Goal: Communication & Community: Answer question/provide support

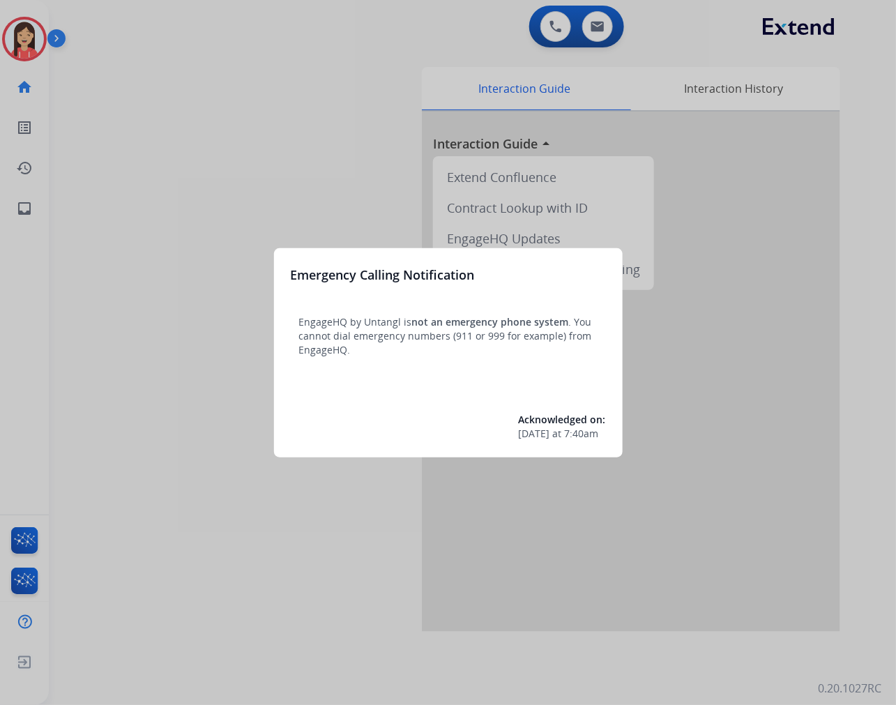
click at [252, 105] on div at bounding box center [448, 352] width 896 height 705
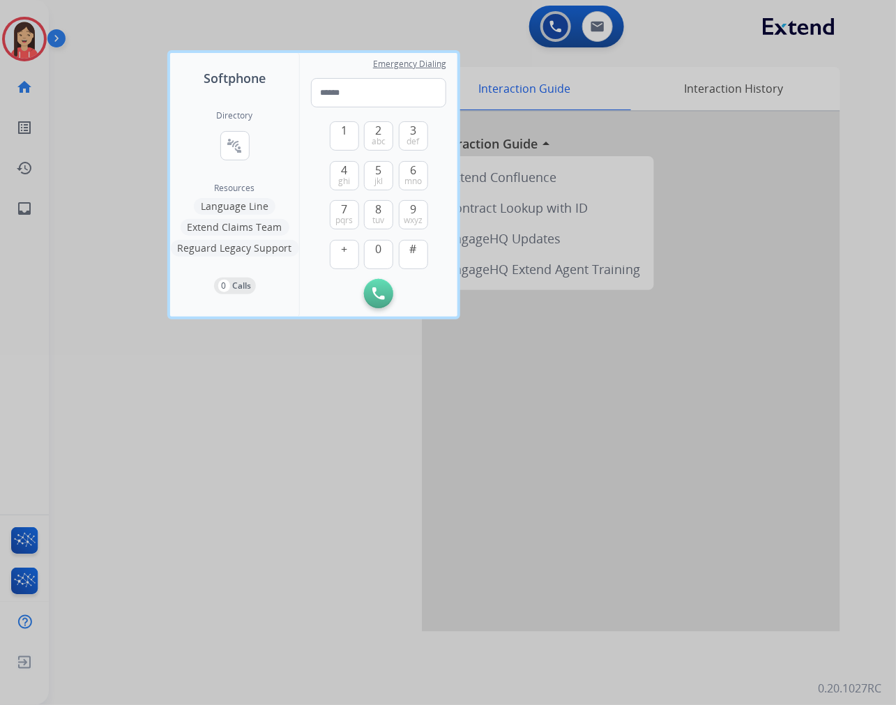
click at [144, 677] on div at bounding box center [448, 352] width 896 height 705
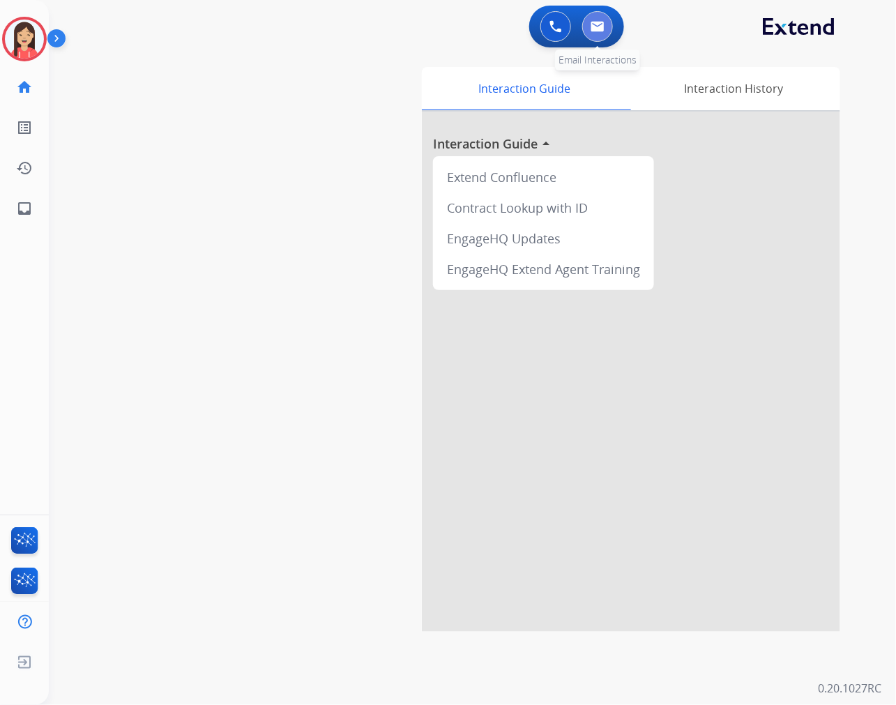
click at [593, 30] on img at bounding box center [597, 26] width 14 height 11
select select "**********"
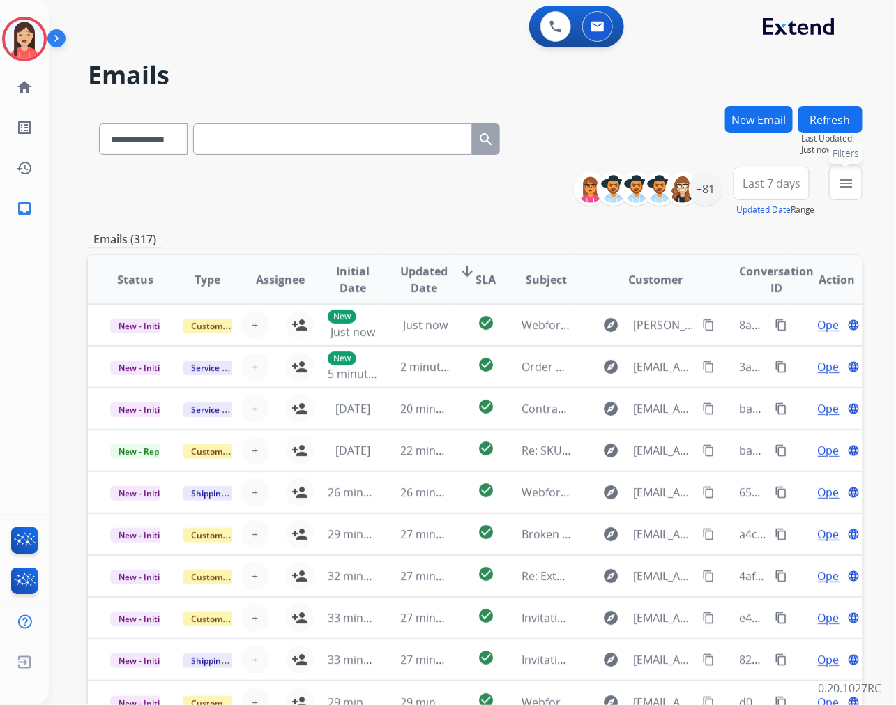
click at [834, 187] on button "menu Filters" at bounding box center [845, 183] width 33 height 33
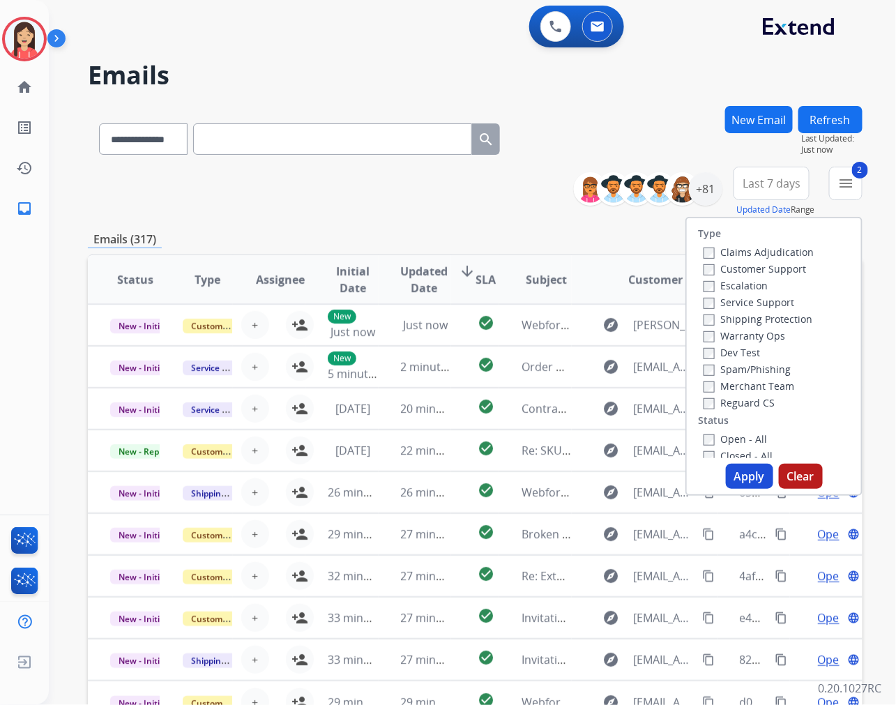
click at [739, 476] on button "Apply" at bounding box center [749, 475] width 47 height 25
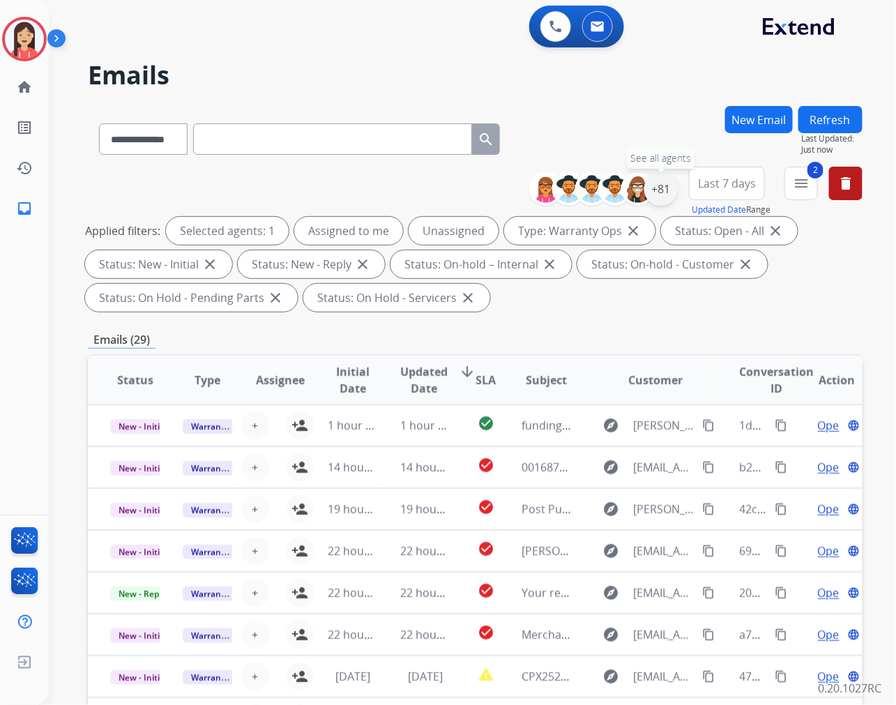
click at [662, 193] on div "+81" at bounding box center [660, 188] width 33 height 33
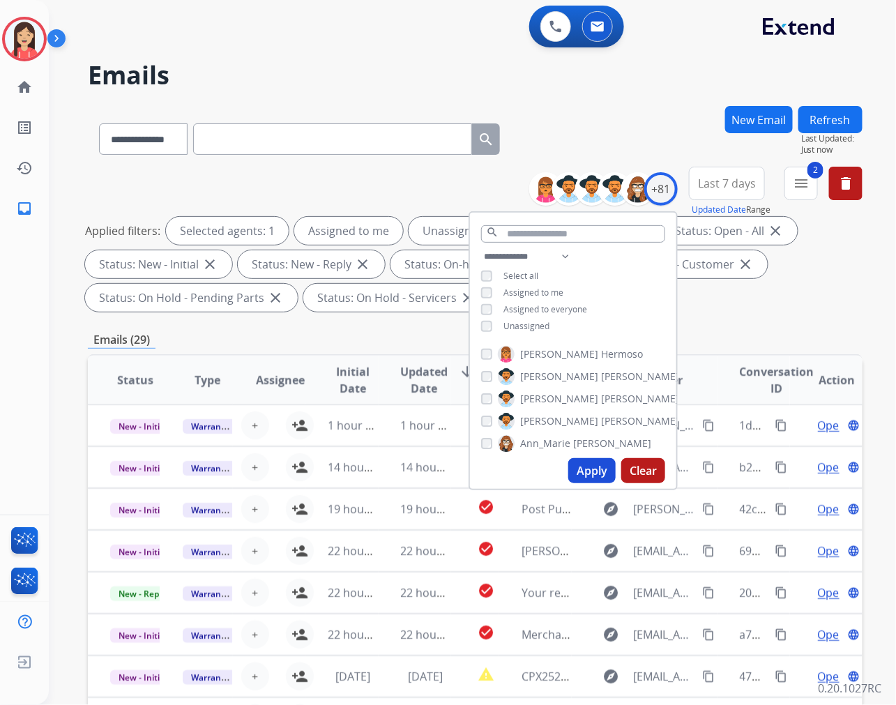
click at [517, 289] on span "Assigned to me" at bounding box center [533, 292] width 60 height 12
click at [577, 465] on button "Apply" at bounding box center [591, 470] width 47 height 25
click at [426, 378] on span "Updated Date" at bounding box center [424, 379] width 47 height 33
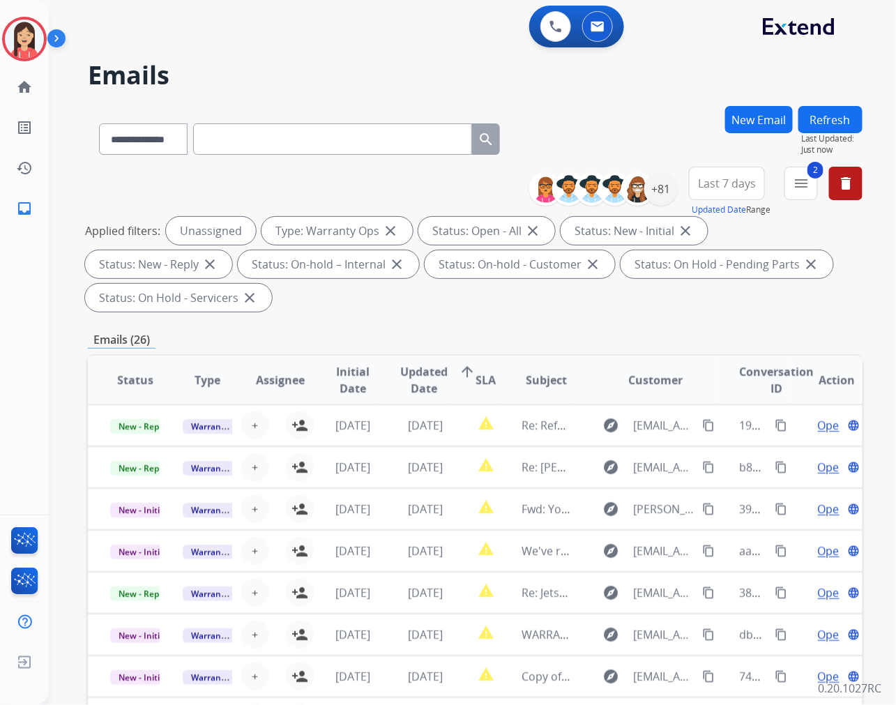
click at [409, 316] on div "**********" at bounding box center [475, 242] width 774 height 151
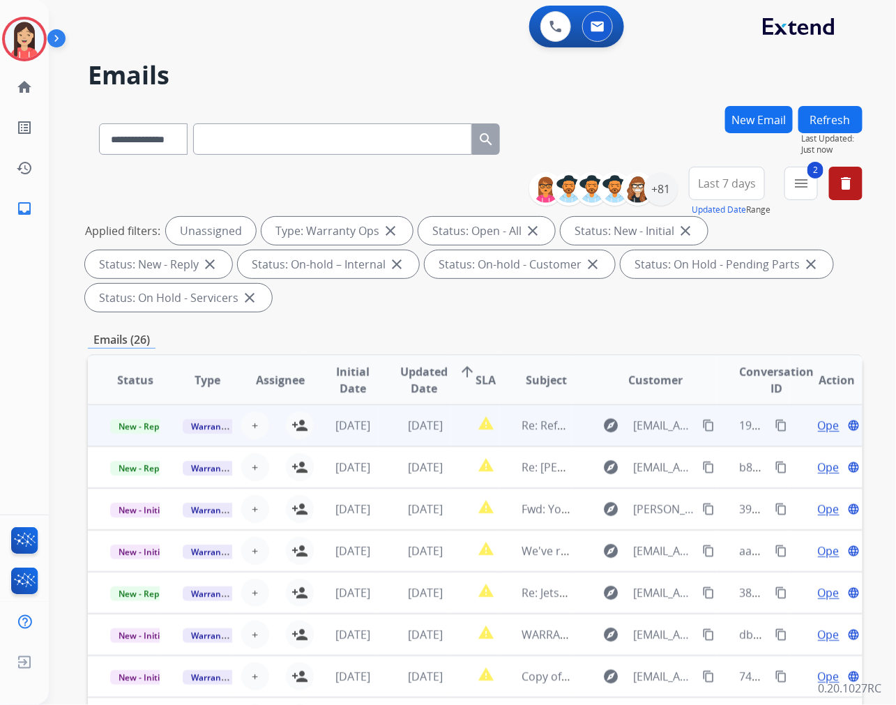
click at [305, 422] on td "[DATE]" at bounding box center [341, 425] width 72 height 42
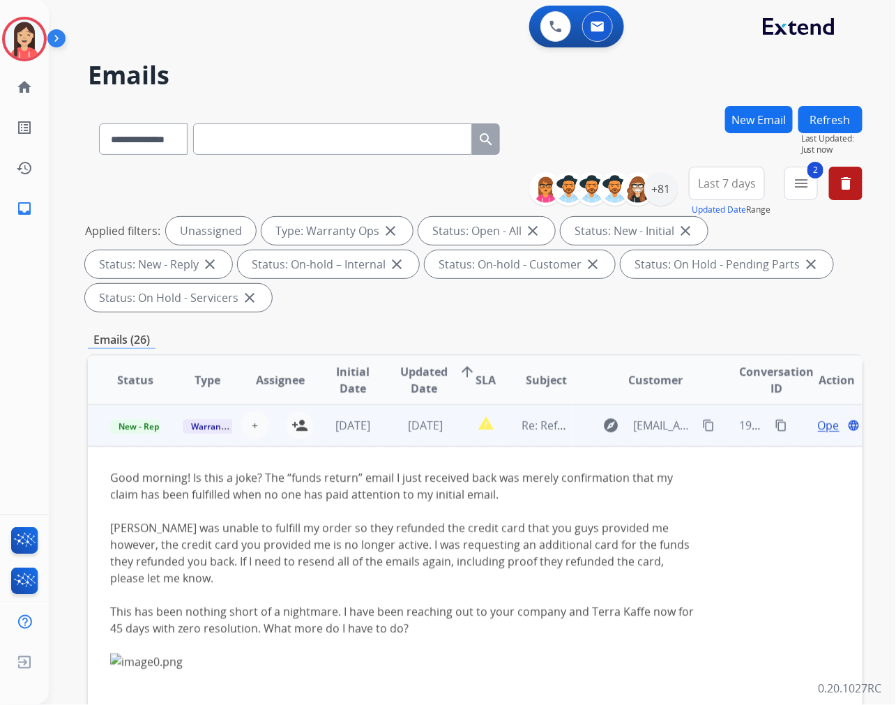
click at [378, 438] on td "[DATE]" at bounding box center [414, 425] width 72 height 42
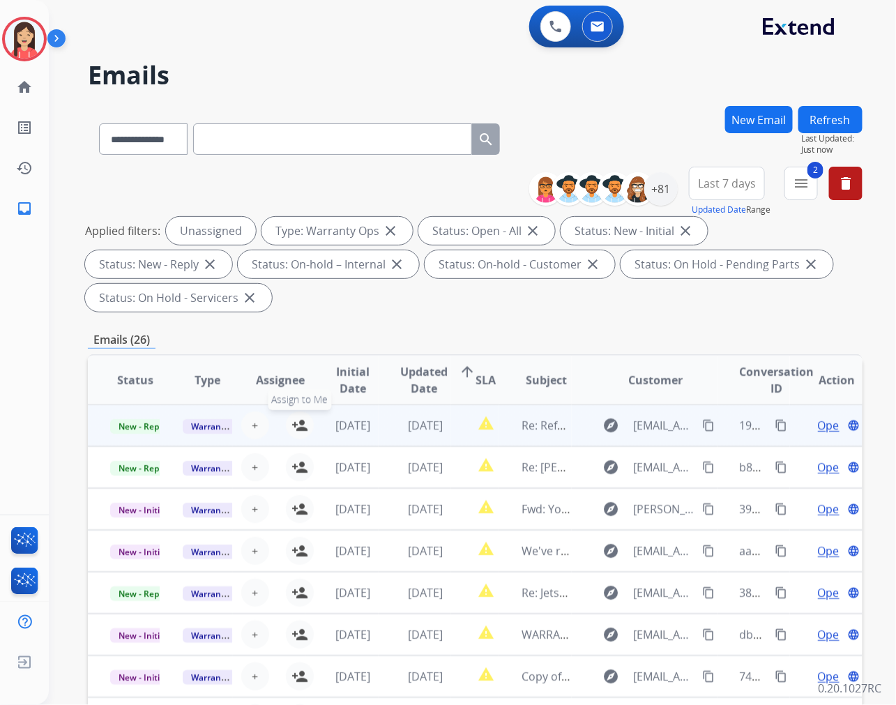
click at [293, 425] on mat-icon "person_add" at bounding box center [299, 425] width 17 height 17
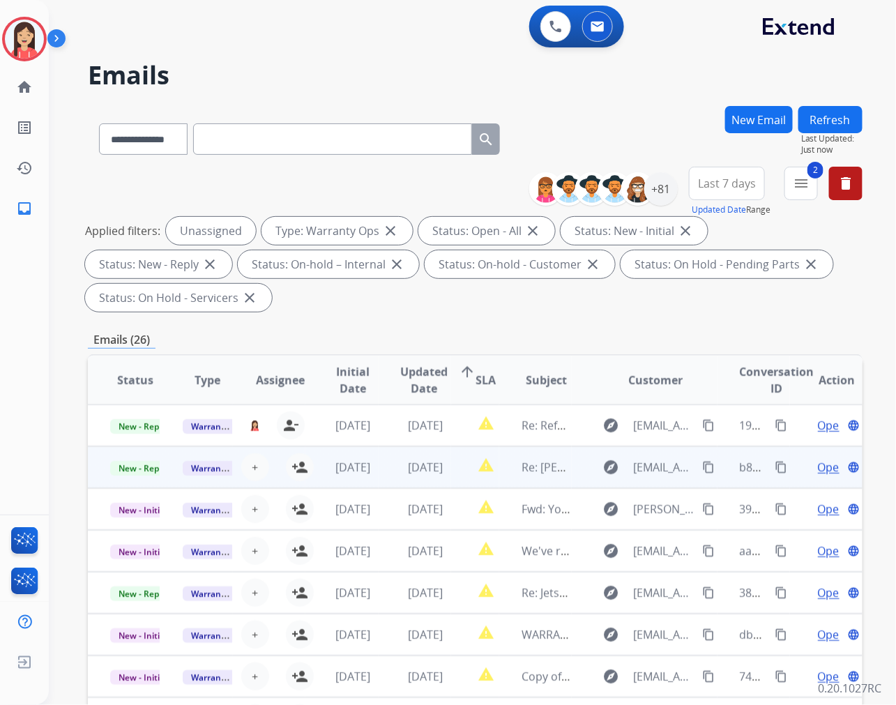
click at [305, 464] on td "[DATE]" at bounding box center [341, 467] width 72 height 42
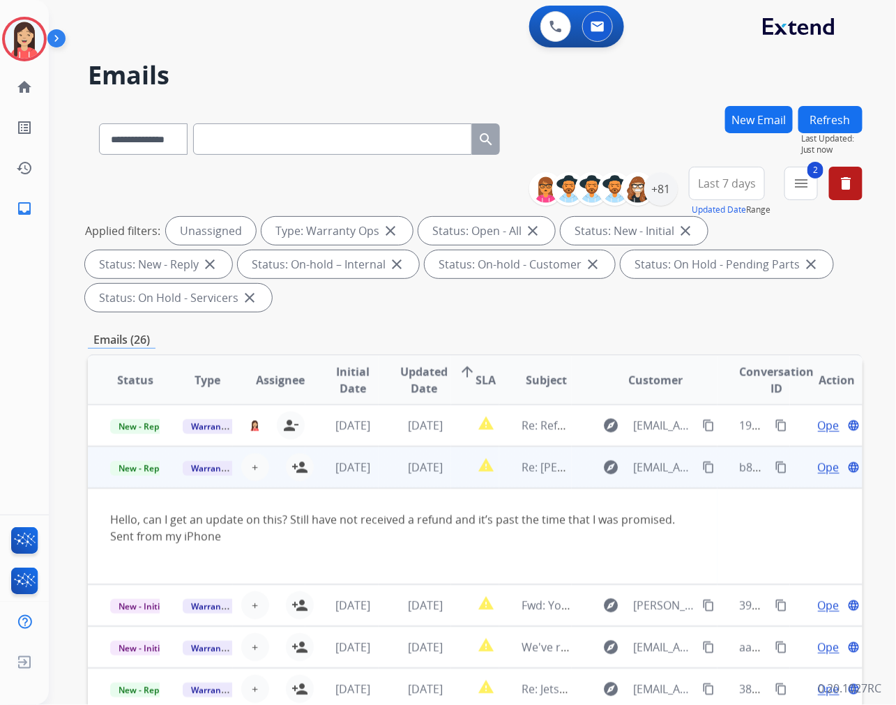
scroll to position [42, 0]
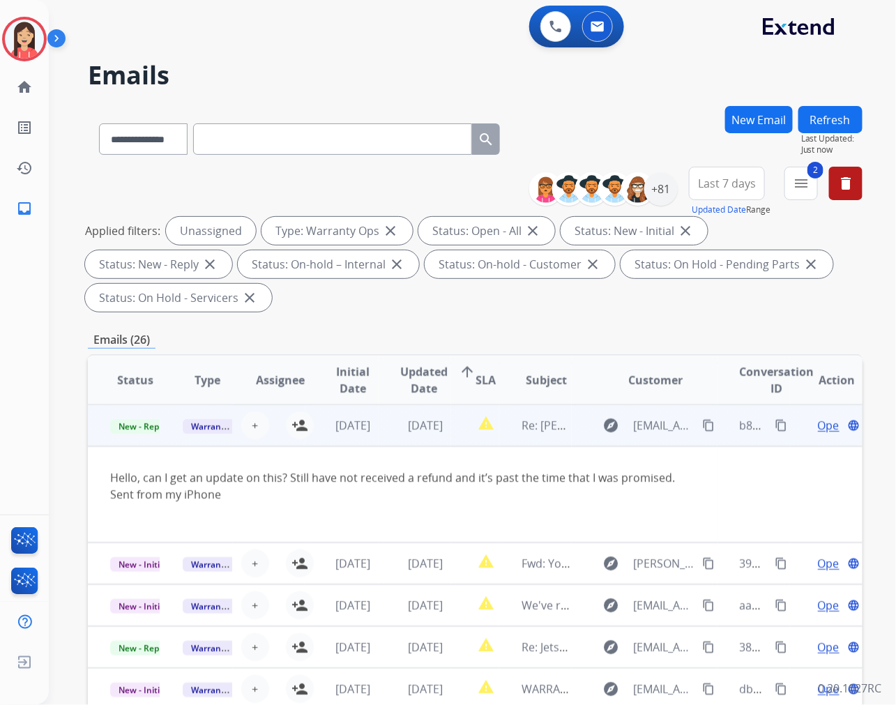
click at [378, 436] on td "[DATE]" at bounding box center [414, 425] width 72 height 42
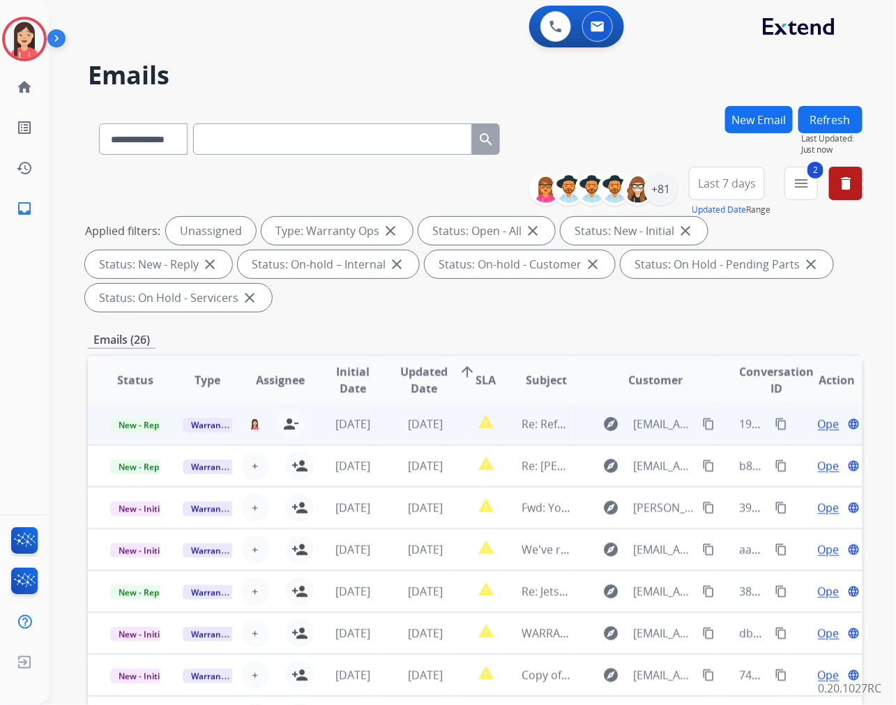
scroll to position [1, 0]
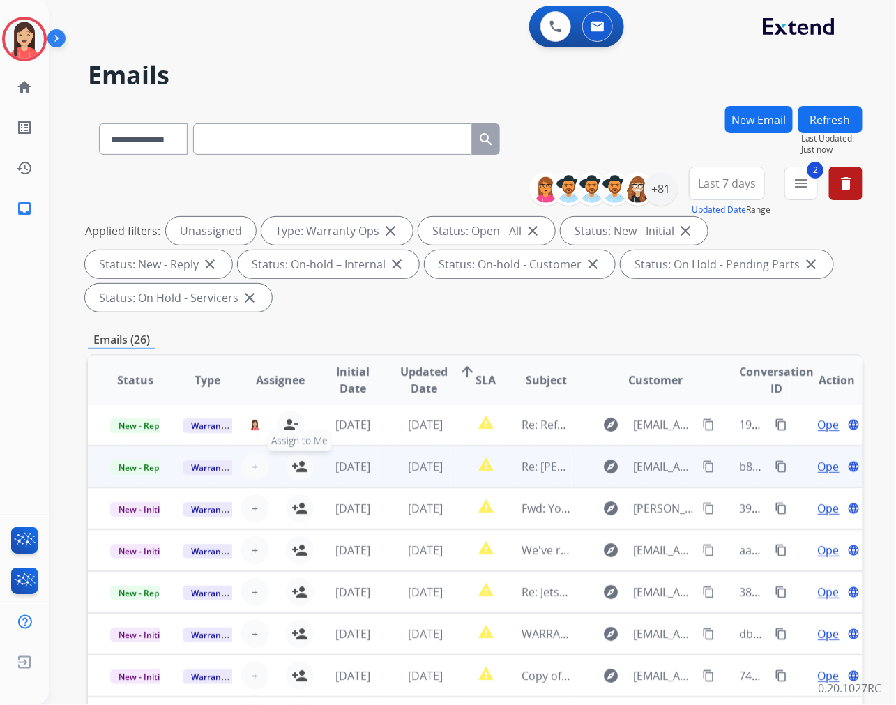
click at [294, 468] on mat-icon "person_add" at bounding box center [299, 466] width 17 height 17
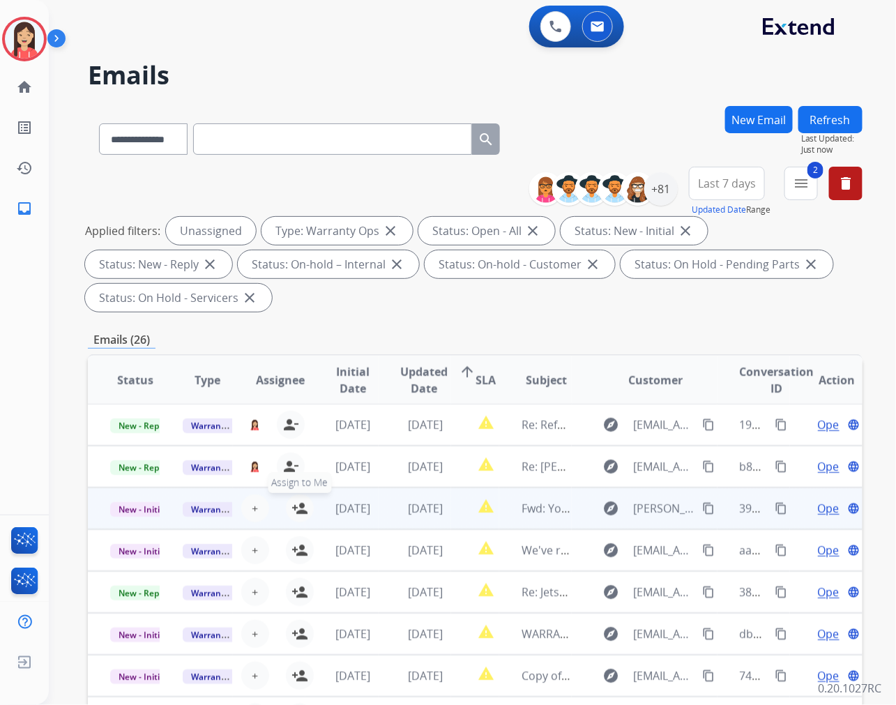
click at [296, 506] on mat-icon "person_add" at bounding box center [299, 508] width 17 height 17
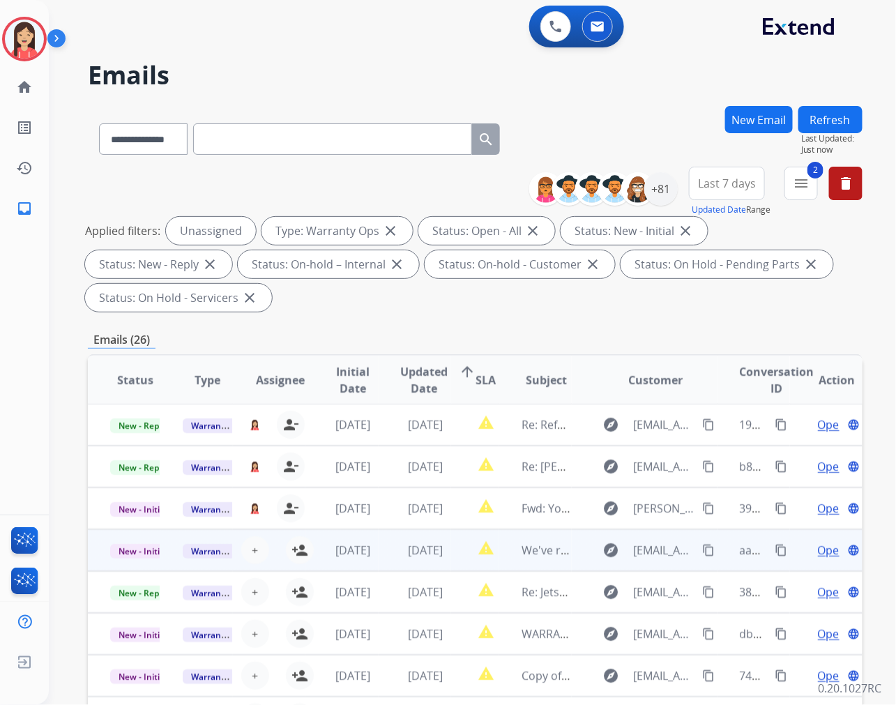
click at [300, 551] on mat-icon "person_add" at bounding box center [299, 550] width 17 height 17
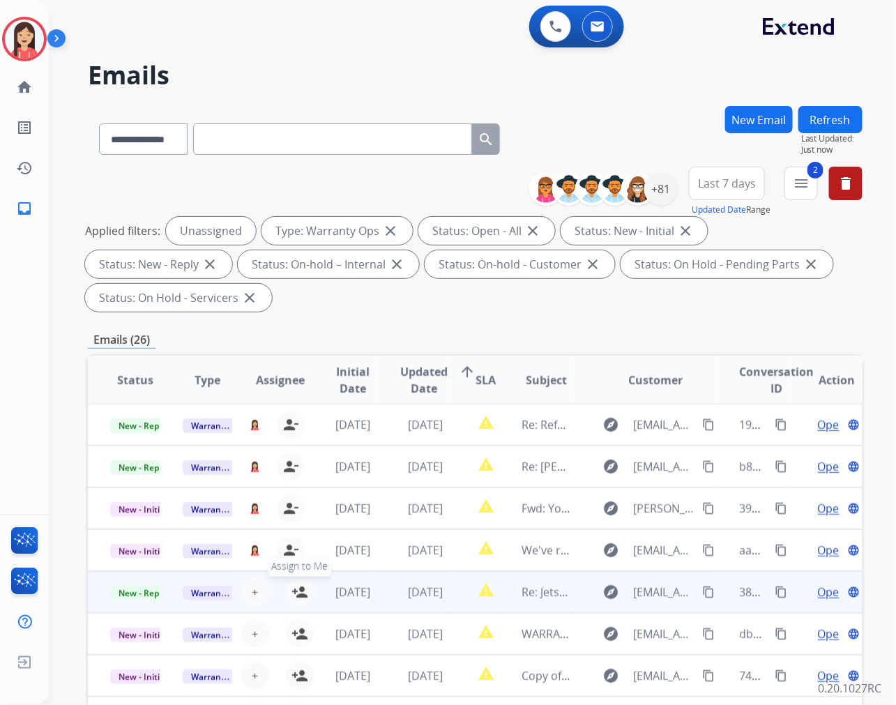
click at [286, 591] on button "person_add Assign to Me" at bounding box center [300, 592] width 28 height 28
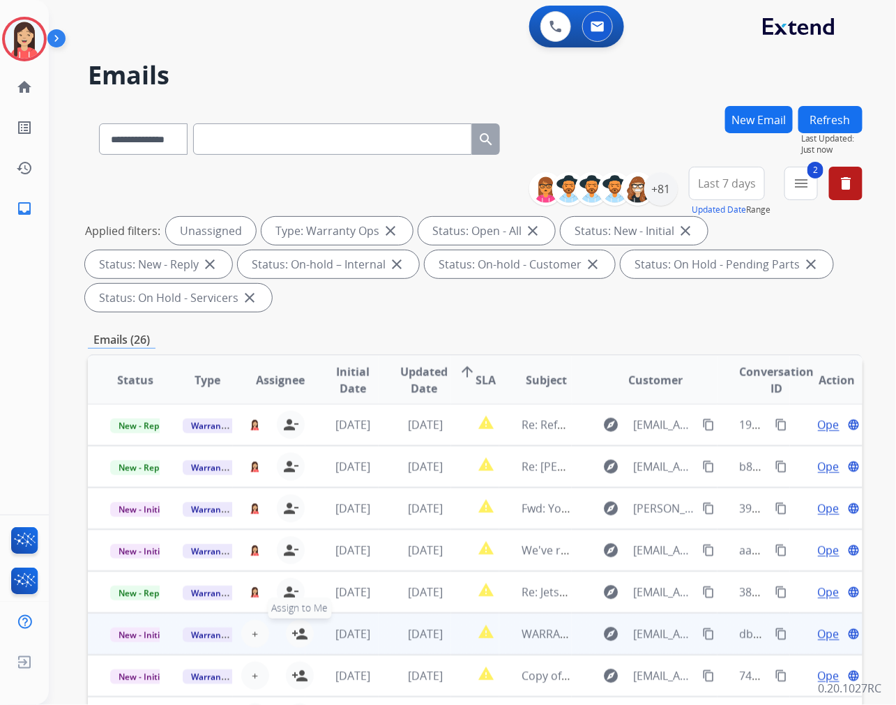
click at [298, 643] on button "person_add Assign to Me" at bounding box center [300, 634] width 28 height 28
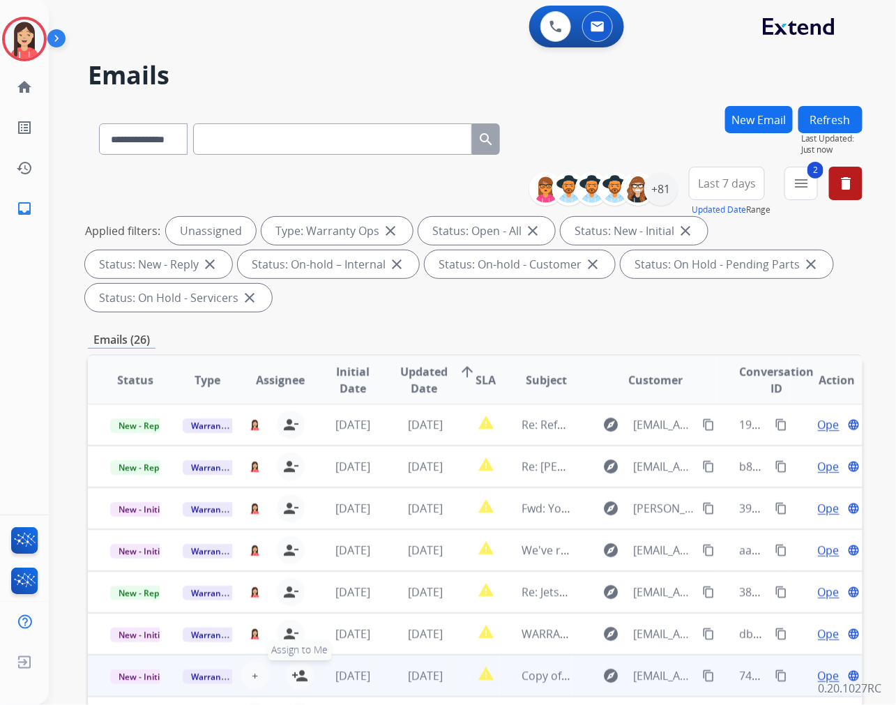
click at [291, 679] on mat-icon "person_add" at bounding box center [299, 675] width 17 height 17
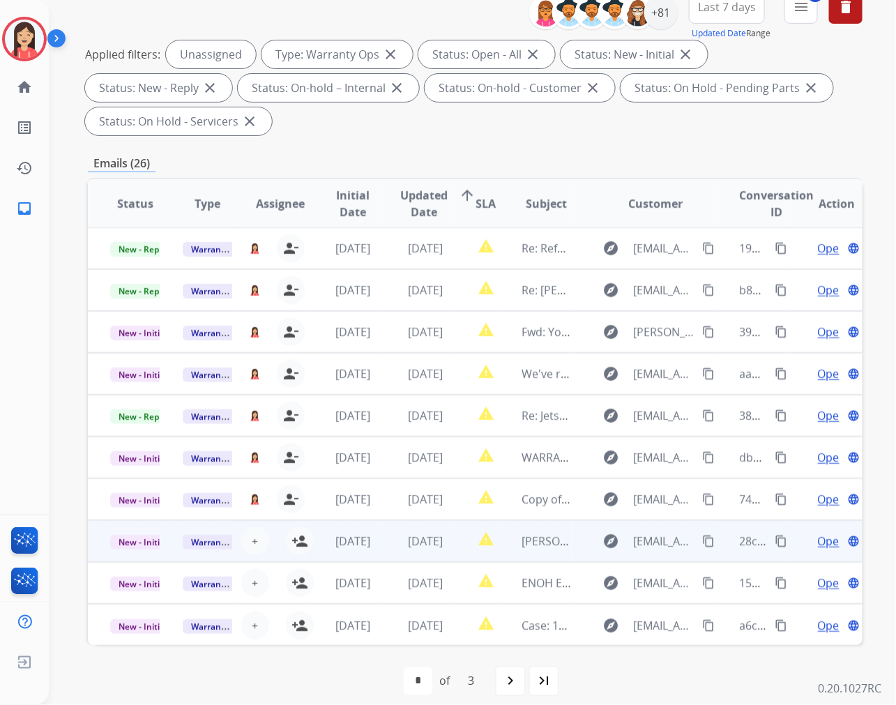
scroll to position [189, 0]
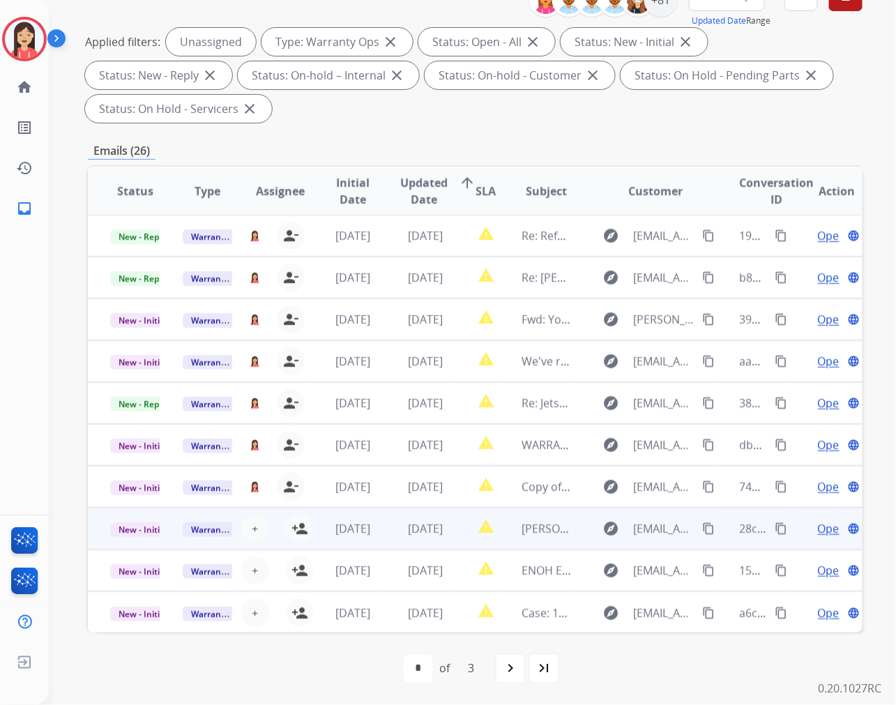
click at [305, 528] on td "[DATE]" at bounding box center [341, 528] width 72 height 42
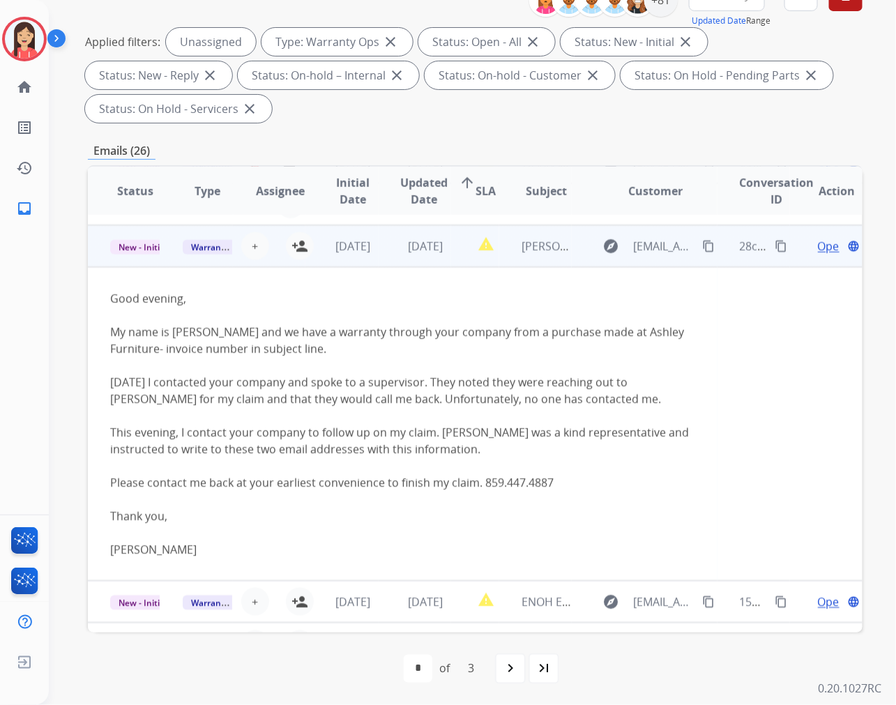
scroll to position [293, 0]
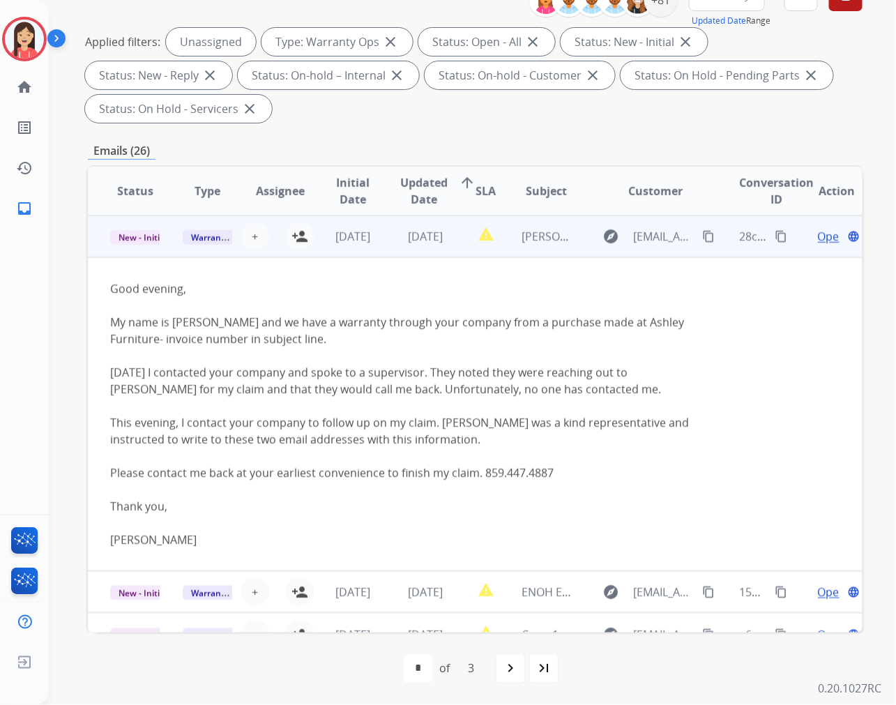
click at [389, 255] on td "[DATE]" at bounding box center [414, 236] width 72 height 42
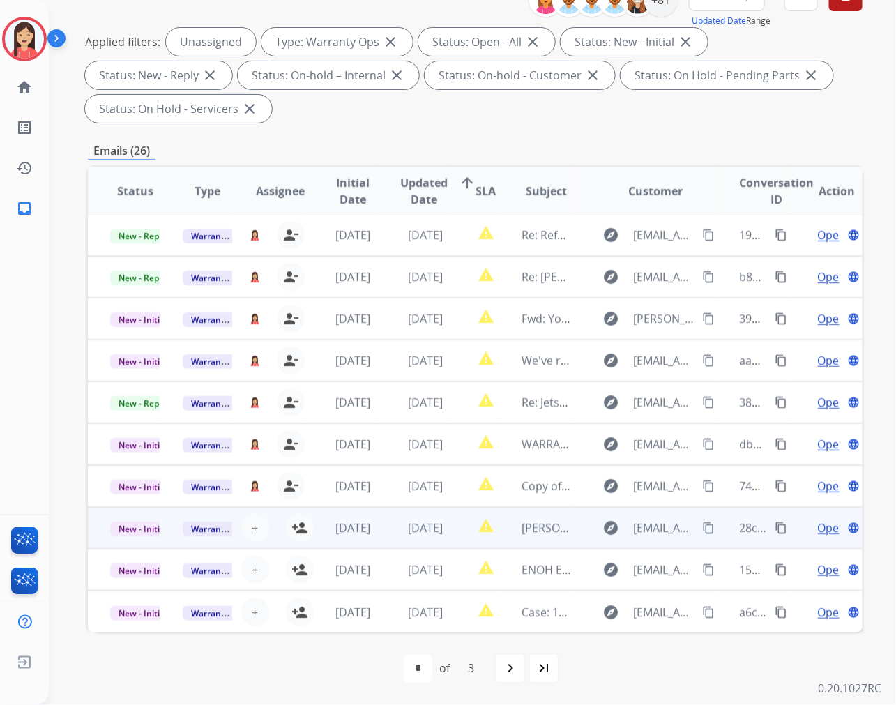
scroll to position [1, 0]
click at [295, 524] on mat-icon "person_add" at bounding box center [299, 528] width 17 height 17
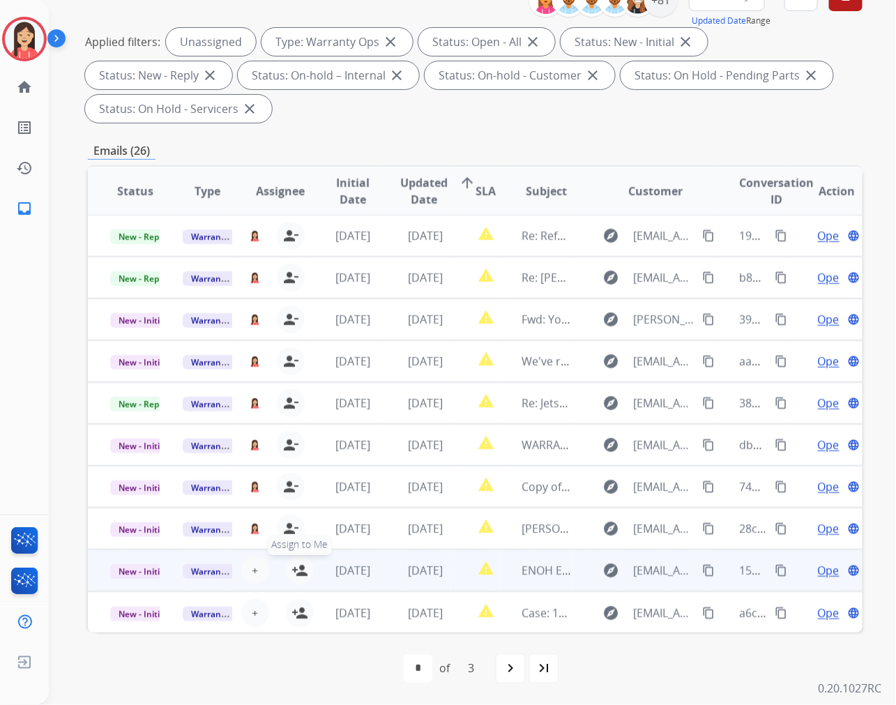
click at [298, 566] on mat-icon "person_add" at bounding box center [299, 570] width 17 height 17
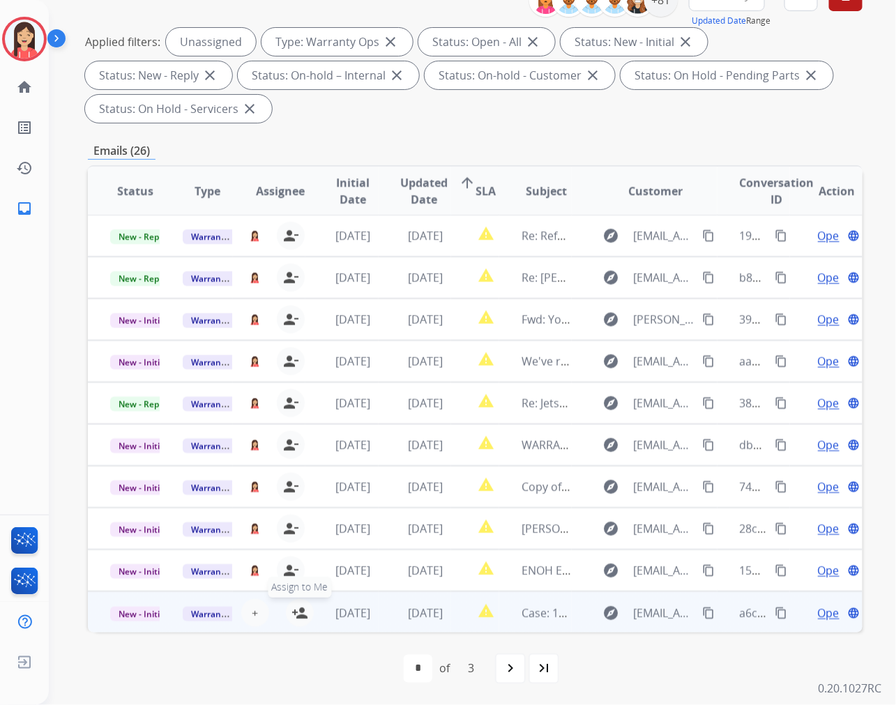
click at [298, 611] on mat-icon "person_add" at bounding box center [299, 612] width 17 height 17
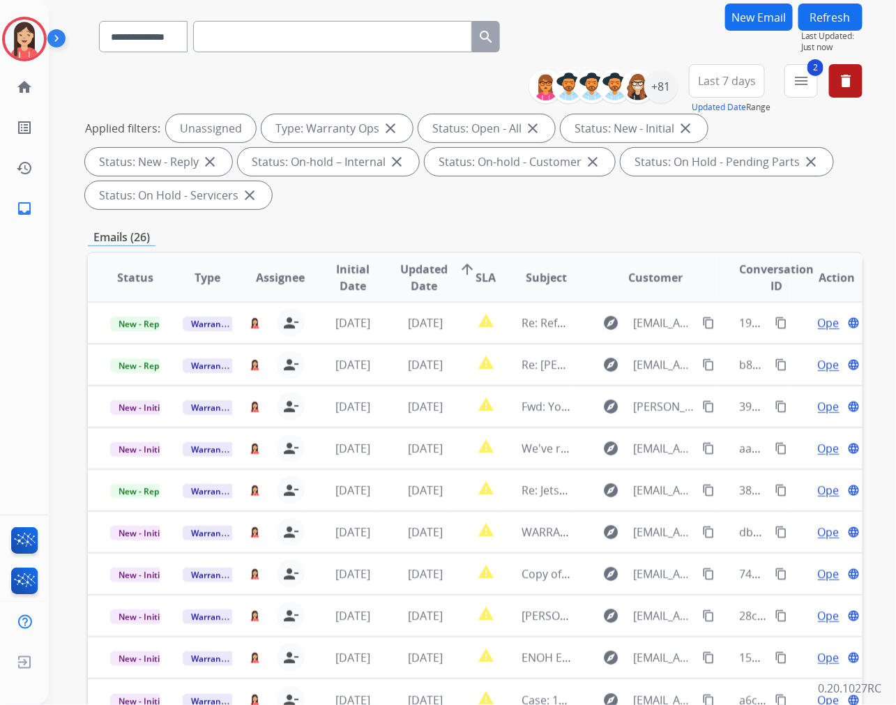
scroll to position [0, 0]
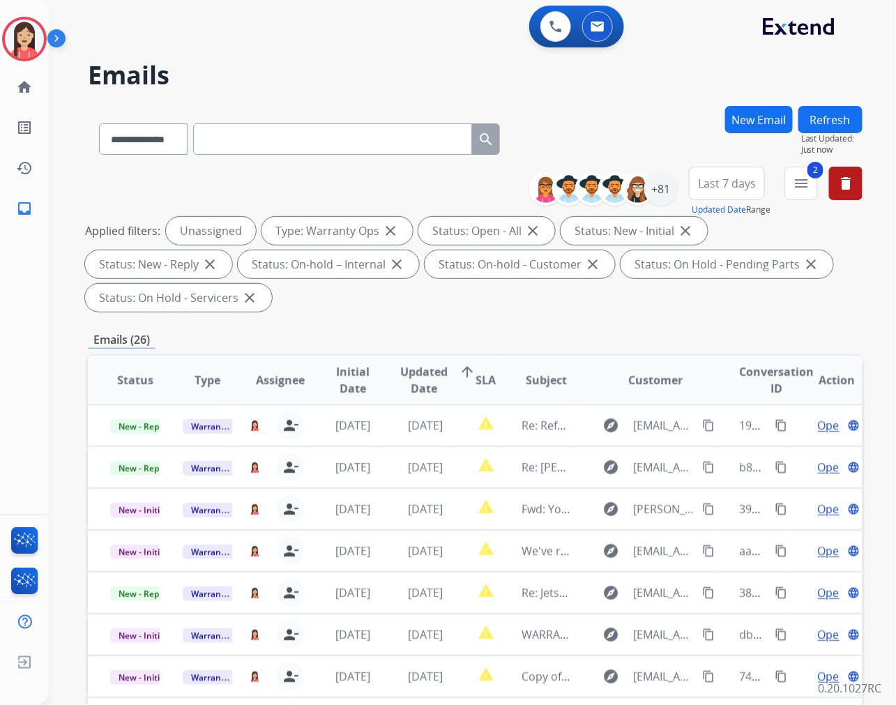
click at [825, 123] on button "Refresh" at bounding box center [830, 119] width 64 height 27
click at [421, 316] on div "**********" at bounding box center [475, 242] width 774 height 151
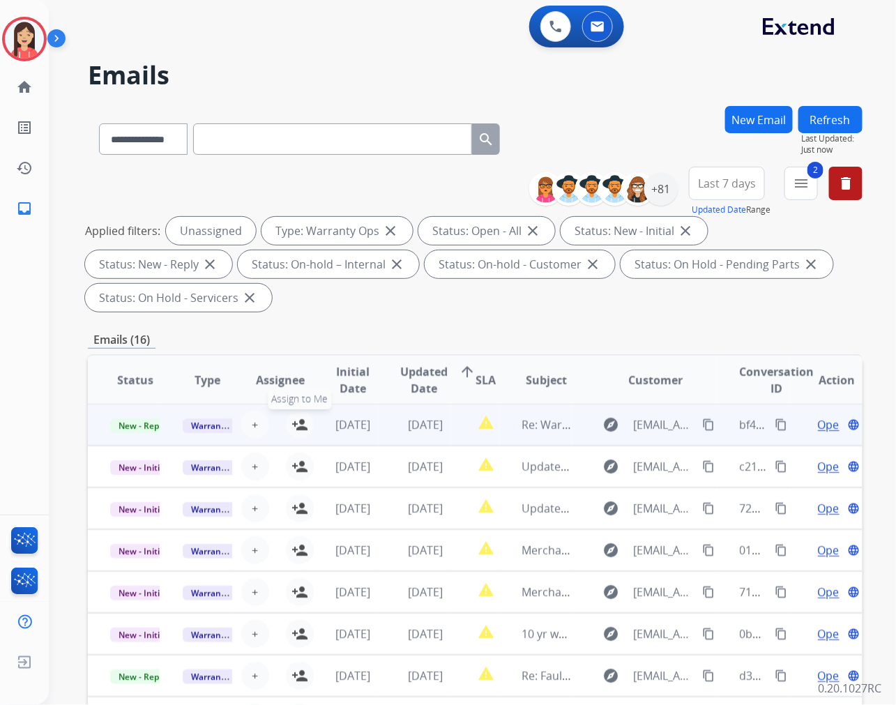
click at [295, 422] on mat-icon "person_add" at bounding box center [299, 424] width 17 height 17
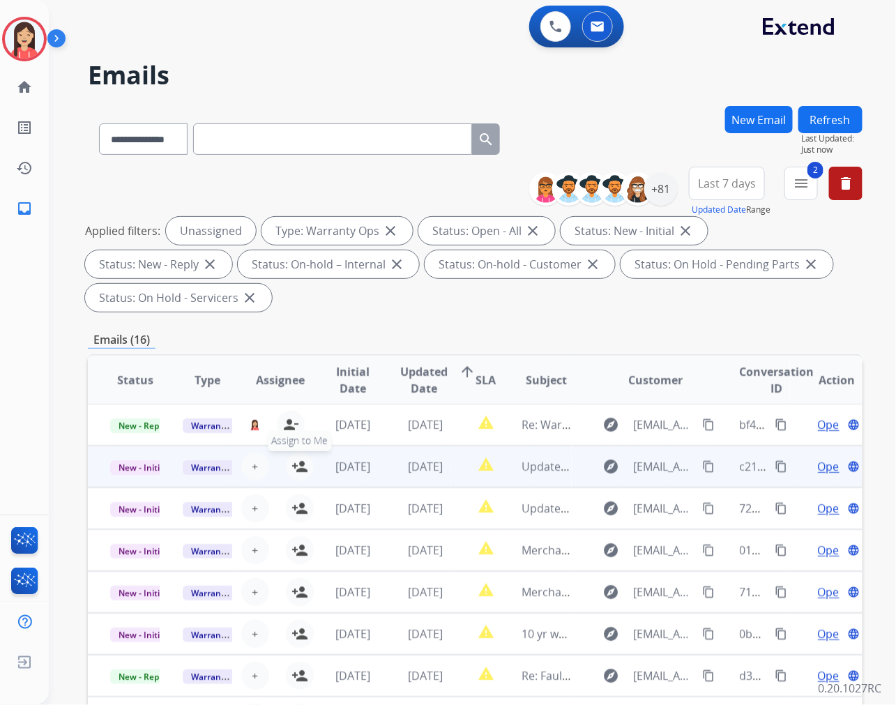
click at [293, 463] on mat-icon "person_add" at bounding box center [299, 466] width 17 height 17
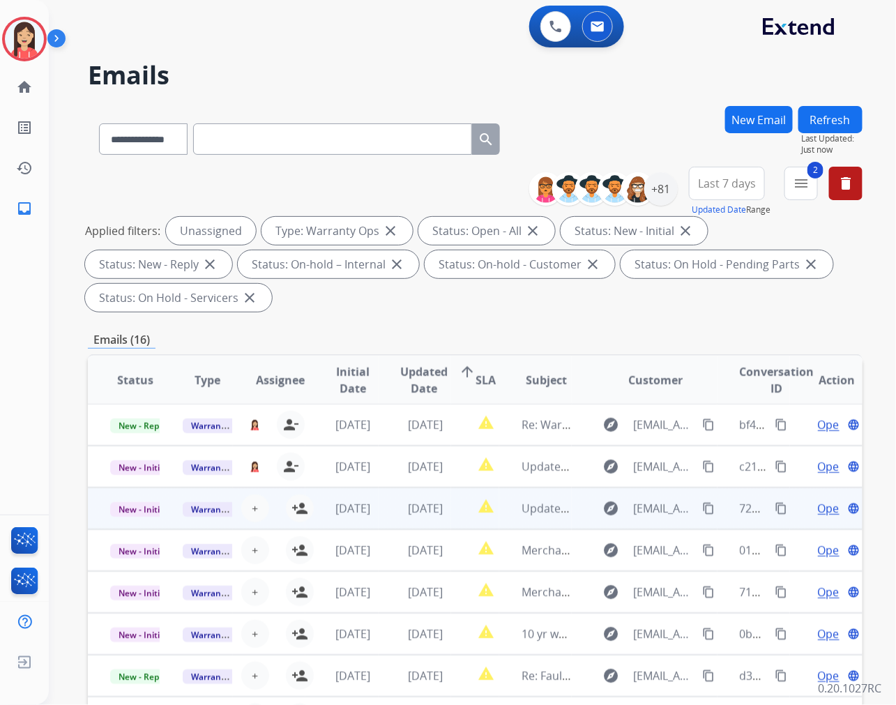
click at [310, 511] on td "[DATE]" at bounding box center [341, 508] width 72 height 42
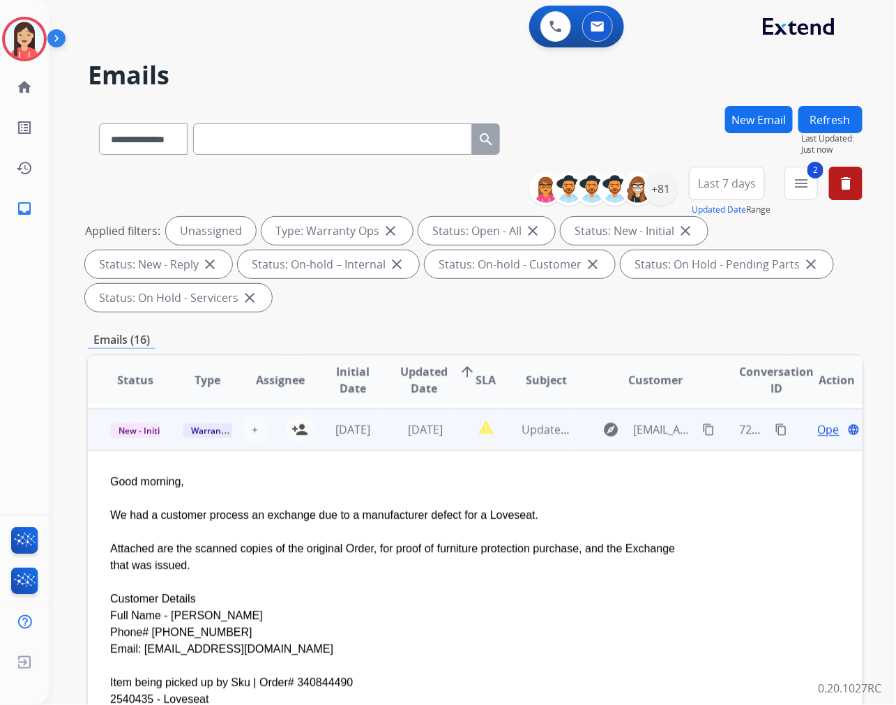
scroll to position [84, 0]
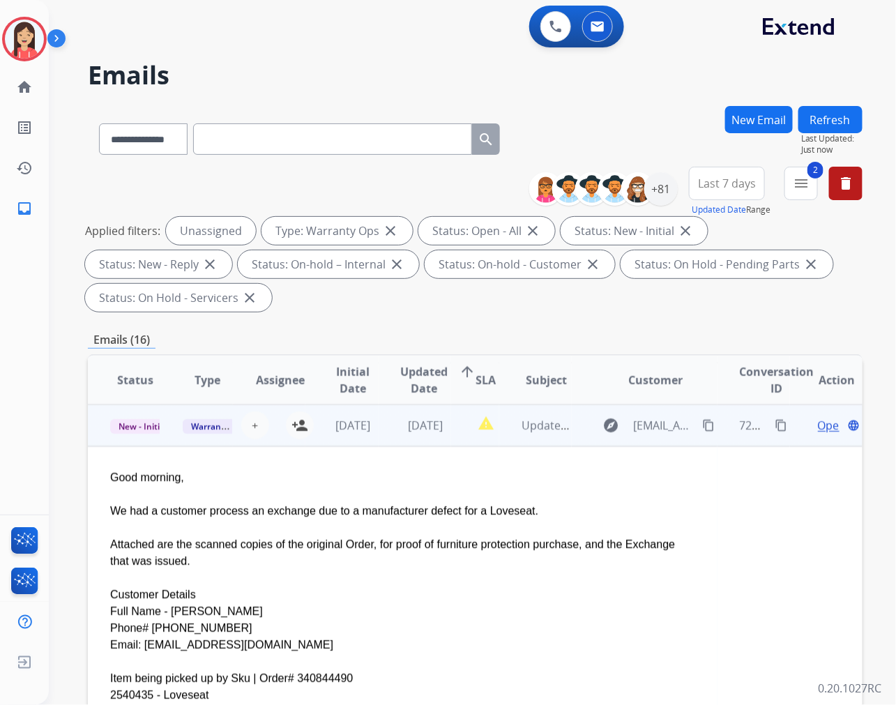
click at [383, 440] on td "[DATE]" at bounding box center [414, 425] width 72 height 42
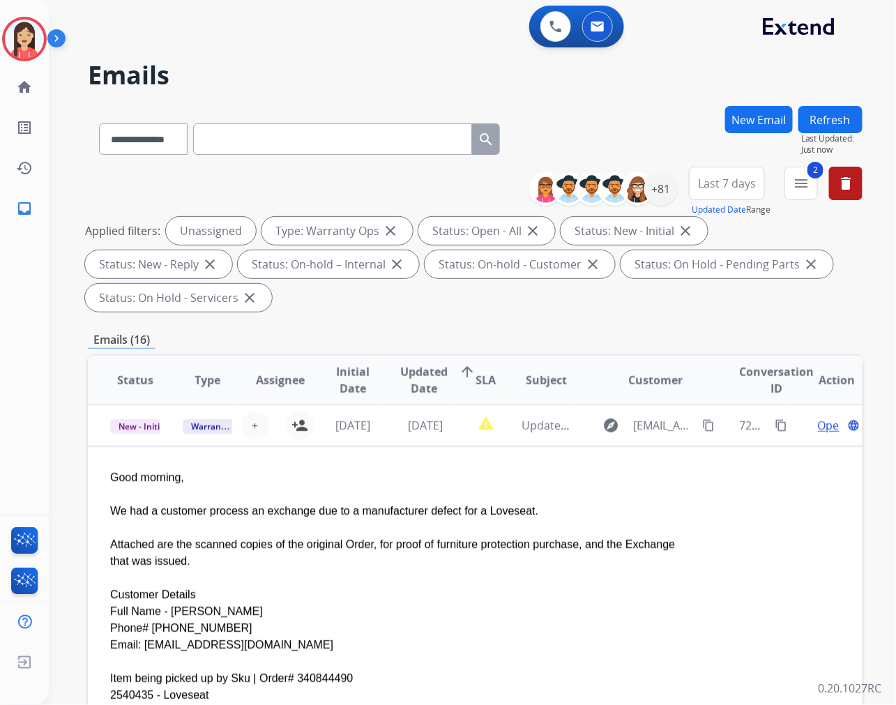
scroll to position [1, 0]
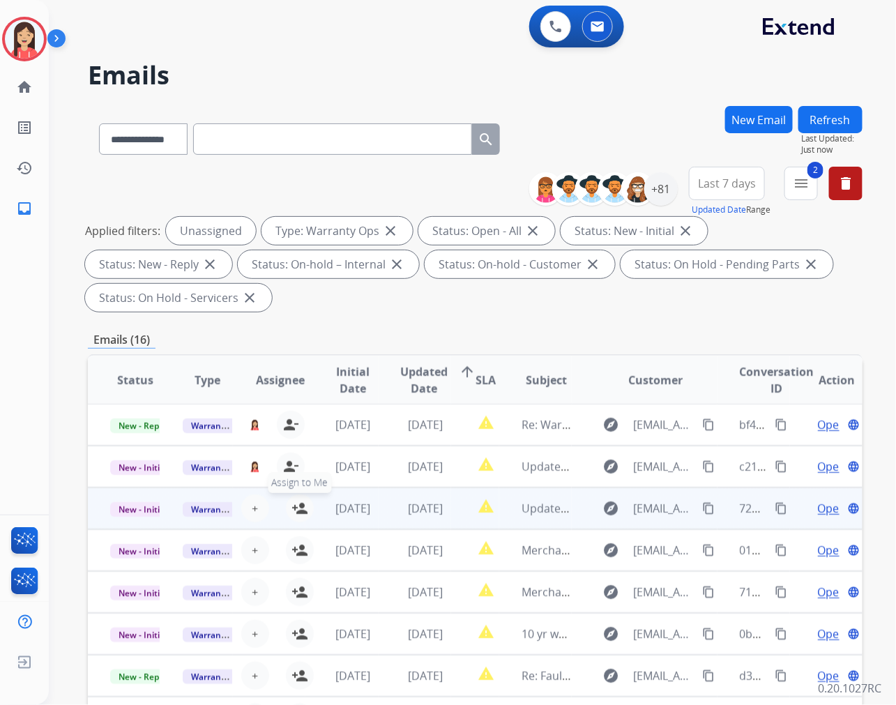
click at [295, 502] on mat-icon "person_add" at bounding box center [299, 508] width 17 height 17
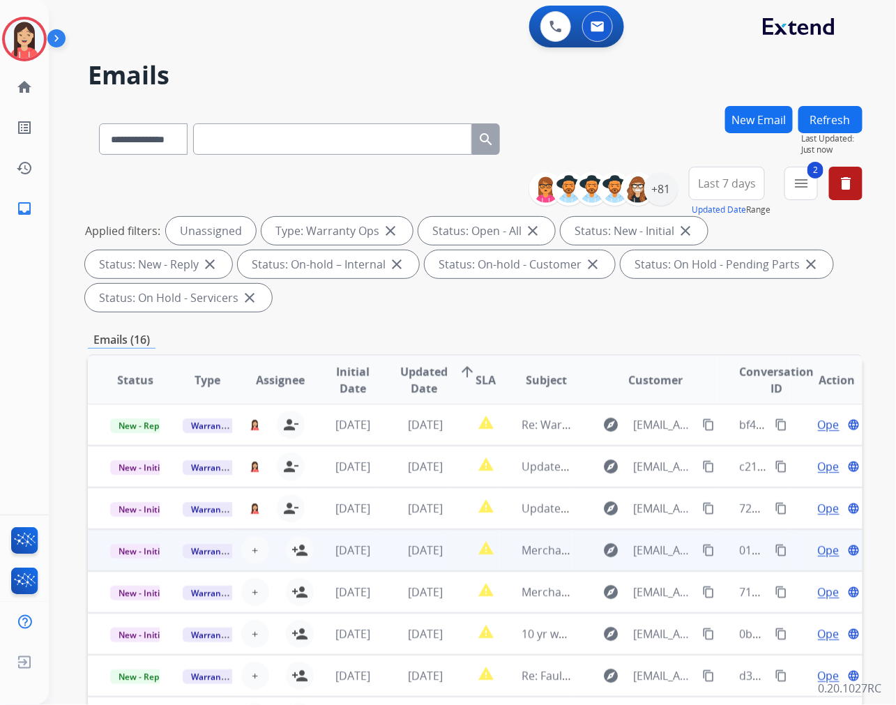
click at [305, 551] on td "[DATE]" at bounding box center [341, 550] width 72 height 42
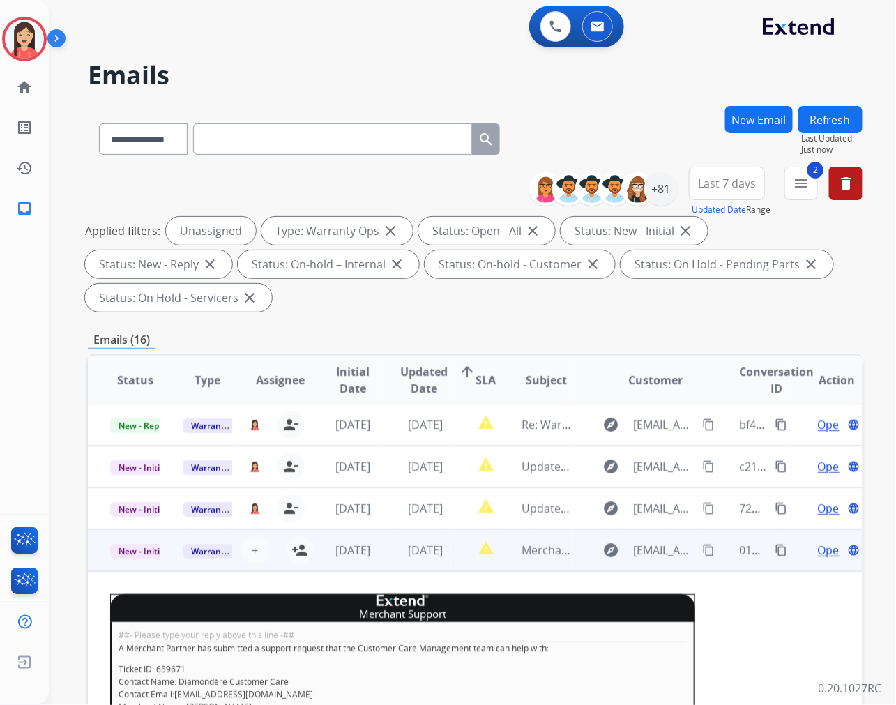
scroll to position [125, 0]
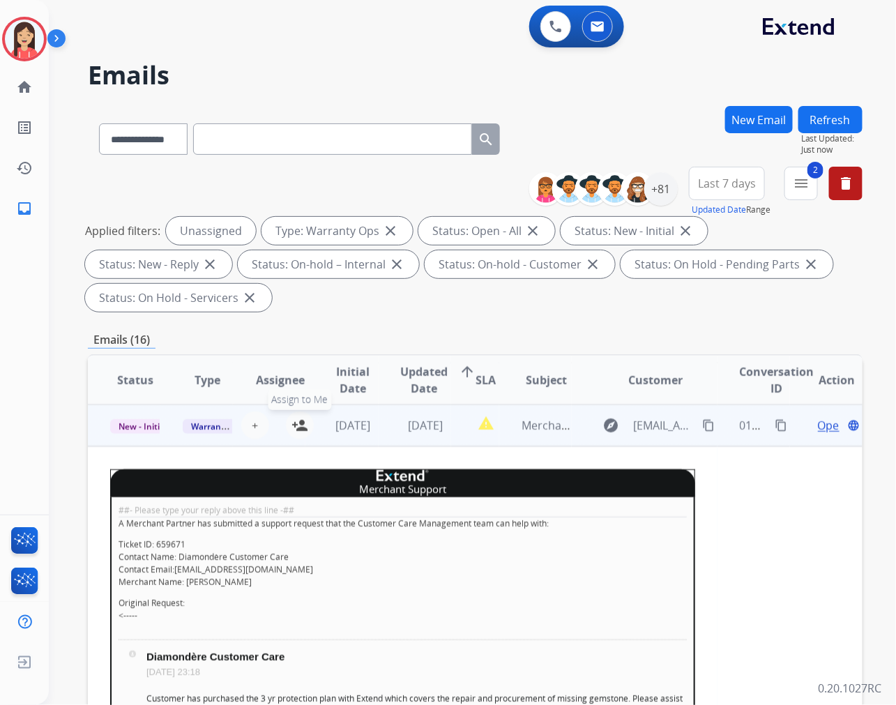
click at [298, 429] on mat-icon "person_add" at bounding box center [299, 425] width 17 height 17
click at [353, 443] on td "[DATE]" at bounding box center [341, 425] width 72 height 42
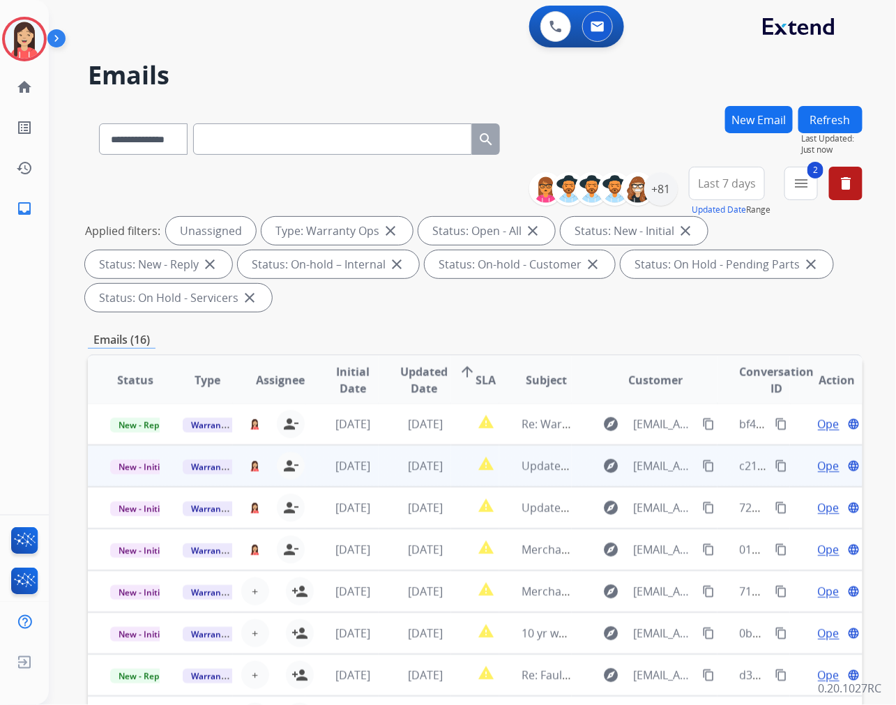
scroll to position [1, 0]
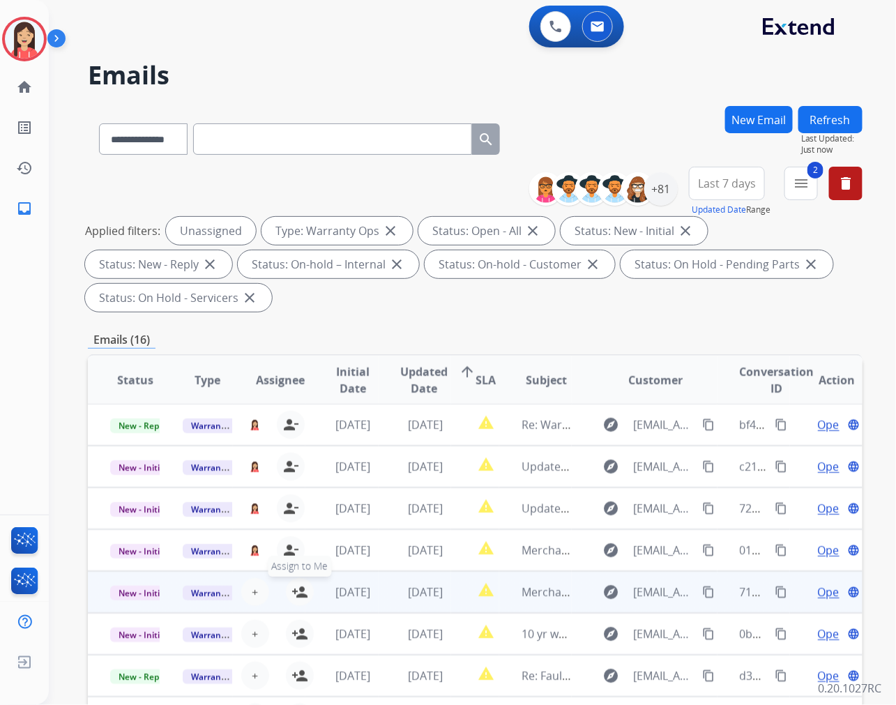
click at [297, 595] on mat-icon "person_add" at bounding box center [299, 591] width 17 height 17
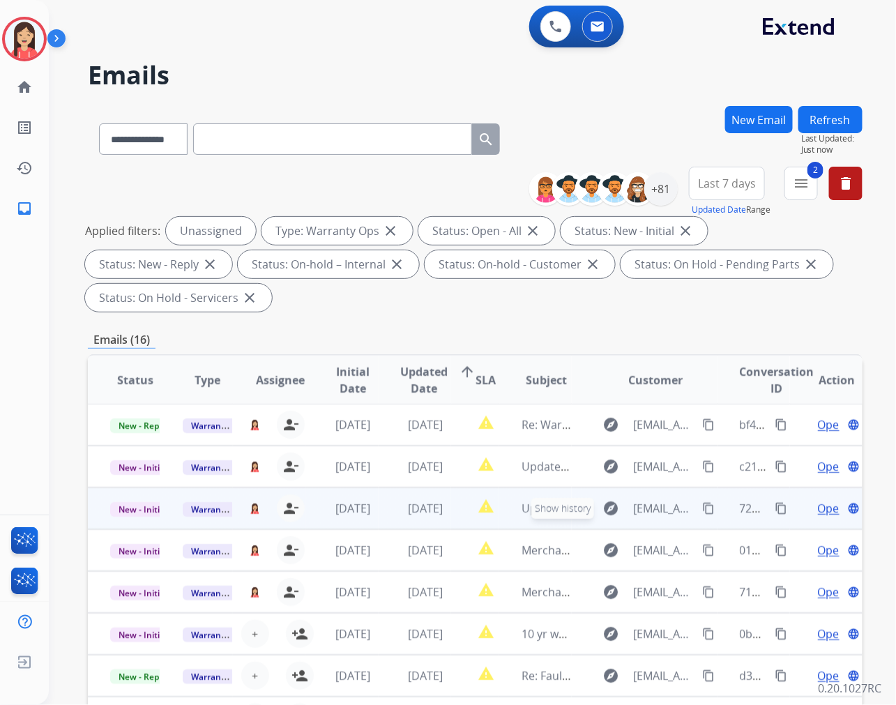
scroll to position [77, 0]
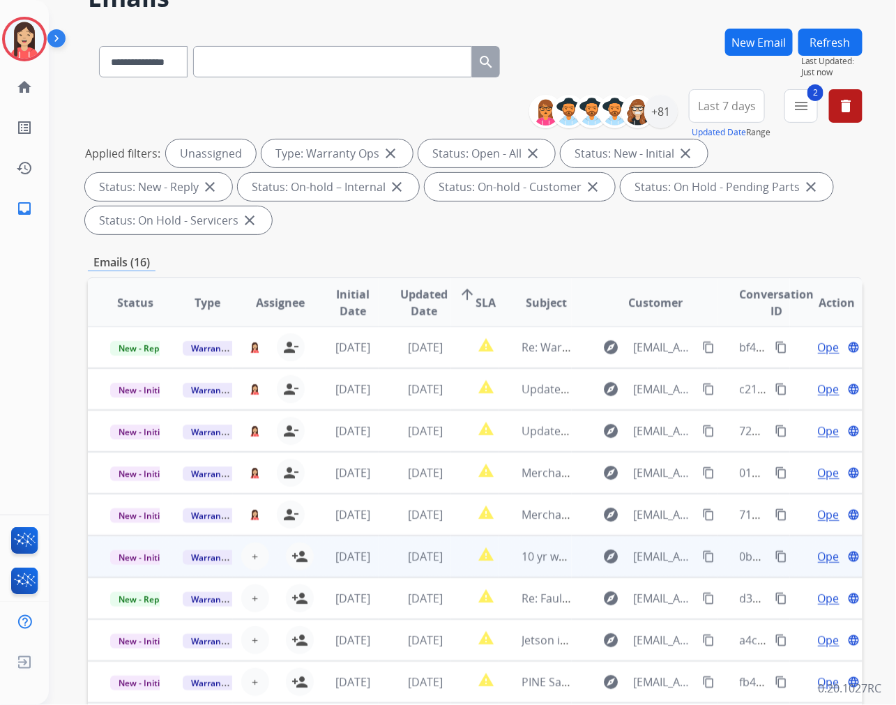
click at [305, 554] on td "[DATE]" at bounding box center [341, 556] width 72 height 42
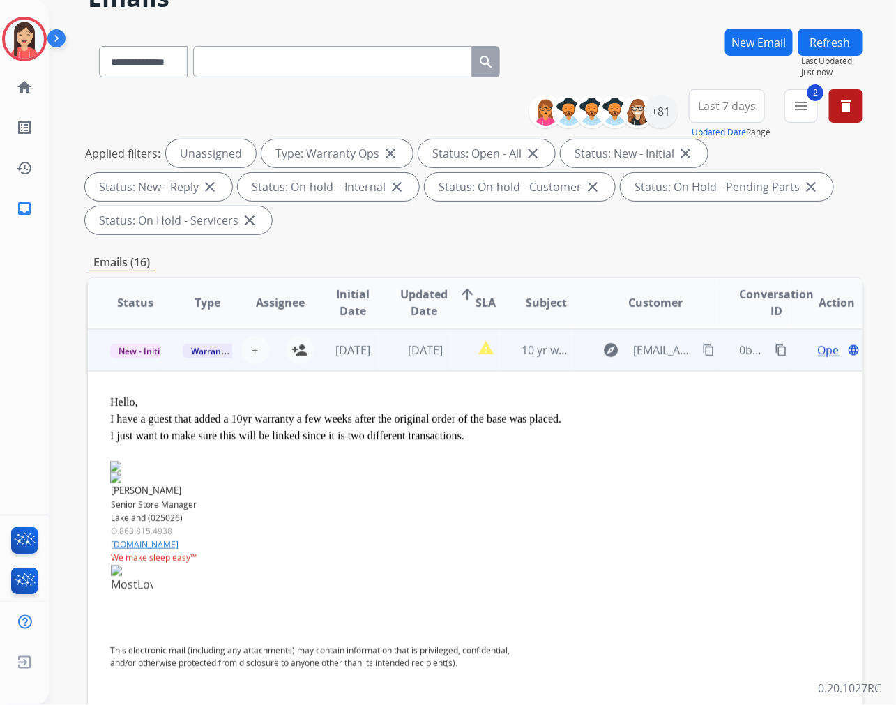
scroll to position [209, 0]
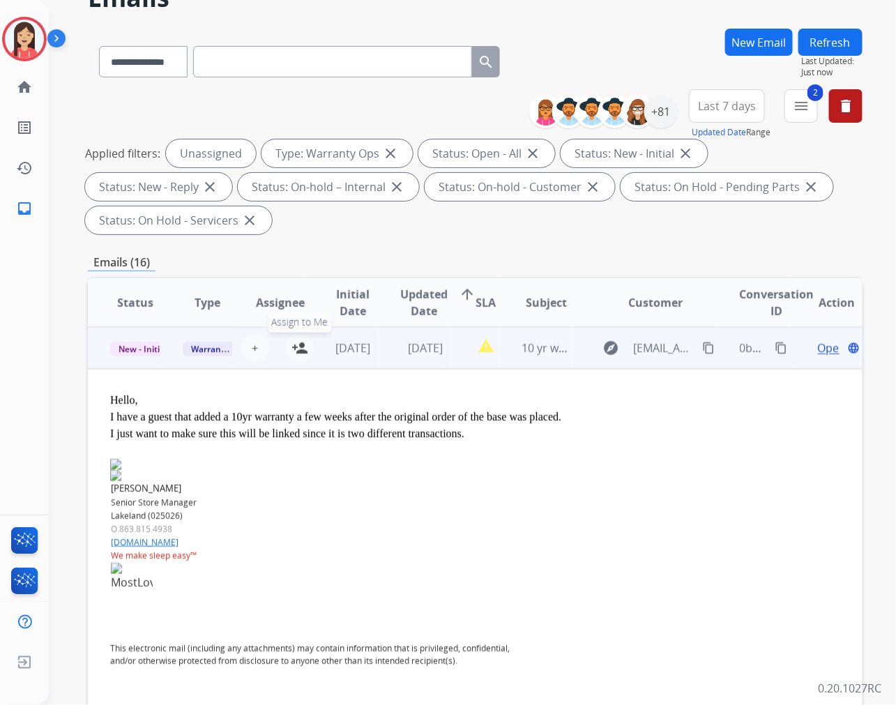
click at [296, 358] on button "person_add Assign to Me" at bounding box center [300, 348] width 28 height 28
click at [458, 364] on td "report_problem" at bounding box center [475, 348] width 48 height 42
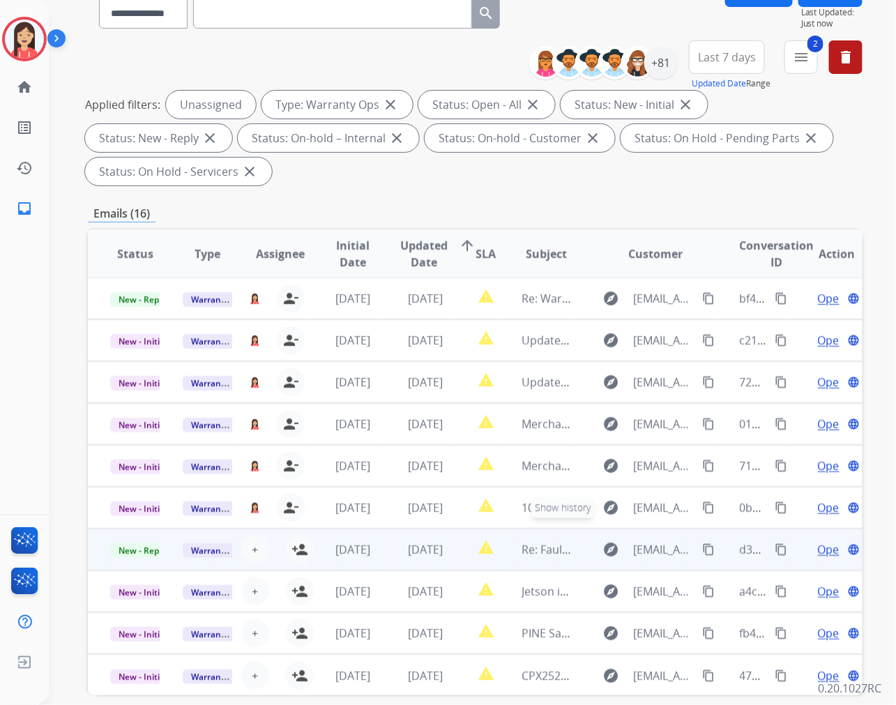
scroll to position [189, 0]
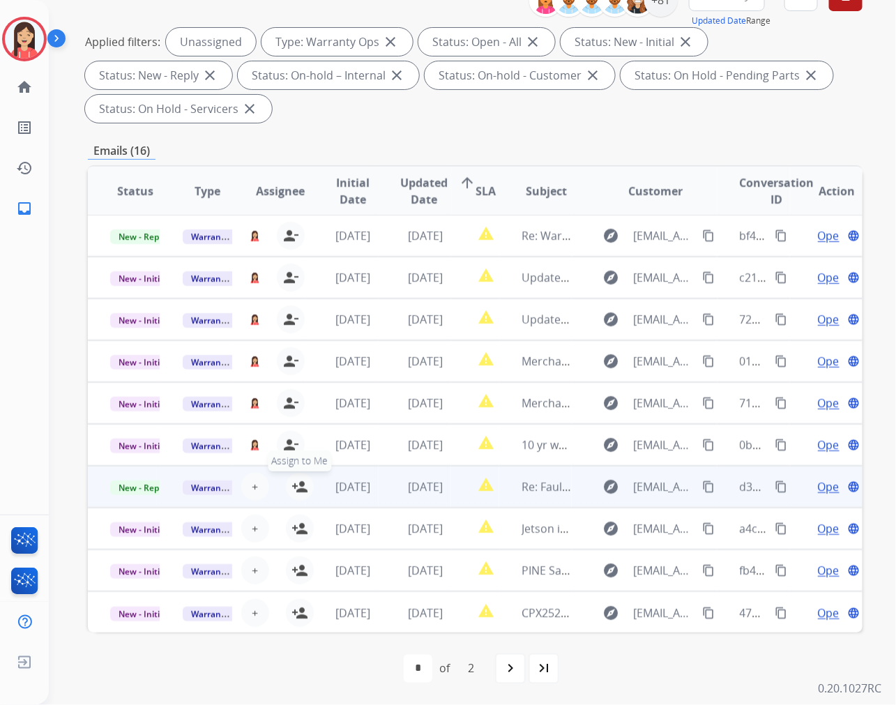
click at [298, 485] on mat-icon "person_add" at bounding box center [299, 486] width 17 height 17
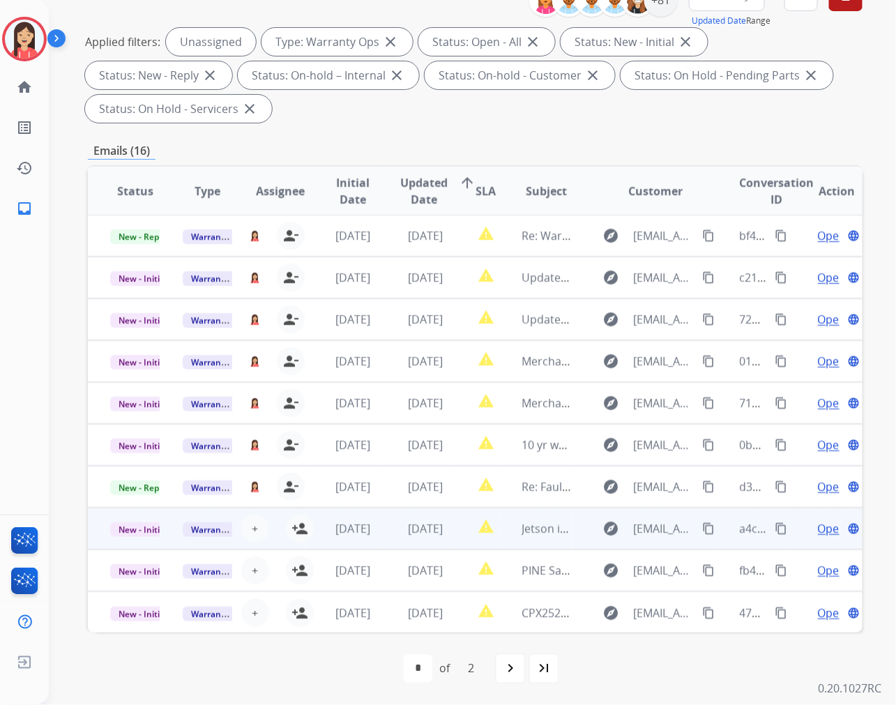
click at [305, 528] on td "[DATE]" at bounding box center [341, 528] width 72 height 42
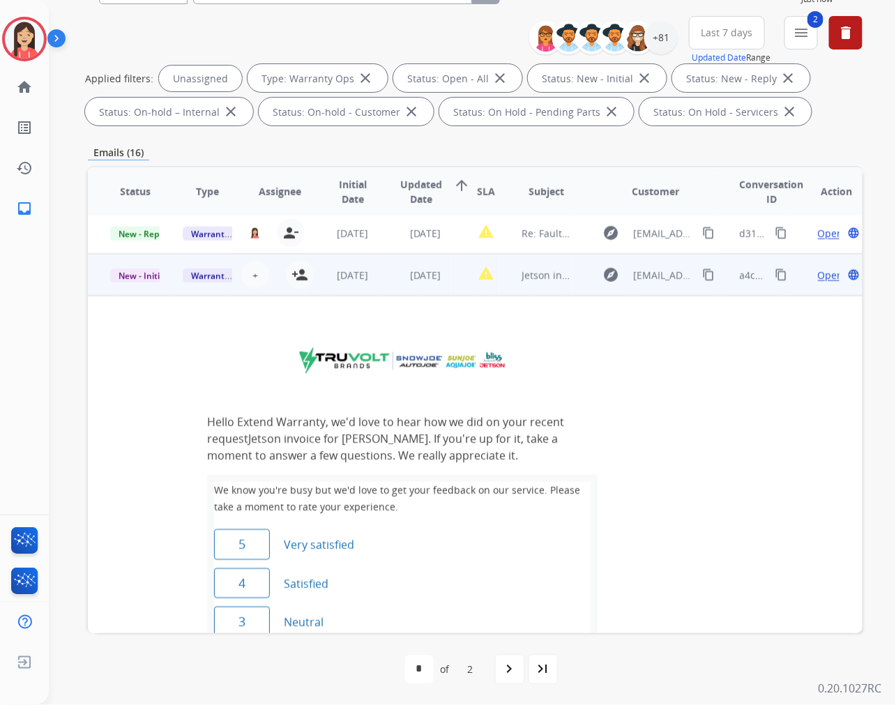
scroll to position [293, 0]
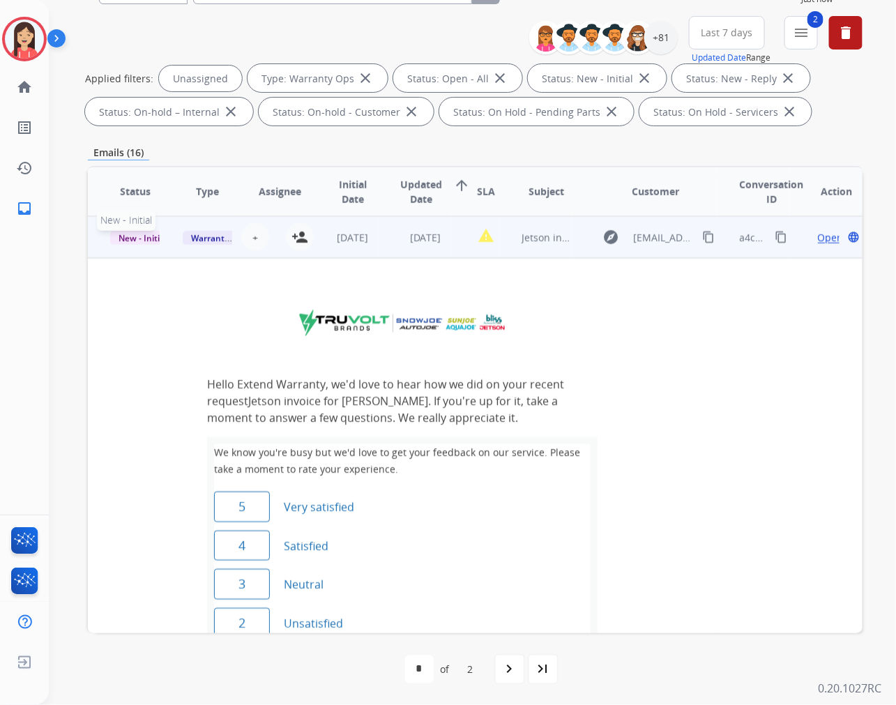
click at [140, 234] on span "New - Initial" at bounding box center [142, 238] width 65 height 15
click at [137, 304] on td "Hello Extend Warranty, we'd love to hear how we did on your recent request Jets…" at bounding box center [402, 566] width 585 height 570
click at [204, 231] on span "Warranty Ops" at bounding box center [219, 238] width 72 height 15
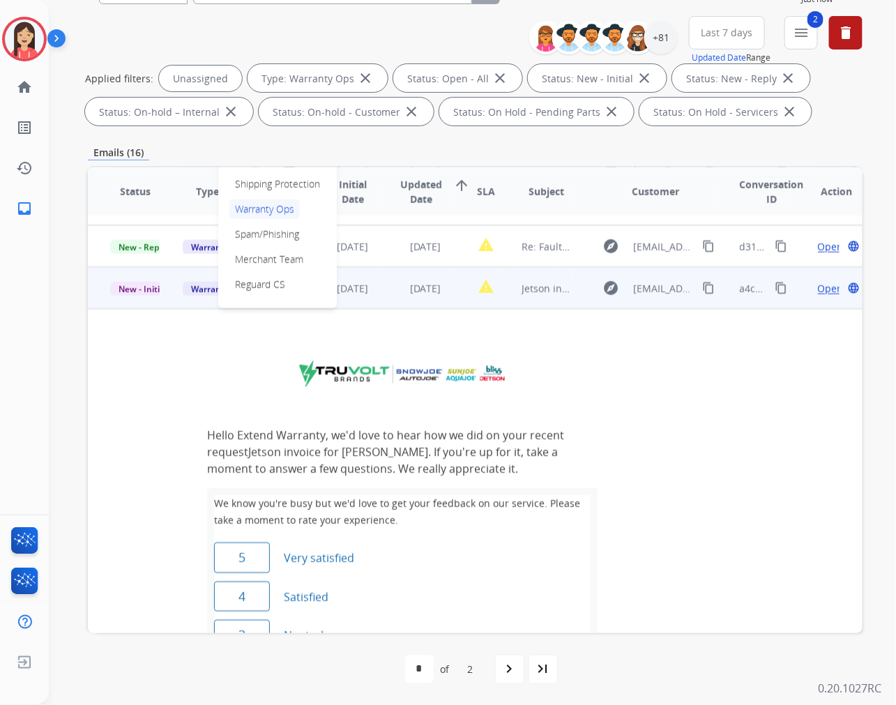
scroll to position [215, 0]
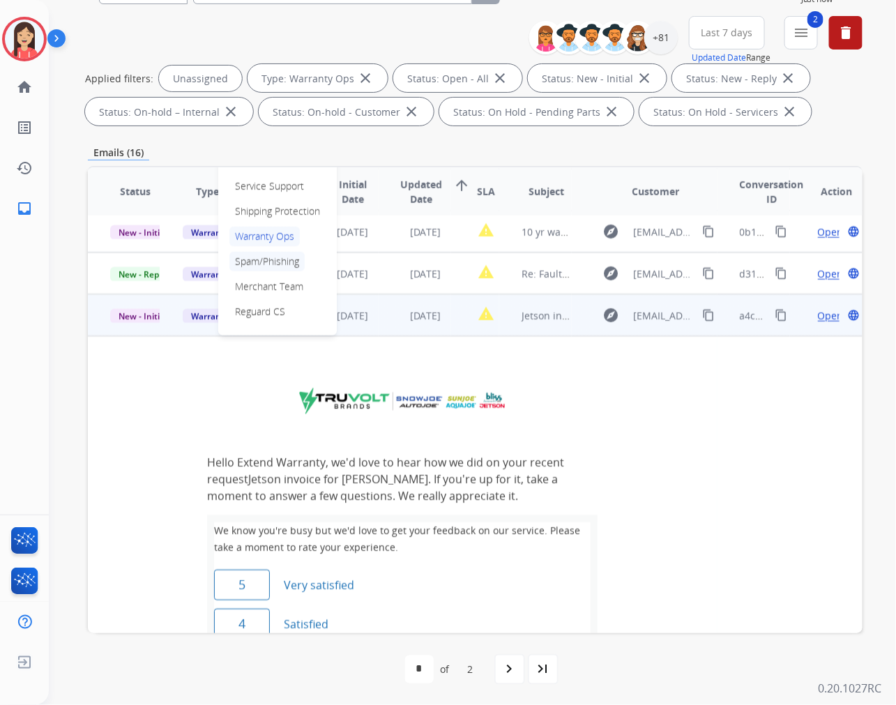
click at [261, 256] on p "Spam/Phishing" at bounding box center [266, 262] width 75 height 20
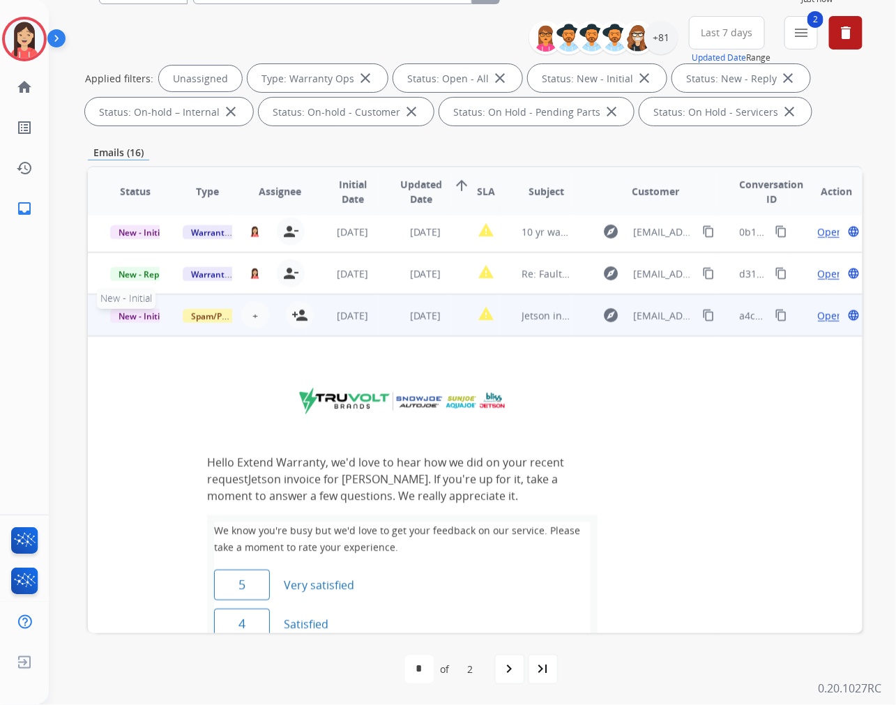
click at [137, 318] on span "New - Initial" at bounding box center [142, 316] width 65 height 15
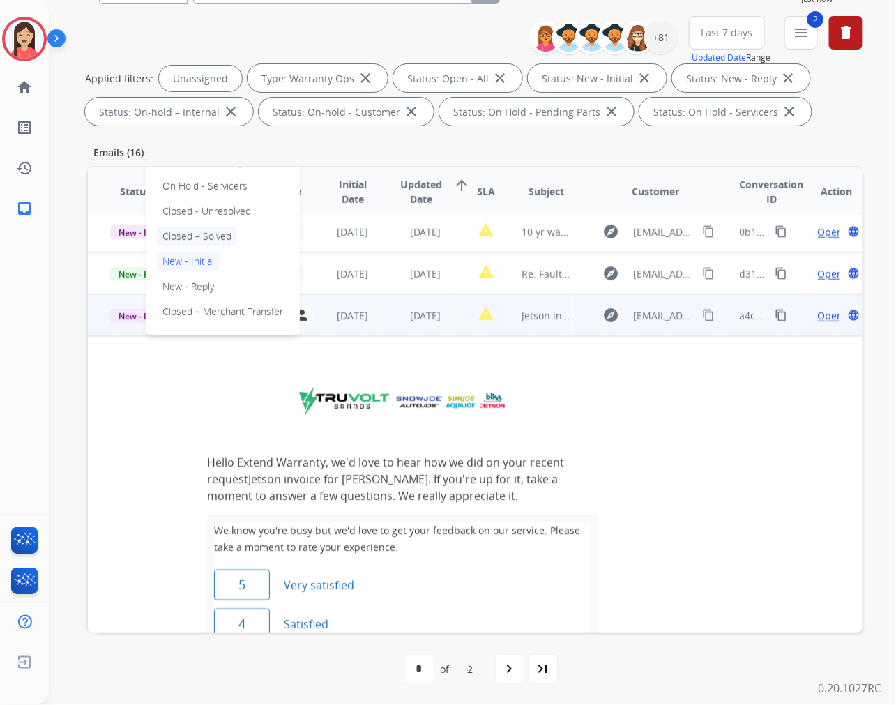
click at [197, 238] on p "Closed – Solved" at bounding box center [197, 237] width 80 height 20
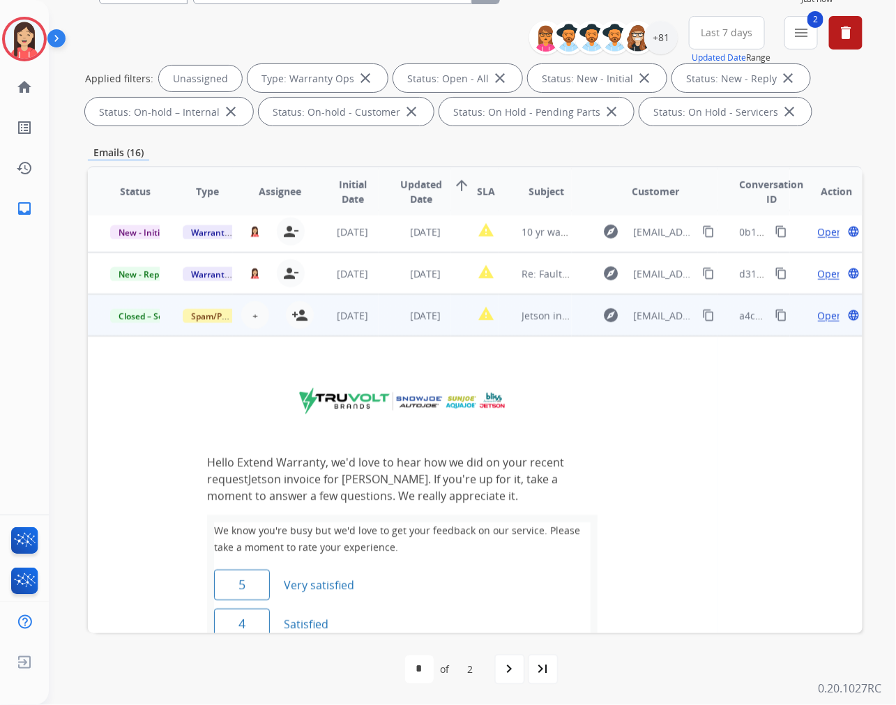
click at [454, 332] on td "report_problem" at bounding box center [475, 315] width 48 height 42
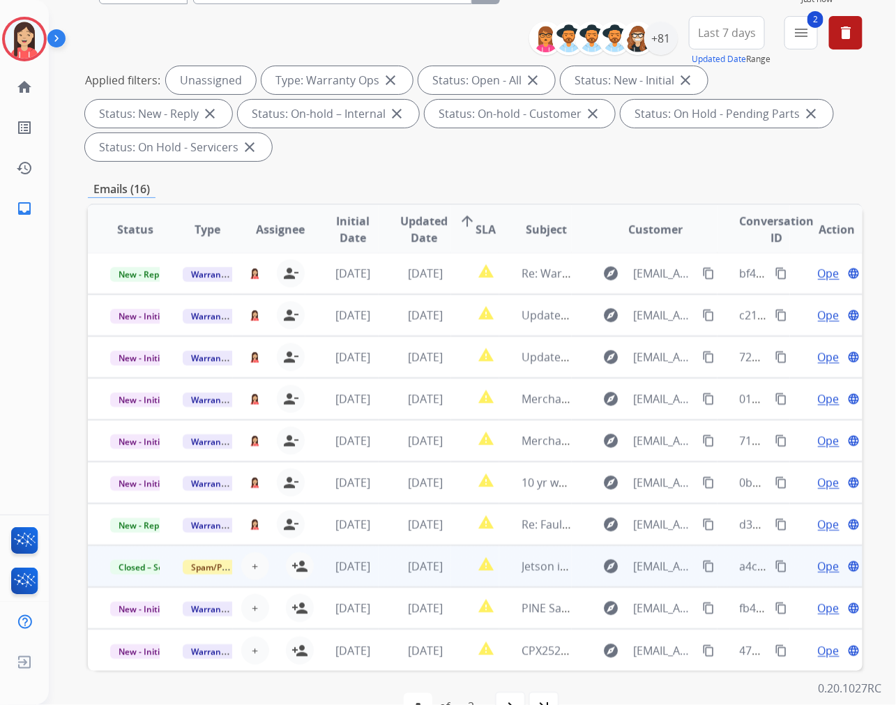
scroll to position [1, 0]
click at [213, 562] on span "Spam/Phishing" at bounding box center [221, 567] width 77 height 15
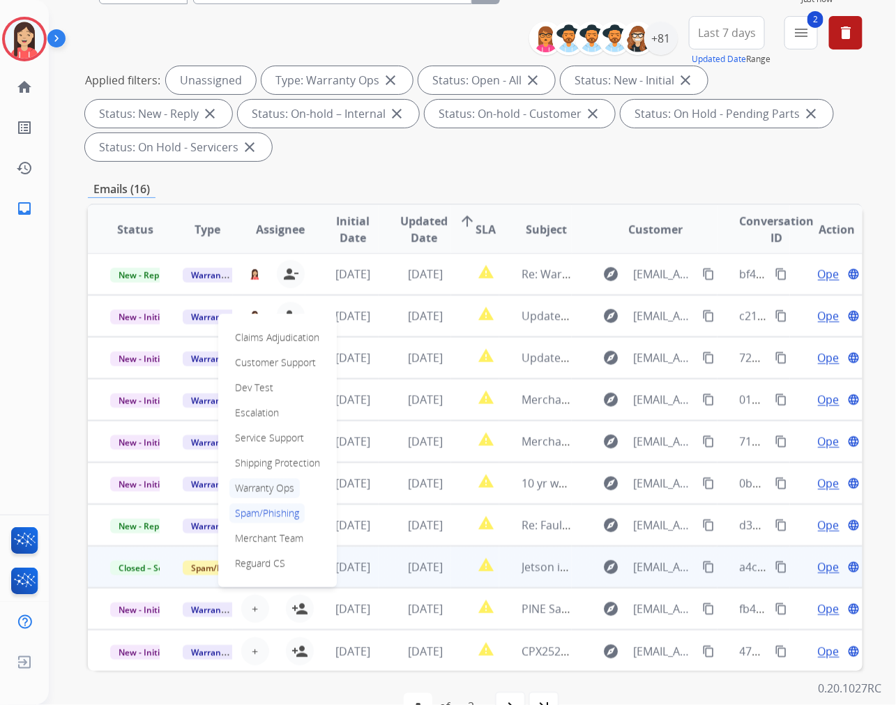
click at [262, 482] on p "Warranty Ops" at bounding box center [264, 488] width 70 height 20
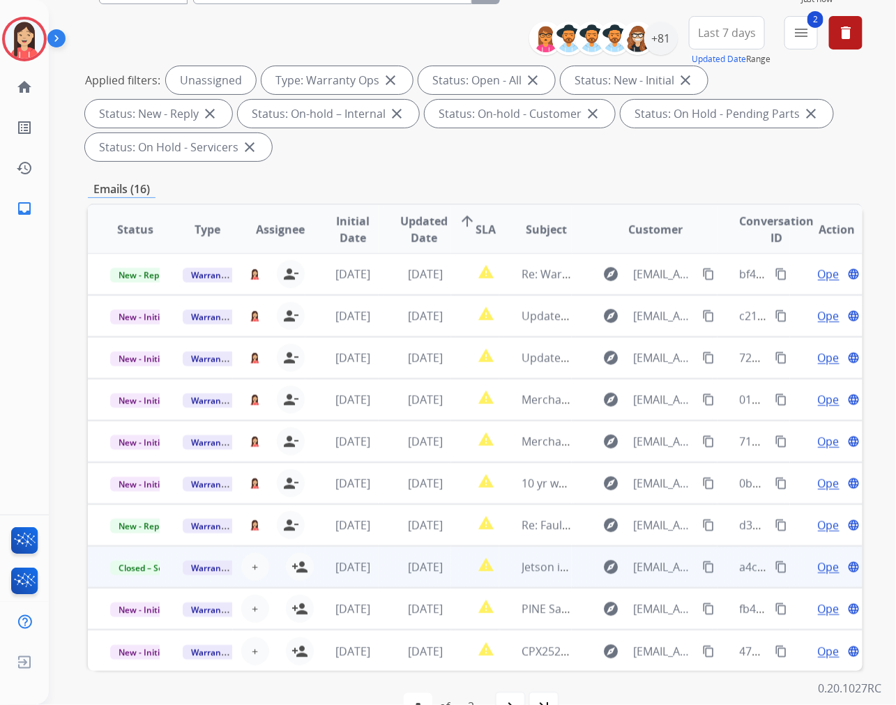
click at [305, 566] on td "[DATE]" at bounding box center [341, 567] width 72 height 42
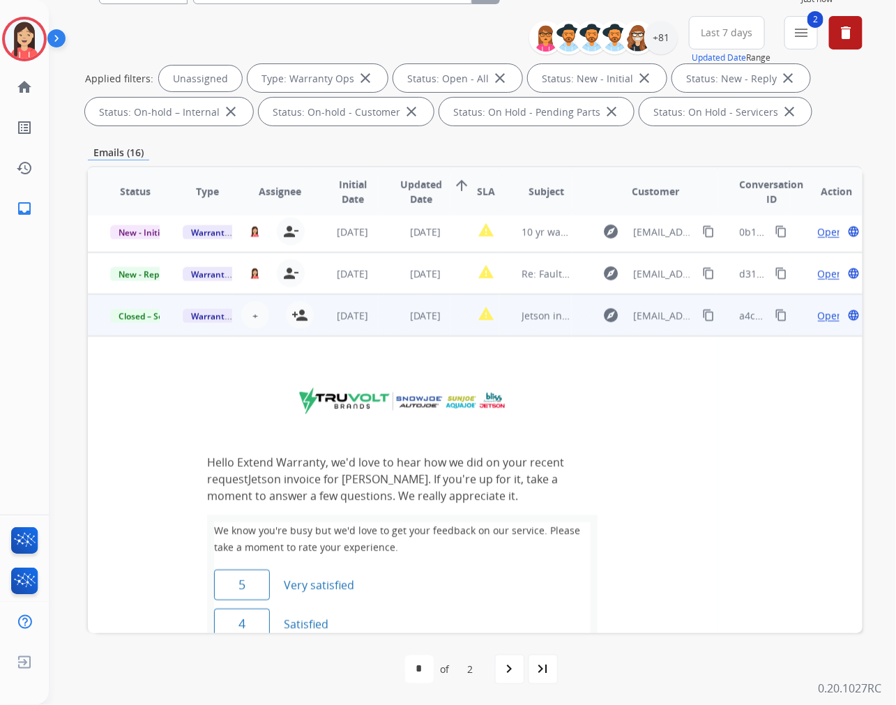
scroll to position [293, 0]
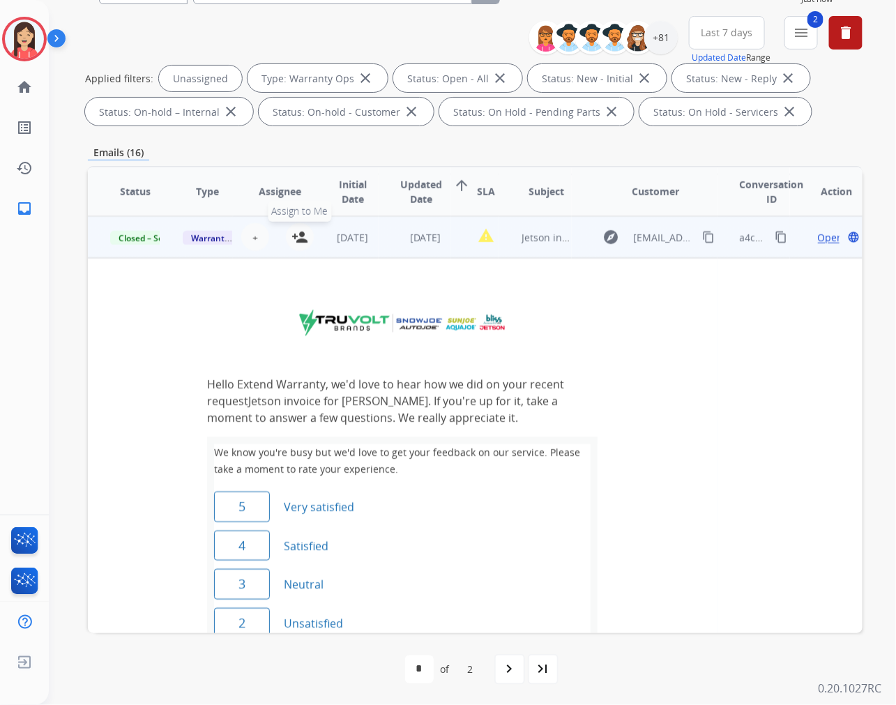
click at [296, 229] on mat-icon "person_add" at bounding box center [299, 237] width 17 height 17
click at [132, 235] on span "Closed – Solved" at bounding box center [148, 238] width 77 height 15
click at [197, 186] on p "New - Initial" at bounding box center [188, 184] width 63 height 20
click at [456, 255] on td "report_problem" at bounding box center [475, 237] width 48 height 42
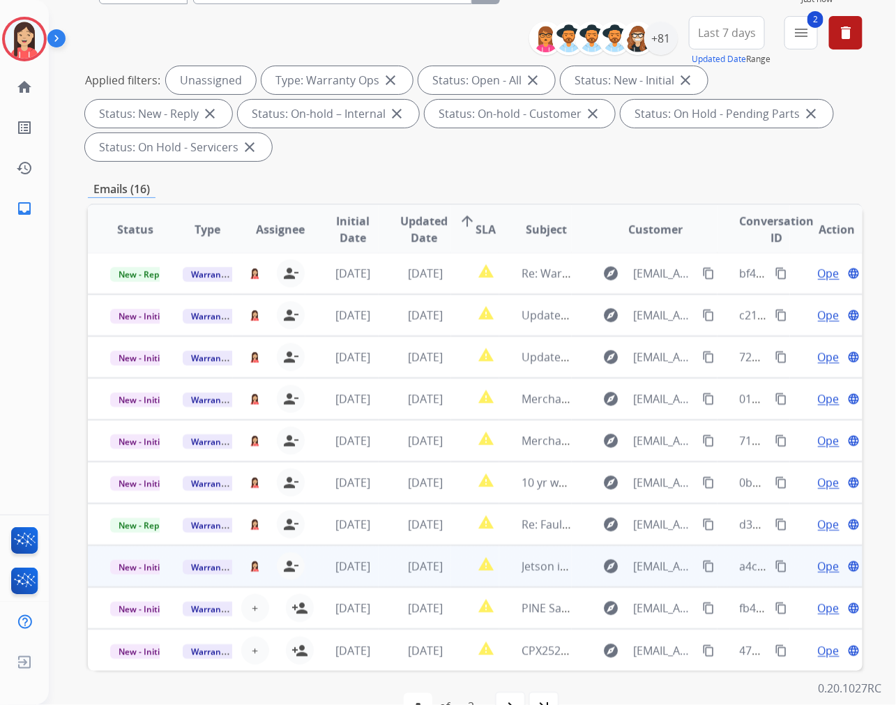
scroll to position [1, 0]
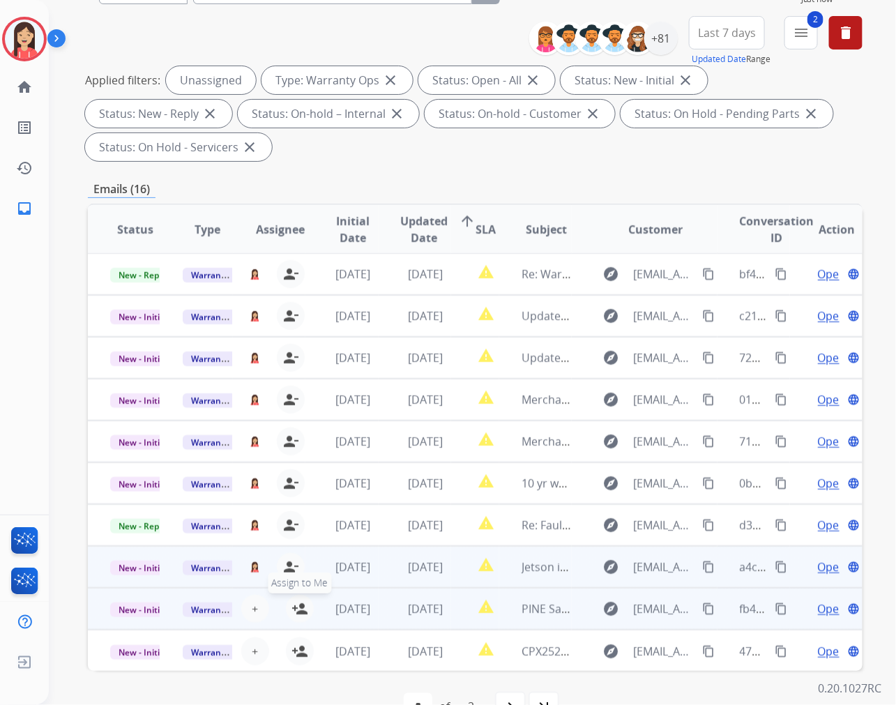
click at [291, 605] on mat-icon "person_add" at bounding box center [299, 608] width 17 height 17
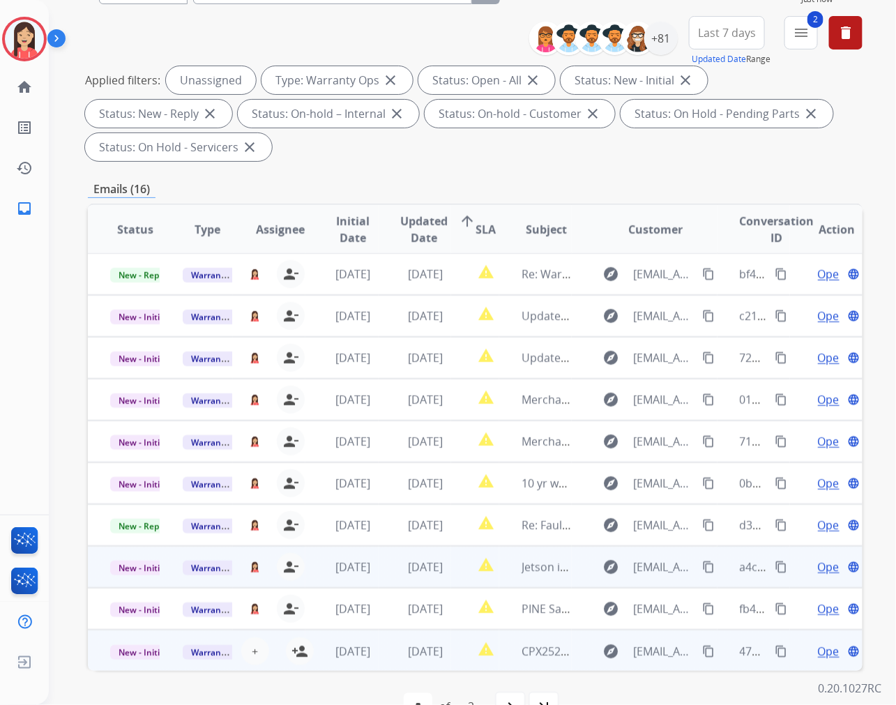
click at [305, 650] on td "[DATE]" at bounding box center [341, 650] width 72 height 42
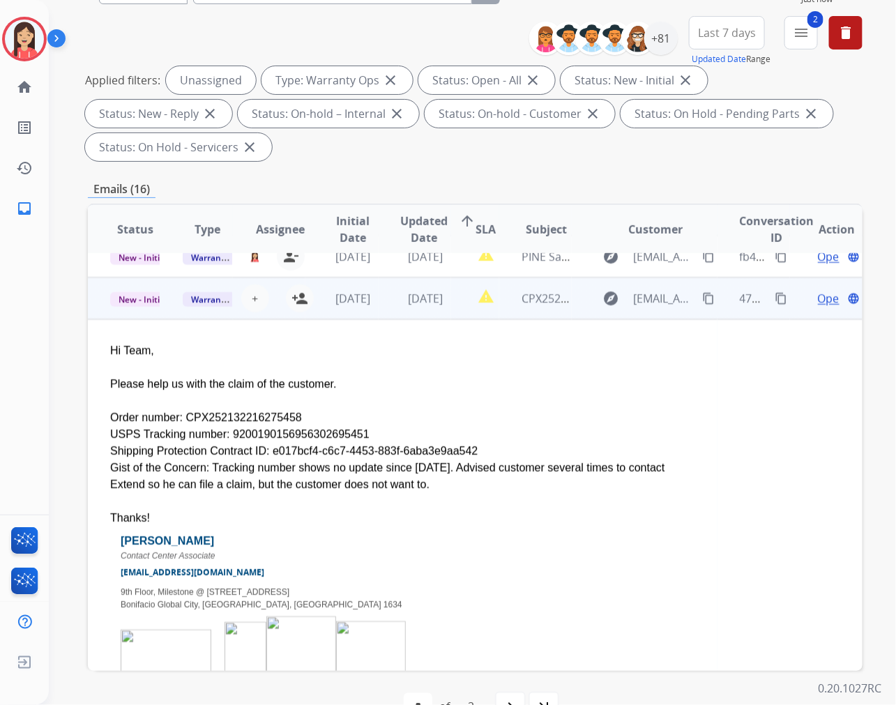
scroll to position [376, 0]
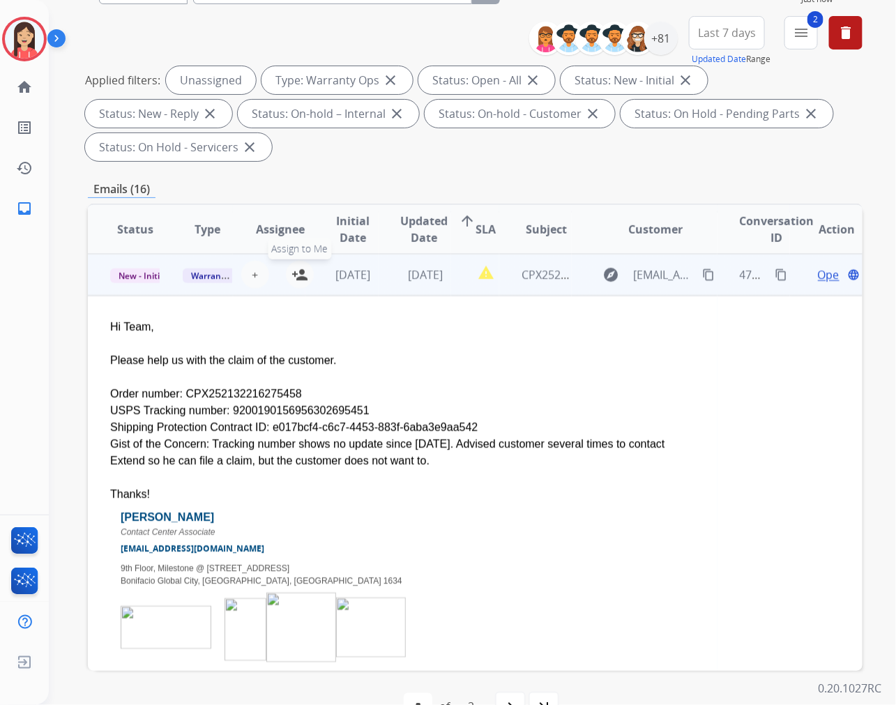
click at [286, 275] on button "person_add Assign to Me" at bounding box center [300, 275] width 28 height 28
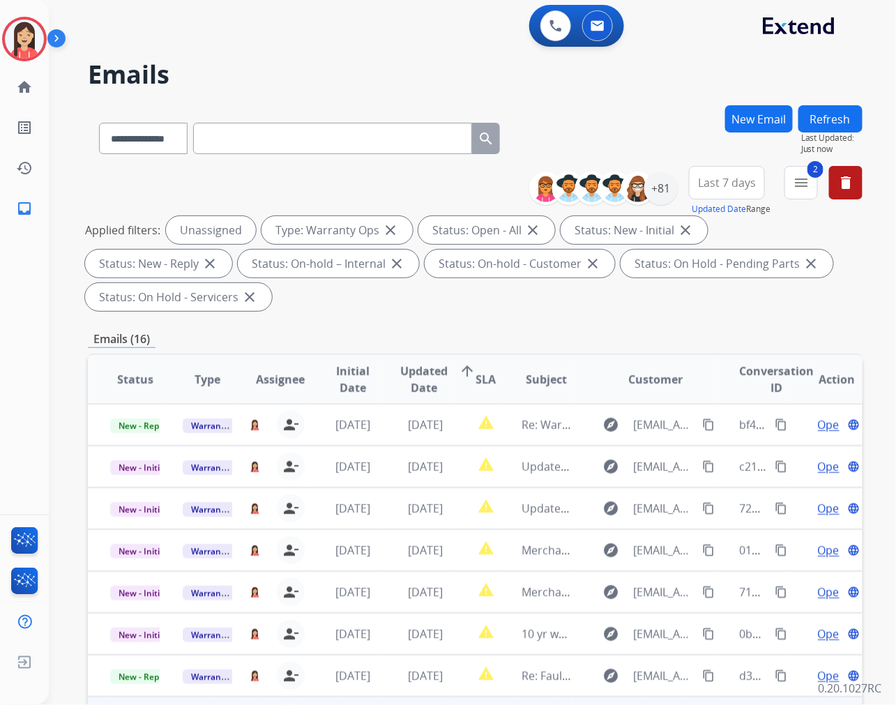
scroll to position [0, 0]
click at [827, 118] on button "Refresh" at bounding box center [830, 119] width 64 height 27
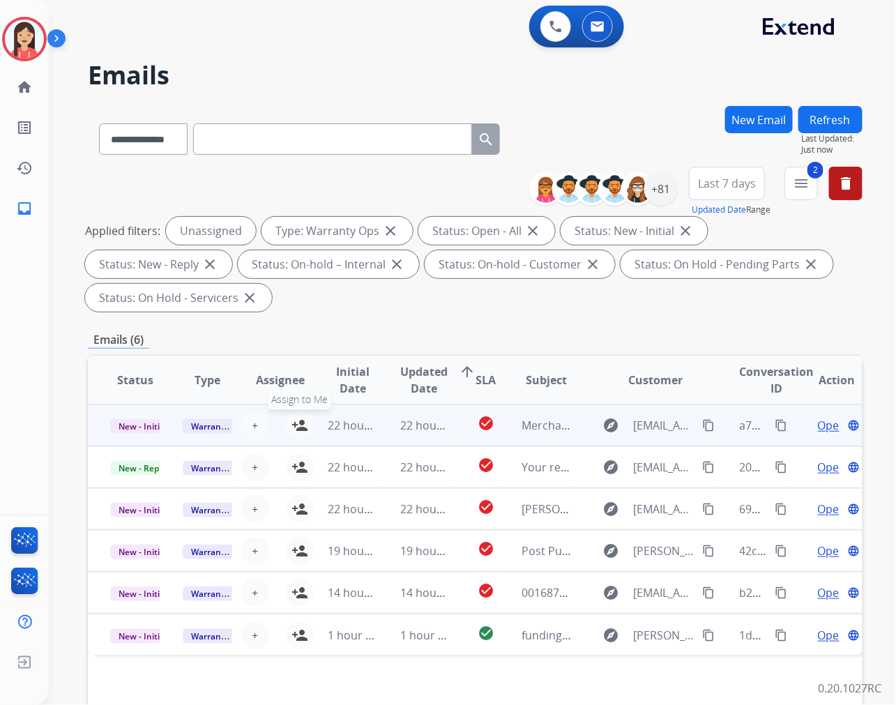
click at [291, 422] on mat-icon "person_add" at bounding box center [299, 425] width 17 height 17
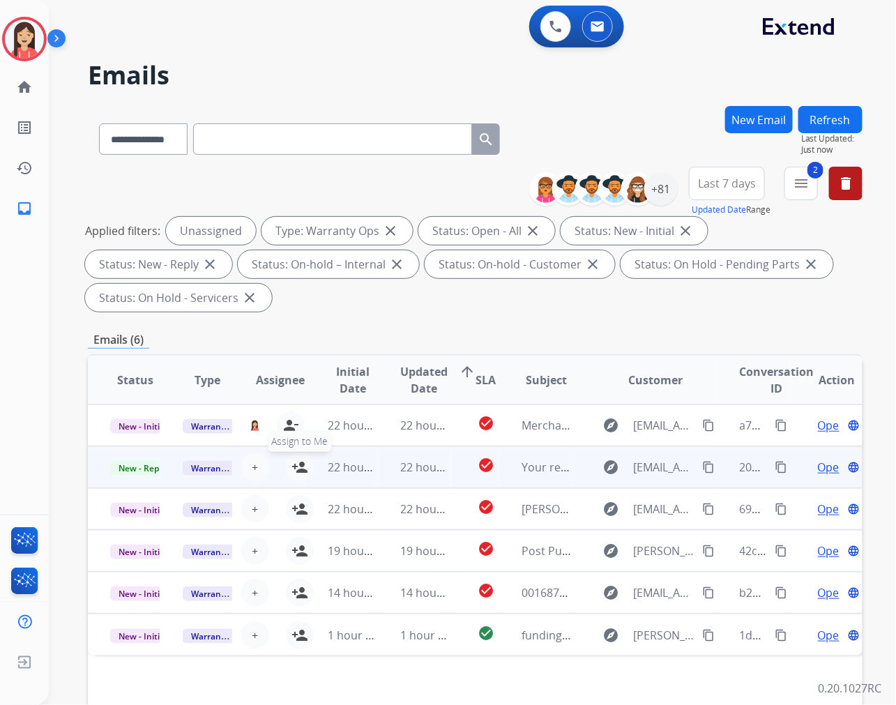
click at [291, 467] on mat-icon "person_add" at bounding box center [299, 467] width 17 height 17
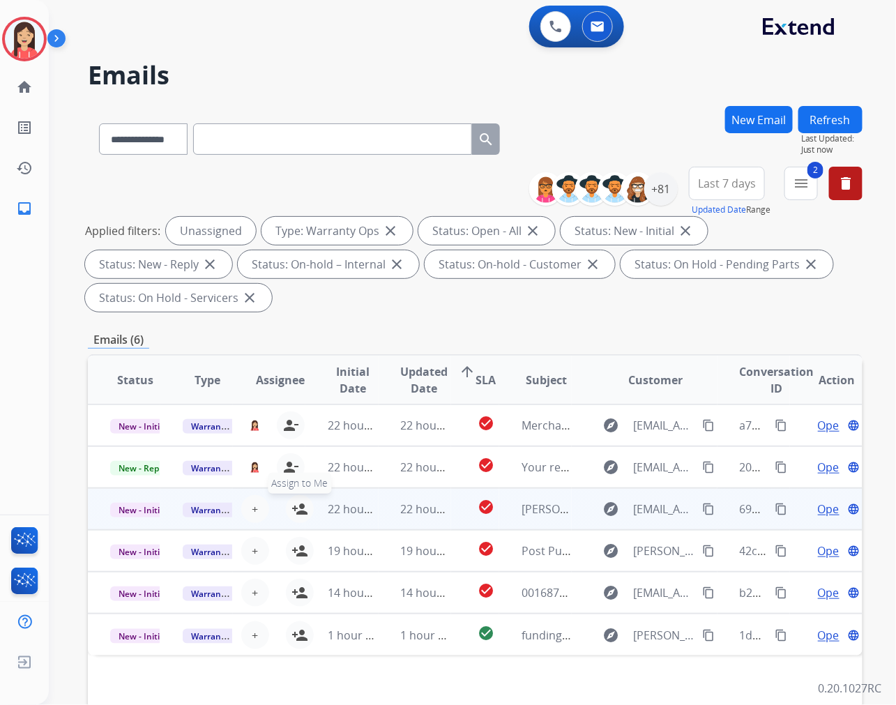
click at [291, 512] on mat-icon "person_add" at bounding box center [299, 508] width 17 height 17
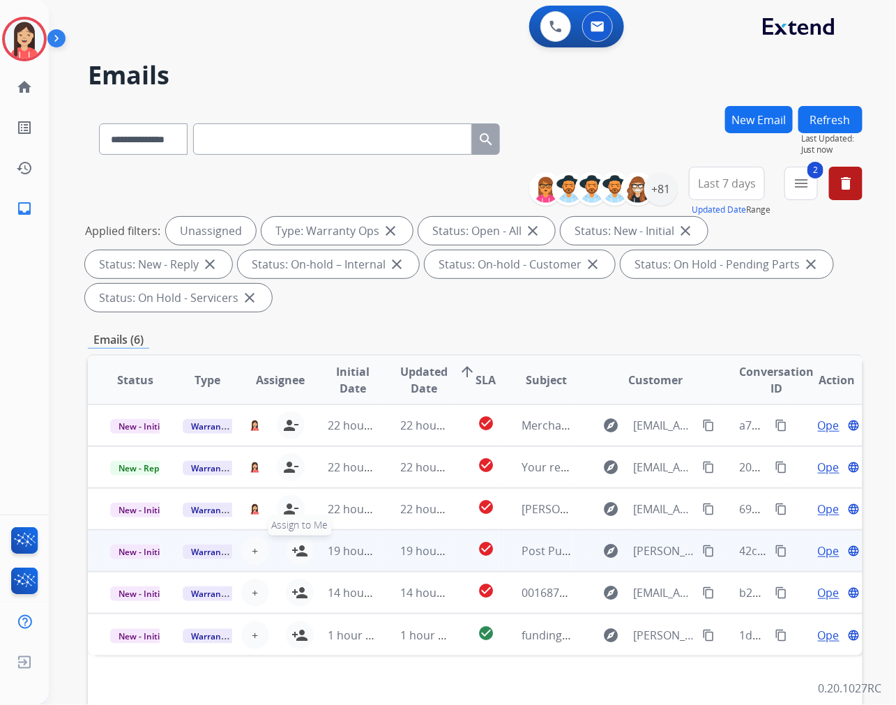
click at [296, 551] on mat-icon "person_add" at bounding box center [299, 550] width 17 height 17
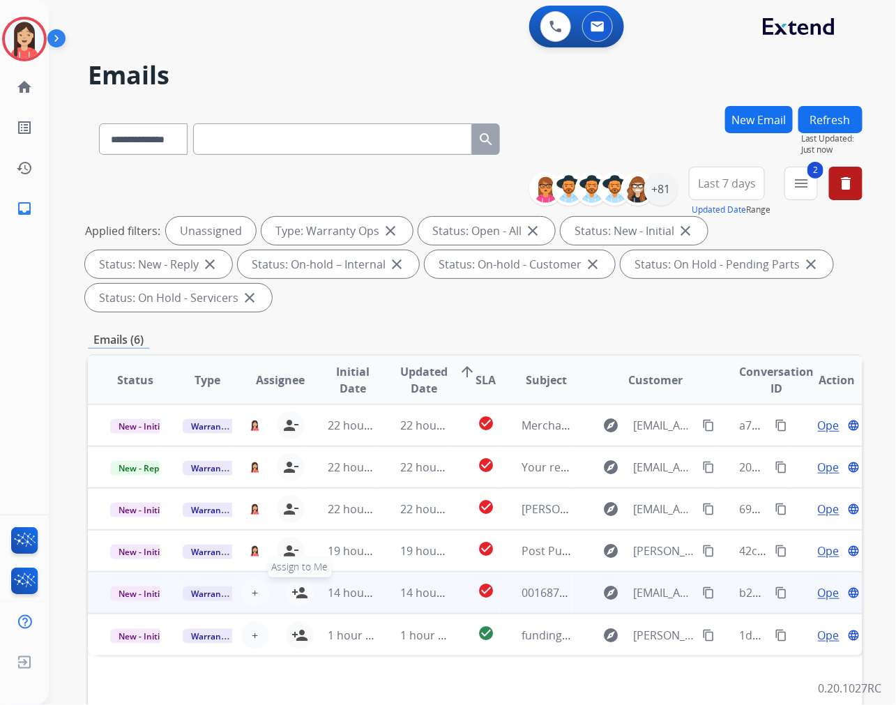
click at [300, 592] on mat-icon "person_add" at bounding box center [299, 592] width 17 height 17
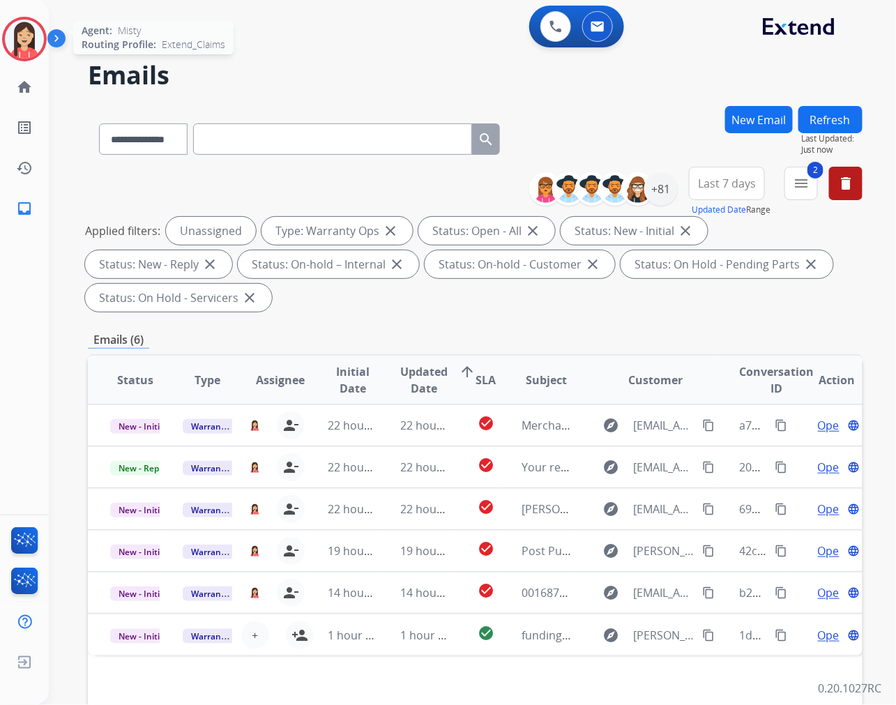
click at [6, 54] on div "Agent: [PERSON_NAME] Routing Profile: Extend_Claims" at bounding box center [24, 39] width 45 height 45
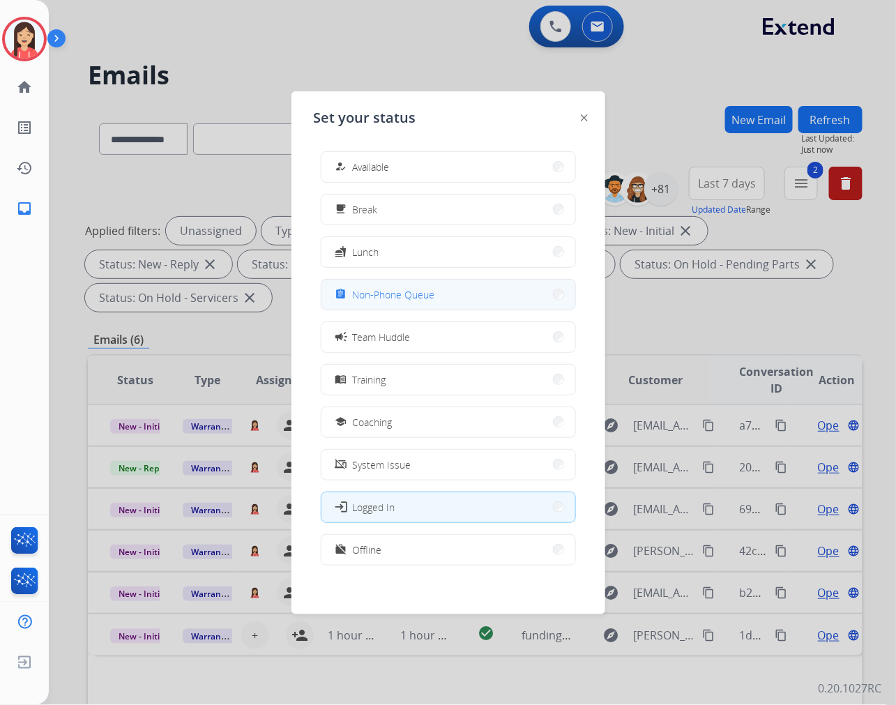
click at [360, 300] on span "Non-Phone Queue" at bounding box center [394, 294] width 82 height 15
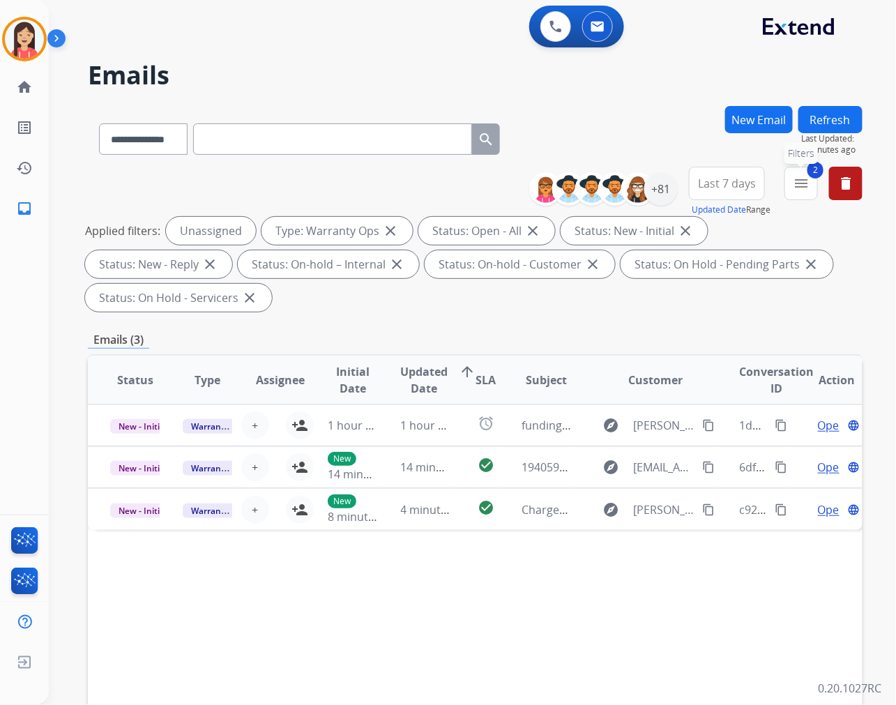
click at [803, 181] on mat-icon "menu" at bounding box center [800, 183] width 17 height 17
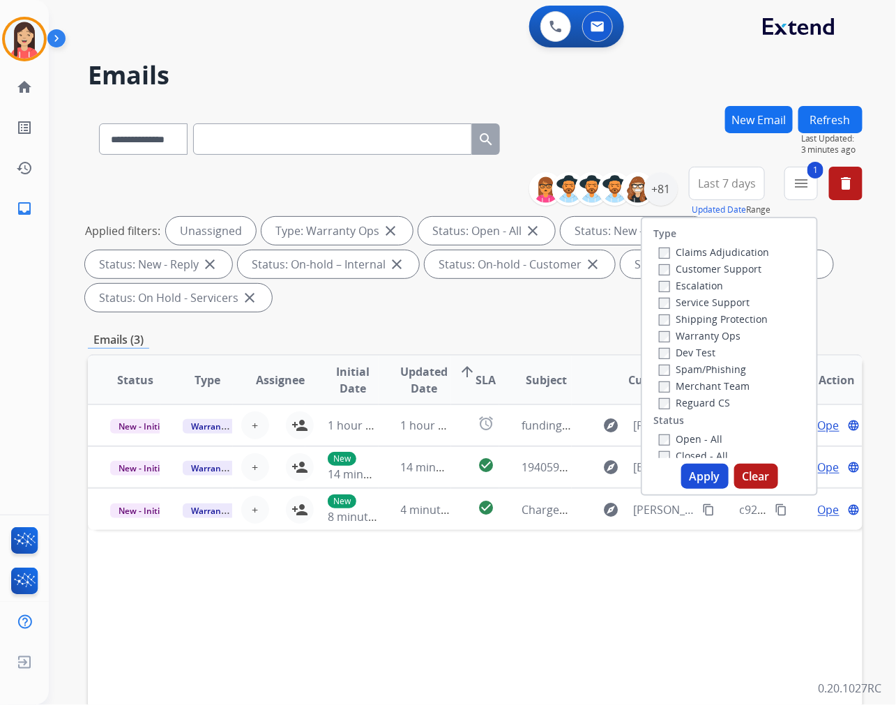
click at [716, 486] on button "Apply" at bounding box center [704, 475] width 47 height 25
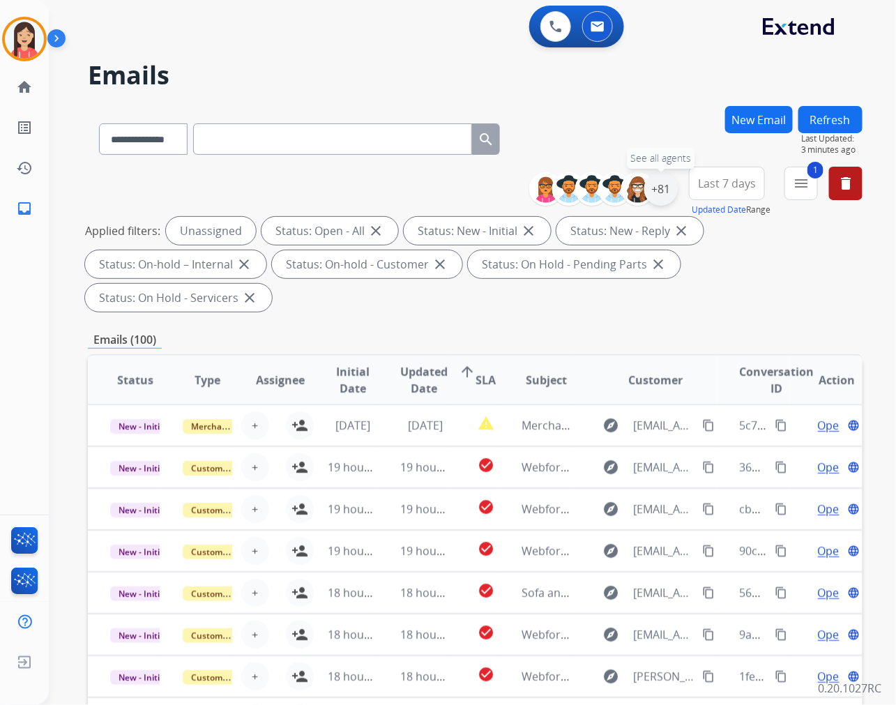
click at [666, 187] on div "+81" at bounding box center [660, 188] width 33 height 33
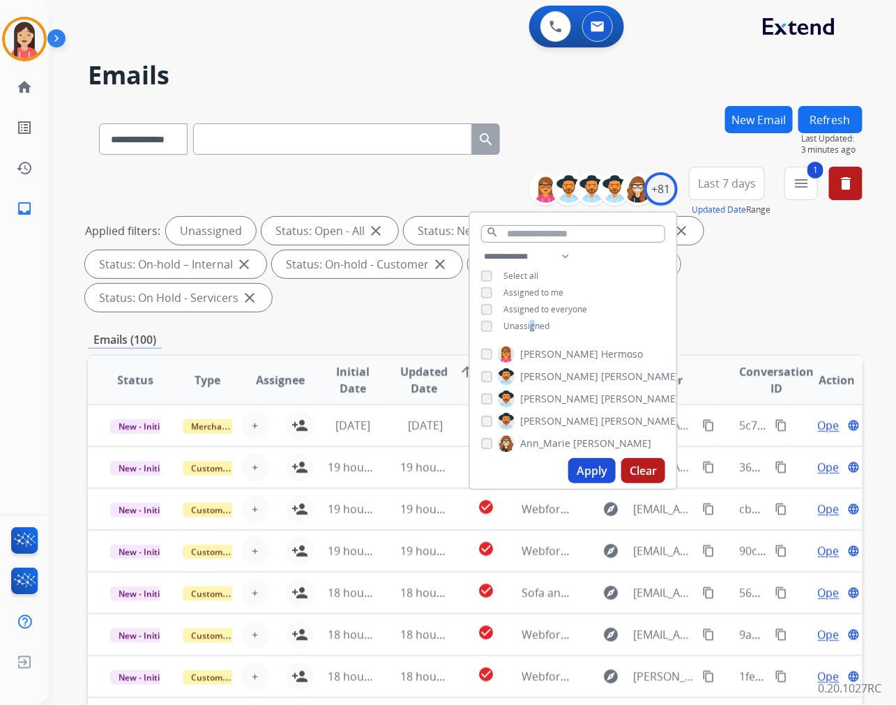
drag, startPoint x: 532, startPoint y: 319, endPoint x: 526, endPoint y: 323, distance: 7.4
click at [526, 323] on span "Unassigned" at bounding box center [526, 326] width 46 height 12
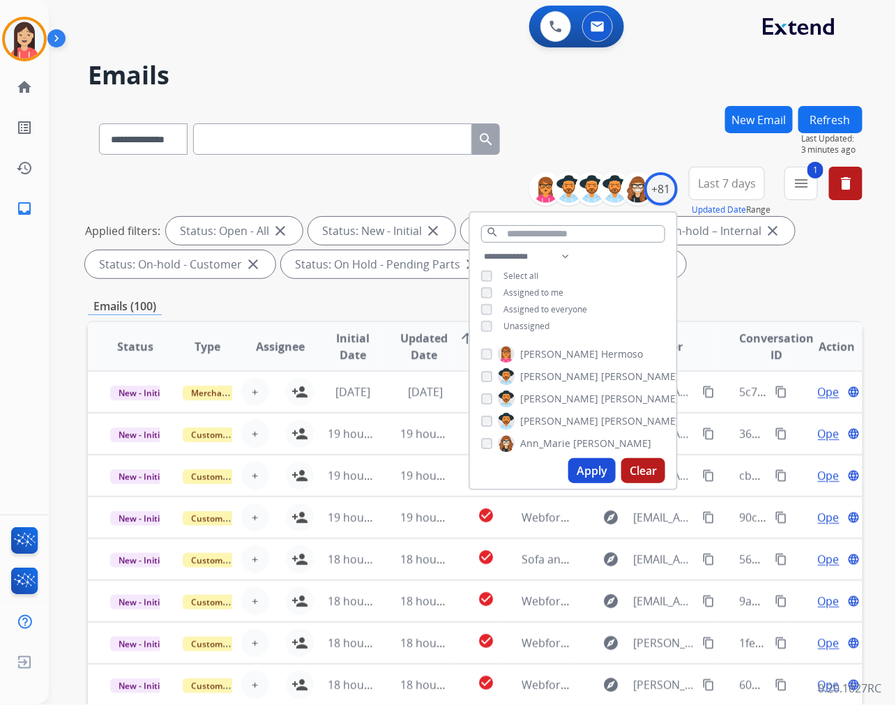
click at [477, 289] on div "**********" at bounding box center [573, 292] width 206 height 89
click at [491, 296] on div "Assigned to me" at bounding box center [522, 292] width 82 height 11
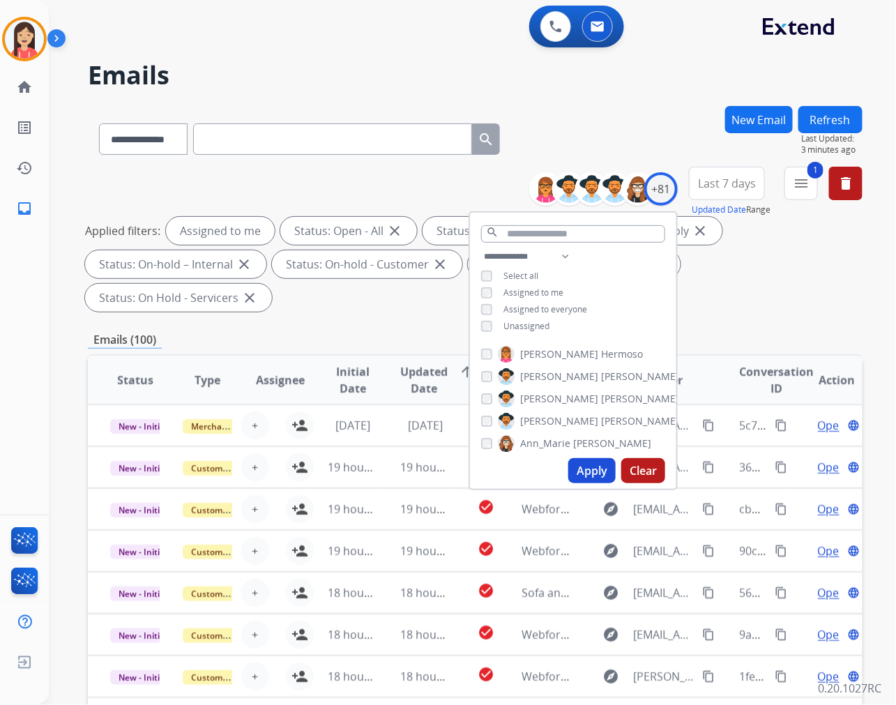
click at [587, 468] on button "Apply" at bounding box center [591, 470] width 47 height 25
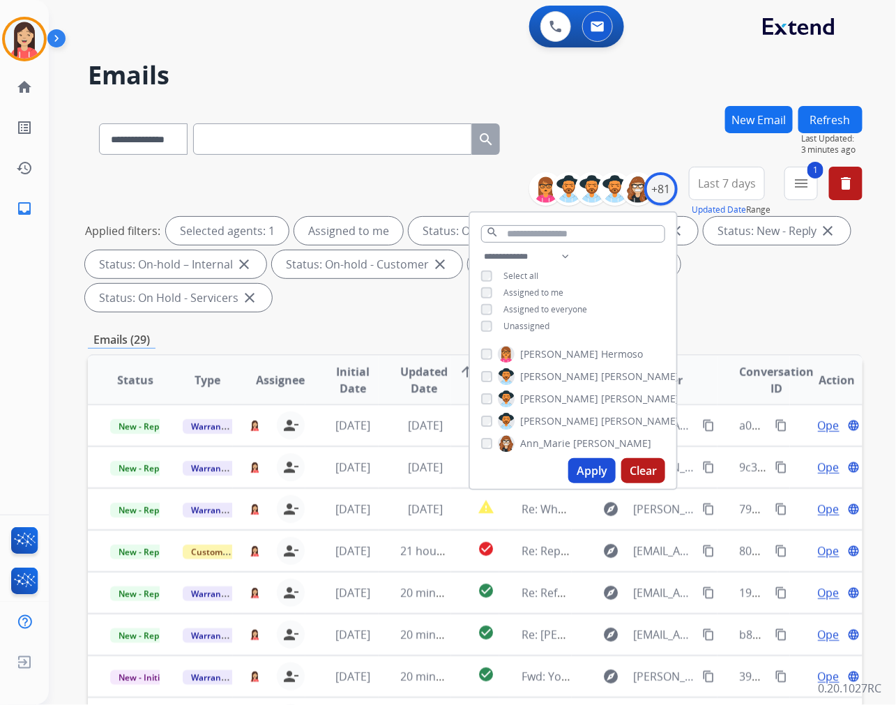
click at [363, 319] on div "**********" at bounding box center [475, 500] width 774 height 788
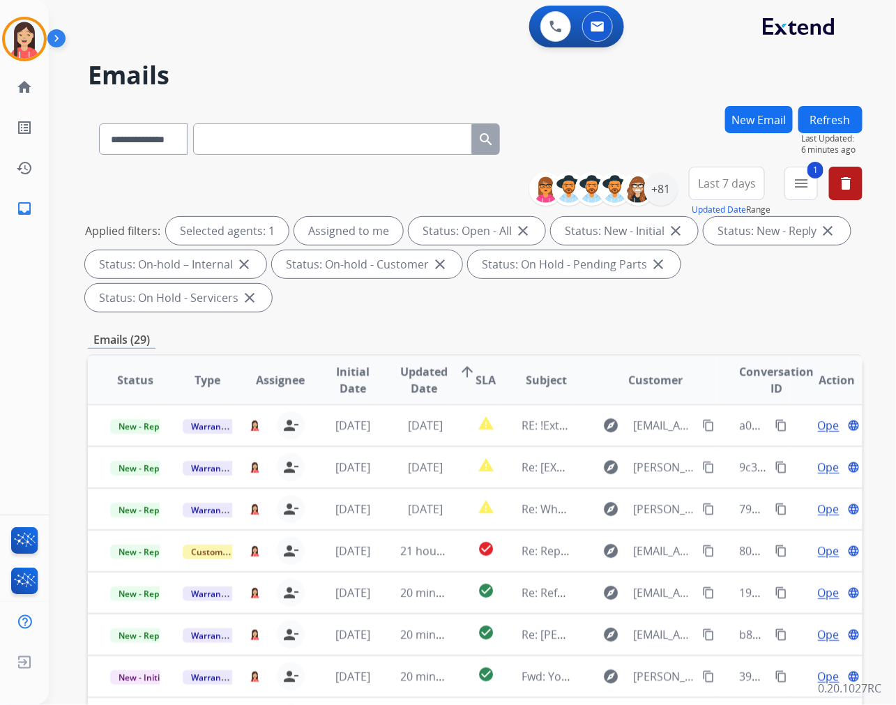
click at [768, 116] on button "New Email" at bounding box center [759, 119] width 68 height 27
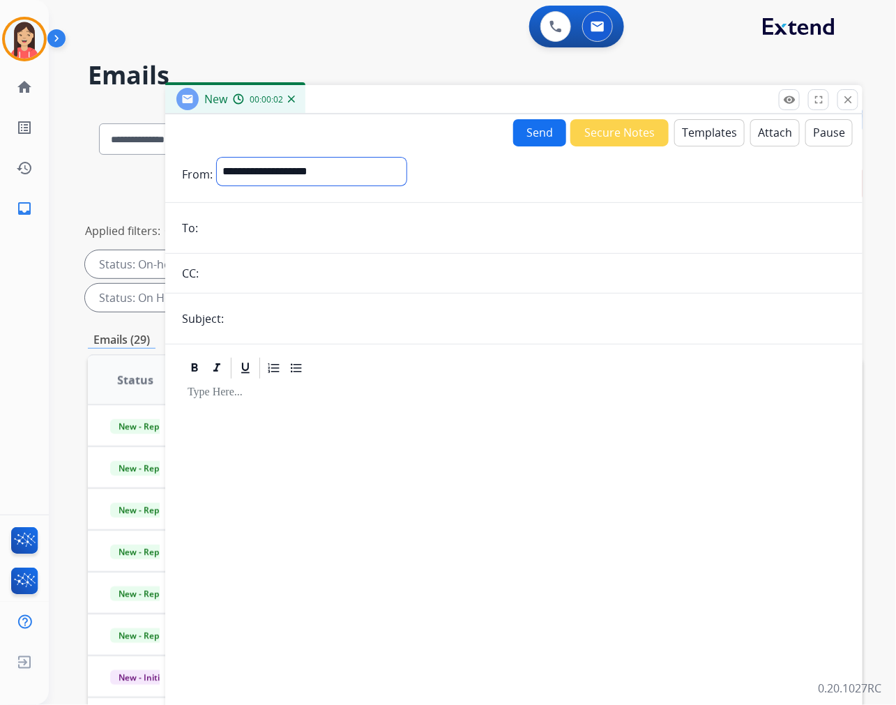
click at [279, 171] on select "**********" at bounding box center [312, 172] width 190 height 28
select select "**********"
click at [217, 158] on select "**********" at bounding box center [312, 172] width 190 height 28
click at [254, 241] on form "**********" at bounding box center [513, 427] width 697 height 563
click at [254, 237] on input "email" at bounding box center [523, 229] width 643 height 28
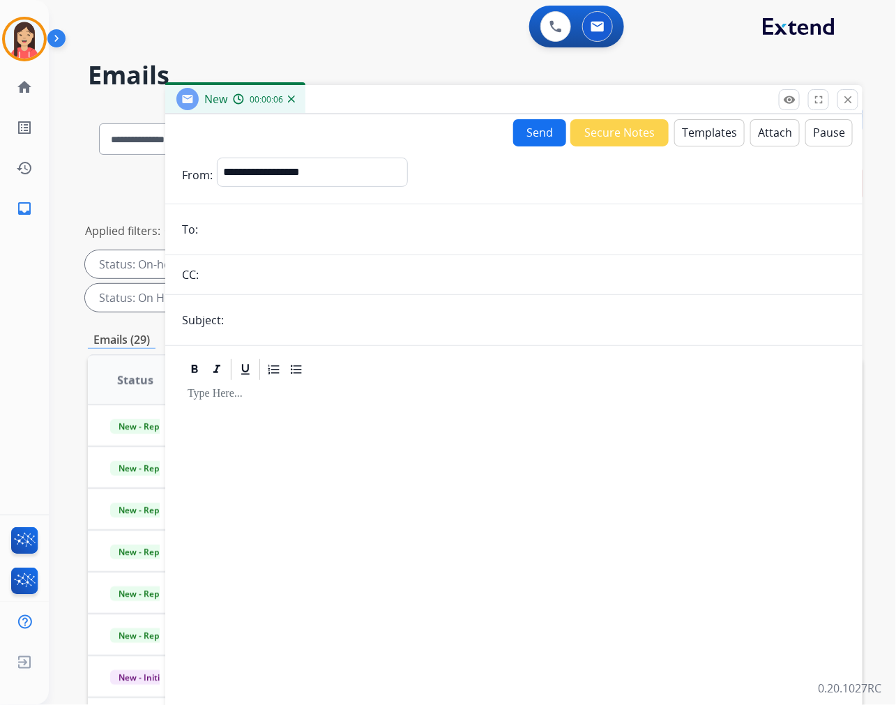
paste input "**********"
type input "**********"
click at [284, 339] on form "**********" at bounding box center [513, 427] width 697 height 563
click at [295, 325] on input "text" at bounding box center [537, 320] width 618 height 28
type input "**********"
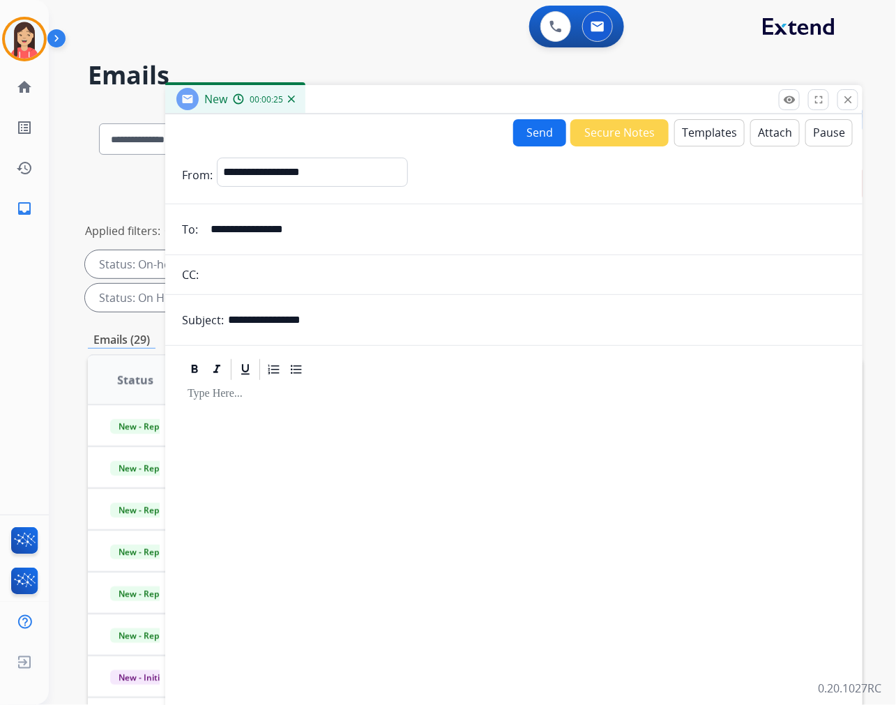
click at [690, 133] on button "Templates" at bounding box center [709, 132] width 70 height 27
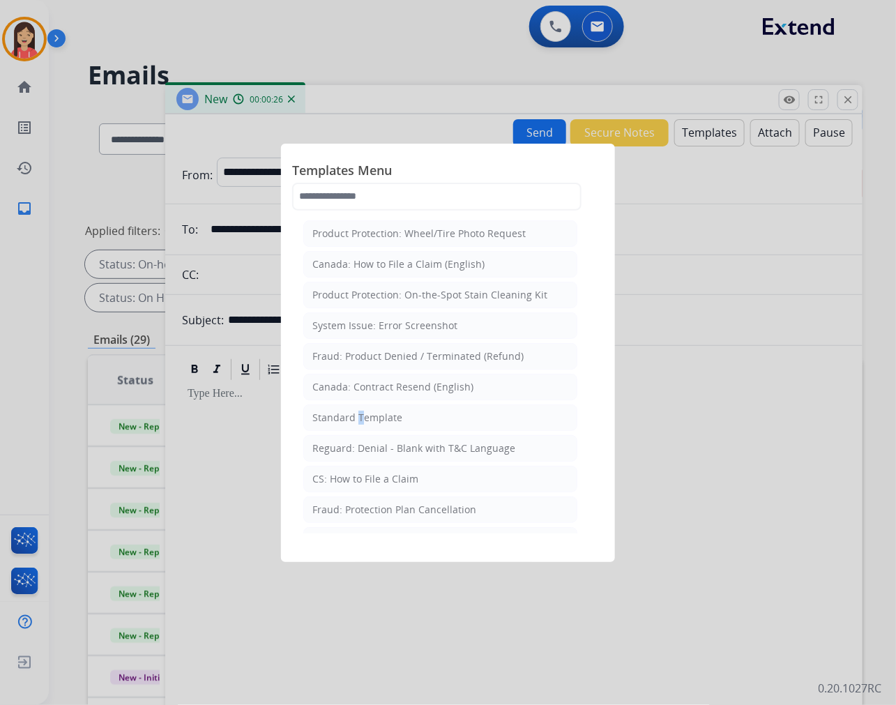
click at [353, 422] on div "Standard Template" at bounding box center [357, 418] width 90 height 14
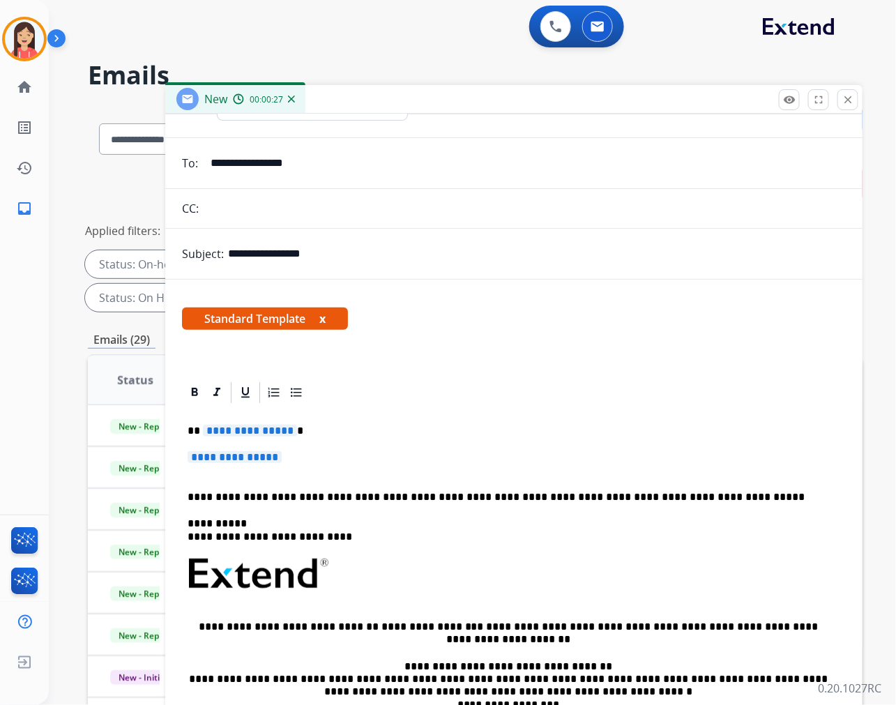
scroll to position [155, 0]
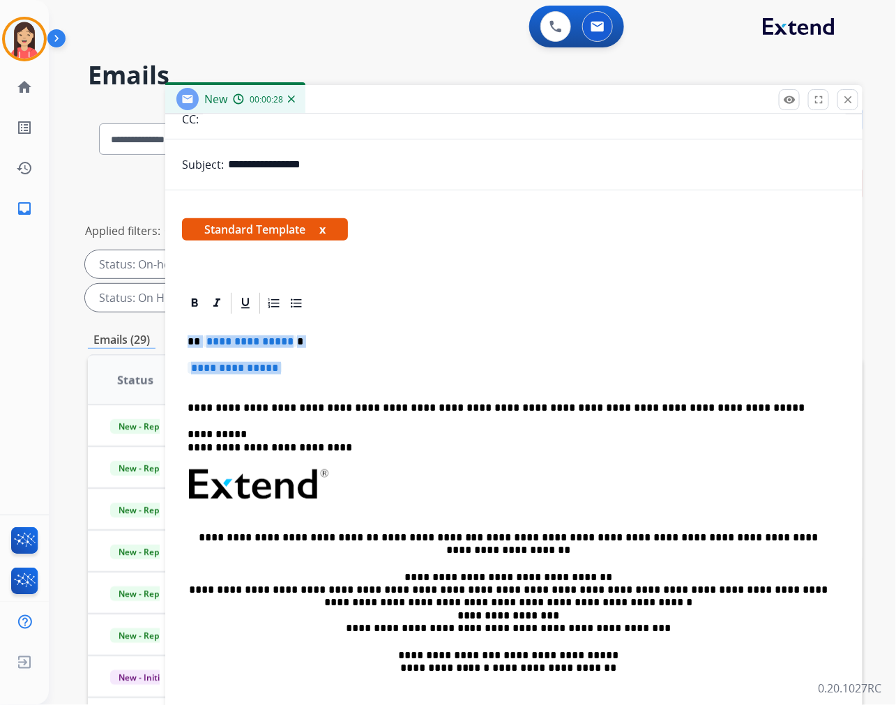
drag, startPoint x: 185, startPoint y: 339, endPoint x: 356, endPoint y: 381, distance: 175.8
click at [356, 381] on div "**********" at bounding box center [514, 517] width 664 height 403
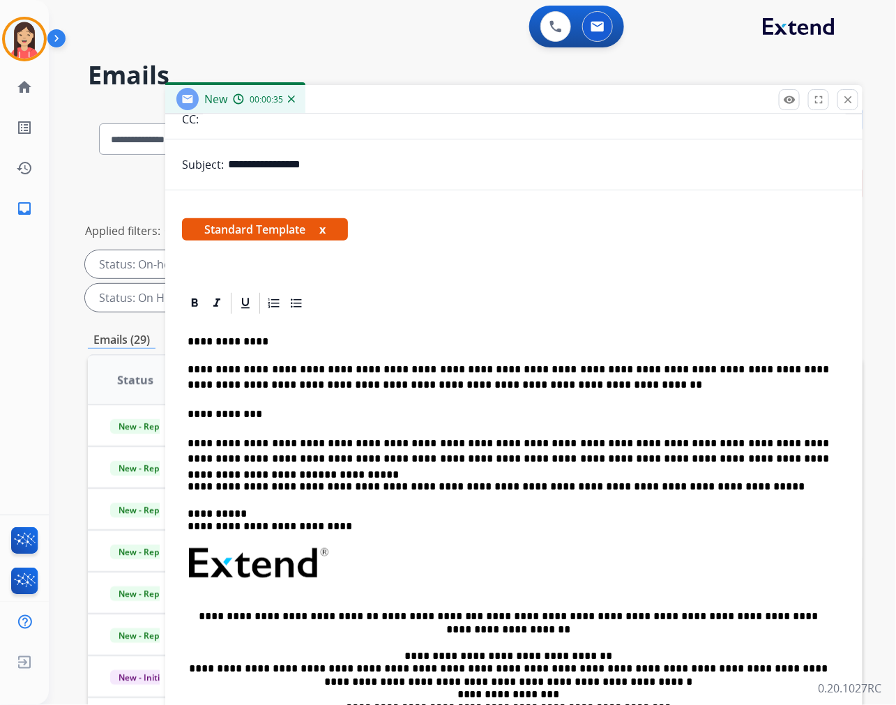
click at [181, 411] on div "**********" at bounding box center [513, 543] width 697 height 505
drag, startPoint x: 185, startPoint y: 408, endPoint x: 300, endPoint y: 408, distance: 115.7
click at [300, 408] on div "**********" at bounding box center [514, 557] width 664 height 482
paste div
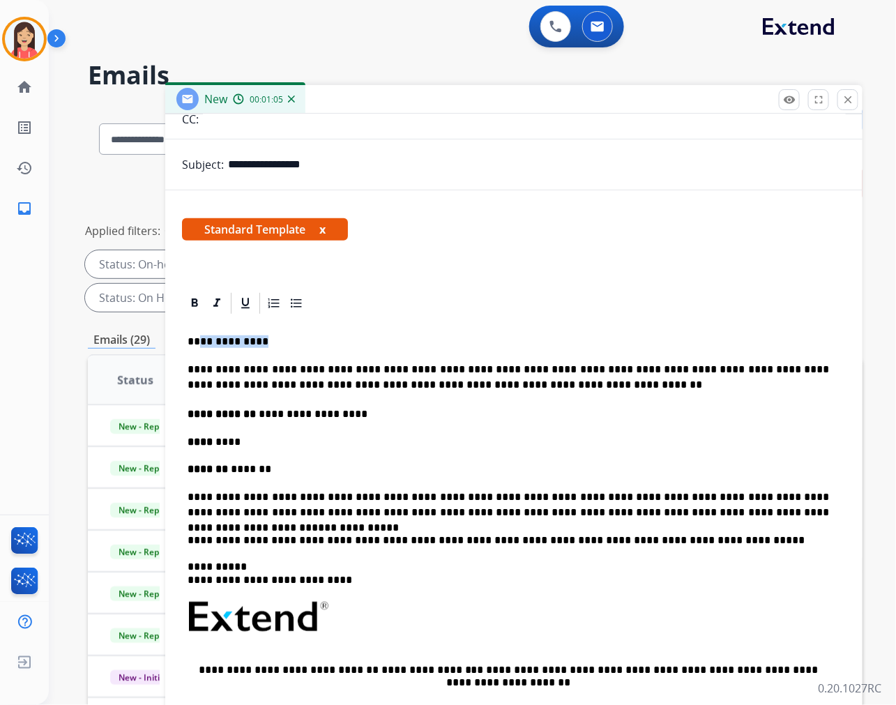
drag, startPoint x: 259, startPoint y: 345, endPoint x: 199, endPoint y: 344, distance: 59.9
click at [199, 344] on p "**********" at bounding box center [507, 341] width 641 height 13
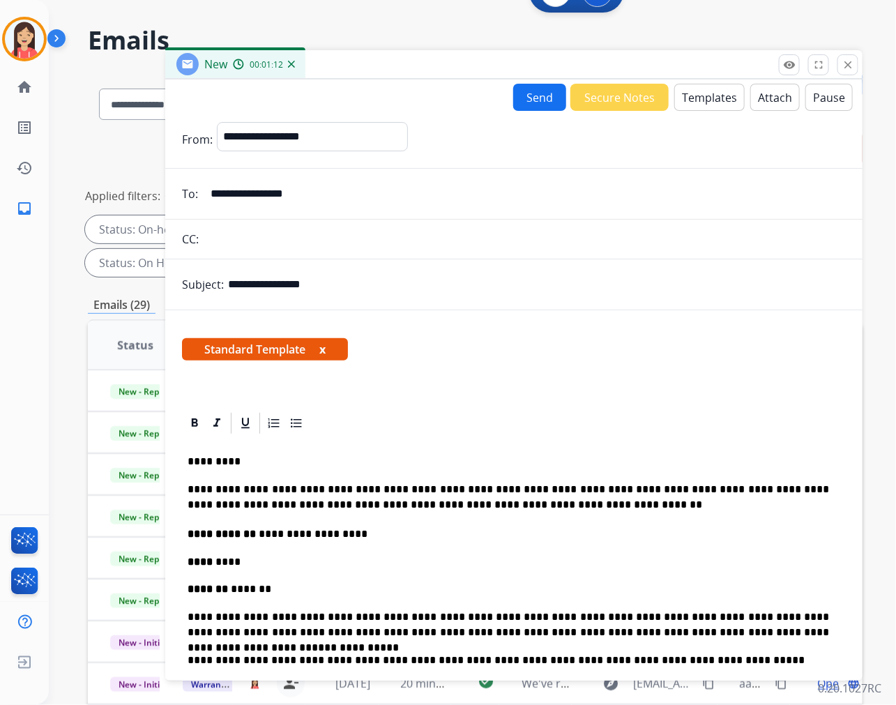
scroll to position [33, 0]
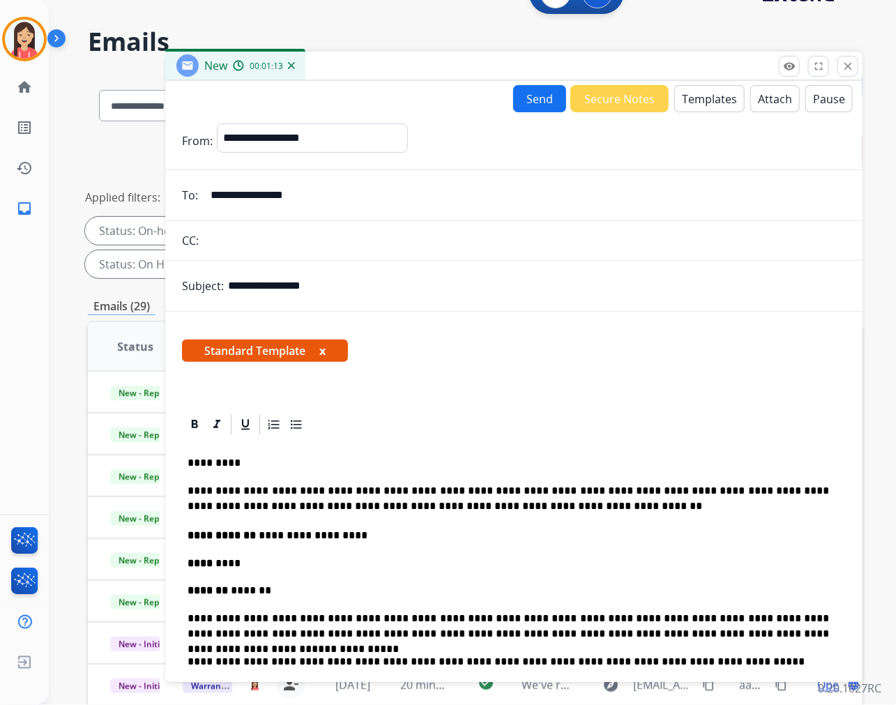
click at [535, 95] on button "Send" at bounding box center [539, 98] width 53 height 27
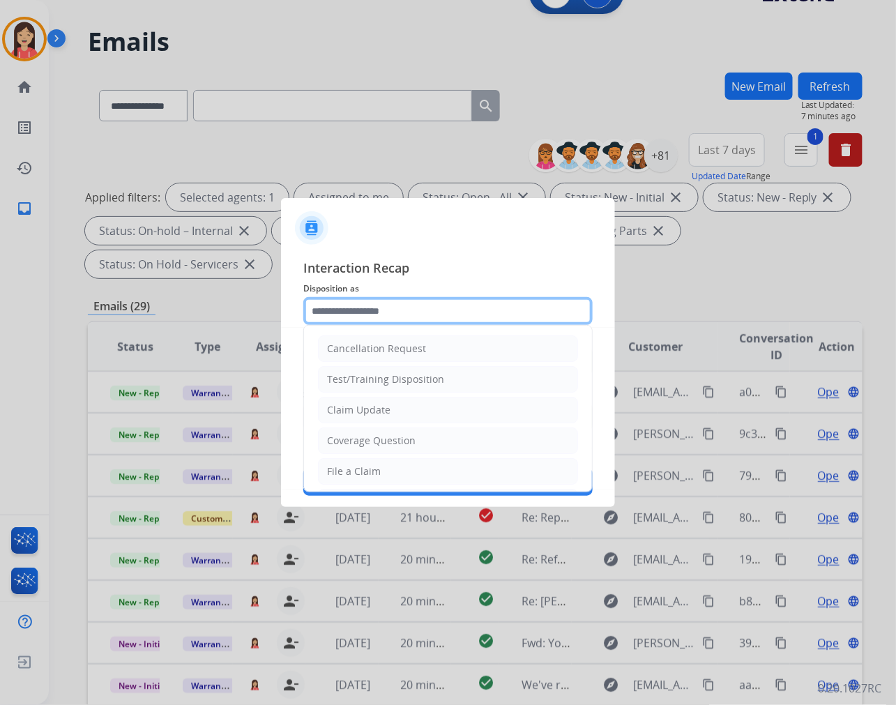
click at [404, 321] on input "text" at bounding box center [447, 311] width 289 height 28
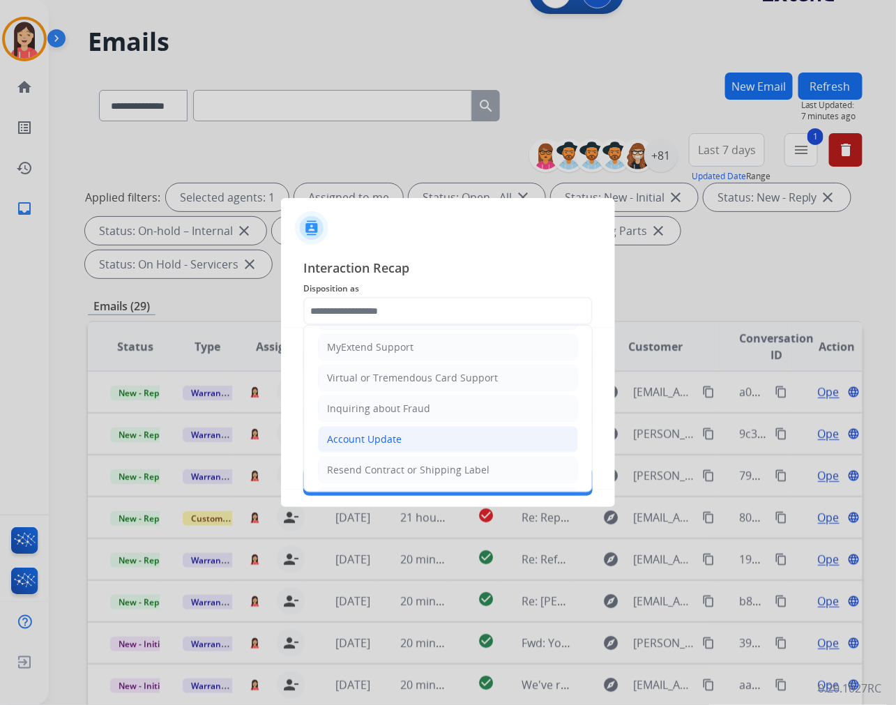
click at [369, 441] on div "Account Update" at bounding box center [364, 439] width 75 height 14
type input "**********"
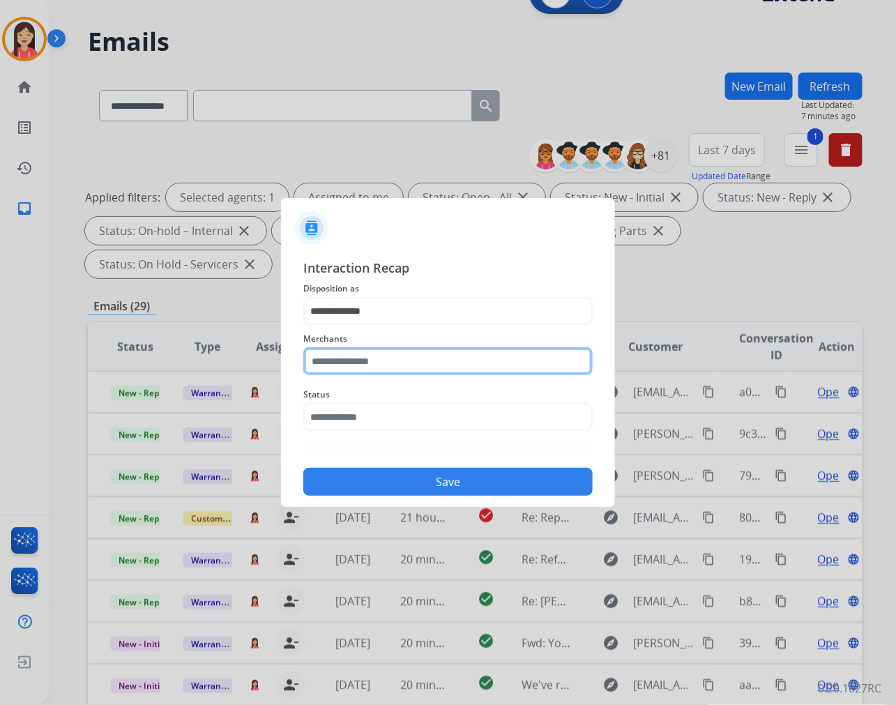
click at [394, 367] on input "text" at bounding box center [447, 361] width 289 height 28
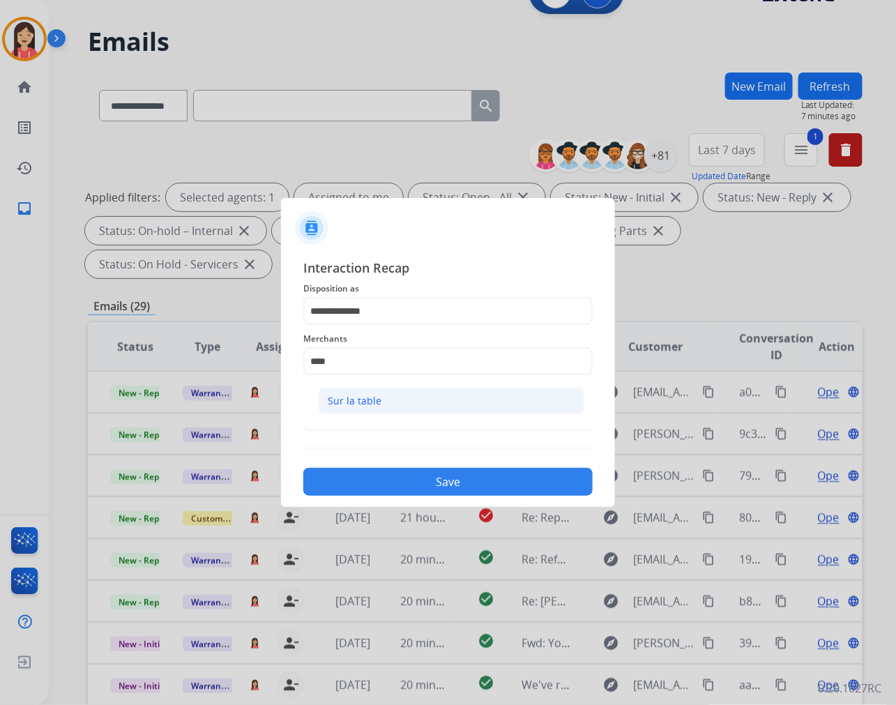
click at [388, 396] on li "Sur la table" at bounding box center [452, 401] width 266 height 26
type input "**********"
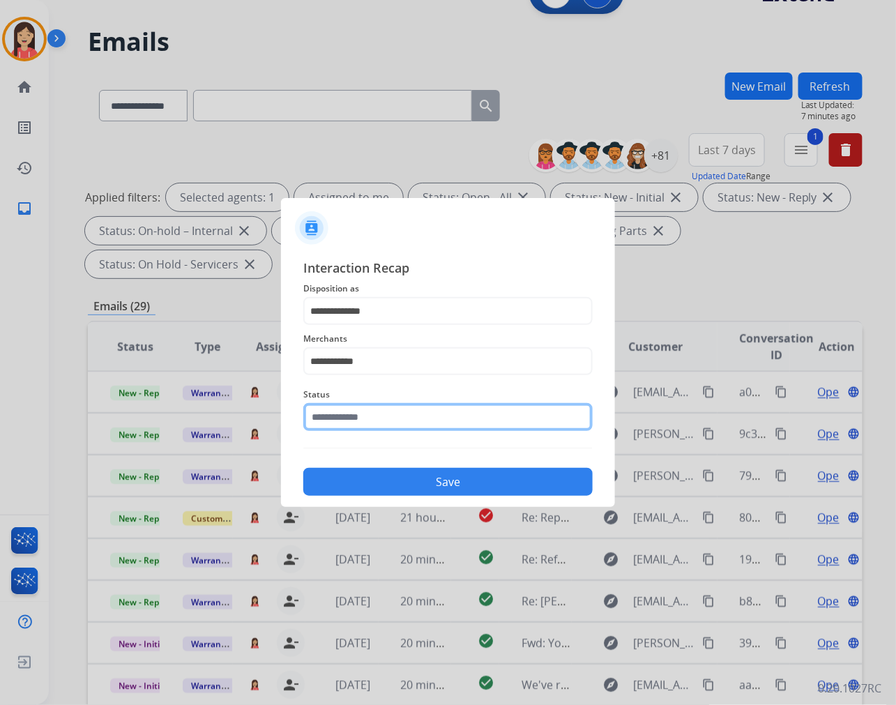
click at [381, 423] on input "text" at bounding box center [447, 417] width 289 height 28
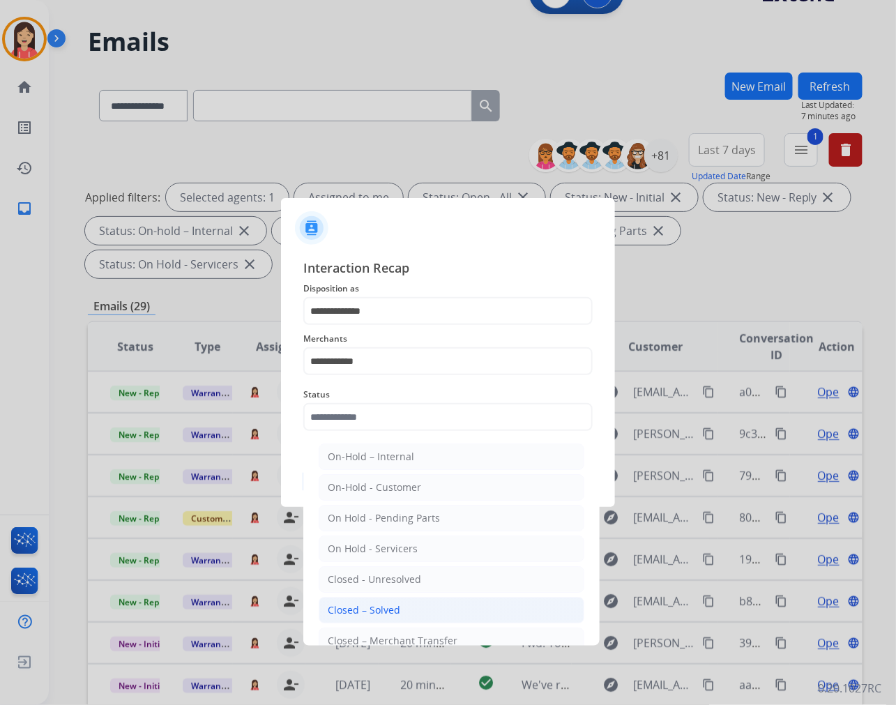
click at [374, 600] on li "Closed – Solved" at bounding box center [452, 610] width 266 height 26
type input "**********"
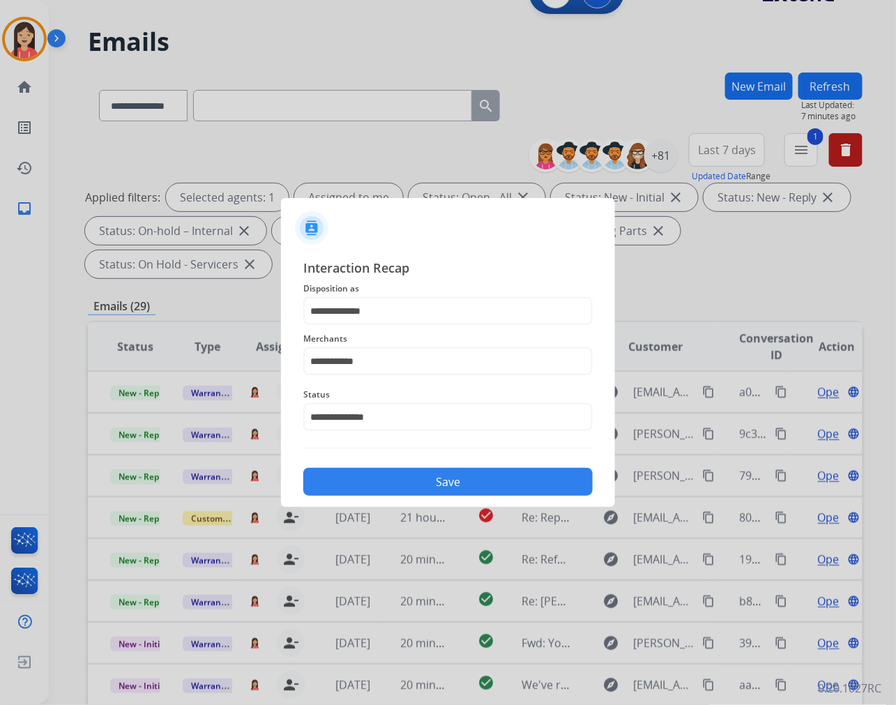
click at [424, 482] on button "Save" at bounding box center [447, 482] width 289 height 28
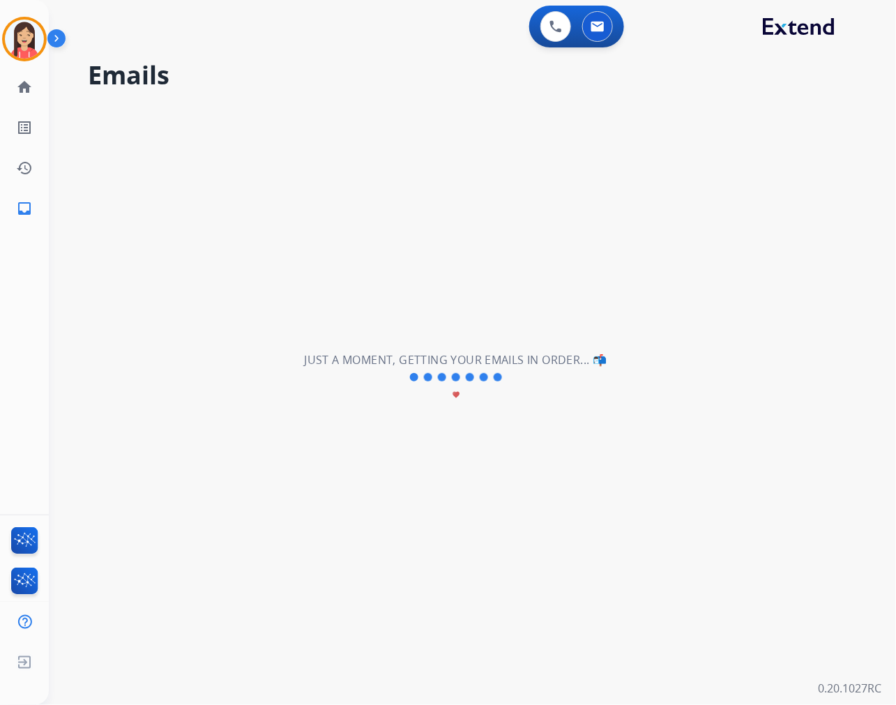
scroll to position [0, 0]
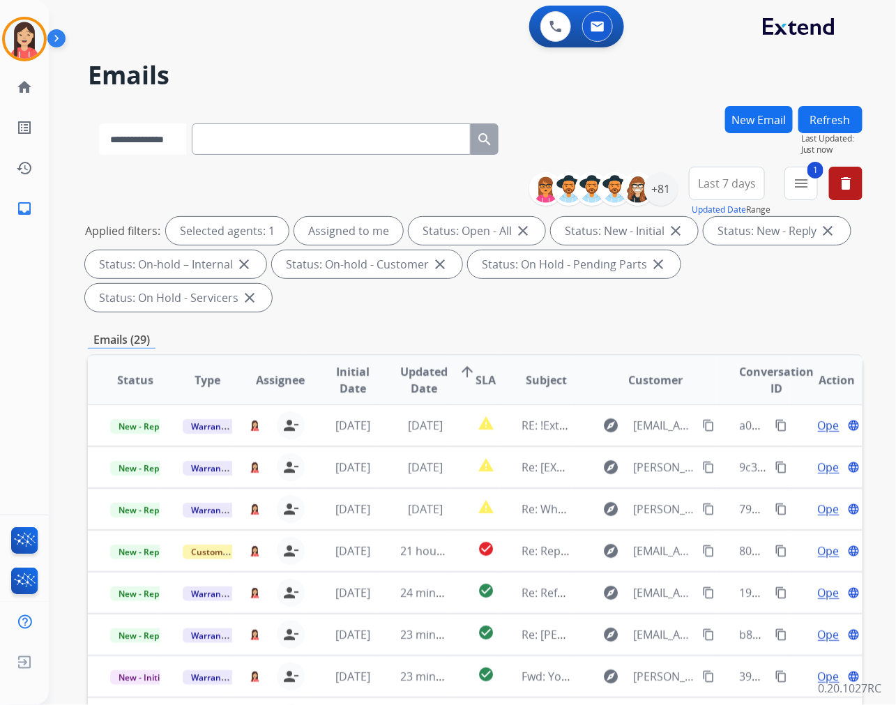
click at [164, 148] on select "**********" at bounding box center [142, 138] width 87 height 31
select select "**********"
click at [99, 123] on select "**********" at bounding box center [142, 138] width 87 height 31
click at [247, 144] on input "text" at bounding box center [332, 138] width 279 height 31
paste input "**********"
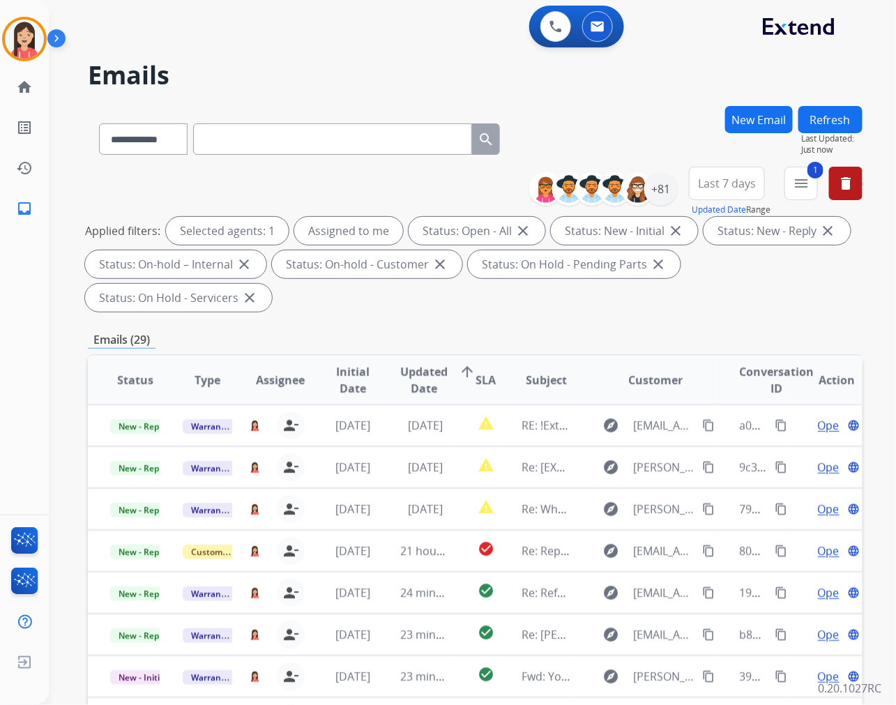
type input "**********"
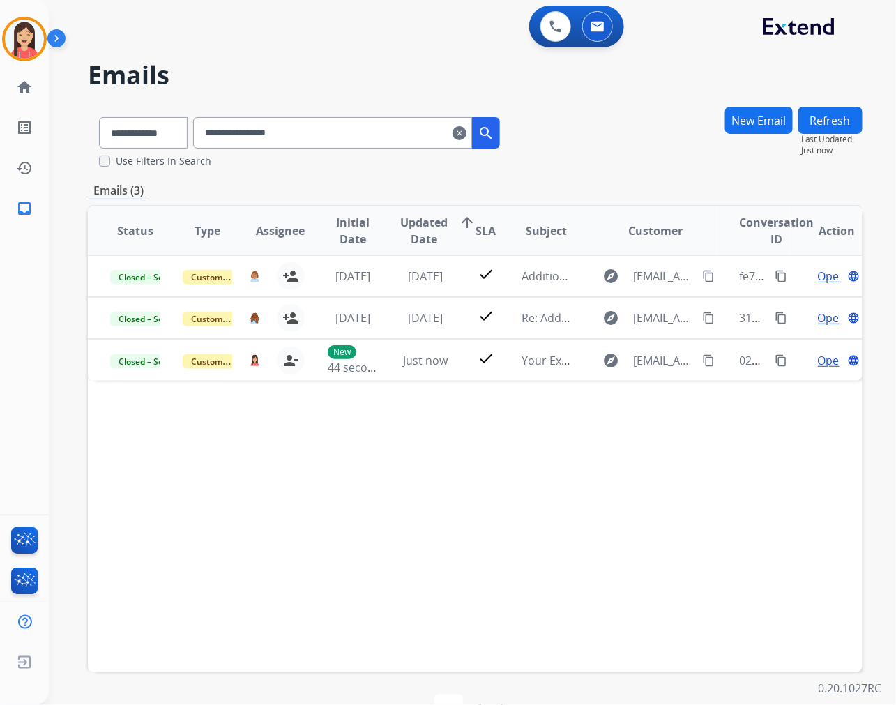
drag, startPoint x: 403, startPoint y: 475, endPoint x: 516, endPoint y: 423, distance: 124.4
click at [403, 475] on div "Status Type Assignee Initial Date Updated Date arrow_upward SLA Subject Custome…" at bounding box center [475, 438] width 774 height 467
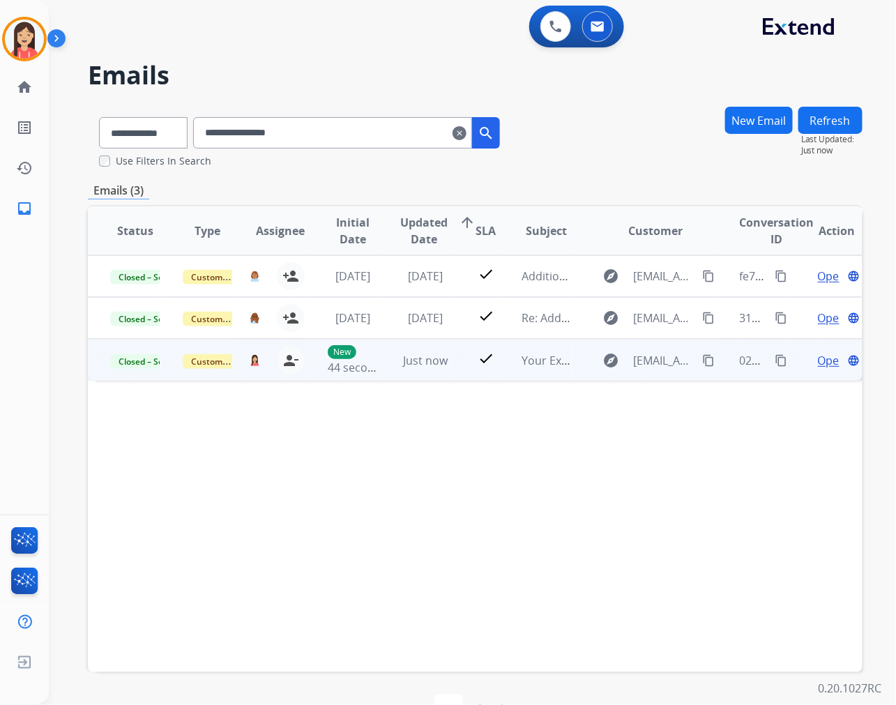
click at [776, 358] on mat-icon "content_copy" at bounding box center [780, 360] width 13 height 13
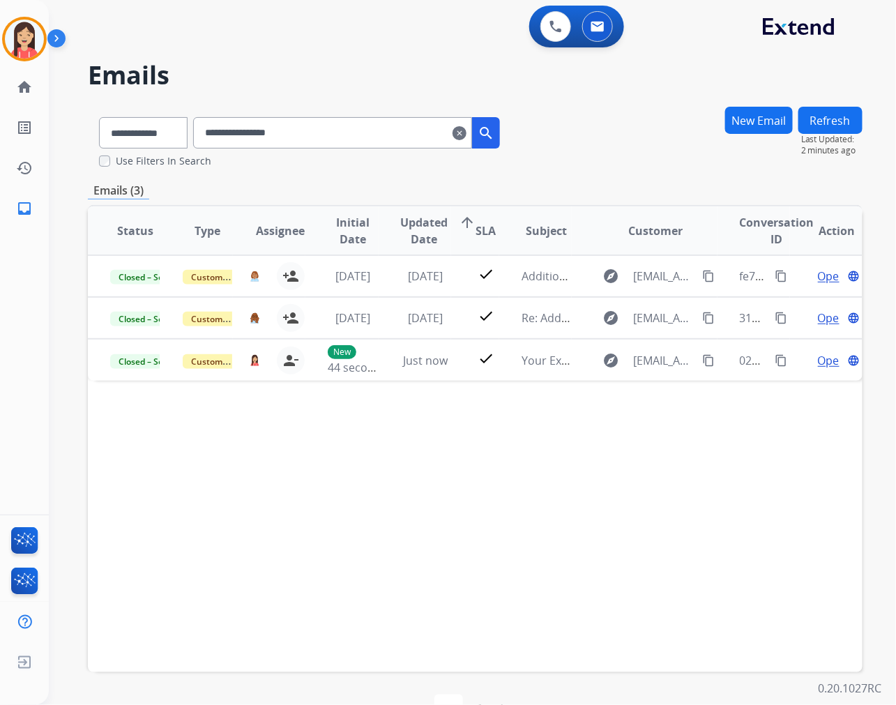
click at [466, 130] on mat-icon "clear" at bounding box center [459, 133] width 14 height 17
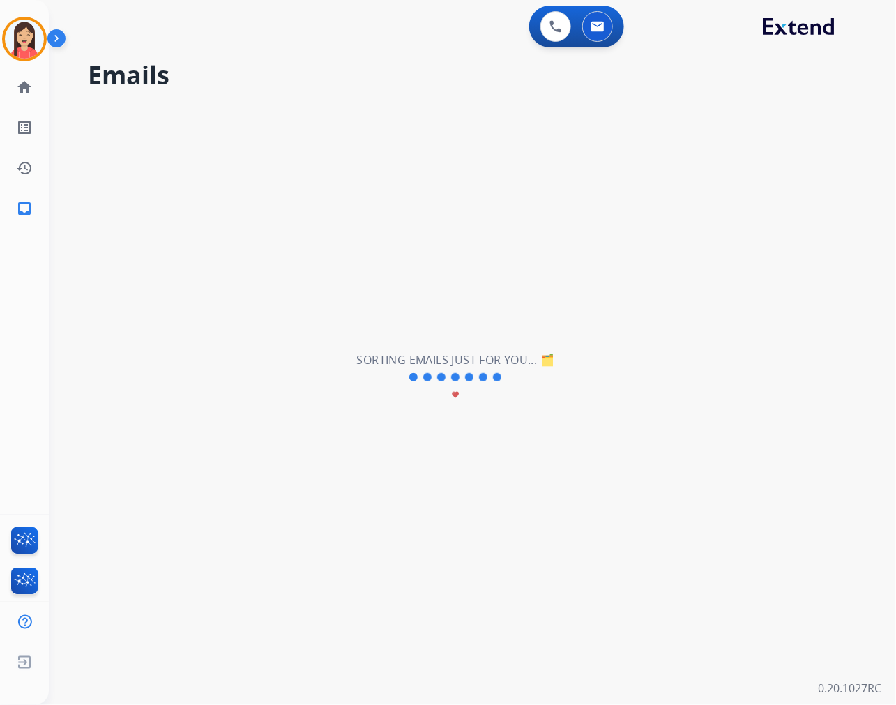
select select "**********"
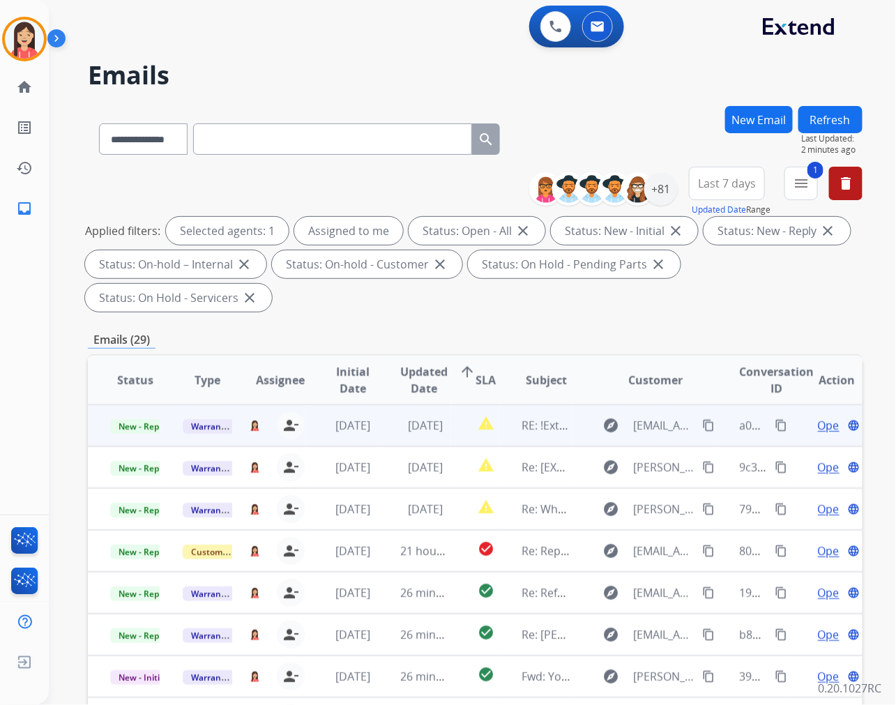
click at [389, 440] on td "[DATE]" at bounding box center [414, 425] width 72 height 42
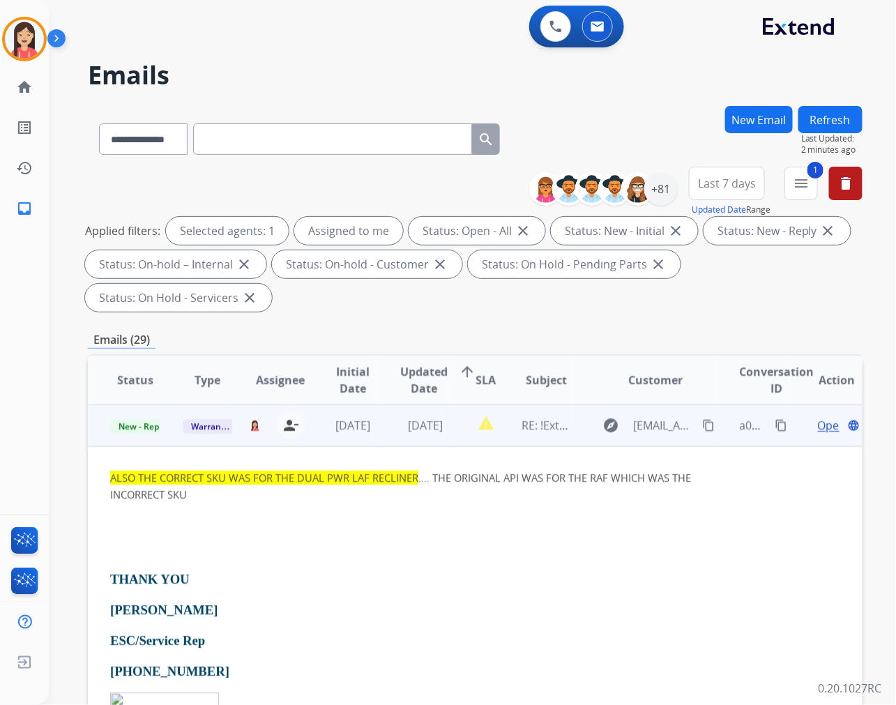
click at [818, 422] on span "Open" at bounding box center [832, 425] width 29 height 17
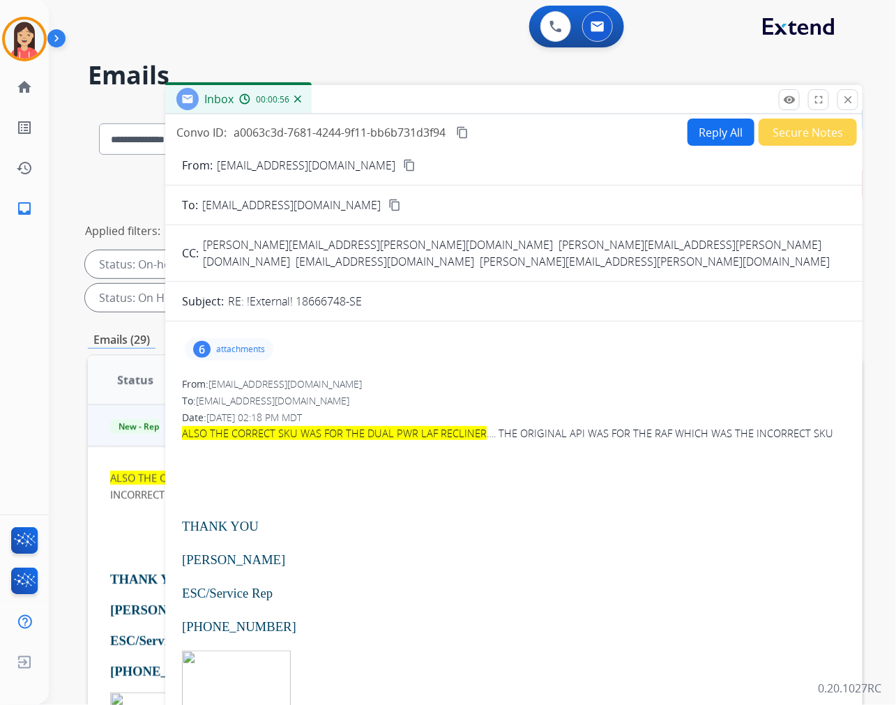
drag, startPoint x: 295, startPoint y: 283, endPoint x: 385, endPoint y: 288, distance: 90.0
click at [385, 293] on div "RE: !External! 18666748-SE" at bounding box center [537, 301] width 618 height 17
copy p "18666748-SE"
click at [477, 466] on div "ALSO THE CORRECT SKU WAS FOR THE DUAL PWR LAF RECLINER …. THE ORIGINAL API WAS …" at bounding box center [514, 645] width 664 height 443
click at [317, 130] on span "a0063c3d-7681-4244-9f11-bb6b731d3f94" at bounding box center [339, 132] width 212 height 15
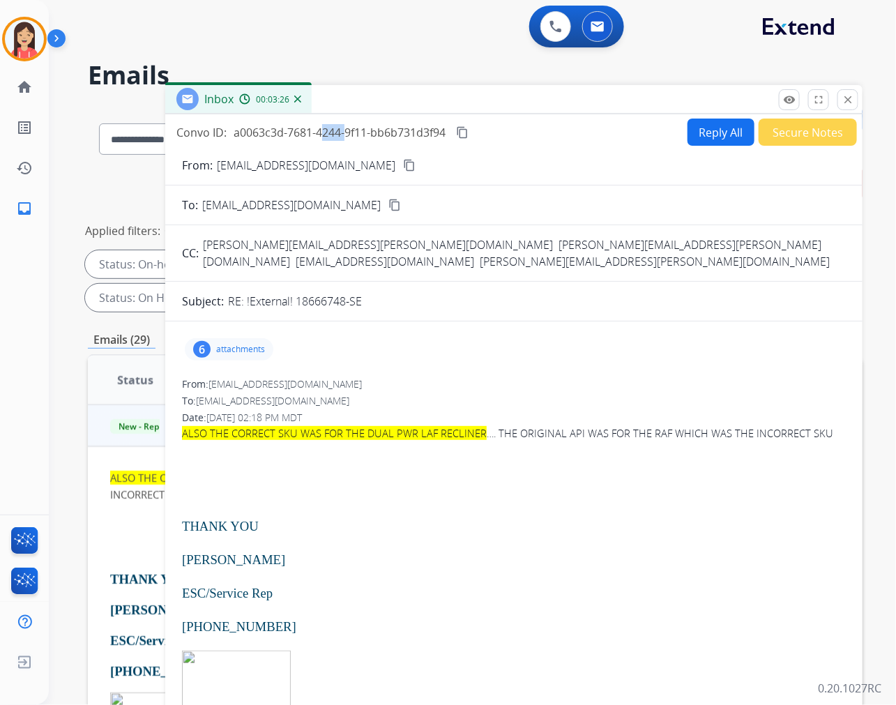
click at [317, 130] on span "a0063c3d-7681-4244-9f11-bb6b731d3f94" at bounding box center [339, 132] width 212 height 15
copy div "a0063c3d-7681-4244-9f11-bb6b731d3f94 content_copy"
drag, startPoint x: 526, startPoint y: 337, endPoint x: 570, endPoint y: 310, distance: 52.2
click at [526, 337] on div "6 attachments" at bounding box center [514, 348] width 664 height 33
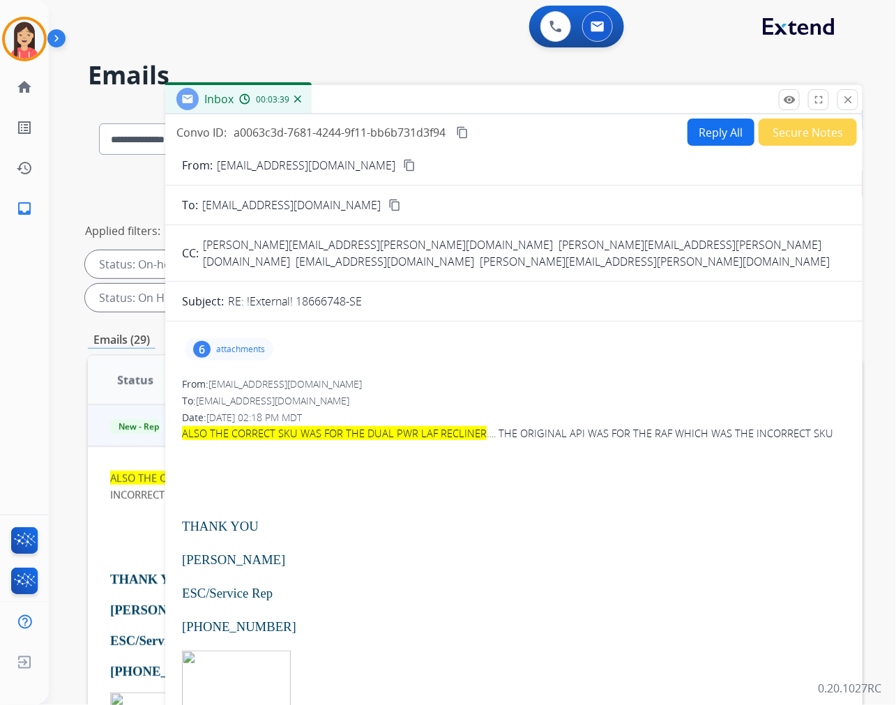
click at [697, 136] on button "Reply All" at bounding box center [720, 131] width 67 height 27
select select "**********"
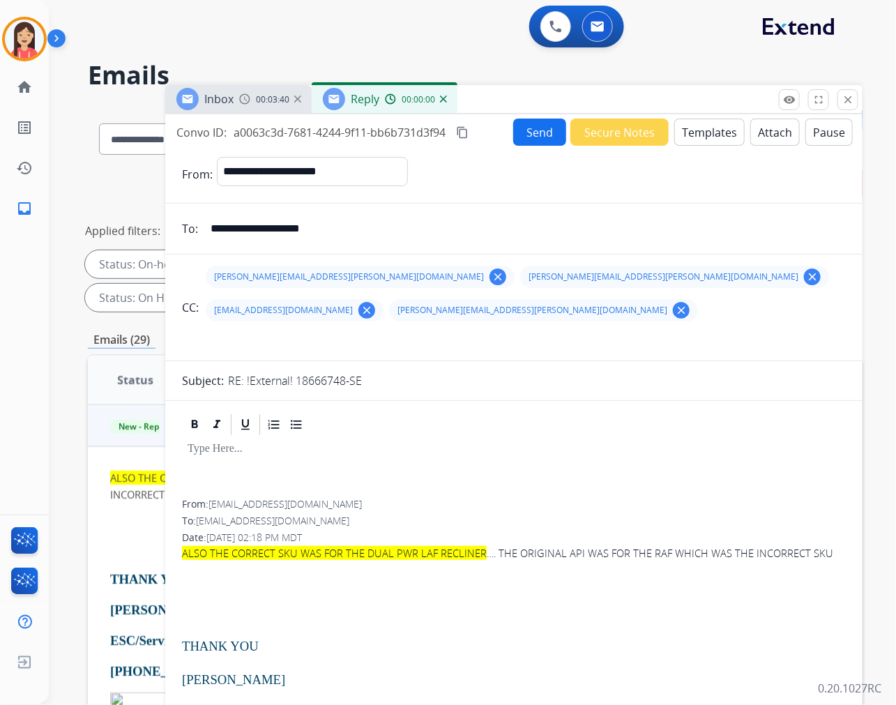
click at [691, 134] on button "Templates" at bounding box center [709, 131] width 70 height 27
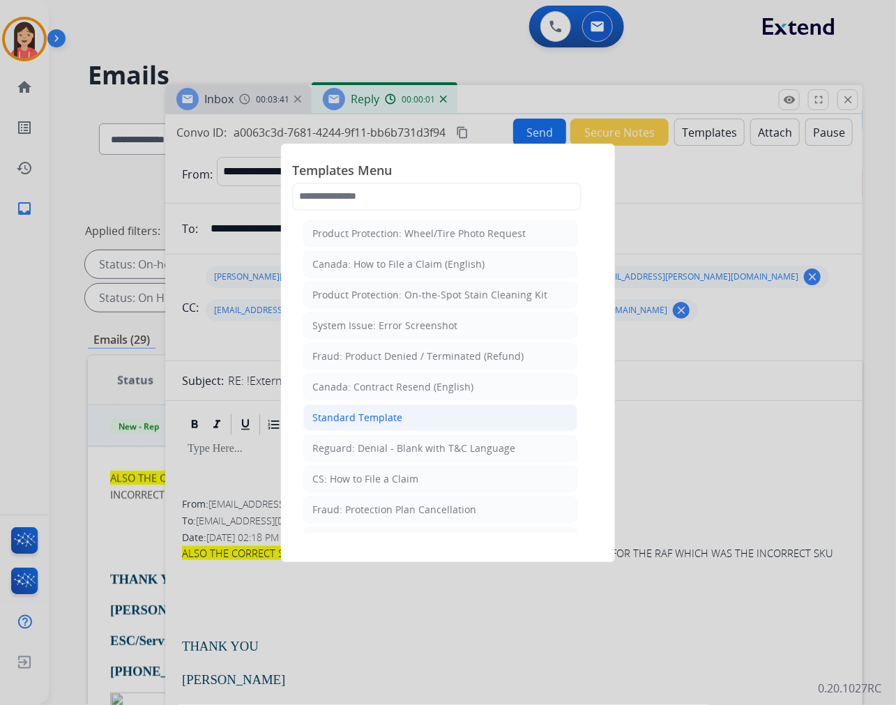
click at [390, 409] on li "Standard Template" at bounding box center [440, 417] width 274 height 26
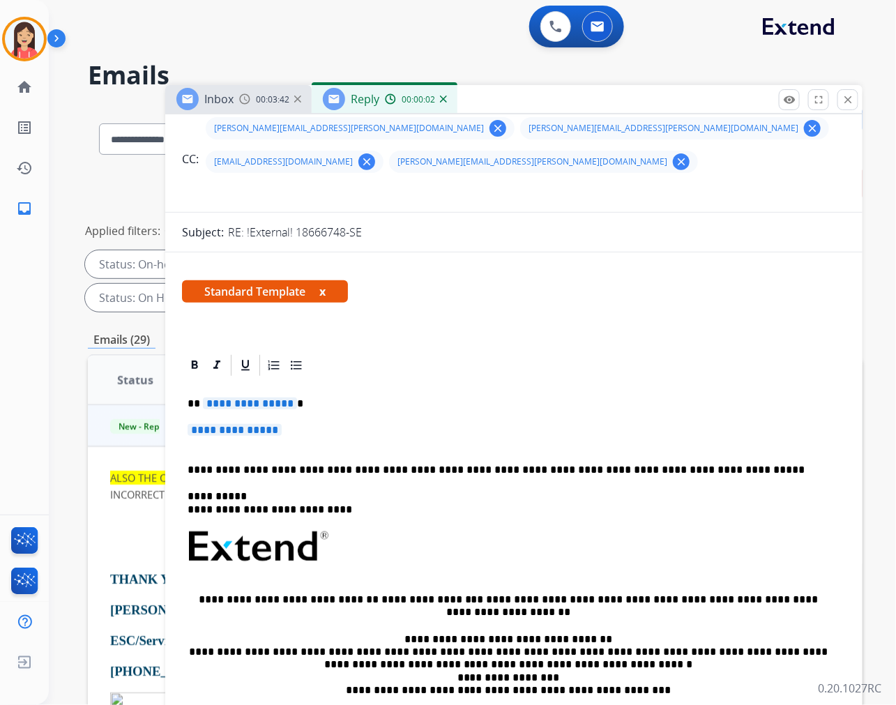
scroll to position [155, 0]
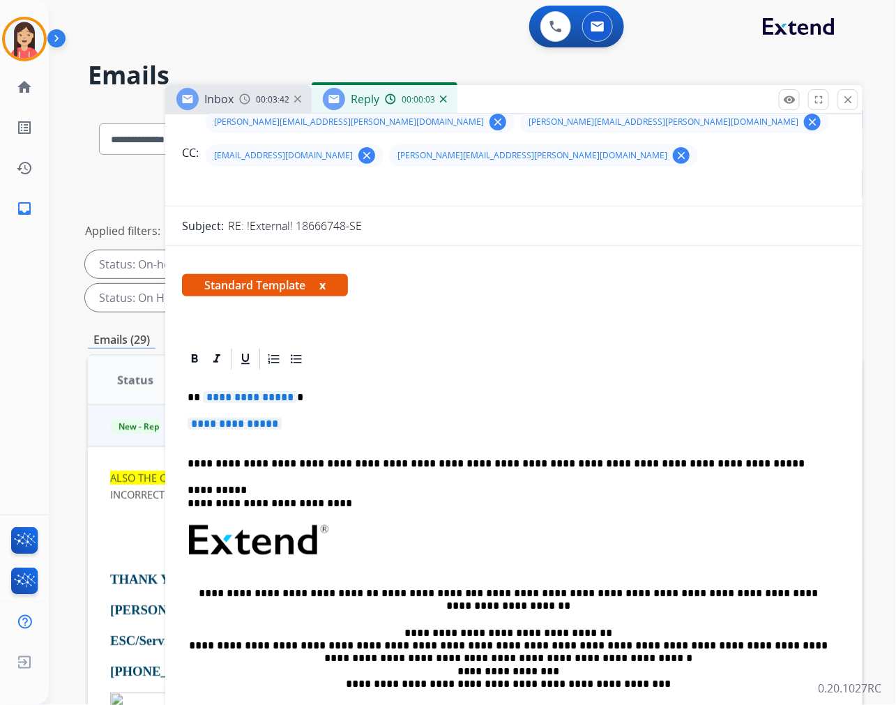
click at [192, 391] on p "**********" at bounding box center [507, 397] width 641 height 13
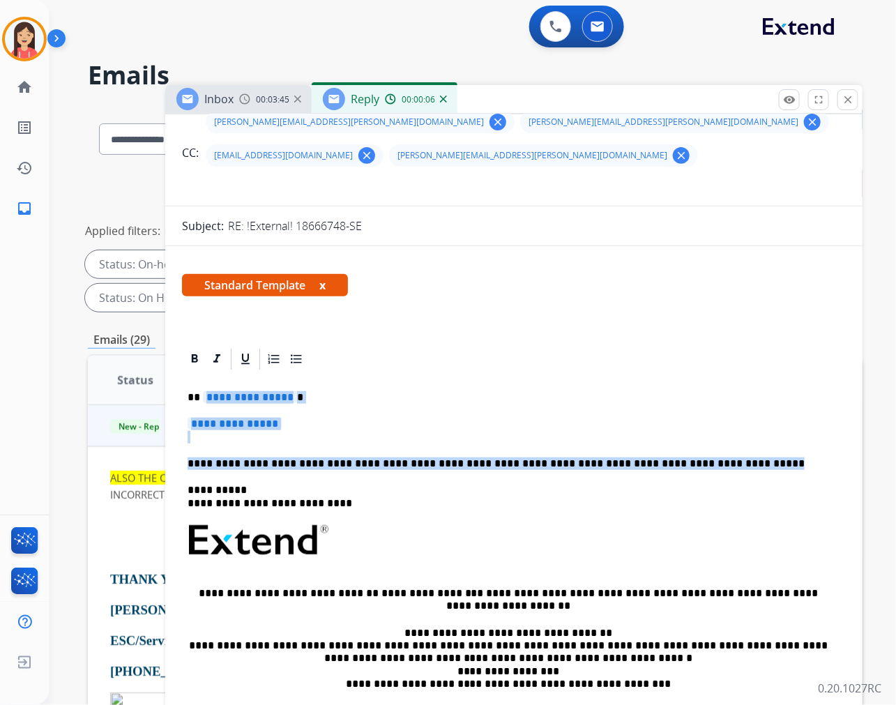
drag, startPoint x: 204, startPoint y: 365, endPoint x: 782, endPoint y: 433, distance: 582.4
click at [782, 433] on div "**********" at bounding box center [514, 572] width 664 height 403
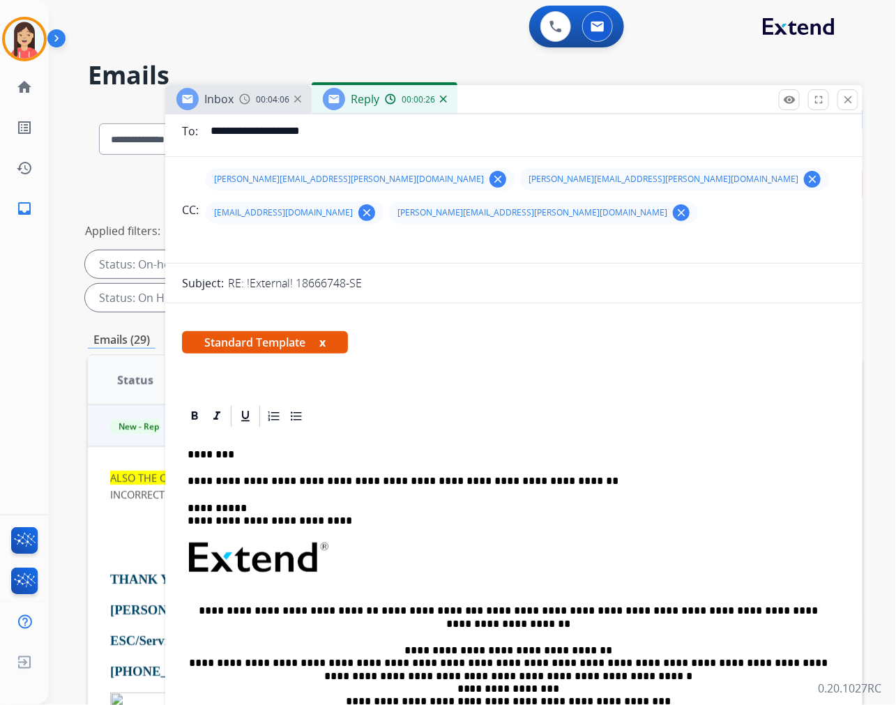
scroll to position [0, 0]
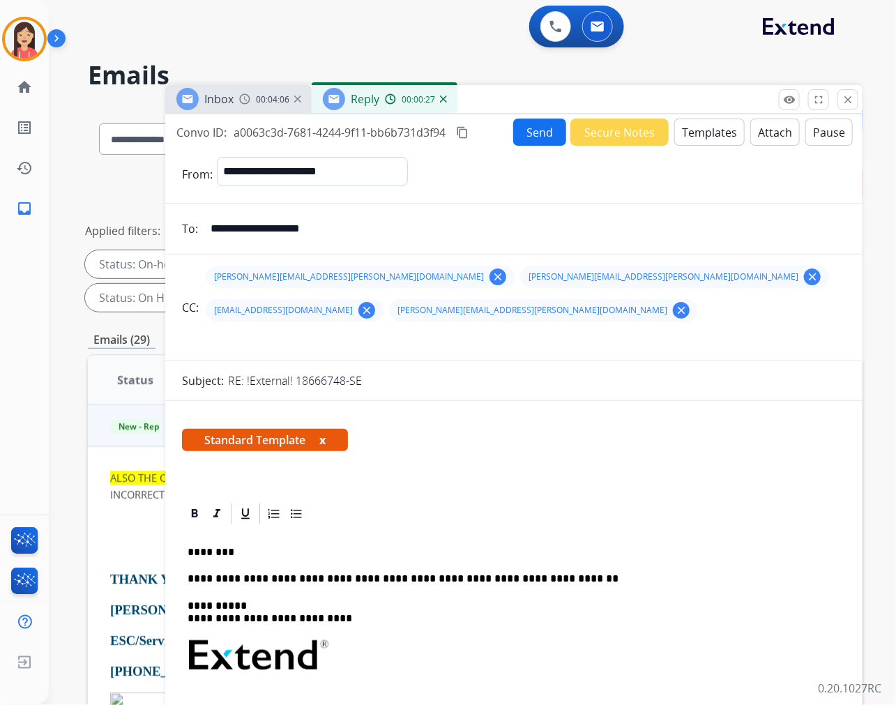
click at [530, 129] on button "Send" at bounding box center [539, 131] width 53 height 27
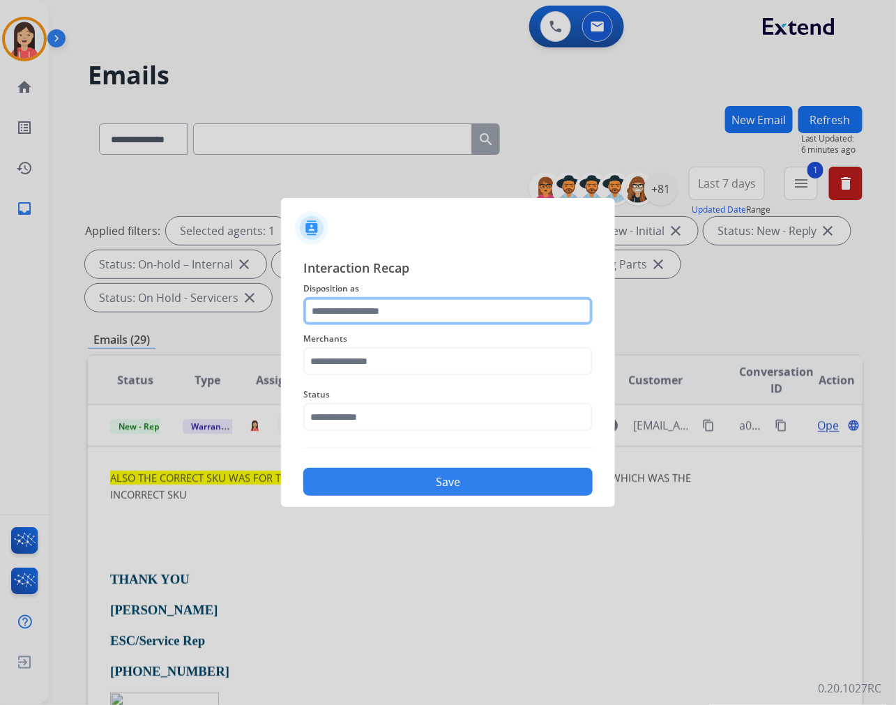
click at [396, 312] on input "text" at bounding box center [447, 311] width 289 height 28
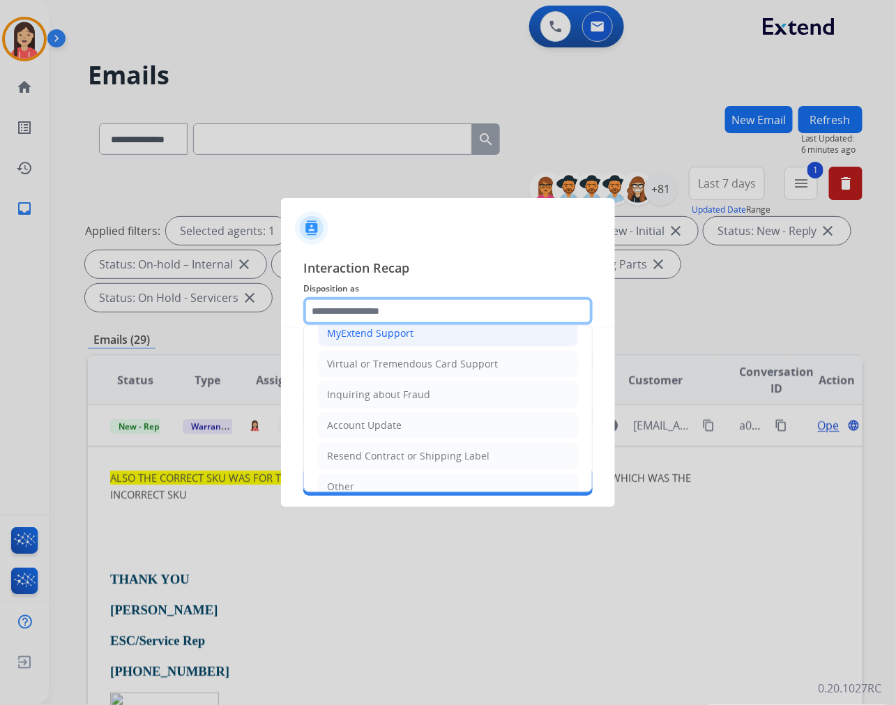
scroll to position [218, 0]
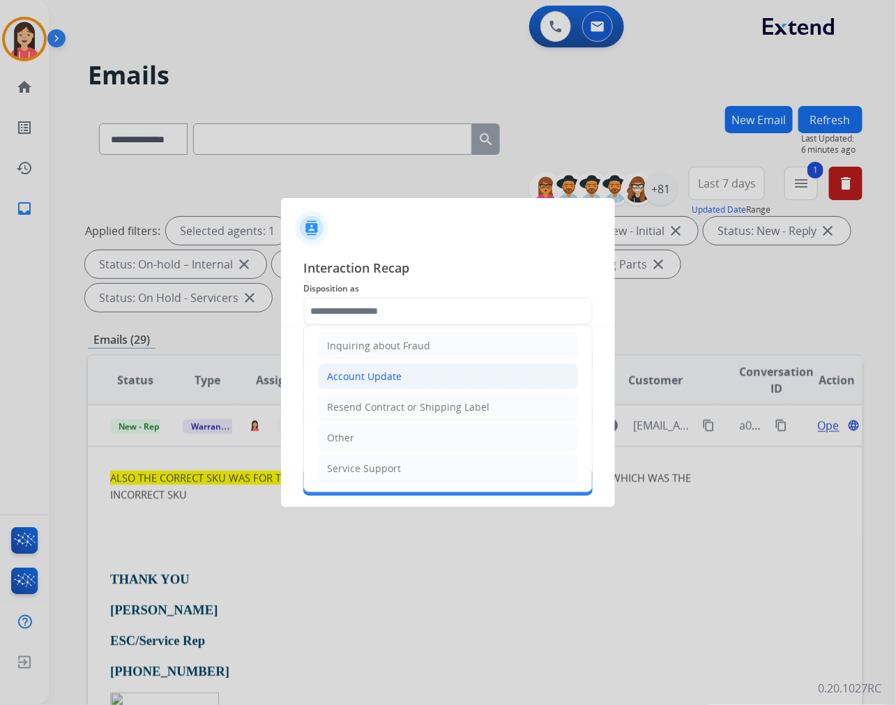
click at [392, 365] on li "Account Update" at bounding box center [448, 376] width 260 height 26
type input "**********"
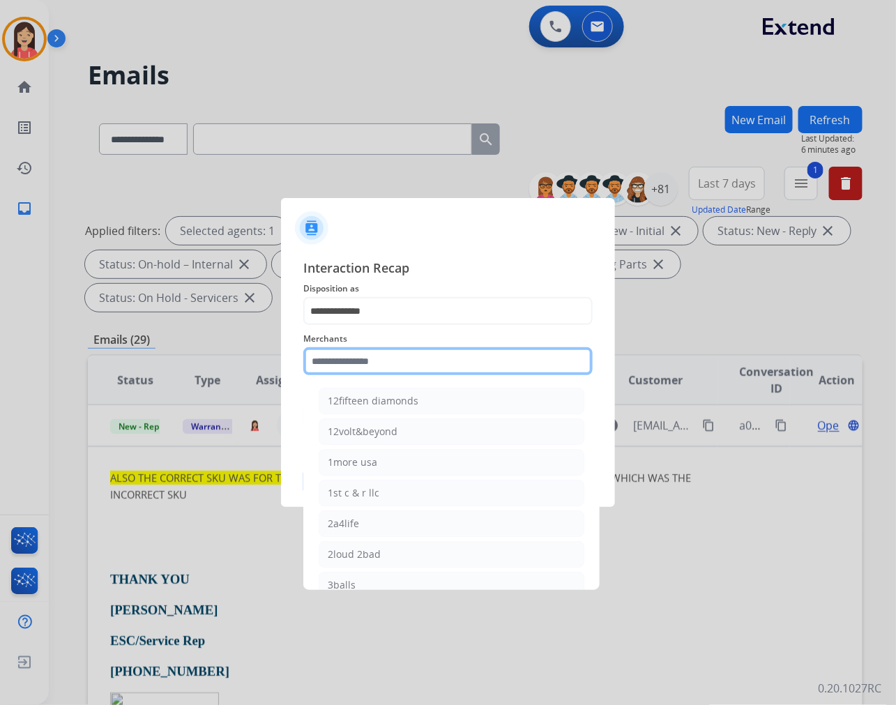
click at [392, 356] on input "text" at bounding box center [447, 361] width 289 height 28
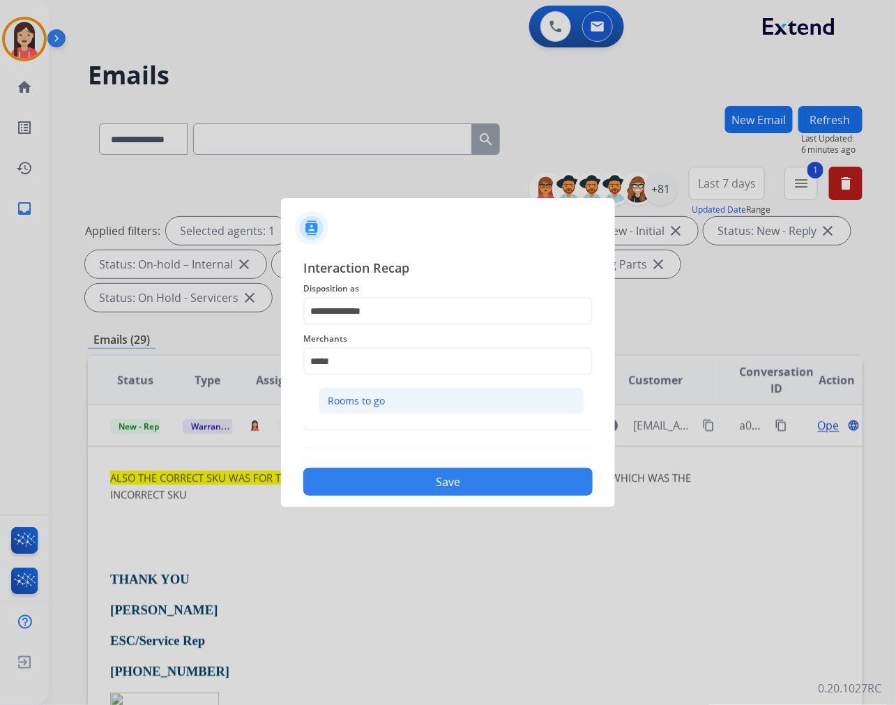
click at [381, 409] on li "Rooms to go" at bounding box center [452, 401] width 266 height 26
type input "**********"
click at [379, 434] on div "Status" at bounding box center [447, 409] width 289 height 56
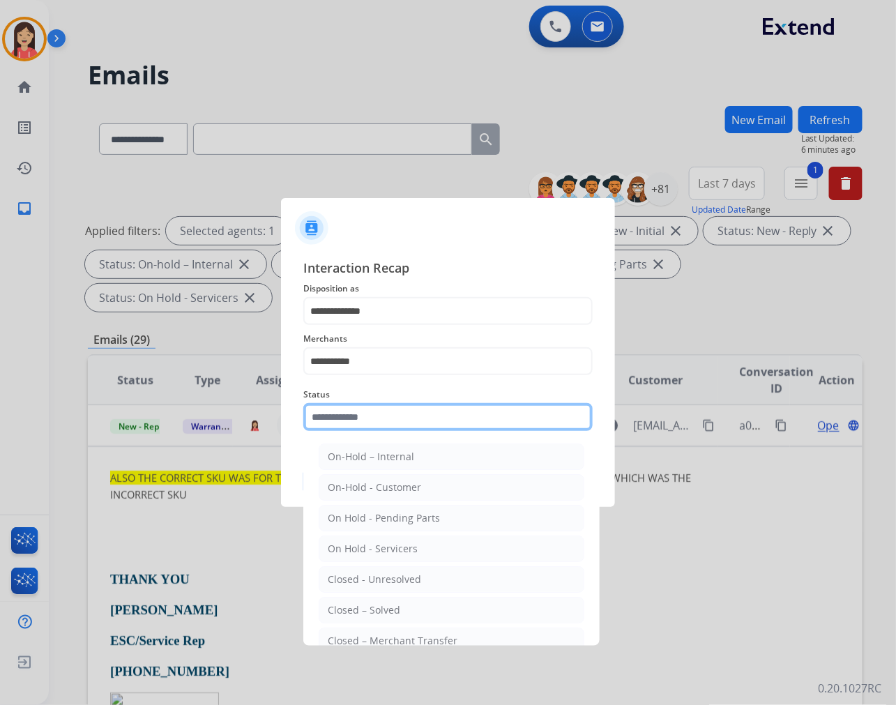
click at [385, 419] on input "text" at bounding box center [447, 417] width 289 height 28
click at [352, 616] on div "Closed – Solved" at bounding box center [364, 610] width 72 height 14
type input "**********"
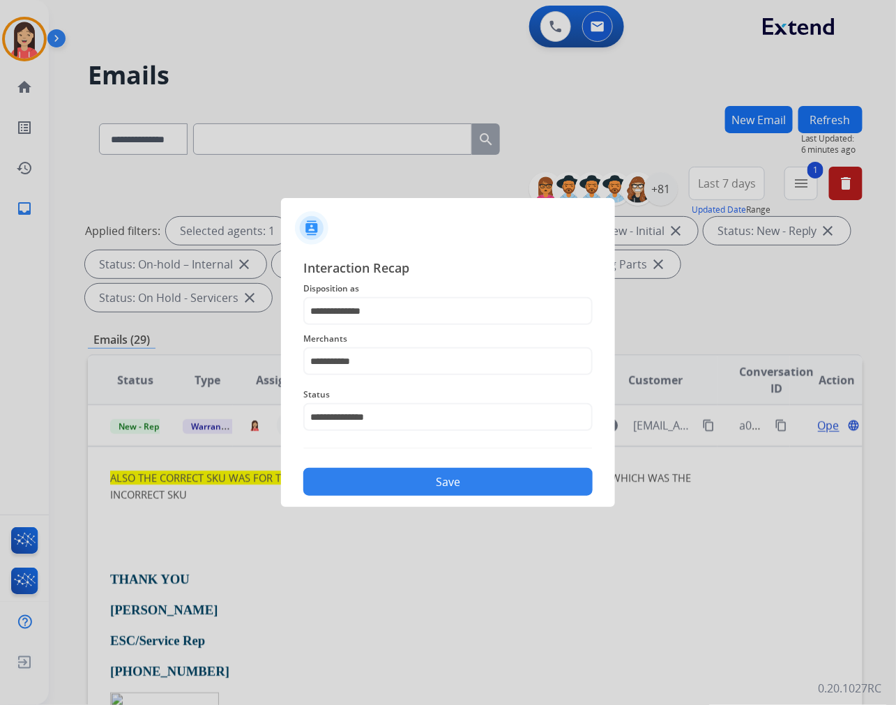
click at [421, 493] on button "Save" at bounding box center [447, 482] width 289 height 28
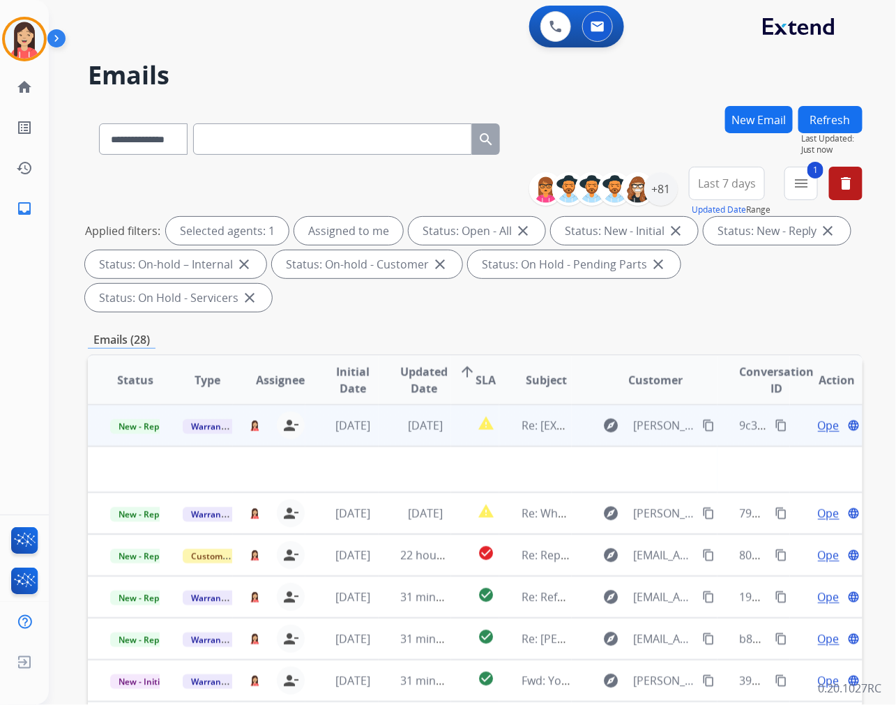
click at [392, 436] on td "[DATE]" at bounding box center [414, 425] width 72 height 42
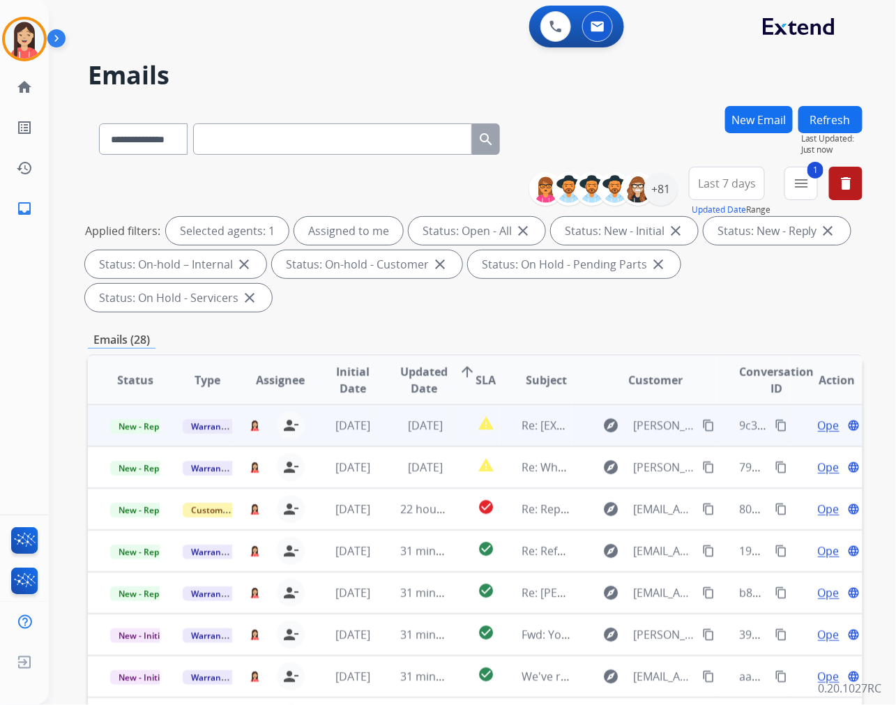
click at [385, 437] on td "[DATE]" at bounding box center [414, 425] width 72 height 42
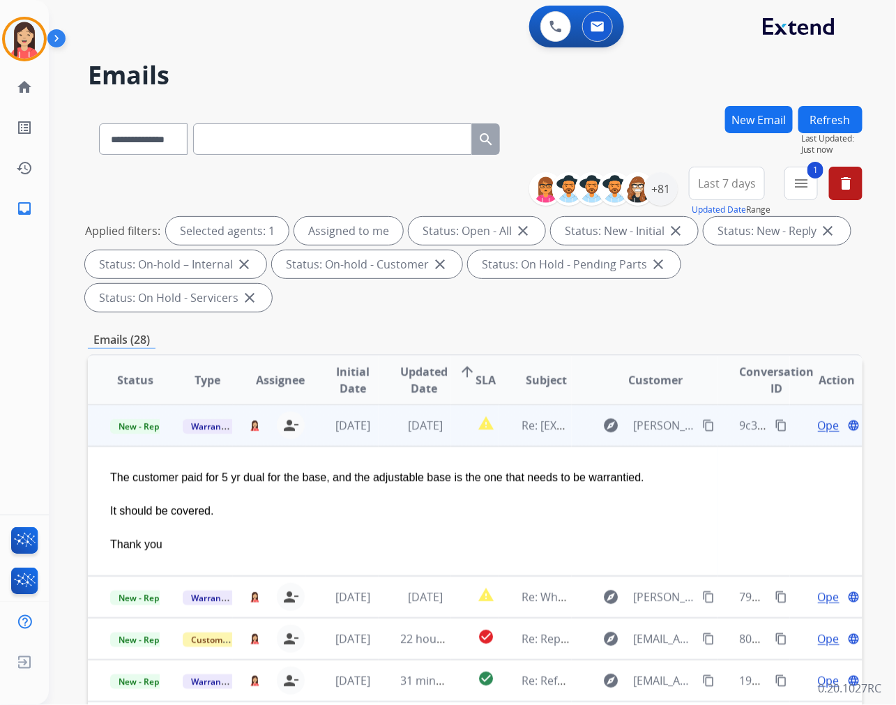
click at [818, 426] on span "Open" at bounding box center [832, 425] width 29 height 17
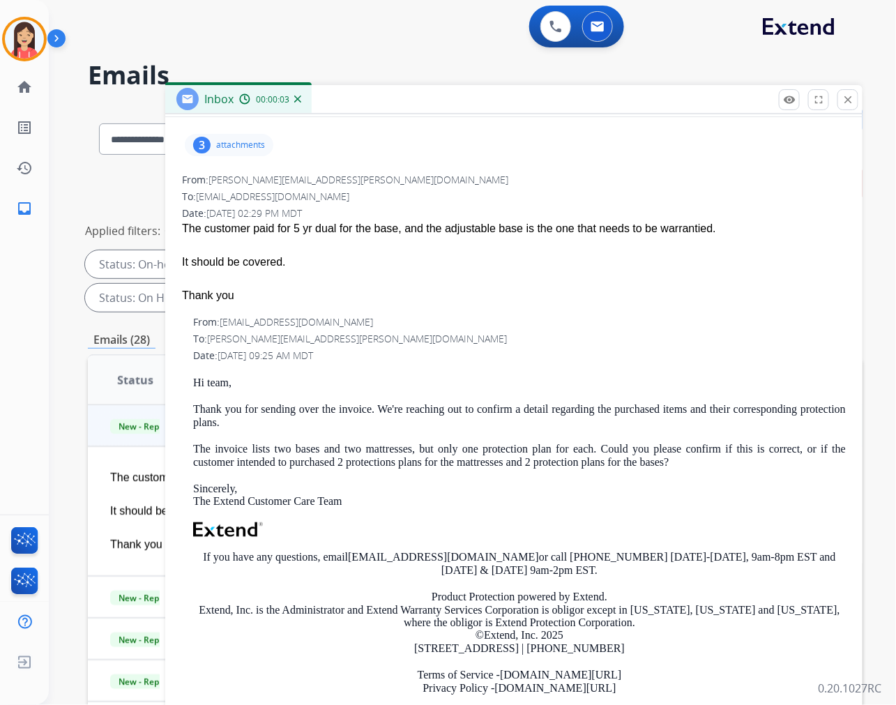
scroll to position [155, 0]
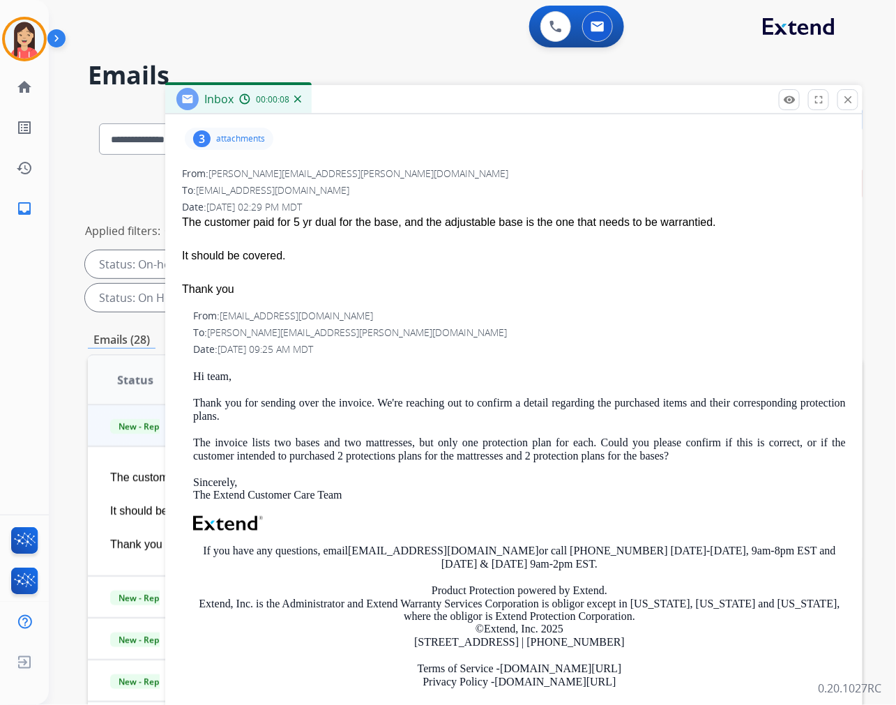
click at [243, 141] on p "attachments" at bounding box center [240, 138] width 49 height 11
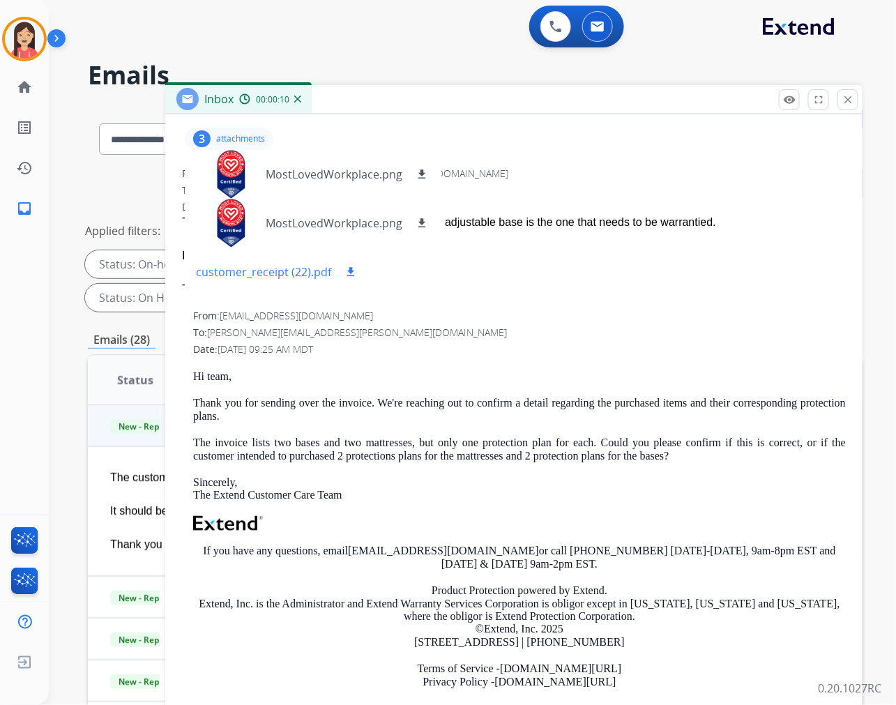
click at [344, 266] on mat-icon "download" at bounding box center [350, 272] width 13 height 13
click at [229, 144] on div "3 attachments MostLovedWorkplace.png download MostLovedWorkplace.png download c…" at bounding box center [229, 139] width 89 height 22
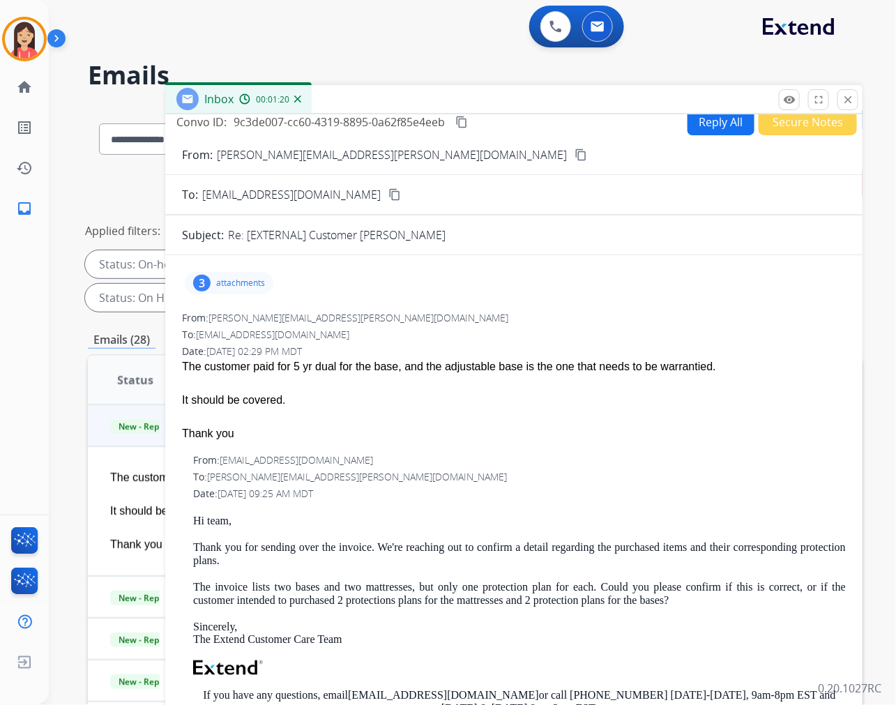
scroll to position [0, 0]
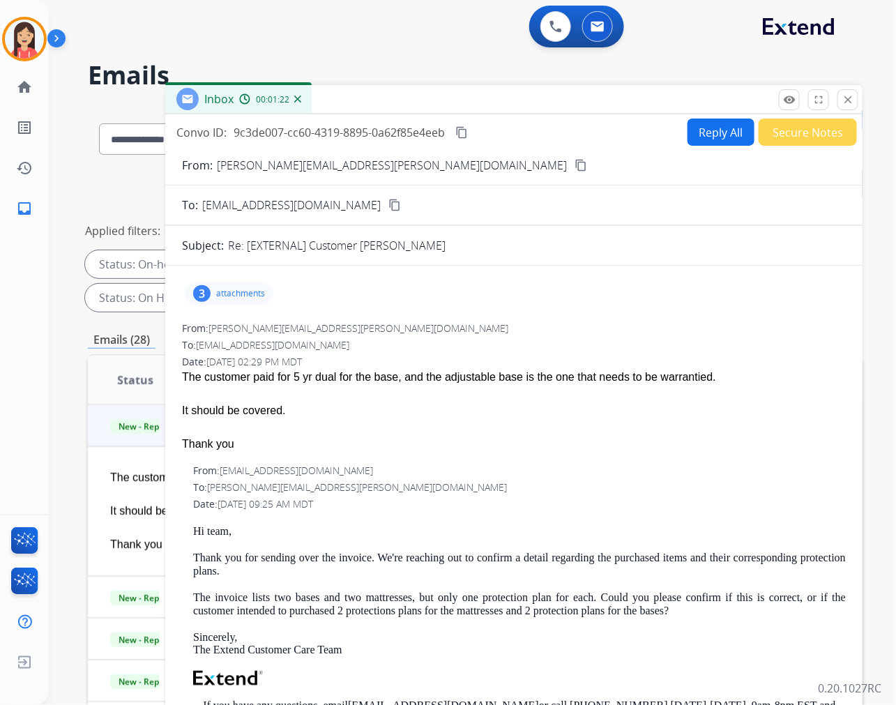
click at [698, 136] on button "Reply All" at bounding box center [720, 131] width 67 height 27
select select "**********"
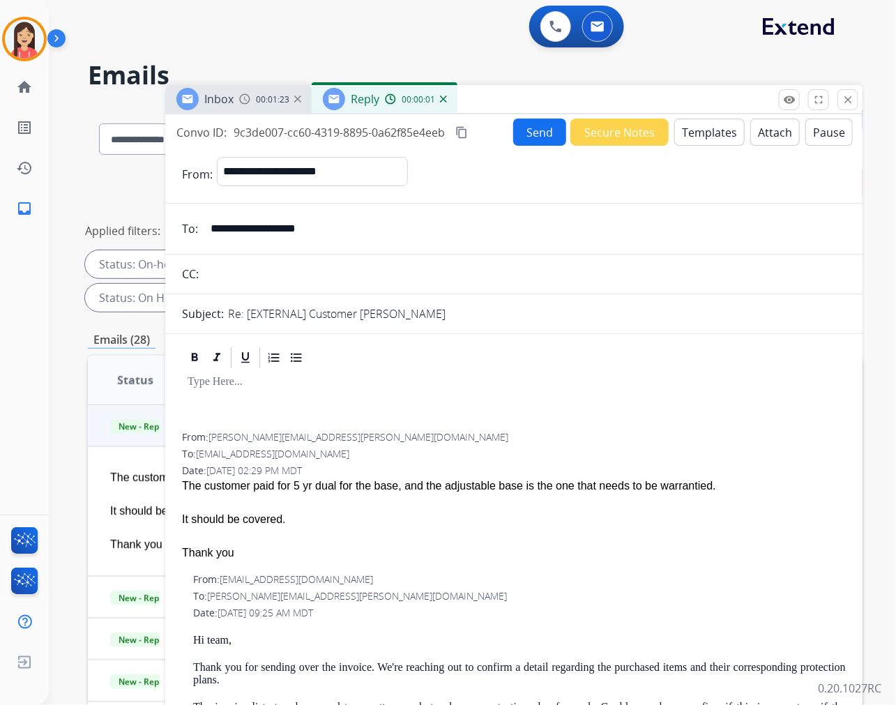
click at [705, 134] on button "Templates" at bounding box center [709, 131] width 70 height 27
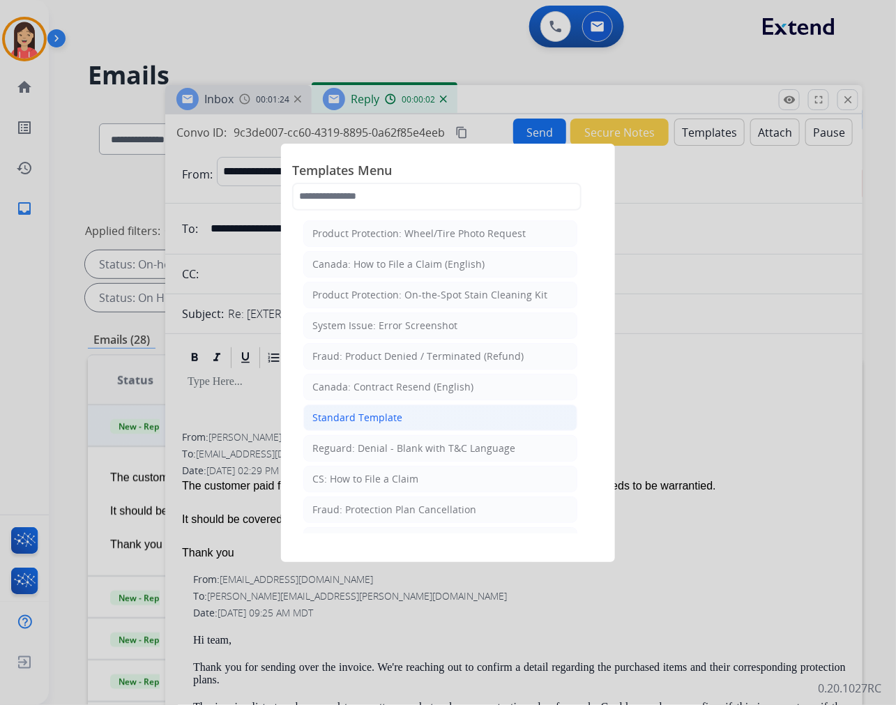
click at [370, 415] on div "Standard Template" at bounding box center [357, 418] width 90 height 14
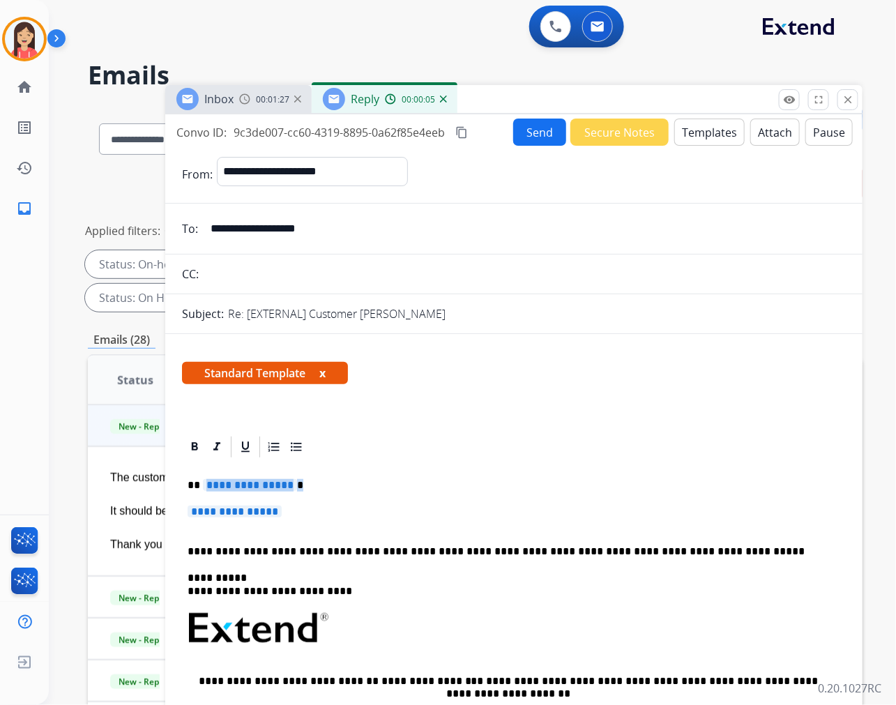
drag, startPoint x: 205, startPoint y: 480, endPoint x: 398, endPoint y: 509, distance: 195.3
click at [398, 509] on div "**********" at bounding box center [514, 660] width 664 height 403
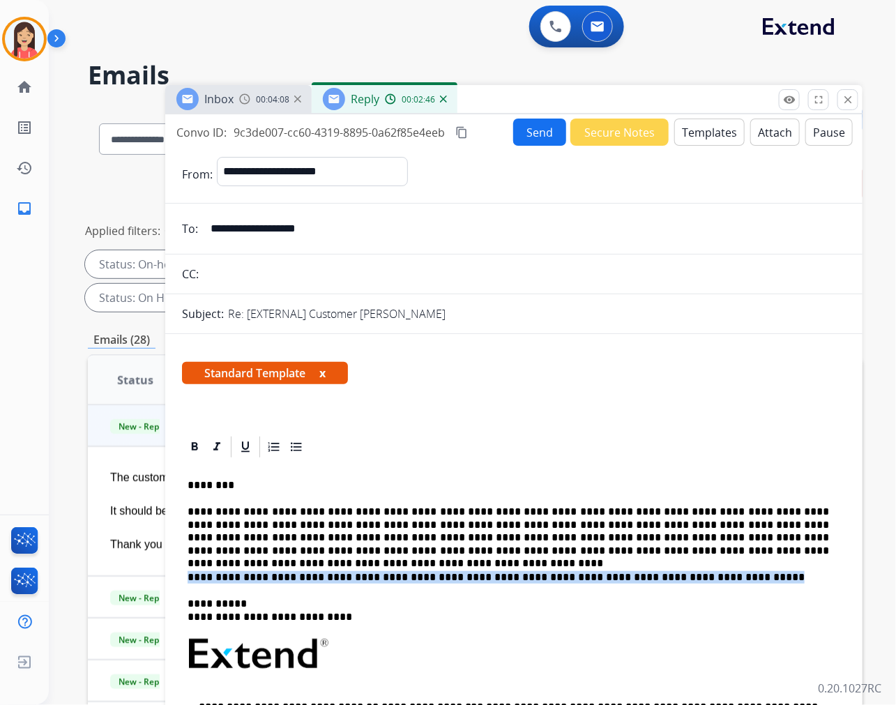
drag, startPoint x: 186, startPoint y: 572, endPoint x: 746, endPoint y: 569, distance: 560.4
click at [746, 569] on div "**********" at bounding box center [514, 673] width 664 height 429
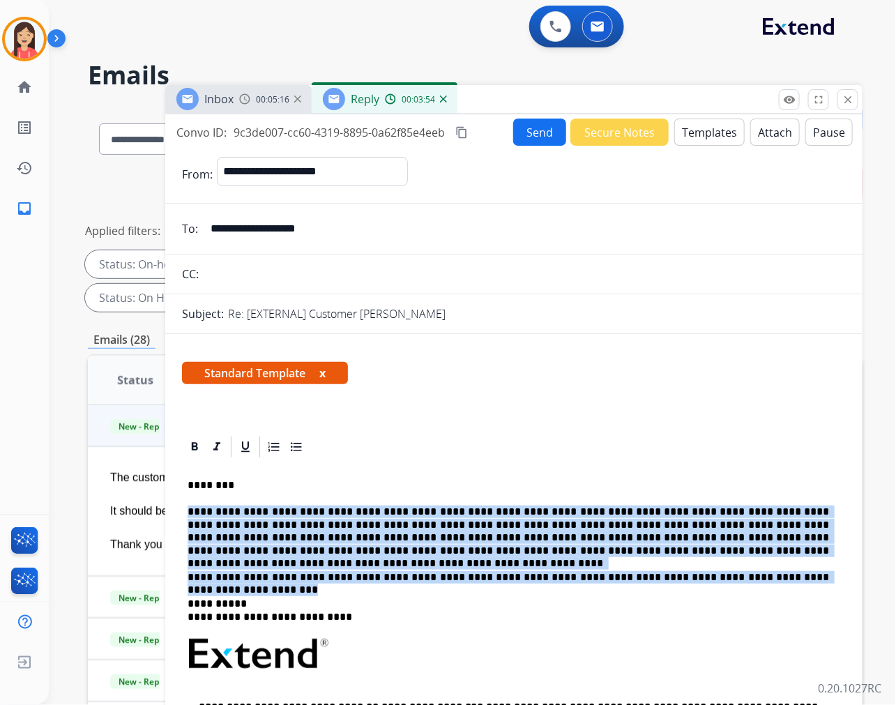
drag, startPoint x: 185, startPoint y: 507, endPoint x: 799, endPoint y: 574, distance: 617.0
click at [799, 574] on div "**********" at bounding box center [514, 673] width 664 height 429
copy div "**********"
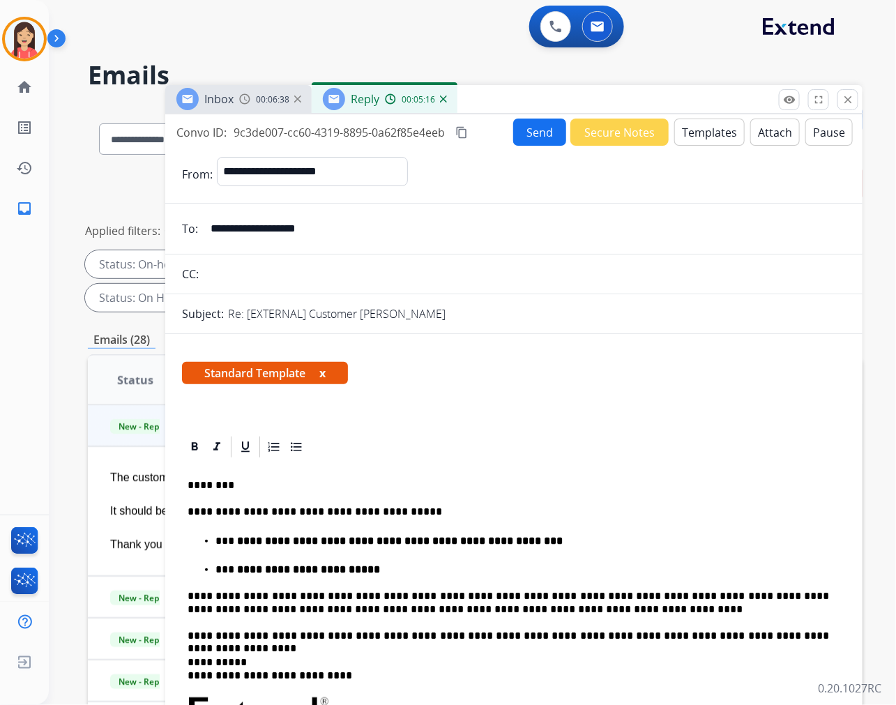
click at [533, 133] on button "Send" at bounding box center [539, 131] width 53 height 27
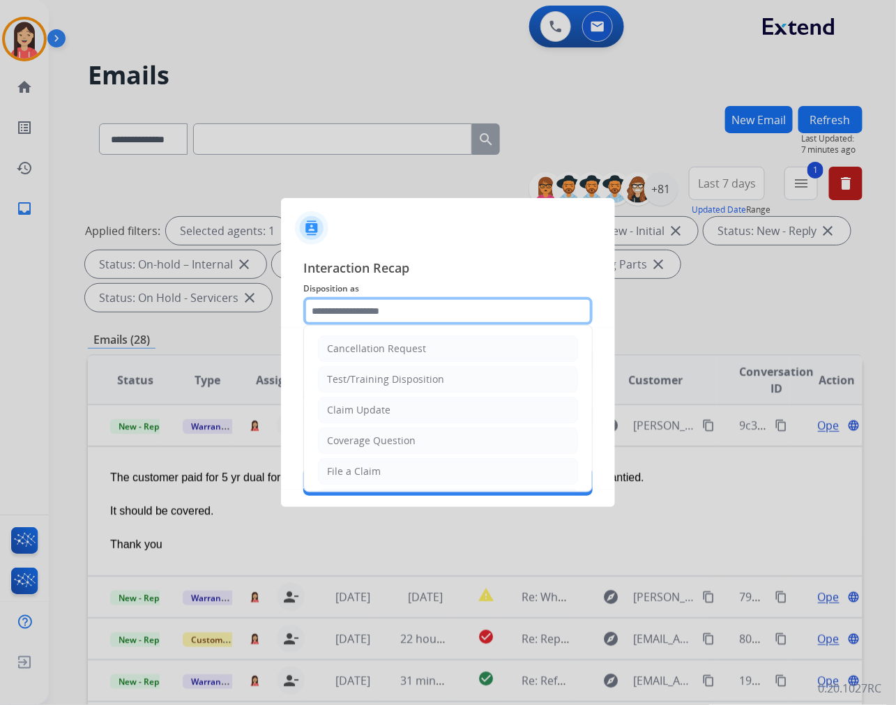
click at [350, 312] on input "text" at bounding box center [447, 311] width 289 height 28
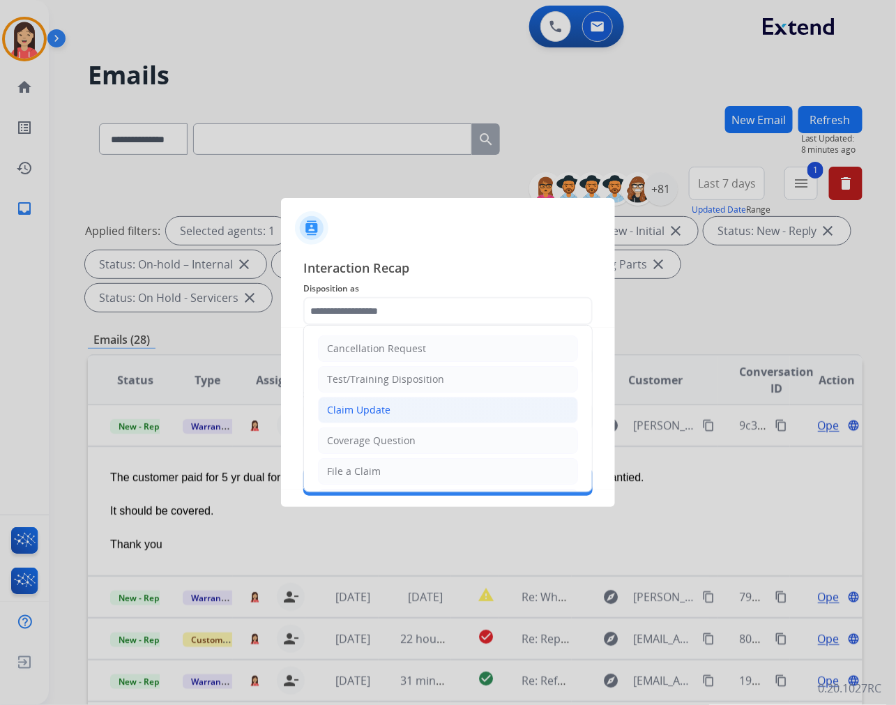
click at [369, 410] on div "Claim Update" at bounding box center [358, 410] width 63 height 14
type input "**********"
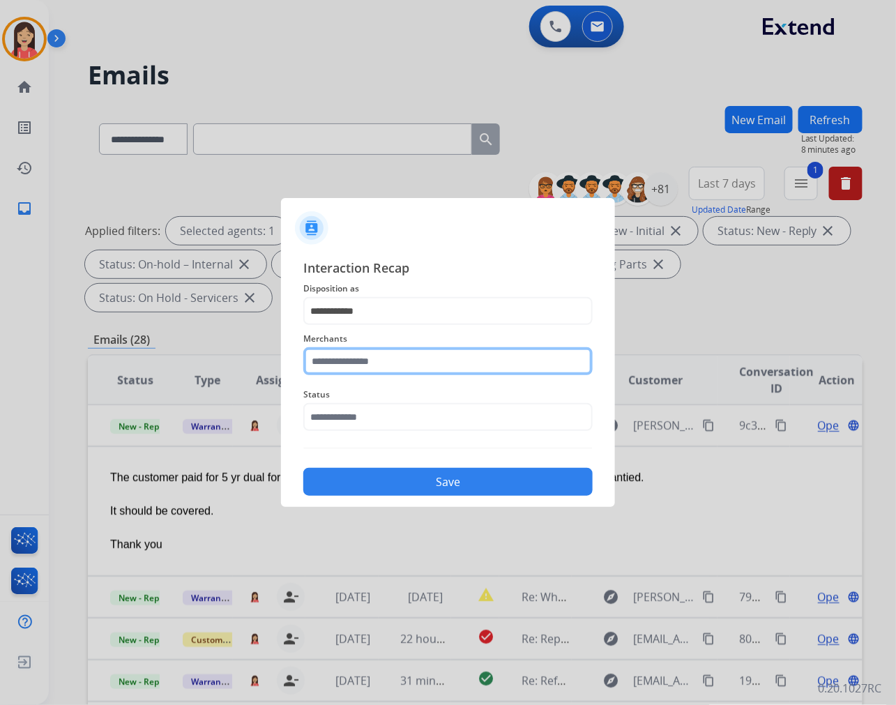
click at [398, 365] on input "text" at bounding box center [447, 361] width 289 height 28
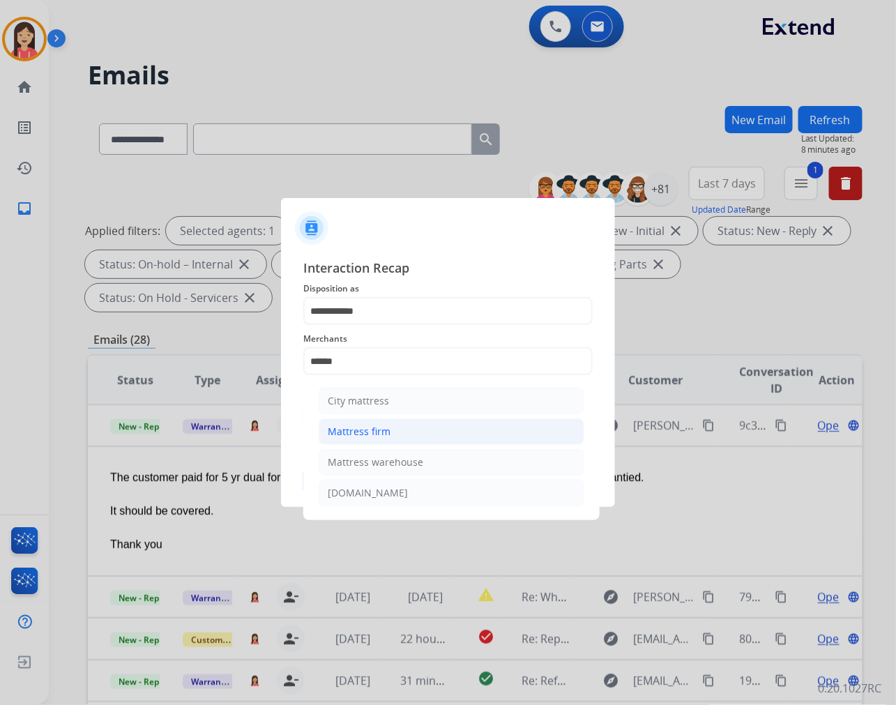
click at [373, 435] on div "Mattress firm" at bounding box center [359, 431] width 63 height 14
type input "**********"
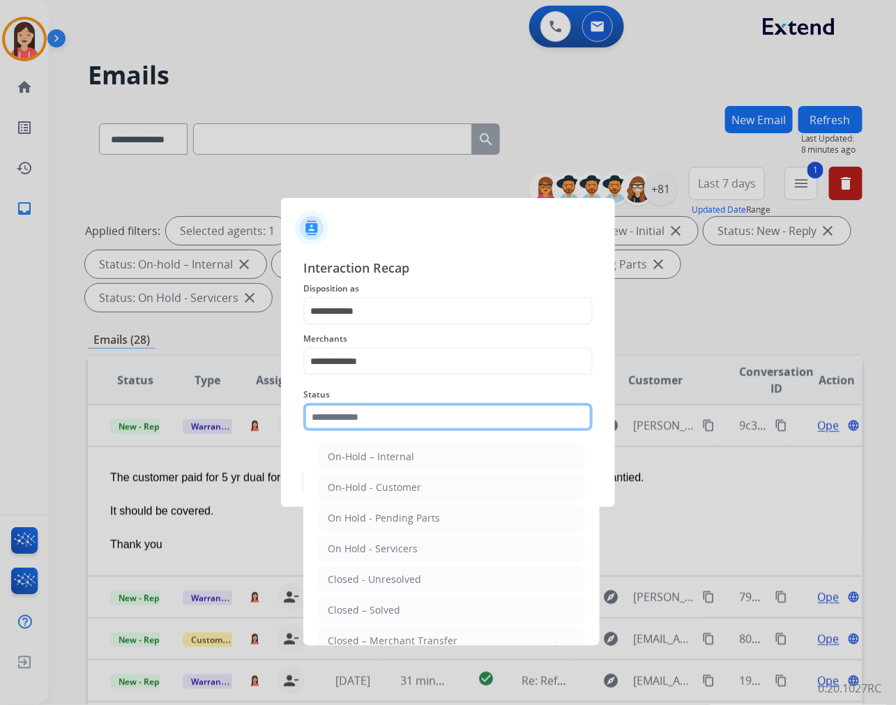
click at [396, 409] on input "text" at bounding box center [447, 417] width 289 height 28
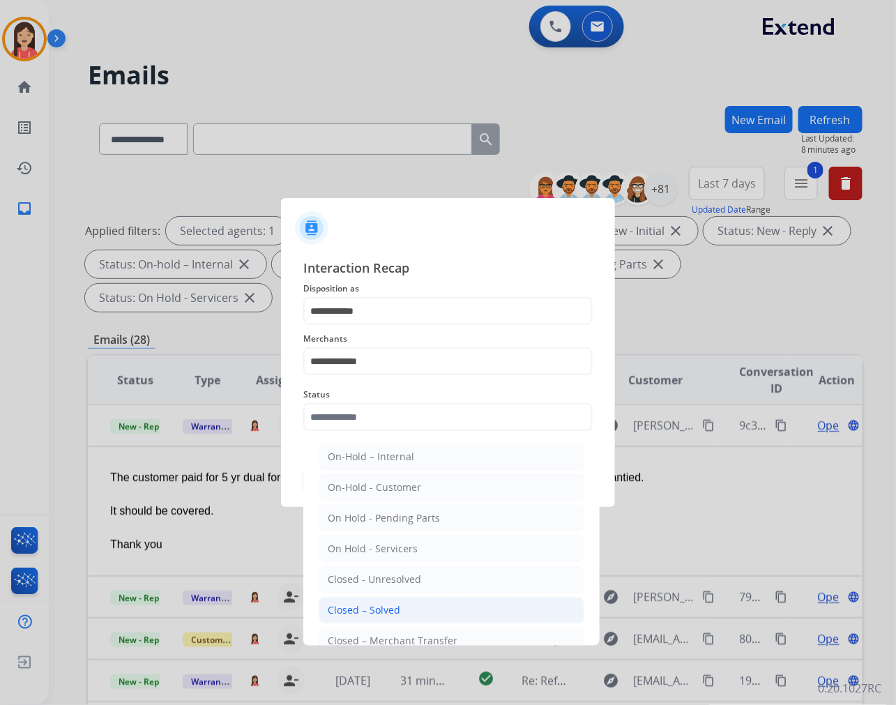
click at [436, 608] on li "Closed – Solved" at bounding box center [452, 610] width 266 height 26
type input "**********"
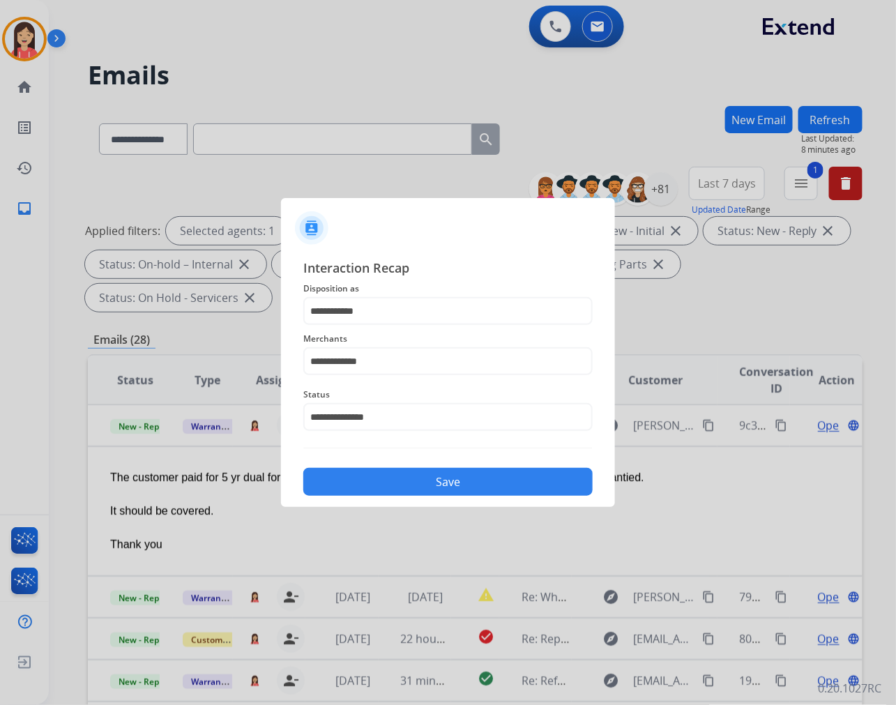
click at [434, 485] on button "Save" at bounding box center [447, 482] width 289 height 28
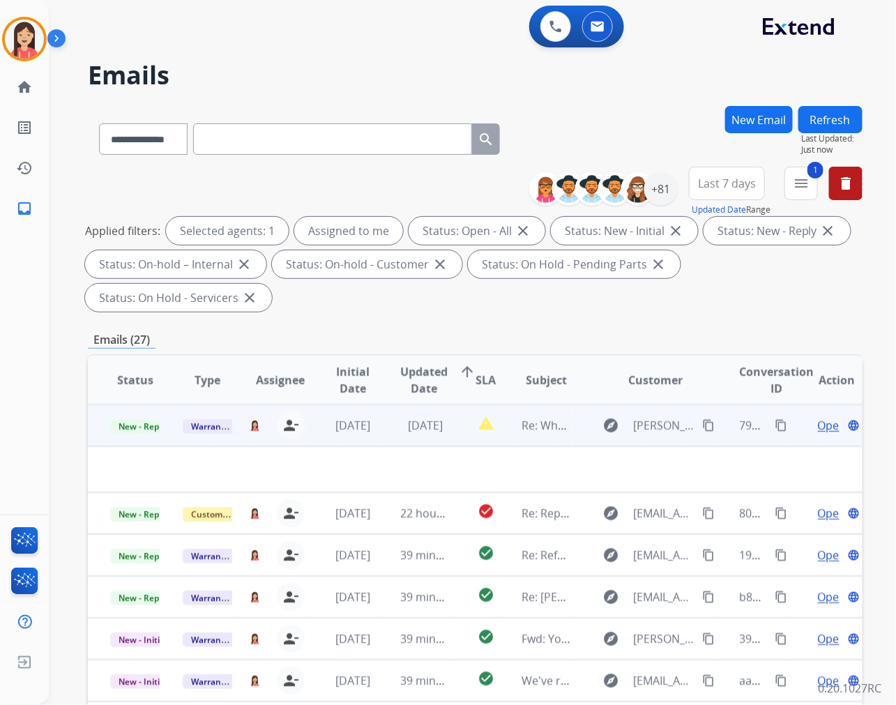
click at [381, 434] on td "[DATE]" at bounding box center [414, 425] width 72 height 42
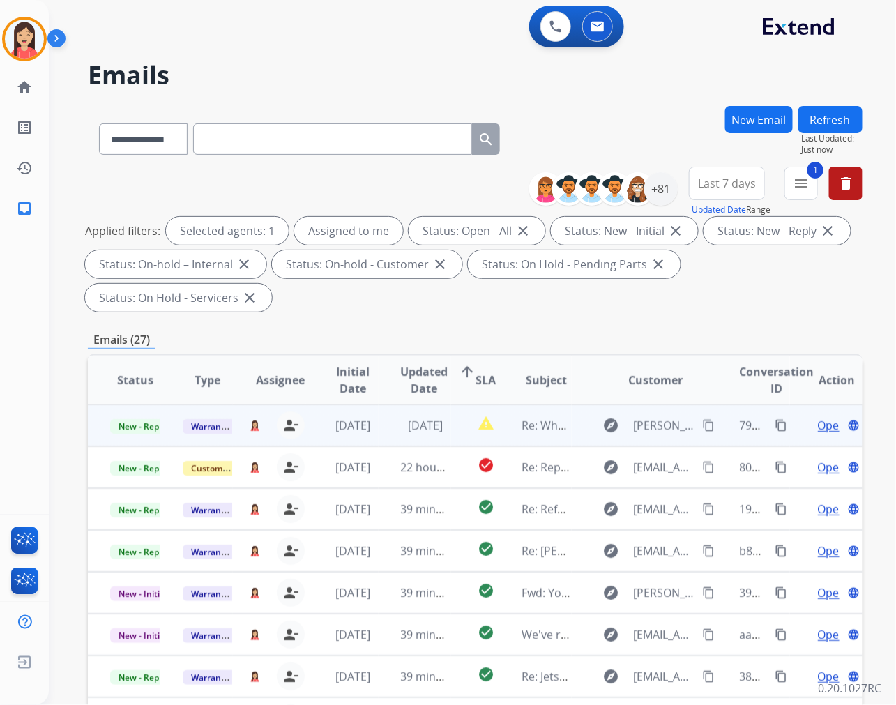
click at [380, 436] on td "[DATE]" at bounding box center [414, 425] width 72 height 42
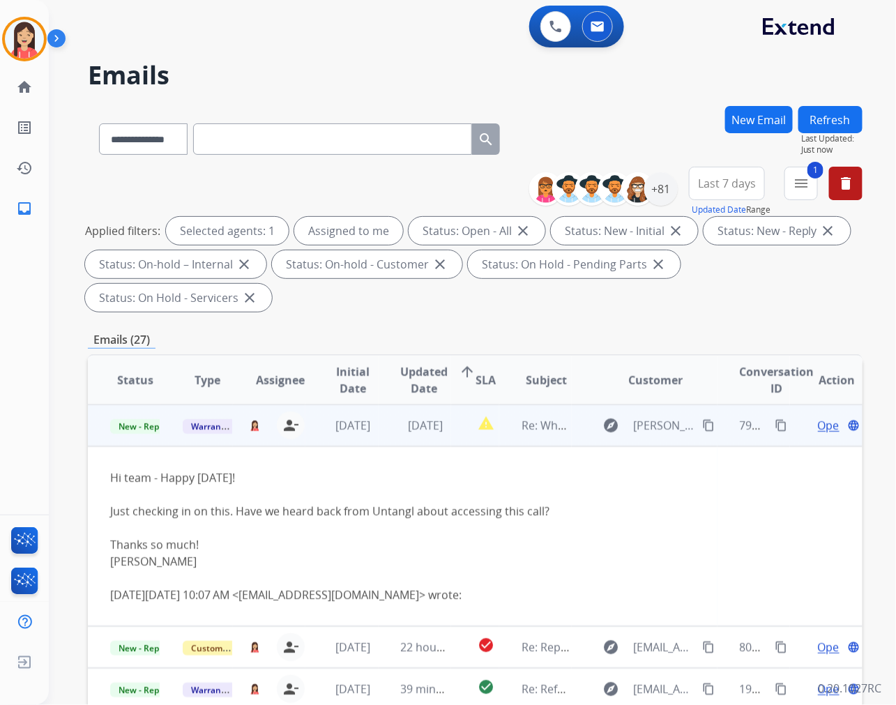
click at [818, 426] on span "Open" at bounding box center [832, 425] width 29 height 17
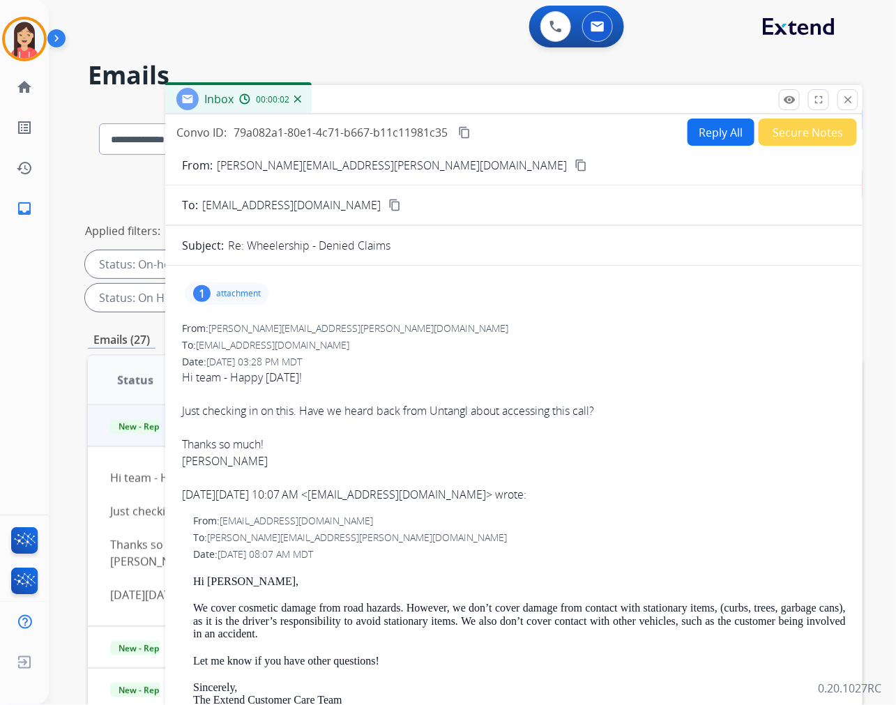
click at [706, 130] on button "Reply All" at bounding box center [720, 131] width 67 height 27
select select "**********"
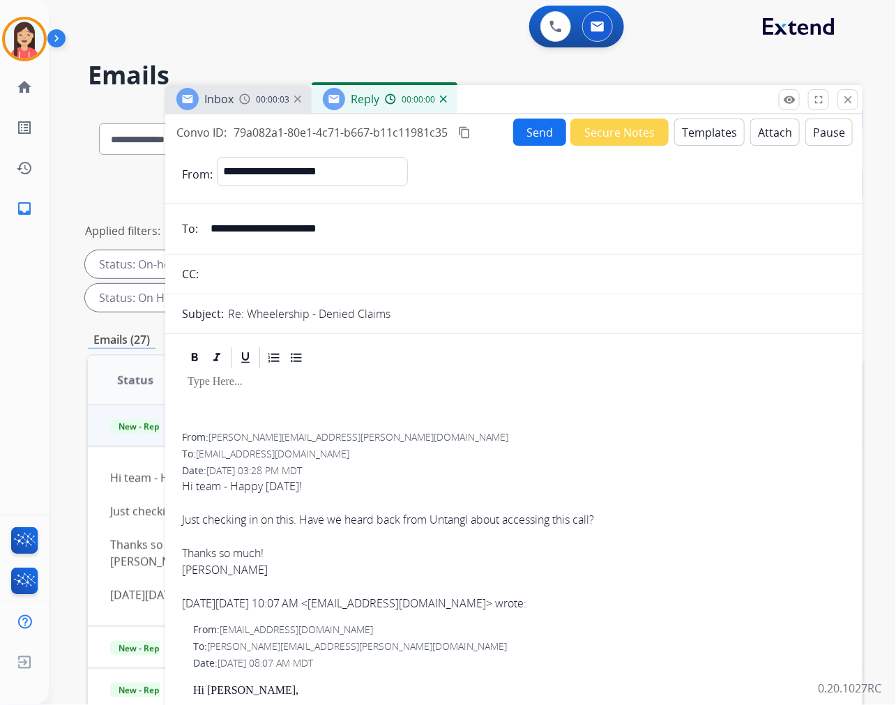
click at [712, 137] on button "Templates" at bounding box center [709, 131] width 70 height 27
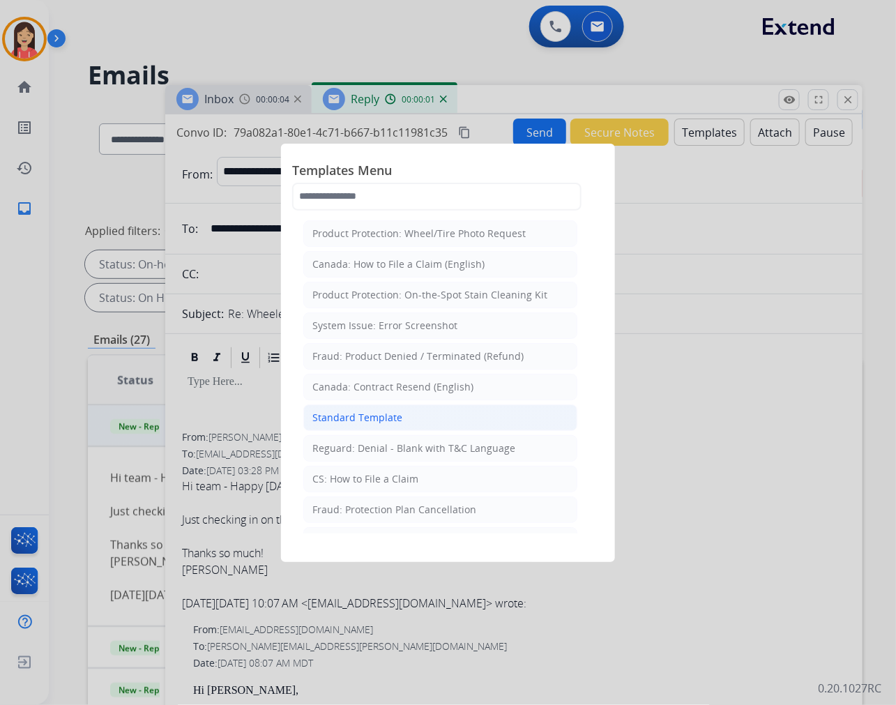
click at [392, 416] on div "Standard Template" at bounding box center [357, 418] width 90 height 14
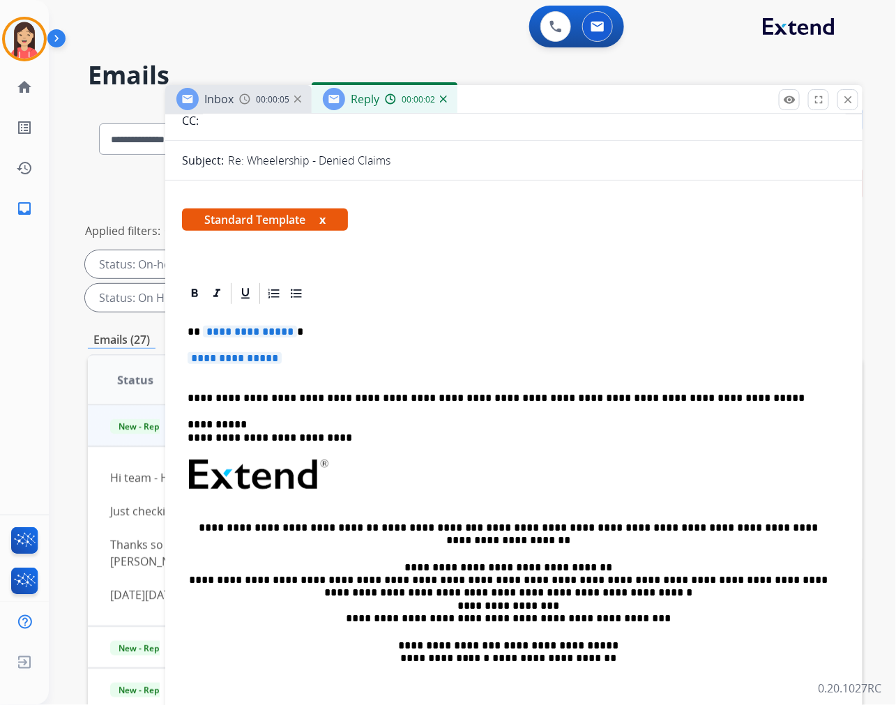
scroll to position [155, 0]
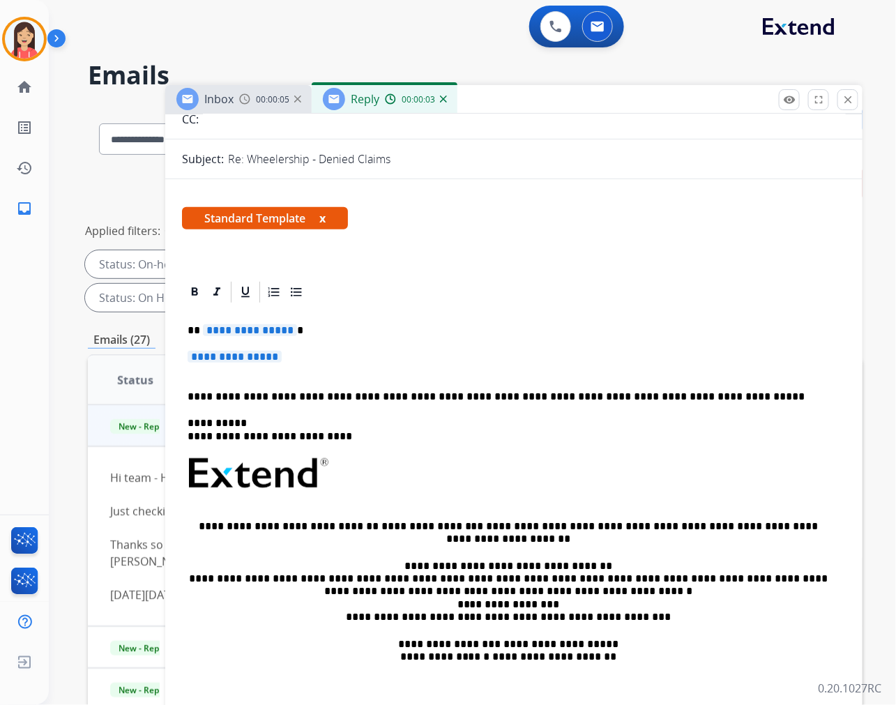
click at [204, 329] on span "**********" at bounding box center [250, 330] width 94 height 12
click at [315, 359] on p "**********" at bounding box center [513, 364] width 652 height 26
drag, startPoint x: 309, startPoint y: 370, endPoint x: 195, endPoint y: 315, distance: 126.2
click at [195, 315] on div "**********" at bounding box center [514, 506] width 664 height 403
click at [207, 318] on div "**********" at bounding box center [514, 506] width 664 height 403
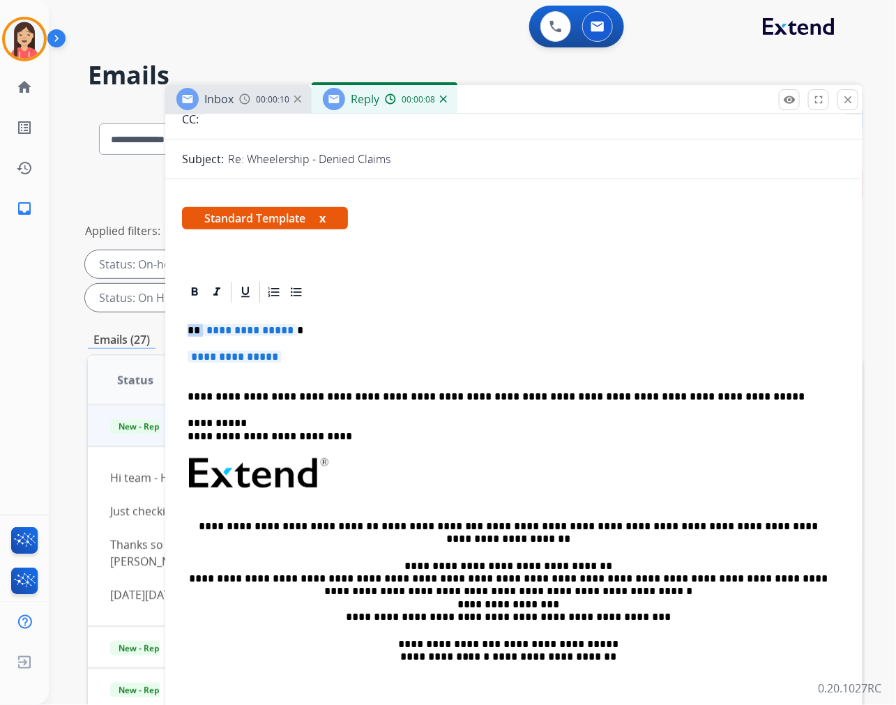
drag, startPoint x: 305, startPoint y: 363, endPoint x: 190, endPoint y: 321, distance: 121.7
click at [190, 321] on div "**********" at bounding box center [514, 506] width 664 height 403
click at [185, 372] on div "**********" at bounding box center [514, 506] width 664 height 403
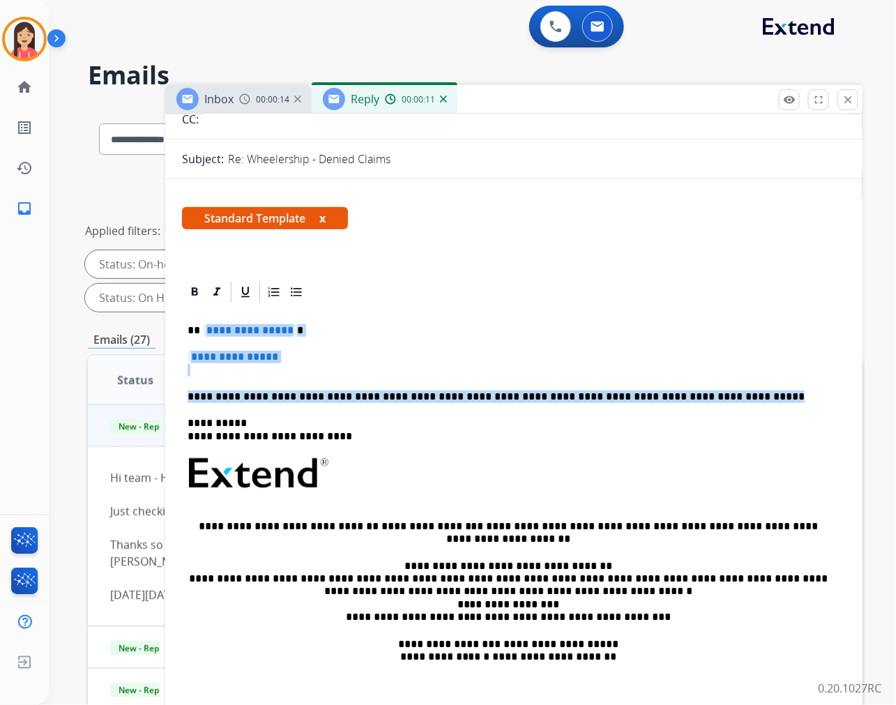
drag, startPoint x: 200, startPoint y: 331, endPoint x: 704, endPoint y: 400, distance: 508.6
click at [704, 400] on div "**********" at bounding box center [514, 506] width 664 height 403
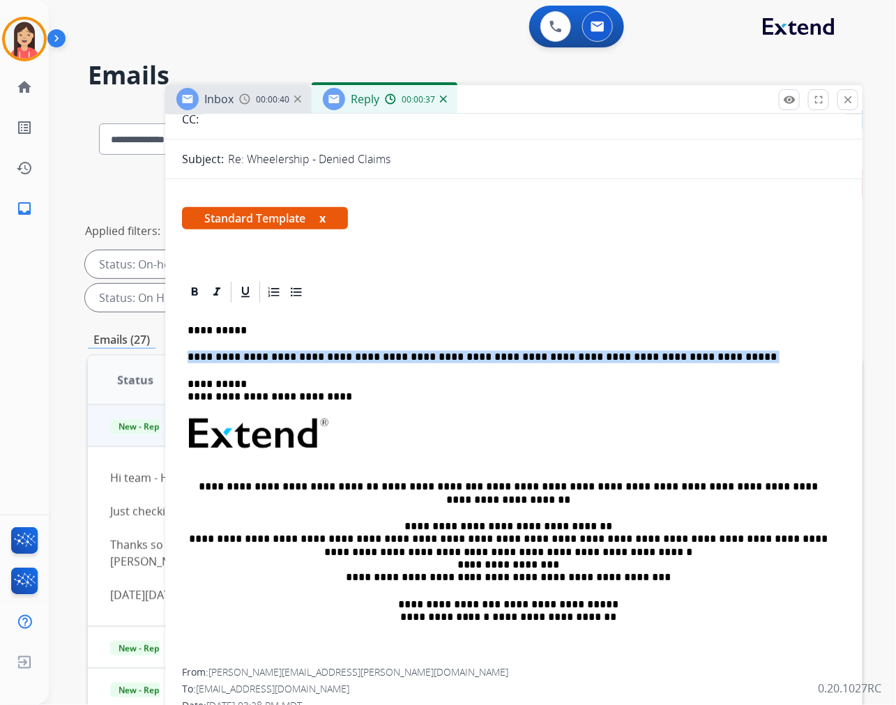
drag, startPoint x: 666, startPoint y: 355, endPoint x: 178, endPoint y: 349, distance: 487.9
click at [247, 342] on div "**********" at bounding box center [514, 486] width 664 height 363
drag, startPoint x: 652, startPoint y: 354, endPoint x: 440, endPoint y: 357, distance: 211.9
click at [440, 357] on p "**********" at bounding box center [507, 357] width 641 height 13
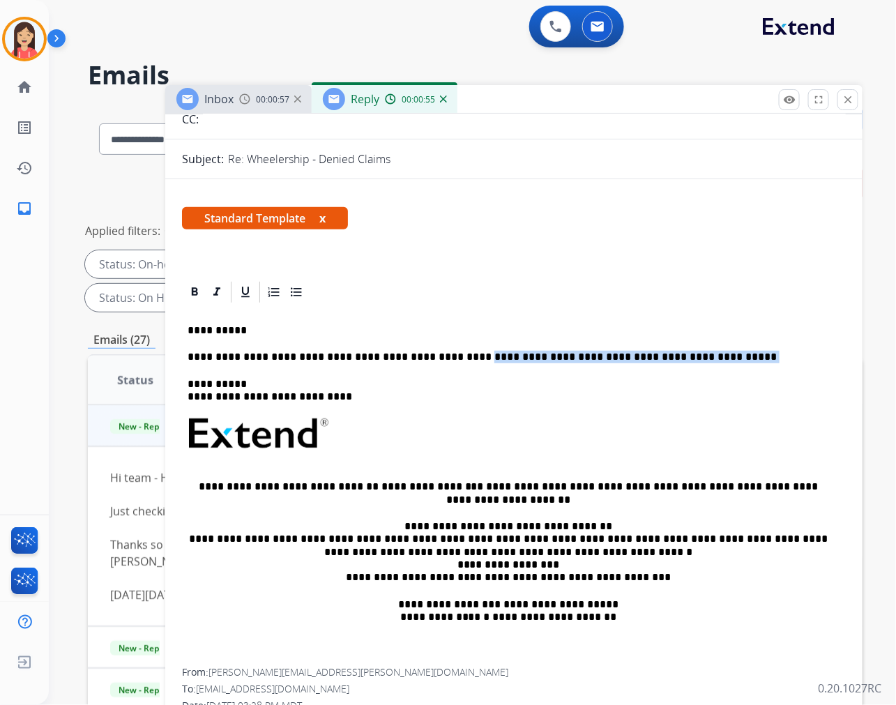
click at [678, 357] on p "**********" at bounding box center [507, 357] width 641 height 13
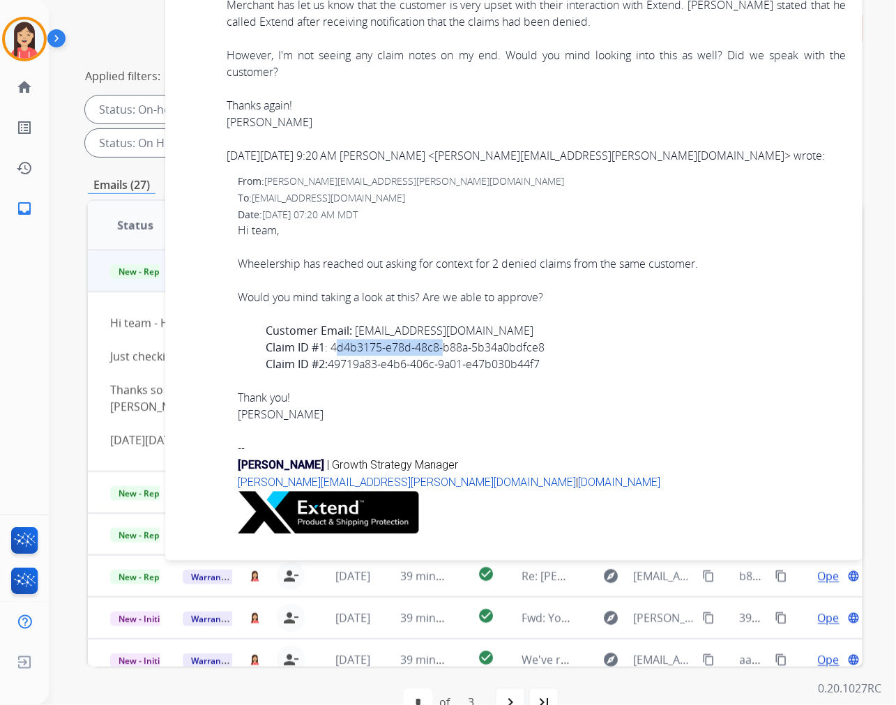
drag, startPoint x: 337, startPoint y: 351, endPoint x: 453, endPoint y: 352, distance: 116.4
click at [453, 352] on div "Claim ID #1 : 4d4b3175-e78d-48c8-b88a-5b34a0bdfce8" at bounding box center [556, 347] width 580 height 17
click at [454, 352] on div "Claim ID #1 : 4d4b3175-e78d-48c8-b88a-5b34a0bdfce8" at bounding box center [556, 347] width 580 height 17
drag, startPoint x: 337, startPoint y: 350, endPoint x: 358, endPoint y: 349, distance: 21.6
click at [367, 349] on div "Claim ID #1 : 4d4b3175-e78d-48c8-b88a-5b34a0bdfce8" at bounding box center [556, 347] width 580 height 17
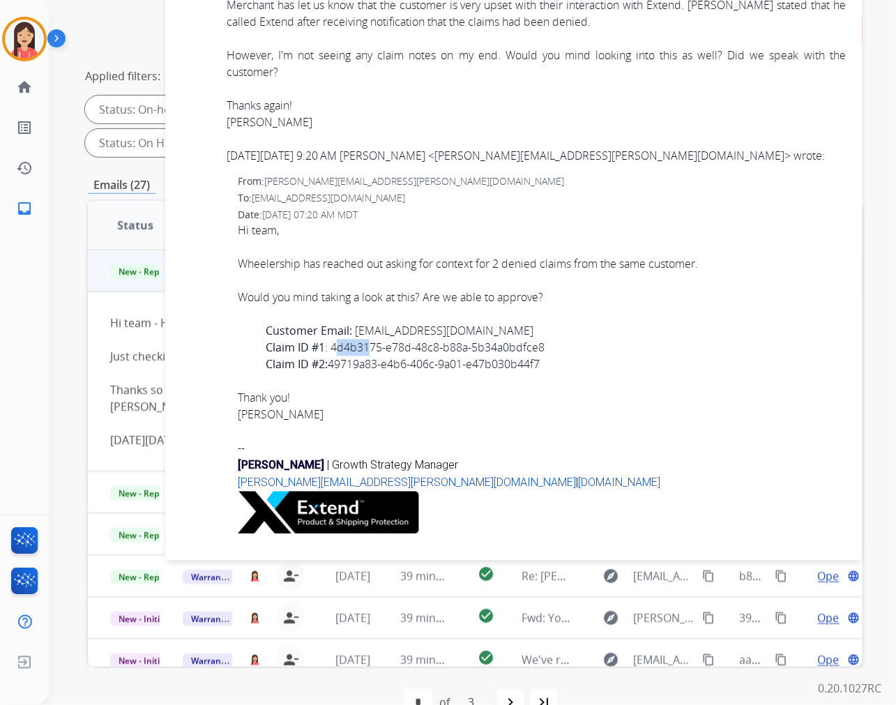
click at [353, 349] on div "Claim ID #1 : 4d4b3175-e78d-48c8-b88a-5b34a0bdfce8" at bounding box center [556, 347] width 580 height 17
drag, startPoint x: 332, startPoint y: 347, endPoint x: 548, endPoint y: 348, distance: 215.4
click at [548, 348] on div "Claim ID #1 : 4d4b3175-e78d-48c8-b88a-5b34a0bdfce8" at bounding box center [556, 347] width 580 height 17
copy div "4d4b3175-e78d-48c8-b88a-5b34a0bdfce8"
drag, startPoint x: 337, startPoint y: 367, endPoint x: 365, endPoint y: 365, distance: 27.9
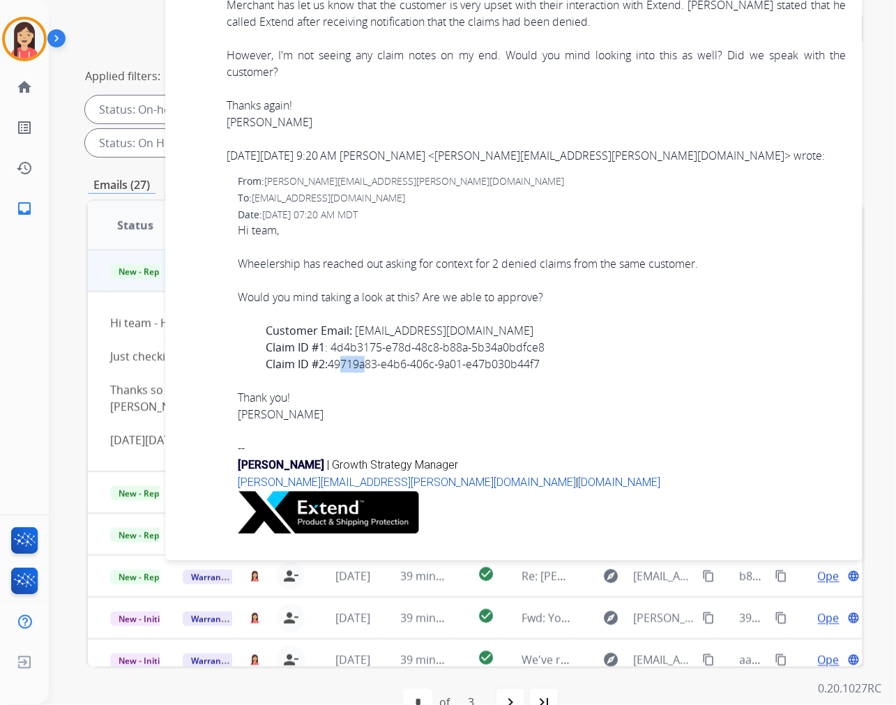
click at [365, 365] on div "Claim ID #2: 49719a83-e4b6-406c-9a01-e47b030b44f7" at bounding box center [556, 364] width 580 height 17
drag, startPoint x: 332, startPoint y: 364, endPoint x: 547, endPoint y: 368, distance: 215.4
click at [547, 368] on div "Claim ID #2: 49719a83-e4b6-406c-9a01-e47b030b44f7" at bounding box center [556, 364] width 580 height 17
copy div "49719a83-e4b6-406c-9a01-e47b030b44f7"
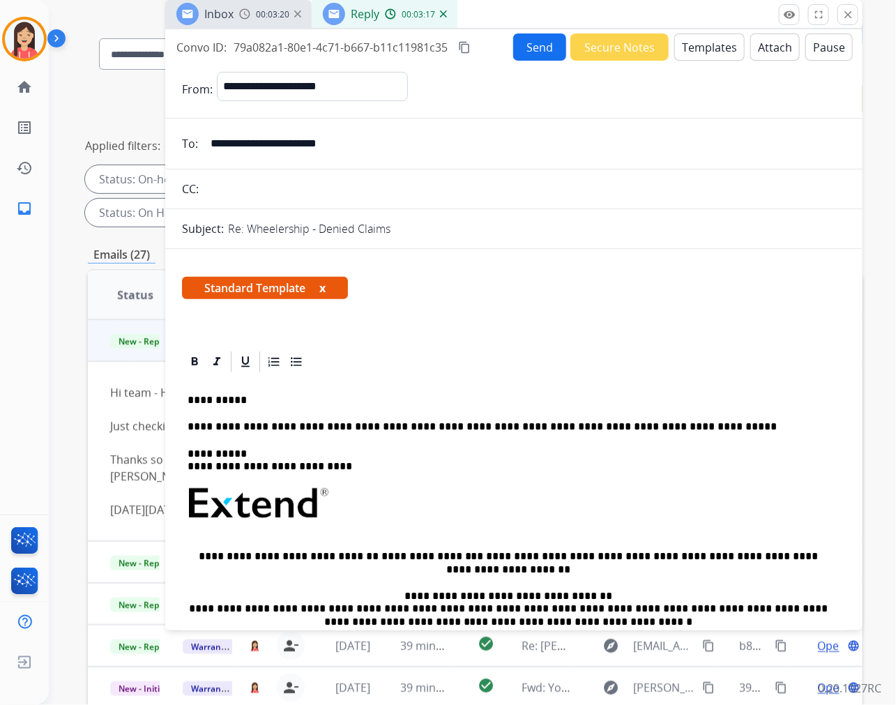
scroll to position [0, 0]
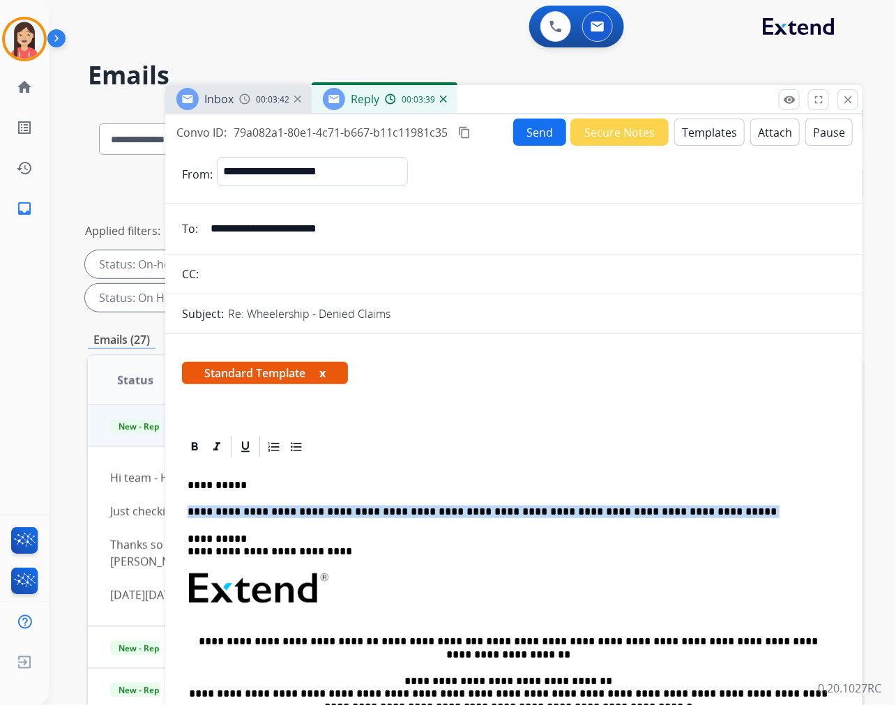
drag, startPoint x: 677, startPoint y: 514, endPoint x: 149, endPoint y: 505, distance: 528.4
click at [149, 505] on div "**********" at bounding box center [475, 500] width 774 height 788
click at [349, 509] on p "**********" at bounding box center [507, 511] width 641 height 13
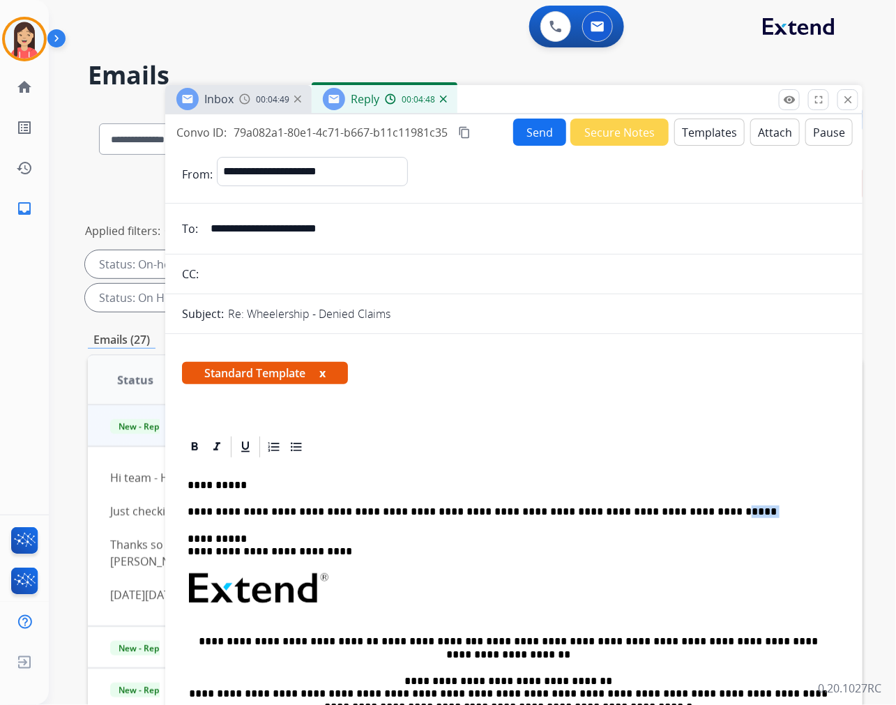
drag, startPoint x: 623, startPoint y: 507, endPoint x: 681, endPoint y: 509, distance: 57.9
click at [681, 509] on p "**********" at bounding box center [507, 511] width 641 height 13
drag, startPoint x: 328, startPoint y: 513, endPoint x: 321, endPoint y: 514, distance: 7.7
click at [321, 514] on p "**********" at bounding box center [507, 511] width 641 height 13
drag, startPoint x: 687, startPoint y: 512, endPoint x: 648, endPoint y: 507, distance: 39.3
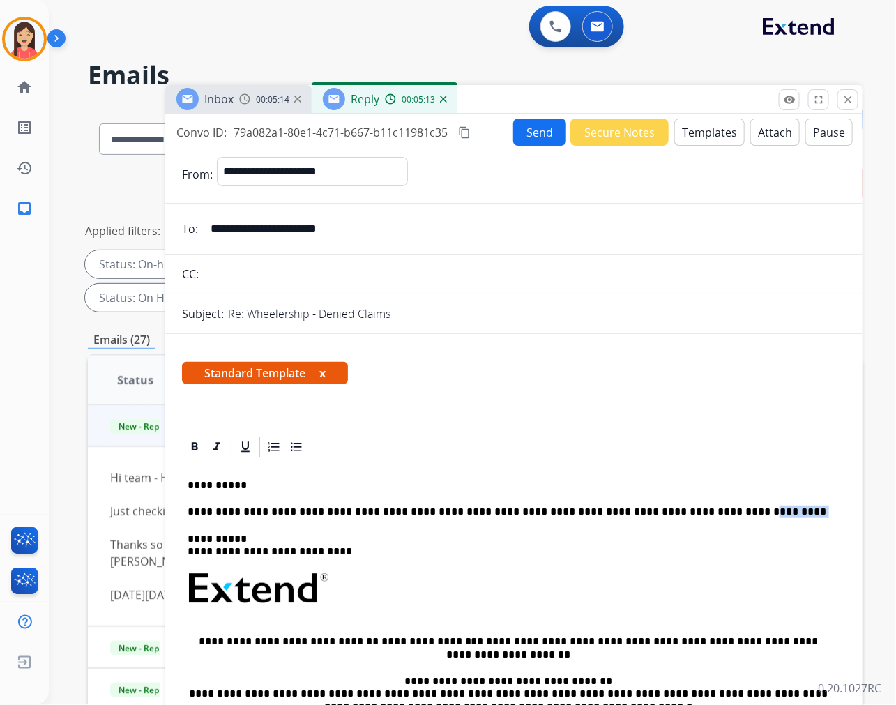
click at [648, 507] on p "**********" at bounding box center [507, 511] width 641 height 13
click at [708, 511] on p "**********" at bounding box center [507, 511] width 641 height 13
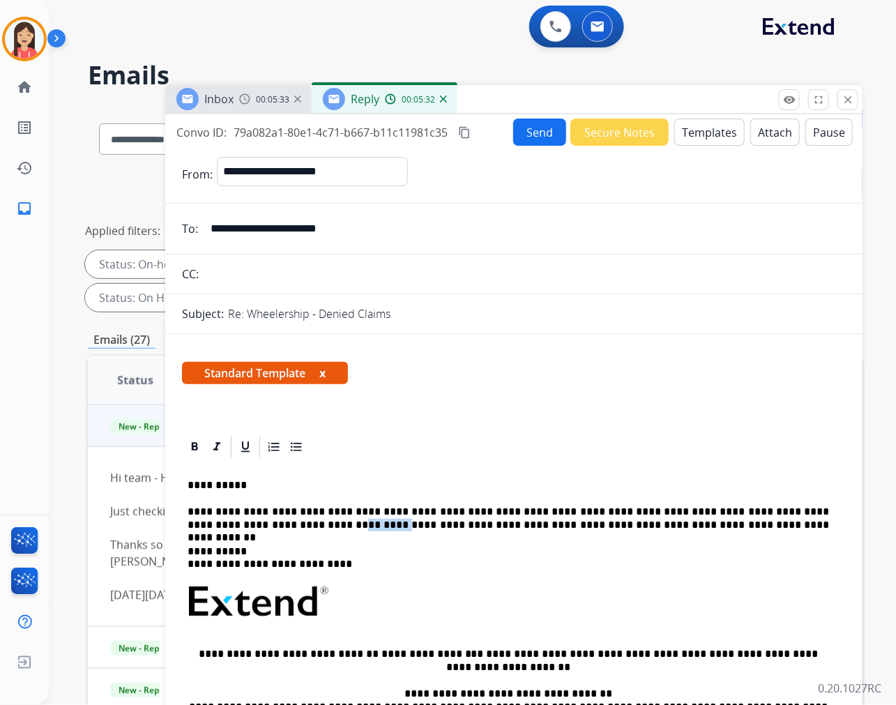
drag, startPoint x: 186, startPoint y: 524, endPoint x: 229, endPoint y: 523, distance: 42.5
click at [229, 523] on div "**********" at bounding box center [514, 647] width 664 height 376
click at [615, 521] on p "**********" at bounding box center [507, 518] width 641 height 26
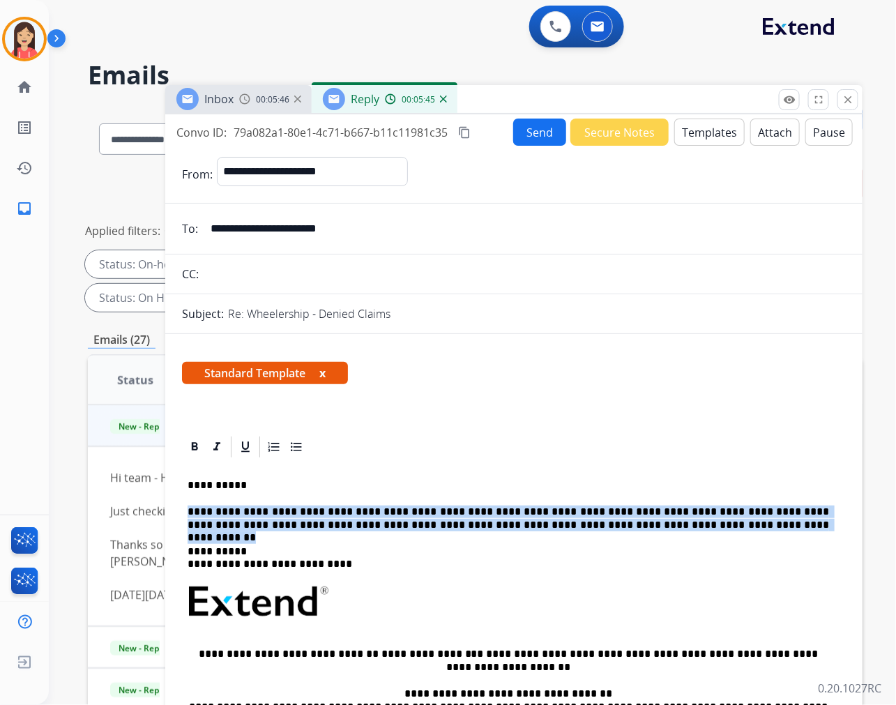
drag, startPoint x: 609, startPoint y: 523, endPoint x: 181, endPoint y: 516, distance: 428.0
copy p "**********"
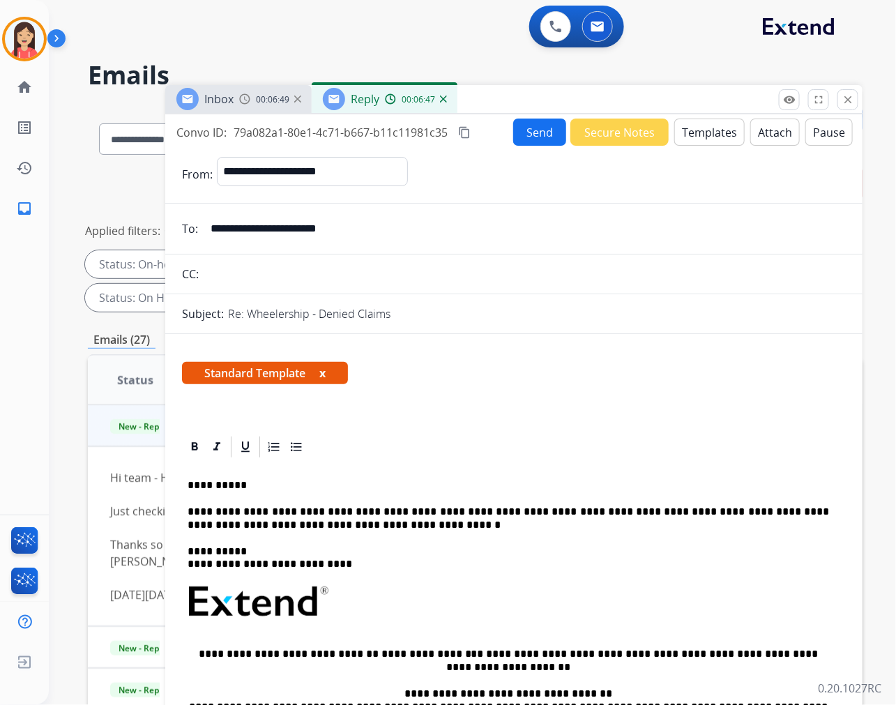
click at [335, 528] on p "**********" at bounding box center [507, 518] width 641 height 26
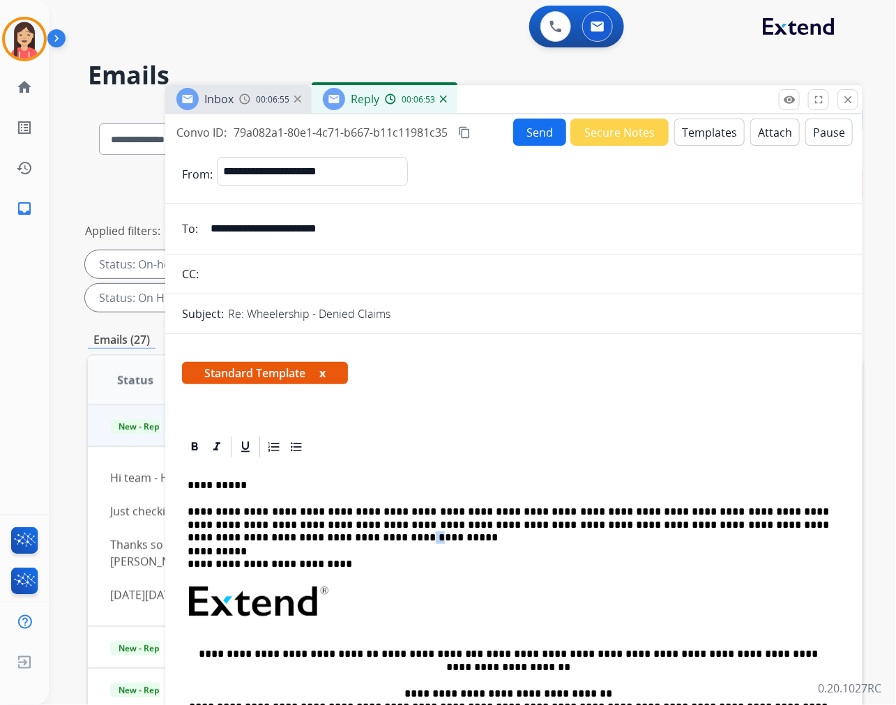
click at [779, 521] on p "**********" at bounding box center [507, 518] width 641 height 26
drag, startPoint x: 784, startPoint y: 519, endPoint x: 815, endPoint y: 525, distance: 32.0
click at [815, 525] on p "**********" at bounding box center [507, 518] width 641 height 26
click at [524, 128] on button "Send" at bounding box center [539, 131] width 53 height 27
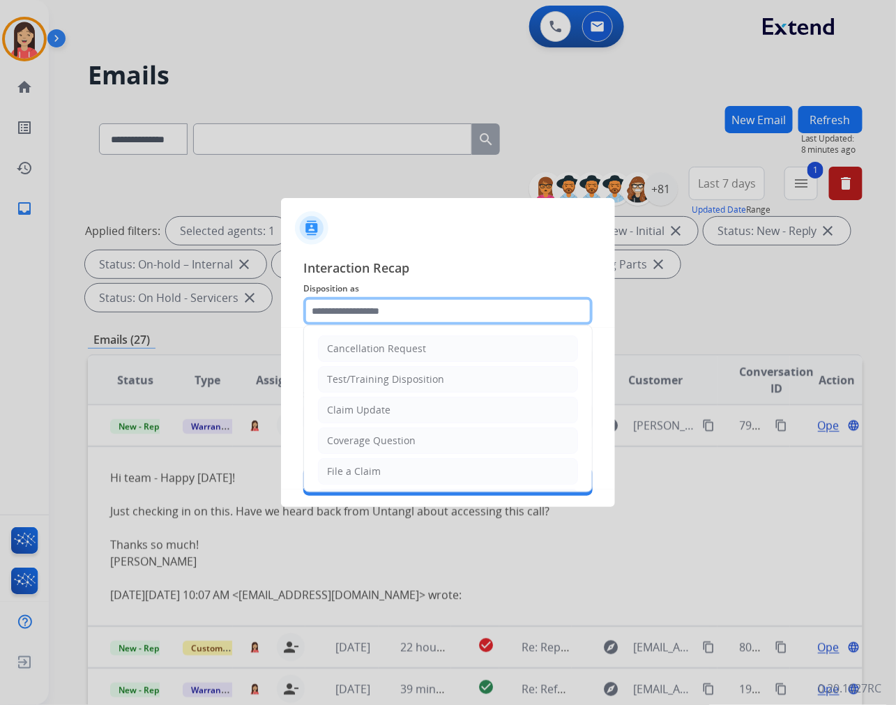
click at [411, 316] on input "text" at bounding box center [447, 311] width 289 height 28
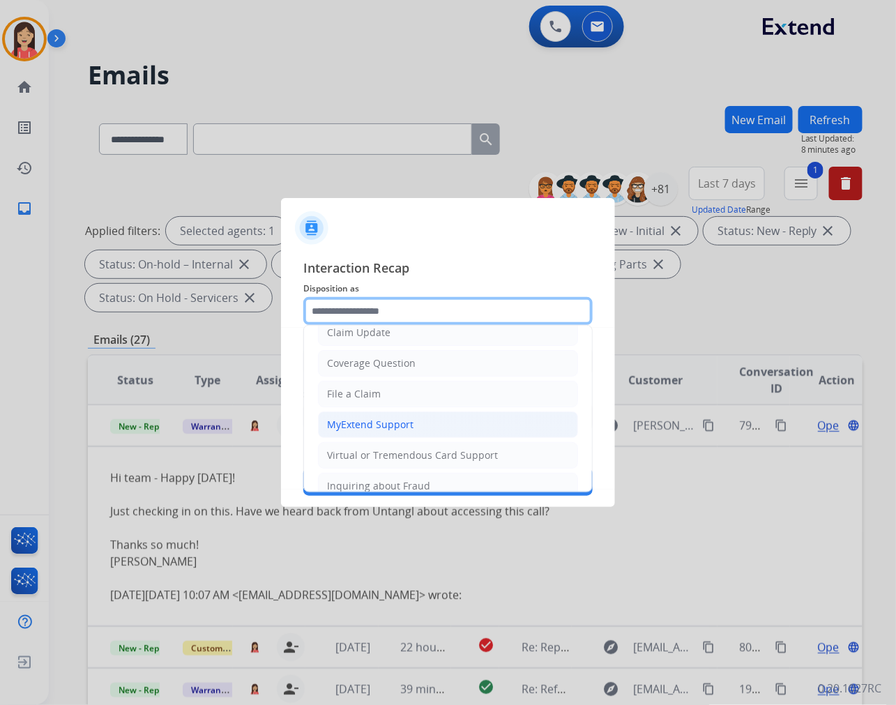
scroll to position [155, 0]
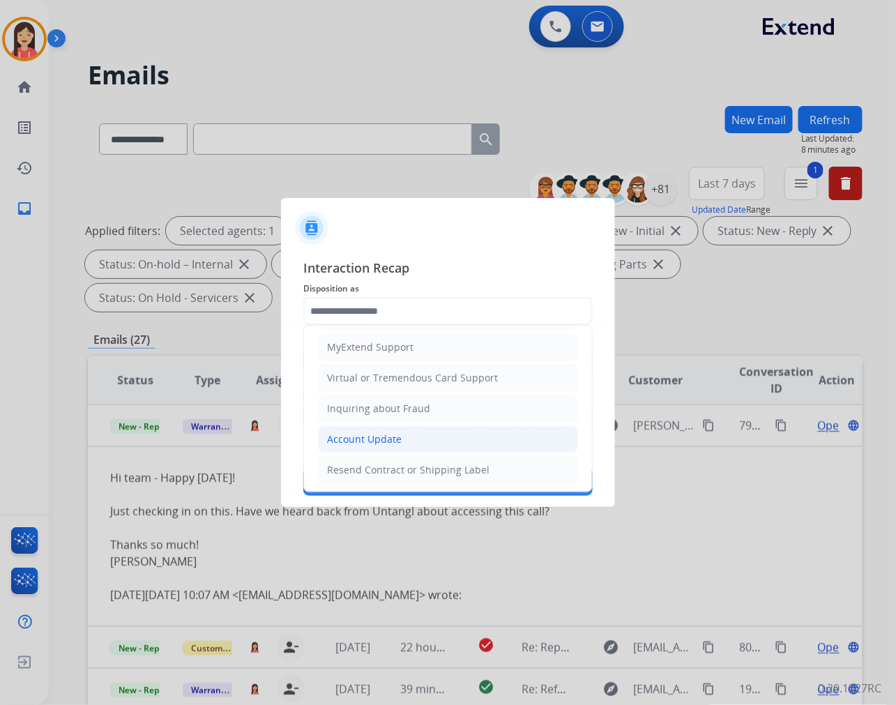
click at [366, 430] on li "Account Update" at bounding box center [448, 439] width 260 height 26
type input "**********"
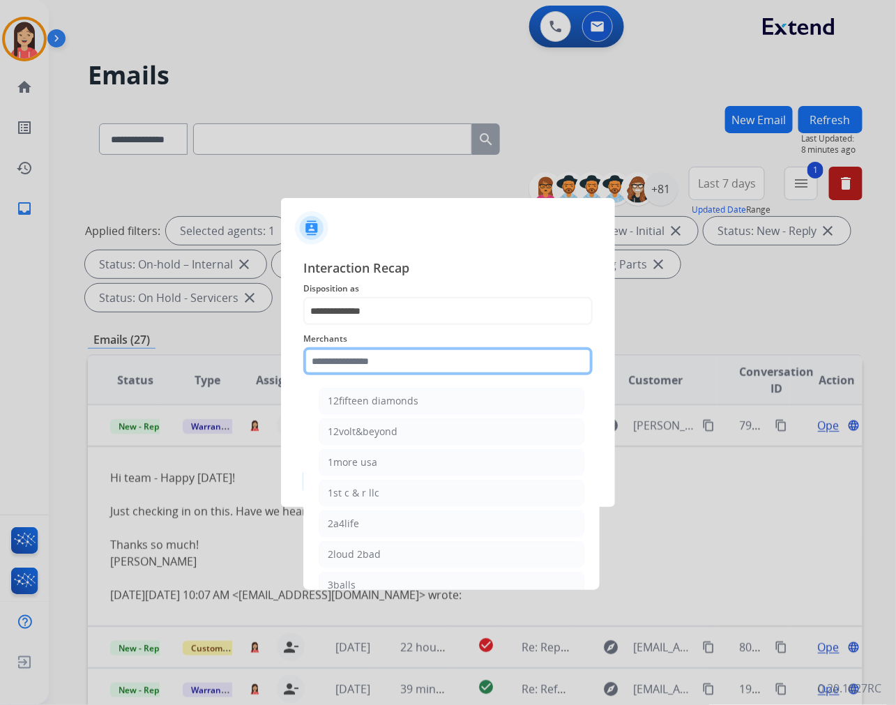
click at [367, 360] on input "text" at bounding box center [447, 361] width 289 height 28
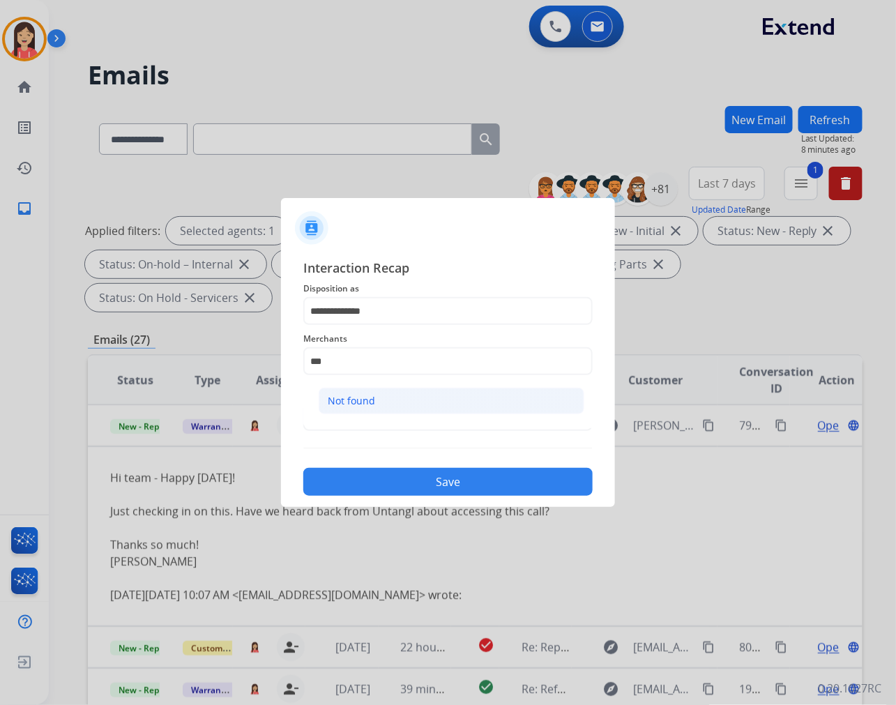
click at [396, 411] on li "Not found" at bounding box center [452, 401] width 266 height 26
type input "*********"
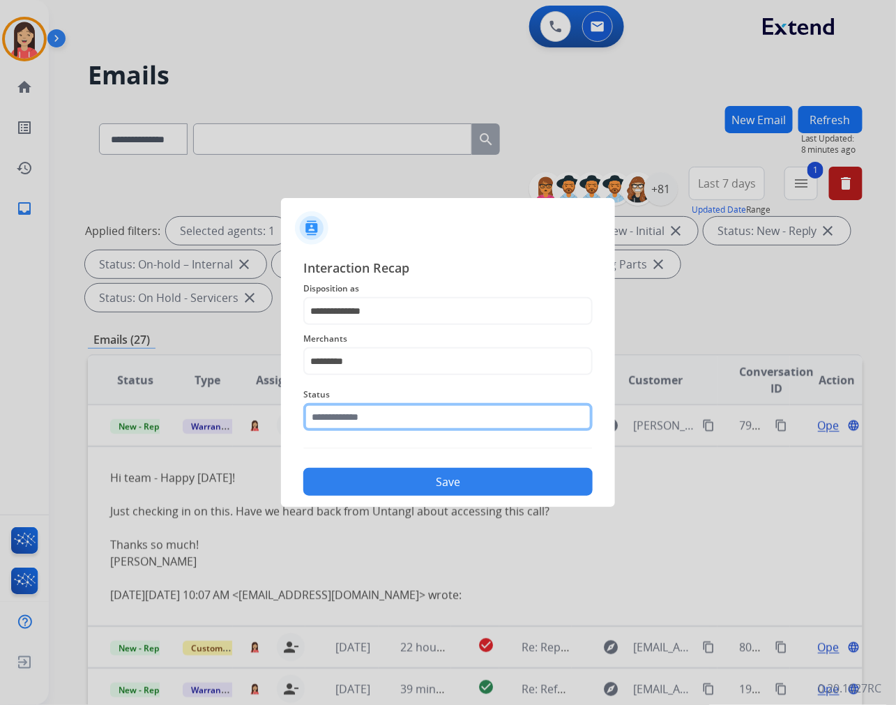
click at [393, 422] on input "text" at bounding box center [447, 417] width 289 height 28
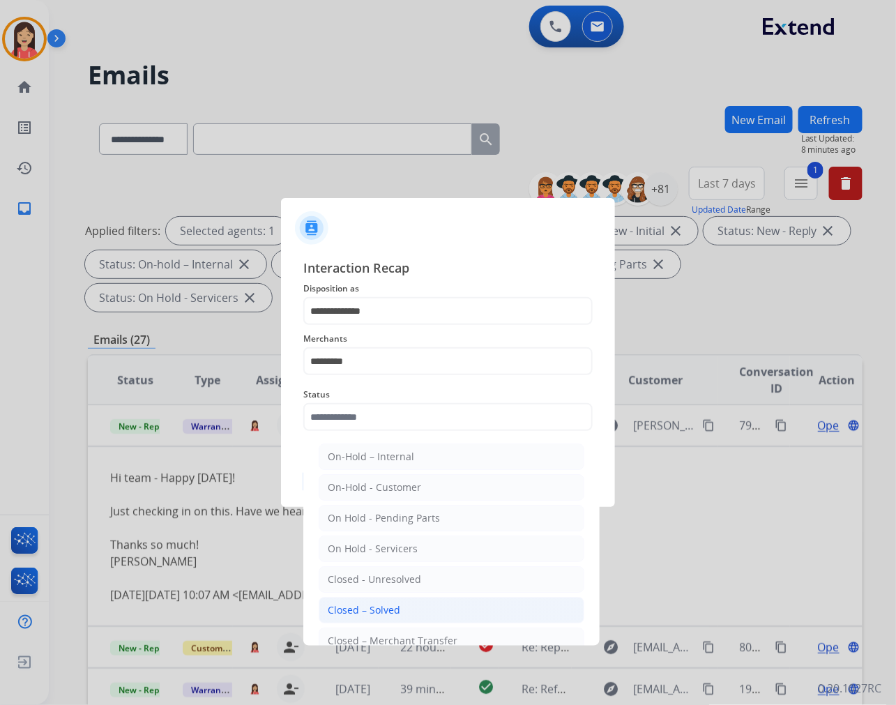
click at [375, 604] on div "Closed – Solved" at bounding box center [364, 610] width 72 height 14
type input "**********"
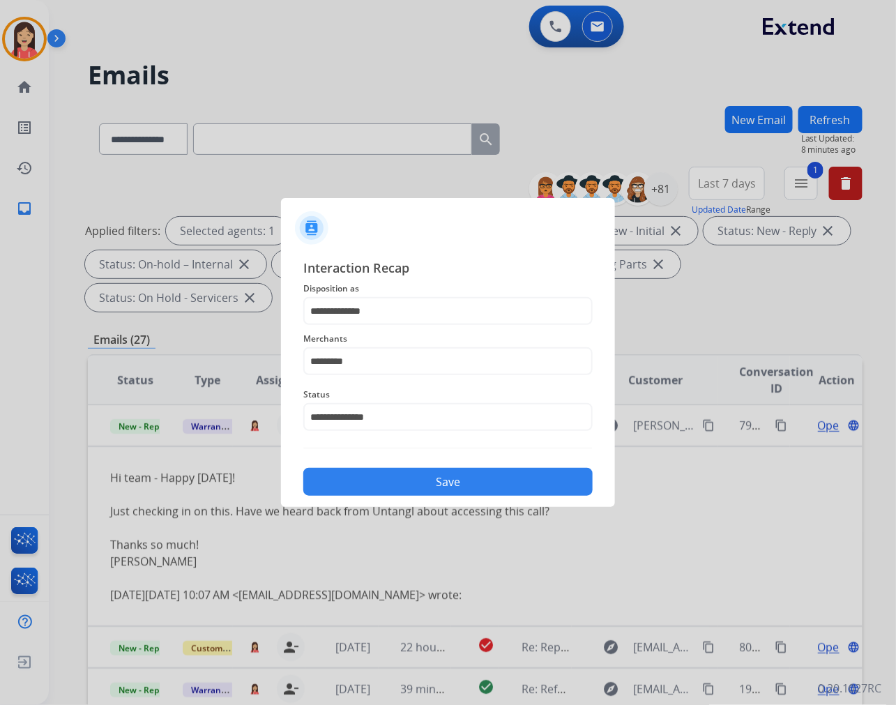
click at [413, 482] on button "Save" at bounding box center [447, 482] width 289 height 28
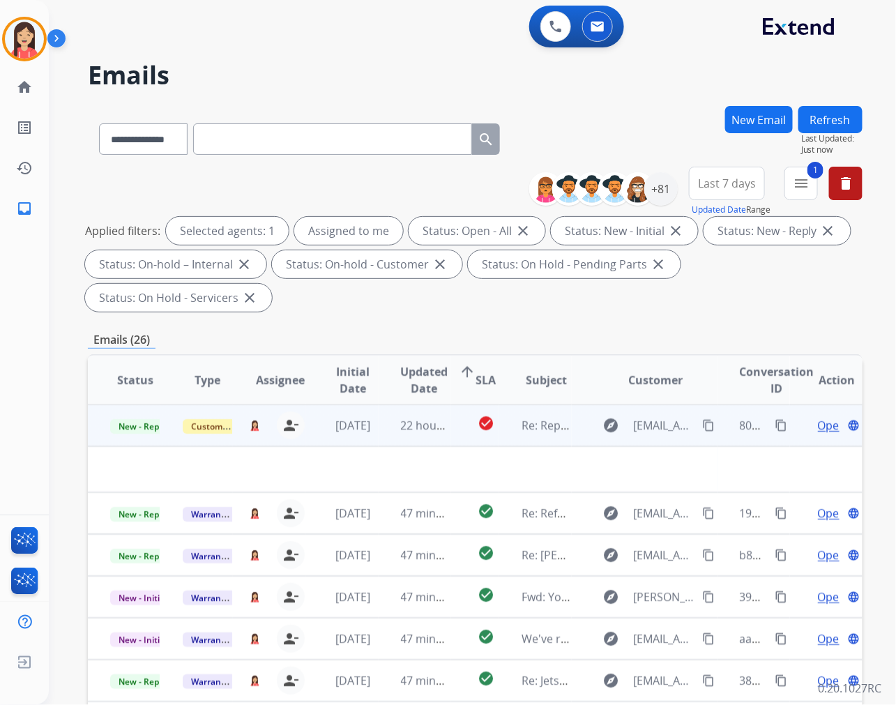
click at [381, 447] on td at bounding box center [402, 469] width 629 height 46
click at [385, 436] on td "22 hours ago" at bounding box center [414, 425] width 72 height 42
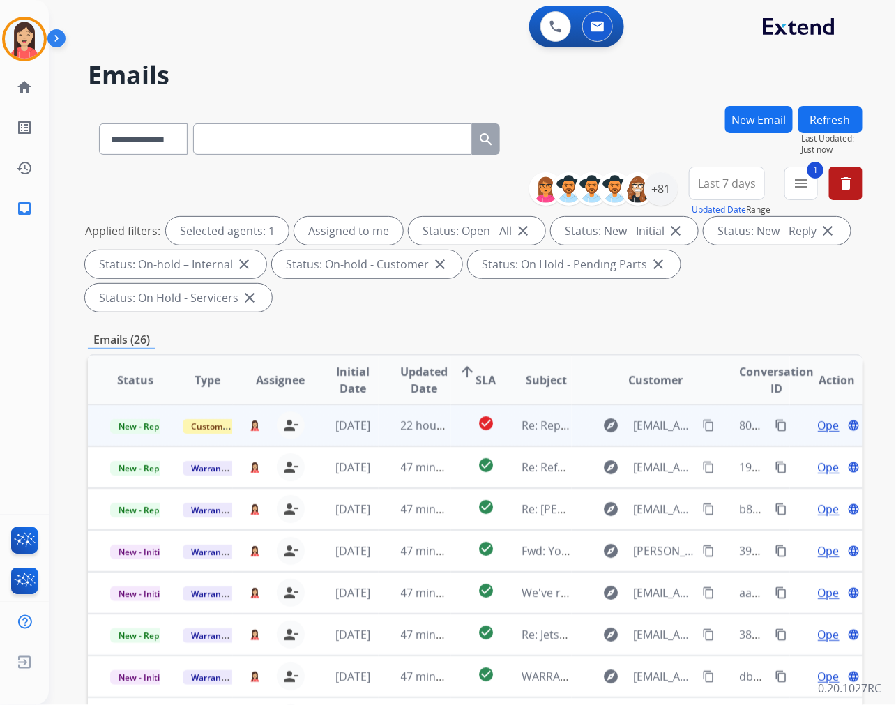
click at [378, 438] on td "22 hours ago" at bounding box center [414, 425] width 72 height 42
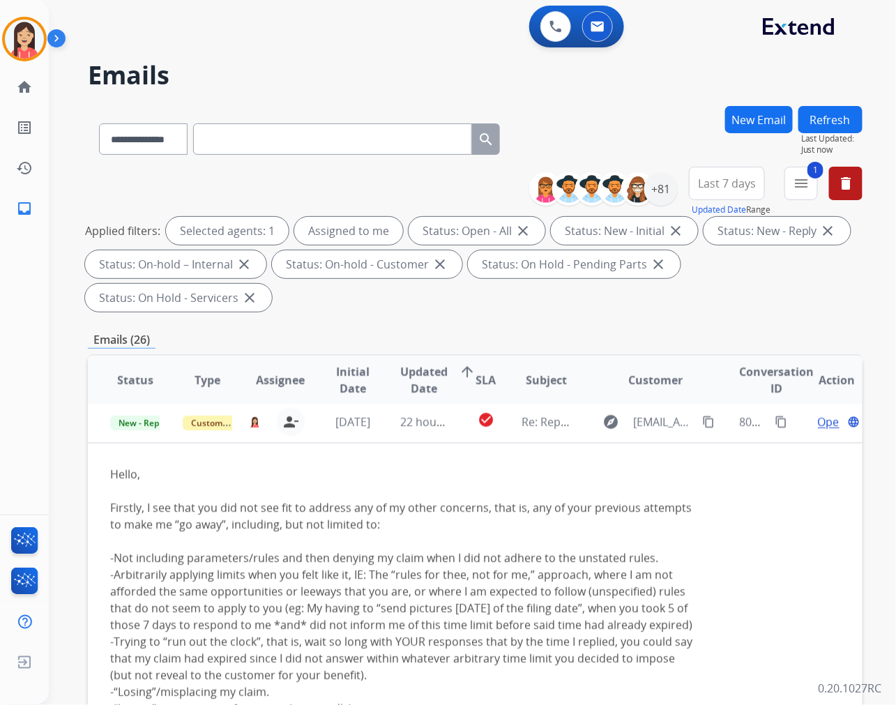
scroll to position [0, 0]
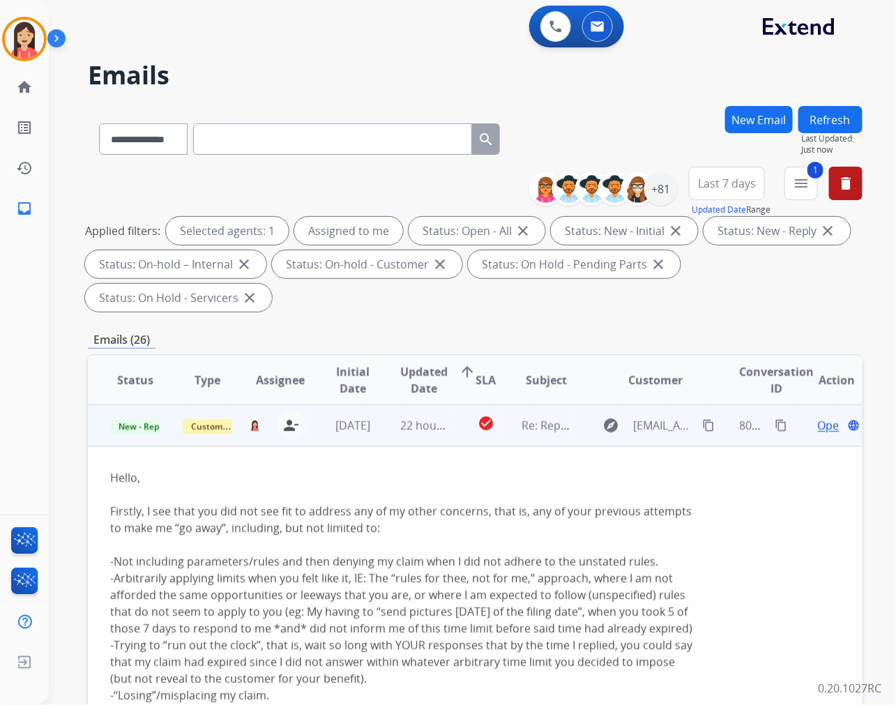
click at [818, 422] on span "Open" at bounding box center [832, 425] width 29 height 17
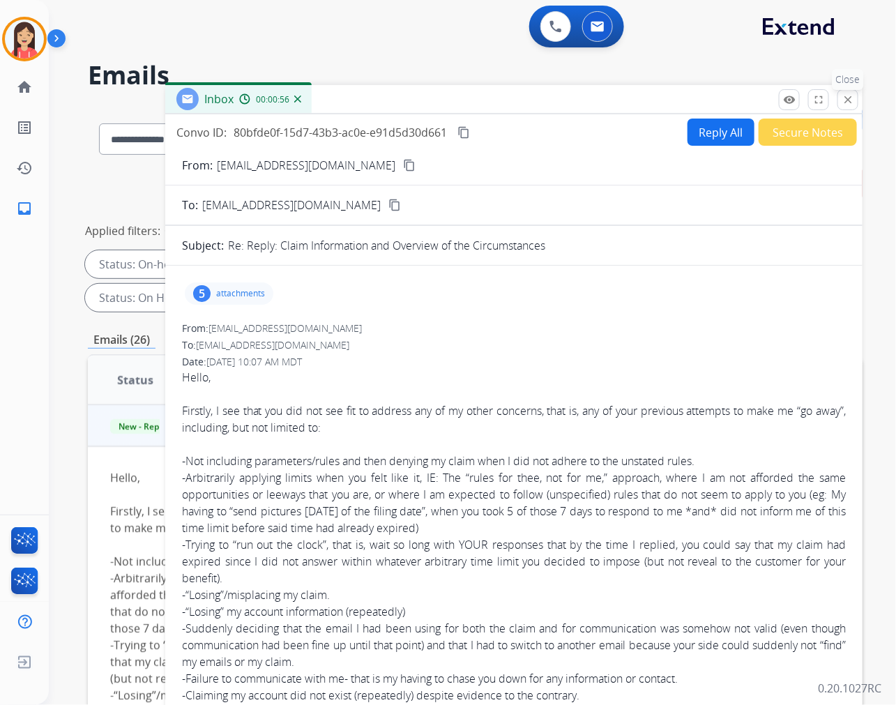
click at [850, 99] on mat-icon "close" at bounding box center [847, 99] width 13 height 13
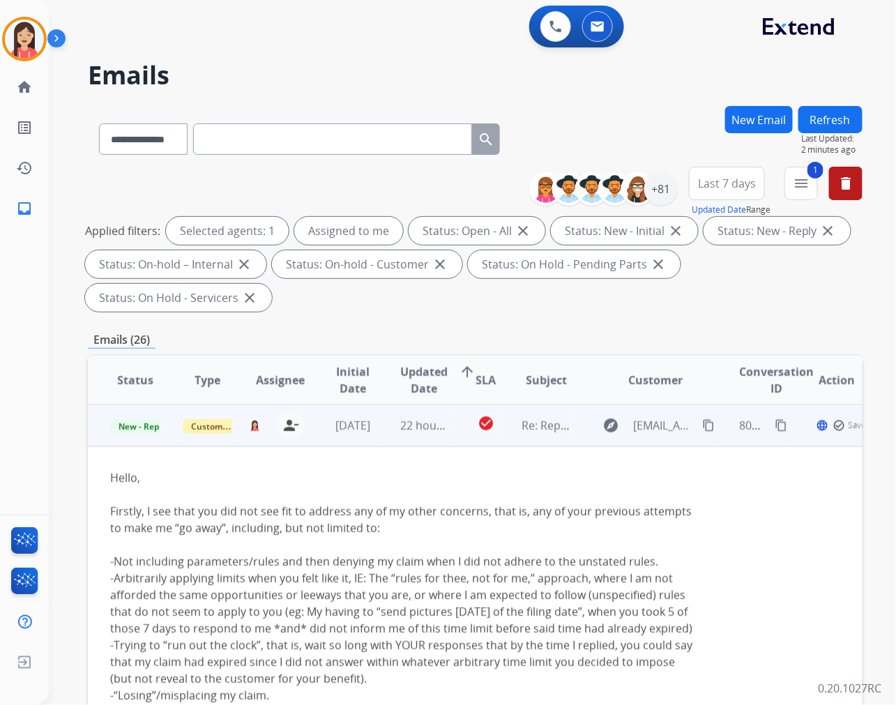
click at [378, 439] on td "22 hours ago" at bounding box center [414, 425] width 72 height 42
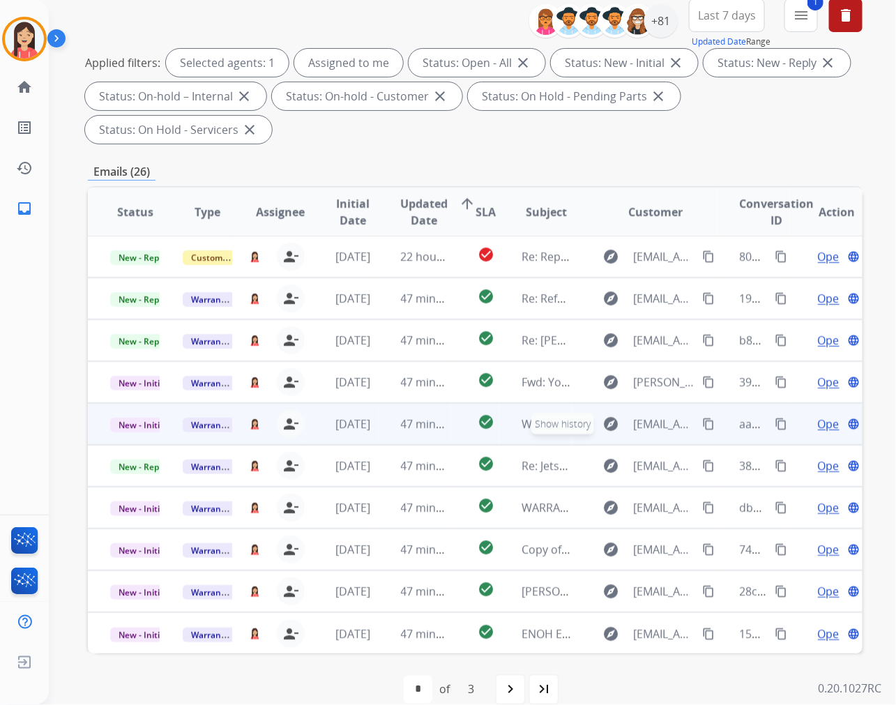
scroll to position [189, 0]
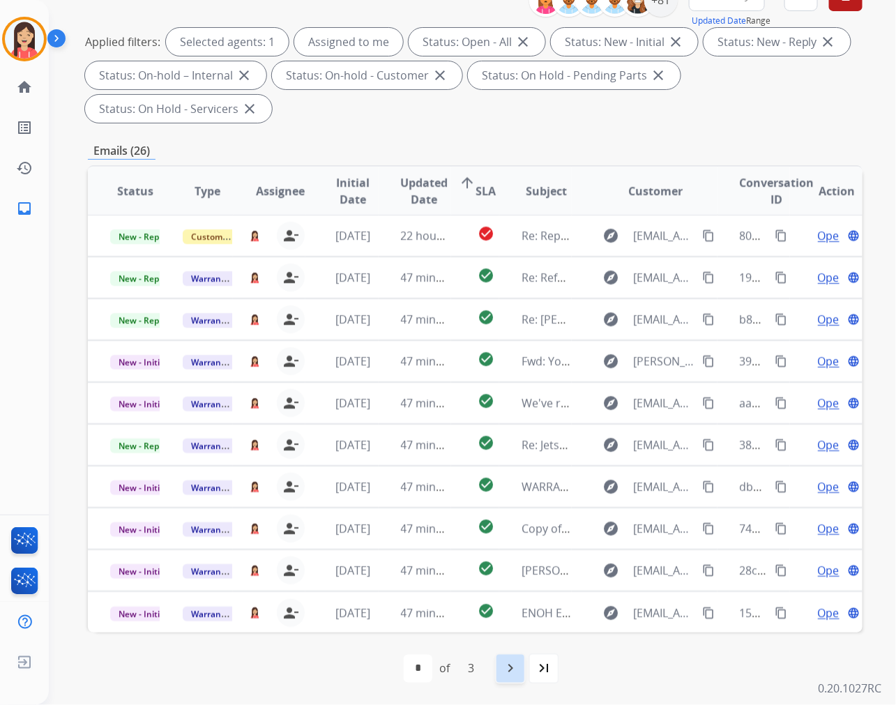
click at [509, 663] on mat-icon "navigate_next" at bounding box center [510, 668] width 17 height 17
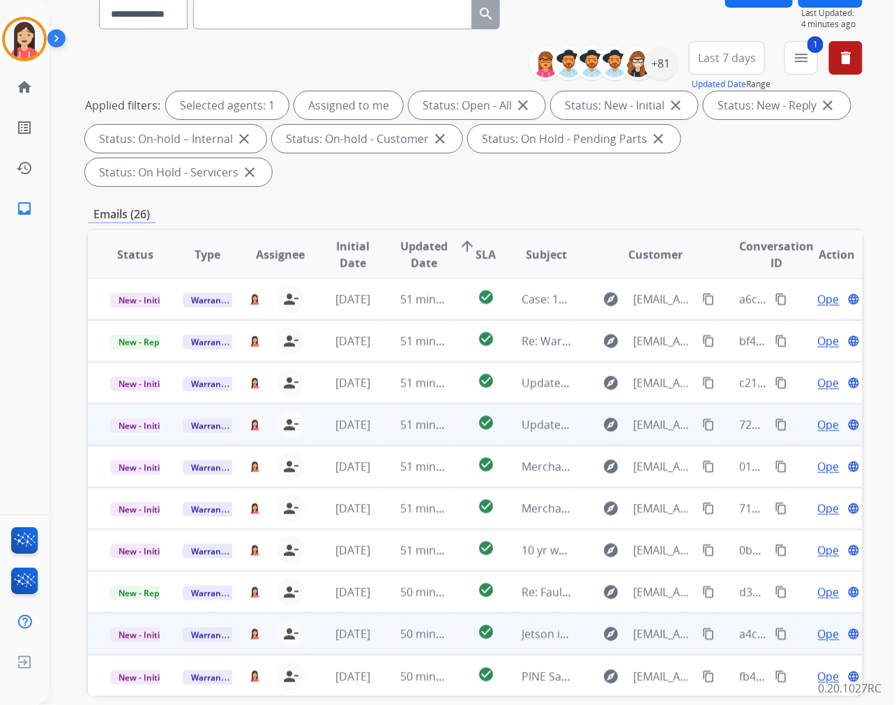
scroll to position [155, 0]
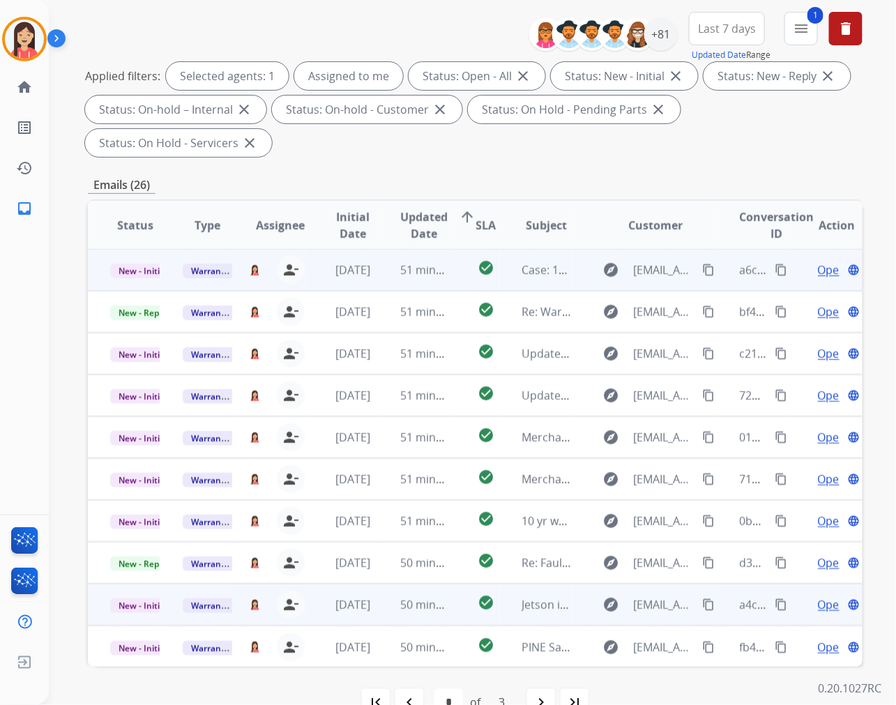
click at [373, 286] on td "[DATE]" at bounding box center [341, 270] width 72 height 42
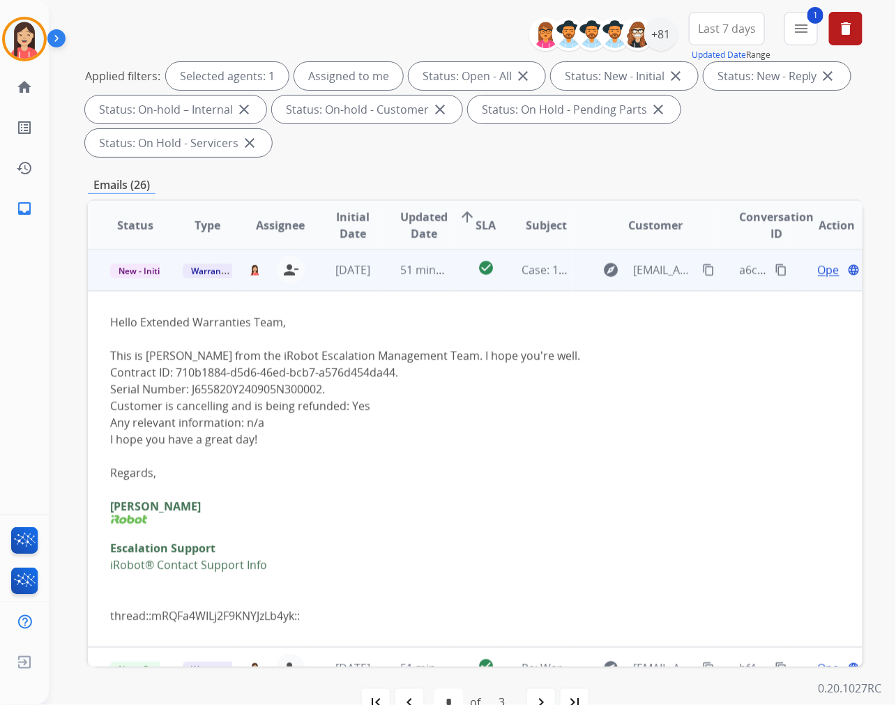
scroll to position [0, 0]
drag, startPoint x: 176, startPoint y: 371, endPoint x: 394, endPoint y: 376, distance: 218.2
click at [394, 376] on li "Contract ID: 710b1884-d5d6-46ed-bcb7-a576d454da44." at bounding box center [402, 373] width 585 height 17
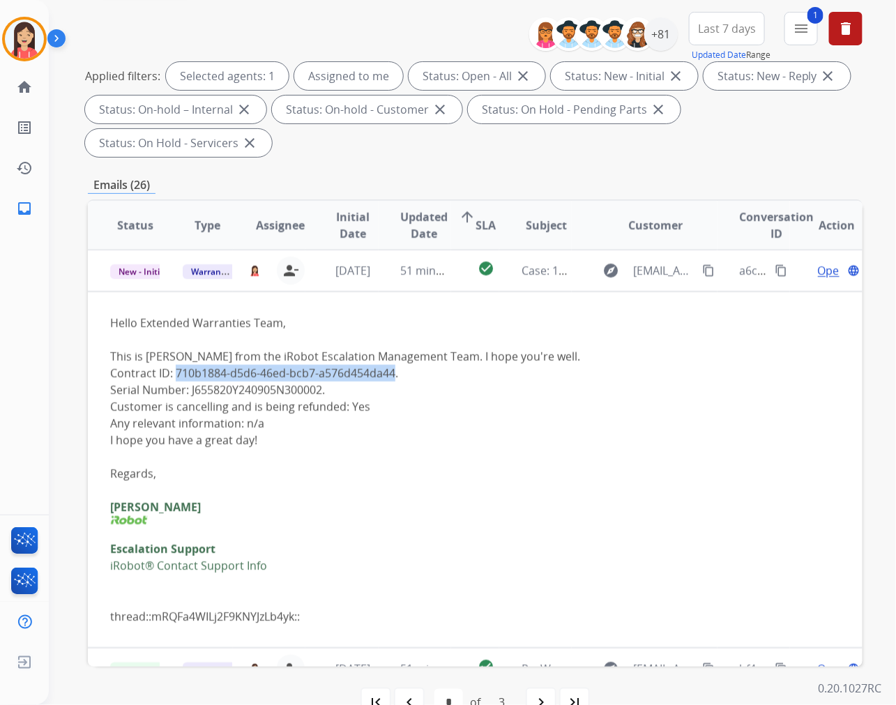
copy li "710b1884-d5d6-46ed-bcb7-a576d454da44"
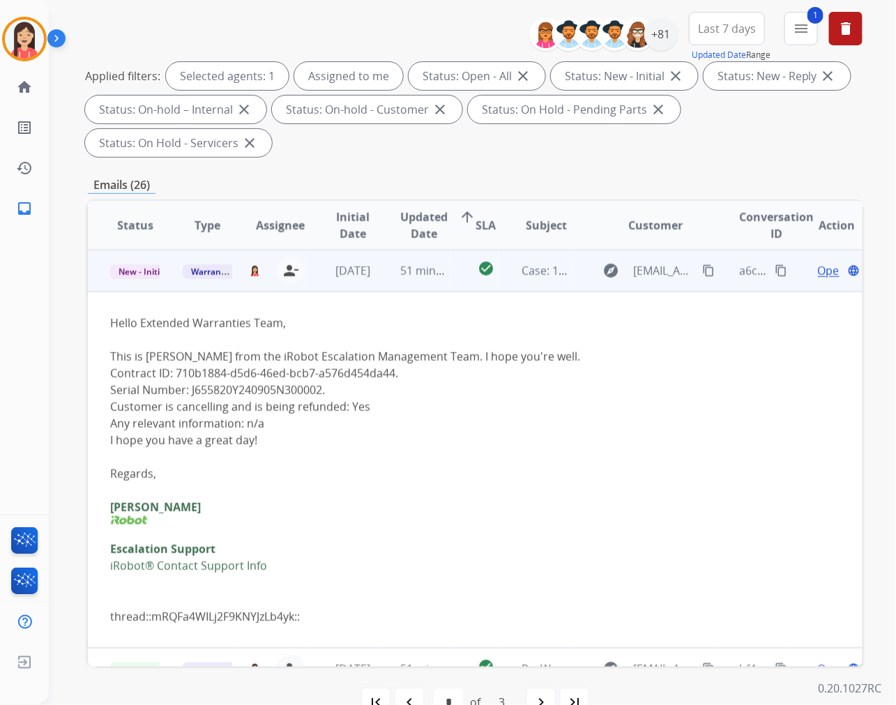
click at [398, 446] on div "Hello Extended Warranties Team, This is [PERSON_NAME] from the iRobot Escalatio…" at bounding box center [402, 469] width 585 height 310
click at [818, 268] on span "Open" at bounding box center [832, 270] width 29 height 17
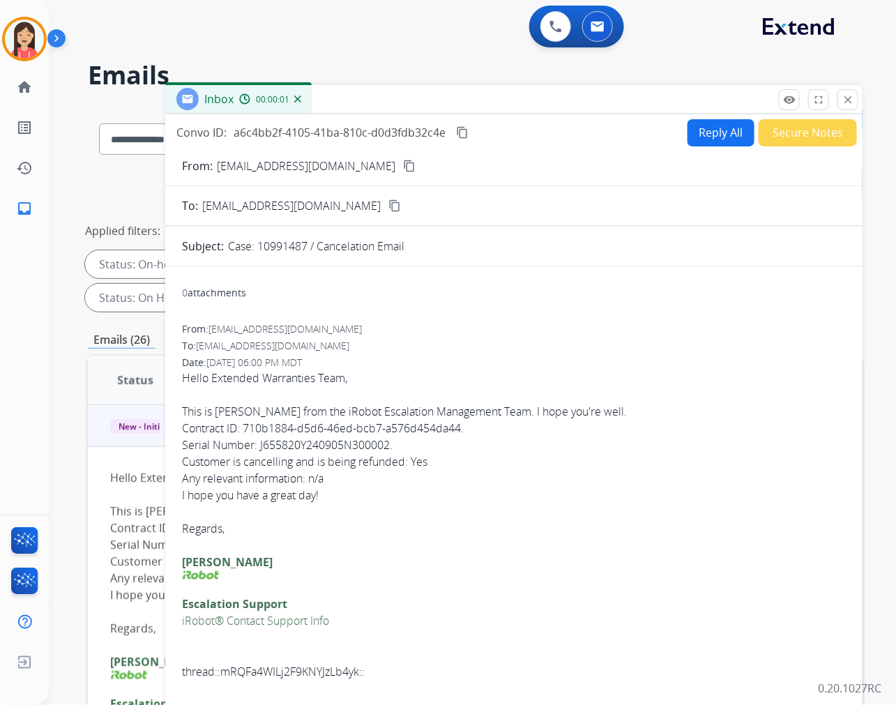
click at [693, 144] on button "Reply All" at bounding box center [720, 132] width 67 height 27
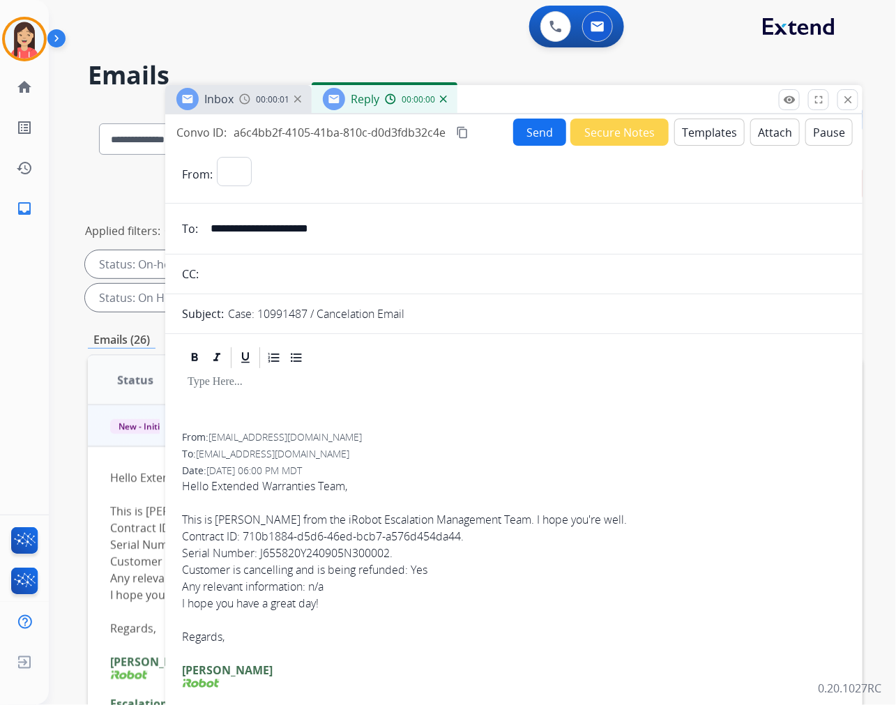
select select "**********"
click at [698, 136] on button "Templates" at bounding box center [709, 131] width 70 height 27
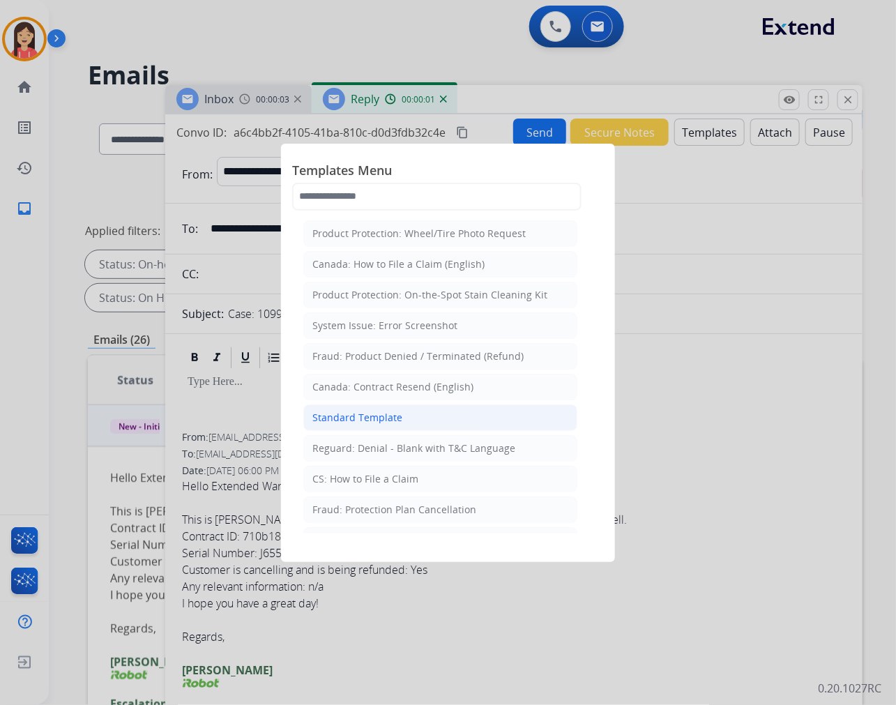
click at [370, 423] on div "Standard Template" at bounding box center [357, 418] width 90 height 14
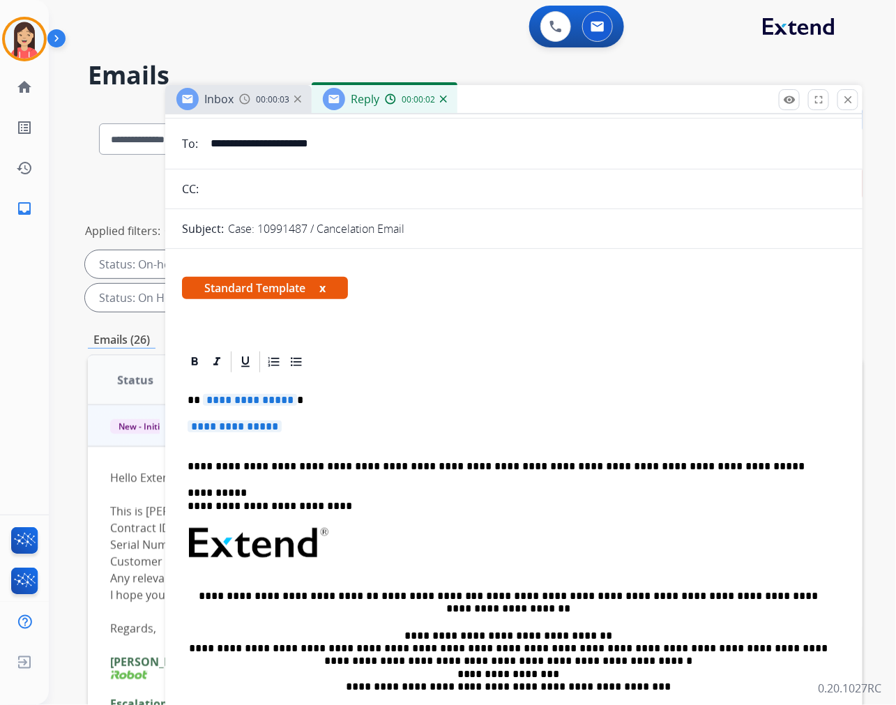
scroll to position [155, 0]
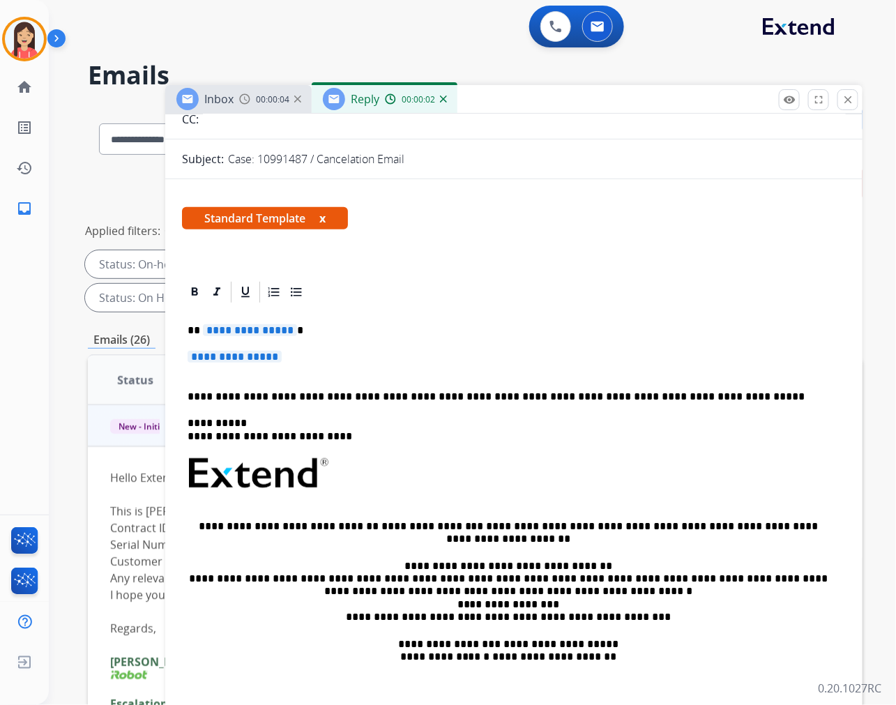
click at [204, 337] on div "**********" at bounding box center [514, 506] width 664 height 403
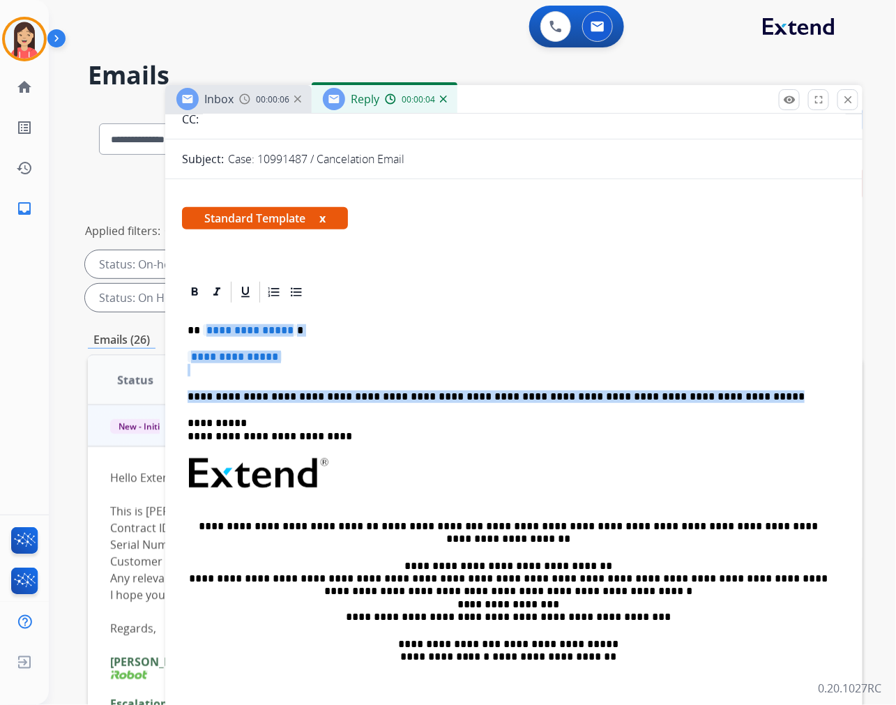
drag, startPoint x: 201, startPoint y: 325, endPoint x: 732, endPoint y: 385, distance: 534.5
click at [732, 385] on div "**********" at bounding box center [514, 506] width 664 height 403
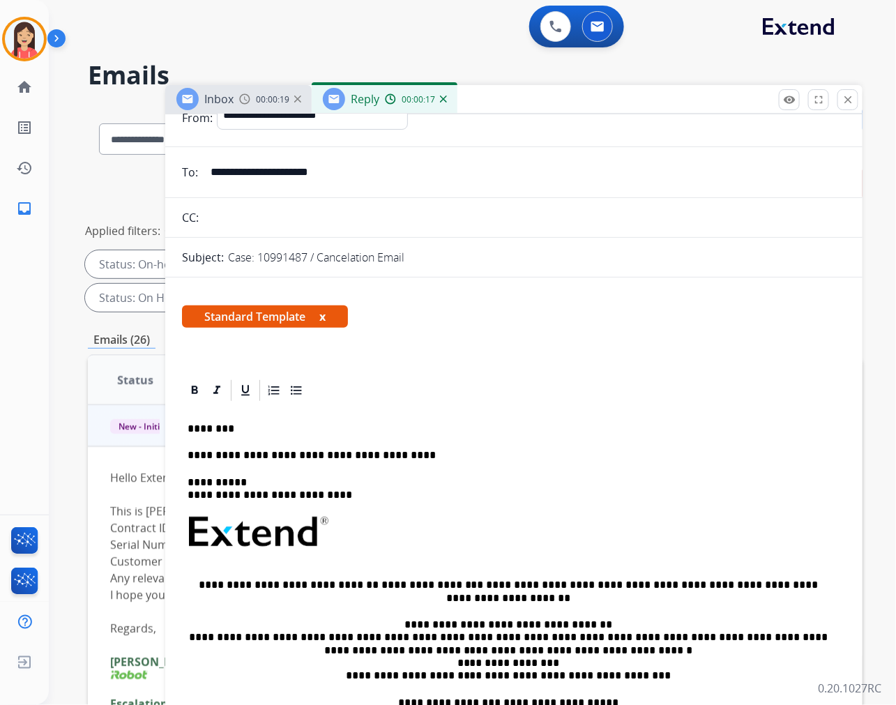
scroll to position [0, 0]
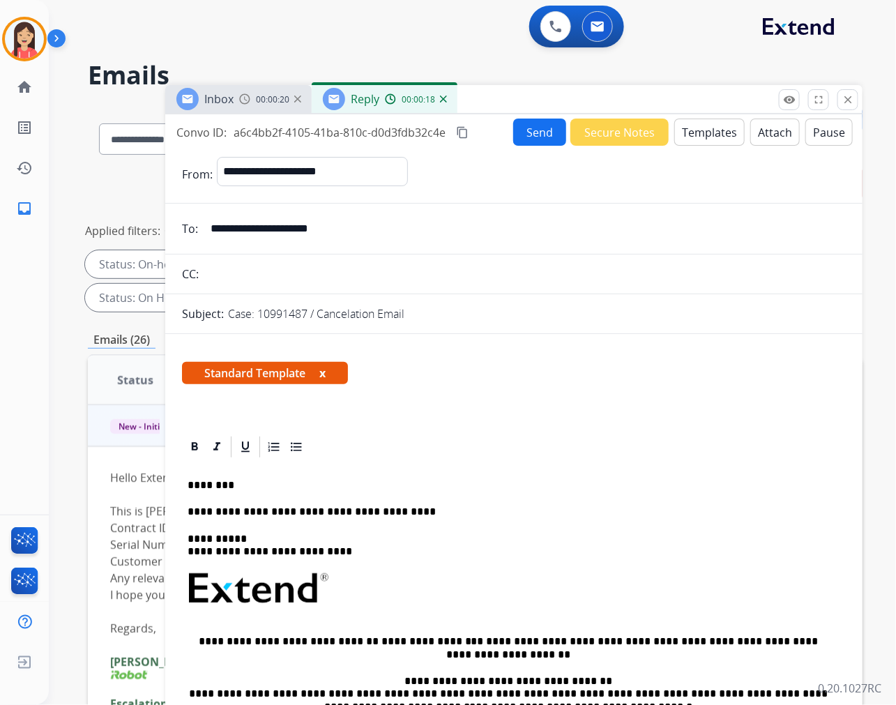
click at [528, 132] on button "Send" at bounding box center [539, 131] width 53 height 27
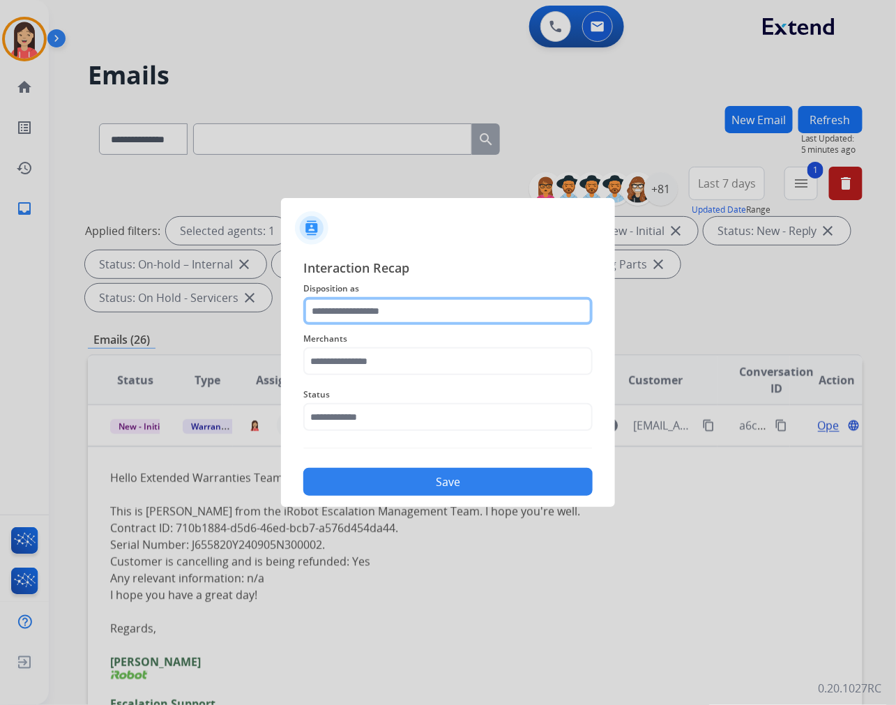
click at [428, 312] on input "text" at bounding box center [447, 311] width 289 height 28
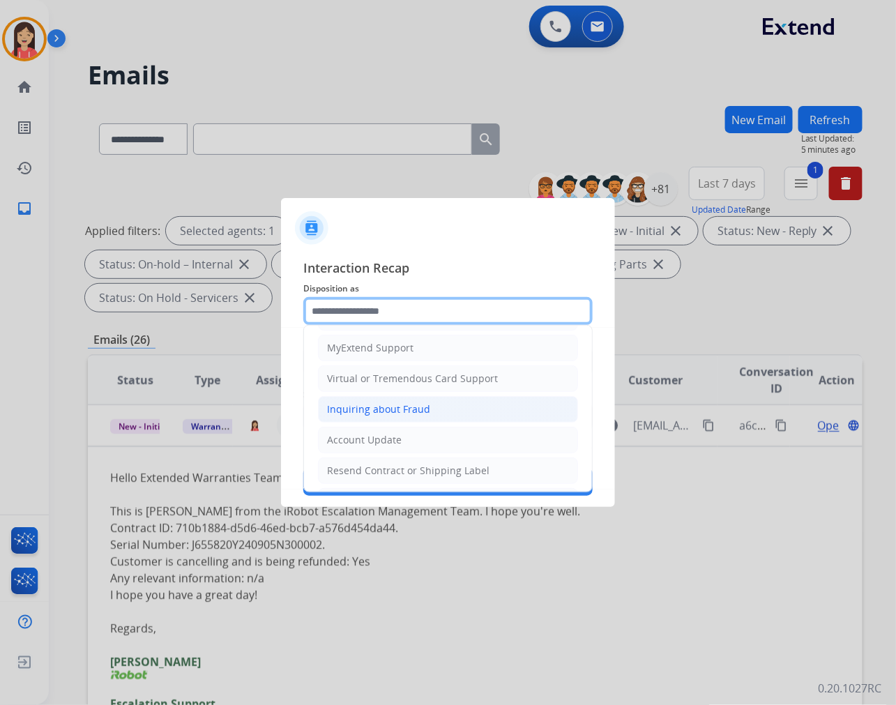
scroll to position [155, 0]
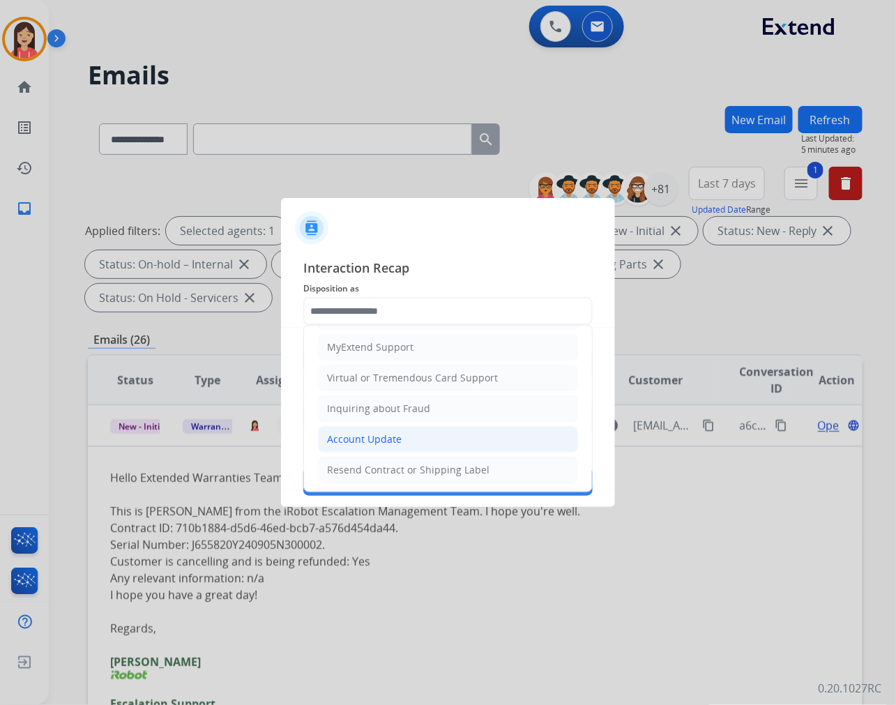
click at [367, 446] on div "Account Update" at bounding box center [364, 439] width 75 height 14
type input "**********"
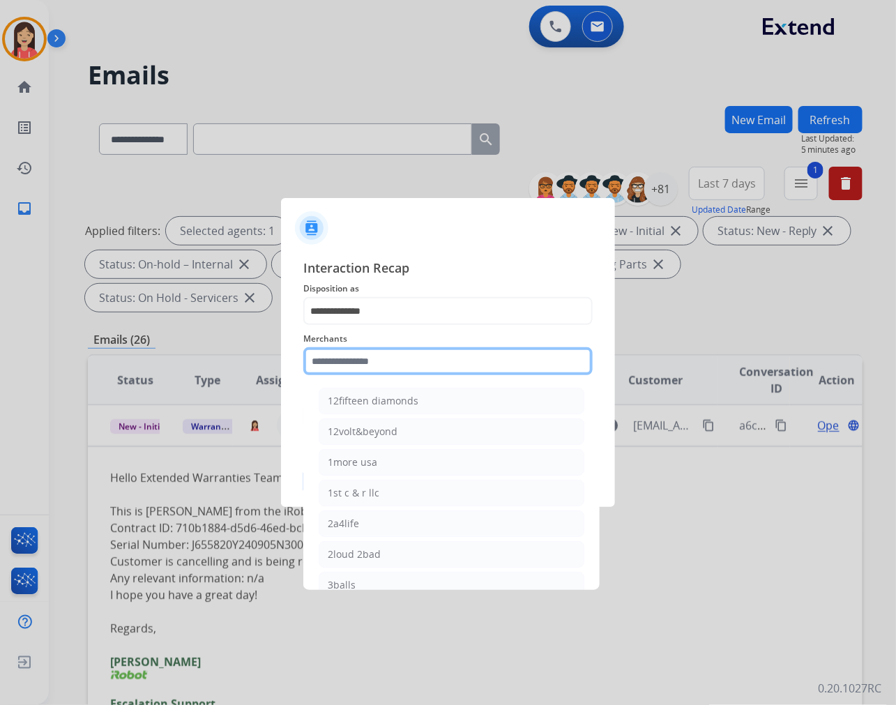
click at [388, 371] on input "text" at bounding box center [447, 361] width 289 height 28
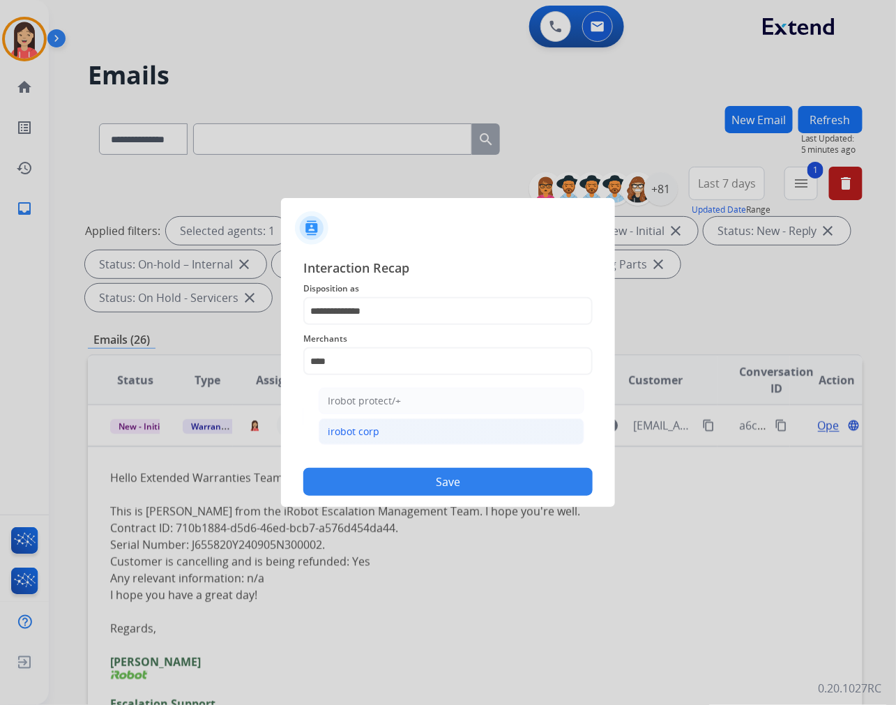
click at [389, 430] on li "irobot corp" at bounding box center [452, 431] width 266 height 26
type input "**********"
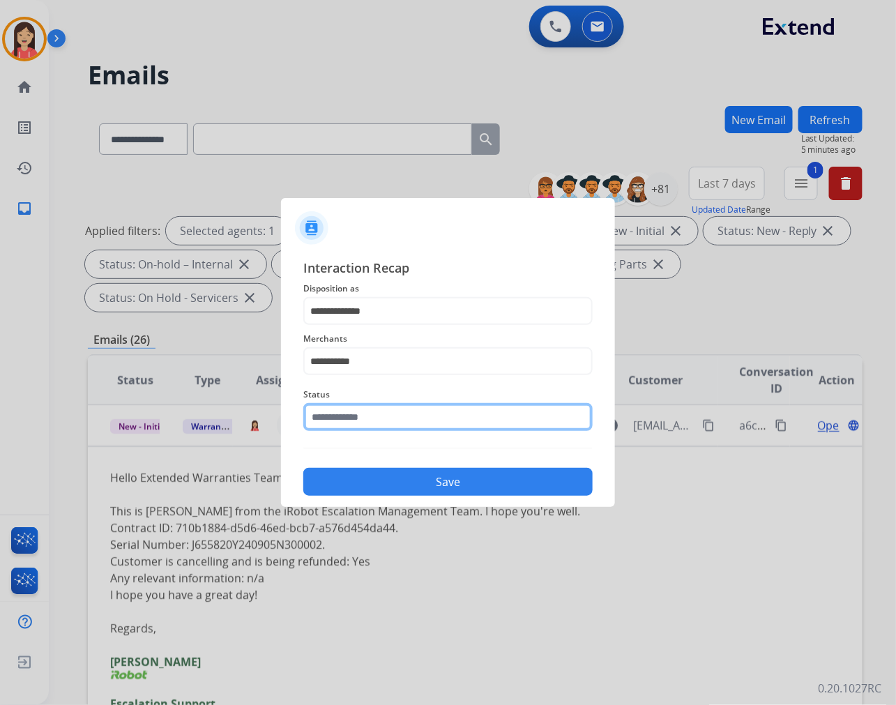
click at [392, 412] on input "text" at bounding box center [447, 417] width 289 height 28
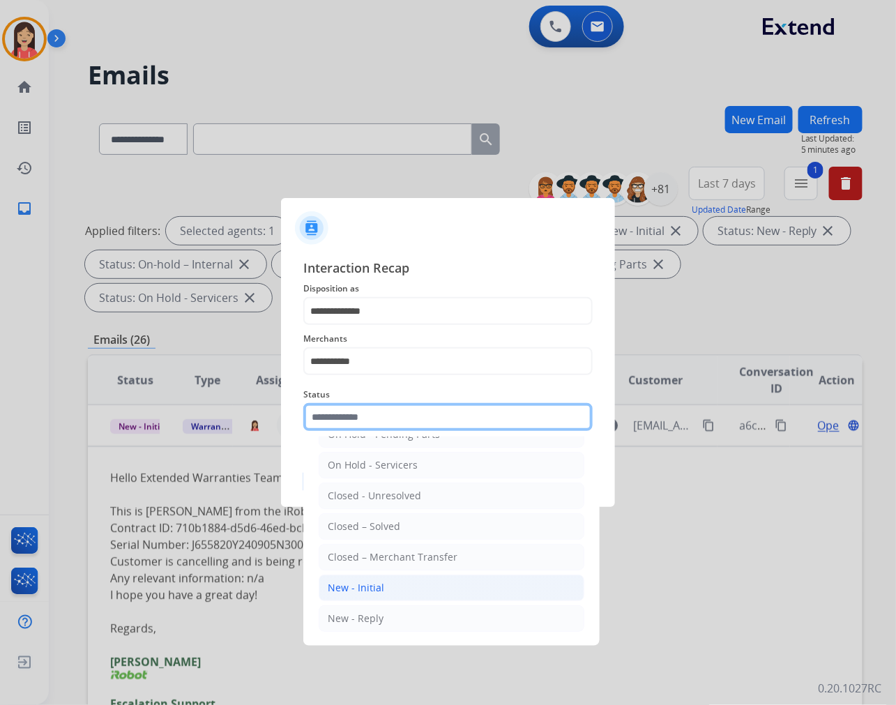
scroll to position [84, 0]
click at [388, 590] on li "New - Initial" at bounding box center [452, 587] width 266 height 26
type input "**********"
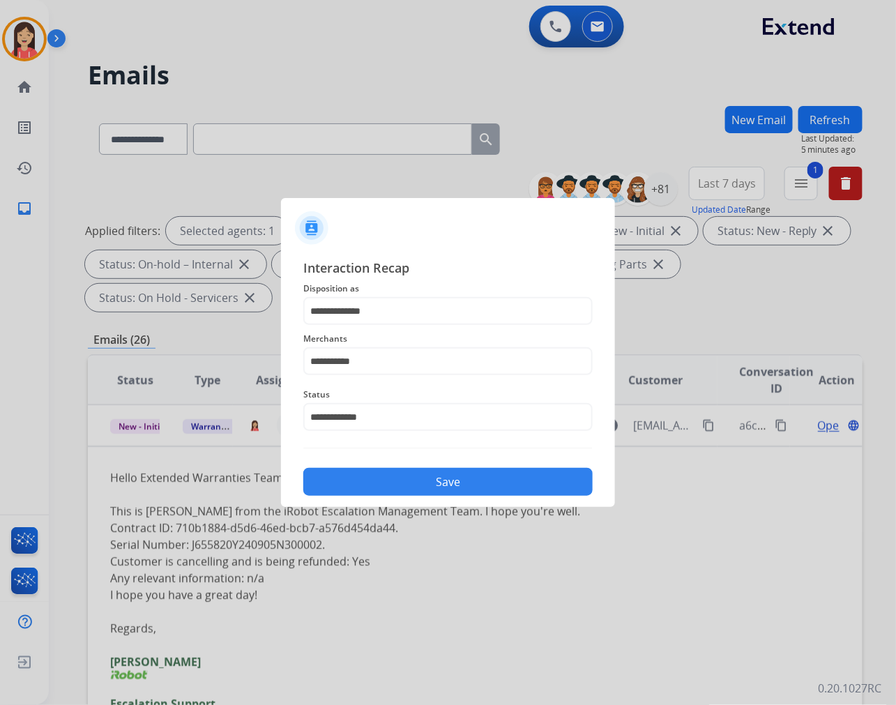
click at [417, 468] on button "Save" at bounding box center [447, 482] width 289 height 28
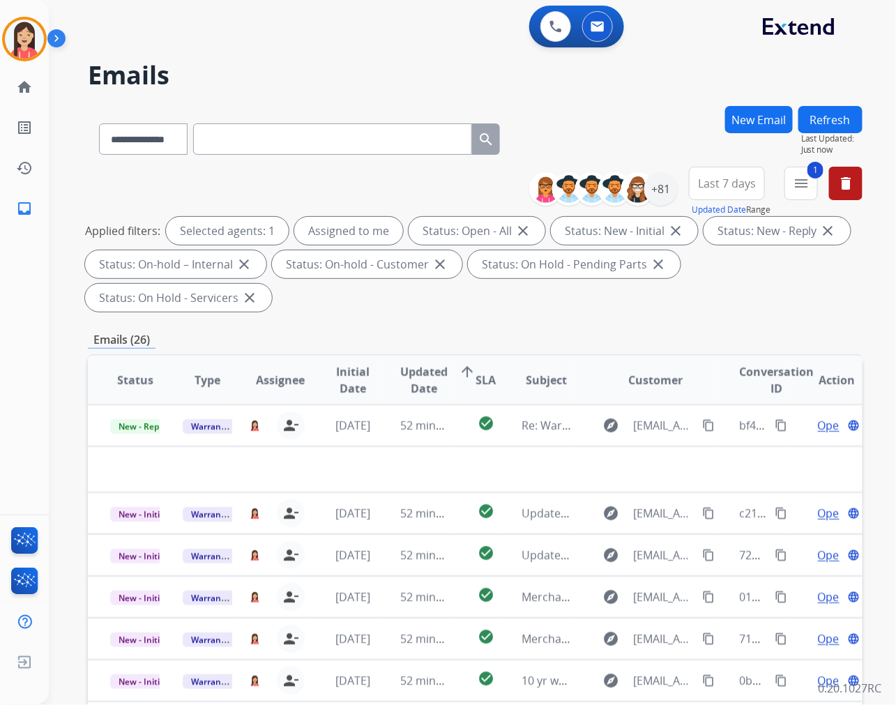
click at [413, 346] on div "Emails (26)" at bounding box center [475, 339] width 774 height 17
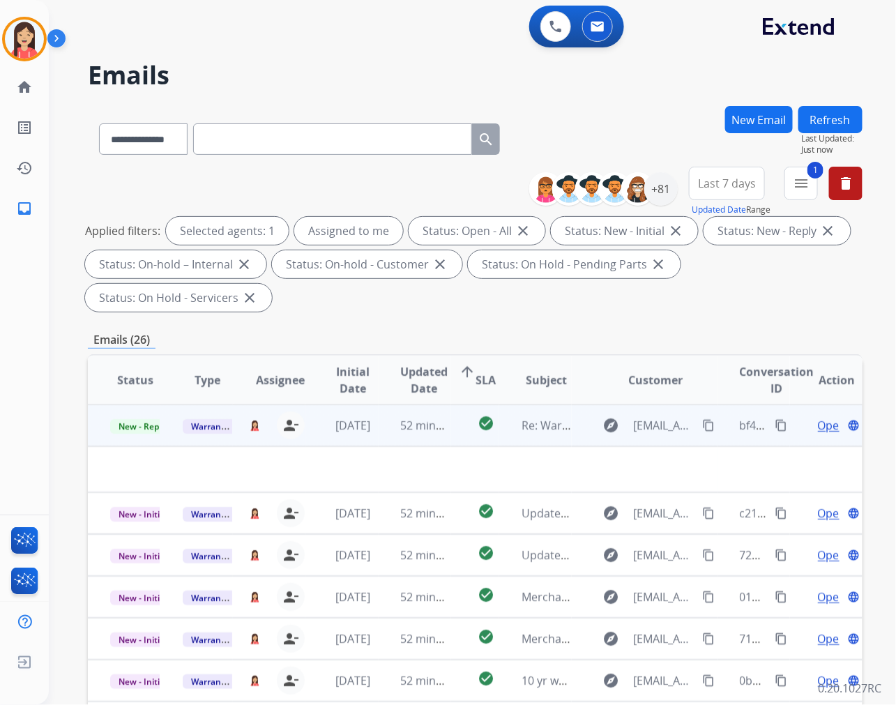
click at [380, 438] on td "52 minutes ago" at bounding box center [414, 425] width 72 height 42
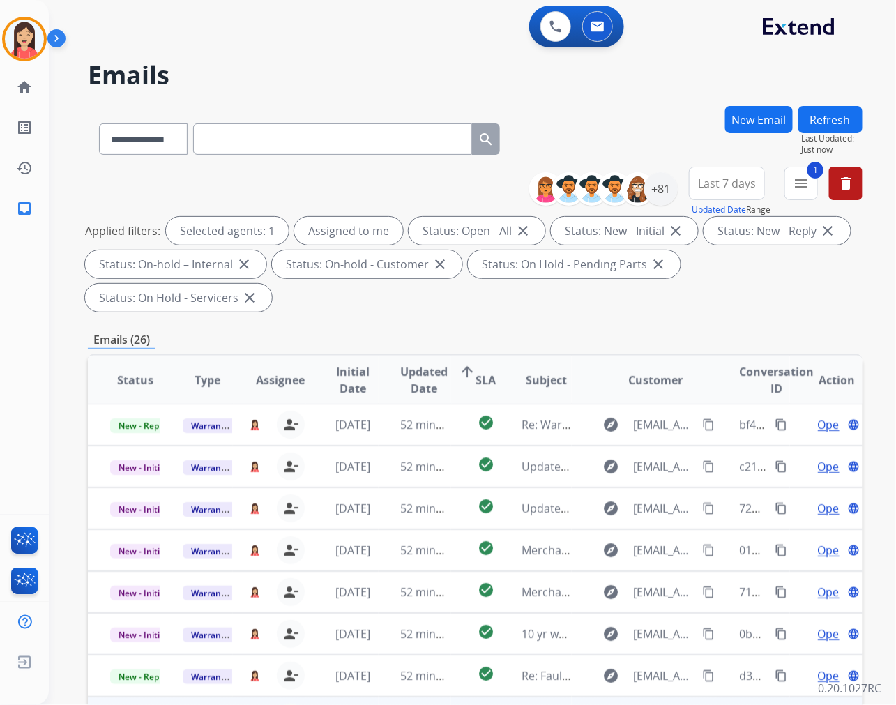
scroll to position [189, 0]
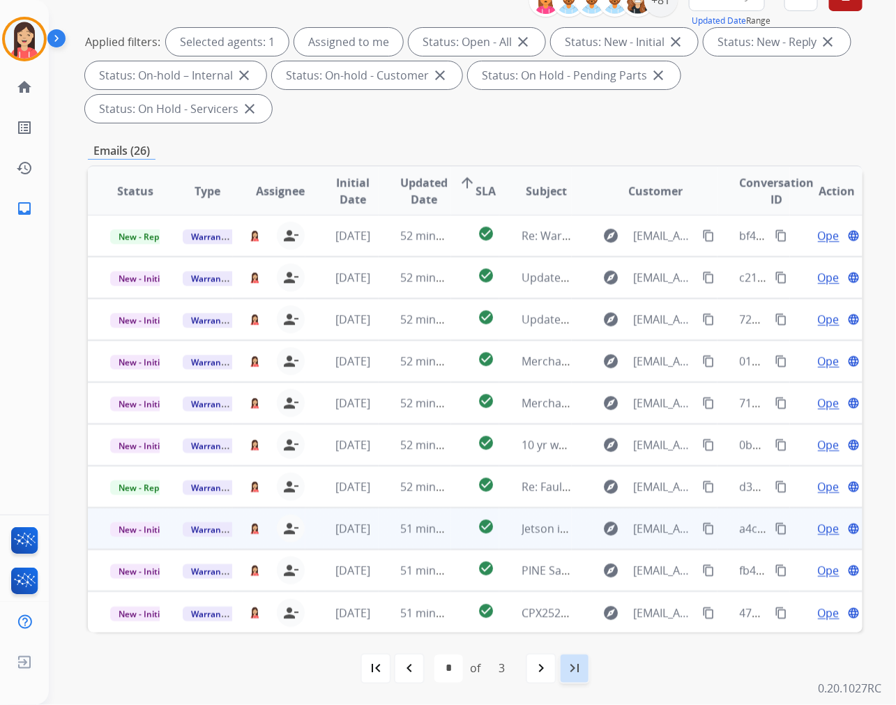
click at [585, 664] on div "last_page" at bounding box center [574, 668] width 31 height 31
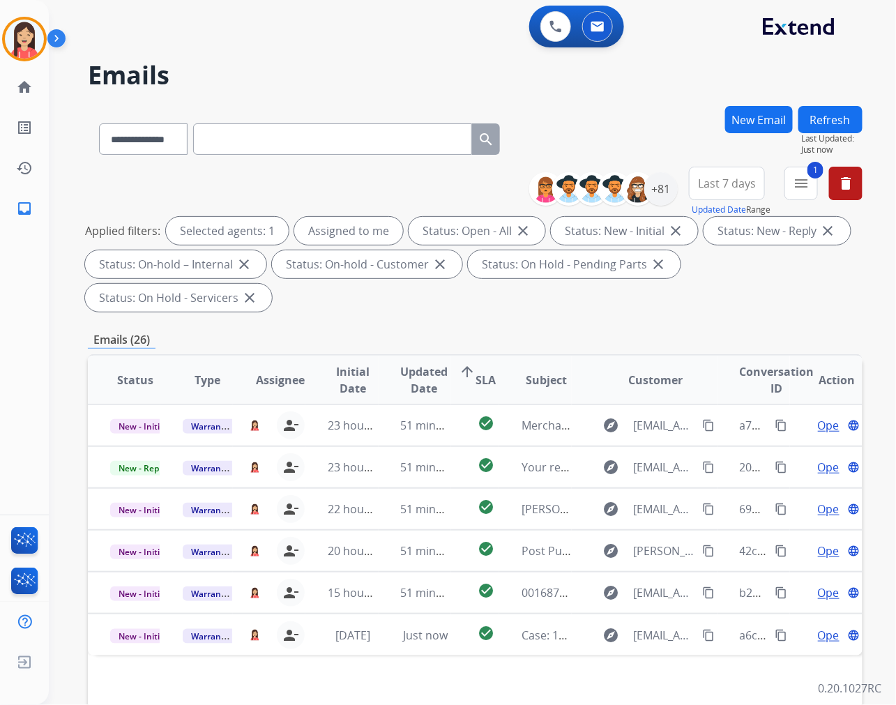
scroll to position [155, 0]
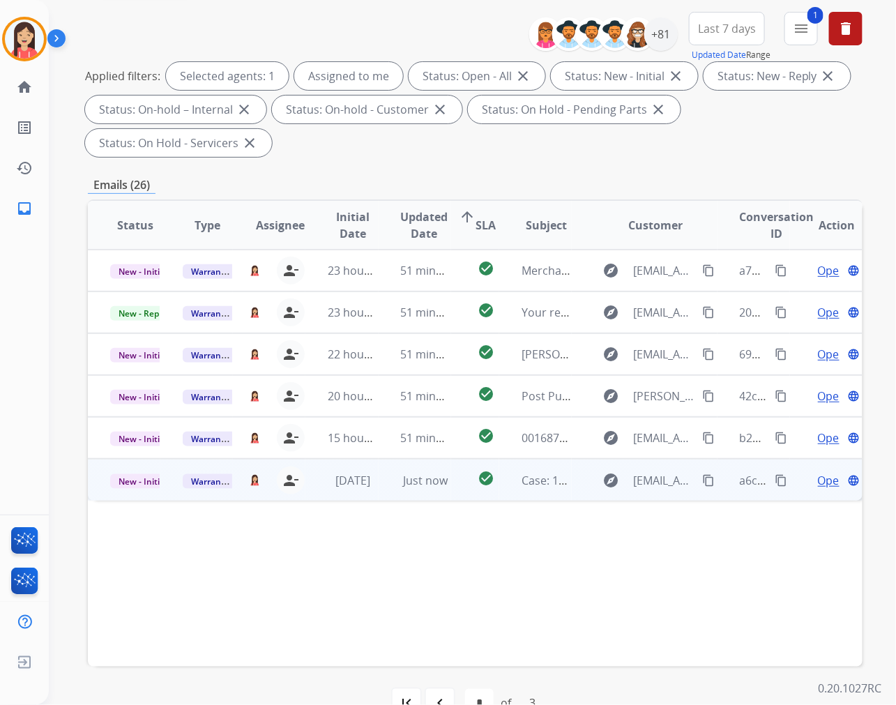
click at [774, 479] on mat-icon "content_copy" at bounding box center [780, 480] width 13 height 13
click at [147, 479] on span "New - Initial" at bounding box center [142, 481] width 65 height 15
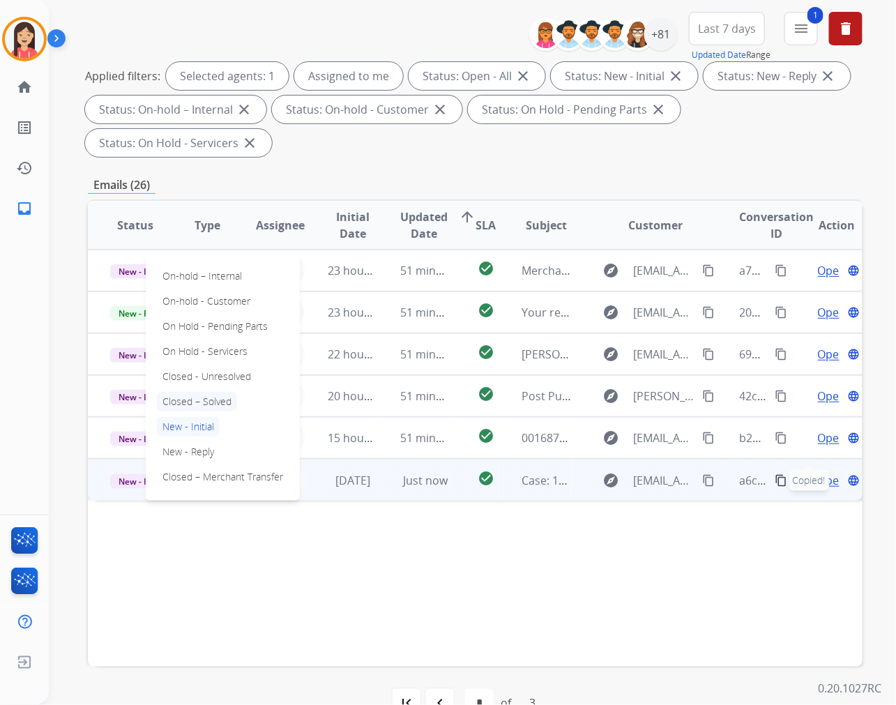
click at [212, 392] on p "Closed – Solved" at bounding box center [197, 402] width 80 height 20
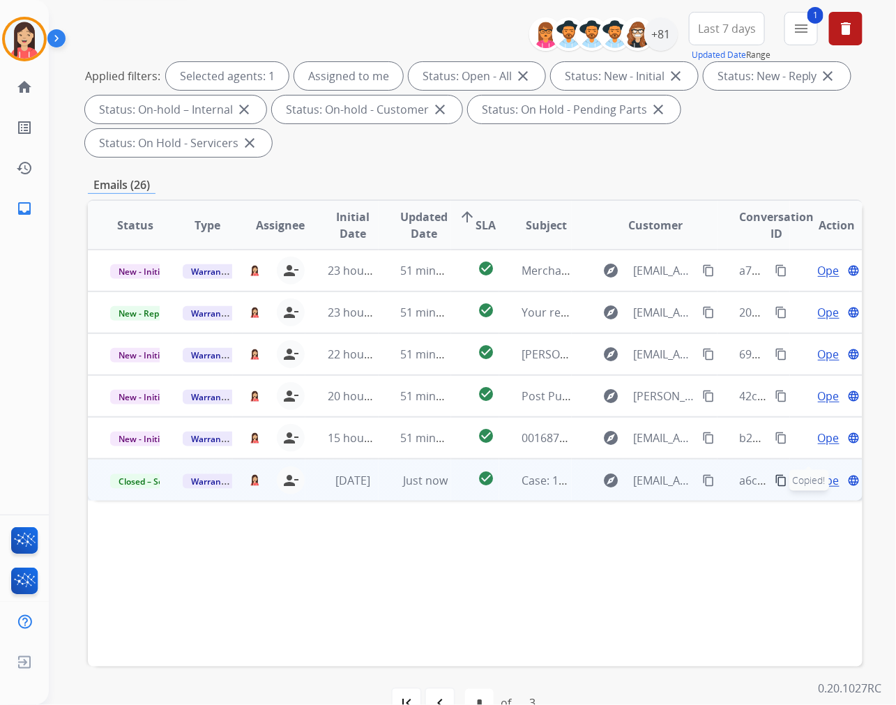
click at [415, 587] on div "Status Type Assignee Initial Date Updated Date arrow_upward SLA Subject Custome…" at bounding box center [475, 432] width 774 height 467
click at [432, 694] on mat-icon "navigate_before" at bounding box center [439, 702] width 17 height 17
select select "*"
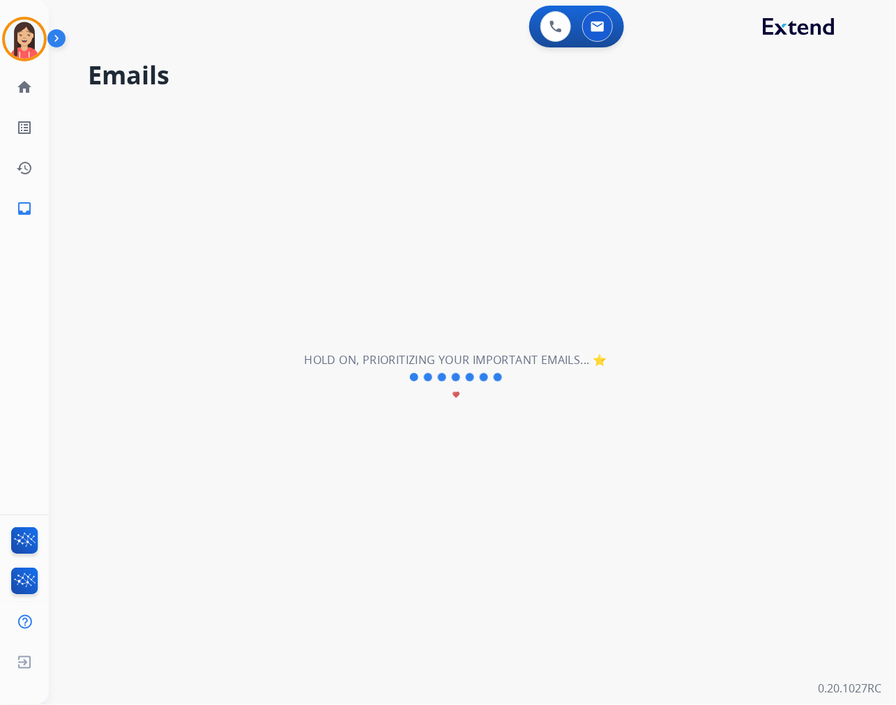
scroll to position [0, 0]
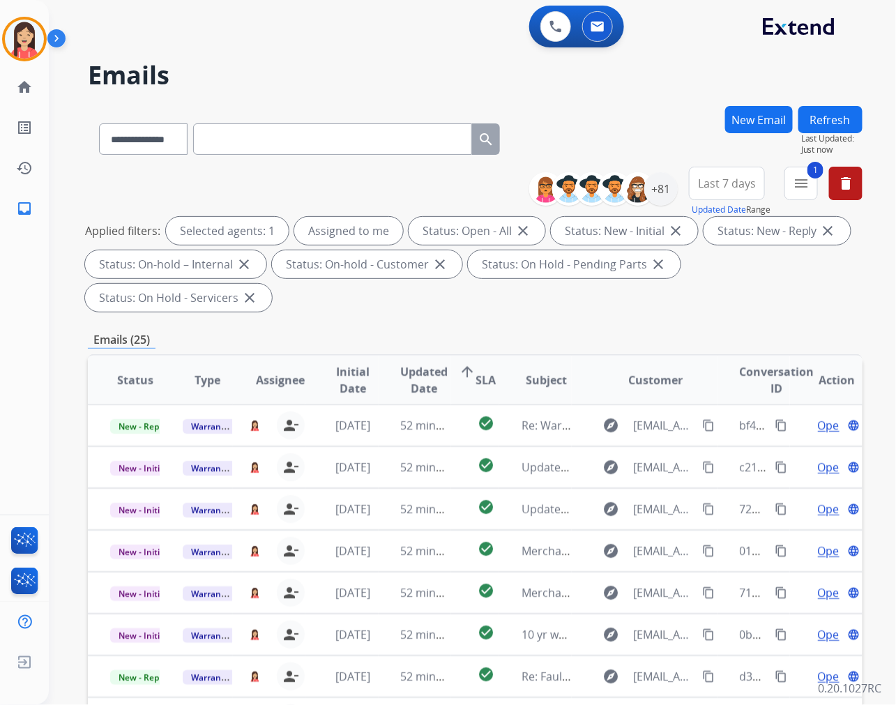
click at [424, 308] on div "Applied filters: Selected agents: 1 Assigned to me Status: Open - All close Sta…" at bounding box center [472, 264] width 774 height 95
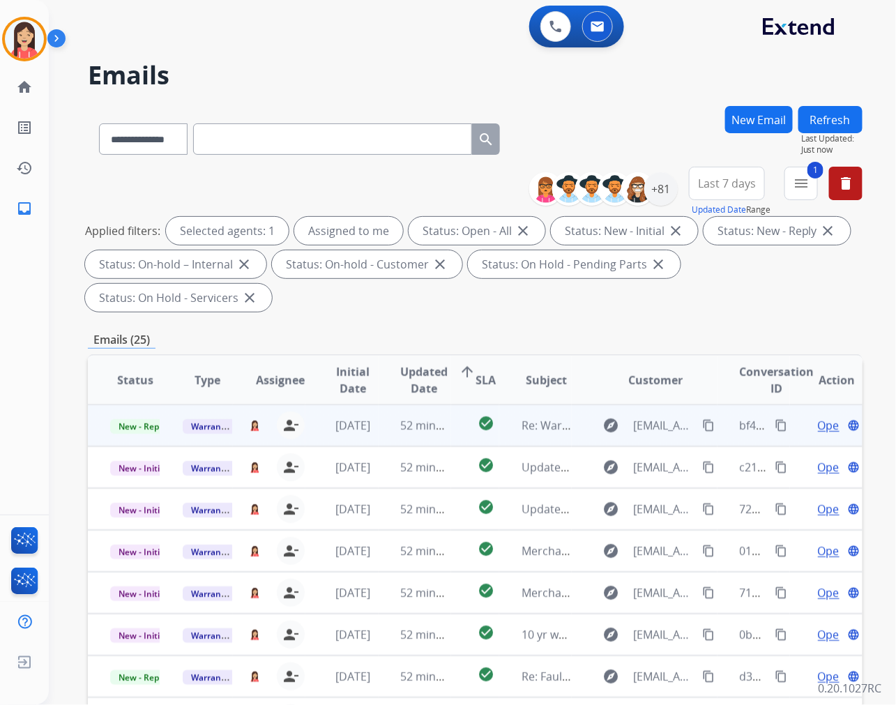
click at [387, 437] on td "52 minutes ago" at bounding box center [414, 425] width 72 height 42
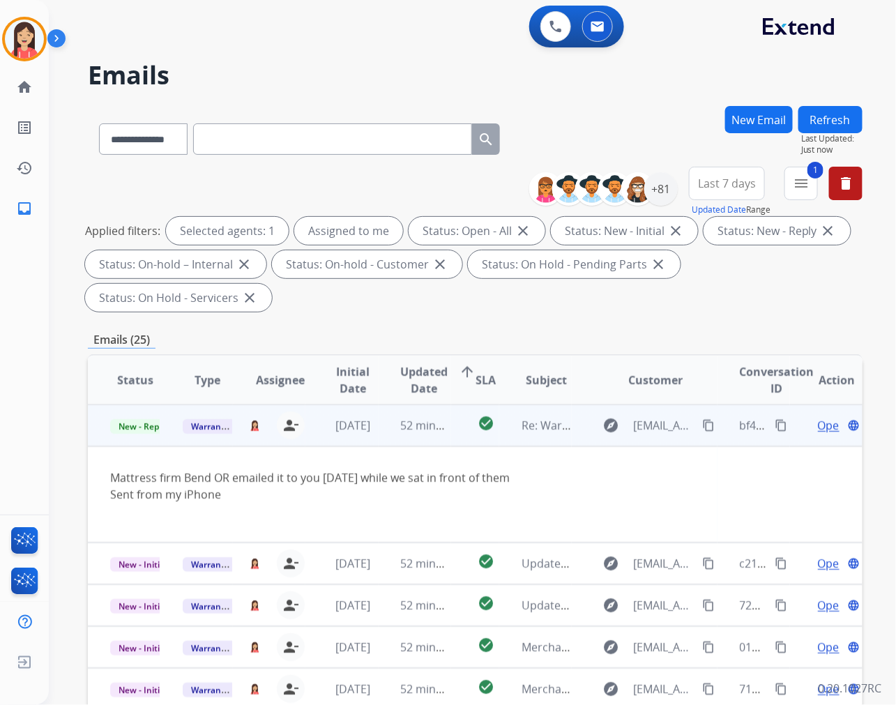
click at [818, 422] on span "Open" at bounding box center [832, 425] width 29 height 17
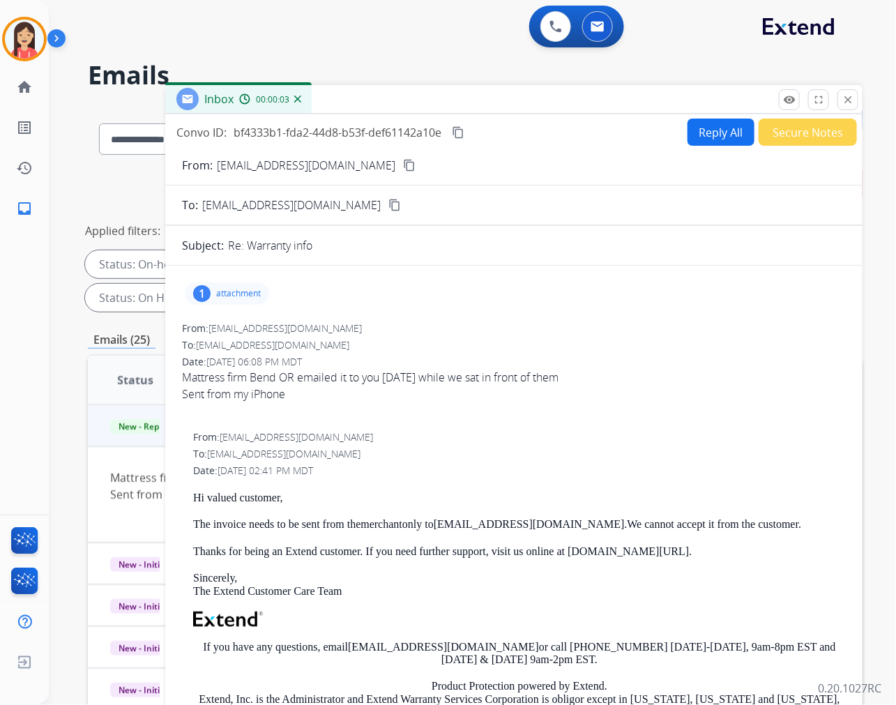
click at [240, 288] on p "attachment" at bounding box center [238, 293] width 45 height 11
click at [377, 325] on mat-icon "download" at bounding box center [371, 329] width 13 height 13
click at [713, 131] on button "Reply All" at bounding box center [720, 131] width 67 height 27
select select "**********"
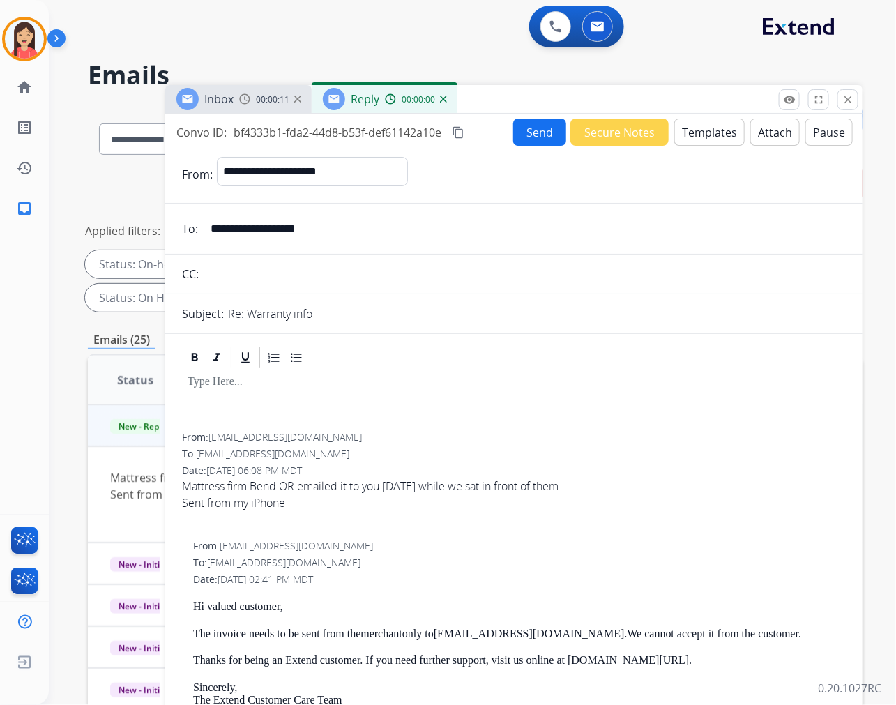
click at [707, 146] on form "**********" at bounding box center [513, 579] width 697 height 867
click at [707, 143] on button "Templates" at bounding box center [709, 131] width 70 height 27
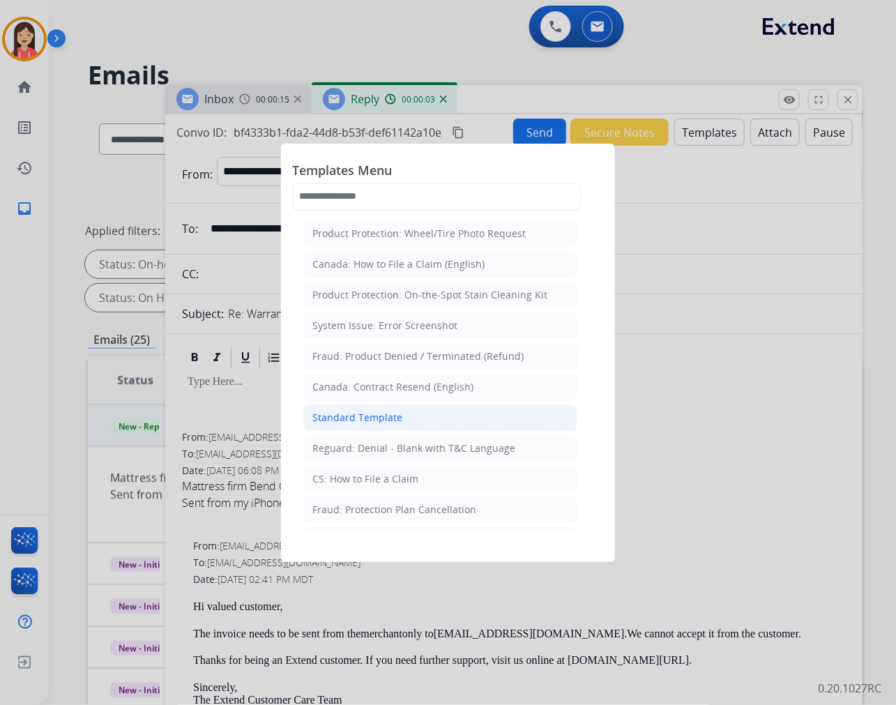
click at [385, 419] on div "Standard Template" at bounding box center [357, 418] width 90 height 14
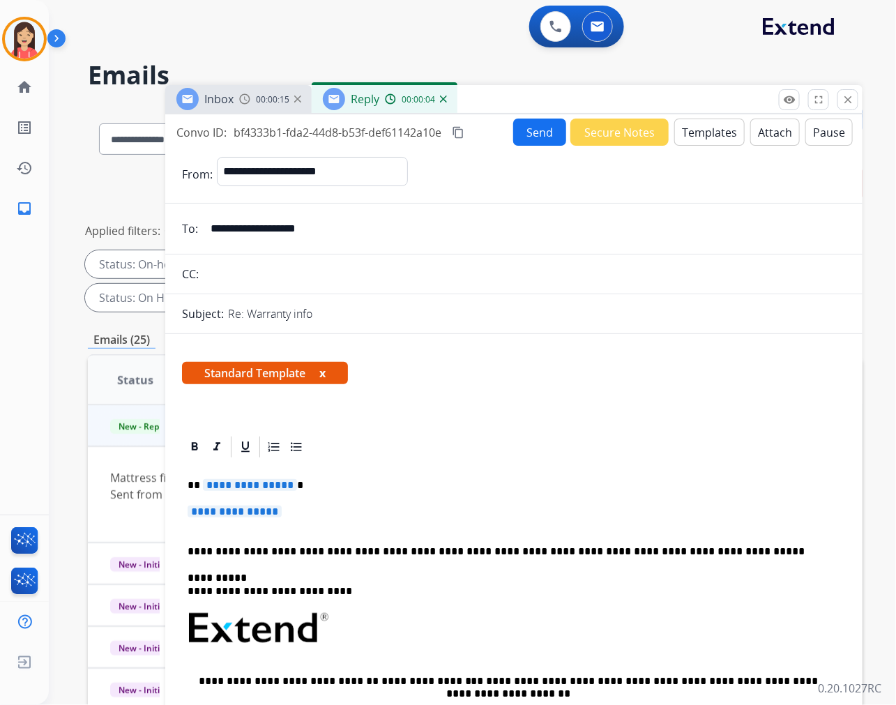
scroll to position [155, 0]
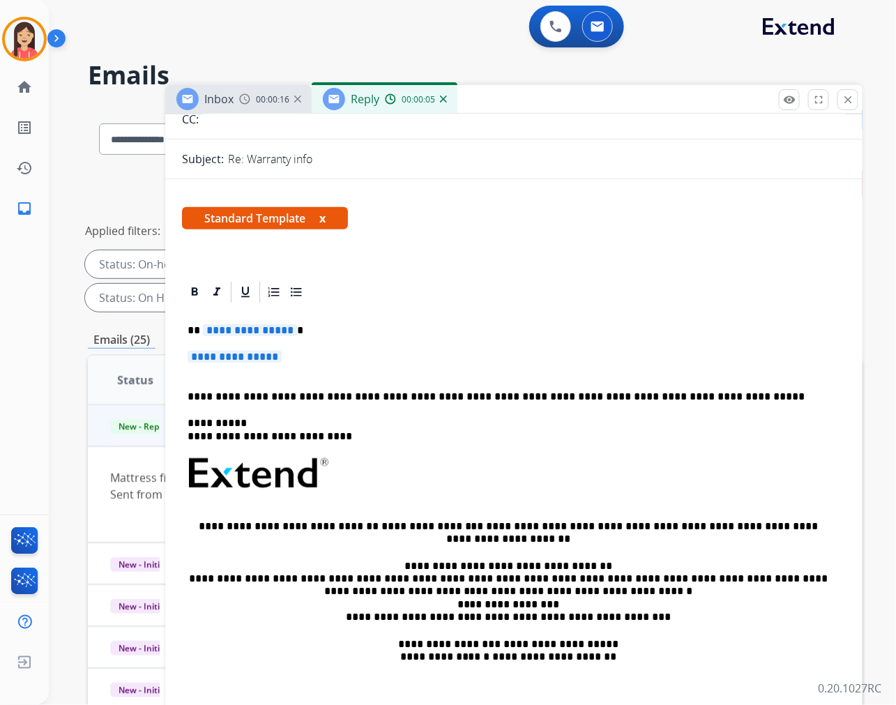
click at [206, 325] on span "**********" at bounding box center [250, 330] width 94 height 12
click at [204, 328] on span "**********" at bounding box center [250, 330] width 94 height 12
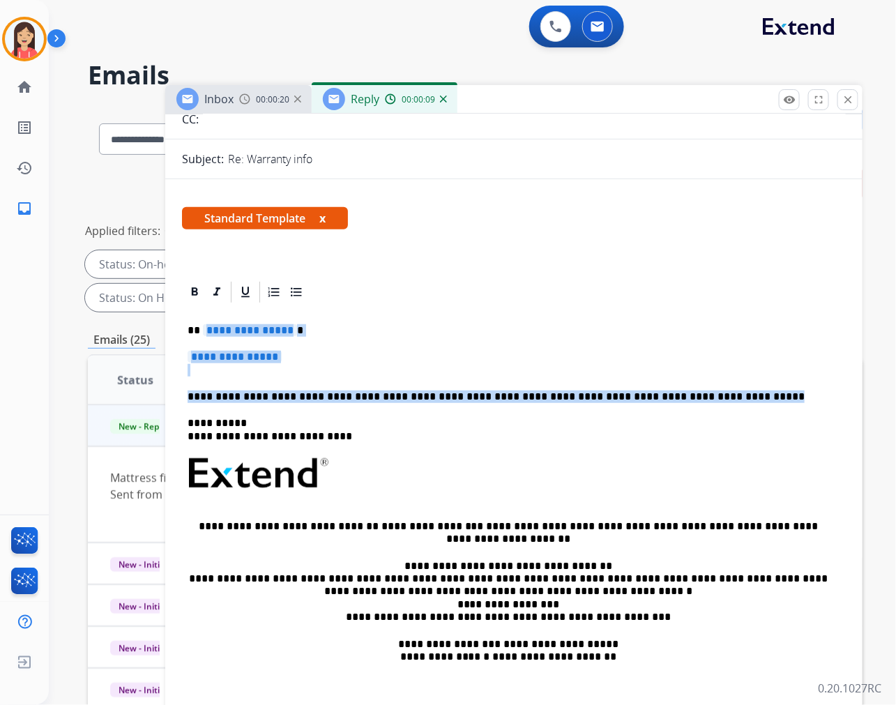
drag, startPoint x: 698, startPoint y: 398, endPoint x: 205, endPoint y: 326, distance: 498.0
click at [205, 326] on div "**********" at bounding box center [514, 506] width 664 height 403
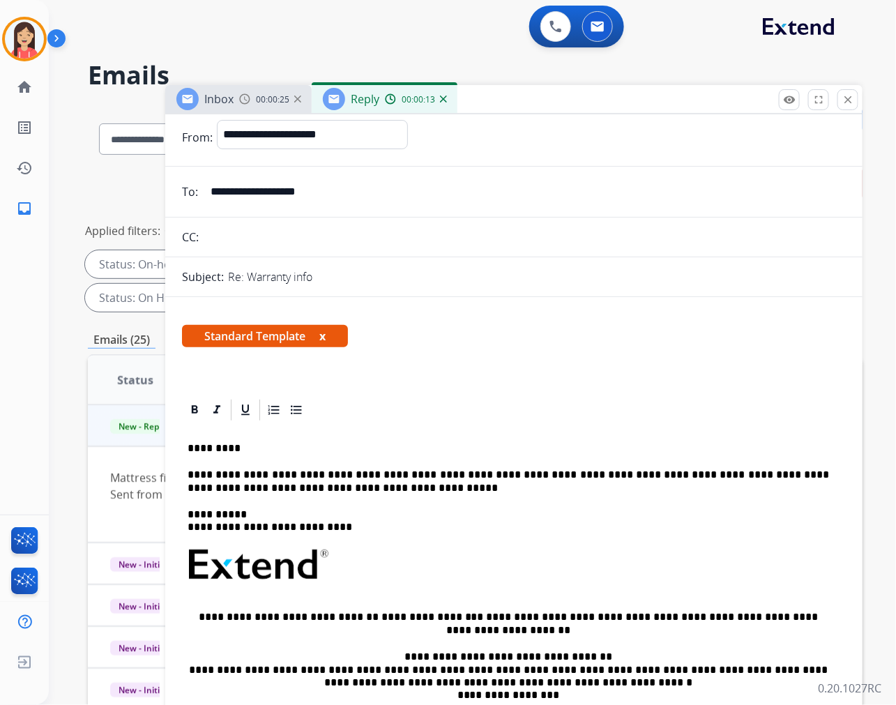
scroll to position [0, 0]
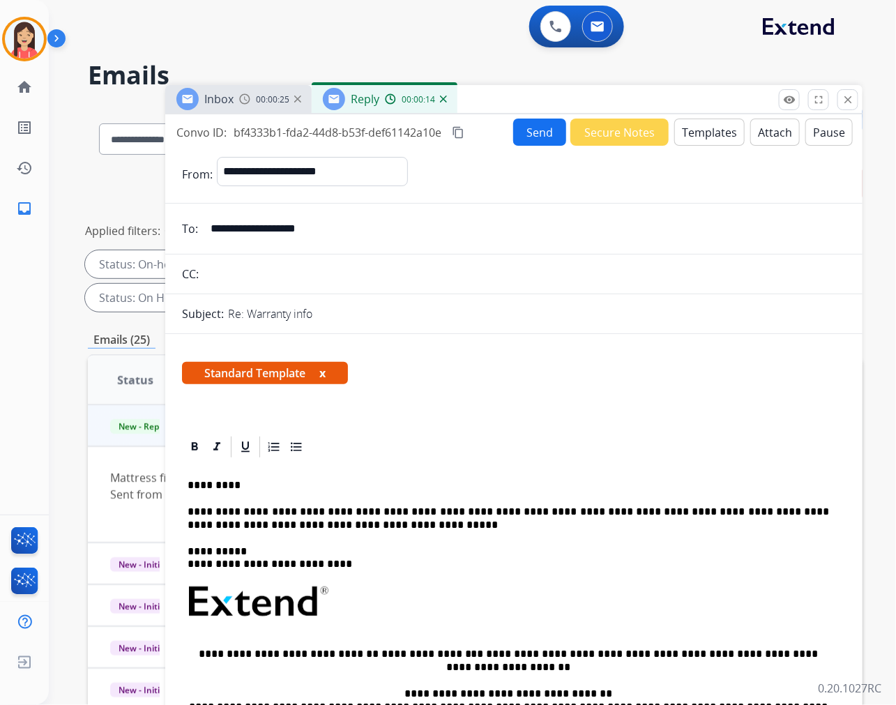
click at [535, 134] on button "Send" at bounding box center [539, 131] width 53 height 27
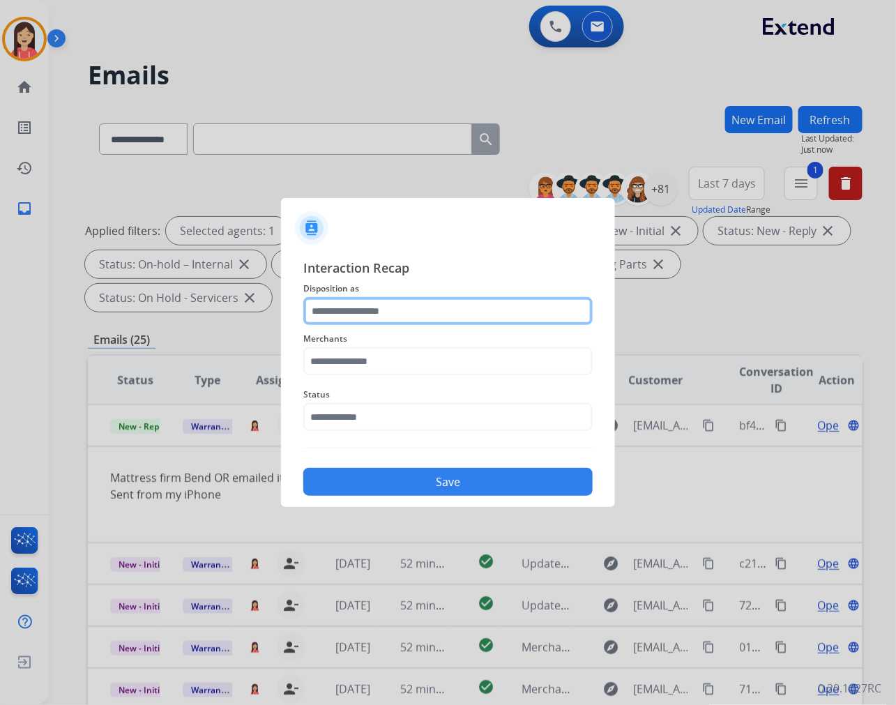
click at [358, 304] on input "text" at bounding box center [447, 311] width 289 height 28
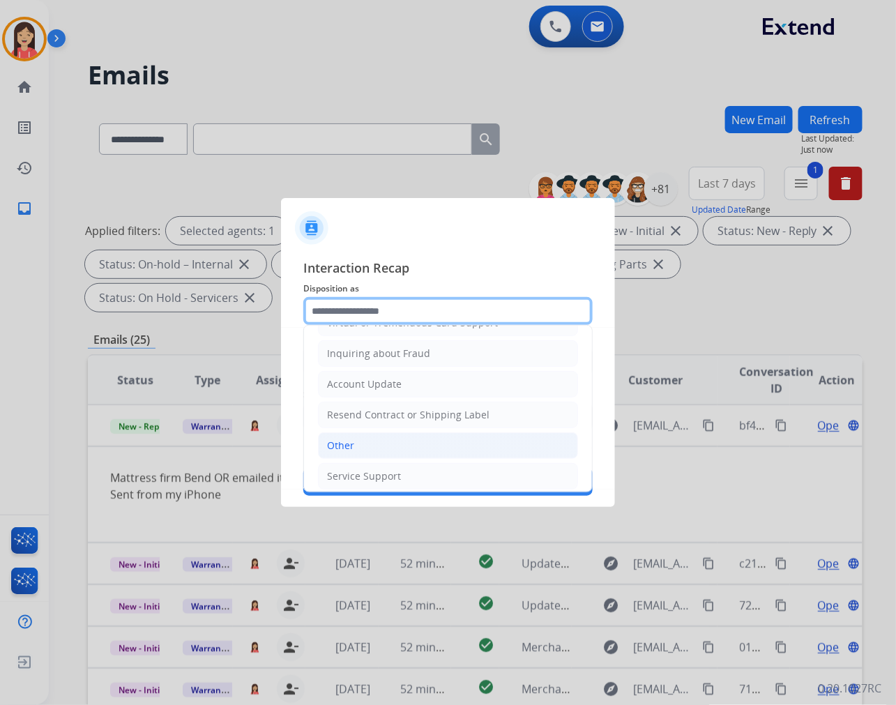
scroll to position [218, 0]
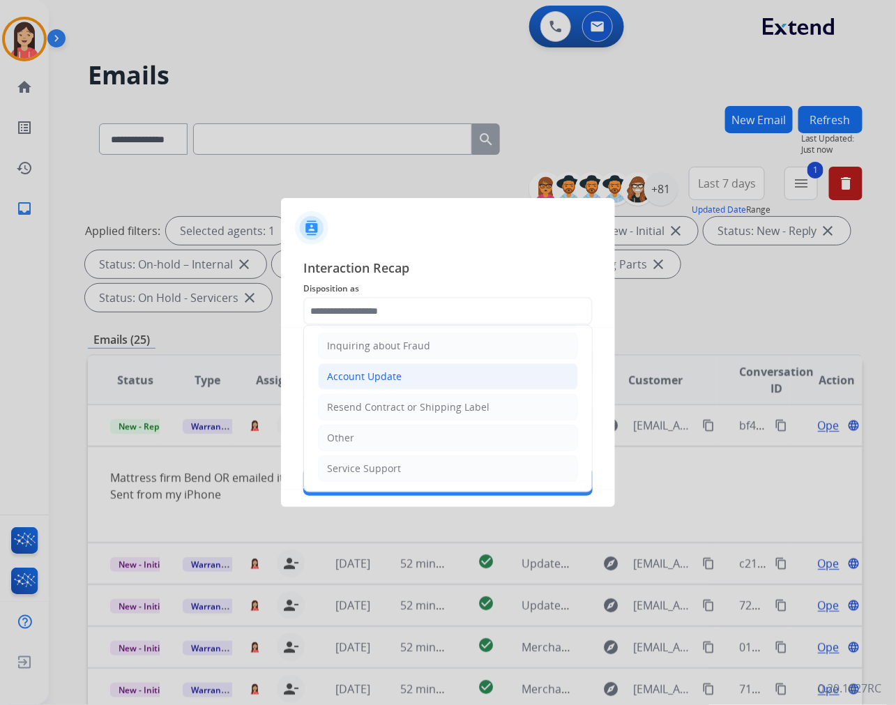
click at [368, 378] on div "Account Update" at bounding box center [364, 376] width 75 height 14
type input "**********"
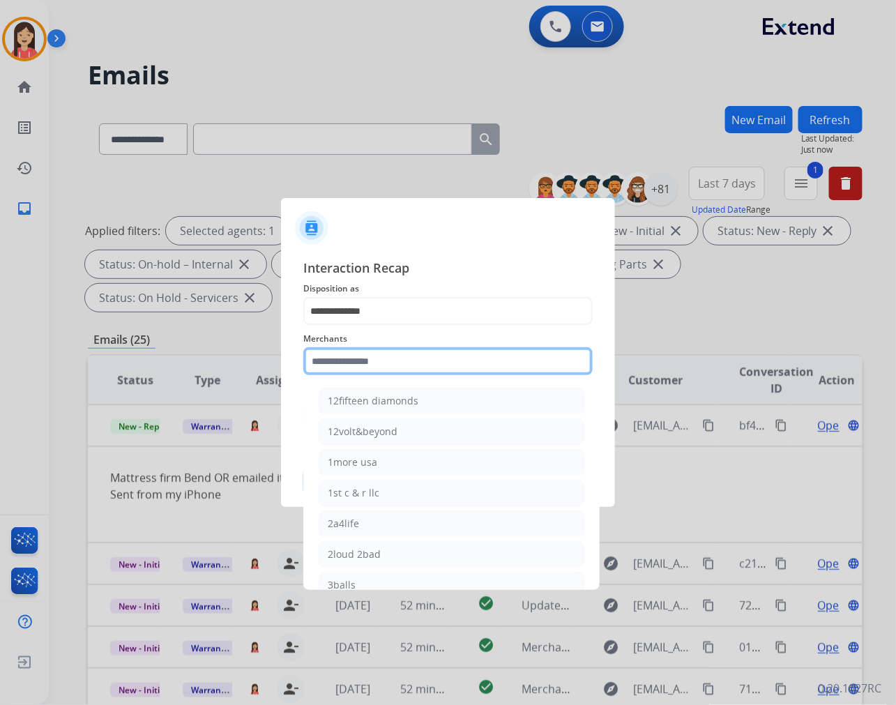
click at [367, 363] on input "text" at bounding box center [447, 361] width 289 height 28
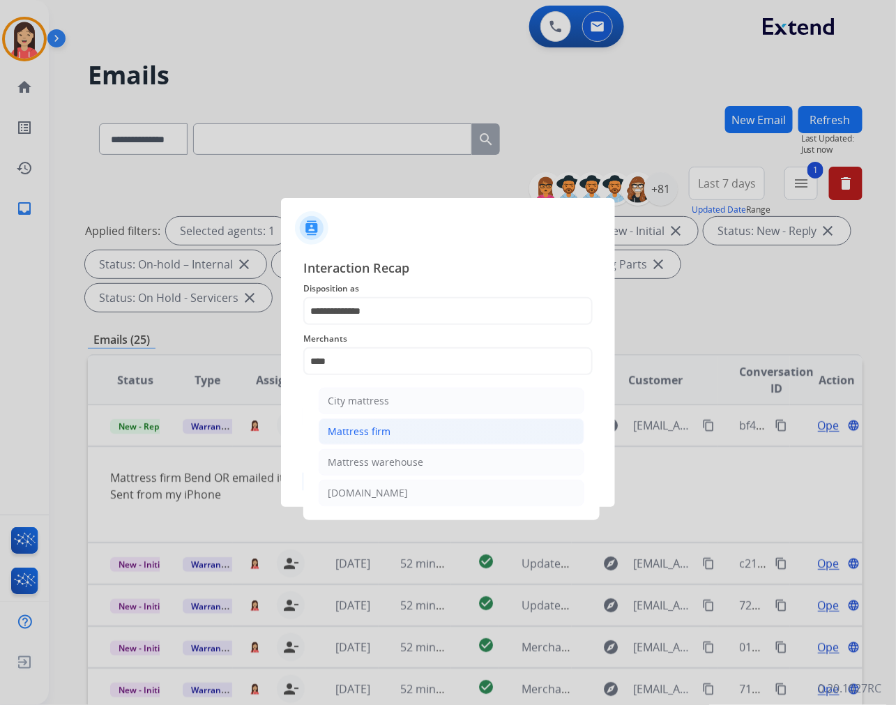
click at [362, 429] on div "Mattress firm" at bounding box center [359, 431] width 63 height 14
type input "**********"
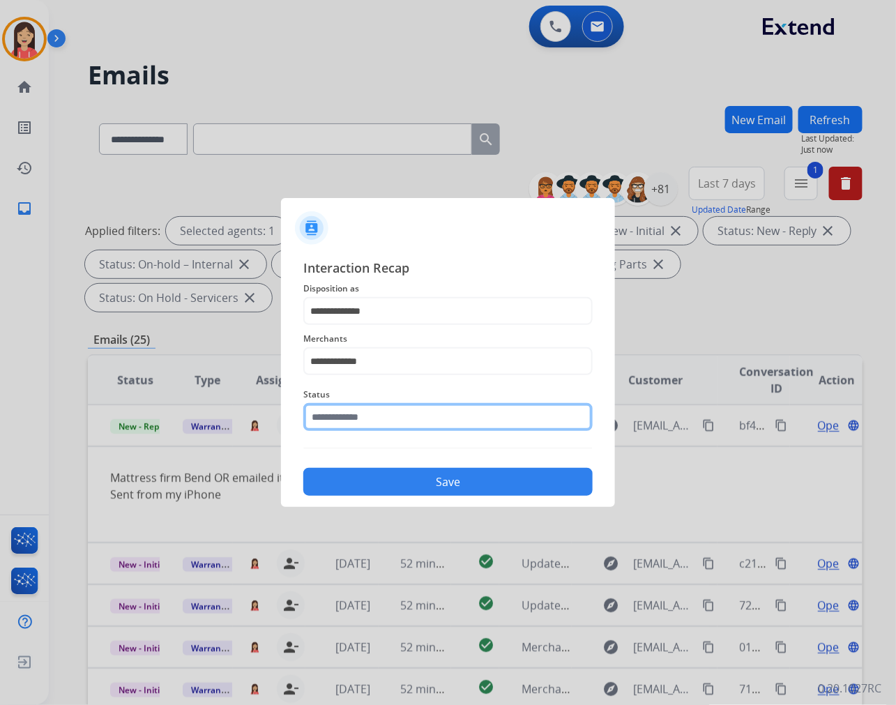
click at [365, 422] on input "text" at bounding box center [447, 417] width 289 height 28
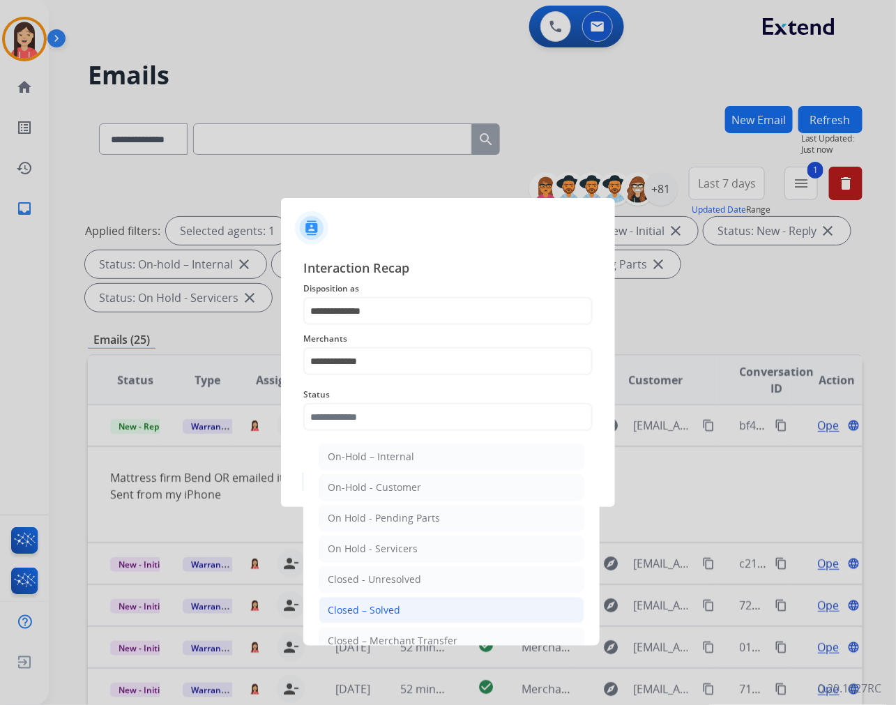
click at [373, 608] on div "Closed – Solved" at bounding box center [364, 610] width 72 height 14
type input "**********"
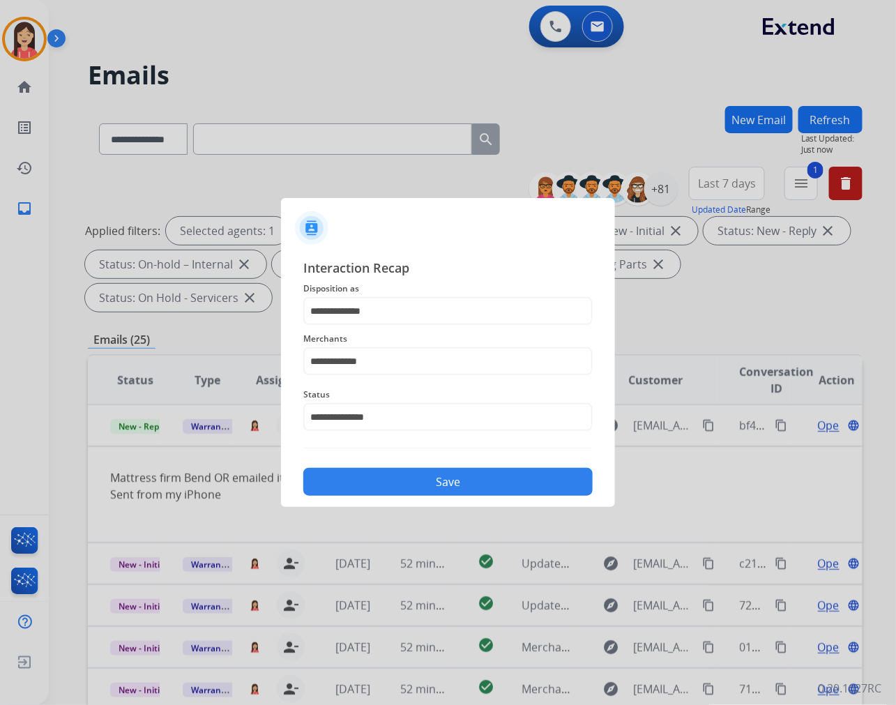
click at [419, 491] on button "Save" at bounding box center [447, 482] width 289 height 28
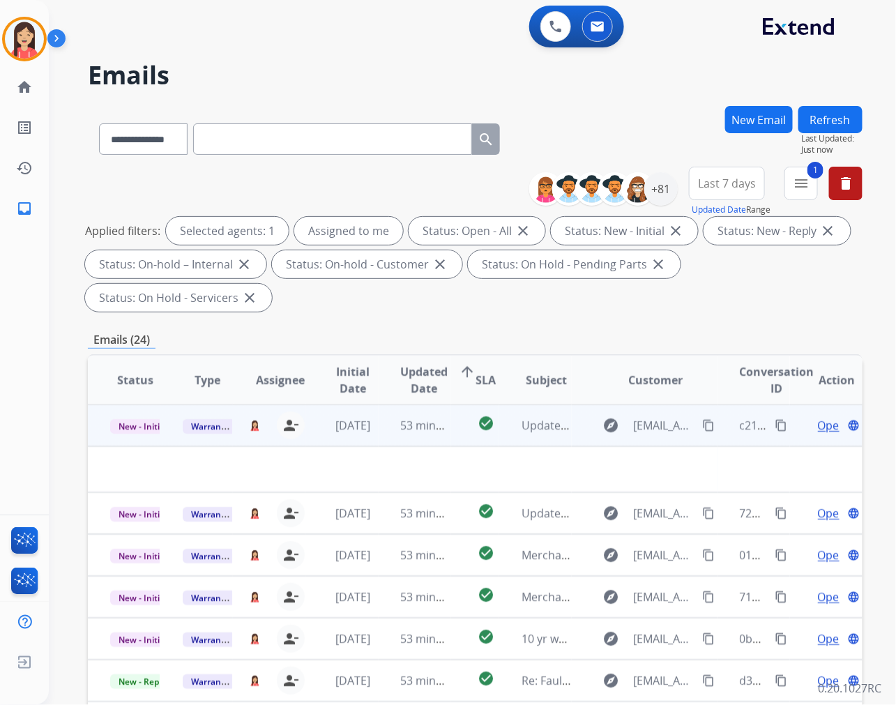
click at [389, 440] on td "53 minutes ago" at bounding box center [414, 425] width 72 height 42
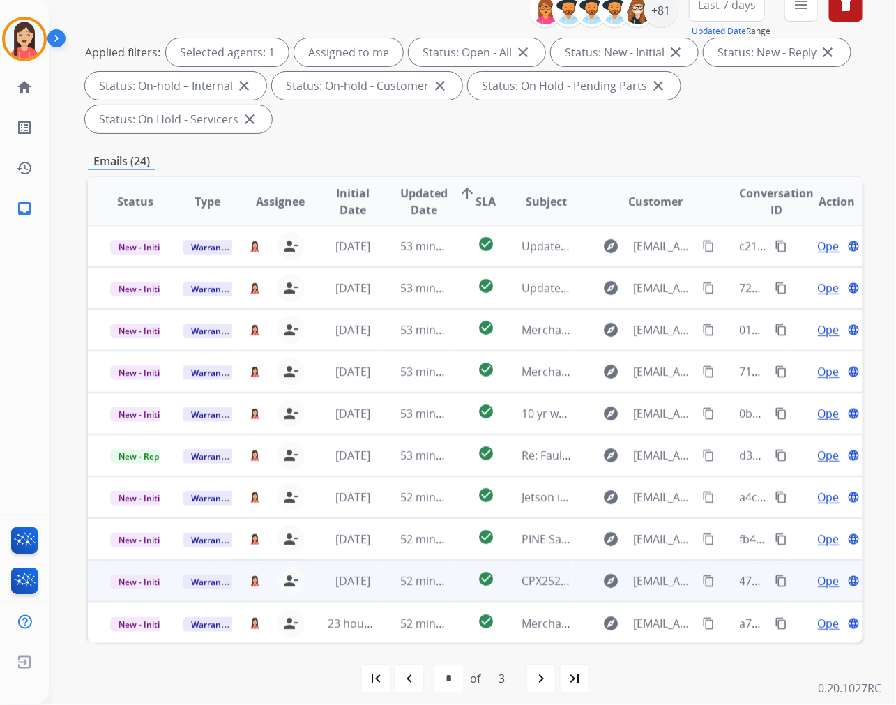
scroll to position [189, 0]
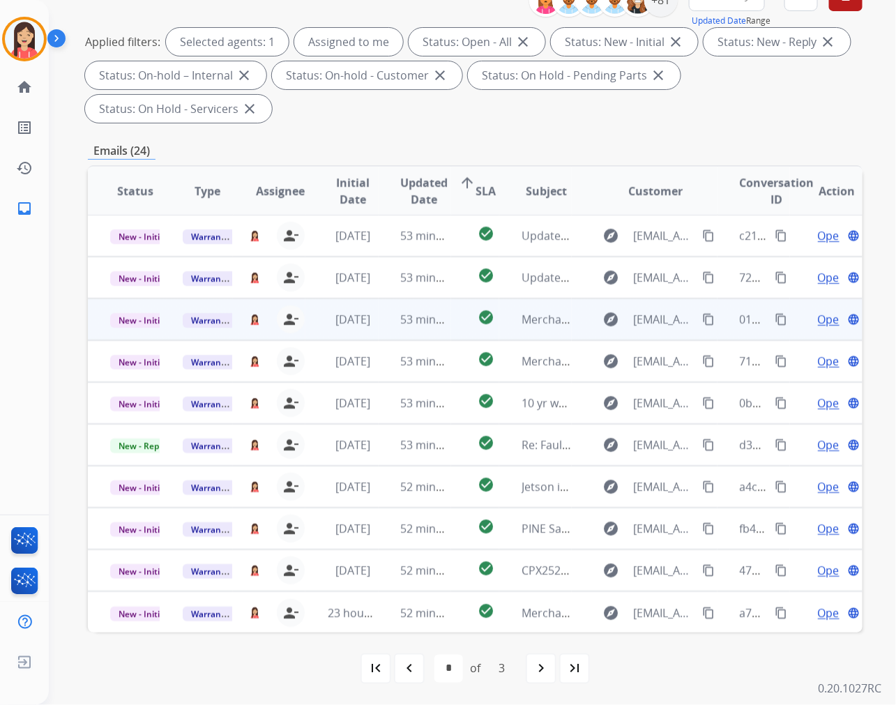
click at [378, 326] on td "53 minutes ago" at bounding box center [414, 319] width 72 height 42
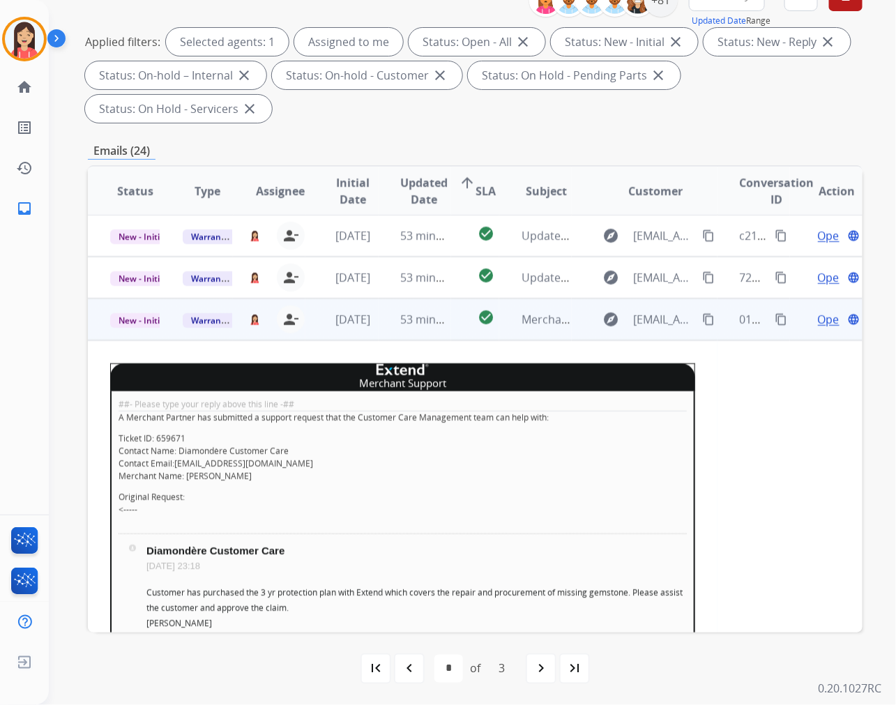
scroll to position [84, 0]
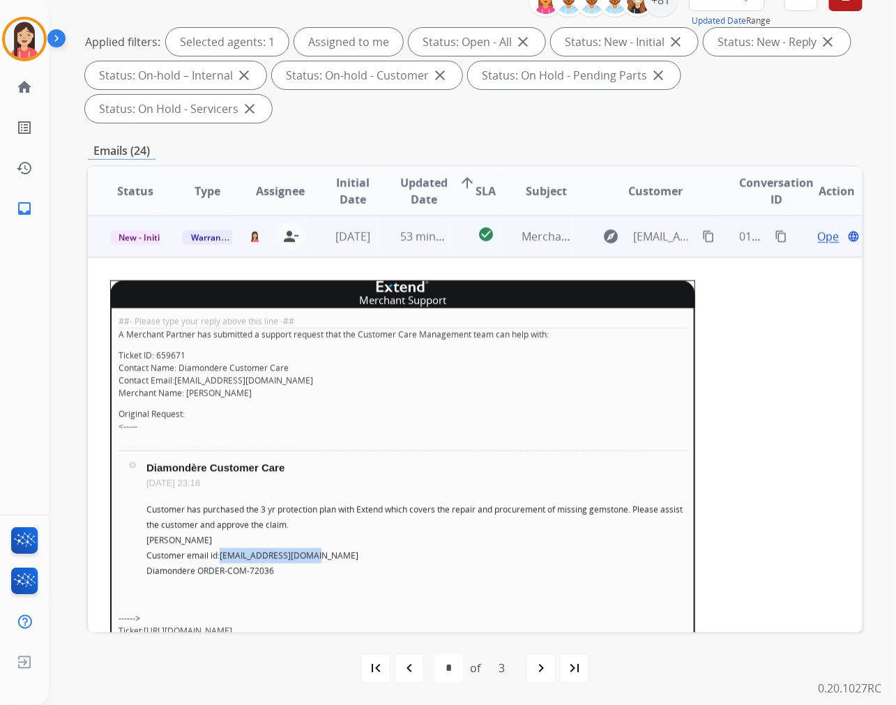
drag, startPoint x: 316, startPoint y: 560, endPoint x: 223, endPoint y: 558, distance: 93.4
click at [223, 558] on p "Customer has purchased the 3 yr protection plan with Extend which covers the re…" at bounding box center [416, 540] width 540 height 77
copy link "[EMAIL_ADDRESS][DOMAIN_NAME]"
click at [534, 296] on td "Merchant Support" at bounding box center [403, 300] width 584 height 16
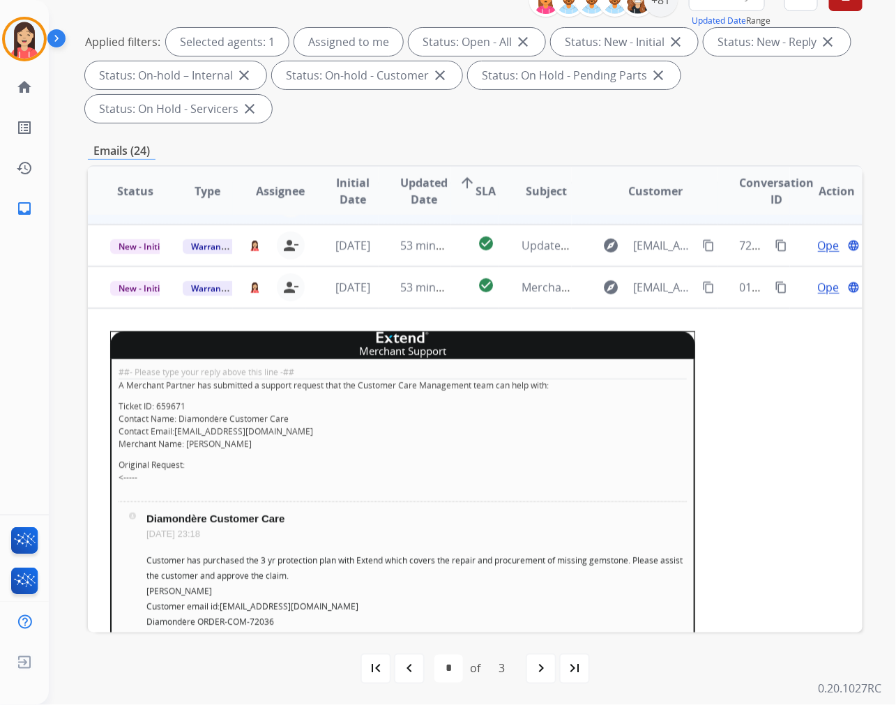
scroll to position [6, 0]
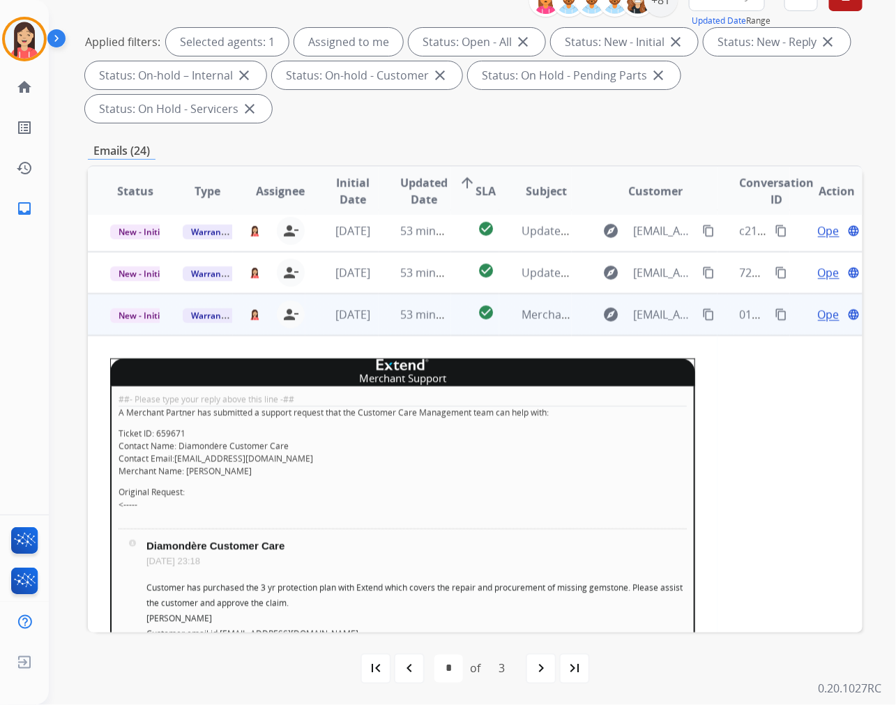
click at [818, 316] on span "Open" at bounding box center [832, 314] width 29 height 17
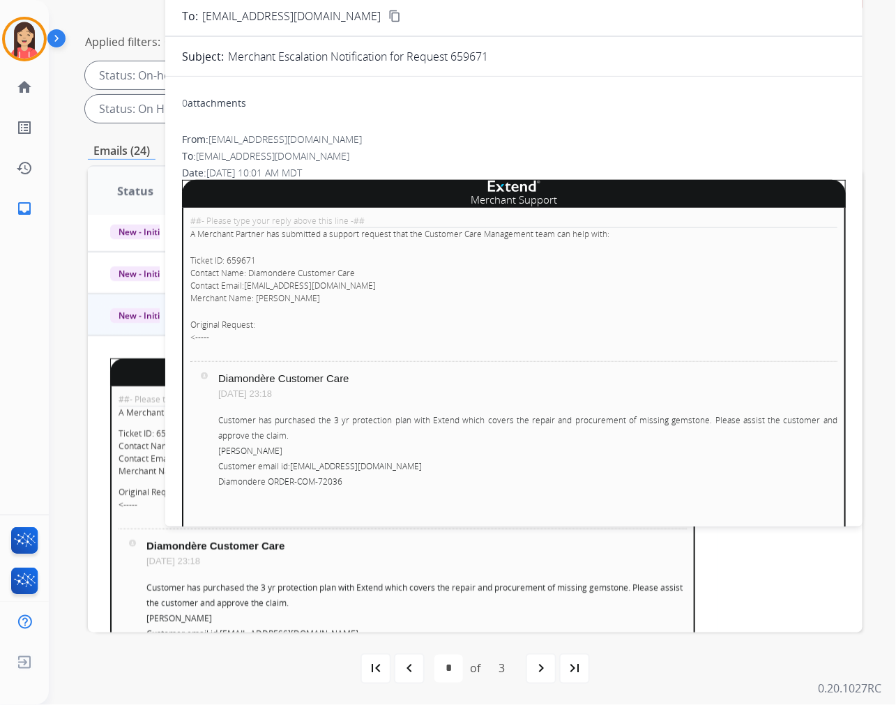
scroll to position [0, 0]
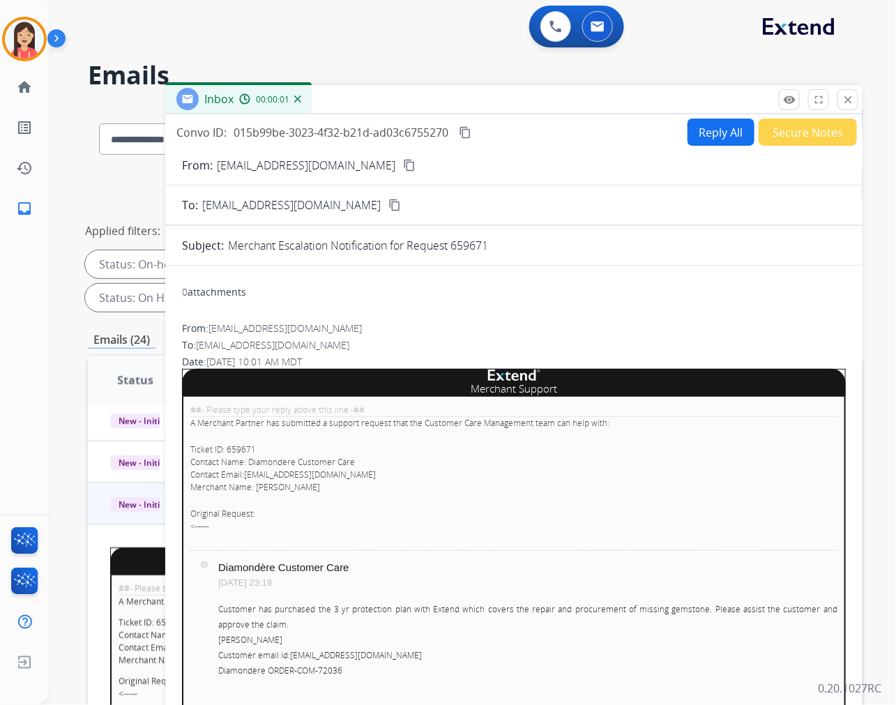
click at [788, 130] on button "Secure Notes" at bounding box center [807, 131] width 98 height 27
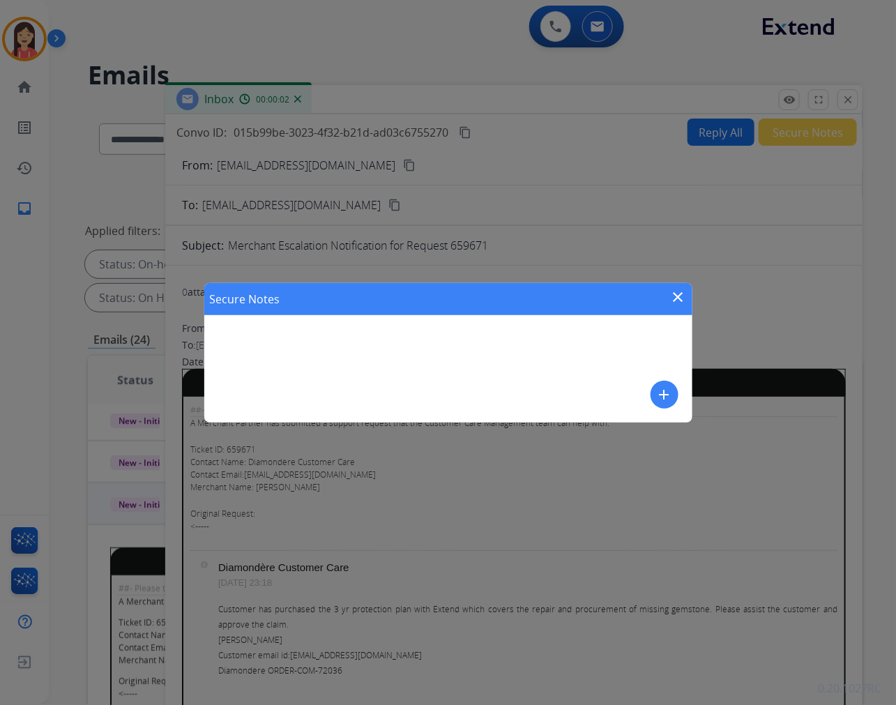
click at [669, 389] on mat-icon "add" at bounding box center [664, 394] width 17 height 17
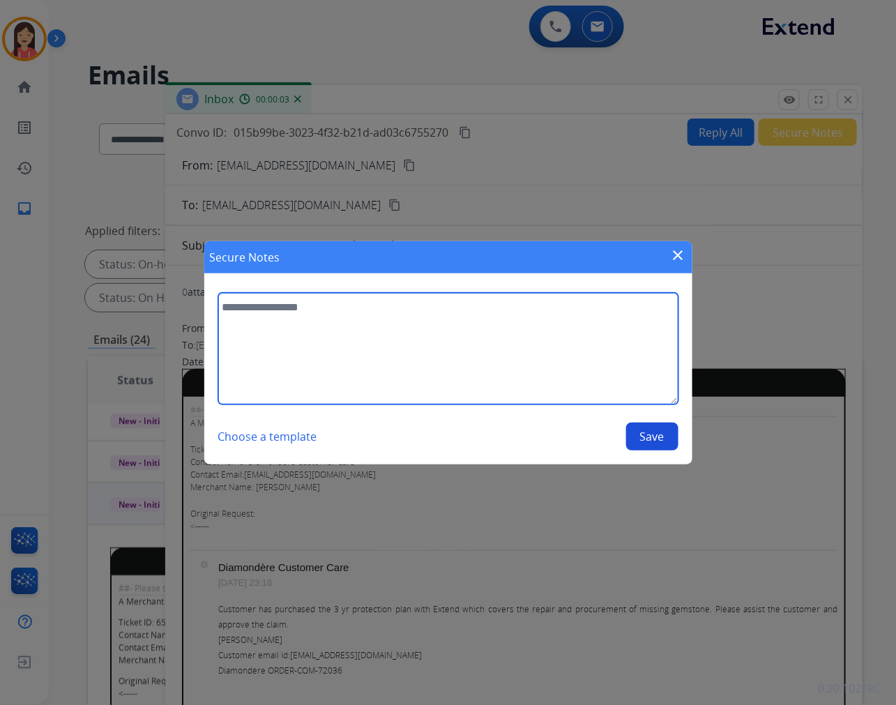
click at [481, 363] on textarea at bounding box center [448, 349] width 460 height 112
type textarea "**********"
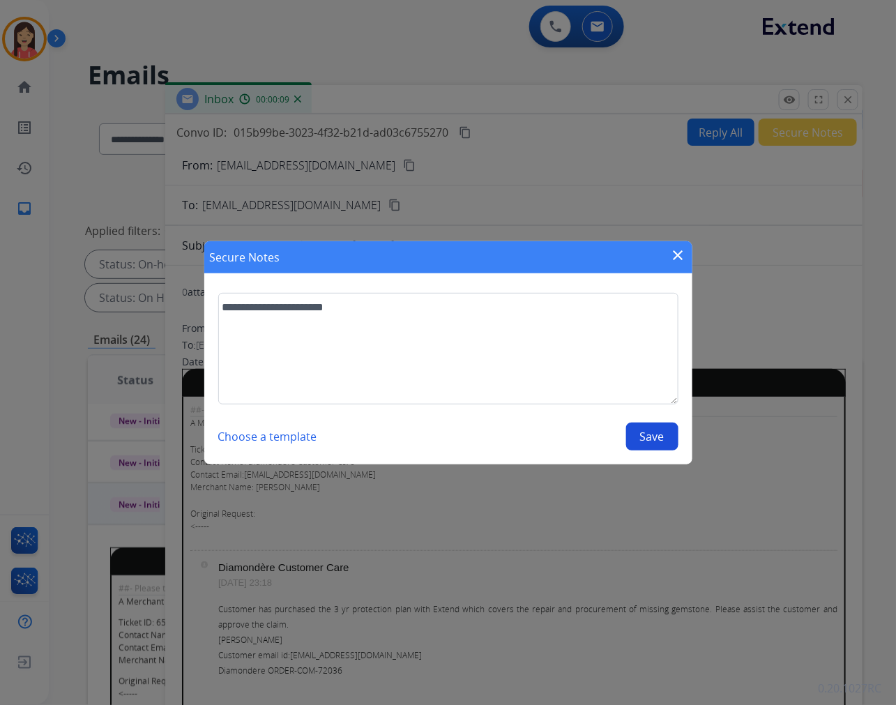
click at [647, 428] on button "Save" at bounding box center [652, 436] width 52 height 28
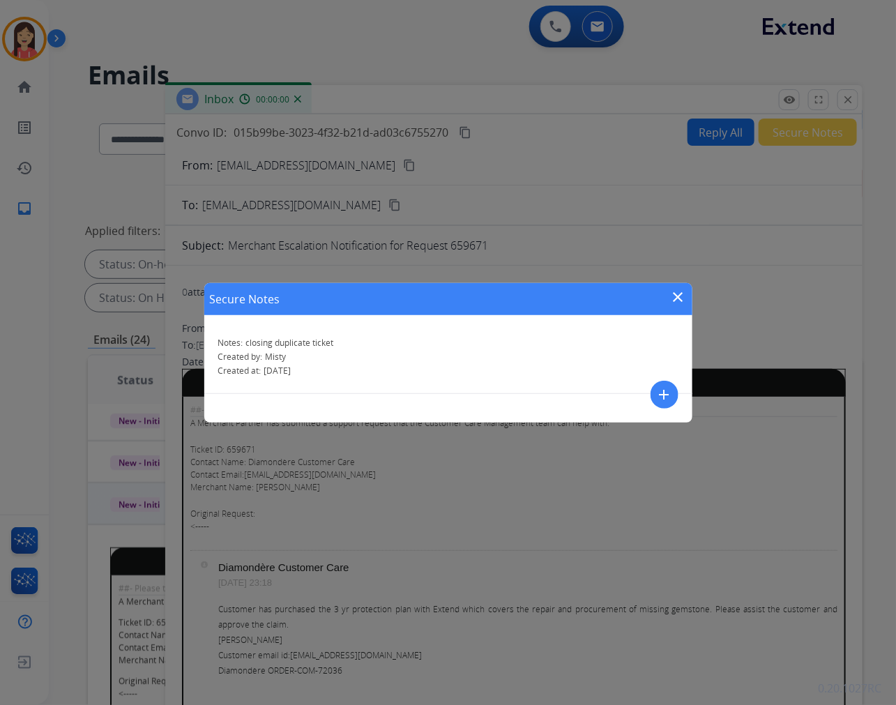
click at [677, 282] on div "Secure Notes close Notes: closing duplicate ticket Created by: [PERSON_NAME] Cr…" at bounding box center [448, 352] width 896 height 705
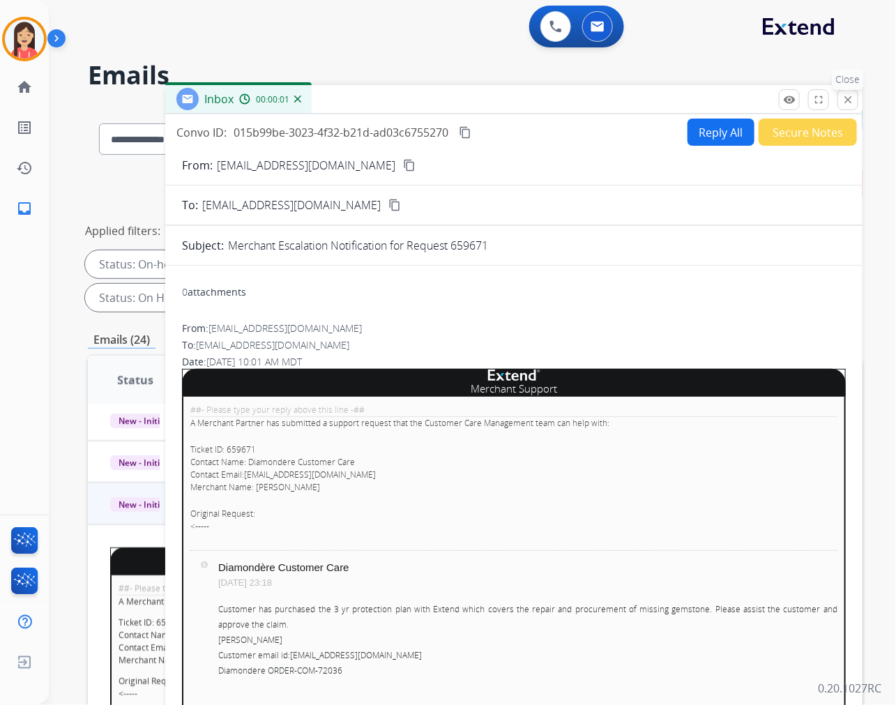
click at [851, 99] on mat-icon "close" at bounding box center [847, 99] width 13 height 13
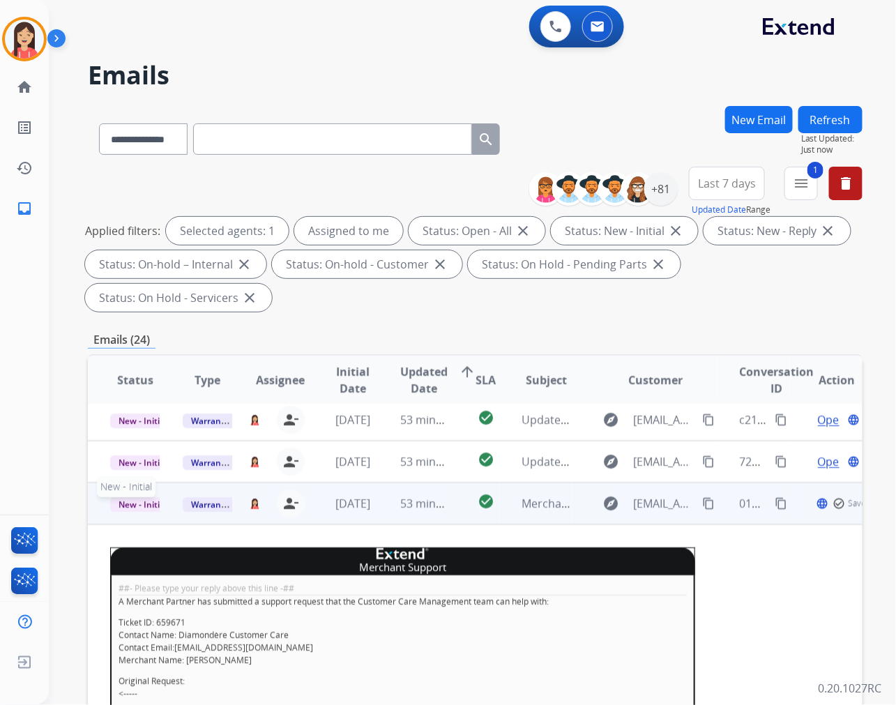
click at [144, 502] on span "New - Initial" at bounding box center [142, 504] width 65 height 15
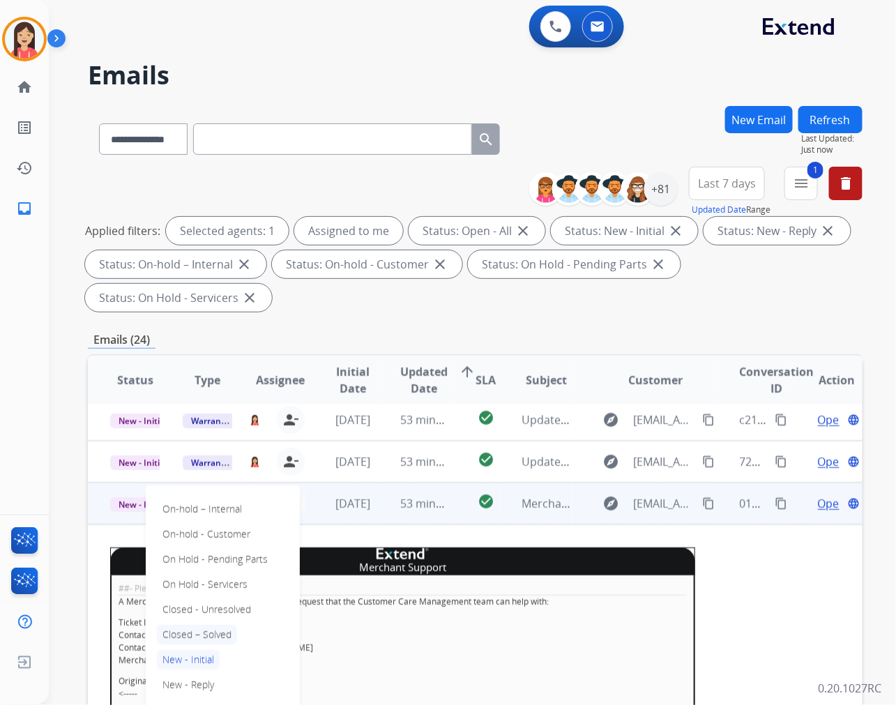
click at [197, 631] on p "Closed – Solved" at bounding box center [197, 634] width 80 height 20
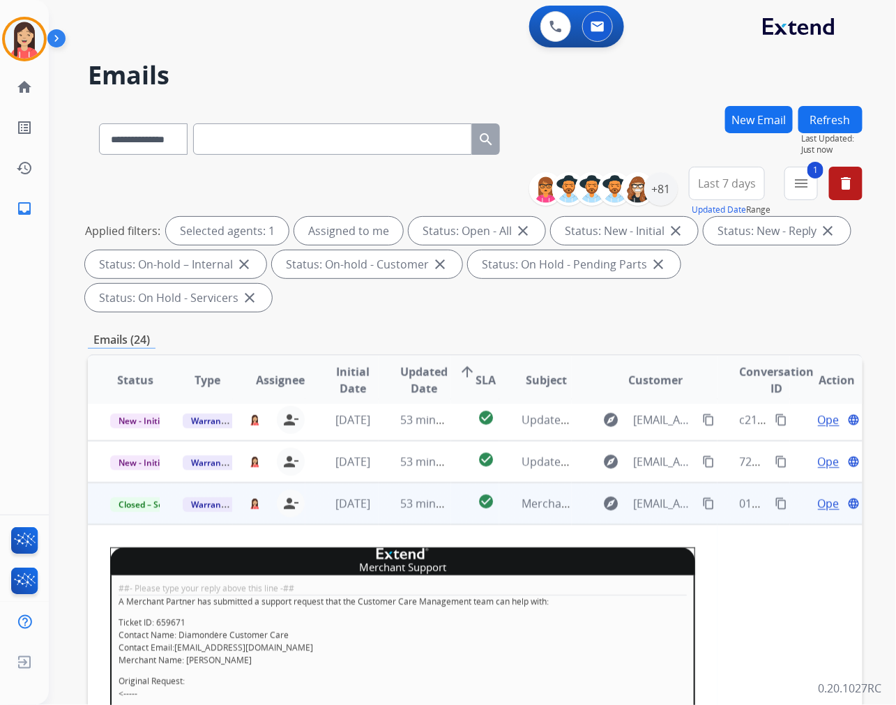
click at [365, 517] on td "[DATE]" at bounding box center [341, 503] width 72 height 42
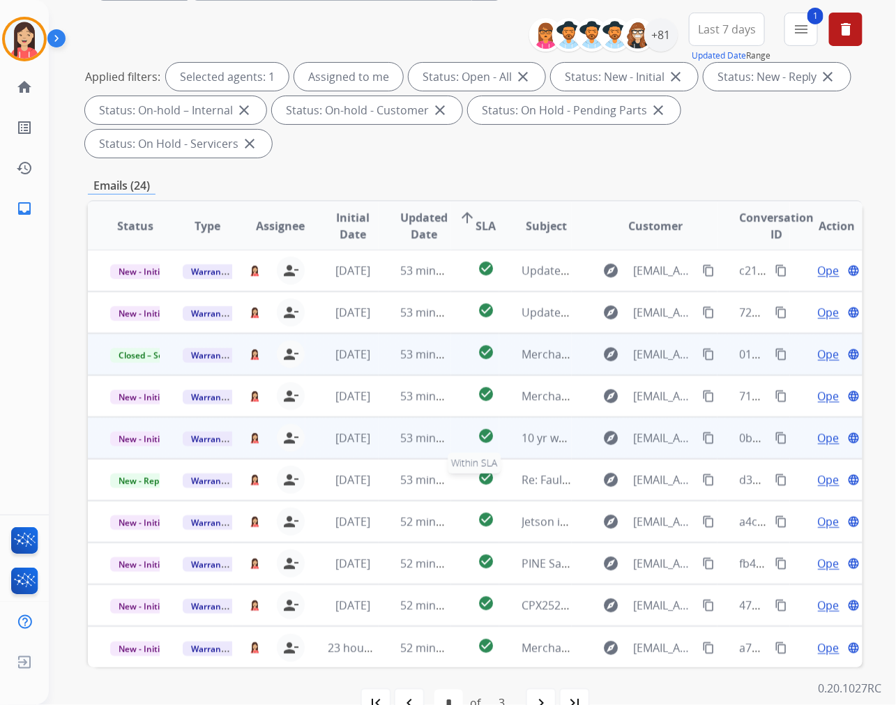
scroll to position [155, 0]
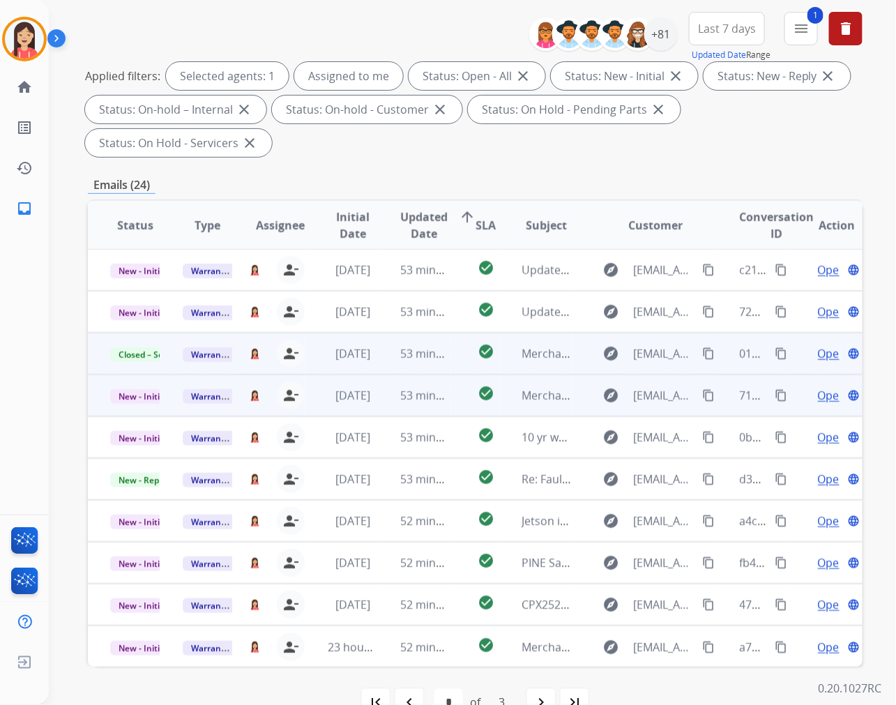
click at [437, 406] on td "53 minutes ago" at bounding box center [414, 395] width 72 height 42
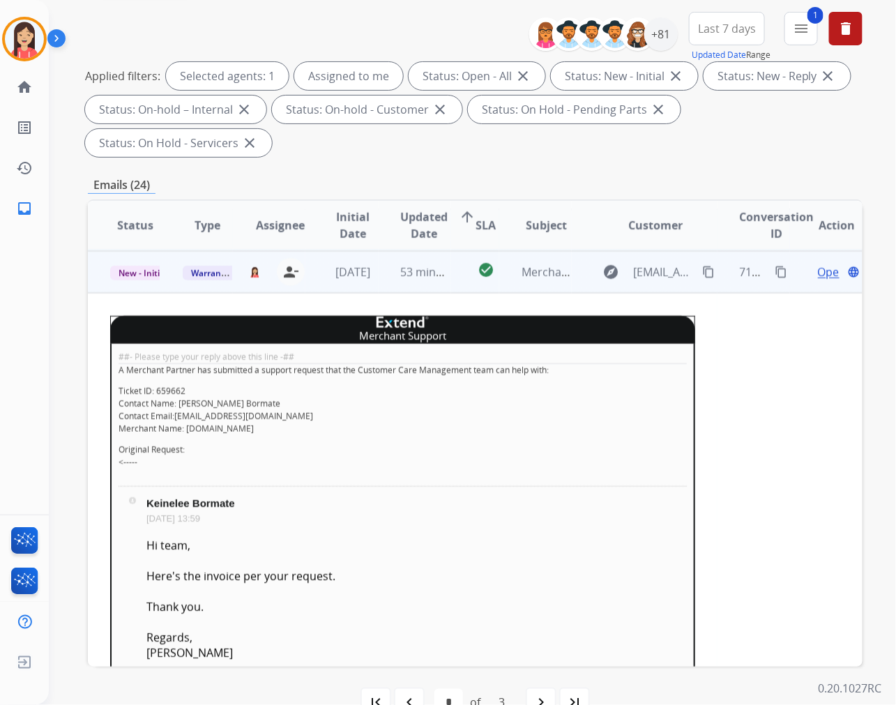
scroll to position [125, 0]
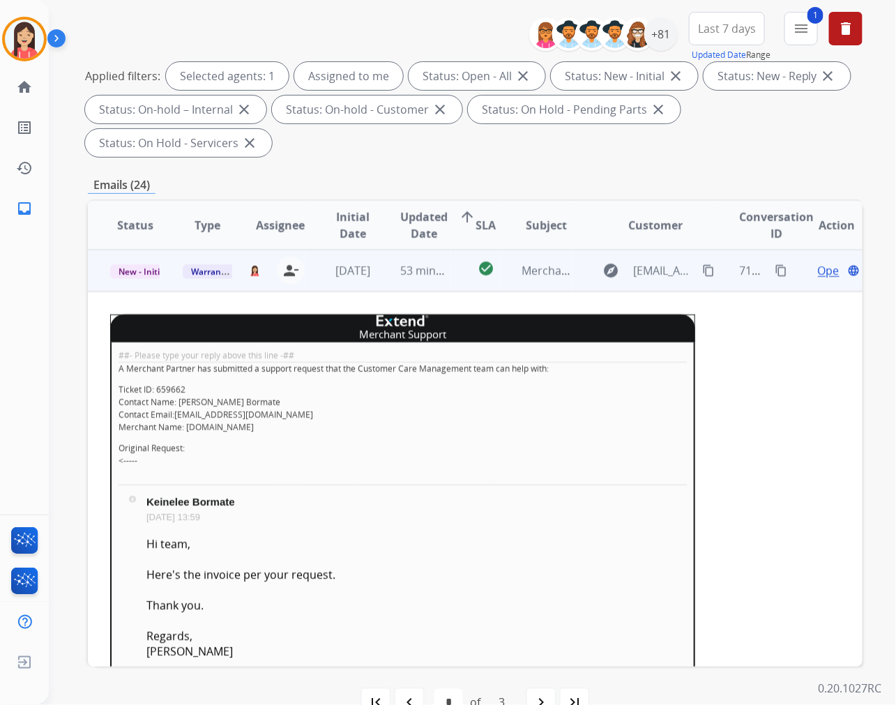
click at [818, 262] on span "Open" at bounding box center [832, 270] width 29 height 17
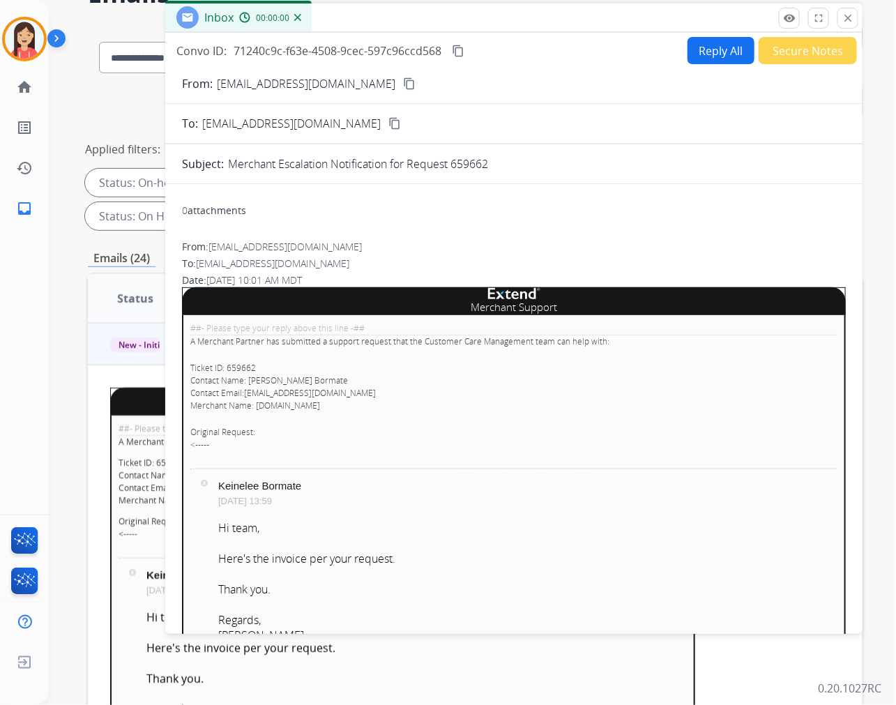
scroll to position [0, 0]
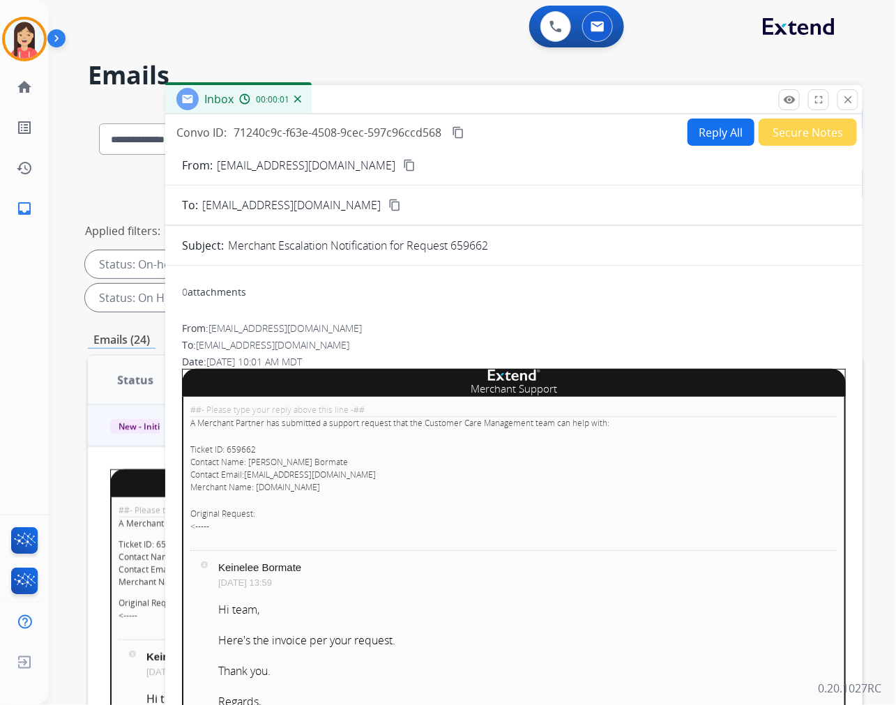
click at [785, 136] on button "Secure Notes" at bounding box center [807, 131] width 98 height 27
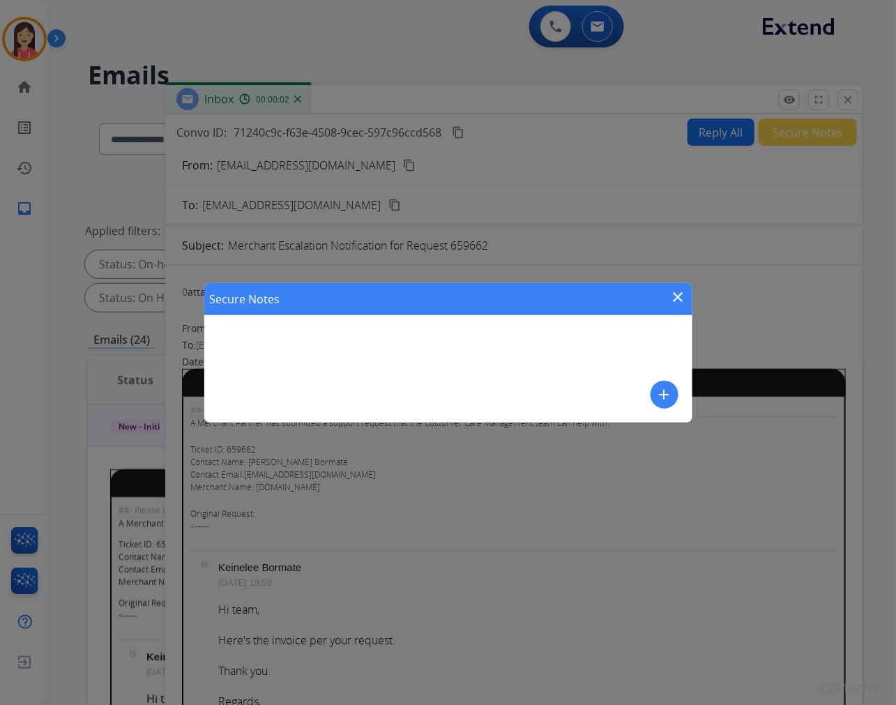
click at [657, 394] on mat-icon "add" at bounding box center [664, 394] width 17 height 17
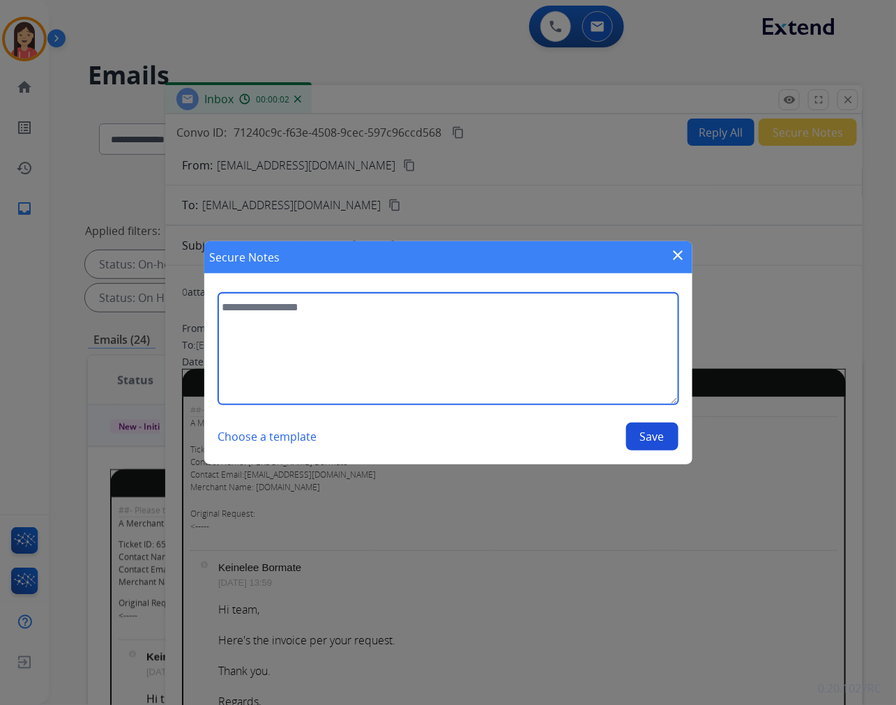
click at [489, 361] on textarea at bounding box center [448, 349] width 460 height 112
type textarea "**********"
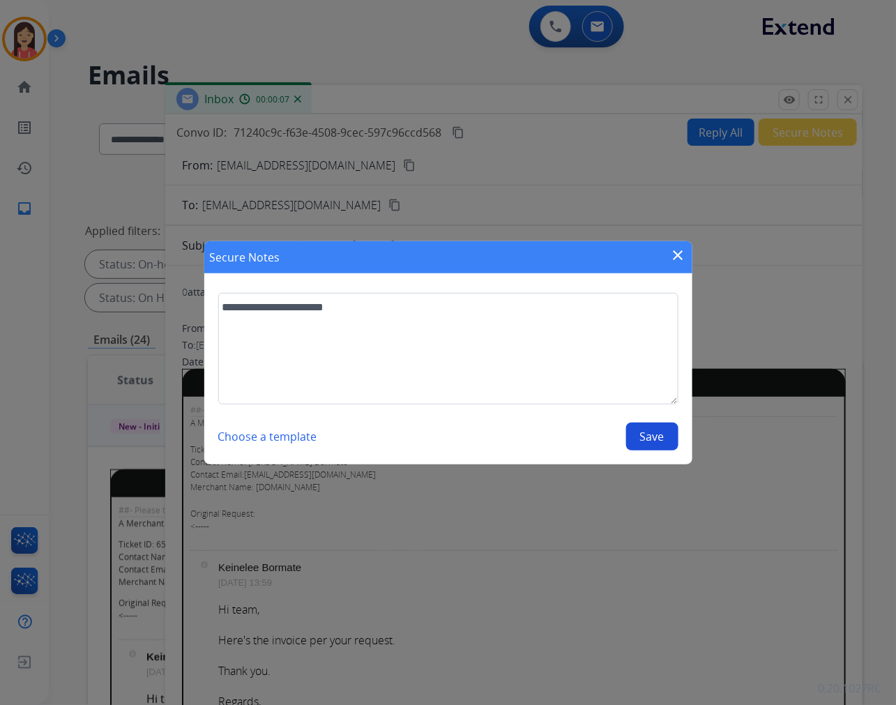
click at [657, 439] on button "Save" at bounding box center [652, 436] width 52 height 28
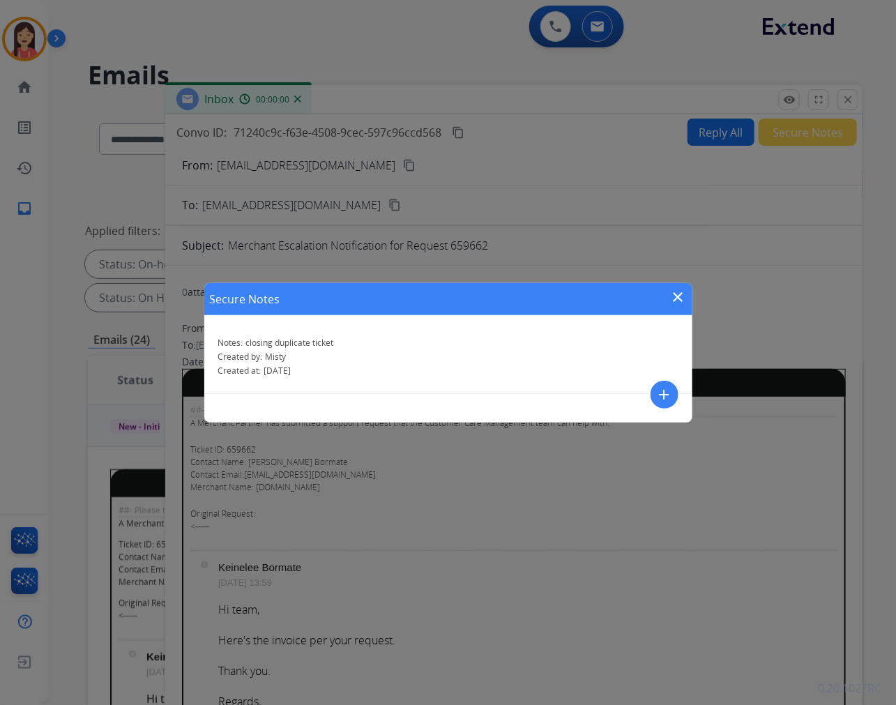
click at [676, 296] on mat-icon "close" at bounding box center [678, 297] width 17 height 17
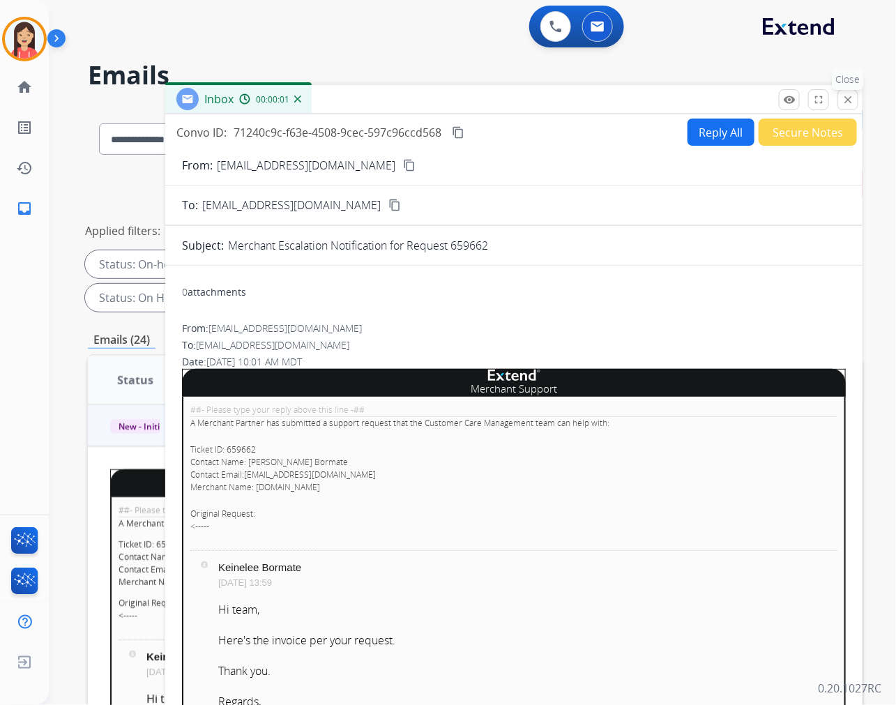
click at [849, 105] on mat-icon "close" at bounding box center [847, 99] width 13 height 13
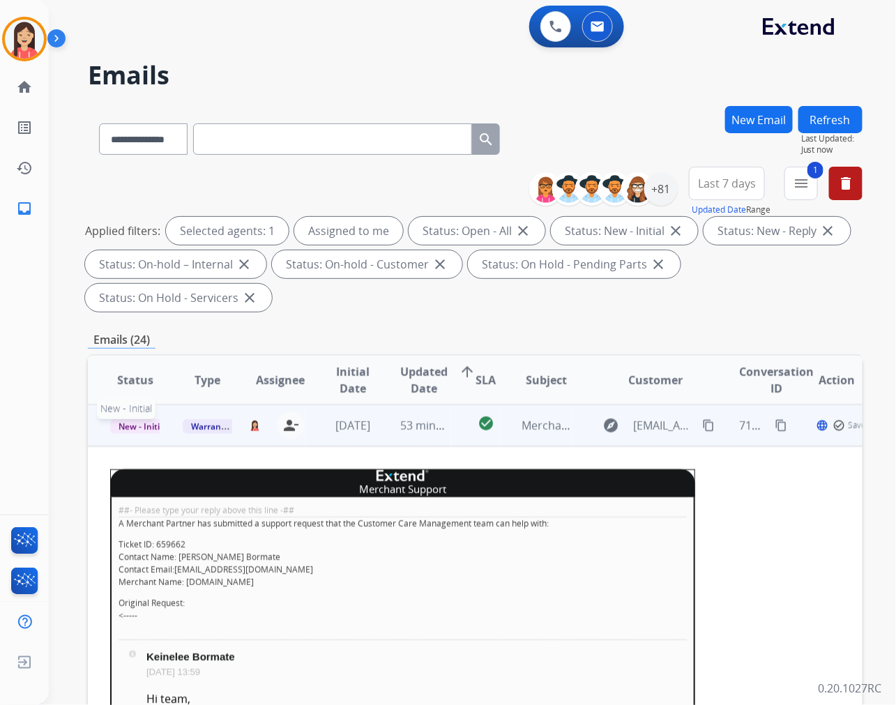
click at [130, 427] on span "New - Initial" at bounding box center [142, 426] width 65 height 15
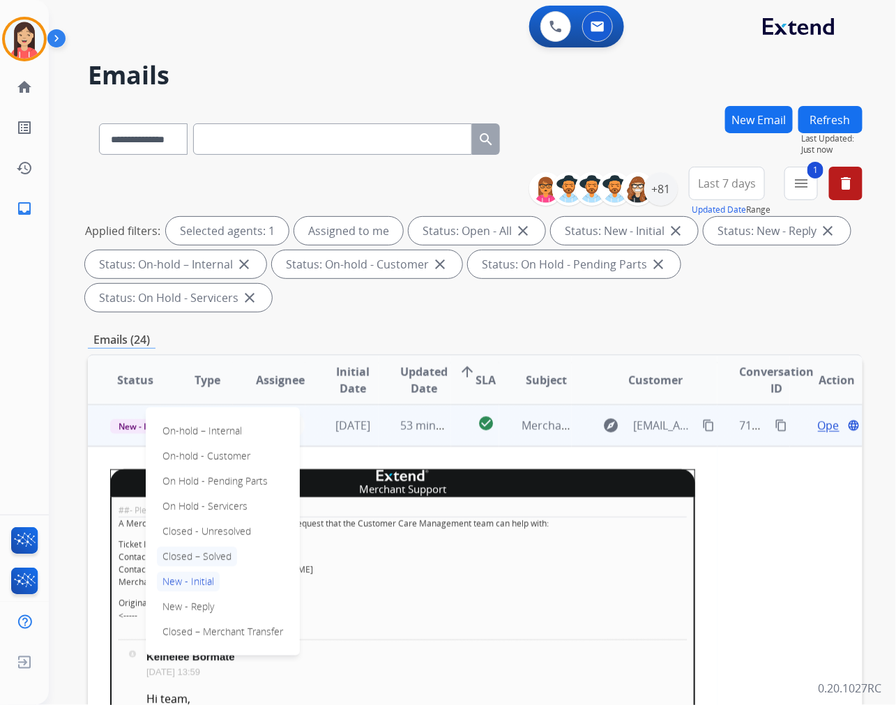
click at [168, 558] on p "Closed – Solved" at bounding box center [197, 556] width 80 height 20
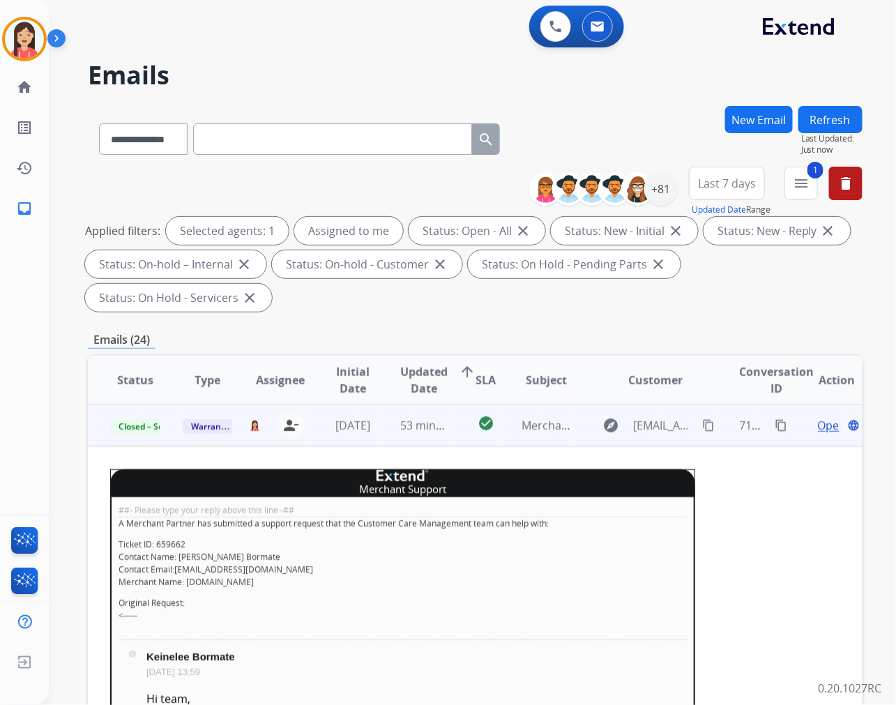
click at [378, 438] on td "53 minutes ago" at bounding box center [414, 425] width 72 height 42
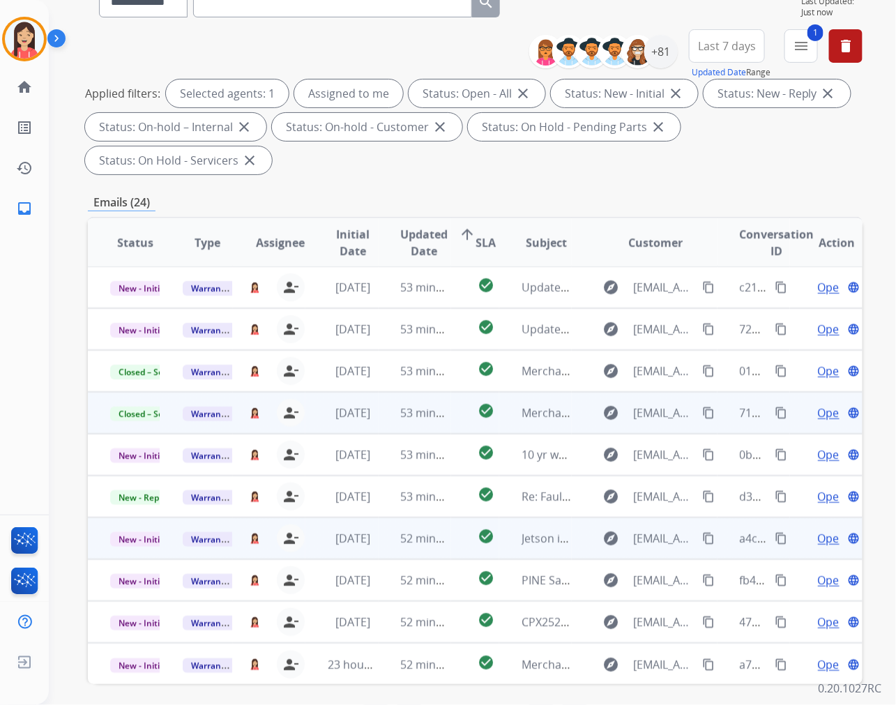
scroll to position [155, 0]
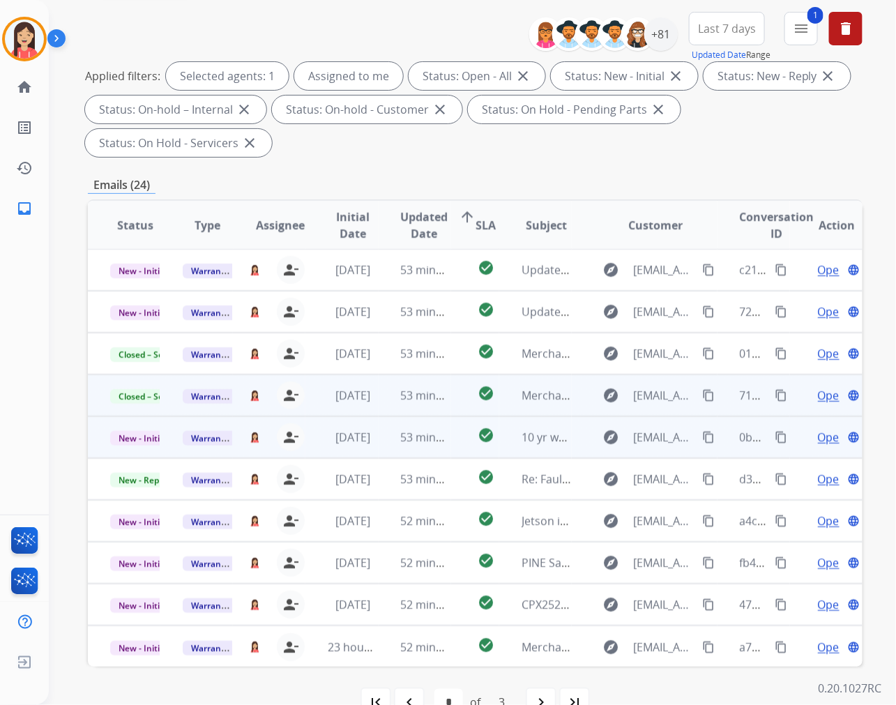
click at [387, 444] on td "53 minutes ago" at bounding box center [414, 437] width 72 height 42
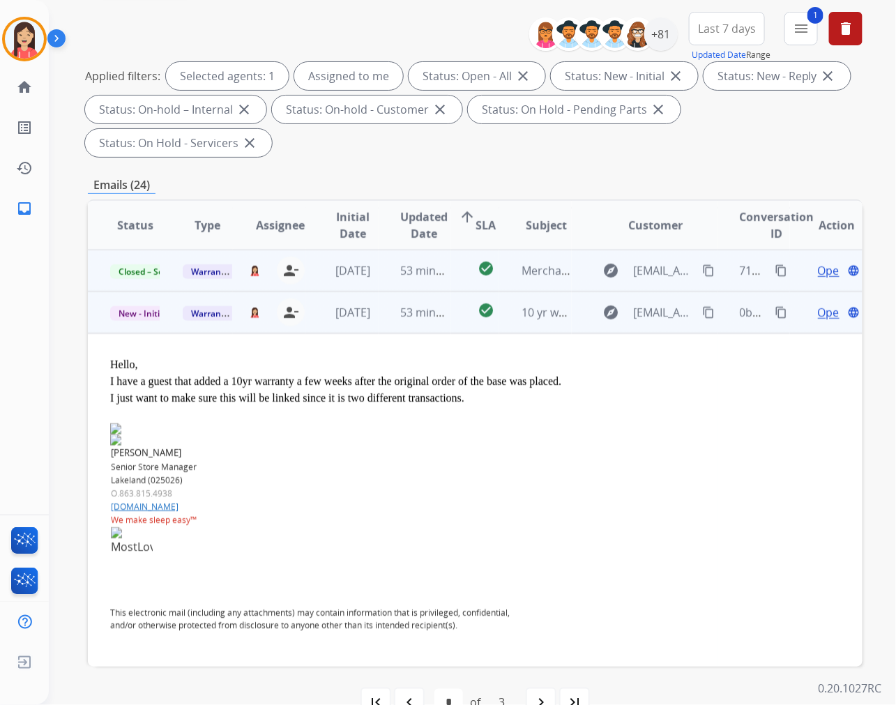
scroll to position [167, 0]
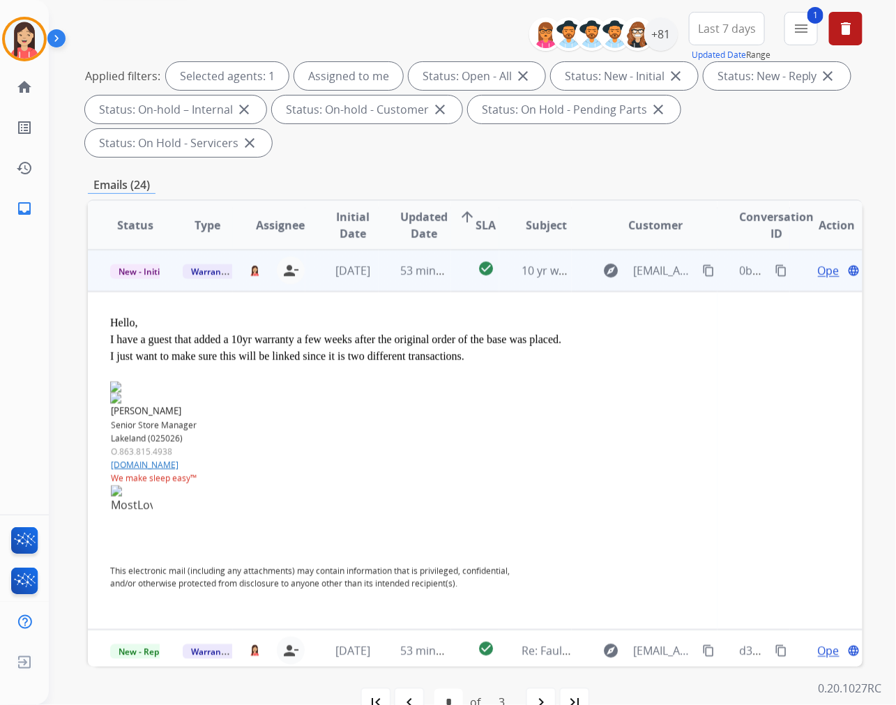
click at [818, 268] on span "Open" at bounding box center [832, 270] width 29 height 17
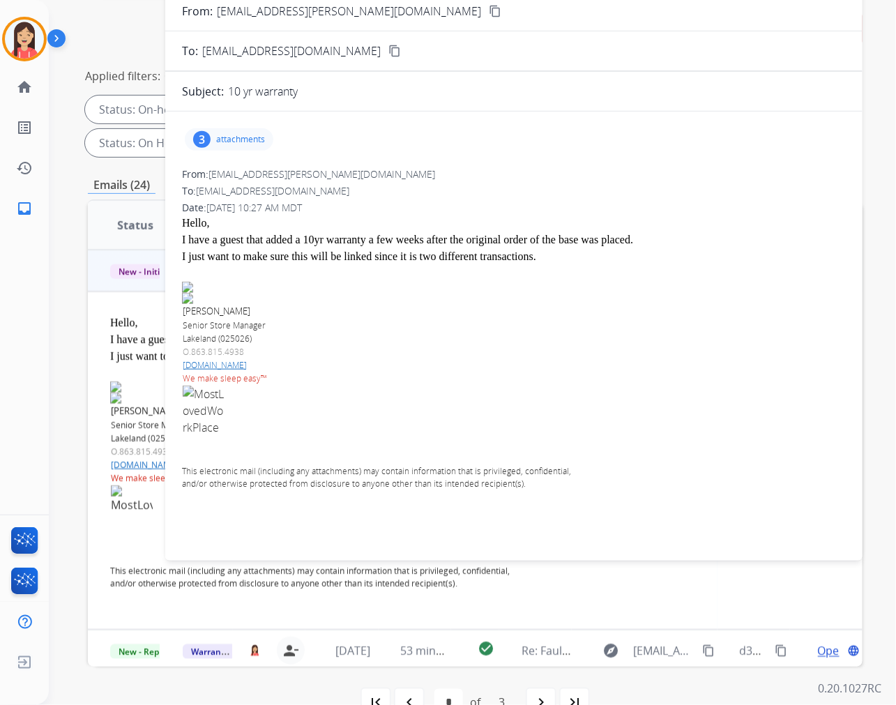
click at [224, 128] on div "3 attachments" at bounding box center [229, 139] width 89 height 22
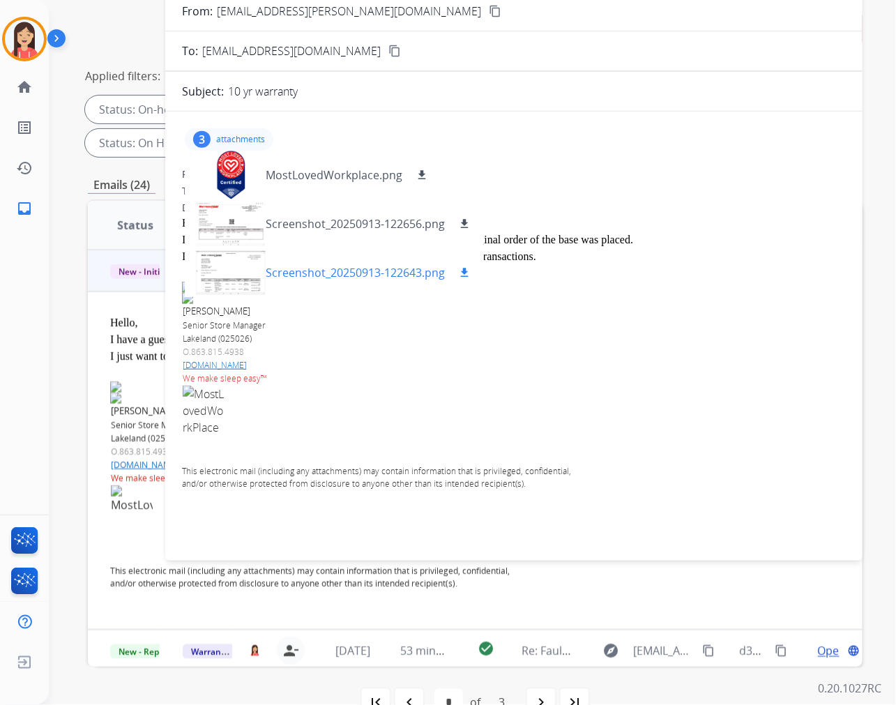
click at [463, 276] on mat-icon "download" at bounding box center [464, 272] width 13 height 13
click at [305, 404] on p at bounding box center [384, 420] width 403 height 71
click at [465, 219] on mat-icon "download" at bounding box center [464, 223] width 13 height 13
click at [495, 355] on p "O. 863.815.4938" at bounding box center [384, 352] width 403 height 13
click at [241, 144] on p "attachments" at bounding box center [240, 139] width 49 height 11
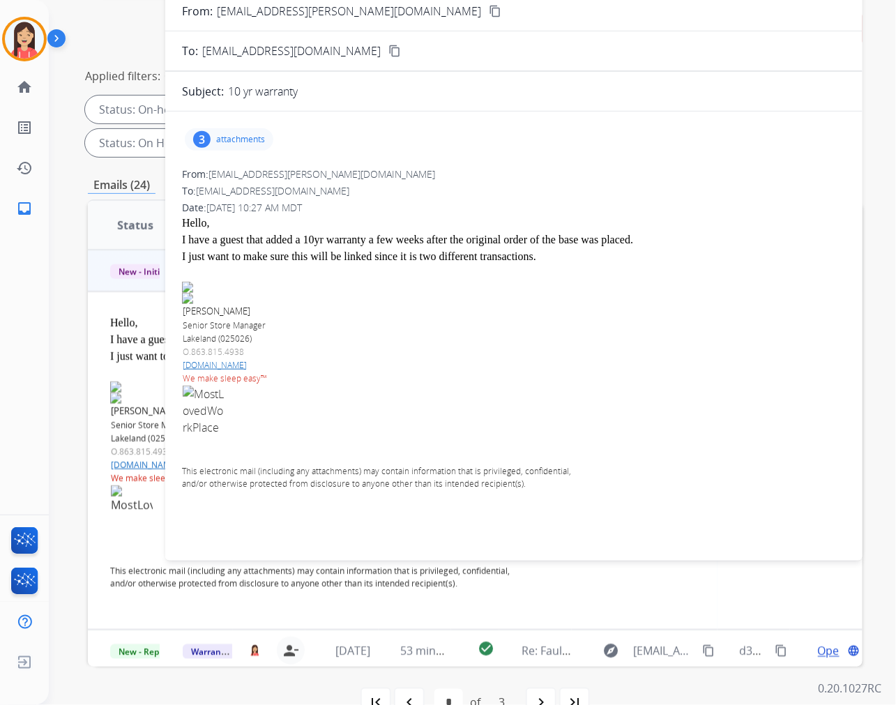
scroll to position [0, 0]
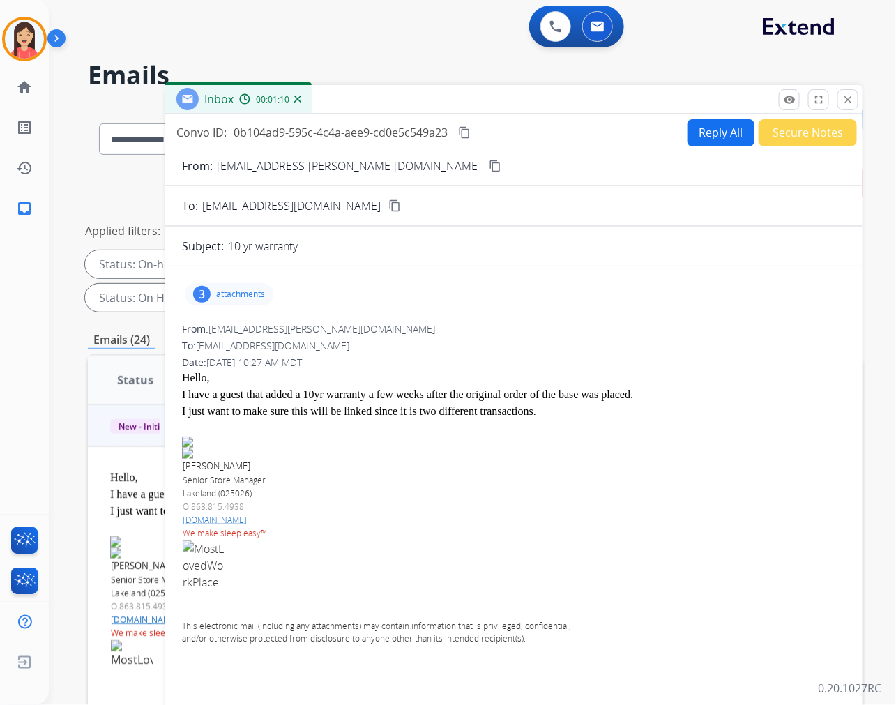
click at [707, 130] on button "Reply All" at bounding box center [720, 132] width 67 height 27
select select "**********"
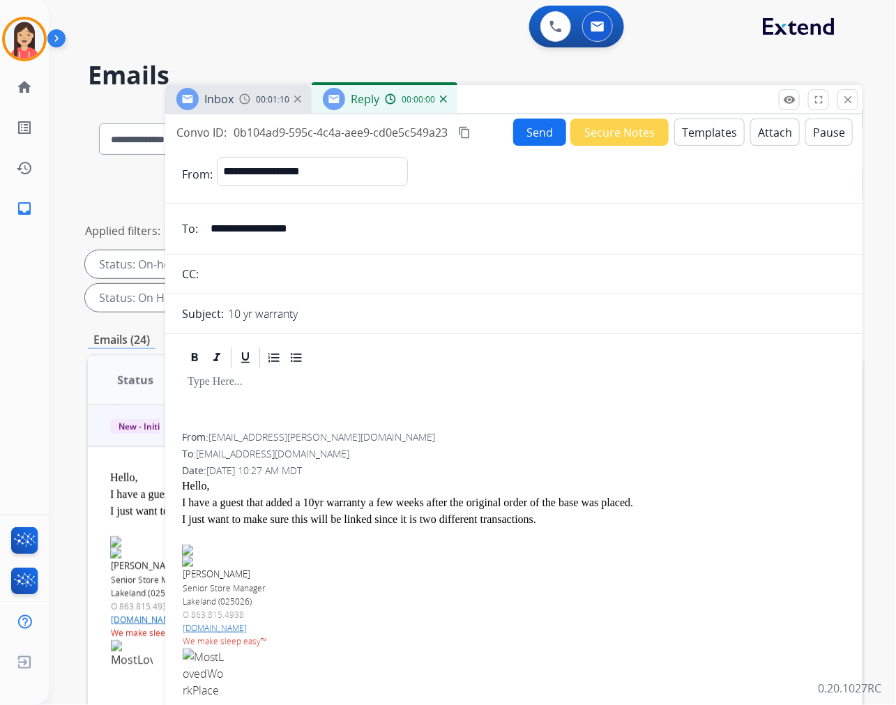
click at [707, 130] on button "Templates" at bounding box center [709, 131] width 70 height 27
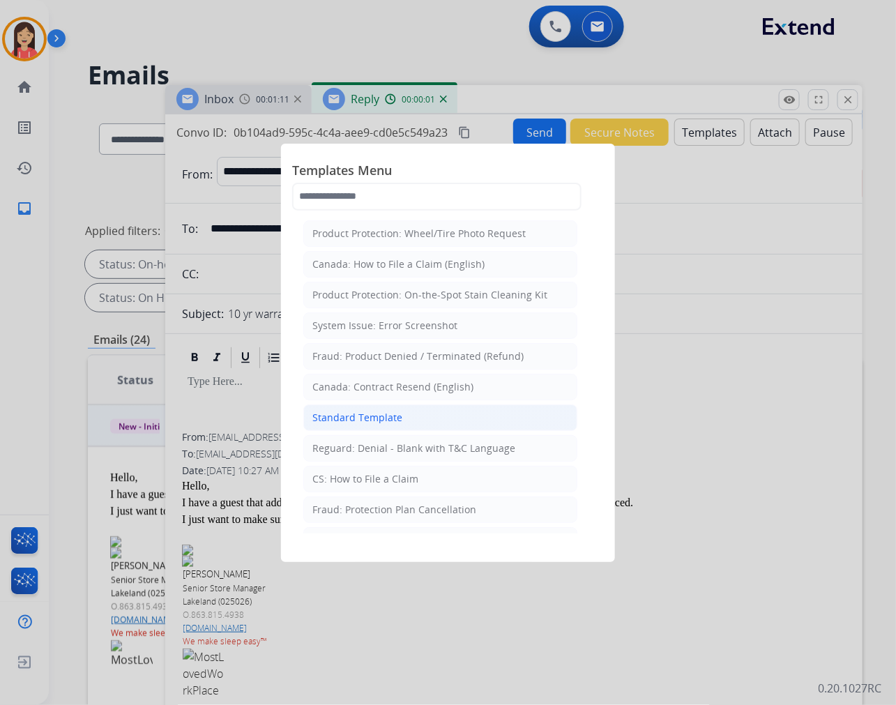
click at [351, 411] on div "Standard Template" at bounding box center [357, 418] width 90 height 14
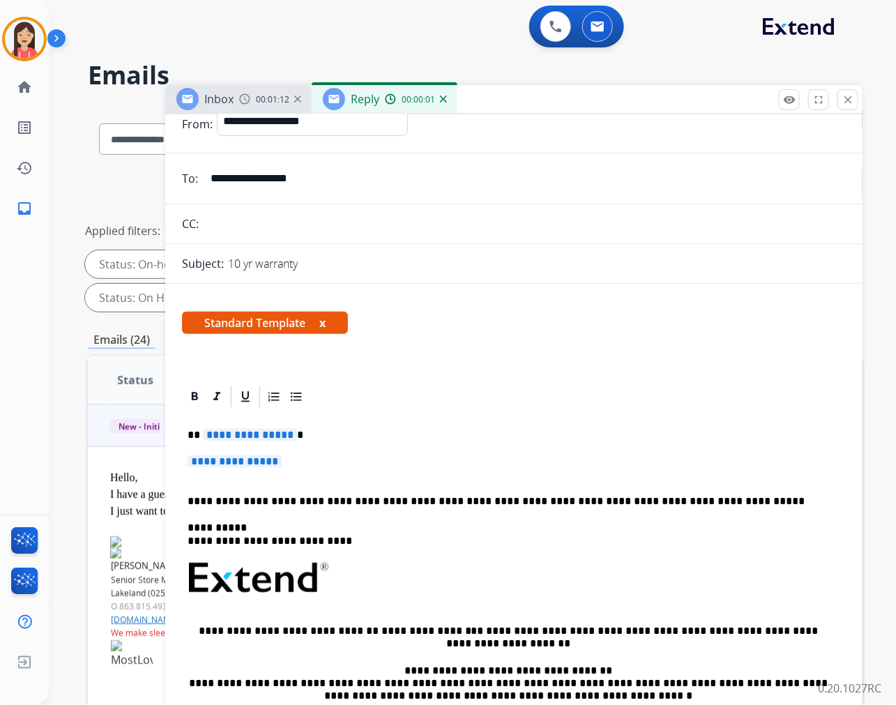
scroll to position [77, 0]
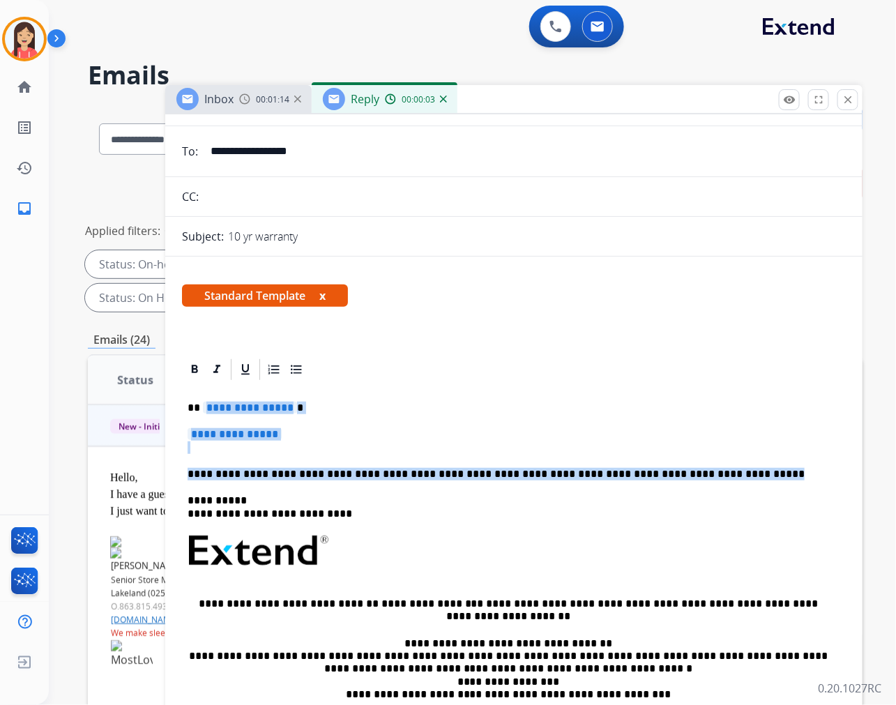
drag, startPoint x: 203, startPoint y: 400, endPoint x: 774, endPoint y: 466, distance: 575.3
click at [774, 466] on div "**********" at bounding box center [514, 583] width 664 height 403
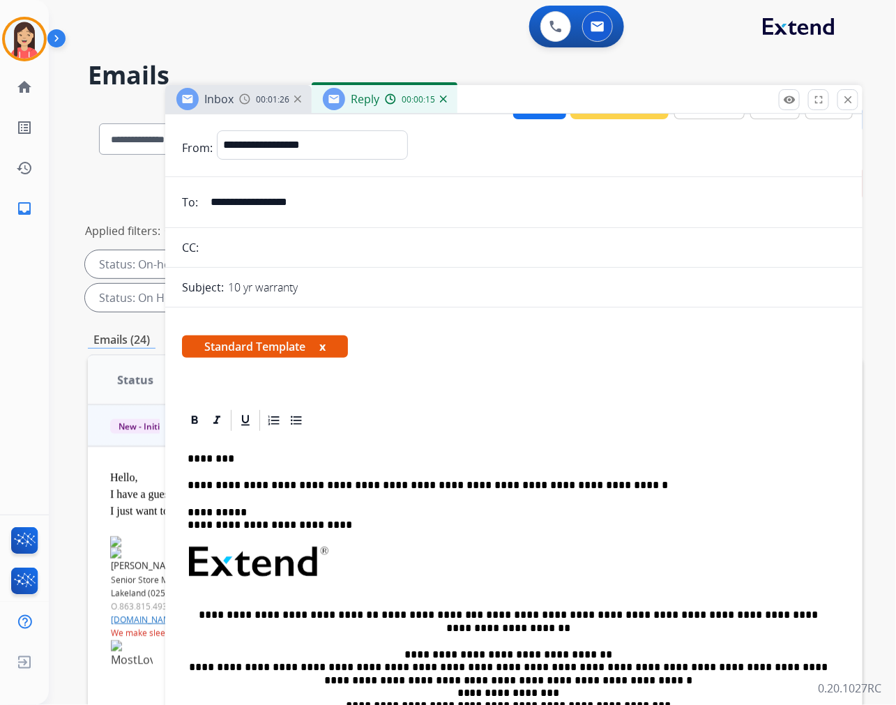
scroll to position [0, 0]
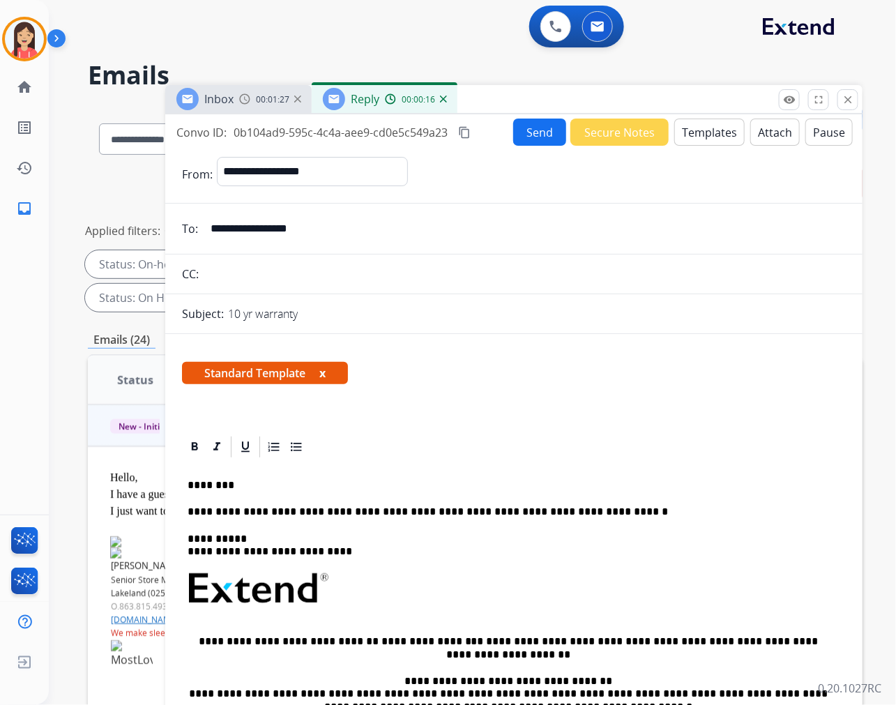
click at [521, 133] on button "Send" at bounding box center [539, 131] width 53 height 27
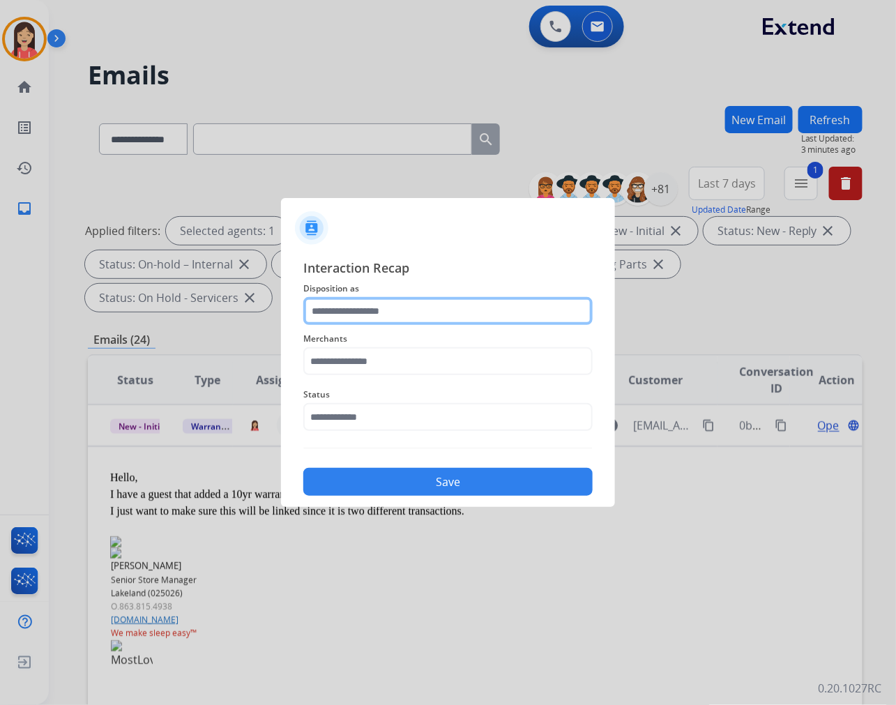
click at [394, 312] on input "text" at bounding box center [447, 311] width 289 height 28
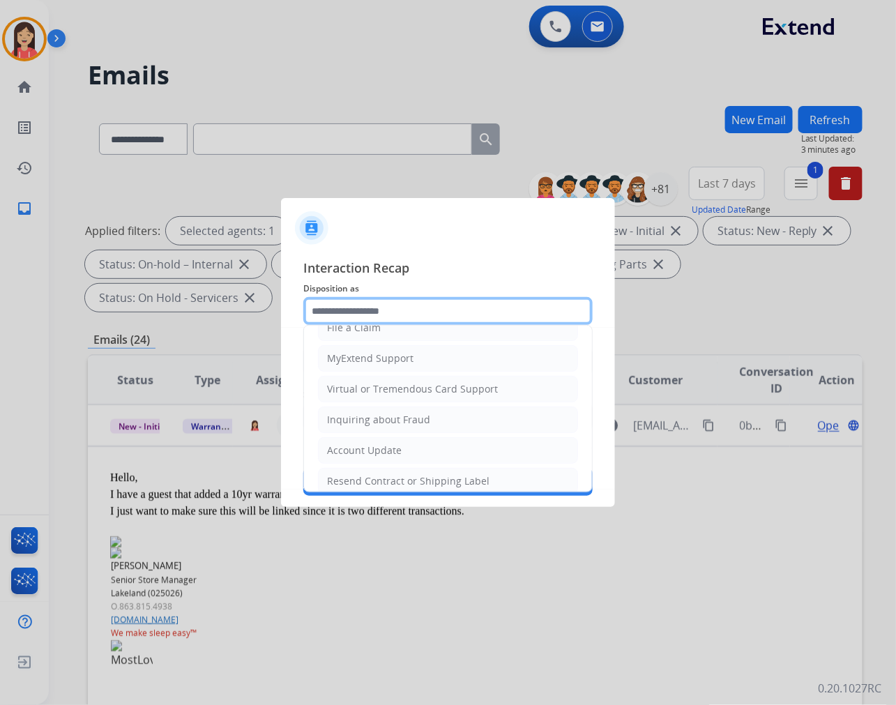
scroll to position [155, 0]
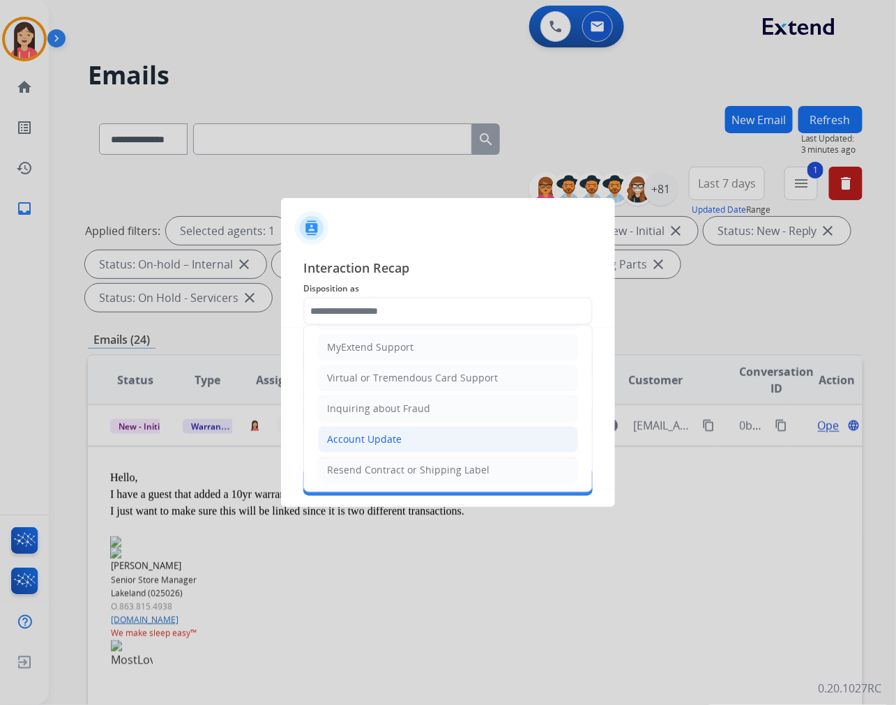
click at [358, 443] on div "Account Update" at bounding box center [364, 439] width 75 height 14
type input "**********"
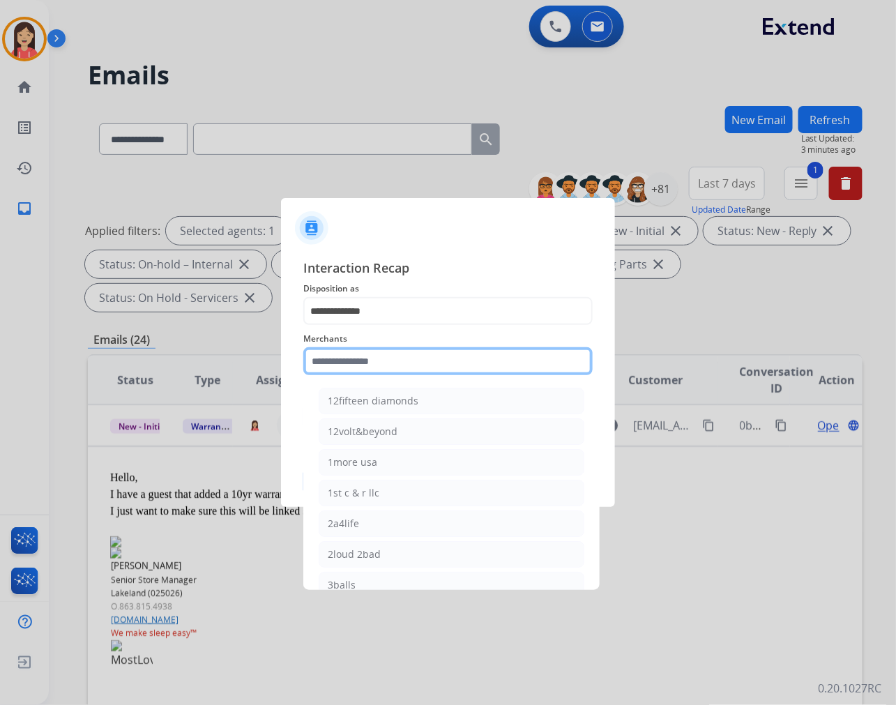
click at [391, 370] on input "text" at bounding box center [447, 361] width 289 height 28
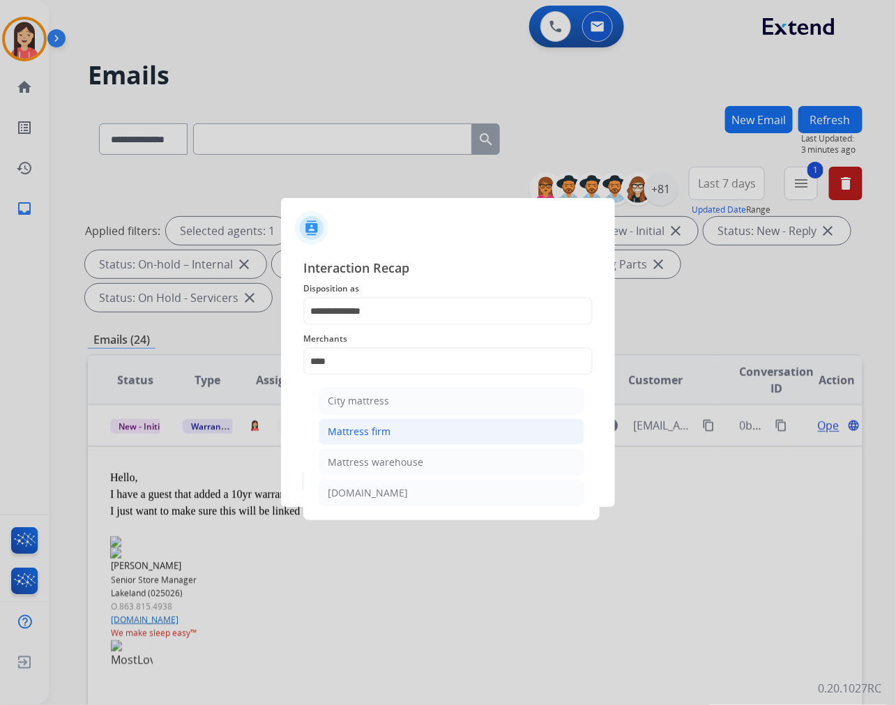
click at [383, 420] on li "Mattress firm" at bounding box center [452, 431] width 266 height 26
type input "**********"
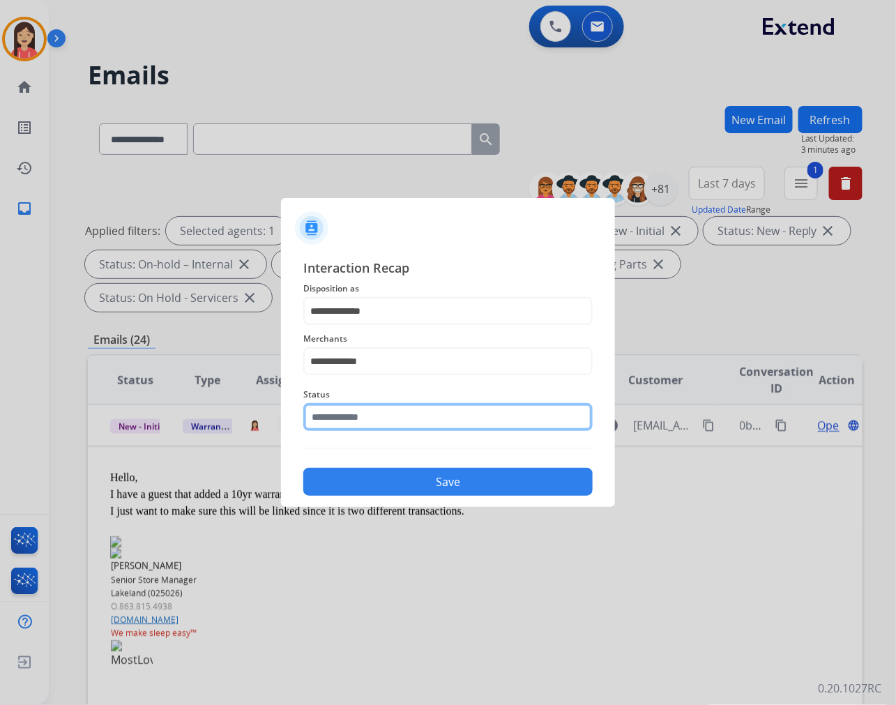
click at [385, 415] on input "text" at bounding box center [447, 417] width 289 height 28
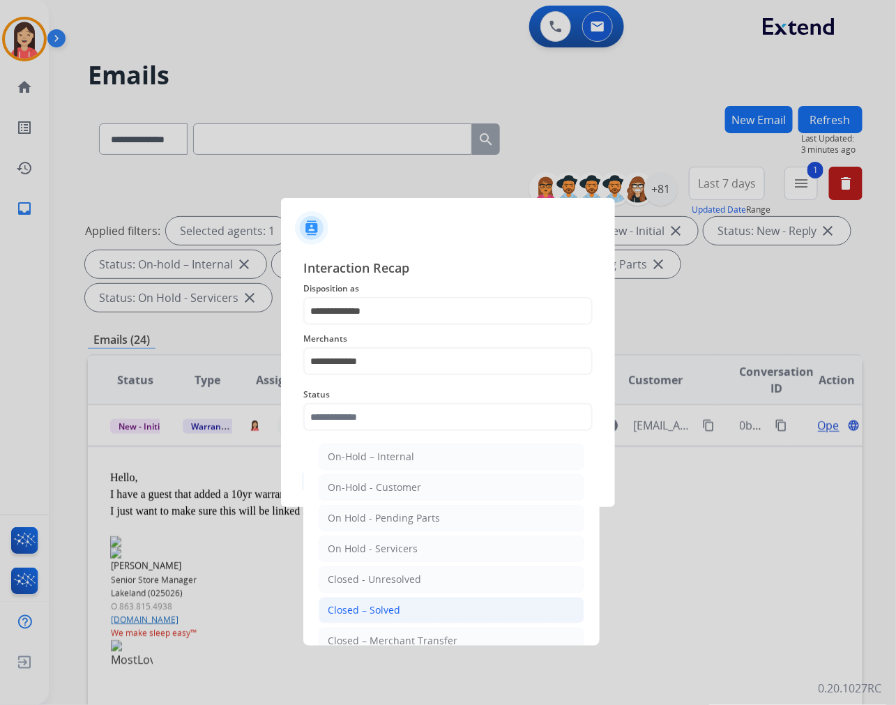
click at [404, 609] on li "Closed – Solved" at bounding box center [452, 610] width 266 height 26
type input "**********"
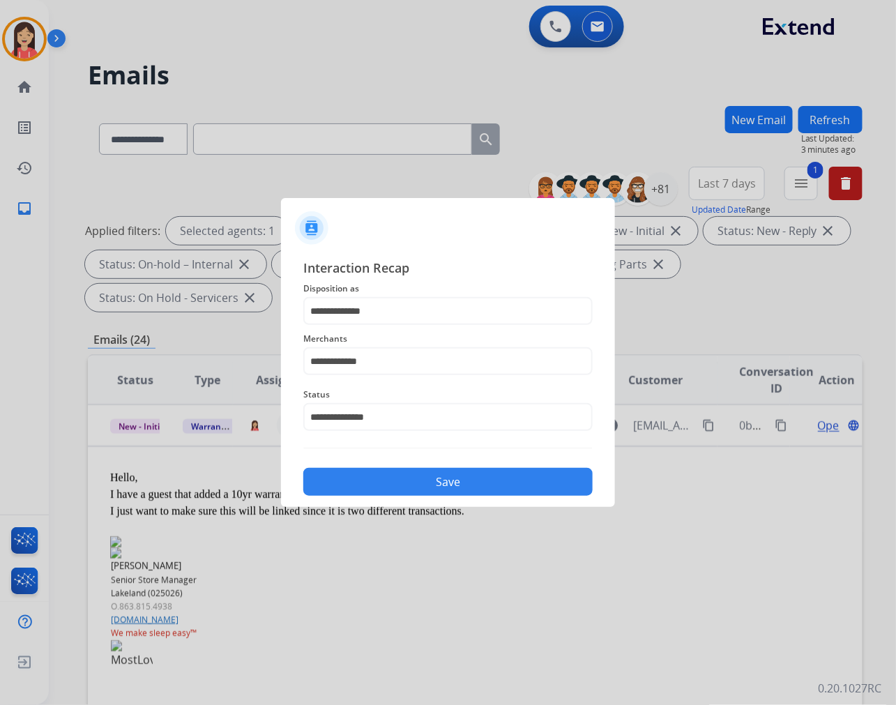
click at [438, 498] on div "**********" at bounding box center [448, 377] width 334 height 260
click at [452, 482] on button "Save" at bounding box center [447, 482] width 289 height 28
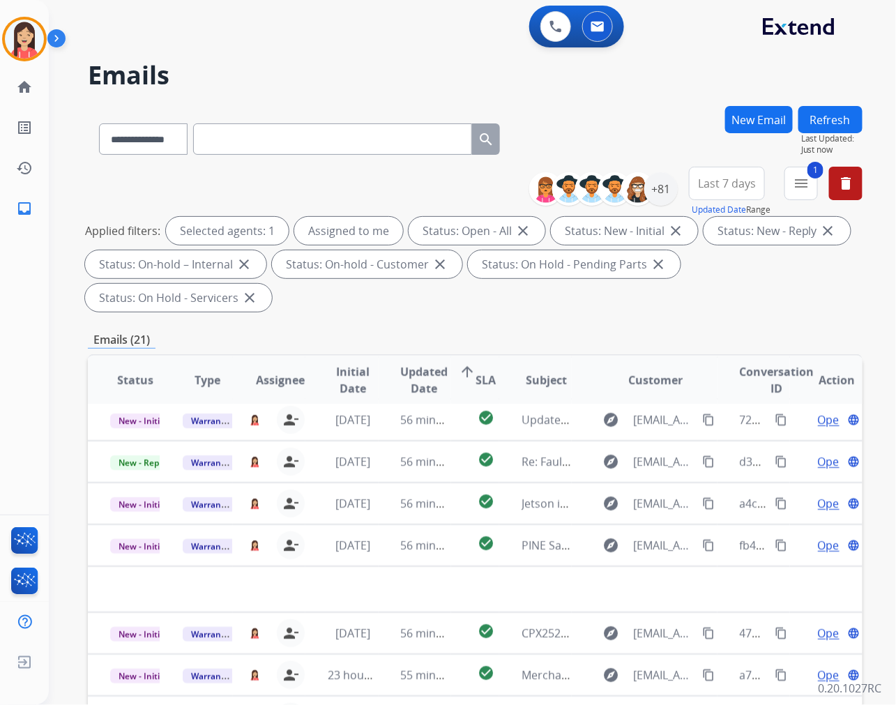
scroll to position [46, 0]
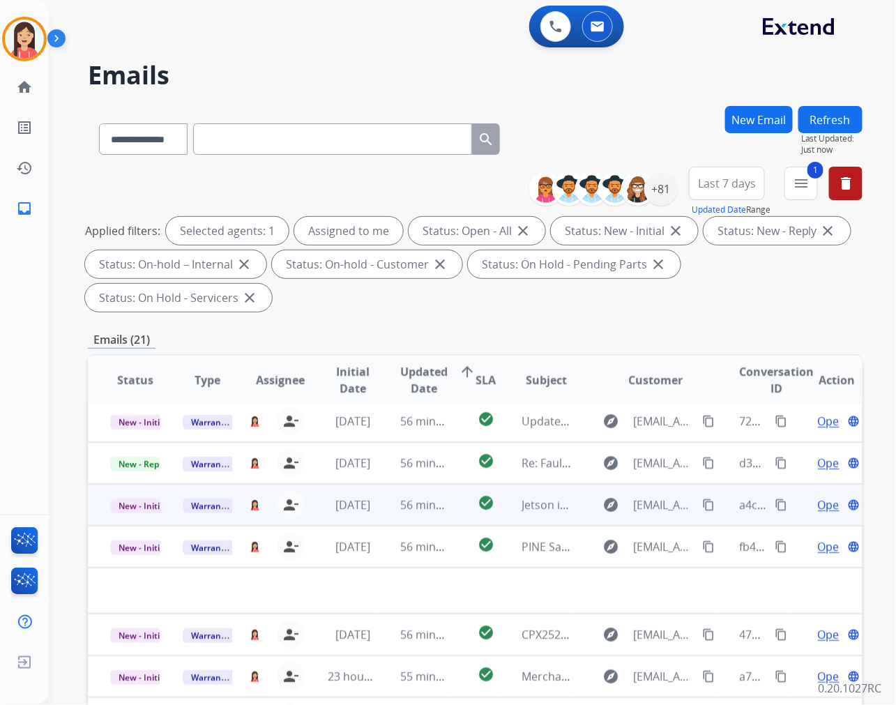
click at [378, 560] on td "56 minutes ago" at bounding box center [414, 547] width 72 height 42
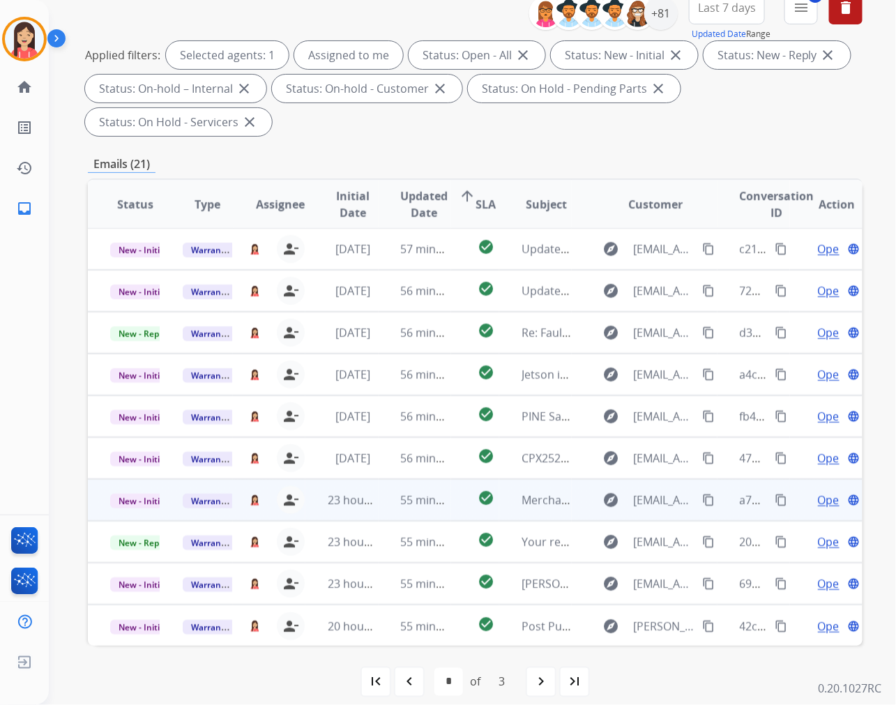
scroll to position [189, 0]
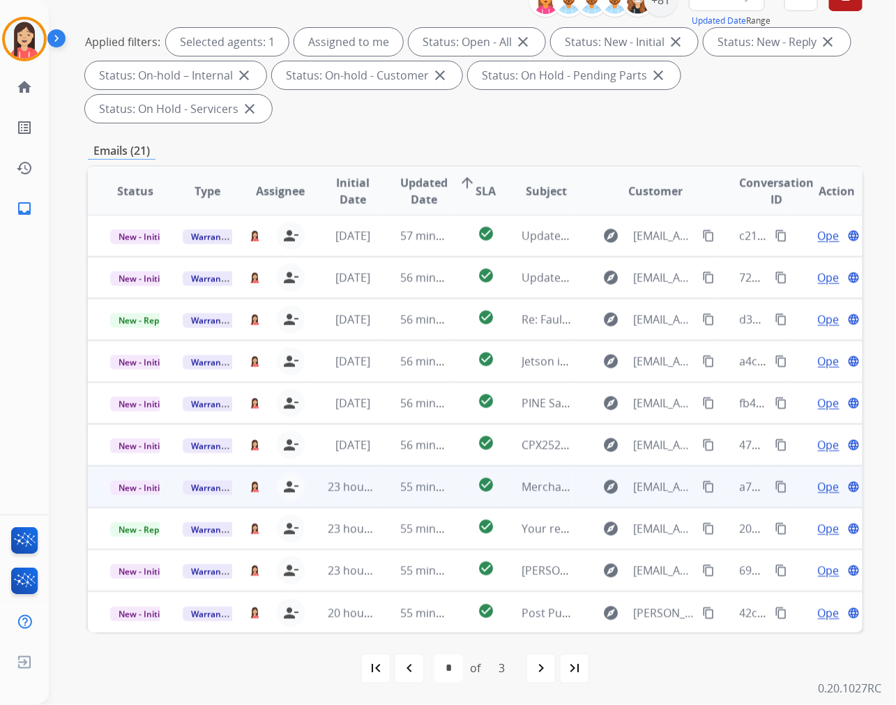
click at [381, 497] on td "55 minutes ago" at bounding box center [414, 487] width 72 height 42
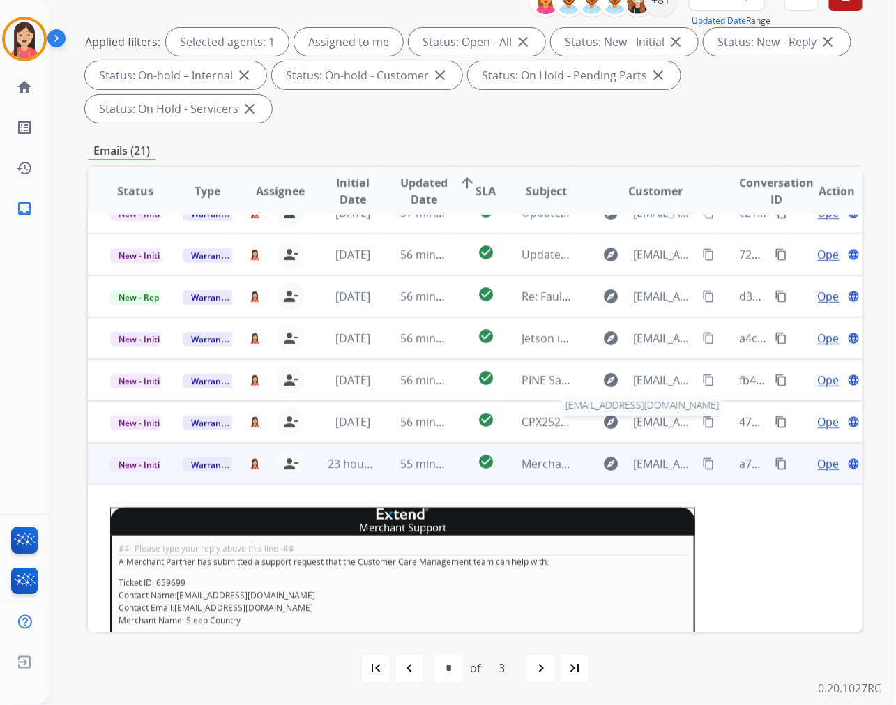
scroll to position [18, 0]
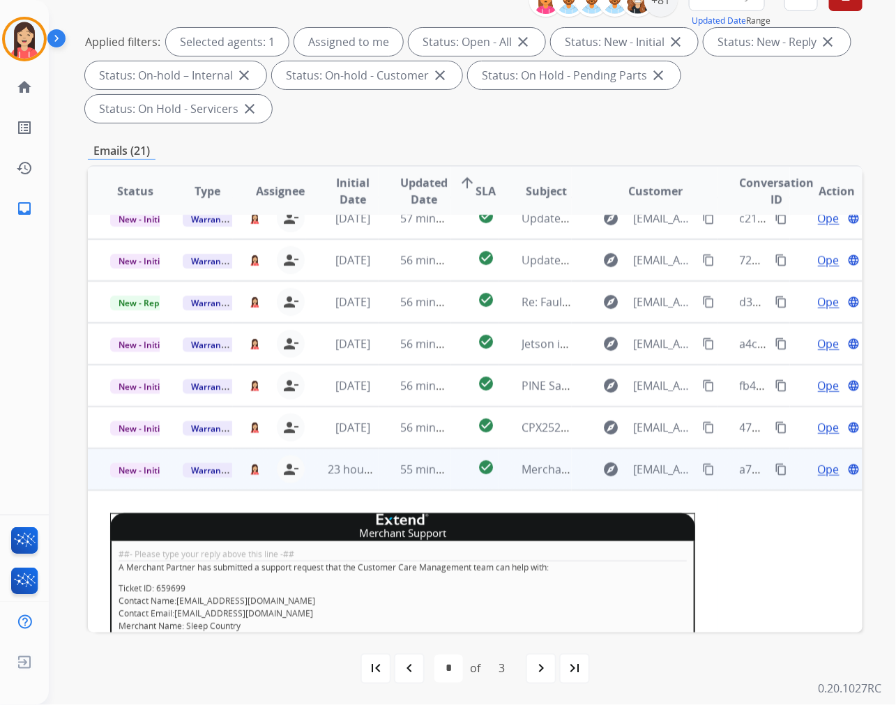
click at [818, 464] on span "Open" at bounding box center [832, 469] width 29 height 17
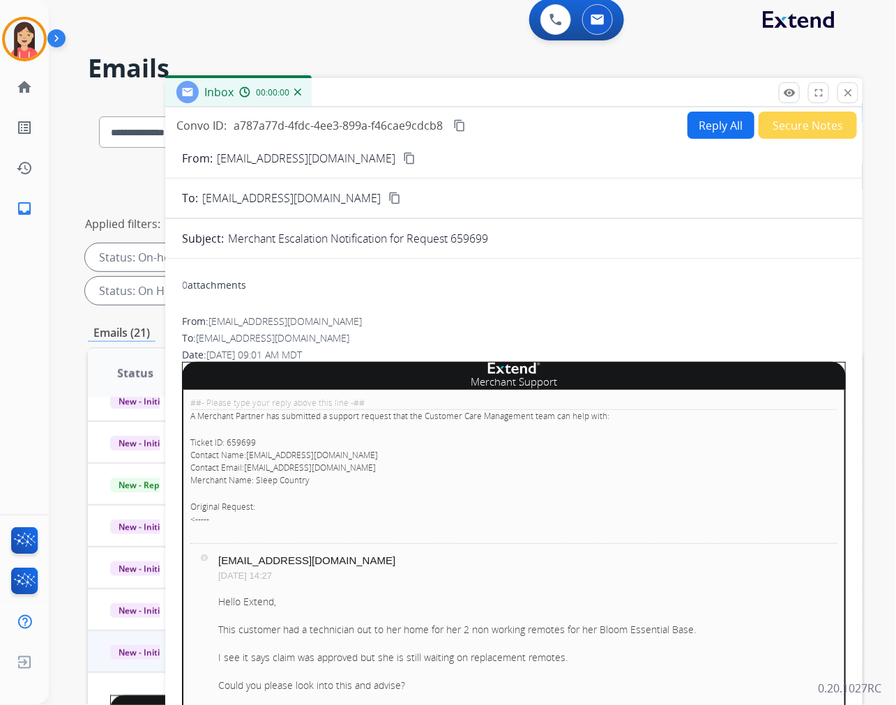
scroll to position [0, 0]
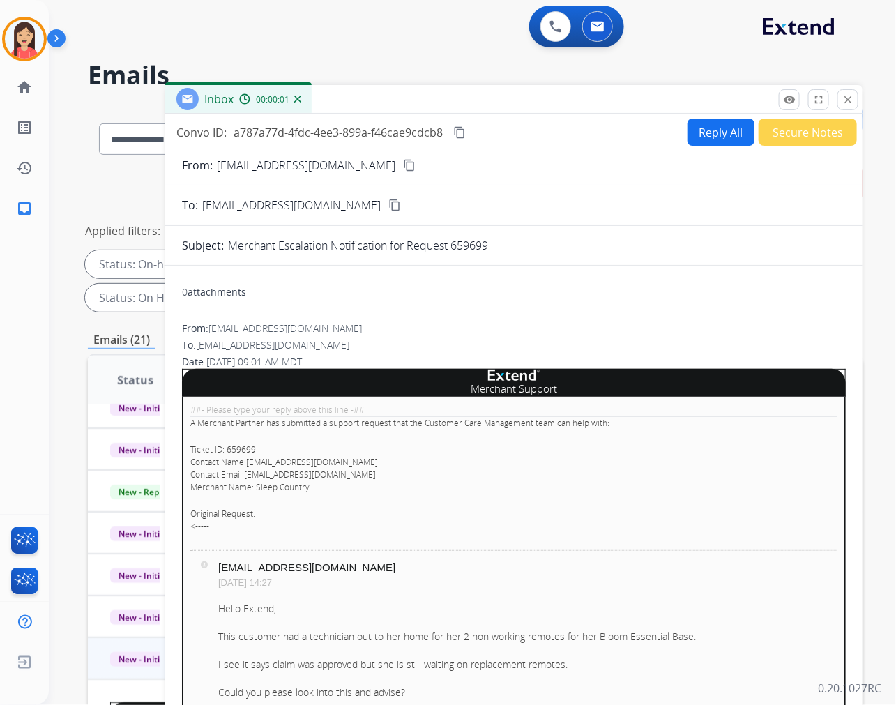
click at [792, 126] on button "Secure Notes" at bounding box center [807, 131] width 98 height 27
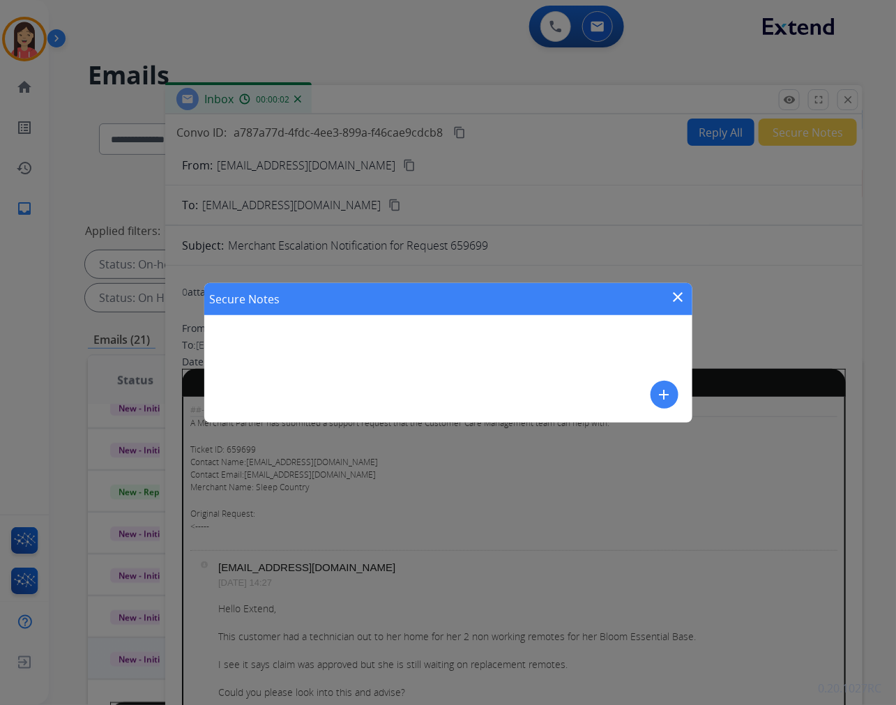
click at [659, 386] on mat-icon "add" at bounding box center [664, 394] width 17 height 17
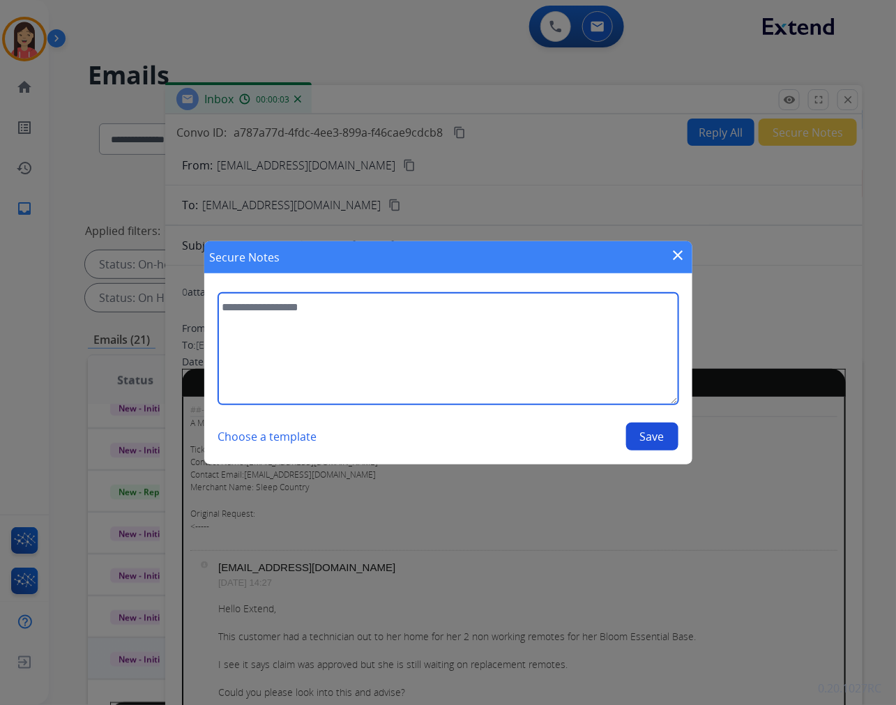
click at [495, 362] on textarea at bounding box center [448, 349] width 460 height 112
type textarea "**********"
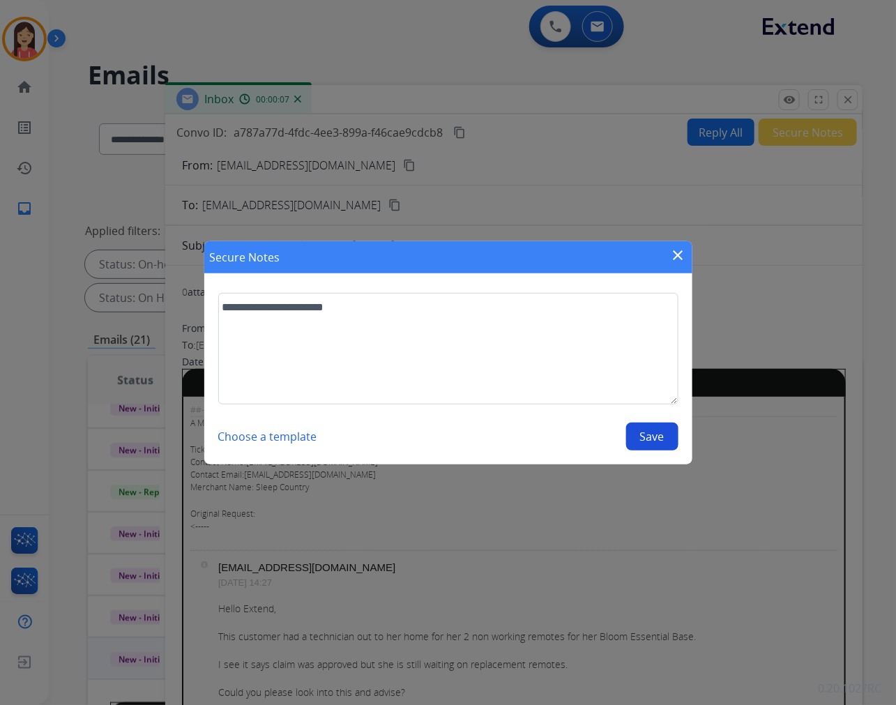
click at [632, 429] on button "Save" at bounding box center [652, 436] width 52 height 28
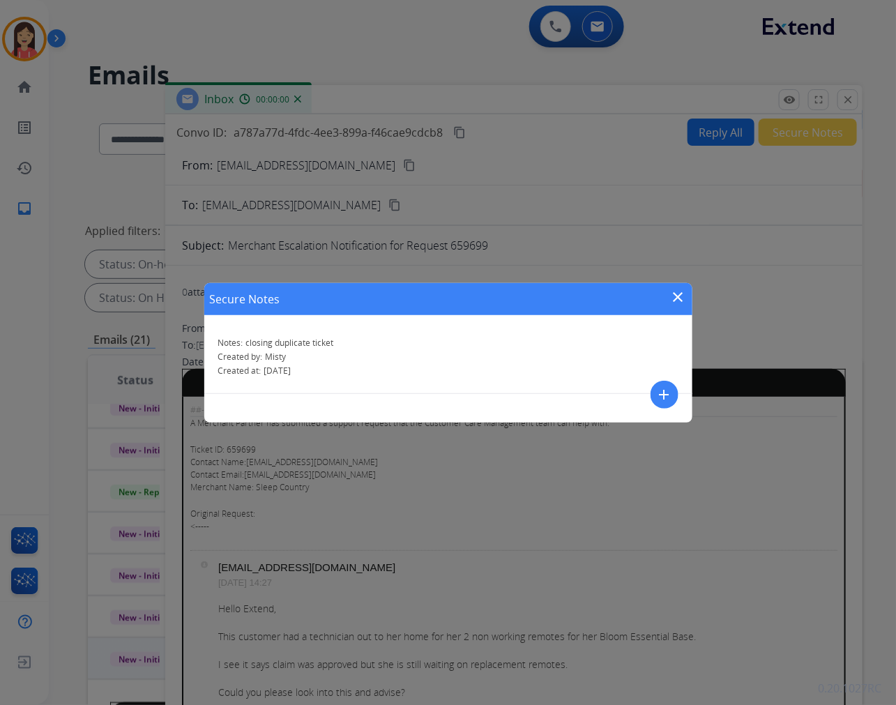
click at [677, 302] on mat-icon "close" at bounding box center [678, 297] width 17 height 17
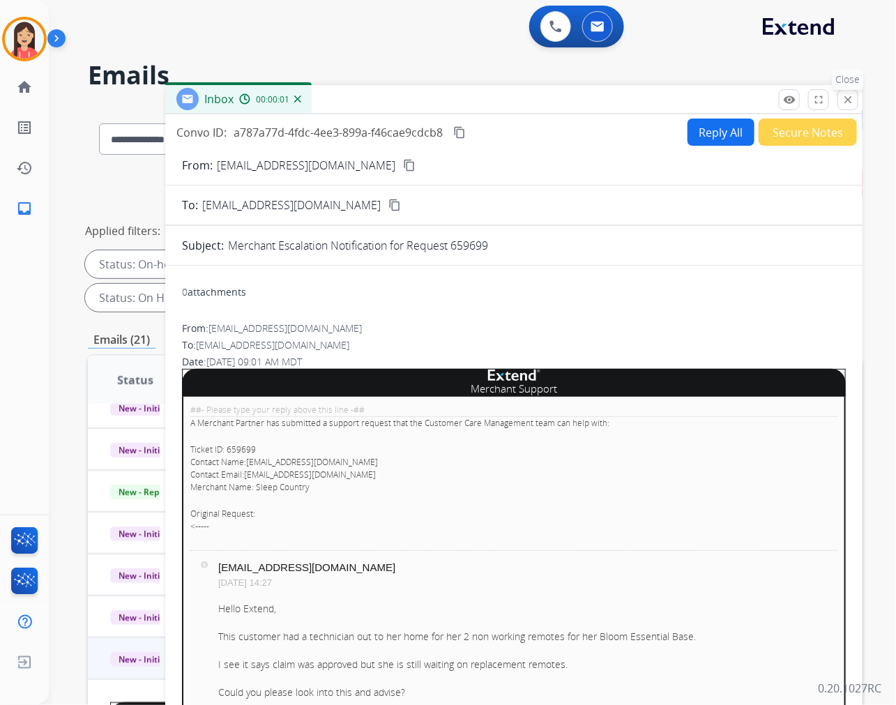
click at [851, 94] on mat-icon "close" at bounding box center [847, 99] width 13 height 13
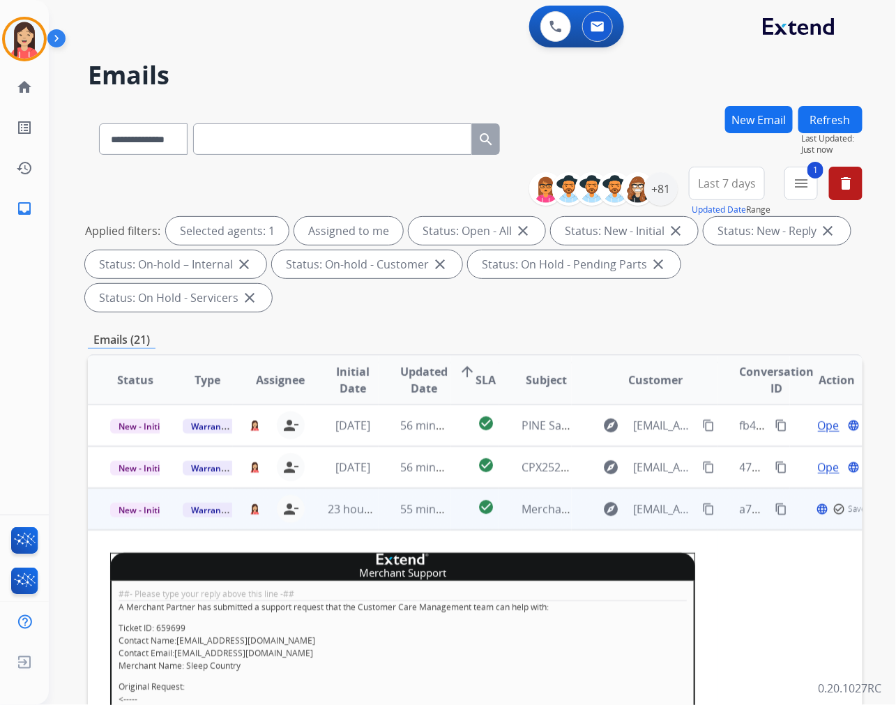
scroll to position [173, 0]
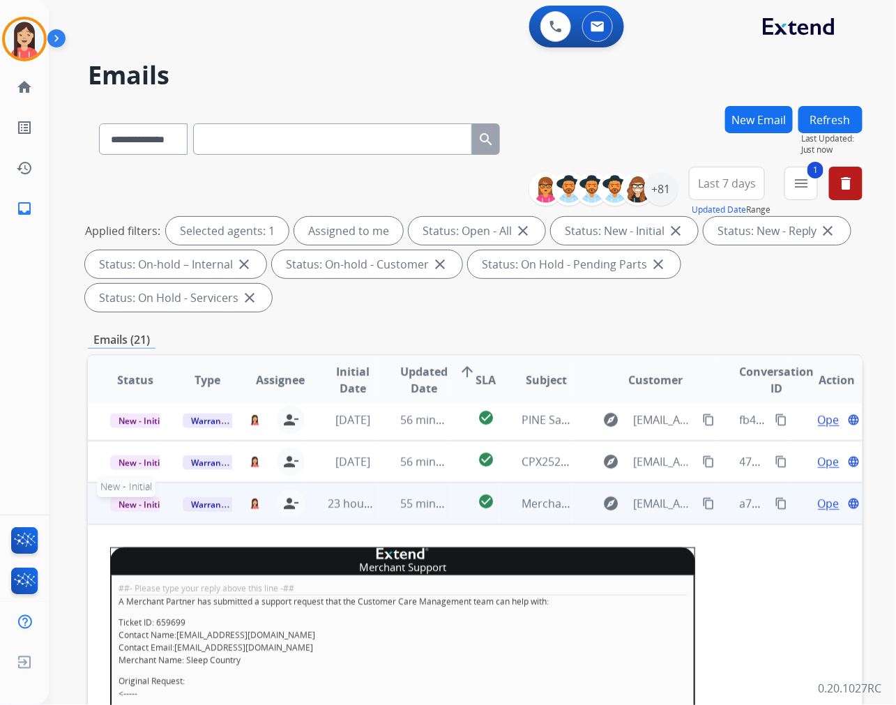
click at [151, 500] on span "New - Initial" at bounding box center [142, 504] width 65 height 15
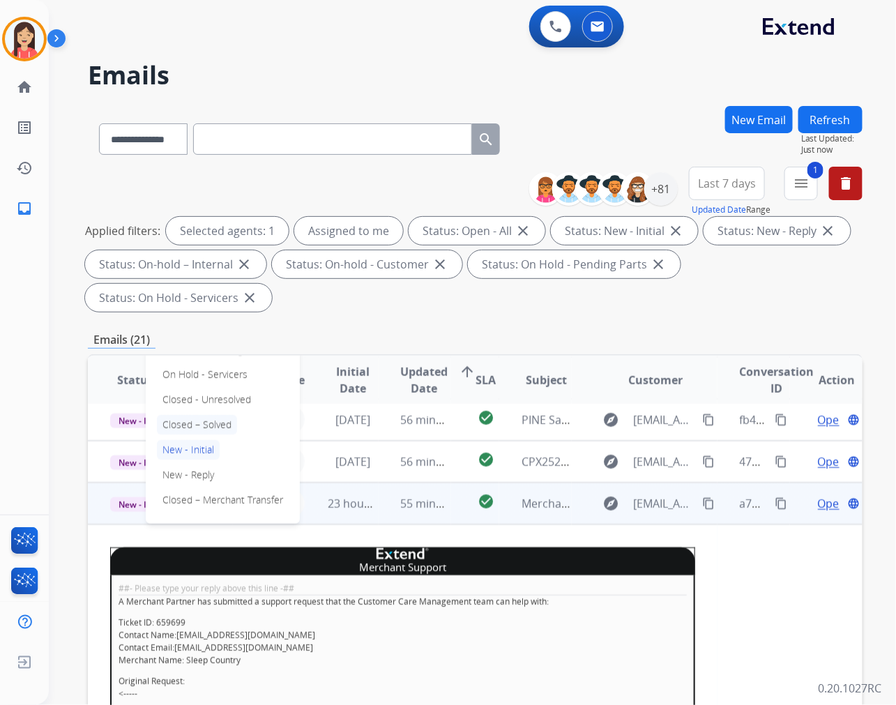
click at [204, 415] on p "Closed – Solved" at bounding box center [197, 425] width 80 height 20
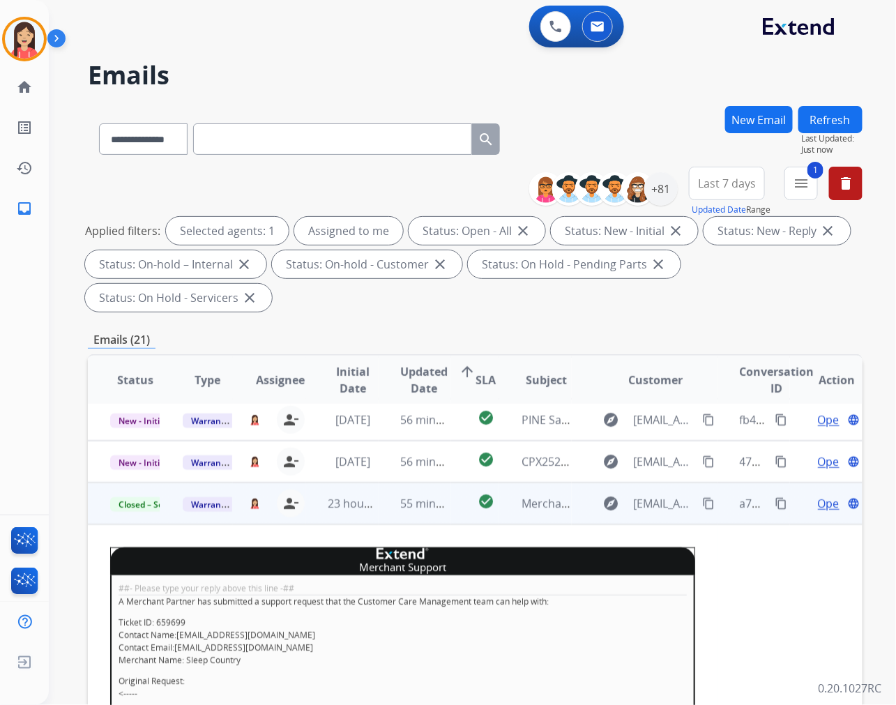
click at [431, 512] on td "55 minutes ago" at bounding box center [414, 503] width 72 height 42
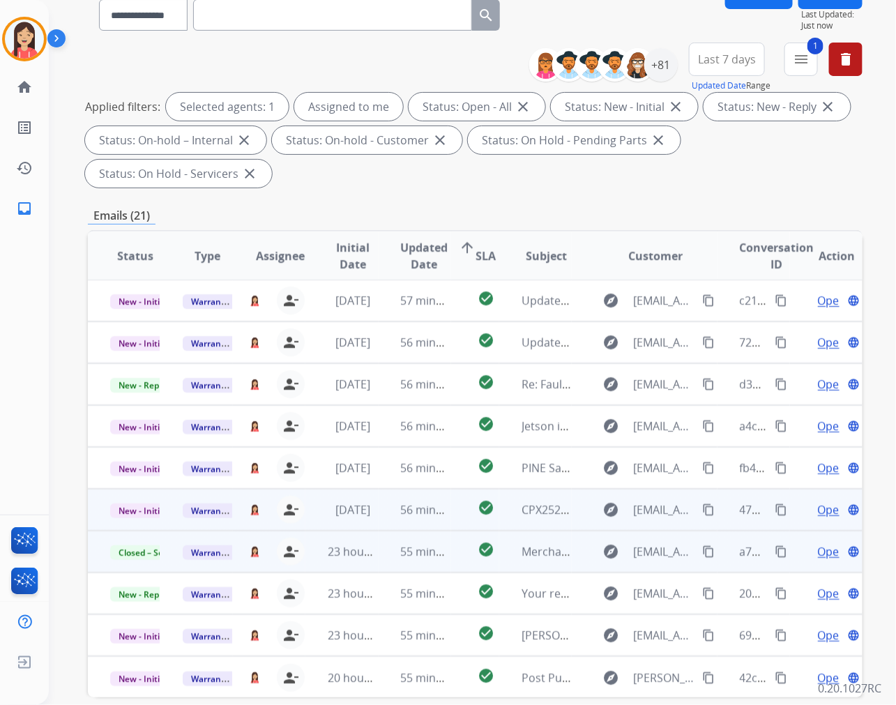
scroll to position [189, 0]
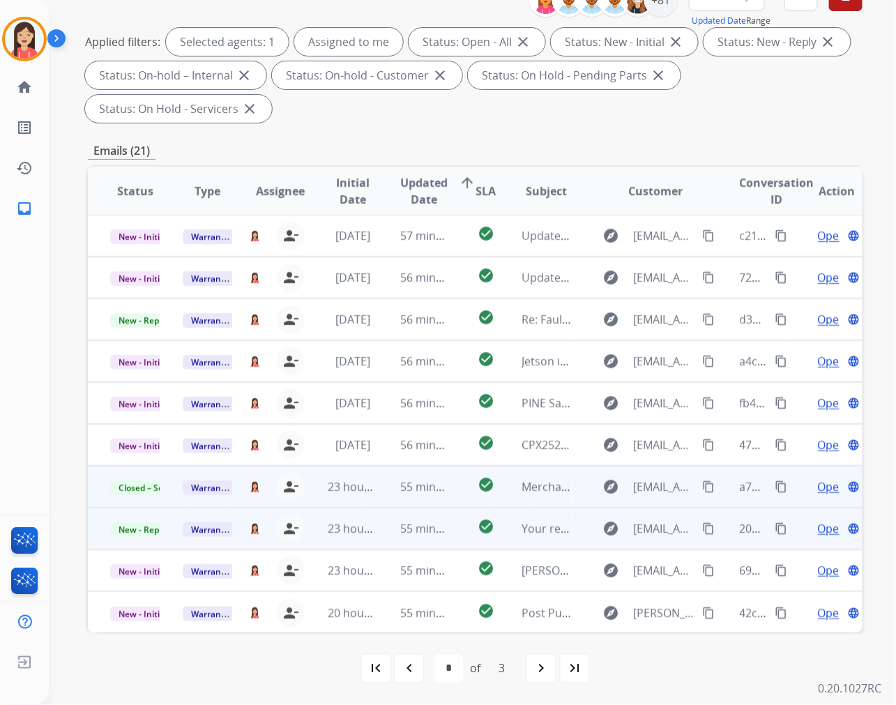
click at [380, 540] on td "55 minutes ago" at bounding box center [414, 528] width 72 height 42
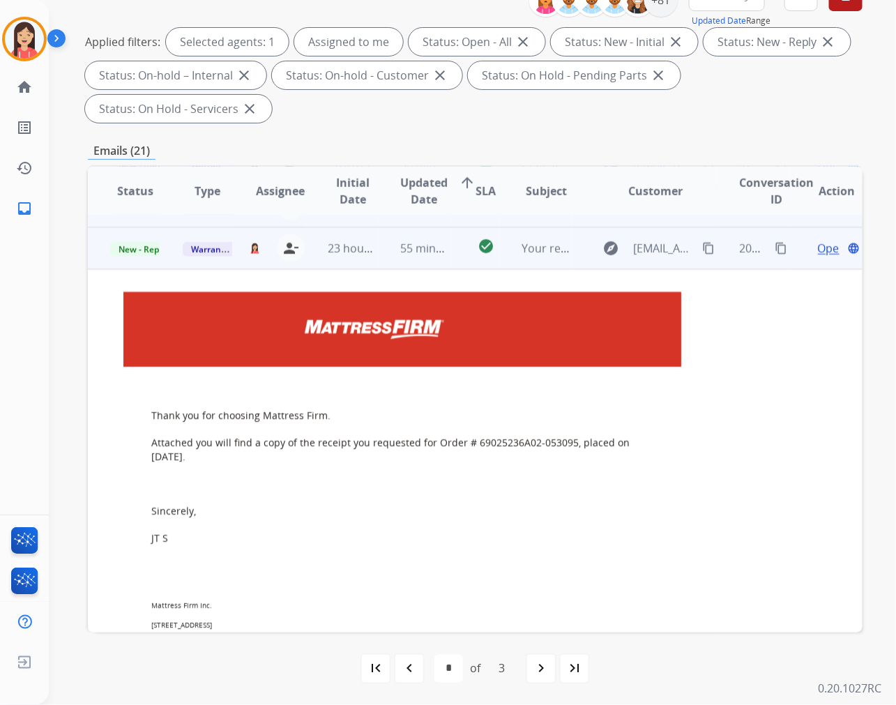
scroll to position [293, 0]
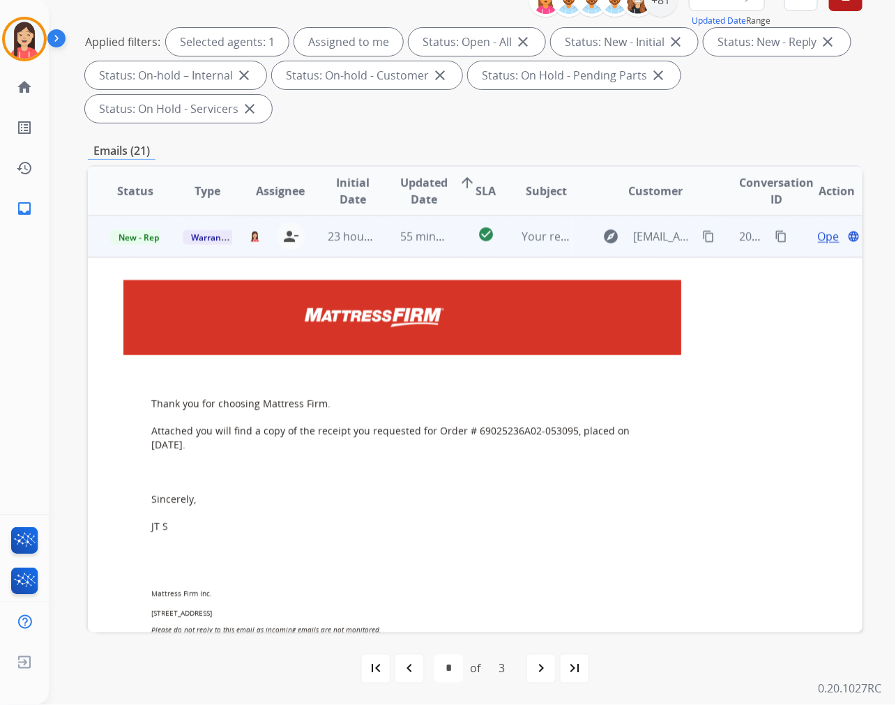
click at [818, 236] on span "Open" at bounding box center [832, 236] width 29 height 17
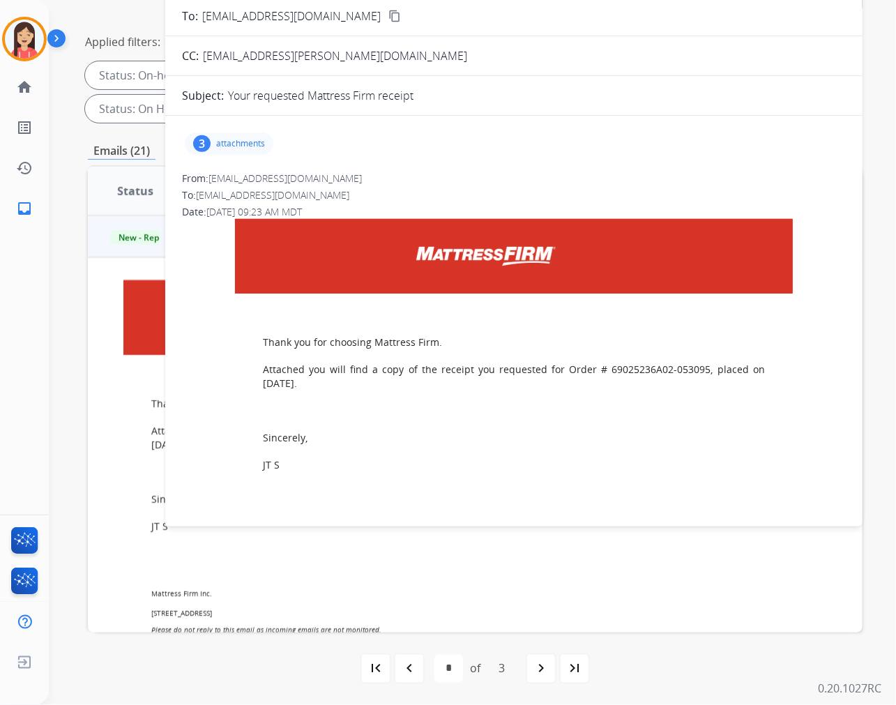
click at [246, 142] on p "attachments" at bounding box center [240, 143] width 49 height 11
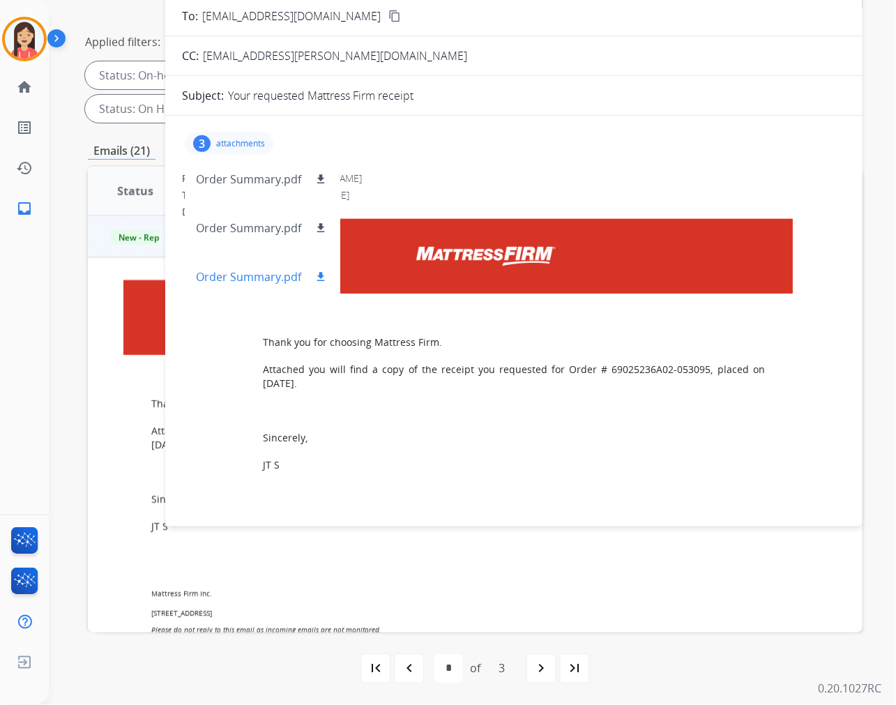
click at [319, 275] on mat-icon "download" at bounding box center [320, 276] width 13 height 13
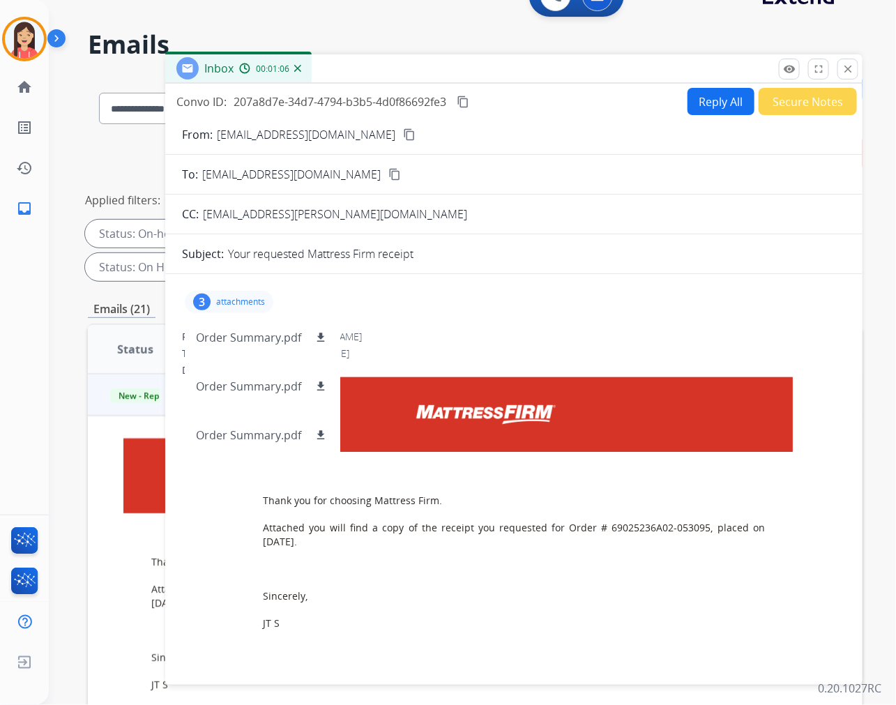
scroll to position [0, 0]
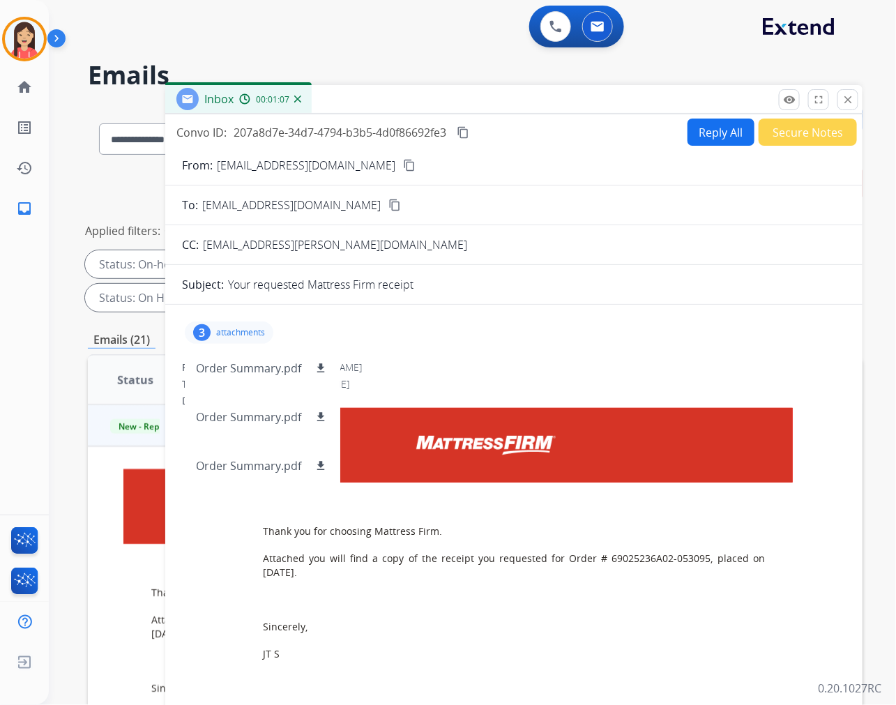
click at [711, 126] on button "Reply All" at bounding box center [720, 131] width 67 height 27
select select "**********"
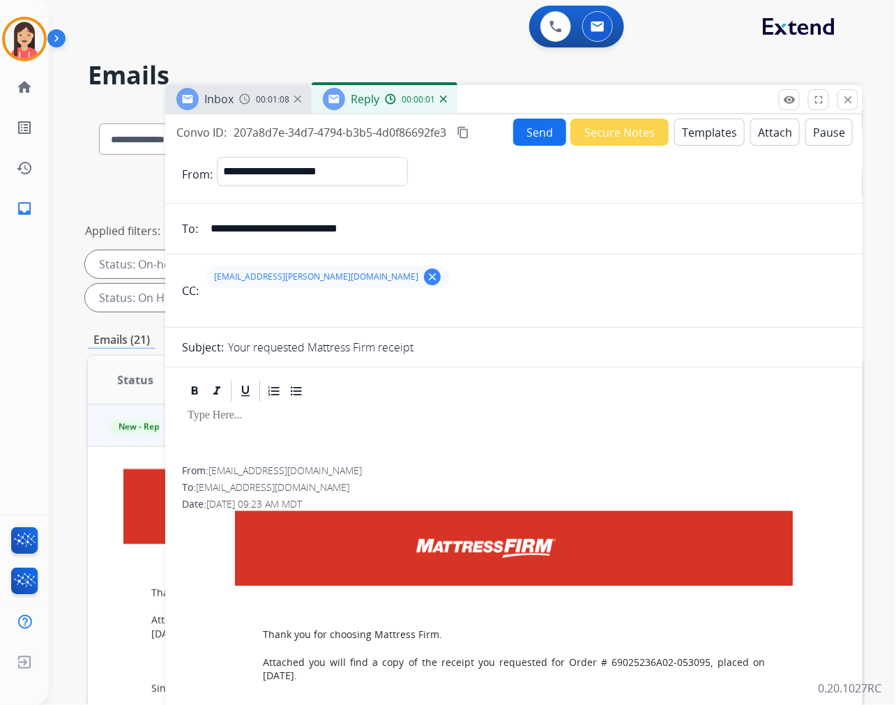
click at [702, 135] on button "Templates" at bounding box center [709, 131] width 70 height 27
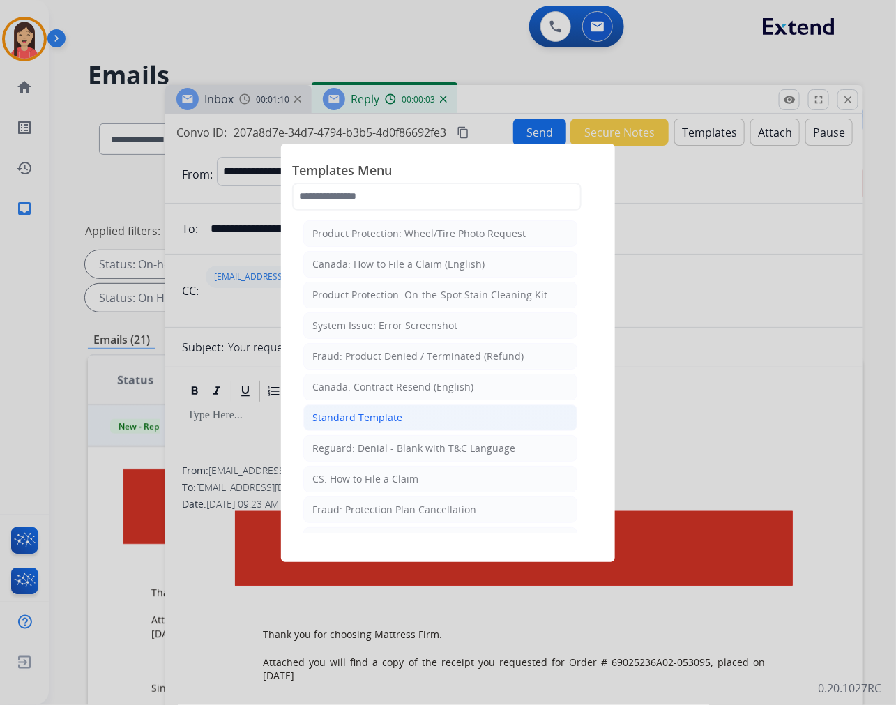
click at [378, 419] on div "Standard Template" at bounding box center [357, 418] width 90 height 14
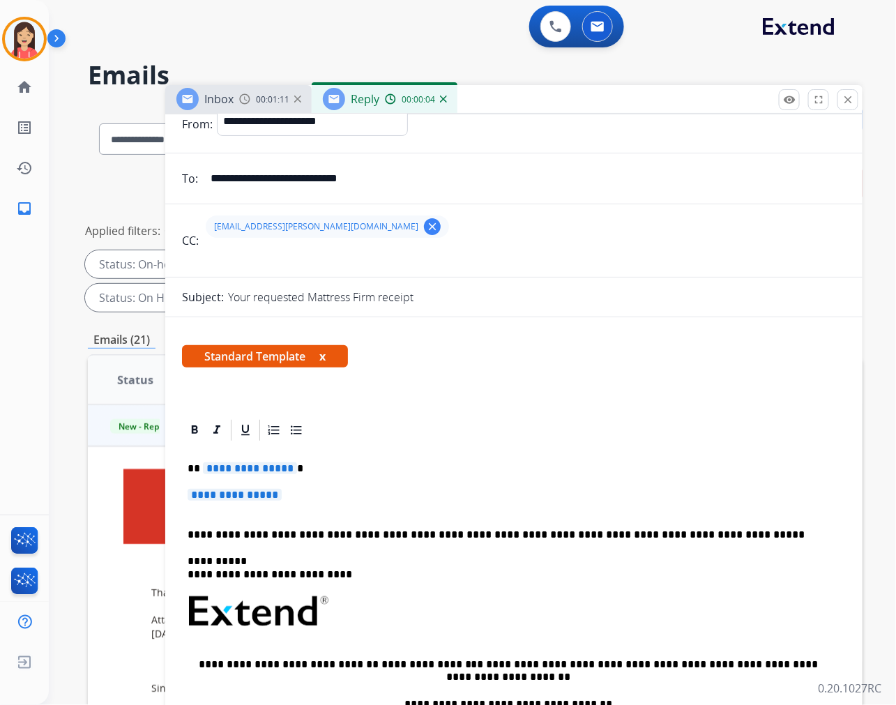
scroll to position [77, 0]
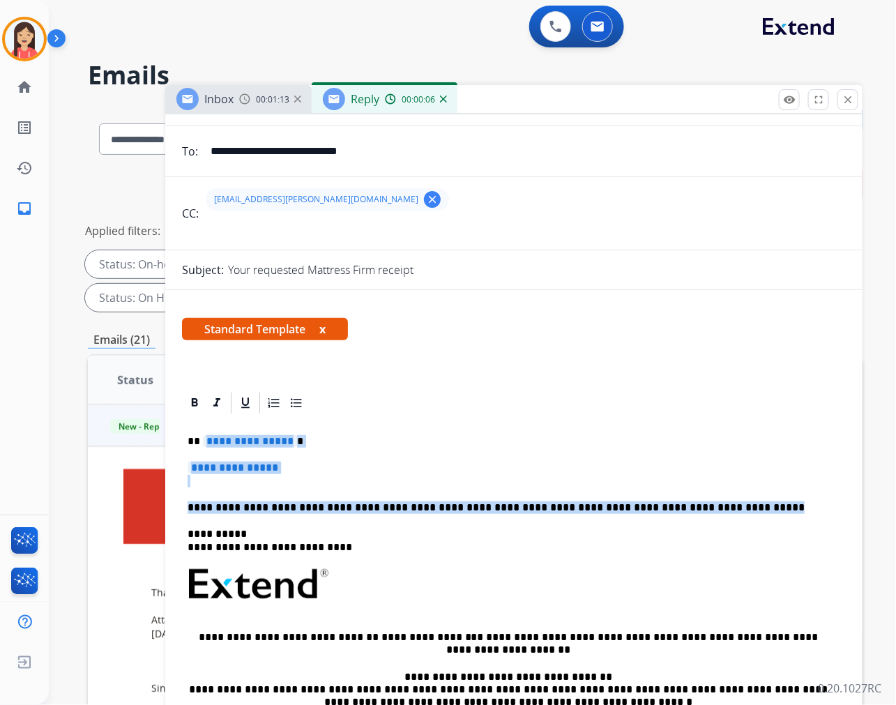
drag, startPoint x: 204, startPoint y: 445, endPoint x: 767, endPoint y: 507, distance: 565.9
click at [767, 507] on div "**********" at bounding box center [514, 616] width 664 height 403
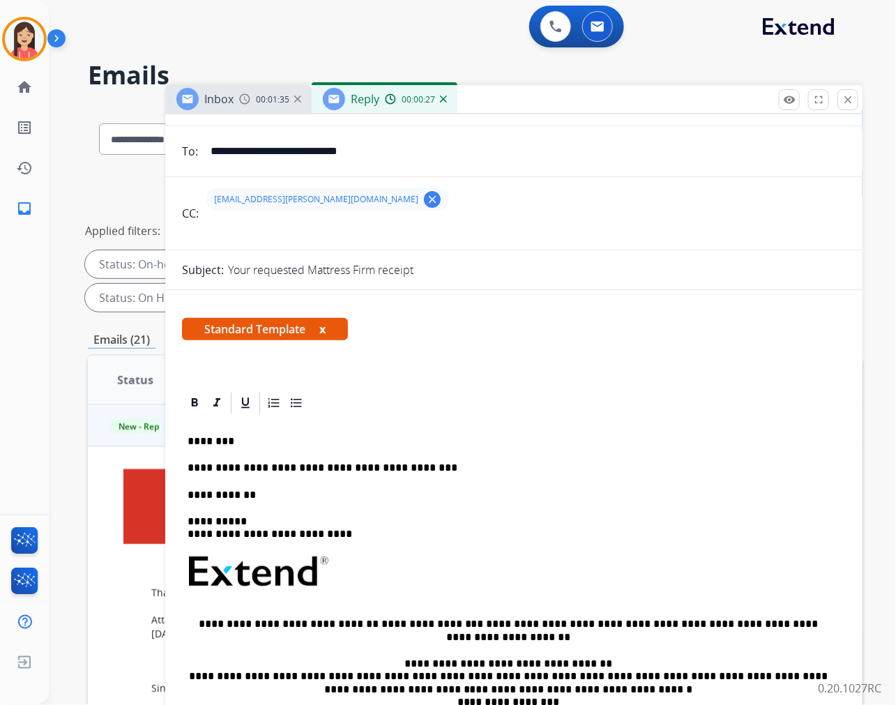
click at [289, 495] on p "**********" at bounding box center [507, 495] width 641 height 13
click at [489, 492] on p "**********" at bounding box center [507, 495] width 641 height 13
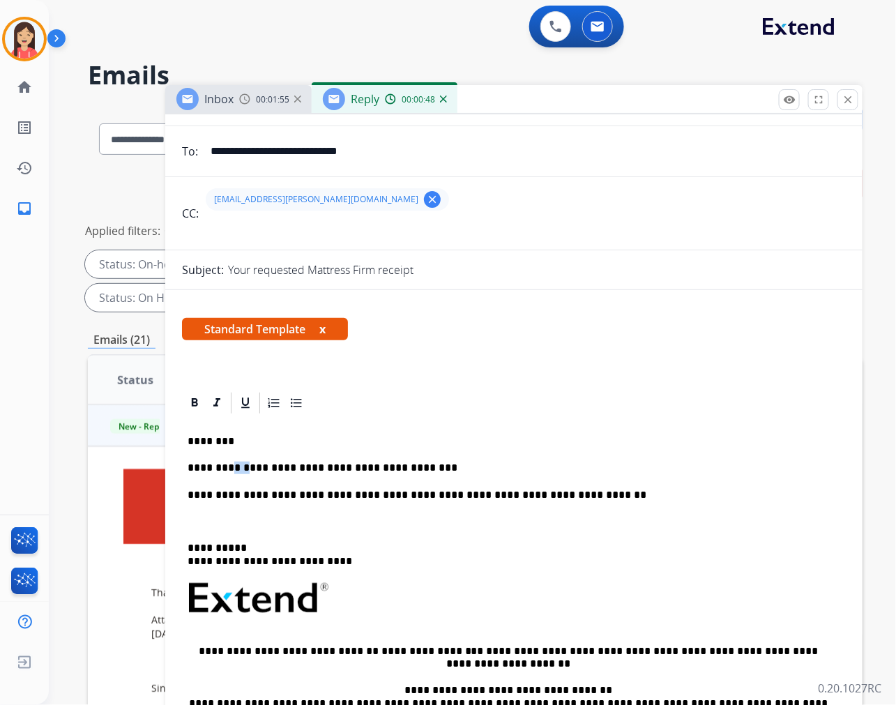
drag, startPoint x: 247, startPoint y: 467, endPoint x: 233, endPoint y: 469, distance: 14.1
click at [233, 469] on p "**********" at bounding box center [507, 467] width 641 height 13
click at [305, 468] on p "**********" at bounding box center [507, 467] width 641 height 13
click at [303, 519] on p at bounding box center [513, 521] width 652 height 13
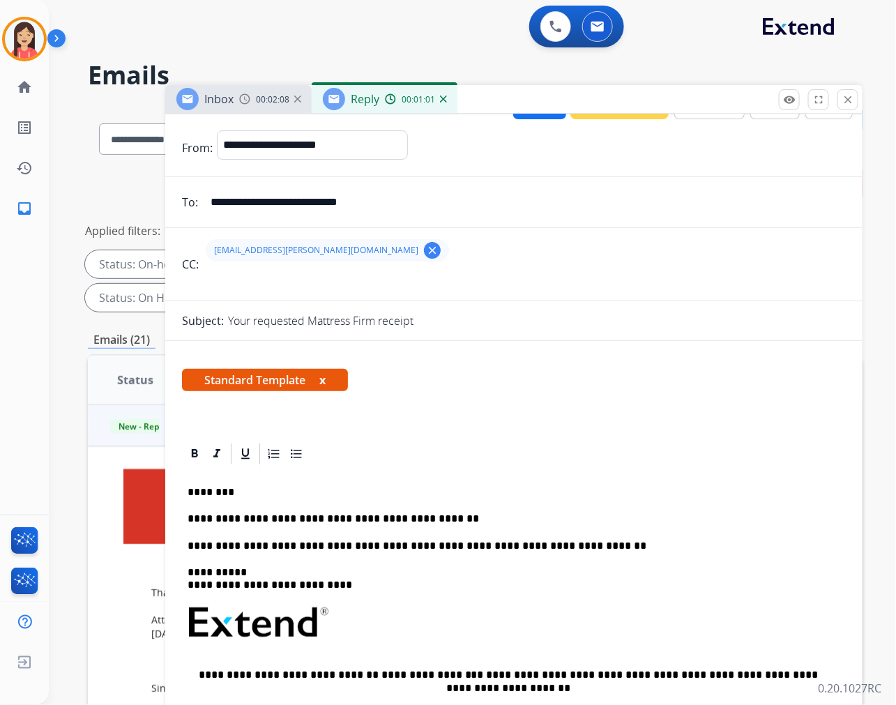
scroll to position [0, 0]
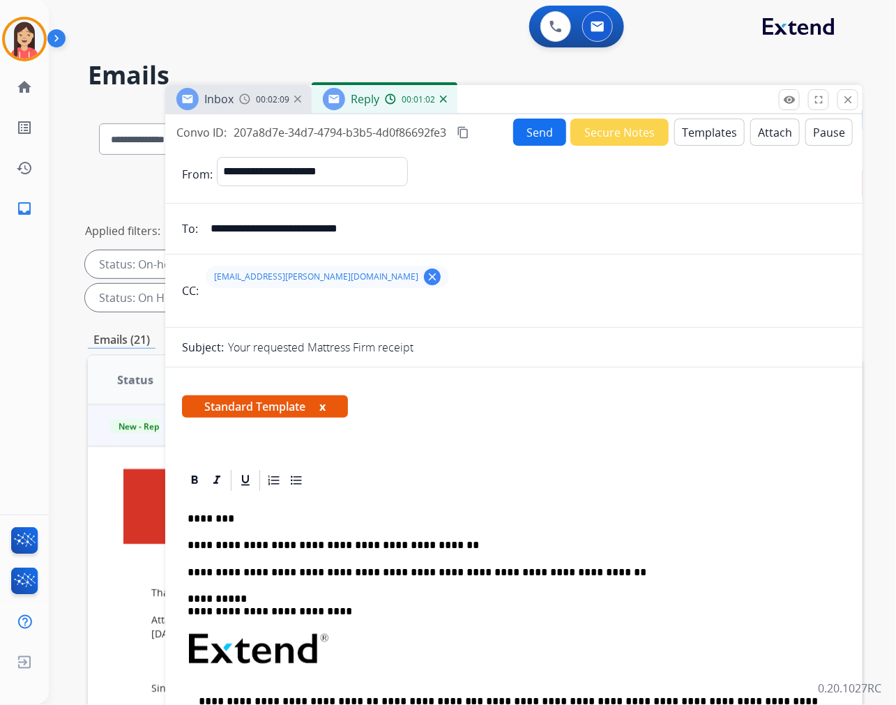
click at [526, 122] on button "Send" at bounding box center [539, 131] width 53 height 27
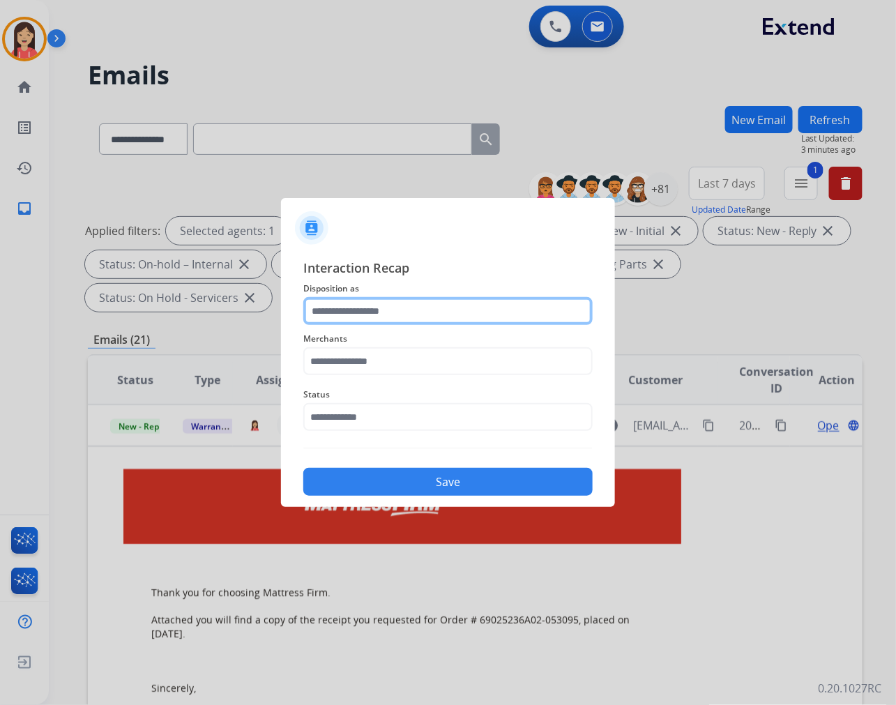
click at [377, 305] on input "text" at bounding box center [447, 311] width 289 height 28
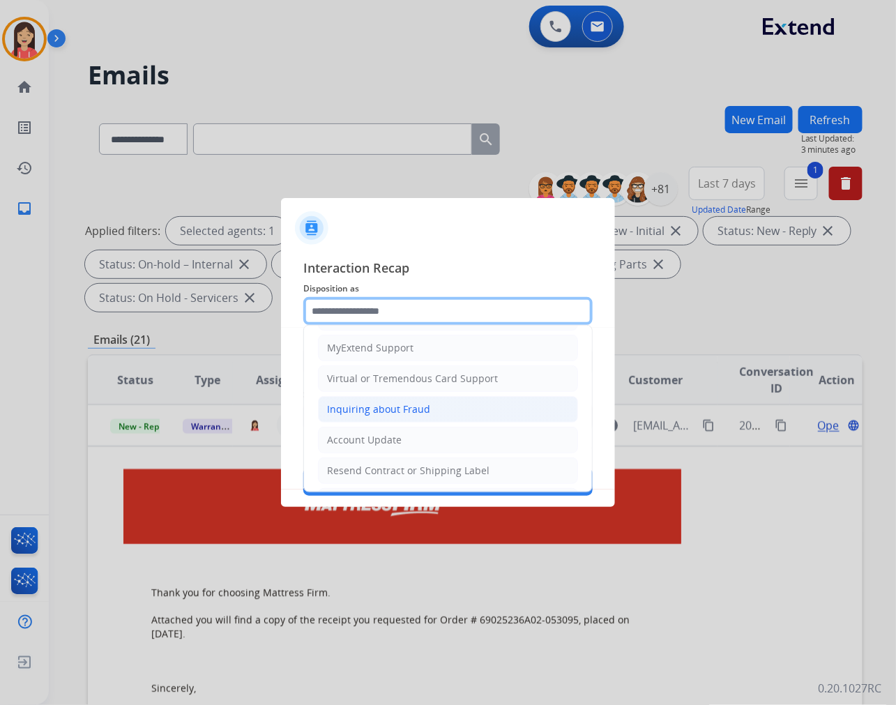
scroll to position [155, 0]
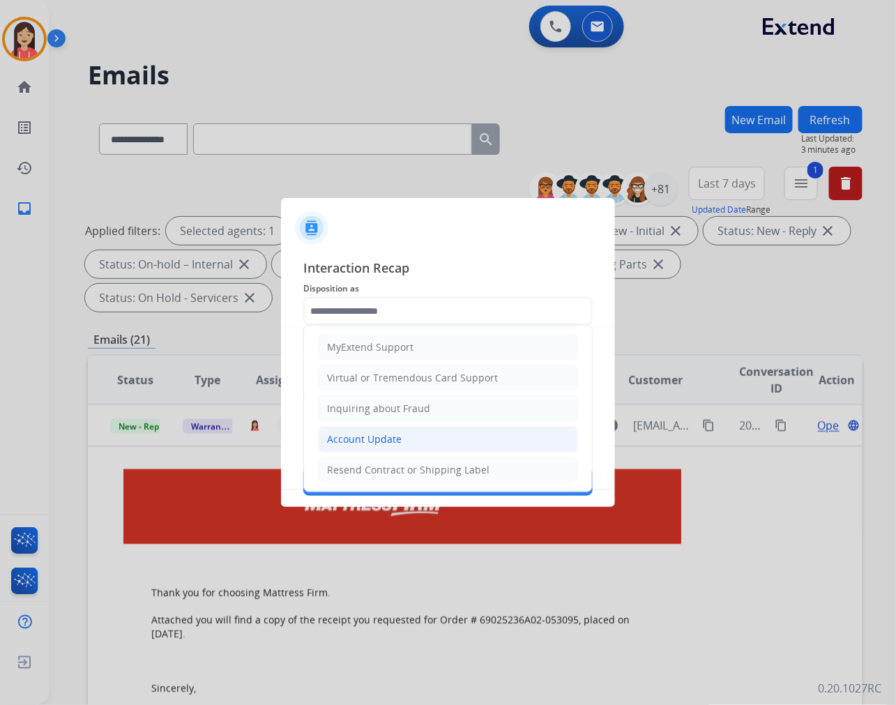
click at [376, 440] on div "Account Update" at bounding box center [364, 439] width 75 height 14
type input "**********"
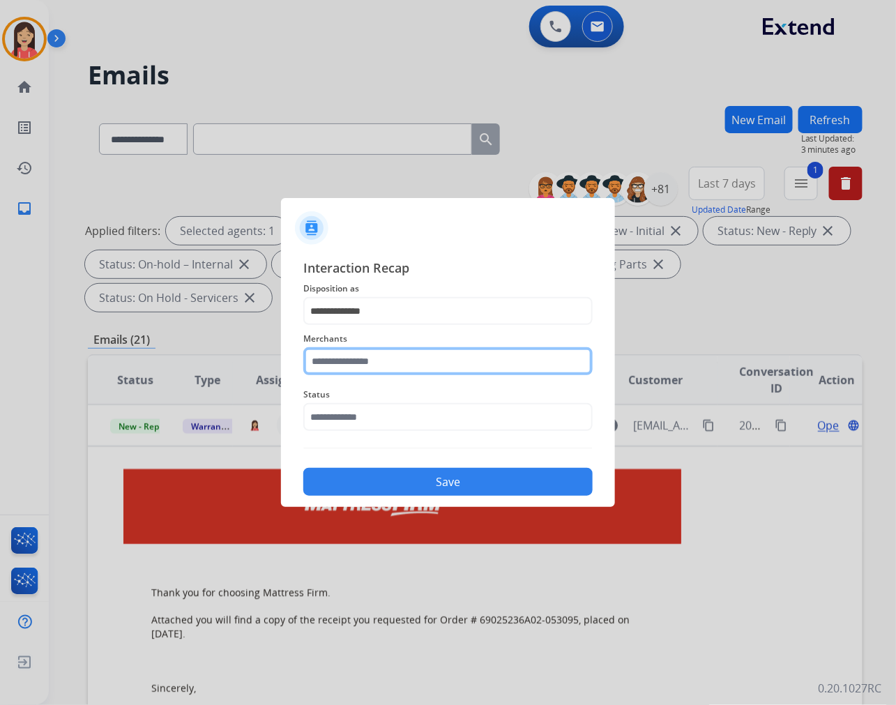
click at [388, 354] on input "text" at bounding box center [447, 361] width 289 height 28
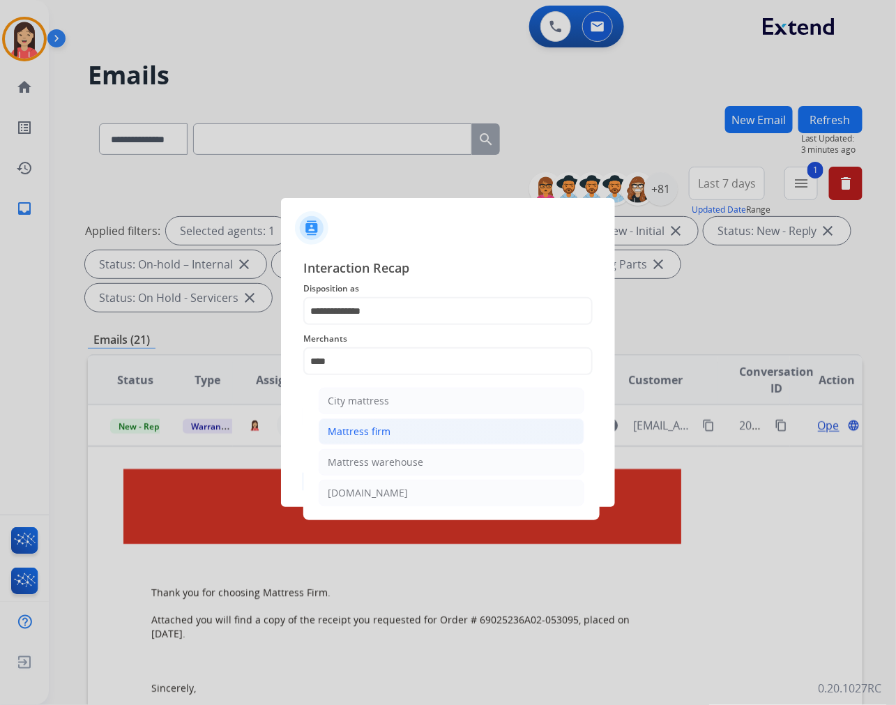
click at [385, 426] on div "Mattress firm" at bounding box center [359, 431] width 63 height 14
type input "**********"
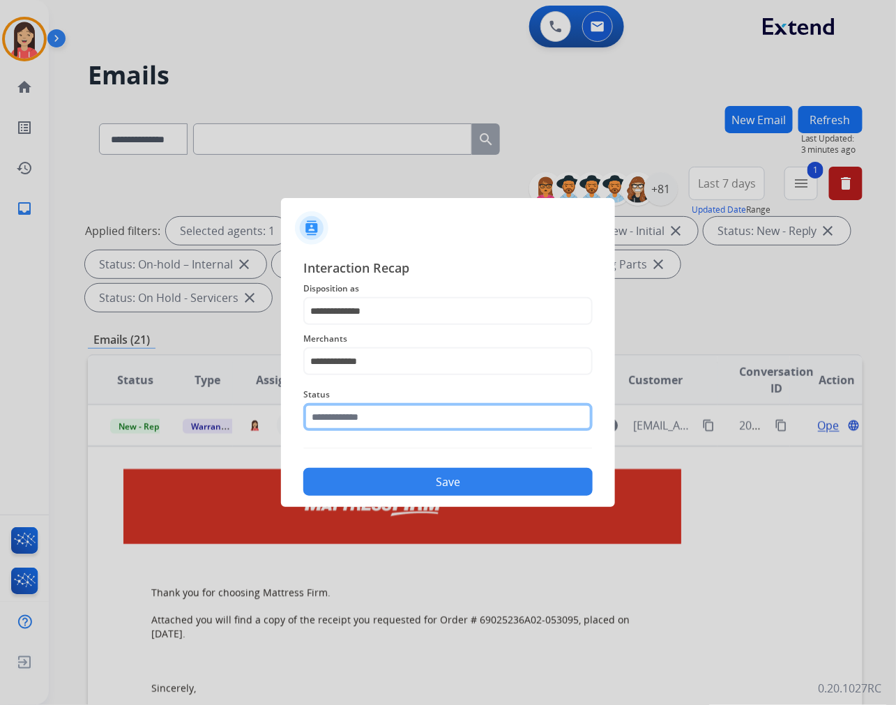
click at [390, 420] on input "text" at bounding box center [447, 417] width 289 height 28
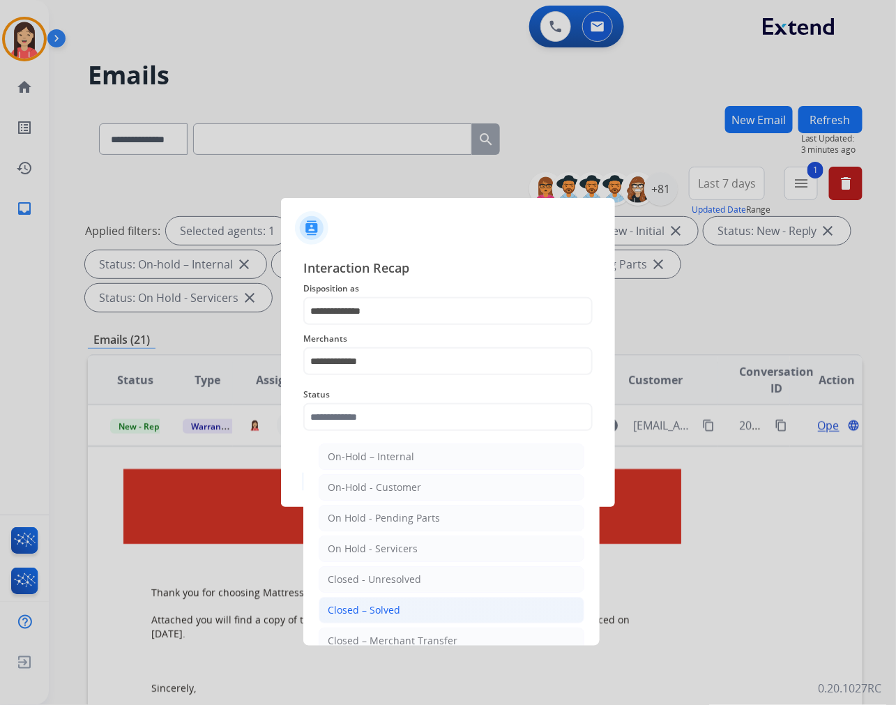
click at [393, 605] on div "Closed – Solved" at bounding box center [364, 610] width 72 height 14
type input "**********"
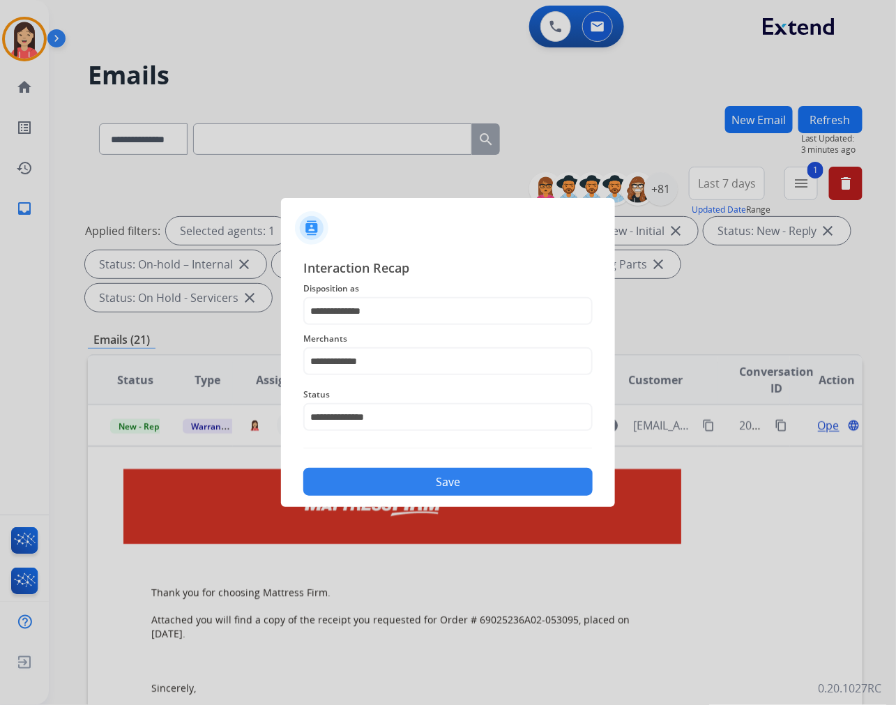
click at [439, 476] on button "Save" at bounding box center [447, 482] width 289 height 28
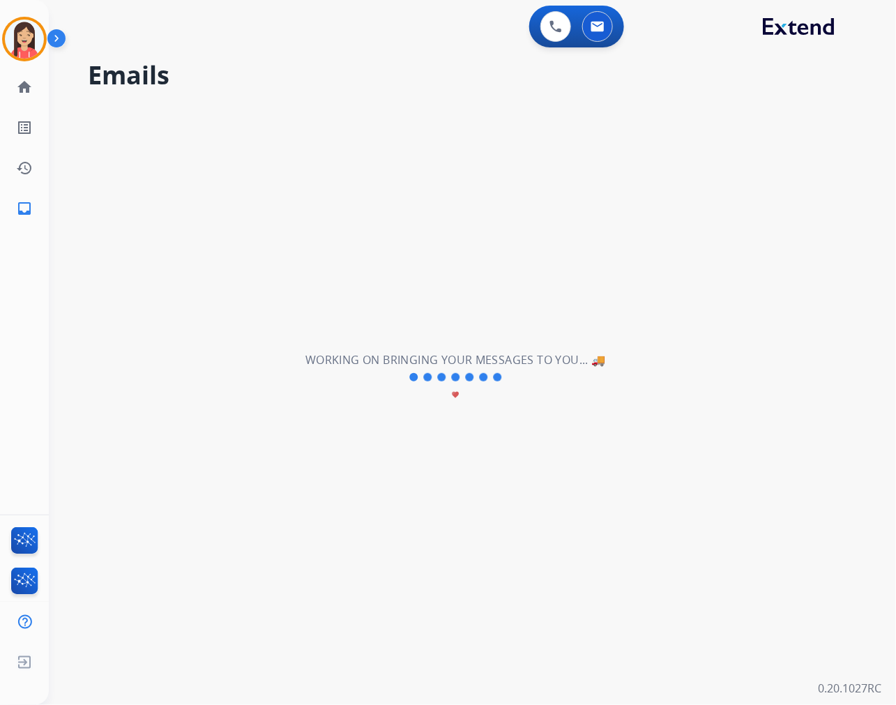
scroll to position [4, 0]
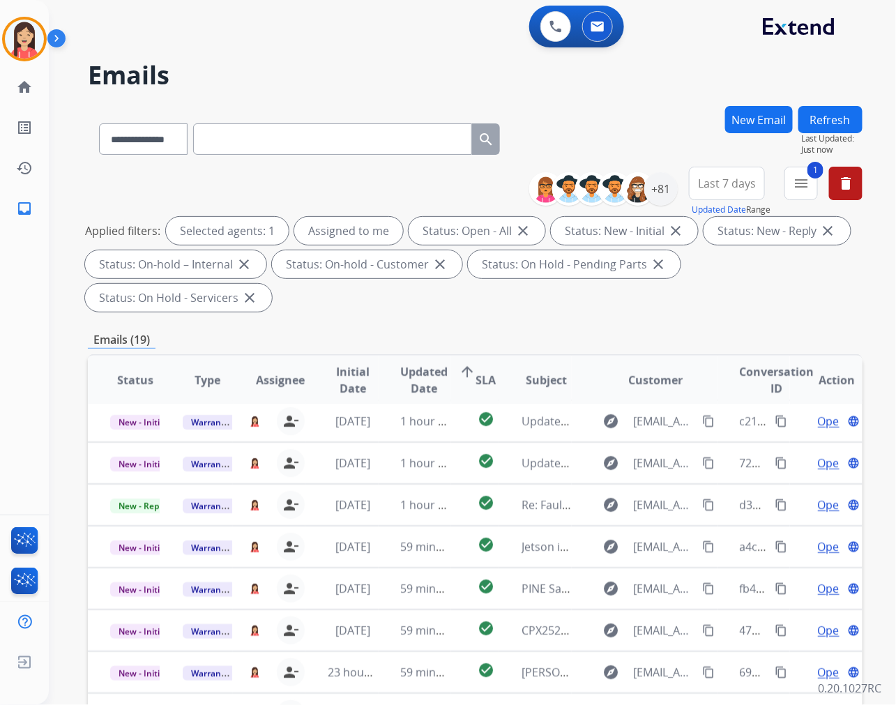
click at [421, 298] on div "Applied filters: Selected agents: 1 Assigned to me Status: Open - All close Sta…" at bounding box center [472, 264] width 774 height 95
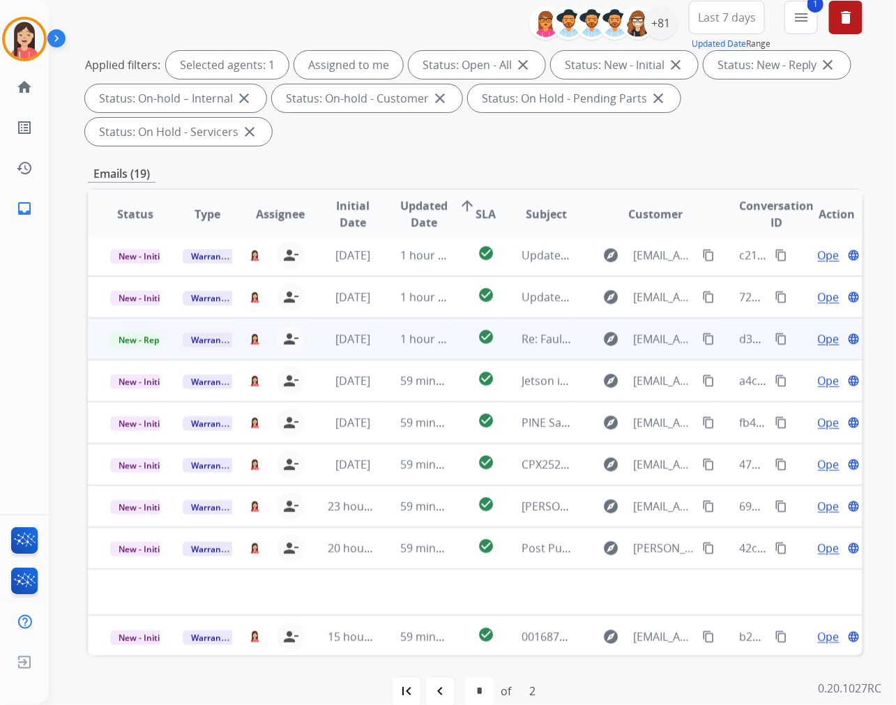
scroll to position [189, 0]
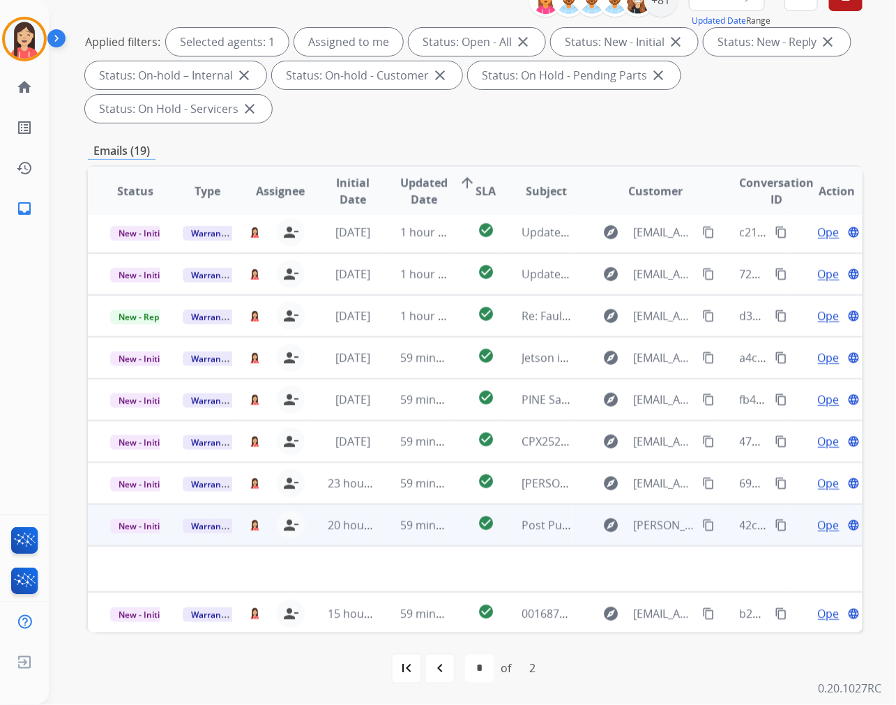
click at [388, 535] on td "59 minutes ago" at bounding box center [414, 525] width 72 height 42
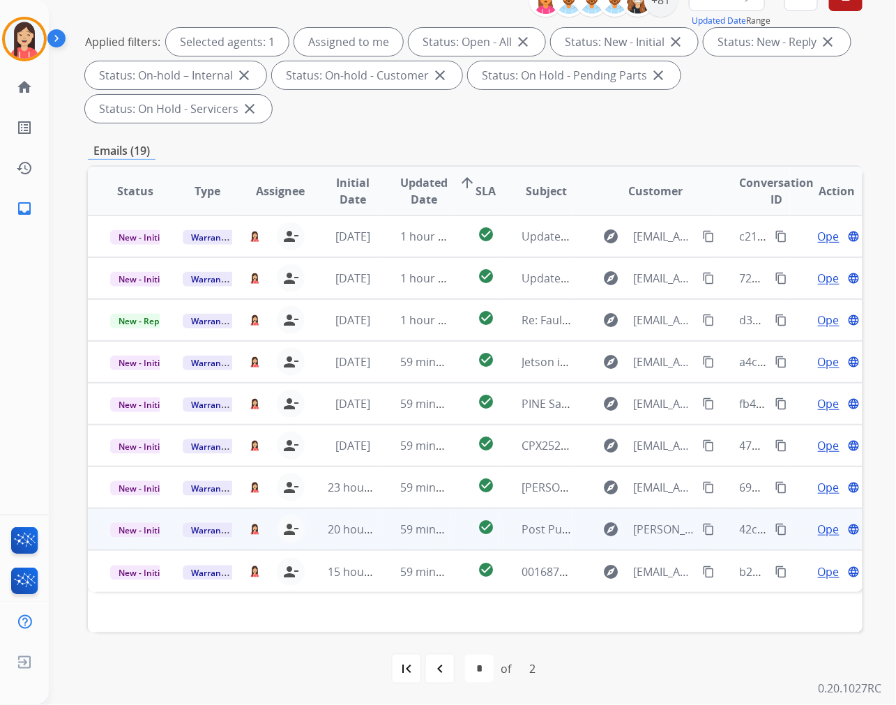
click at [378, 542] on td "59 minutes ago" at bounding box center [414, 529] width 72 height 42
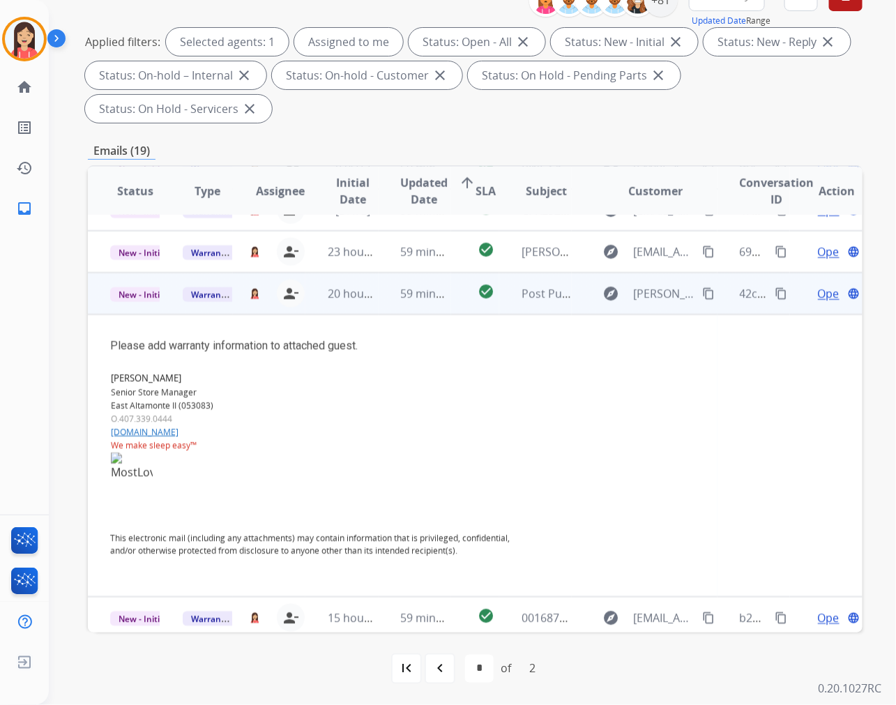
scroll to position [240, 0]
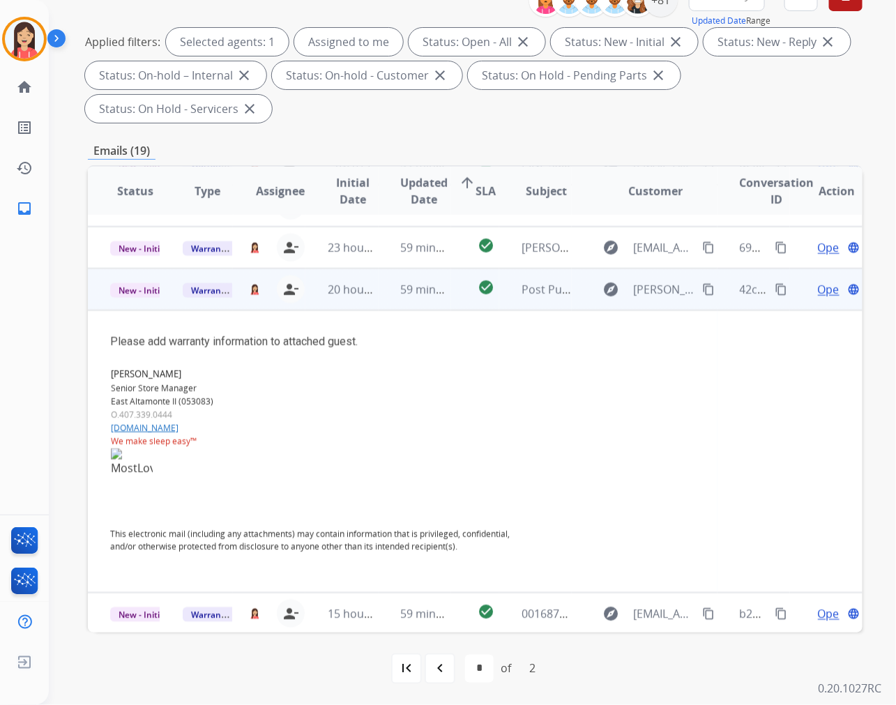
click at [818, 288] on span "Open" at bounding box center [832, 289] width 29 height 17
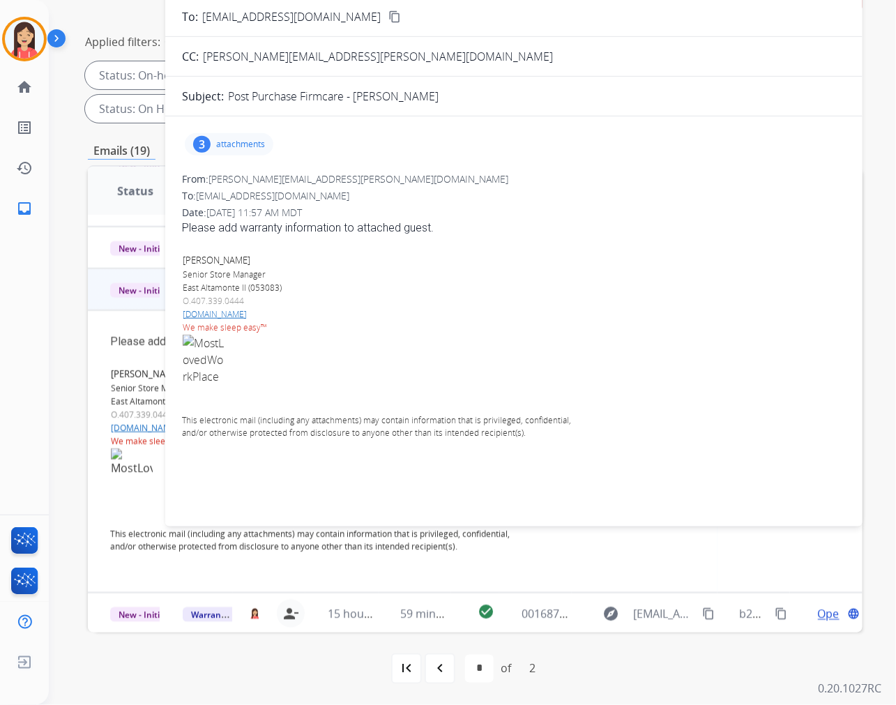
click at [256, 135] on div "3 attachments" at bounding box center [229, 144] width 89 height 22
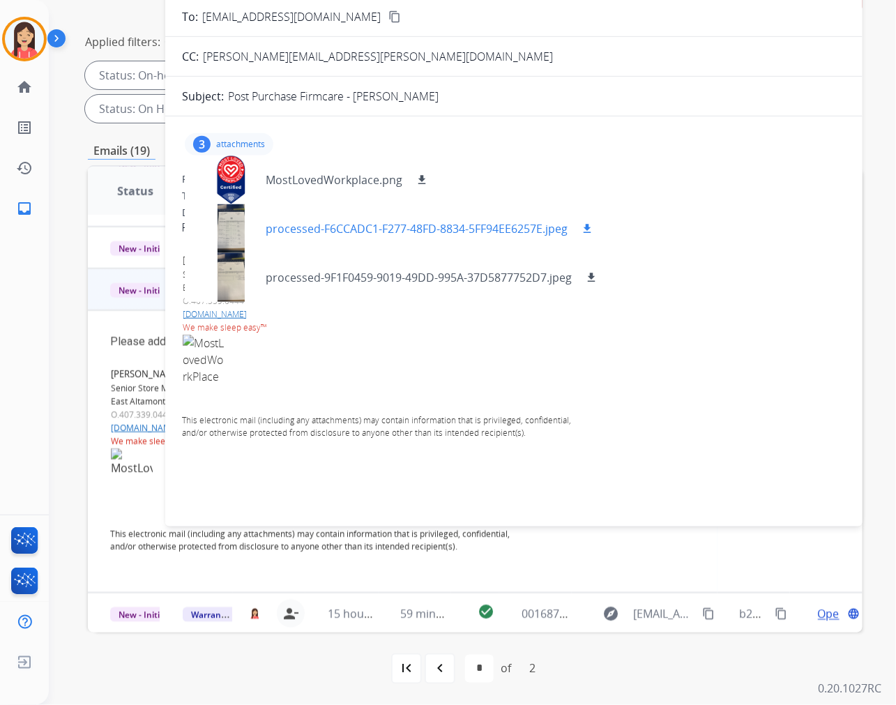
click at [590, 225] on mat-icon "download" at bounding box center [587, 228] width 13 height 13
click at [598, 273] on button "download" at bounding box center [591, 277] width 17 height 17
click at [470, 316] on p "[DOMAIN_NAME]" at bounding box center [384, 314] width 403 height 13
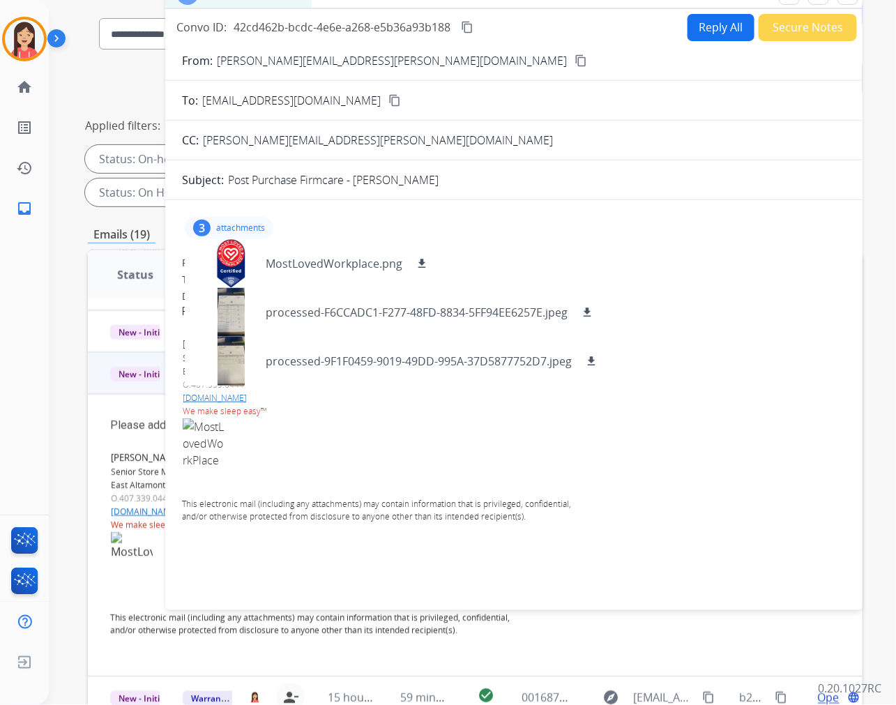
scroll to position [0, 0]
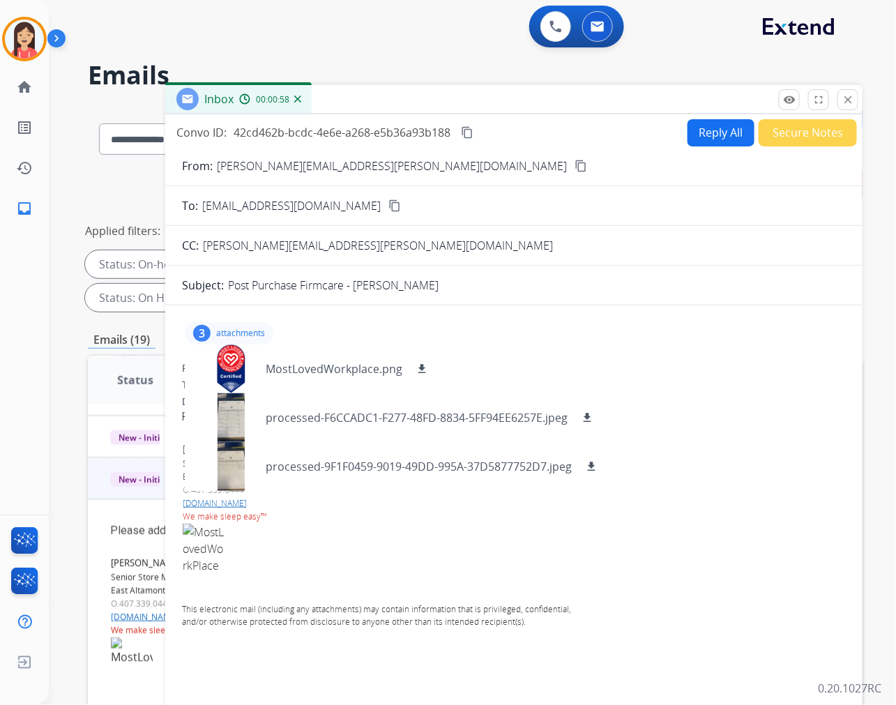
click at [700, 130] on button "Reply All" at bounding box center [720, 132] width 67 height 27
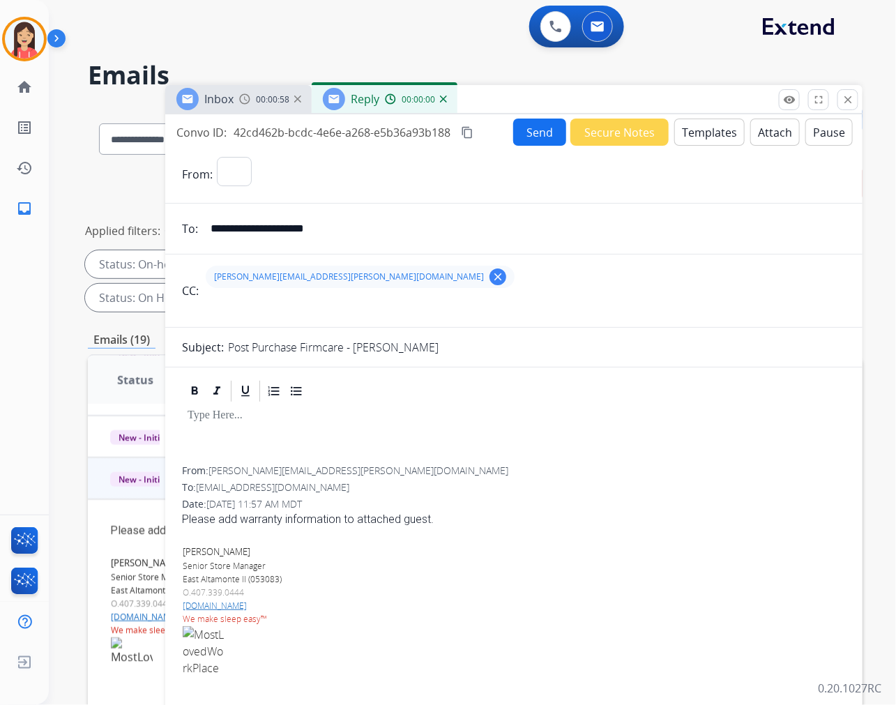
select select "**********"
click at [489, 480] on div "To: [EMAIL_ADDRESS][DOMAIN_NAME]" at bounding box center [514, 487] width 664 height 14
click at [711, 133] on button "Templates" at bounding box center [709, 131] width 70 height 27
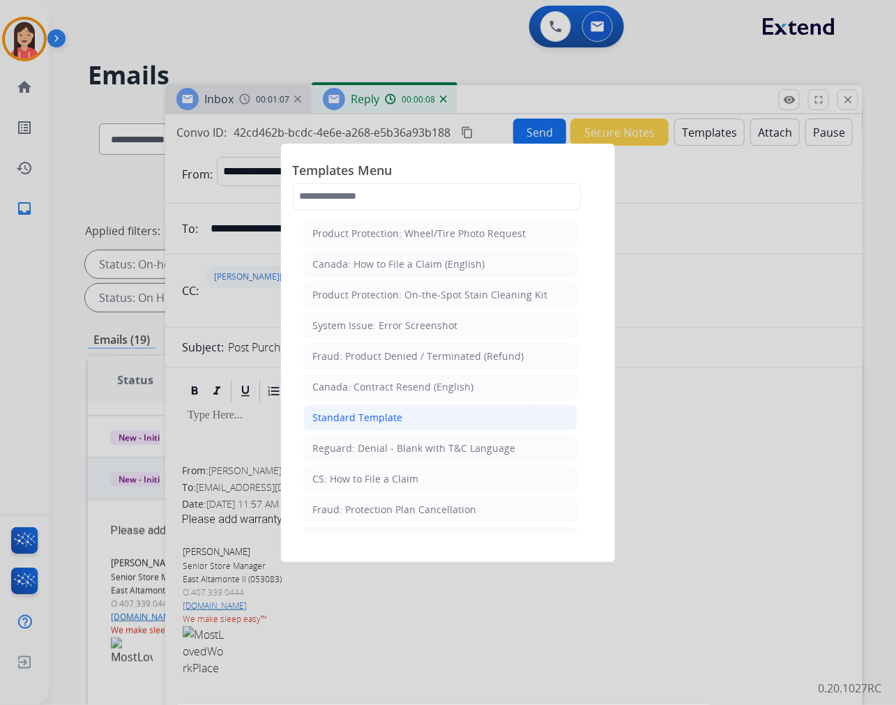
click at [350, 415] on div "Standard Template" at bounding box center [357, 418] width 90 height 14
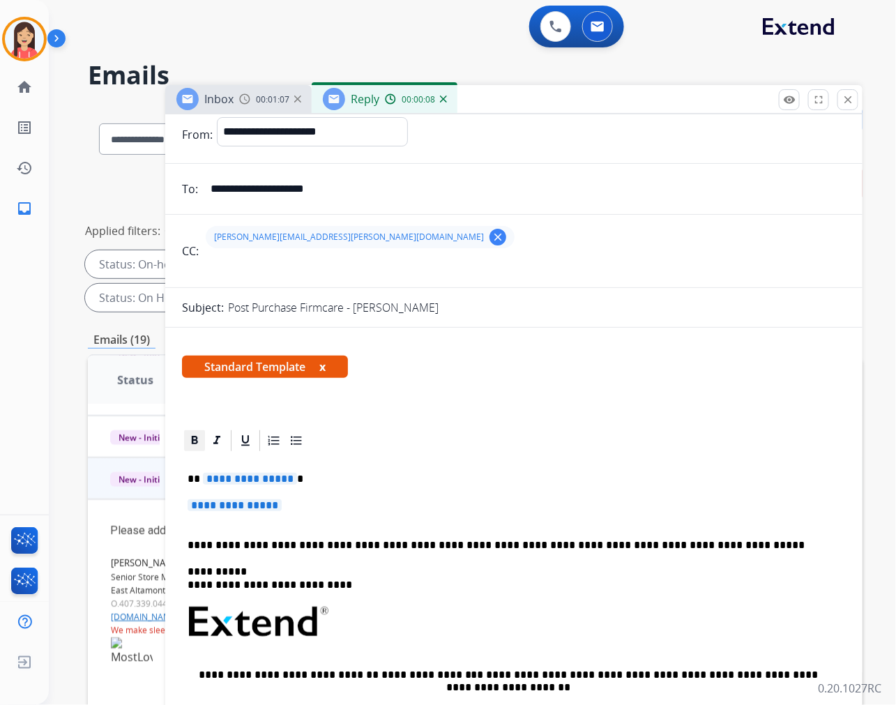
scroll to position [77, 0]
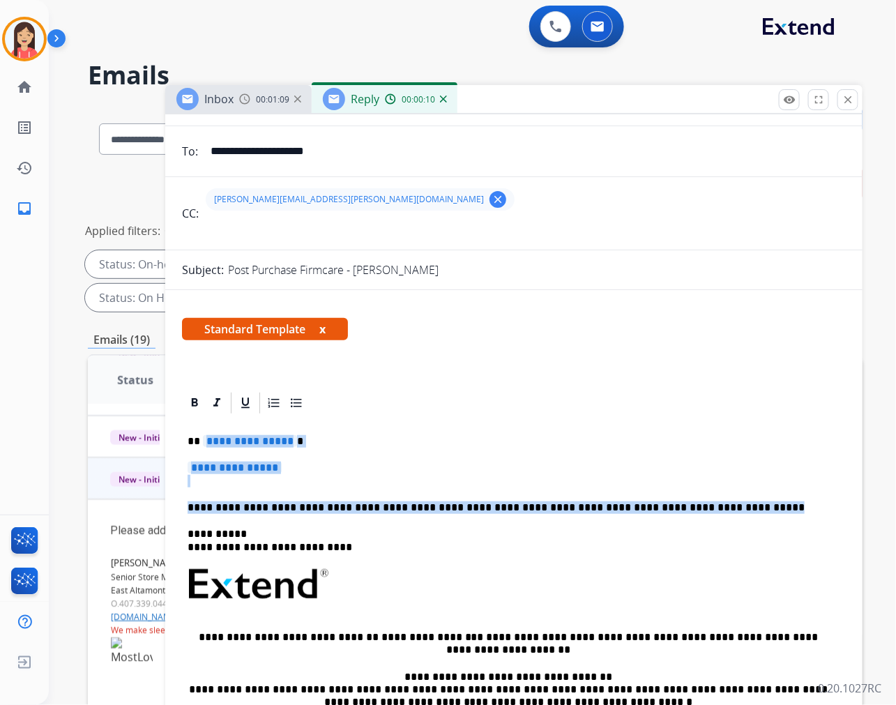
drag, startPoint x: 203, startPoint y: 440, endPoint x: 733, endPoint y: 503, distance: 534.1
click at [733, 503] on div "**********" at bounding box center [514, 616] width 664 height 403
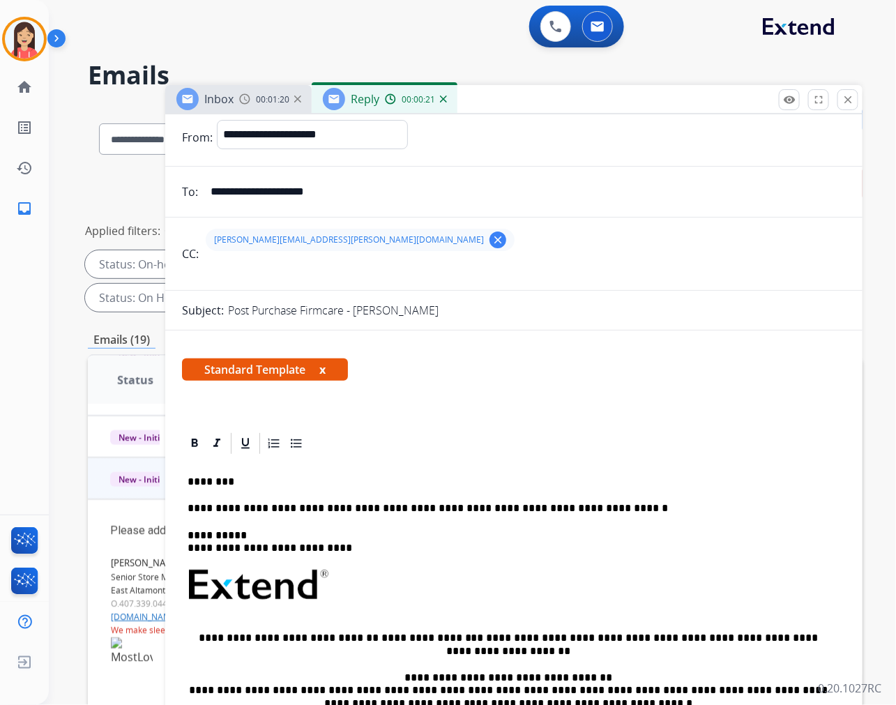
scroll to position [0, 0]
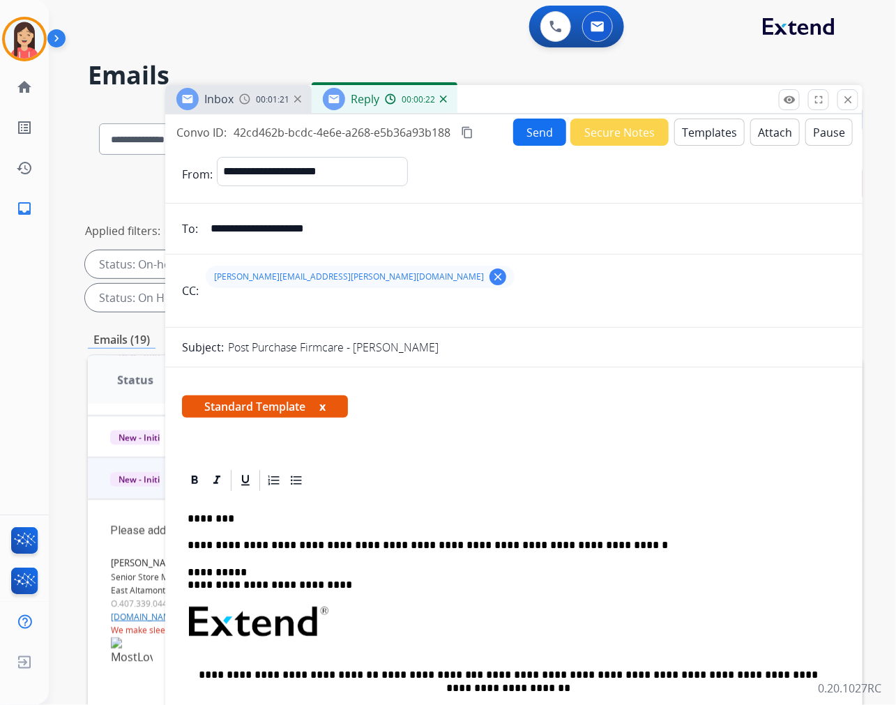
click at [519, 128] on button "Send" at bounding box center [539, 131] width 53 height 27
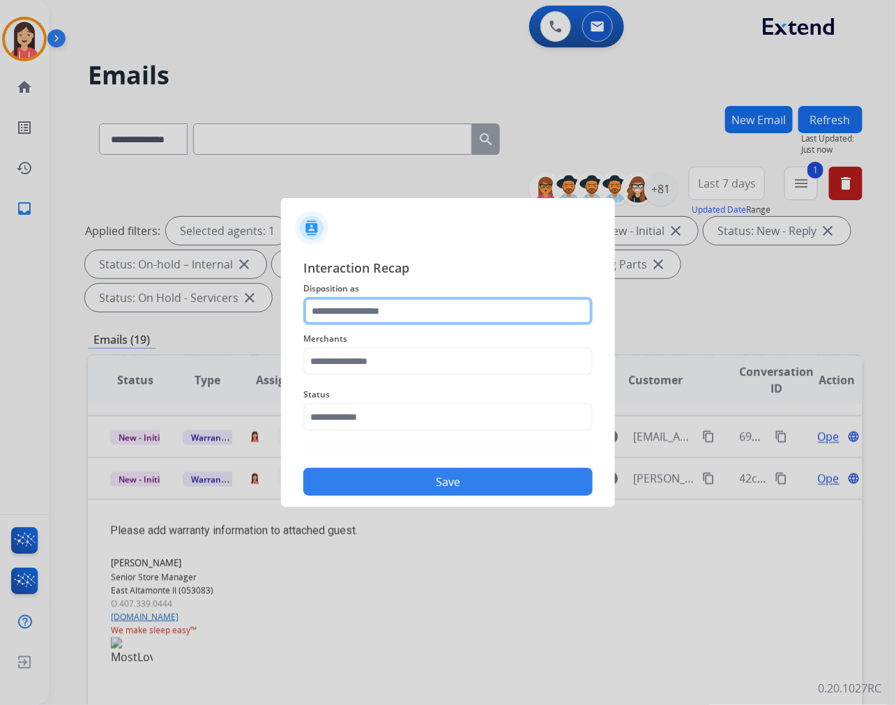
click at [353, 319] on input "text" at bounding box center [447, 311] width 289 height 28
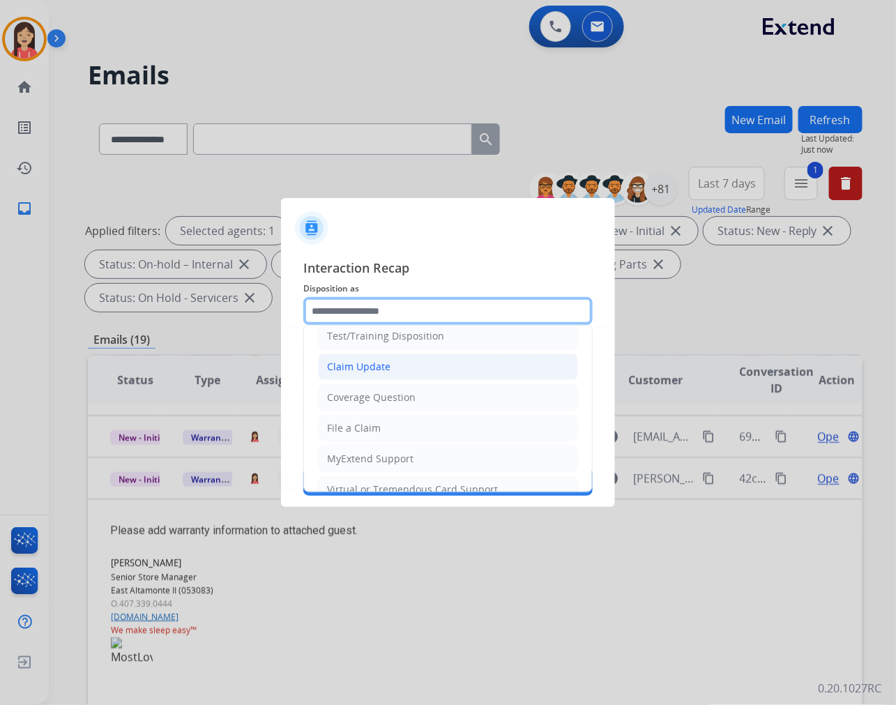
scroll to position [155, 0]
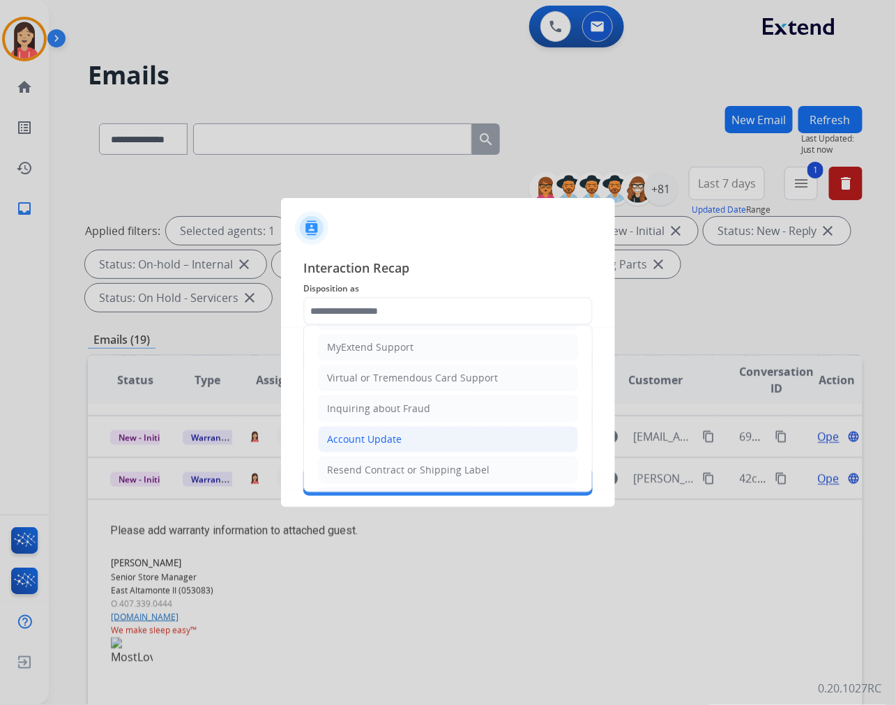
click at [358, 435] on div "Account Update" at bounding box center [364, 439] width 75 height 14
type input "**********"
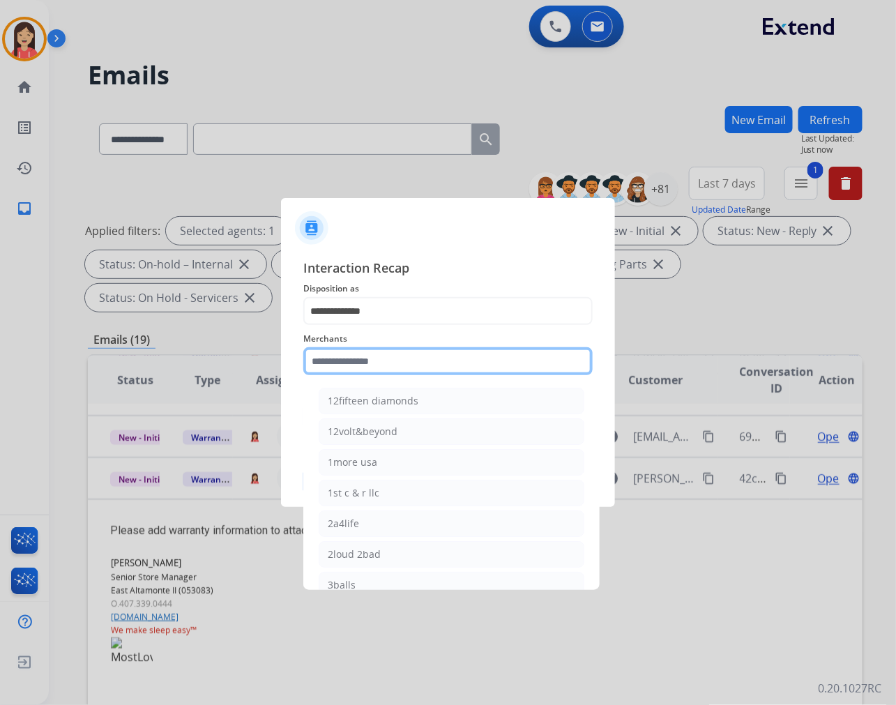
click at [369, 367] on input "text" at bounding box center [447, 361] width 289 height 28
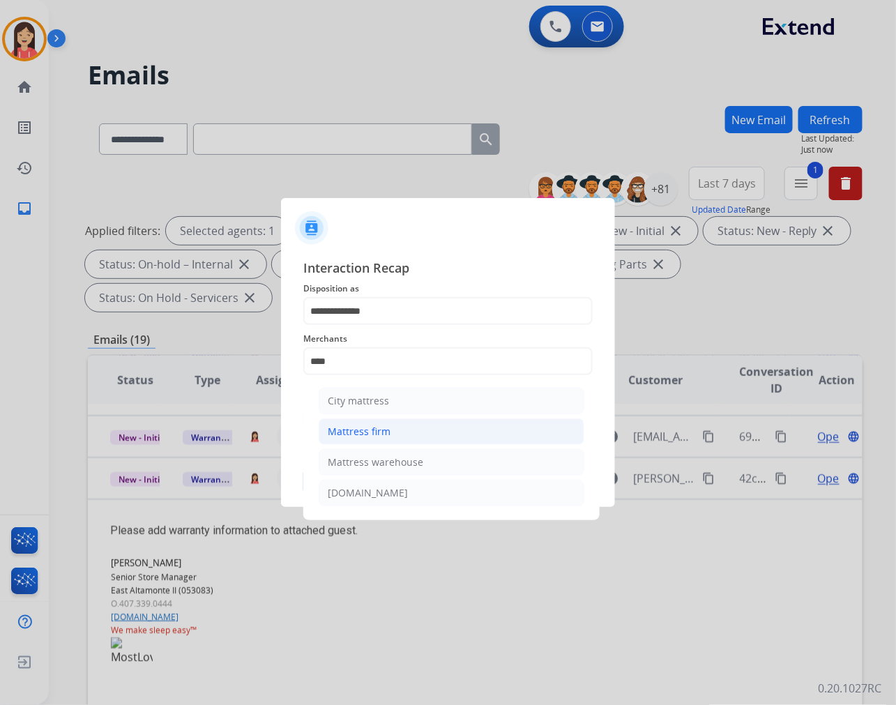
click at [367, 424] on div "Mattress firm" at bounding box center [359, 431] width 63 height 14
type input "**********"
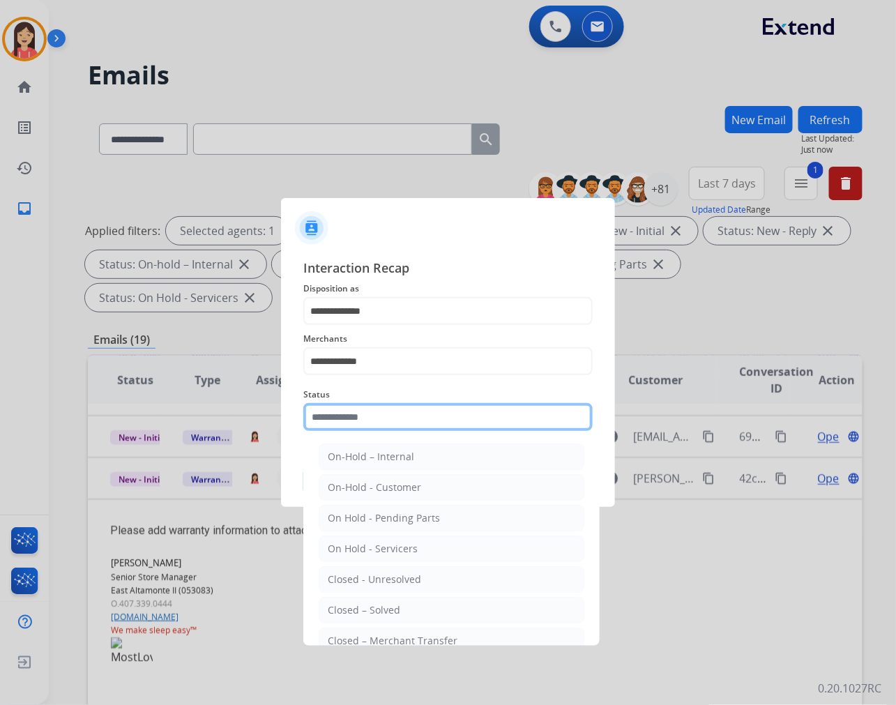
click at [372, 415] on input "text" at bounding box center [447, 417] width 289 height 28
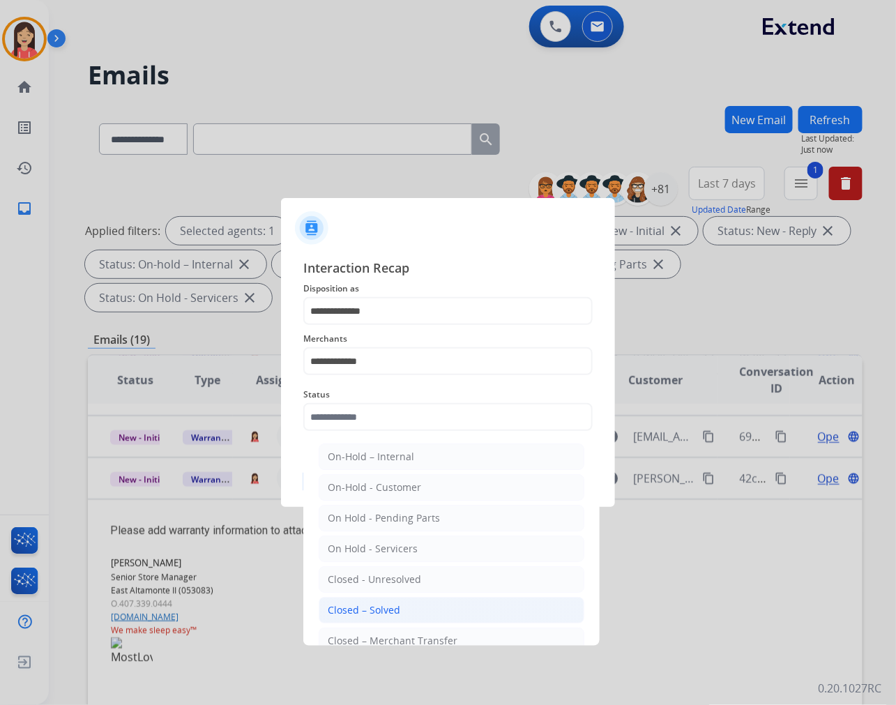
click at [399, 609] on li "Closed – Solved" at bounding box center [452, 610] width 266 height 26
type input "**********"
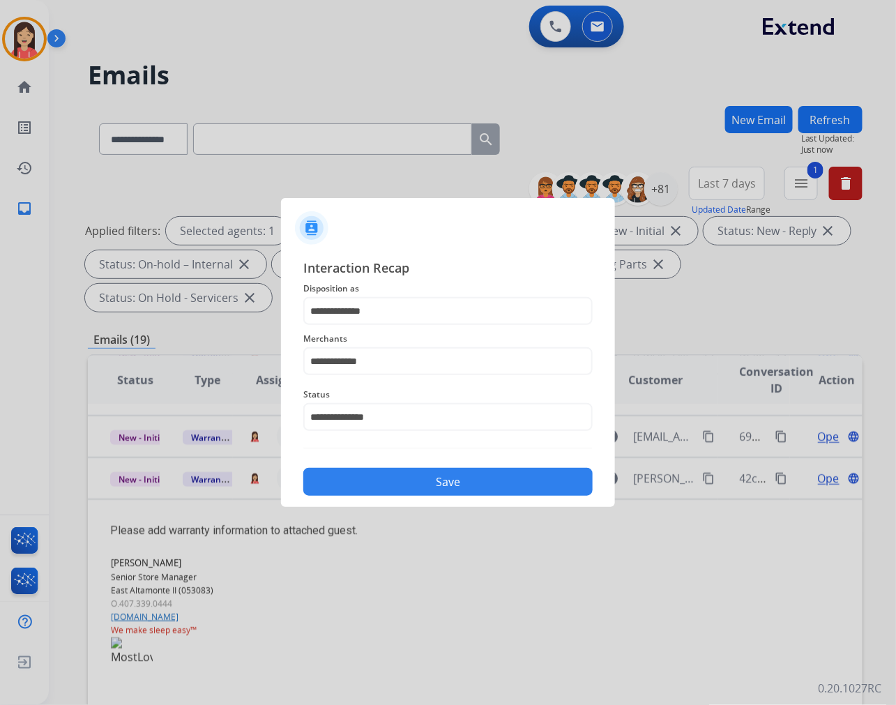
click at [410, 486] on button "Save" at bounding box center [447, 482] width 289 height 28
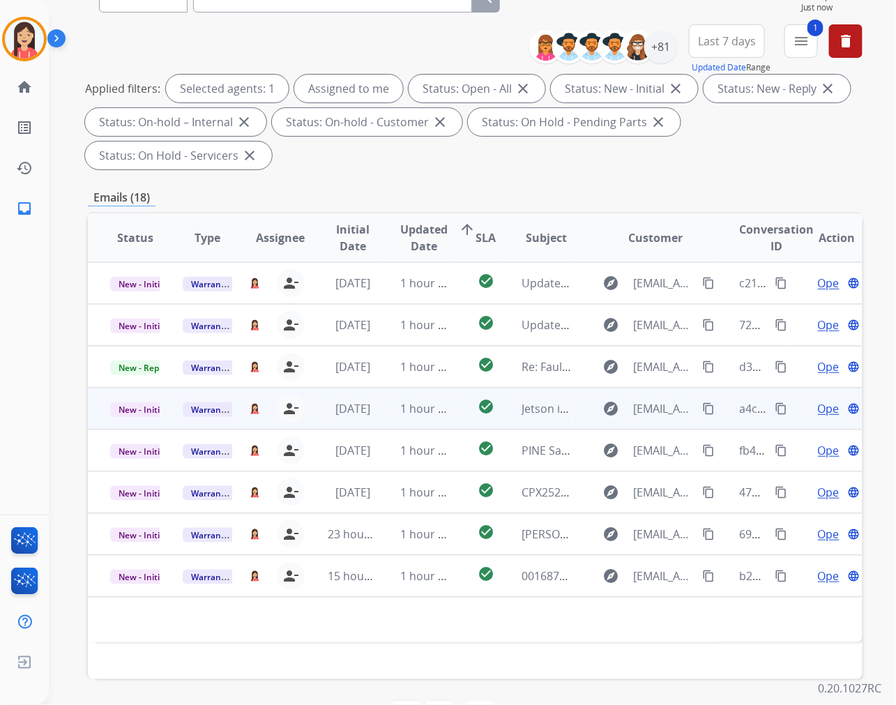
scroll to position [189, 0]
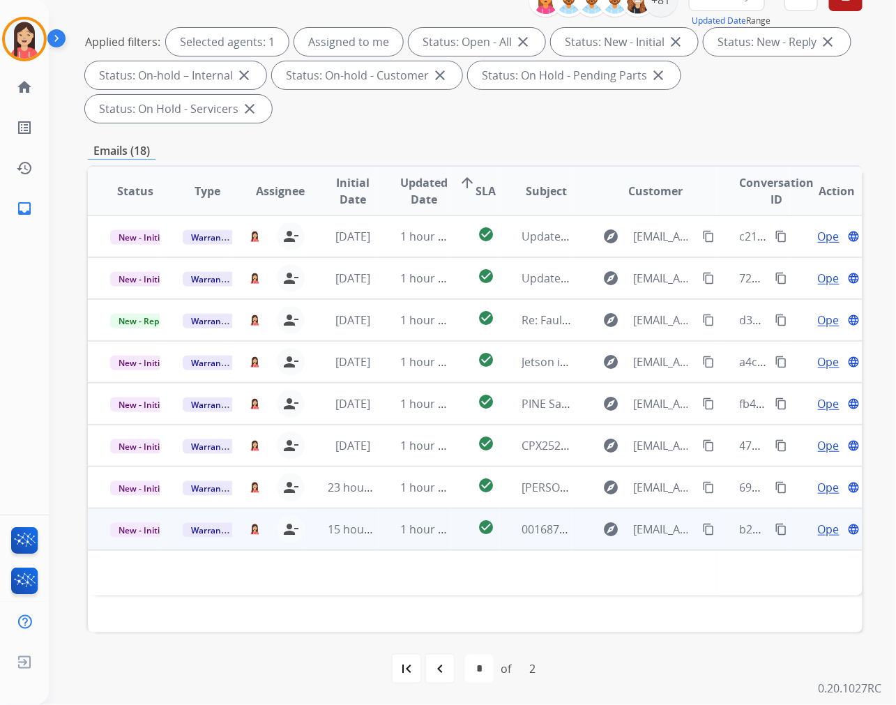
click at [399, 546] on td "1 hour ago" at bounding box center [414, 529] width 72 height 42
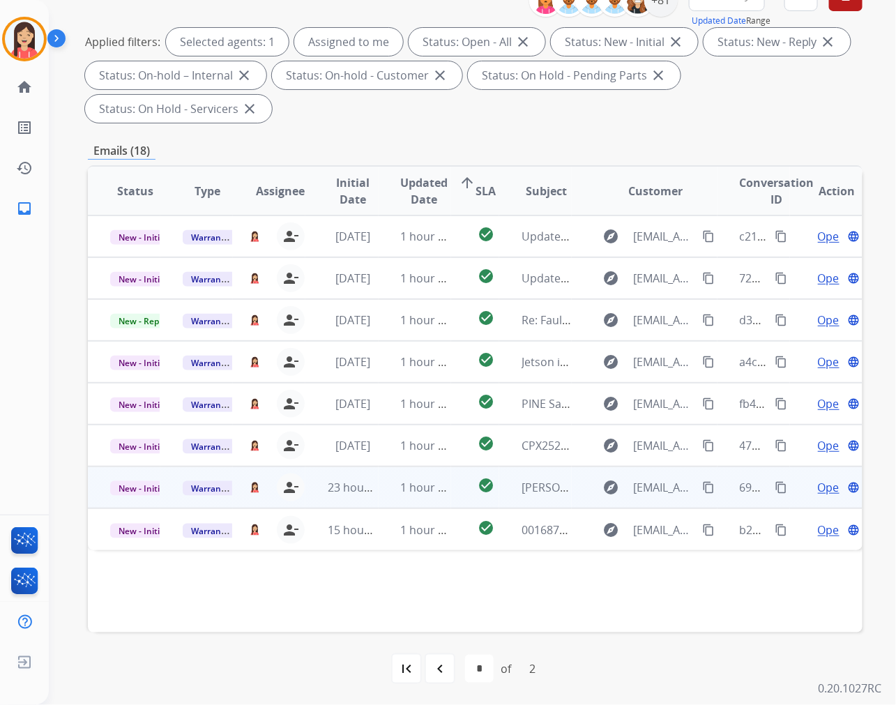
click at [358, 498] on td "23 hours ago" at bounding box center [341, 487] width 72 height 42
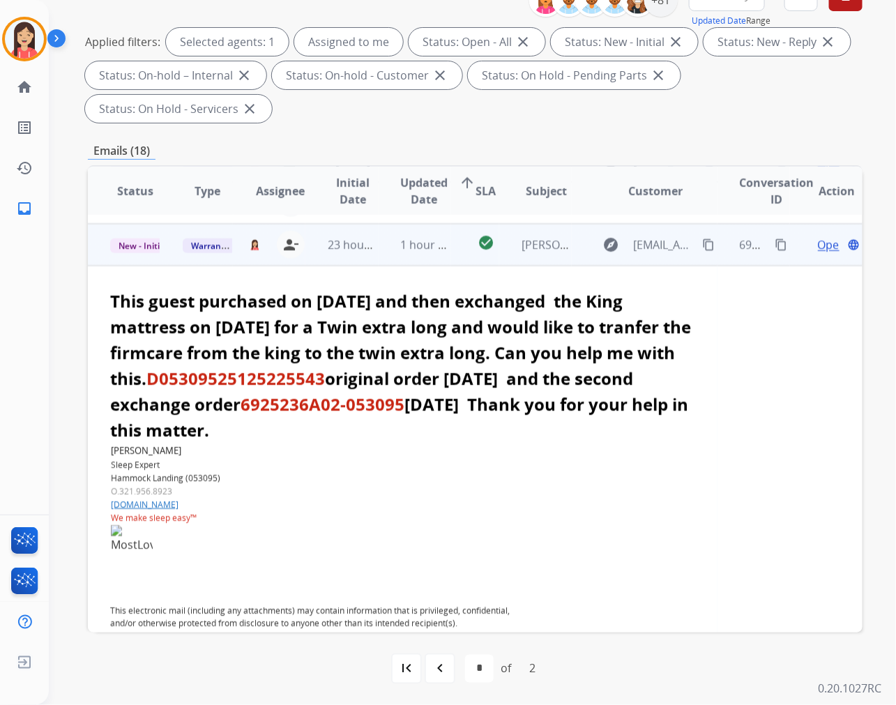
scroll to position [251, 0]
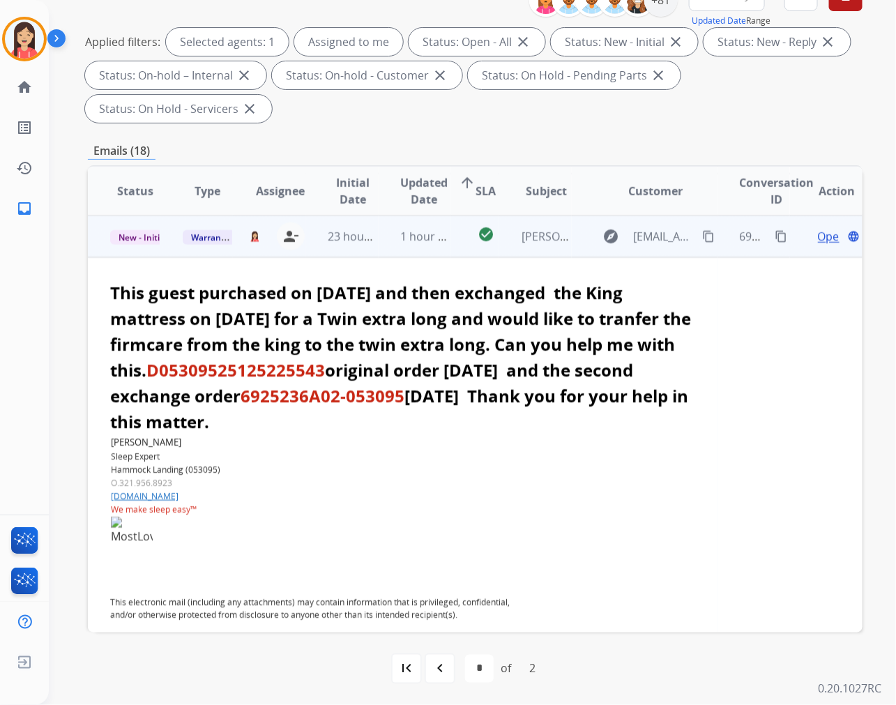
click at [371, 246] on td "23 hours ago" at bounding box center [341, 236] width 72 height 42
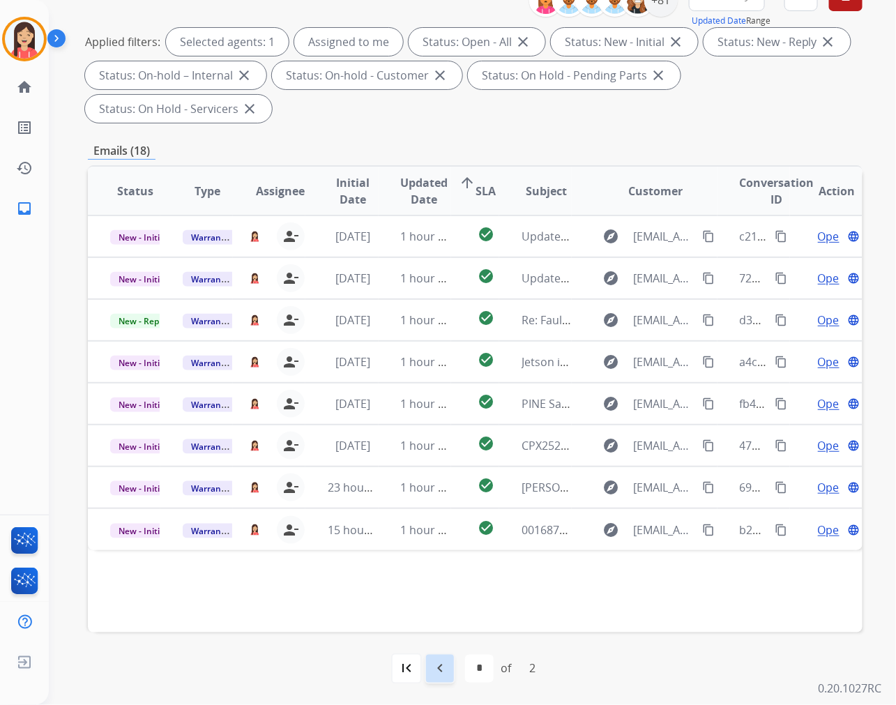
click at [446, 666] on mat-icon "navigate_before" at bounding box center [439, 668] width 17 height 17
select select "*"
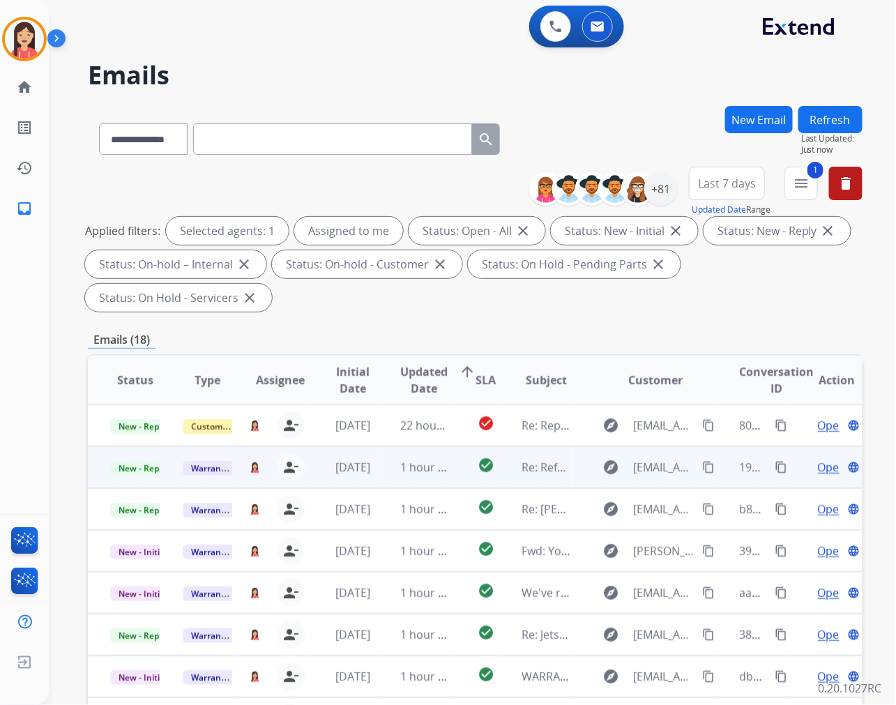
scroll to position [1, 0]
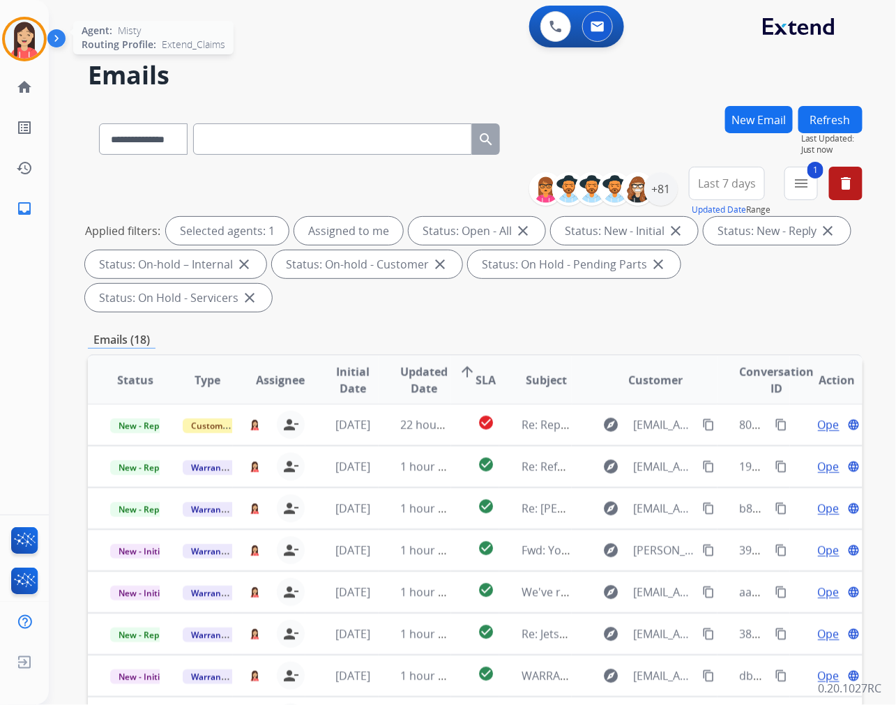
click at [36, 40] on img at bounding box center [24, 39] width 39 height 39
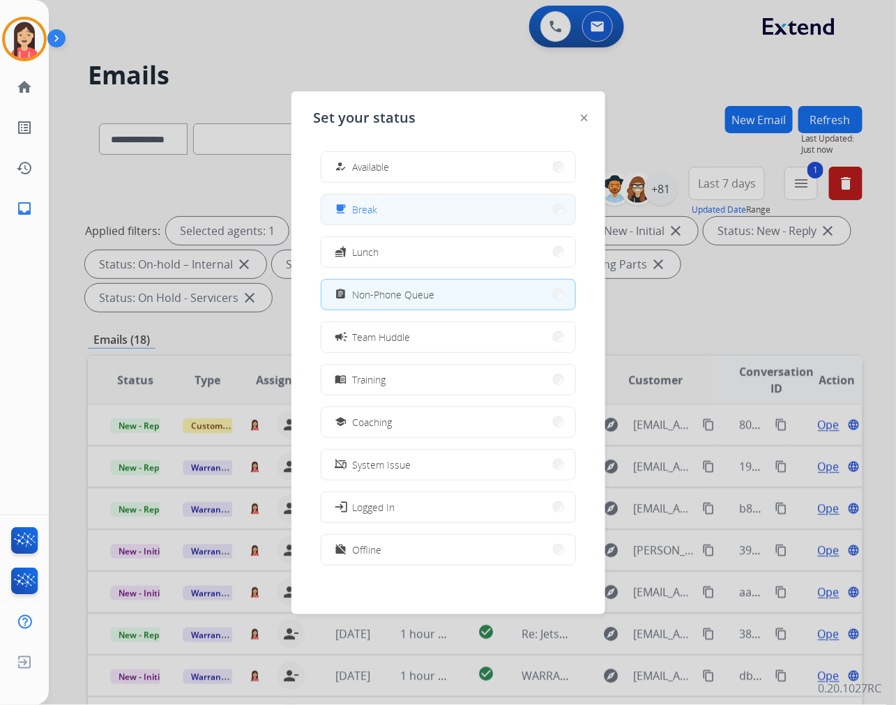
click at [417, 209] on button "free_breakfast Break" at bounding box center [448, 209] width 254 height 30
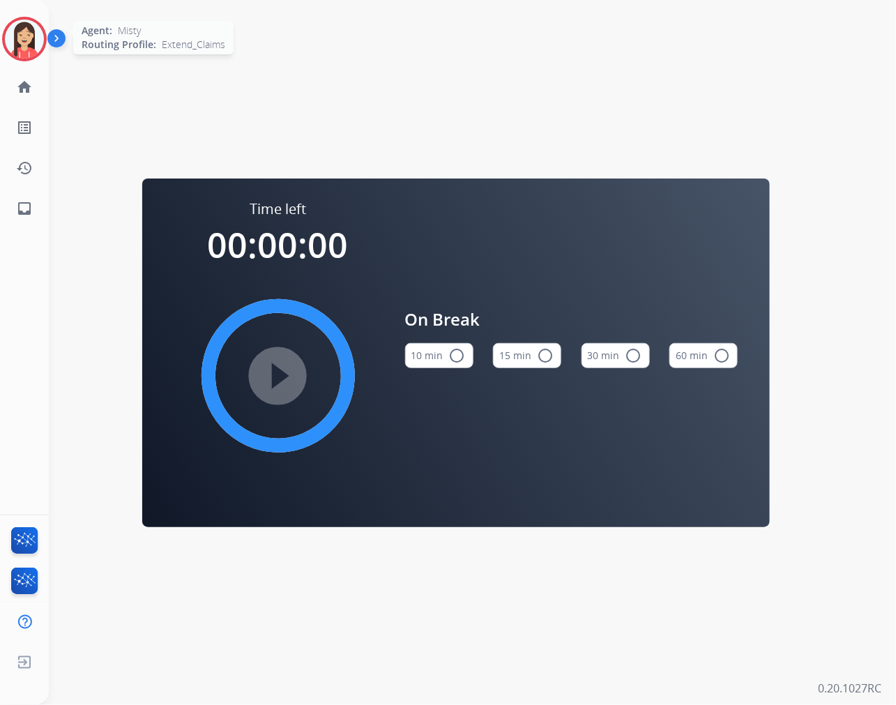
click at [11, 52] on img at bounding box center [24, 39] width 39 height 39
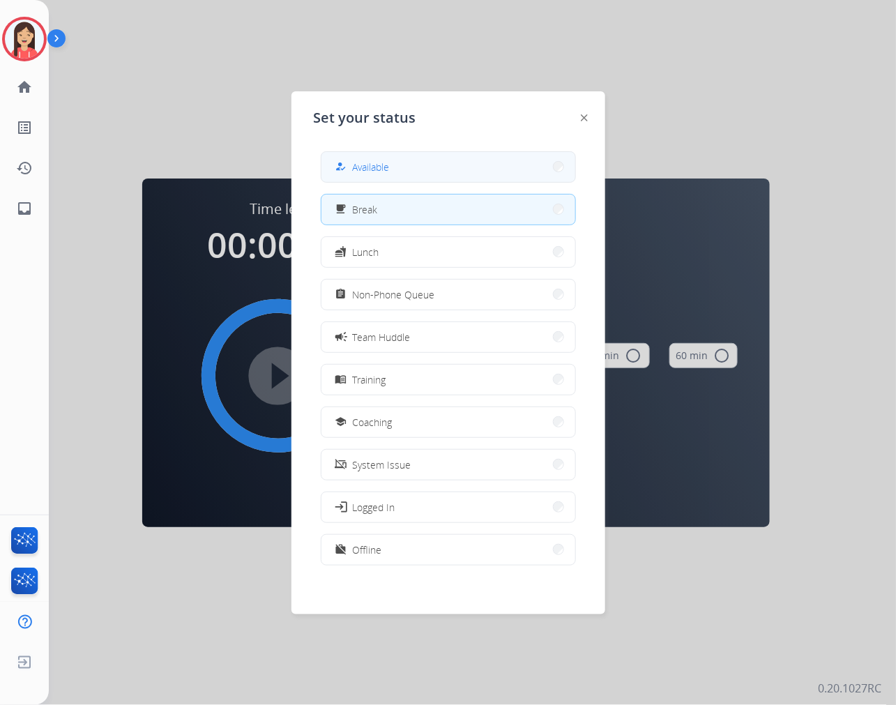
click at [389, 156] on button "how_to_reg Available" at bounding box center [448, 167] width 254 height 30
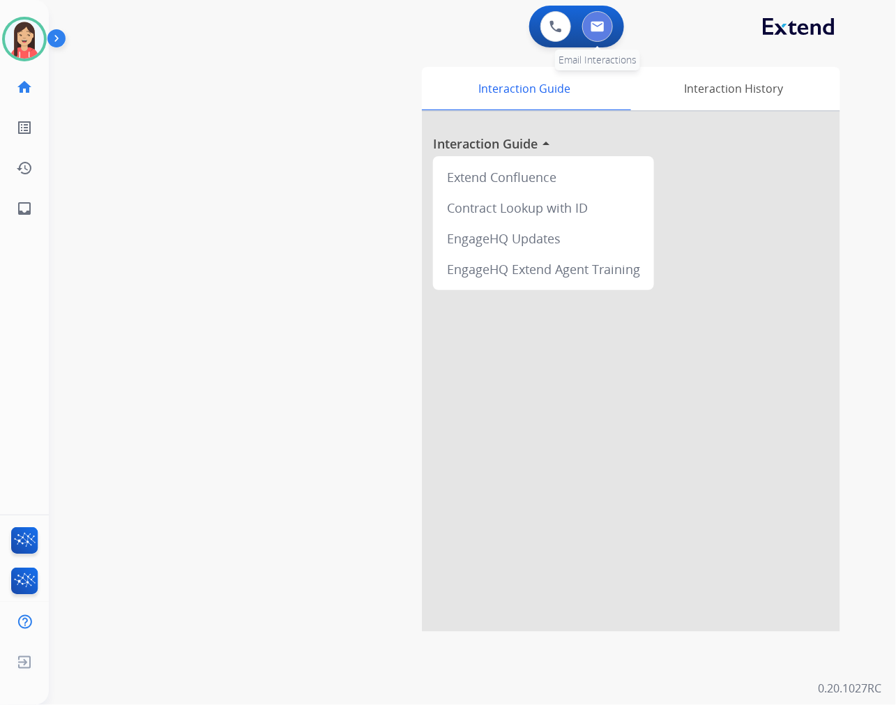
click at [595, 33] on button at bounding box center [597, 26] width 31 height 31
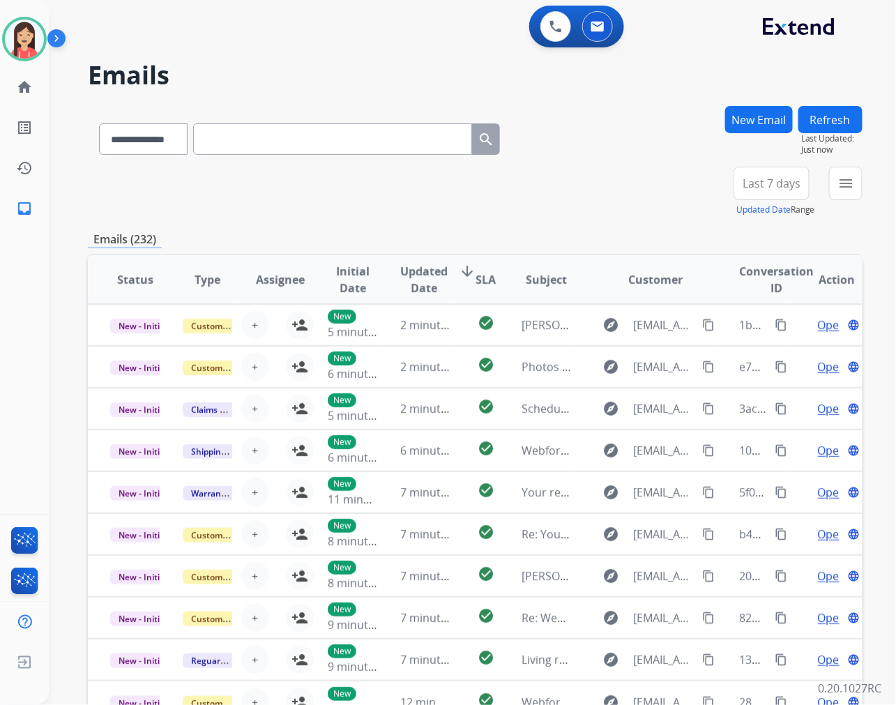
click at [772, 184] on span "Last 7 days" at bounding box center [771, 184] width 58 height 6
click at [749, 348] on div "Last 90 days" at bounding box center [766, 352] width 77 height 21
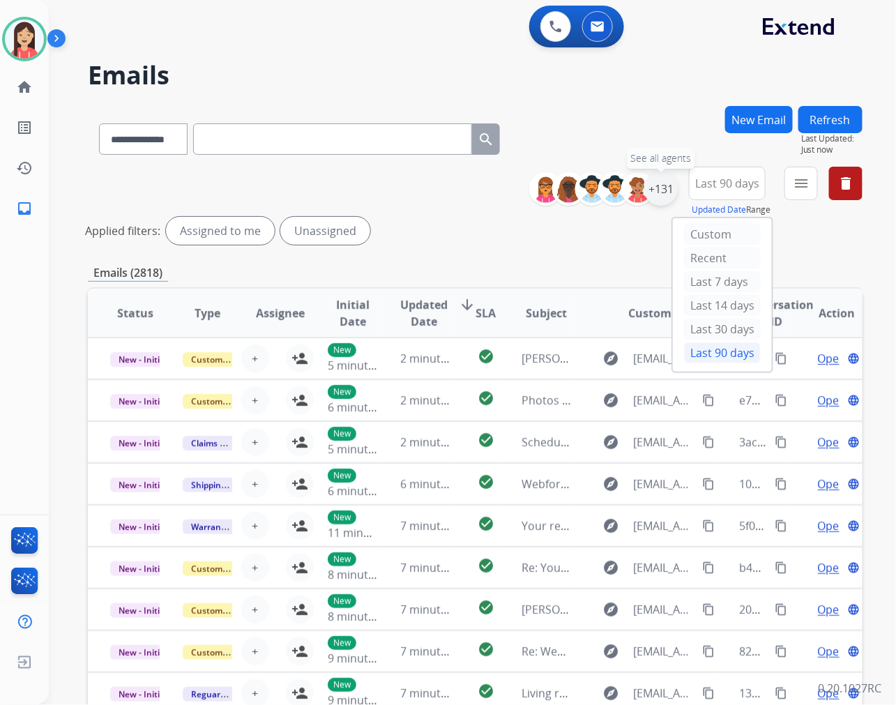
click at [656, 185] on div "+131" at bounding box center [660, 188] width 33 height 33
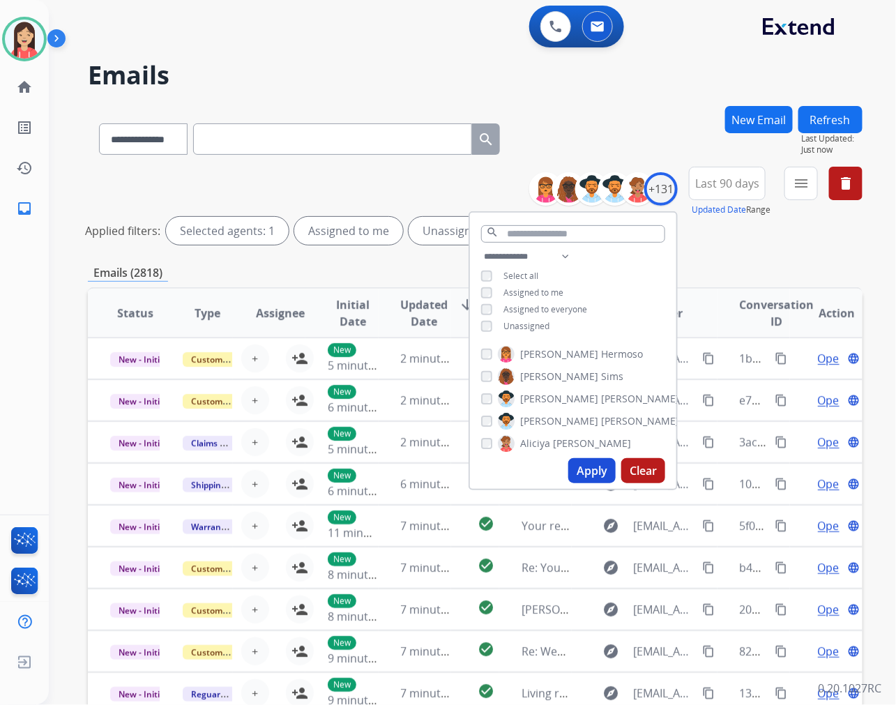
click at [526, 325] on span "Unassigned" at bounding box center [526, 326] width 46 height 12
click at [585, 468] on button "Apply" at bounding box center [591, 470] width 47 height 25
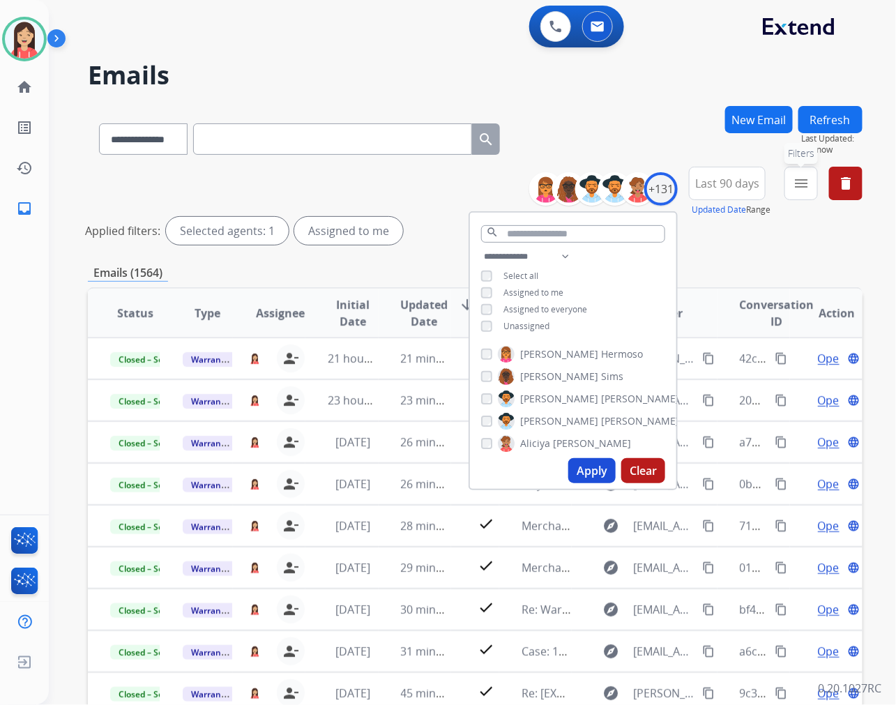
click at [797, 191] on button "menu Filters" at bounding box center [800, 183] width 33 height 33
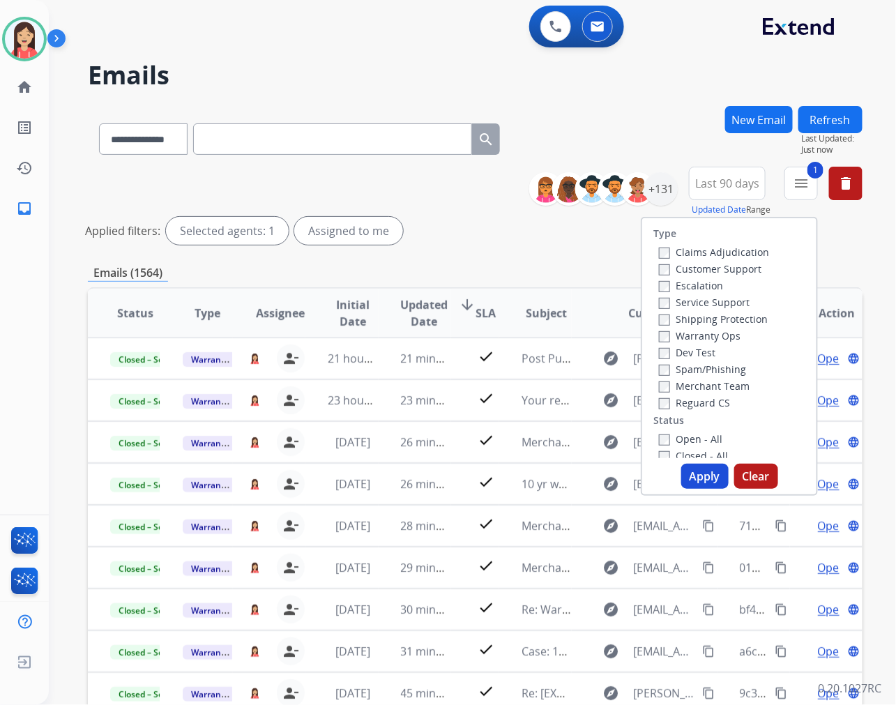
click at [708, 476] on button "Apply" at bounding box center [704, 475] width 47 height 25
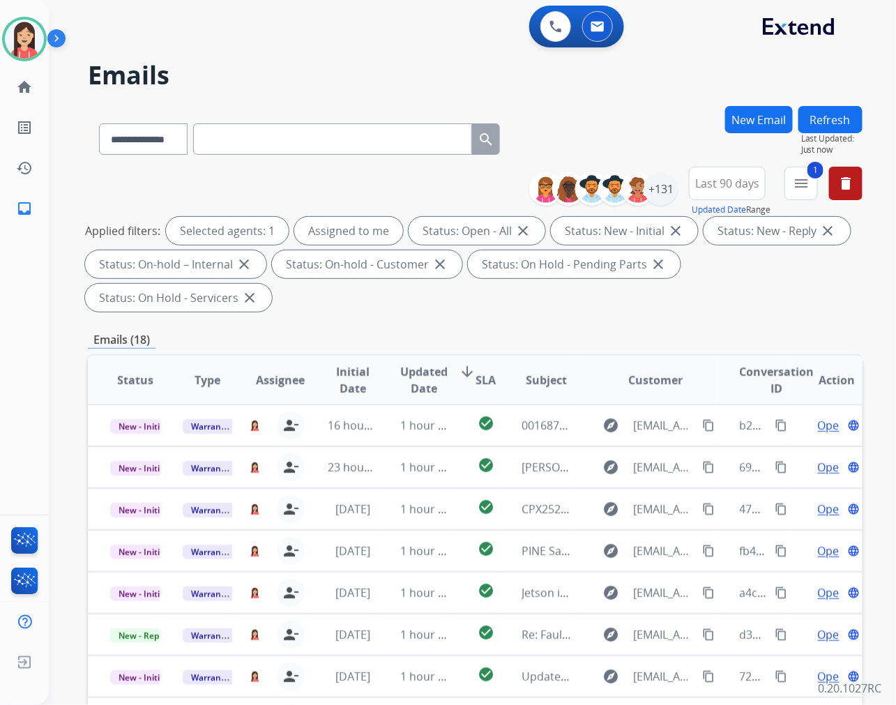
click at [414, 380] on span "Updated Date" at bounding box center [424, 379] width 47 height 33
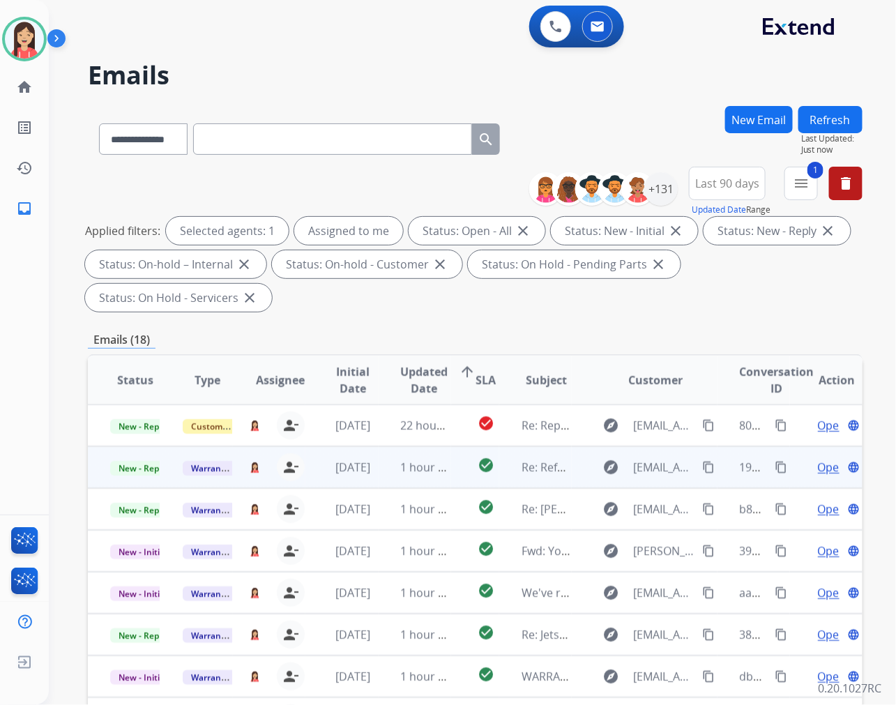
click at [385, 472] on td "1 hour ago" at bounding box center [414, 467] width 72 height 42
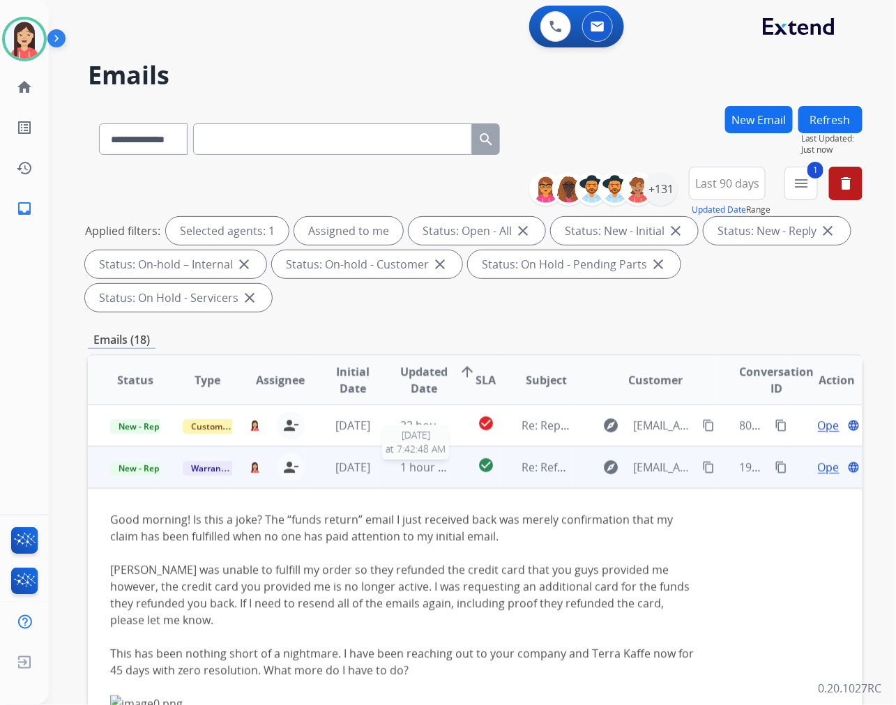
scroll to position [42, 0]
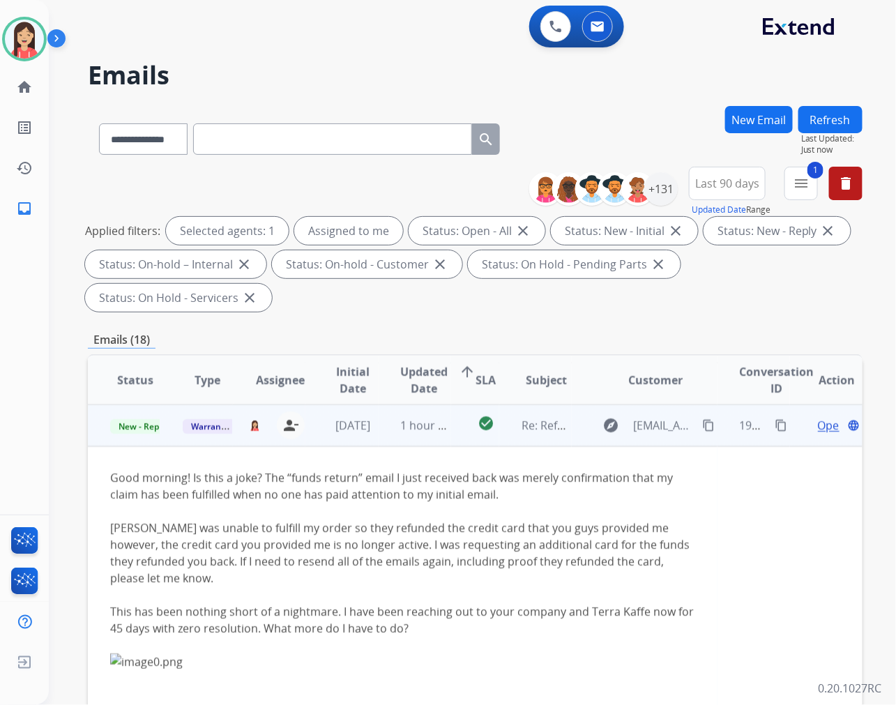
click at [818, 427] on span "Open" at bounding box center [832, 425] width 29 height 17
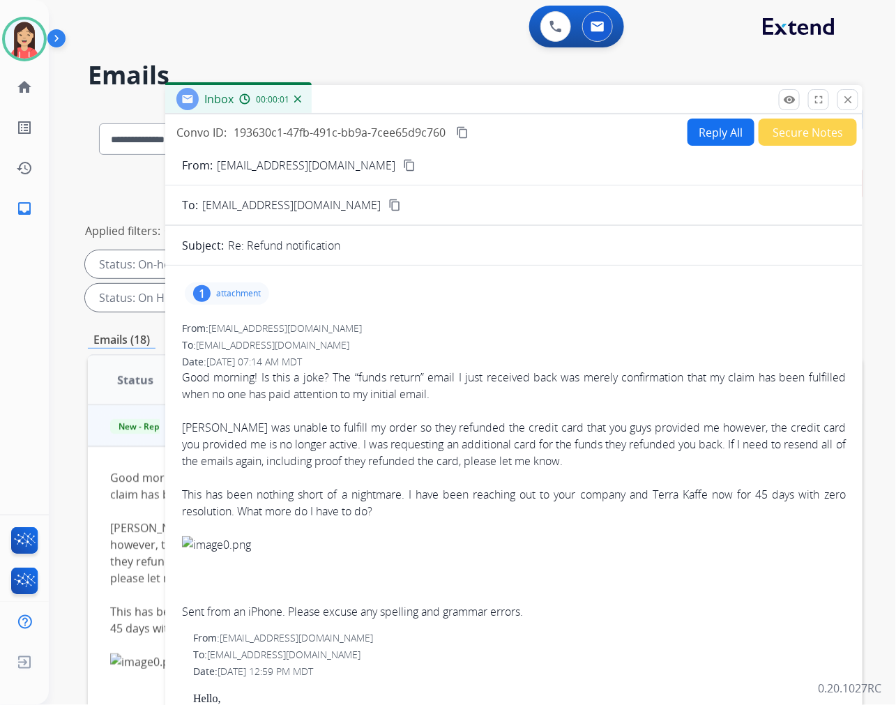
click at [268, 165] on p "[EMAIL_ADDRESS][DOMAIN_NAME]" at bounding box center [306, 165] width 178 height 17
copy p "From:"
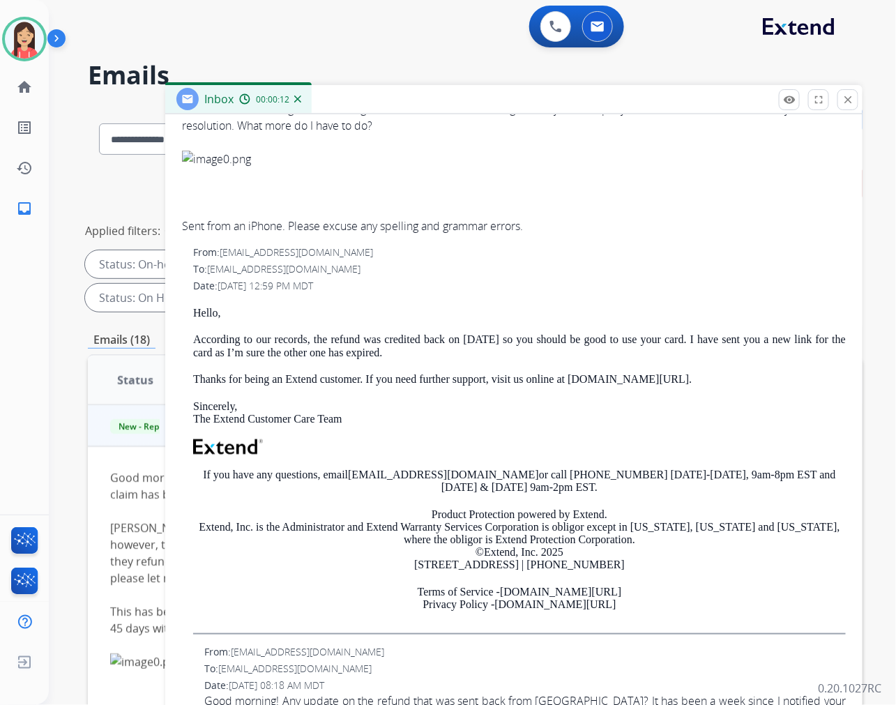
scroll to position [387, 0]
click at [362, 335] on p "According to our records, the refund was credited back on [DATE] so you should …" at bounding box center [519, 345] width 652 height 26
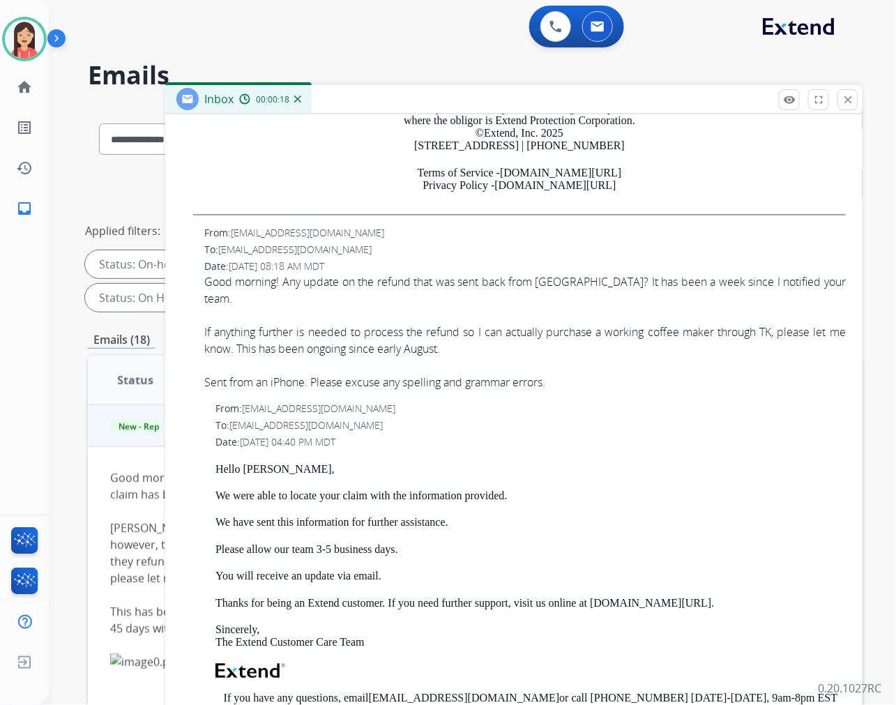
scroll to position [852, 0]
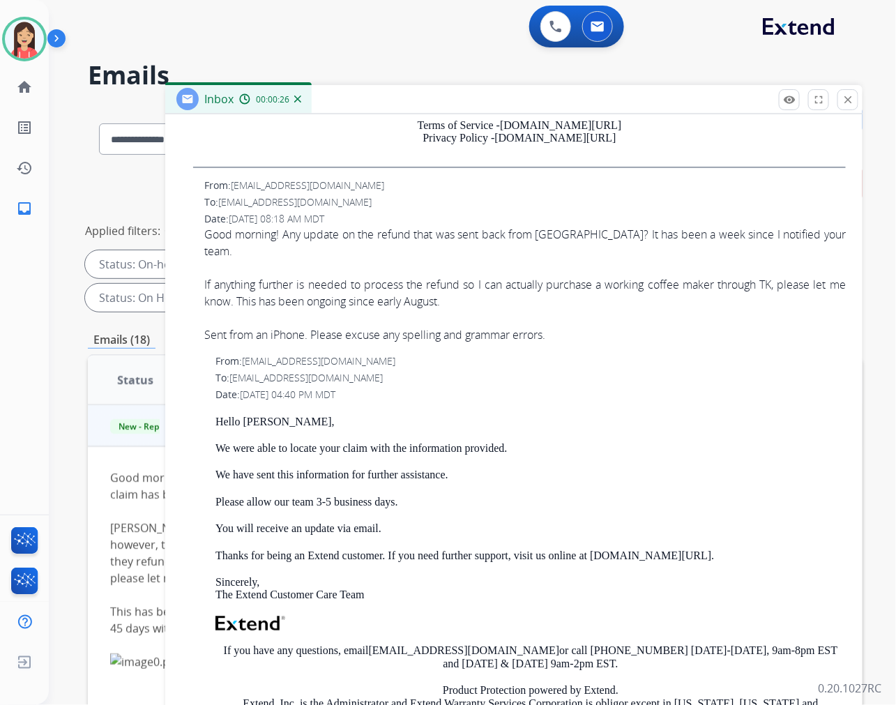
click at [535, 371] on div "To: [EMAIL_ADDRESS][DOMAIN_NAME]" at bounding box center [530, 378] width 630 height 14
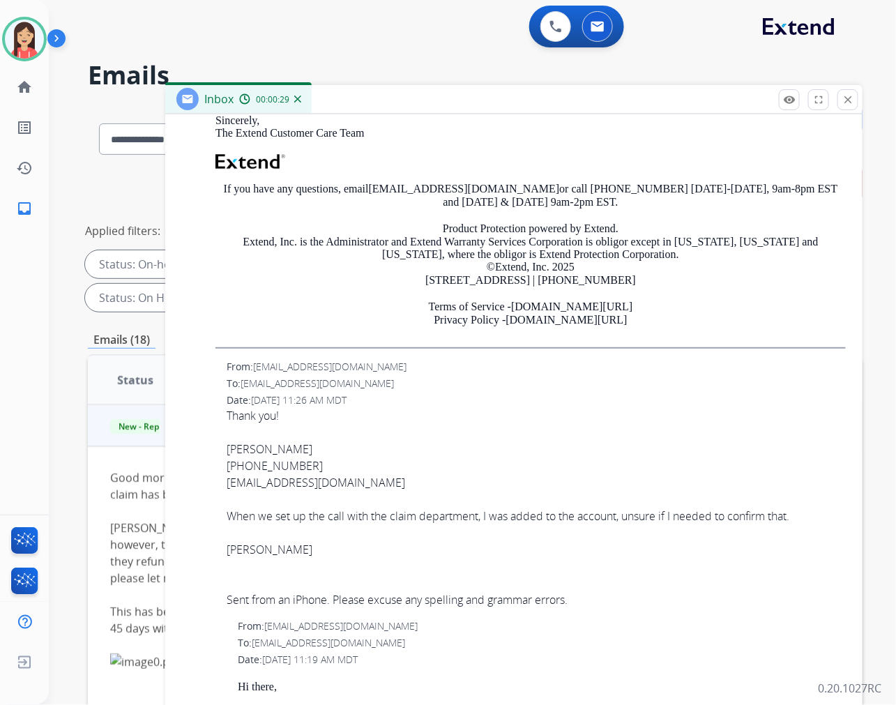
scroll to position [1316, 0]
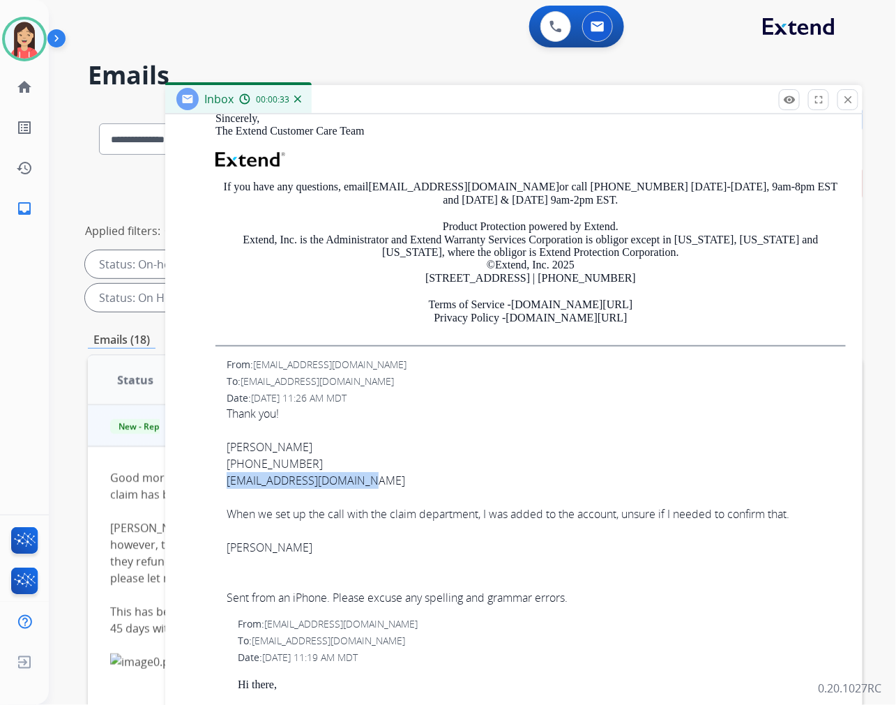
drag, startPoint x: 368, startPoint y: 465, endPoint x: 226, endPoint y: 465, distance: 142.2
click at [223, 465] on div "From: [EMAIL_ADDRESS][DOMAIN_NAME] To: [EMAIL_ADDRESS][DOMAIN_NAME] Date: [DATE…" at bounding box center [514, 482] width 664 height 248
copy div "[EMAIL_ADDRESS][DOMAIN_NAME]"
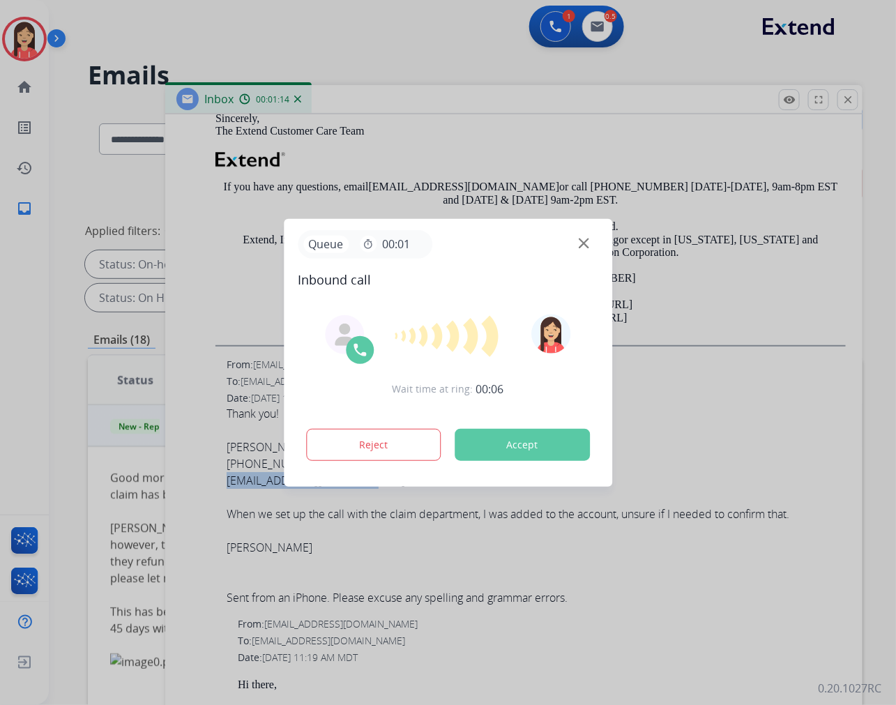
click at [572, 442] on button "Accept" at bounding box center [521, 445] width 135 height 32
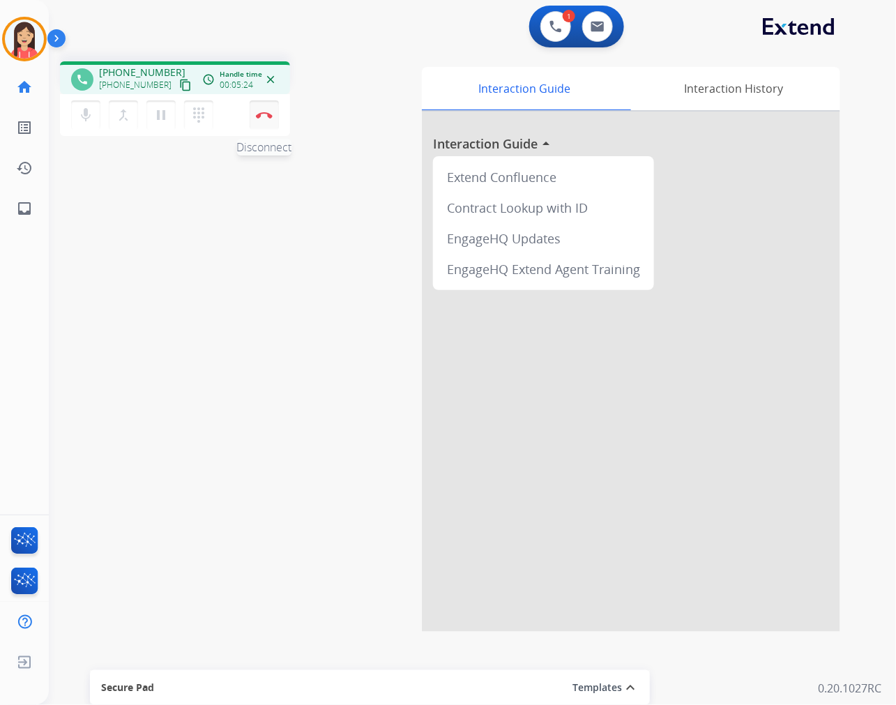
click at [268, 116] on img at bounding box center [264, 115] width 17 height 7
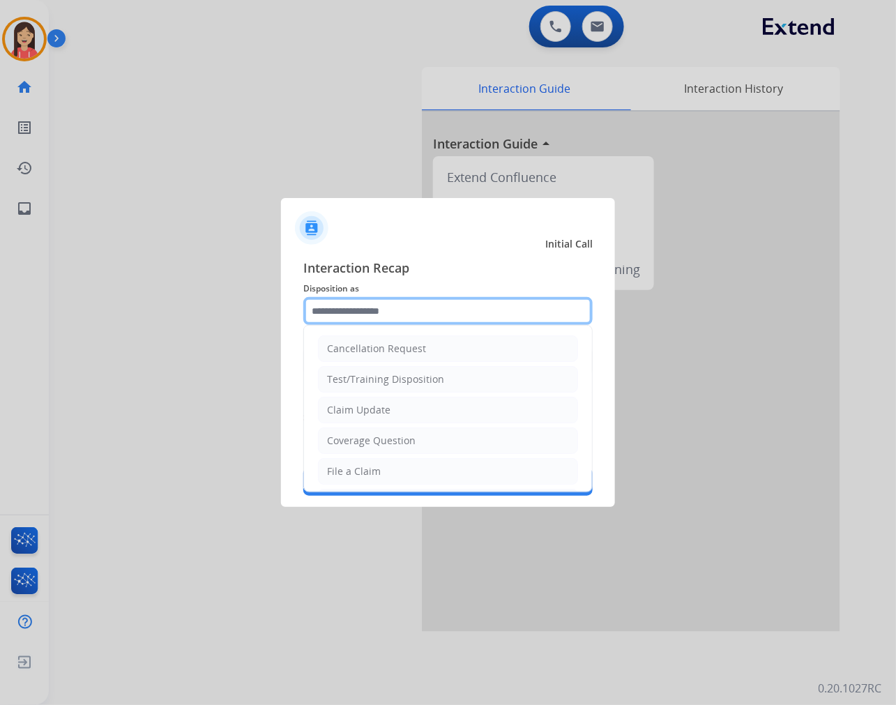
click at [389, 316] on input "text" at bounding box center [447, 311] width 289 height 28
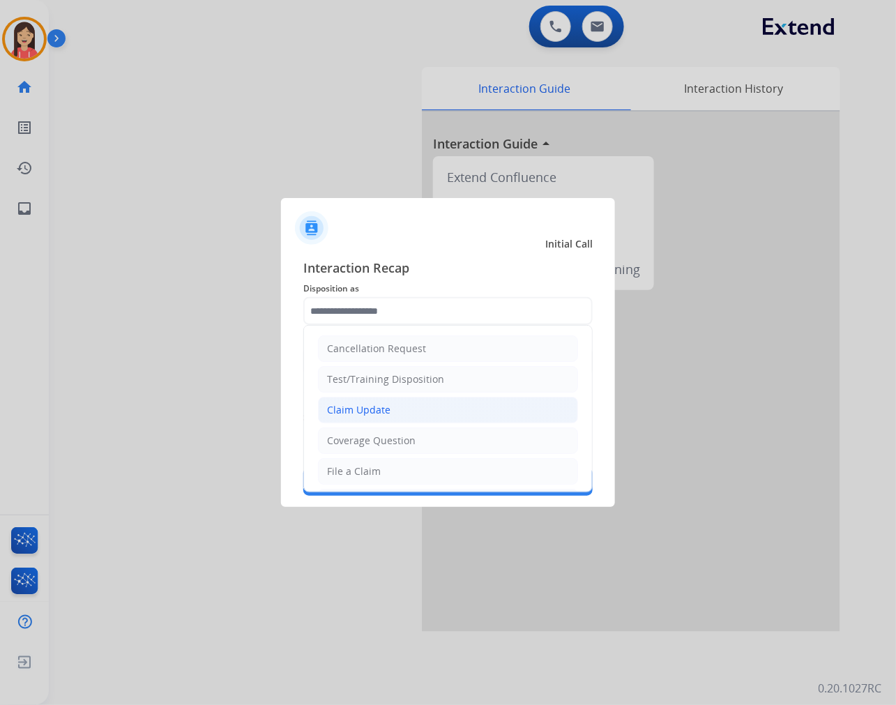
click at [389, 415] on li "Claim Update" at bounding box center [448, 410] width 260 height 26
type input "**********"
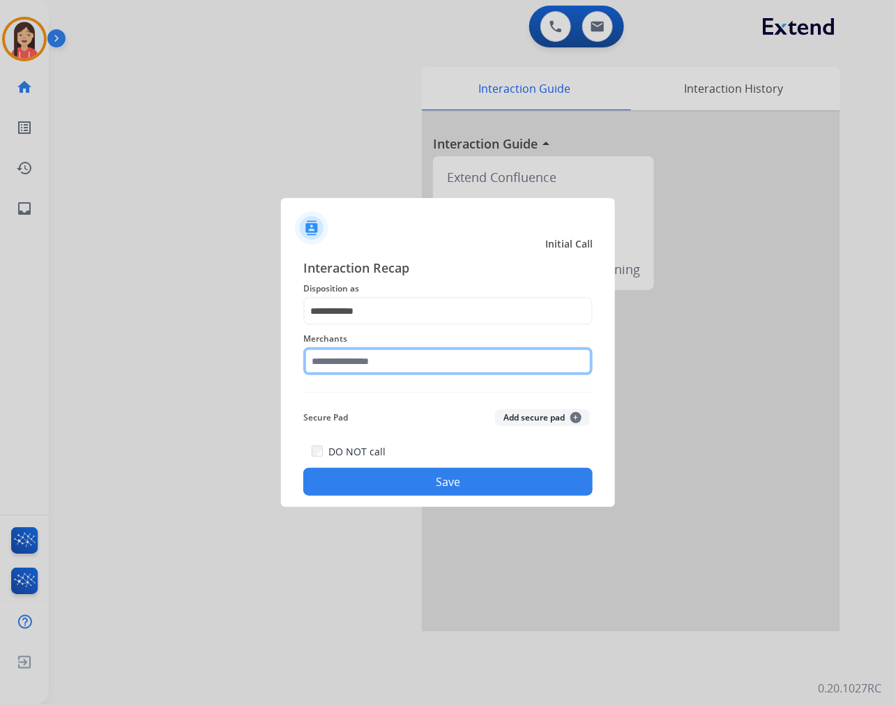
click at [415, 360] on input "text" at bounding box center [447, 361] width 289 height 28
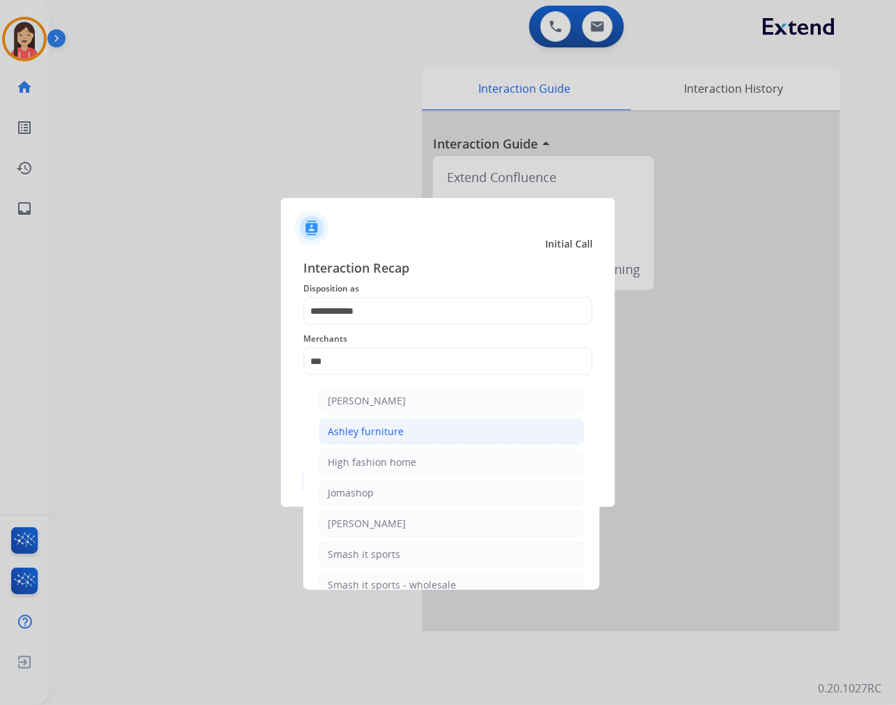
click at [401, 430] on li "Ashley furniture" at bounding box center [452, 431] width 266 height 26
type input "**********"
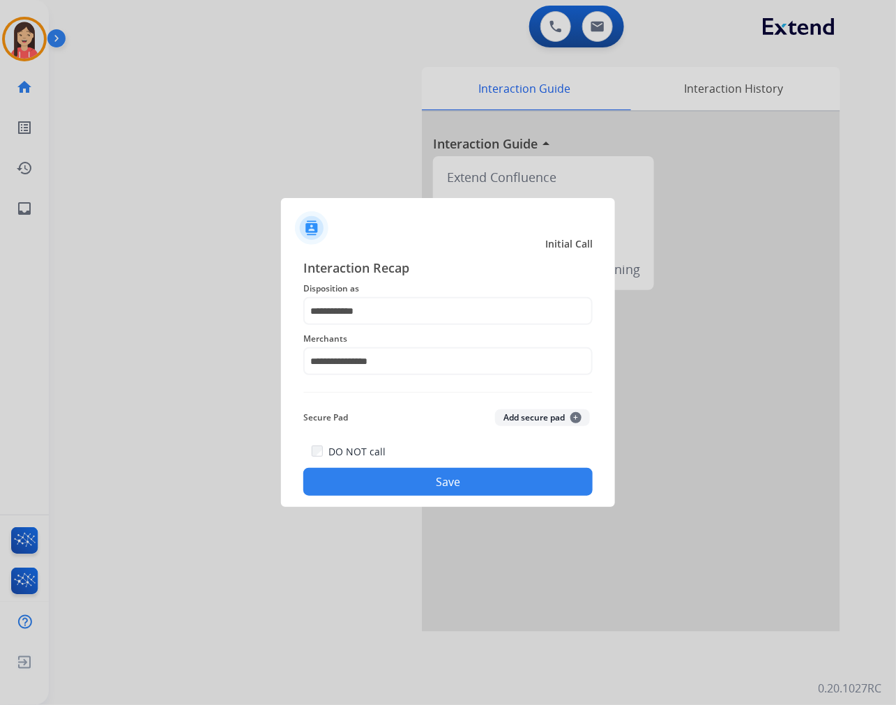
click at [431, 484] on button "Save" at bounding box center [447, 482] width 289 height 28
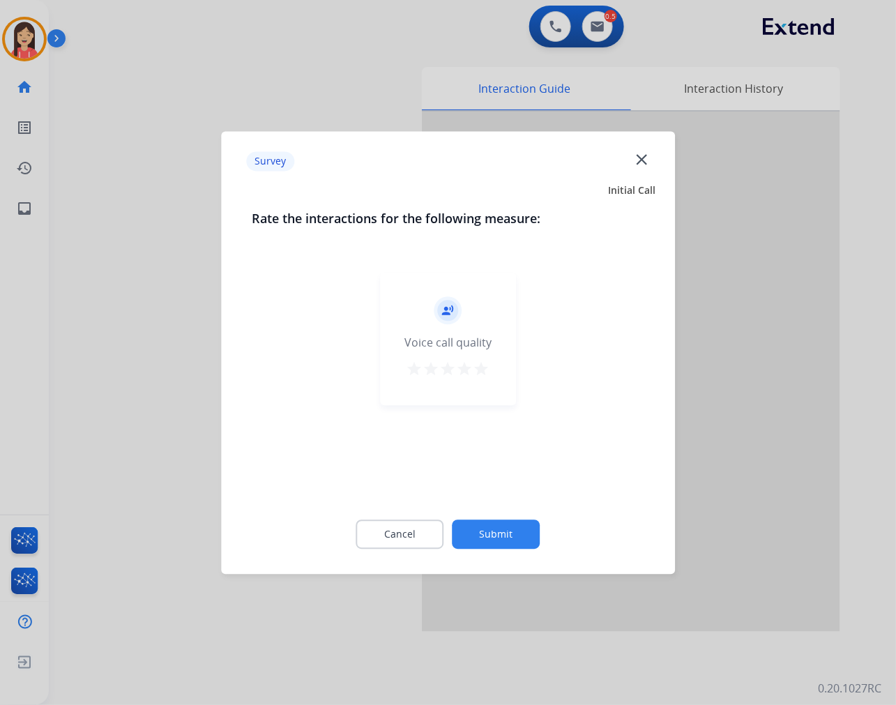
click at [473, 388] on div "record_voice_over Voice call quality star star star star star" at bounding box center [448, 339] width 136 height 132
click at [482, 367] on mat-icon "star" at bounding box center [481, 368] width 17 height 17
click at [504, 535] on button "Submit" at bounding box center [496, 533] width 88 height 29
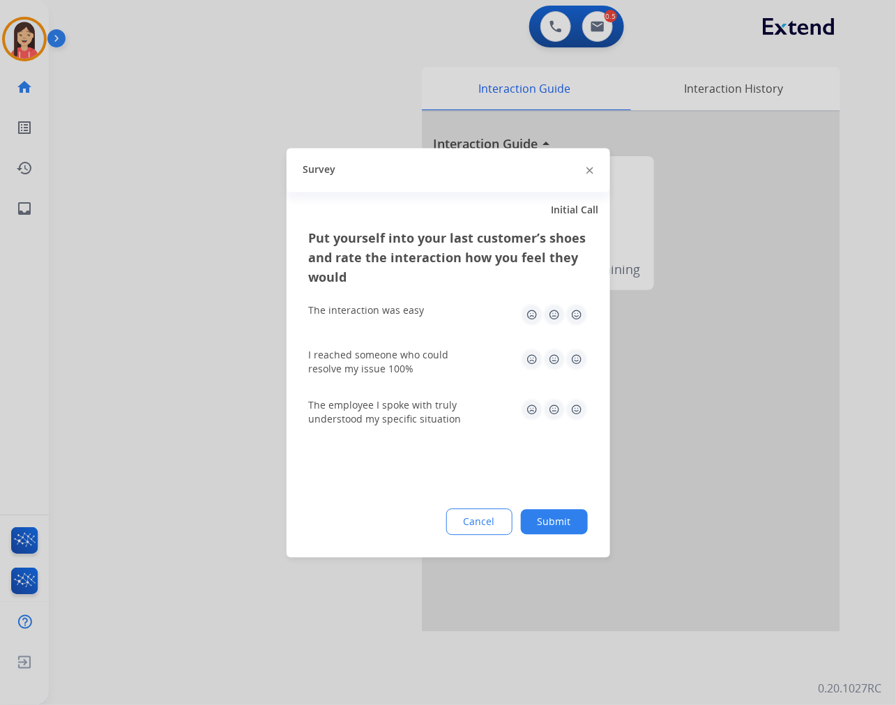
click at [587, 314] on img at bounding box center [576, 314] width 22 height 22
click at [580, 345] on div "I reached someone who could resolve my issue 100%" at bounding box center [448, 362] width 279 height 50
click at [576, 359] on img at bounding box center [576, 359] width 22 height 22
click at [576, 415] on img at bounding box center [576, 409] width 22 height 22
click at [562, 512] on button "Submit" at bounding box center [554, 521] width 67 height 25
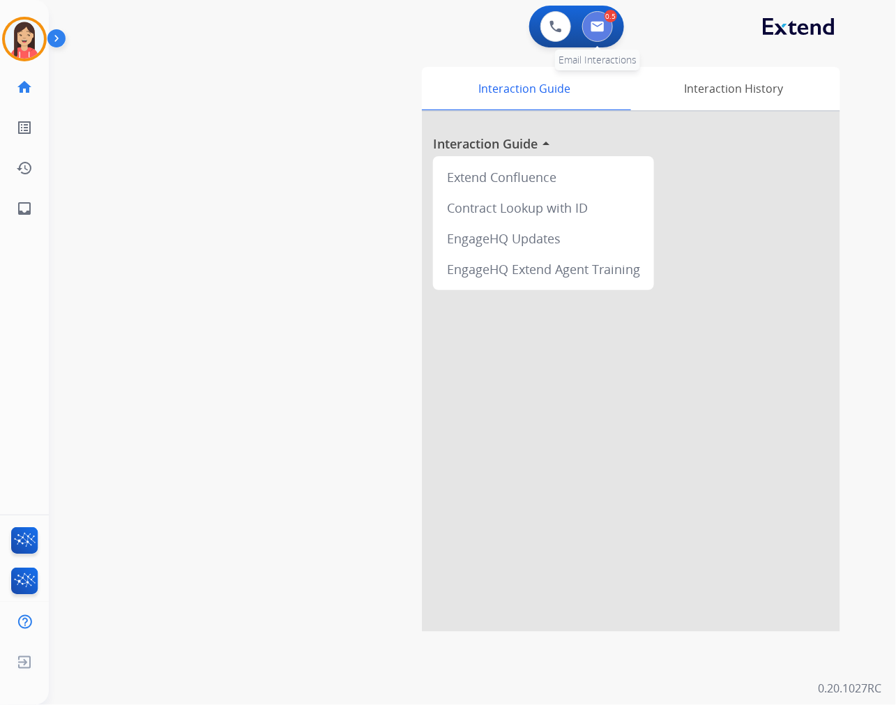
click at [609, 23] on button at bounding box center [597, 26] width 31 height 31
select select "**********"
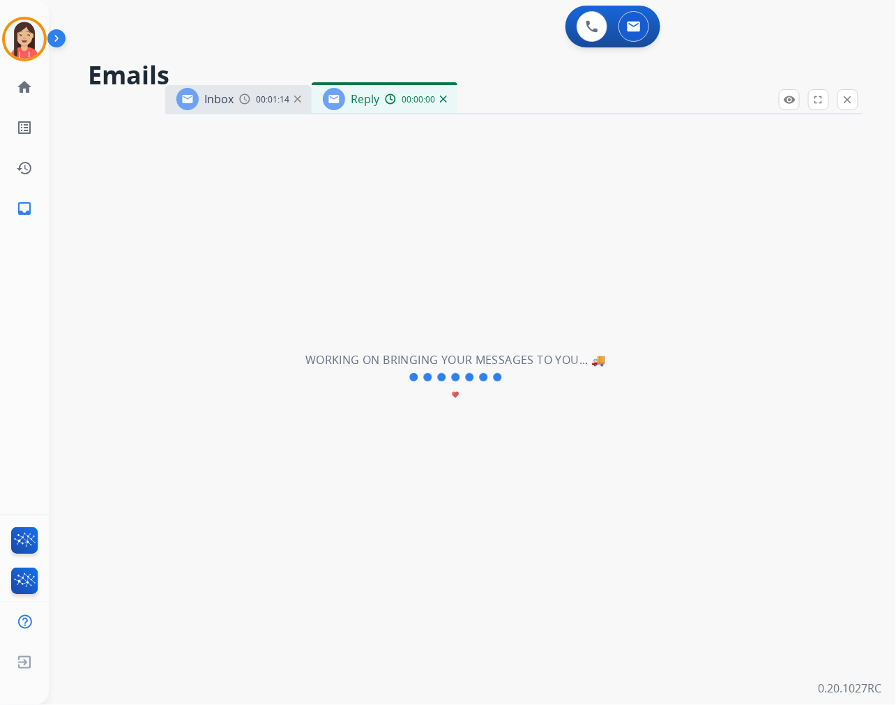
select select "**********"
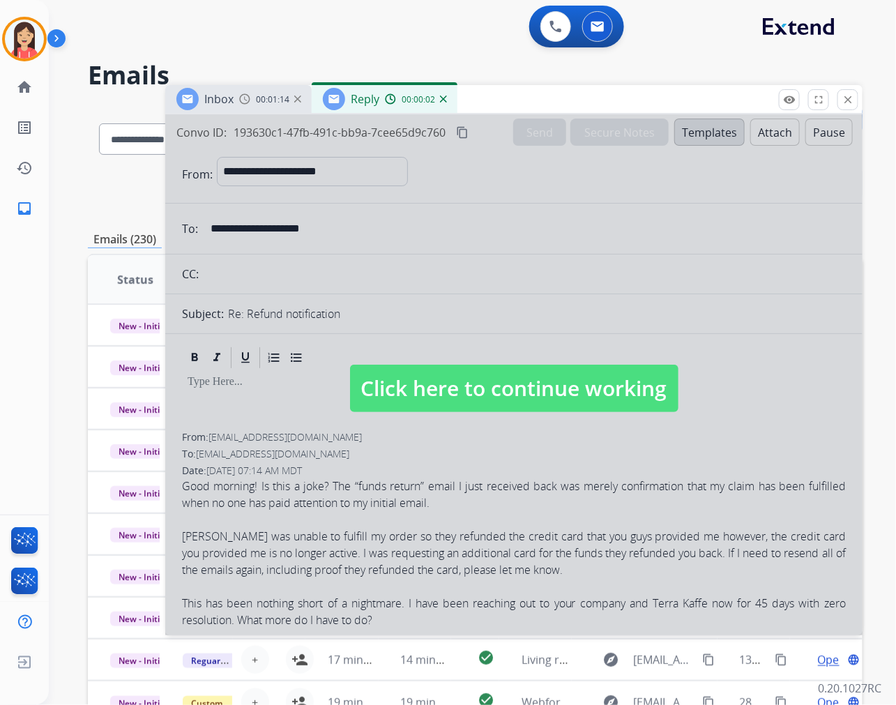
drag, startPoint x: 471, startPoint y: 462, endPoint x: 537, endPoint y: 404, distance: 87.9
click at [471, 462] on div at bounding box center [513, 374] width 697 height 521
select select
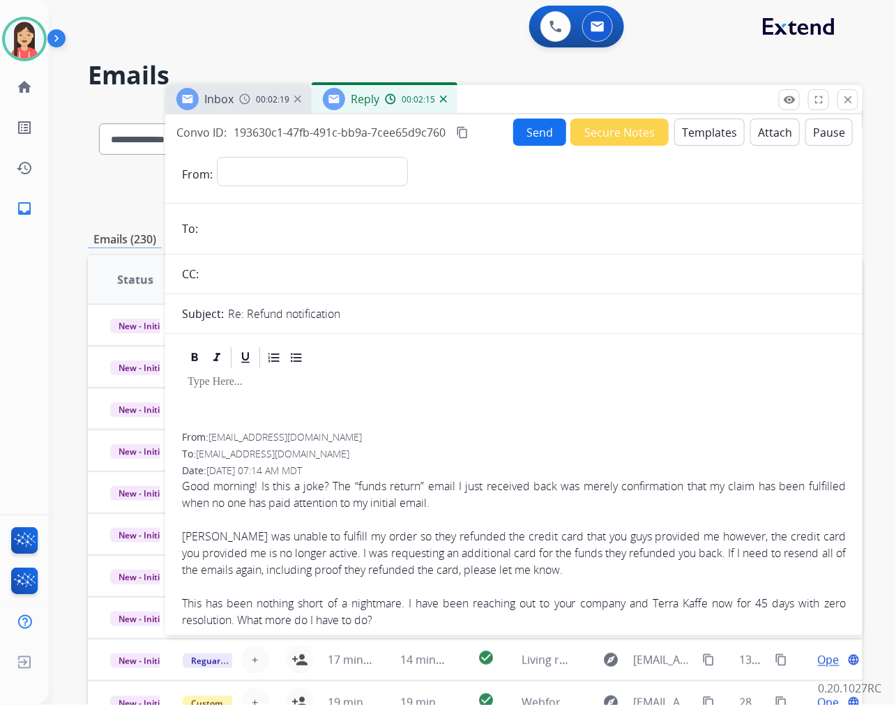
click at [433, 490] on span "Good morning! Is this a joke? The “funds return” email I just received back was…" at bounding box center [514, 602] width 664 height 251
click at [379, 381] on p at bounding box center [513, 382] width 652 height 13
click at [850, 95] on mat-icon "close" at bounding box center [847, 99] width 13 height 13
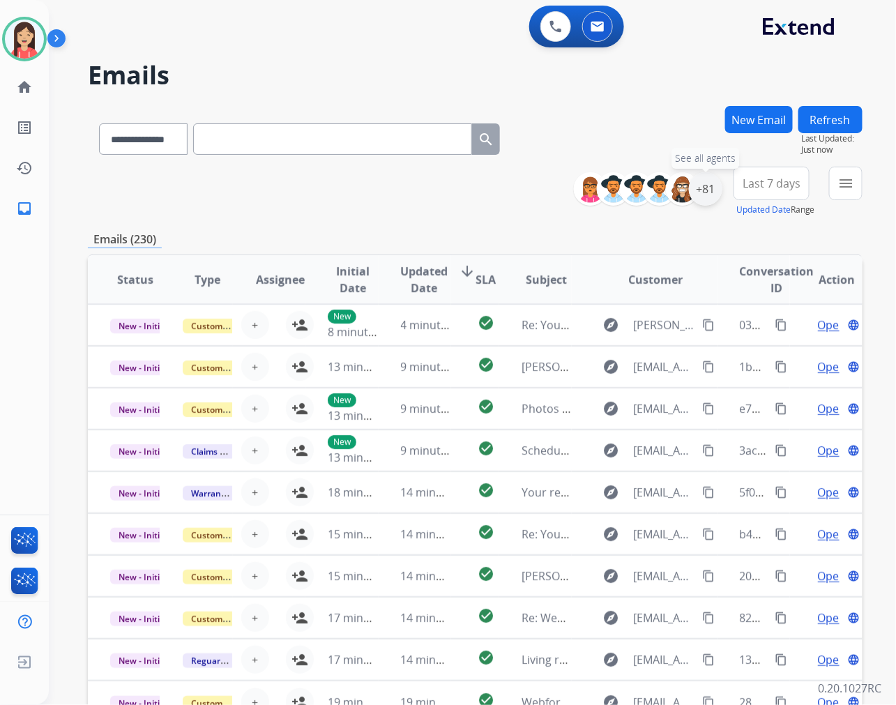
click at [706, 193] on div "+81" at bounding box center [705, 188] width 33 height 33
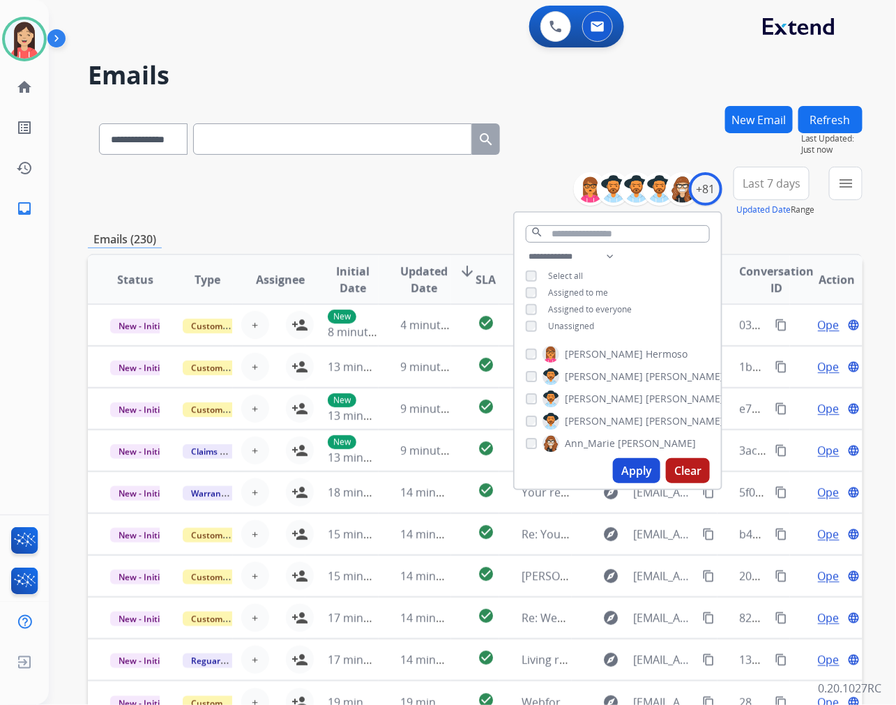
click at [573, 328] on span "Unassigned" at bounding box center [571, 326] width 46 height 12
click at [618, 469] on button "Apply" at bounding box center [636, 470] width 47 height 25
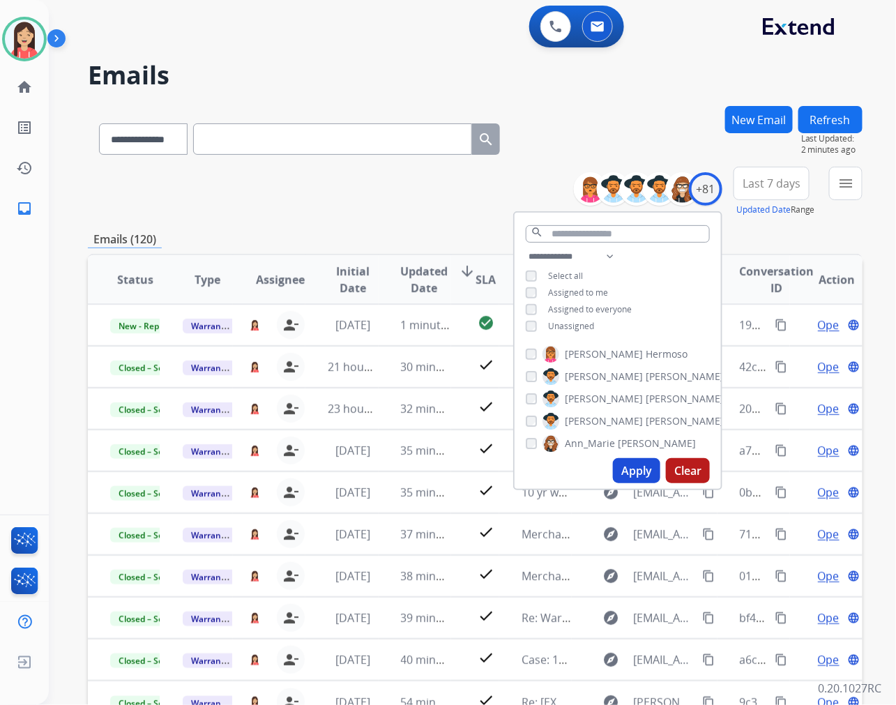
click at [355, 234] on div "Emails (120)" at bounding box center [475, 239] width 774 height 17
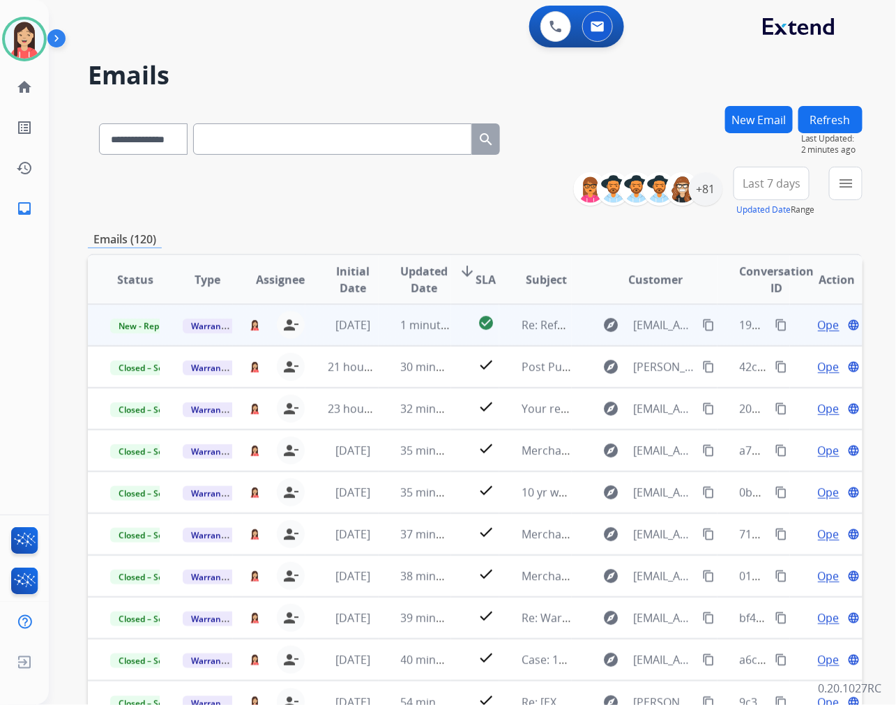
click at [385, 337] on td "1 minute ago" at bounding box center [414, 325] width 72 height 42
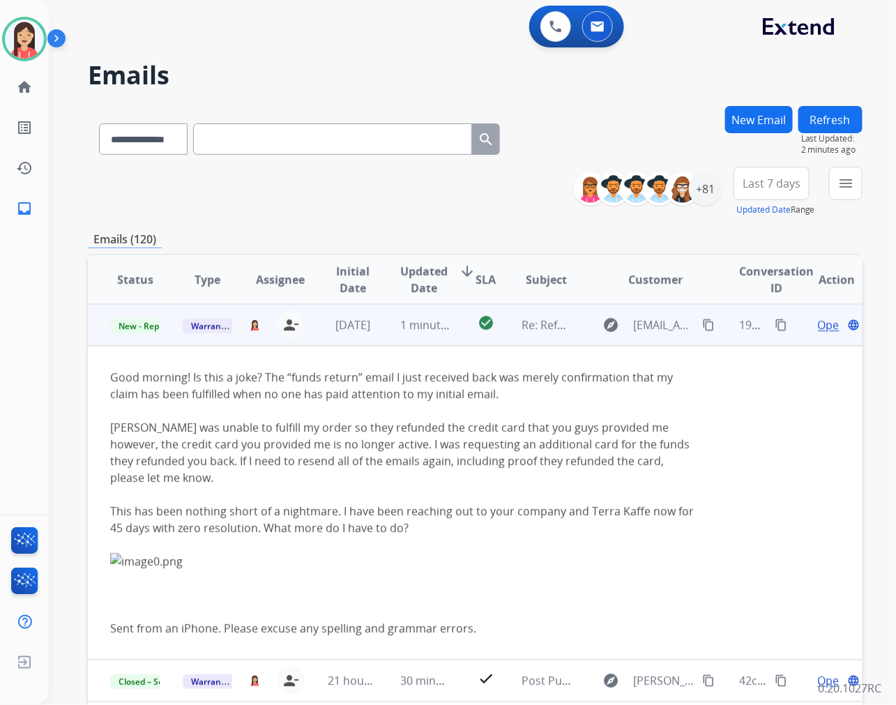
click at [818, 321] on span "Open" at bounding box center [832, 324] width 29 height 17
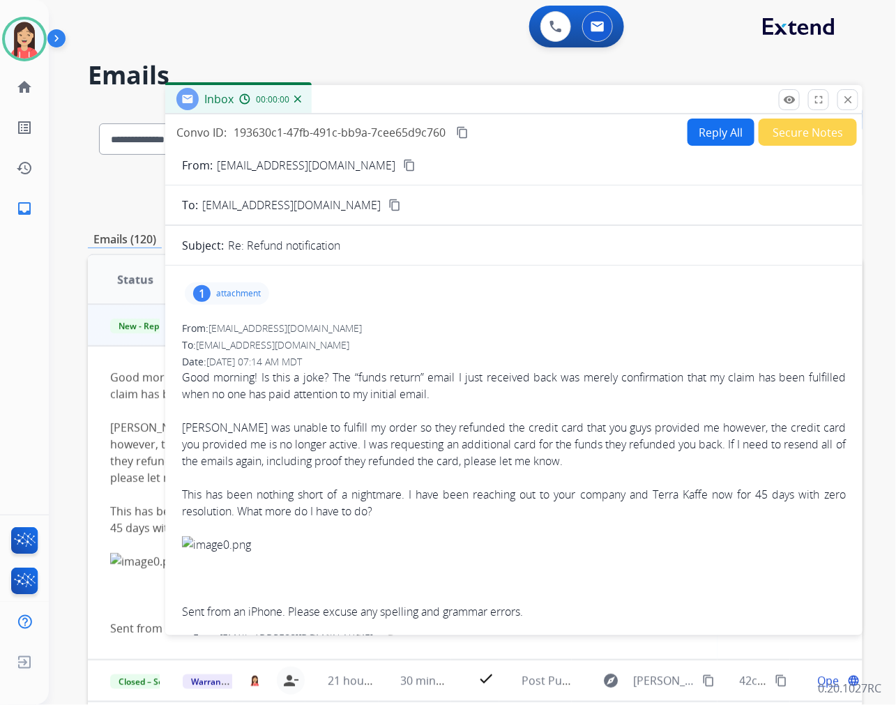
click at [699, 123] on button "Reply All" at bounding box center [720, 131] width 67 height 27
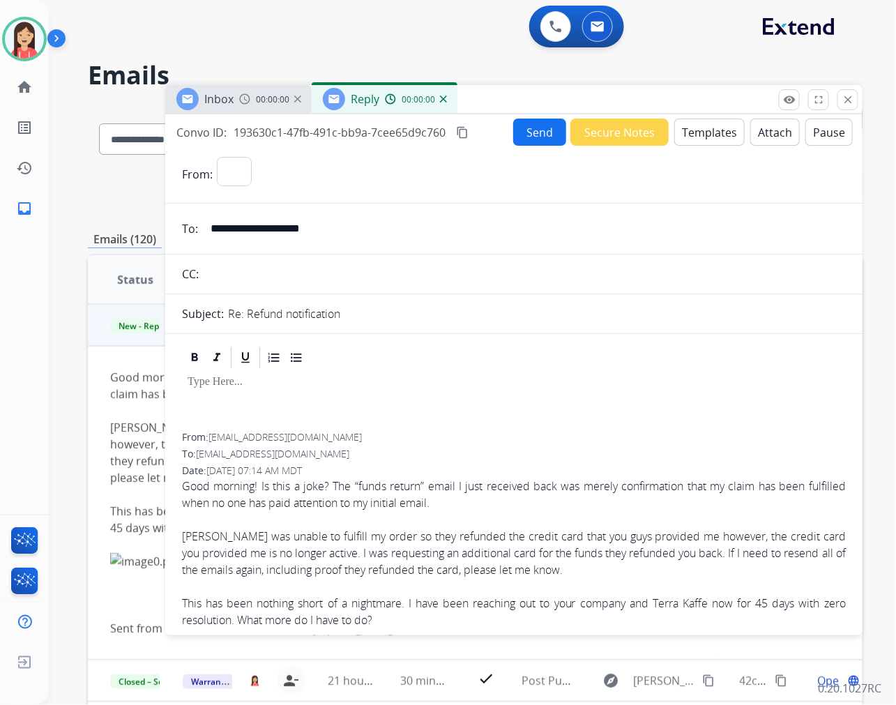
select select "**********"
click at [706, 135] on button "Templates" at bounding box center [709, 131] width 70 height 27
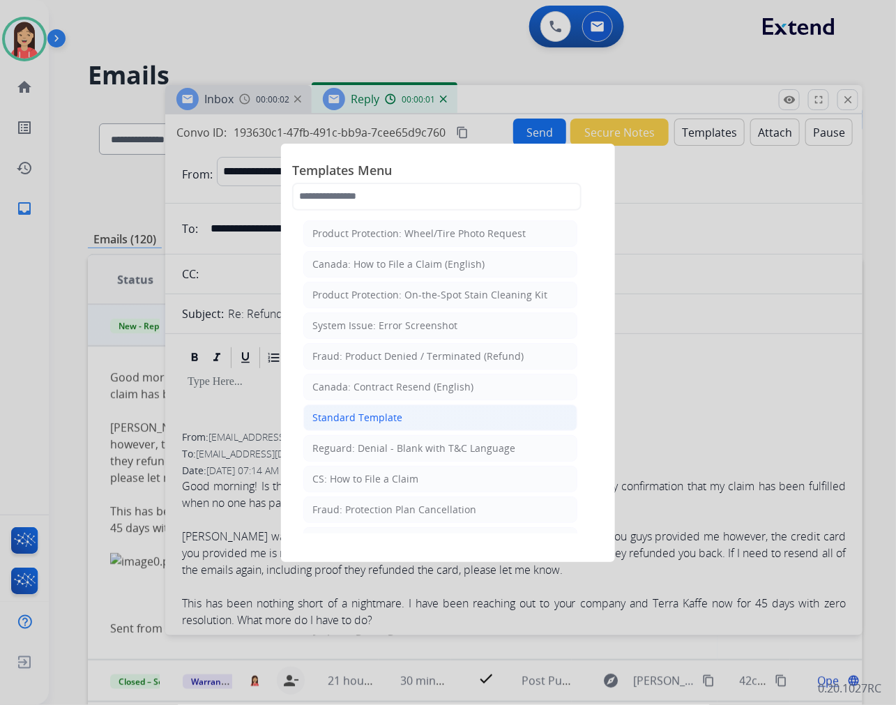
click at [378, 420] on div "Standard Template" at bounding box center [357, 418] width 90 height 14
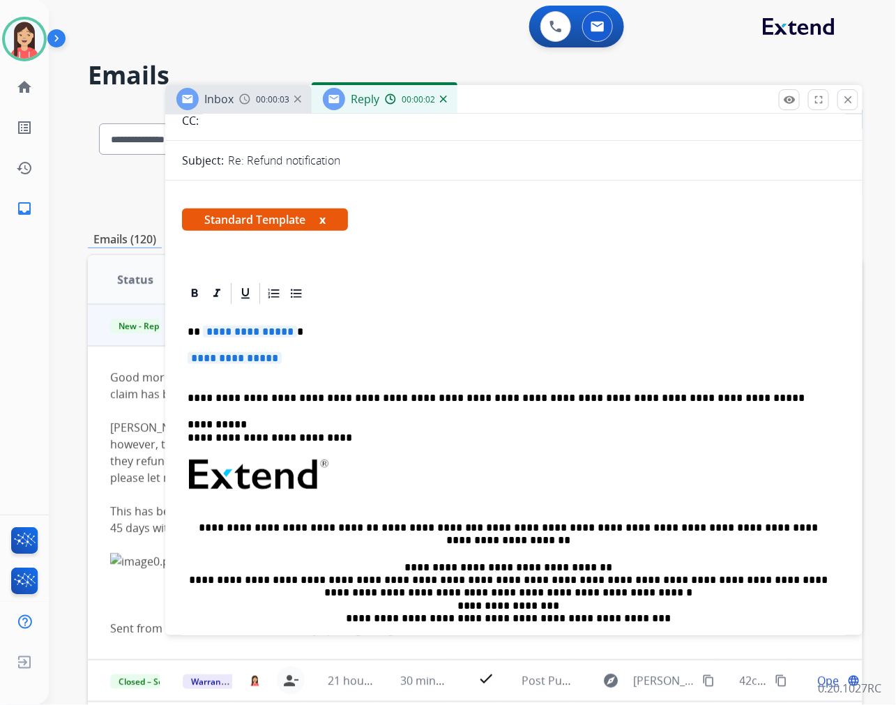
scroll to position [155, 0]
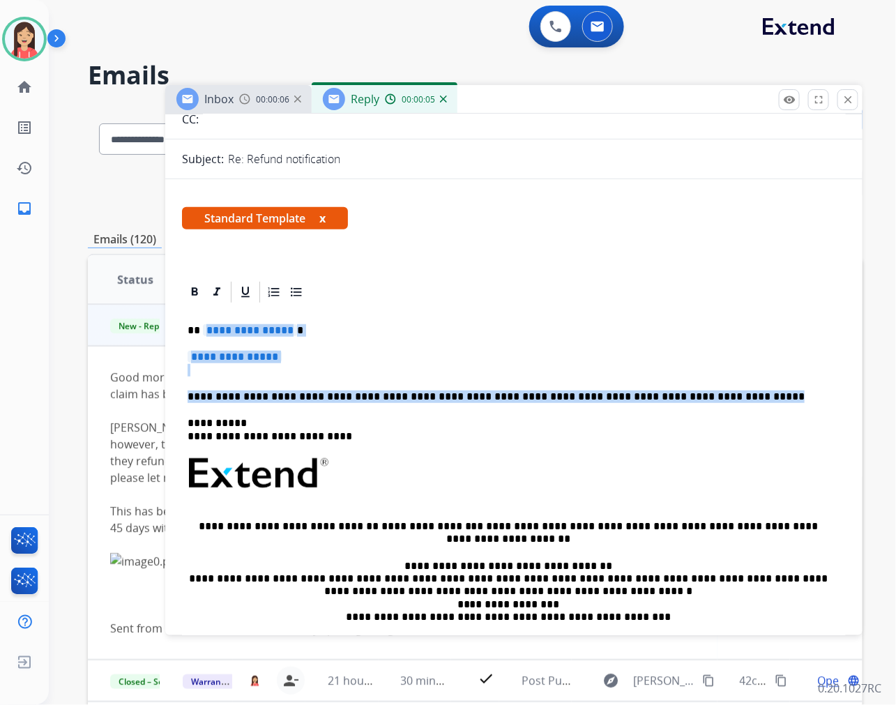
drag, startPoint x: 203, startPoint y: 333, endPoint x: 885, endPoint y: 397, distance: 685.3
click at [782, 397] on div "**********" at bounding box center [514, 506] width 664 height 403
click at [231, 332] on span "**********" at bounding box center [250, 330] width 94 height 12
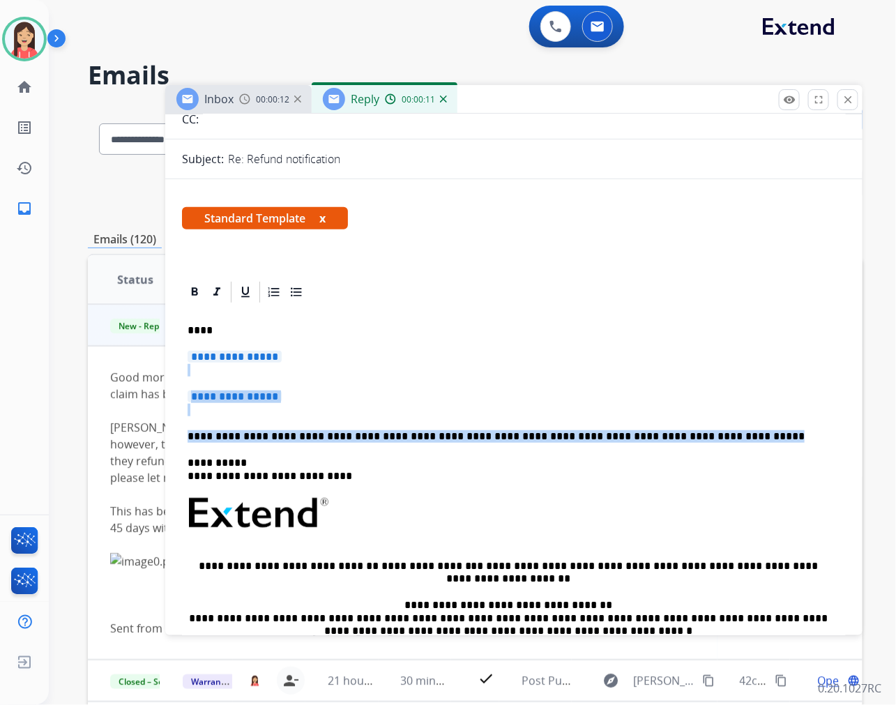
drag, startPoint x: 712, startPoint y: 441, endPoint x: 176, endPoint y: 368, distance: 540.9
click at [243, 385] on div "**********" at bounding box center [514, 526] width 664 height 443
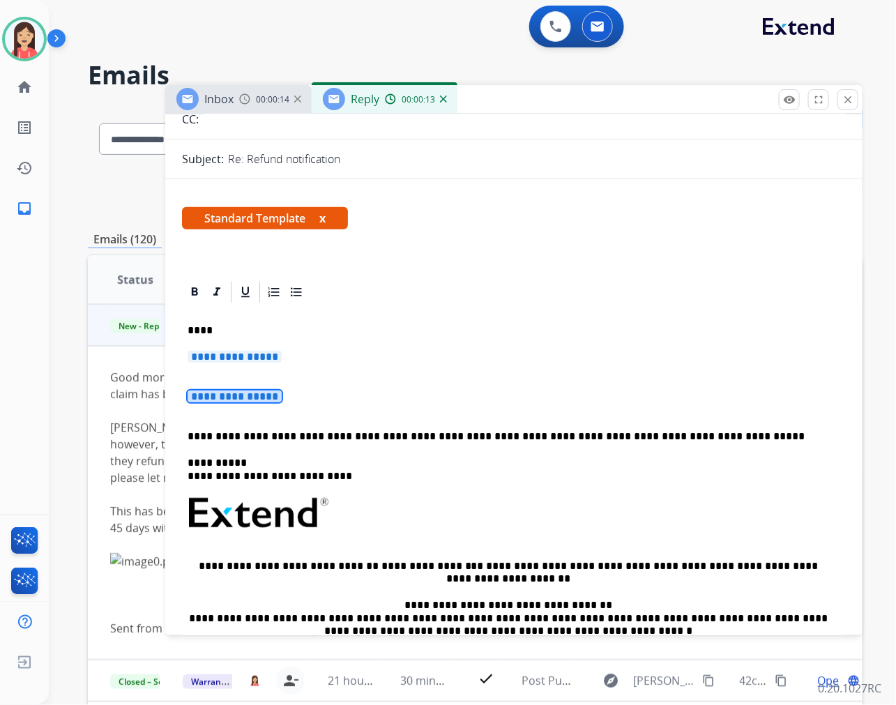
click at [322, 380] on div "**********" at bounding box center [514, 526] width 664 height 443
drag, startPoint x: 324, startPoint y: 401, endPoint x: 203, endPoint y: 332, distance: 139.5
click at [198, 332] on div "**********" at bounding box center [514, 526] width 664 height 443
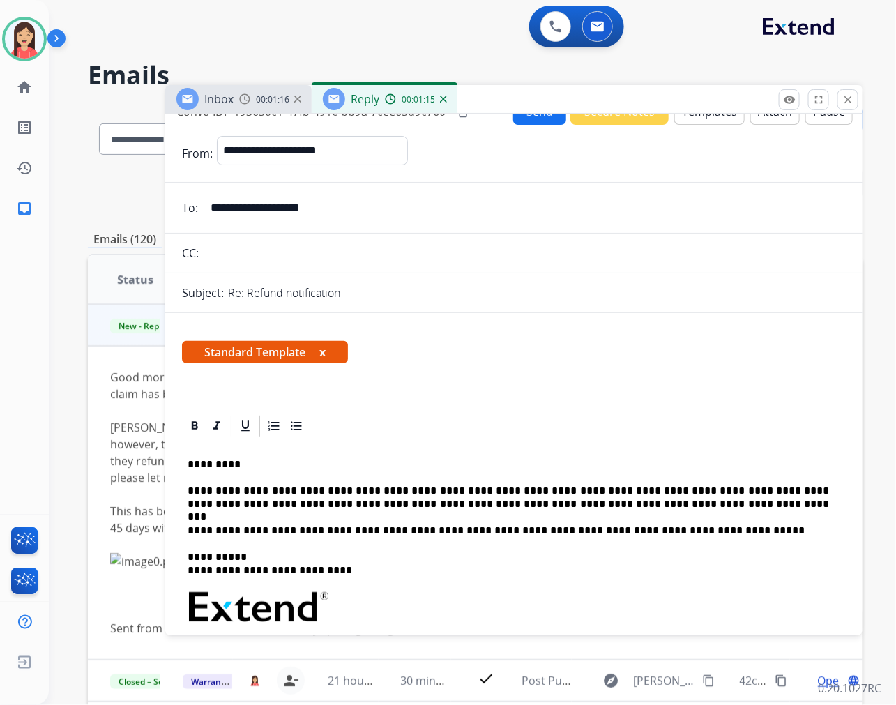
scroll to position [0, 0]
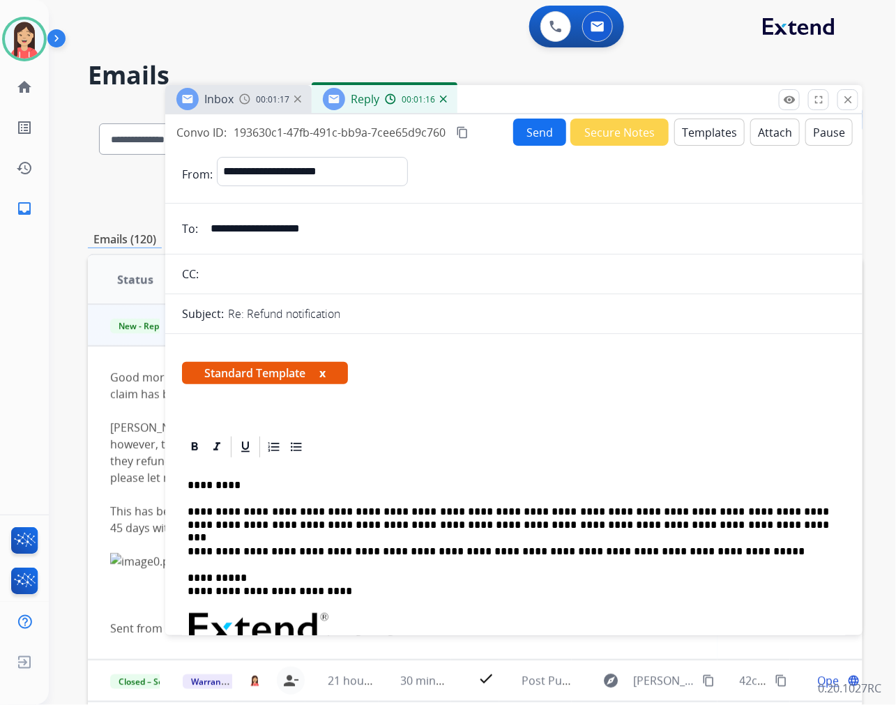
click at [556, 215] on input "**********" at bounding box center [523, 229] width 643 height 28
click at [786, 94] on mat-icon "remove_red_eye" at bounding box center [789, 99] width 13 height 13
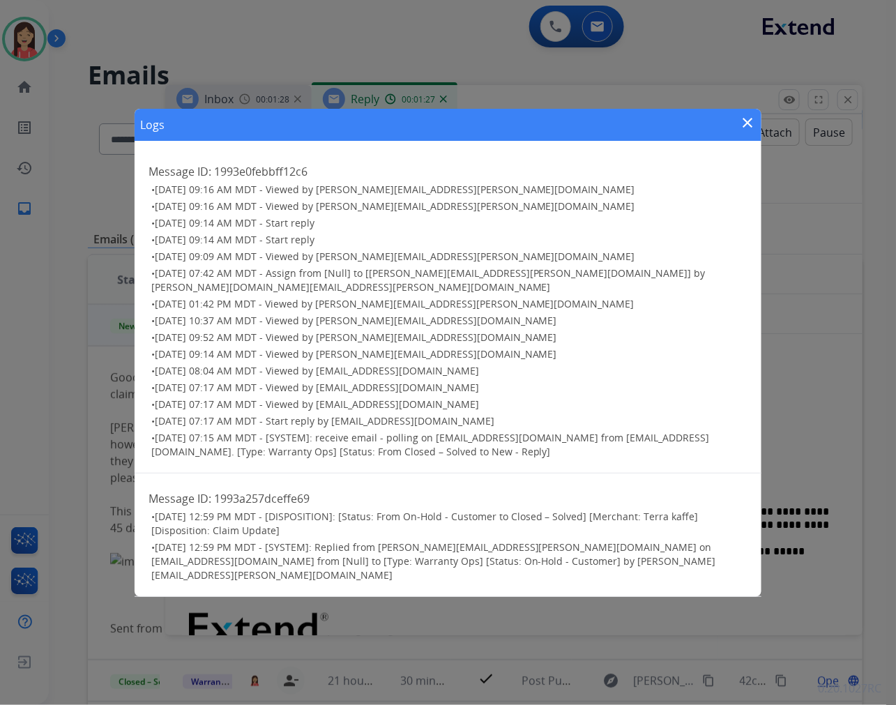
click at [746, 120] on mat-icon "close" at bounding box center [747, 122] width 17 height 17
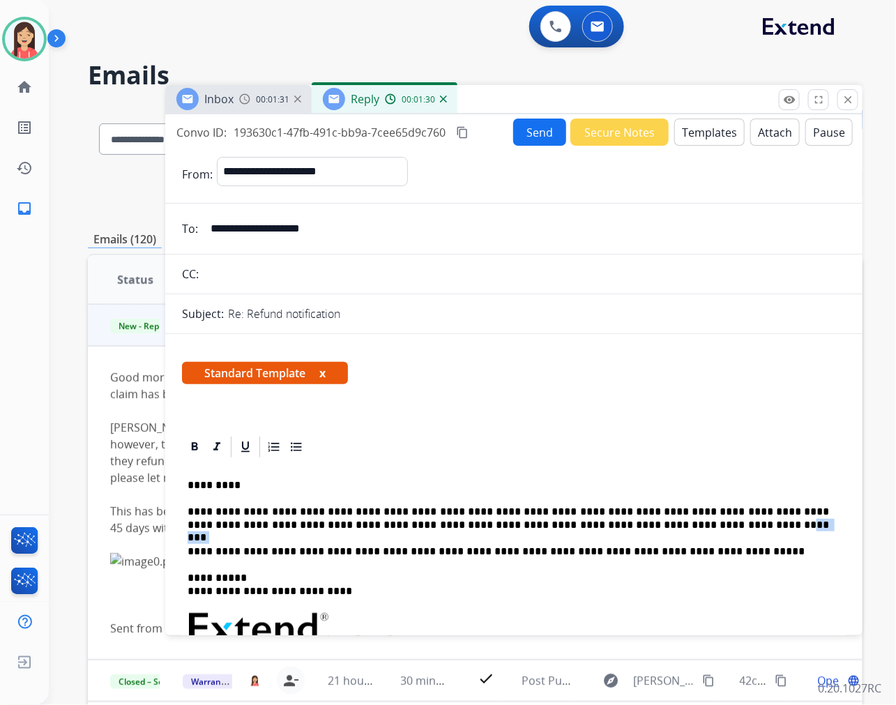
drag, startPoint x: 623, startPoint y: 519, endPoint x: 588, endPoint y: 518, distance: 34.9
click at [588, 518] on p "**********" at bounding box center [507, 518] width 641 height 26
click at [528, 118] on button "Send" at bounding box center [539, 131] width 53 height 27
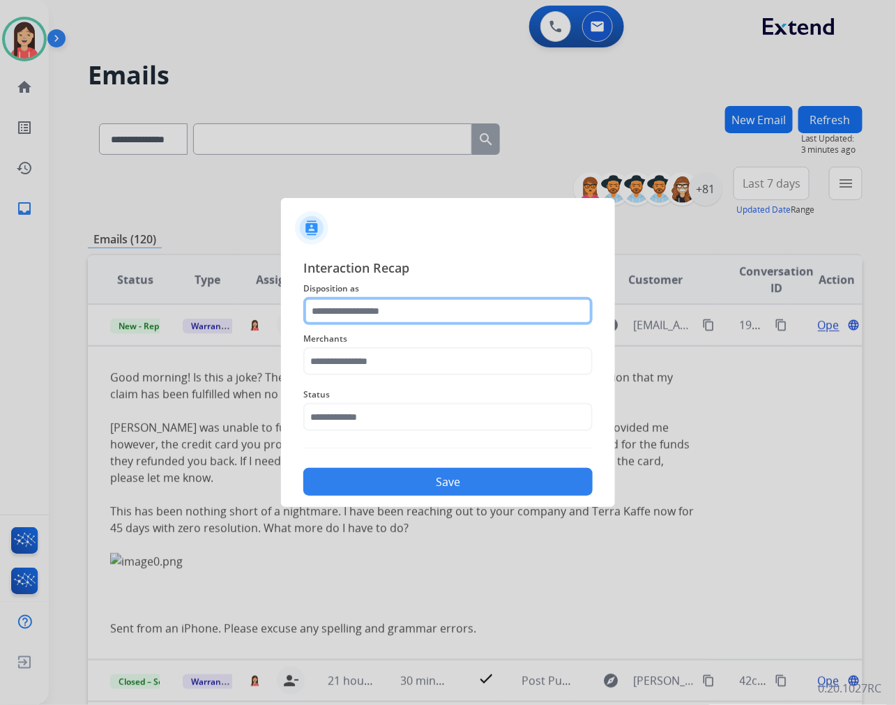
click at [419, 302] on input "text" at bounding box center [447, 311] width 289 height 28
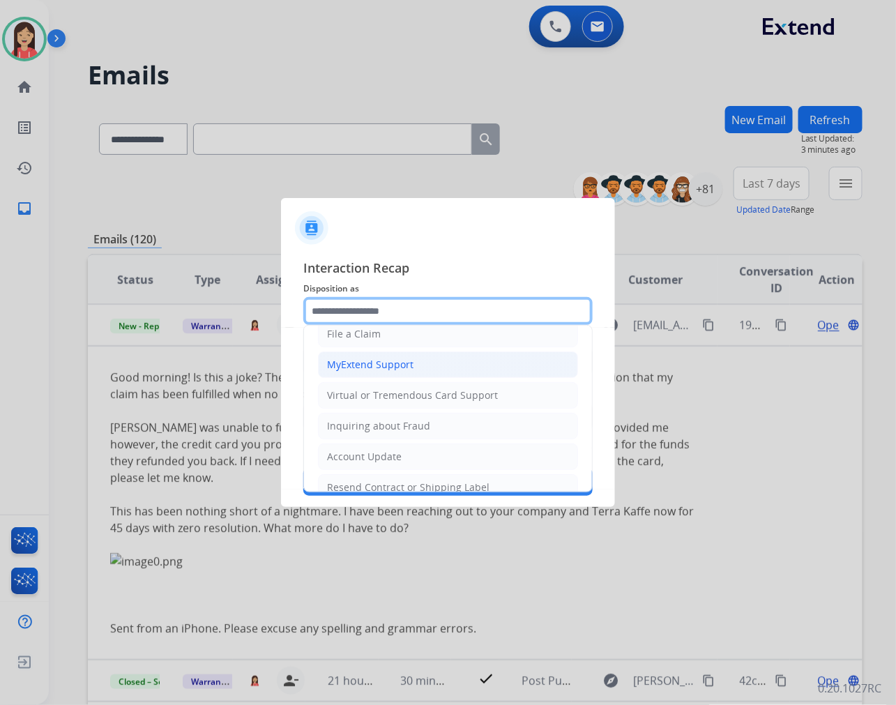
scroll to position [155, 0]
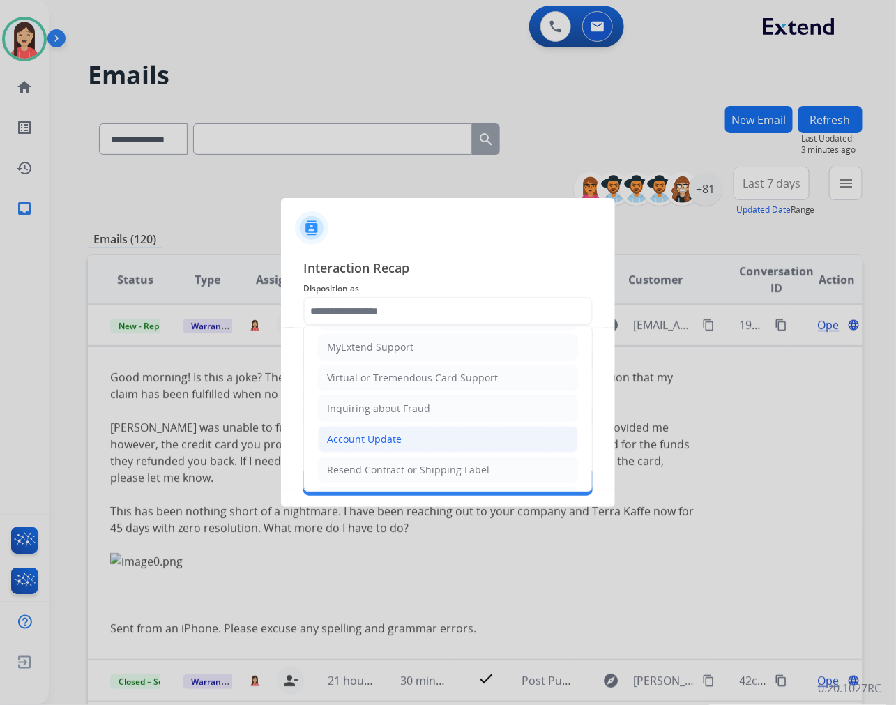
click at [372, 434] on div "Account Update" at bounding box center [364, 439] width 75 height 14
type input "**********"
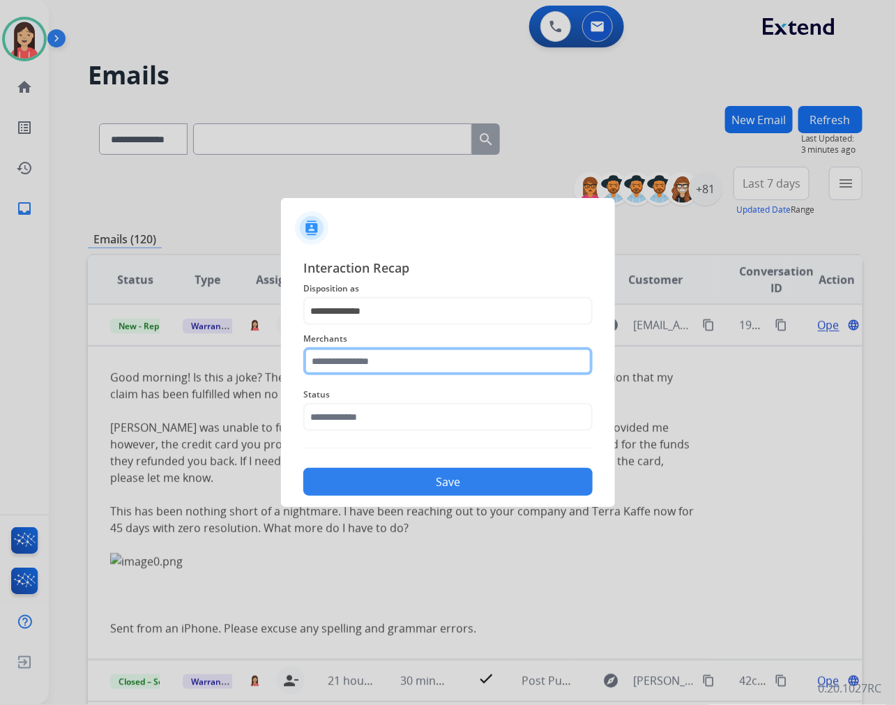
click at [384, 359] on input "text" at bounding box center [447, 361] width 289 height 28
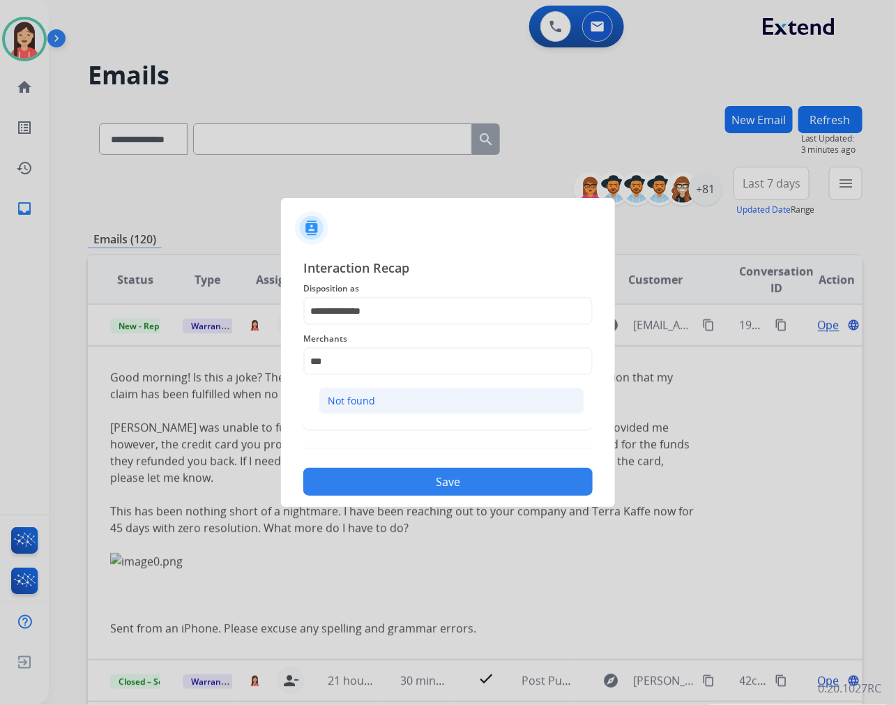
click at [362, 394] on div "Not found" at bounding box center [351, 401] width 47 height 14
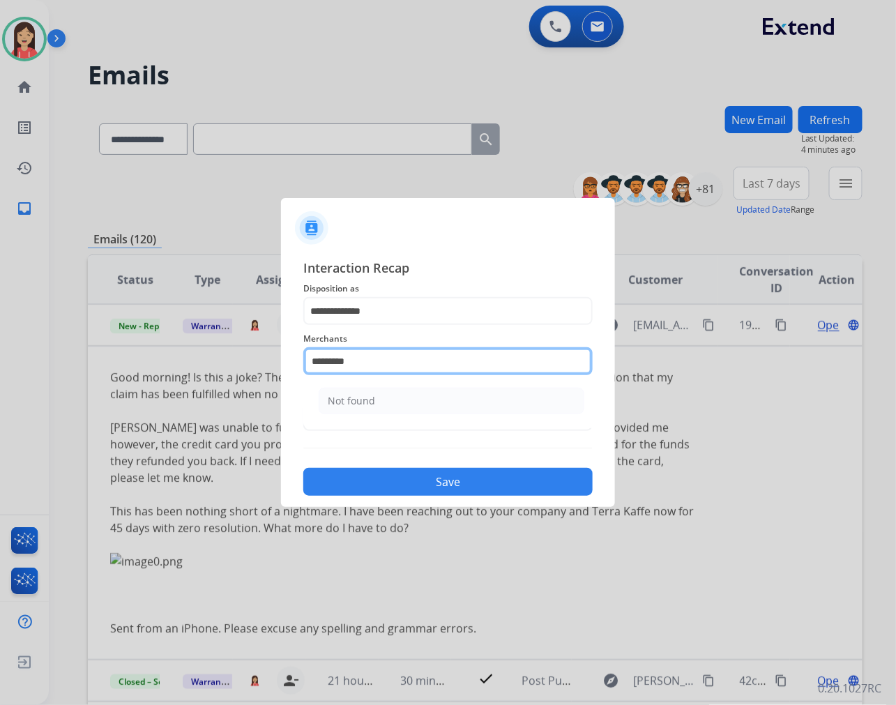
click at [385, 358] on input "*********" at bounding box center [447, 361] width 289 height 28
click at [388, 390] on span "Status" at bounding box center [447, 394] width 289 height 17
click at [393, 359] on input "*****" at bounding box center [447, 361] width 289 height 28
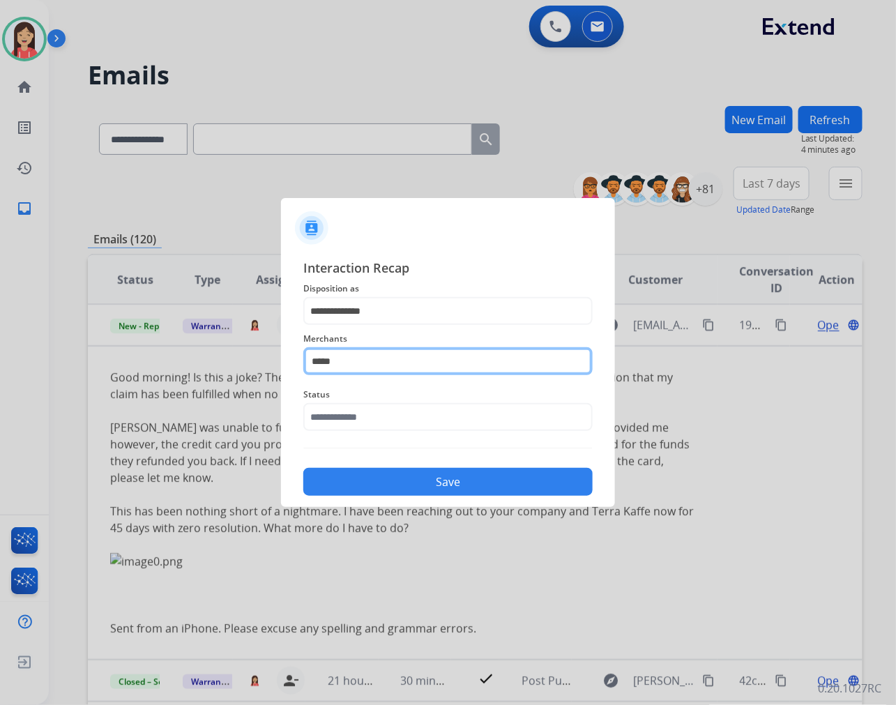
click at [383, 353] on input "*****" at bounding box center [447, 361] width 289 height 28
type input "*"
click at [355, 437] on div "**********" at bounding box center [447, 377] width 289 height 238
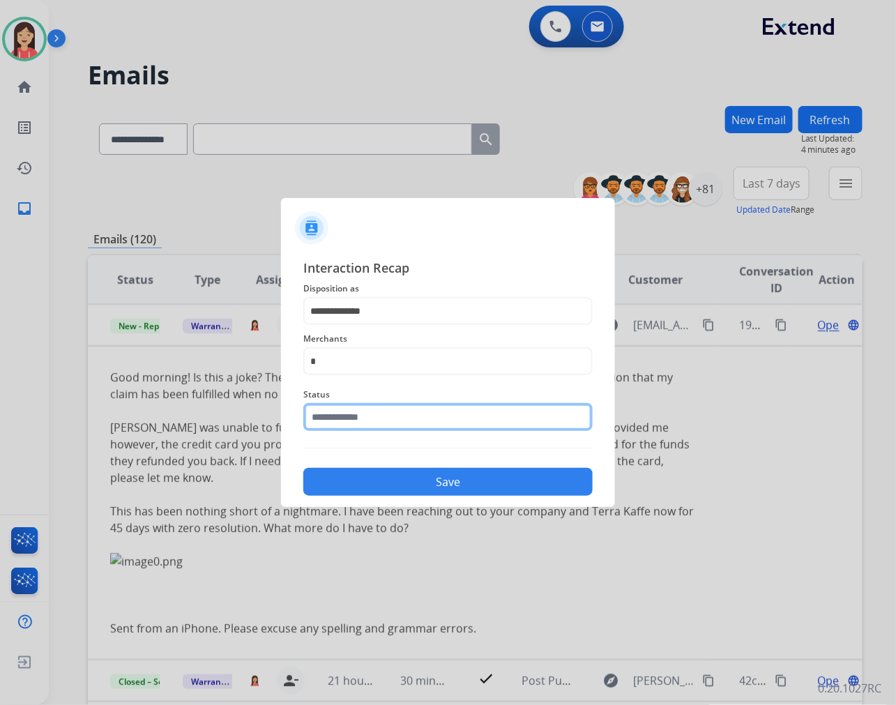
click at [376, 412] on input "text" at bounding box center [447, 417] width 289 height 28
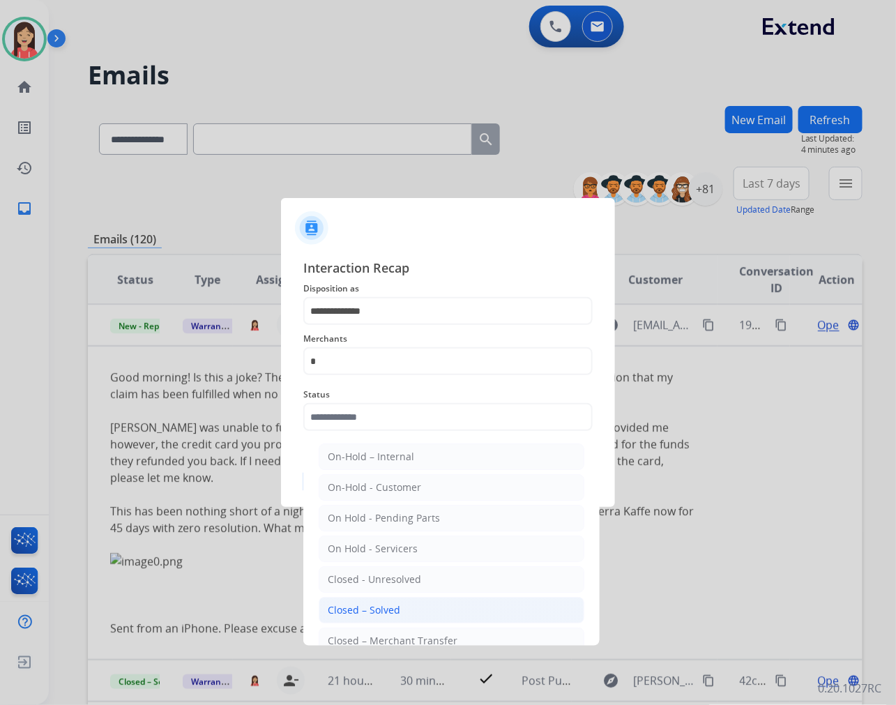
click at [376, 606] on div "Closed – Solved" at bounding box center [364, 610] width 72 height 14
type input "**********"
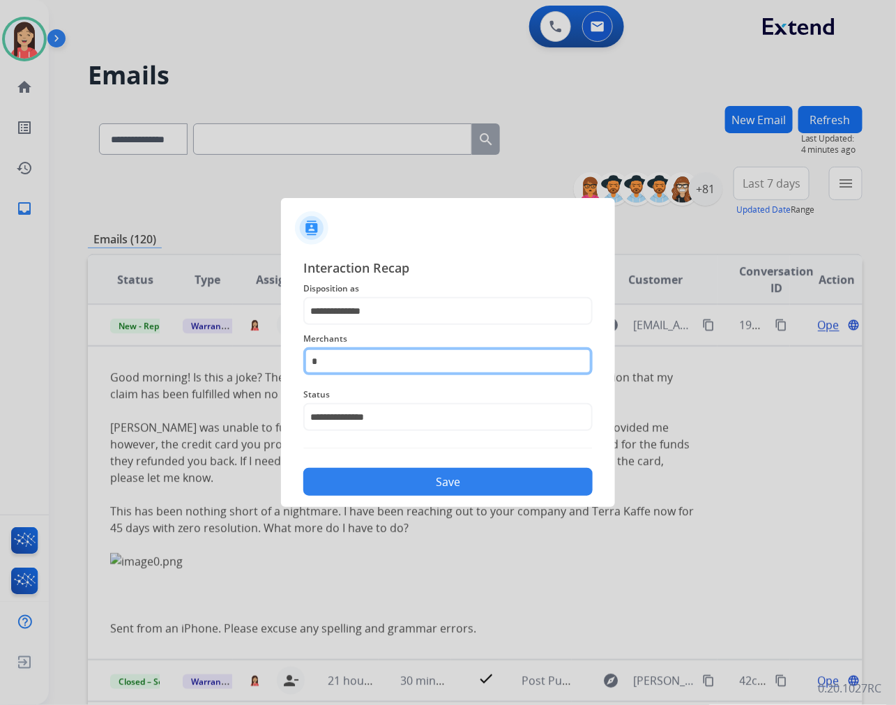
drag, startPoint x: 374, startPoint y: 367, endPoint x: 385, endPoint y: 361, distance: 12.8
click at [374, 367] on input "*" at bounding box center [447, 361] width 289 height 28
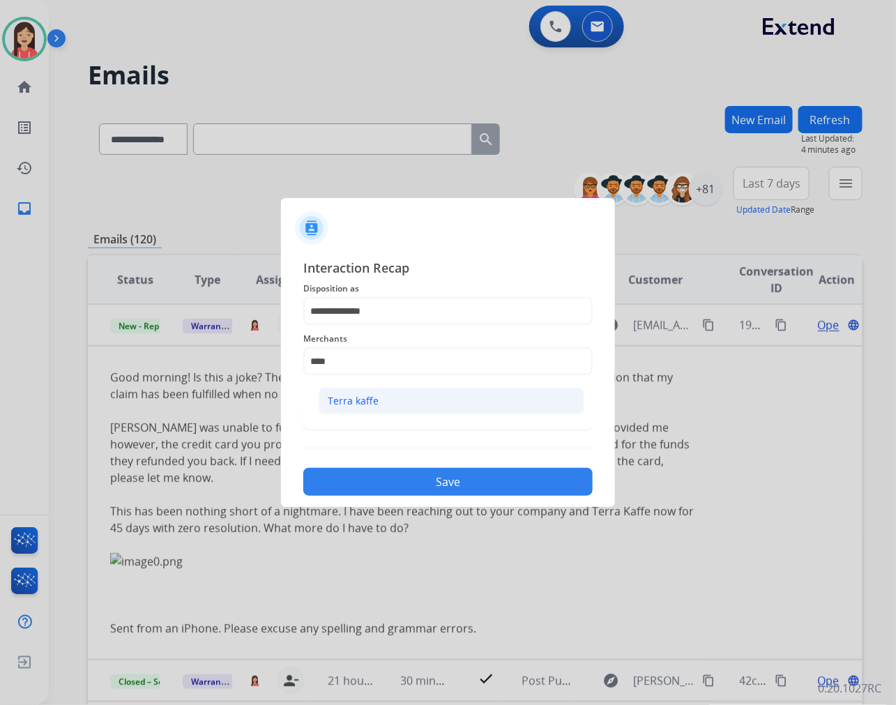
click at [378, 409] on li "Terra kaffe" at bounding box center [452, 401] width 266 height 26
type input "**********"
click at [412, 483] on button "Save" at bounding box center [447, 482] width 289 height 28
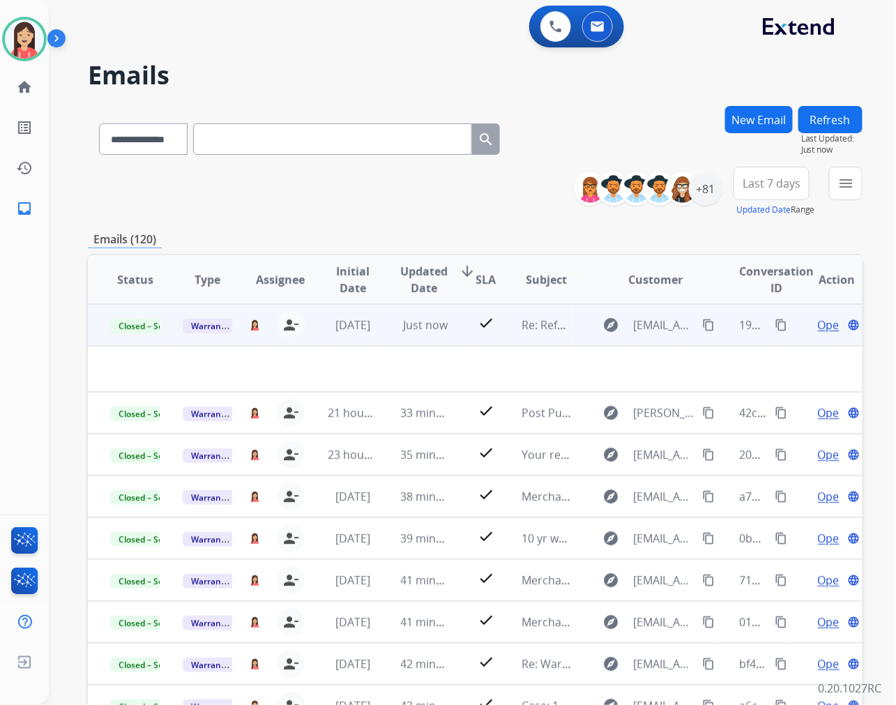
click at [381, 337] on td "Just now" at bounding box center [414, 325] width 72 height 42
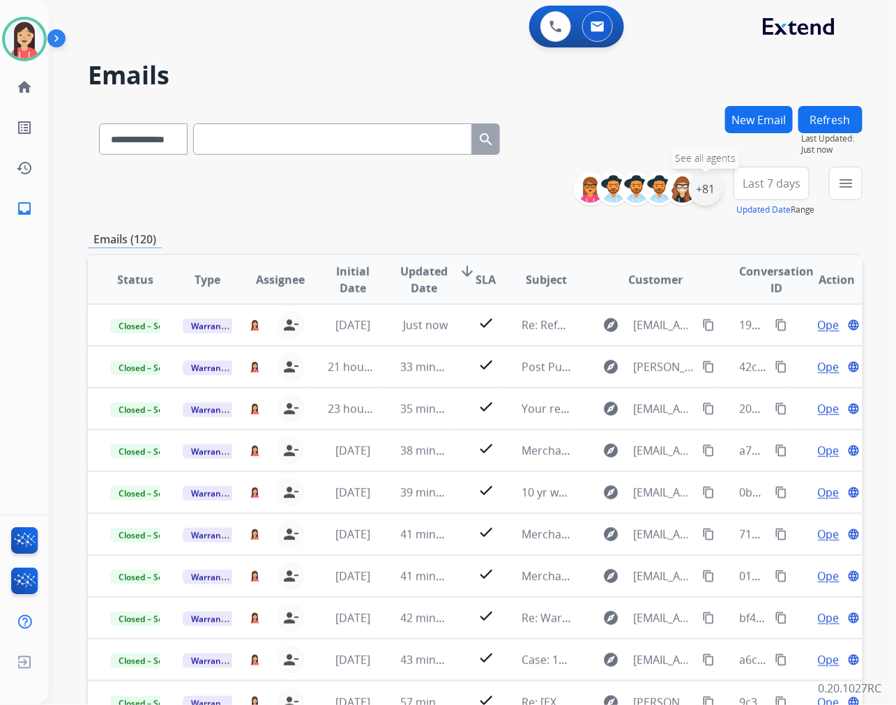
click at [705, 190] on div "+81" at bounding box center [705, 188] width 33 height 33
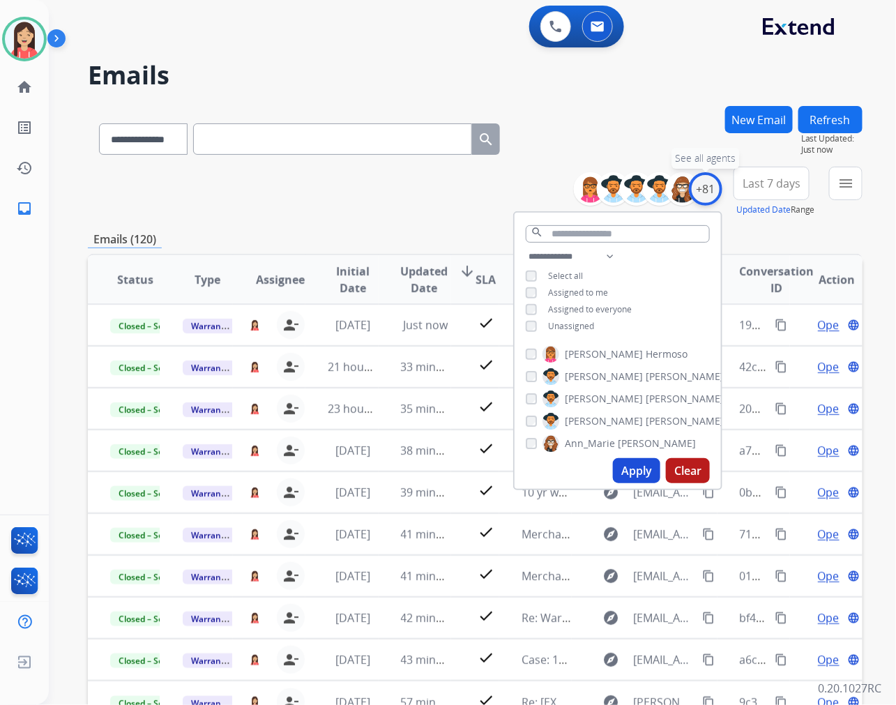
click at [705, 190] on div "+81" at bounding box center [705, 188] width 33 height 33
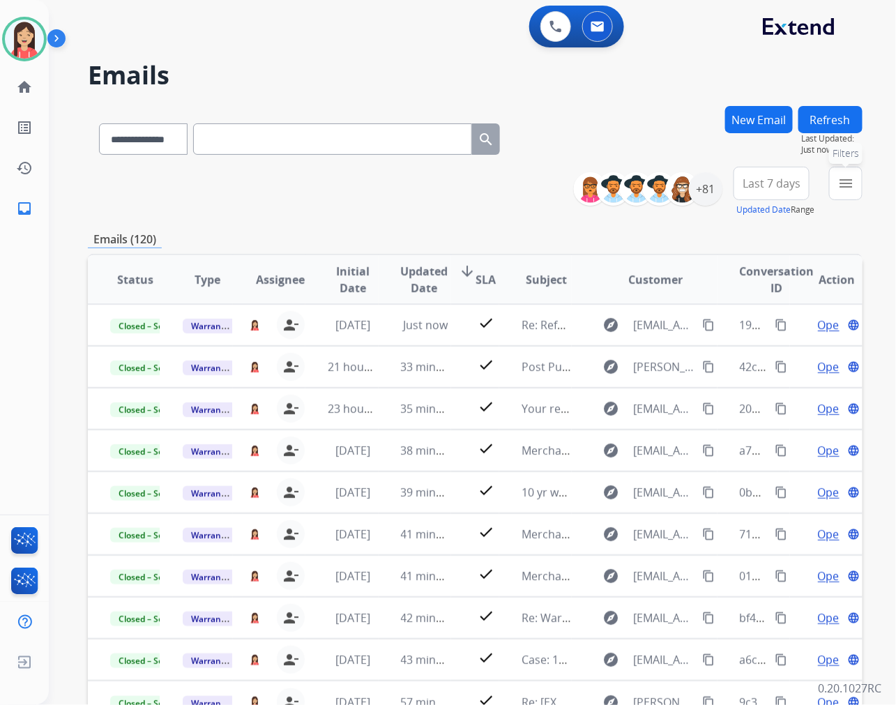
click at [842, 185] on mat-icon "menu" at bounding box center [845, 183] width 17 height 17
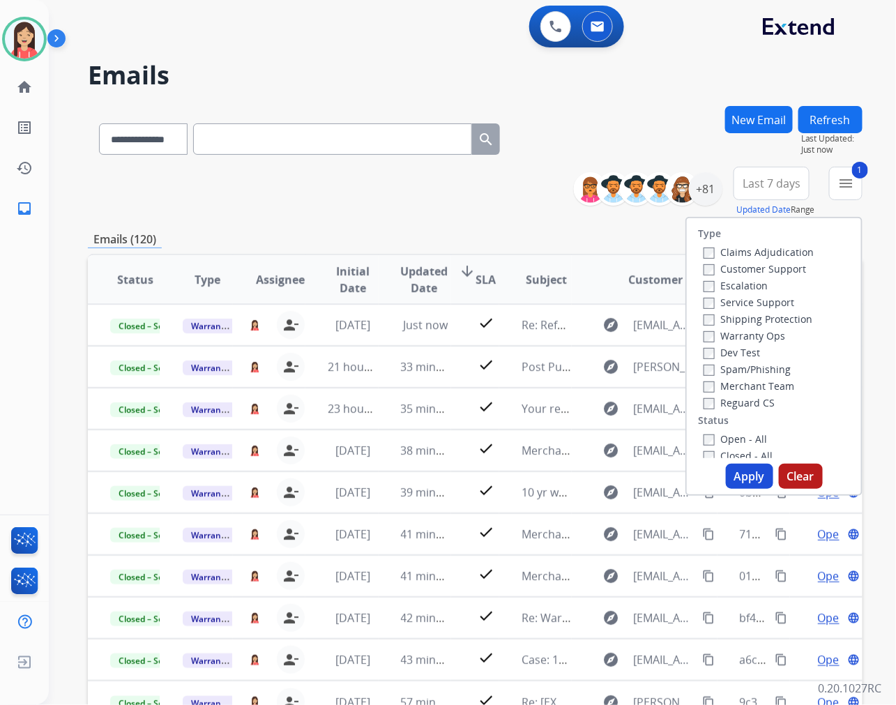
click at [753, 481] on button "Apply" at bounding box center [749, 475] width 47 height 25
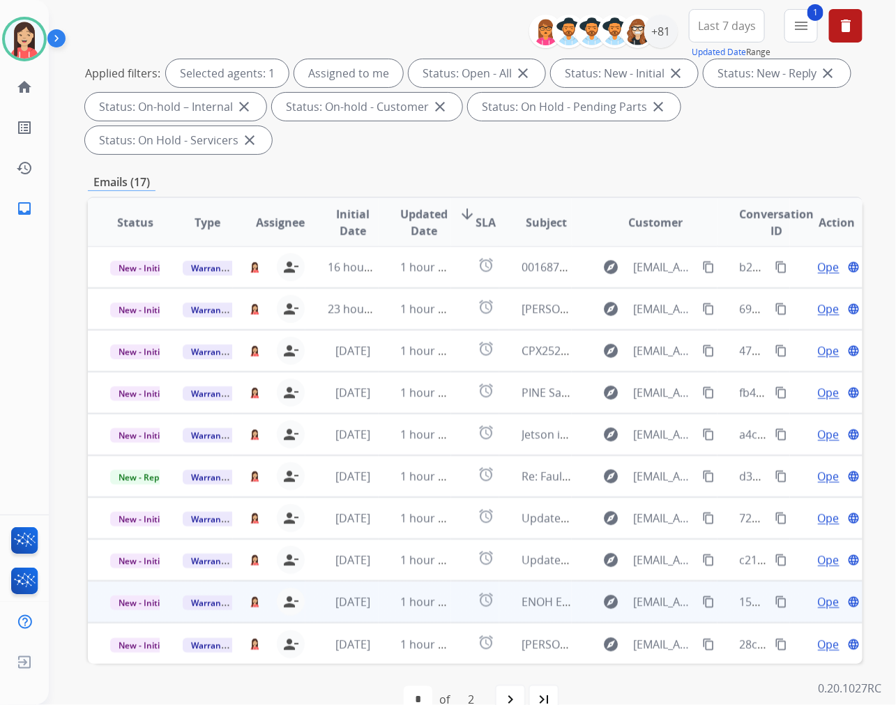
scroll to position [189, 0]
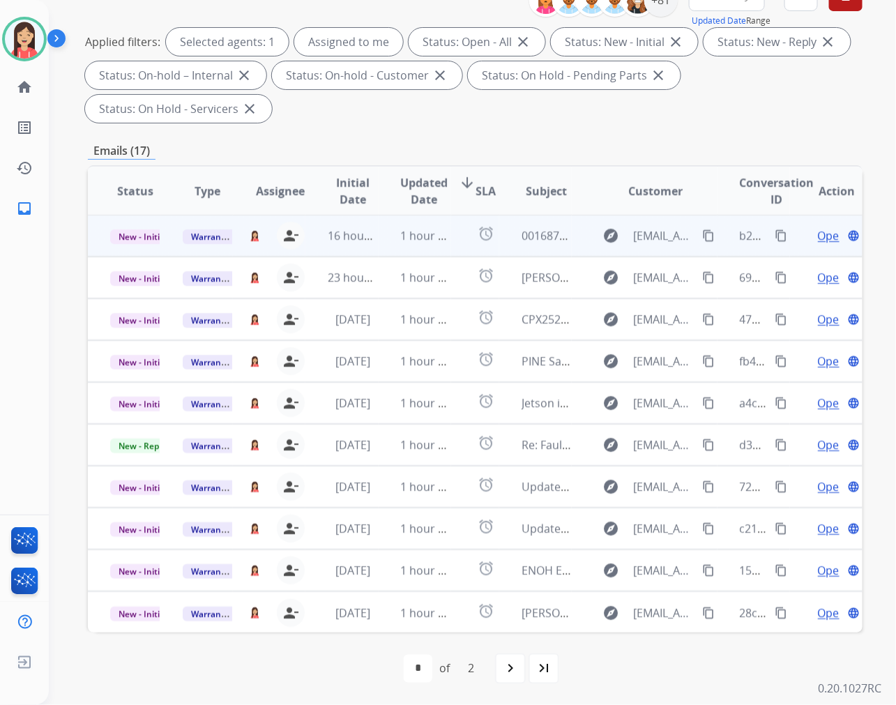
click at [385, 251] on td "1 hour ago" at bounding box center [414, 236] width 72 height 42
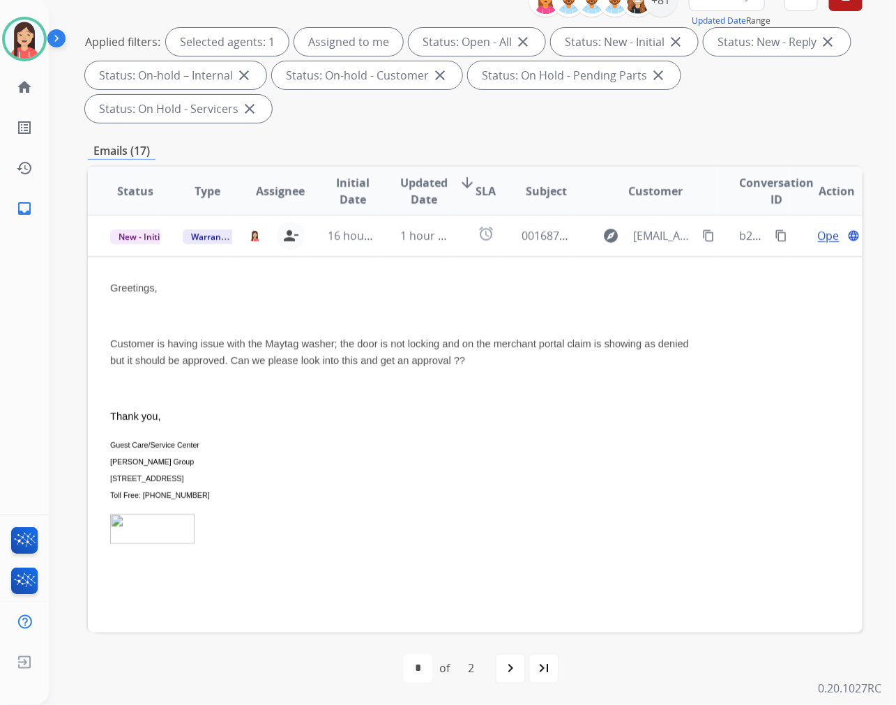
scroll to position [0, 0]
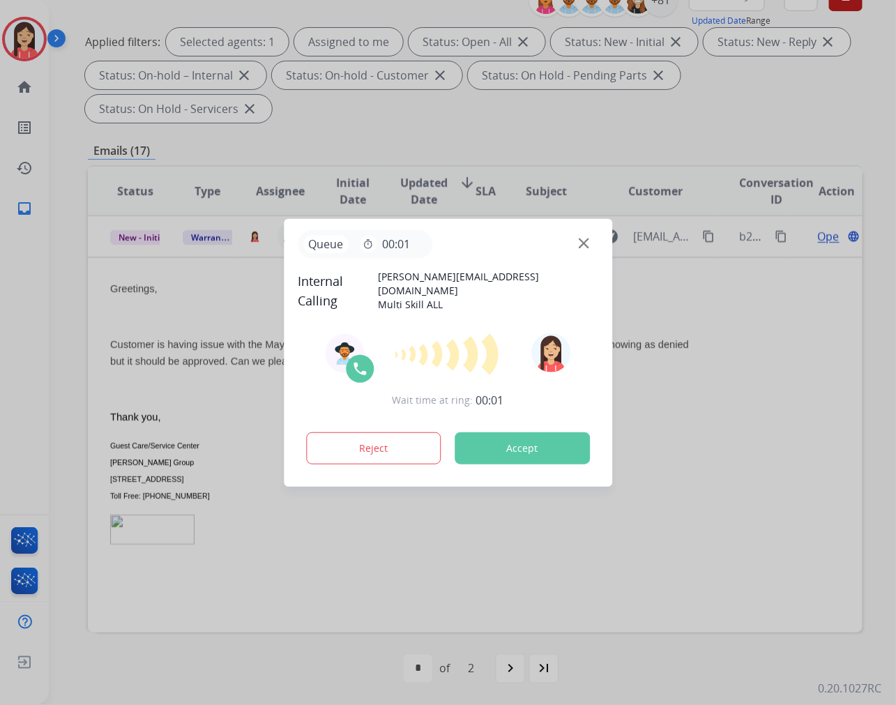
click at [530, 447] on button "Accept" at bounding box center [521, 448] width 135 height 32
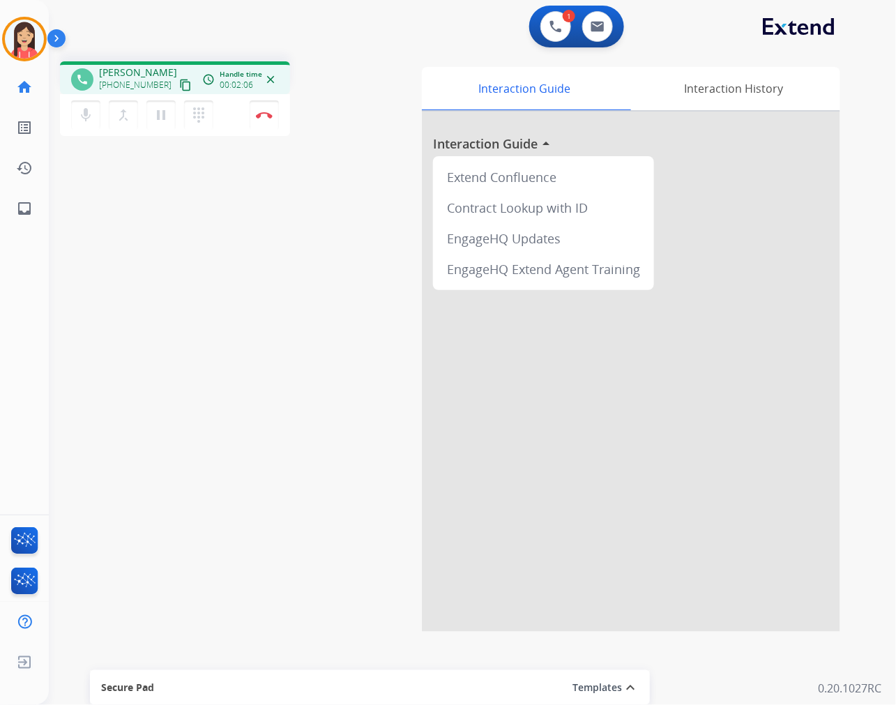
click at [344, 155] on div "phone [PERSON_NAME] [PHONE_NUMBER] content_copy access_time Call metrics Queue …" at bounding box center [455, 340] width 813 height 581
click at [378, 54] on div "phone [PERSON_NAME] [PHONE_NUMBER] content_copy access_time Call metrics Queue …" at bounding box center [455, 340] width 813 height 581
click at [598, 28] on img at bounding box center [597, 26] width 14 height 11
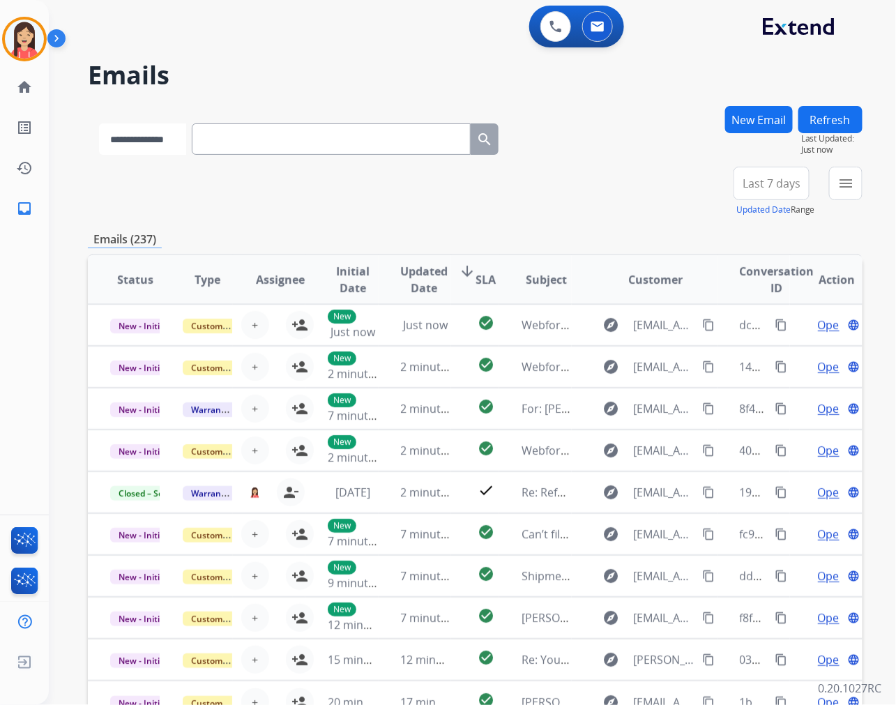
click at [144, 138] on select "**********" at bounding box center [142, 138] width 87 height 31
select select "**********"
click at [99, 123] on select "**********" at bounding box center [142, 138] width 87 height 31
click at [256, 138] on input "text" at bounding box center [332, 138] width 279 height 31
paste input "**********"
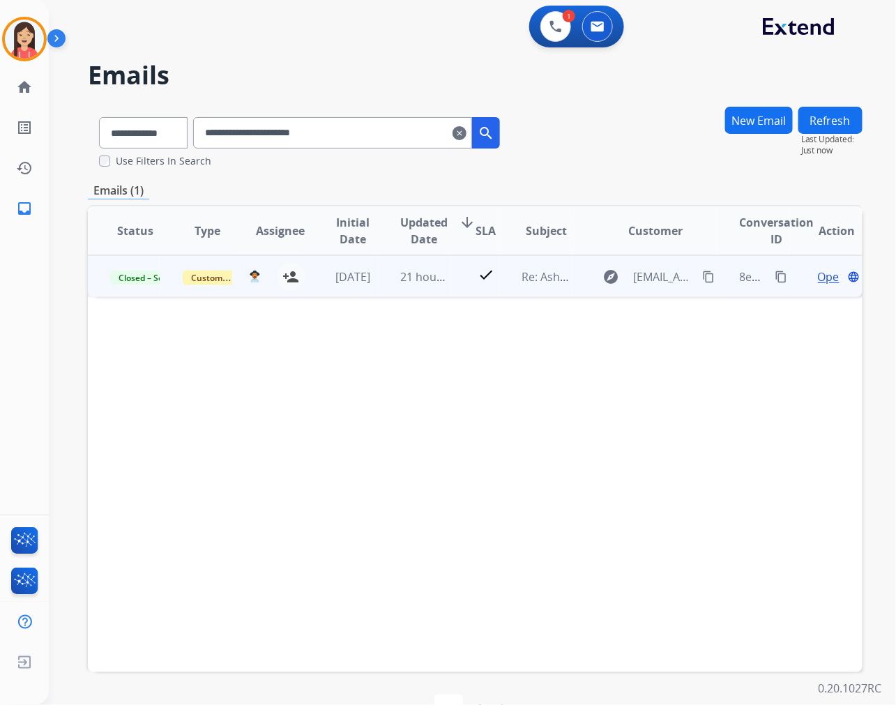
click at [397, 284] on td "21 hours ago" at bounding box center [414, 276] width 72 height 42
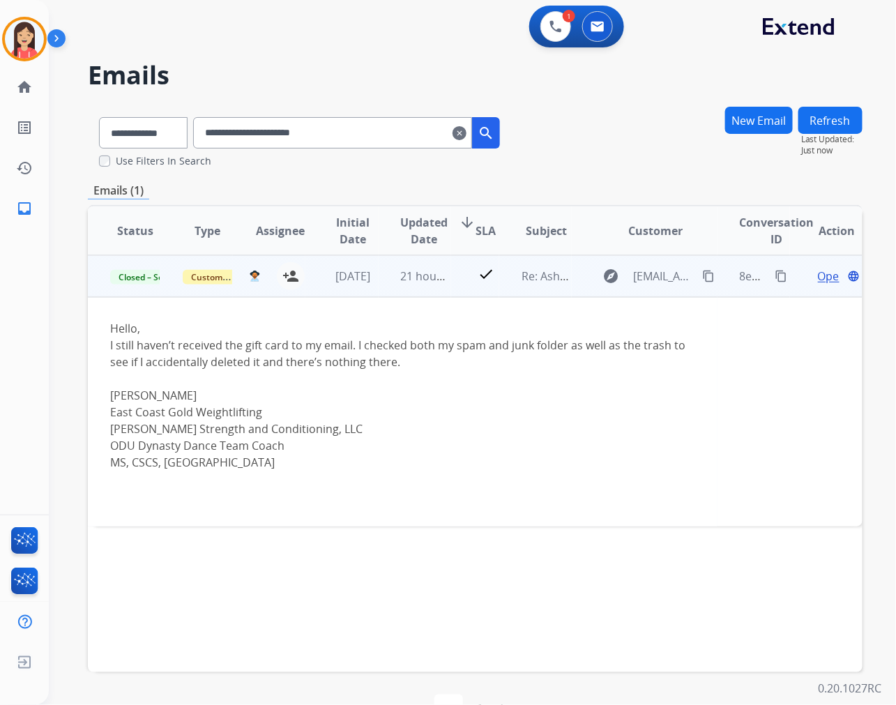
click at [818, 273] on span "Open" at bounding box center [832, 276] width 29 height 17
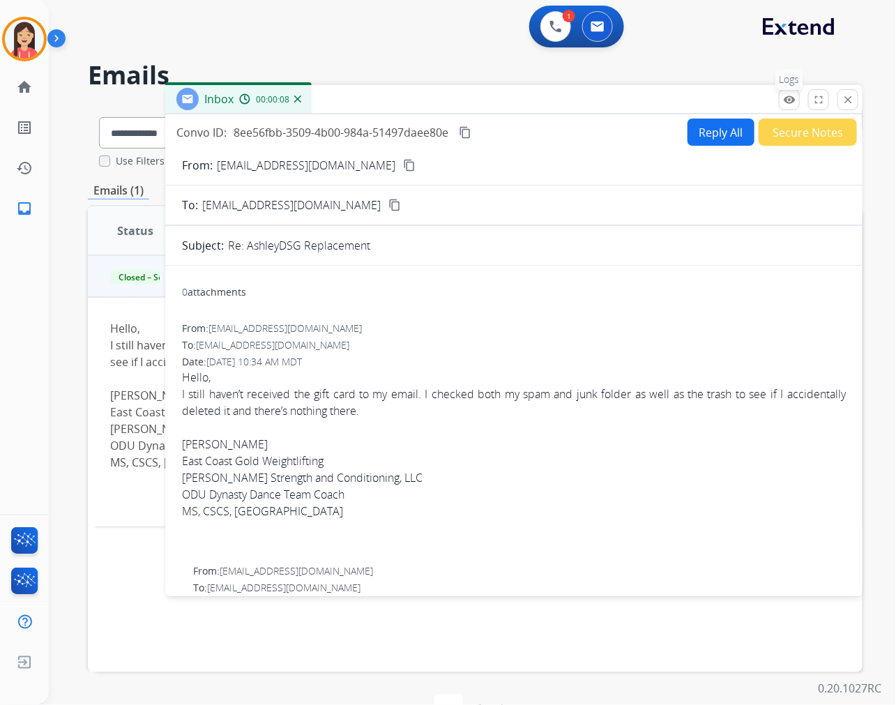
click at [786, 102] on mat-icon "remove_red_eye" at bounding box center [789, 99] width 13 height 13
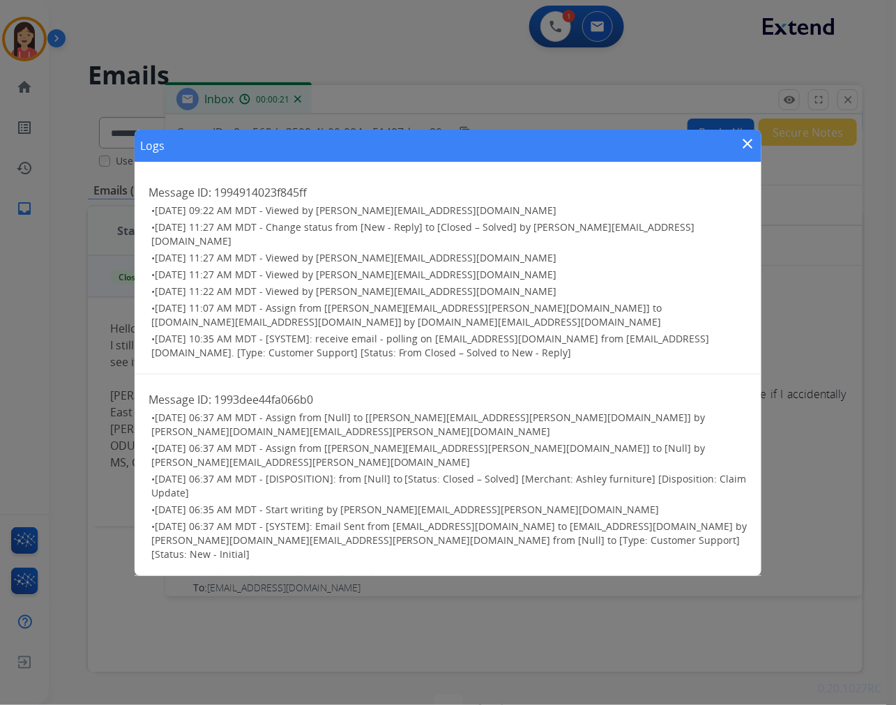
click at [751, 152] on mat-icon "close" at bounding box center [747, 143] width 17 height 17
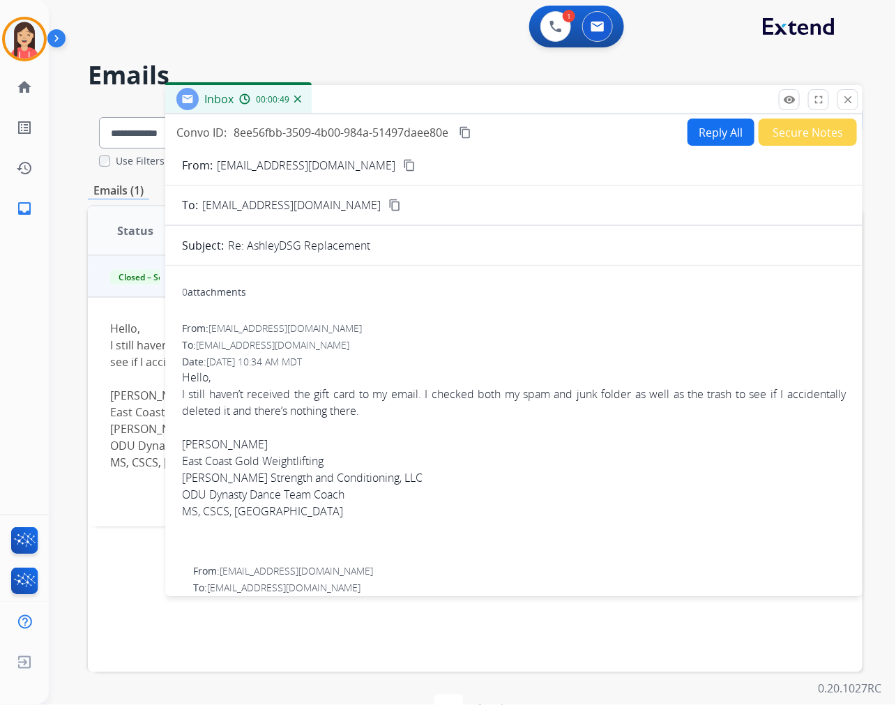
click at [385, 30] on div "1 Voice Interactions 0 Email Interactions" at bounding box center [464, 28] width 797 height 45
click at [600, 95] on div "Inbox 00:01:25" at bounding box center [513, 99] width 697 height 29
click at [844, 93] on mat-icon "close" at bounding box center [847, 99] width 13 height 13
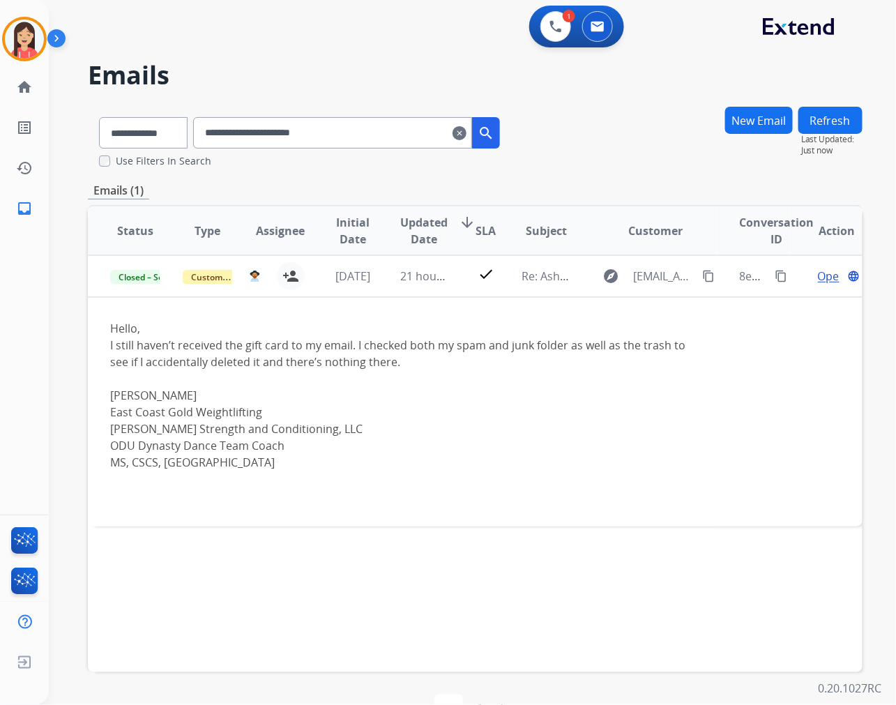
click at [361, 130] on input "**********" at bounding box center [332, 132] width 279 height 31
click at [362, 128] on input "**********" at bounding box center [332, 132] width 279 height 31
click at [365, 128] on input "**********" at bounding box center [332, 132] width 279 height 31
paste input "**********"
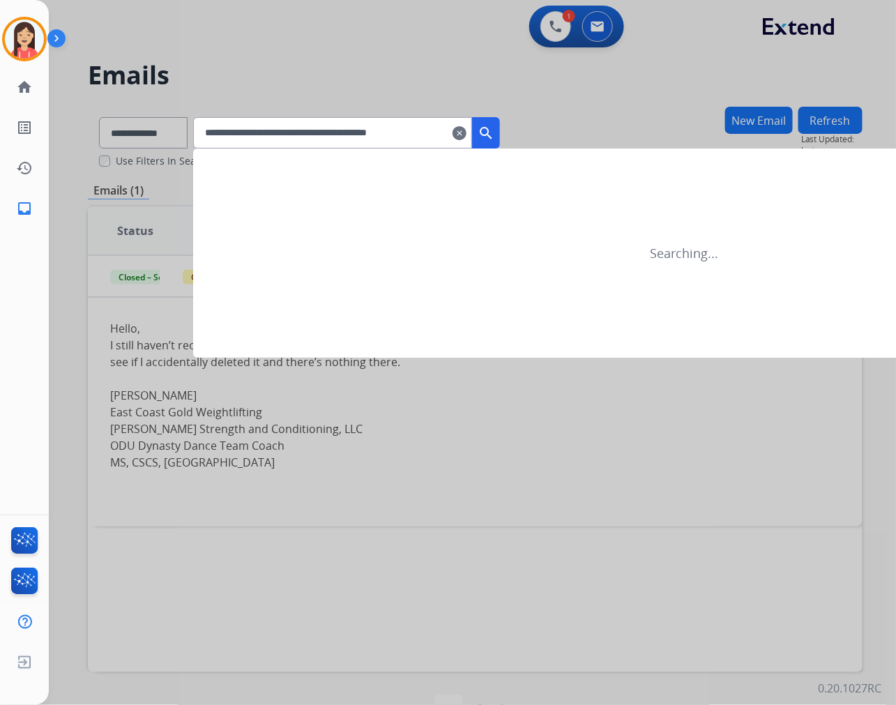
type input "**********"
click at [466, 132] on mat-icon "clear" at bounding box center [459, 133] width 14 height 17
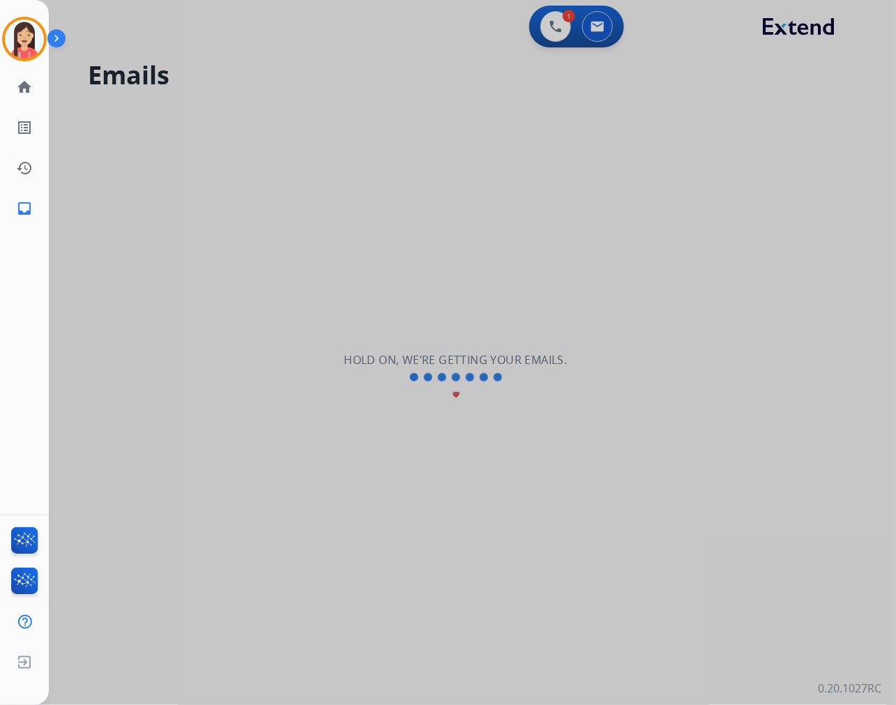
select select "**********"
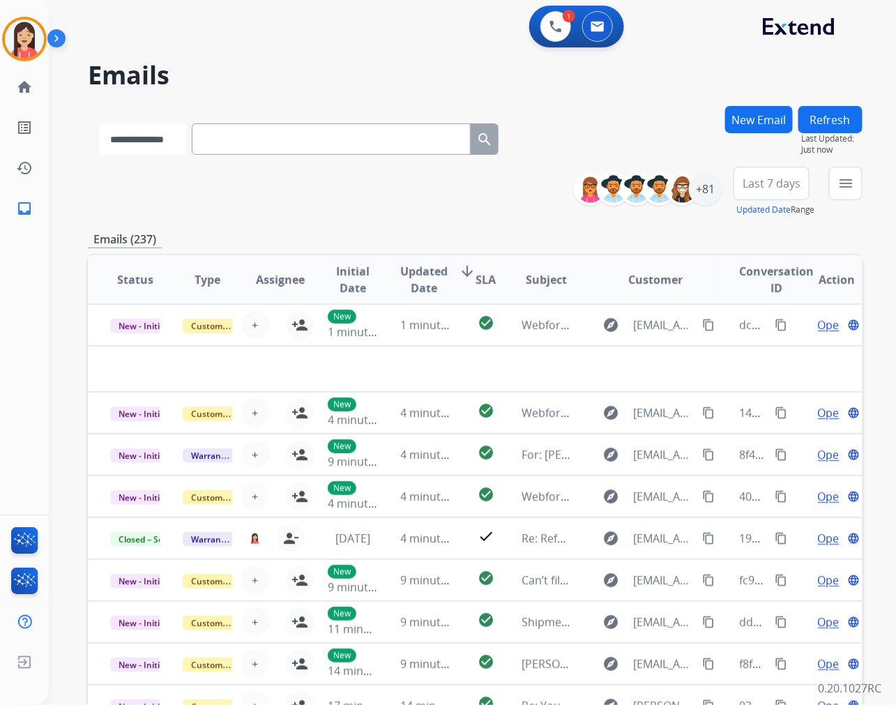
click at [146, 134] on select "**********" at bounding box center [142, 138] width 87 height 31
select select "**********"
click at [99, 123] on select "**********" at bounding box center [142, 138] width 87 height 31
click at [217, 139] on input "text" at bounding box center [332, 138] width 279 height 31
paste input "**********"
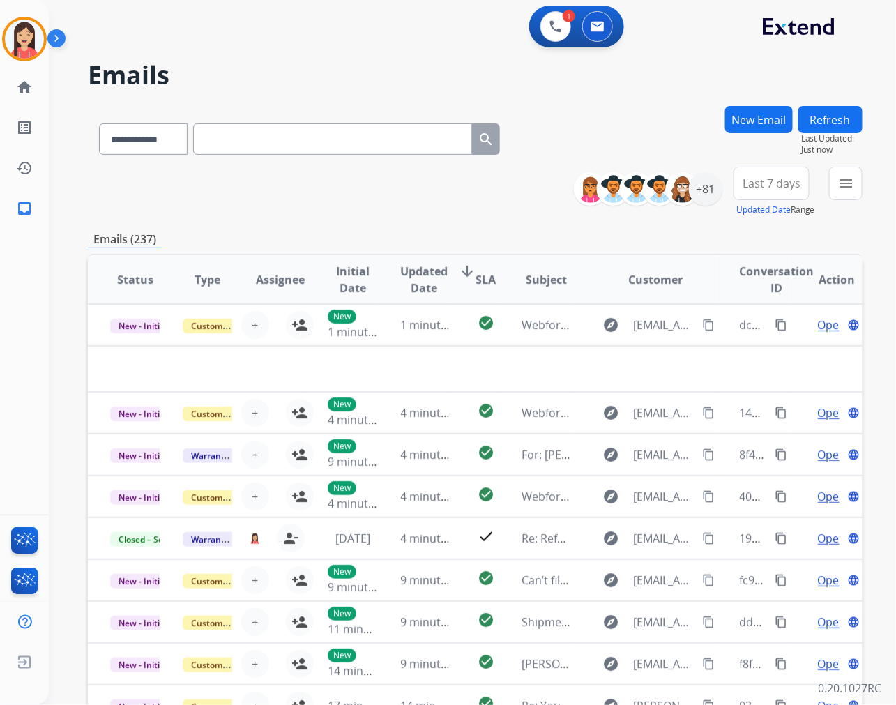
type input "**********"
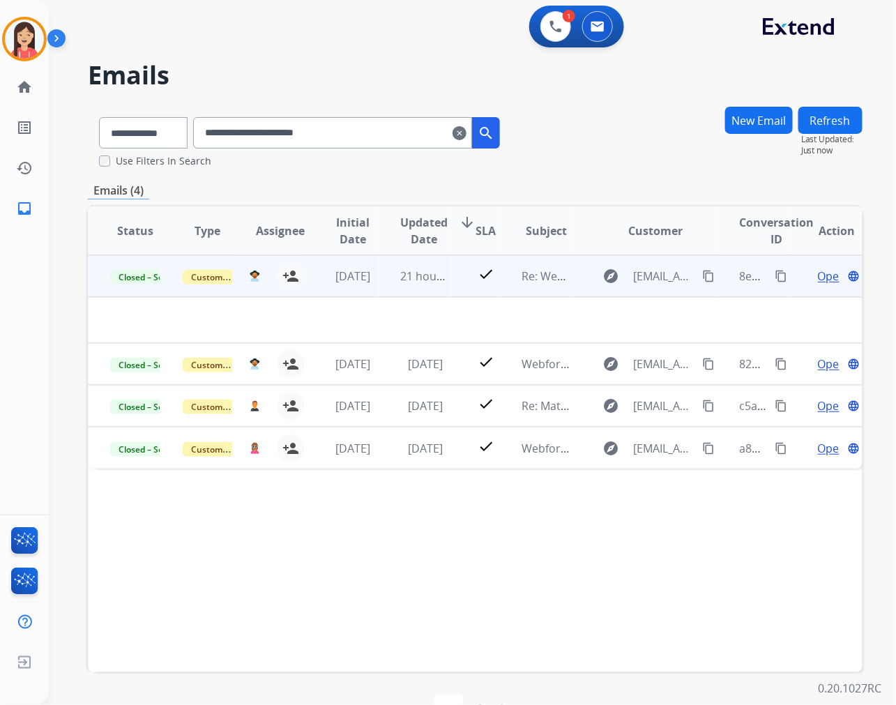
click at [378, 284] on td "21 hours ago" at bounding box center [414, 276] width 72 height 42
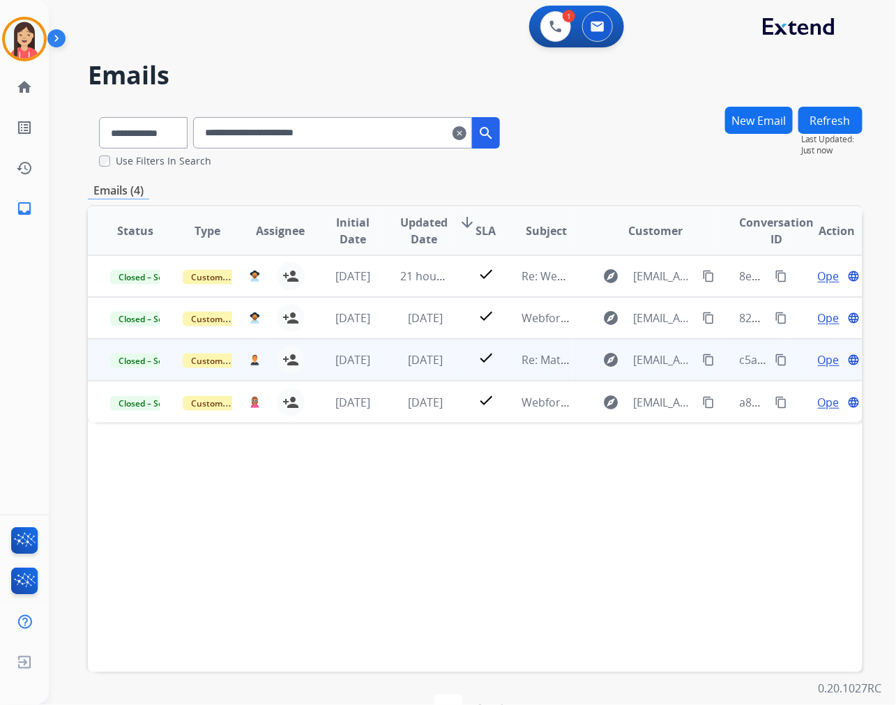
click at [388, 370] on td "[DATE]" at bounding box center [414, 360] width 72 height 42
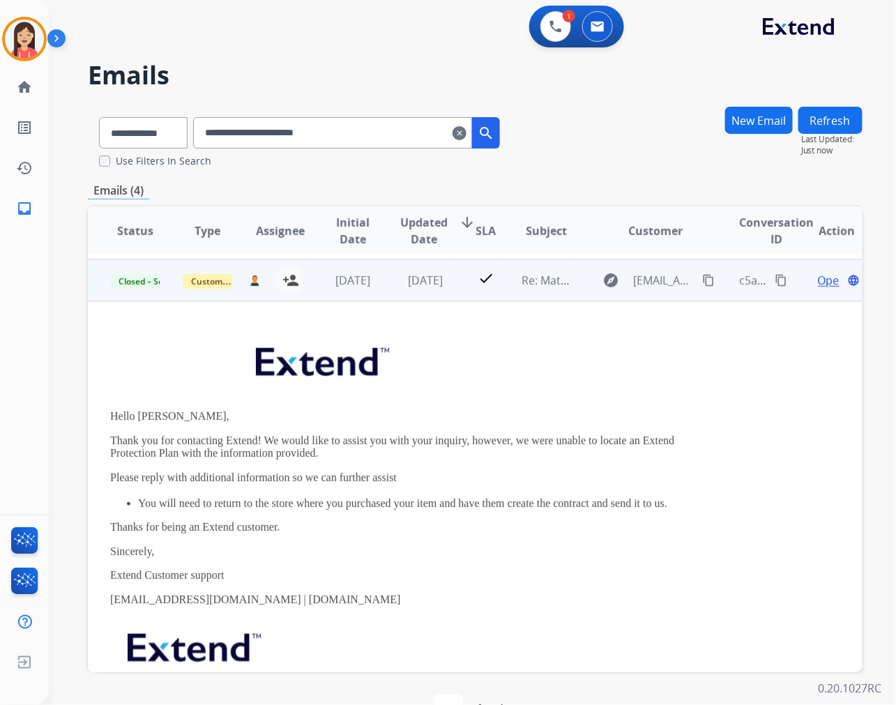
scroll to position [84, 0]
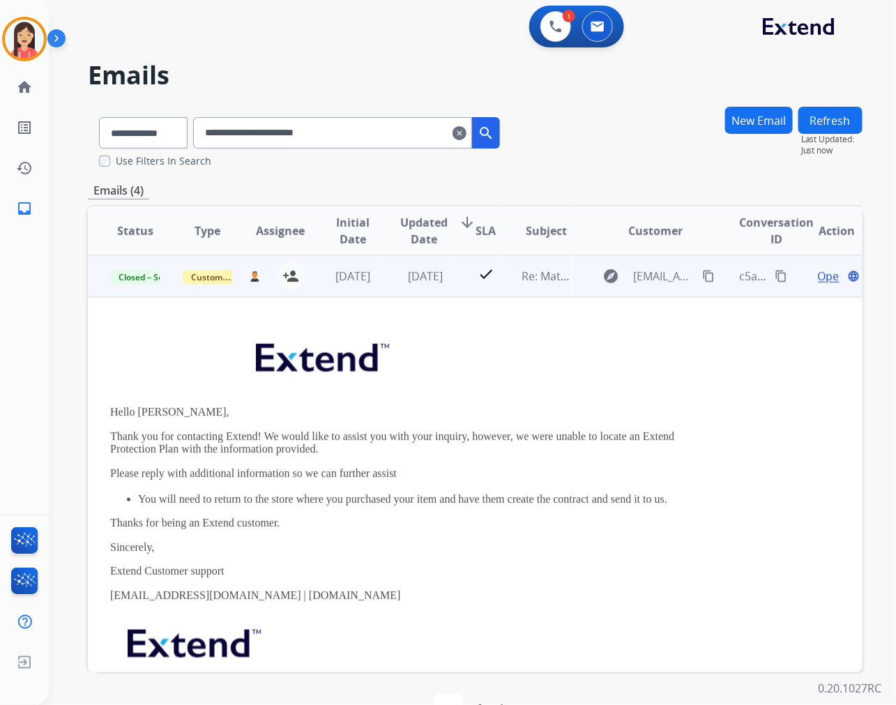
click at [819, 272] on span "Open" at bounding box center [832, 276] width 29 height 17
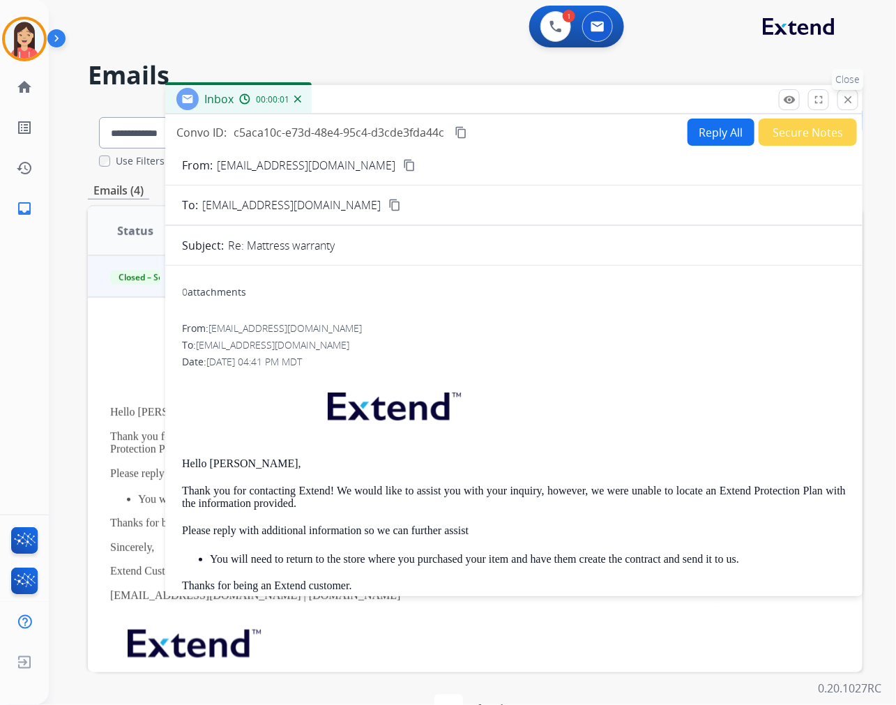
click at [847, 99] on mat-icon "close" at bounding box center [847, 99] width 13 height 13
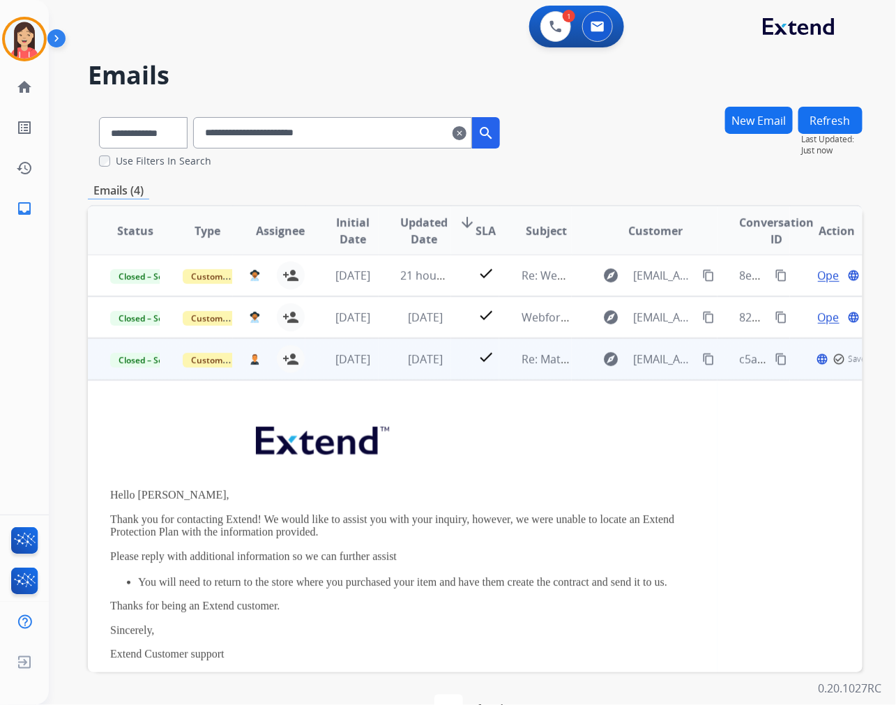
scroll to position [0, 0]
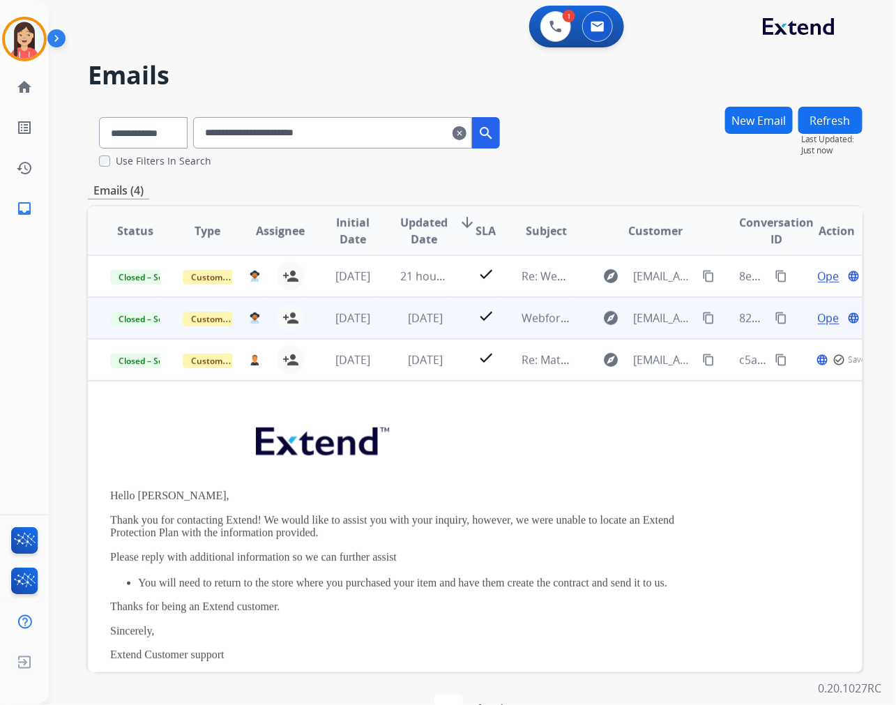
click at [395, 328] on td "[DATE]" at bounding box center [414, 318] width 72 height 42
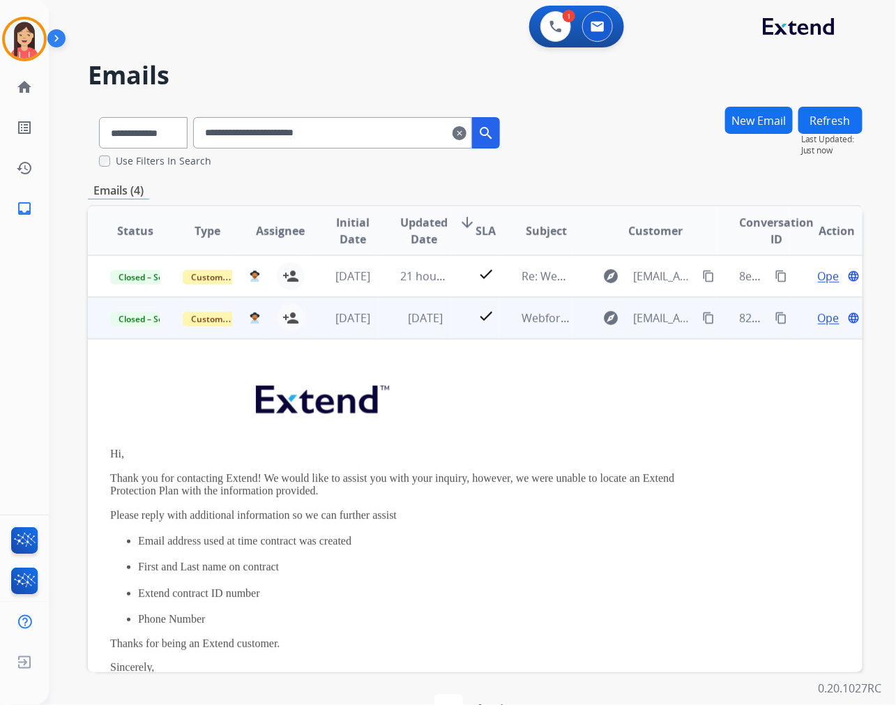
scroll to position [42, 0]
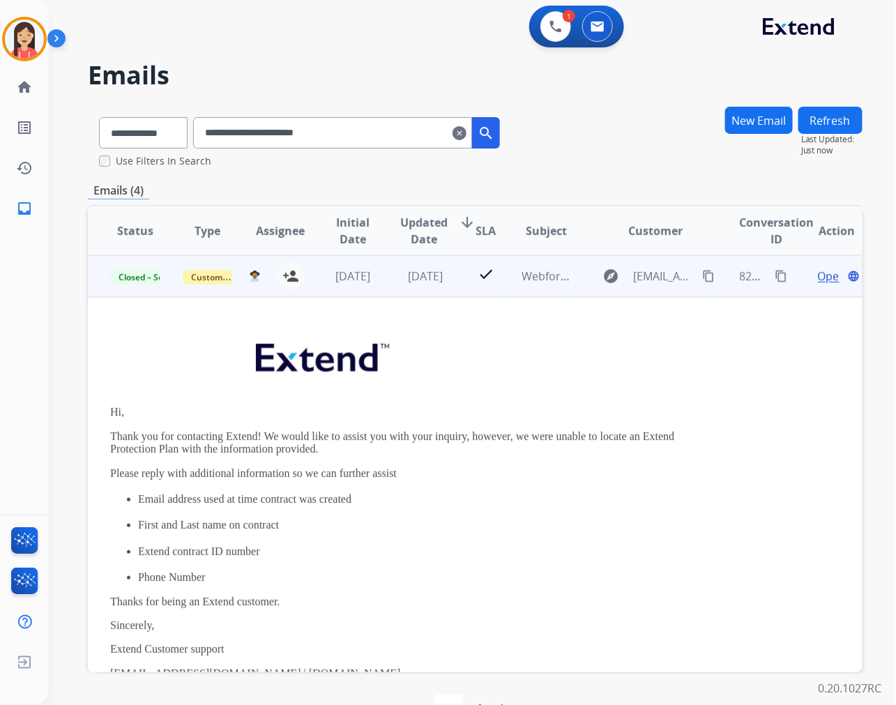
click at [818, 275] on span "Open" at bounding box center [832, 276] width 29 height 17
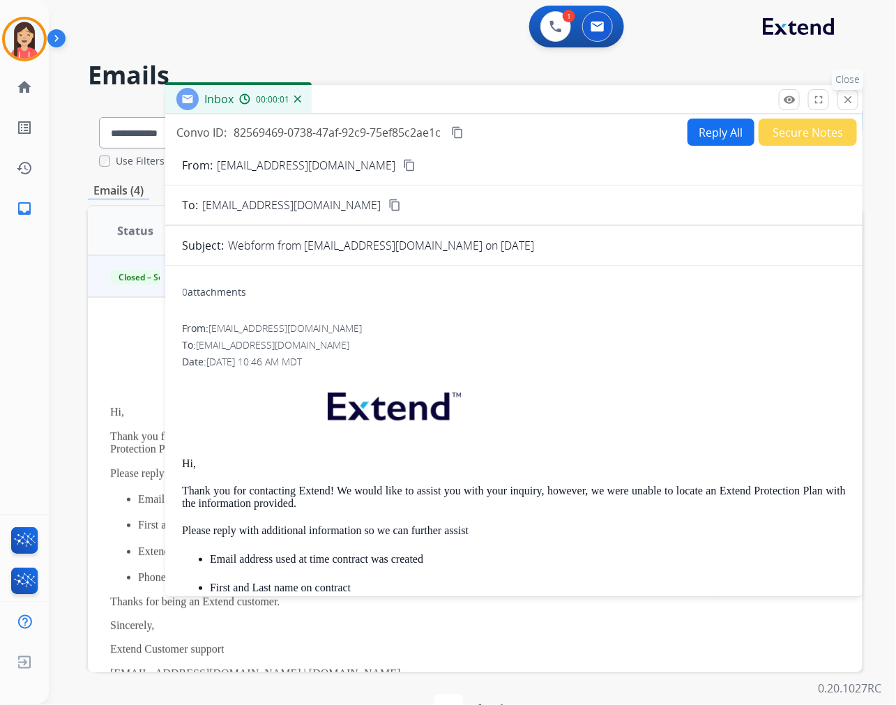
click at [852, 96] on mat-icon "close" at bounding box center [847, 99] width 13 height 13
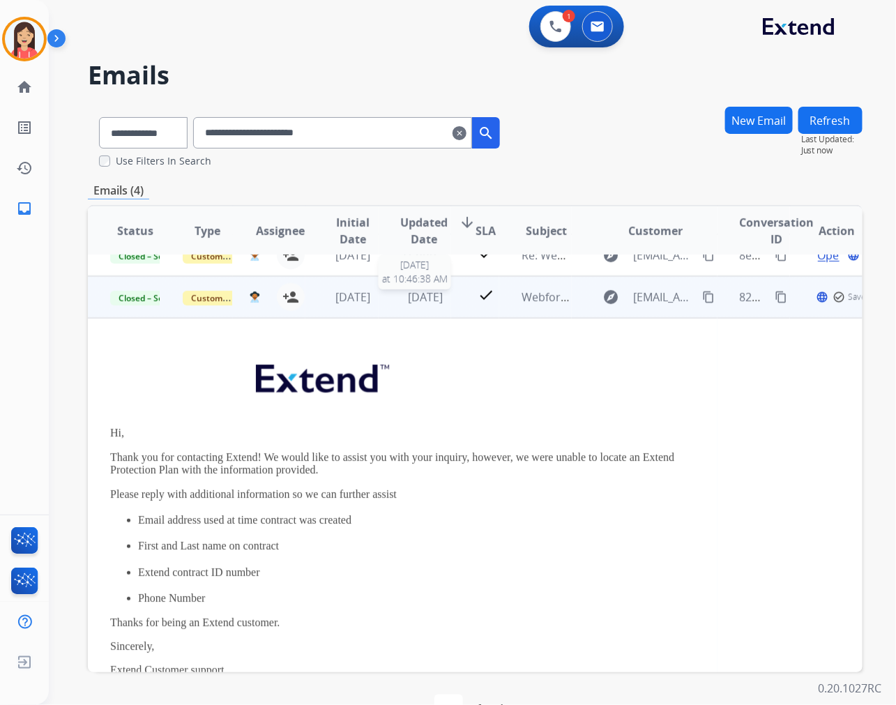
scroll to position [0, 0]
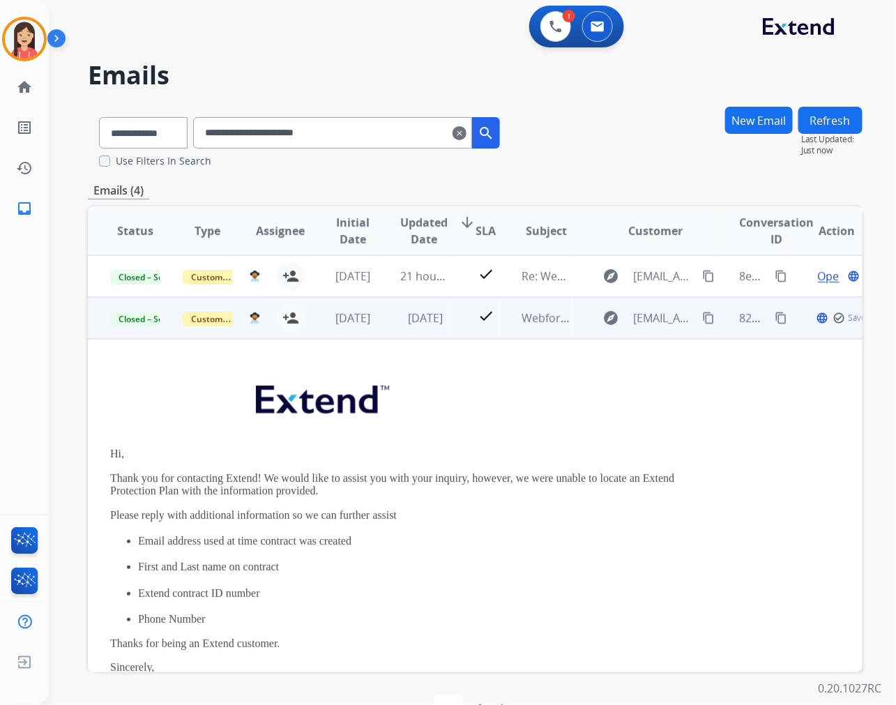
click at [378, 326] on td "[DATE]" at bounding box center [414, 318] width 72 height 42
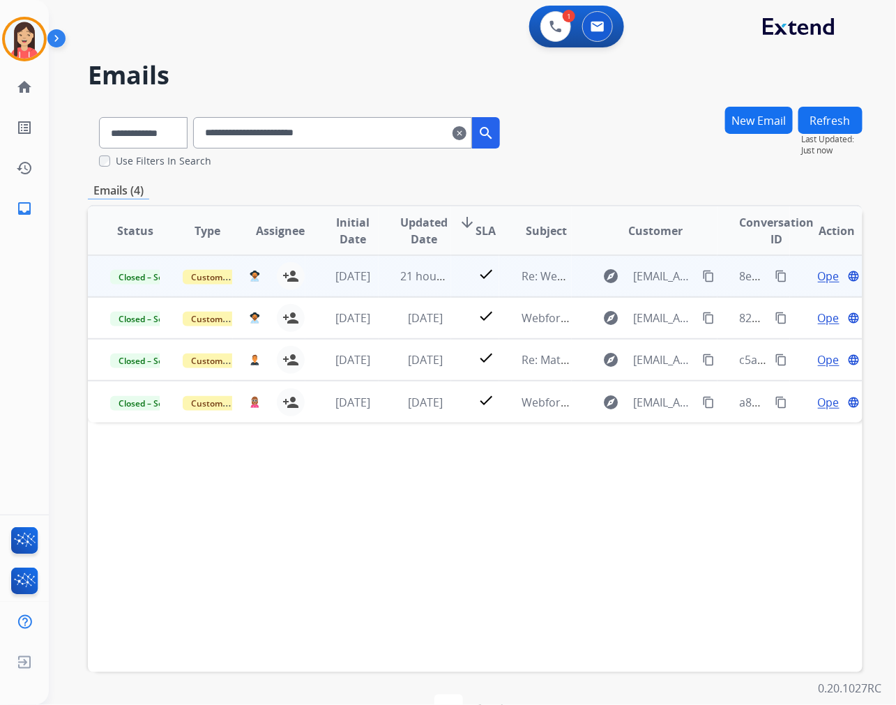
click at [392, 289] on td "21 hours ago" at bounding box center [414, 276] width 72 height 42
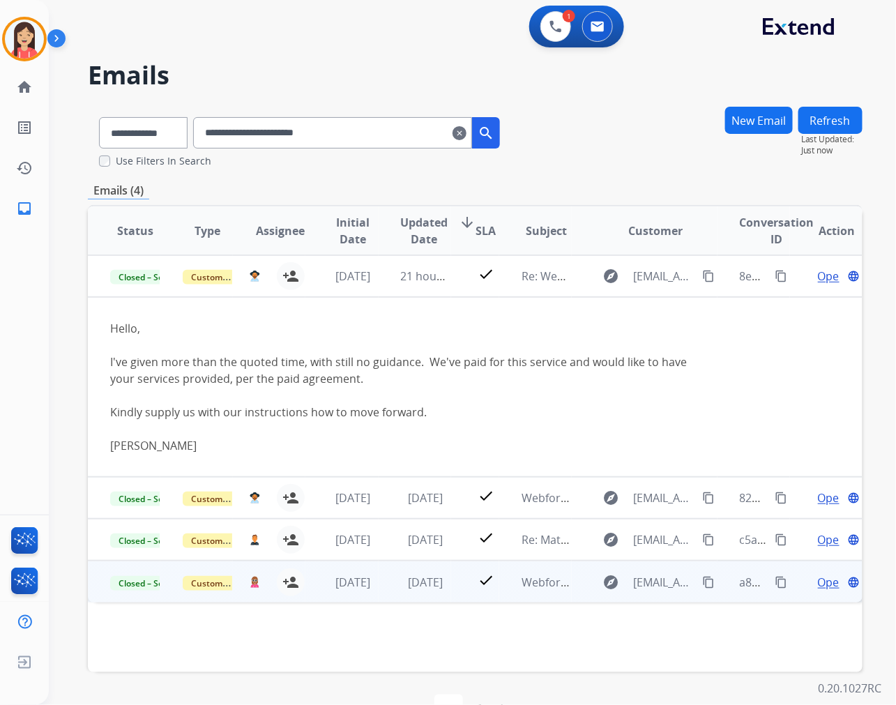
click at [399, 593] on td "[DATE]" at bounding box center [414, 581] width 72 height 42
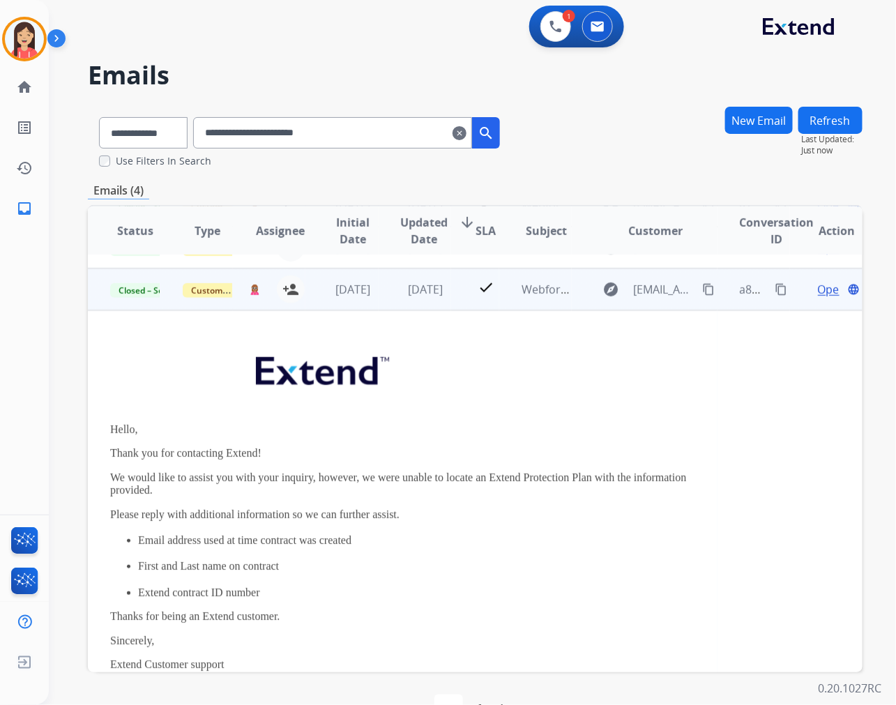
scroll to position [125, 0]
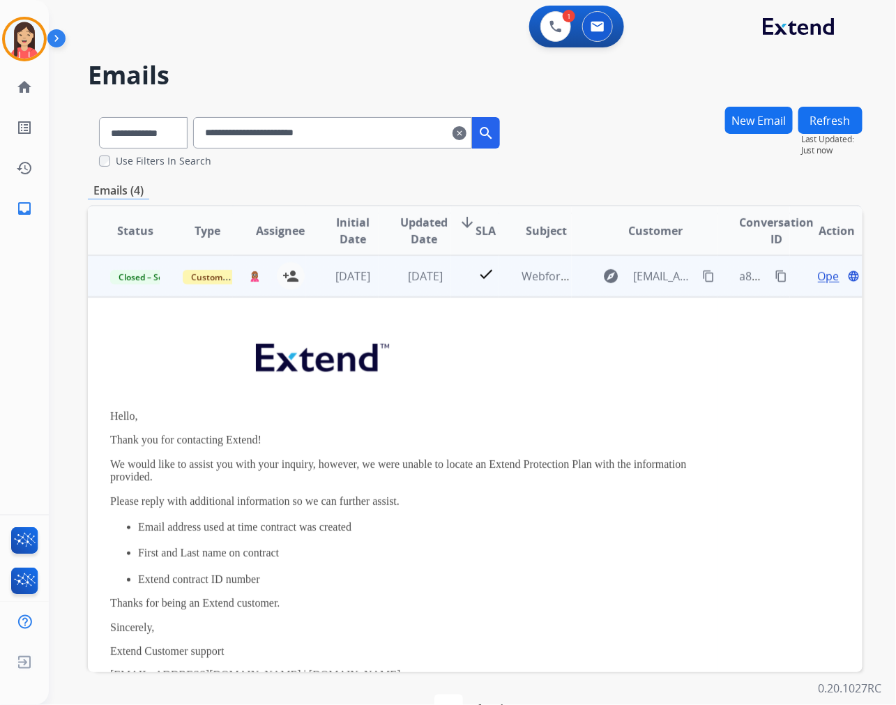
click at [383, 291] on td "[DATE]" at bounding box center [414, 276] width 72 height 42
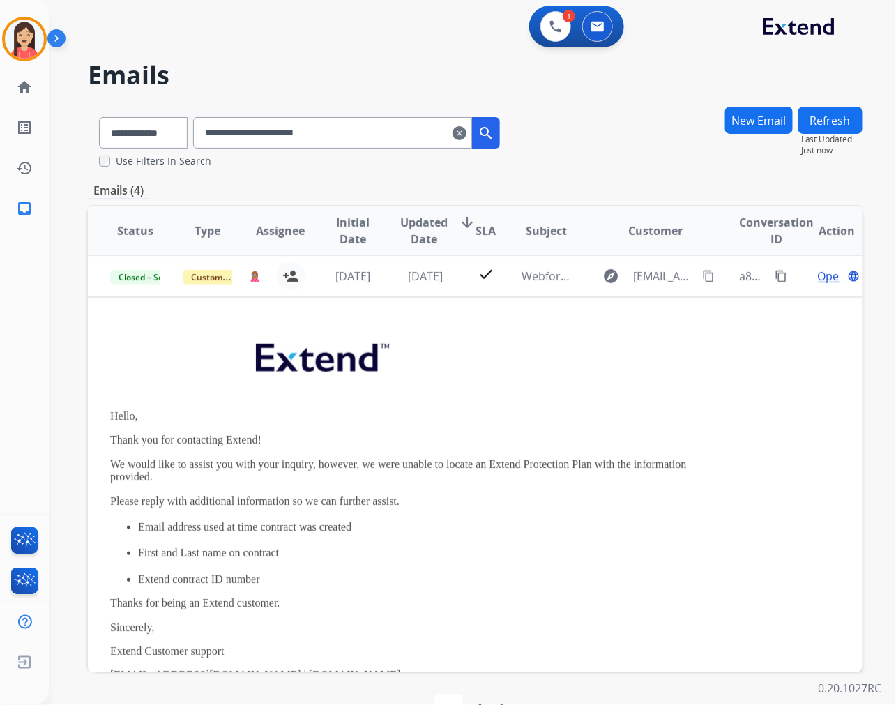
scroll to position [0, 0]
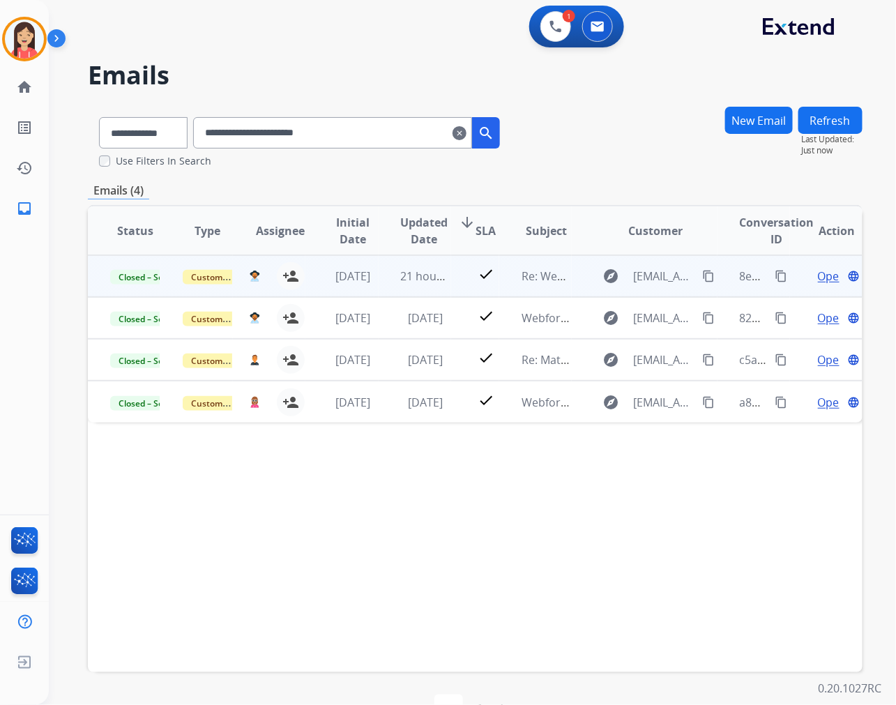
click at [818, 273] on span "Open" at bounding box center [832, 276] width 29 height 17
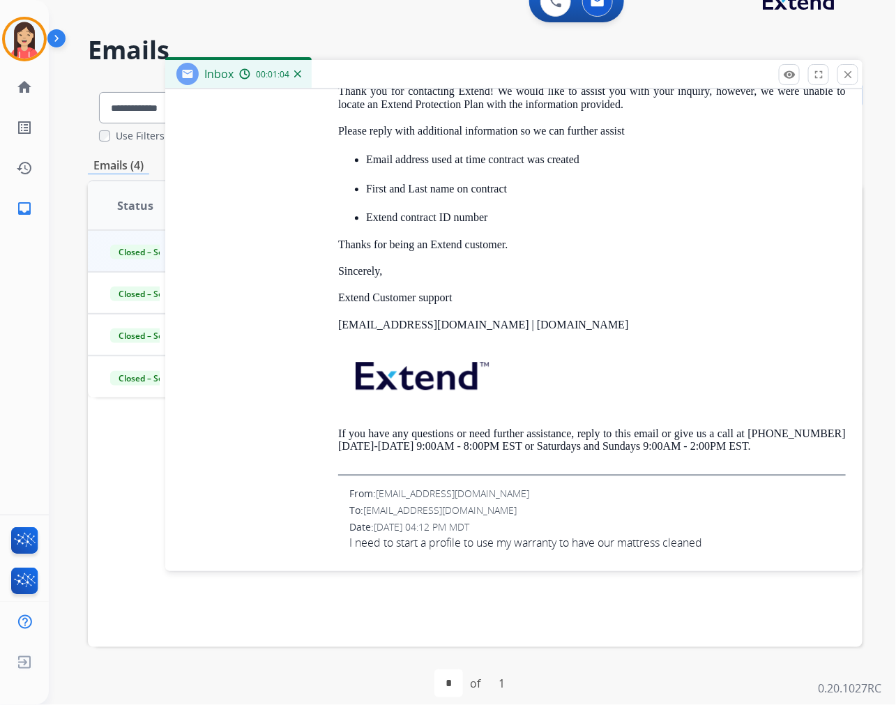
scroll to position [39, 0]
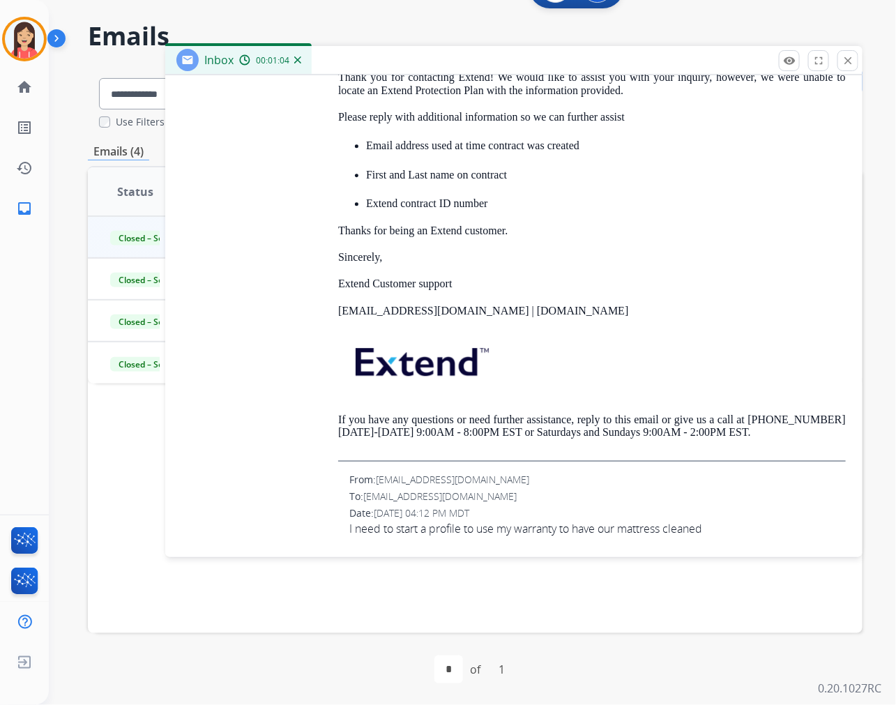
click at [379, 602] on div "Status Type Assignee Initial Date Updated Date arrow_downward SLA Subject Custo…" at bounding box center [475, 399] width 774 height 467
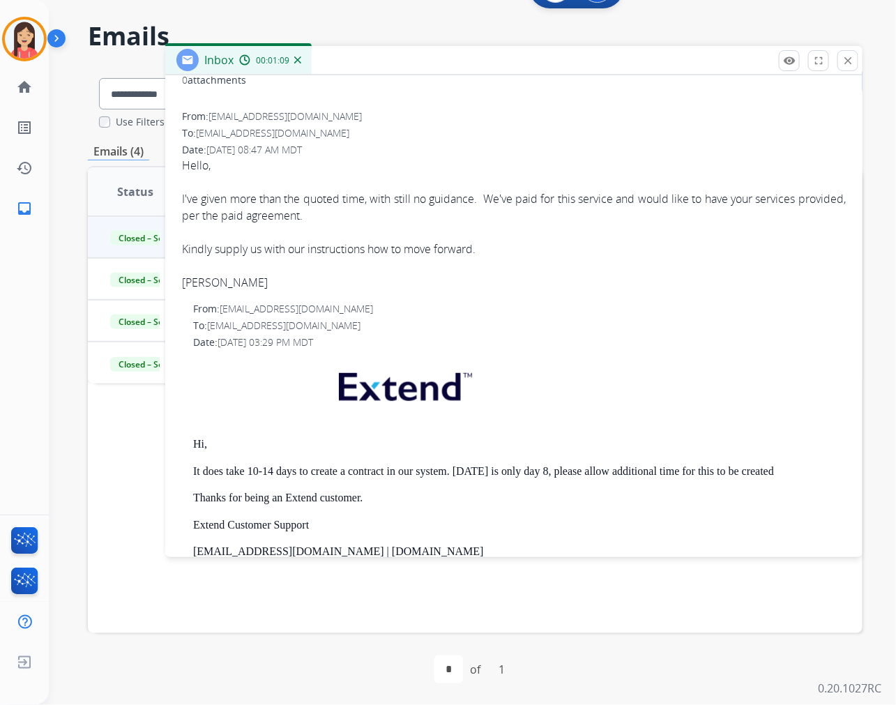
scroll to position [0, 0]
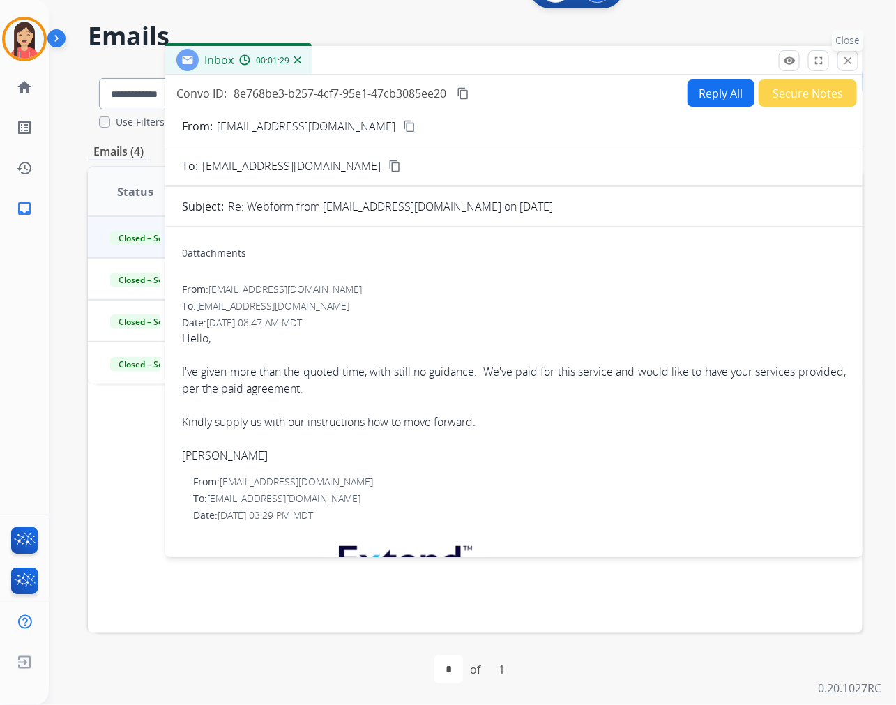
click at [849, 57] on mat-icon "close" at bounding box center [847, 60] width 13 height 13
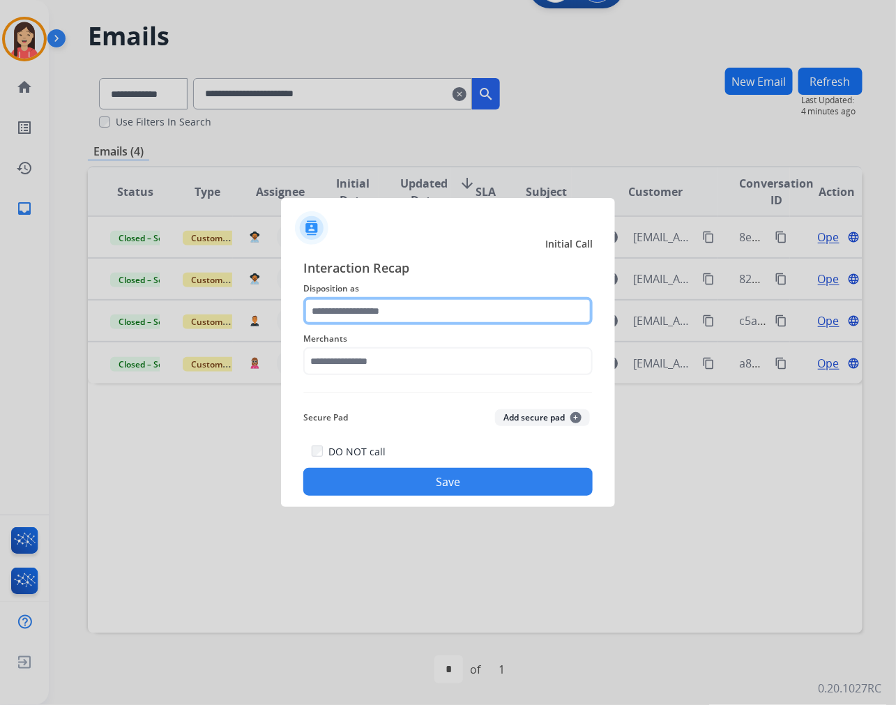
click at [435, 314] on input "text" at bounding box center [447, 311] width 289 height 28
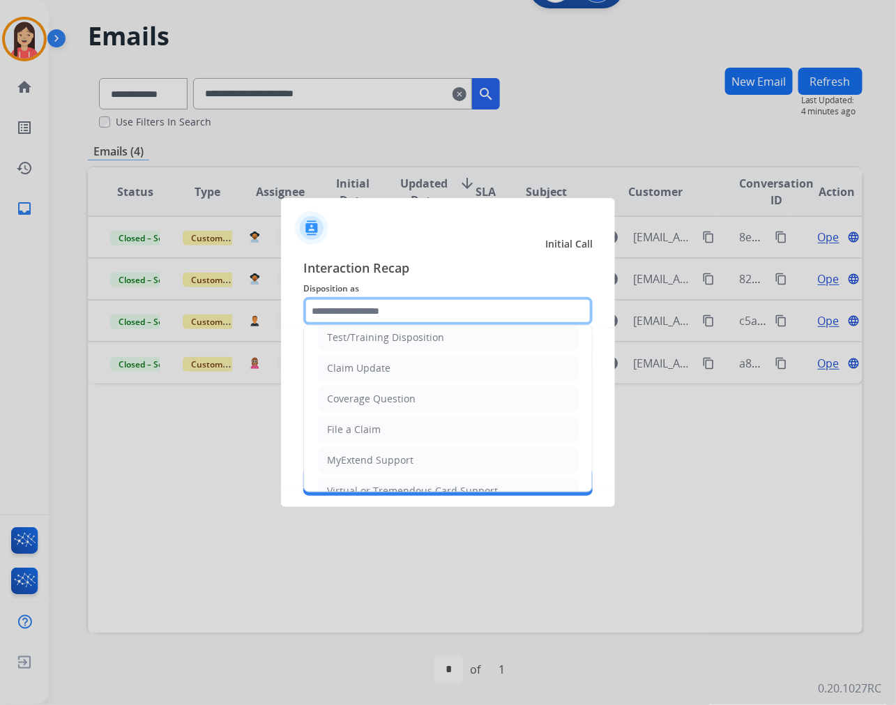
scroll to position [77, 0]
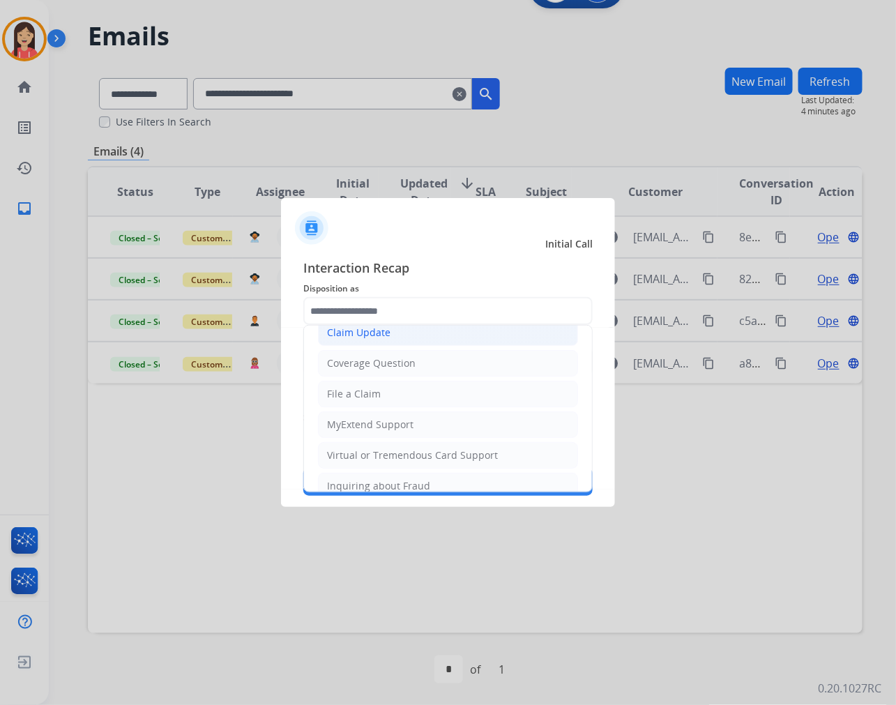
click at [366, 335] on div "Claim Update" at bounding box center [358, 332] width 63 height 14
type input "**********"
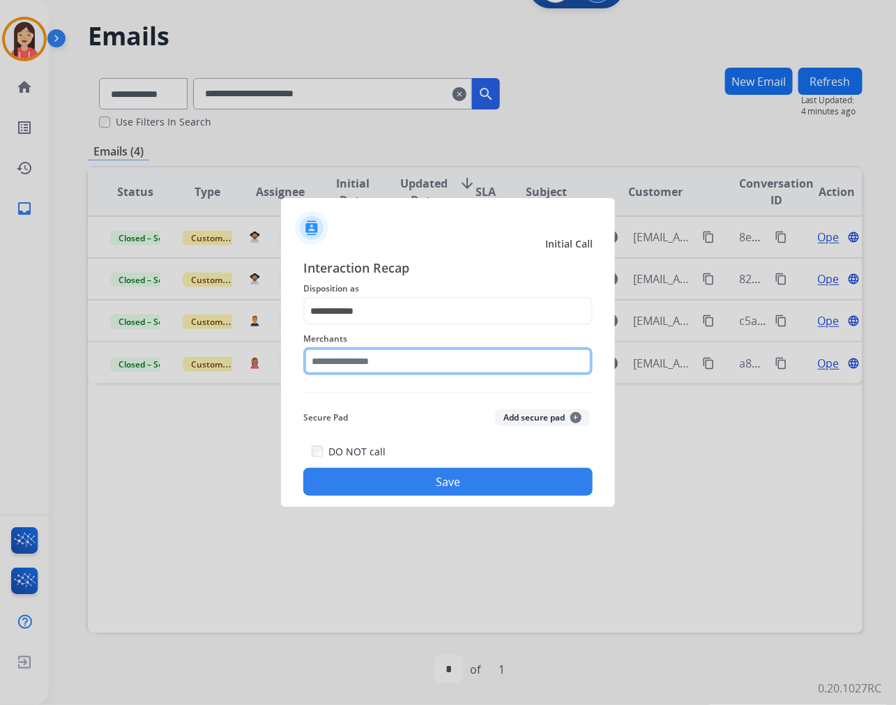
click at [367, 367] on input "text" at bounding box center [447, 361] width 289 height 28
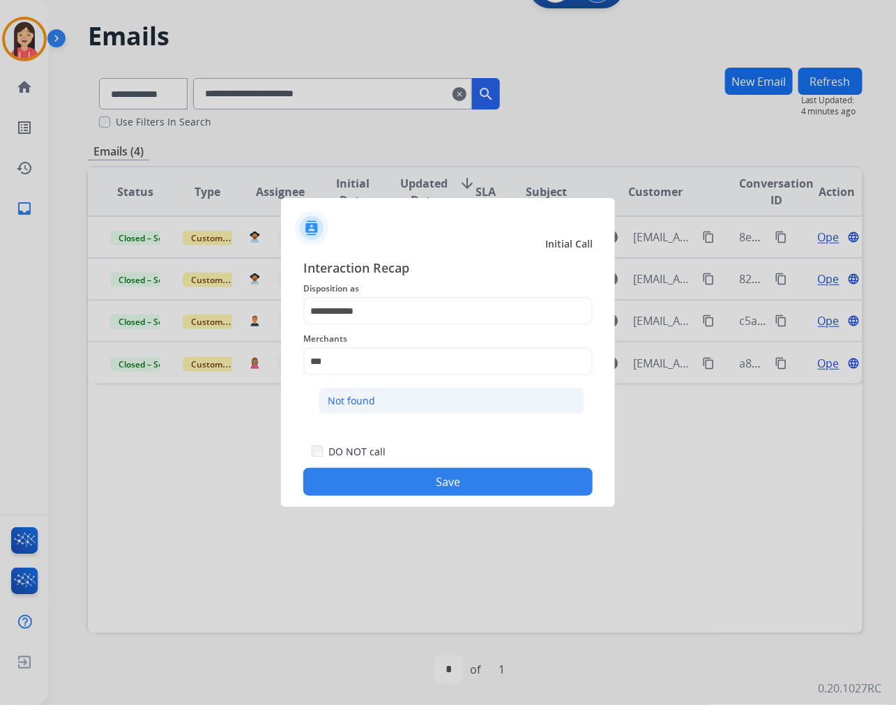
click at [392, 394] on li "Not found" at bounding box center [452, 401] width 266 height 26
type input "*********"
click at [397, 473] on button "Save" at bounding box center [447, 482] width 289 height 28
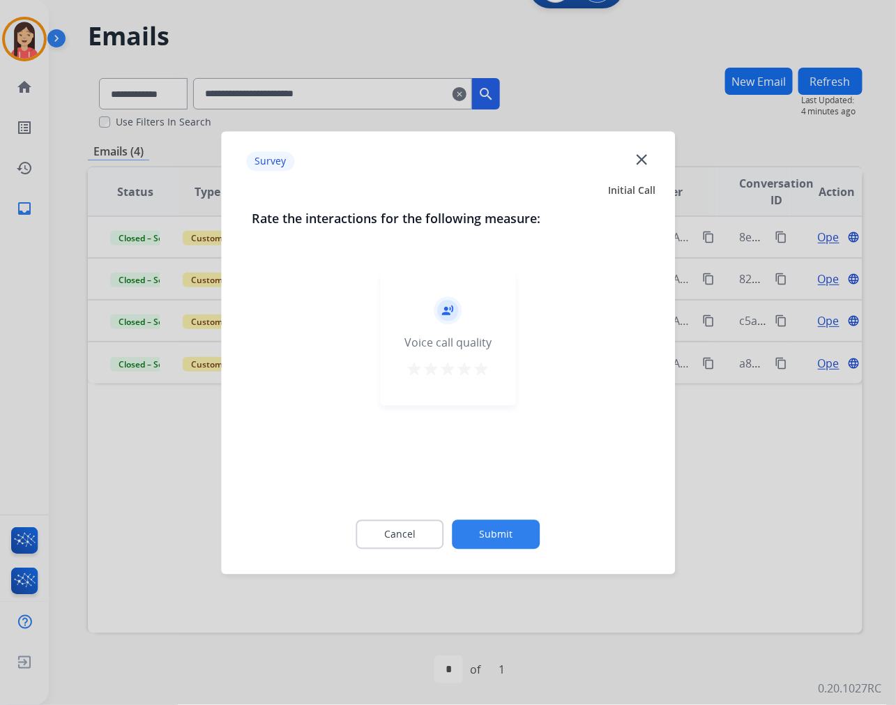
click at [486, 365] on mat-icon "star" at bounding box center [481, 368] width 17 height 17
click at [513, 530] on button "Submit" at bounding box center [496, 533] width 88 height 29
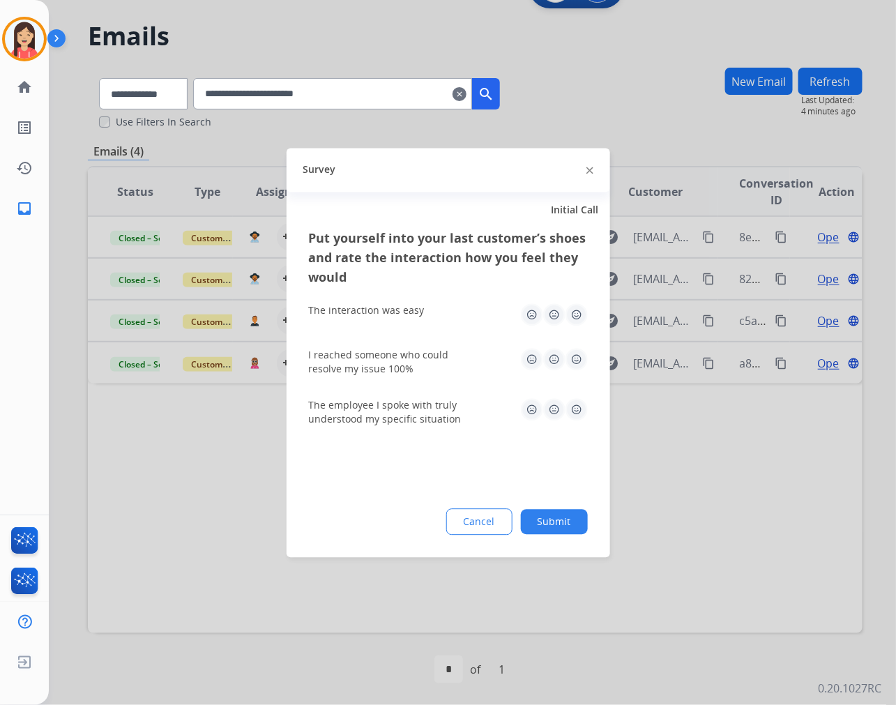
click at [584, 316] on img at bounding box center [576, 314] width 22 height 22
click at [576, 356] on img at bounding box center [576, 359] width 22 height 22
click at [572, 412] on img at bounding box center [576, 409] width 22 height 22
click at [574, 500] on div "Put yourself into your last customer’s shoes and rate the interaction how you f…" at bounding box center [447, 392] width 323 height 329
click at [574, 516] on button "Submit" at bounding box center [554, 521] width 67 height 25
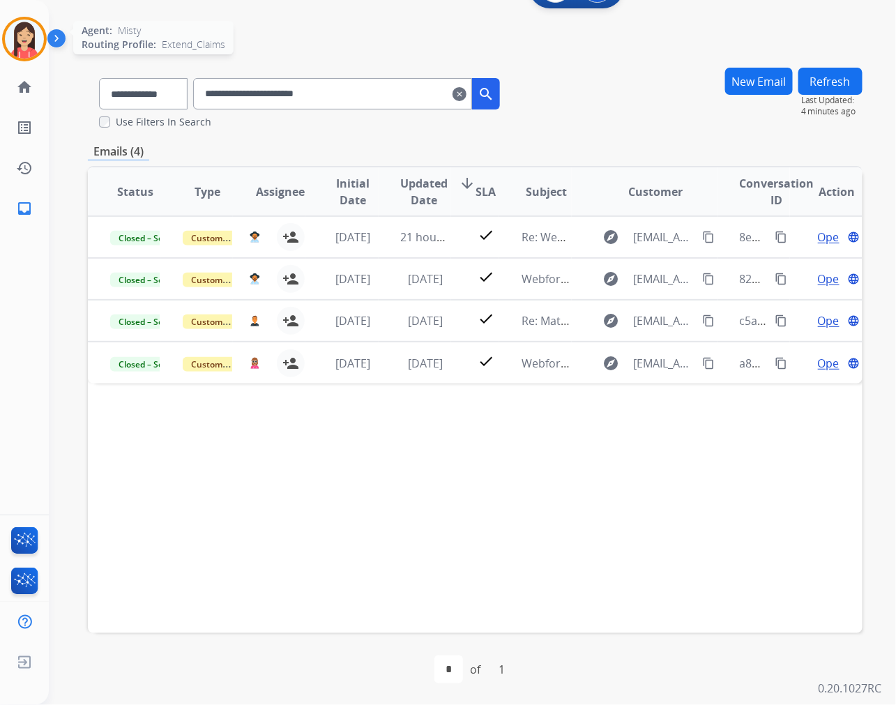
click at [20, 42] on img at bounding box center [24, 39] width 39 height 39
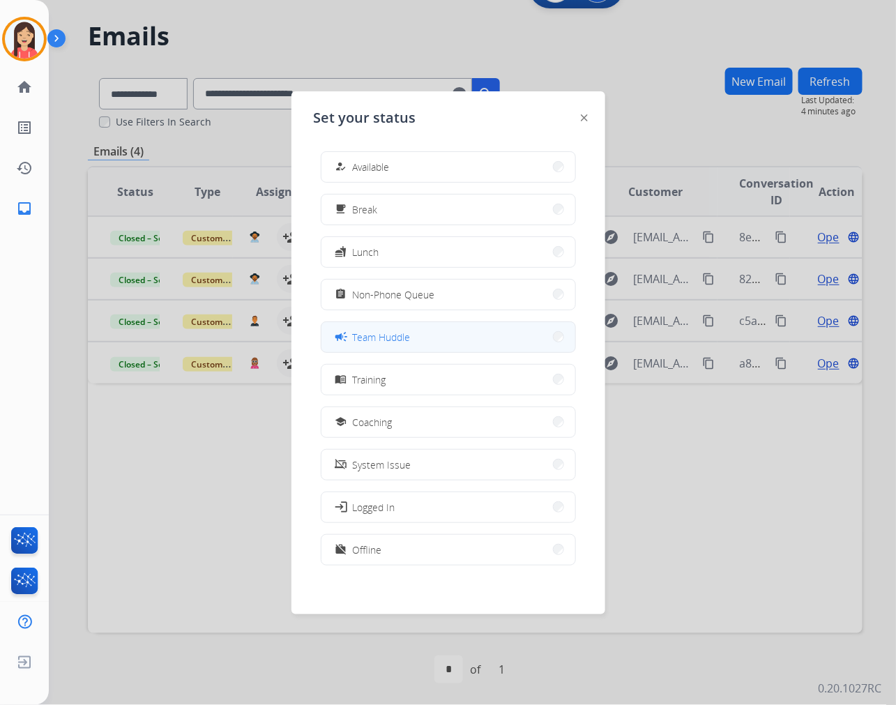
click at [367, 344] on div "campaign Team Huddle" at bounding box center [371, 336] width 78 height 17
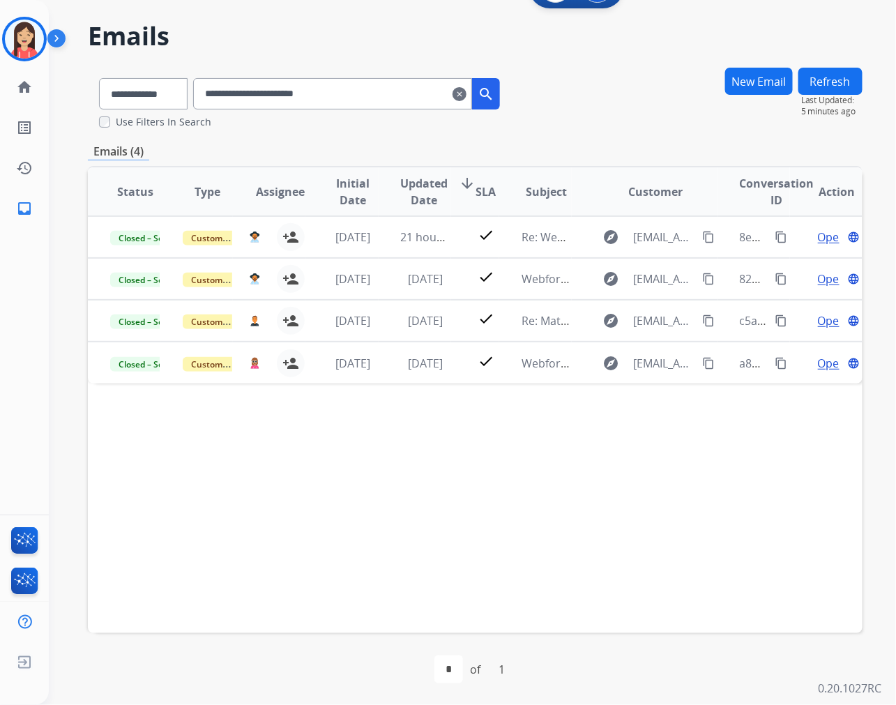
drag, startPoint x: 474, startPoint y: 89, endPoint x: 783, endPoint y: 163, distance: 317.6
click at [466, 89] on mat-icon "clear" at bounding box center [459, 94] width 14 height 17
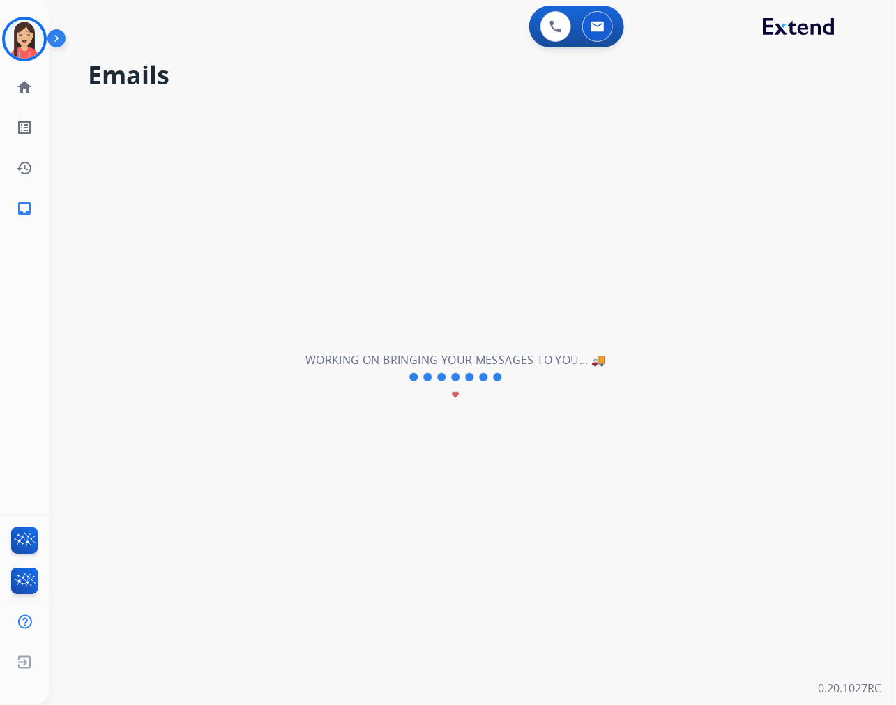
select select "**********"
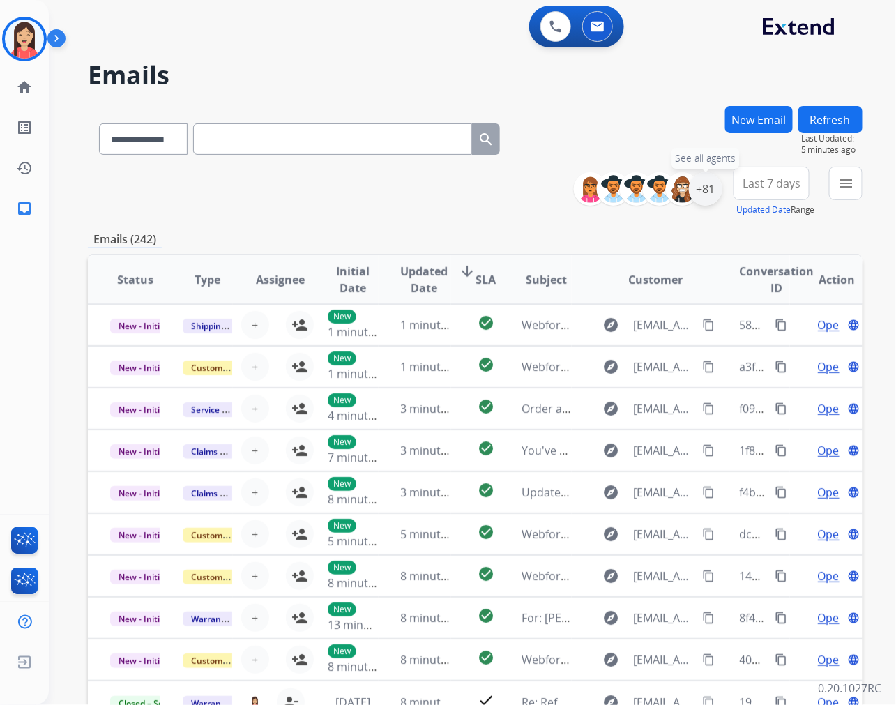
click at [702, 186] on div "+81" at bounding box center [705, 188] width 33 height 33
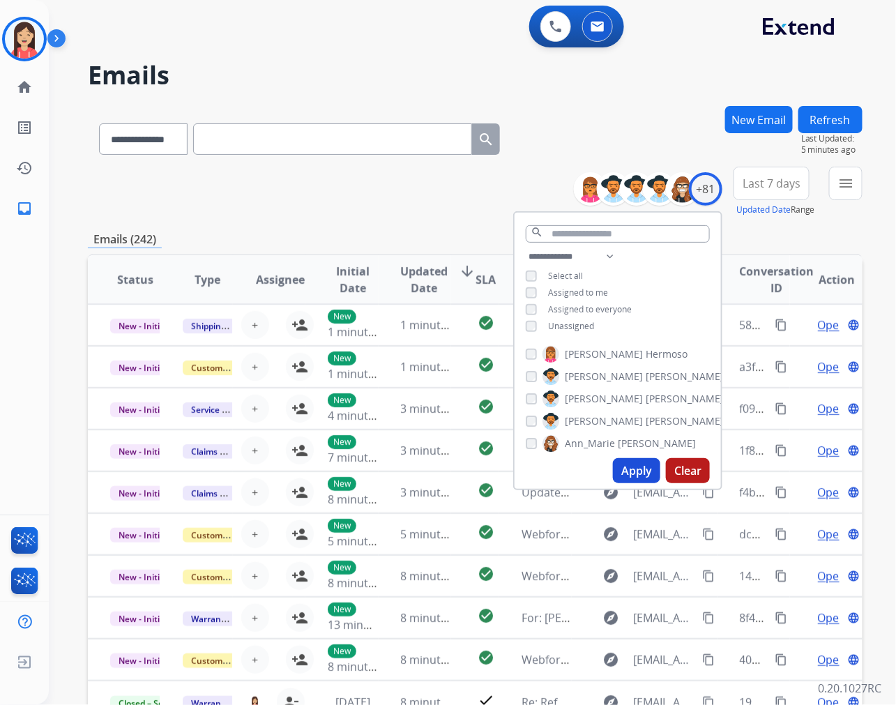
click at [548, 322] on span "Unassigned" at bounding box center [571, 326] width 46 height 12
click at [640, 469] on button "Apply" at bounding box center [636, 470] width 47 height 25
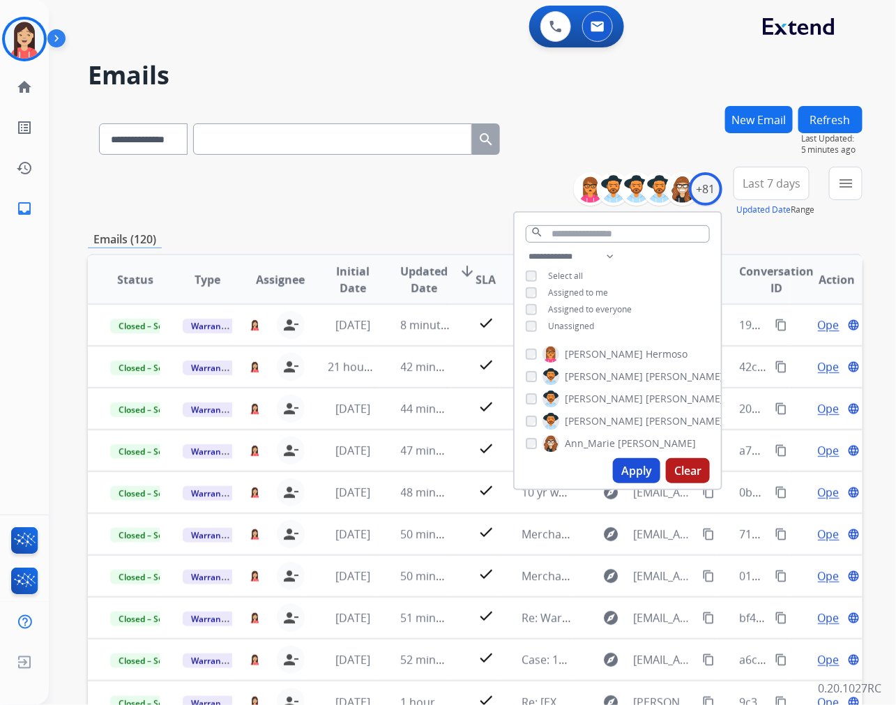
click at [772, 183] on span "Last 7 days" at bounding box center [771, 184] width 58 height 6
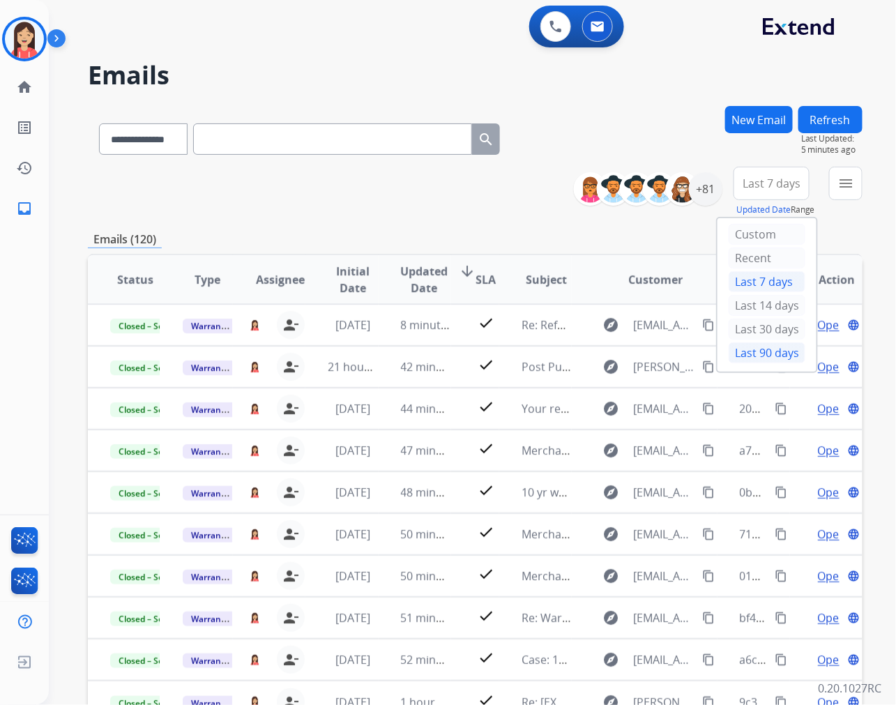
click at [751, 356] on div "Last 90 days" at bounding box center [766, 352] width 77 height 21
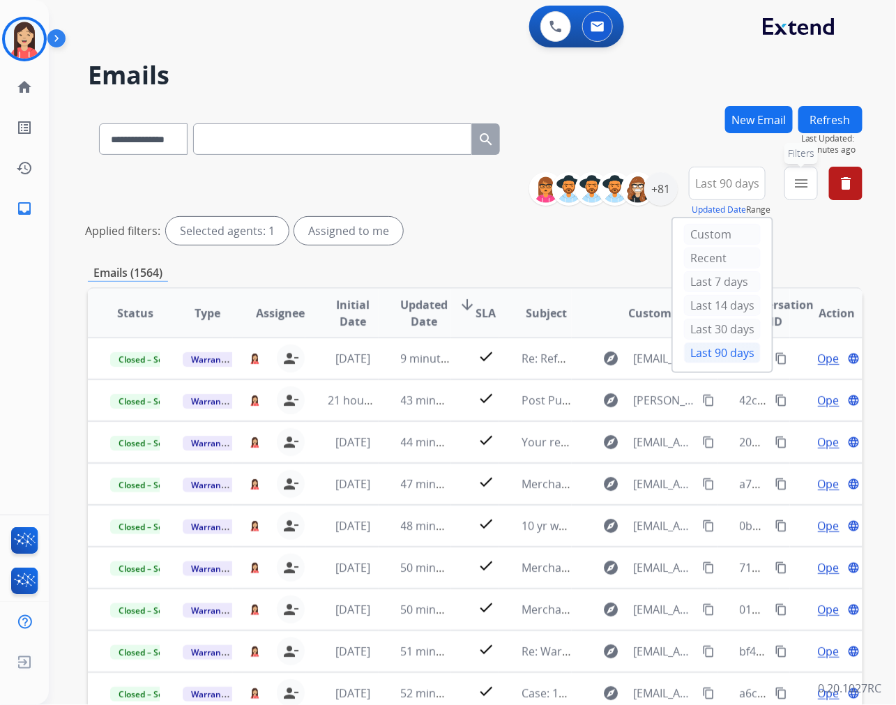
click at [803, 192] on button "menu Filters" at bounding box center [800, 183] width 33 height 33
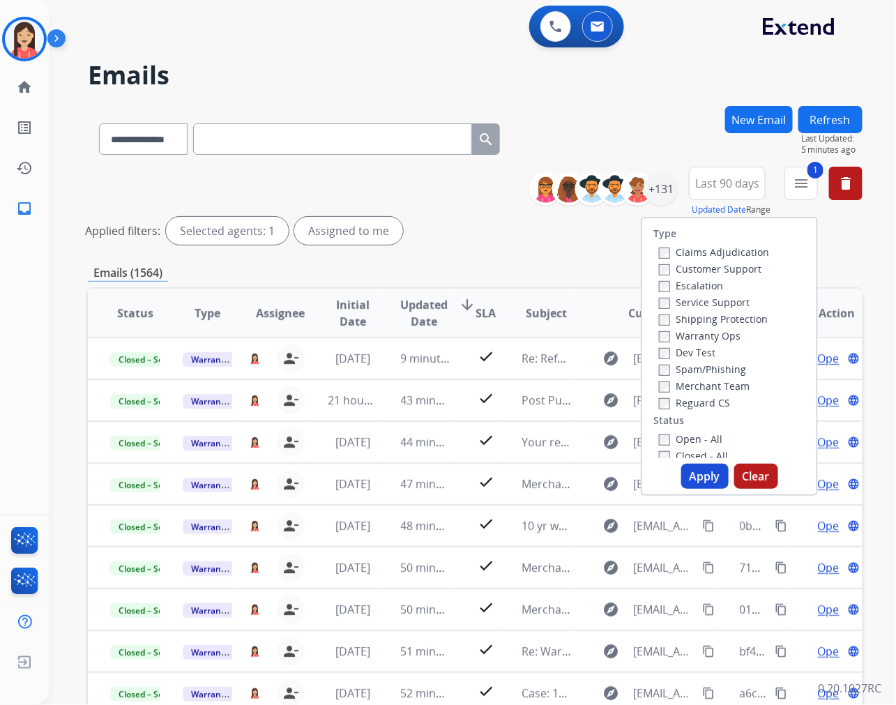
click at [681, 470] on button "Apply" at bounding box center [704, 475] width 47 height 25
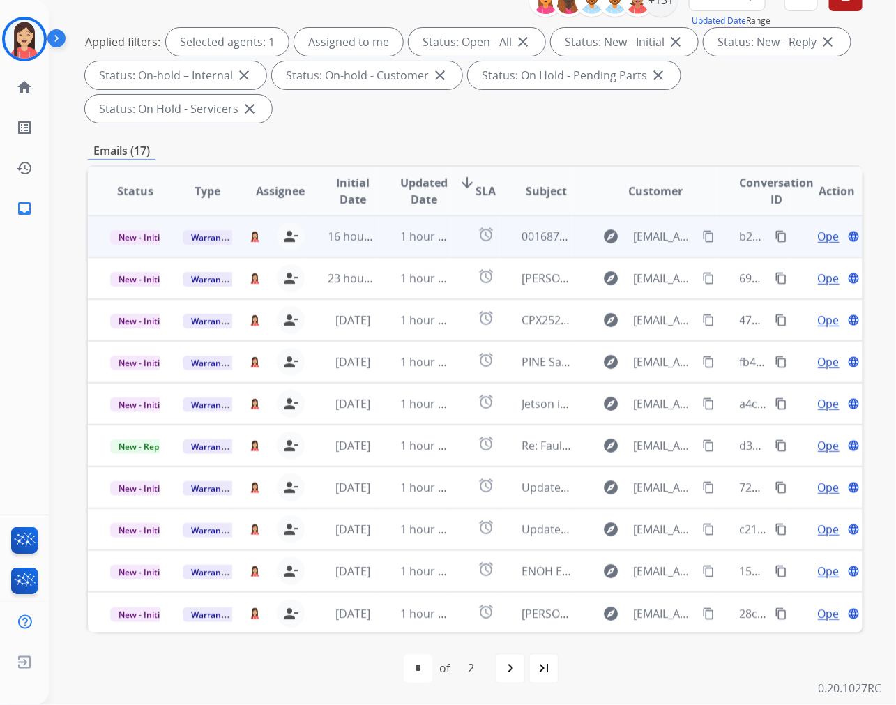
click at [371, 248] on td "16 hours ago" at bounding box center [341, 236] width 72 height 42
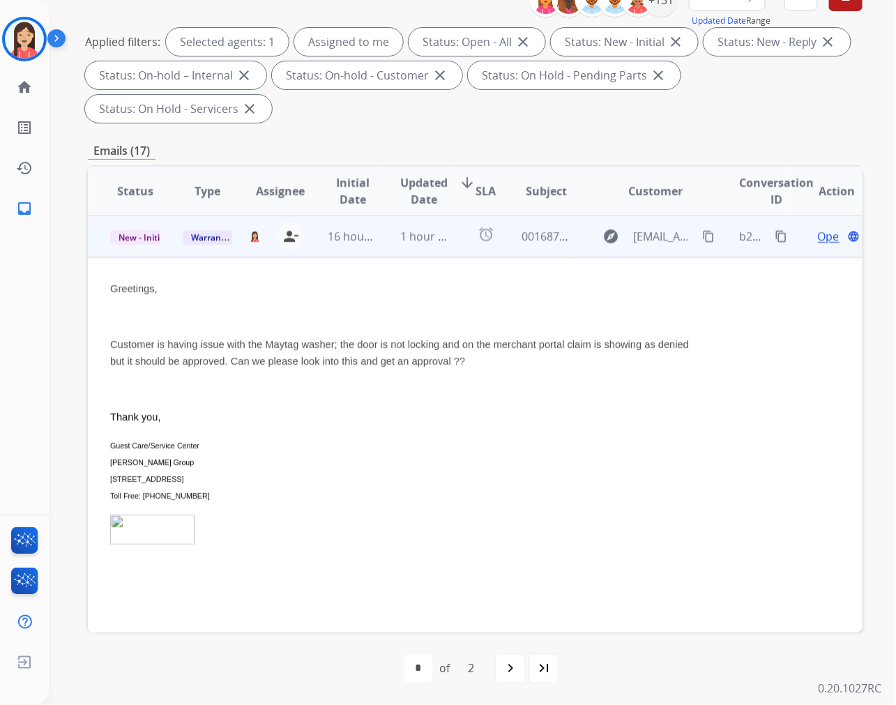
click at [818, 237] on span "Open" at bounding box center [832, 236] width 29 height 17
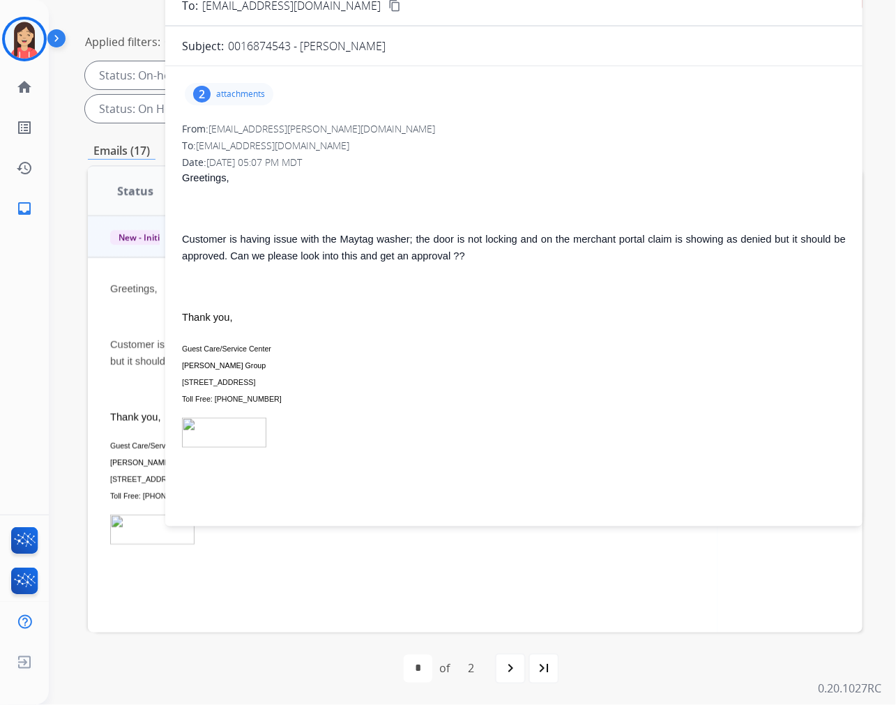
scroll to position [11, 0]
click at [243, 102] on div "2 attachments" at bounding box center [229, 93] width 89 height 22
click at [319, 174] on button "download" at bounding box center [322, 177] width 17 height 17
click at [358, 367] on p "Guest Care/Service Center [PERSON_NAME] Group [STREET_ADDRESS] Toll Free: [PHON…" at bounding box center [514, 372] width 664 height 67
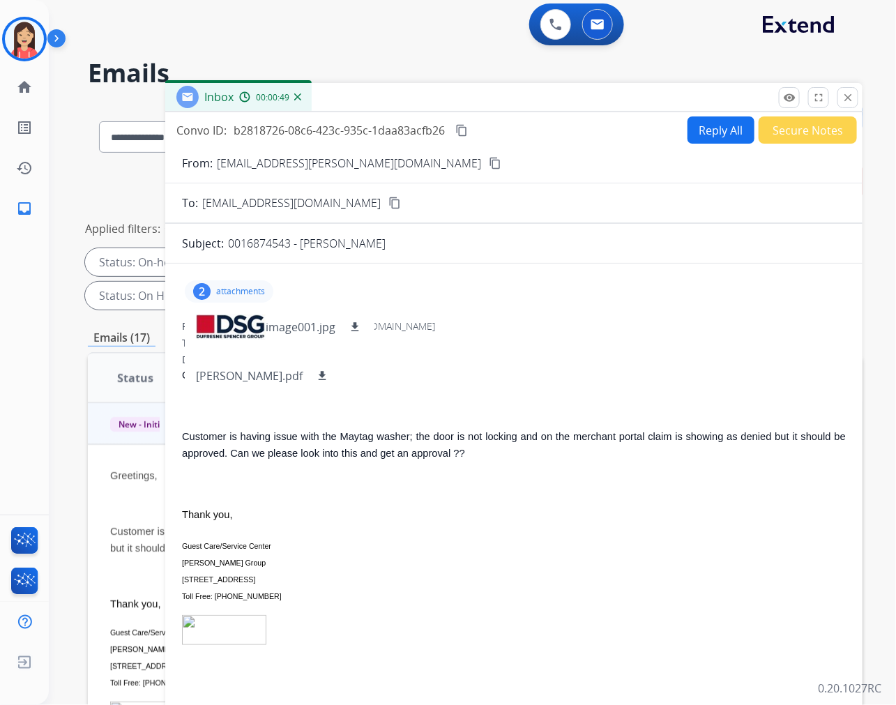
scroll to position [0, 0]
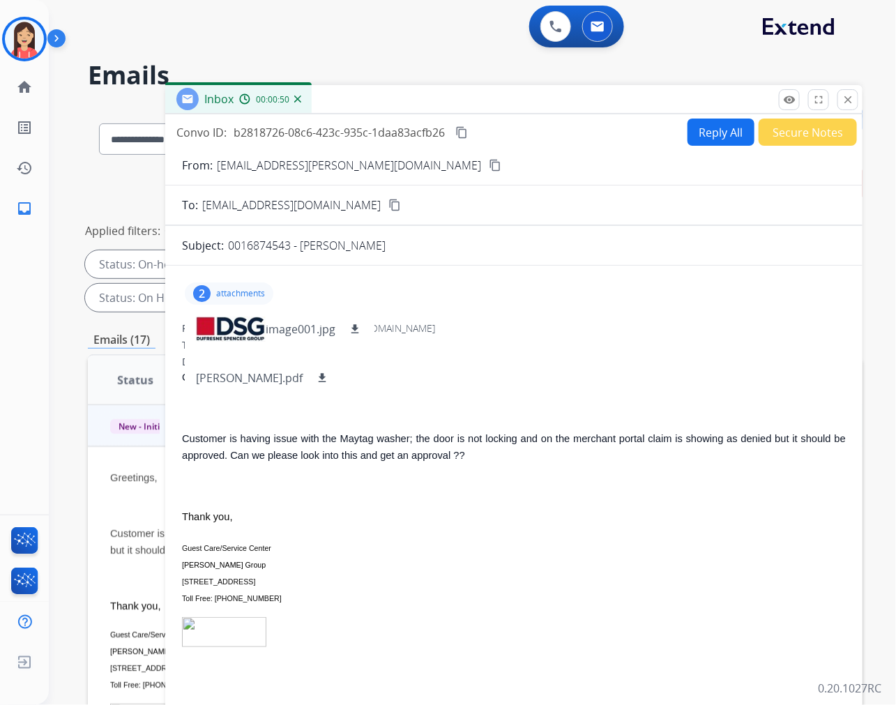
click at [696, 130] on button "Reply All" at bounding box center [720, 131] width 67 height 27
select select "**********"
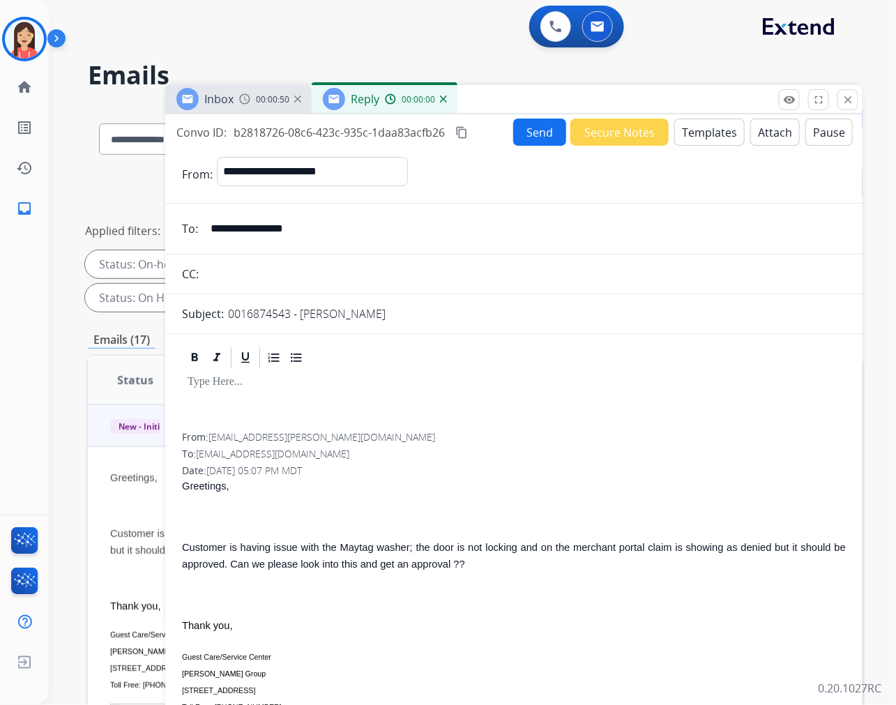
click at [696, 130] on button "Templates" at bounding box center [709, 131] width 70 height 27
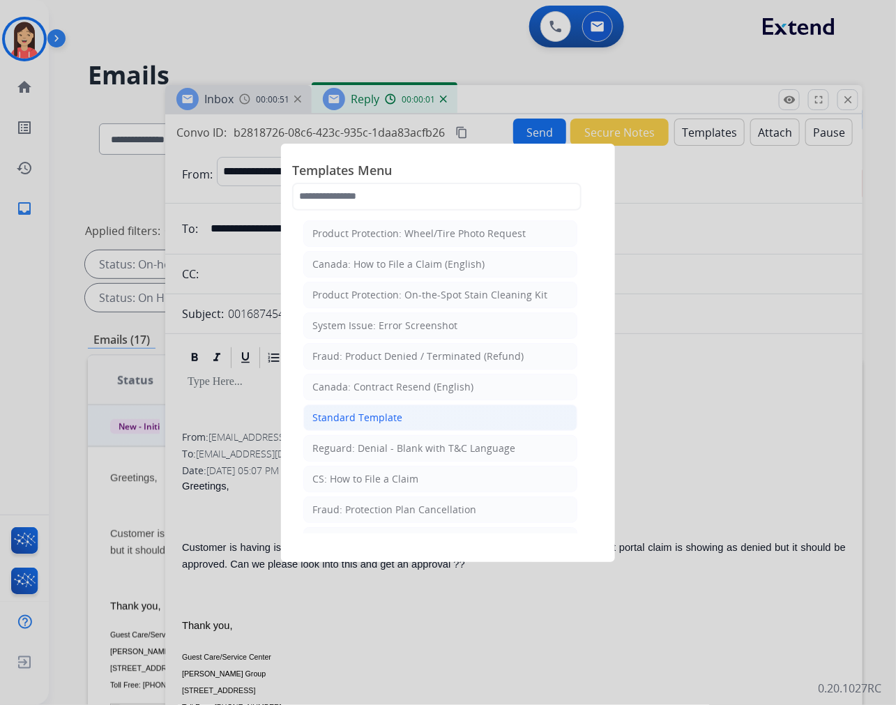
click at [360, 415] on div "Standard Template" at bounding box center [357, 418] width 90 height 14
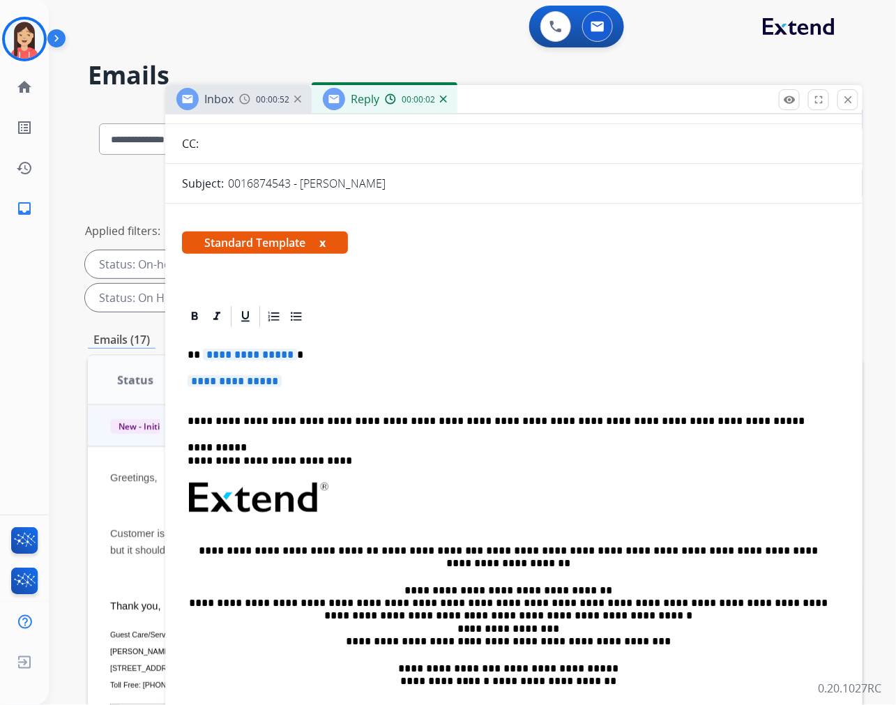
scroll to position [155, 0]
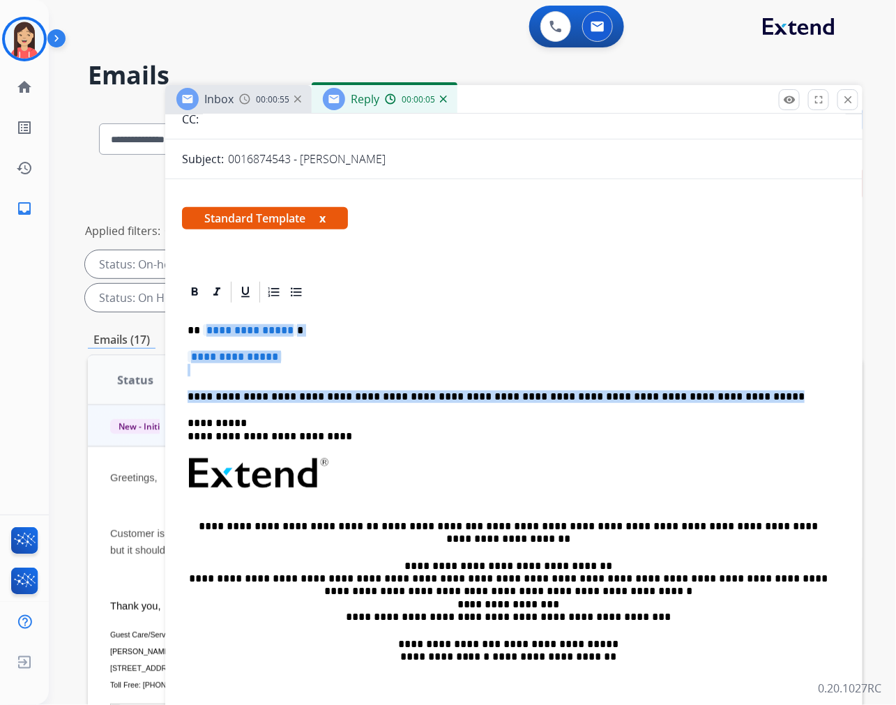
drag, startPoint x: 201, startPoint y: 322, endPoint x: 765, endPoint y: 386, distance: 568.2
click at [765, 386] on div "**********" at bounding box center [514, 506] width 664 height 403
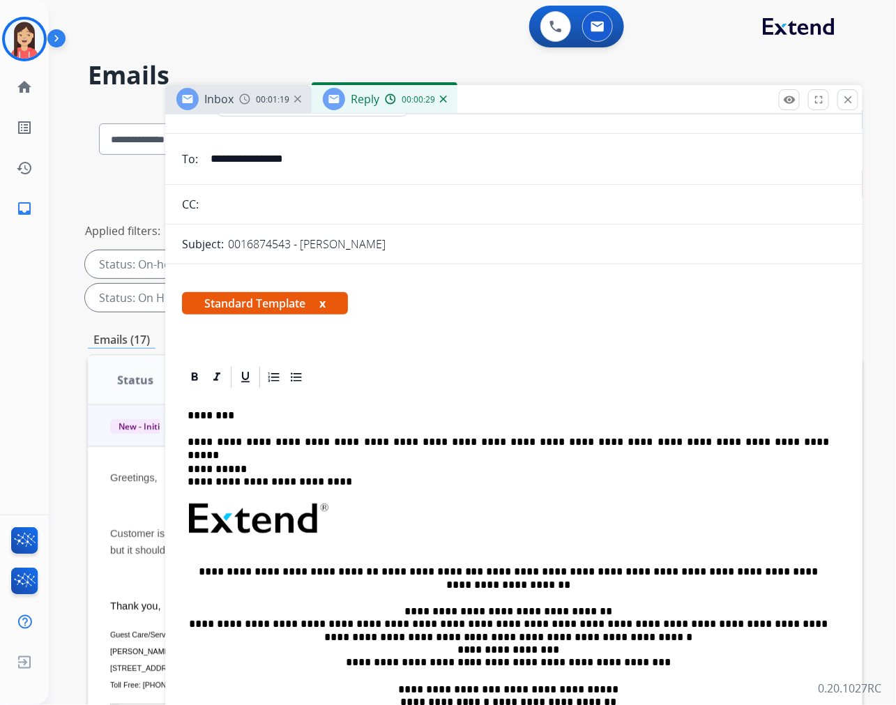
scroll to position [0, 0]
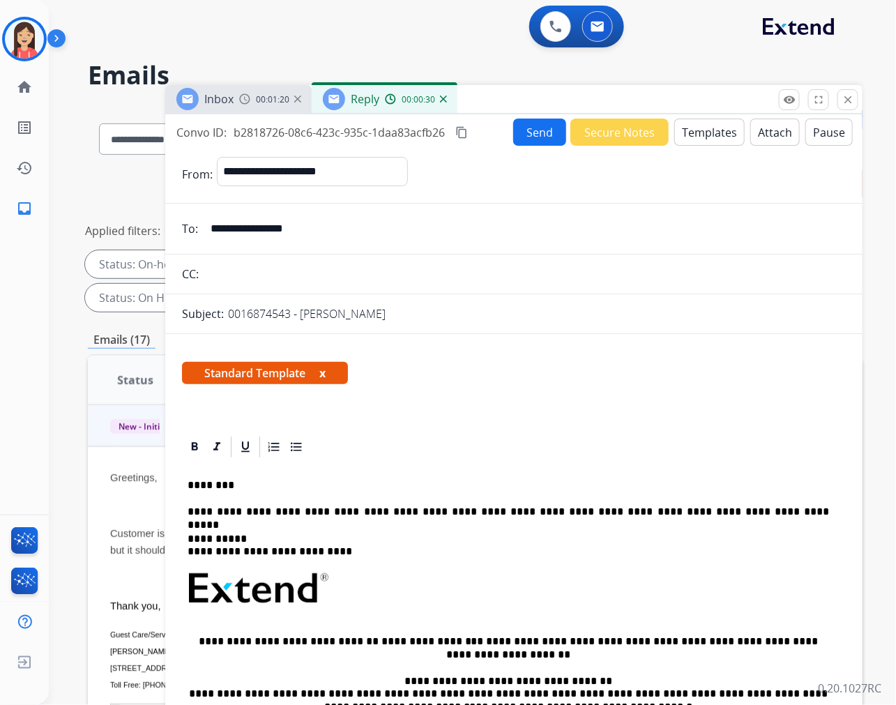
click at [528, 141] on button "Send" at bounding box center [539, 131] width 53 height 27
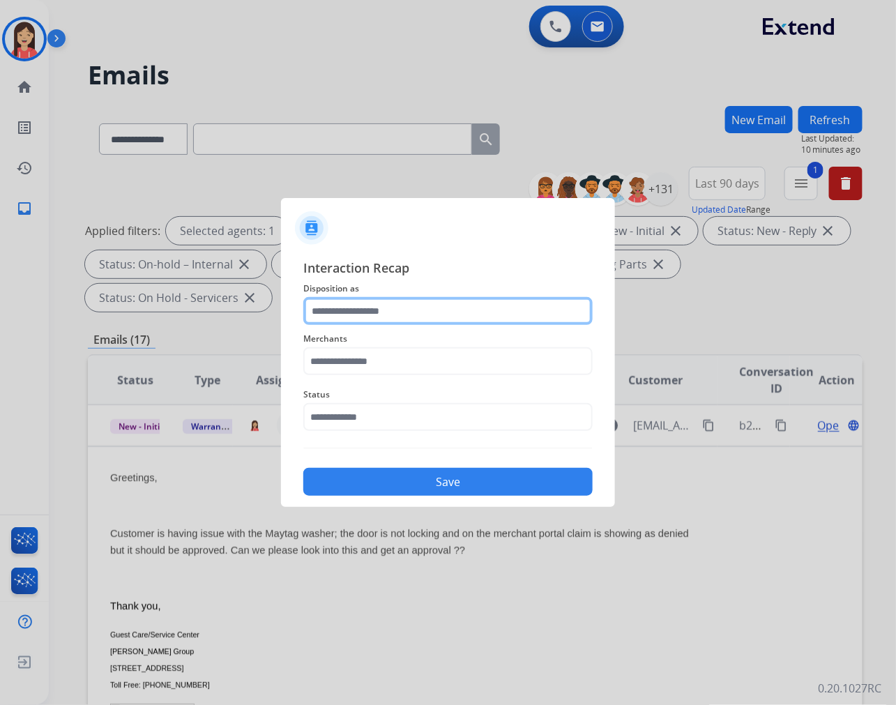
click at [393, 319] on input "text" at bounding box center [447, 311] width 289 height 28
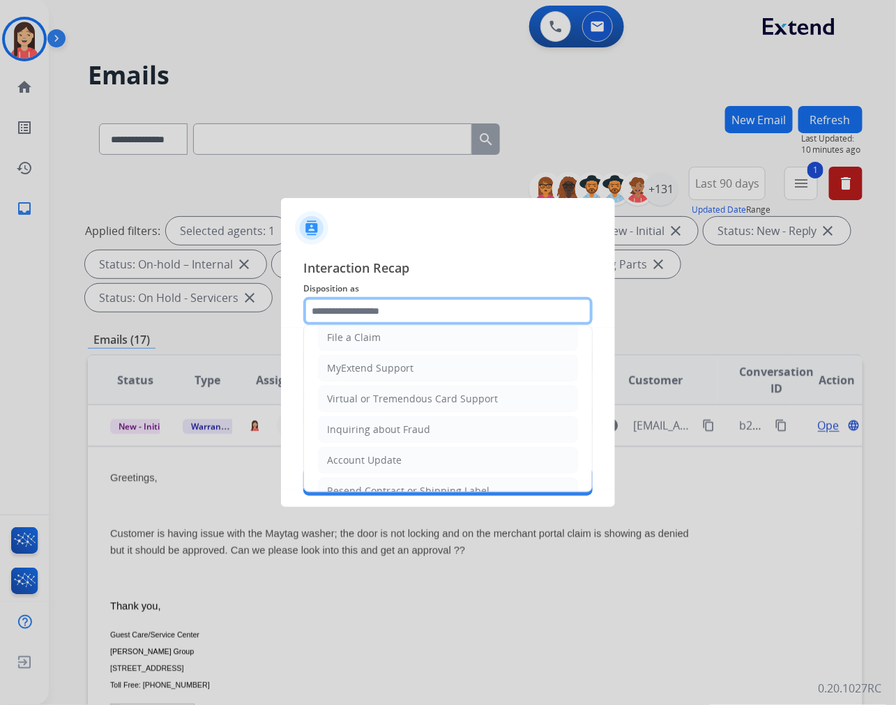
scroll to position [155, 0]
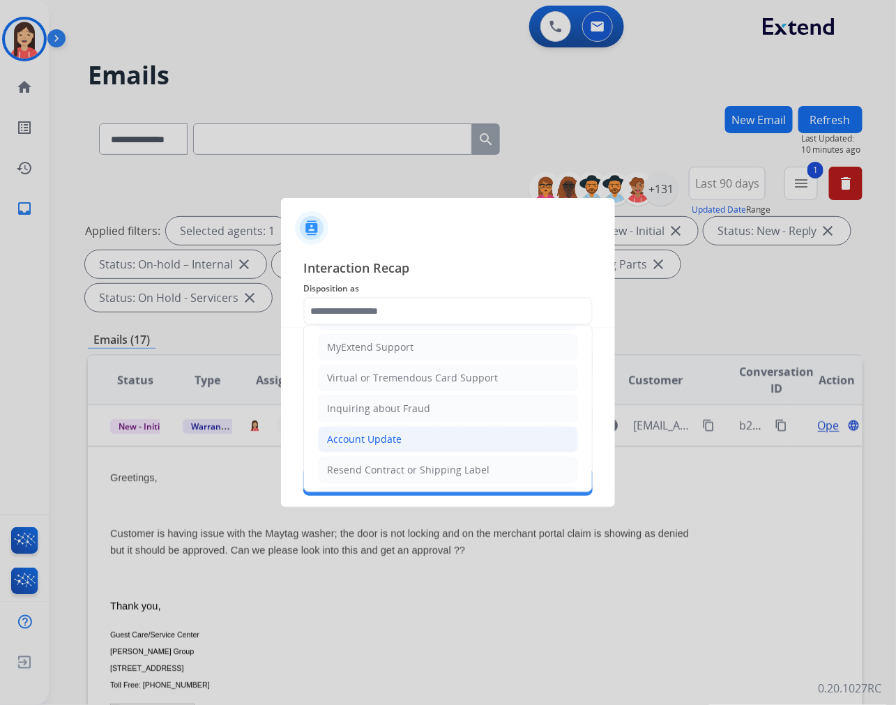
click at [364, 440] on div "Account Update" at bounding box center [364, 439] width 75 height 14
type input "**********"
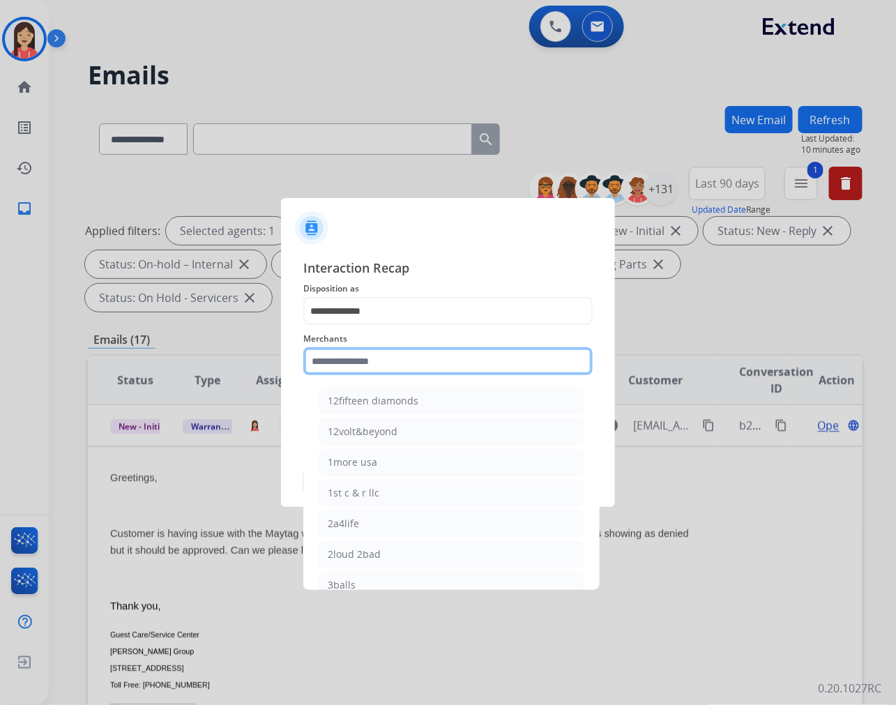
click at [395, 358] on input "text" at bounding box center [447, 361] width 289 height 28
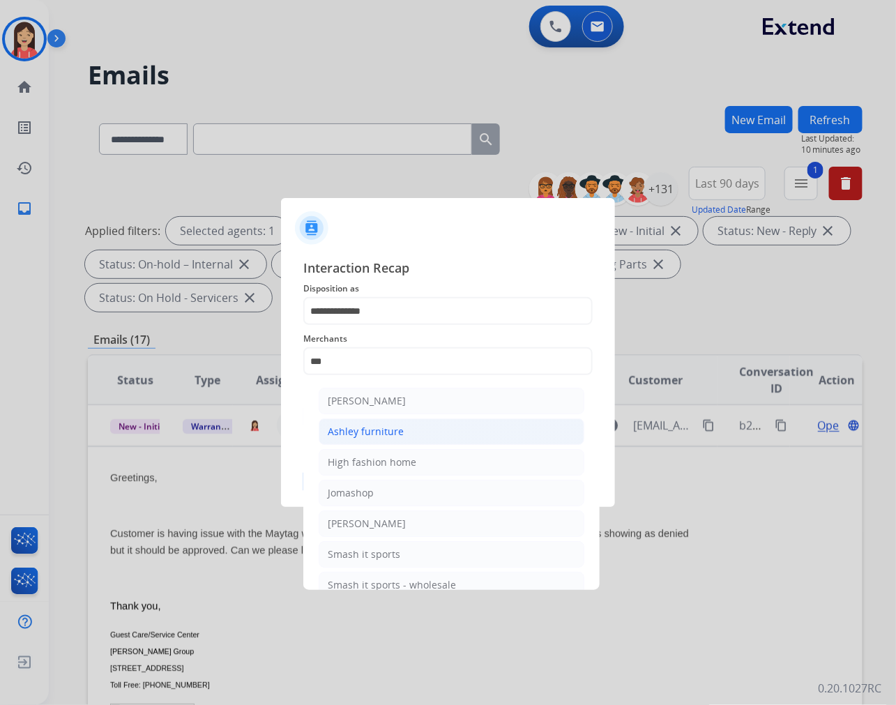
click at [380, 426] on div "Ashley furniture" at bounding box center [366, 431] width 76 height 14
type input "**********"
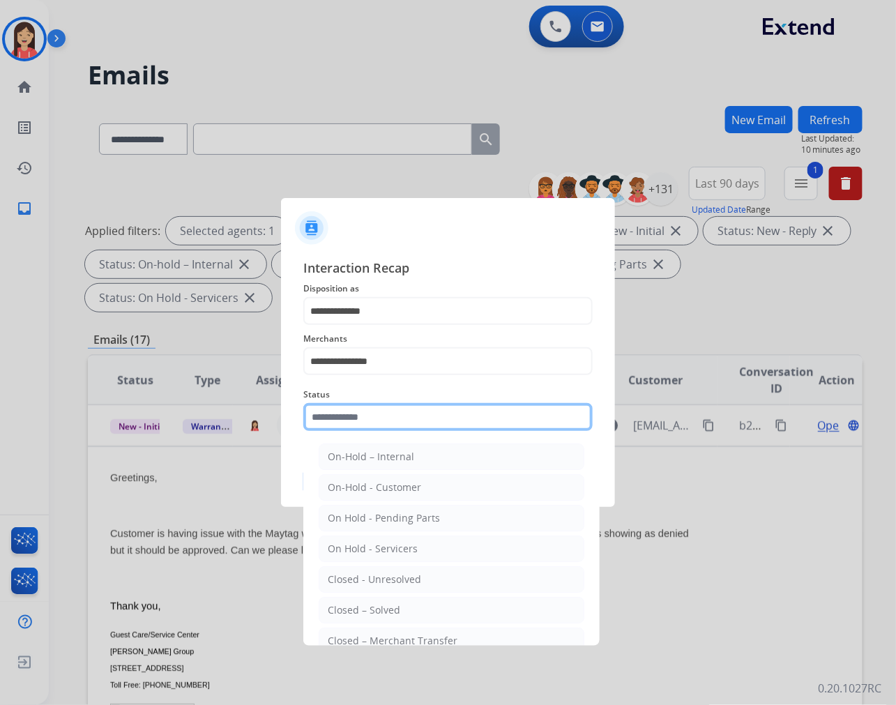
click at [390, 410] on input "text" at bounding box center [447, 417] width 289 height 28
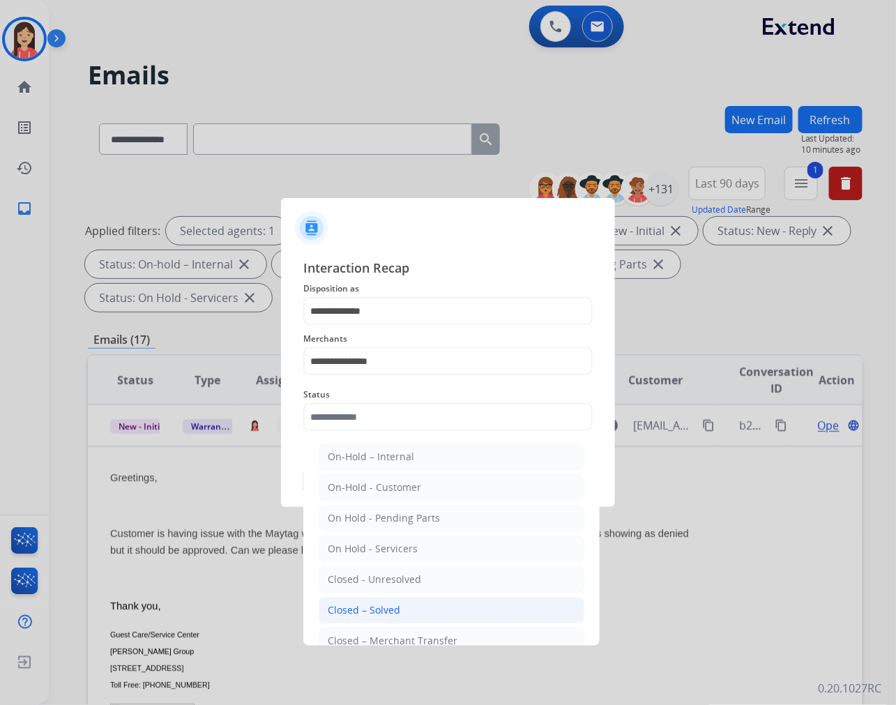
click at [395, 602] on li "Closed – Solved" at bounding box center [452, 610] width 266 height 26
type input "**********"
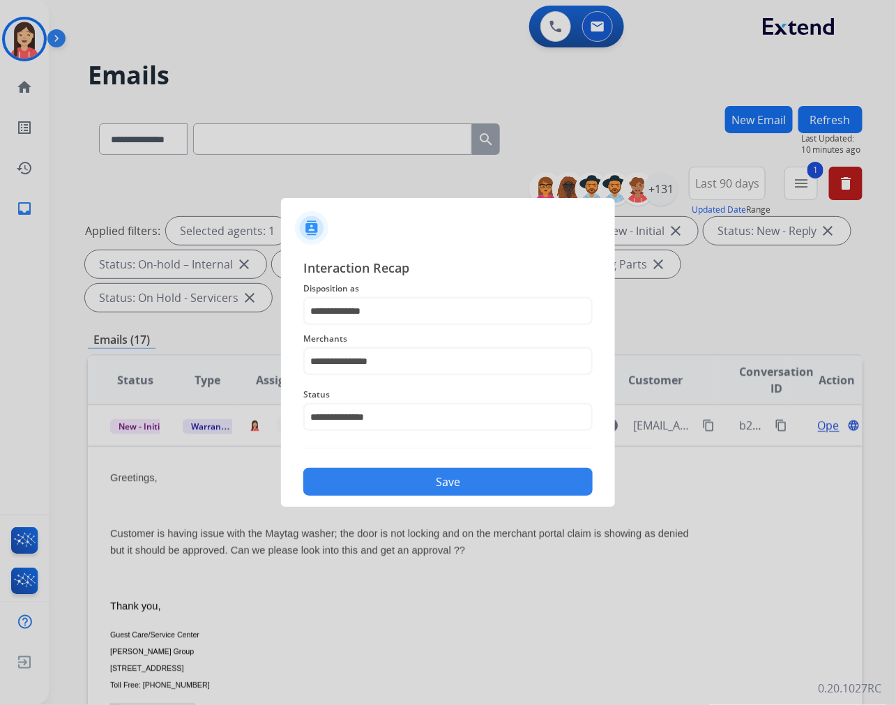
click at [459, 469] on button "Save" at bounding box center [447, 482] width 289 height 28
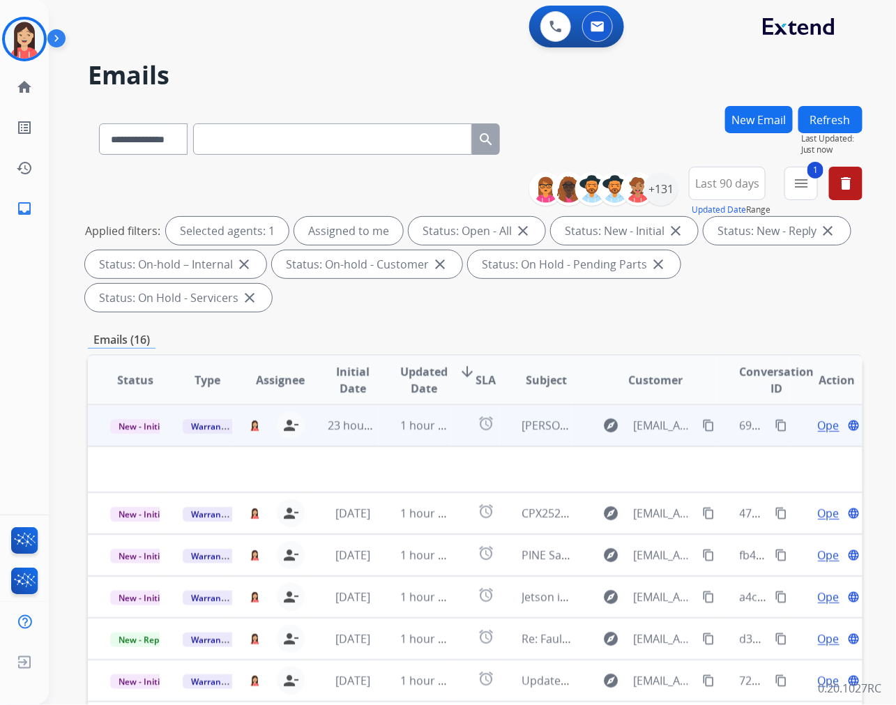
click at [382, 434] on td "1 hour ago" at bounding box center [414, 425] width 72 height 42
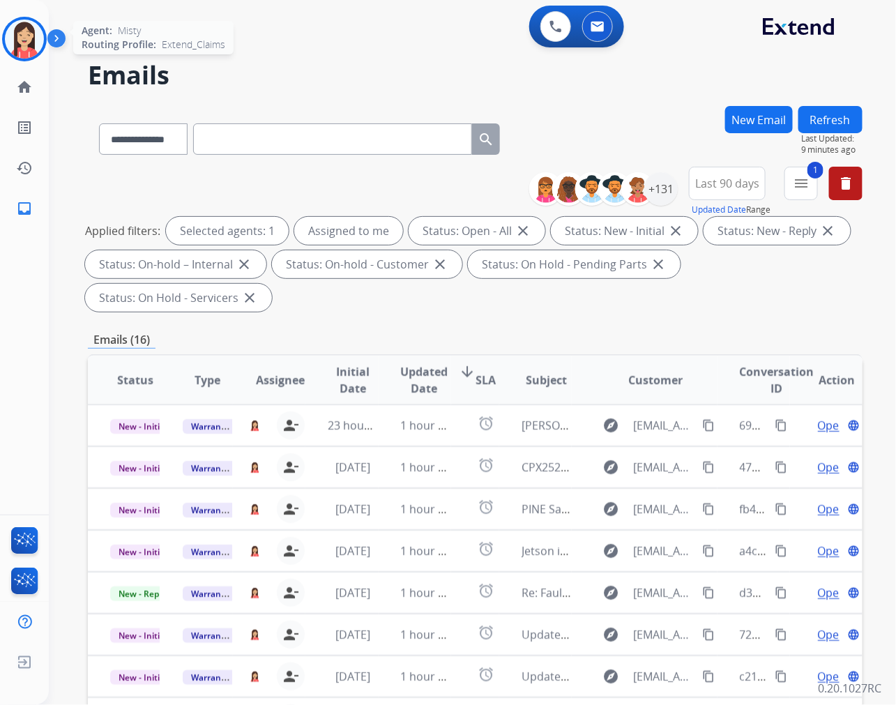
click at [35, 46] on img at bounding box center [24, 39] width 39 height 39
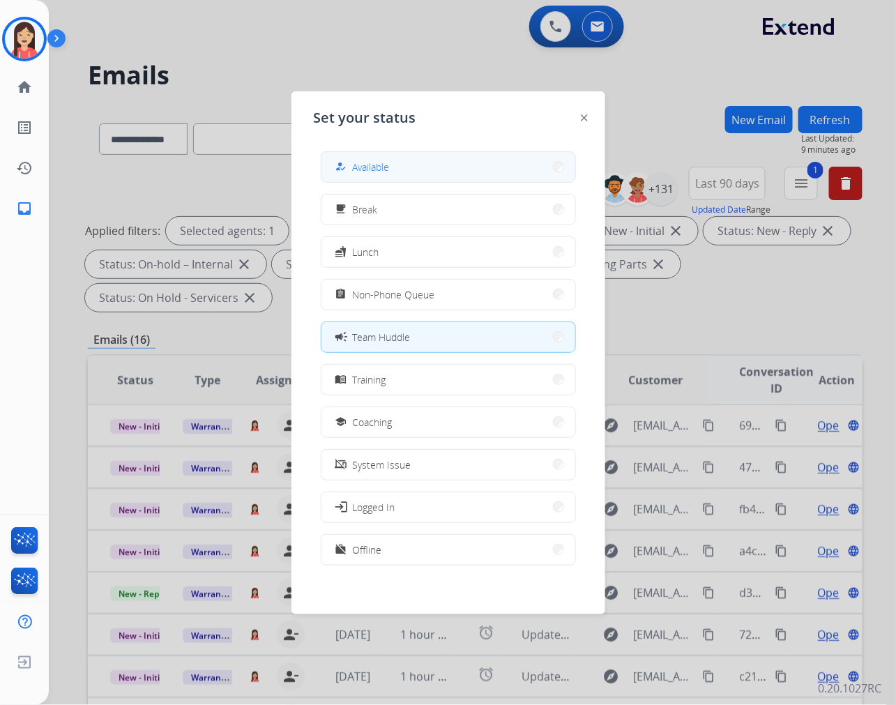
click at [407, 162] on button "how_to_reg Available" at bounding box center [448, 167] width 254 height 30
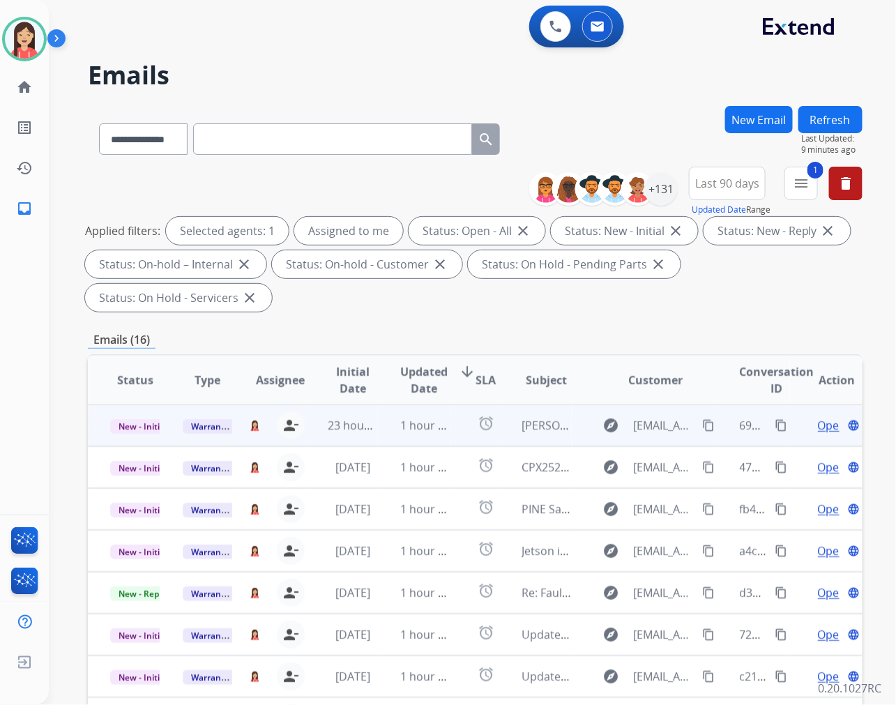
click at [418, 437] on td "1 hour ago" at bounding box center [414, 425] width 72 height 42
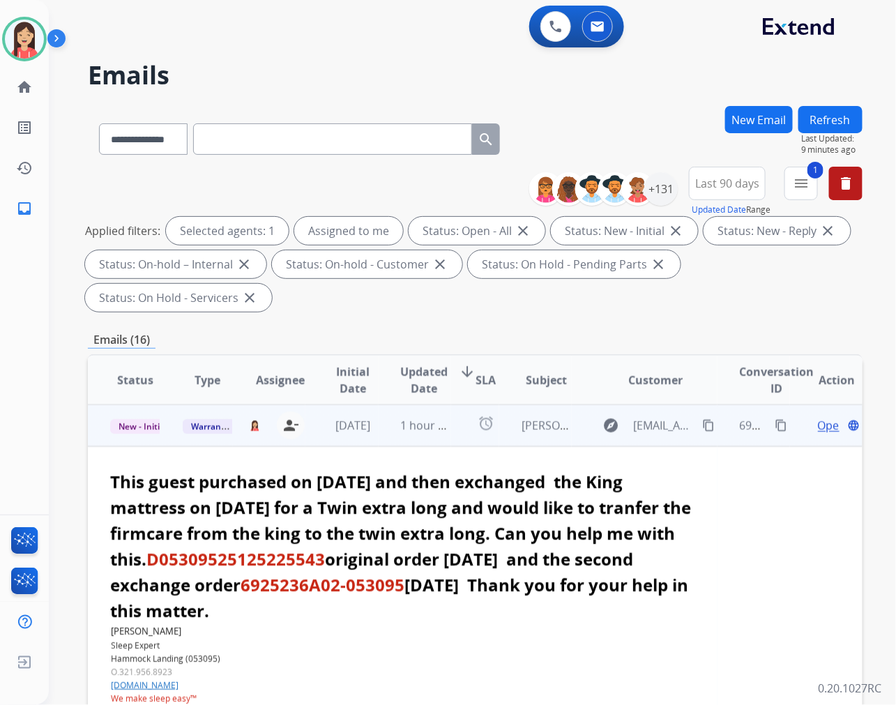
click at [818, 423] on span "Open" at bounding box center [832, 425] width 29 height 17
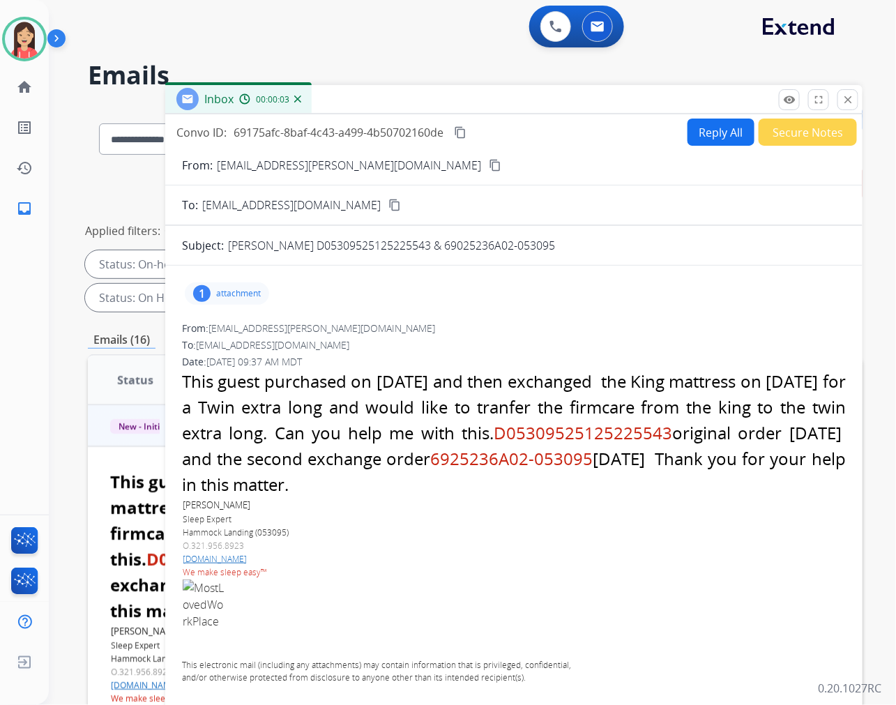
click at [233, 298] on p "attachment" at bounding box center [238, 293] width 45 height 11
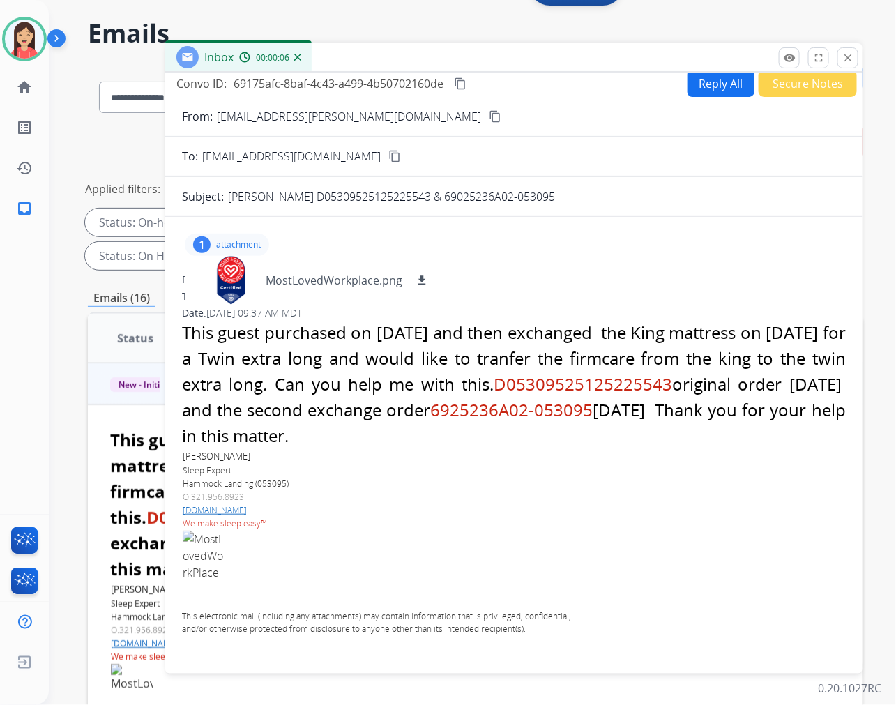
scroll to position [77, 0]
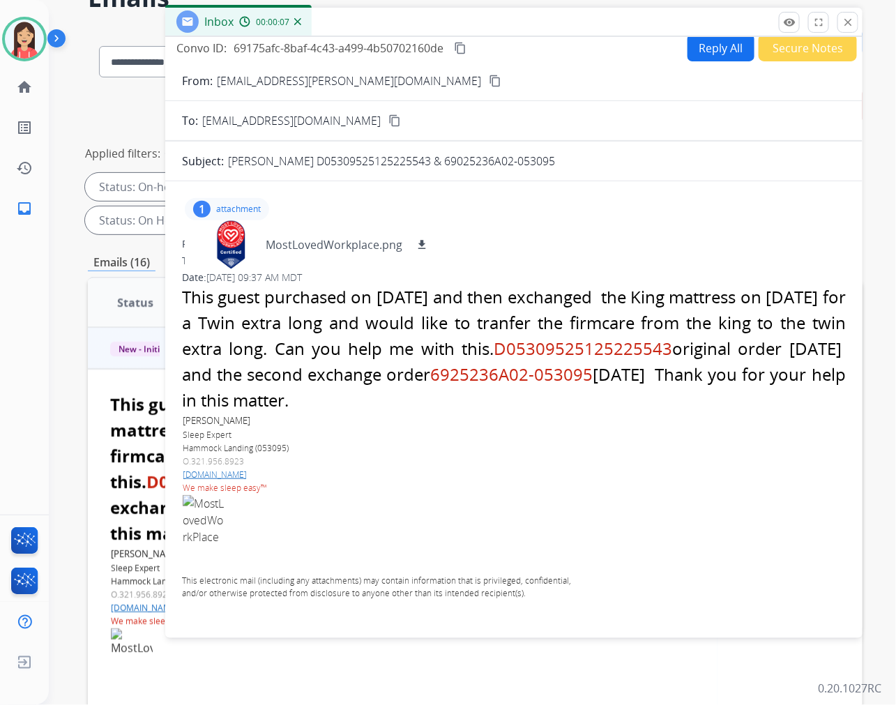
click at [241, 210] on p "attachment" at bounding box center [238, 209] width 45 height 11
click at [732, 52] on button "Reply All" at bounding box center [720, 47] width 67 height 27
select select "**********"
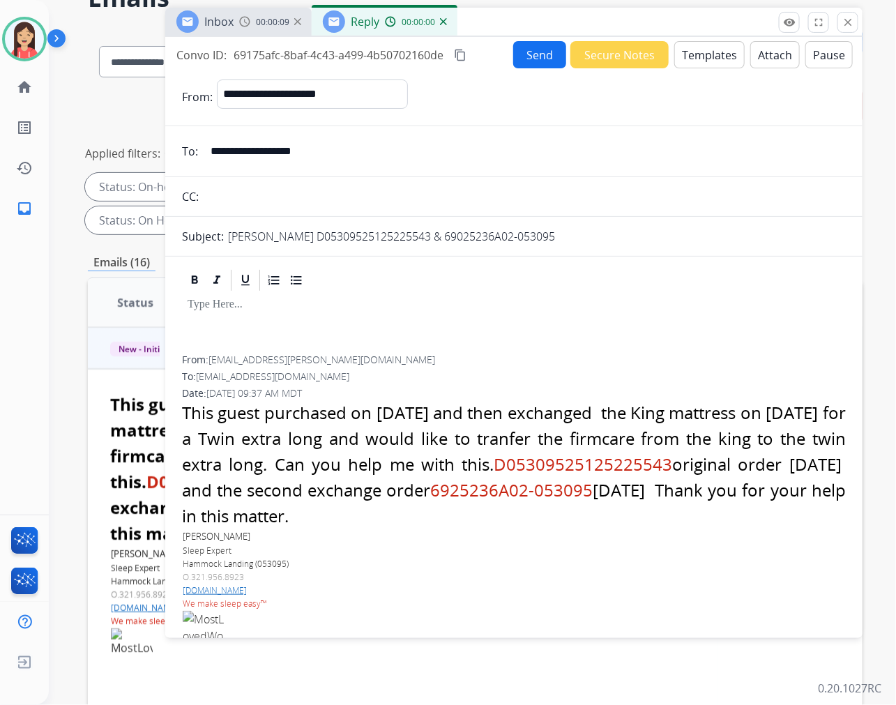
click at [697, 63] on button "Templates" at bounding box center [709, 54] width 70 height 27
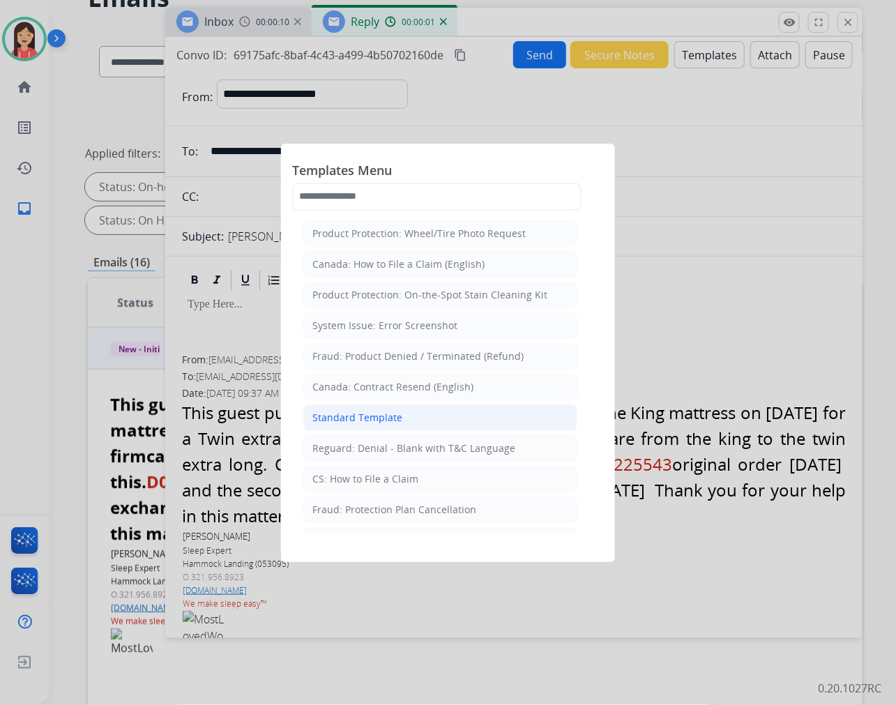
click at [399, 413] on li "Standard Template" at bounding box center [440, 417] width 274 height 26
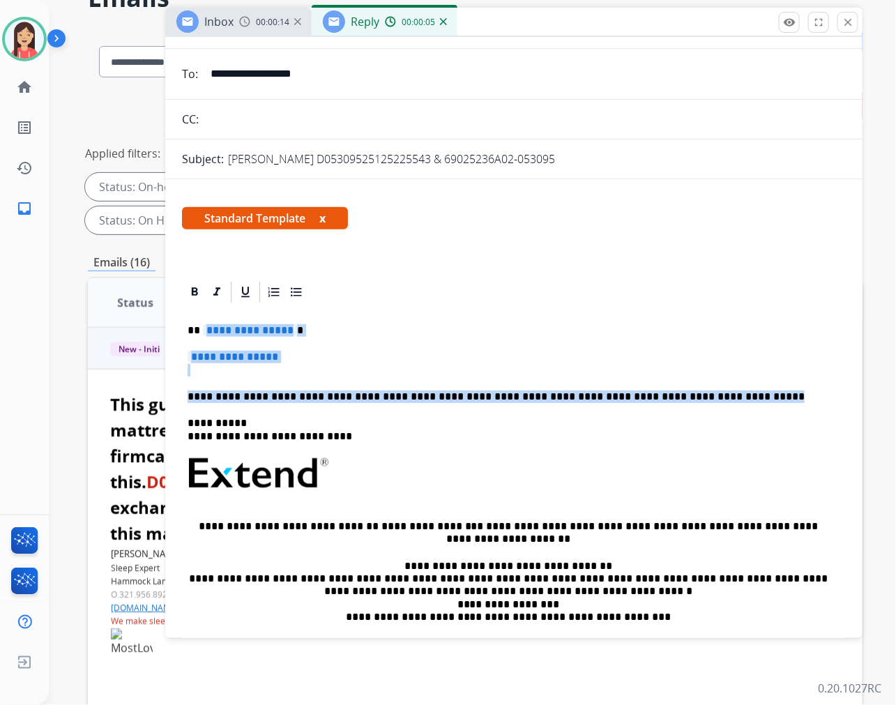
drag, startPoint x: 200, startPoint y: 325, endPoint x: 793, endPoint y: 396, distance: 597.4
click at [793, 396] on div "**********" at bounding box center [514, 506] width 664 height 403
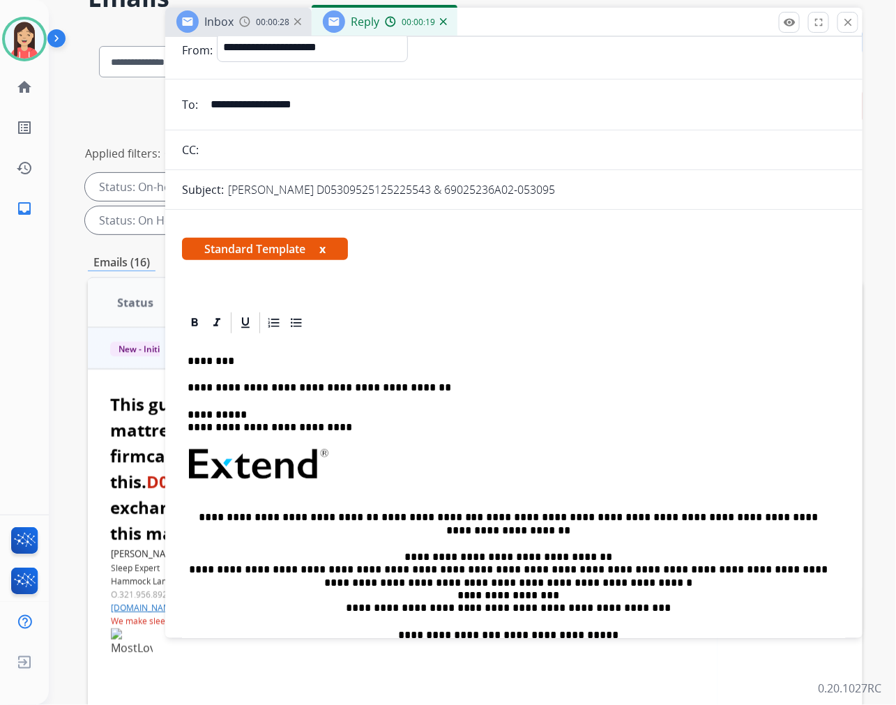
scroll to position [0, 0]
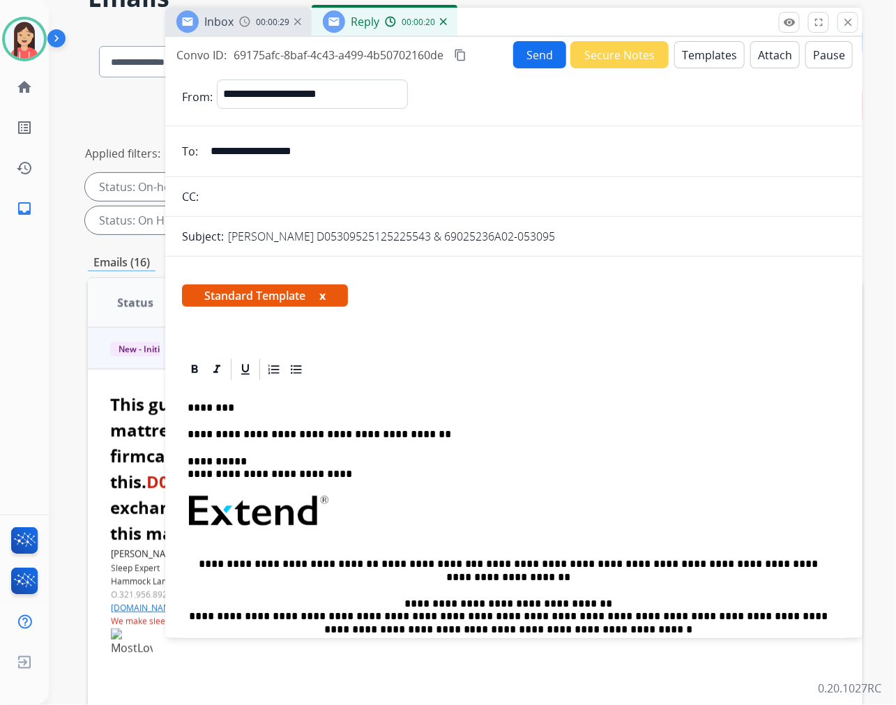
click at [537, 45] on button "Send" at bounding box center [539, 54] width 53 height 27
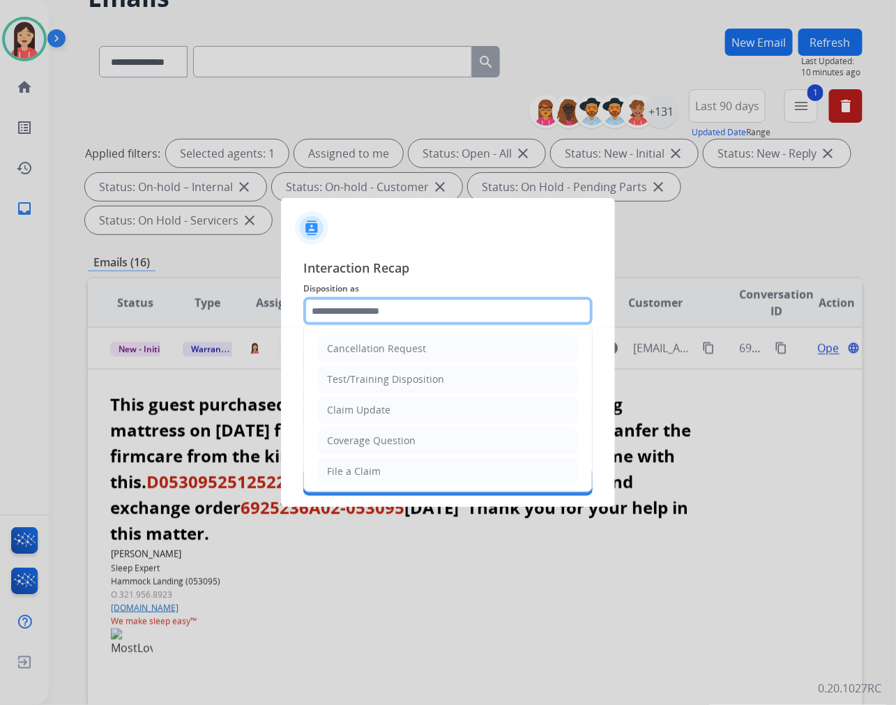
click at [342, 312] on input "text" at bounding box center [447, 311] width 289 height 28
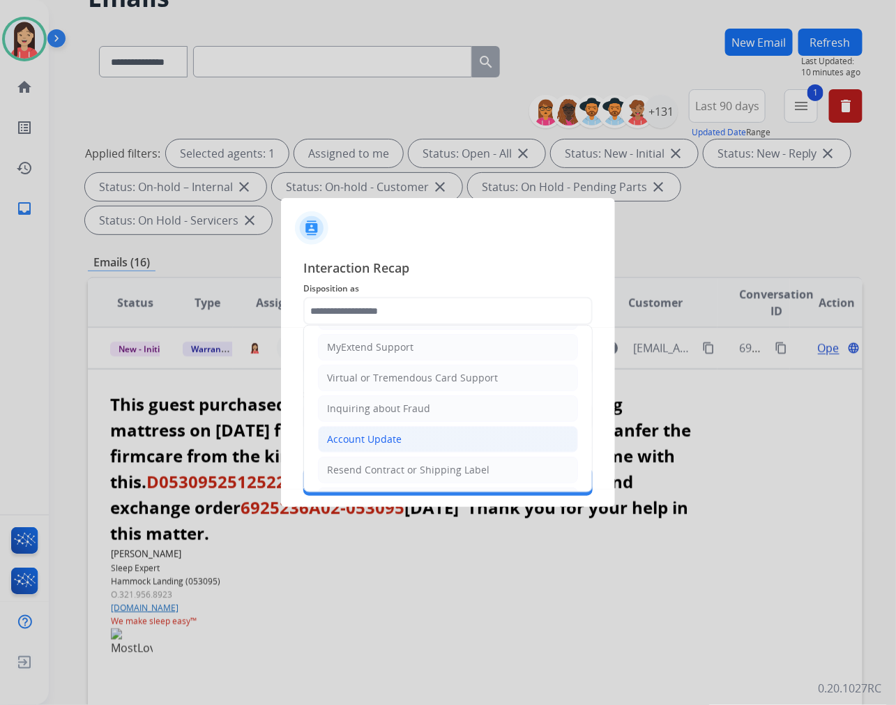
click at [360, 433] on div "Account Update" at bounding box center [364, 439] width 75 height 14
type input "**********"
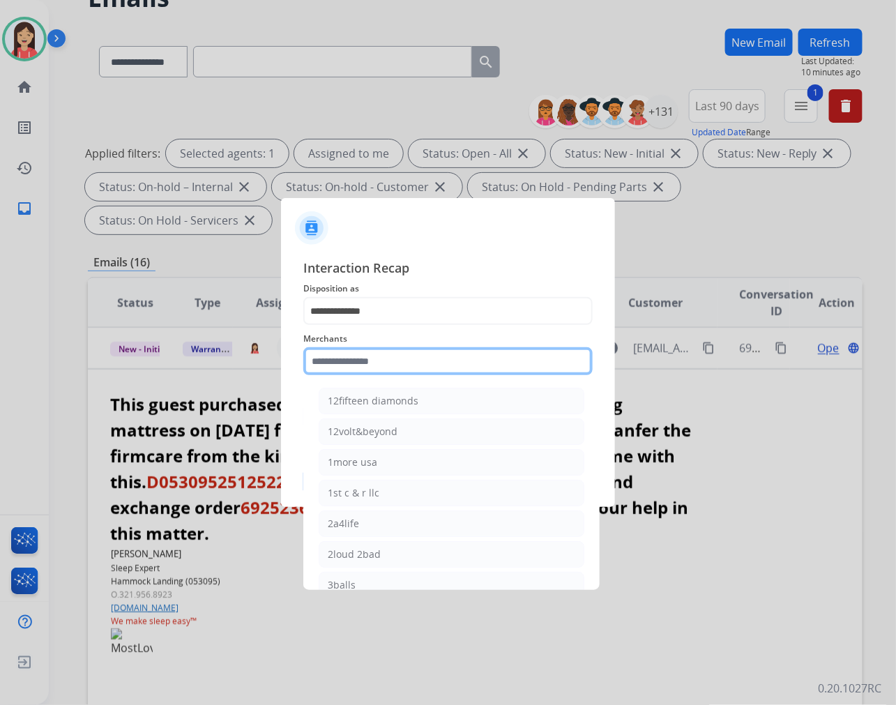
click at [384, 360] on input "text" at bounding box center [447, 361] width 289 height 28
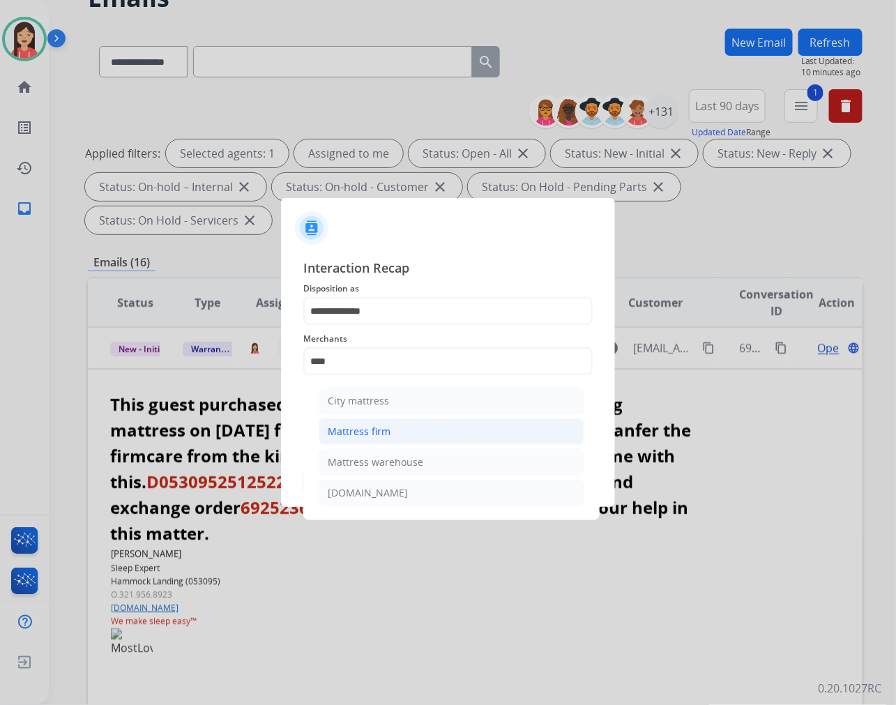
click at [389, 427] on li "Mattress firm" at bounding box center [452, 431] width 266 height 26
type input "**********"
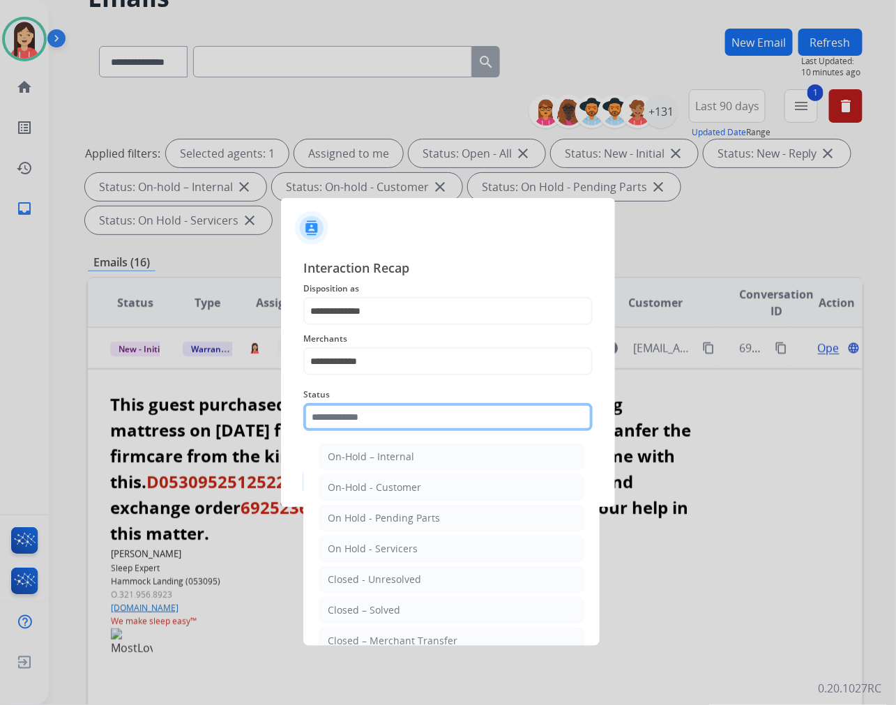
click at [396, 405] on input "text" at bounding box center [447, 417] width 289 height 28
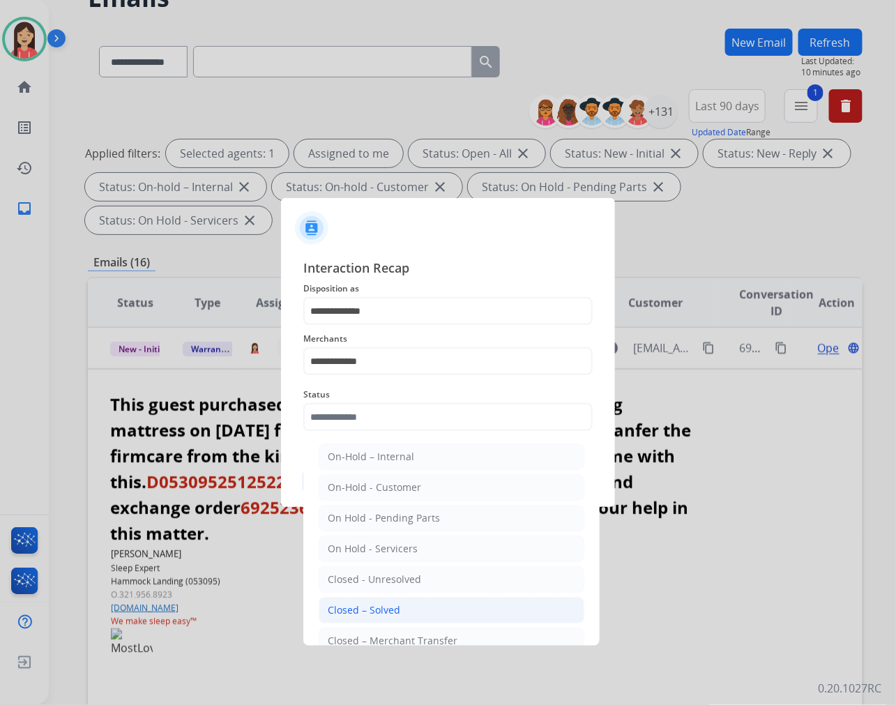
click at [418, 607] on li "Closed – Solved" at bounding box center [452, 610] width 266 height 26
type input "**********"
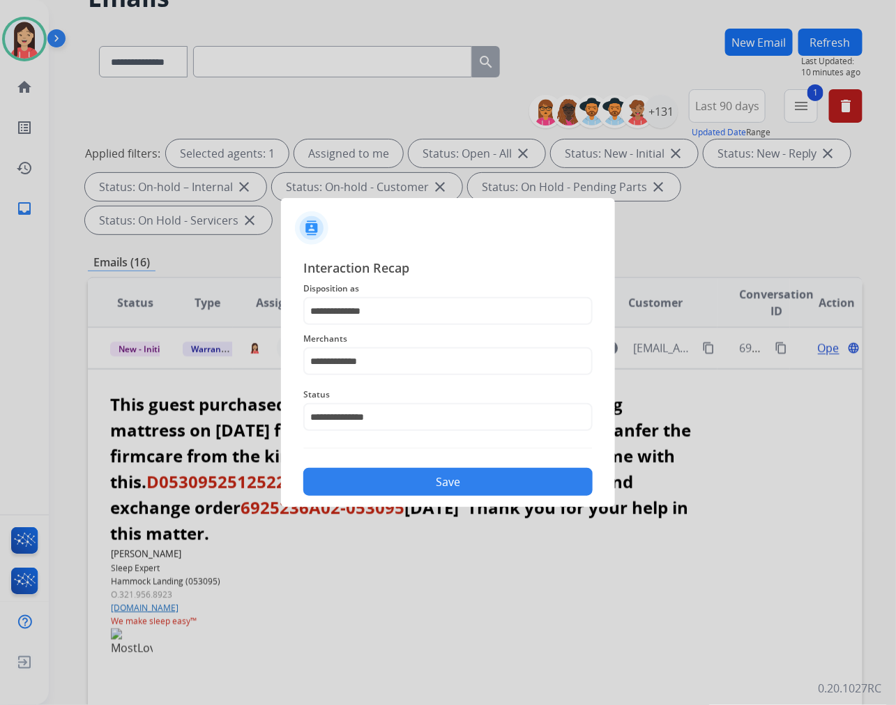
click at [473, 486] on button "Save" at bounding box center [447, 482] width 289 height 28
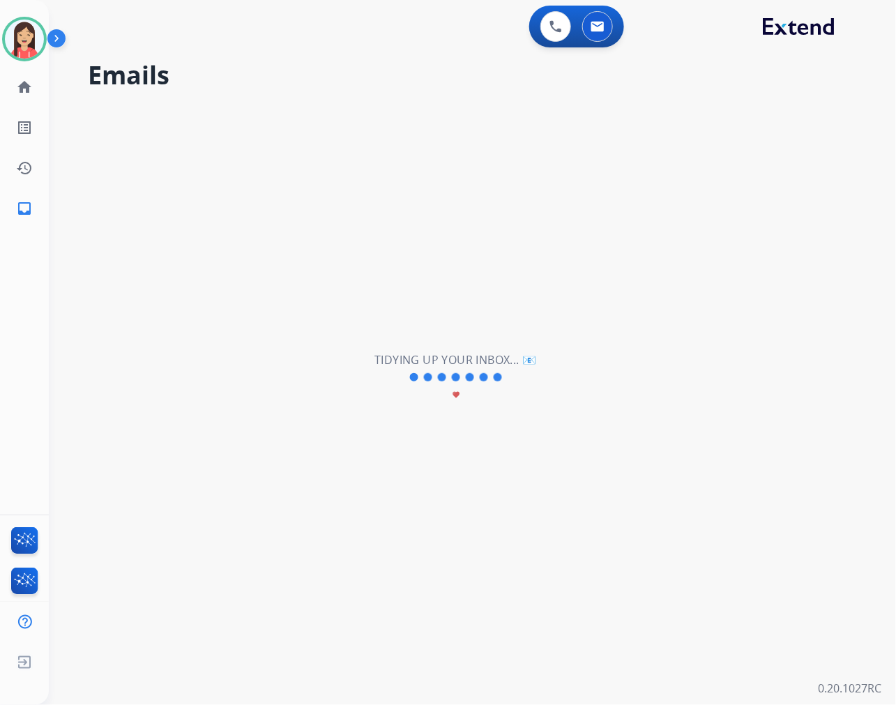
scroll to position [0, 0]
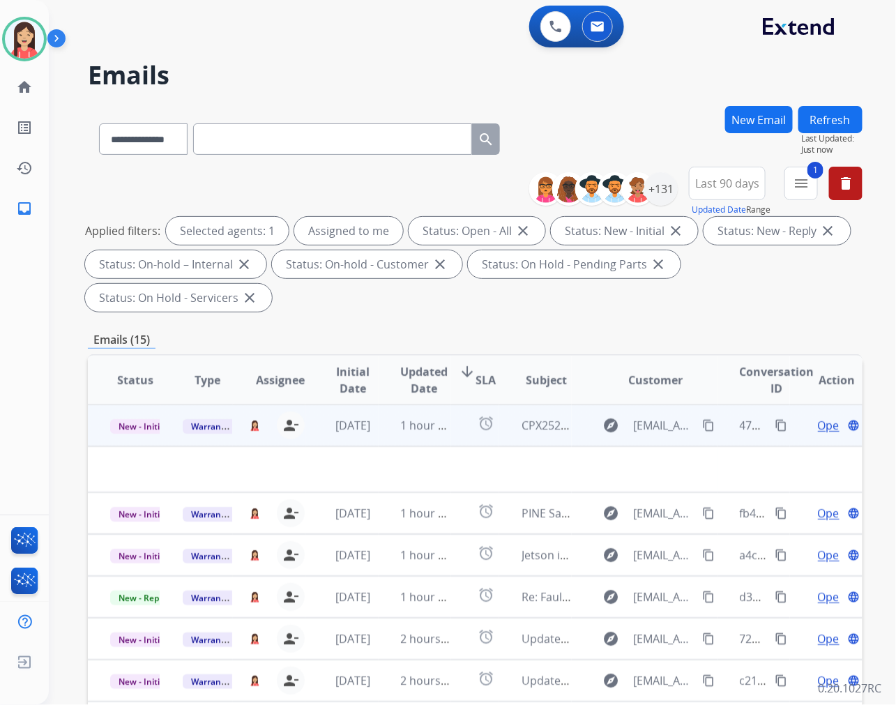
click at [406, 437] on td "1 hour ago" at bounding box center [414, 425] width 72 height 42
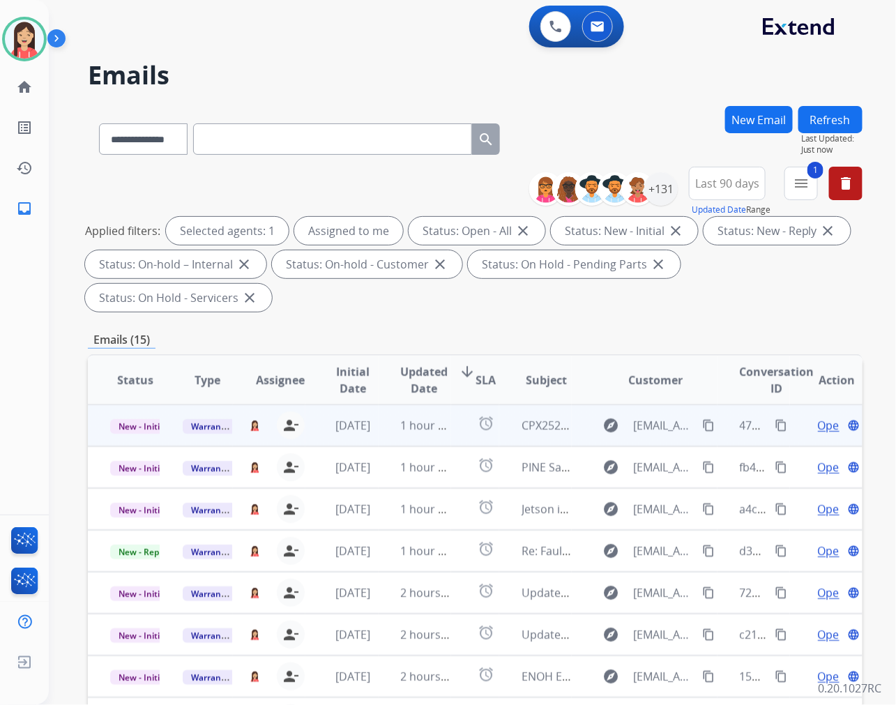
click at [379, 437] on td "1 hour ago" at bounding box center [414, 425] width 72 height 42
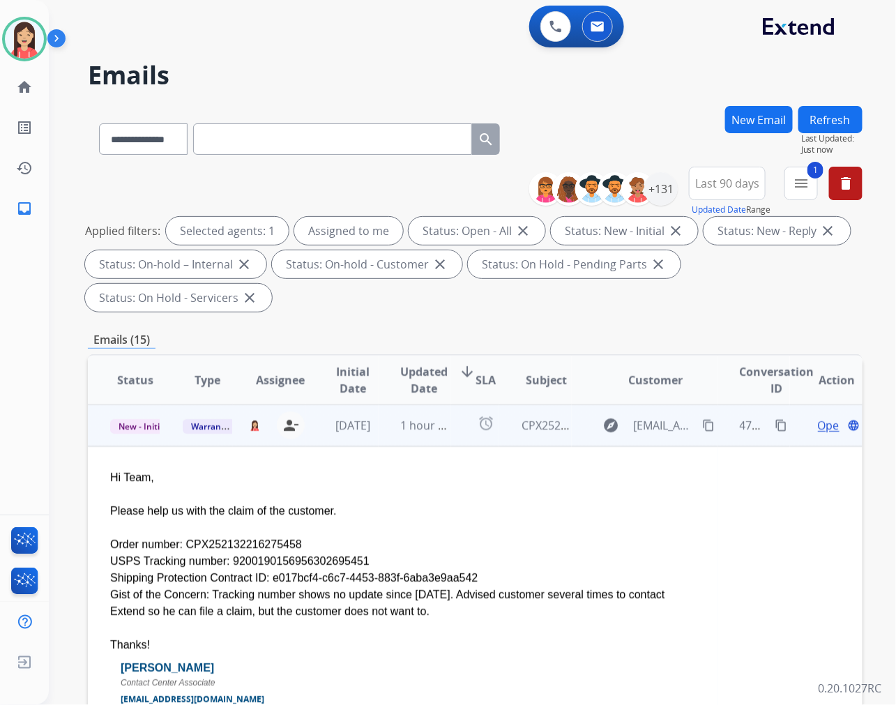
drag, startPoint x: 445, startPoint y: 580, endPoint x: 258, endPoint y: 574, distance: 186.9
click at [258, 574] on div "Shipping Protection Contract ID: e017bcf4-c6c7-4453-883f-6aba3e9aa542" at bounding box center [402, 577] width 585 height 17
drag, startPoint x: 535, startPoint y: 551, endPoint x: 590, endPoint y: 532, distance: 57.3
click at [535, 551] on div "Order number: CPX252132216275458" at bounding box center [402, 544] width 585 height 17
click at [818, 426] on span "Open" at bounding box center [832, 425] width 29 height 17
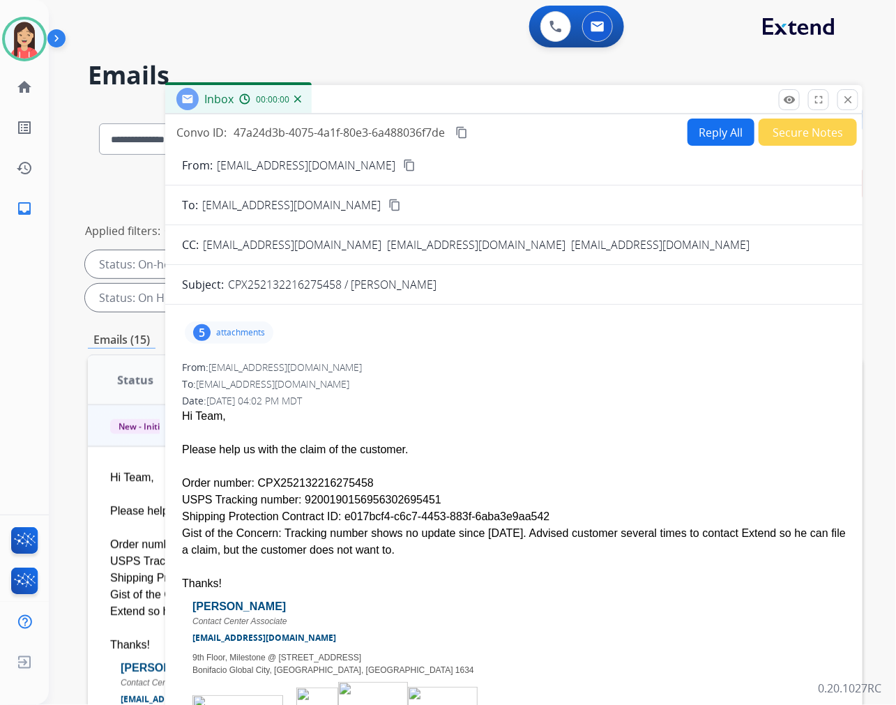
click at [713, 124] on button "Reply All" at bounding box center [720, 131] width 67 height 27
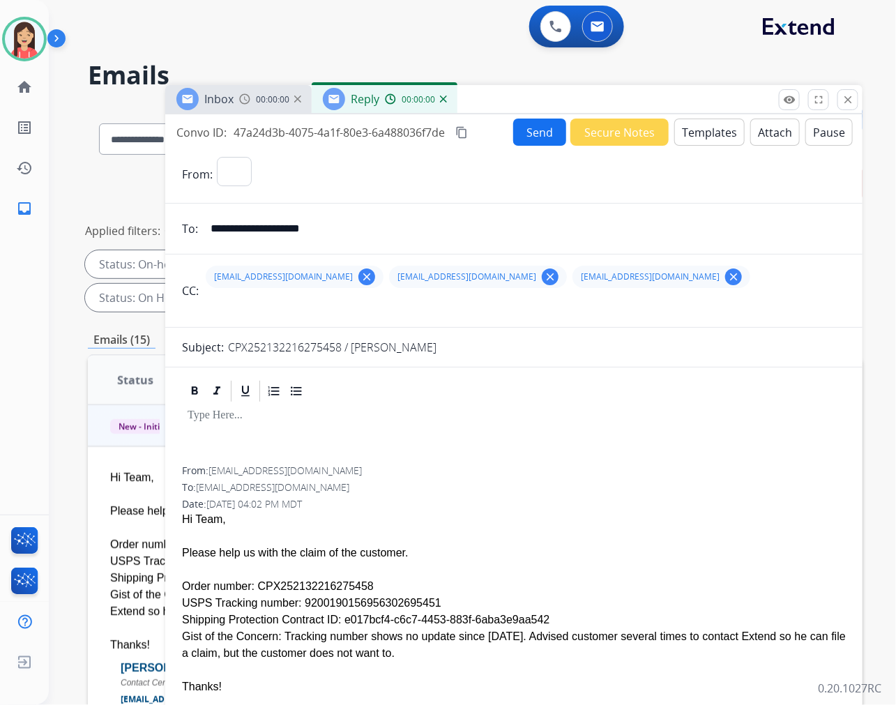
select select "**********"
click at [705, 136] on button "Templates" at bounding box center [709, 131] width 70 height 27
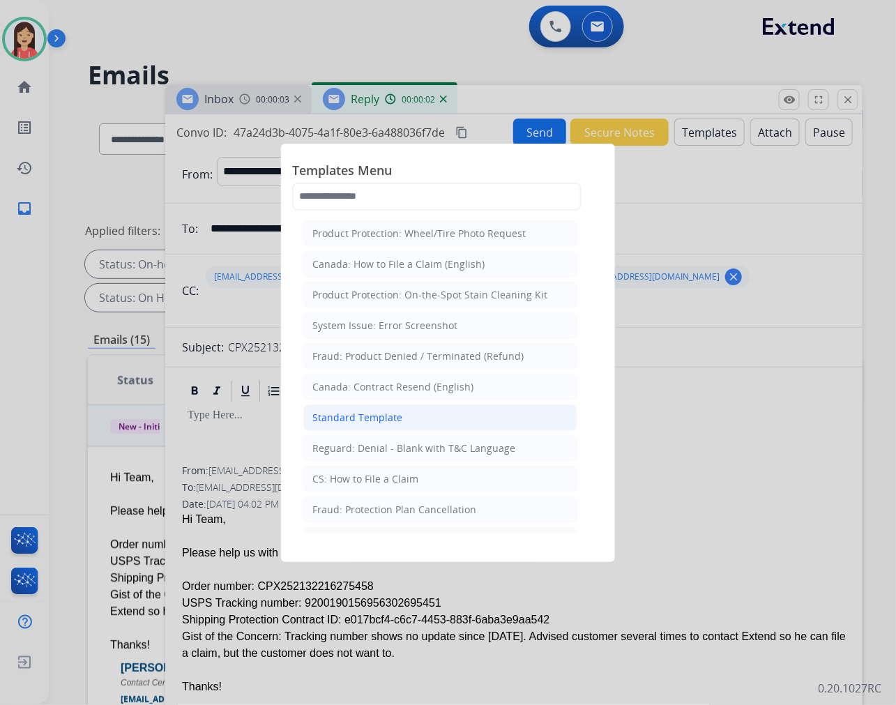
click at [357, 408] on li "Standard Template" at bounding box center [440, 417] width 274 height 26
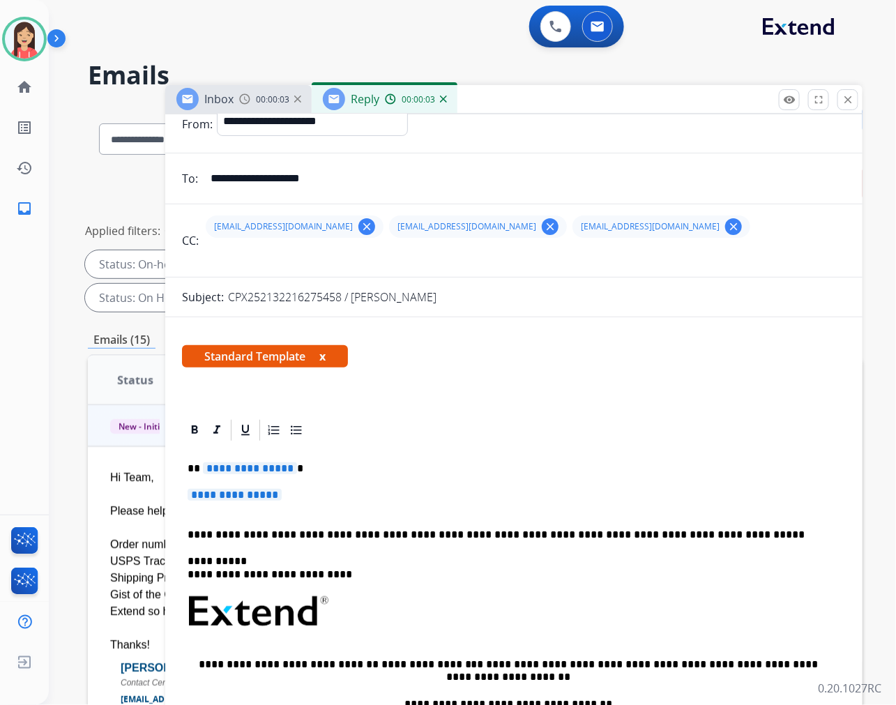
scroll to position [77, 0]
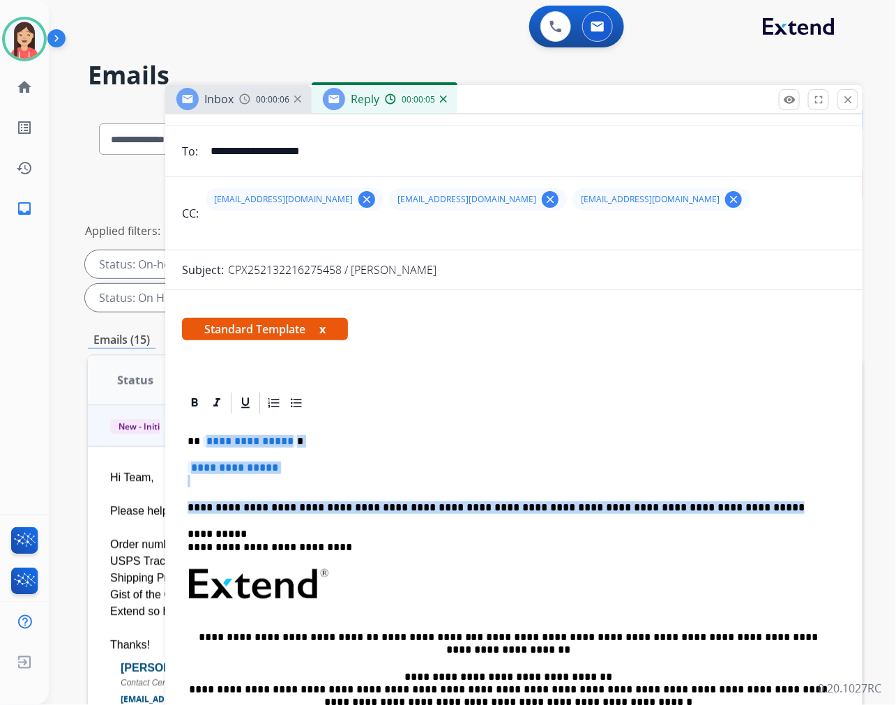
drag, startPoint x: 200, startPoint y: 439, endPoint x: 709, endPoint y: 495, distance: 511.8
click at [709, 495] on div "**********" at bounding box center [514, 616] width 664 height 403
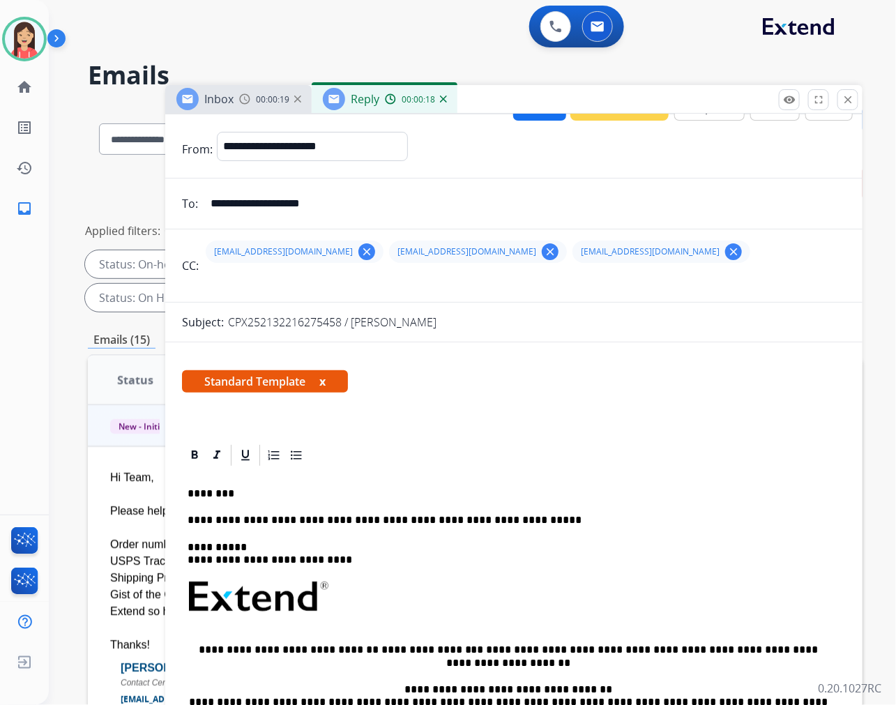
scroll to position [0, 0]
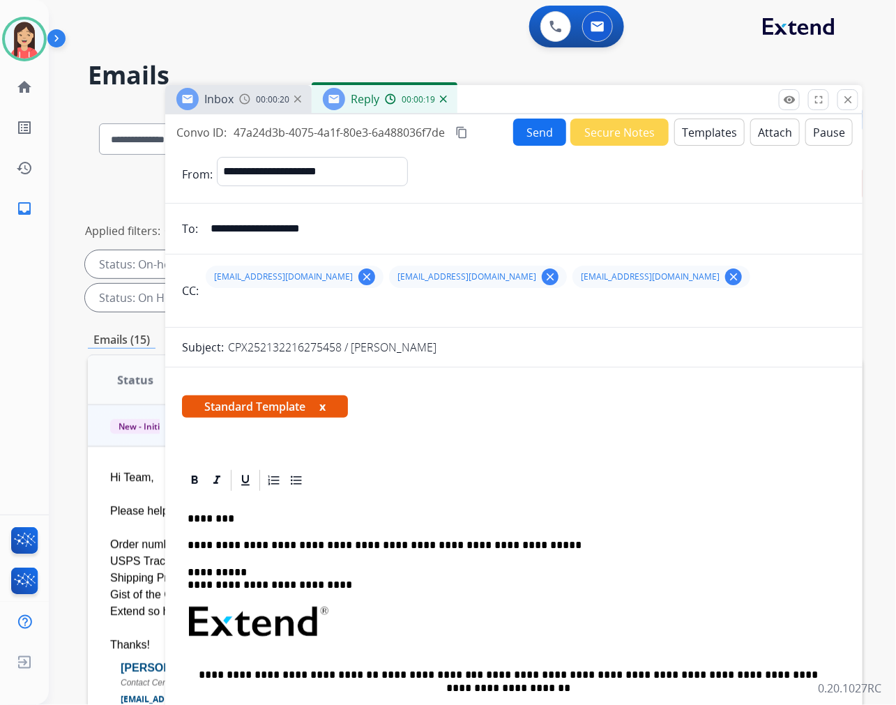
click at [526, 128] on button "Send" at bounding box center [539, 131] width 53 height 27
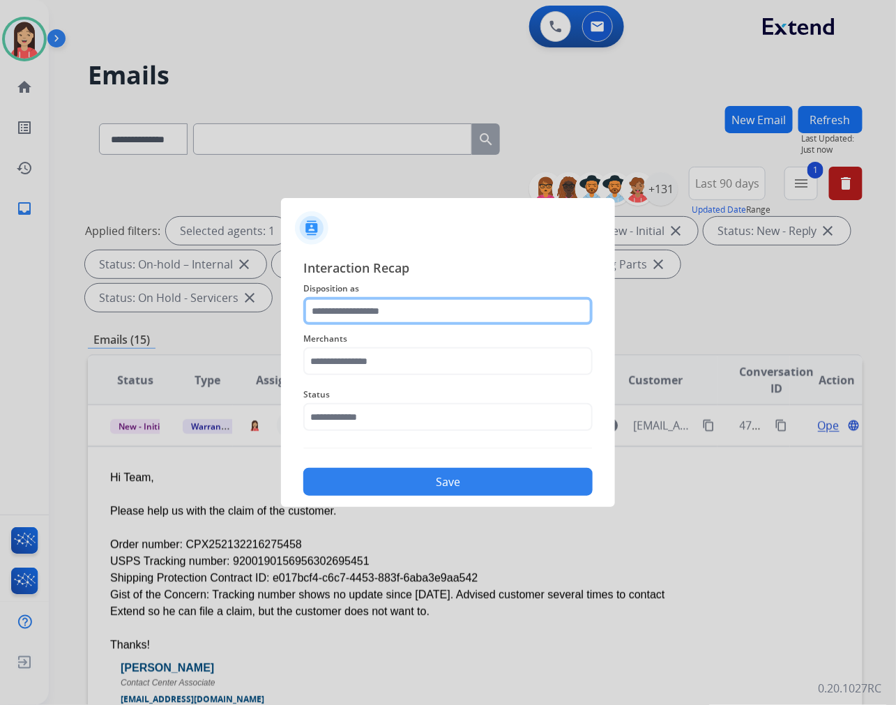
click at [363, 305] on input "text" at bounding box center [447, 311] width 289 height 28
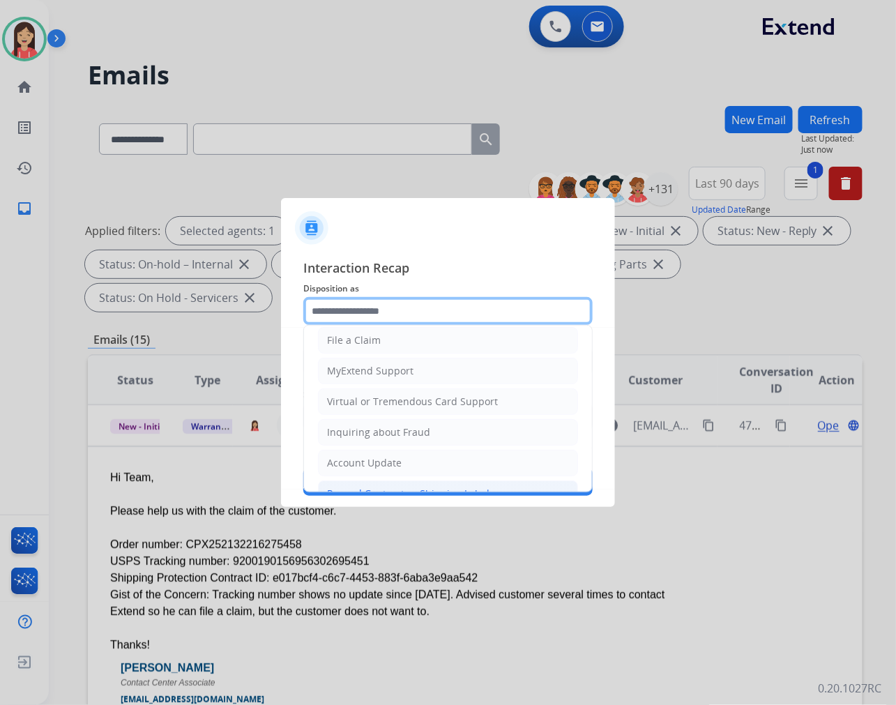
scroll to position [218, 0]
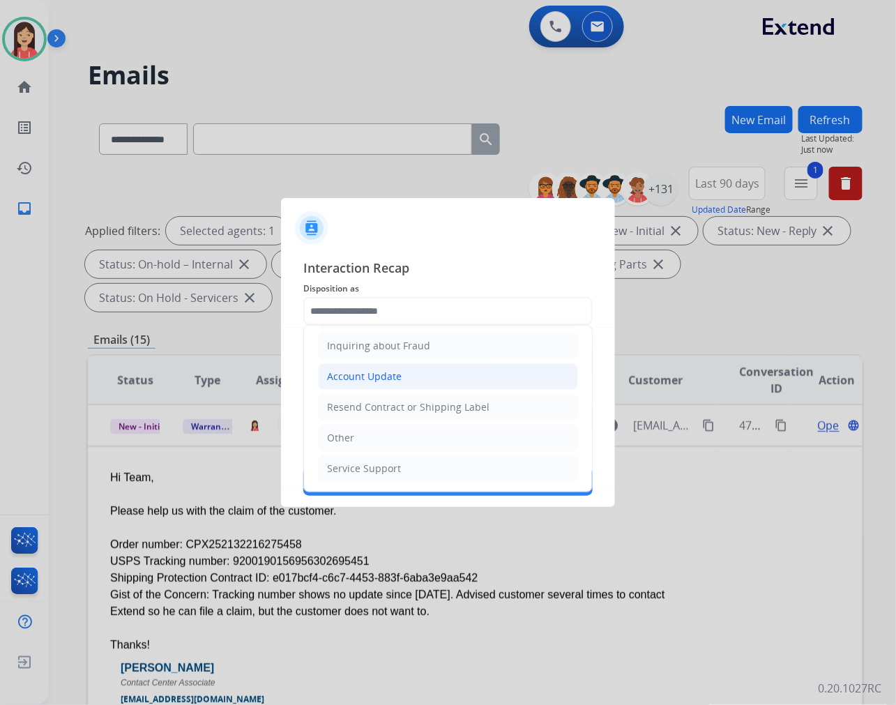
click at [378, 378] on div "Account Update" at bounding box center [364, 376] width 75 height 14
type input "**********"
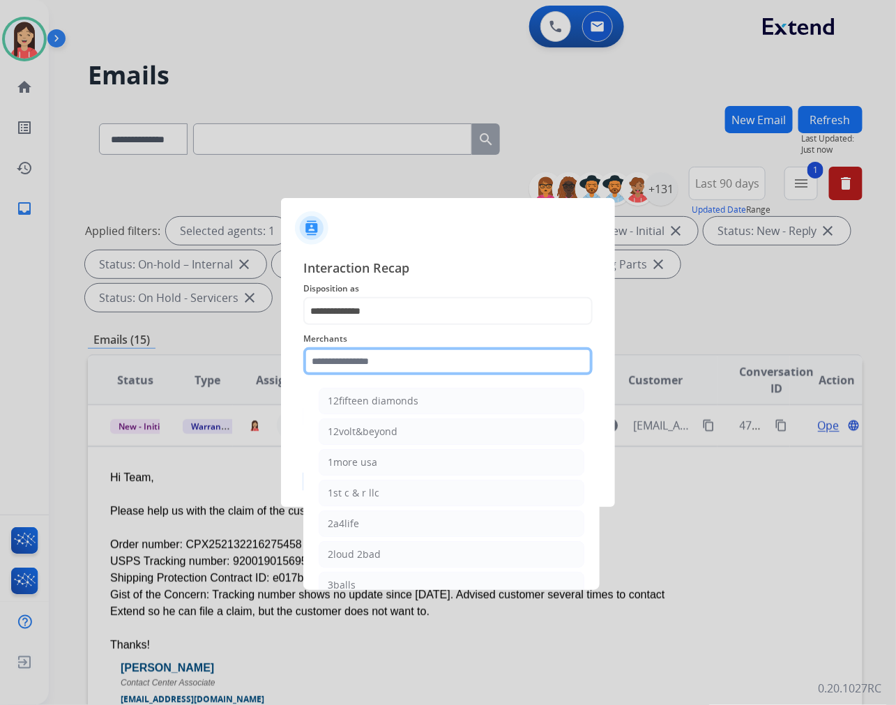
click at [380, 353] on input "text" at bounding box center [447, 361] width 289 height 28
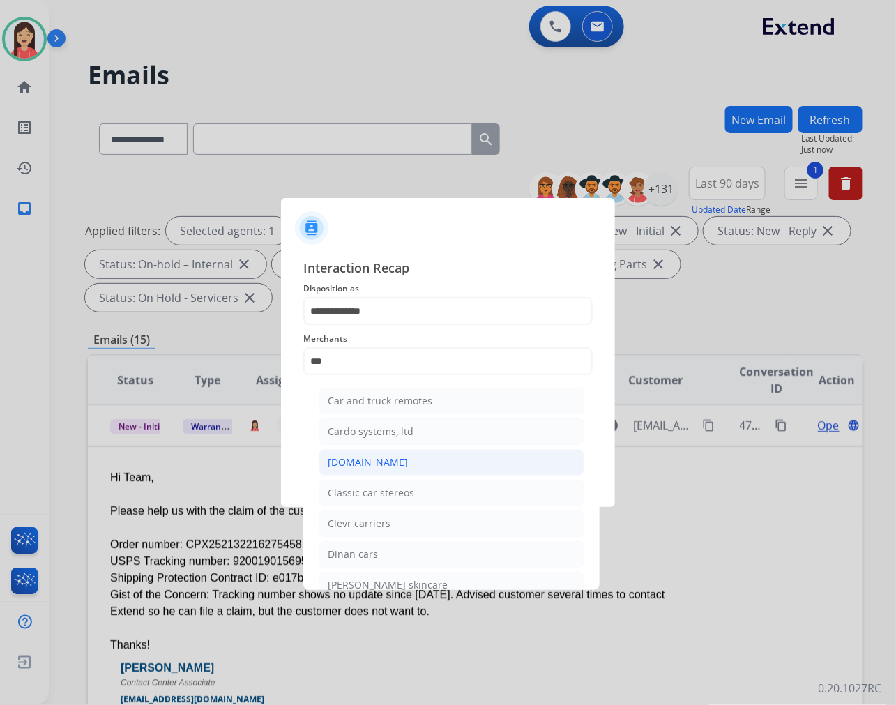
click at [375, 459] on div "[DOMAIN_NAME]" at bounding box center [368, 462] width 80 height 14
type input "**********"
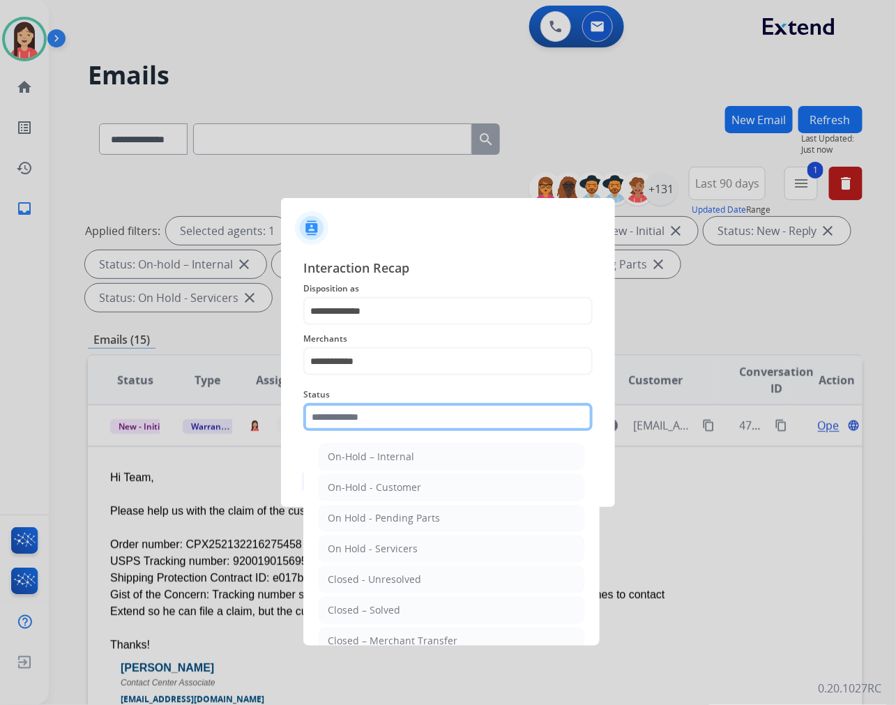
click at [385, 419] on input "text" at bounding box center [447, 417] width 289 height 28
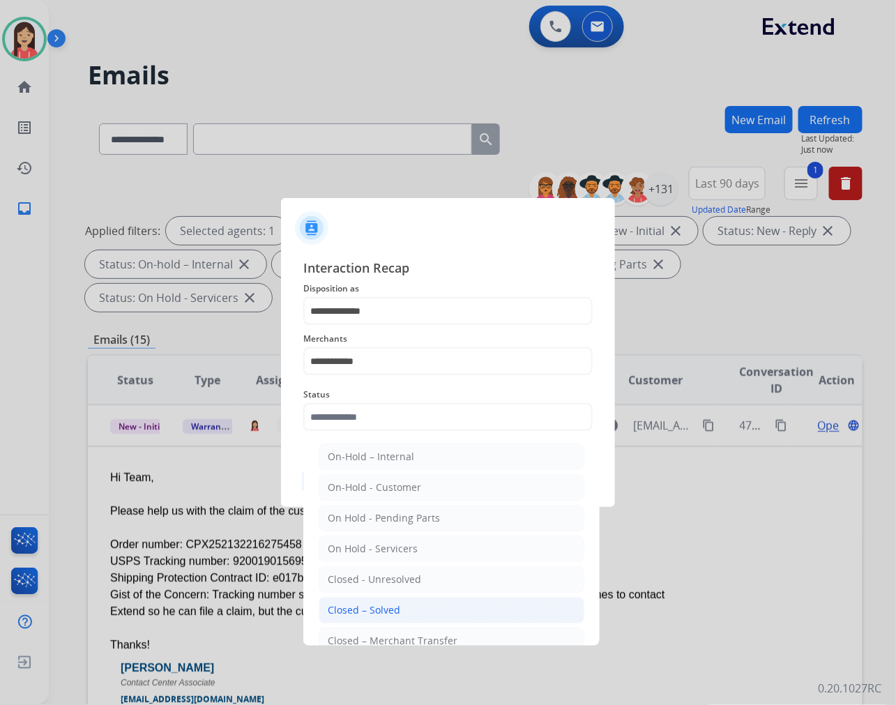
click at [389, 601] on li "Closed – Solved" at bounding box center [452, 610] width 266 height 26
type input "**********"
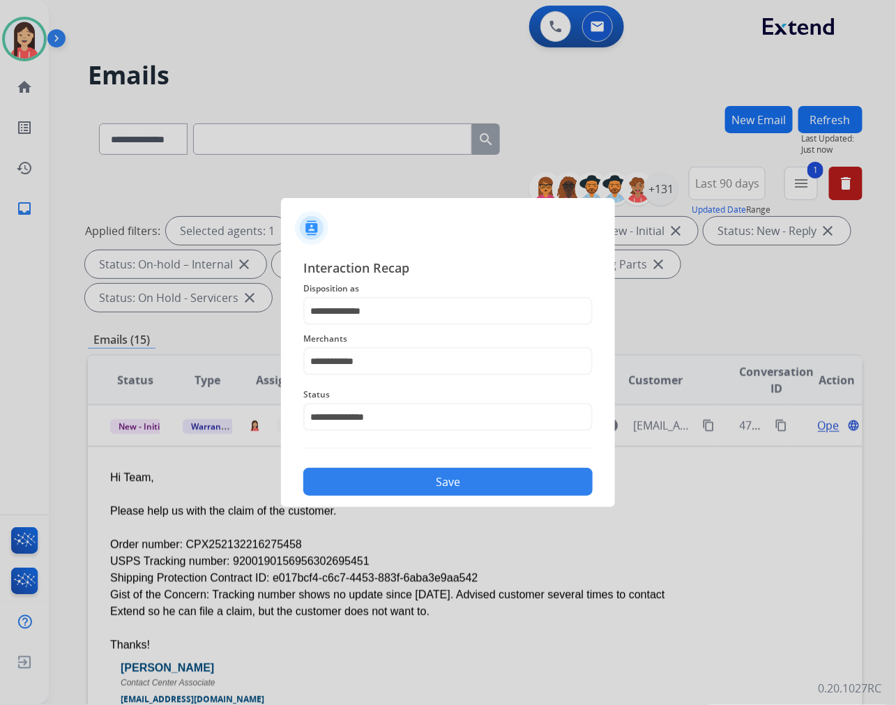
click at [408, 490] on button "Save" at bounding box center [447, 482] width 289 height 28
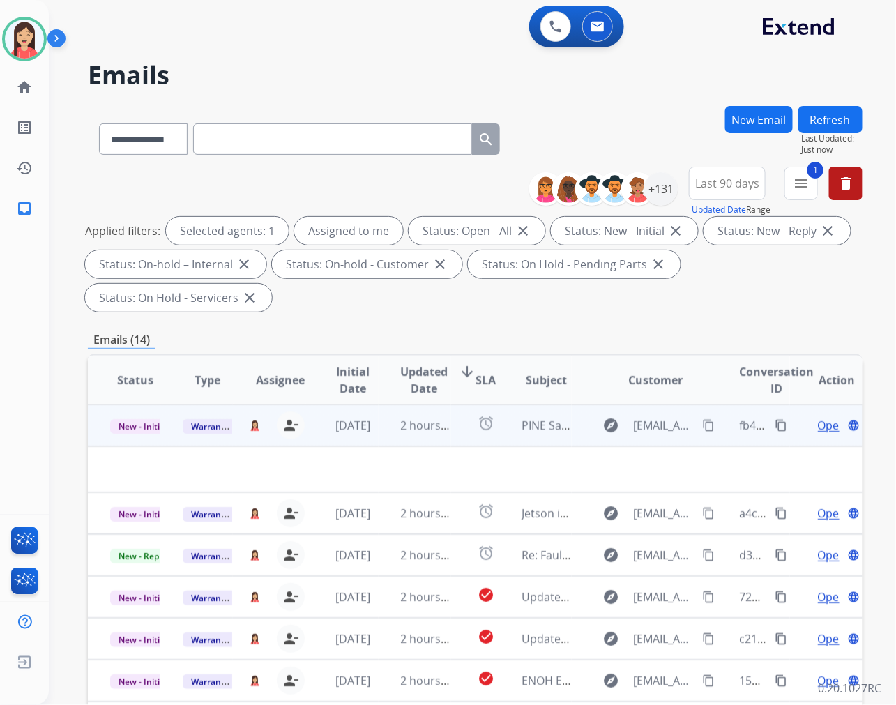
click at [385, 432] on td "2 hours ago" at bounding box center [414, 425] width 72 height 42
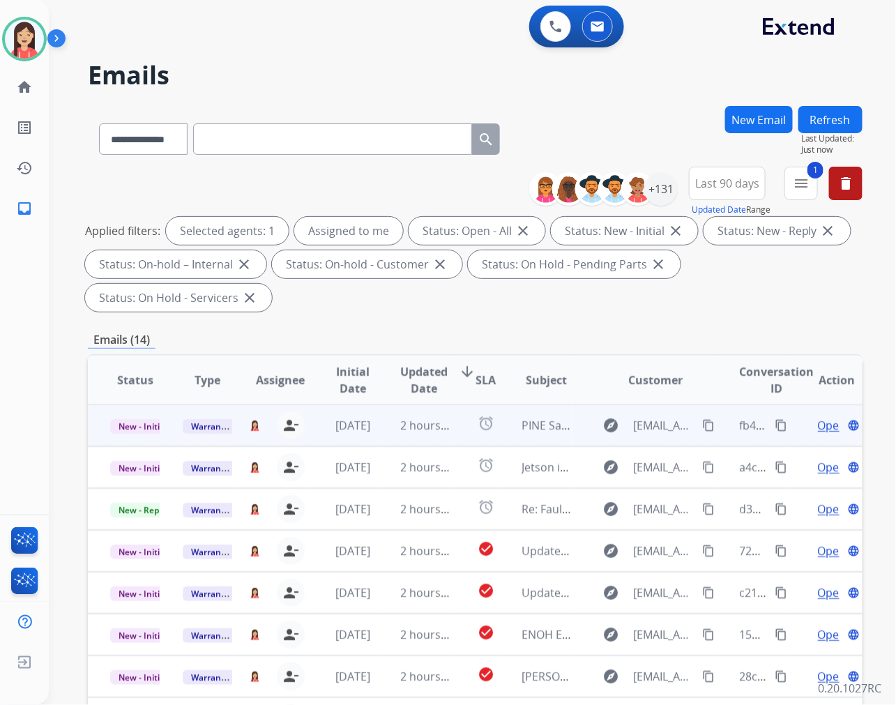
click at [385, 438] on td "2 hours ago" at bounding box center [414, 425] width 72 height 42
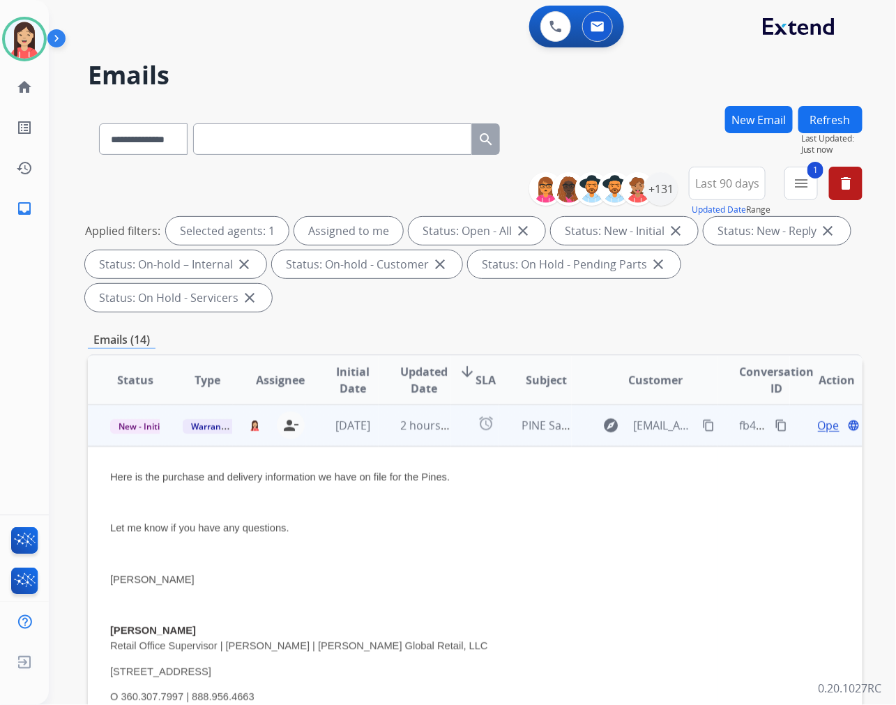
click at [818, 422] on span "Open" at bounding box center [832, 425] width 29 height 17
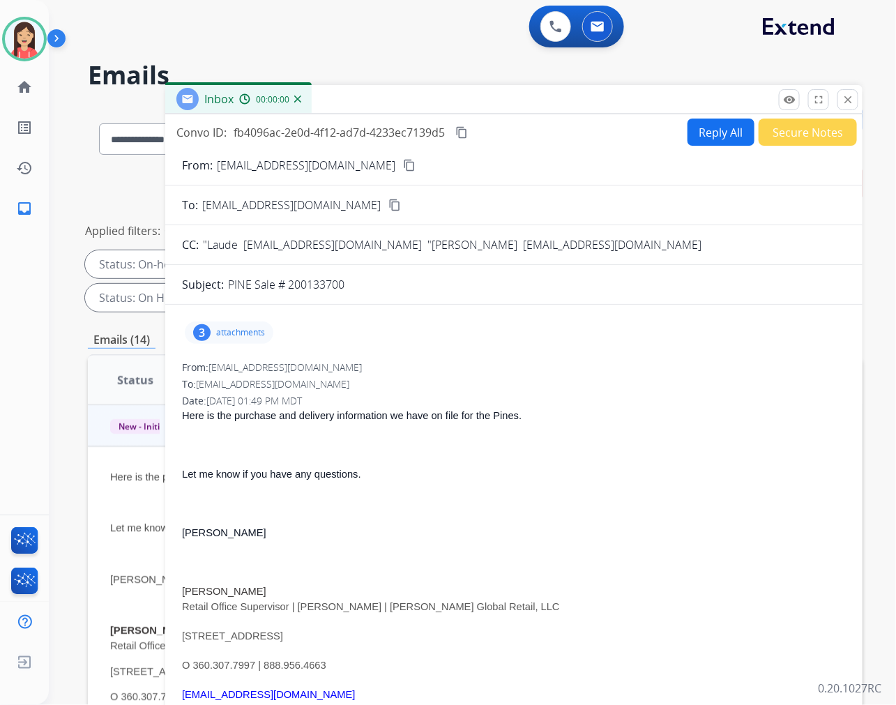
click at [228, 339] on div "3 attachments" at bounding box center [229, 332] width 89 height 22
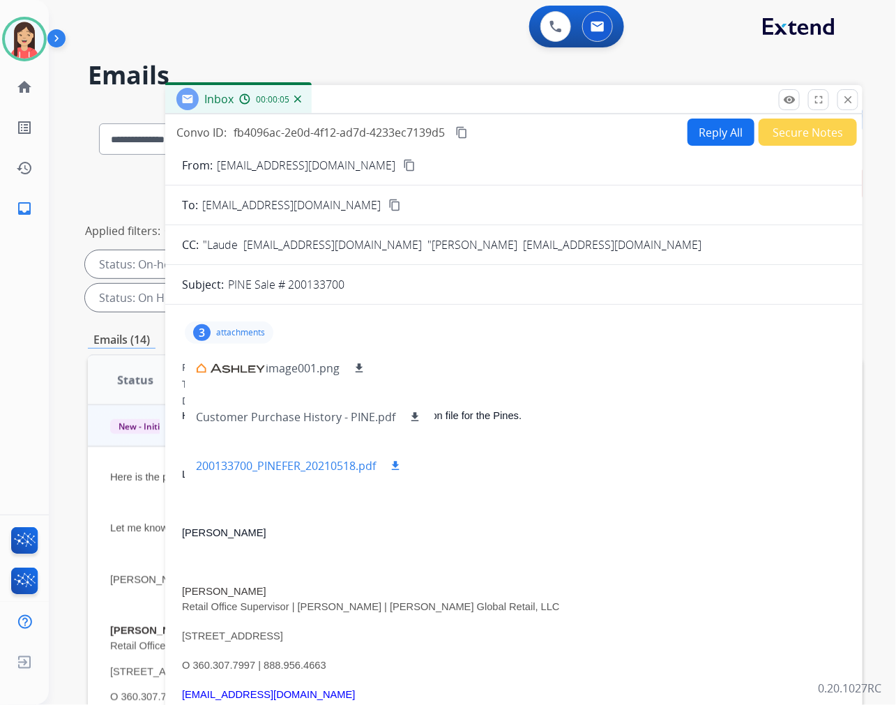
click at [401, 468] on mat-icon "download" at bounding box center [395, 465] width 13 height 13
click at [701, 136] on button "Reply All" at bounding box center [720, 131] width 67 height 27
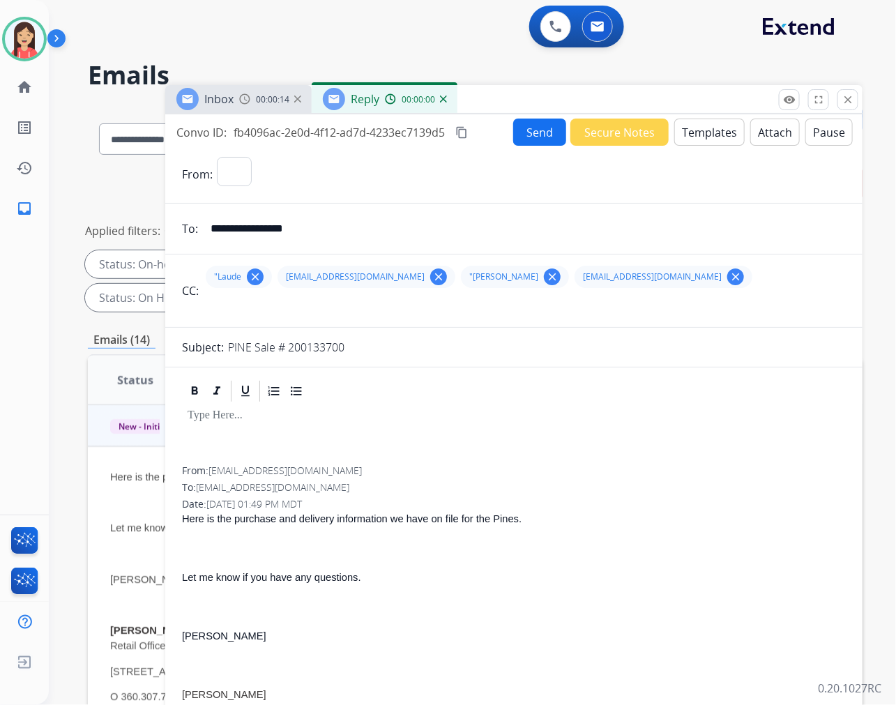
select select "**********"
click at [701, 136] on button "Templates" at bounding box center [709, 131] width 70 height 27
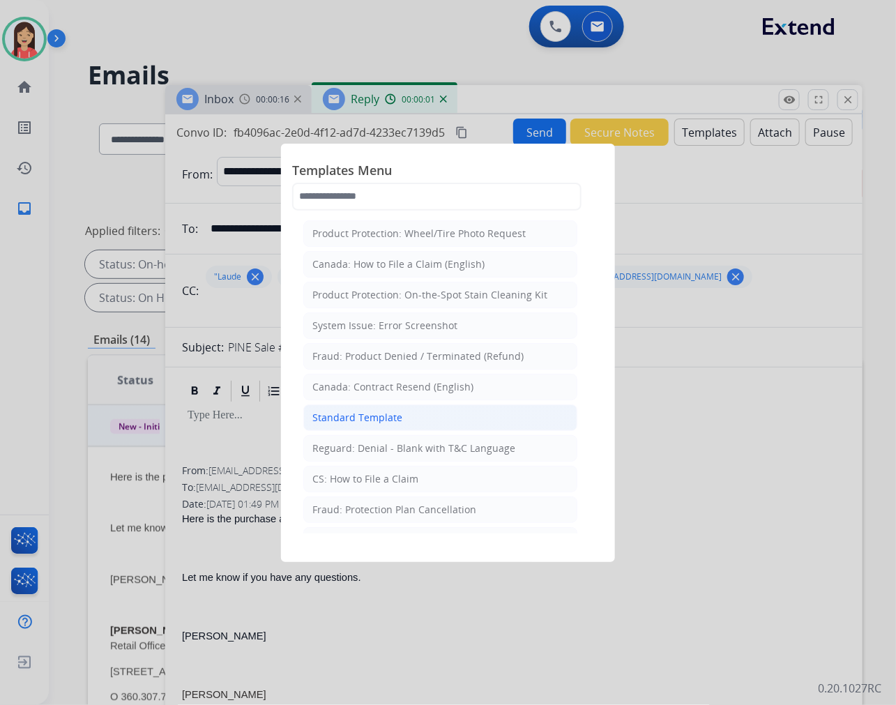
click at [374, 422] on div "Standard Template" at bounding box center [357, 418] width 90 height 14
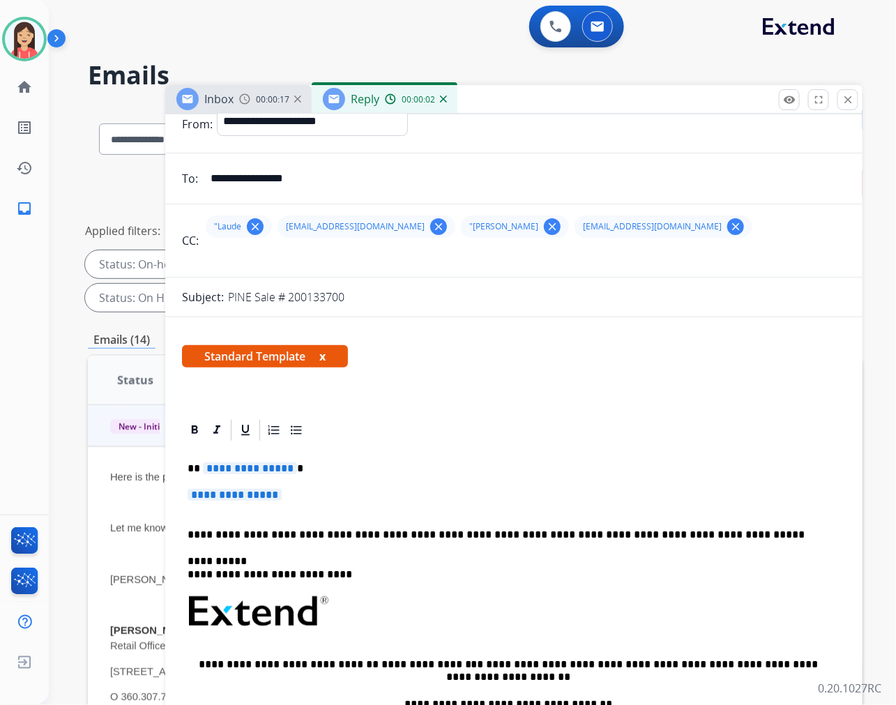
scroll to position [77, 0]
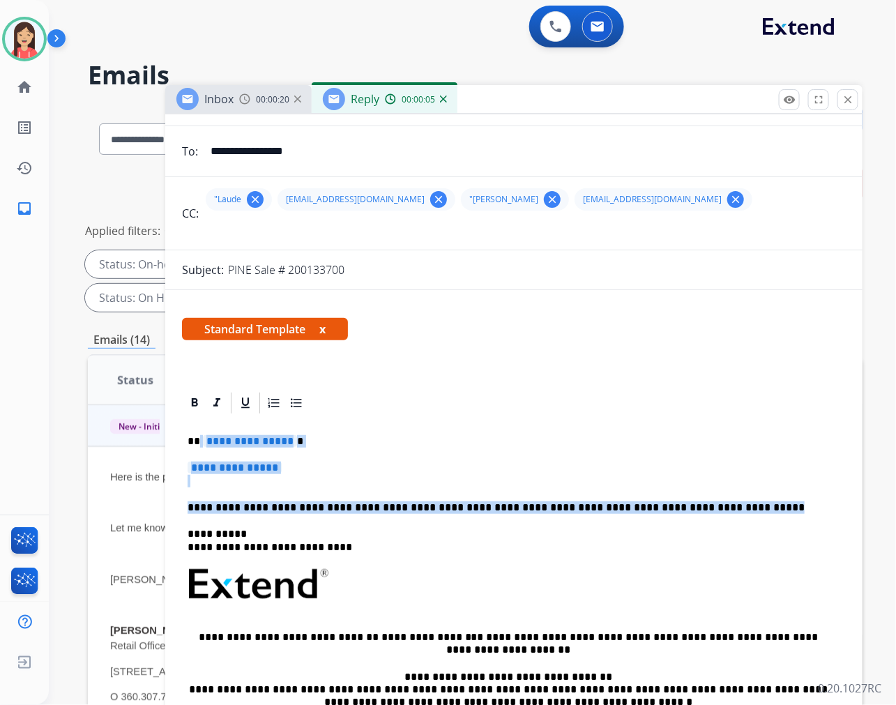
drag, startPoint x: 199, startPoint y: 434, endPoint x: 700, endPoint y: 502, distance: 506.4
click at [700, 502] on div "**********" at bounding box center [514, 616] width 664 height 403
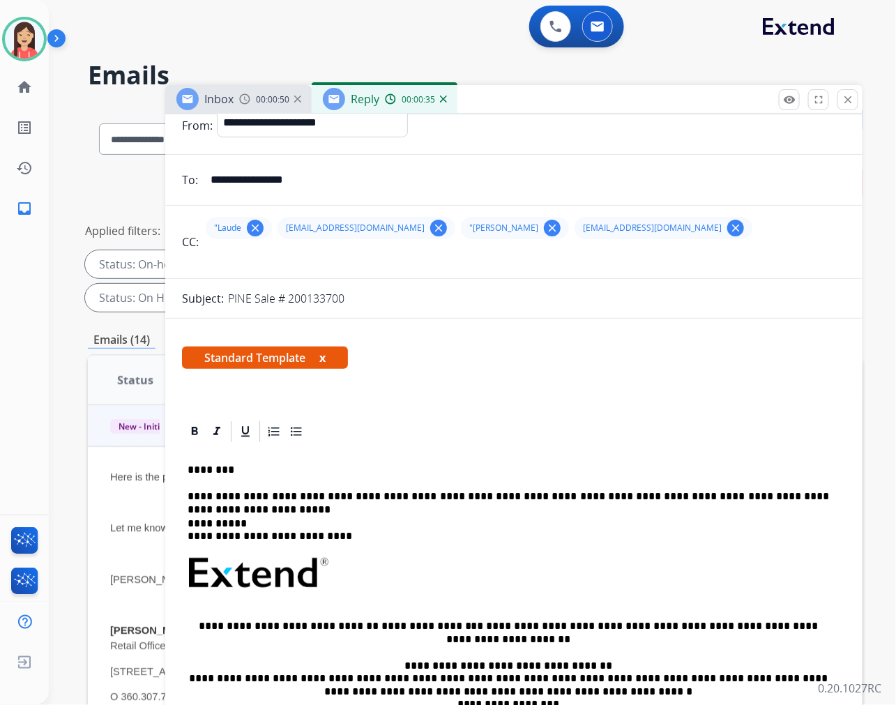
scroll to position [0, 0]
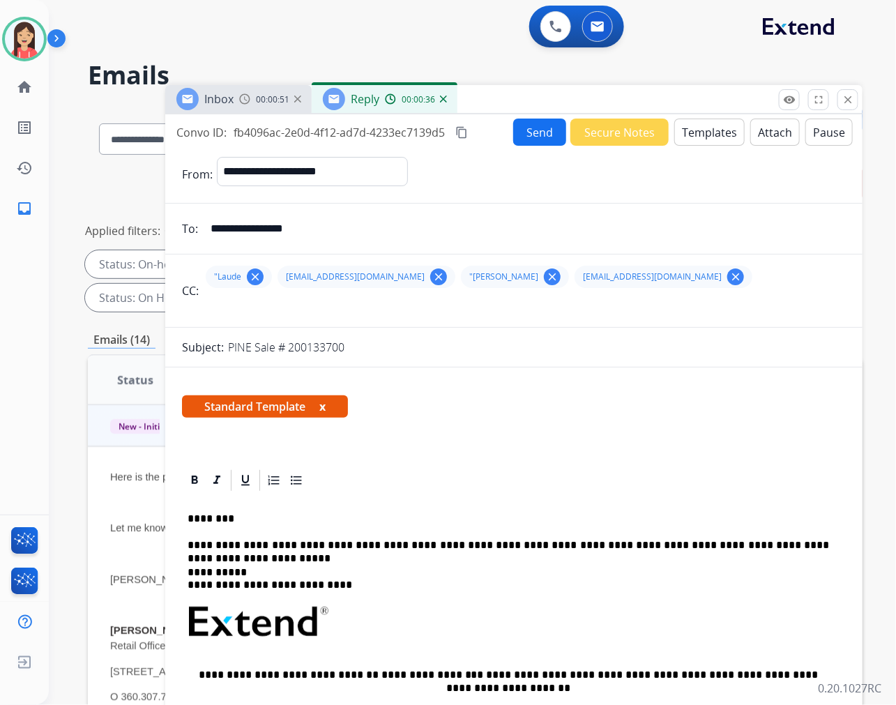
click at [530, 139] on button "Send" at bounding box center [539, 131] width 53 height 27
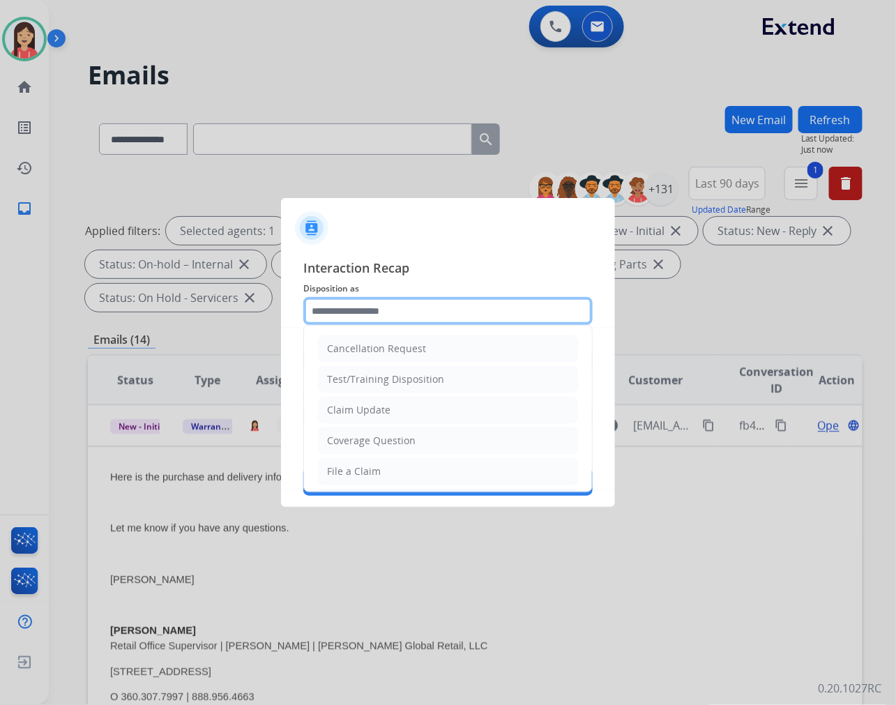
click at [356, 305] on input "text" at bounding box center [447, 311] width 289 height 28
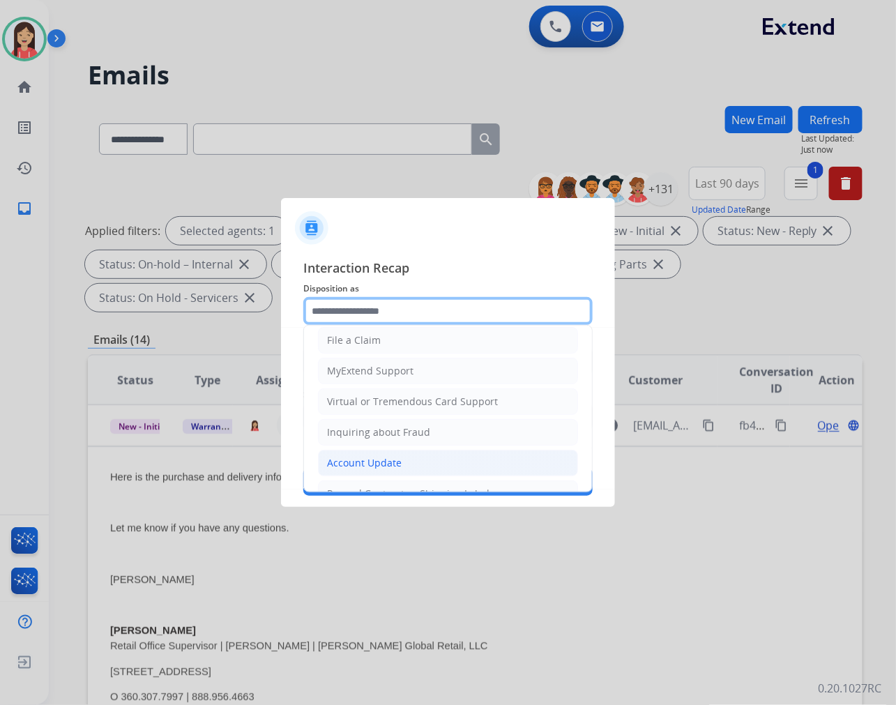
scroll to position [155, 0]
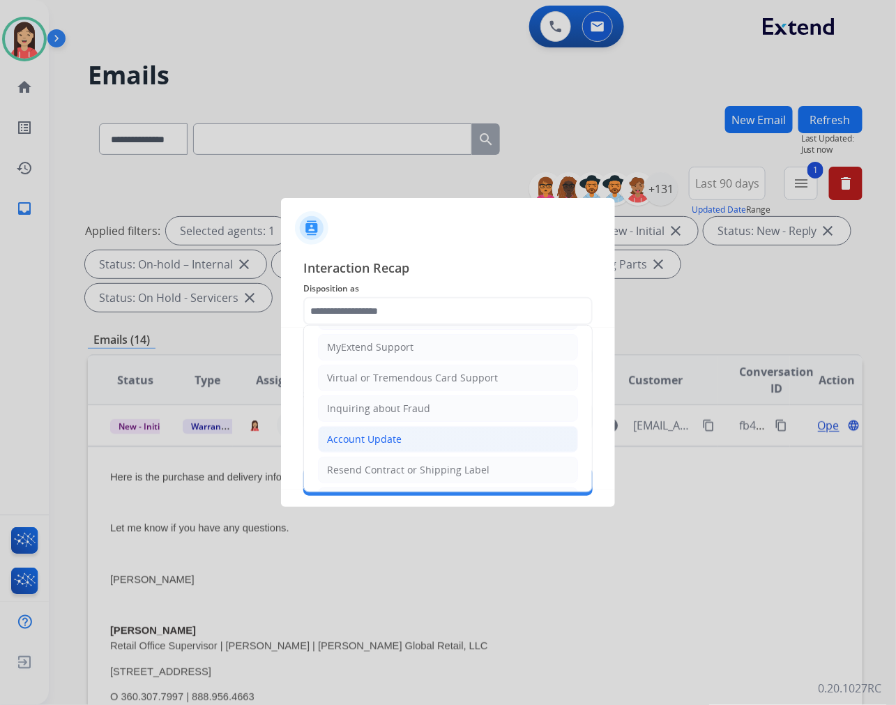
click at [354, 435] on div "Account Update" at bounding box center [364, 439] width 75 height 14
type input "**********"
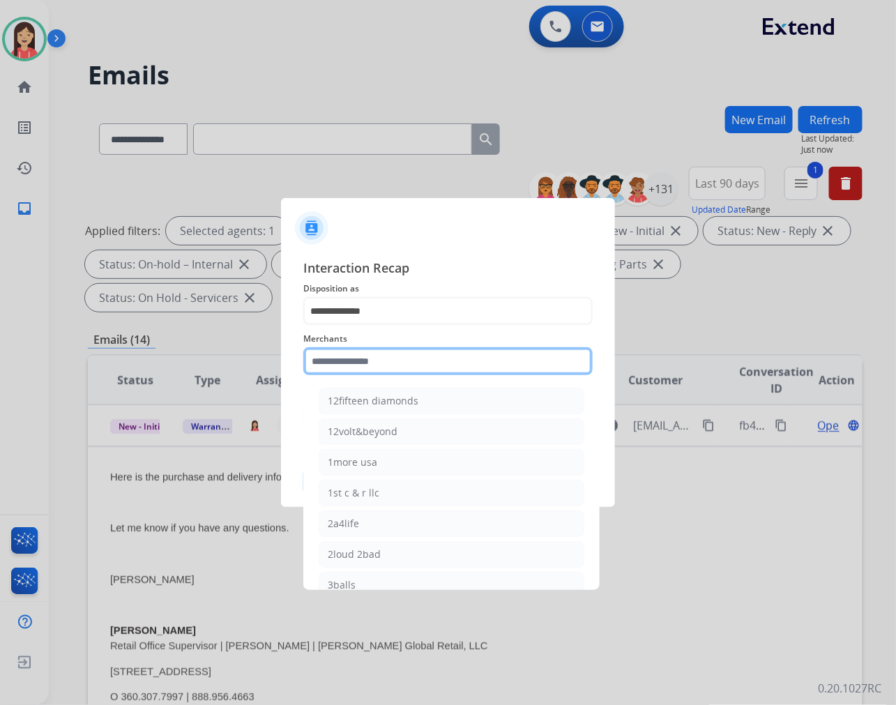
click at [367, 364] on input "text" at bounding box center [447, 361] width 289 height 28
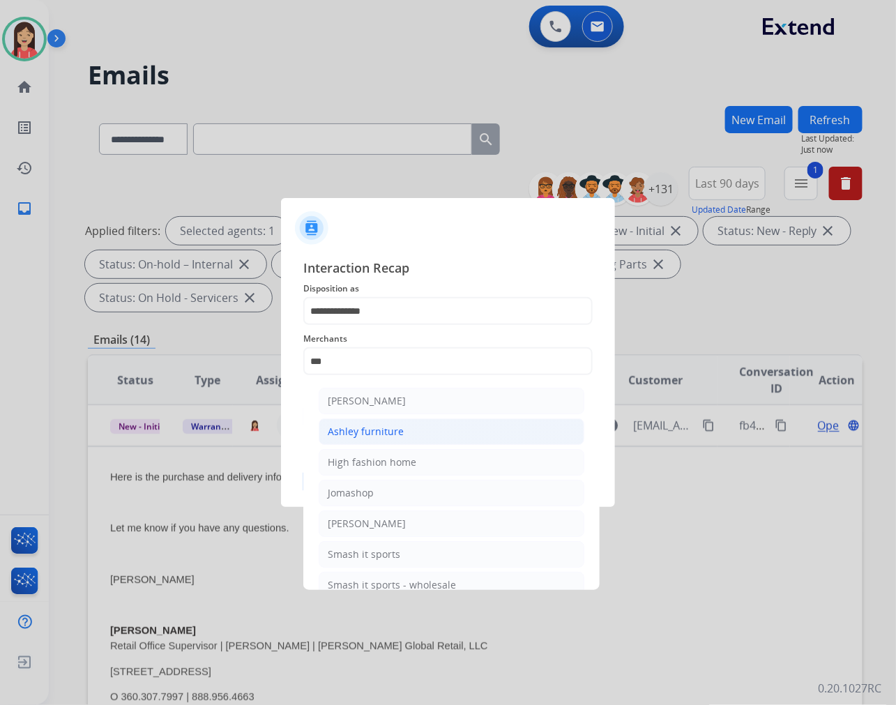
click at [350, 434] on div "Ashley furniture" at bounding box center [366, 431] width 76 height 14
type input "**********"
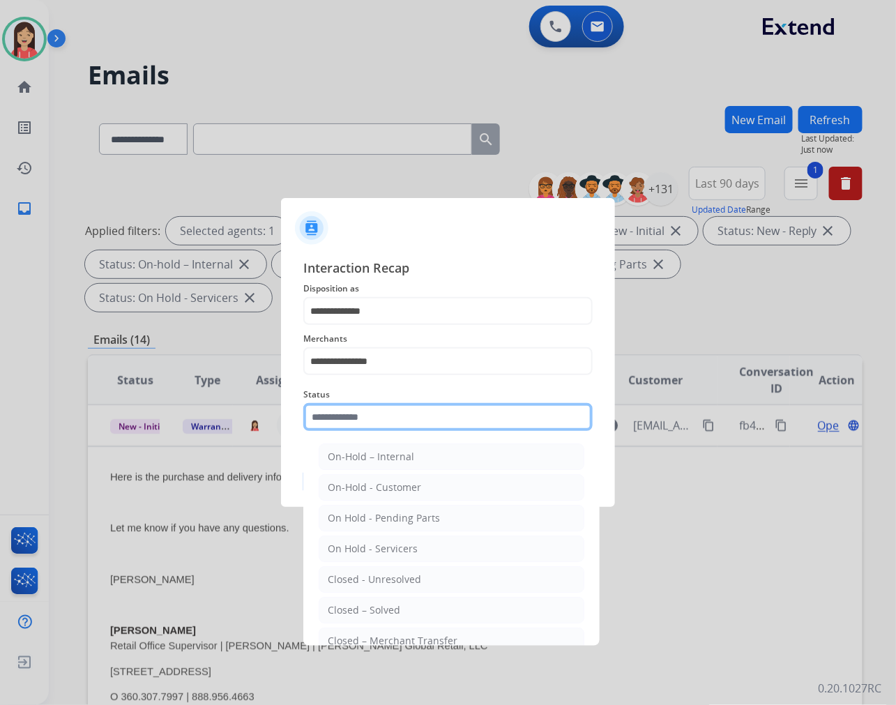
click at [363, 417] on input "text" at bounding box center [447, 417] width 289 height 28
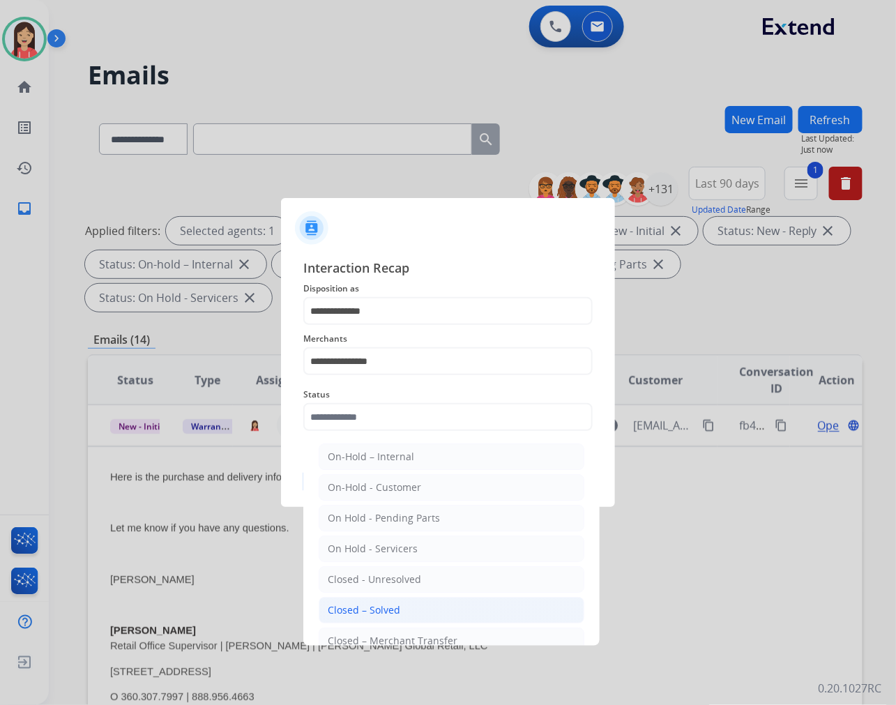
click at [400, 611] on li "Closed – Solved" at bounding box center [452, 610] width 266 height 26
type input "**********"
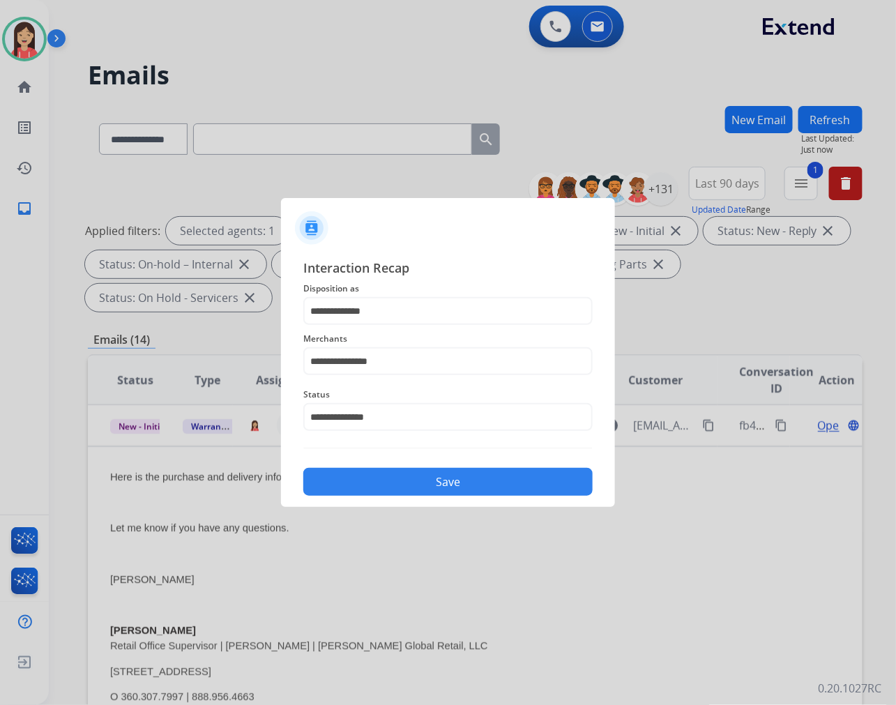
click at [440, 475] on button "Save" at bounding box center [447, 482] width 289 height 28
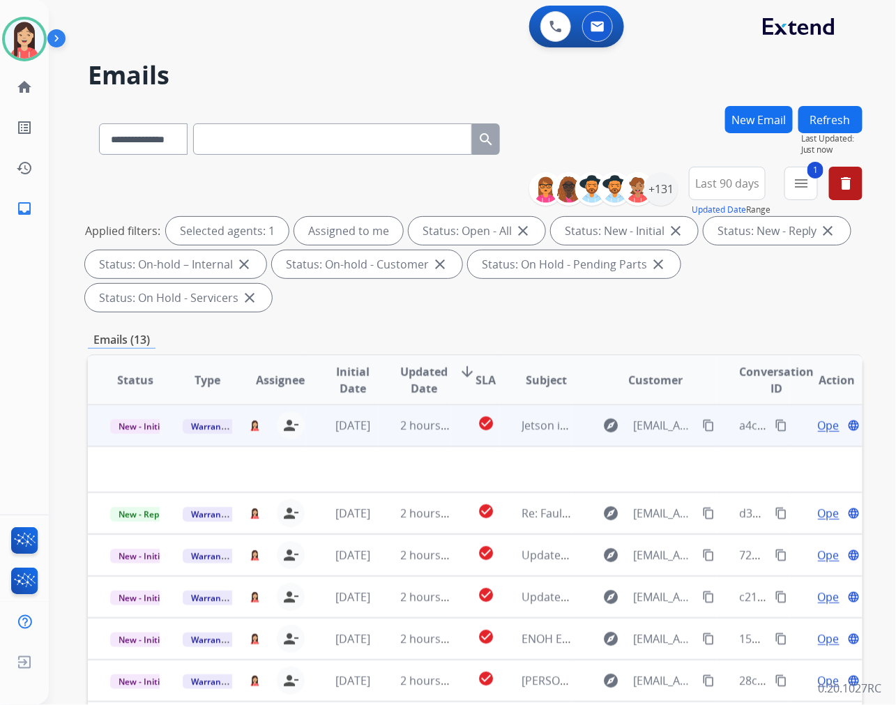
click at [367, 438] on td "[DATE]" at bounding box center [341, 425] width 72 height 42
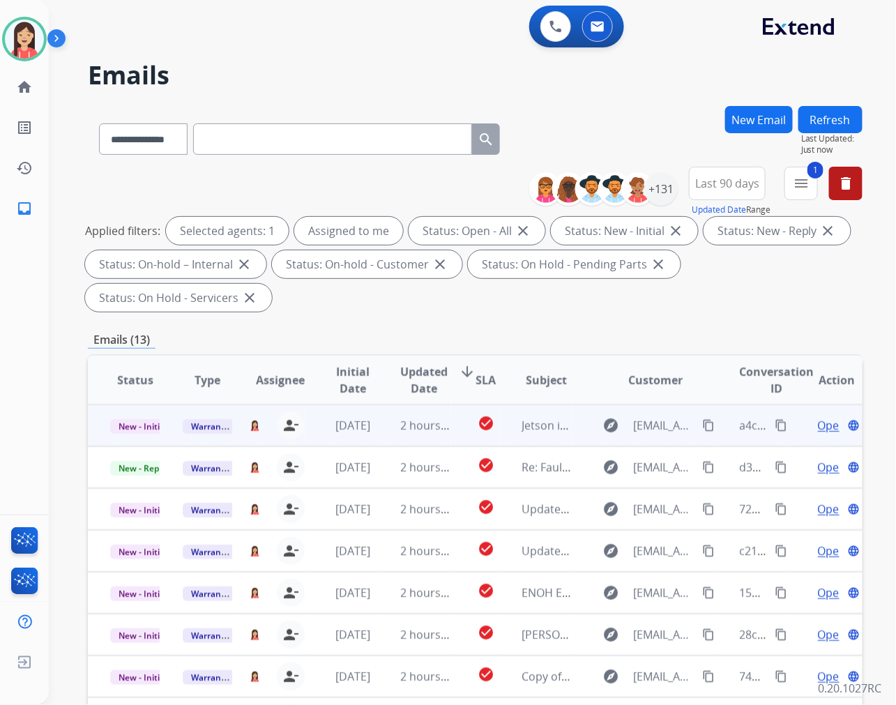
click at [378, 435] on td "2 hours ago" at bounding box center [414, 425] width 72 height 42
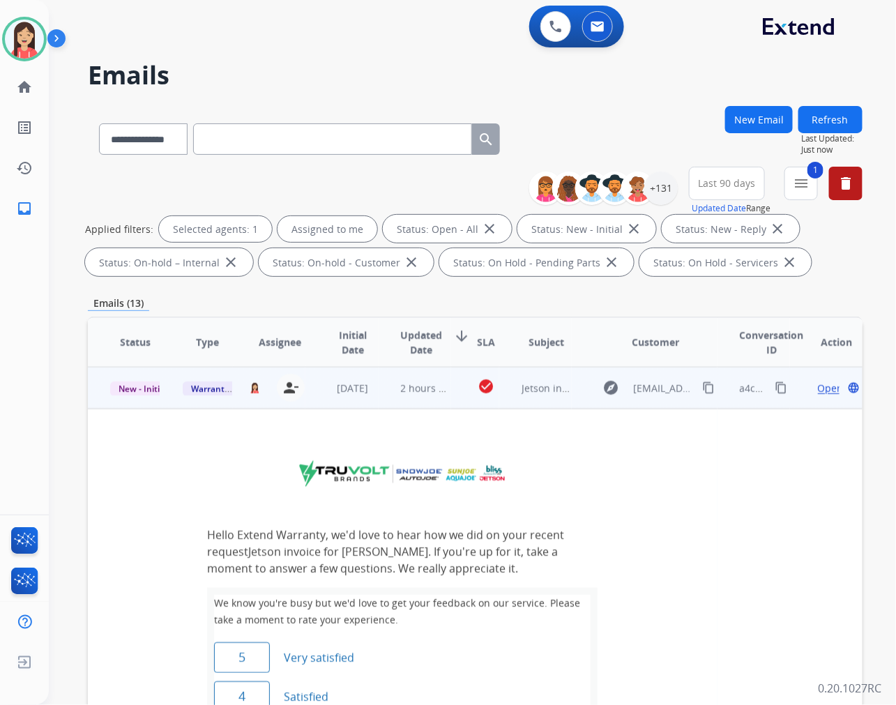
click at [812, 386] on div "Open language" at bounding box center [836, 387] width 49 height 17
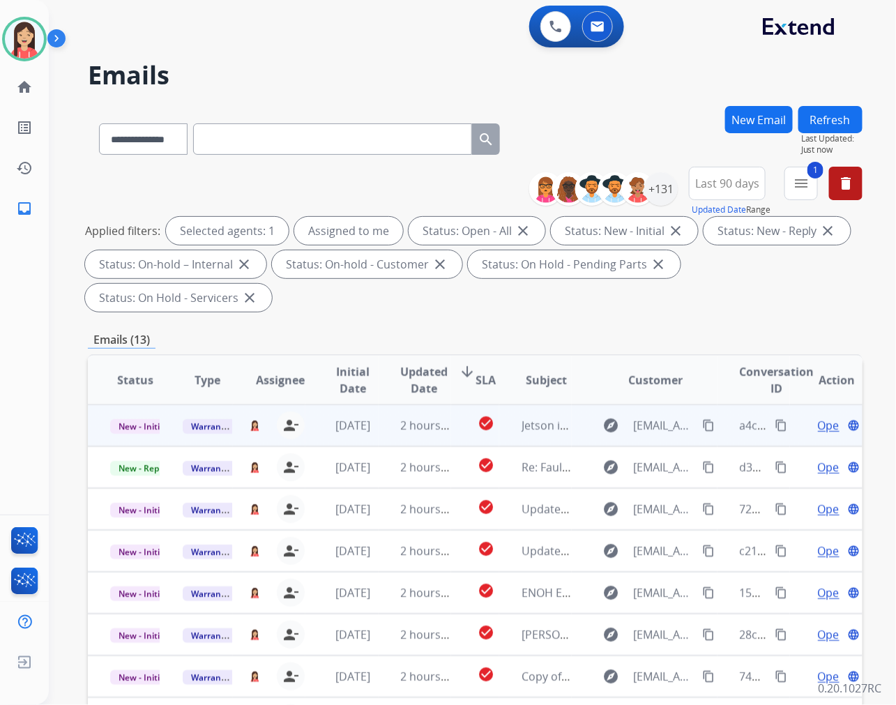
click at [818, 426] on span "Open" at bounding box center [832, 425] width 29 height 17
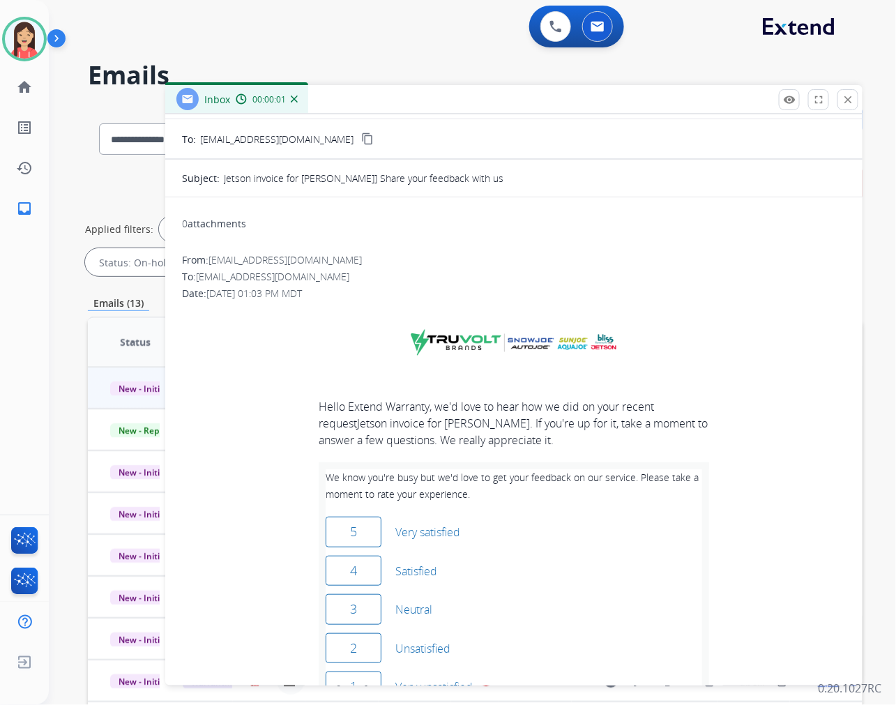
scroll to position [0, 0]
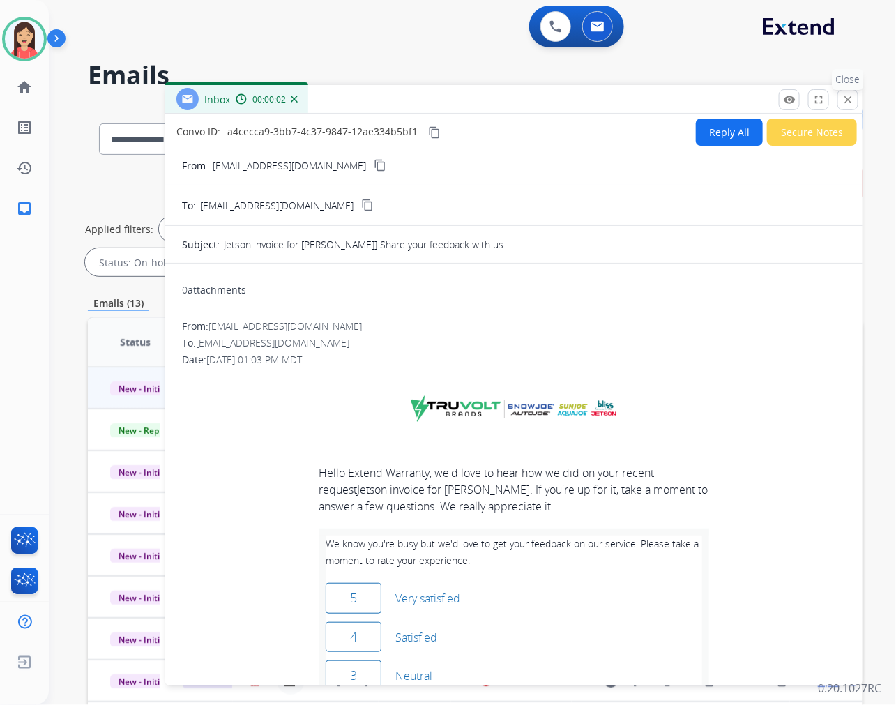
click at [845, 100] on mat-icon "close" at bounding box center [847, 99] width 13 height 13
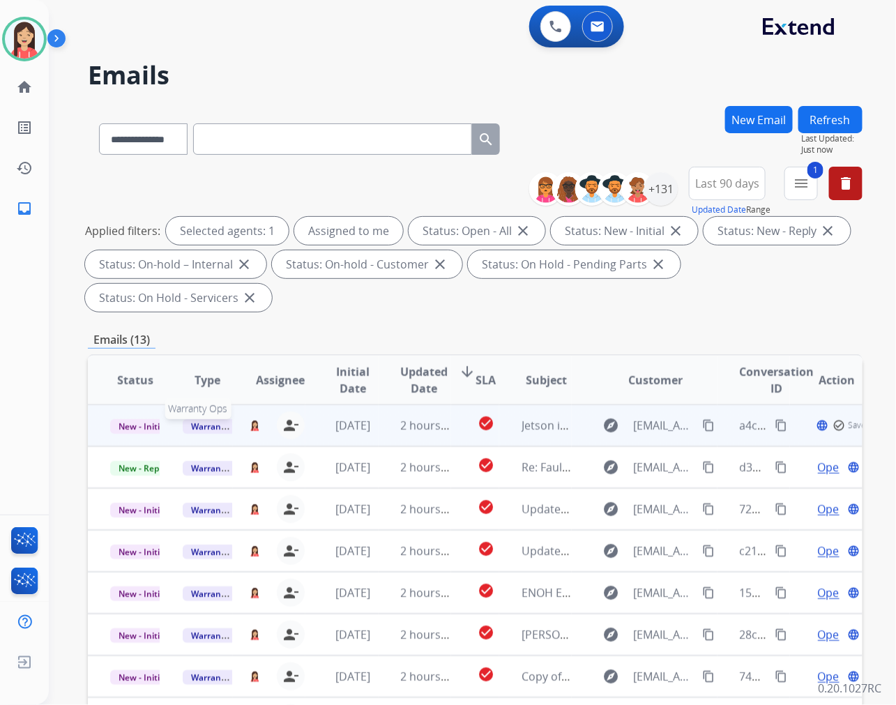
click at [208, 432] on div "Warranty Ops" at bounding box center [207, 425] width 49 height 17
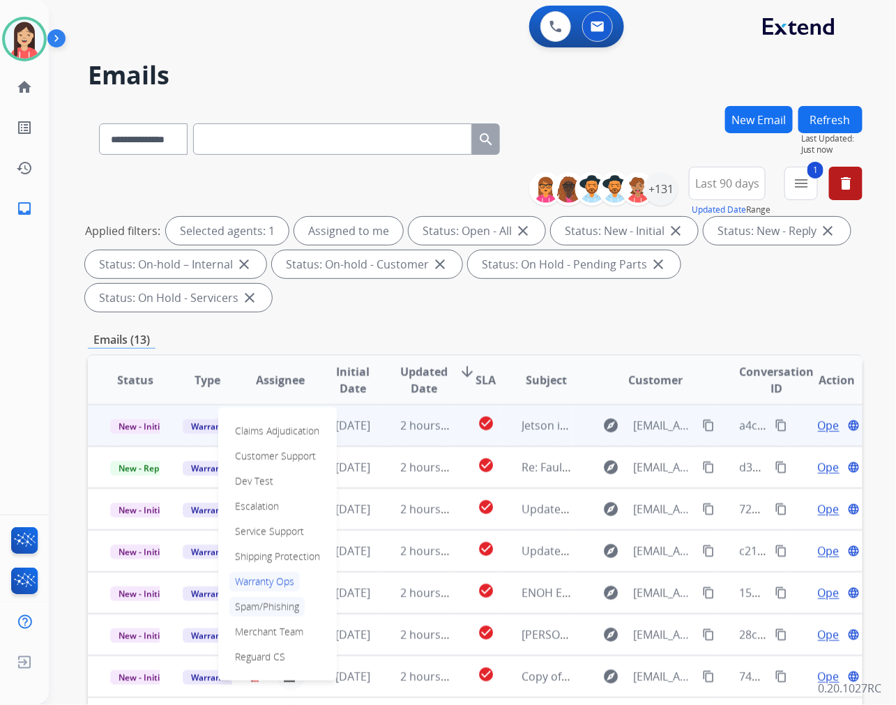
click at [266, 606] on p "Spam/Phishing" at bounding box center [266, 607] width 75 height 20
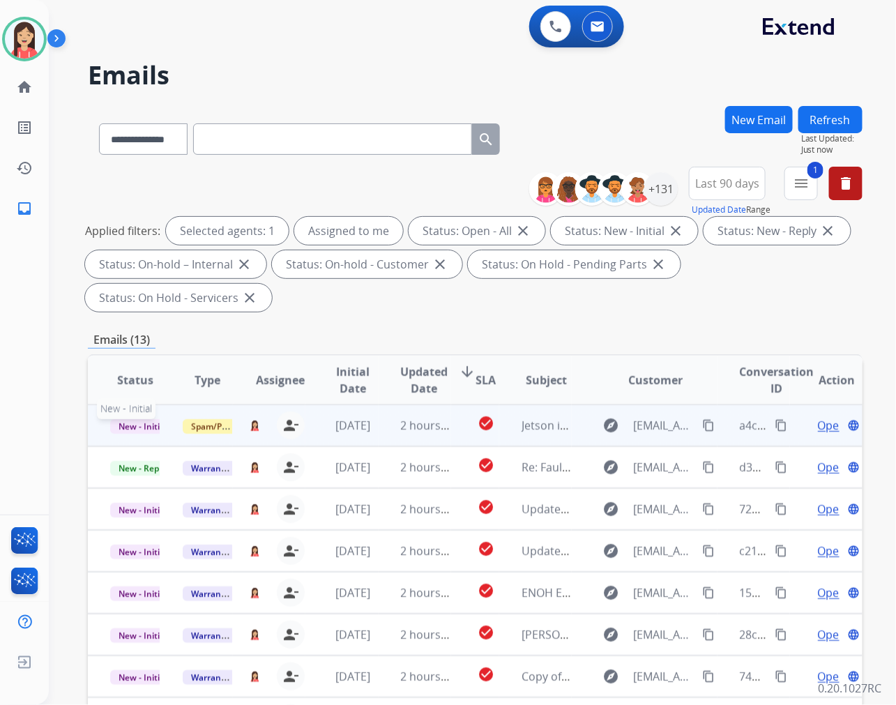
click at [119, 417] on p "New - Initial" at bounding box center [134, 425] width 49 height 17
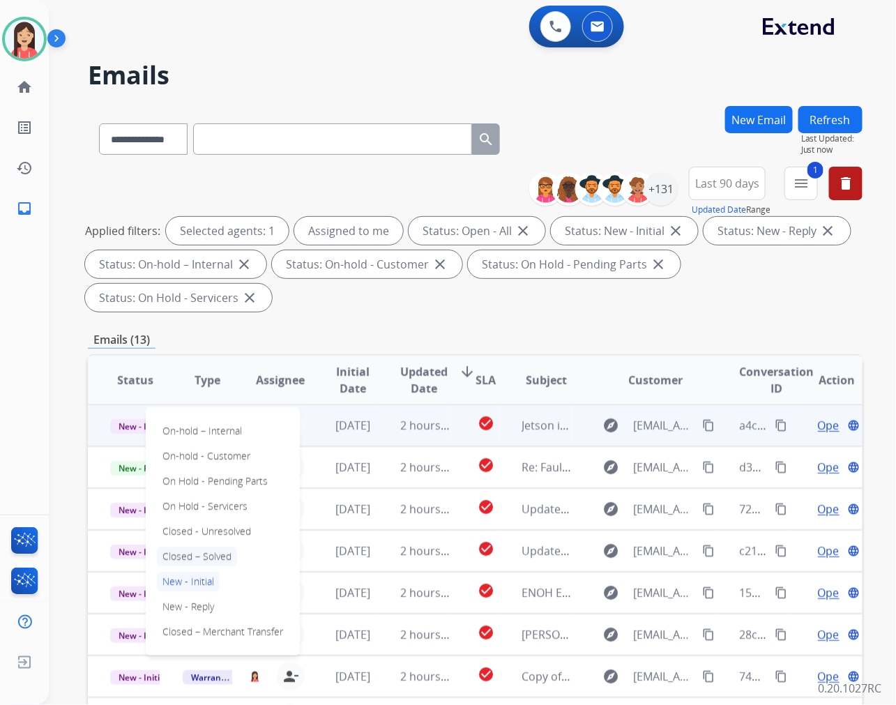
click at [195, 555] on p "Closed – Solved" at bounding box center [197, 556] width 80 height 20
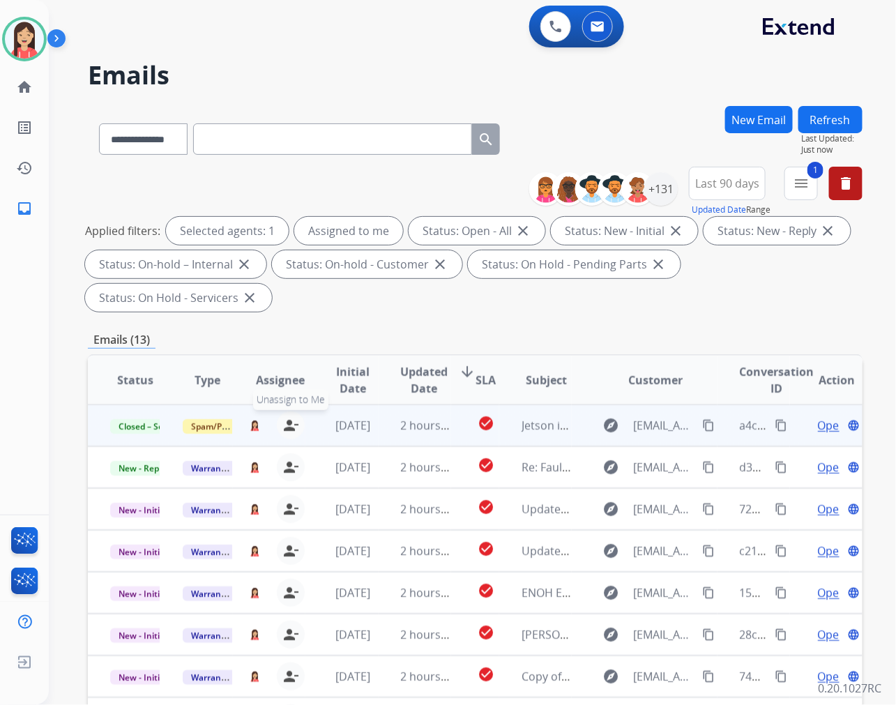
click at [293, 422] on mat-icon "person_remove" at bounding box center [290, 425] width 17 height 17
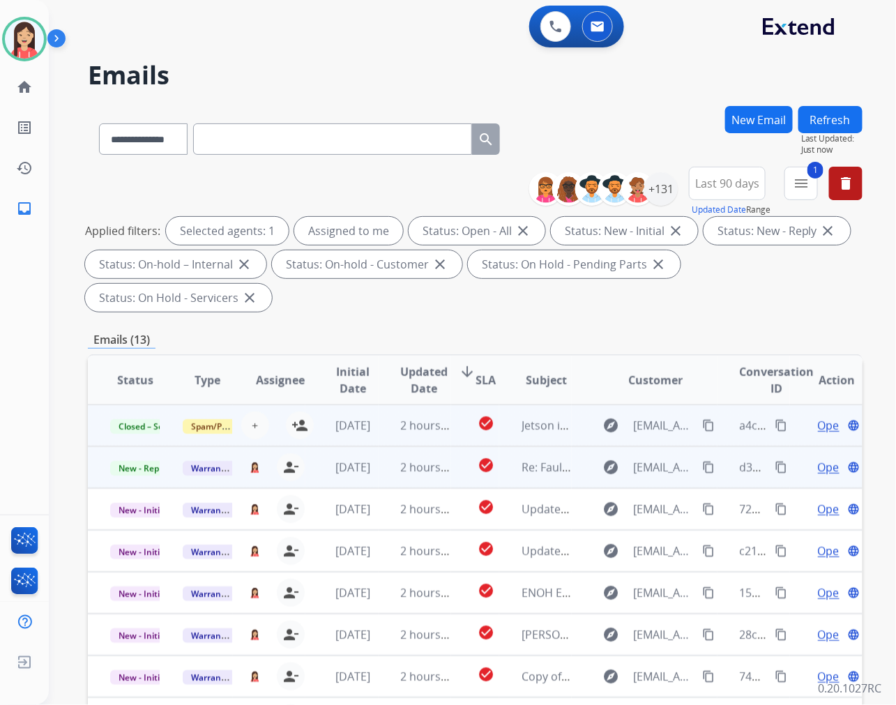
click at [383, 477] on td "2 hours ago" at bounding box center [414, 467] width 72 height 42
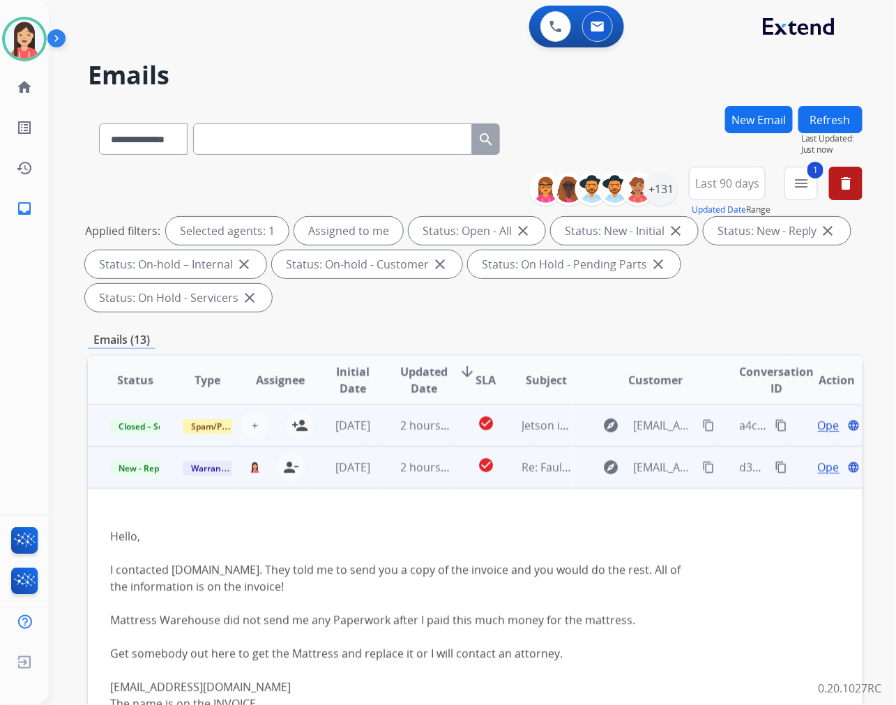
click at [818, 468] on span "Open" at bounding box center [832, 467] width 29 height 17
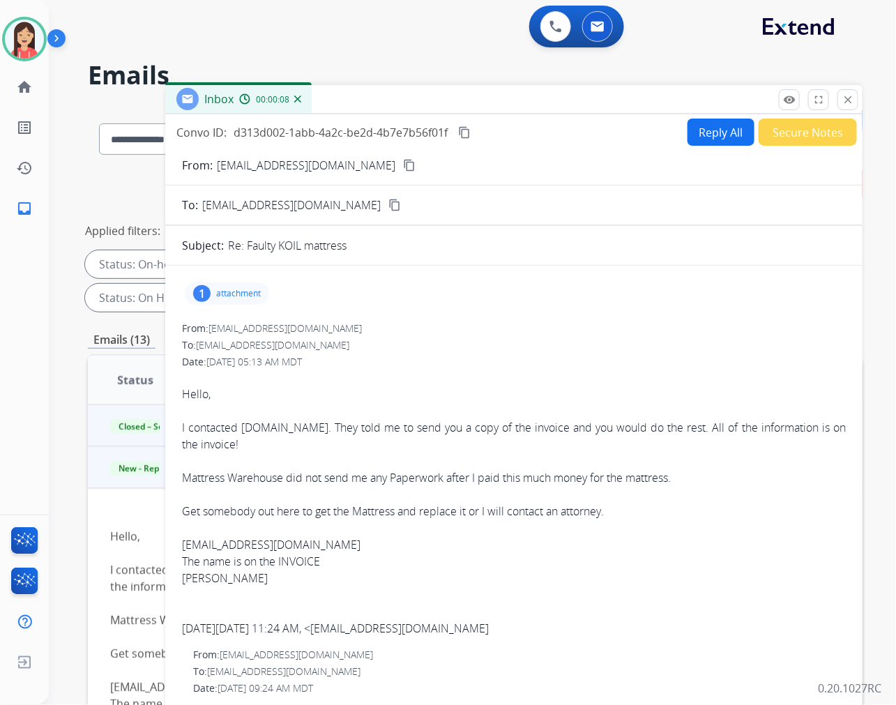
click at [247, 293] on p "attachment" at bounding box center [238, 293] width 45 height 11
click at [362, 324] on mat-icon "download" at bounding box center [361, 329] width 13 height 13
click at [570, 339] on div "To: [EMAIL_ADDRESS][DOMAIN_NAME]" at bounding box center [514, 345] width 664 height 14
click at [520, 343] on div "To: [EMAIL_ADDRESS][DOMAIN_NAME]" at bounding box center [514, 345] width 664 height 14
click at [698, 135] on button "Reply All" at bounding box center [720, 131] width 67 height 27
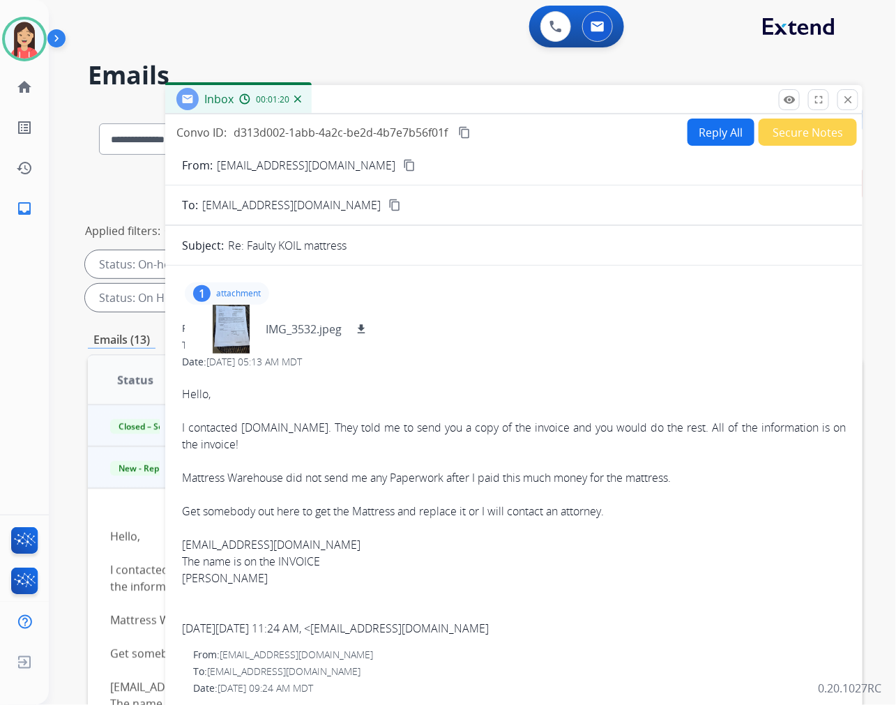
select select "**********"
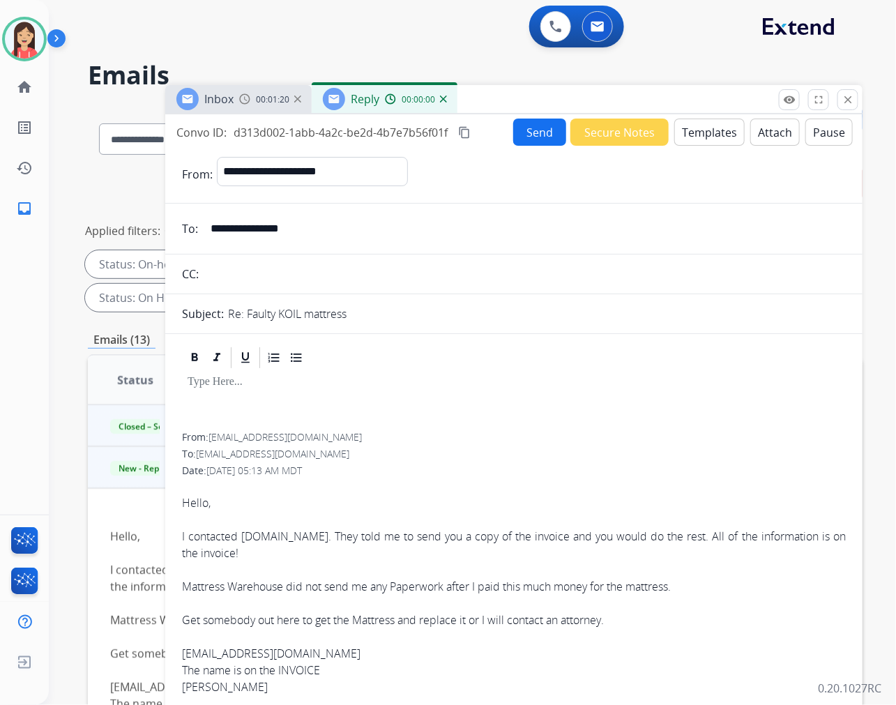
click at [698, 135] on button "Templates" at bounding box center [709, 131] width 70 height 27
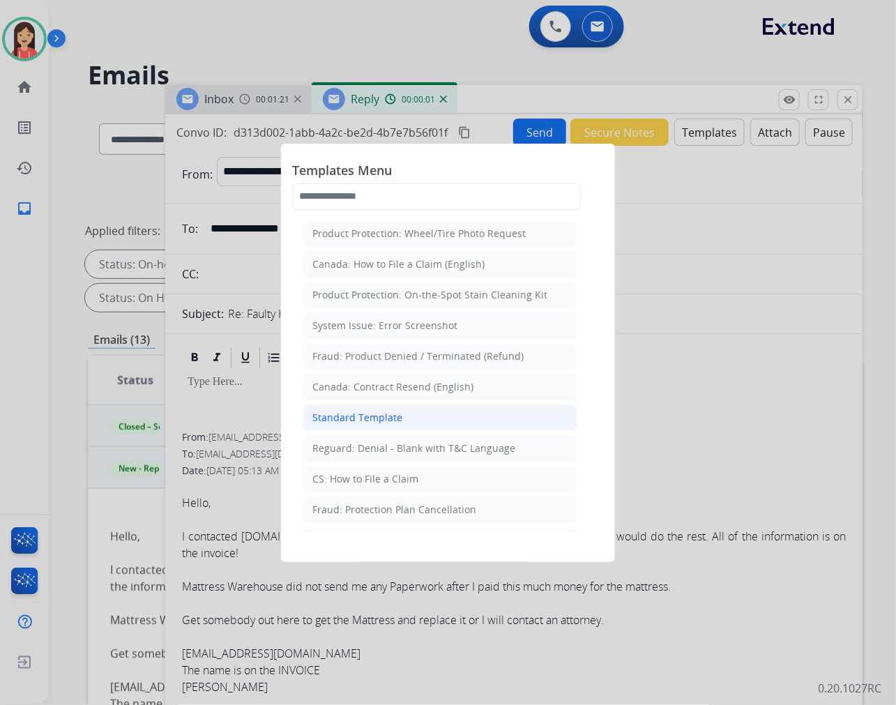
click at [406, 413] on li "Standard Template" at bounding box center [440, 417] width 274 height 26
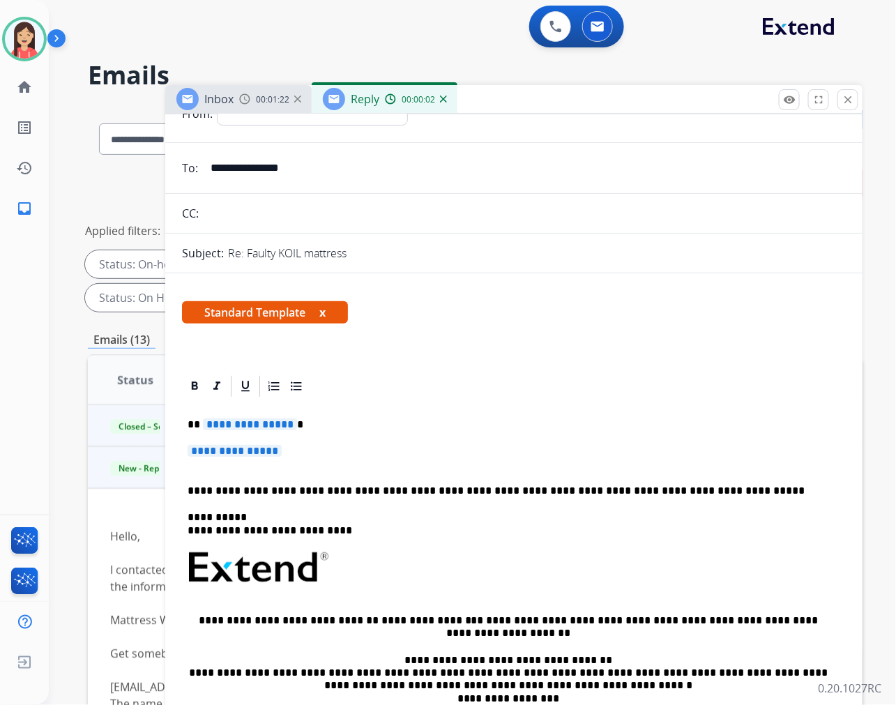
scroll to position [155, 0]
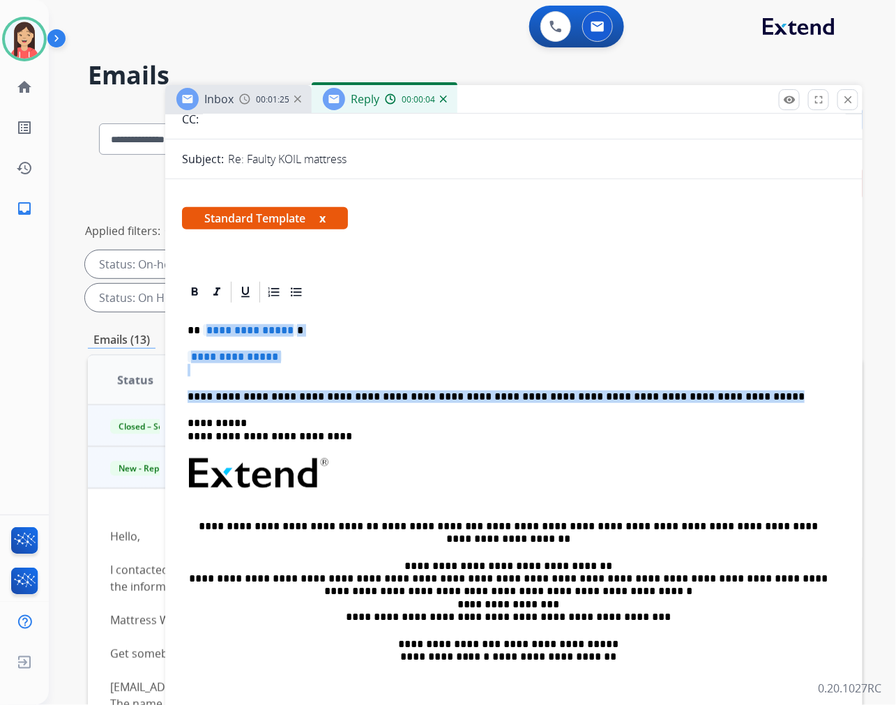
drag, startPoint x: 200, startPoint y: 330, endPoint x: 736, endPoint y: 390, distance: 539.4
click at [736, 390] on div "**********" at bounding box center [514, 506] width 664 height 403
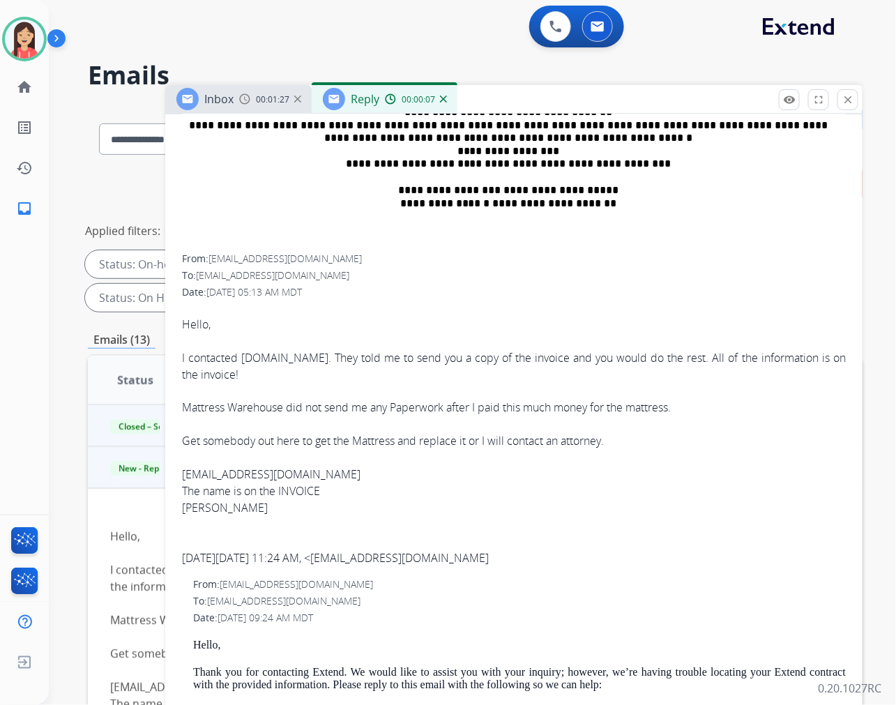
scroll to position [361, 0]
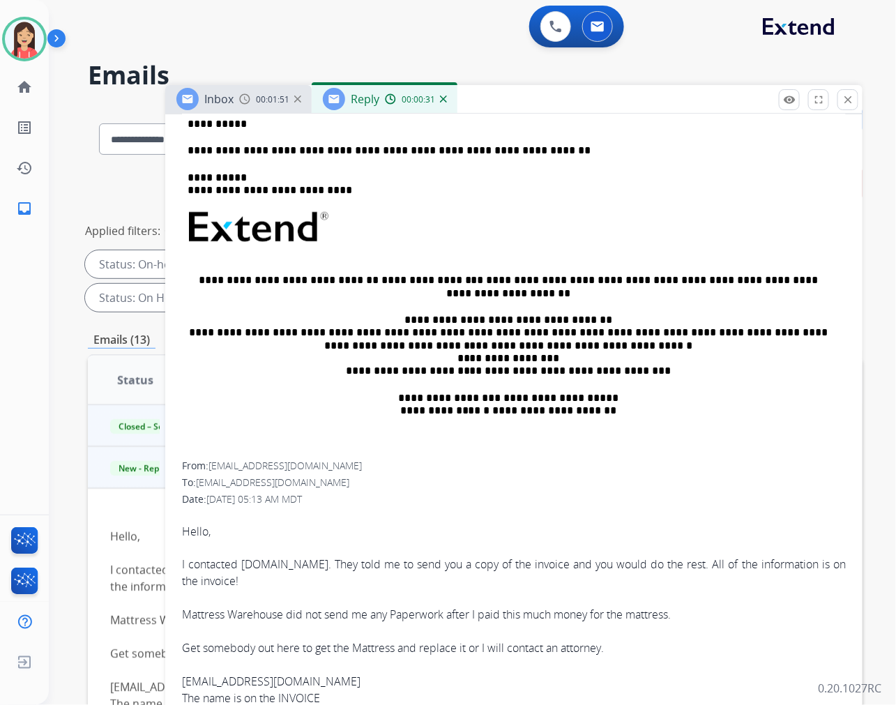
click at [371, 152] on p "**********" at bounding box center [507, 150] width 641 height 13
click at [481, 152] on p "**********" at bounding box center [507, 150] width 641 height 13
click at [739, 142] on div "**********" at bounding box center [514, 279] width 664 height 363
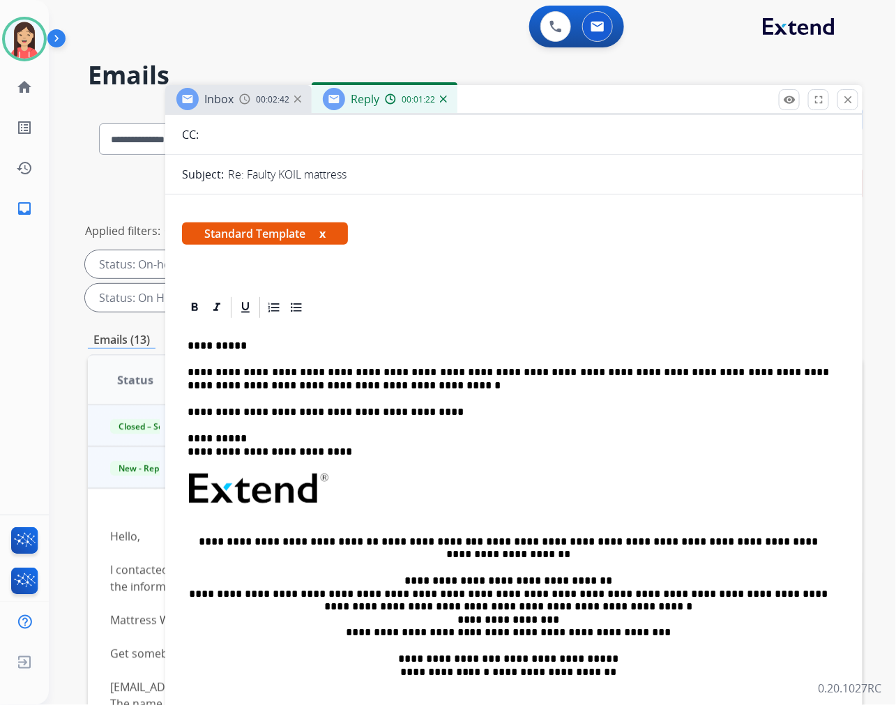
scroll to position [120, 0]
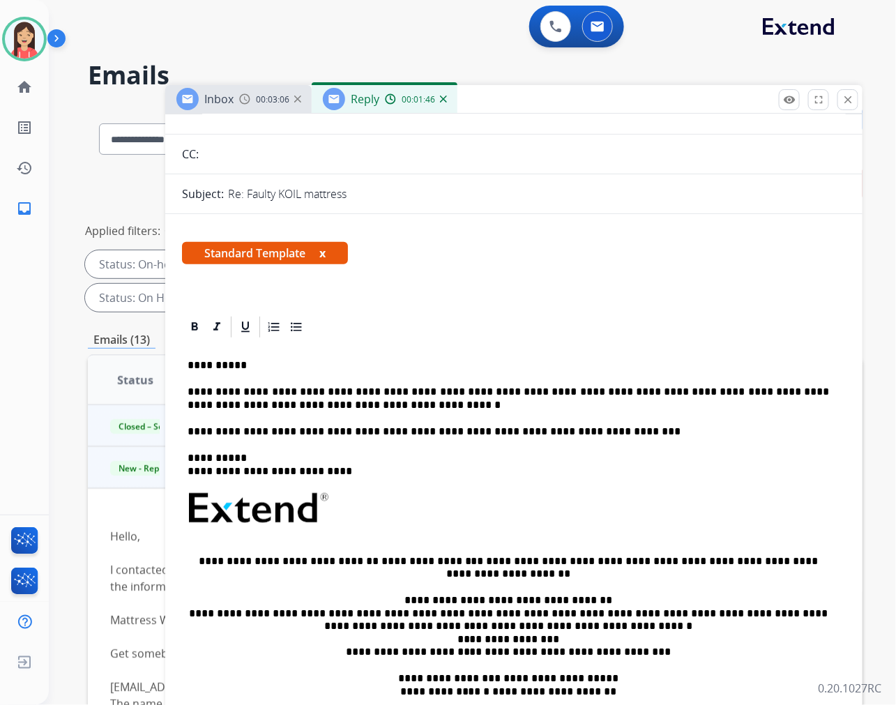
click at [366, 398] on p "**********" at bounding box center [507, 398] width 641 height 26
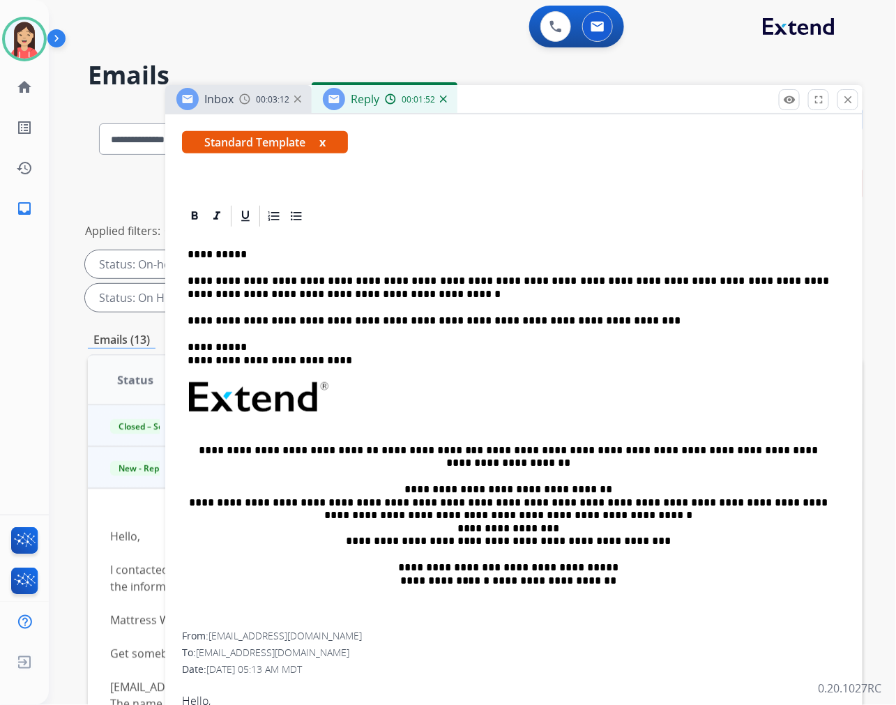
scroll to position [232, 0]
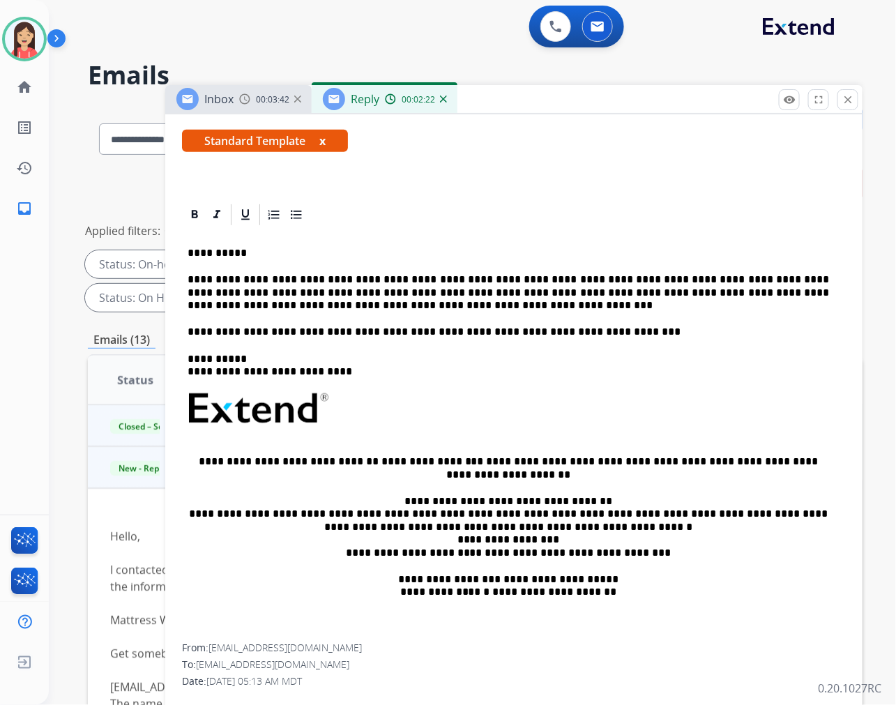
click at [597, 335] on p "**********" at bounding box center [507, 331] width 641 height 13
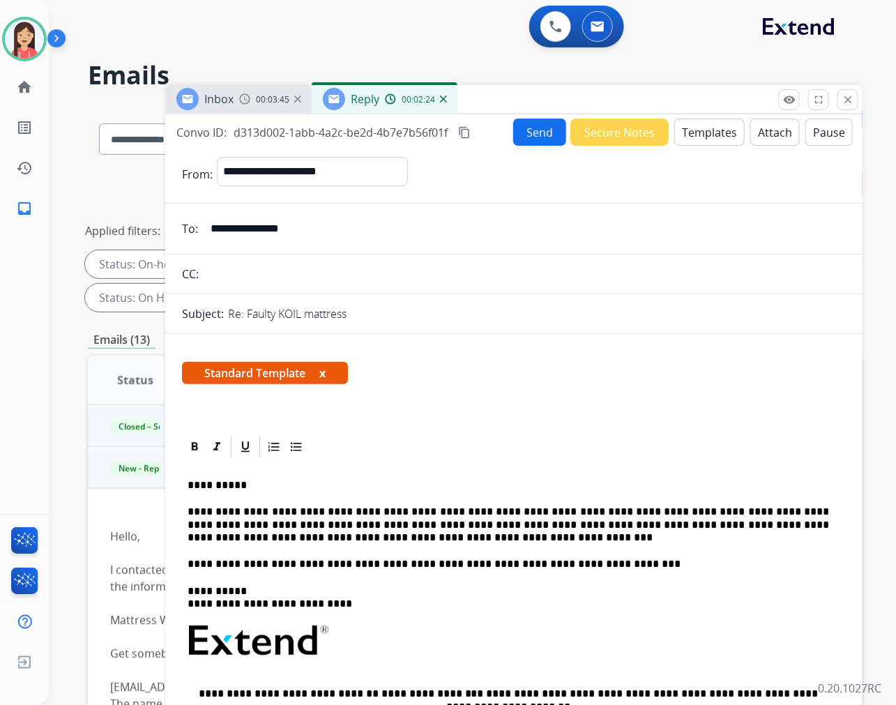
click at [535, 138] on button "Send" at bounding box center [539, 131] width 53 height 27
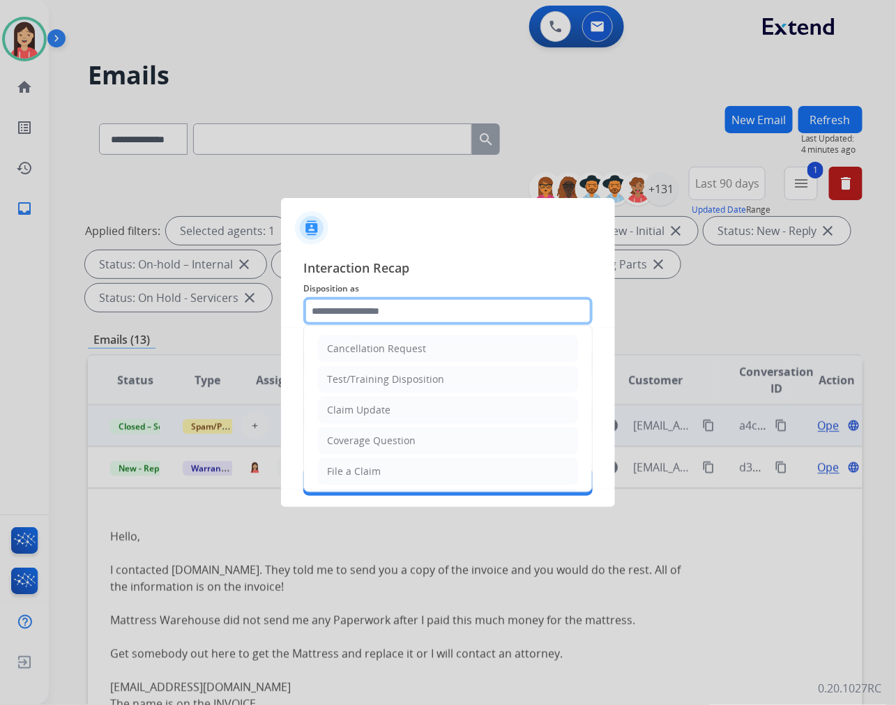
click at [346, 301] on input "text" at bounding box center [447, 311] width 289 height 28
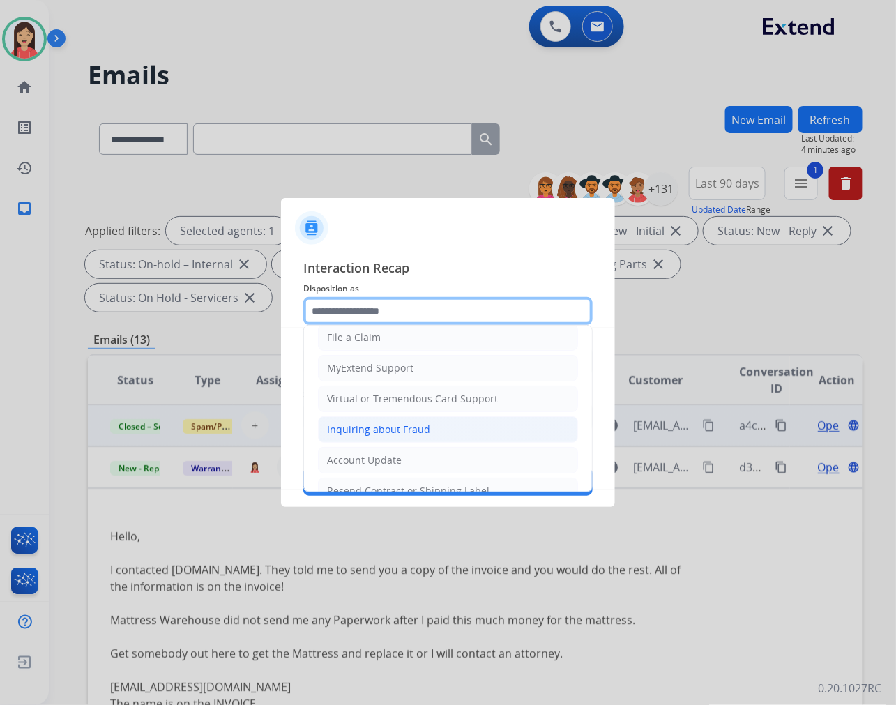
scroll to position [155, 0]
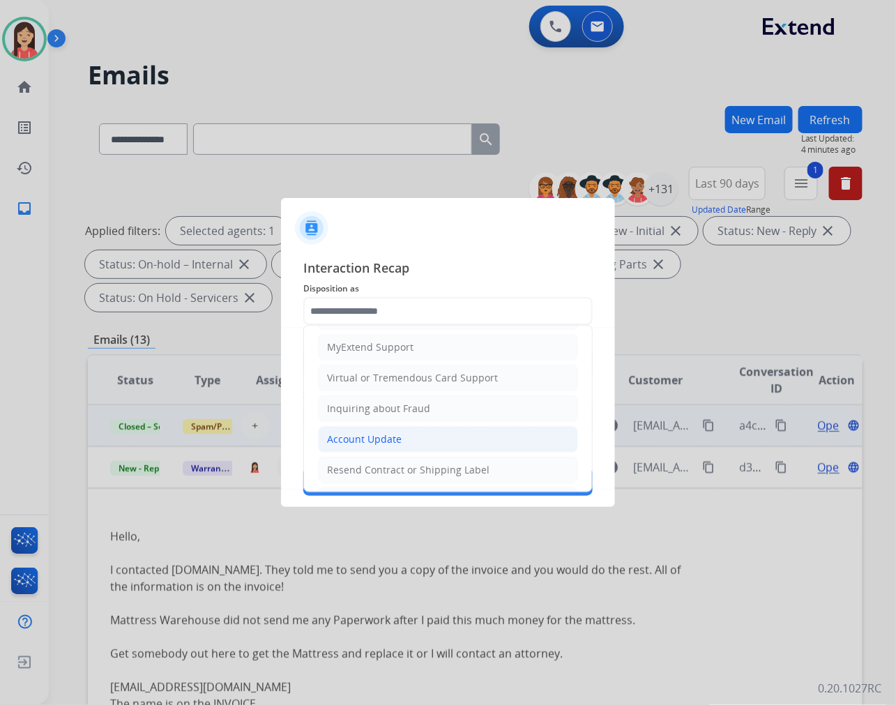
click at [365, 443] on div "Account Update" at bounding box center [364, 439] width 75 height 14
type input "**********"
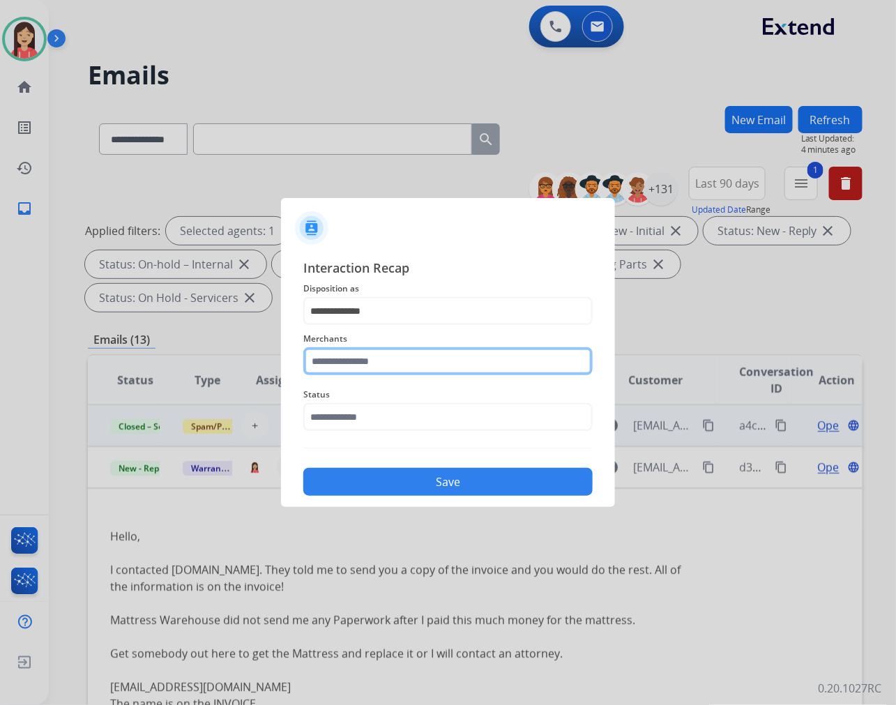
click at [377, 364] on input "text" at bounding box center [447, 361] width 289 height 28
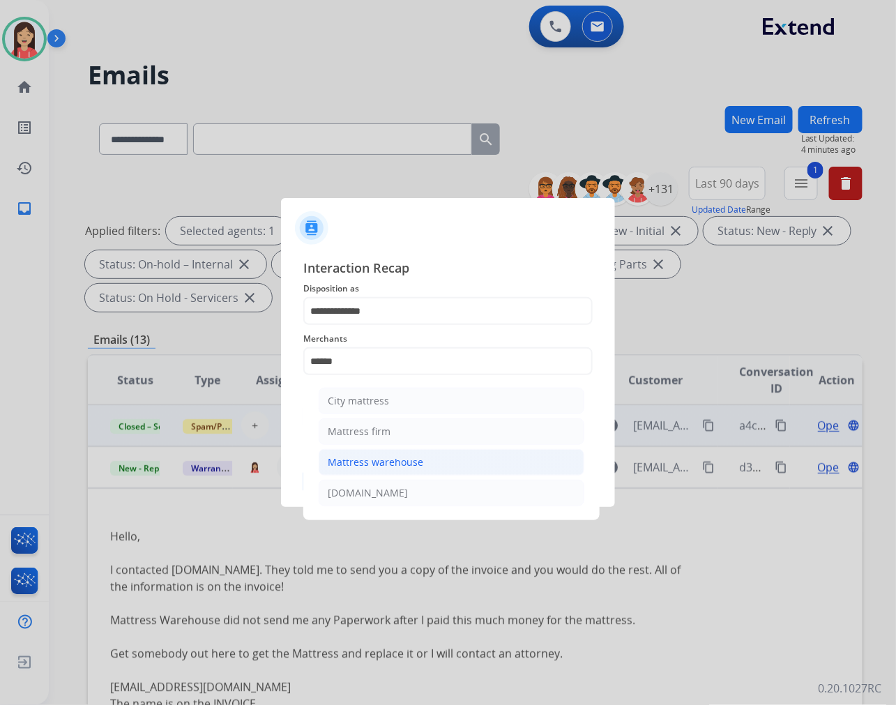
click at [354, 450] on li "Mattress warehouse" at bounding box center [452, 462] width 266 height 26
type input "**********"
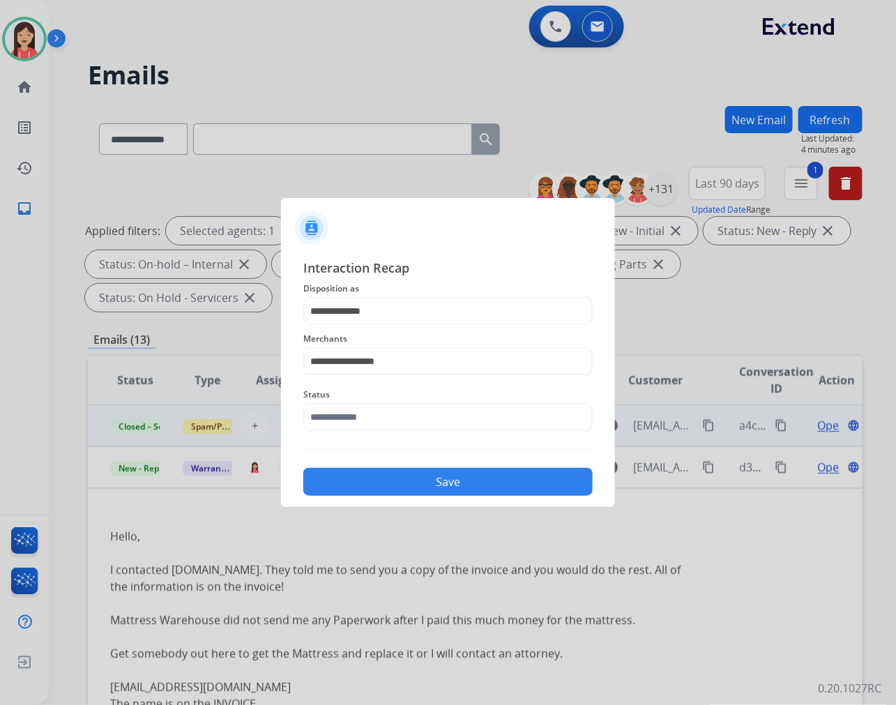
click at [351, 401] on span "Status" at bounding box center [447, 394] width 289 height 17
click at [367, 412] on input "text" at bounding box center [447, 417] width 289 height 28
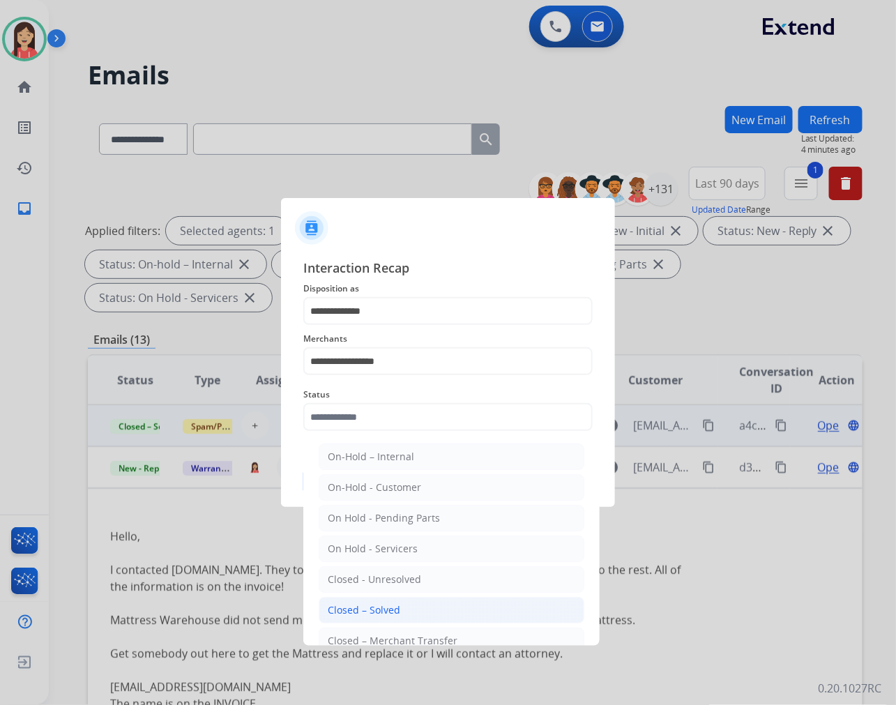
click at [374, 618] on li "Closed – Solved" at bounding box center [452, 610] width 266 height 26
type input "**********"
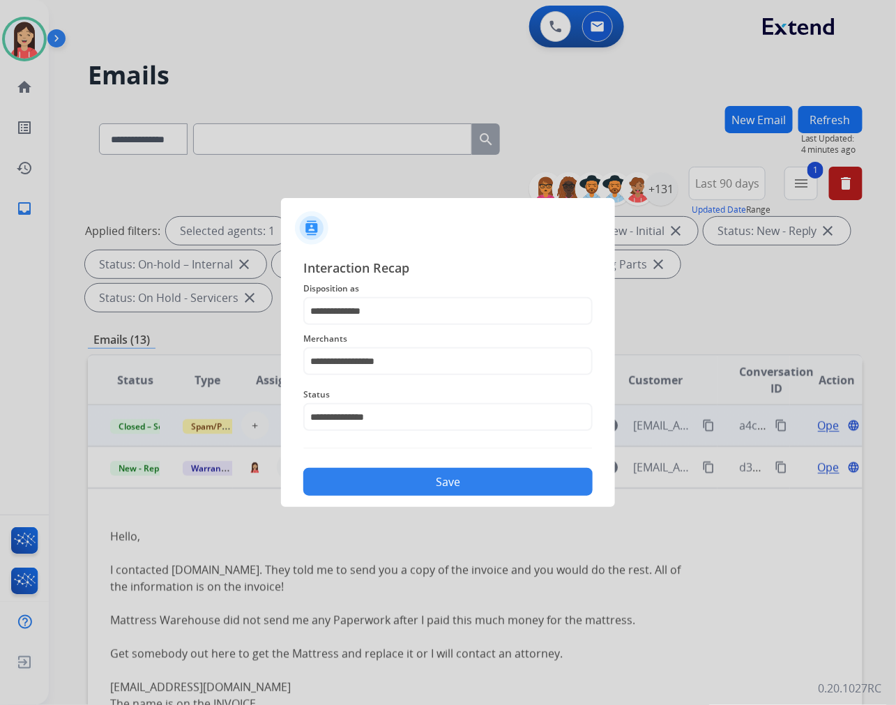
click at [399, 486] on button "Save" at bounding box center [447, 482] width 289 height 28
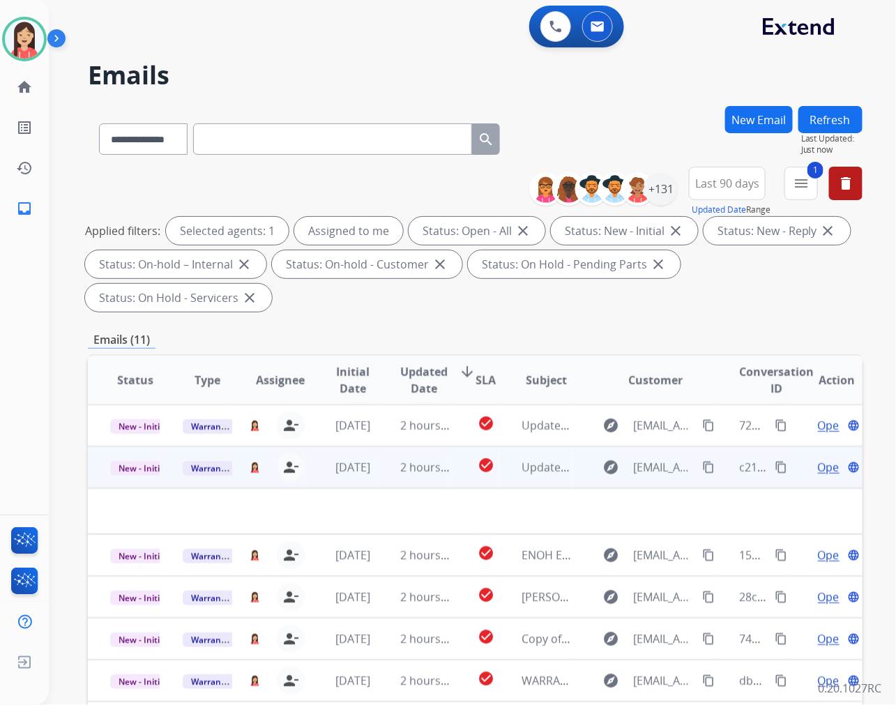
click at [366, 477] on td "[DATE]" at bounding box center [341, 467] width 72 height 42
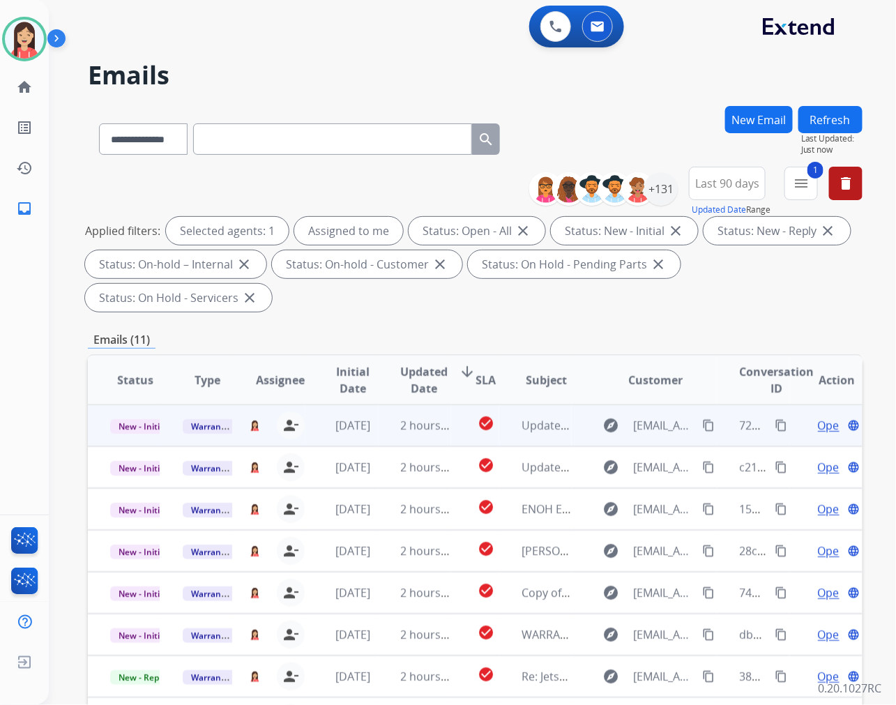
click at [364, 435] on td "[DATE]" at bounding box center [341, 425] width 72 height 42
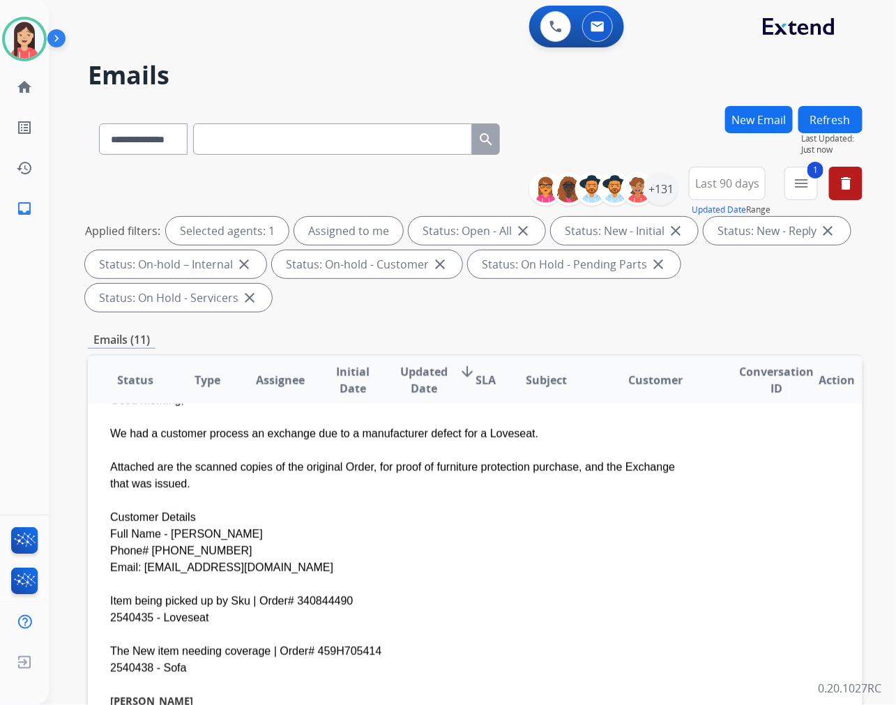
scroll to position [0, 0]
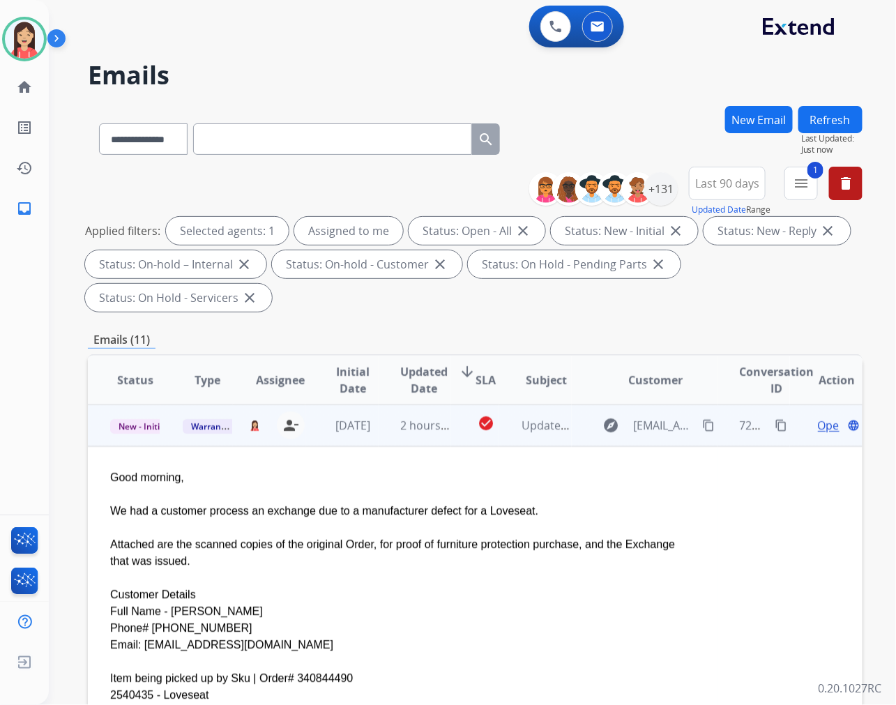
click at [818, 422] on span "Open" at bounding box center [832, 425] width 29 height 17
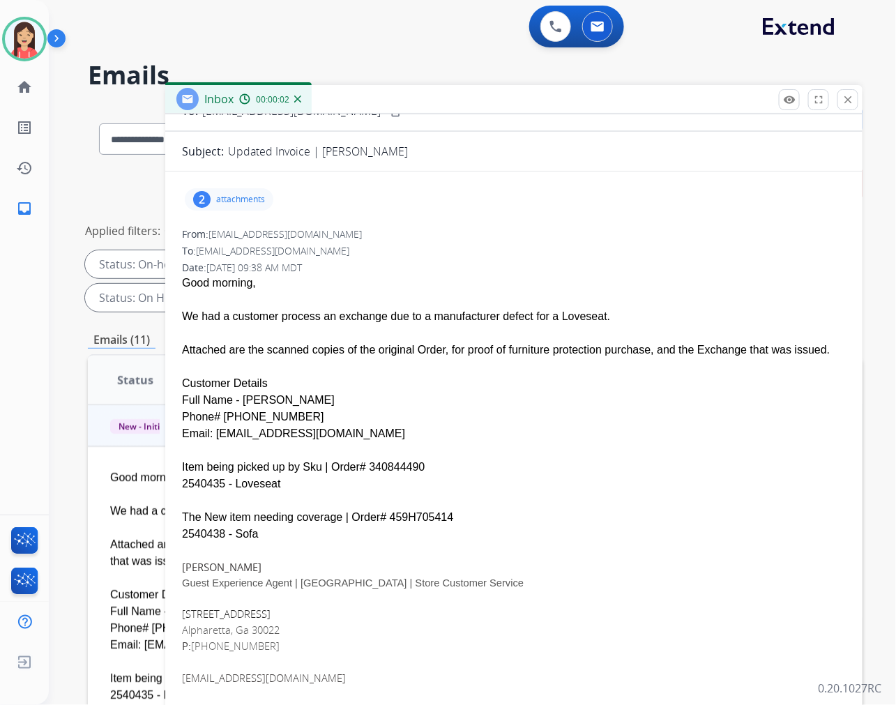
scroll to position [98, 0]
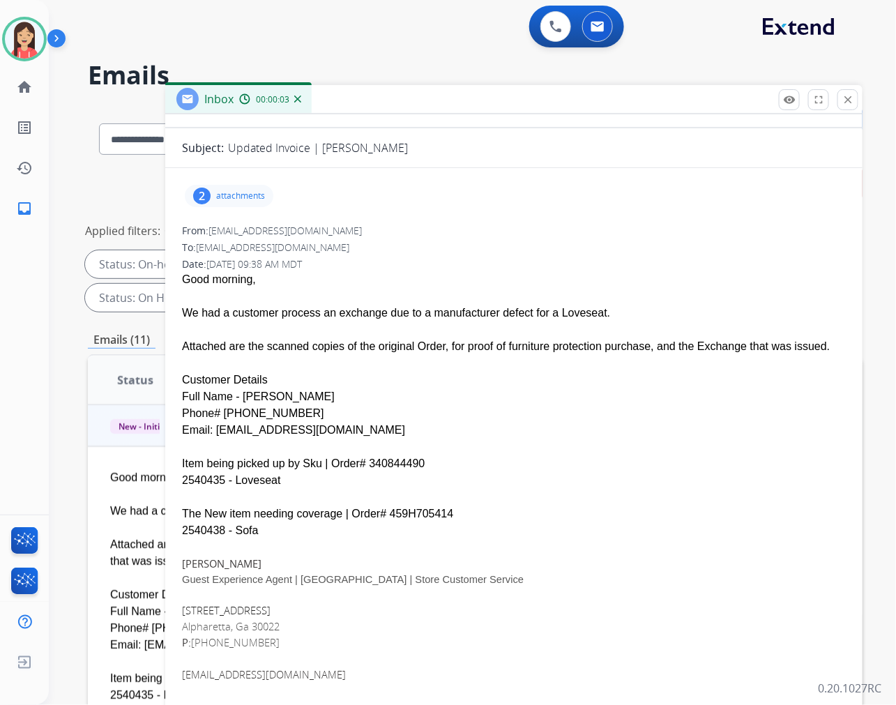
click at [242, 193] on p "attachments" at bounding box center [240, 195] width 49 height 11
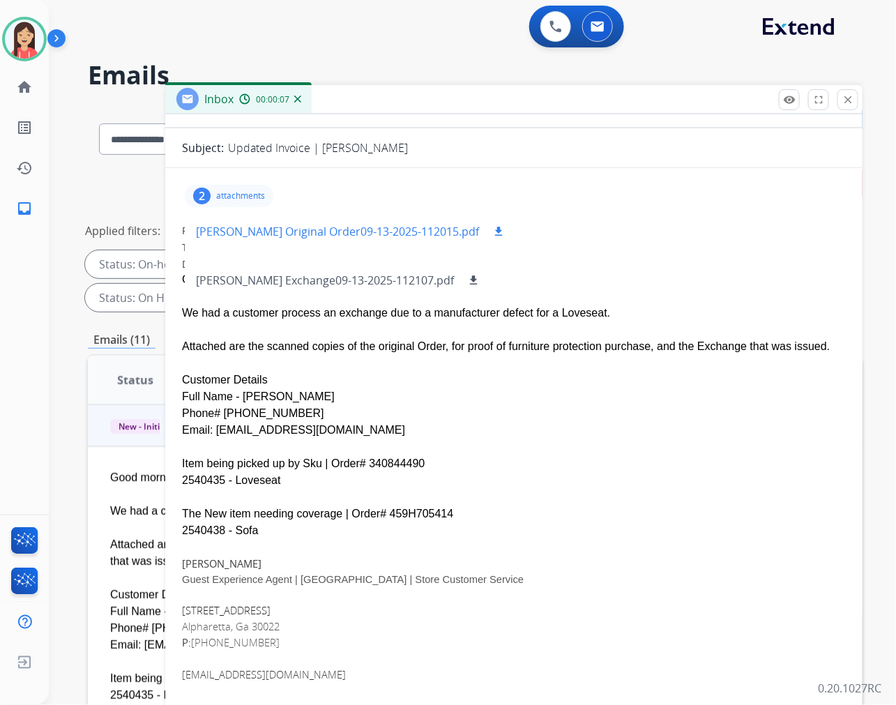
click at [492, 233] on mat-icon "download" at bounding box center [498, 231] width 13 height 13
click at [514, 512] on div "The New item needing coverage | Order# 459H705414" at bounding box center [514, 513] width 664 height 17
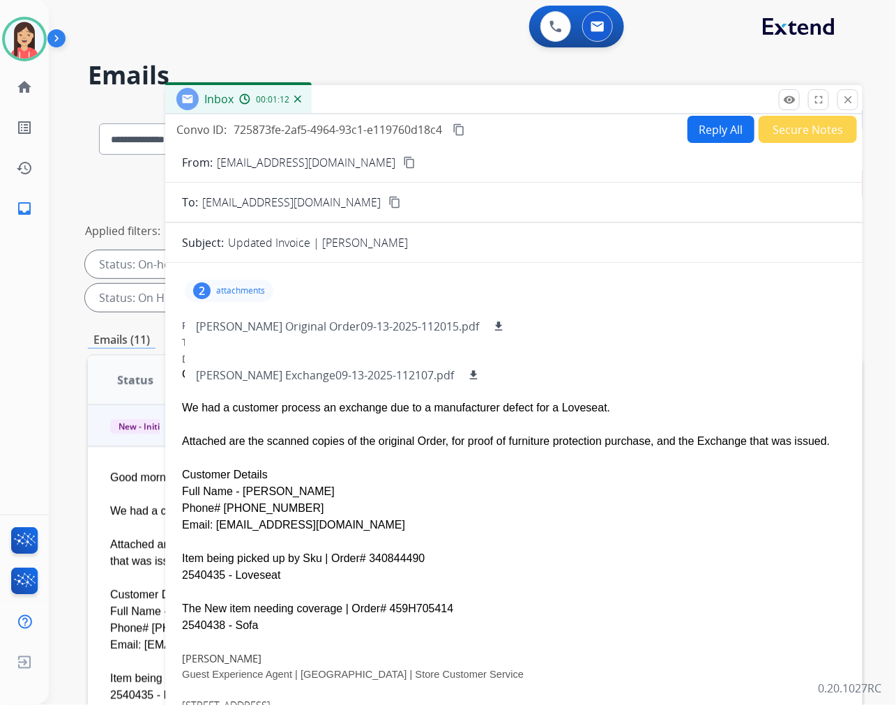
scroll to position [0, 0]
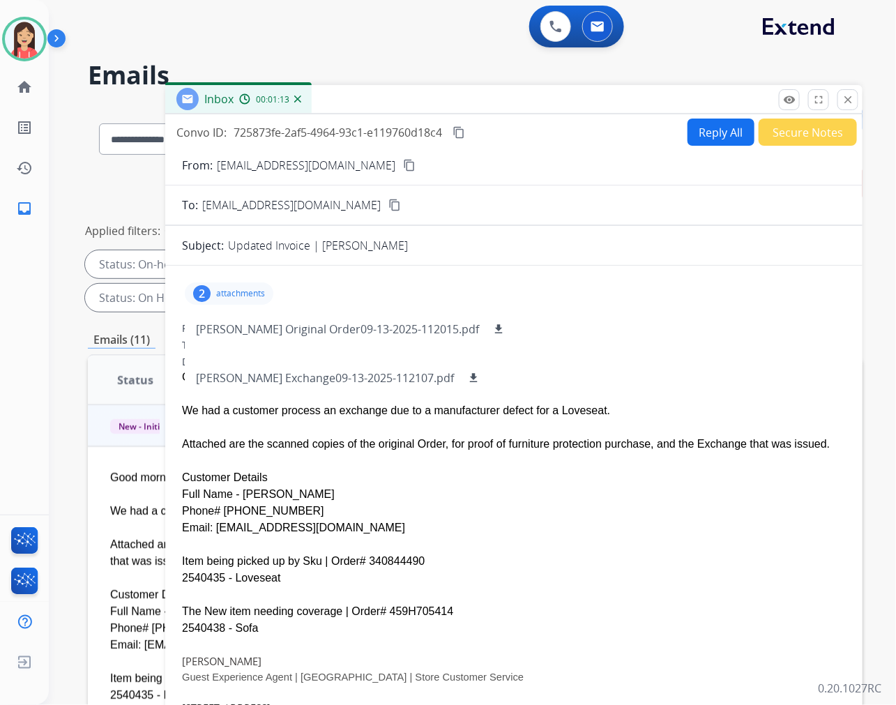
click at [775, 128] on button "Secure Notes" at bounding box center [807, 131] width 98 height 27
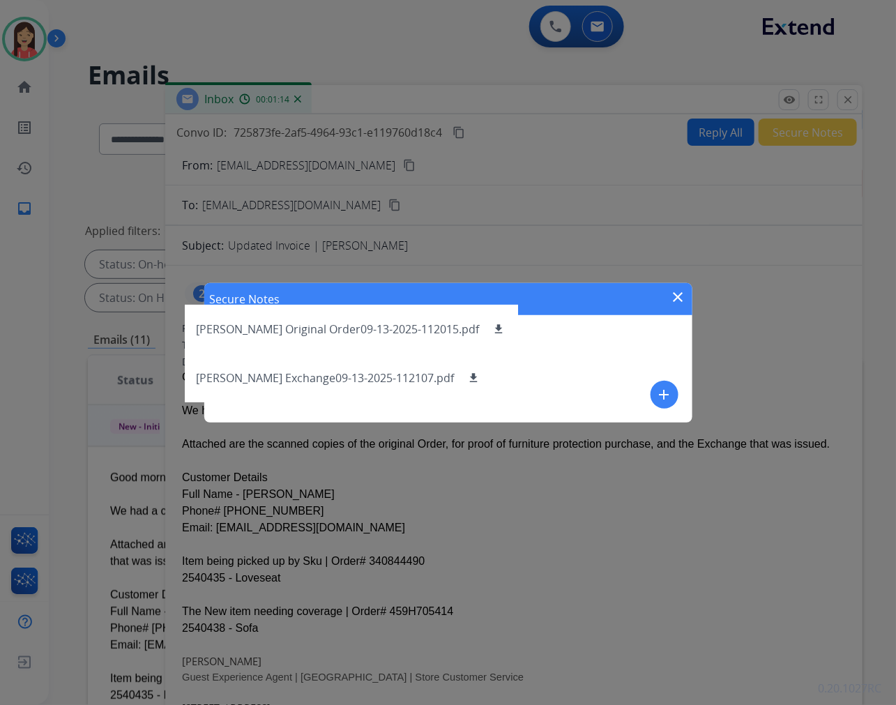
click at [654, 389] on button "add" at bounding box center [664, 395] width 28 height 28
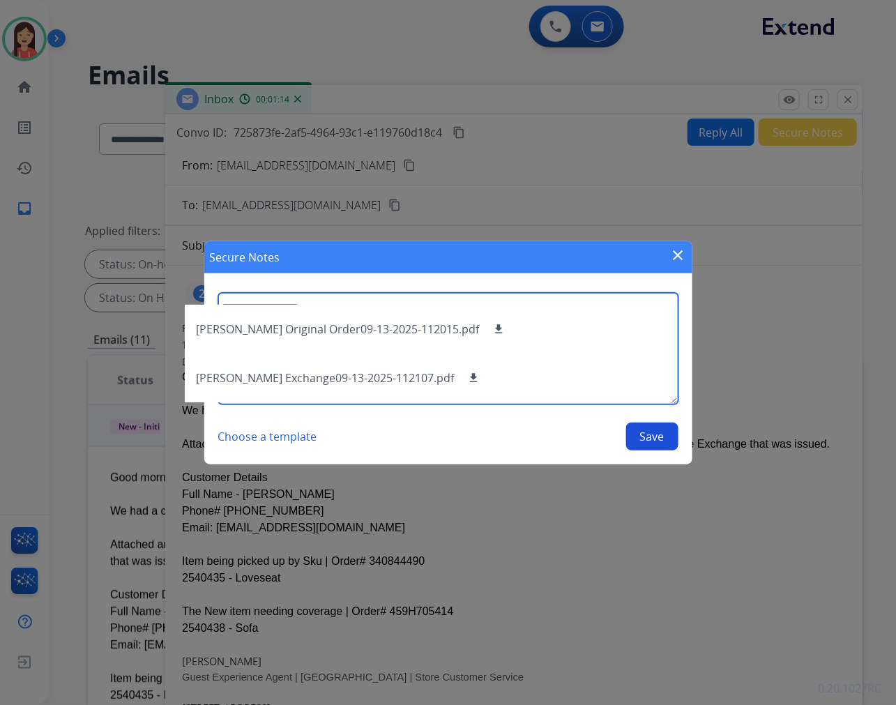
click at [599, 346] on textarea at bounding box center [448, 349] width 460 height 112
paste textarea "**********"
type textarea "**********"
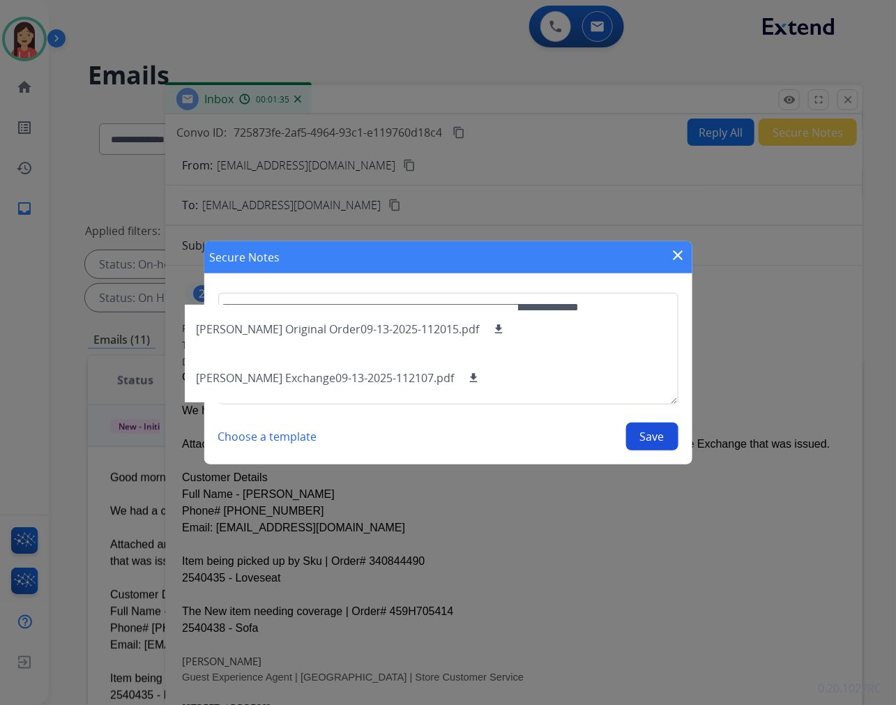
click at [649, 436] on button "Save" at bounding box center [652, 436] width 52 height 28
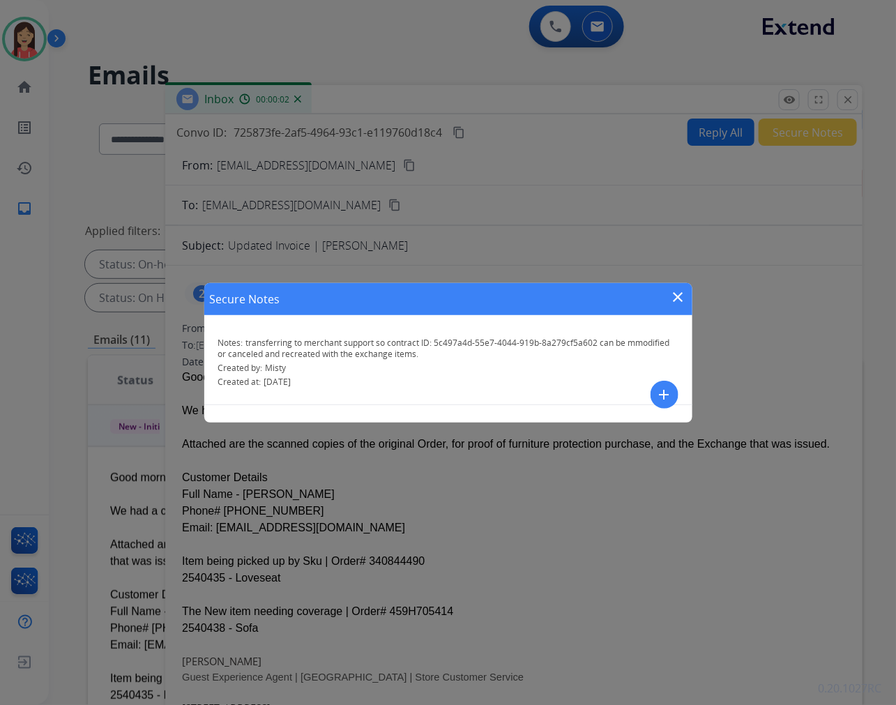
click at [845, 98] on div "Secure Notes close Notes: transferring to merchant support so contract ID: 5c49…" at bounding box center [448, 352] width 896 height 705
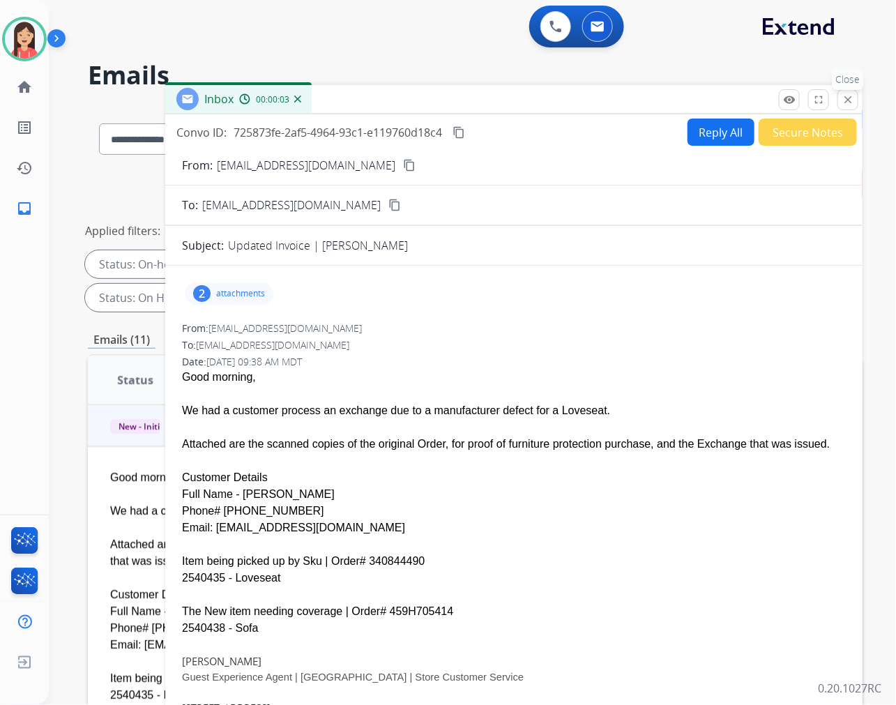
click at [852, 98] on mat-icon "close" at bounding box center [847, 99] width 13 height 13
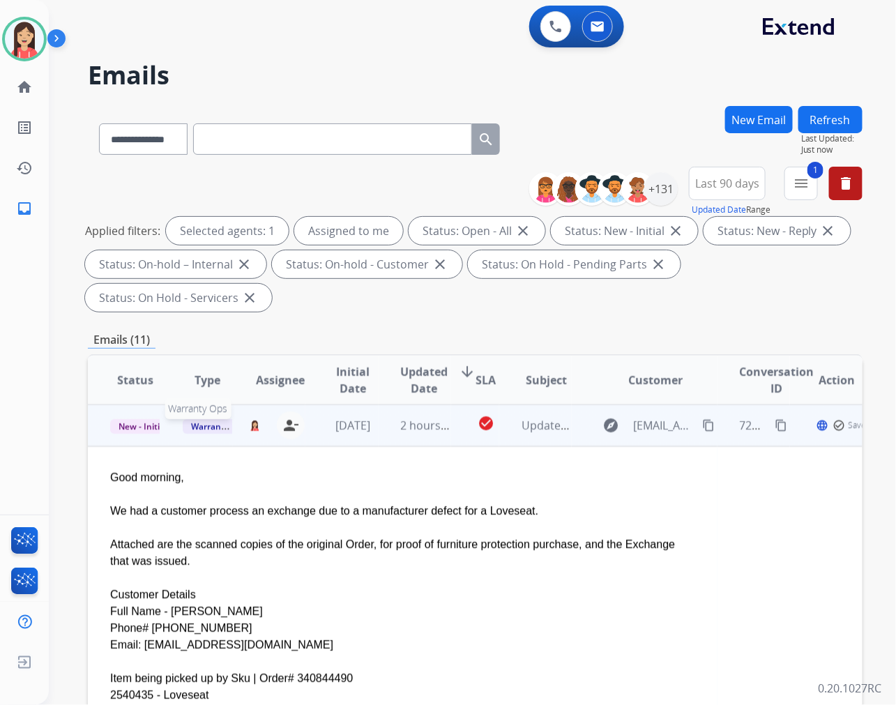
click at [197, 428] on span "Warranty Ops" at bounding box center [219, 426] width 72 height 15
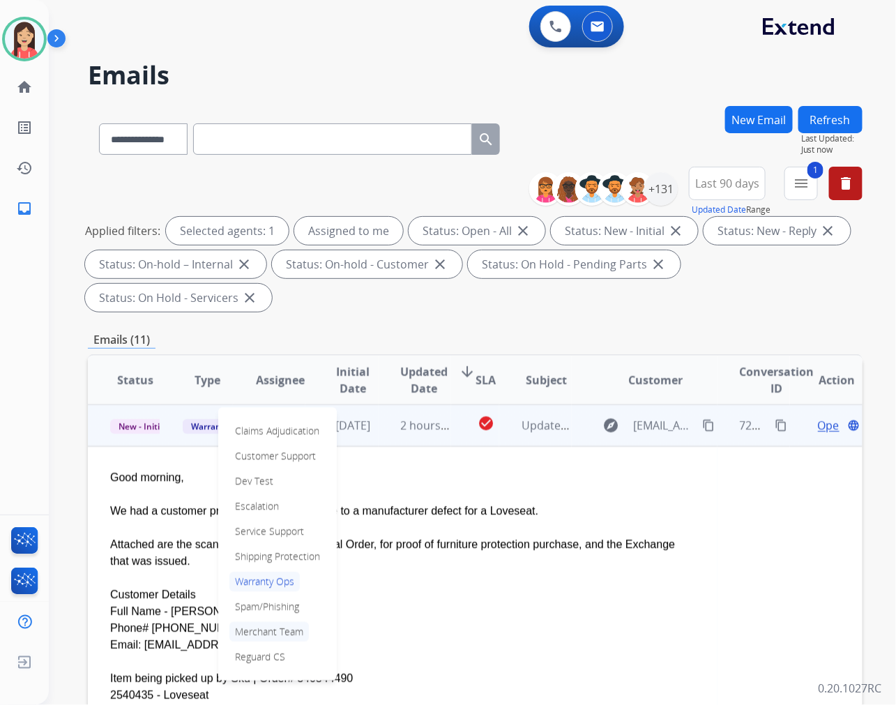
click at [281, 633] on p "Merchant Team" at bounding box center [268, 632] width 79 height 20
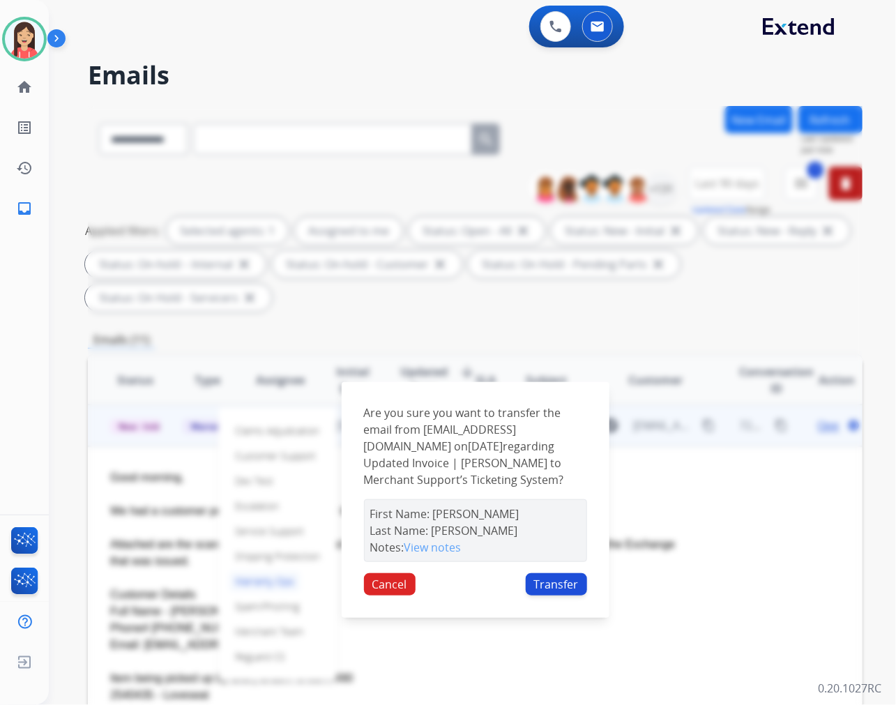
click at [566, 580] on button "Transfer" at bounding box center [556, 584] width 61 height 22
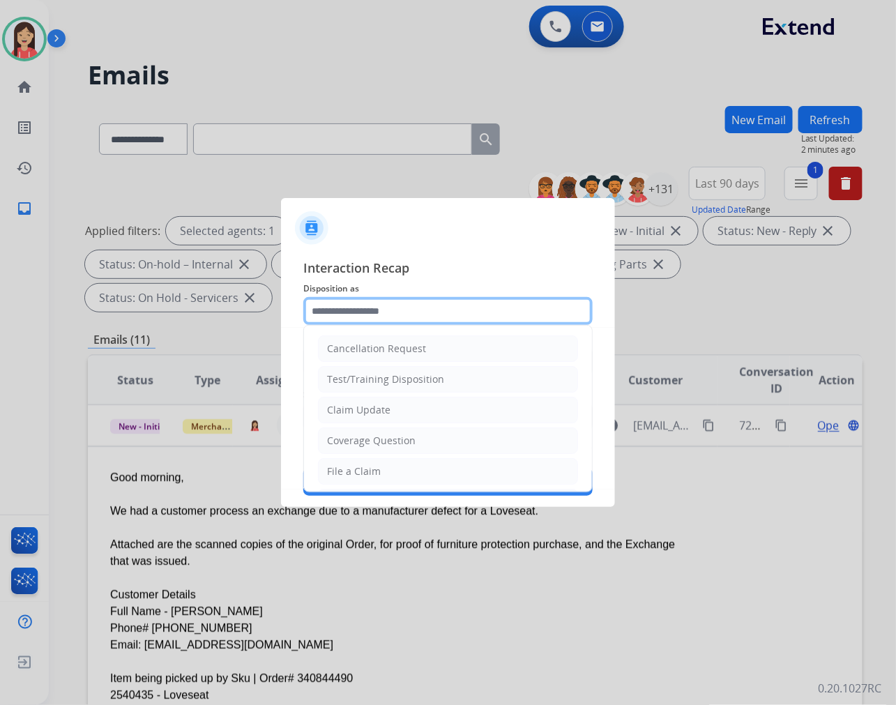
click at [377, 308] on input "text" at bounding box center [447, 311] width 289 height 28
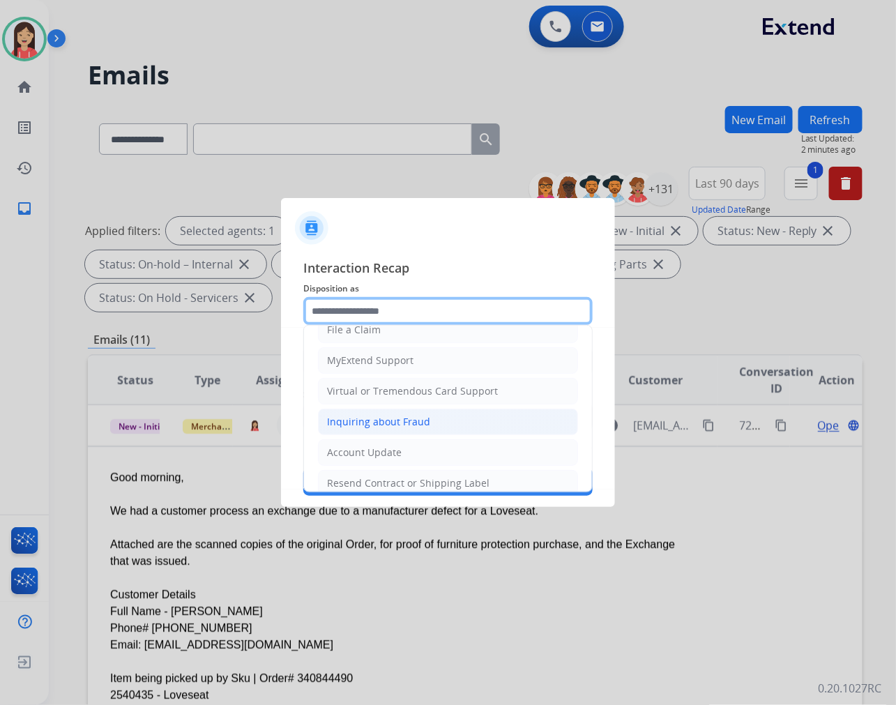
scroll to position [155, 0]
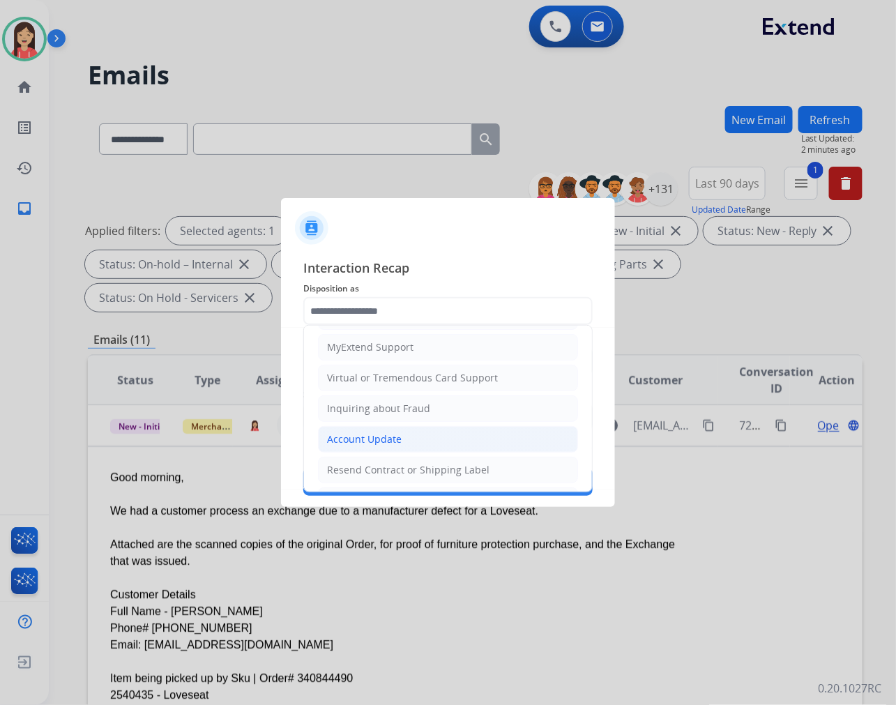
click at [337, 438] on div "Account Update" at bounding box center [364, 439] width 75 height 14
type input "**********"
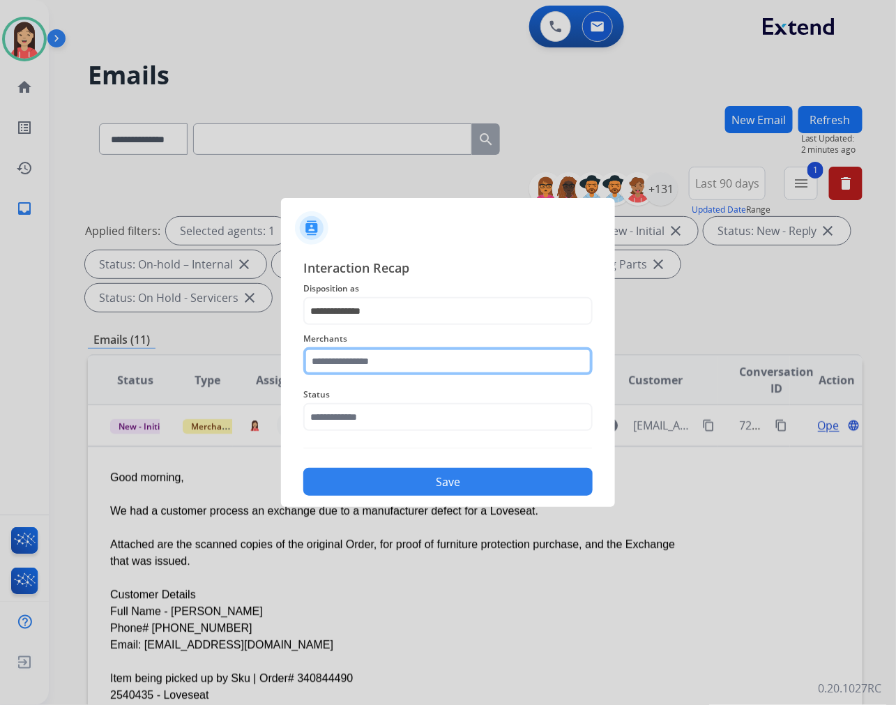
click at [367, 362] on input "text" at bounding box center [447, 361] width 289 height 28
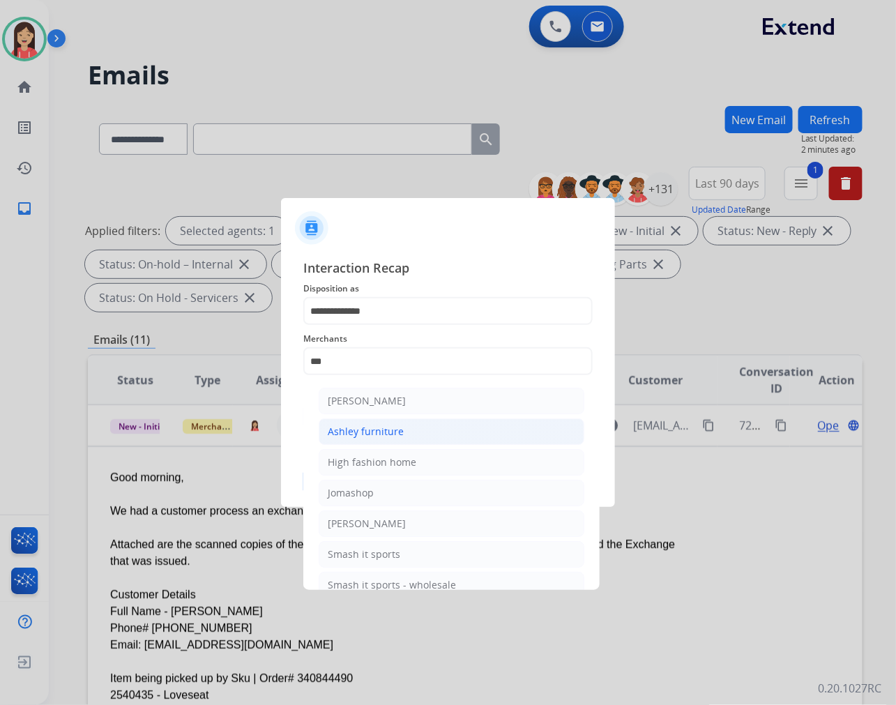
click at [351, 429] on div "Ashley furniture" at bounding box center [366, 431] width 76 height 14
type input "**********"
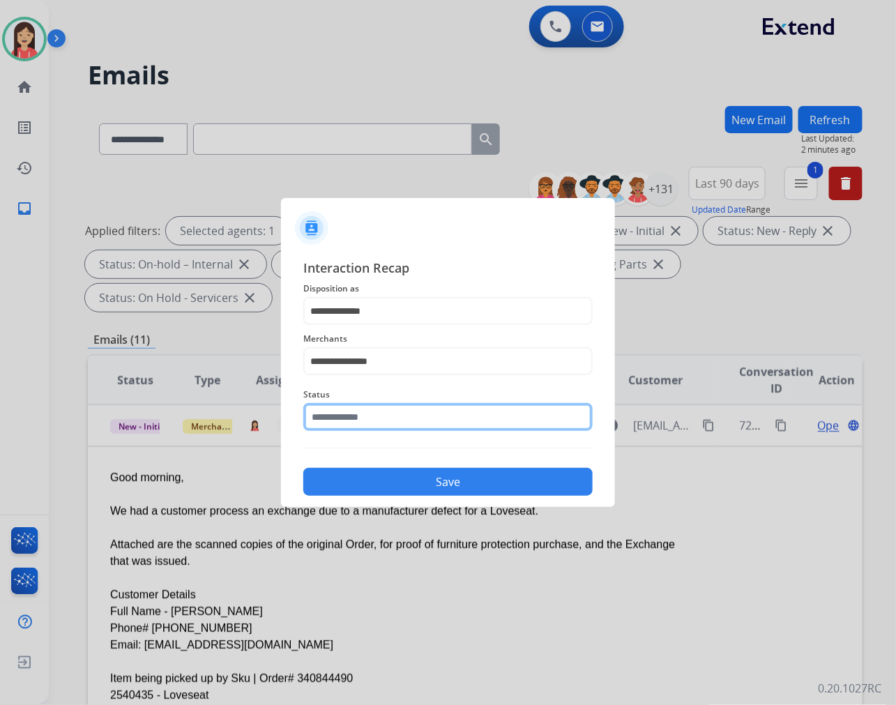
click at [355, 412] on input "text" at bounding box center [447, 417] width 289 height 28
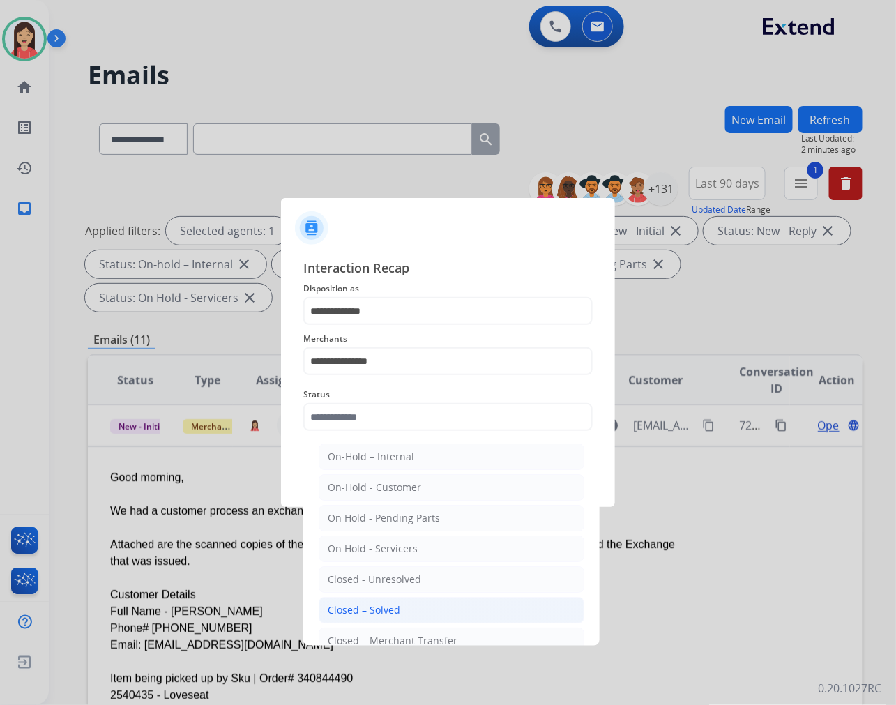
click at [390, 612] on div "Closed – Solved" at bounding box center [364, 610] width 72 height 14
type input "**********"
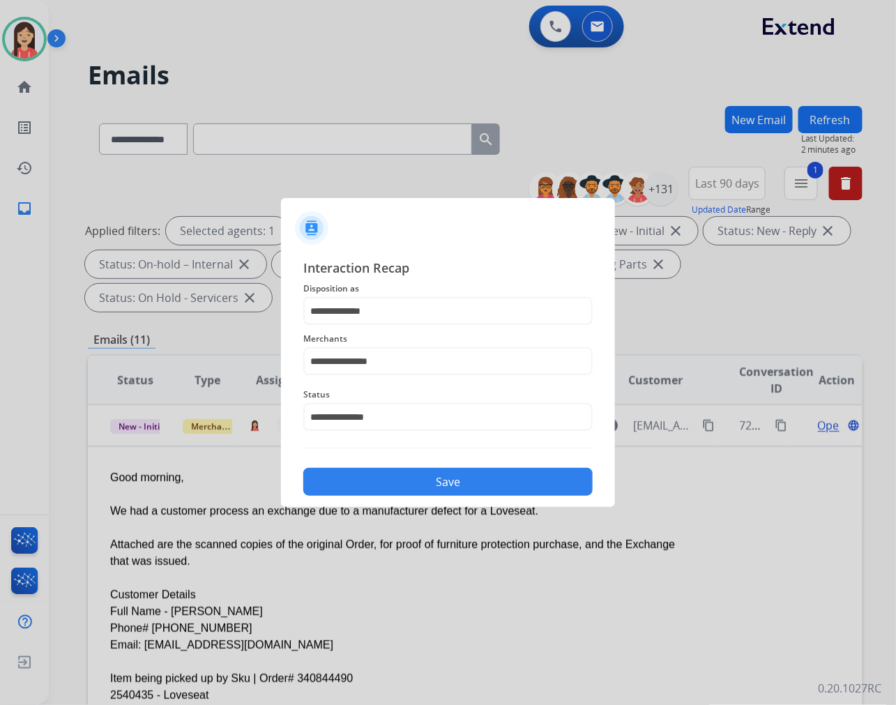
click at [422, 470] on button "Save" at bounding box center [447, 482] width 289 height 28
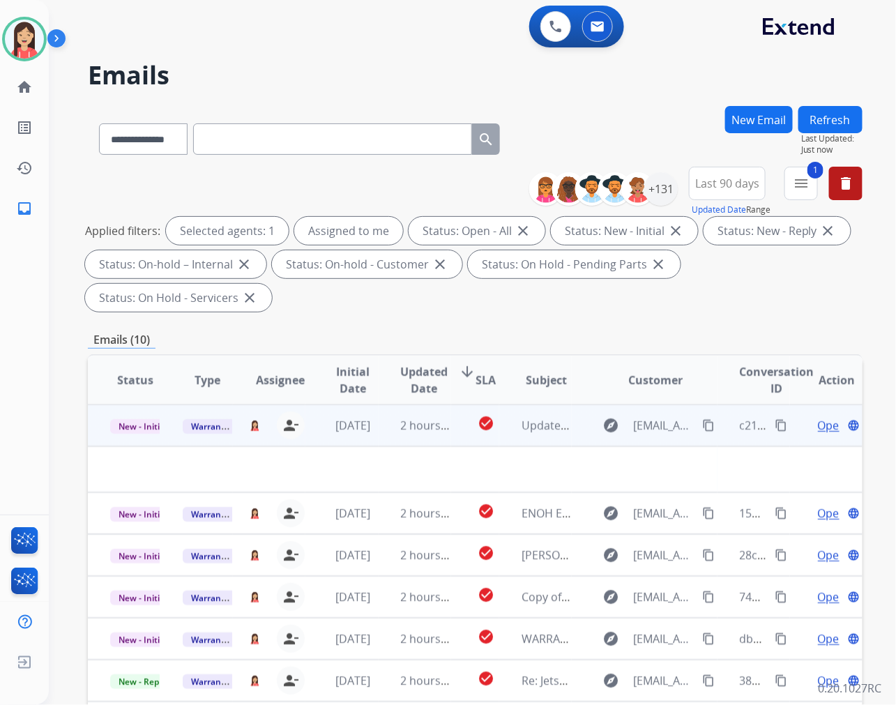
click at [381, 431] on td "2 hours ago" at bounding box center [414, 425] width 72 height 42
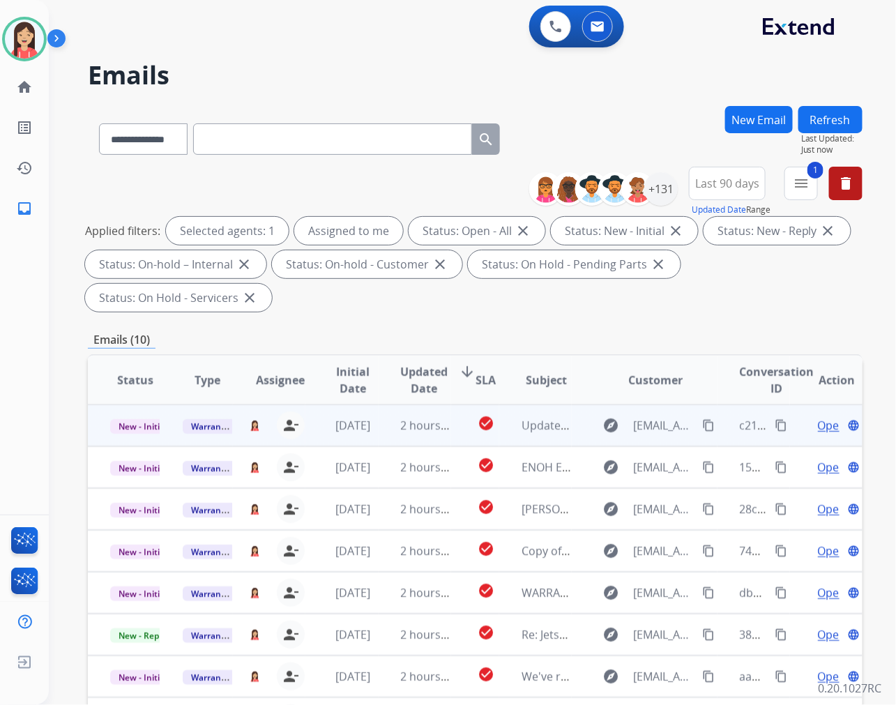
click at [379, 439] on td "2 hours ago" at bounding box center [414, 425] width 72 height 42
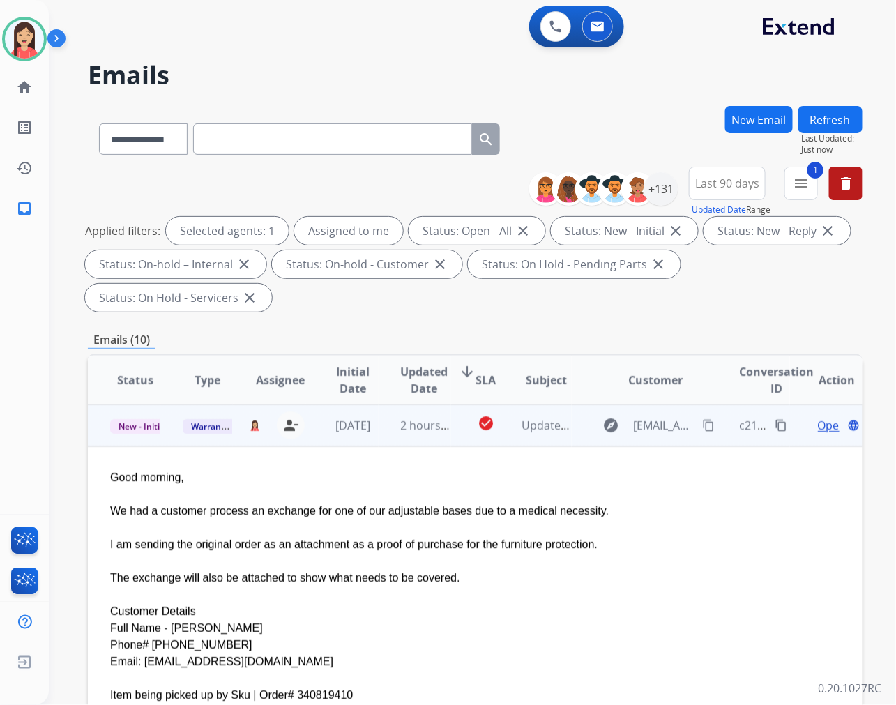
click at [818, 427] on span "Open" at bounding box center [832, 425] width 29 height 17
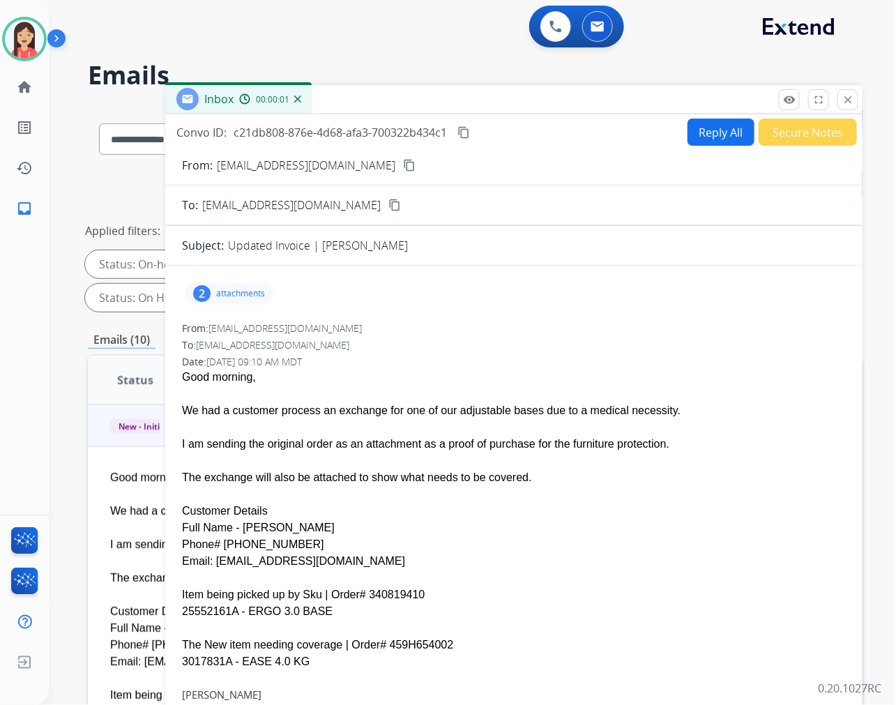
click at [238, 296] on p "attachments" at bounding box center [240, 293] width 49 height 11
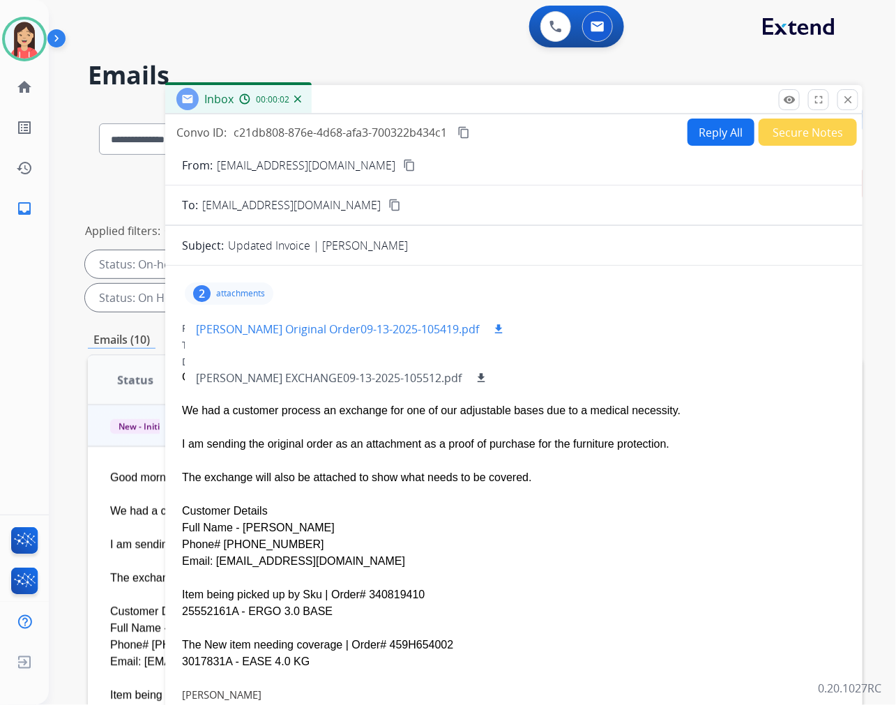
click at [505, 325] on mat-icon "download" at bounding box center [498, 329] width 13 height 13
click at [487, 381] on mat-icon "download" at bounding box center [481, 377] width 13 height 13
click at [792, 132] on button "Secure Notes" at bounding box center [807, 131] width 98 height 27
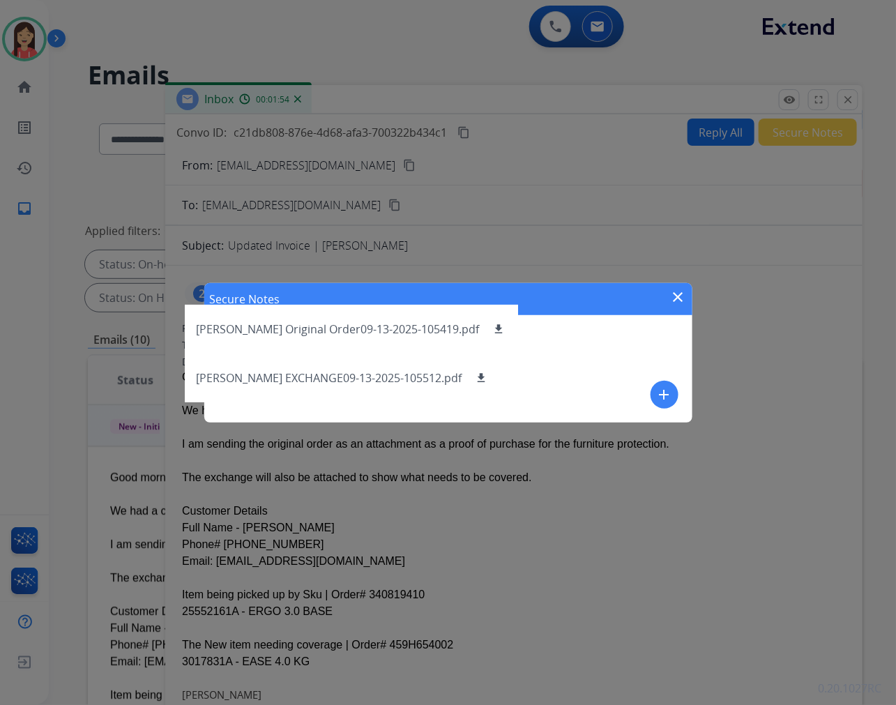
click at [666, 388] on mat-icon "add" at bounding box center [664, 394] width 17 height 17
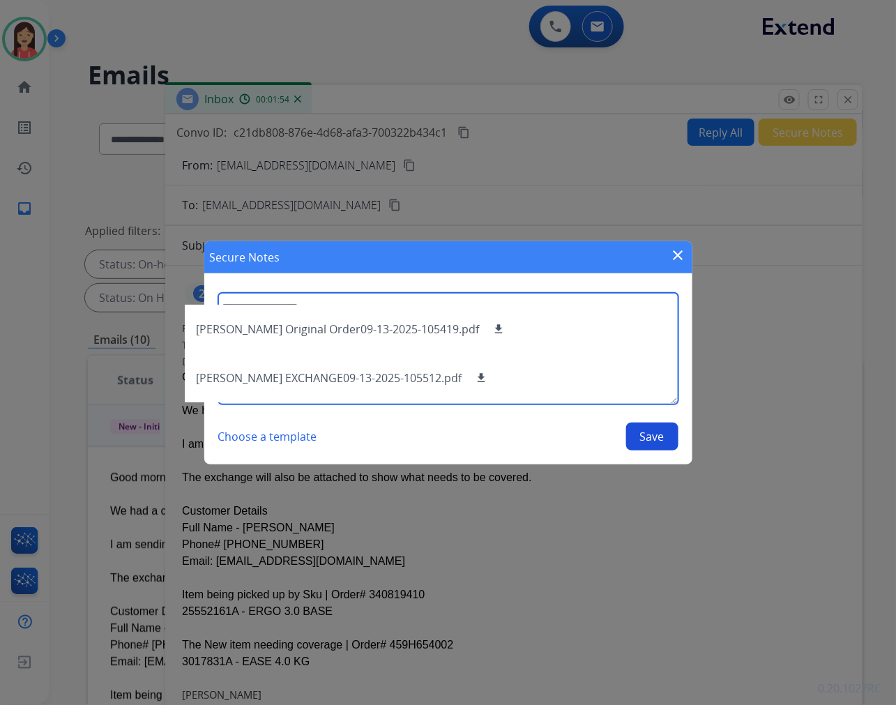
click at [602, 368] on textarea at bounding box center [448, 349] width 460 height 112
type textarea "**********"
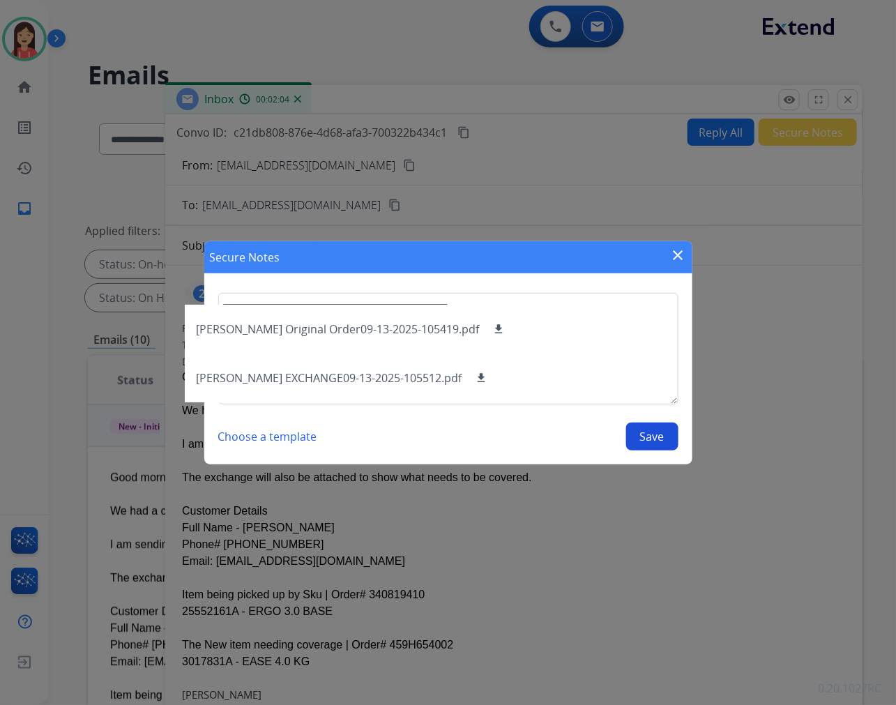
click at [650, 452] on section "**********" at bounding box center [448, 371] width 488 height 185
click at [656, 435] on button "Save" at bounding box center [652, 436] width 52 height 28
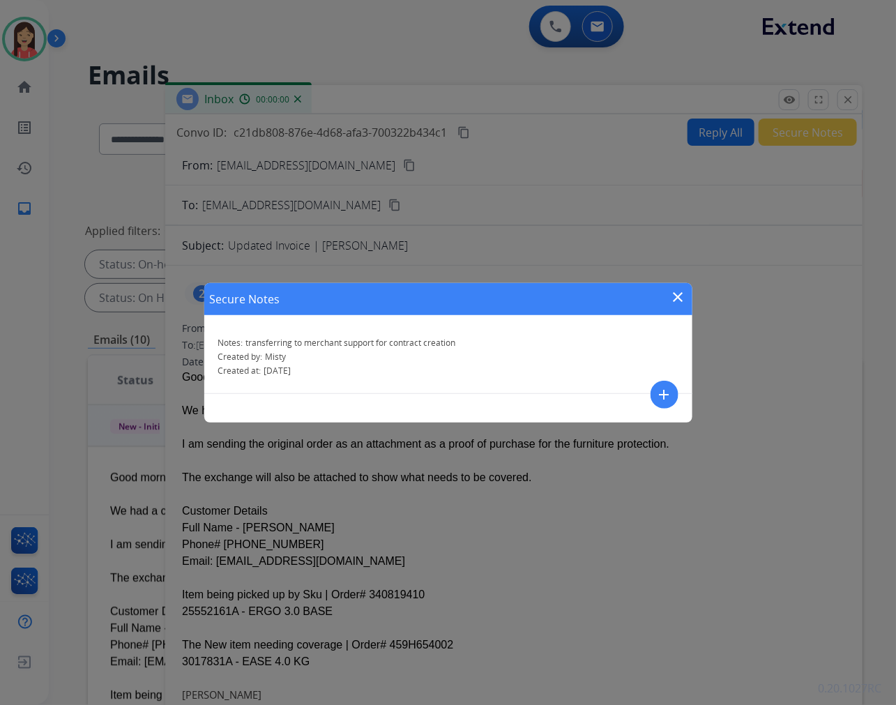
click at [676, 296] on mat-icon "close" at bounding box center [678, 297] width 17 height 17
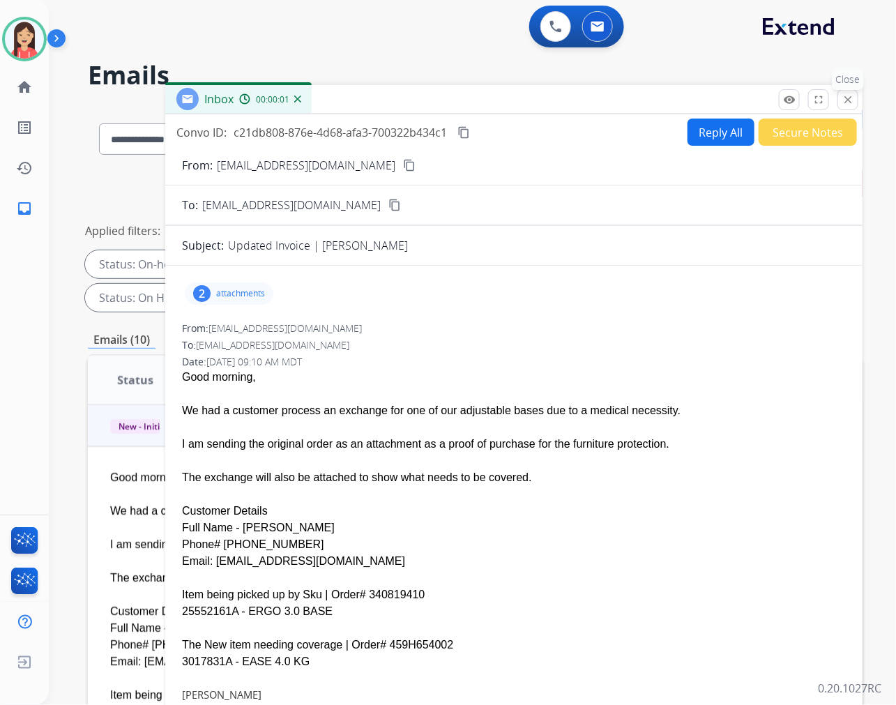
click at [848, 98] on mat-icon "close" at bounding box center [847, 99] width 13 height 13
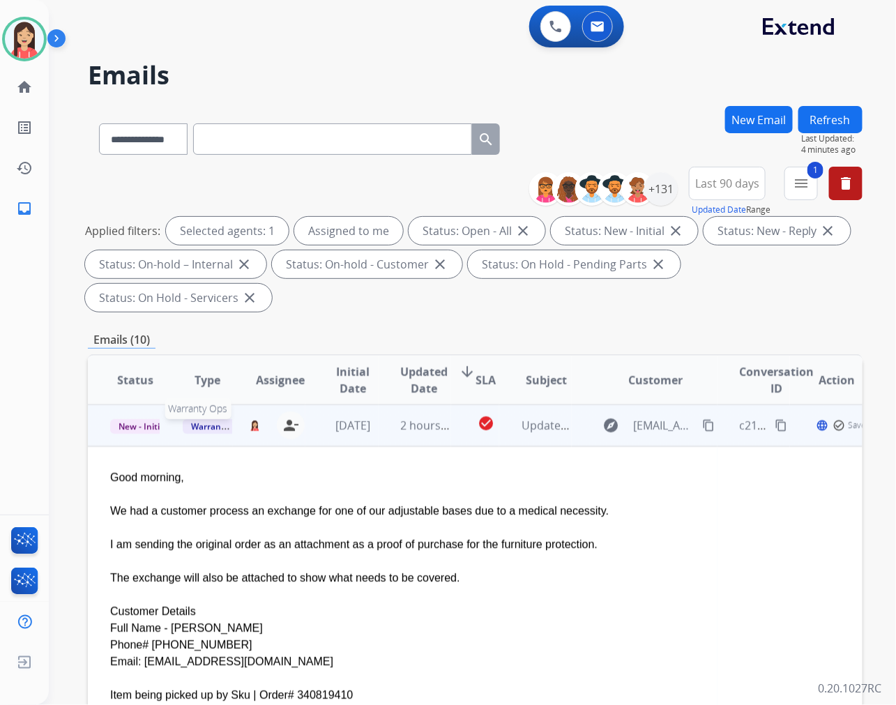
click at [204, 424] on span "Warranty Ops" at bounding box center [219, 426] width 72 height 15
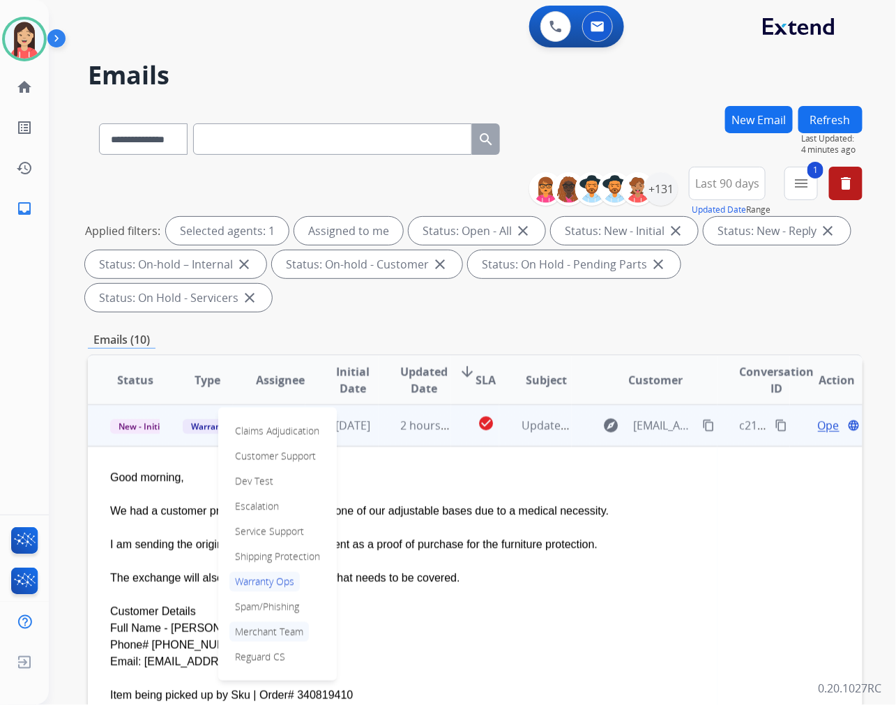
click at [263, 629] on p "Merchant Team" at bounding box center [268, 632] width 79 height 20
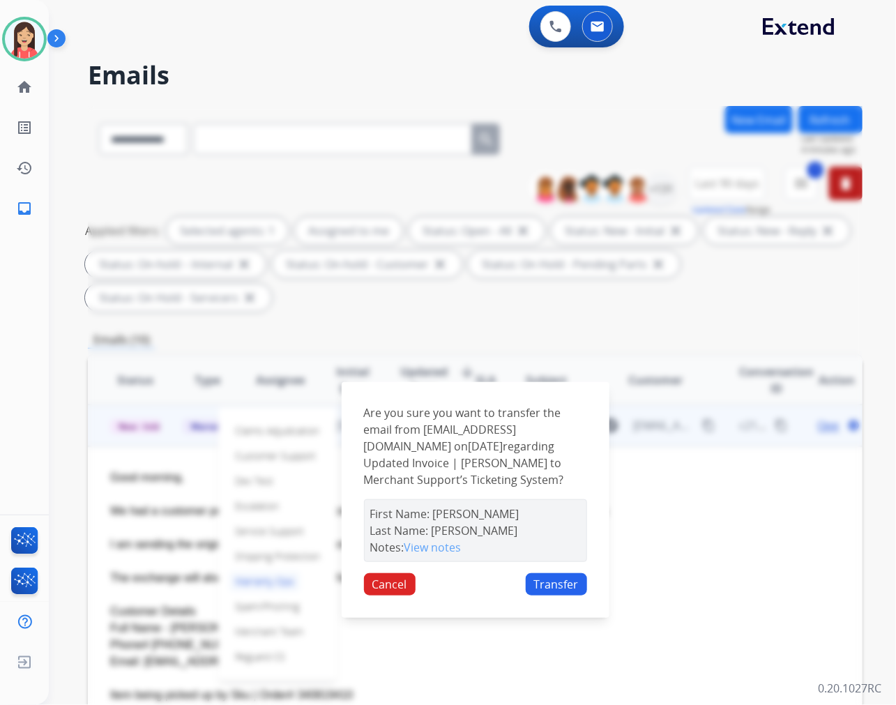
click at [556, 581] on button "Transfer" at bounding box center [556, 584] width 61 height 22
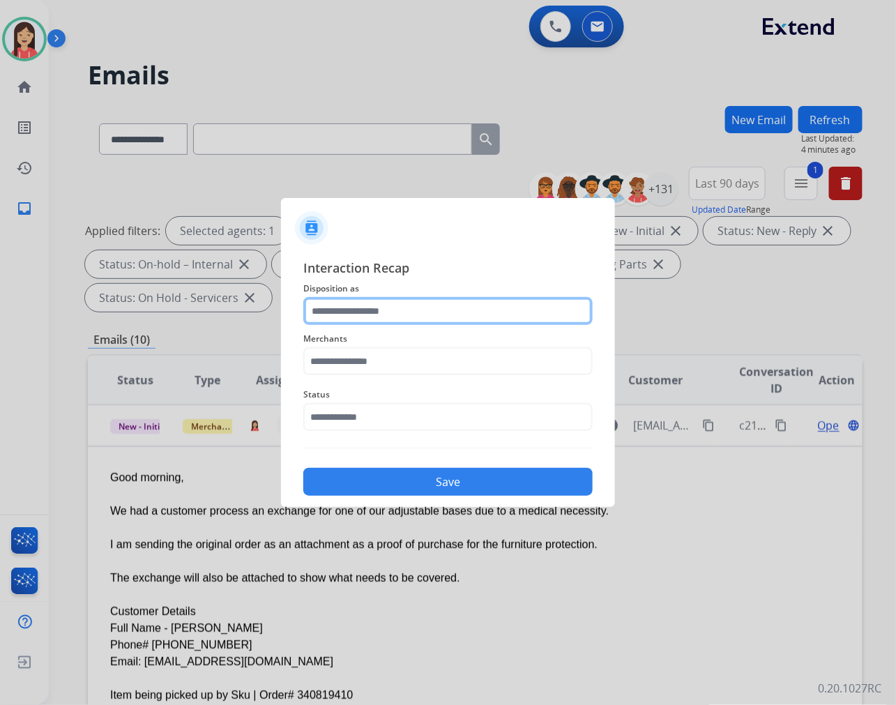
click at [386, 318] on input "text" at bounding box center [447, 311] width 289 height 28
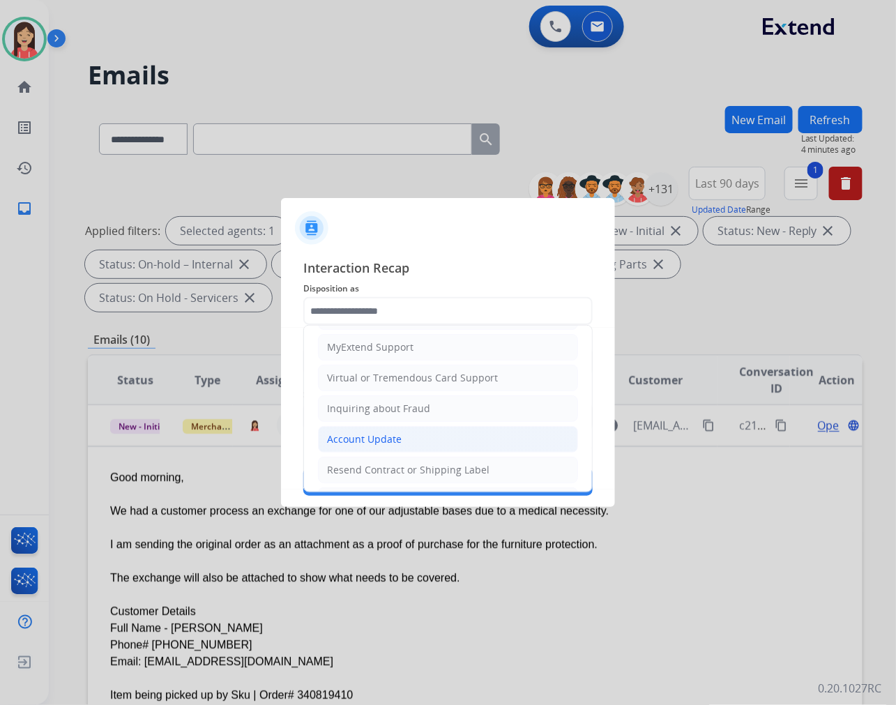
click at [360, 433] on div "Account Update" at bounding box center [364, 439] width 75 height 14
type input "**********"
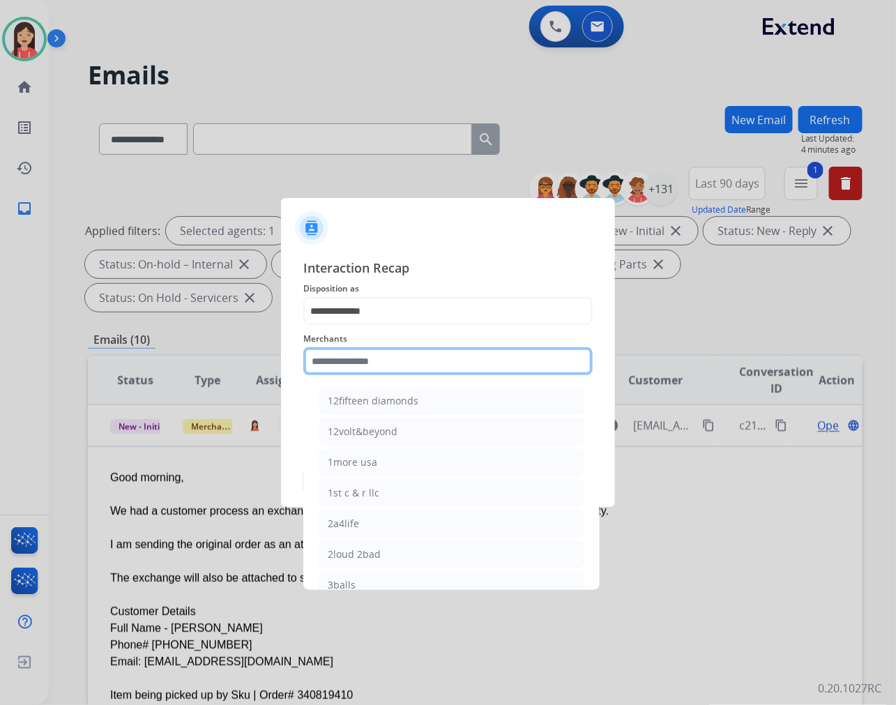
click at [378, 358] on input "text" at bounding box center [447, 361] width 289 height 28
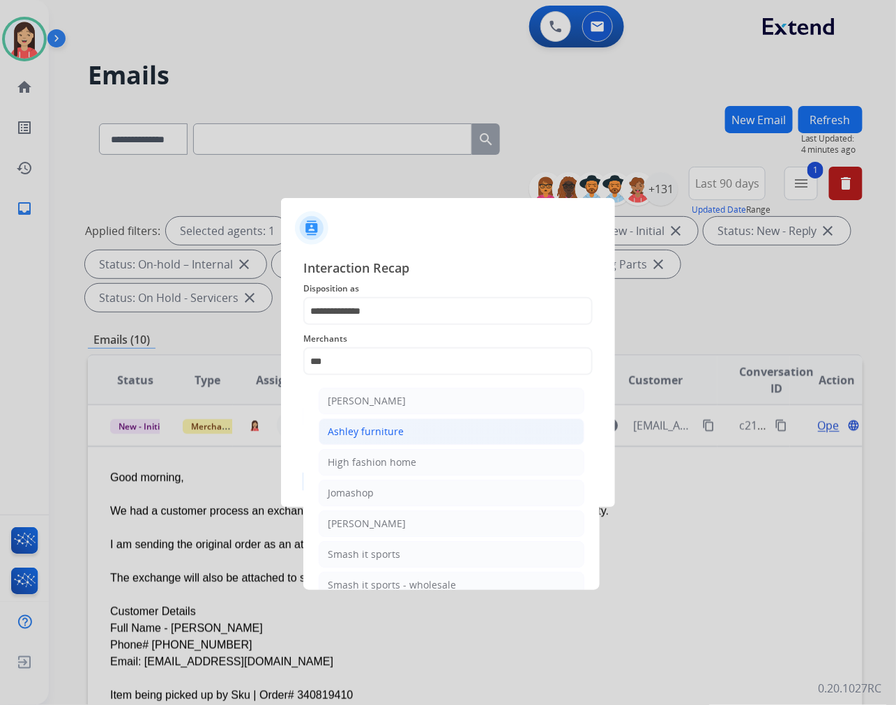
click at [377, 434] on div "Ashley furniture" at bounding box center [366, 431] width 76 height 14
type input "**********"
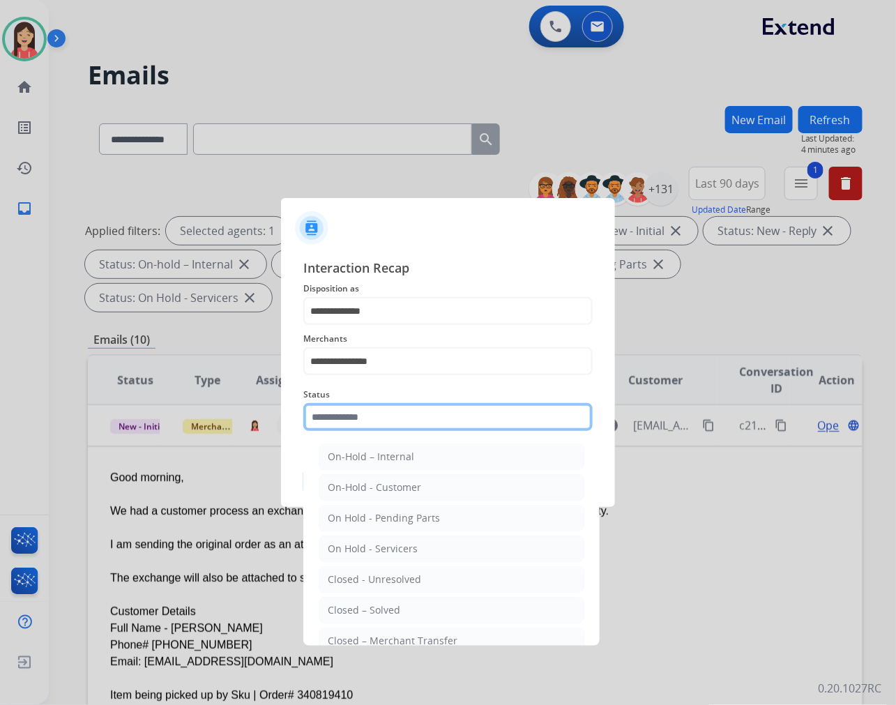
click at [378, 418] on input "text" at bounding box center [447, 417] width 289 height 28
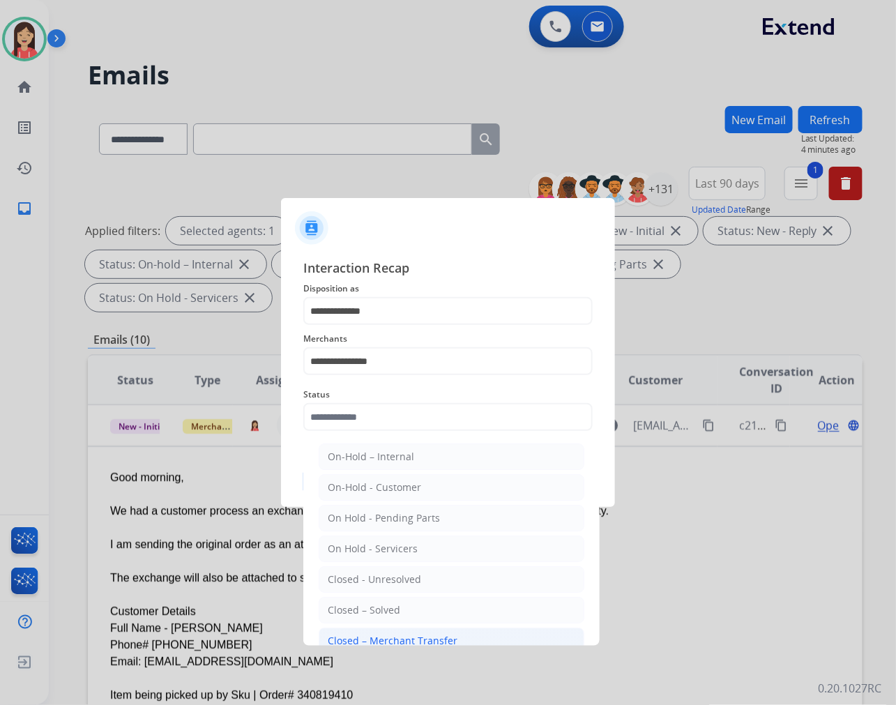
click at [402, 635] on div "Closed – Merchant Transfer" at bounding box center [393, 641] width 130 height 14
type input "**********"
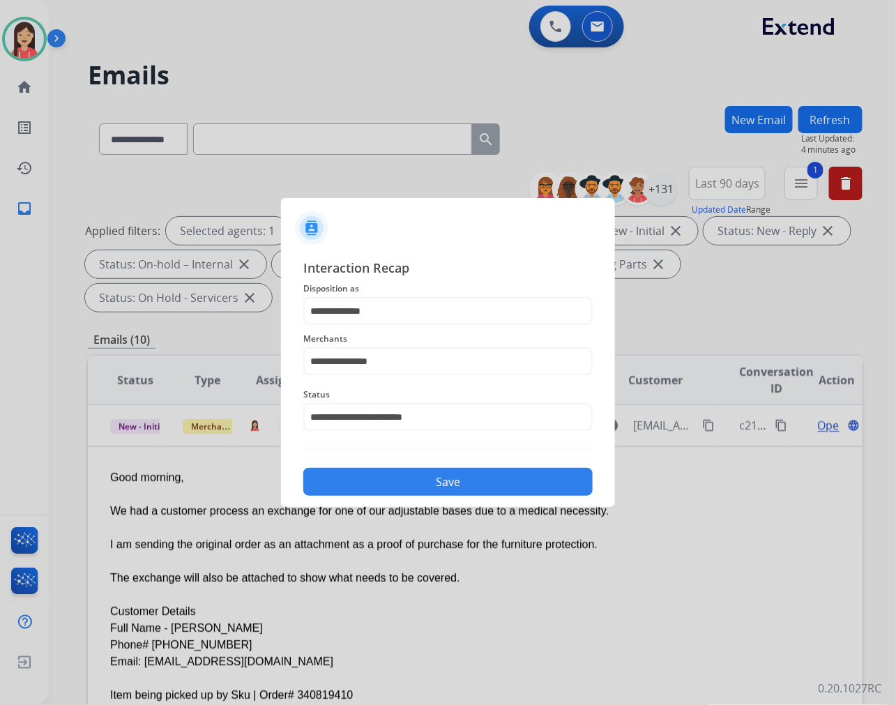
click at [448, 489] on button "Save" at bounding box center [447, 482] width 289 height 28
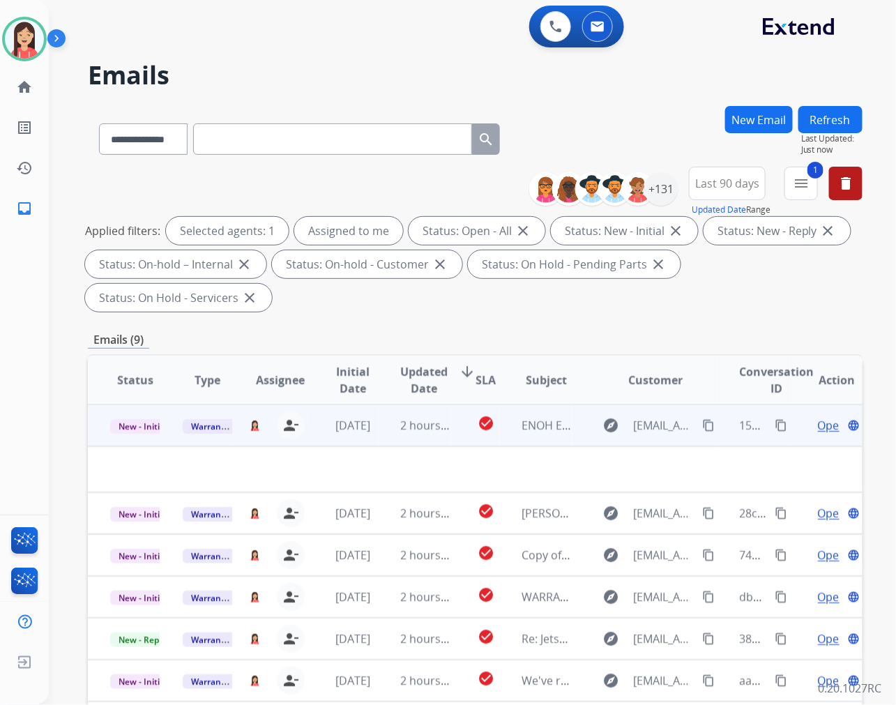
click at [369, 434] on td "[DATE]" at bounding box center [341, 425] width 72 height 42
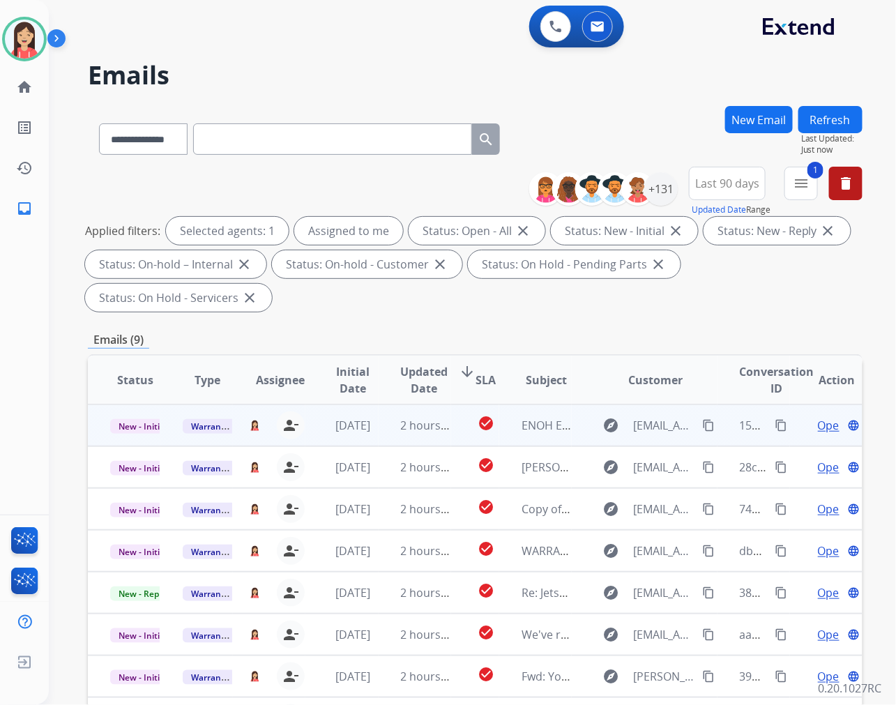
click at [378, 434] on td "2 hours ago" at bounding box center [414, 425] width 72 height 42
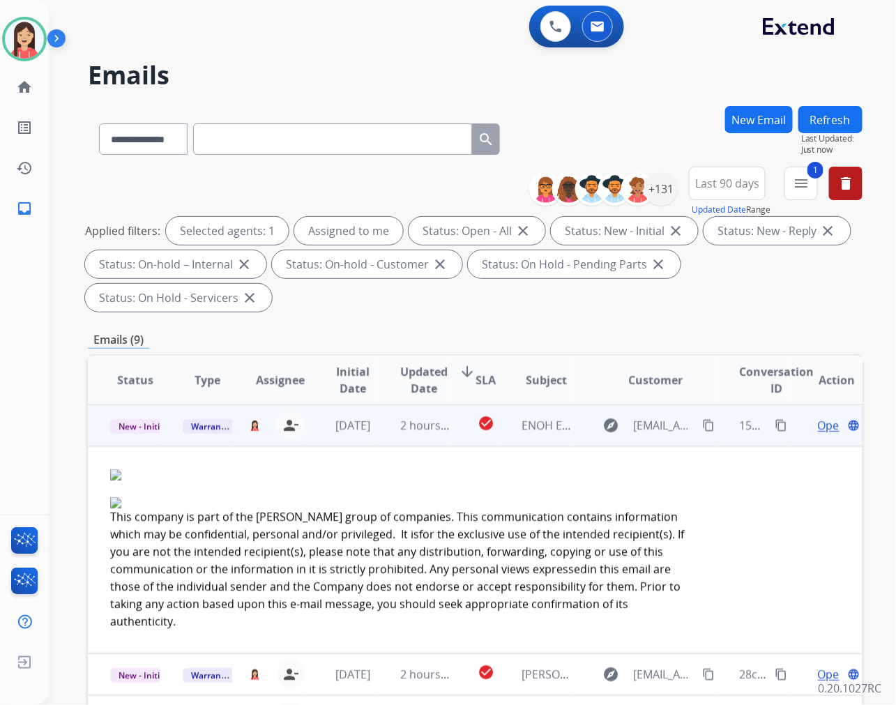
click at [818, 420] on span "Open" at bounding box center [832, 425] width 29 height 17
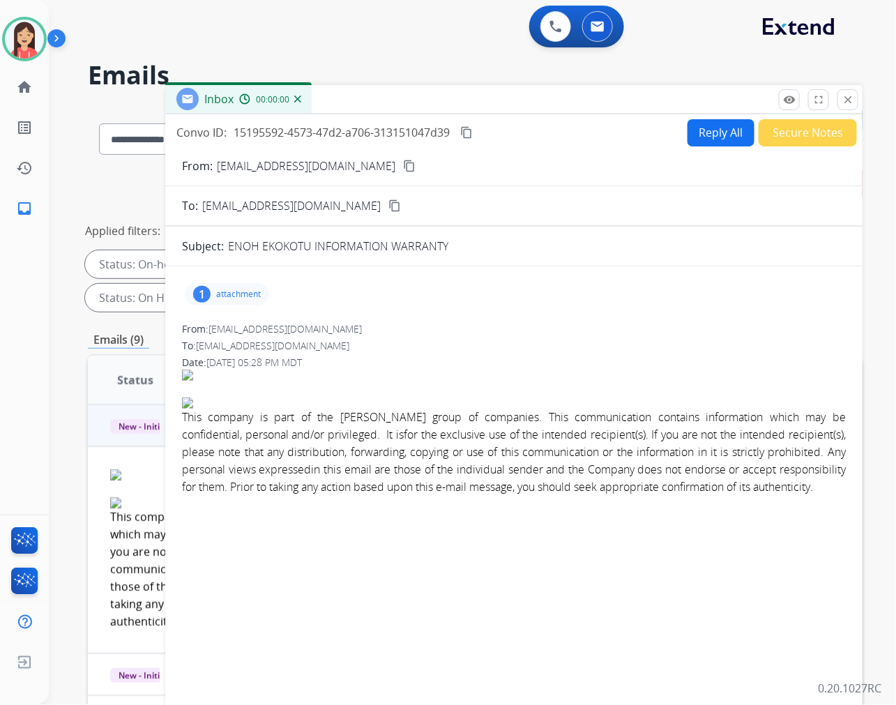
click at [240, 290] on p "attachment" at bounding box center [238, 294] width 45 height 11
click at [337, 325] on mat-icon "download" at bounding box center [340, 329] width 13 height 13
click at [712, 135] on button "Reply All" at bounding box center [720, 132] width 67 height 27
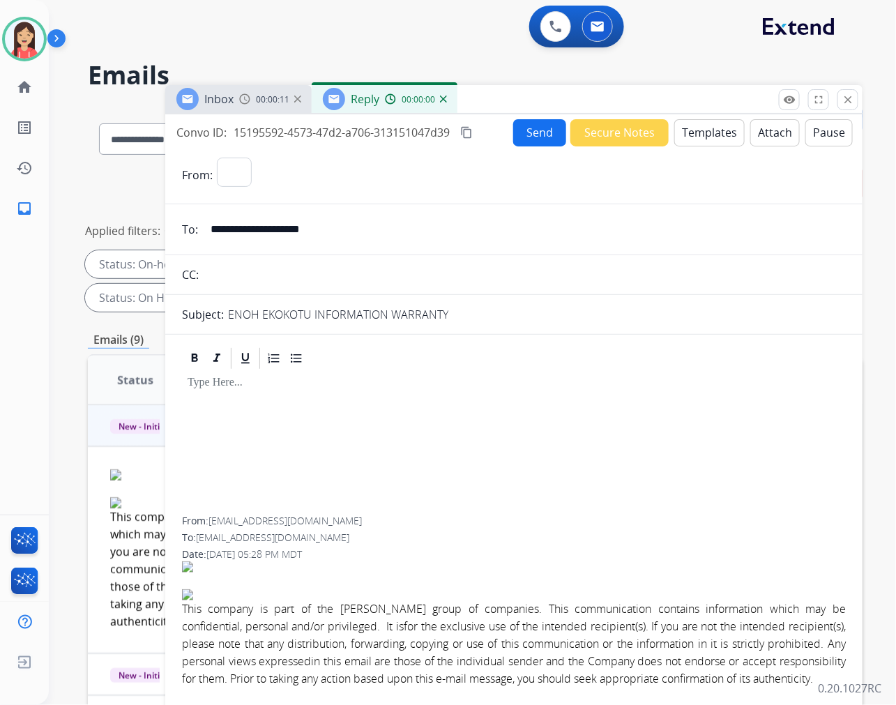
select select "**********"
click at [695, 141] on button "Templates" at bounding box center [709, 132] width 70 height 27
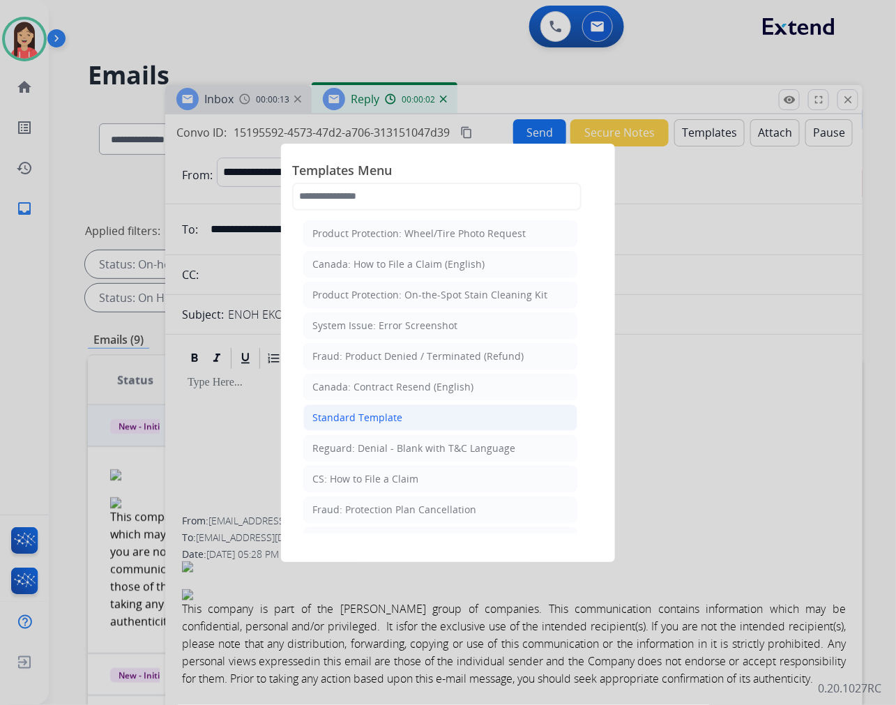
click at [389, 422] on div "Standard Template" at bounding box center [357, 418] width 90 height 14
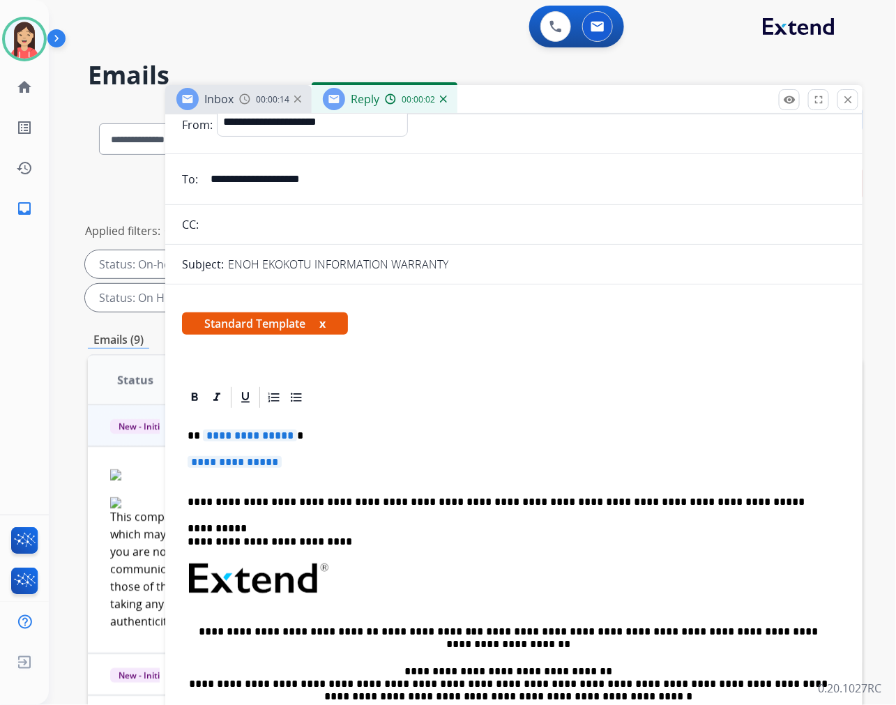
scroll to position [77, 0]
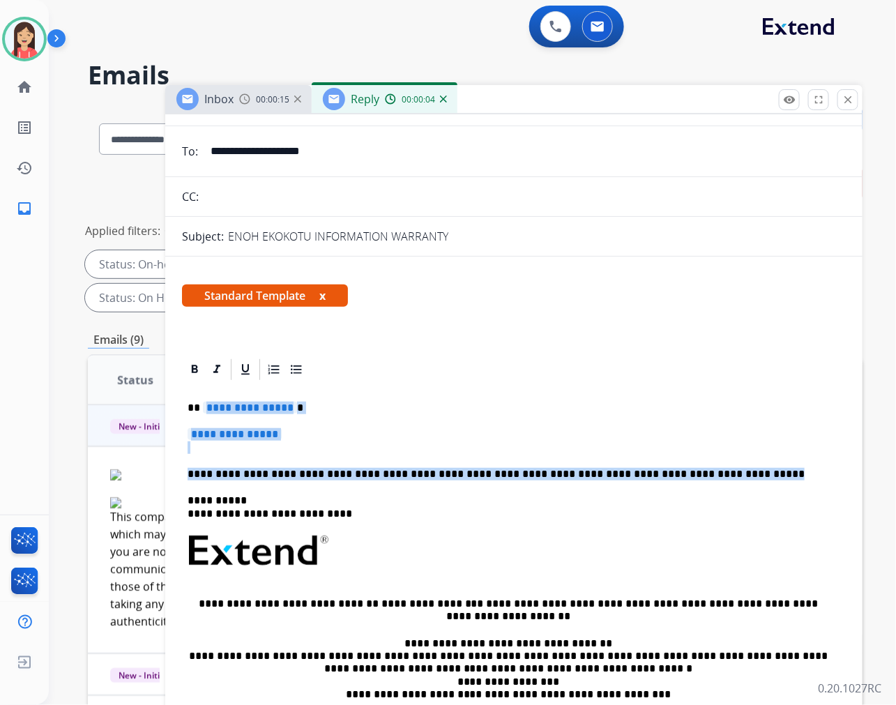
drag, startPoint x: 204, startPoint y: 408, endPoint x: 716, endPoint y: 472, distance: 516.9
click at [716, 472] on div "**********" at bounding box center [514, 583] width 664 height 403
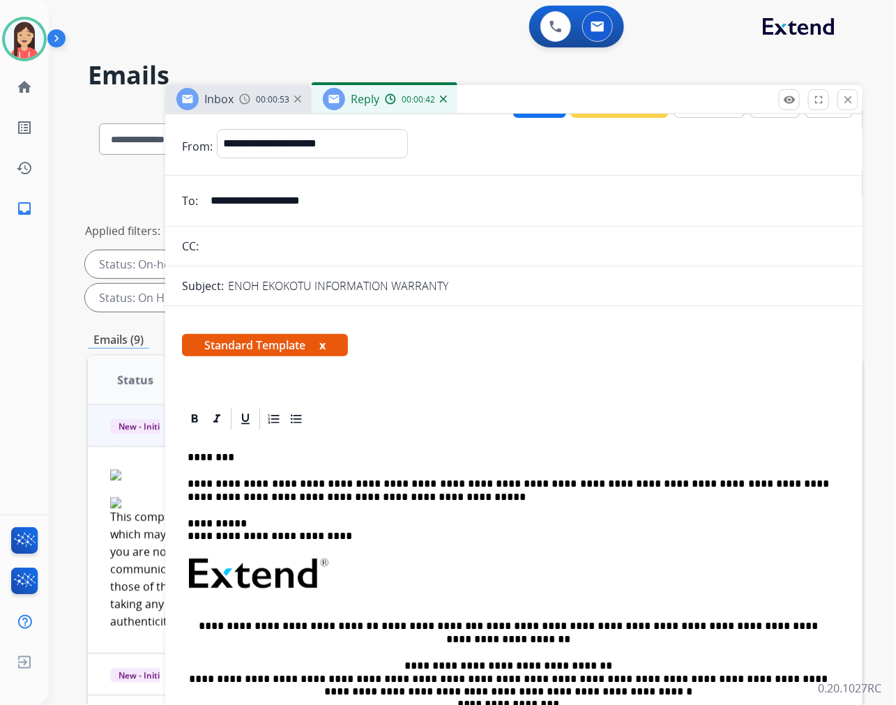
scroll to position [0, 0]
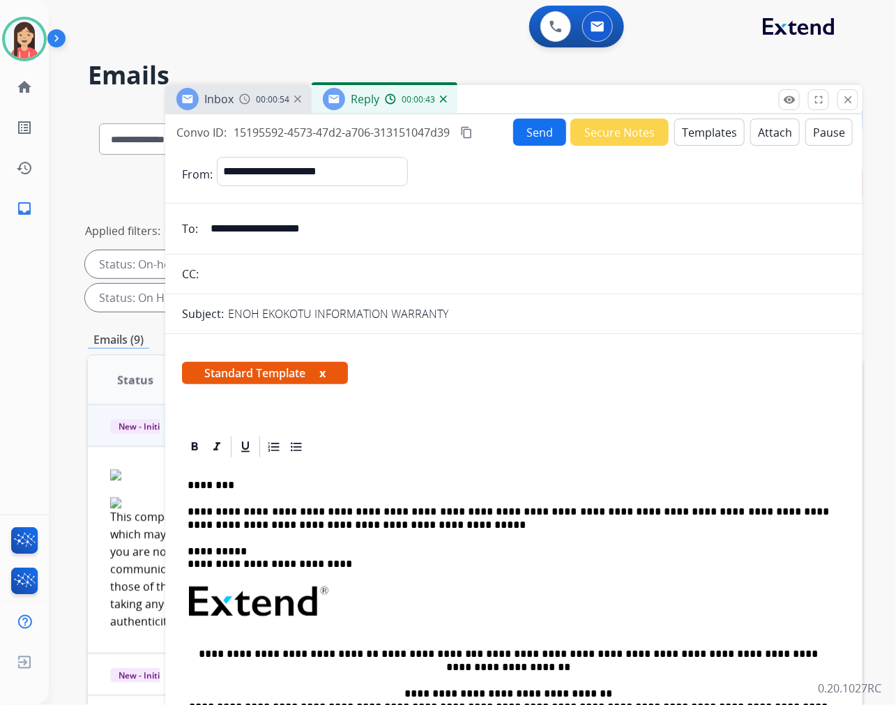
click at [535, 140] on button "Send" at bounding box center [539, 131] width 53 height 27
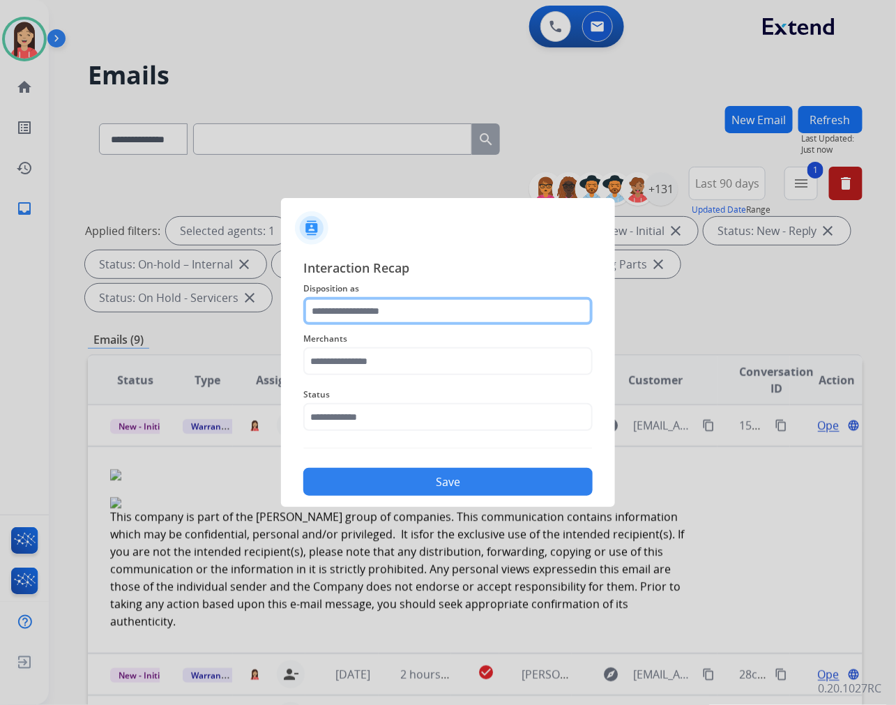
click at [385, 300] on input "text" at bounding box center [447, 311] width 289 height 28
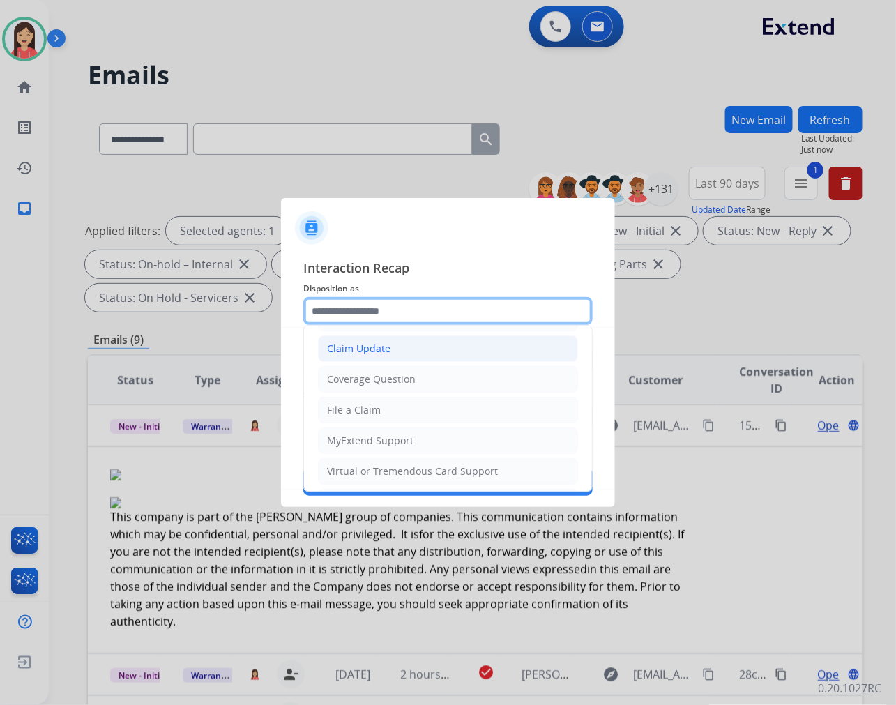
scroll to position [155, 0]
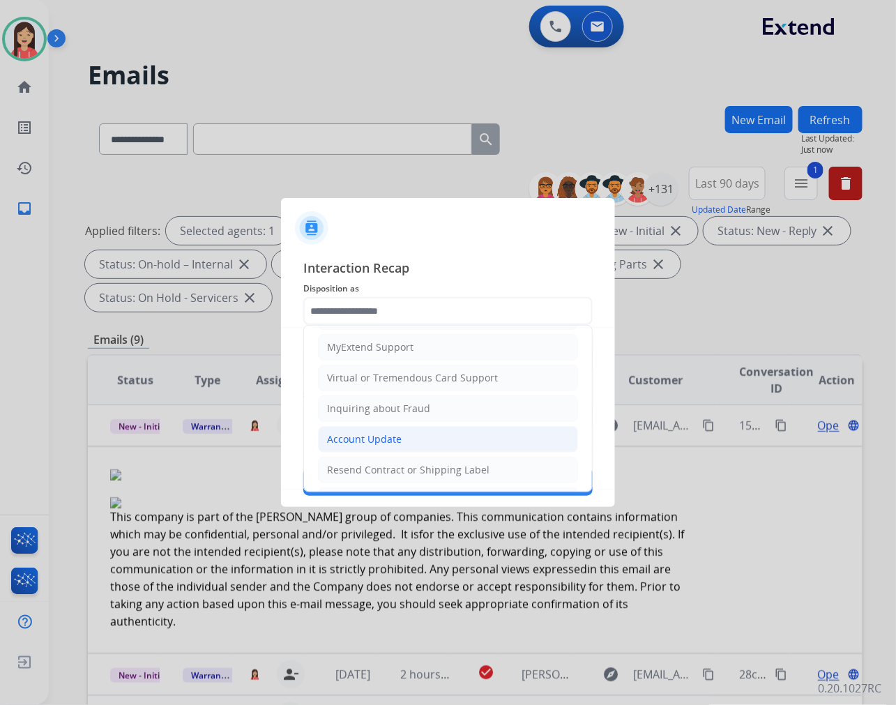
click at [361, 429] on li "Account Update" at bounding box center [448, 439] width 260 height 26
type input "**********"
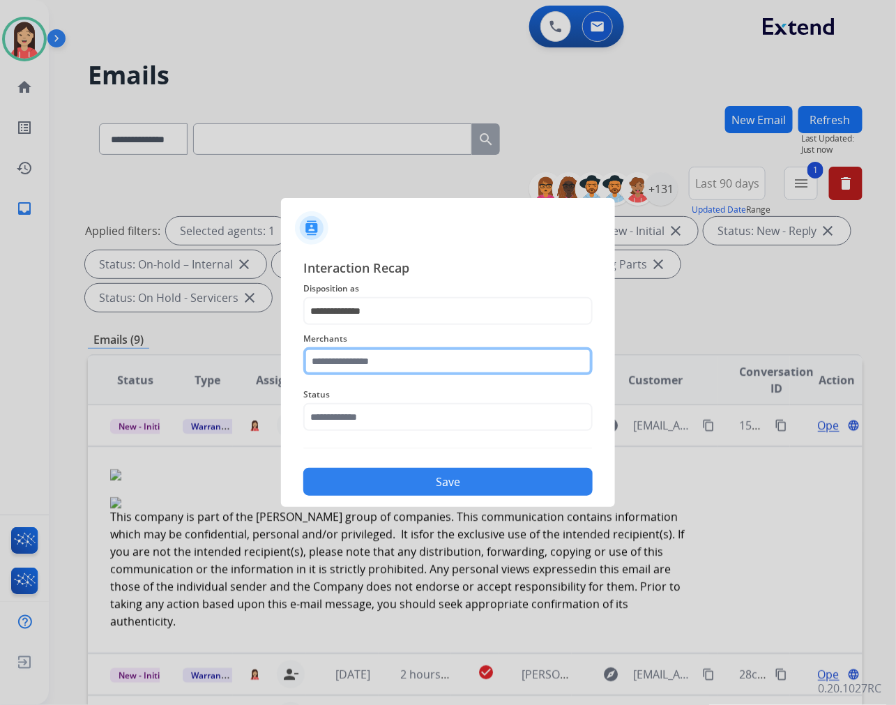
click at [385, 360] on input "text" at bounding box center [447, 361] width 289 height 28
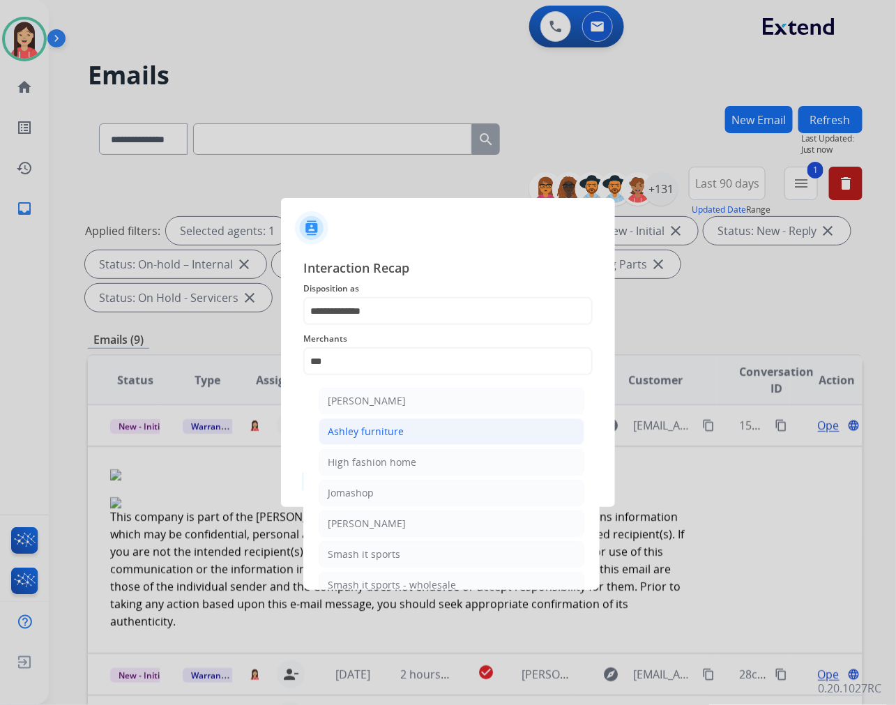
click at [367, 433] on div "Ashley furniture" at bounding box center [366, 431] width 76 height 14
type input "**********"
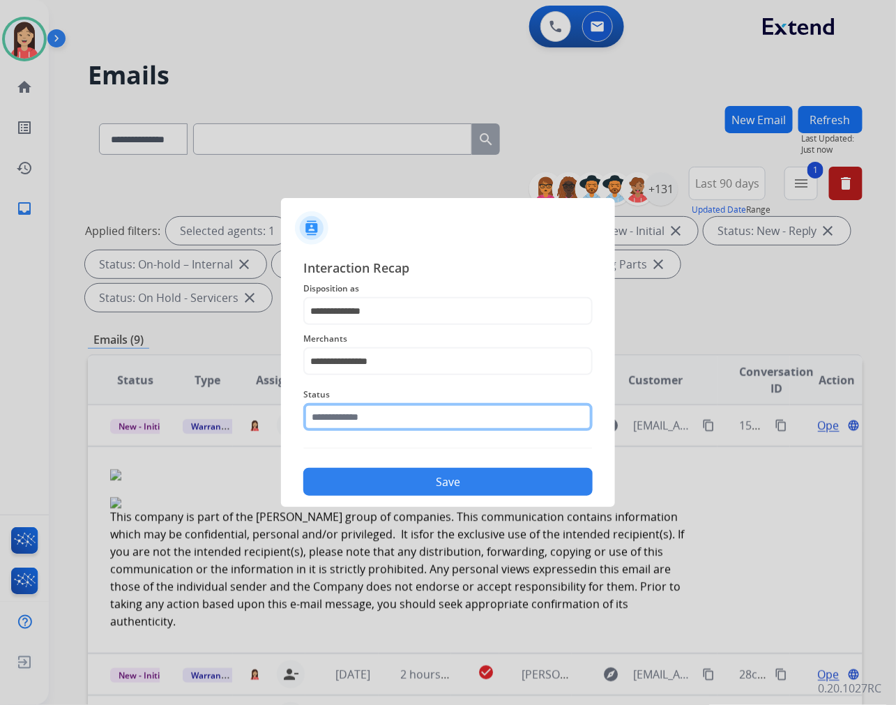
click at [369, 406] on input "text" at bounding box center [447, 417] width 289 height 28
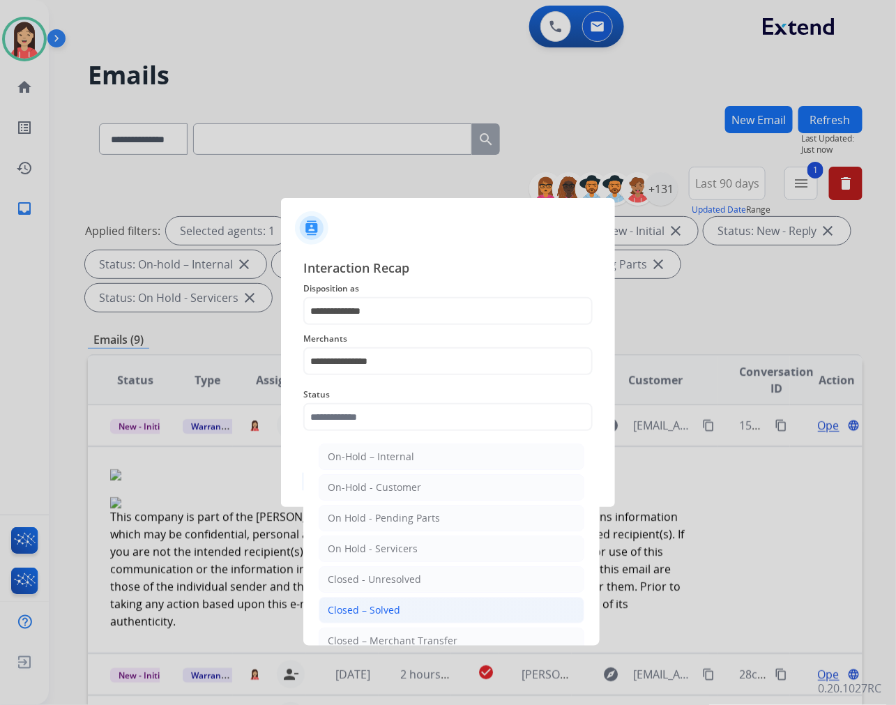
click at [379, 604] on div "Closed – Solved" at bounding box center [364, 610] width 72 height 14
type input "**********"
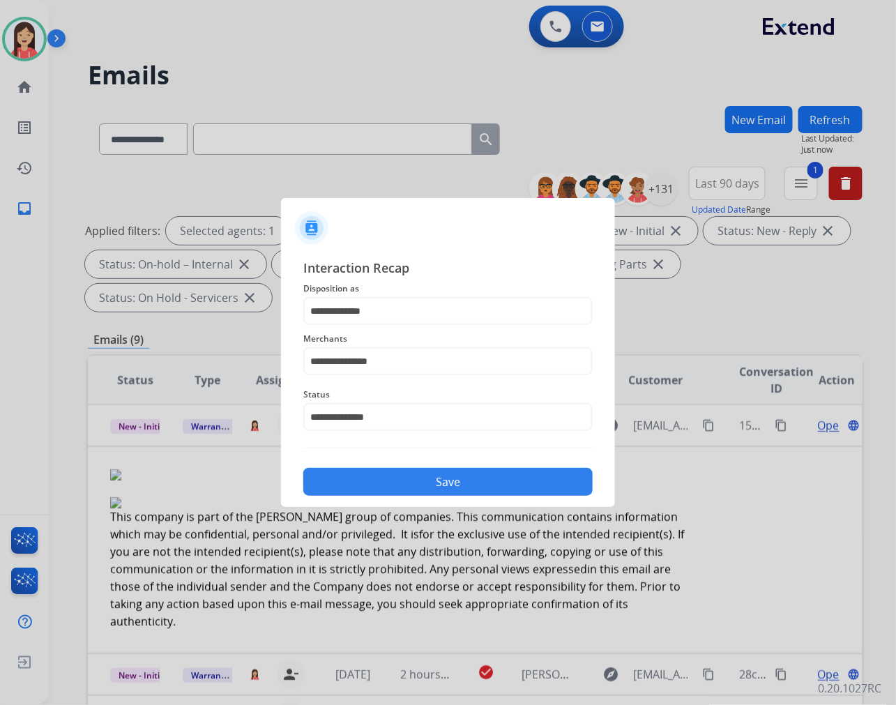
click at [437, 481] on button "Save" at bounding box center [447, 482] width 289 height 28
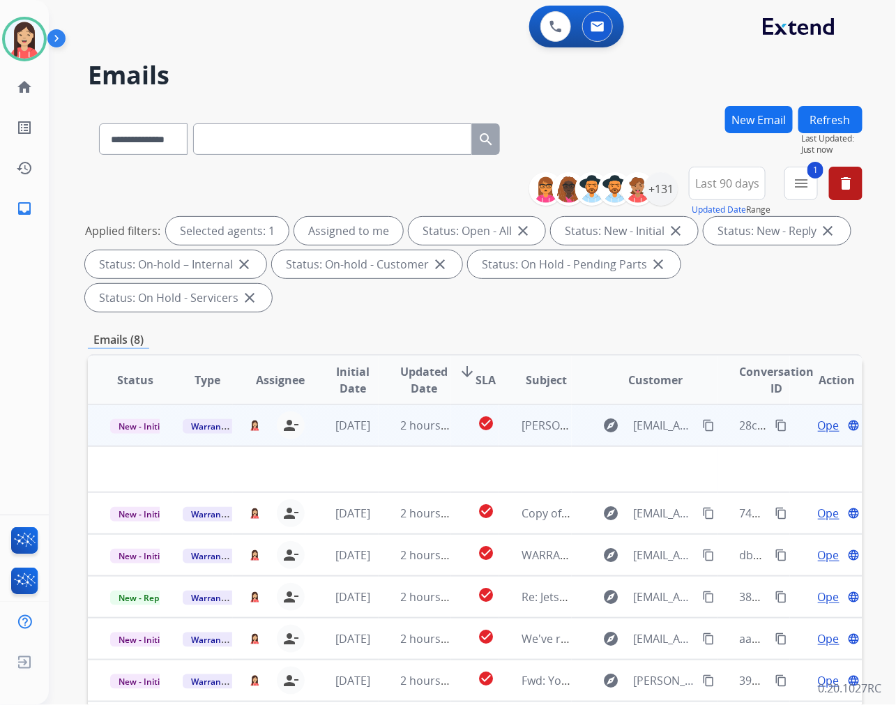
click at [379, 430] on td "2 hours ago" at bounding box center [414, 425] width 72 height 42
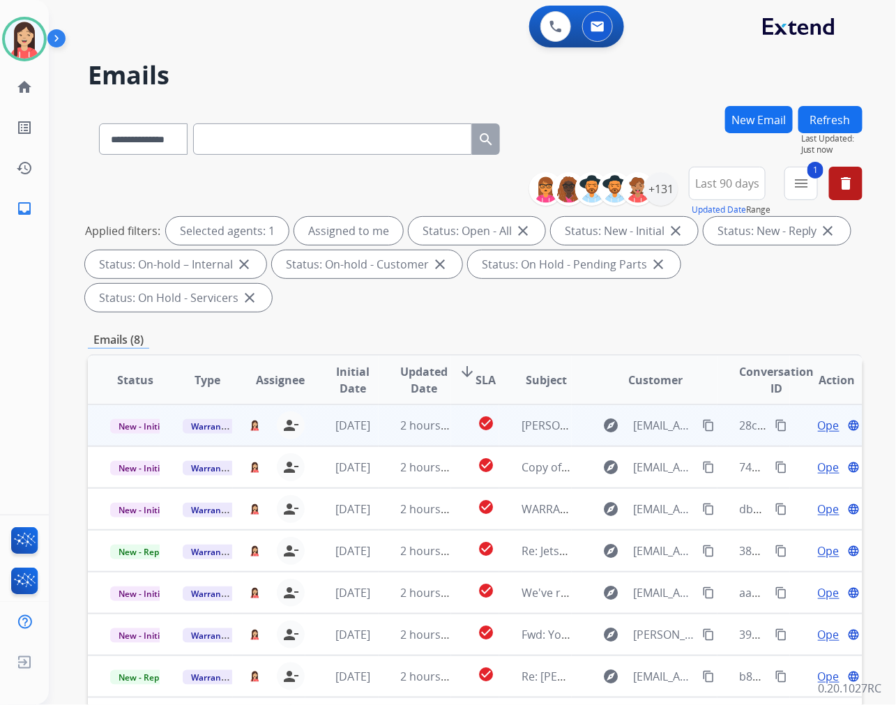
click at [378, 434] on td "2 hours ago" at bounding box center [414, 425] width 72 height 42
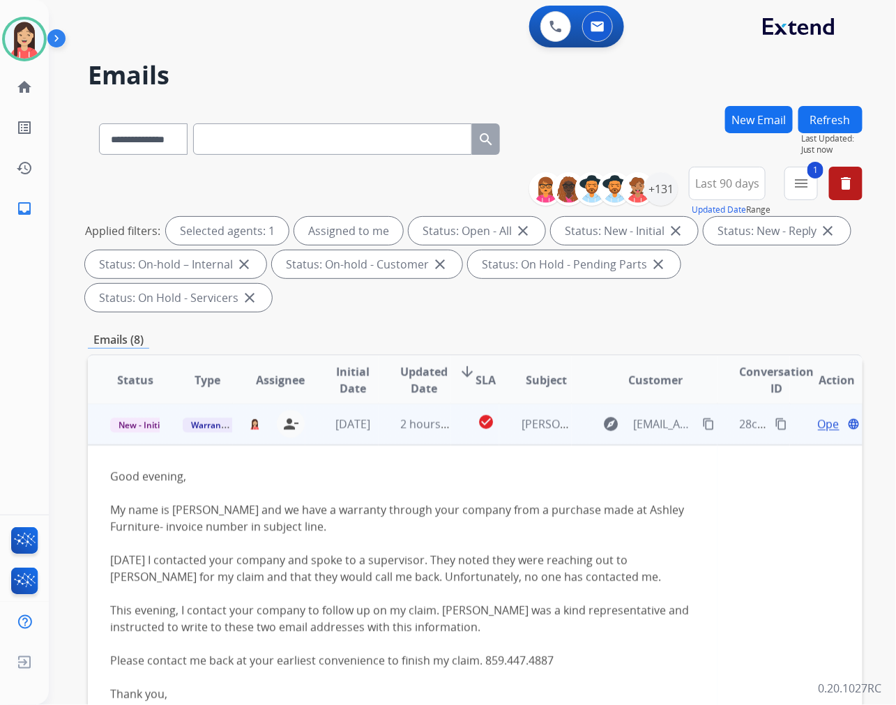
scroll to position [0, 0]
click at [820, 427] on span "Open" at bounding box center [832, 425] width 29 height 17
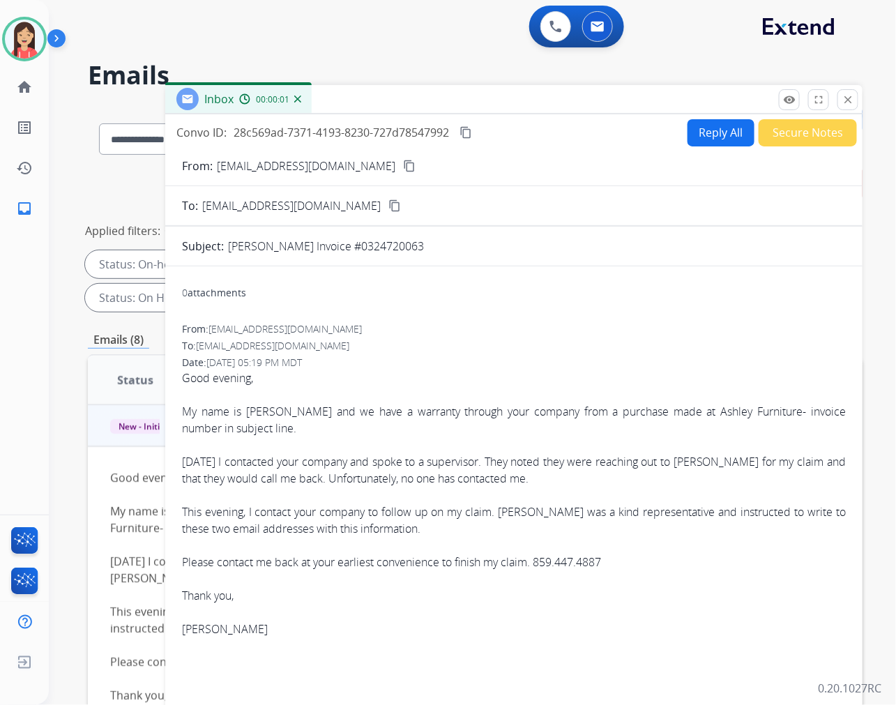
click at [345, 244] on p "[PERSON_NAME] Invoice #0324720063" at bounding box center [326, 246] width 196 height 17
click at [290, 169] on p "[EMAIL_ADDRESS][DOMAIN_NAME]" at bounding box center [306, 166] width 178 height 17
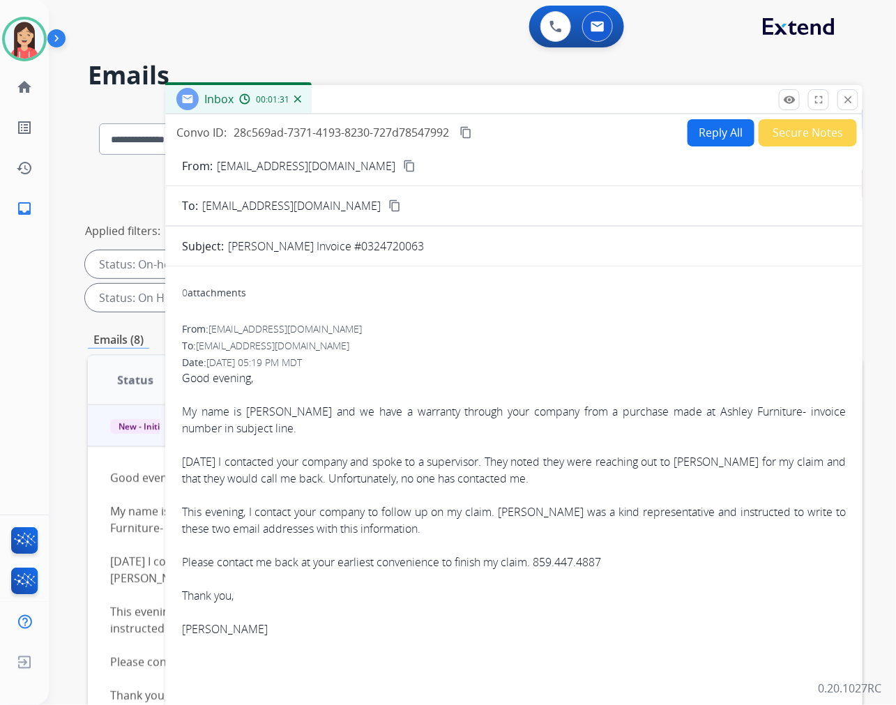
click at [330, 245] on p "[PERSON_NAME] Invoice #0324720063" at bounding box center [326, 246] width 196 height 17
drag, startPoint x: 325, startPoint y: 251, endPoint x: 392, endPoint y: 252, distance: 66.2
click at [392, 252] on div "[PERSON_NAME] Invoice #0324720063" at bounding box center [537, 246] width 618 height 17
click at [250, 166] on p "[EMAIL_ADDRESS][DOMAIN_NAME]" at bounding box center [306, 166] width 178 height 17
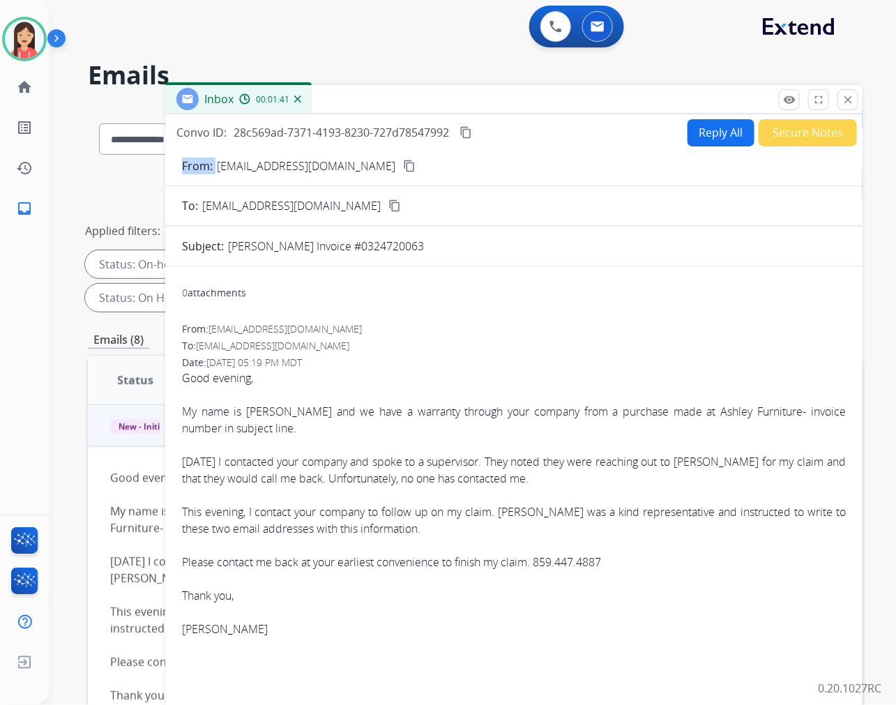
click at [250, 166] on p "[EMAIL_ADDRESS][DOMAIN_NAME]" at bounding box center [306, 166] width 178 height 17
click at [29, 45] on img at bounding box center [24, 39] width 39 height 39
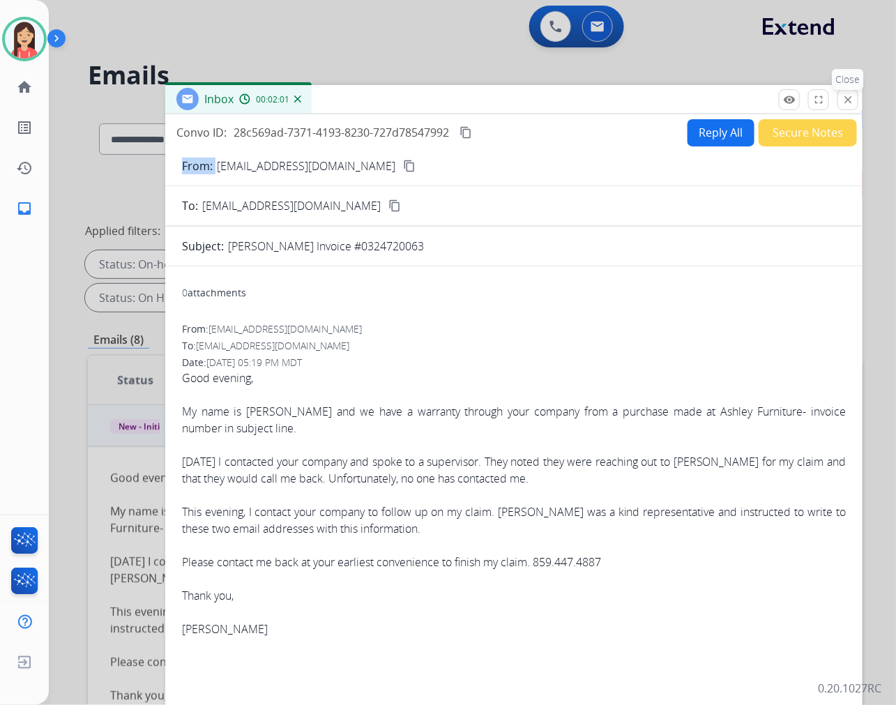
click at [838, 89] on p "Close" at bounding box center [847, 79] width 31 height 21
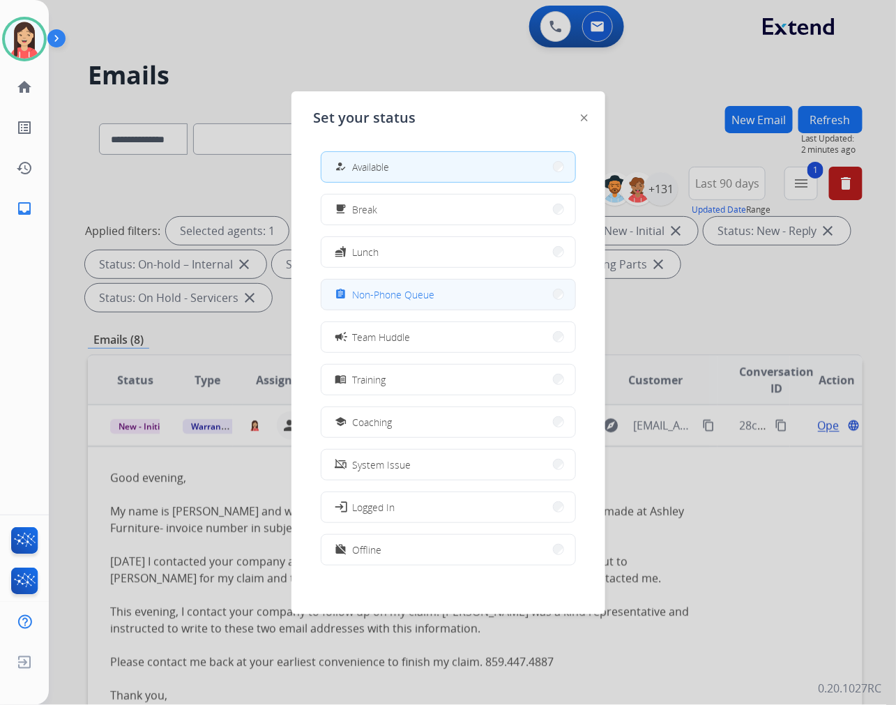
click at [389, 293] on span "Non-Phone Queue" at bounding box center [394, 294] width 82 height 15
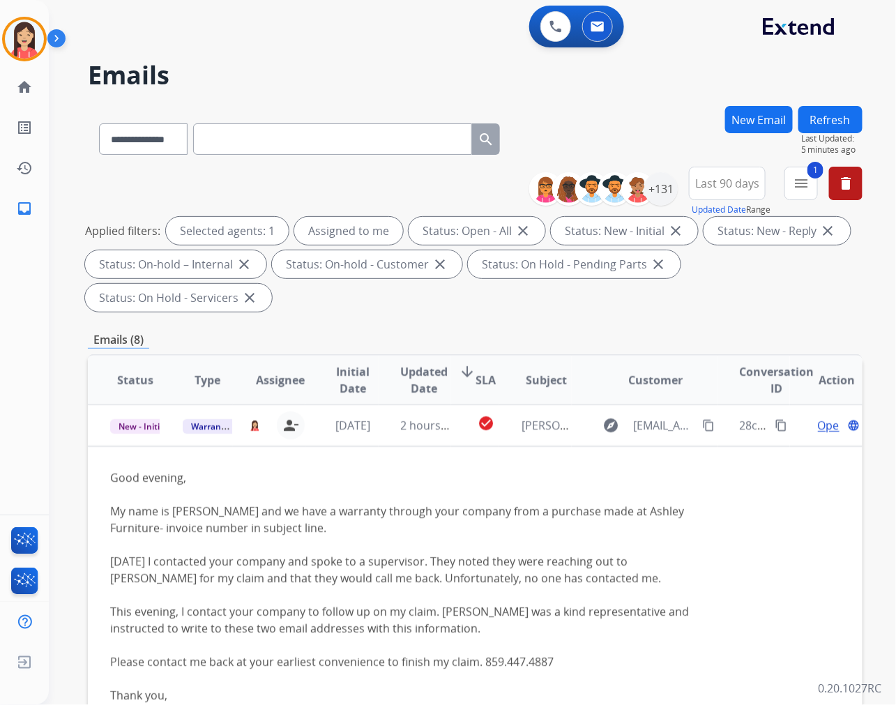
drag, startPoint x: 355, startPoint y: 279, endPoint x: 356, endPoint y: 290, distance: 10.5
click at [356, 277] on div "Applied filters: Selected agents: 1 Assigned to me Status: Open - All close Sta…" at bounding box center [472, 264] width 774 height 95
click at [29, 31] on img at bounding box center [24, 39] width 39 height 39
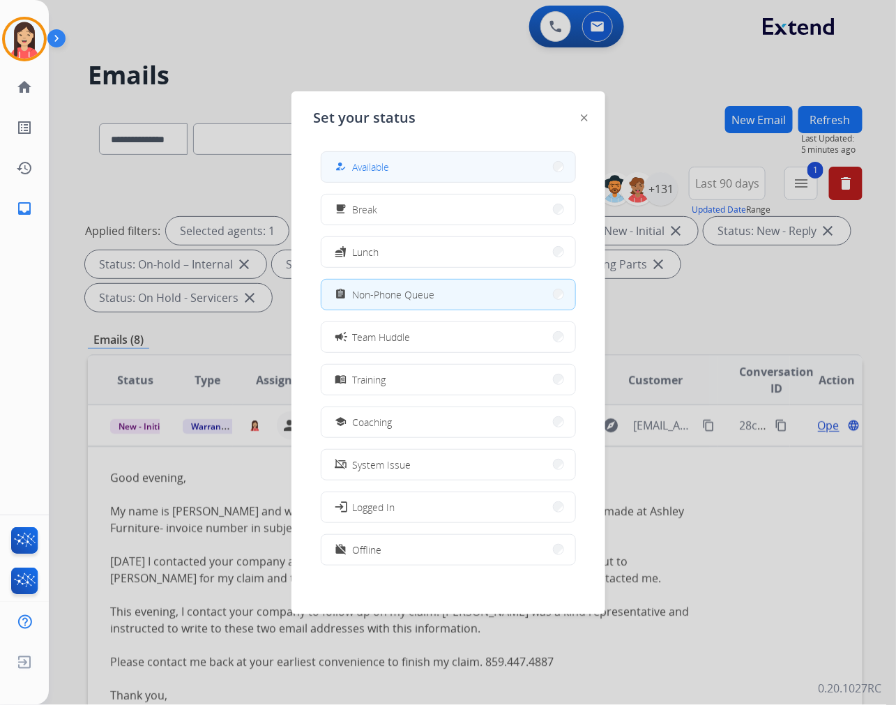
click at [390, 169] on span "Available" at bounding box center [371, 167] width 37 height 15
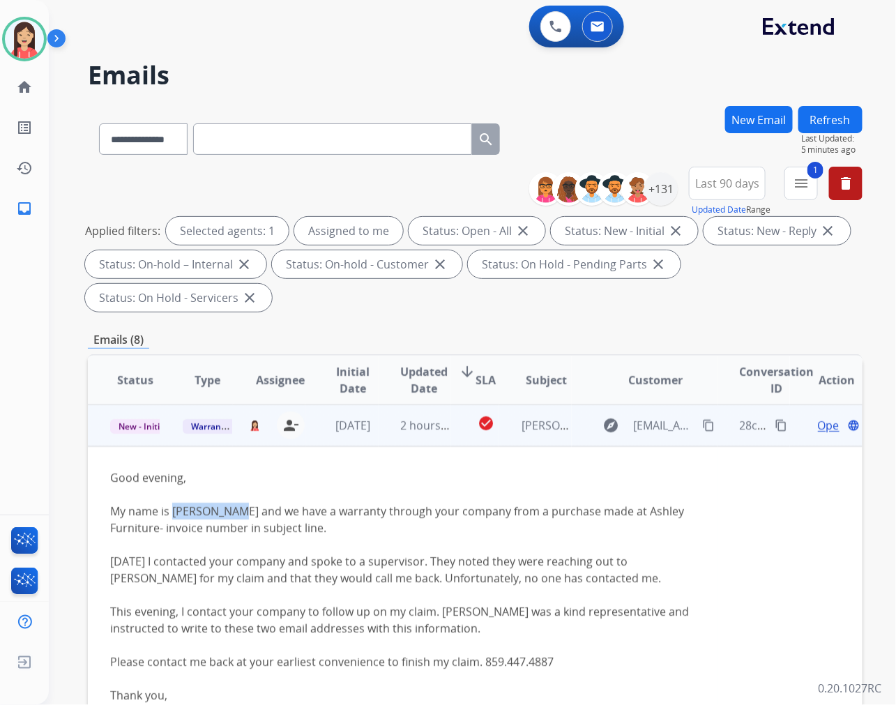
drag, startPoint x: 171, startPoint y: 512, endPoint x: 238, endPoint y: 512, distance: 66.9
click at [238, 512] on div "My name is [PERSON_NAME] and we have a warranty through your company from a pur…" at bounding box center [402, 519] width 585 height 33
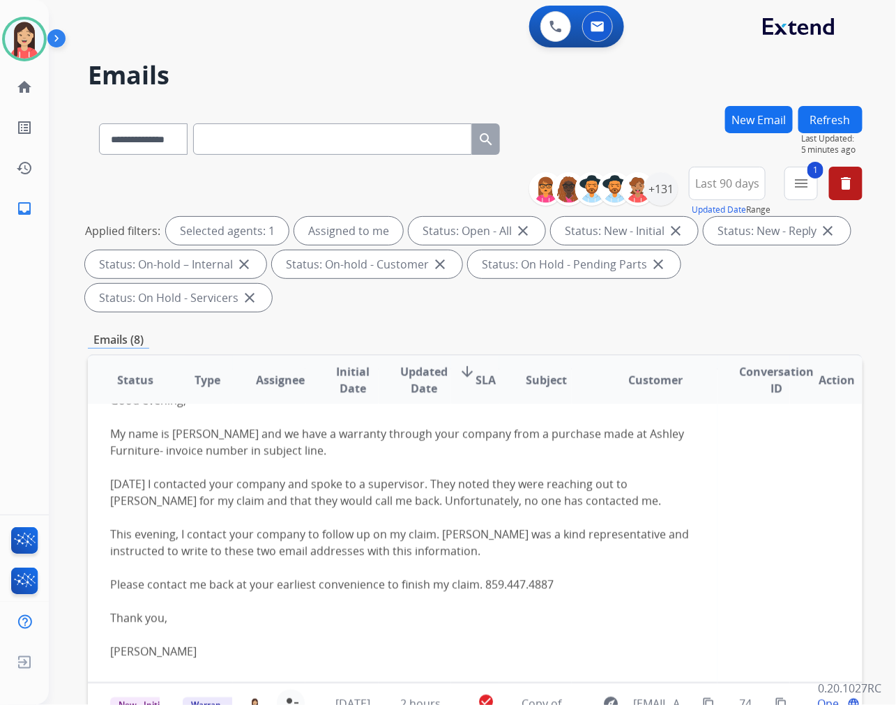
click at [566, 561] on div at bounding box center [402, 567] width 585 height 17
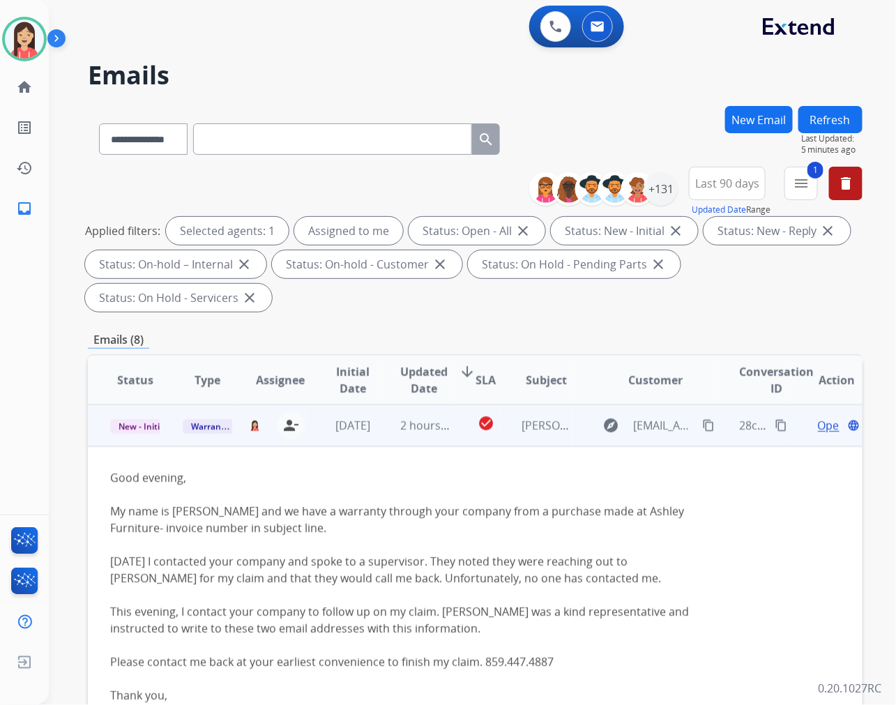
click at [818, 423] on span "Open" at bounding box center [832, 425] width 29 height 17
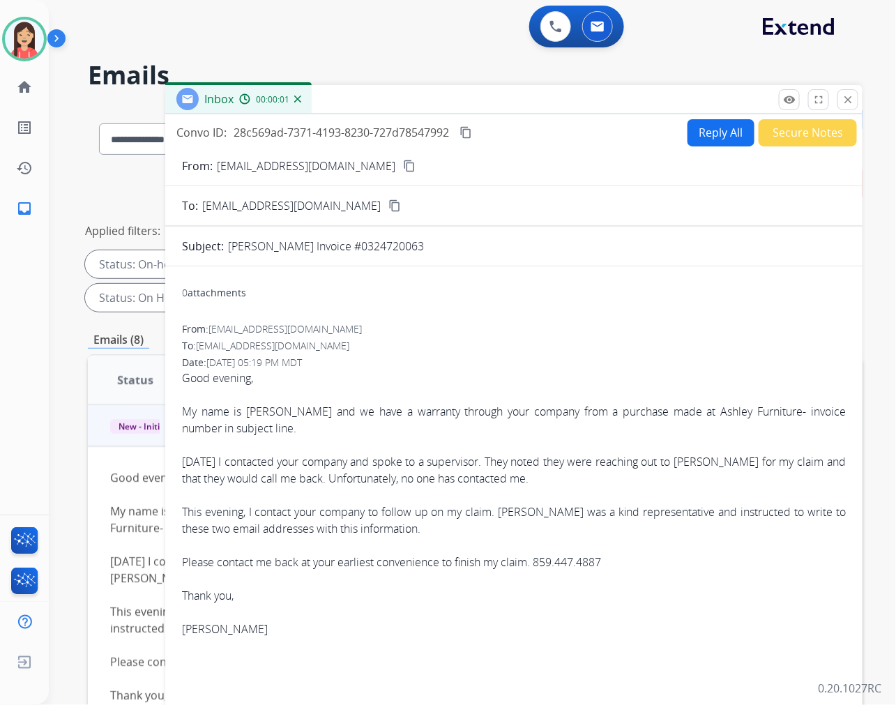
click at [702, 135] on button "Reply All" at bounding box center [720, 132] width 67 height 27
select select "**********"
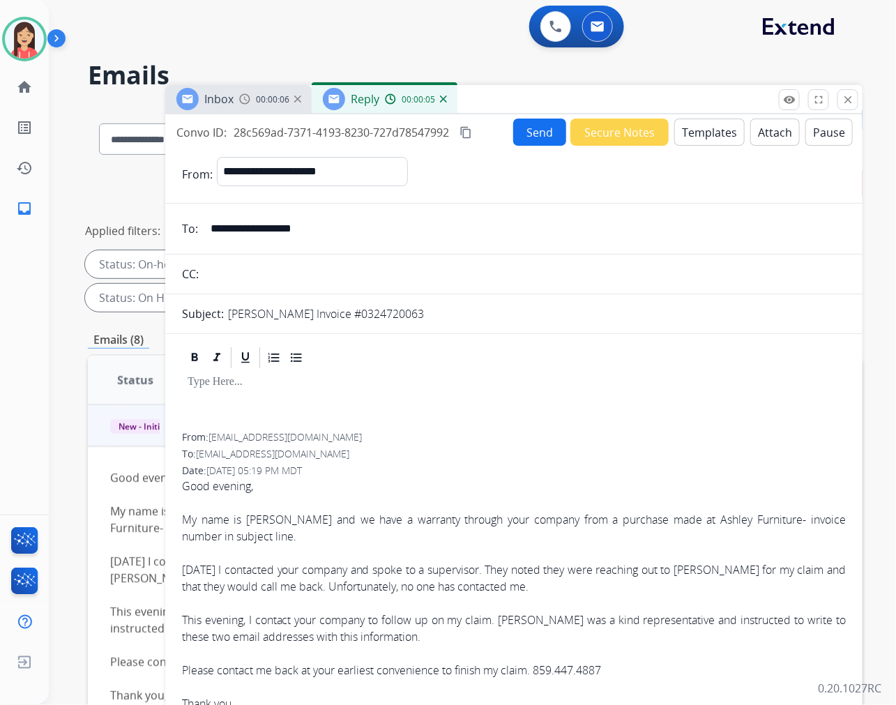
click at [688, 132] on button "Templates" at bounding box center [709, 131] width 70 height 27
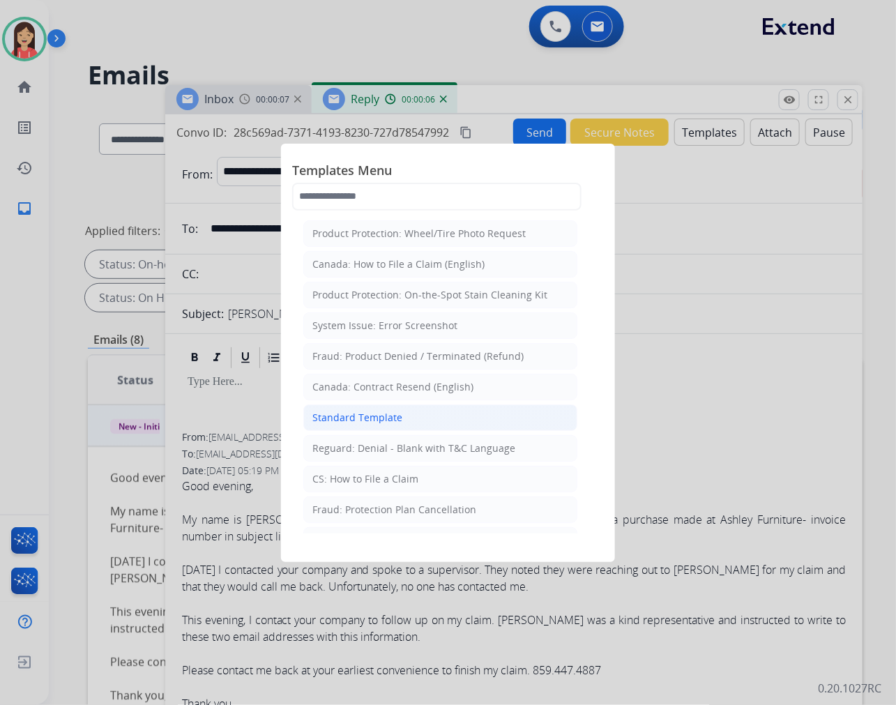
click at [375, 411] on div "Standard Template" at bounding box center [357, 418] width 90 height 14
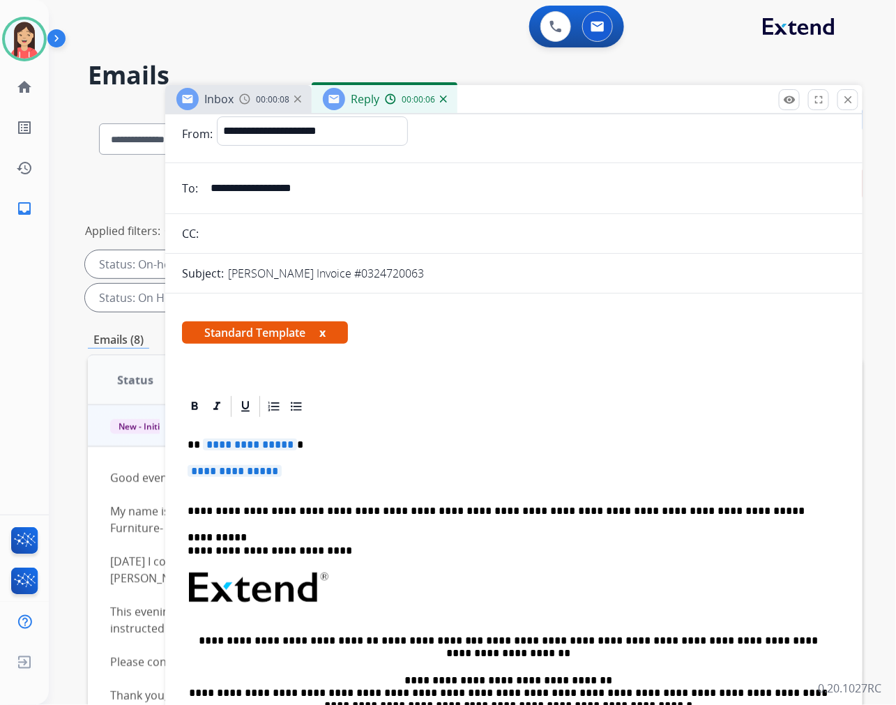
scroll to position [77, 0]
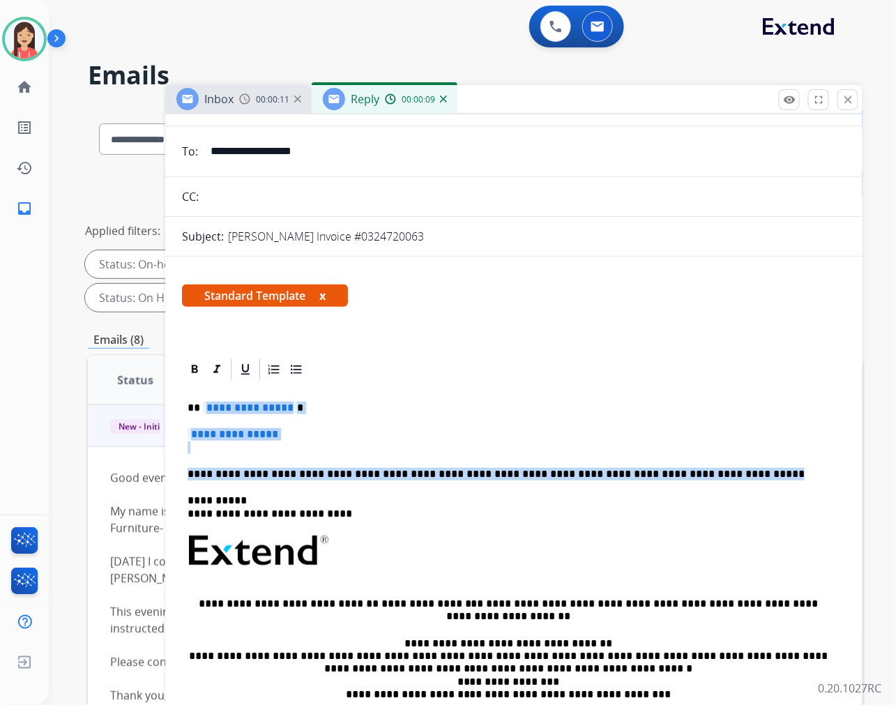
drag, startPoint x: 204, startPoint y: 406, endPoint x: 712, endPoint y: 471, distance: 512.3
click at [712, 471] on div "**********" at bounding box center [514, 583] width 664 height 403
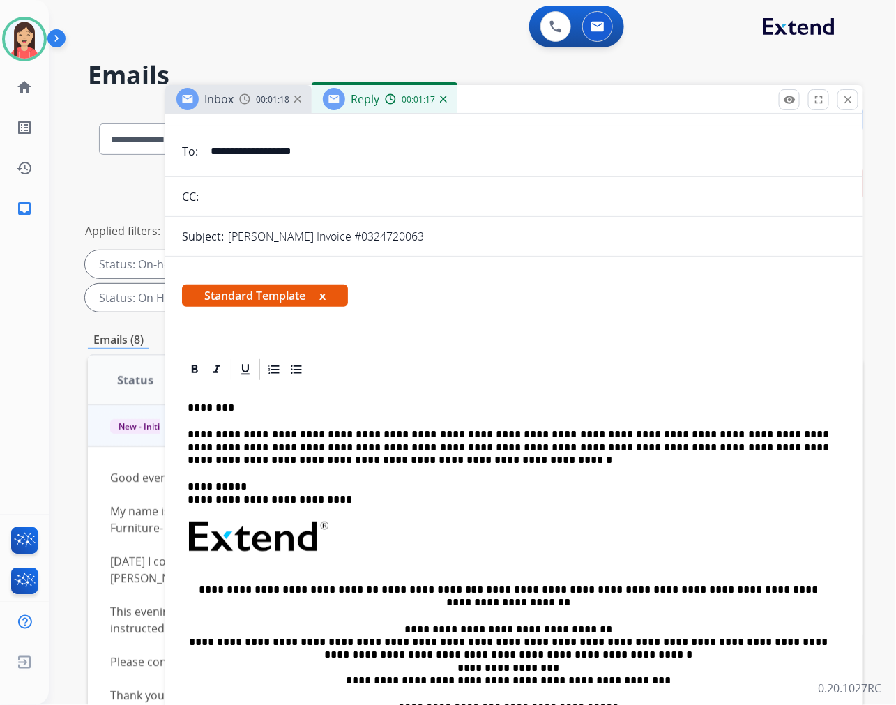
scroll to position [0, 0]
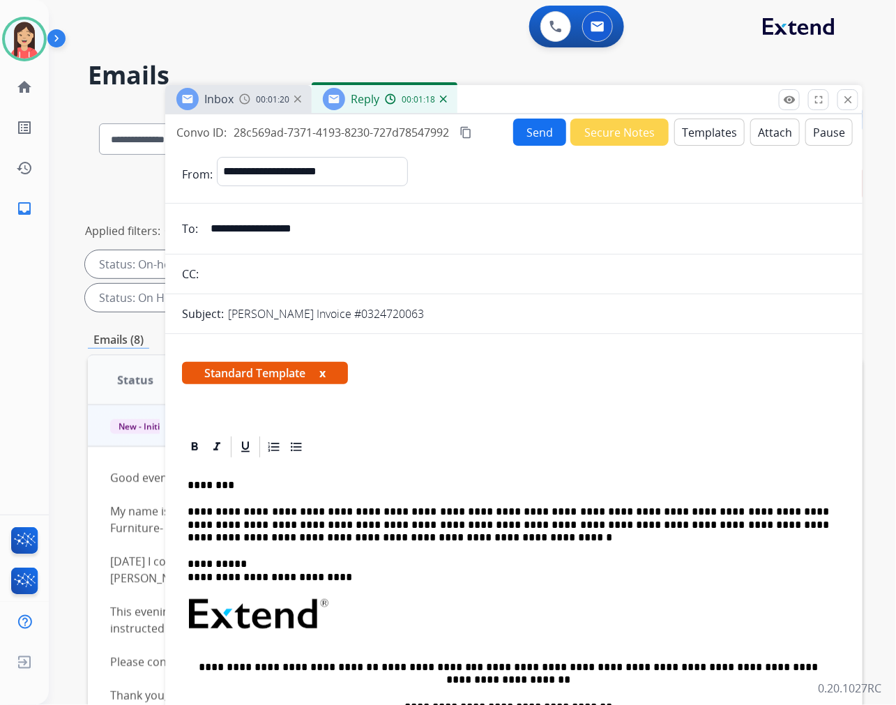
click at [535, 133] on button "Send" at bounding box center [539, 131] width 53 height 27
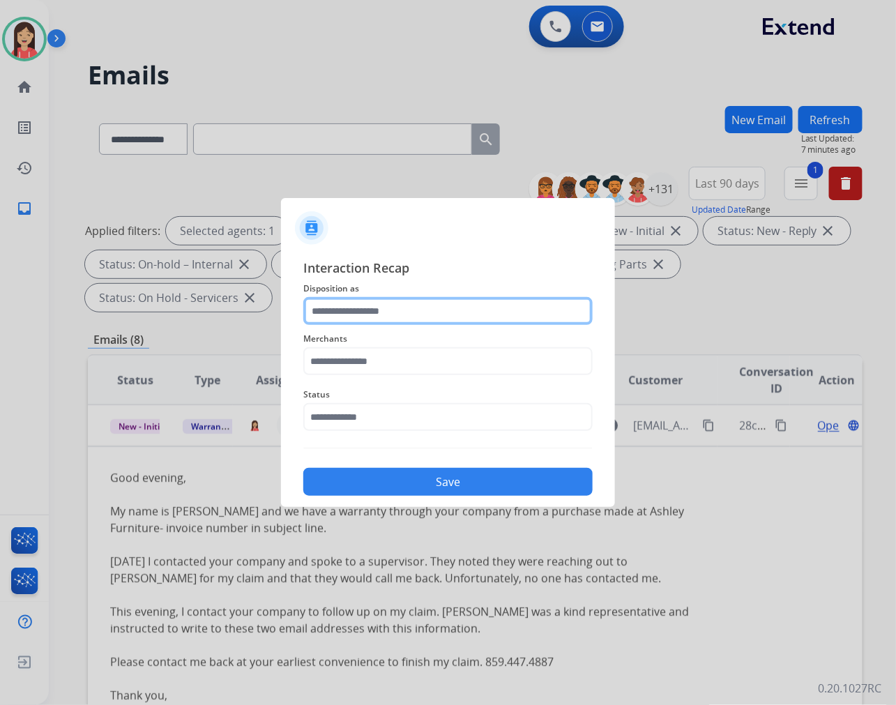
click at [421, 305] on input "text" at bounding box center [447, 311] width 289 height 28
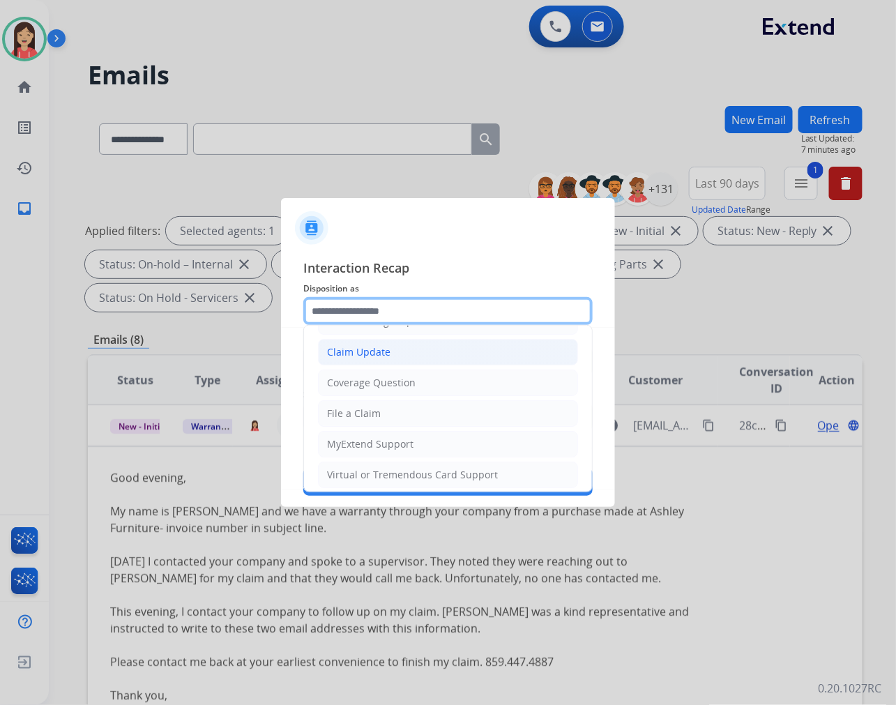
scroll to position [155, 0]
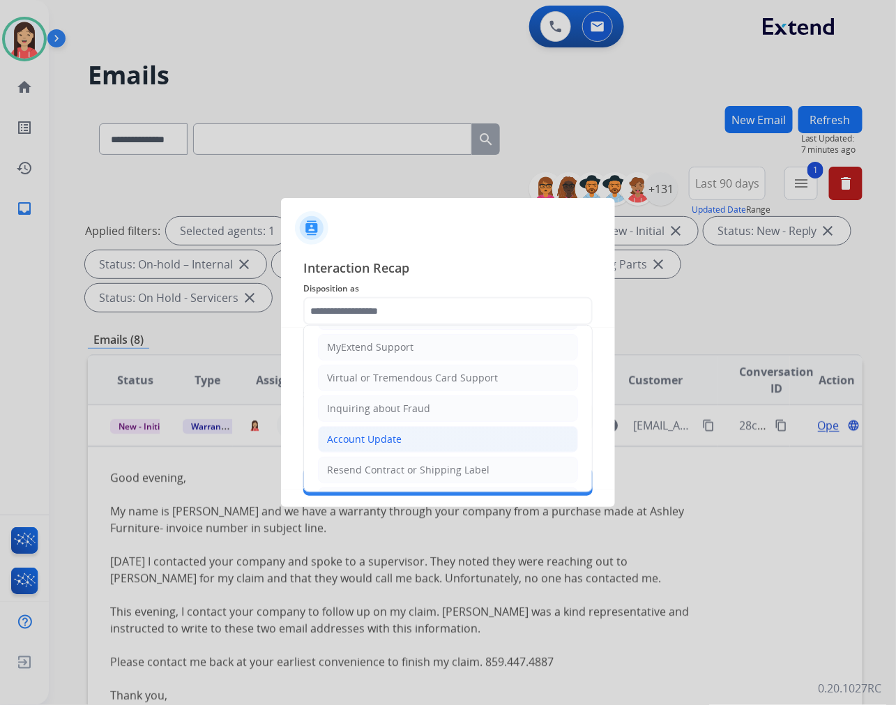
click at [360, 432] on li "Account Update" at bounding box center [448, 439] width 260 height 26
type input "**********"
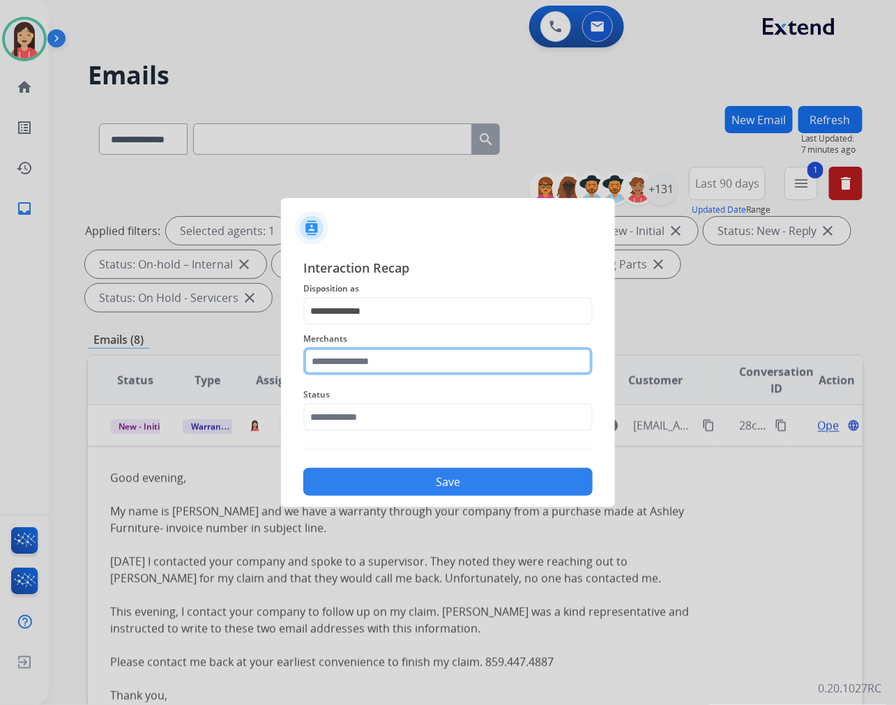
click at [390, 365] on input "text" at bounding box center [447, 361] width 289 height 28
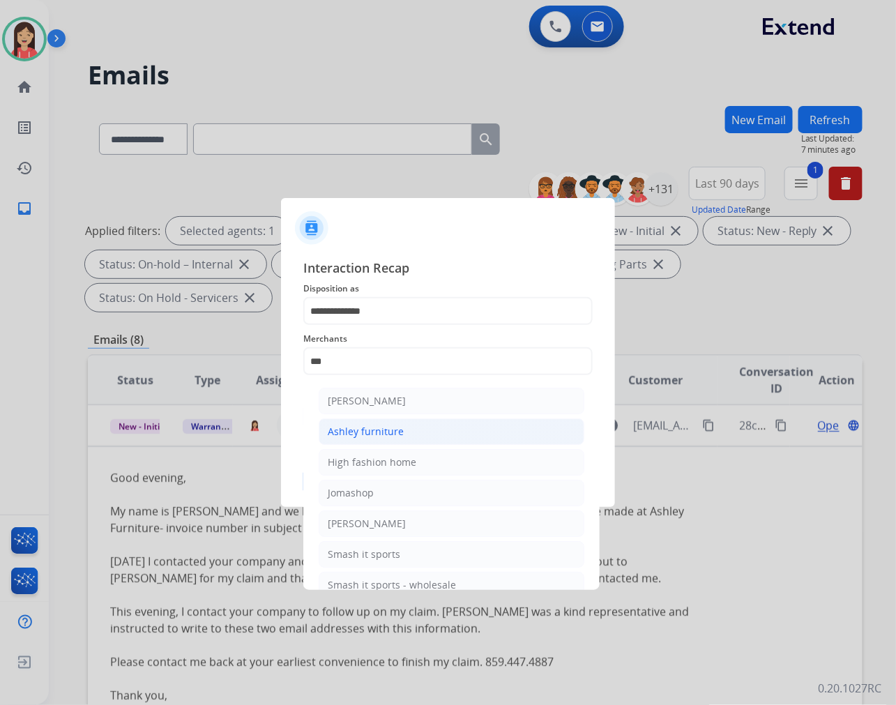
click at [372, 429] on div "Ashley furniture" at bounding box center [366, 431] width 76 height 14
type input "**********"
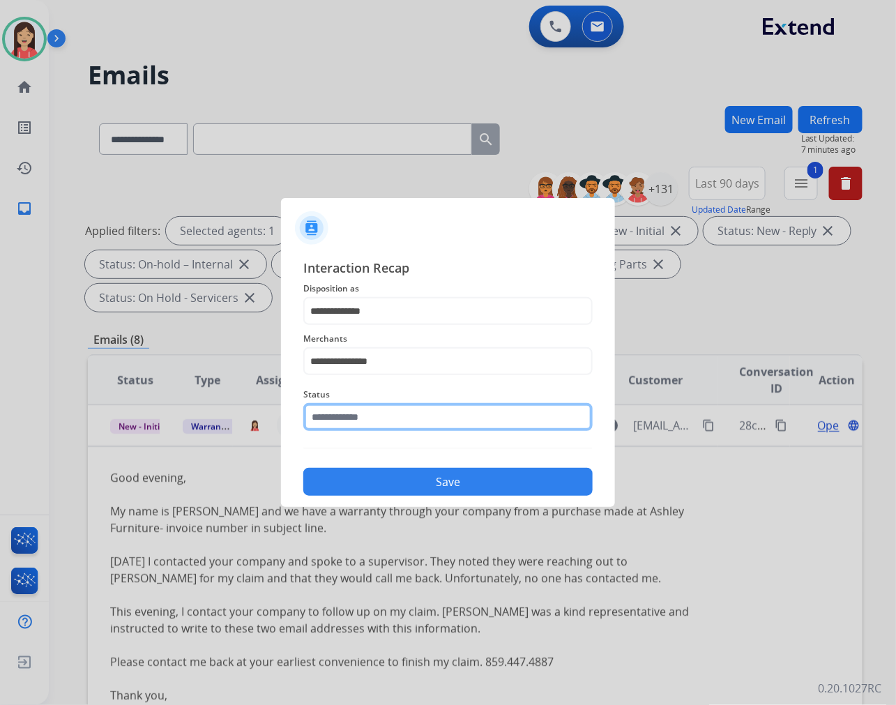
click at [360, 418] on input "text" at bounding box center [447, 417] width 289 height 28
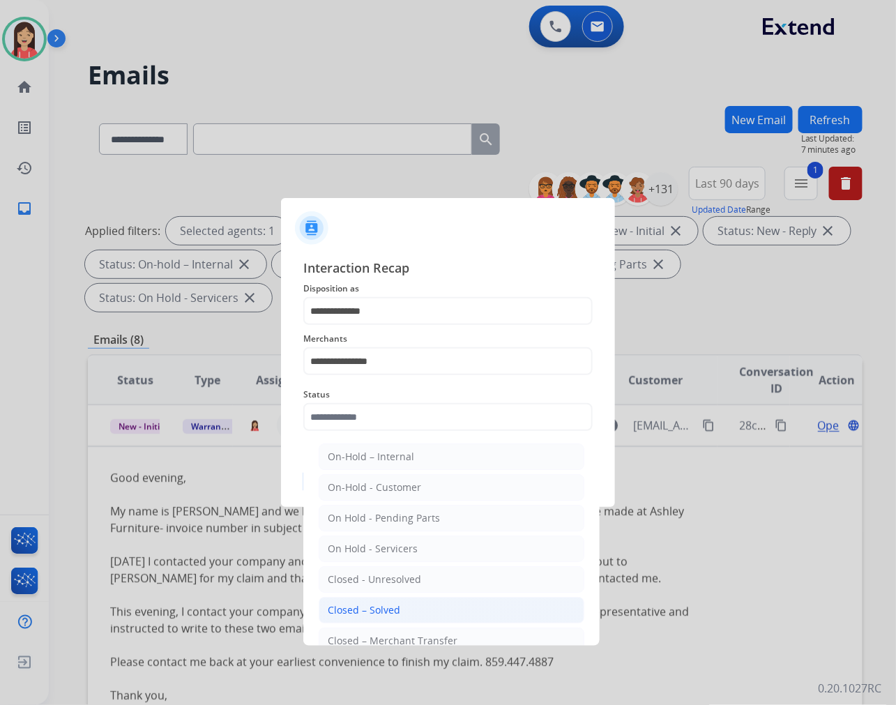
click at [351, 611] on div "Closed – Solved" at bounding box center [364, 610] width 72 height 14
type input "**********"
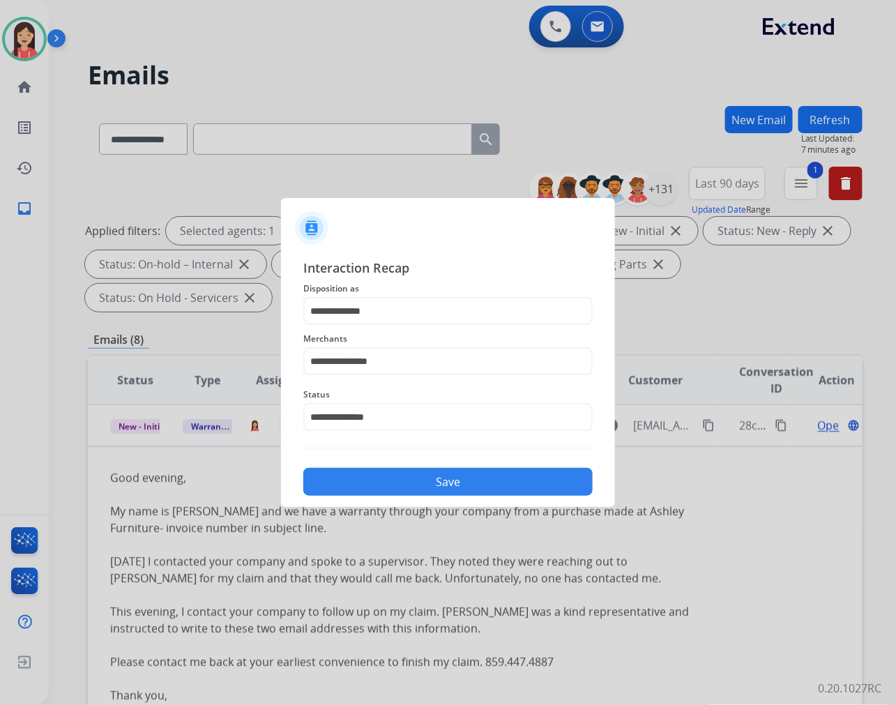
click at [398, 500] on div "**********" at bounding box center [448, 377] width 334 height 260
click at [437, 472] on button "Save" at bounding box center [447, 482] width 289 height 28
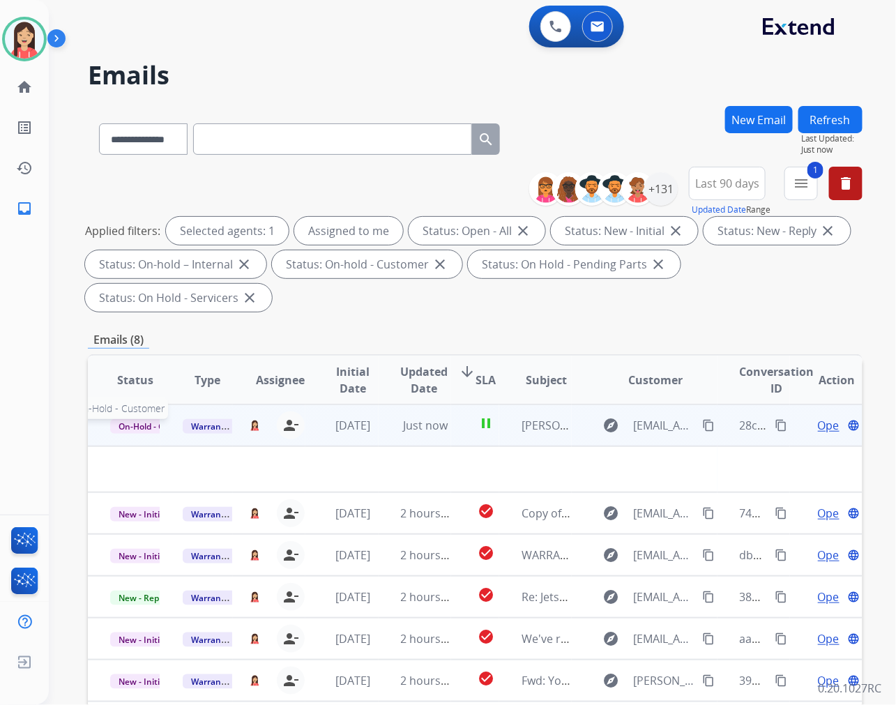
click at [139, 424] on span "On-Hold - Customer" at bounding box center [158, 426] width 96 height 15
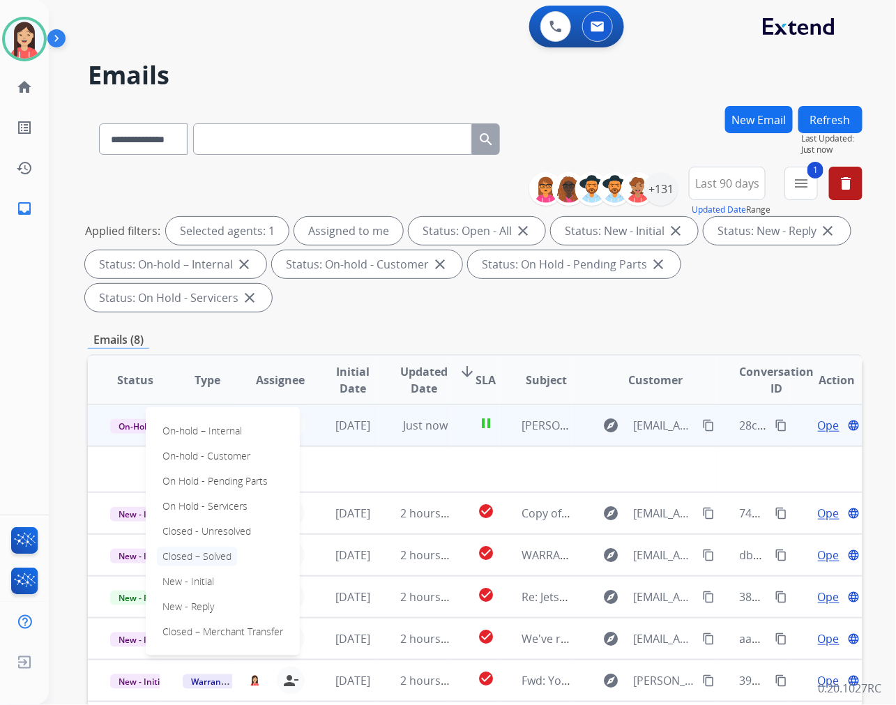
click at [183, 559] on p "Closed – Solved" at bounding box center [197, 556] width 80 height 20
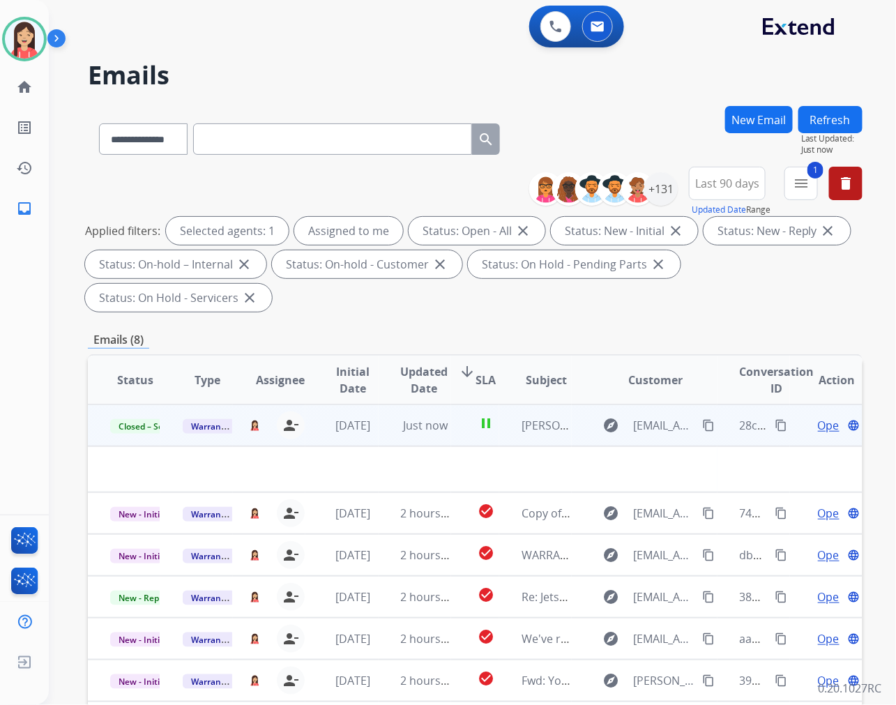
click at [371, 437] on td "[DATE]" at bounding box center [341, 425] width 72 height 42
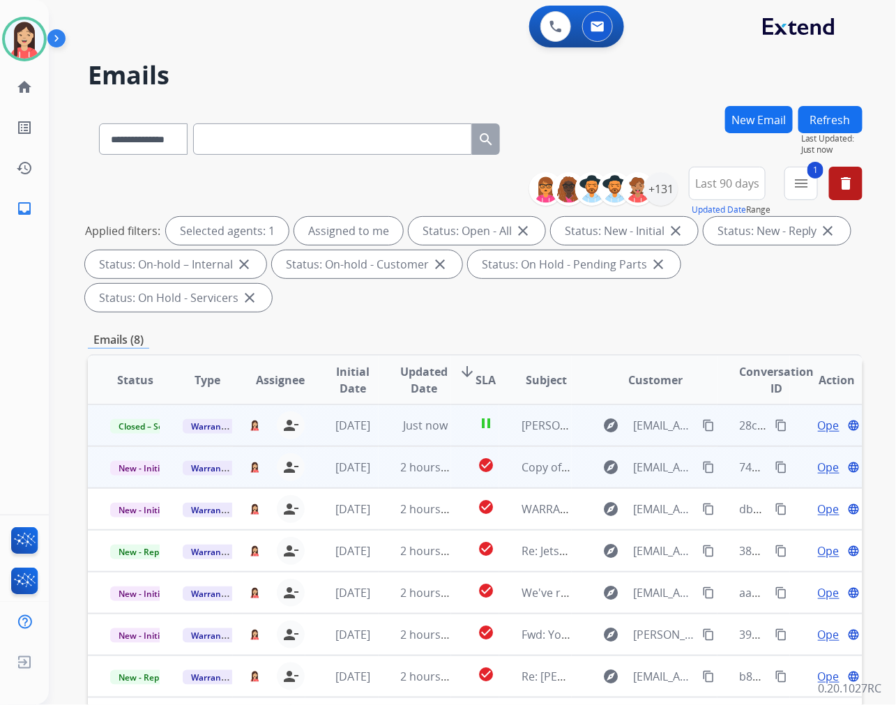
click at [378, 477] on td "2 hours ago" at bounding box center [414, 467] width 72 height 42
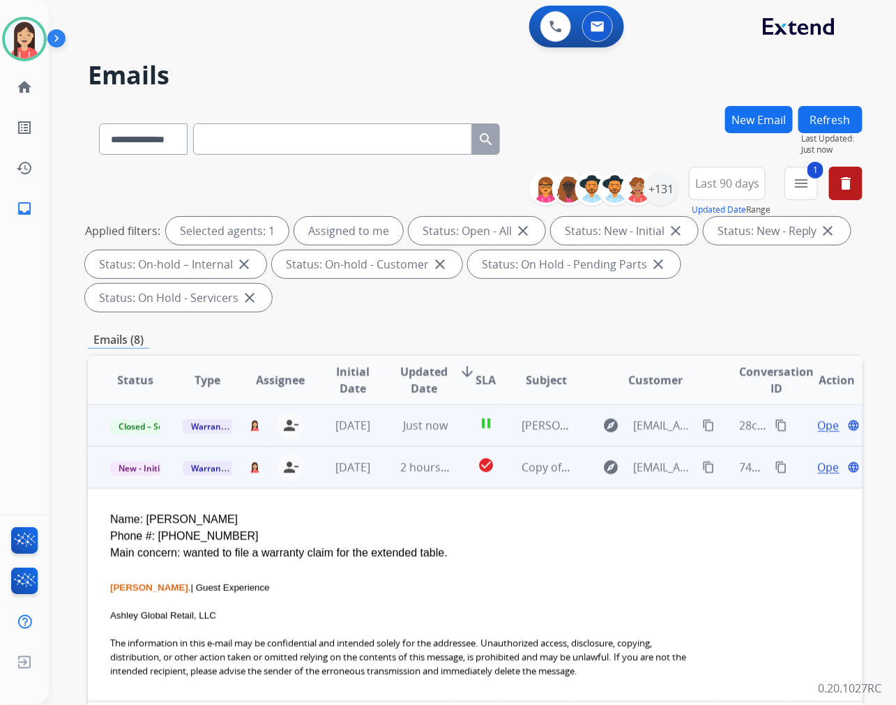
scroll to position [42, 0]
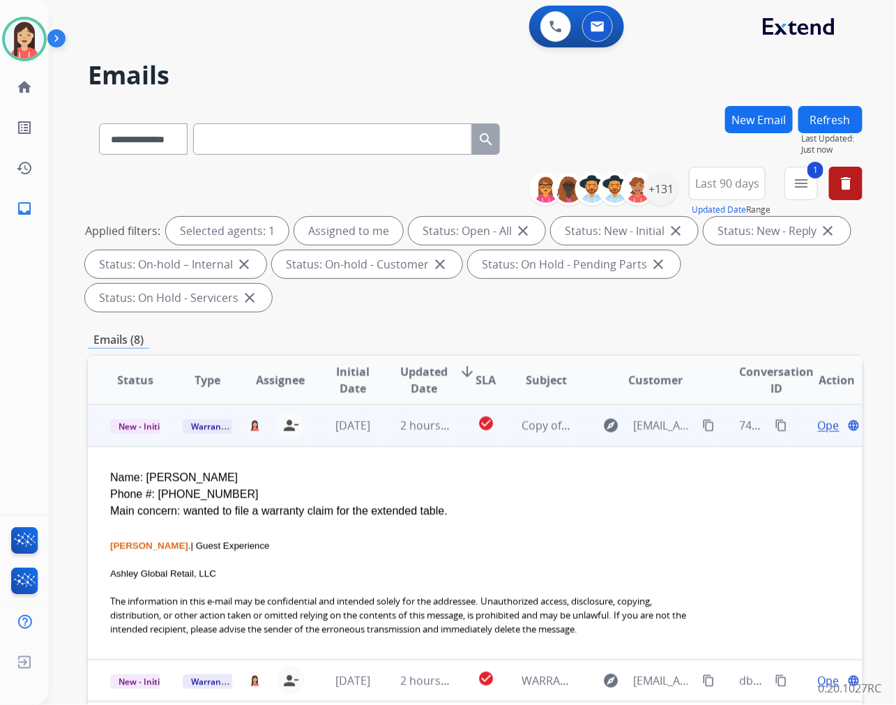
click at [818, 424] on span "Open" at bounding box center [832, 425] width 29 height 17
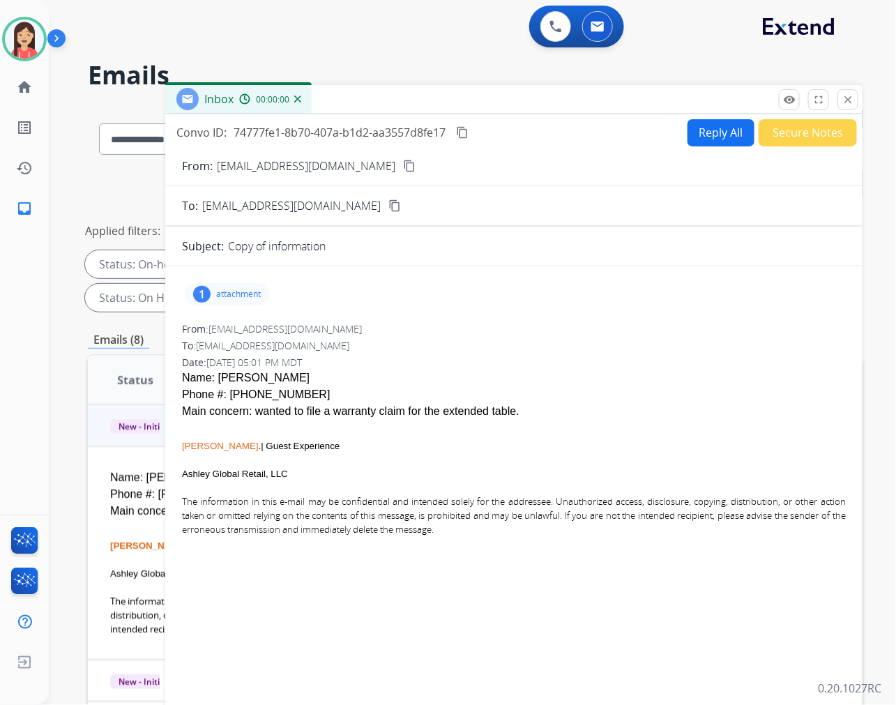
click at [224, 284] on div "1 attachment" at bounding box center [227, 294] width 84 height 22
click at [482, 326] on div "460111530_460111540_NELSBECICP3W_20240319.pdf download" at bounding box center [349, 329] width 306 height 17
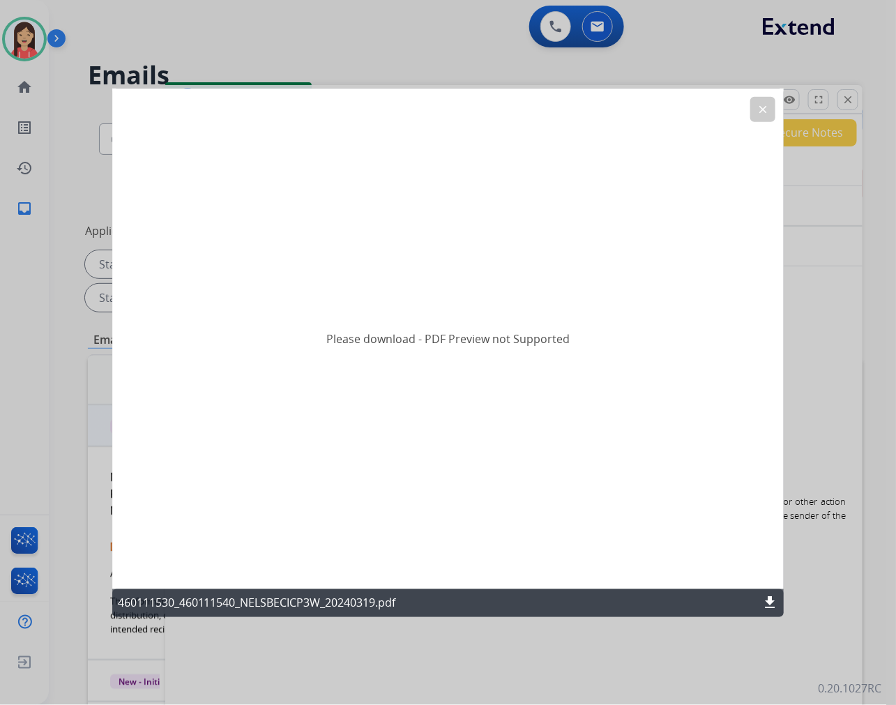
click at [768, 607] on mat-icon "download" at bounding box center [769, 603] width 17 height 17
click at [761, 102] on mat-icon "clear" at bounding box center [762, 108] width 13 height 13
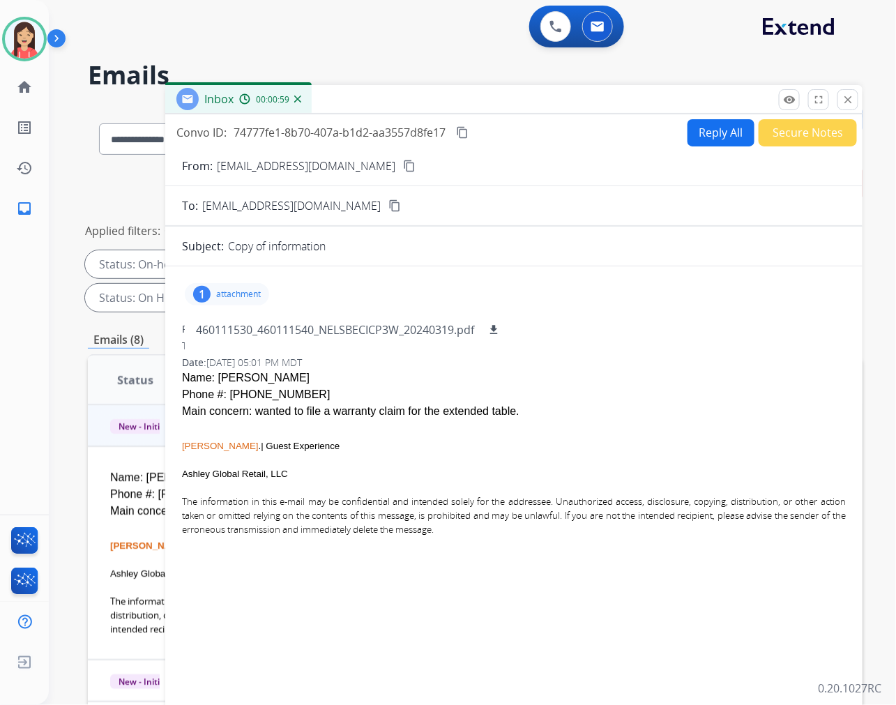
click at [811, 141] on button "Secure Notes" at bounding box center [807, 132] width 98 height 27
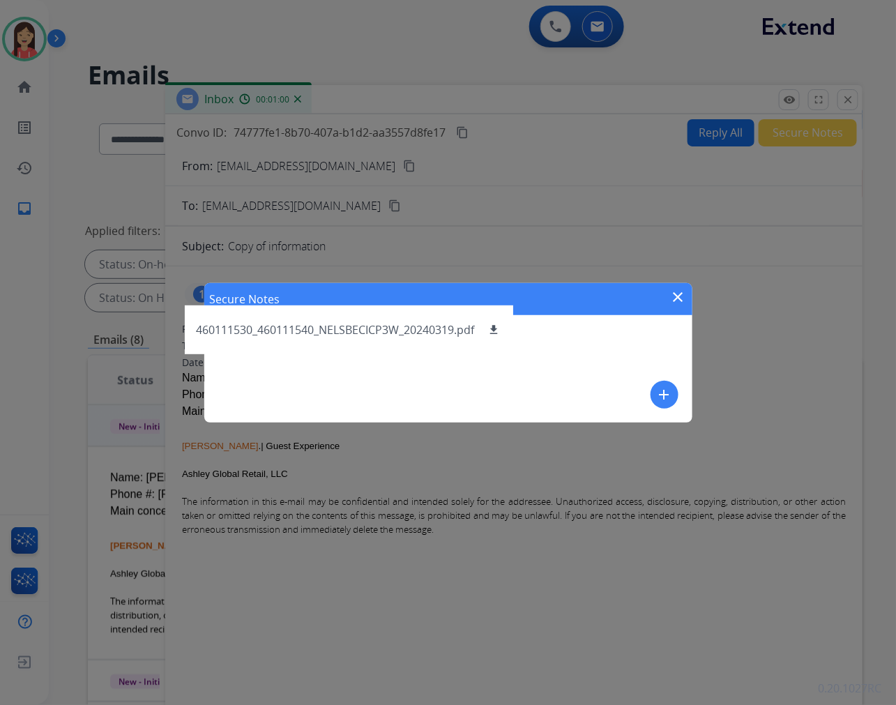
click at [652, 398] on button "add" at bounding box center [664, 395] width 28 height 28
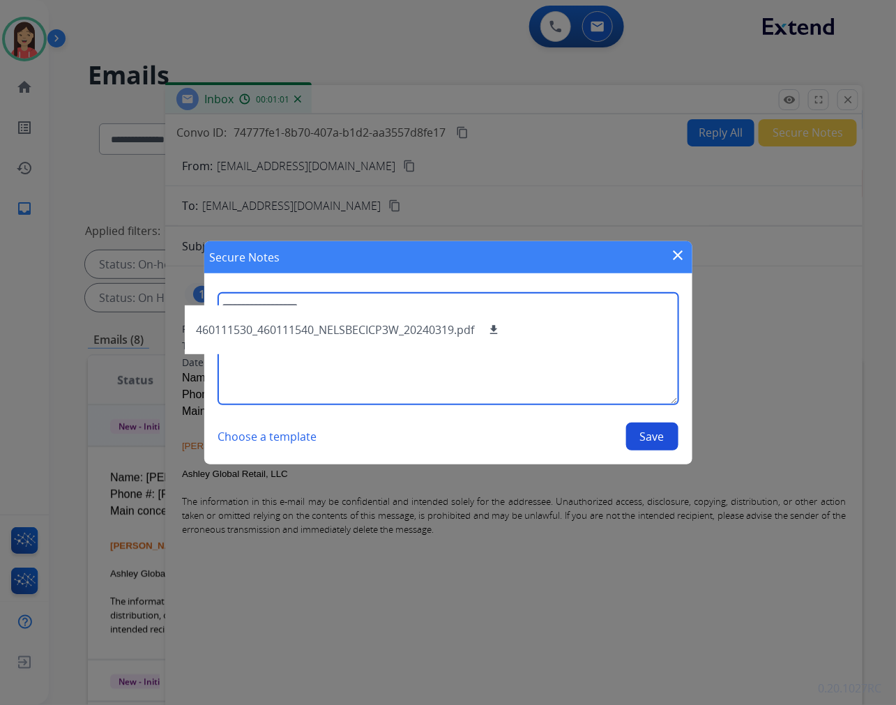
click at [601, 372] on textarea at bounding box center [448, 349] width 460 height 112
type textarea "**********"
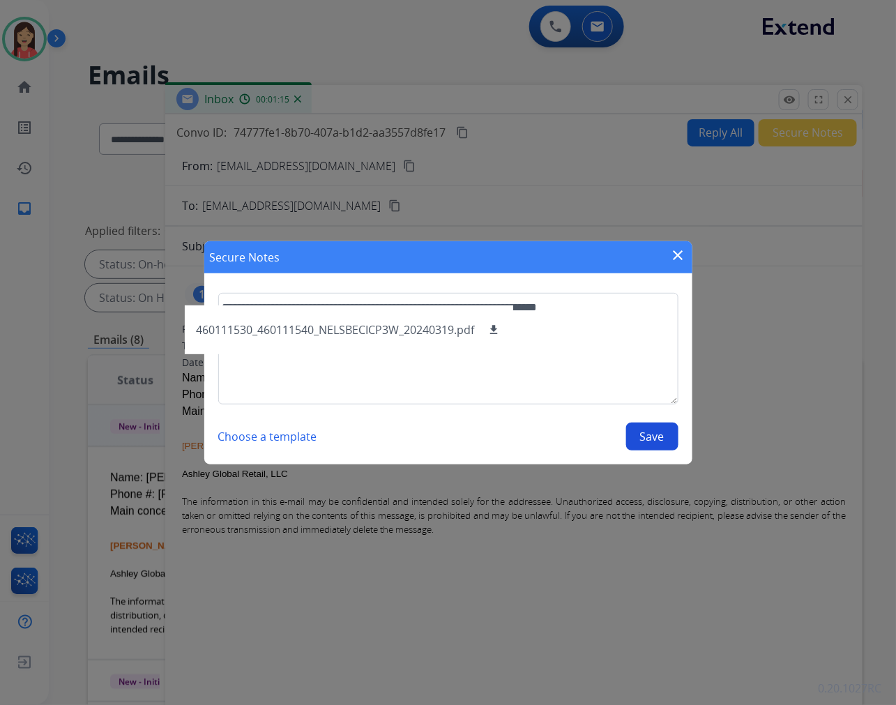
click at [659, 430] on button "Save" at bounding box center [652, 436] width 52 height 28
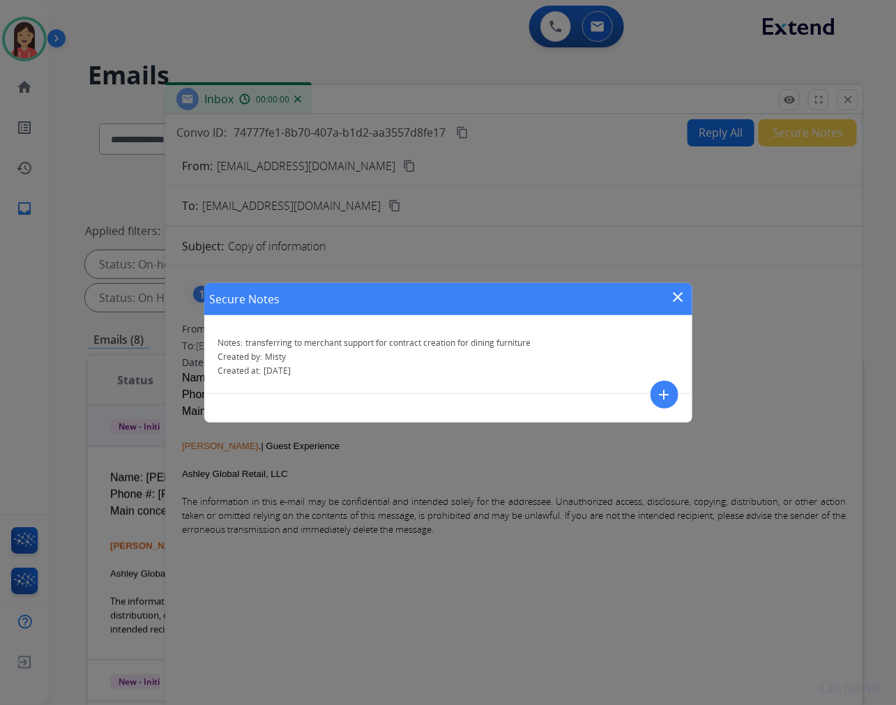
click at [678, 296] on mat-icon "close" at bounding box center [678, 297] width 17 height 17
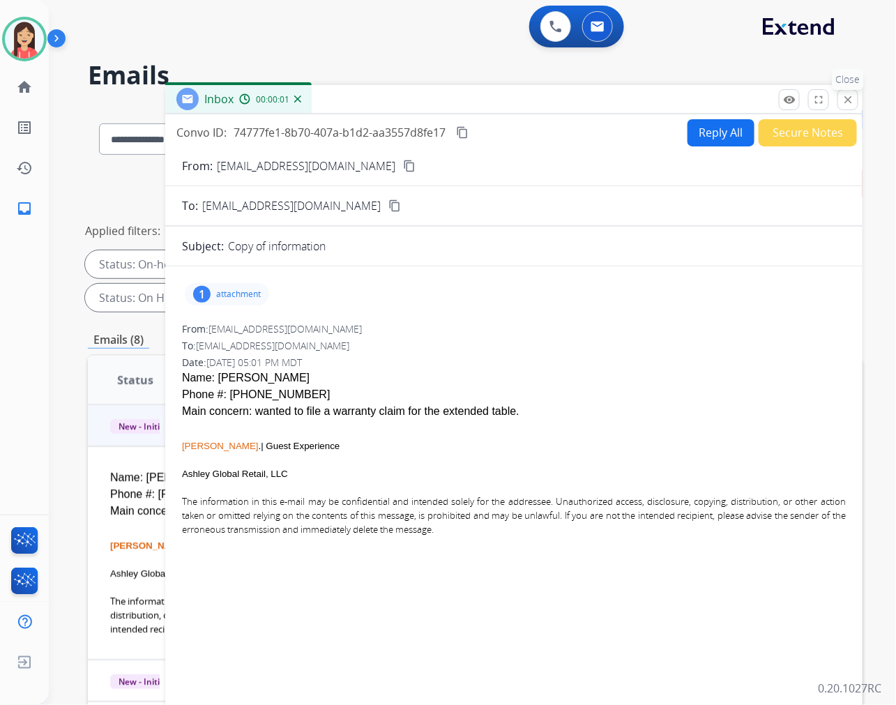
click at [847, 93] on mat-icon "close" at bounding box center [847, 99] width 13 height 13
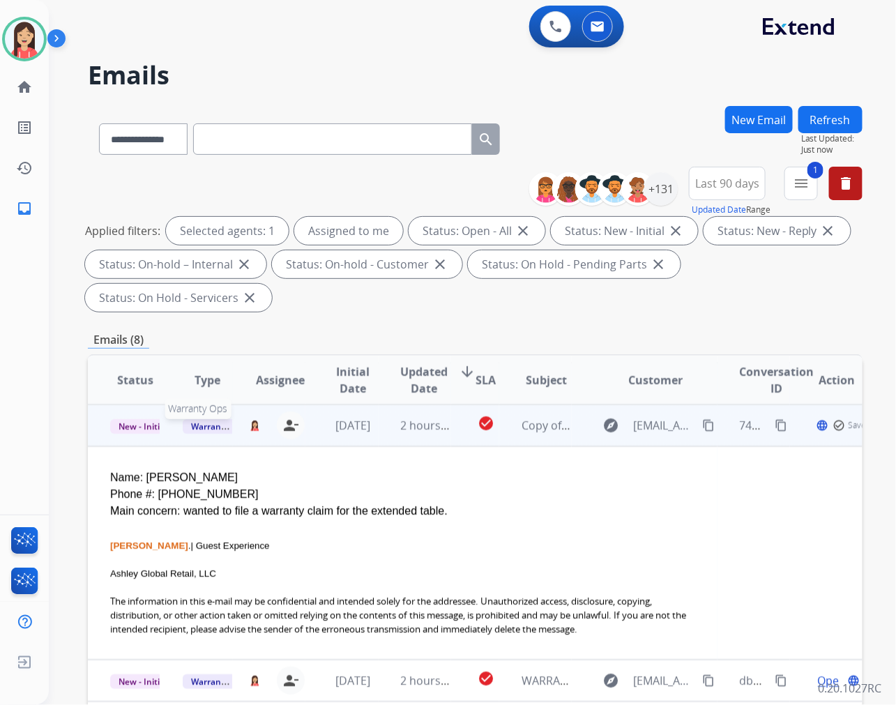
click at [217, 428] on span "Warranty Ops" at bounding box center [219, 426] width 72 height 15
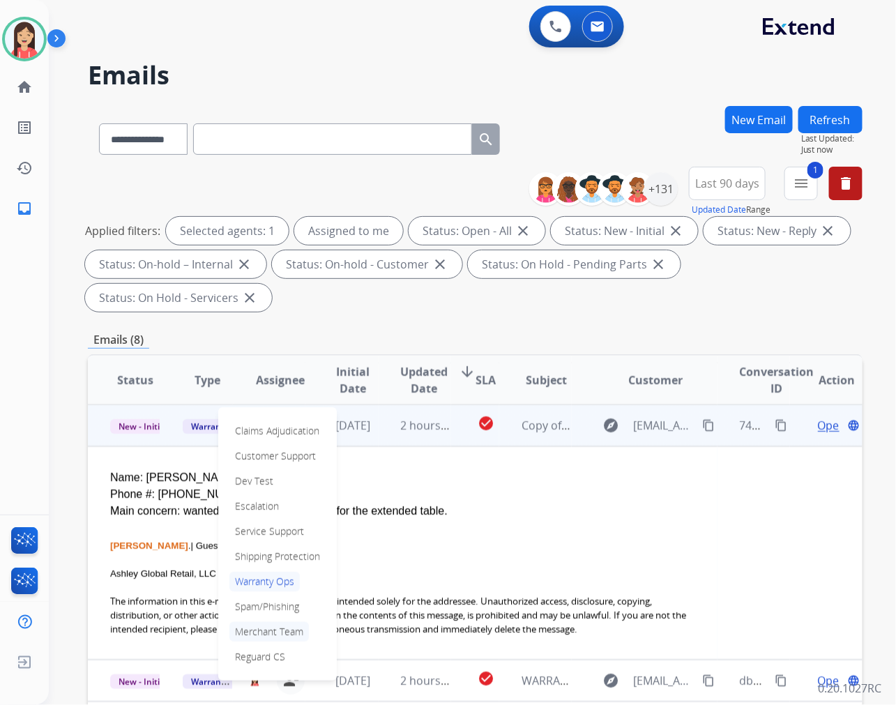
click at [260, 631] on p "Merchant Team" at bounding box center [268, 632] width 79 height 20
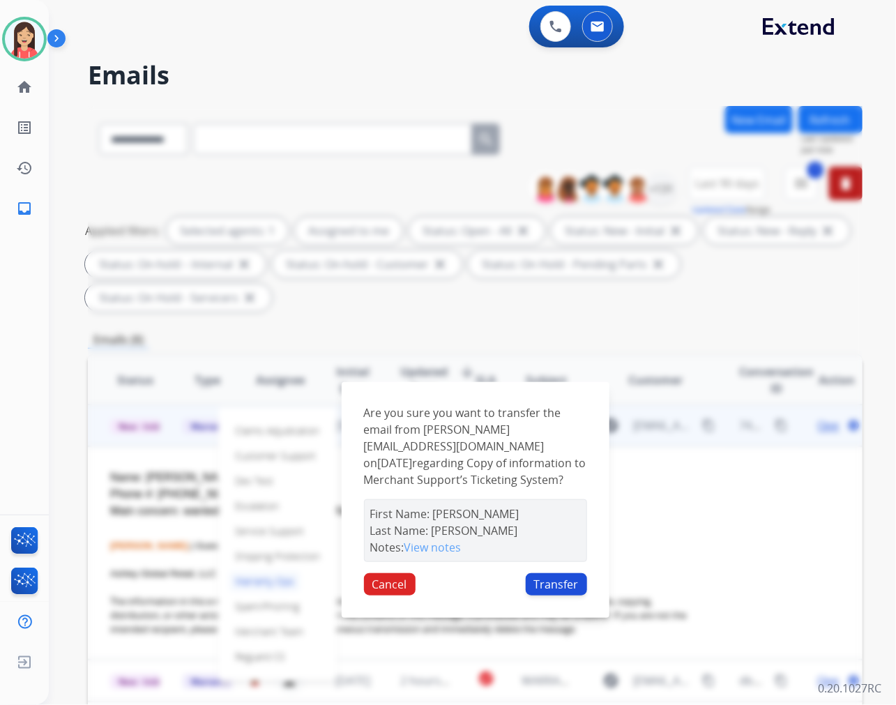
click at [552, 574] on button "Transfer" at bounding box center [556, 584] width 61 height 22
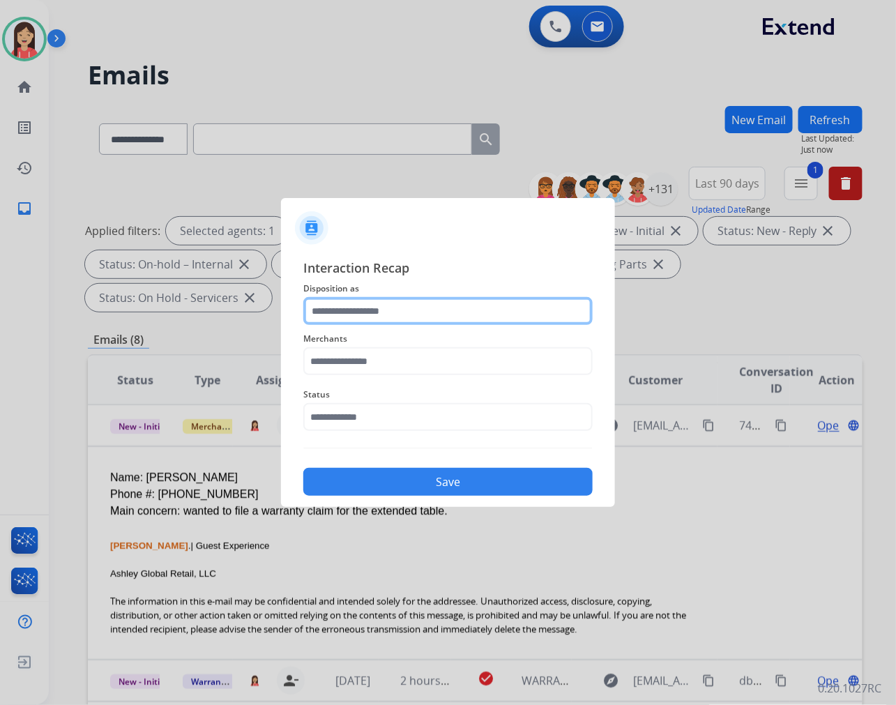
click at [373, 318] on input "text" at bounding box center [447, 311] width 289 height 28
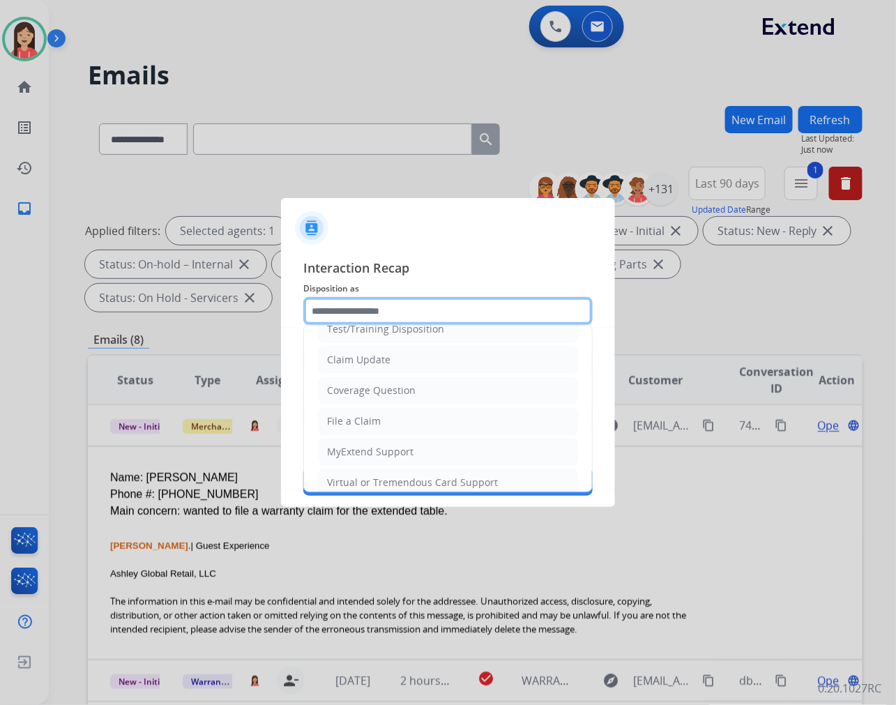
scroll to position [155, 0]
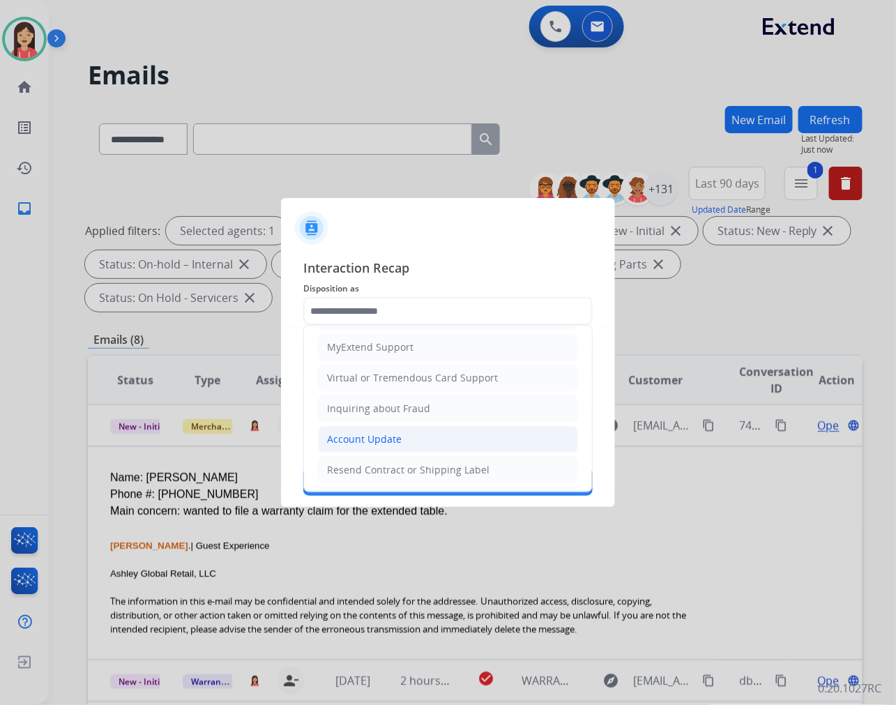
click at [356, 440] on div "Account Update" at bounding box center [364, 439] width 75 height 14
type input "**********"
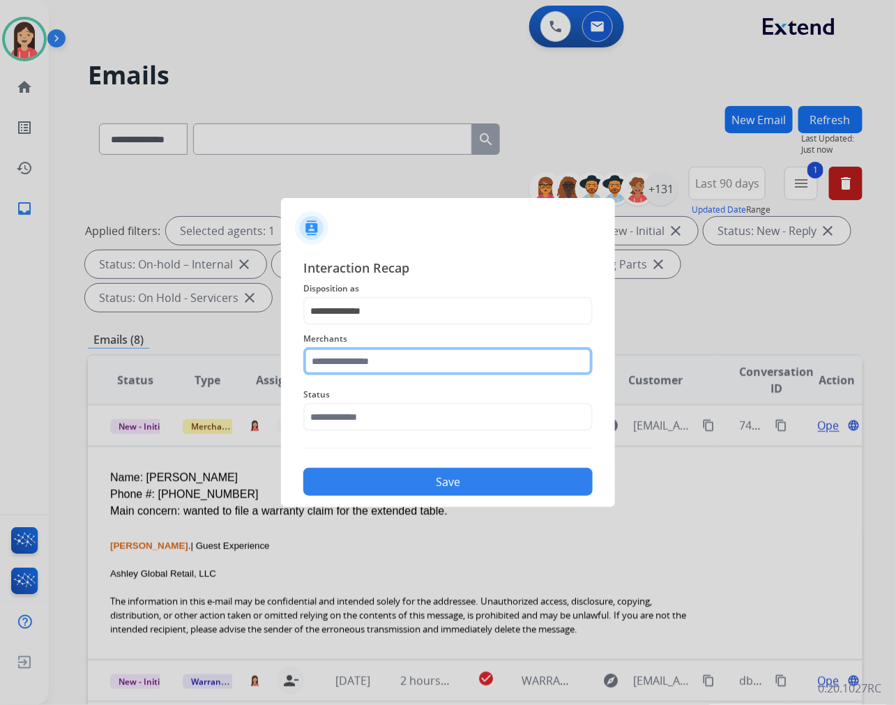
click at [386, 362] on input "text" at bounding box center [447, 361] width 289 height 28
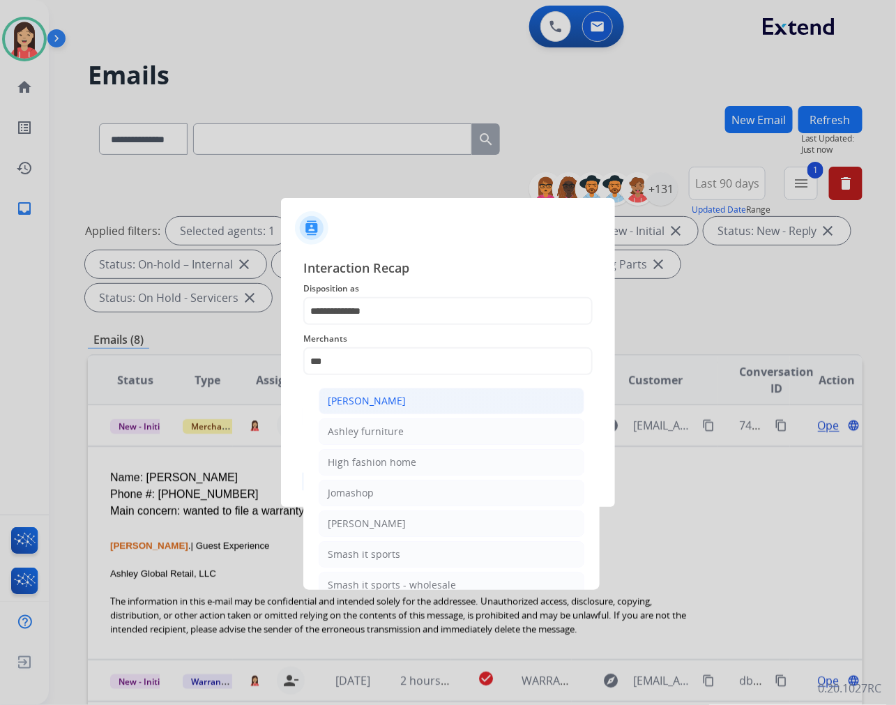
click at [388, 394] on div "[PERSON_NAME]" at bounding box center [367, 401] width 78 height 14
type input "**********"
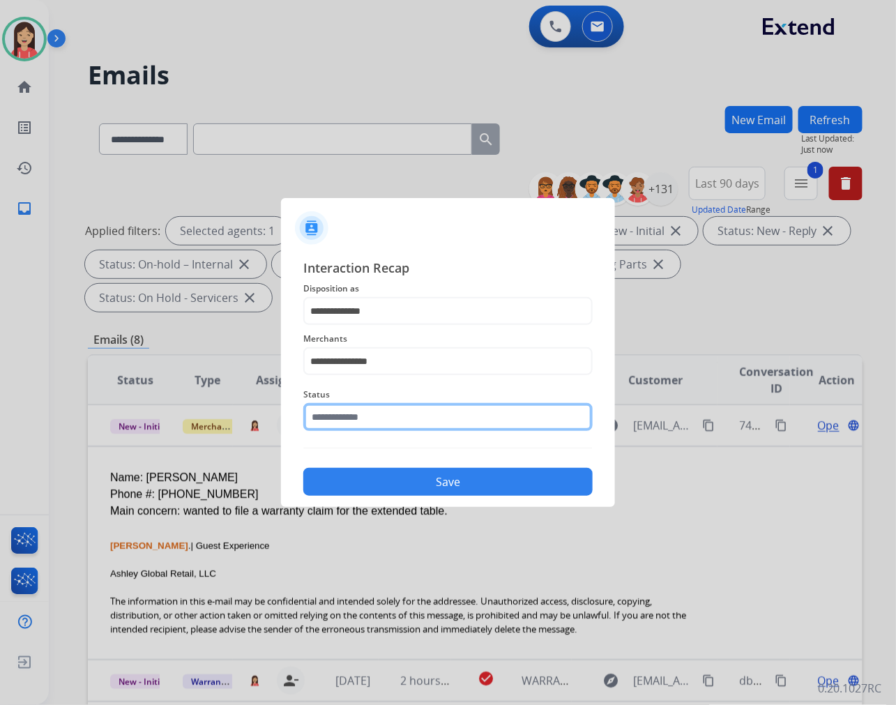
click at [371, 422] on input "text" at bounding box center [447, 417] width 289 height 28
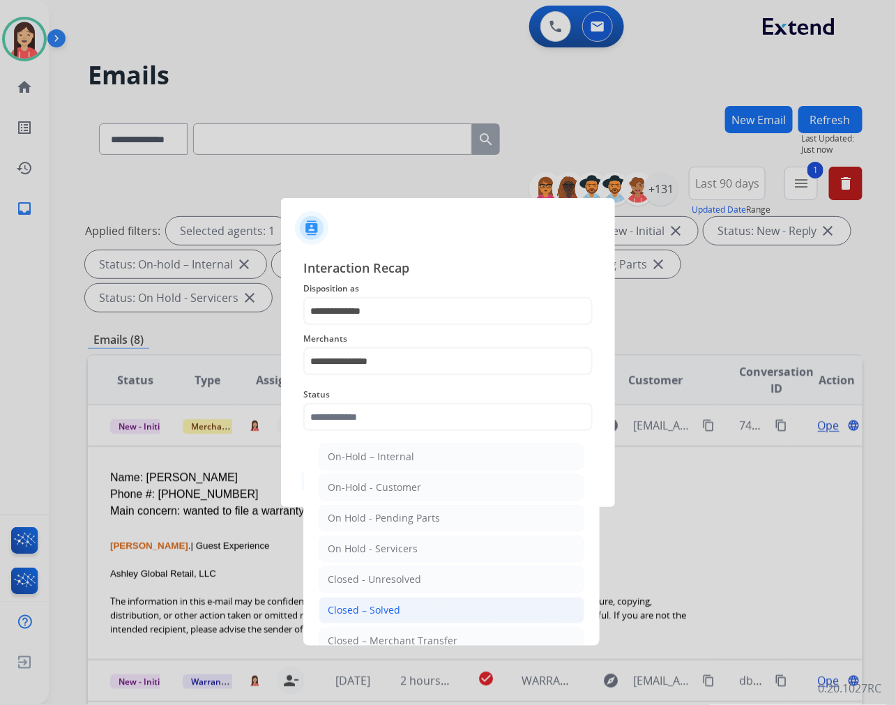
click at [371, 600] on li "Closed – Solved" at bounding box center [452, 610] width 266 height 26
type input "**********"
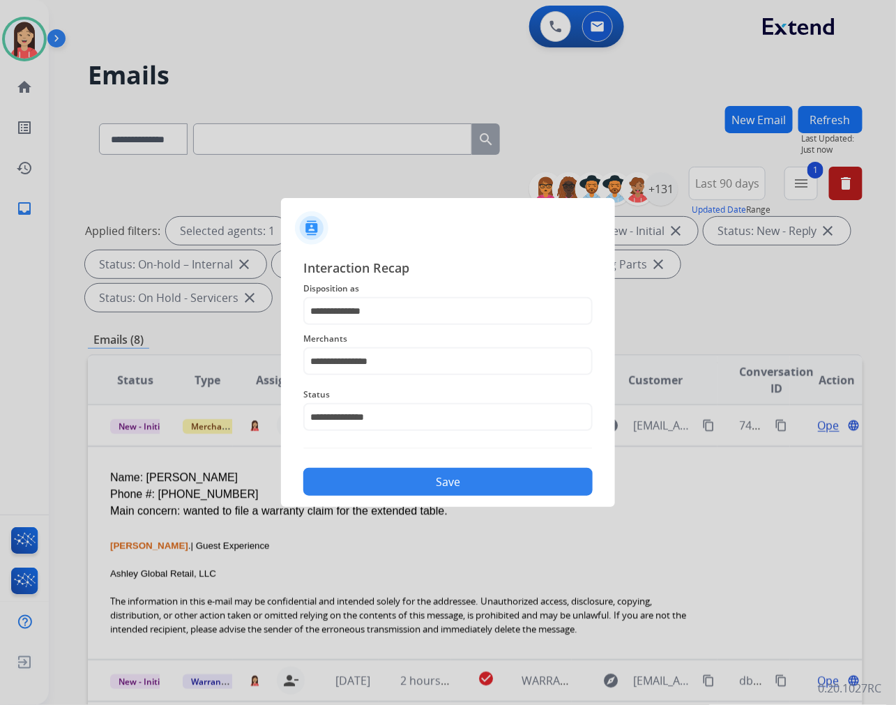
click at [415, 479] on button "Save" at bounding box center [447, 482] width 289 height 28
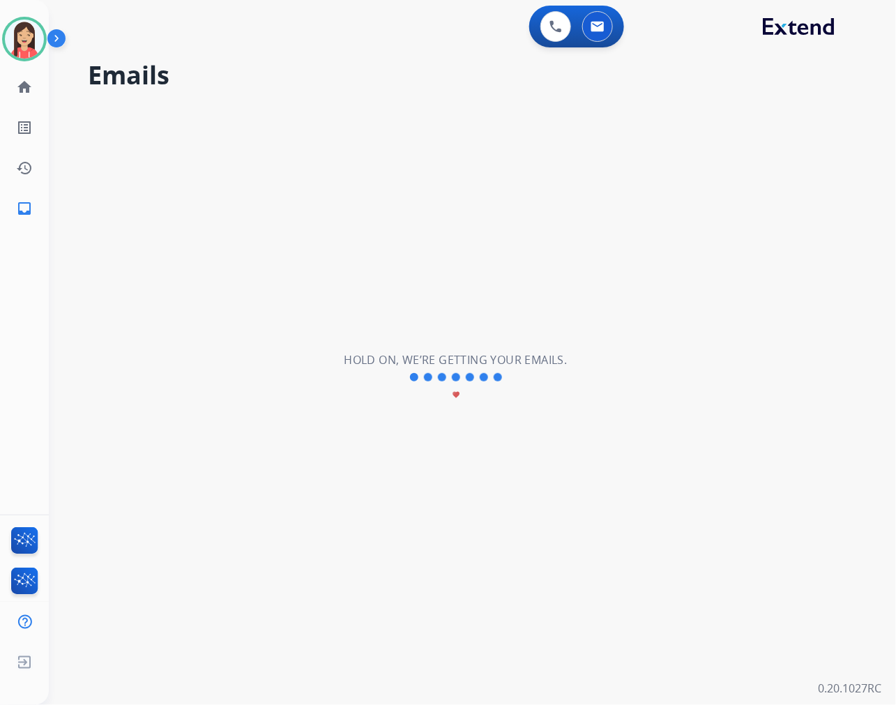
scroll to position [0, 0]
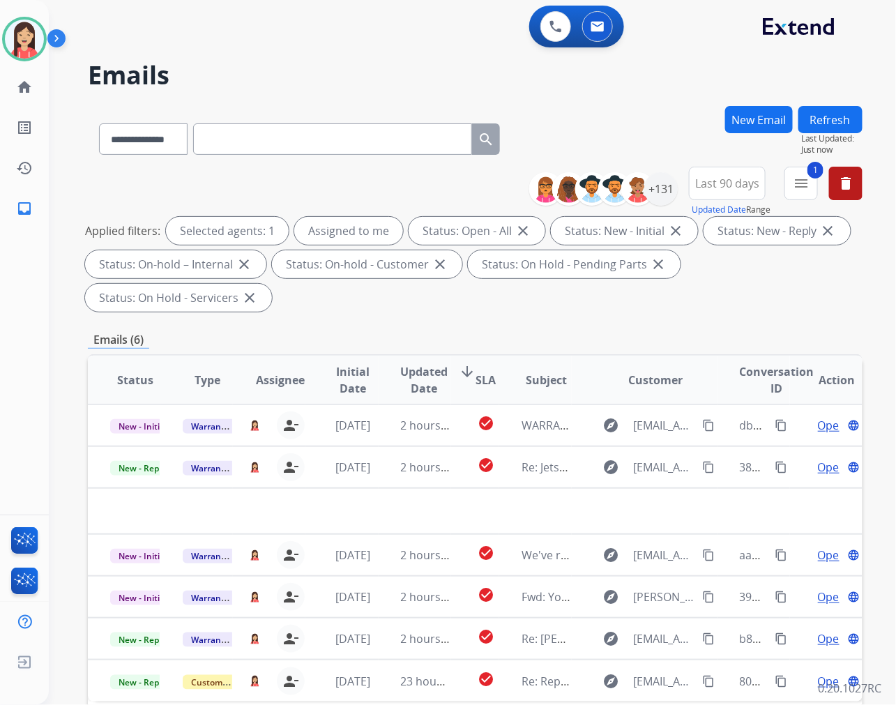
click at [415, 480] on td "2 hours ago" at bounding box center [414, 467] width 72 height 42
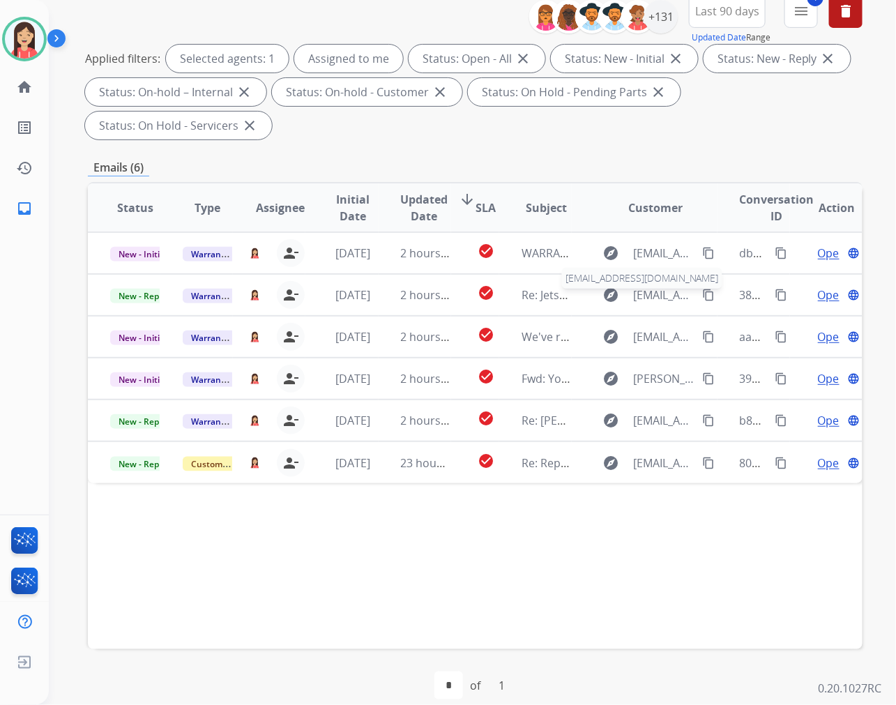
scroll to position [189, 0]
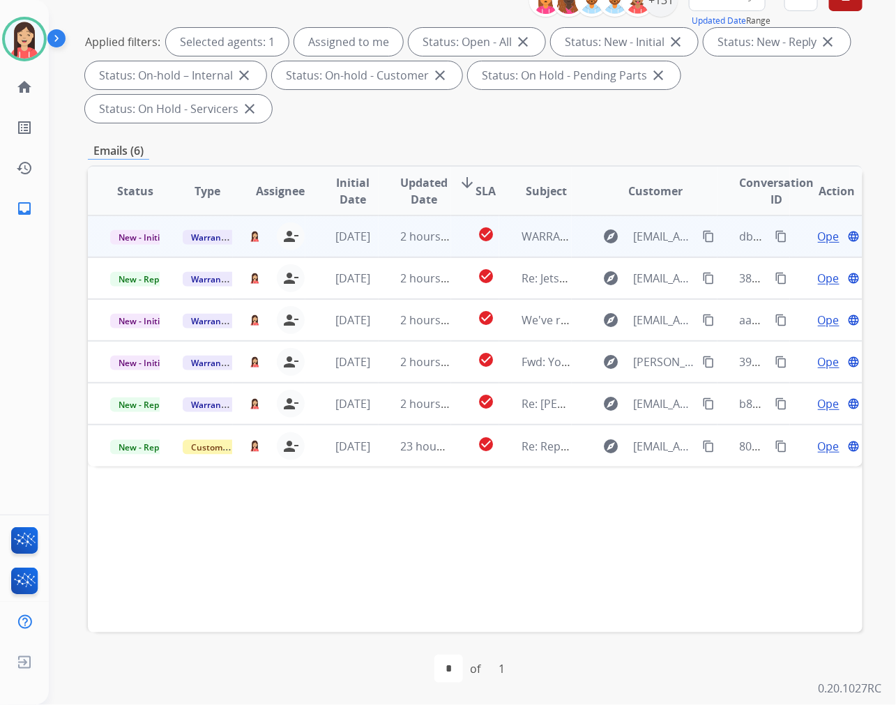
click at [370, 246] on td "[DATE]" at bounding box center [341, 236] width 72 height 42
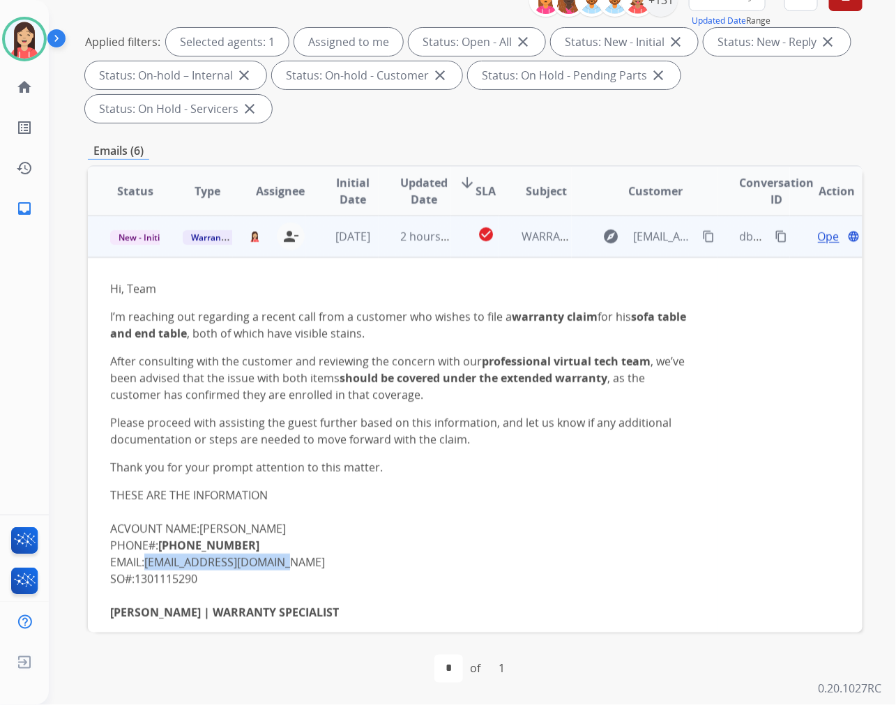
drag, startPoint x: 293, startPoint y: 560, endPoint x: 148, endPoint y: 567, distance: 145.2
click at [148, 567] on p "THESE ARE THE INFORMATION ACVOUNT NAME: [PERSON_NAME] PHONE#: [PHONE_NUMBER] EM…" at bounding box center [402, 661] width 585 height 351
click at [408, 506] on p "THESE ARE THE INFORMATION ACVOUNT NAME: [PERSON_NAME] PHONE#: [PHONE_NUMBER] EM…" at bounding box center [402, 661] width 585 height 351
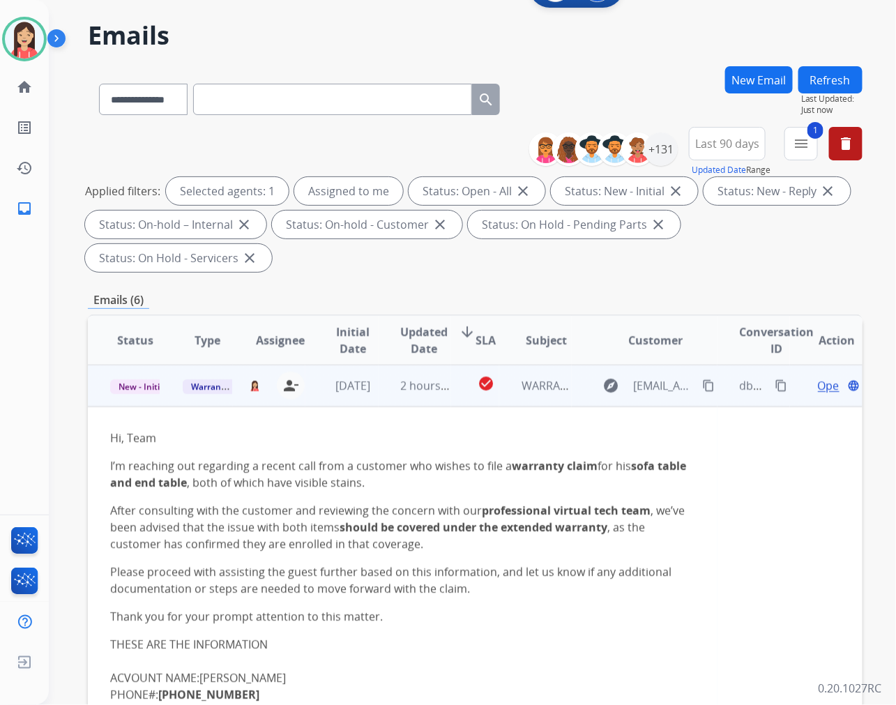
scroll to position [33, 0]
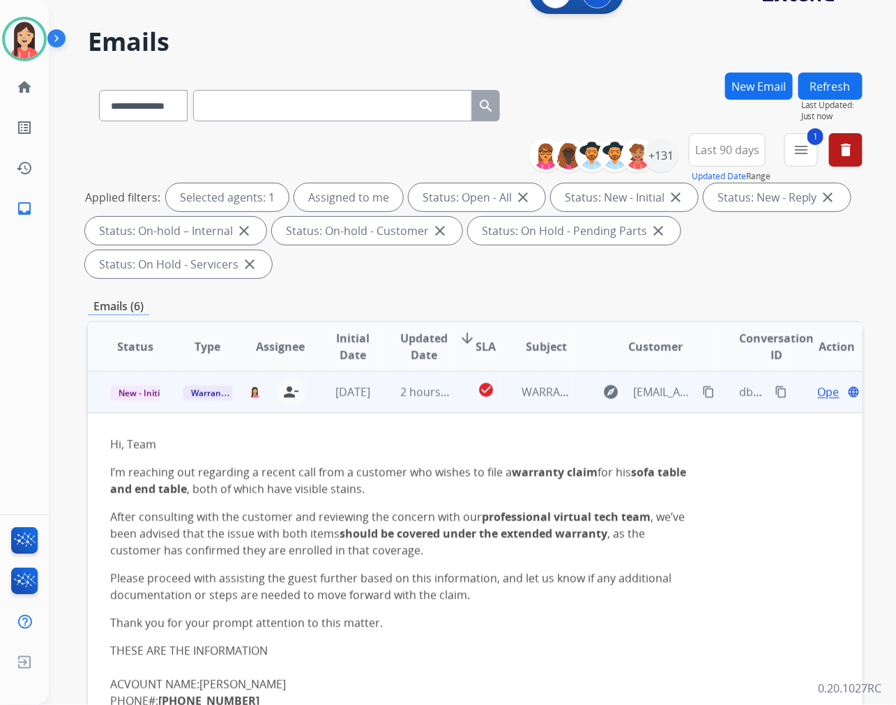
click at [818, 392] on span "Open" at bounding box center [832, 391] width 29 height 17
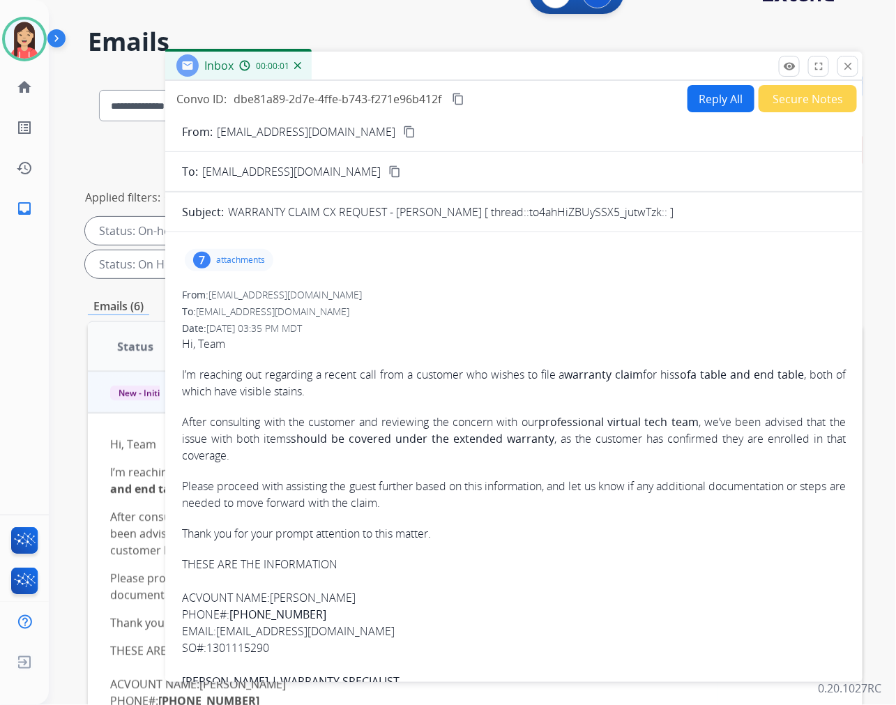
click at [700, 85] on button "Reply All" at bounding box center [720, 98] width 67 height 27
select select "**********"
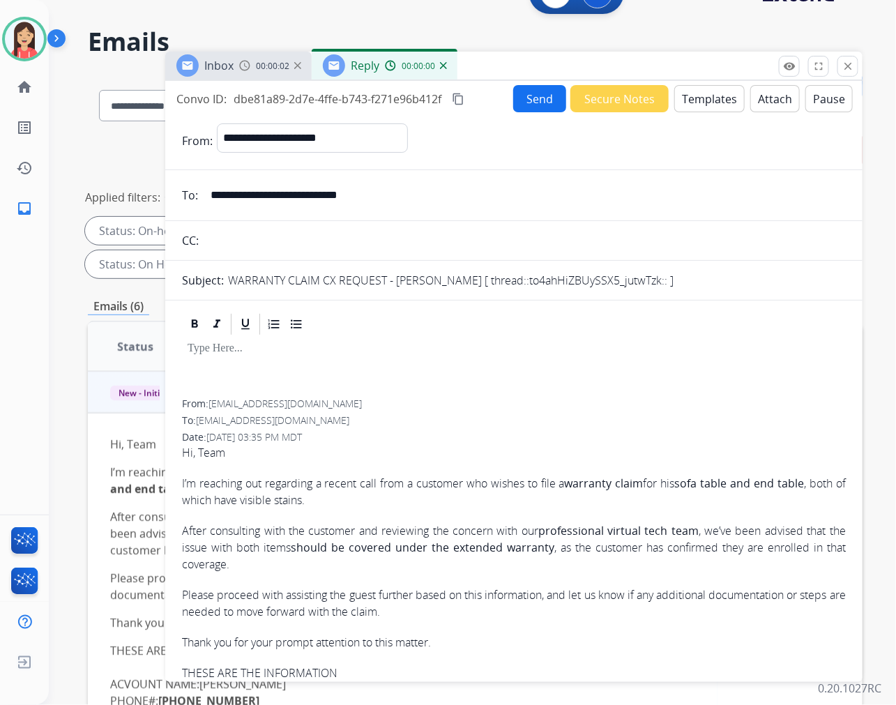
click at [714, 98] on button "Templates" at bounding box center [709, 98] width 70 height 27
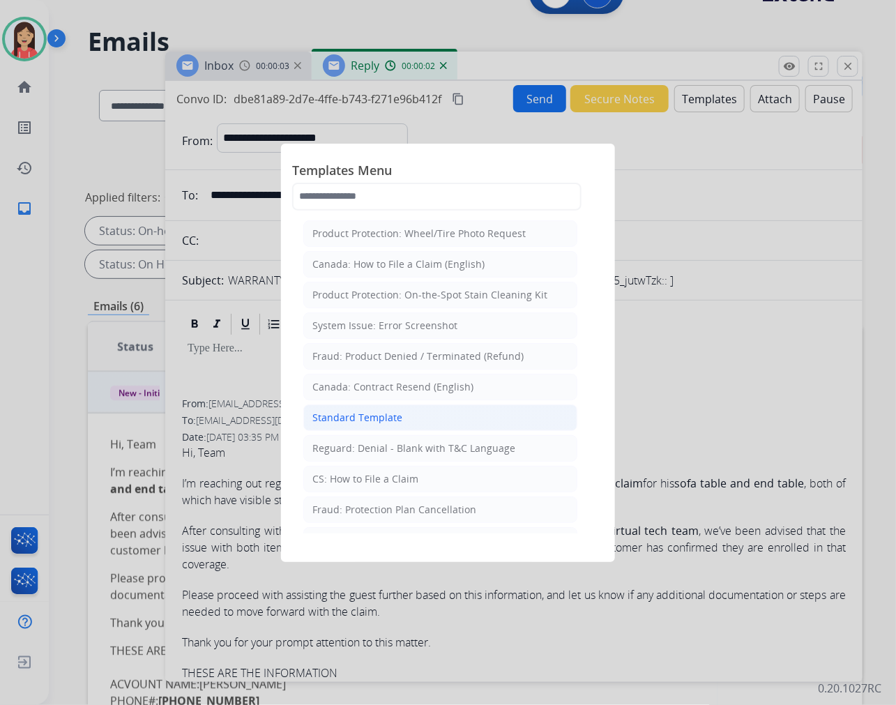
click at [370, 414] on div "Standard Template" at bounding box center [357, 418] width 90 height 14
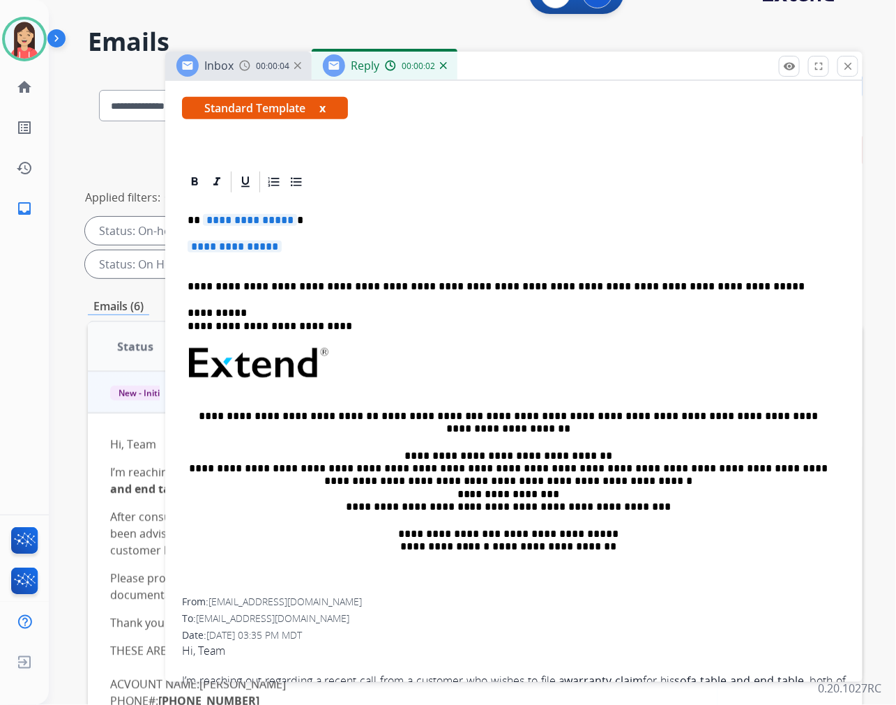
scroll to position [232, 0]
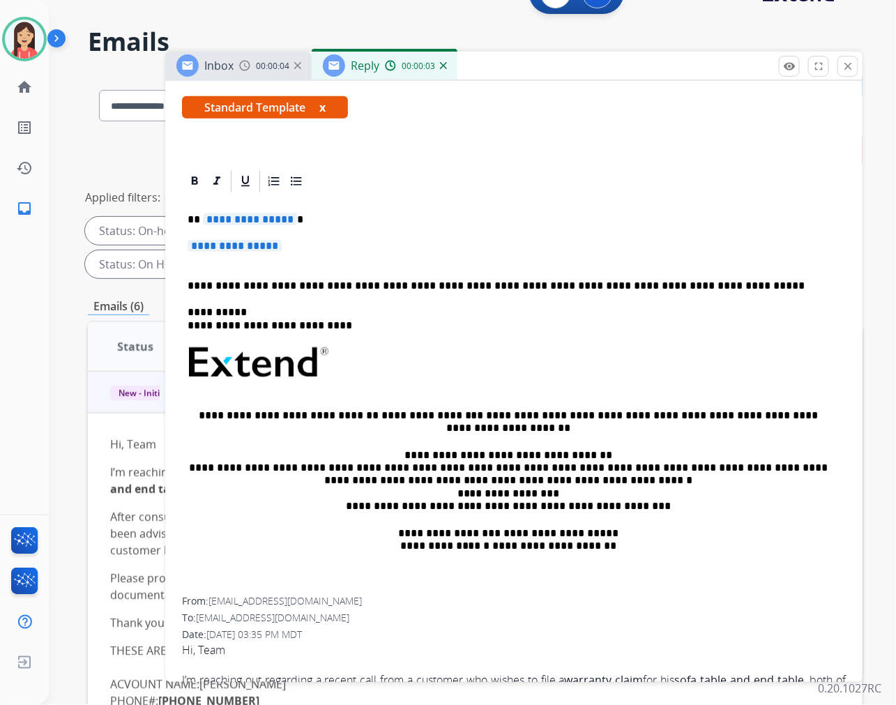
click at [211, 228] on div "**********" at bounding box center [514, 395] width 664 height 403
click at [208, 233] on div "**********" at bounding box center [514, 395] width 664 height 403
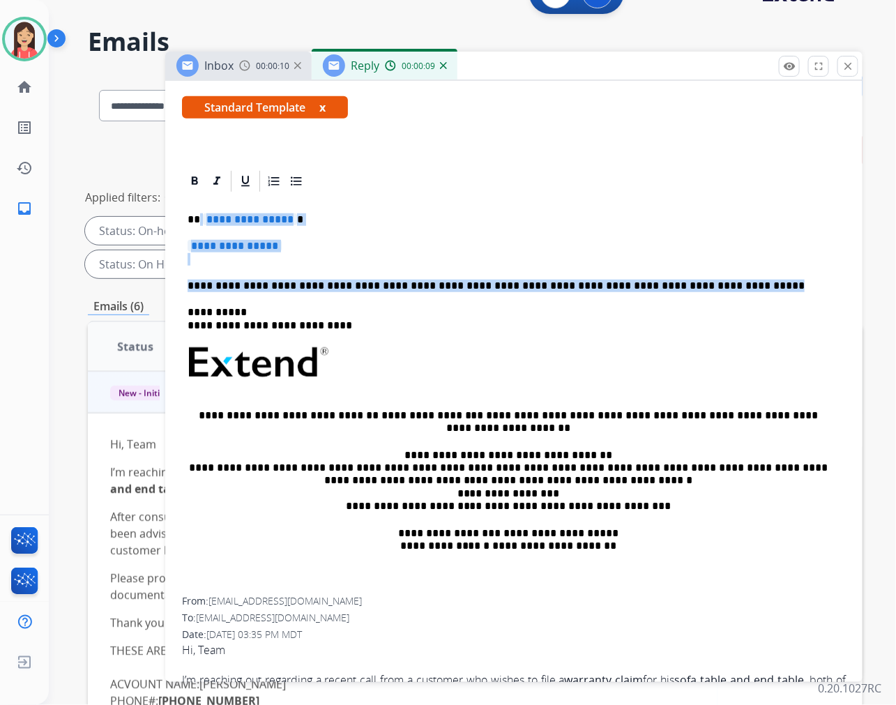
drag, startPoint x: 199, startPoint y: 217, endPoint x: 710, endPoint y: 282, distance: 514.4
click at [710, 282] on div "**********" at bounding box center [514, 395] width 664 height 403
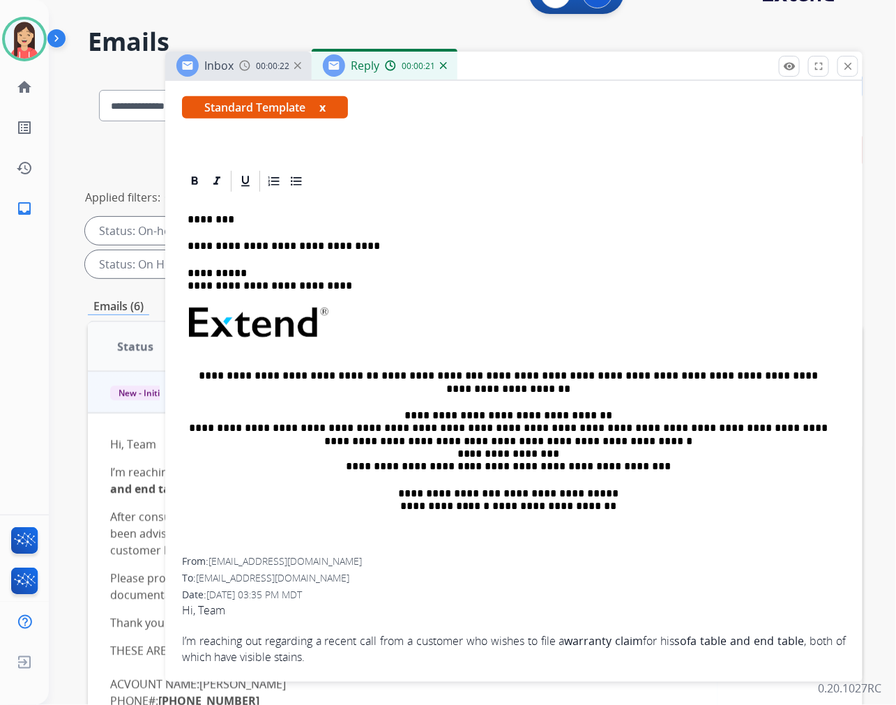
click at [461, 269] on p "**********" at bounding box center [507, 280] width 641 height 26
drag, startPoint x: 361, startPoint y: 238, endPoint x: 305, endPoint y: 240, distance: 56.5
click at [305, 240] on p "**********" at bounding box center [507, 246] width 641 height 13
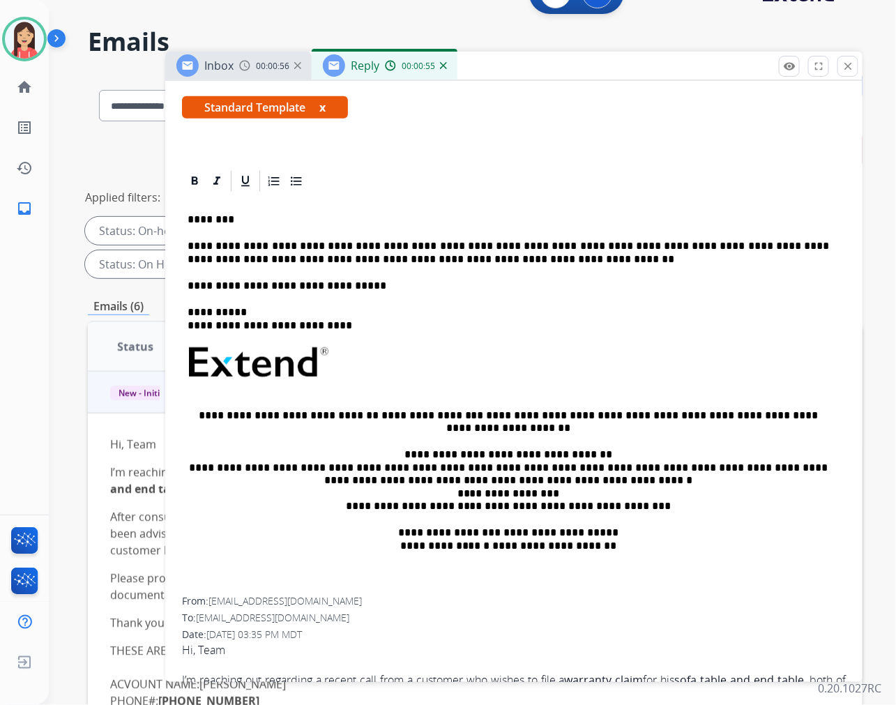
click at [293, 256] on p "**********" at bounding box center [507, 253] width 641 height 26
drag, startPoint x: 315, startPoint y: 240, endPoint x: 376, endPoint y: 244, distance: 61.4
click at [376, 244] on p "**********" at bounding box center [507, 253] width 641 height 26
drag, startPoint x: 367, startPoint y: 284, endPoint x: 187, endPoint y: 281, distance: 180.5
click at [187, 281] on p "**********" at bounding box center [507, 285] width 641 height 13
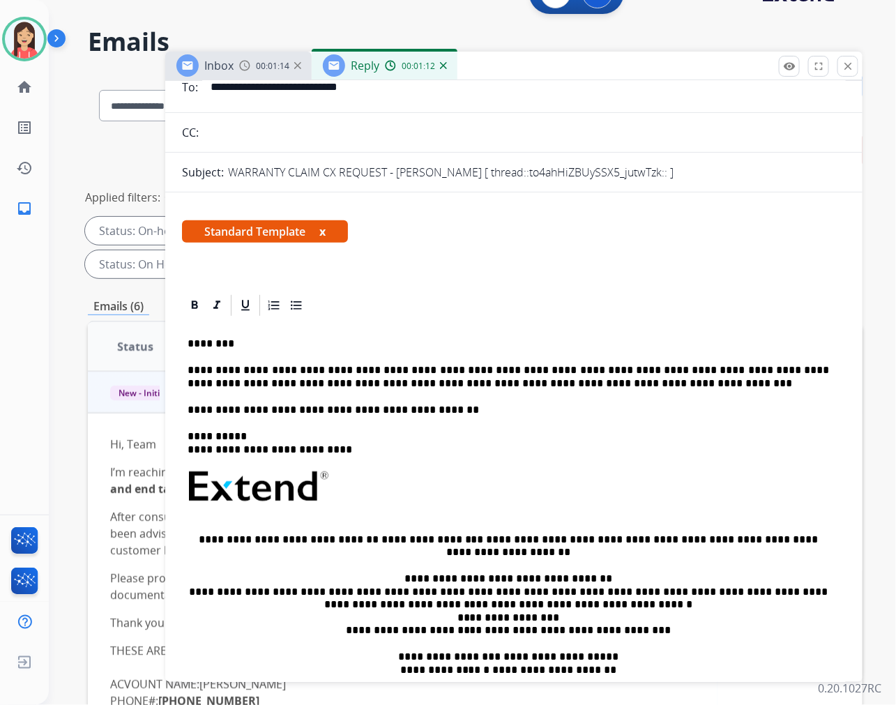
scroll to position [0, 0]
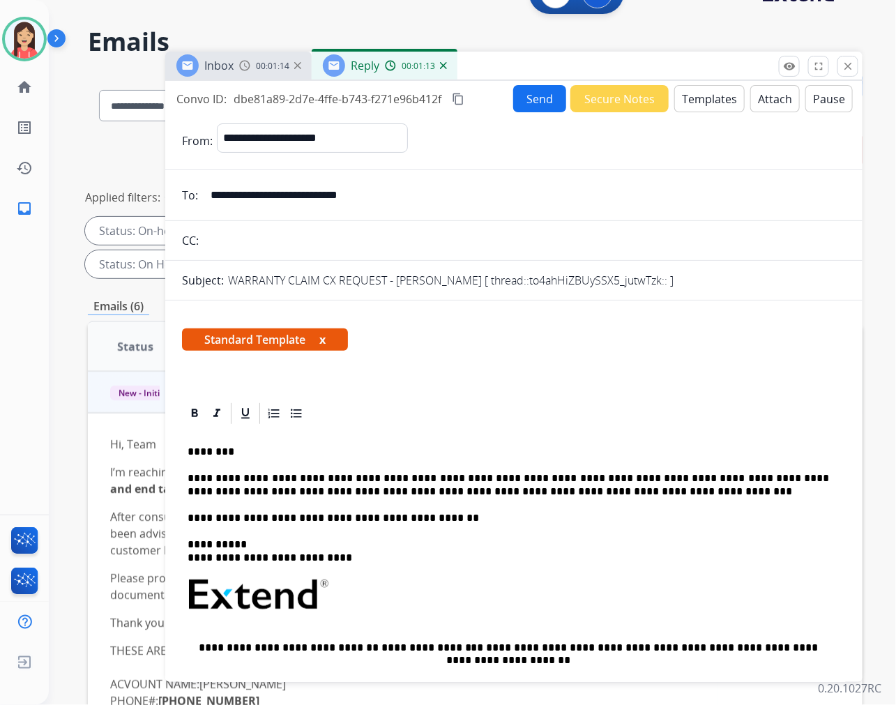
click at [539, 106] on button "Send" at bounding box center [539, 98] width 53 height 27
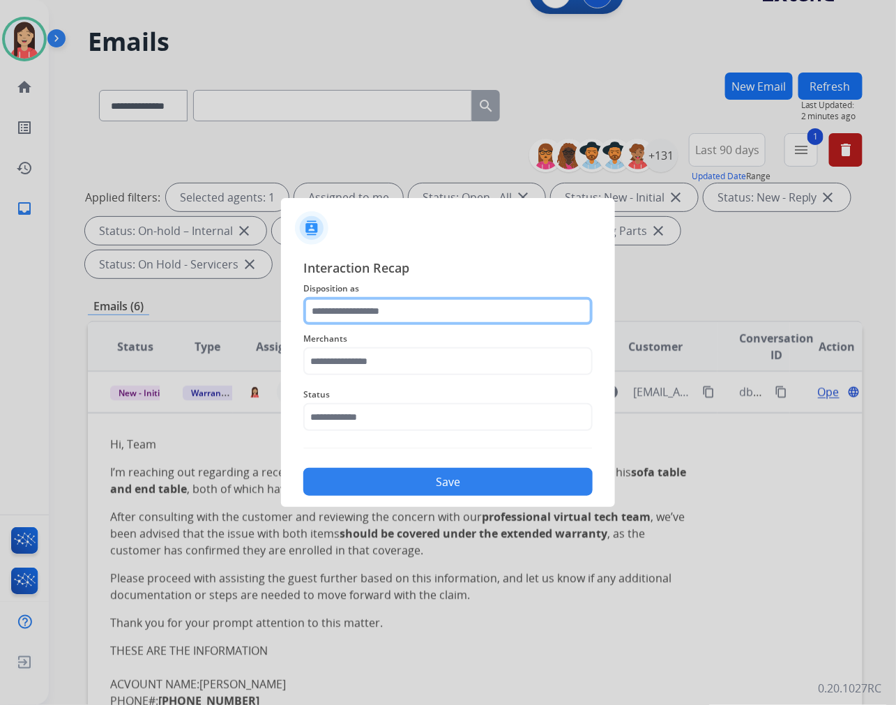
click at [433, 318] on input "text" at bounding box center [447, 311] width 289 height 28
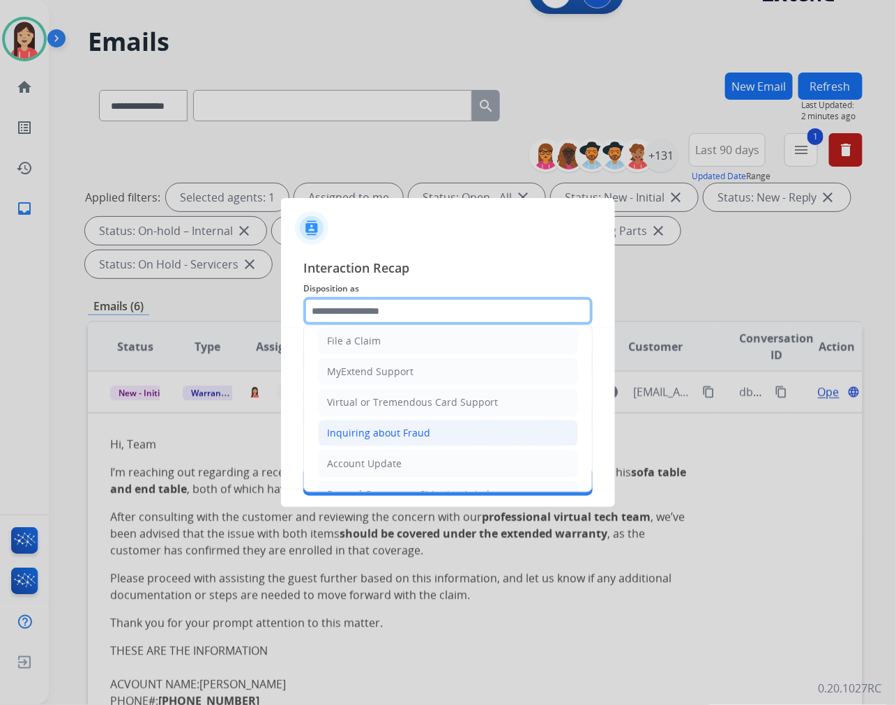
scroll to position [155, 0]
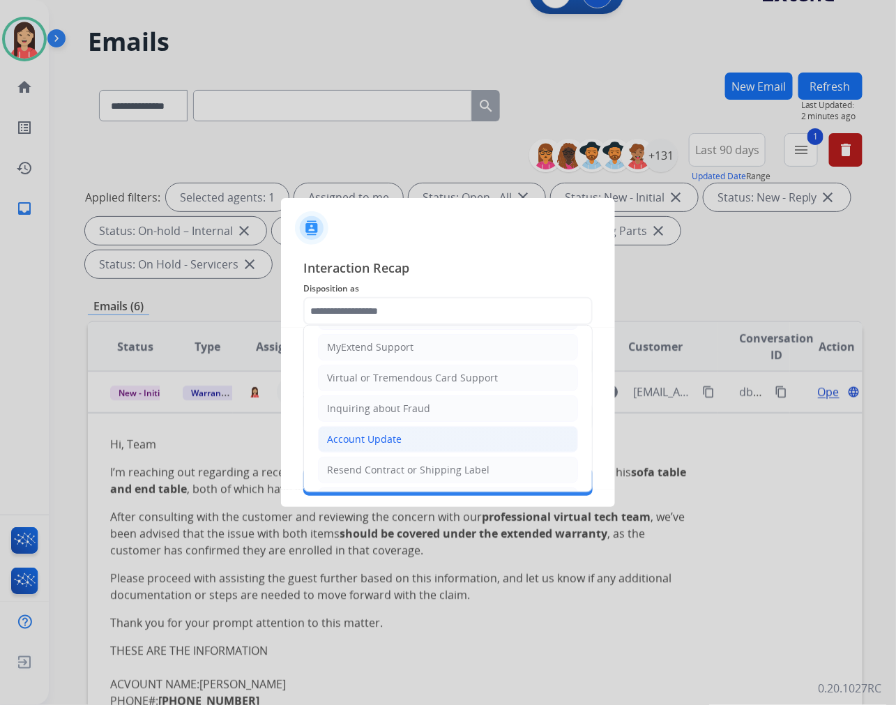
click at [354, 441] on div "Account Update" at bounding box center [364, 439] width 75 height 14
type input "**********"
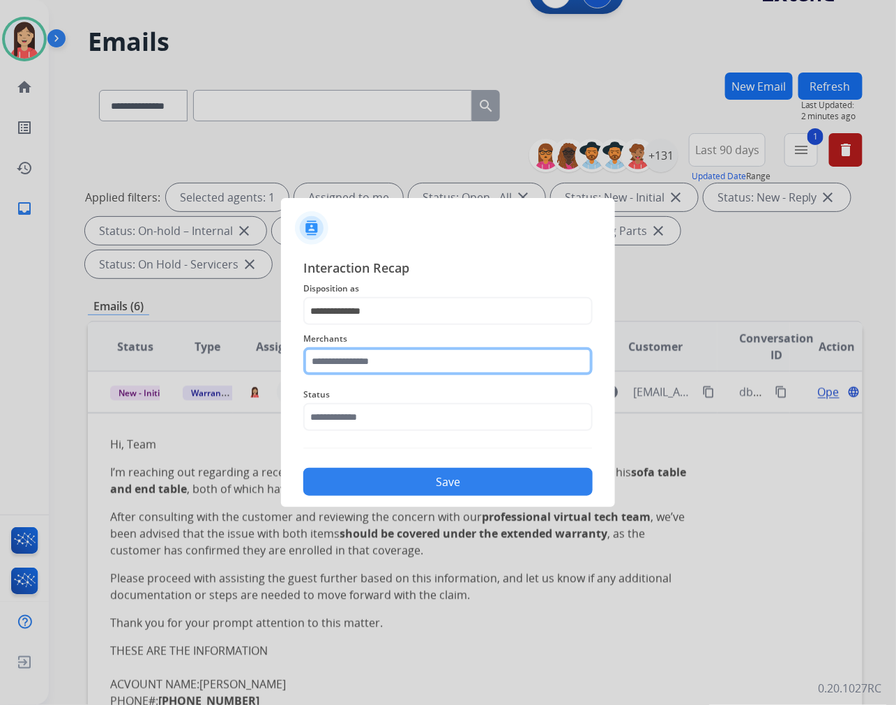
click at [372, 361] on input "text" at bounding box center [447, 361] width 289 height 28
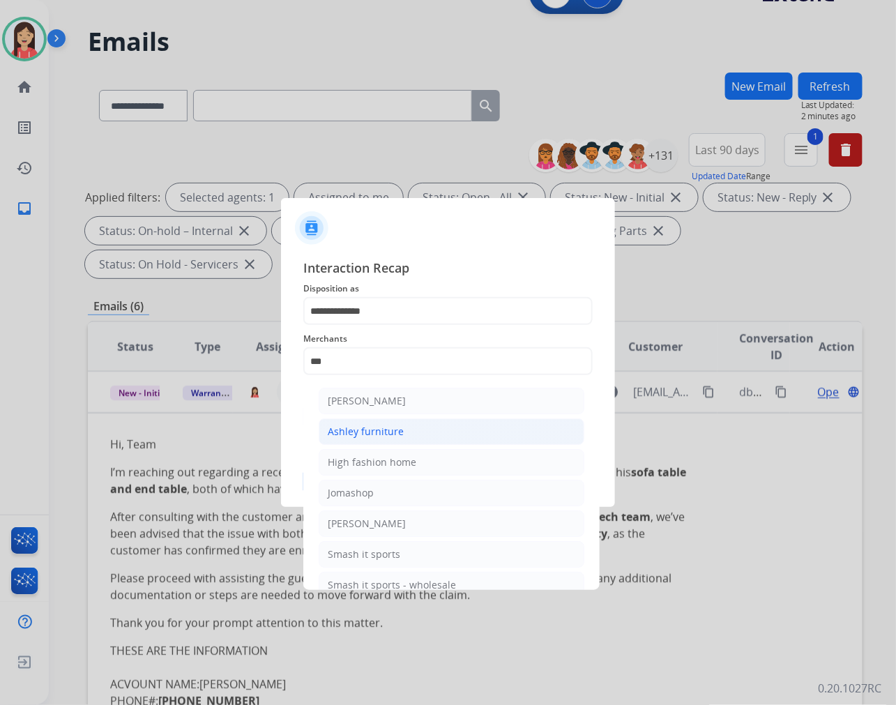
click at [372, 433] on div "Ashley furniture" at bounding box center [366, 431] width 76 height 14
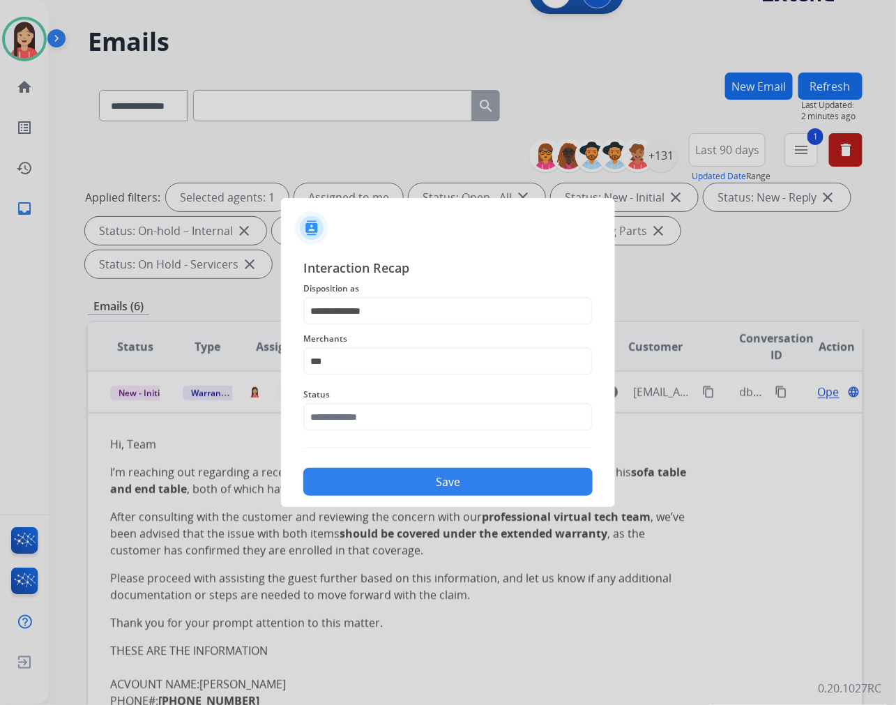
type input "**********"
click at [372, 415] on input "text" at bounding box center [447, 417] width 289 height 28
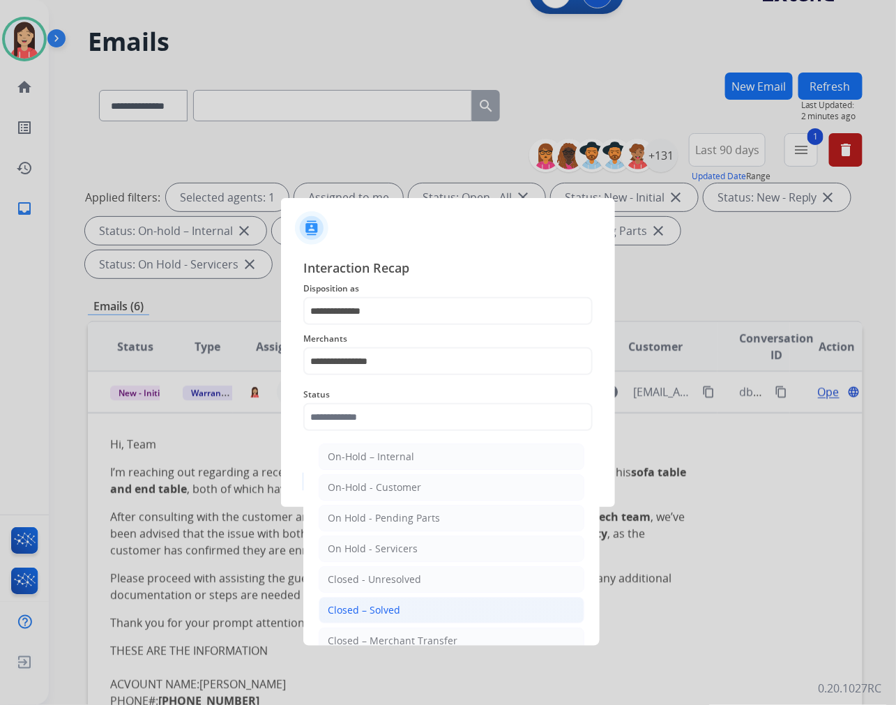
click at [378, 601] on li "Closed – Solved" at bounding box center [452, 610] width 266 height 26
type input "**********"
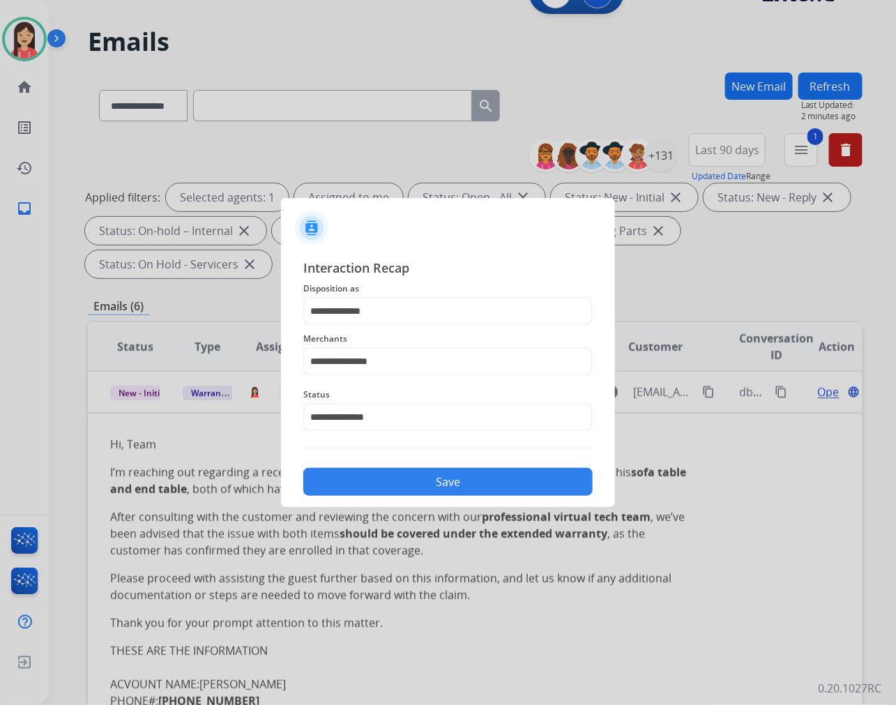
click at [419, 484] on button "Save" at bounding box center [447, 482] width 289 height 28
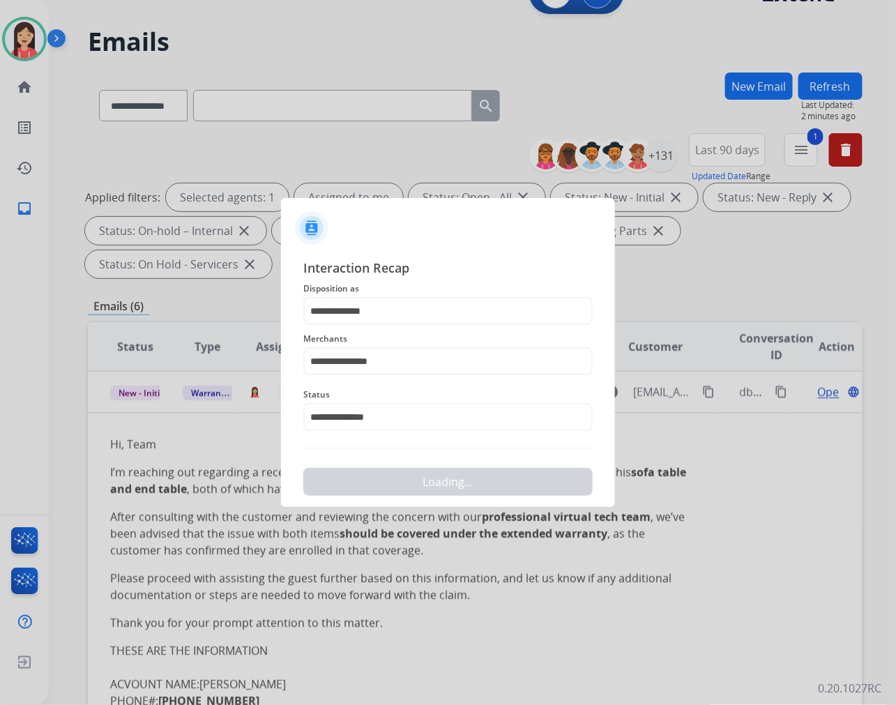
scroll to position [0, 0]
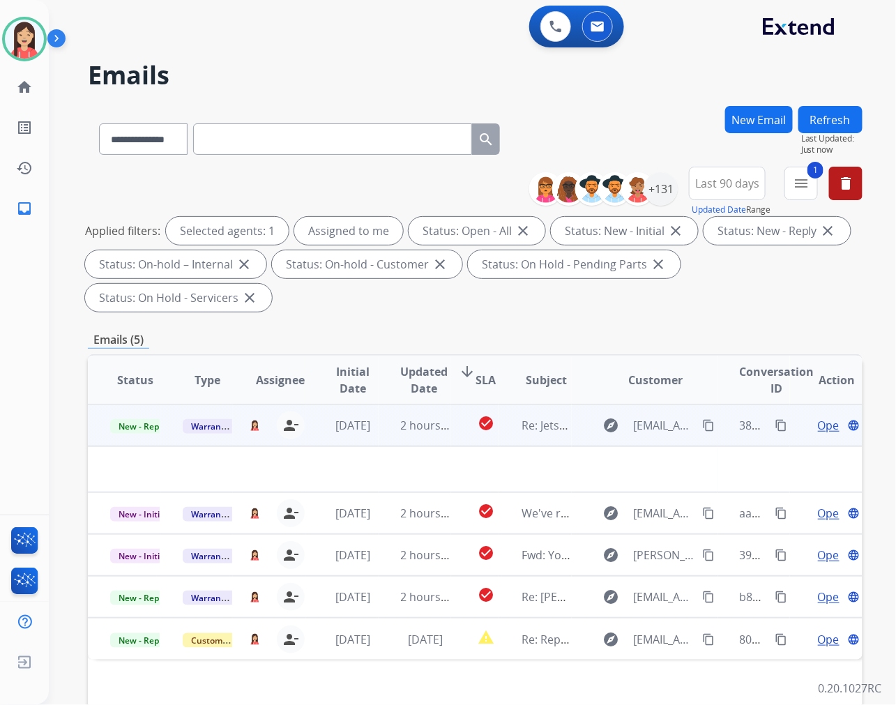
click at [381, 438] on td "2 hours ago" at bounding box center [414, 425] width 72 height 42
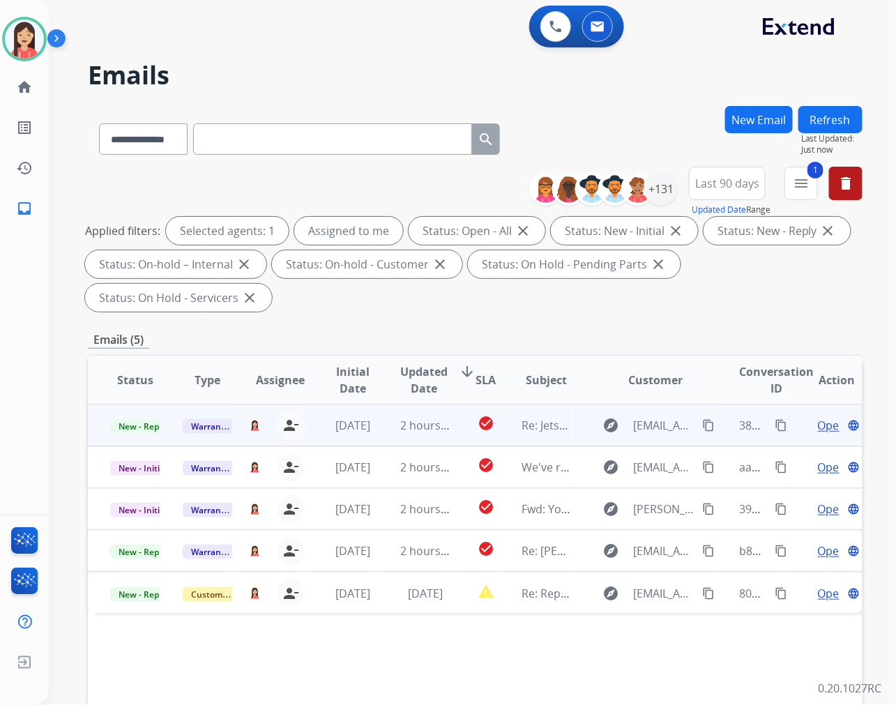
click at [382, 440] on td "2 hours ago" at bounding box center [414, 425] width 72 height 42
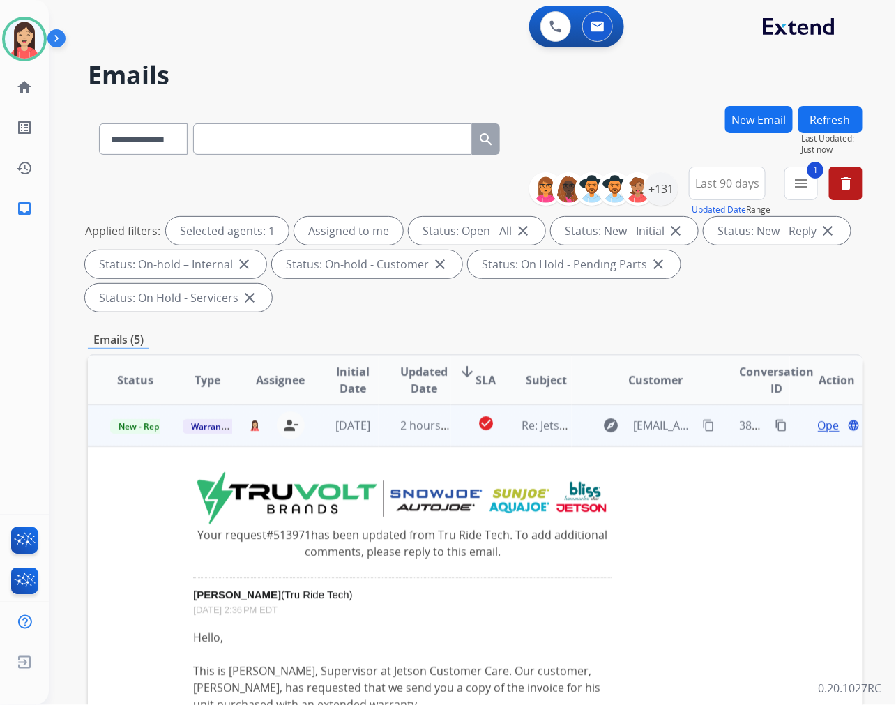
click at [812, 428] on div "Open language" at bounding box center [836, 425] width 49 height 17
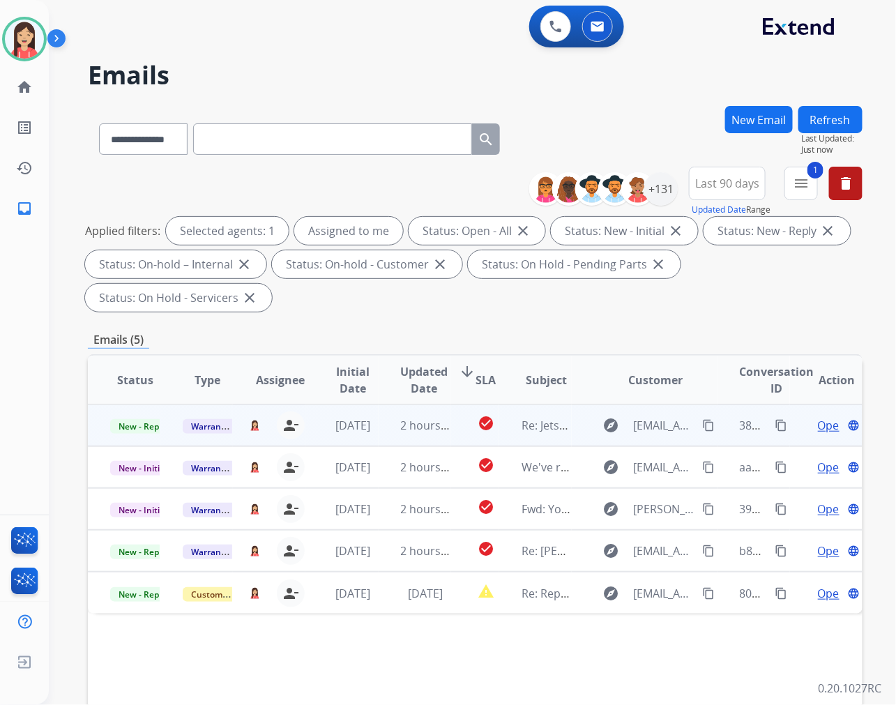
click at [818, 422] on span "Open" at bounding box center [832, 425] width 29 height 17
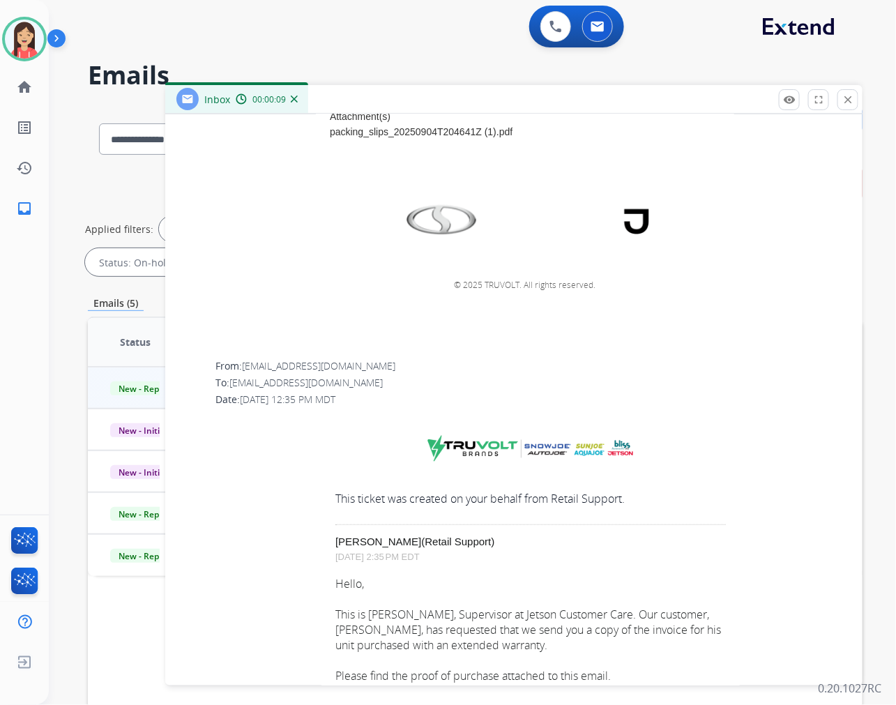
scroll to position [3252, 0]
click at [440, 127] on link "packing_slips_20250904T204641Z (1).pdf" at bounding box center [421, 130] width 183 height 11
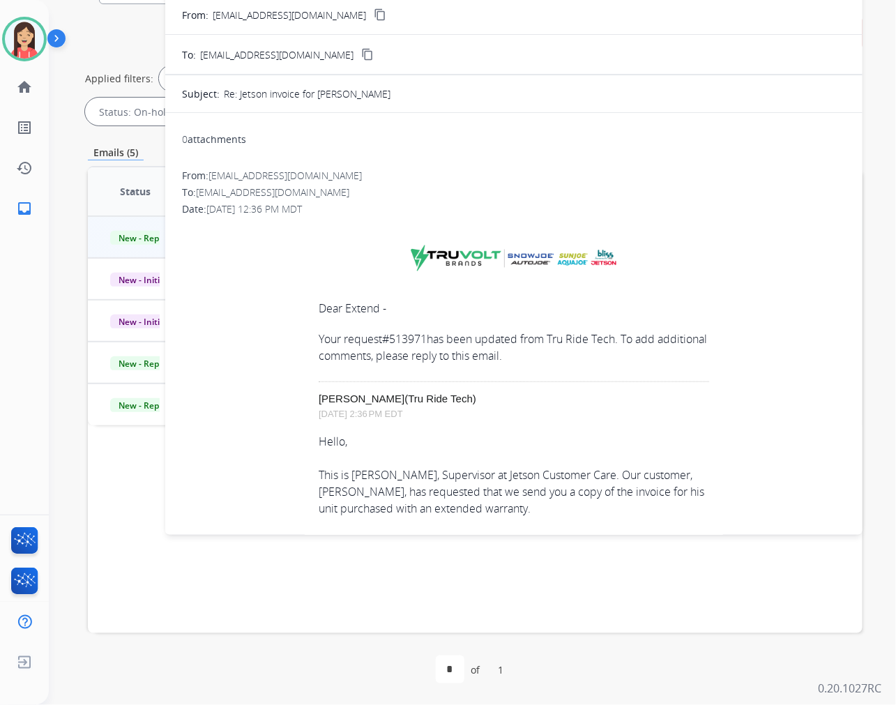
scroll to position [0, 0]
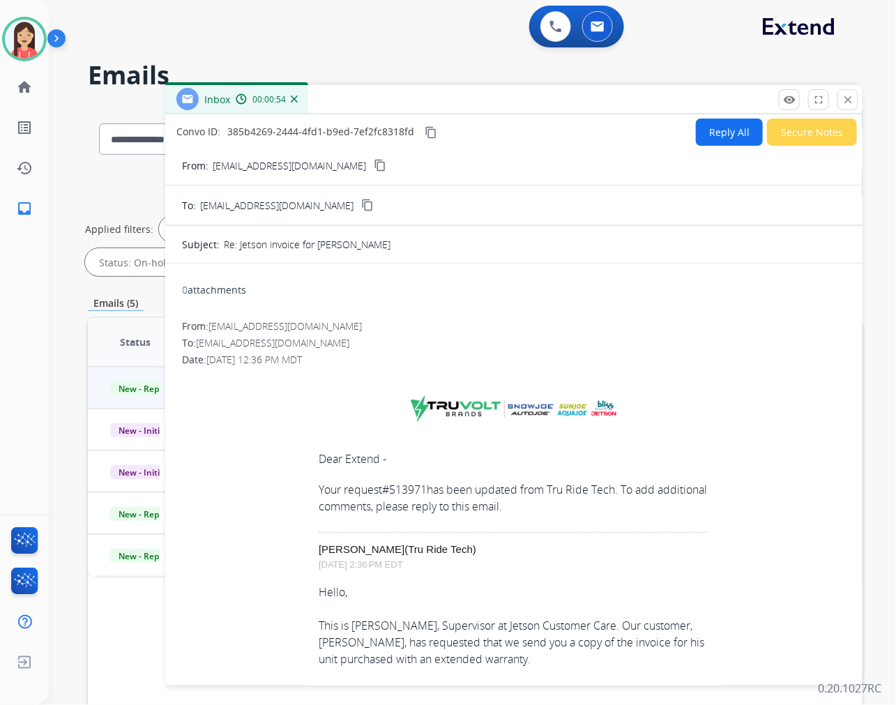
click at [737, 137] on button "Reply All" at bounding box center [729, 131] width 67 height 27
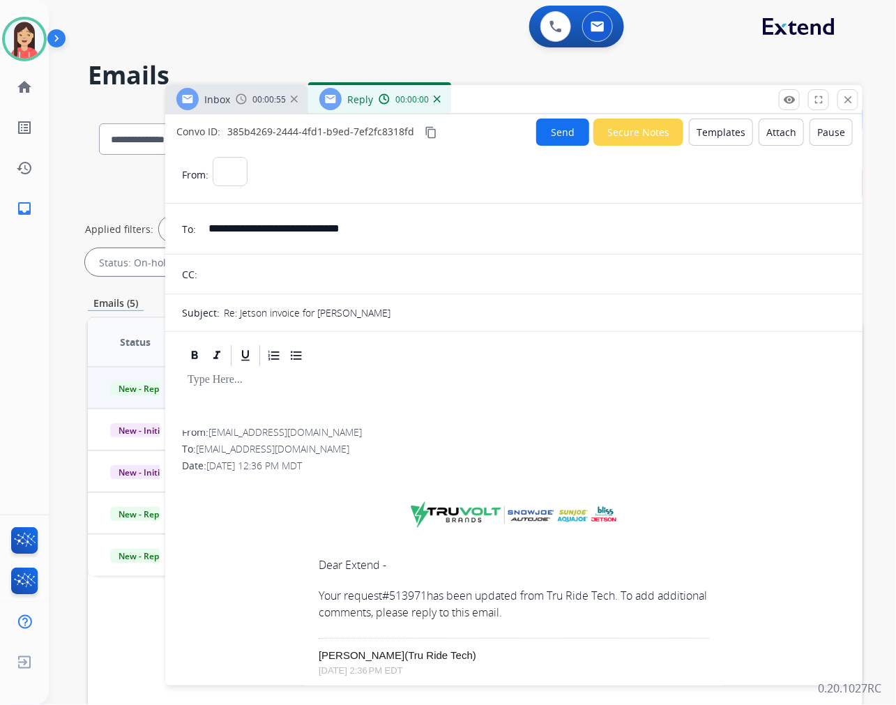
select select "**********"
click at [715, 127] on button "Templates" at bounding box center [721, 131] width 64 height 27
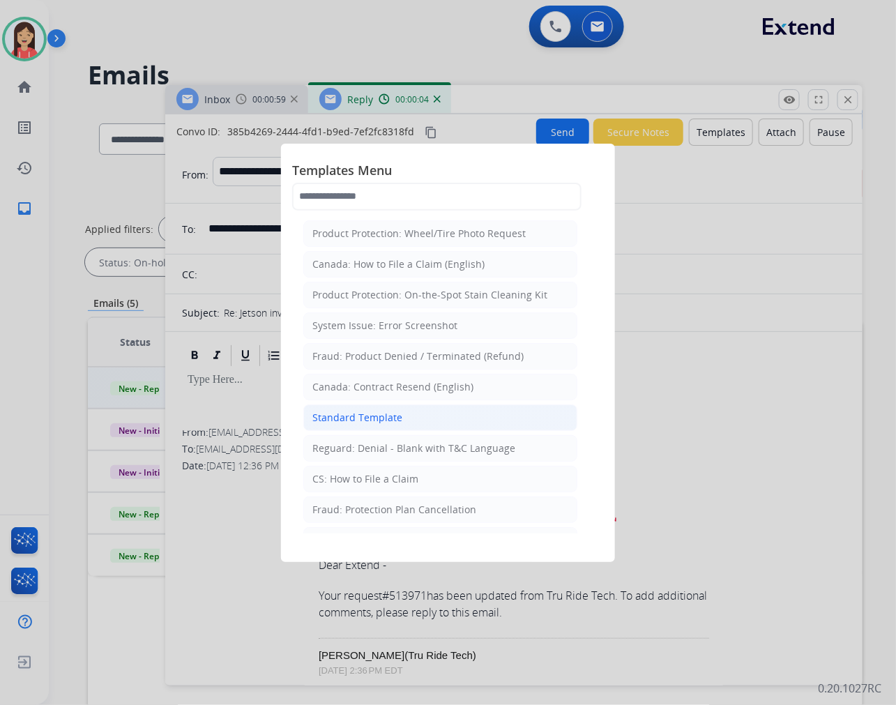
click at [370, 418] on div "Standard Template" at bounding box center [357, 418] width 90 height 14
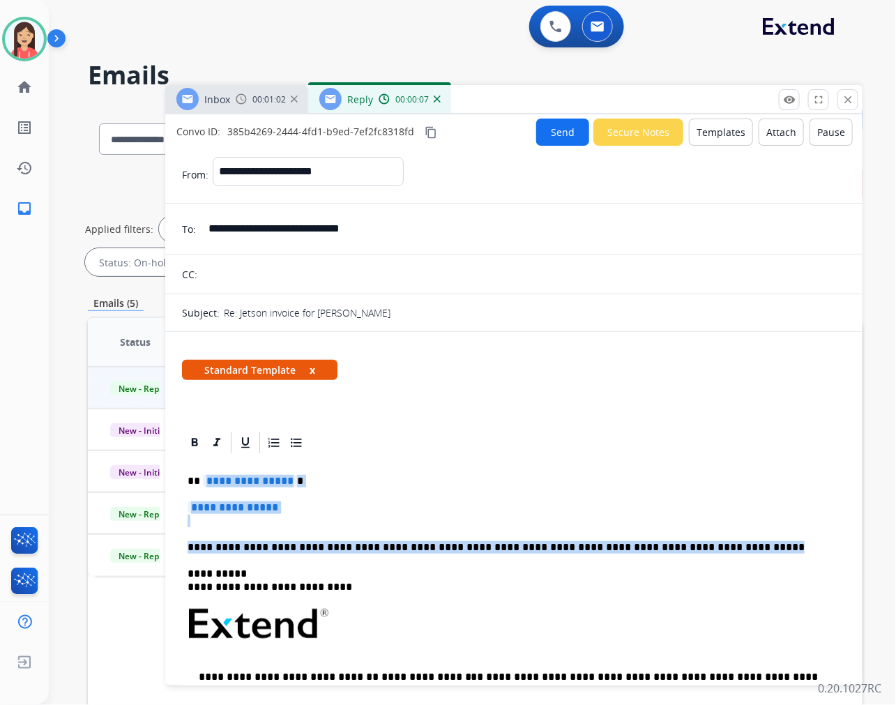
drag, startPoint x: 202, startPoint y: 477, endPoint x: 743, endPoint y: 545, distance: 545.1
click at [743, 545] on div "**********" at bounding box center [514, 656] width 664 height 403
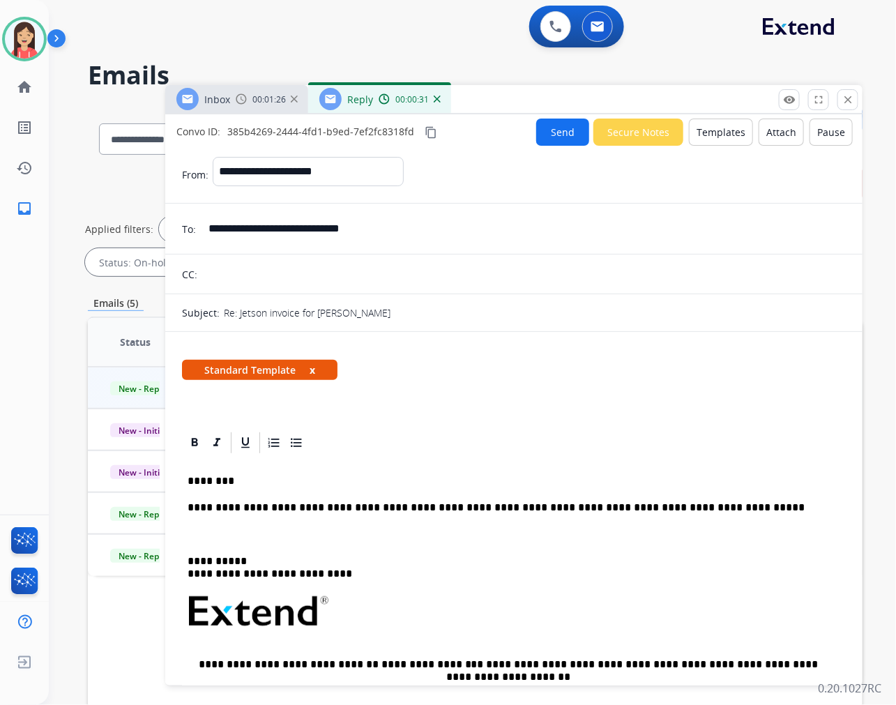
click at [220, 528] on p at bounding box center [513, 534] width 652 height 13
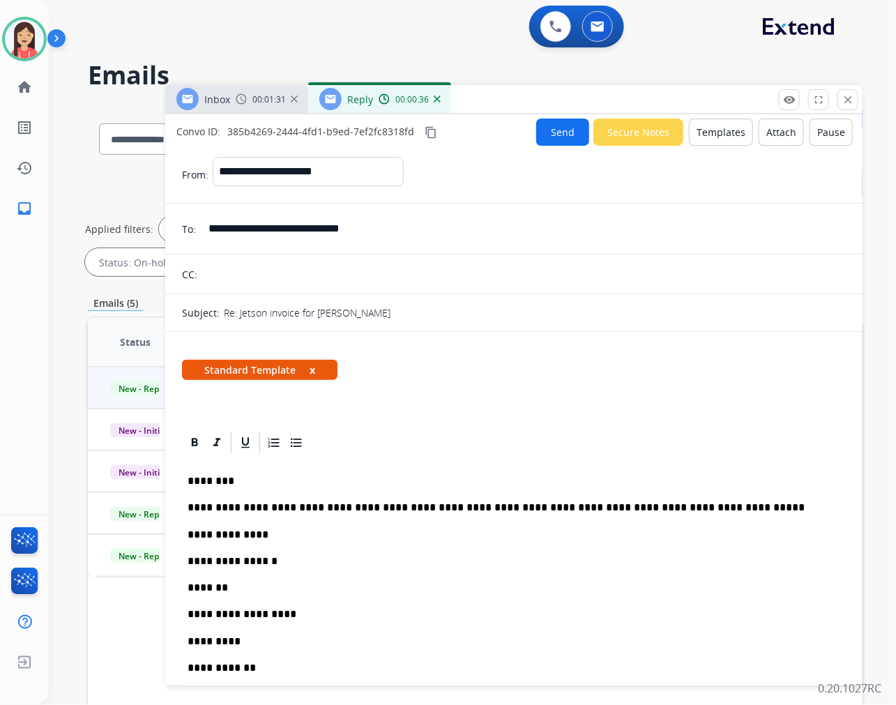
click at [553, 123] on button "Send" at bounding box center [562, 131] width 53 height 27
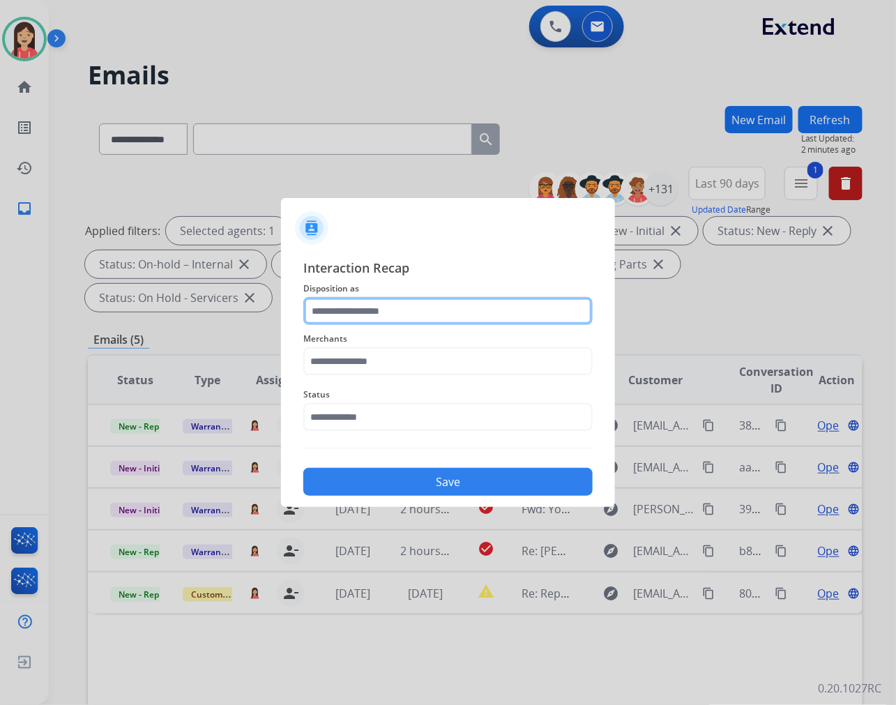
click at [377, 303] on input "text" at bounding box center [447, 311] width 289 height 28
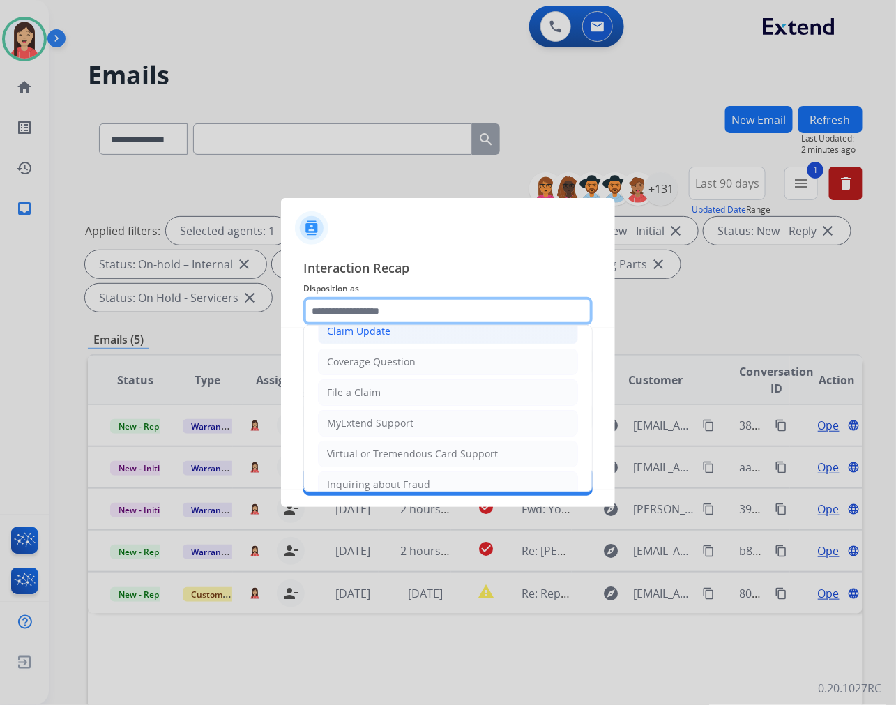
scroll to position [155, 0]
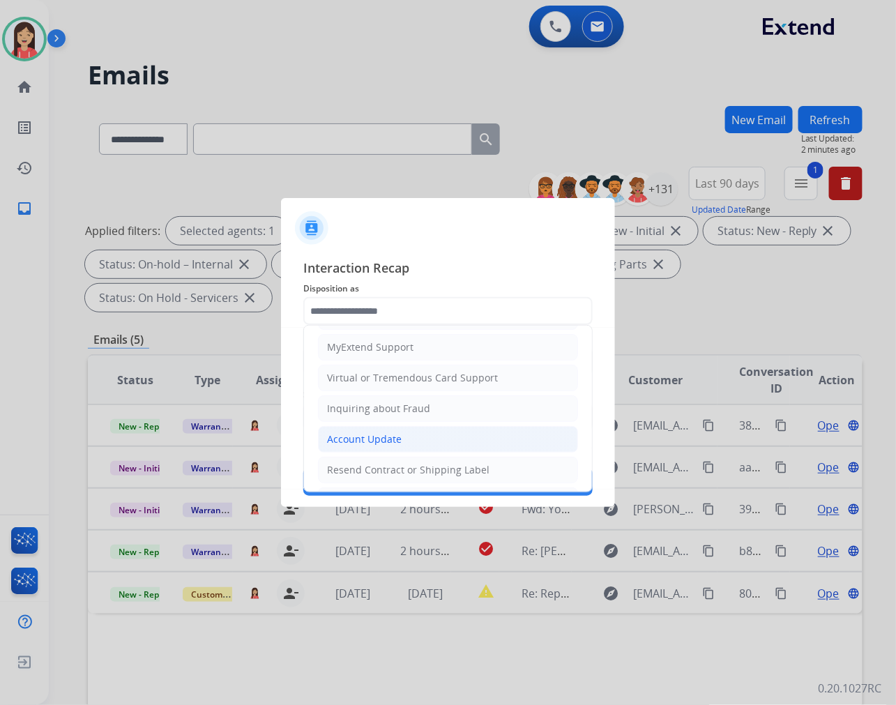
click at [378, 434] on div "Account Update" at bounding box center [364, 439] width 75 height 14
type input "**********"
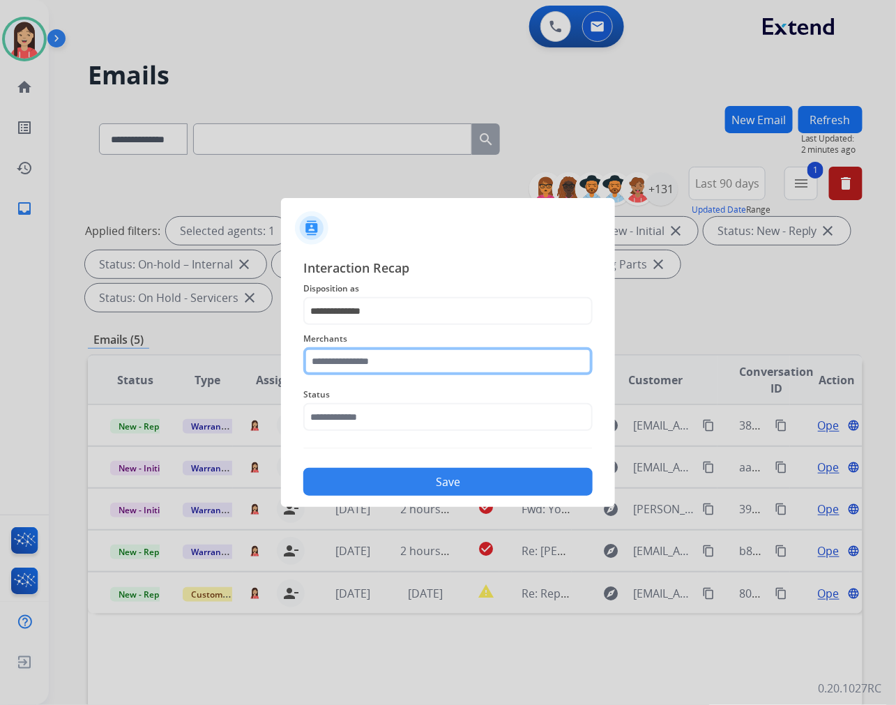
click at [424, 360] on input "text" at bounding box center [447, 361] width 289 height 28
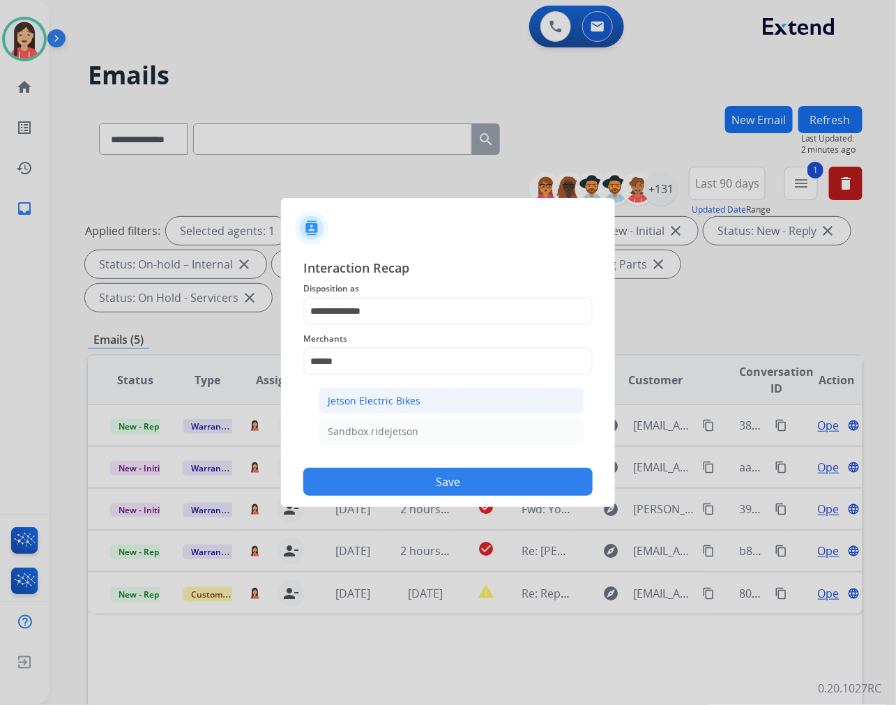
click at [384, 394] on div "Jetson Electric Bikes" at bounding box center [374, 401] width 93 height 14
type input "**********"
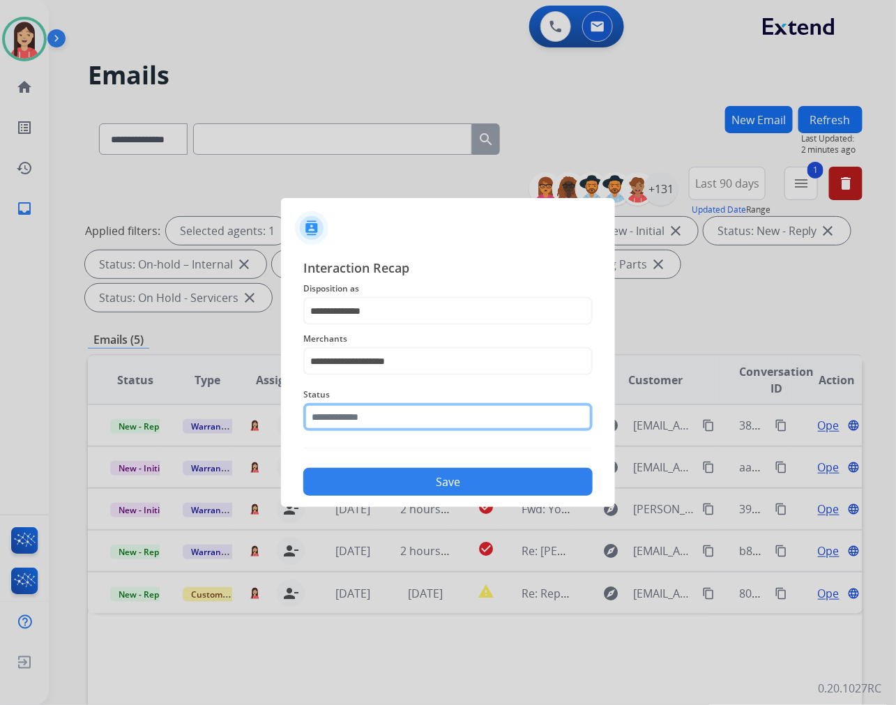
click at [388, 417] on input "text" at bounding box center [447, 417] width 289 height 28
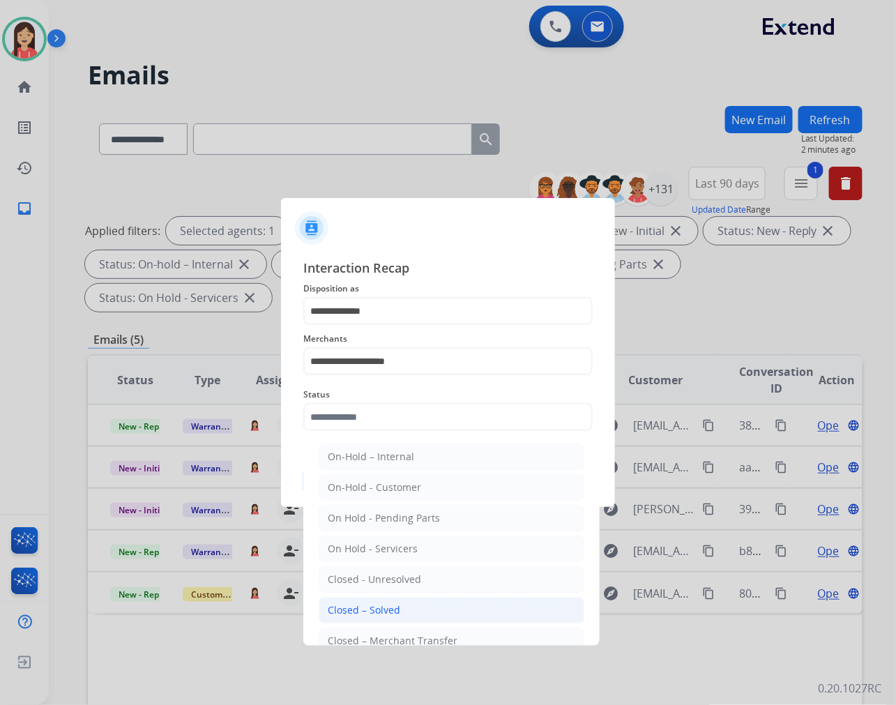
click at [372, 610] on div "Closed – Solved" at bounding box center [364, 610] width 72 height 14
type input "**********"
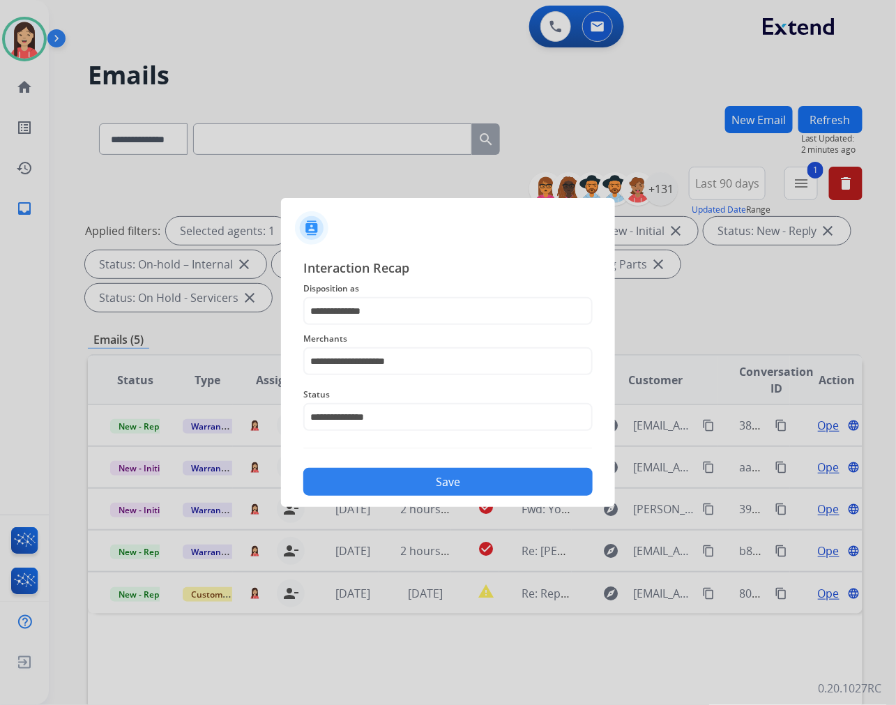
click at [447, 485] on button "Save" at bounding box center [447, 482] width 289 height 28
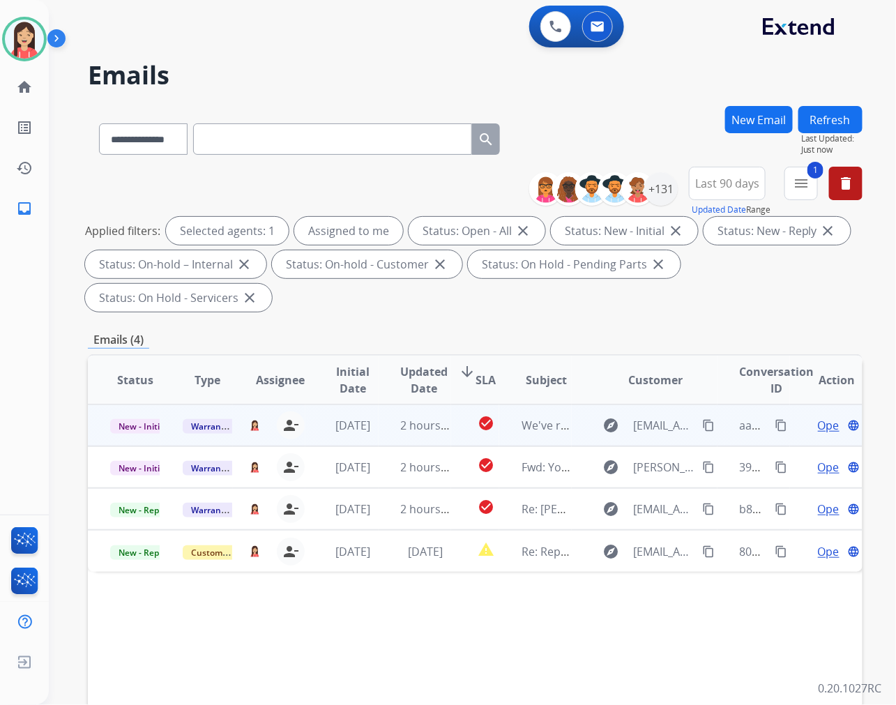
click at [382, 436] on td "2 hours ago" at bounding box center [414, 425] width 72 height 42
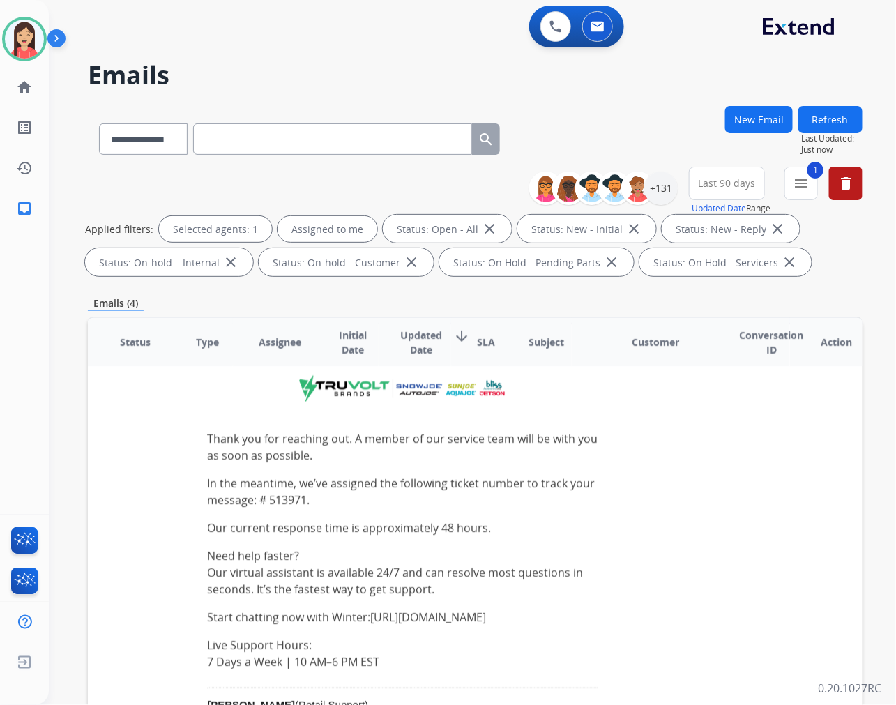
scroll to position [0, 0]
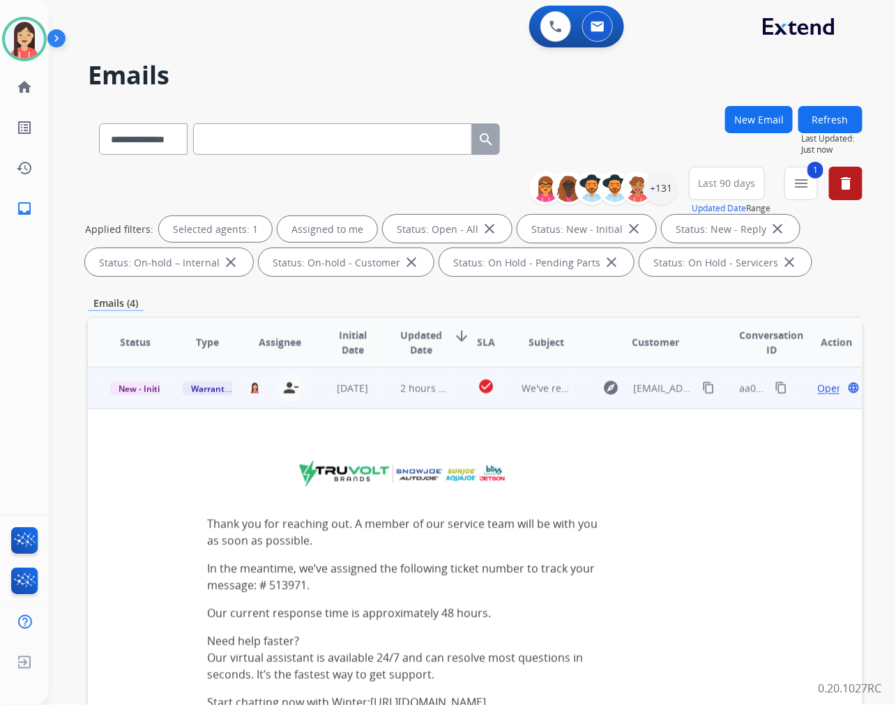
click at [818, 387] on span "Open" at bounding box center [831, 388] width 26 height 15
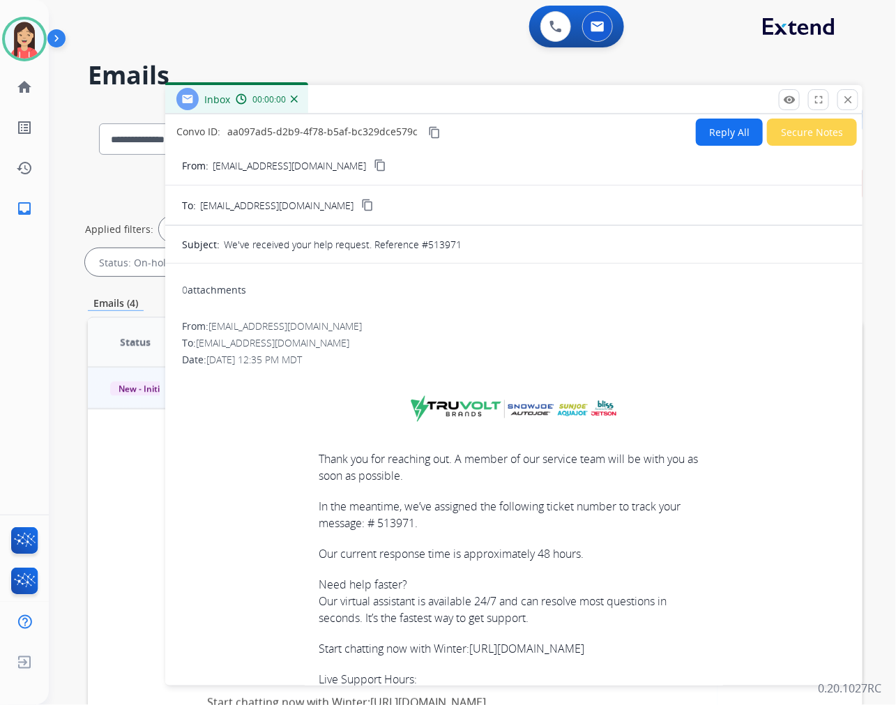
click at [822, 132] on button "Secure Notes" at bounding box center [812, 131] width 90 height 27
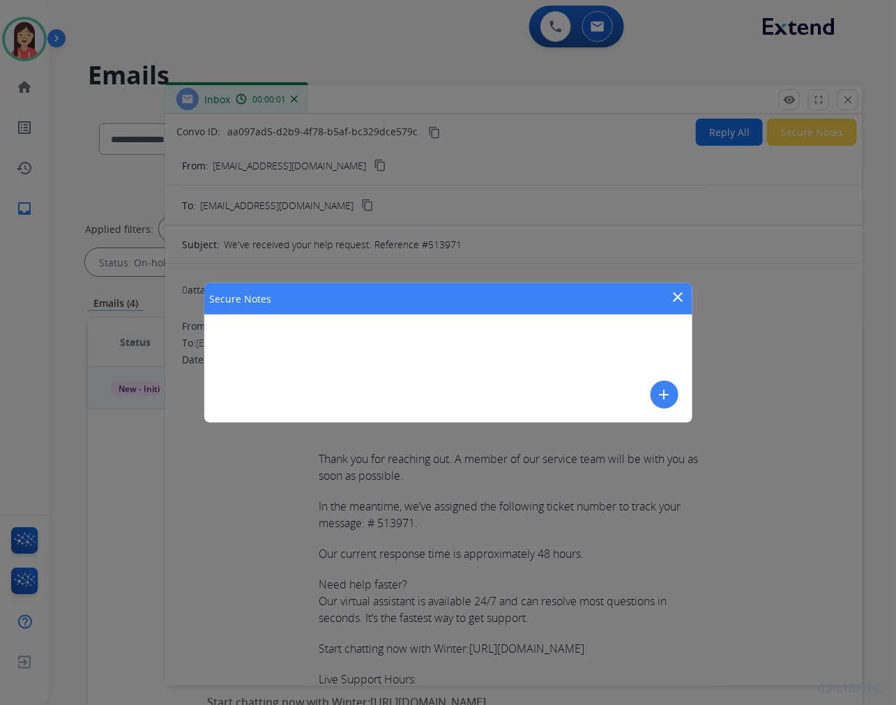
click at [654, 403] on button "add" at bounding box center [664, 395] width 28 height 28
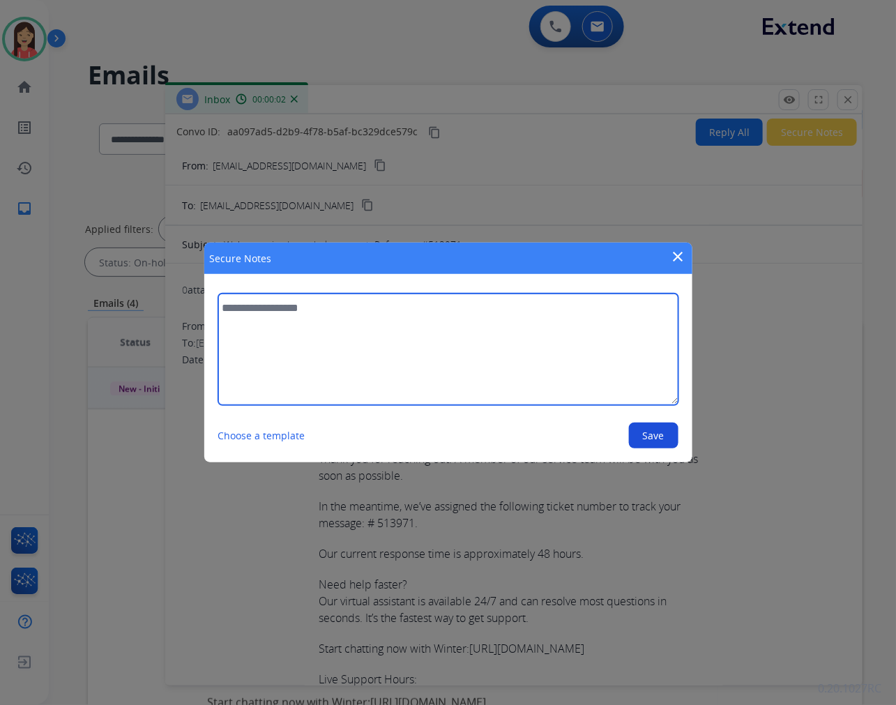
click at [560, 372] on textarea at bounding box center [448, 349] width 460 height 112
type textarea "**********"
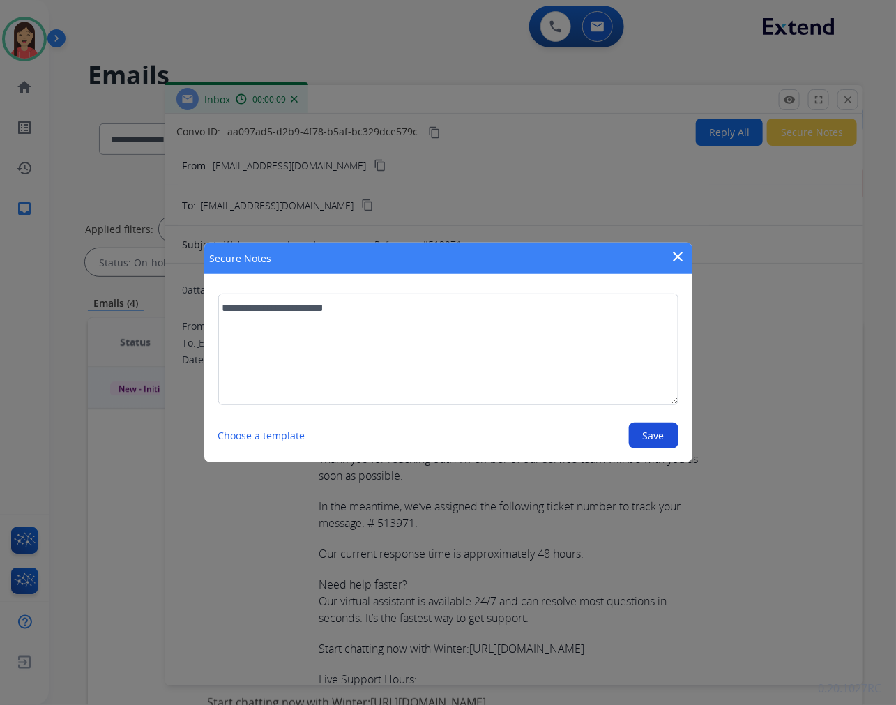
click at [663, 443] on button "Save" at bounding box center [653, 435] width 49 height 26
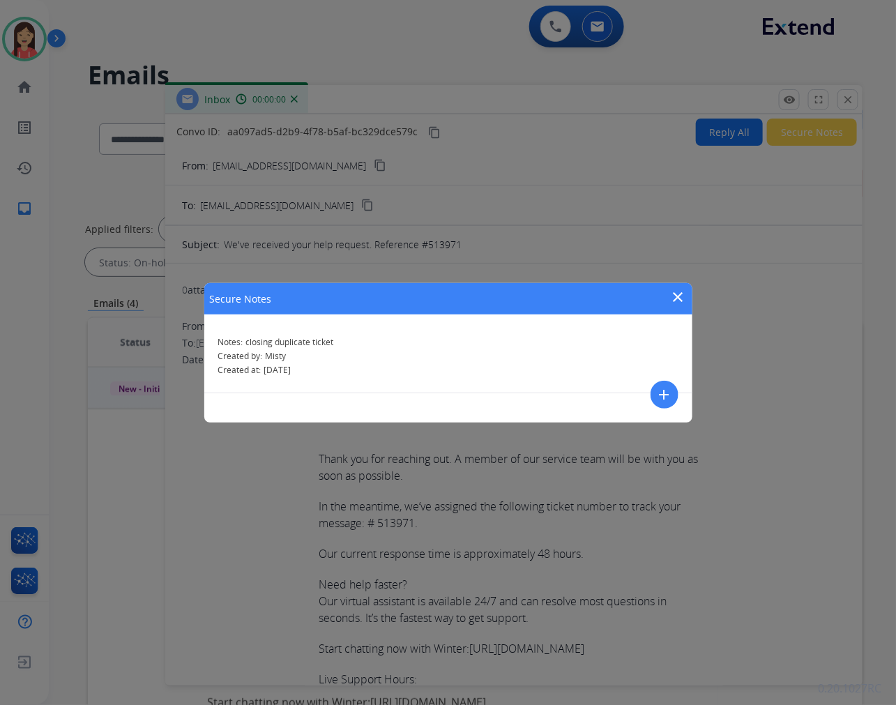
click at [677, 294] on mat-icon "close" at bounding box center [678, 297] width 17 height 17
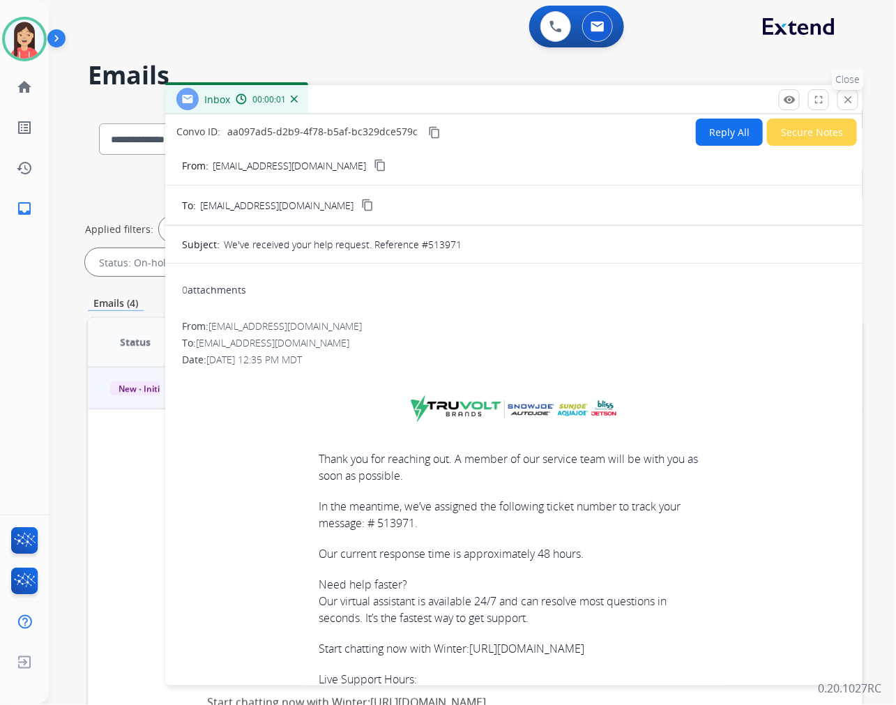
click at [843, 102] on mat-icon "close" at bounding box center [847, 99] width 13 height 13
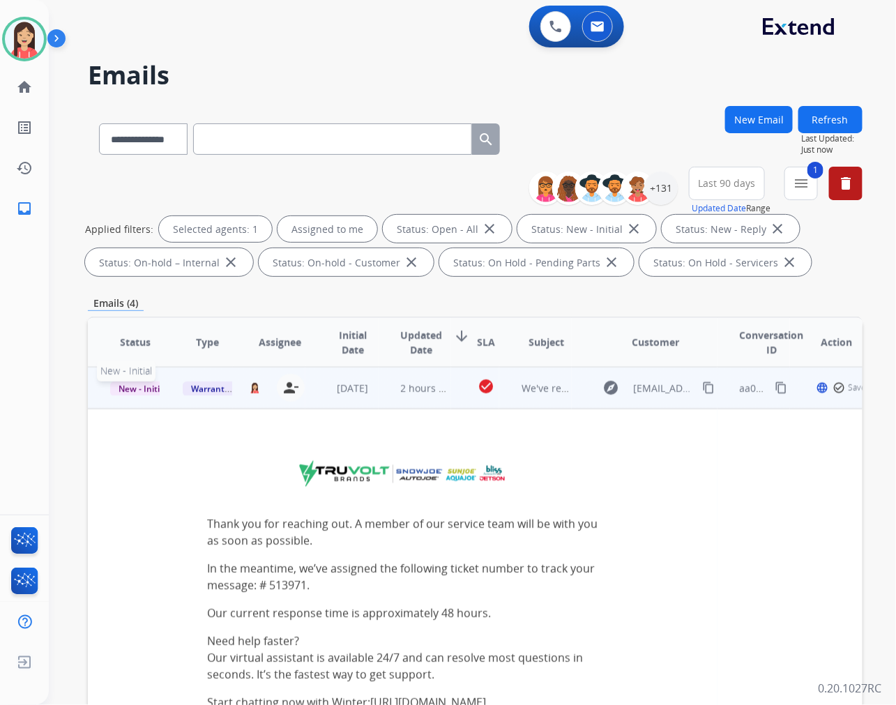
click at [140, 385] on span "New - Initial" at bounding box center [142, 388] width 65 height 15
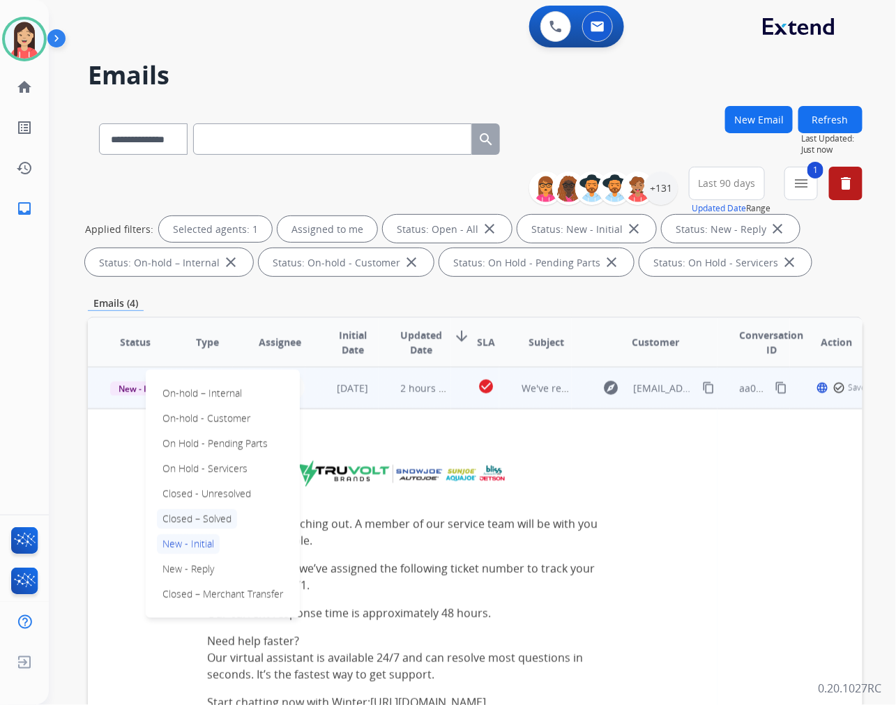
click at [214, 525] on p "Closed – Solved" at bounding box center [197, 519] width 80 height 20
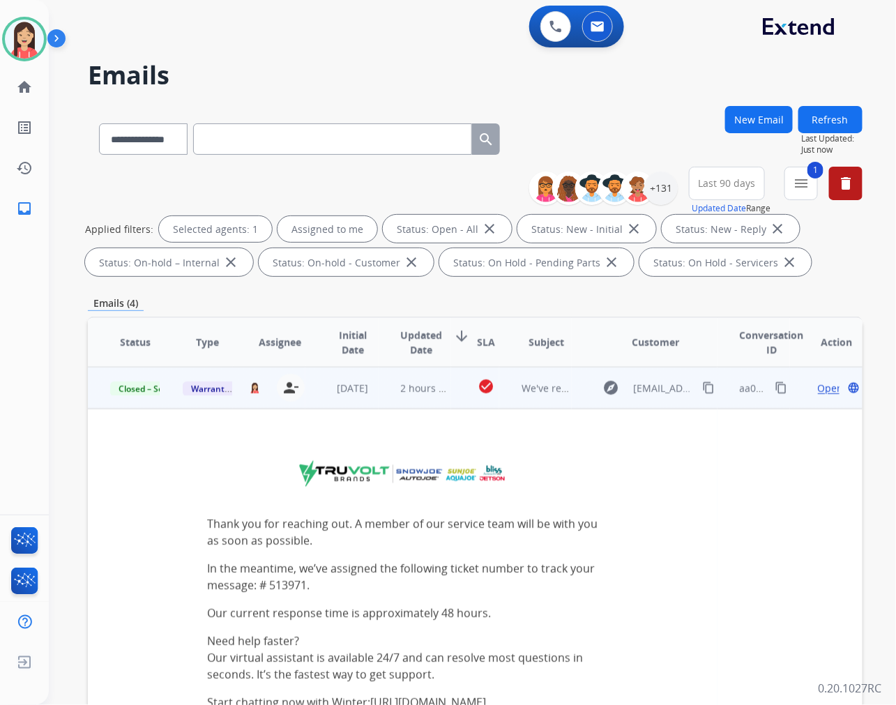
click at [412, 398] on td "2 hours ago" at bounding box center [414, 388] width 72 height 42
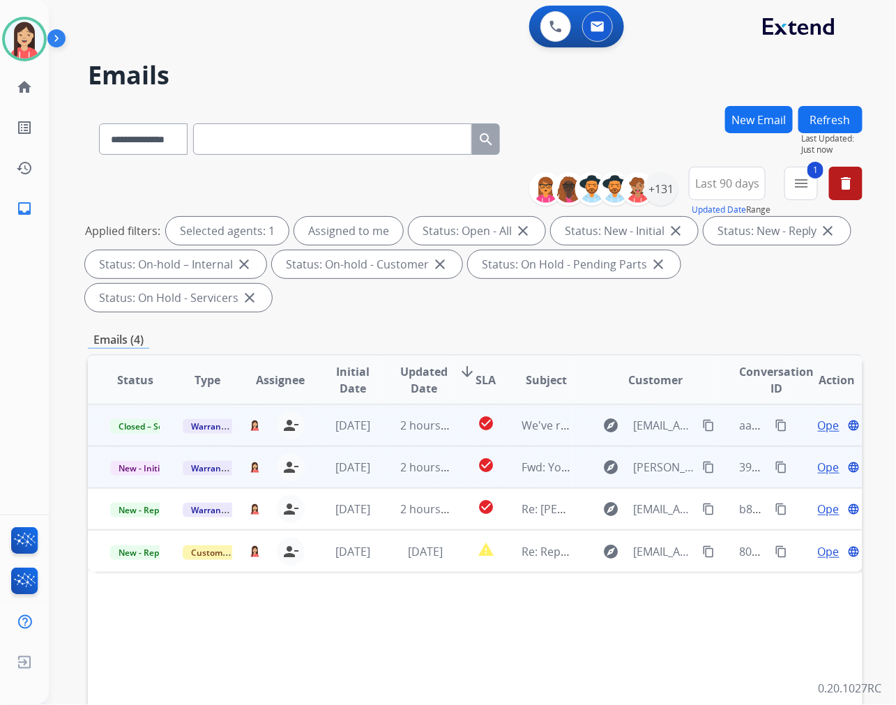
click at [378, 472] on td "2 hours ago" at bounding box center [414, 467] width 72 height 42
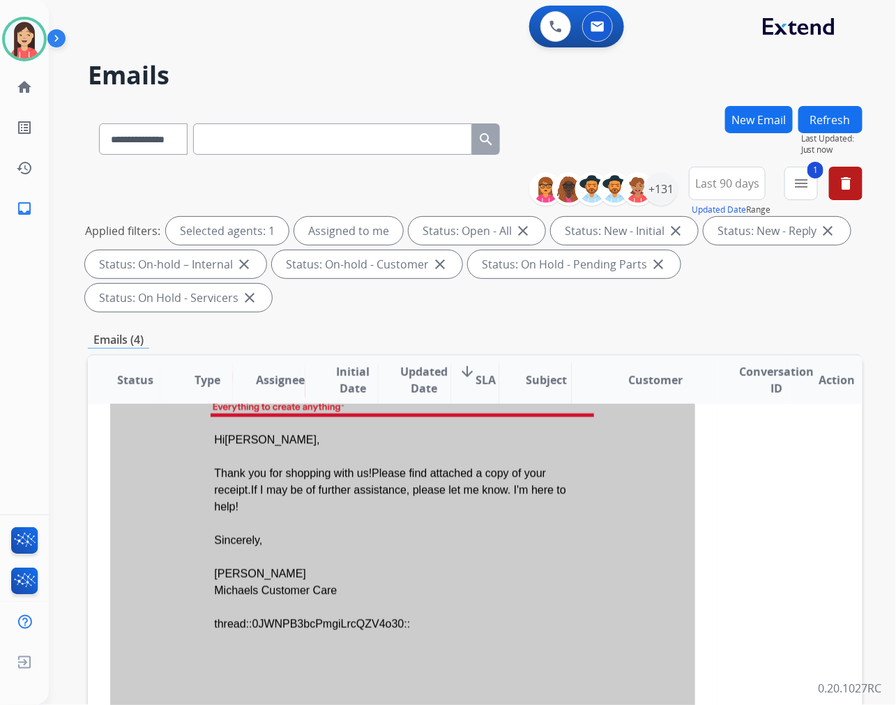
scroll to position [300, 0]
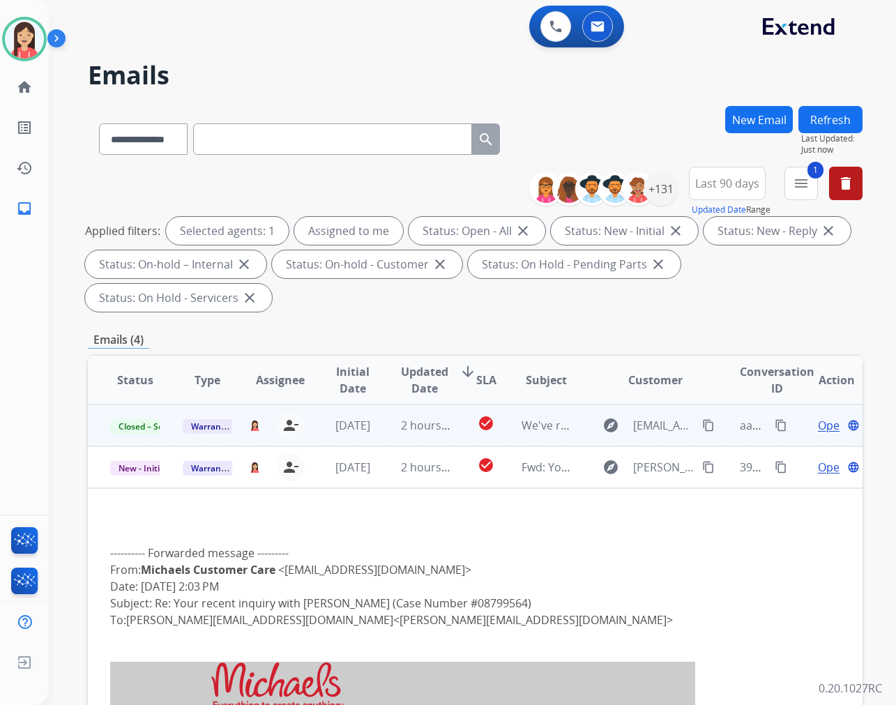
select select "**********"
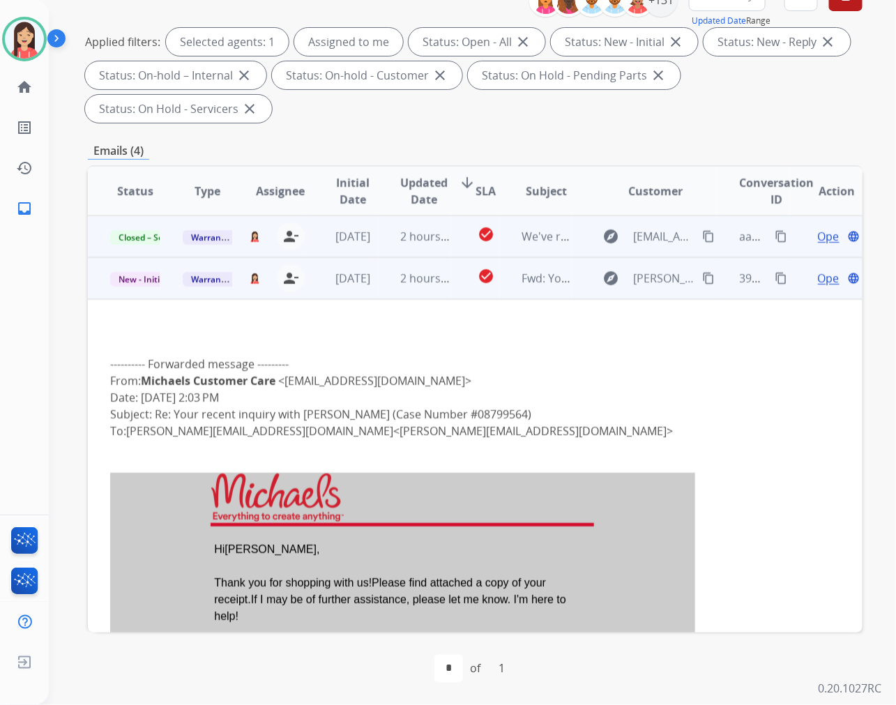
click at [818, 279] on span "Open" at bounding box center [832, 278] width 29 height 17
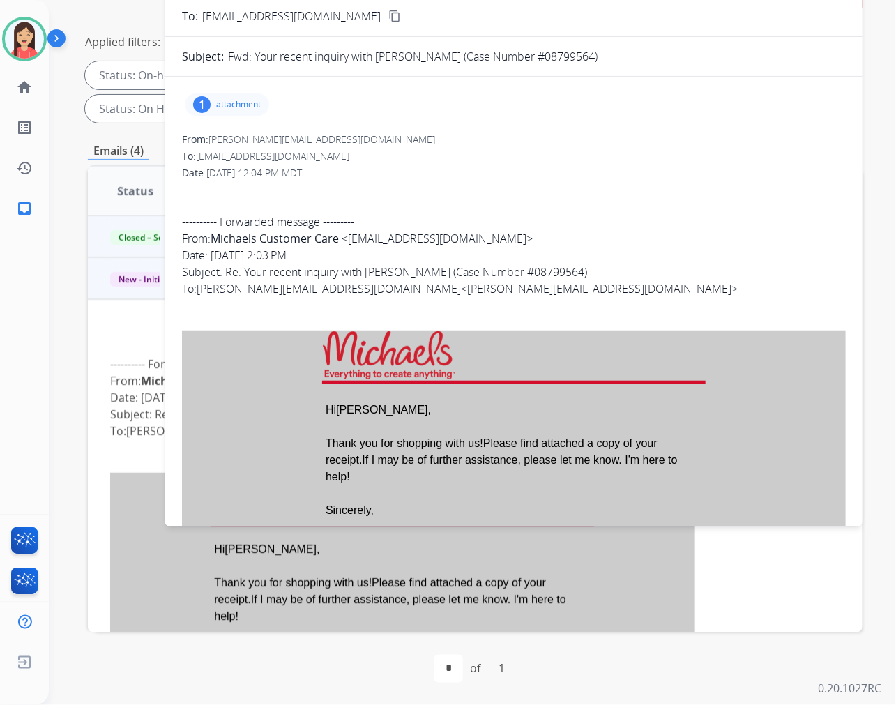
click at [213, 93] on div "1 attachment" at bounding box center [227, 104] width 84 height 22
click at [297, 140] on div "08799564.pdf download" at bounding box center [245, 140] width 121 height 49
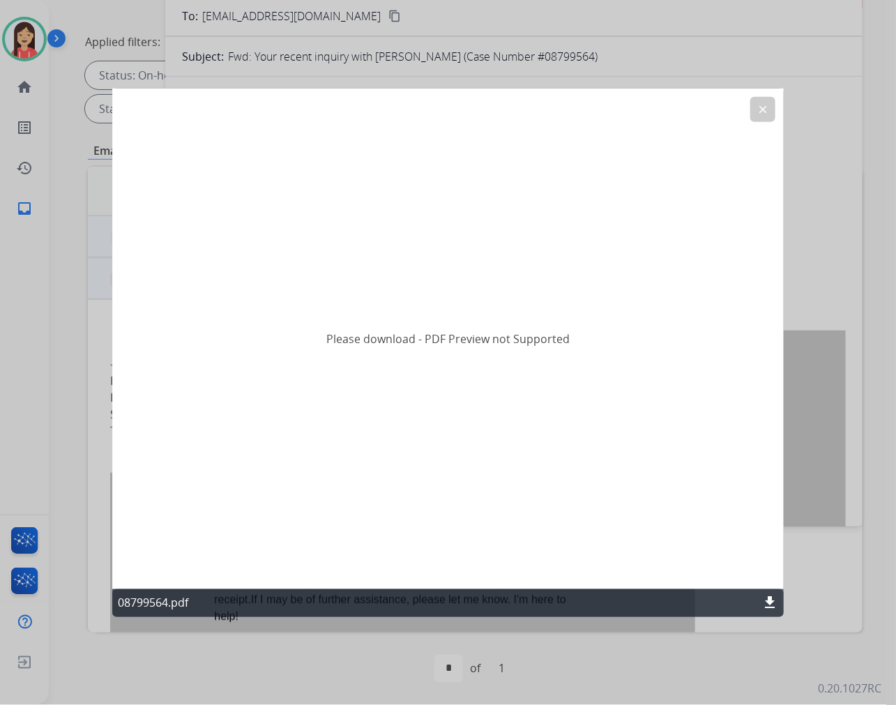
click at [774, 109] on button "clear" at bounding box center [762, 108] width 25 height 25
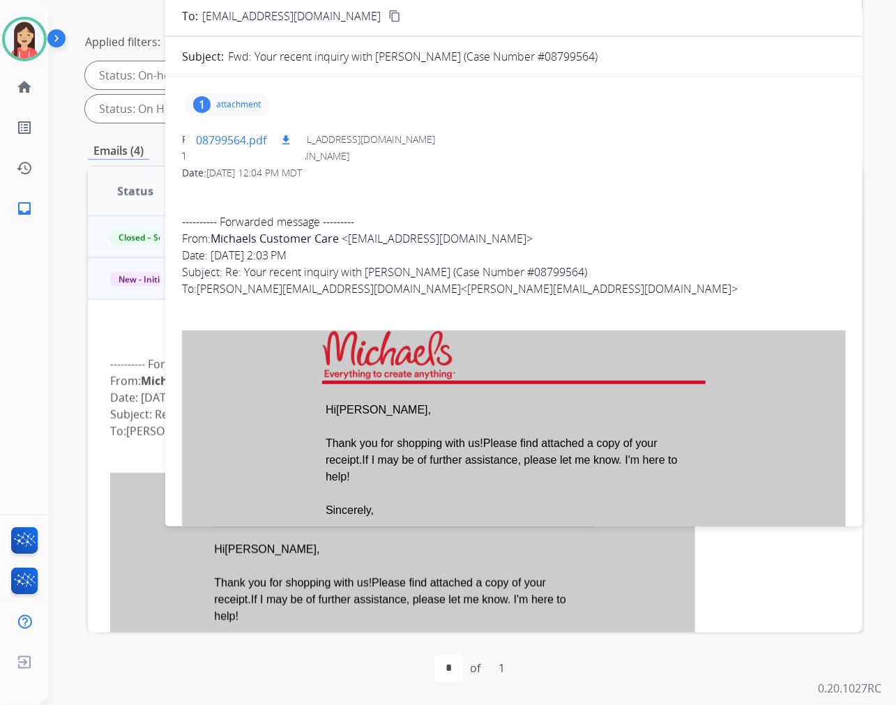
click at [289, 144] on mat-icon "download" at bounding box center [285, 140] width 13 height 13
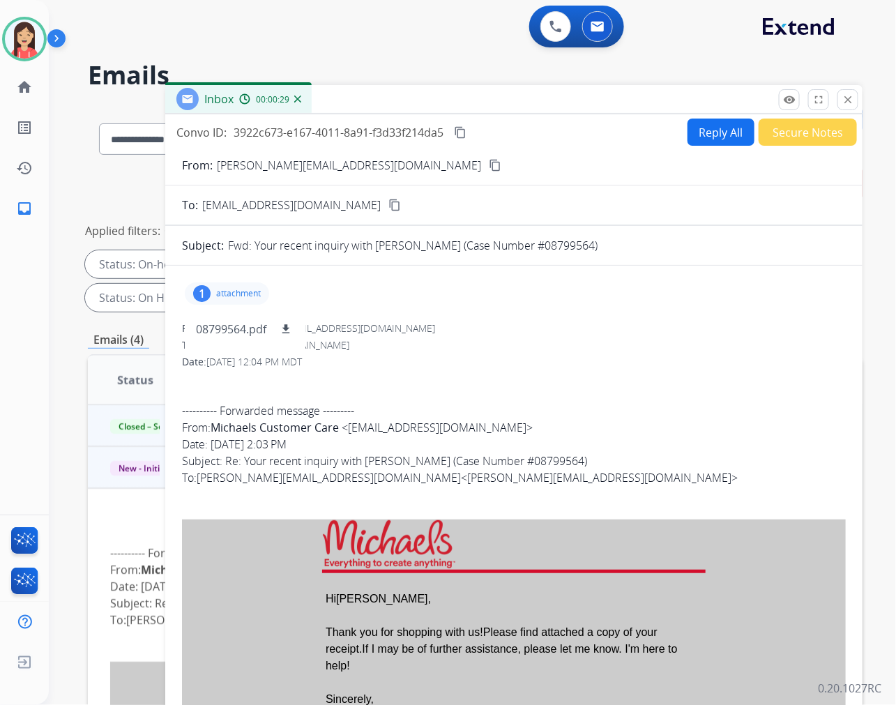
click at [716, 130] on button "Reply All" at bounding box center [720, 131] width 67 height 27
select select "**********"
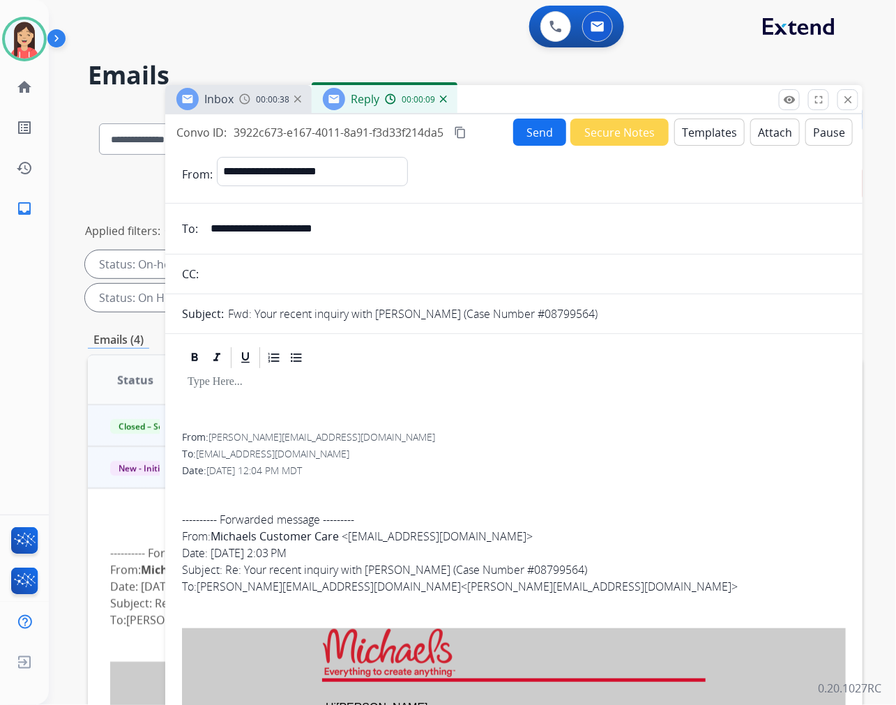
click at [694, 124] on button "Templates" at bounding box center [709, 131] width 70 height 27
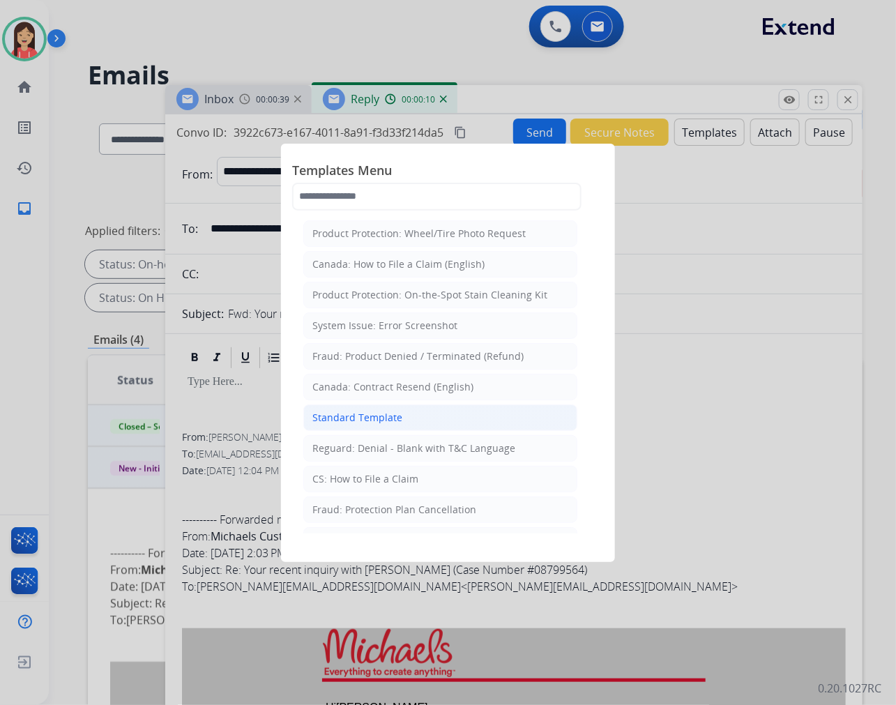
click at [398, 416] on div "Standard Template" at bounding box center [357, 418] width 90 height 14
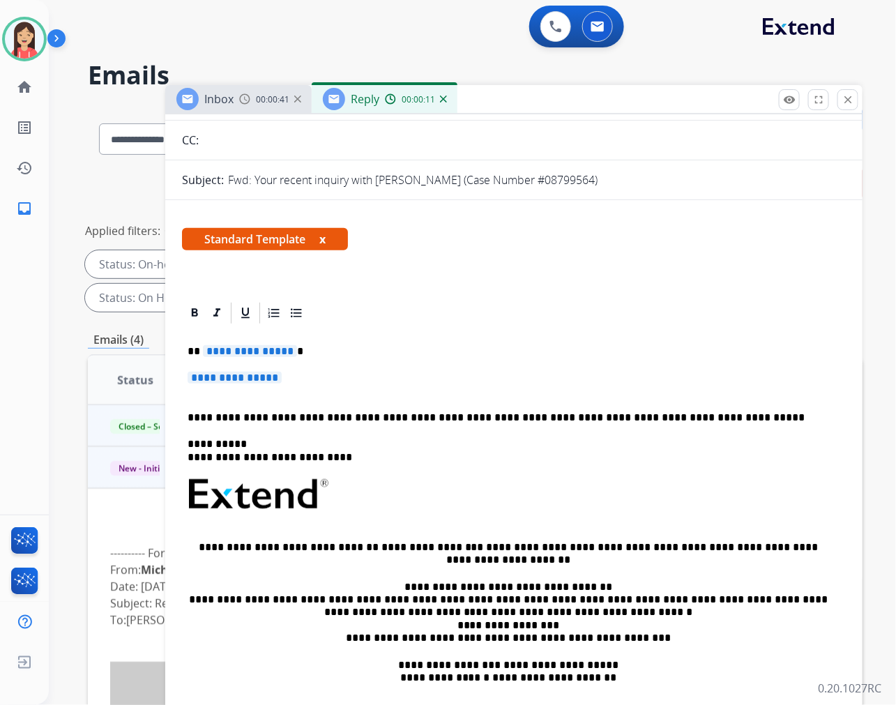
scroll to position [155, 0]
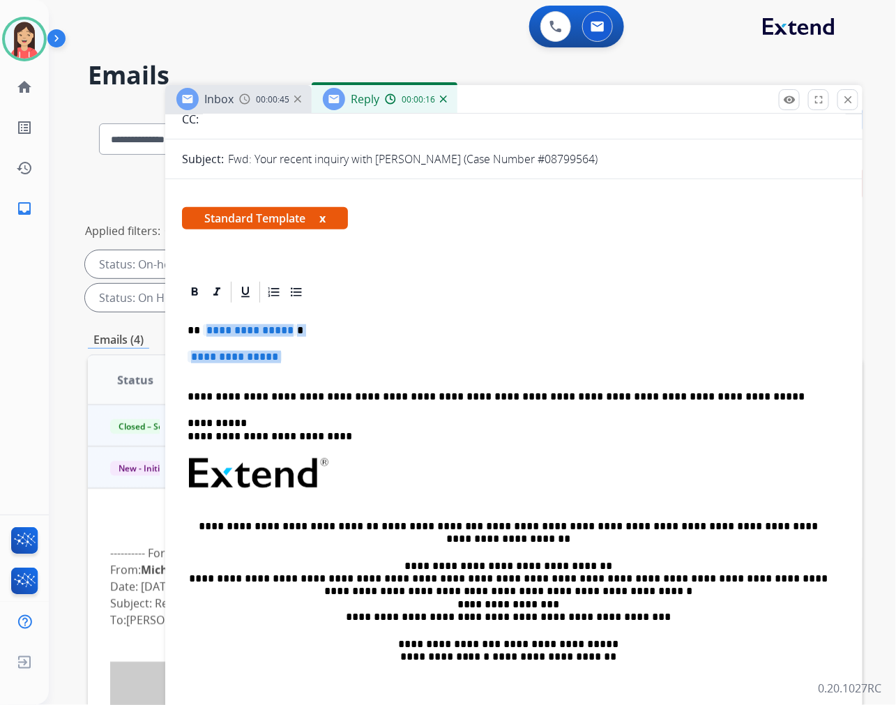
drag, startPoint x: 206, startPoint y: 326, endPoint x: 670, endPoint y: 364, distance: 465.7
click at [670, 364] on div "**********" at bounding box center [514, 506] width 664 height 403
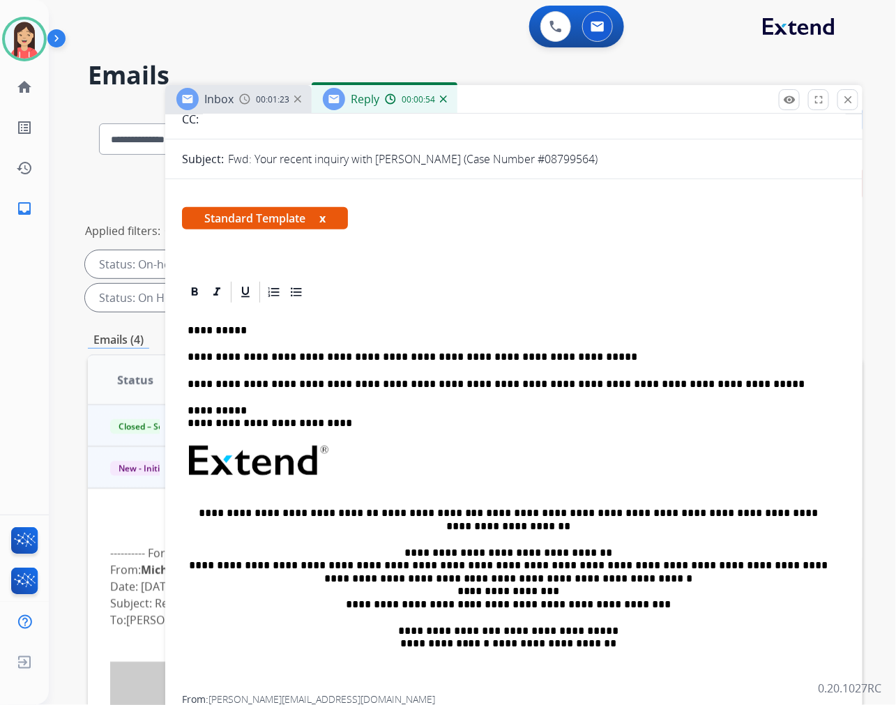
click at [567, 356] on p "**********" at bounding box center [507, 357] width 641 height 13
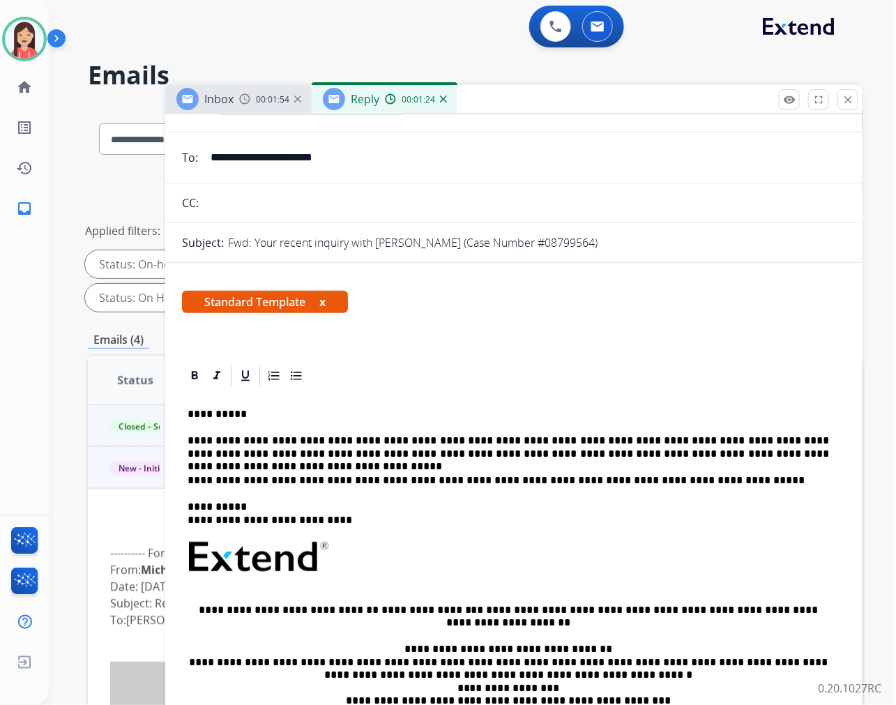
scroll to position [0, 0]
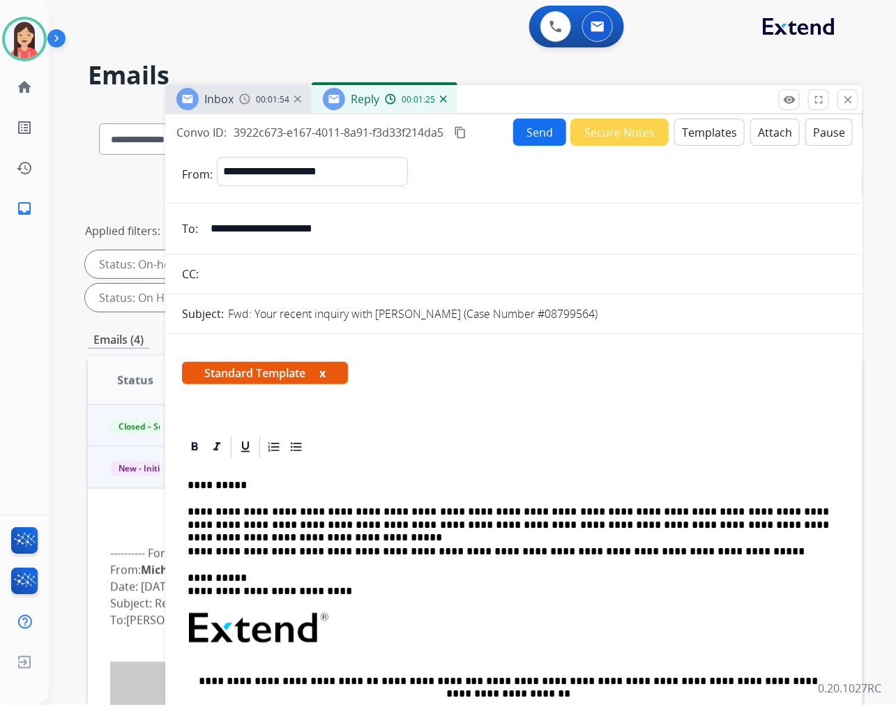
click at [521, 136] on button "Send" at bounding box center [539, 131] width 53 height 27
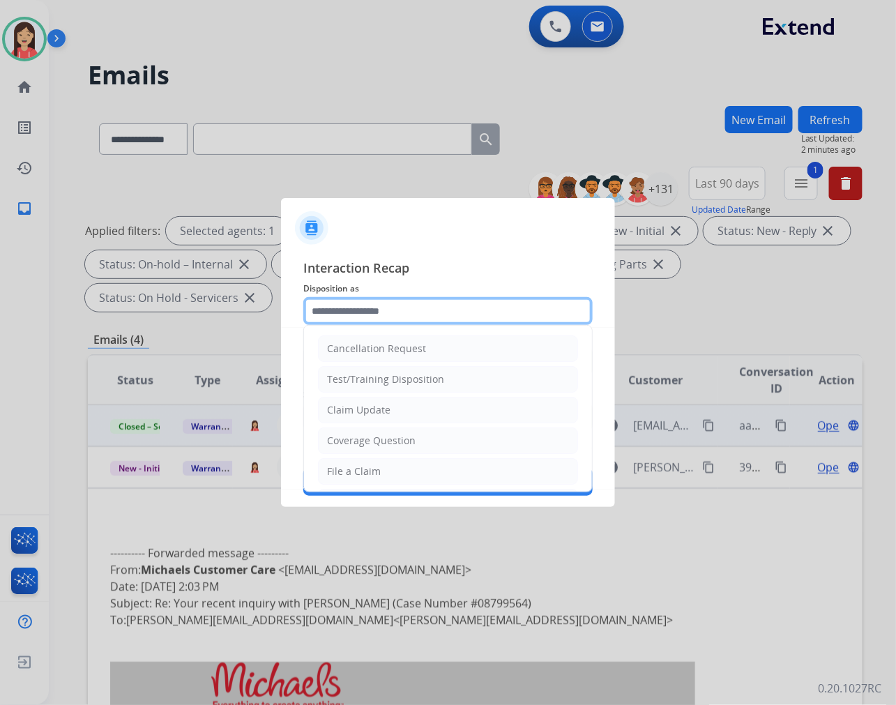
click at [364, 305] on input "text" at bounding box center [447, 311] width 289 height 28
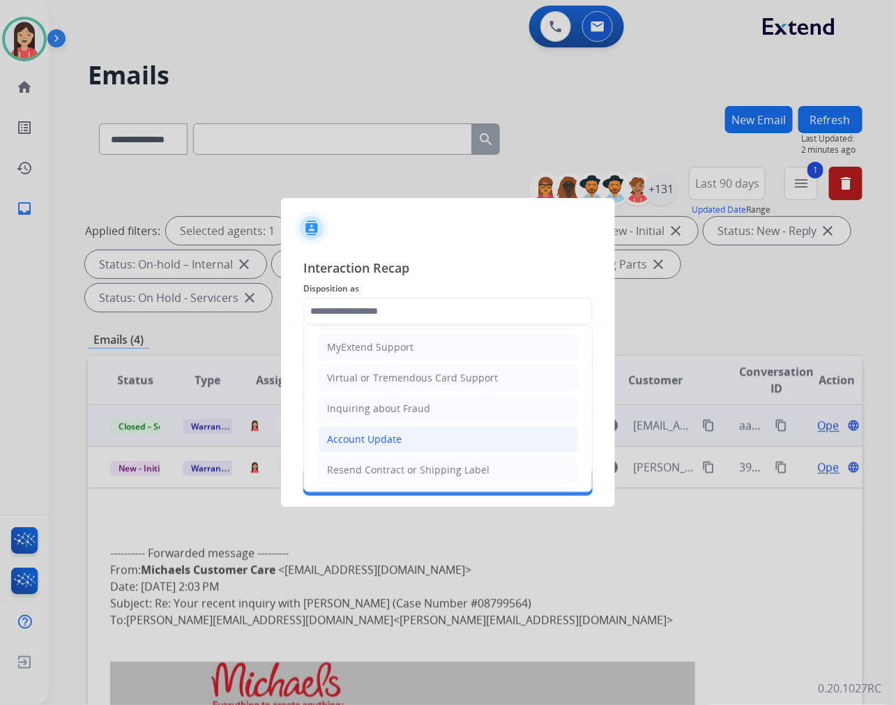
click at [370, 434] on div "Account Update" at bounding box center [364, 439] width 75 height 14
type input "**********"
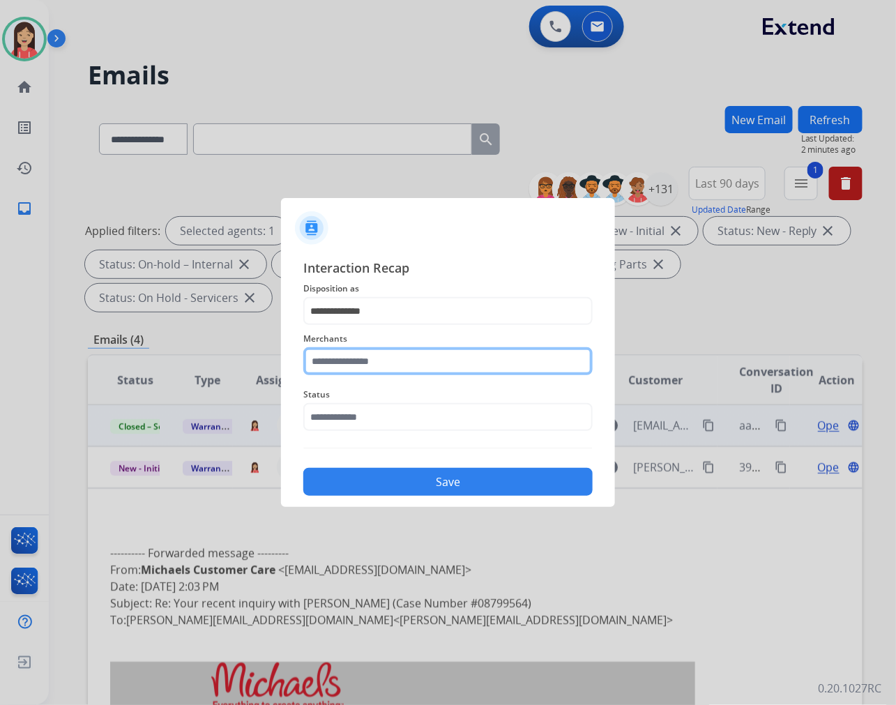
click at [392, 357] on input "text" at bounding box center [447, 361] width 289 height 28
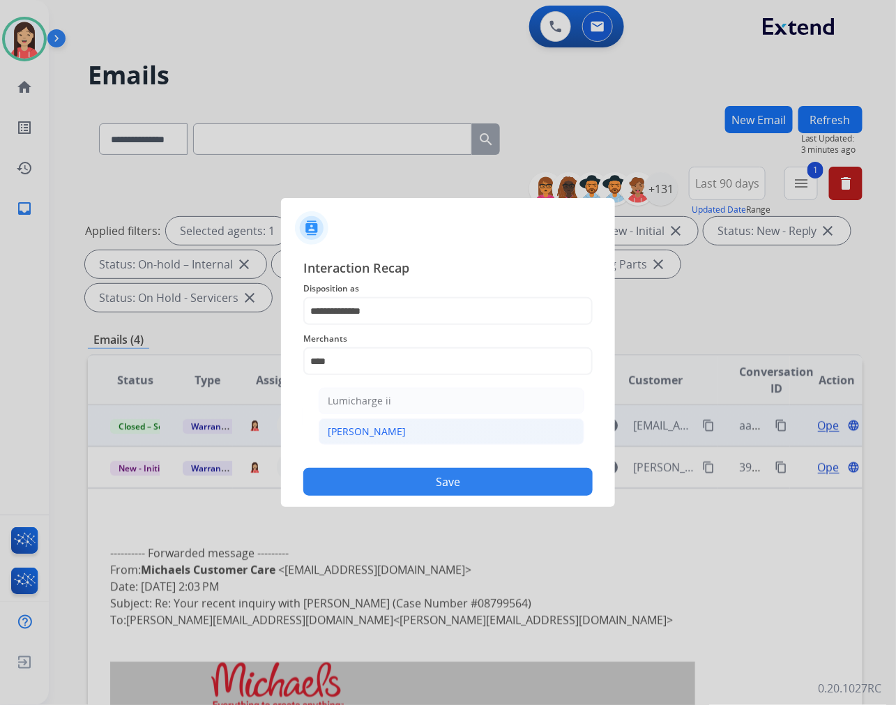
click at [369, 427] on li "[PERSON_NAME]" at bounding box center [452, 431] width 266 height 26
type input "********"
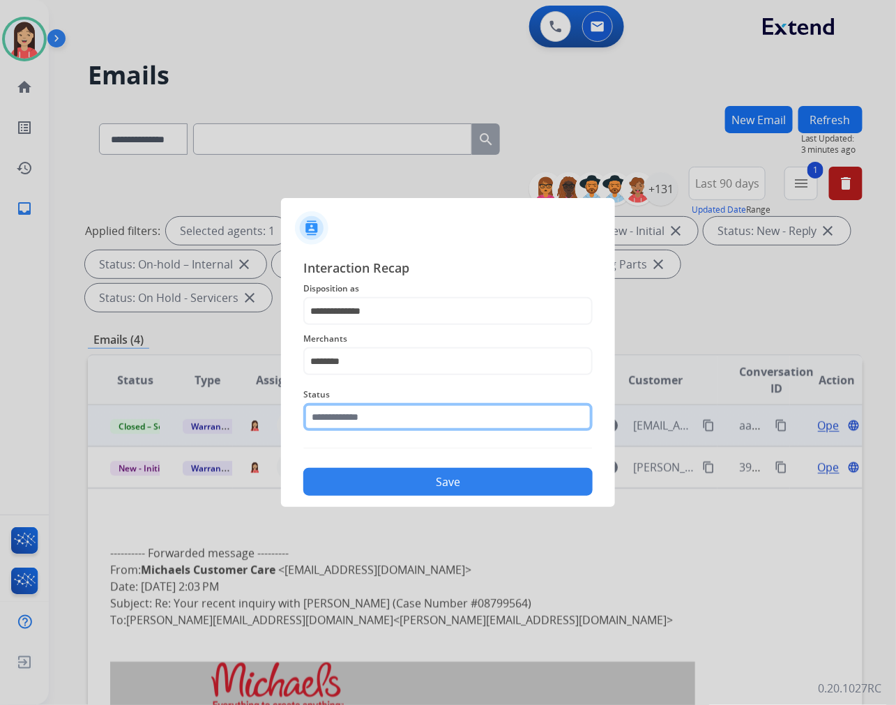
click at [381, 408] on input "text" at bounding box center [447, 417] width 289 height 28
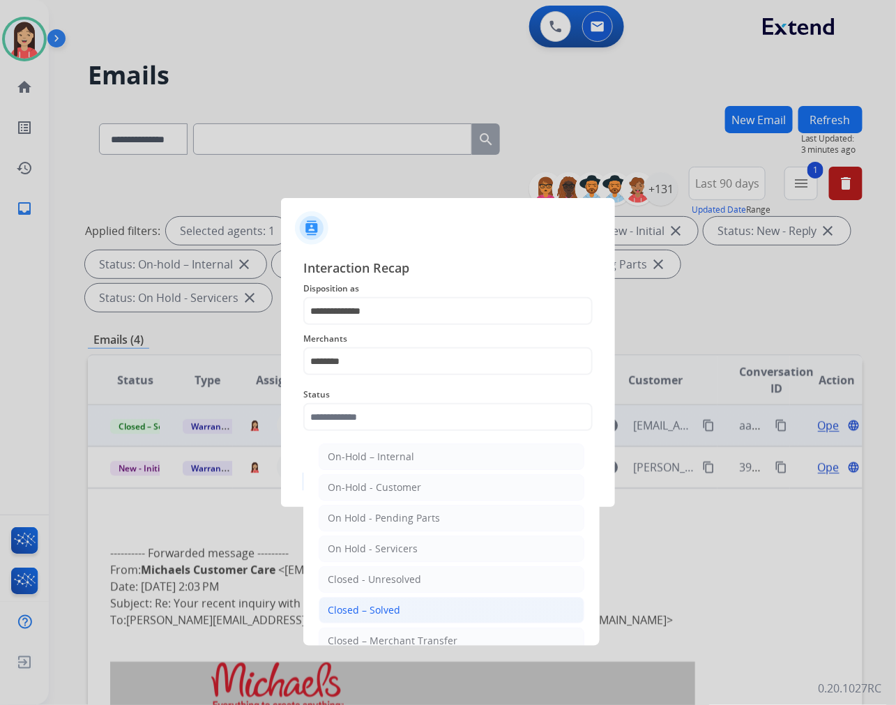
click at [407, 611] on li "Closed – Solved" at bounding box center [452, 610] width 266 height 26
type input "**********"
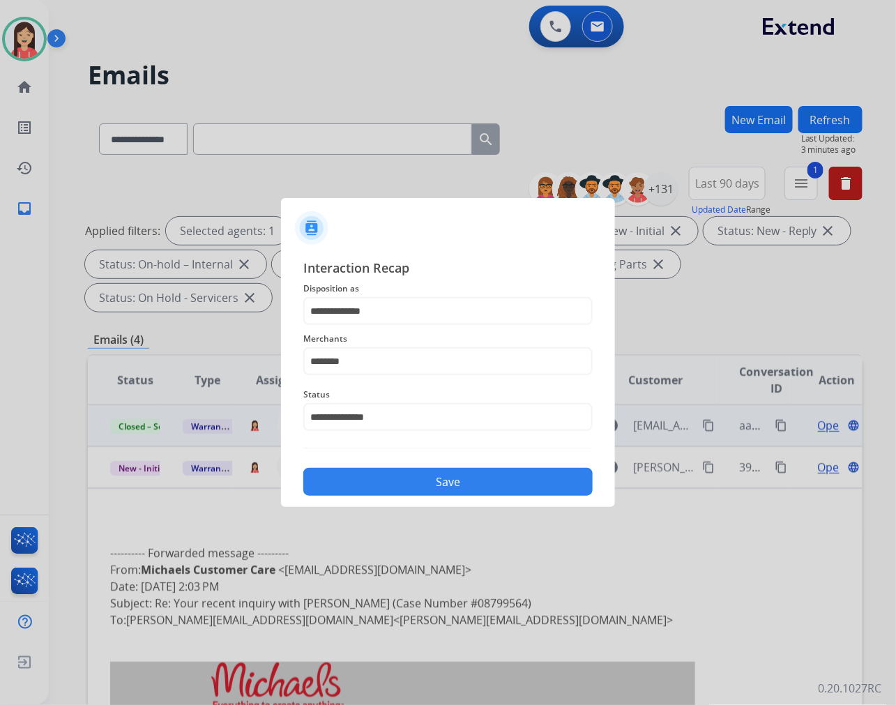
click at [456, 495] on button "Save" at bounding box center [447, 482] width 289 height 28
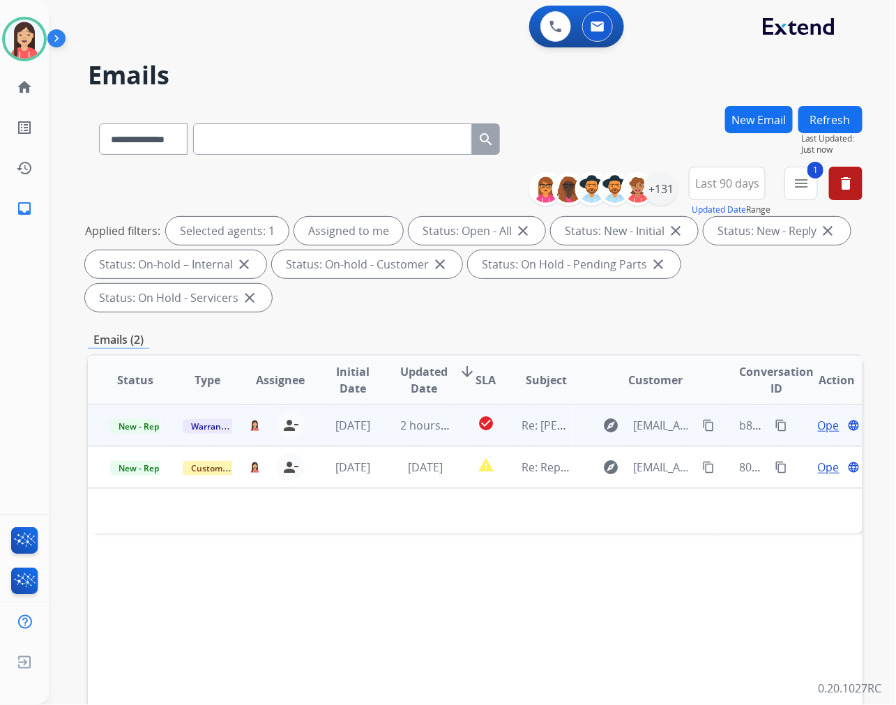
click at [388, 440] on td "2 hours ago" at bounding box center [414, 425] width 72 height 42
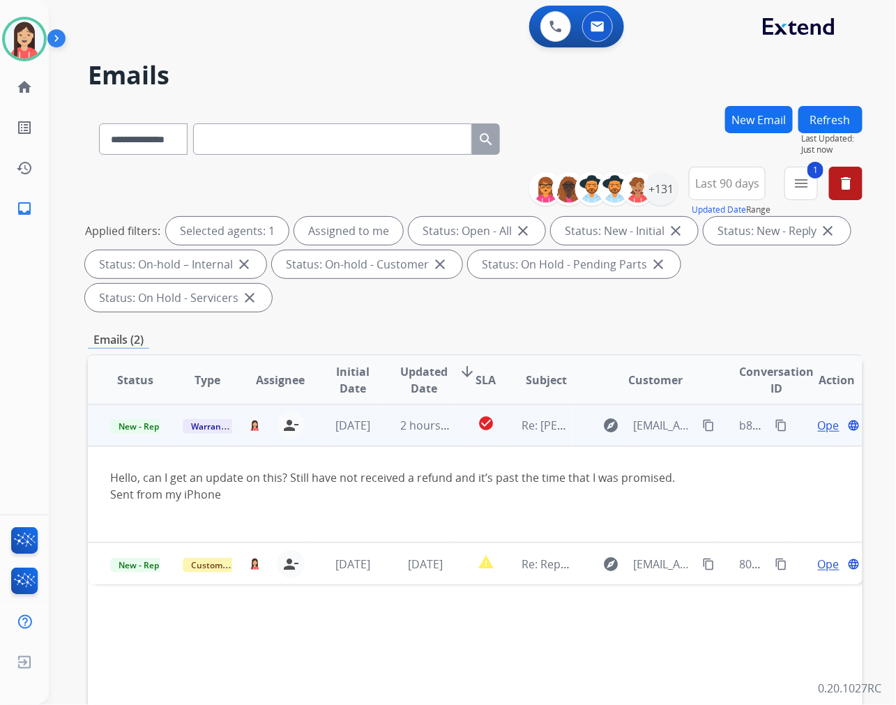
click at [818, 420] on span "Open" at bounding box center [832, 425] width 29 height 17
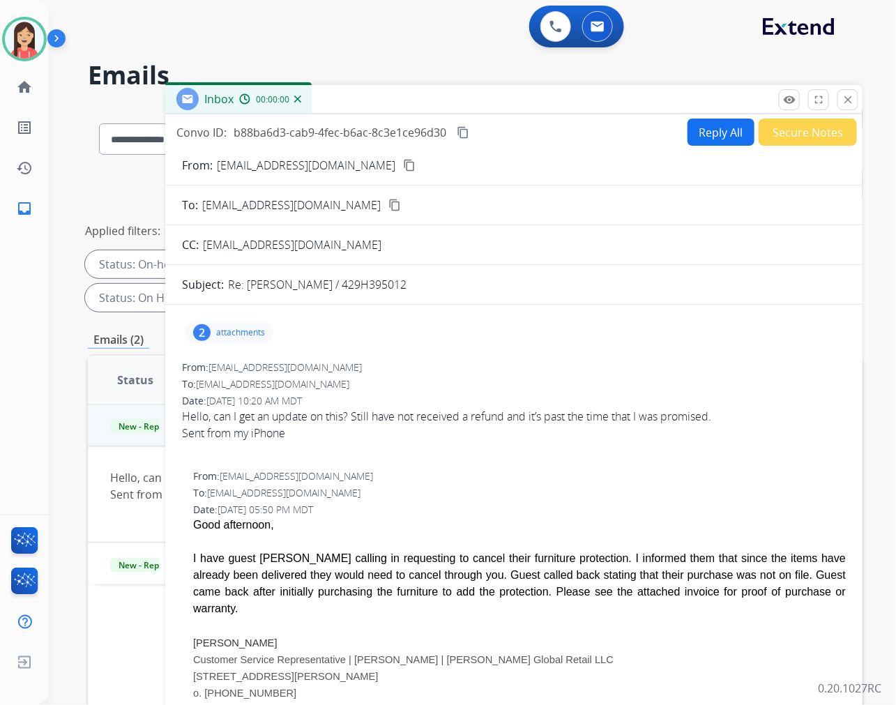
click at [390, 284] on p "Re: [PERSON_NAME] / 429H395012" at bounding box center [317, 284] width 178 height 17
copy p "429H395012"
click at [709, 141] on button "Reply All" at bounding box center [720, 131] width 67 height 27
select select "**********"
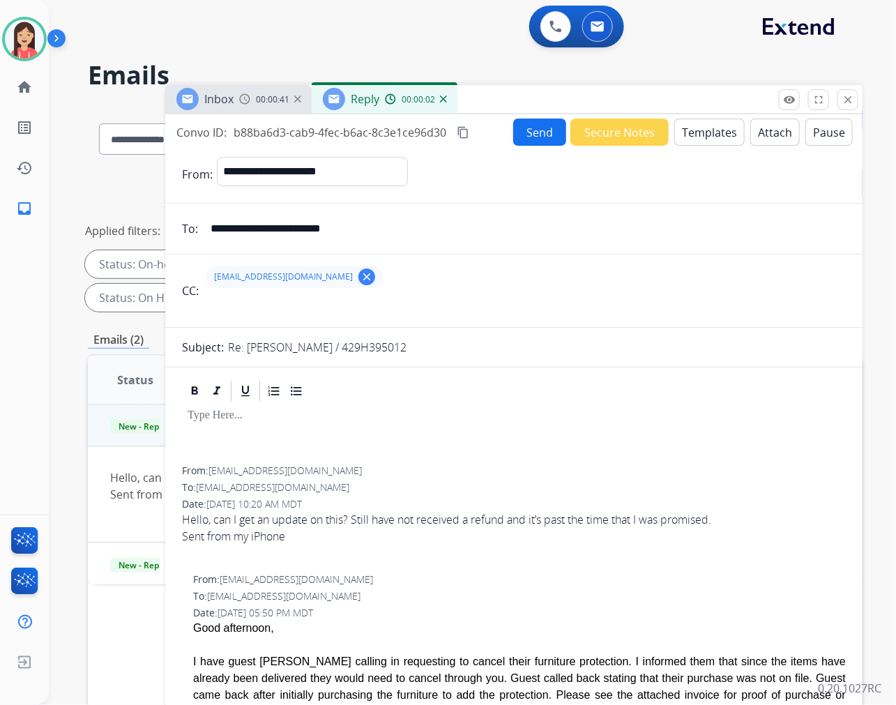
click at [360, 277] on mat-icon "clear" at bounding box center [366, 276] width 13 height 13
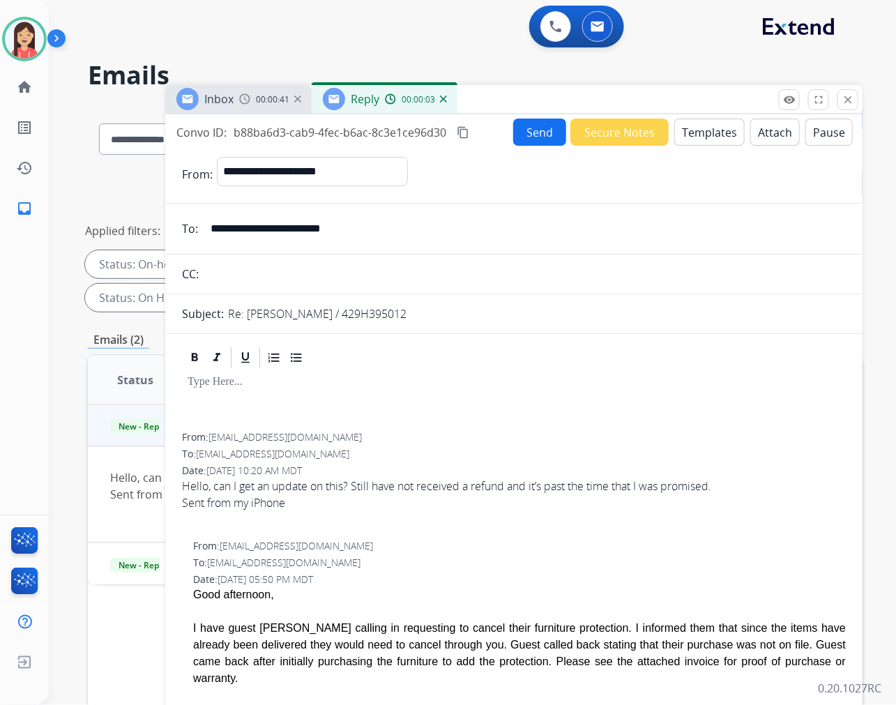
click at [722, 130] on button "Templates" at bounding box center [709, 131] width 70 height 27
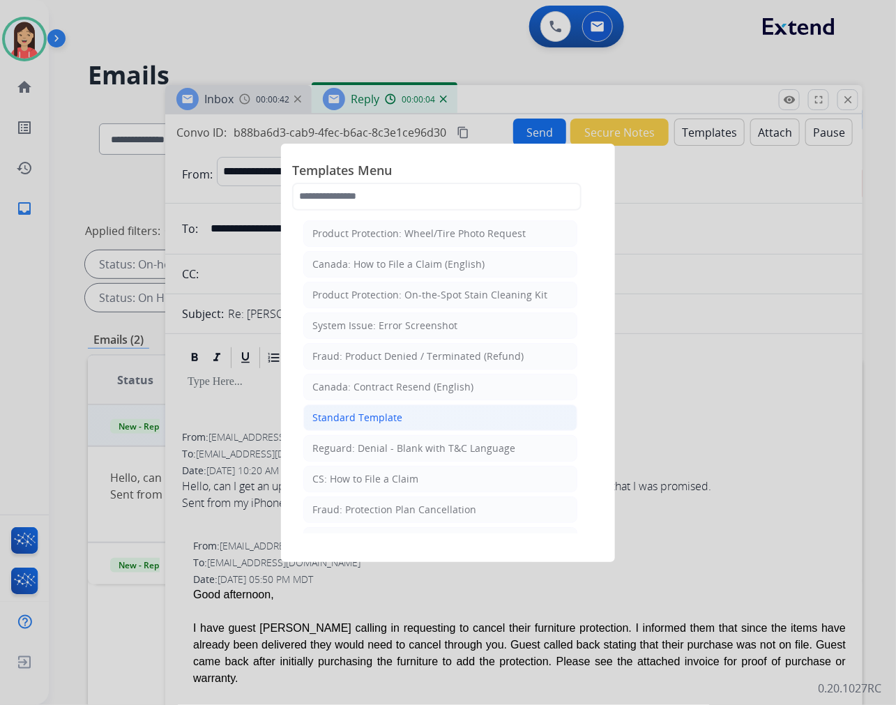
click at [394, 417] on div "Standard Template" at bounding box center [357, 418] width 90 height 14
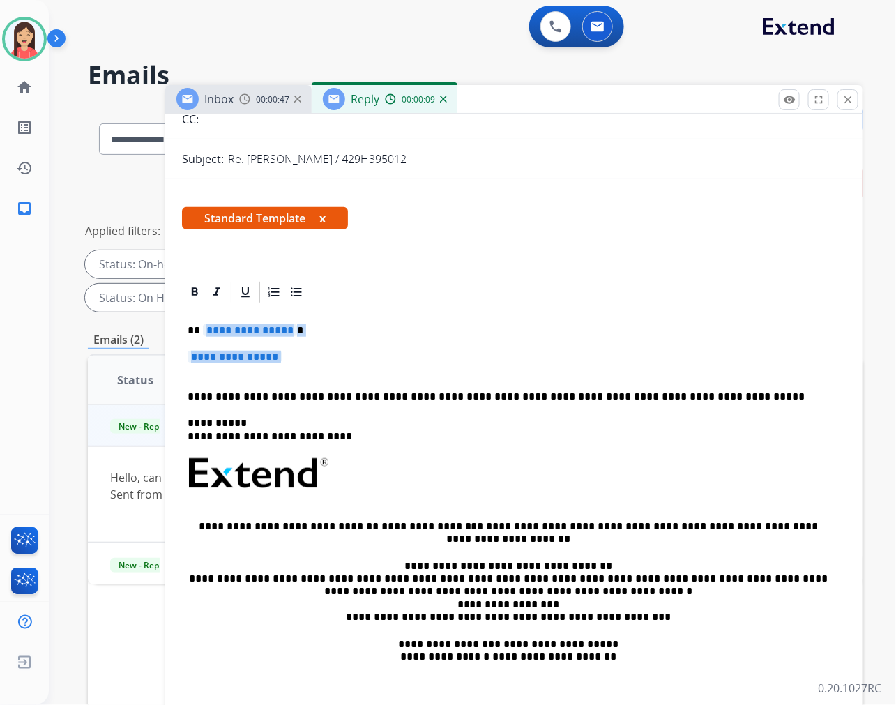
drag, startPoint x: 204, startPoint y: 325, endPoint x: 742, endPoint y: 374, distance: 540.9
click at [742, 374] on div "**********" at bounding box center [514, 506] width 664 height 403
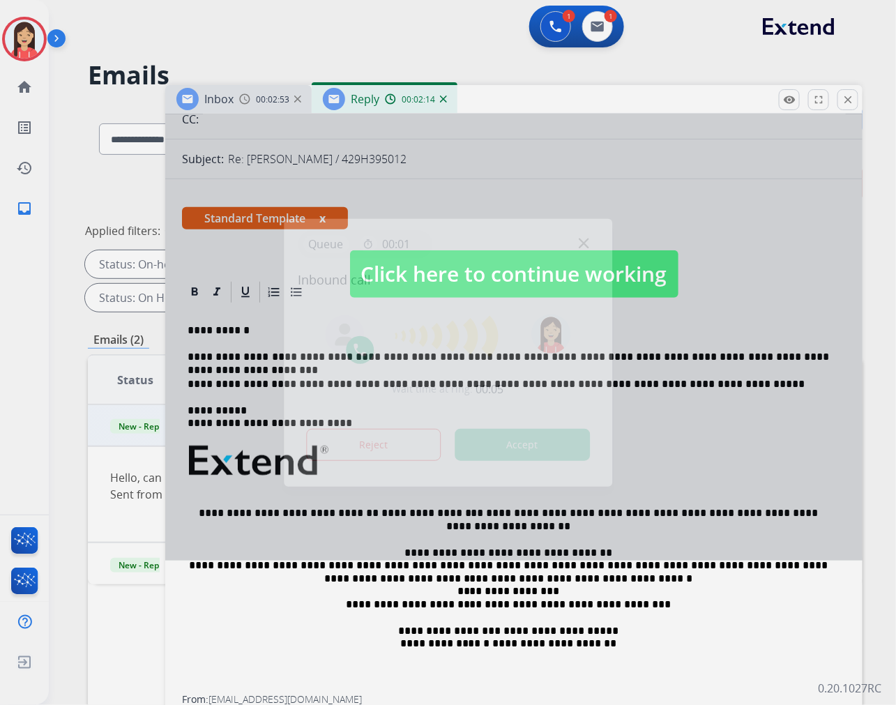
click at [532, 427] on div "Reject Accept" at bounding box center [448, 441] width 300 height 43
click at [528, 441] on button "Accept" at bounding box center [521, 445] width 135 height 32
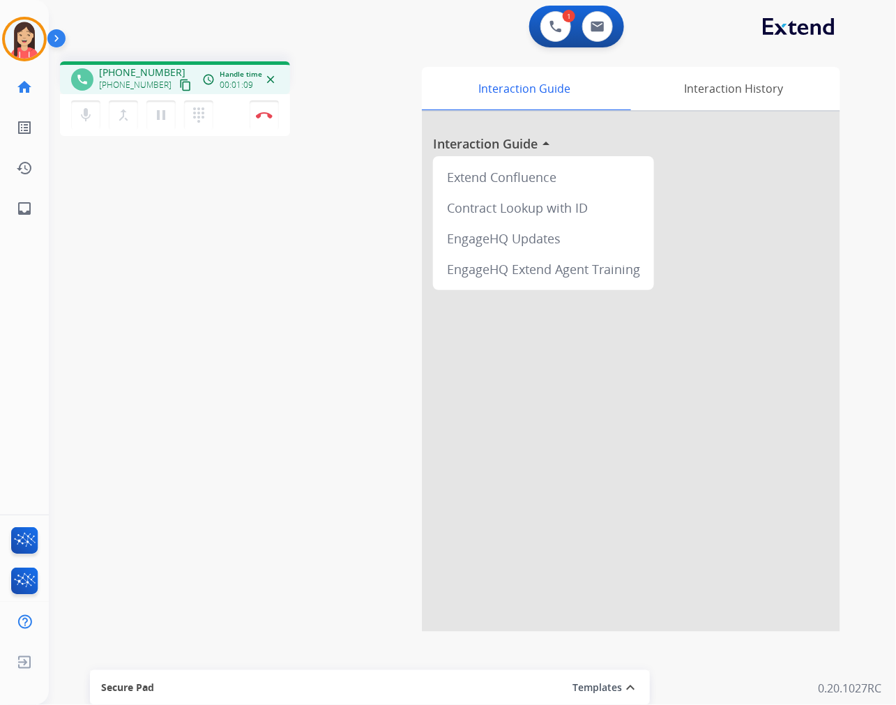
click at [367, 84] on div "phone +18139671925 +18139671925 content_copy access_time Call metrics Queue 00:…" at bounding box center [227, 100] width 335 height 79
click at [263, 114] on img at bounding box center [264, 115] width 17 height 7
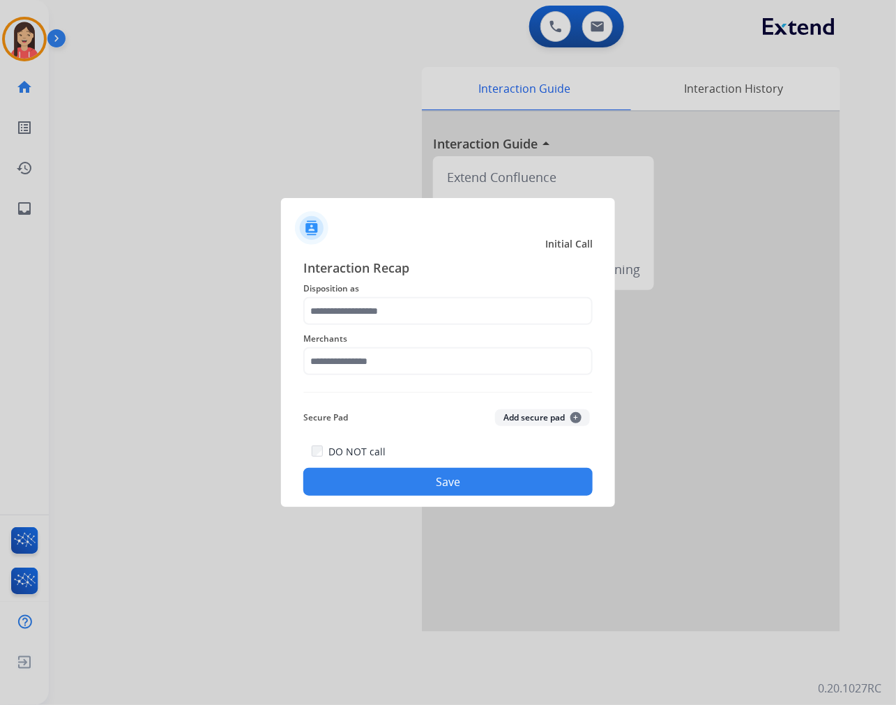
click at [401, 290] on span "Disposition as" at bounding box center [447, 288] width 289 height 17
click at [405, 326] on div "Merchants" at bounding box center [447, 353] width 289 height 56
click at [413, 315] on input "text" at bounding box center [447, 311] width 289 height 28
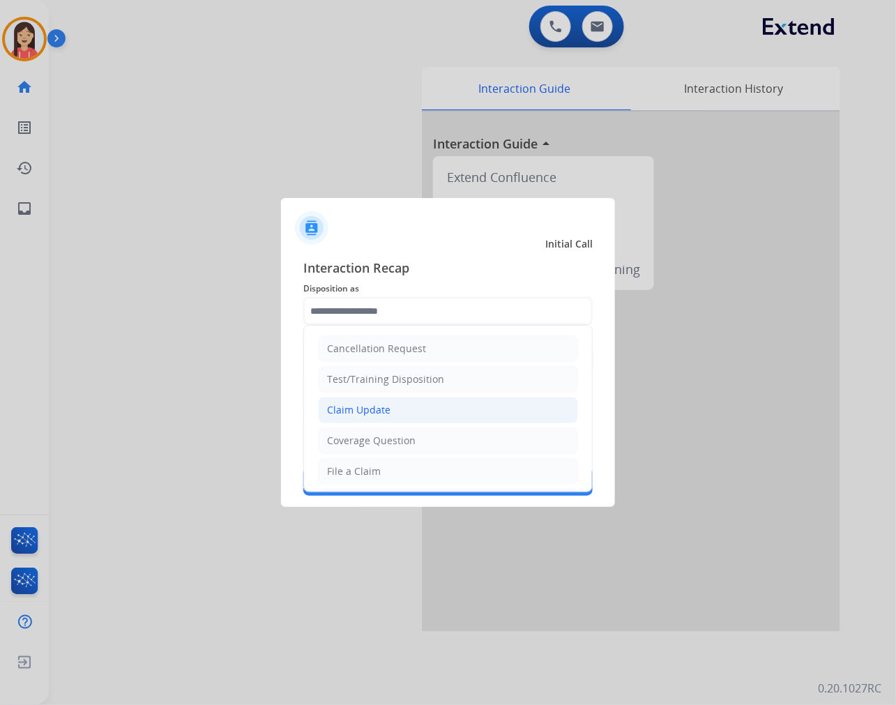
click at [385, 397] on li "Claim Update" at bounding box center [448, 410] width 260 height 26
type input "**********"
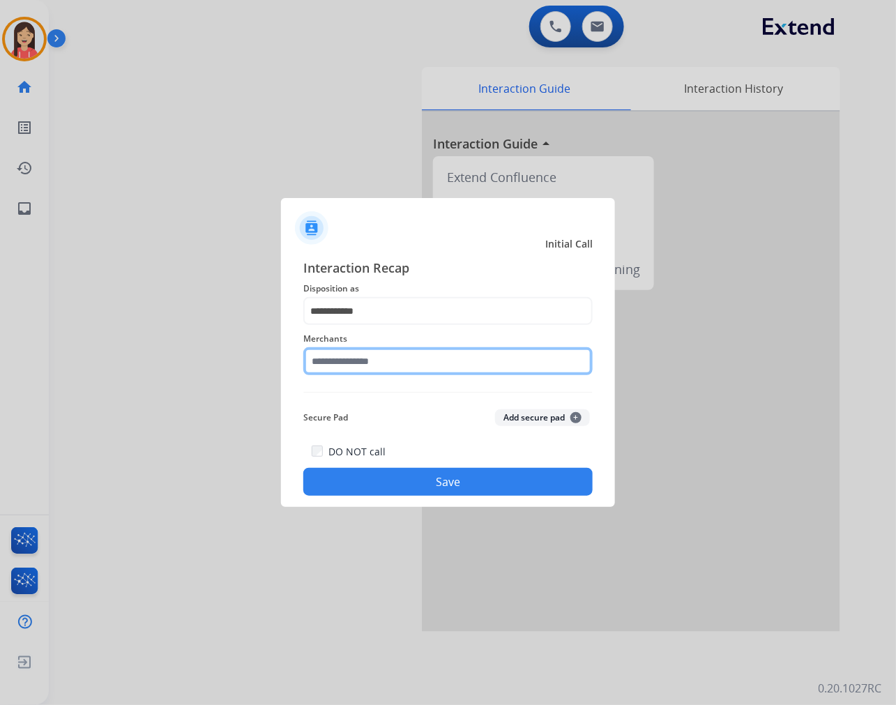
click at [411, 353] on input "text" at bounding box center [447, 361] width 289 height 28
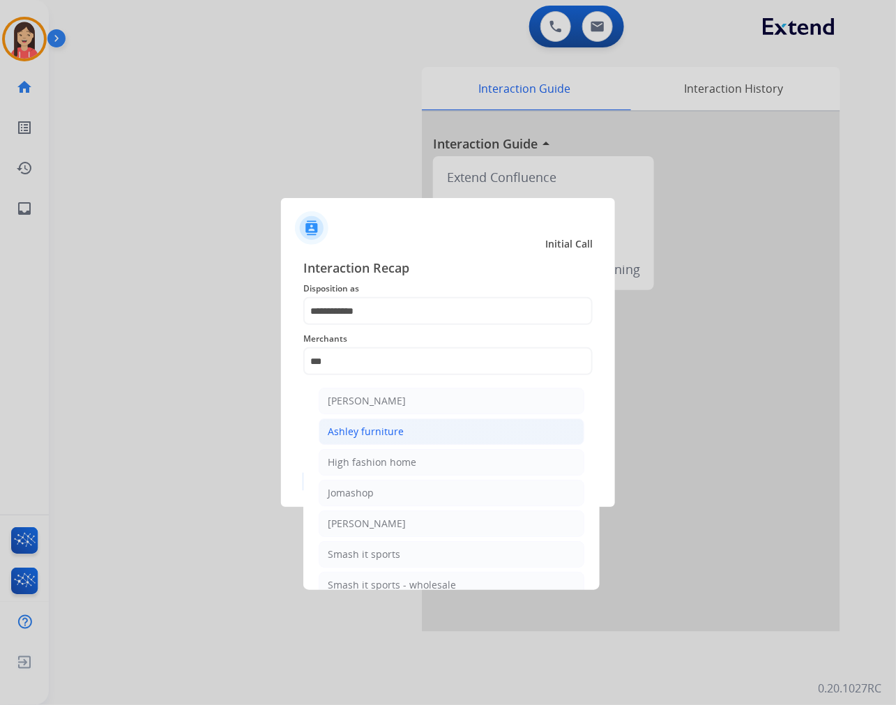
click at [396, 426] on div "Ashley furniture" at bounding box center [366, 431] width 76 height 14
type input "**********"
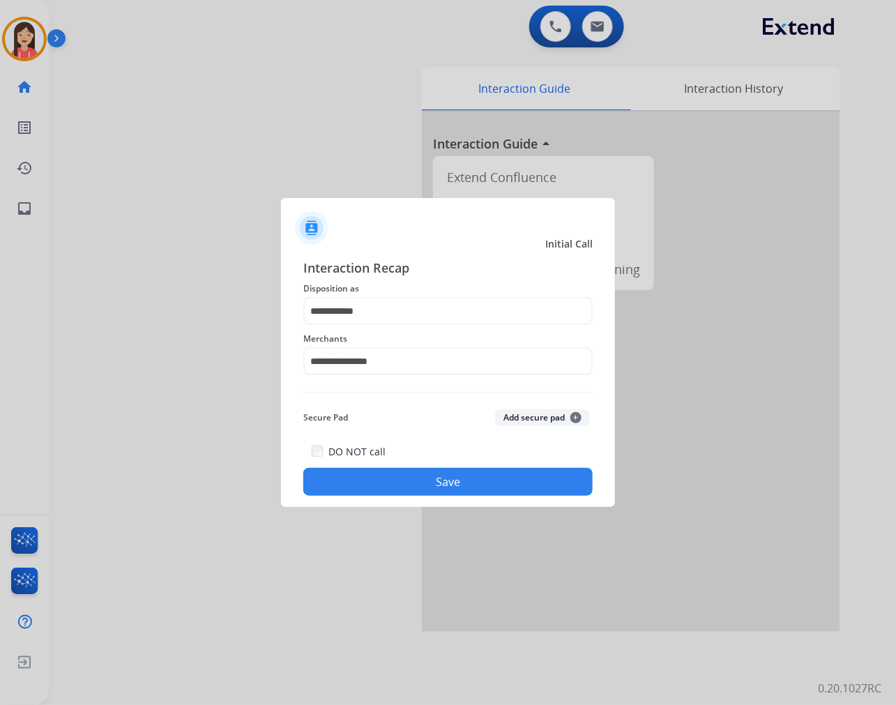
click at [461, 485] on button "Save" at bounding box center [447, 482] width 289 height 28
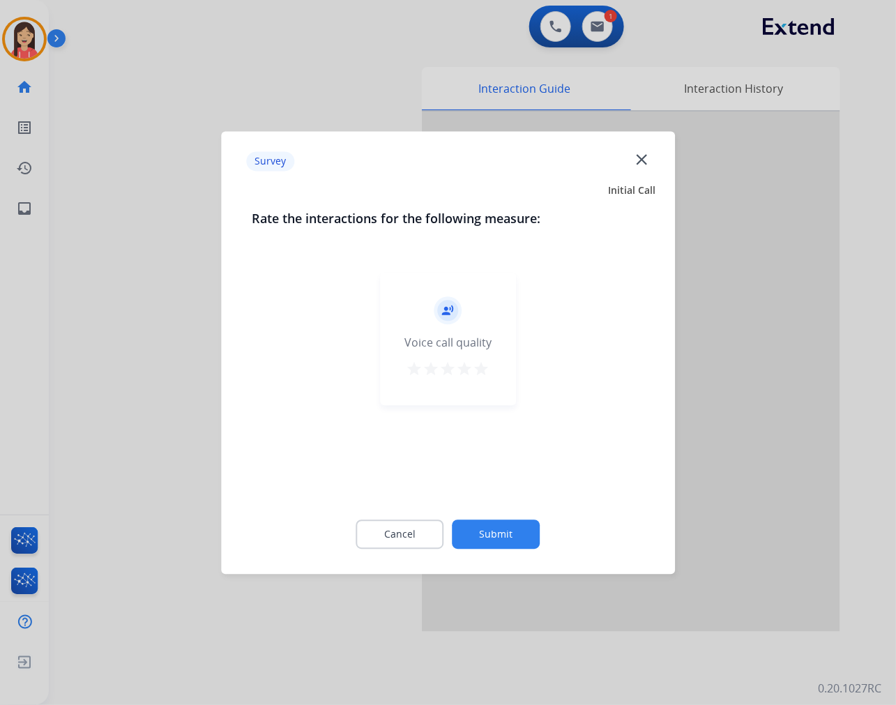
click at [486, 369] on mat-icon "star" at bounding box center [481, 368] width 17 height 17
click at [493, 528] on button "Submit" at bounding box center [496, 533] width 88 height 29
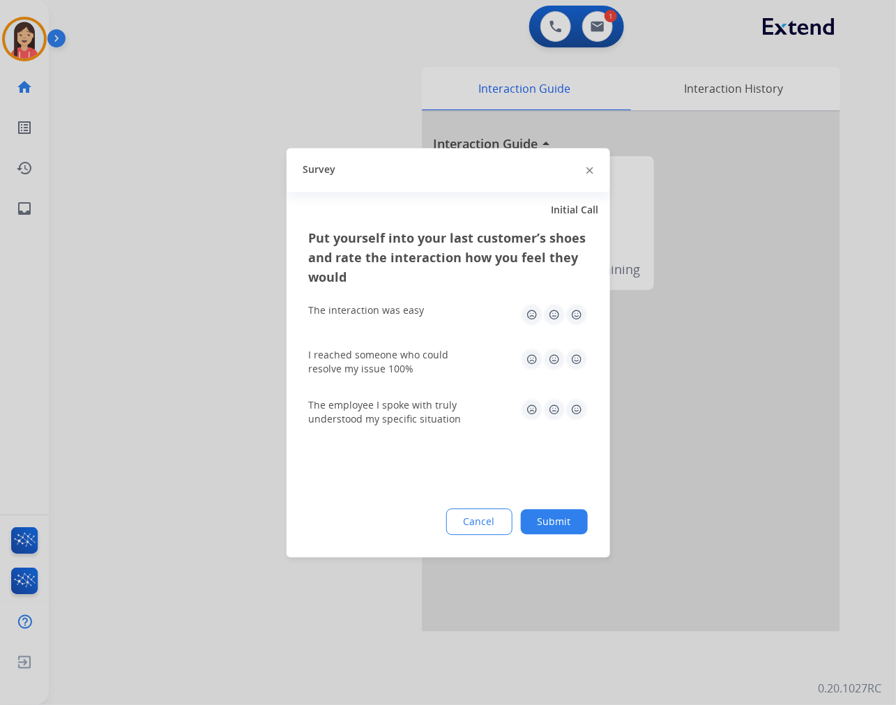
click at [578, 315] on img at bounding box center [576, 314] width 22 height 22
click at [582, 367] on img at bounding box center [576, 359] width 22 height 22
click at [574, 409] on img at bounding box center [576, 409] width 22 height 22
click at [569, 526] on button "Submit" at bounding box center [554, 521] width 67 height 25
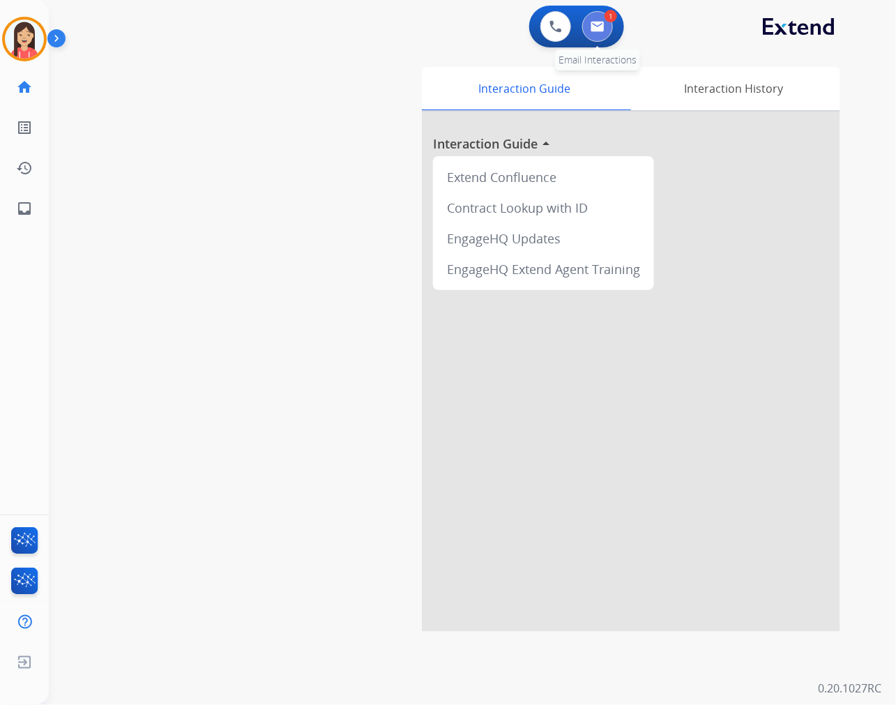
click at [595, 31] on img at bounding box center [597, 26] width 14 height 11
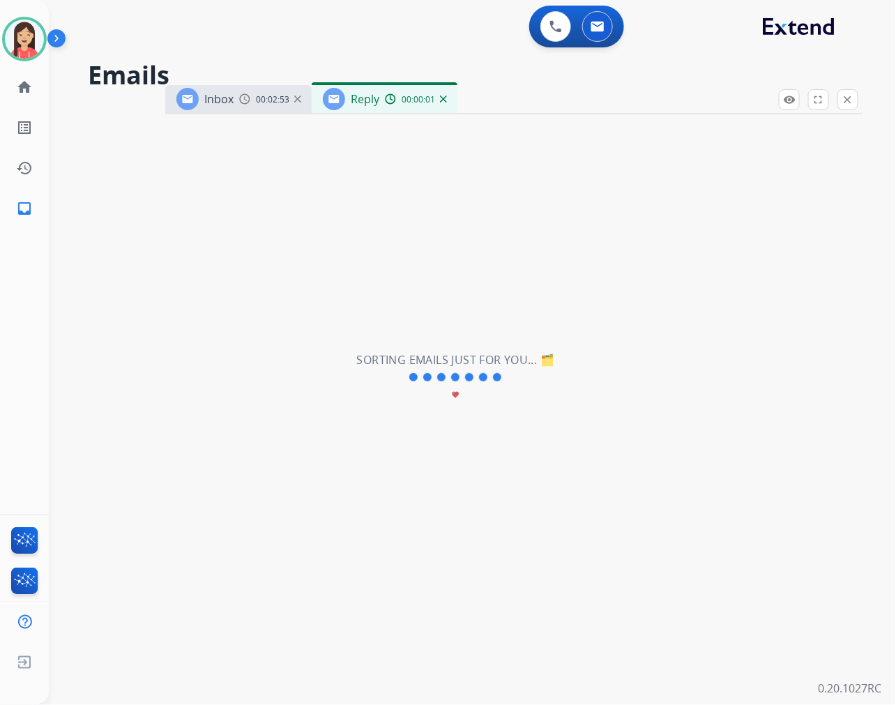
select select "**********"
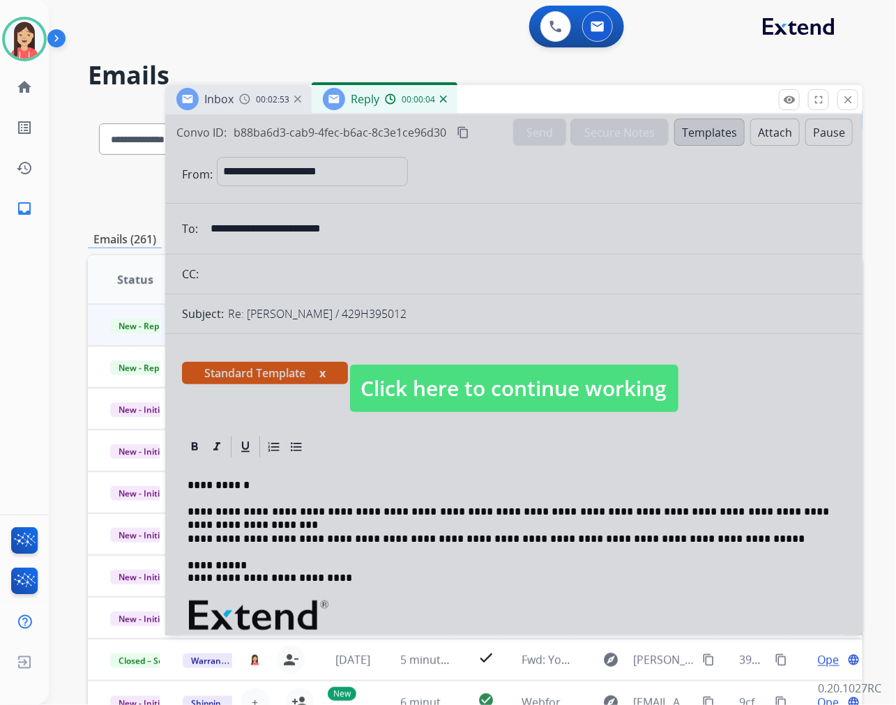
click at [559, 514] on div at bounding box center [513, 374] width 697 height 521
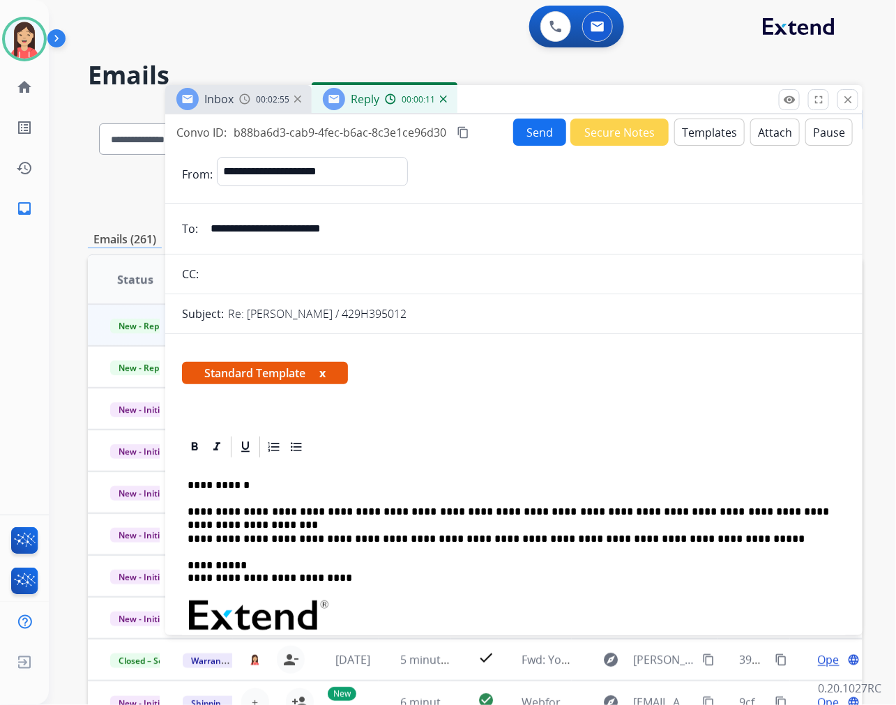
click at [812, 513] on p "**********" at bounding box center [507, 511] width 641 height 13
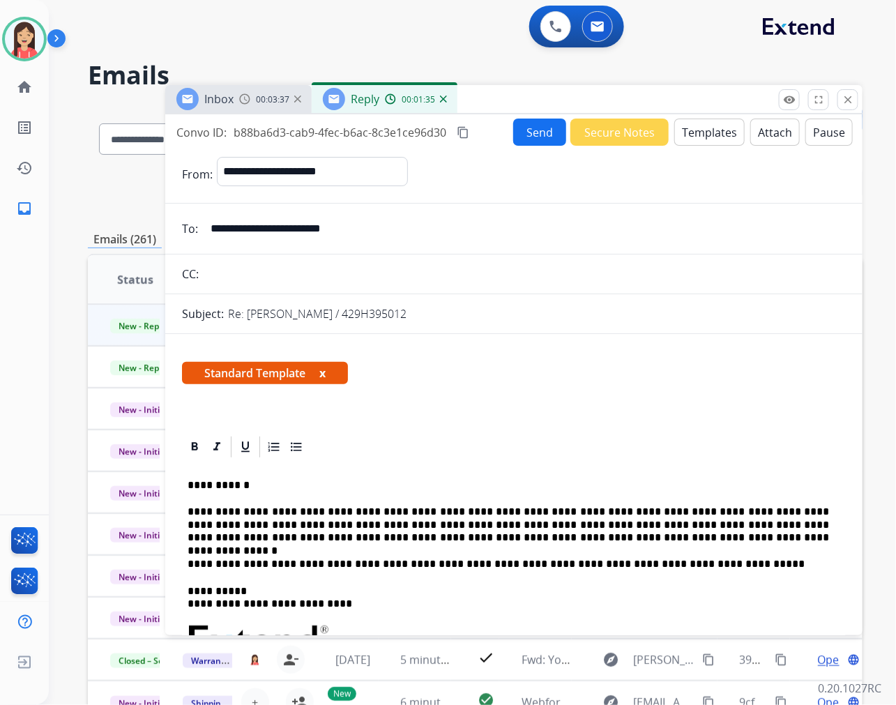
click at [520, 129] on button "Send" at bounding box center [539, 131] width 53 height 27
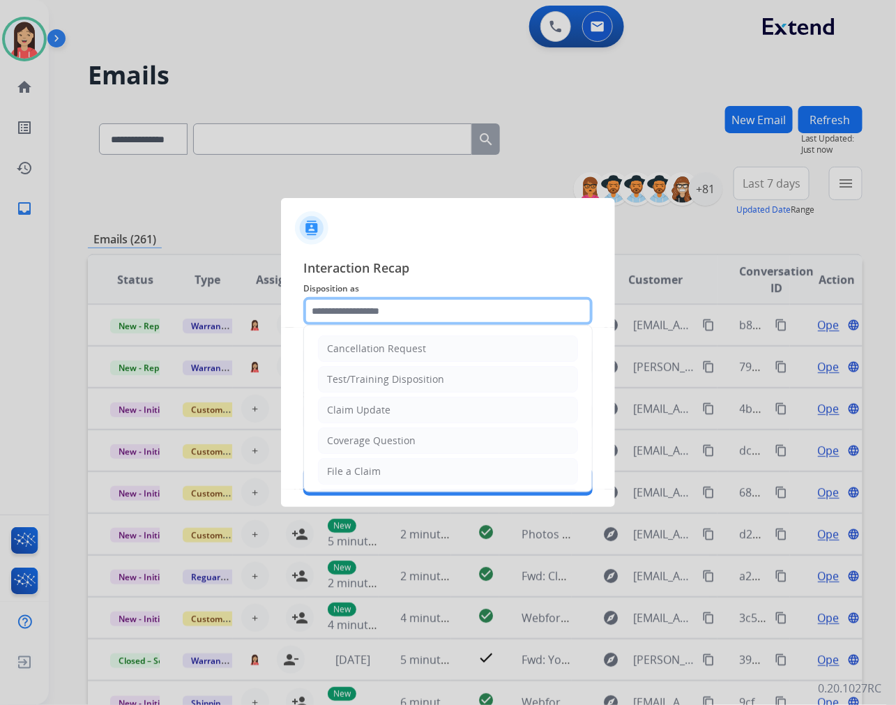
click at [412, 319] on input "text" at bounding box center [447, 311] width 289 height 28
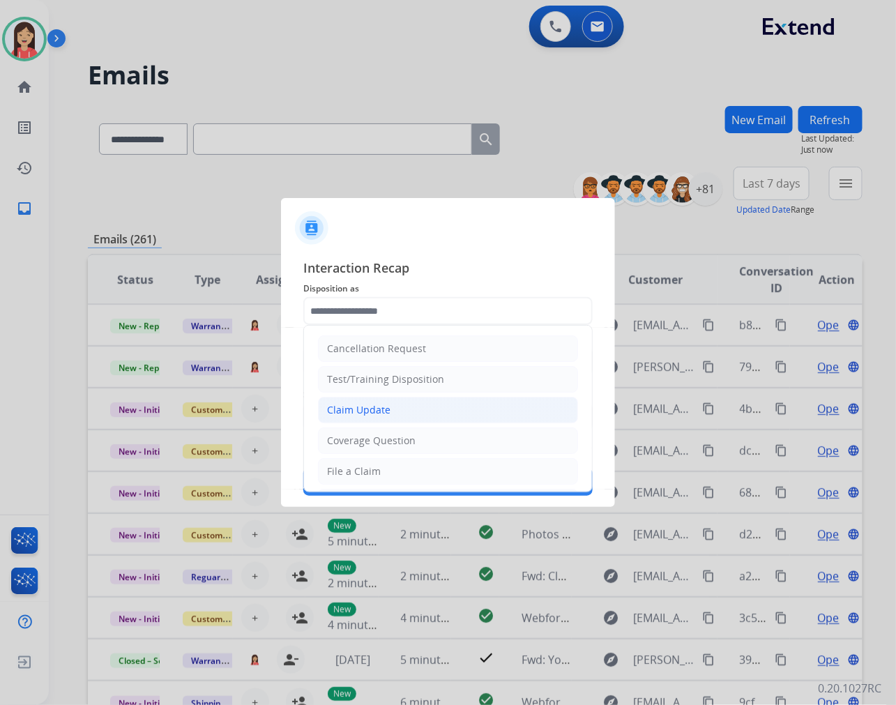
click at [397, 414] on li "Claim Update" at bounding box center [448, 410] width 260 height 26
type input "**********"
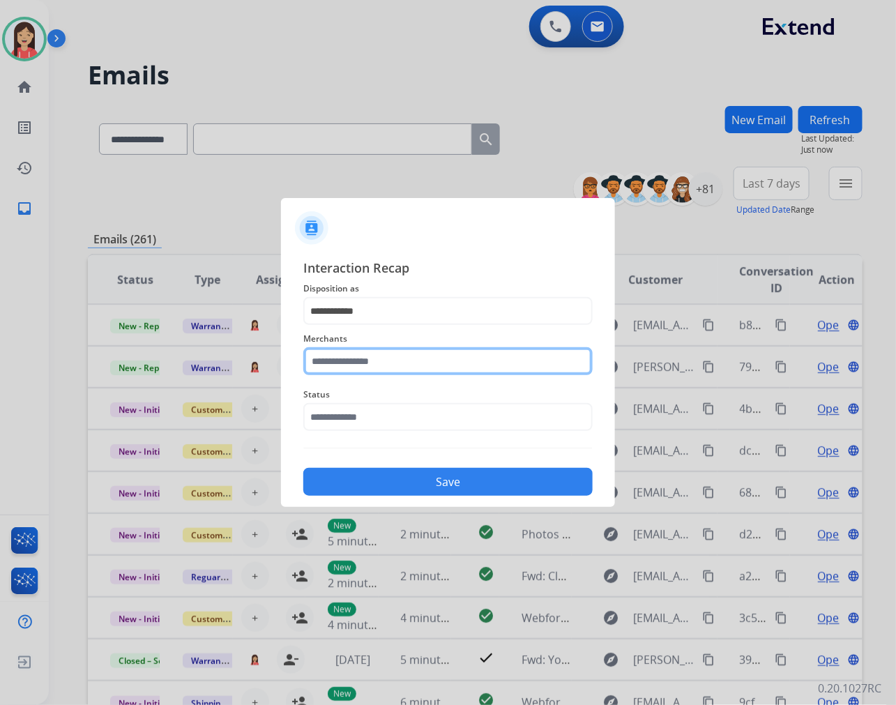
click at [401, 364] on input "text" at bounding box center [447, 361] width 289 height 28
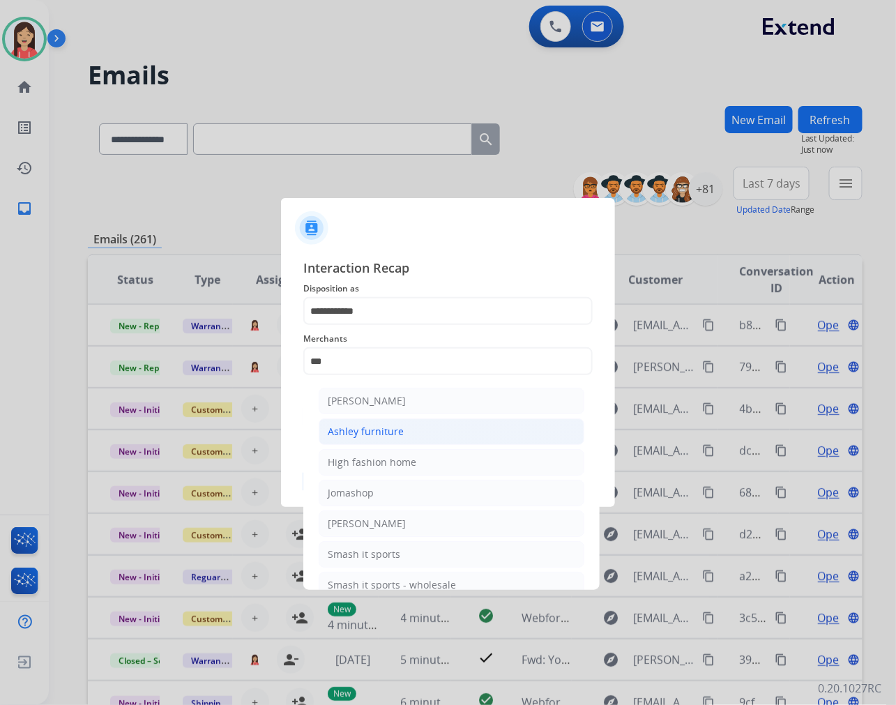
click at [385, 425] on div "Ashley furniture" at bounding box center [366, 431] width 76 height 14
type input "**********"
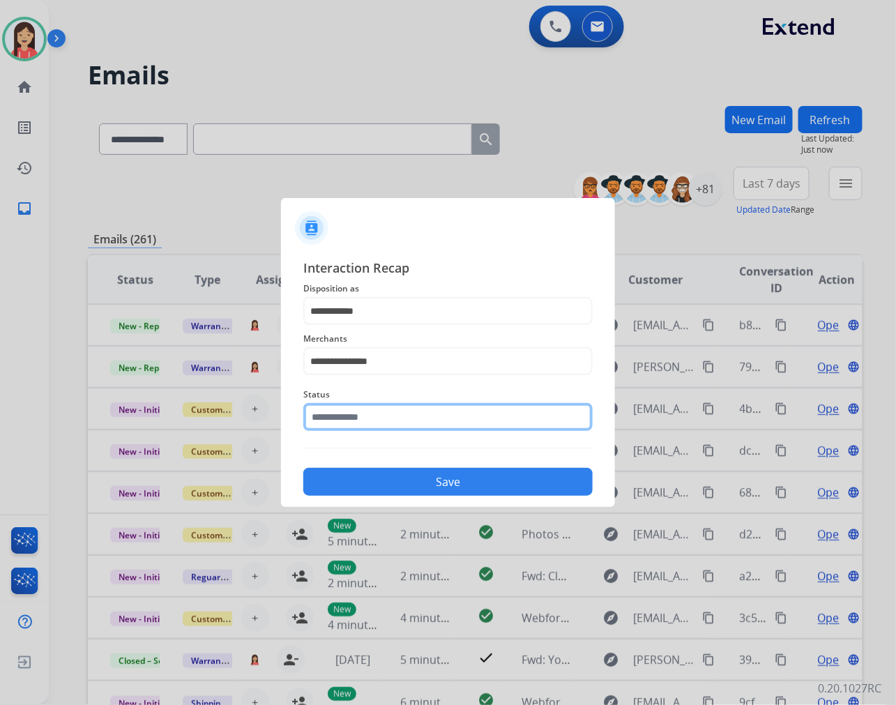
click at [392, 417] on input "text" at bounding box center [447, 417] width 289 height 28
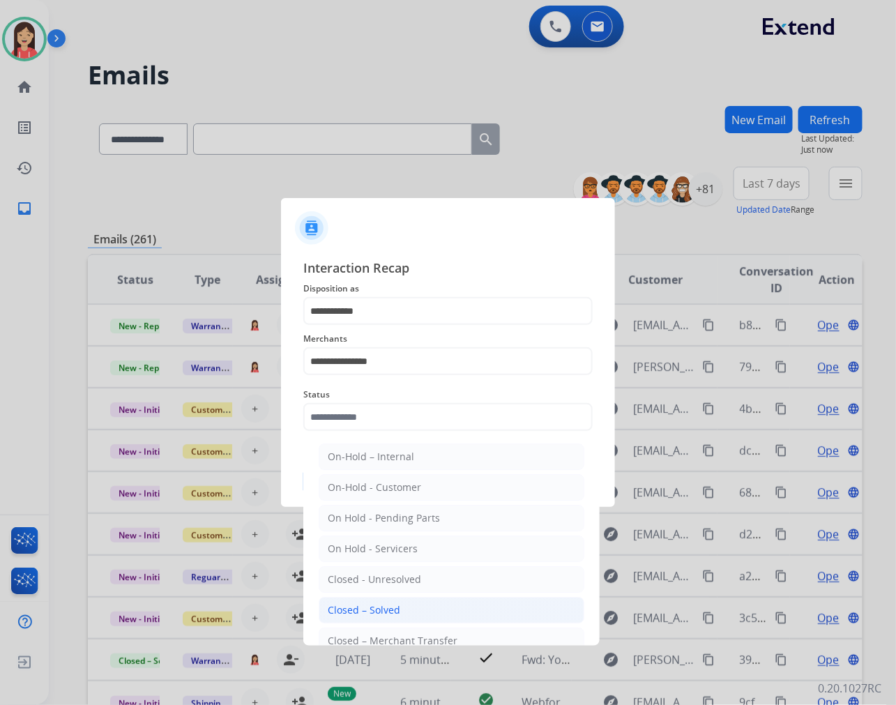
click at [409, 609] on li "Closed – Solved" at bounding box center [452, 610] width 266 height 26
type input "**********"
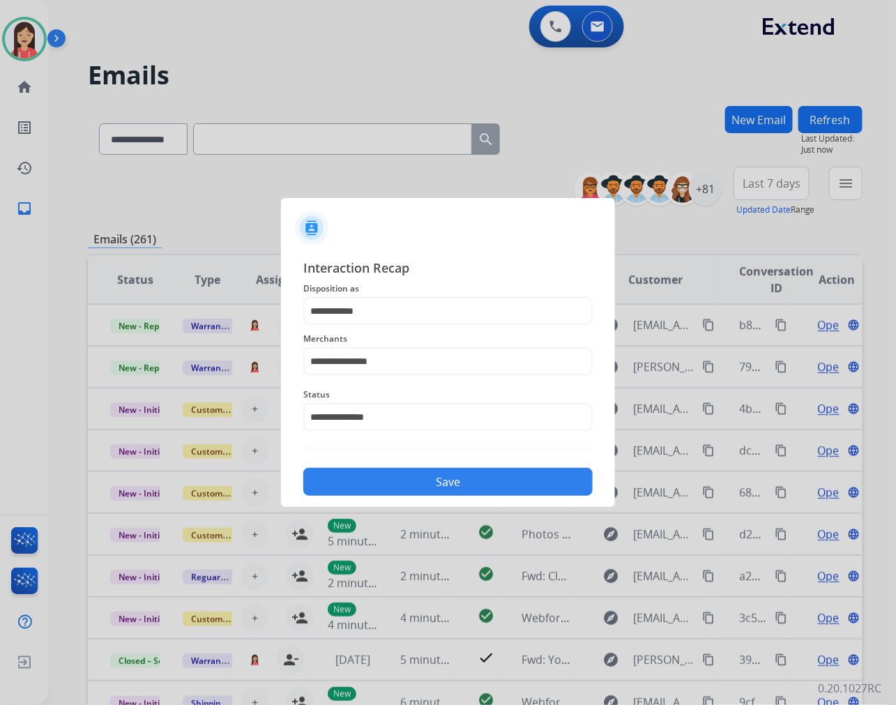
click at [446, 482] on button "Save" at bounding box center [447, 482] width 289 height 28
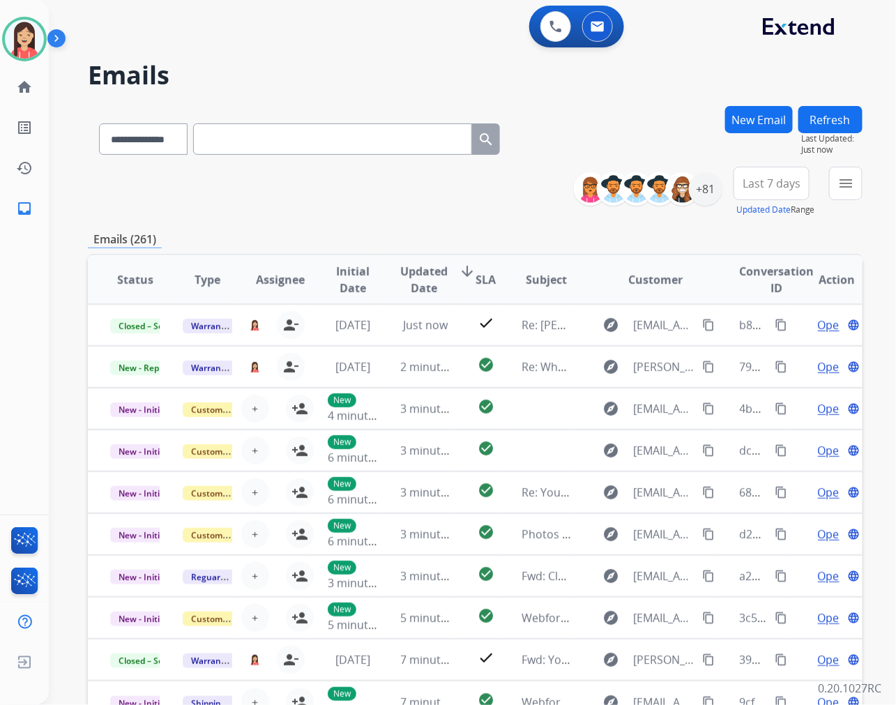
click at [440, 227] on div "**********" at bounding box center [475, 449] width 774 height 687
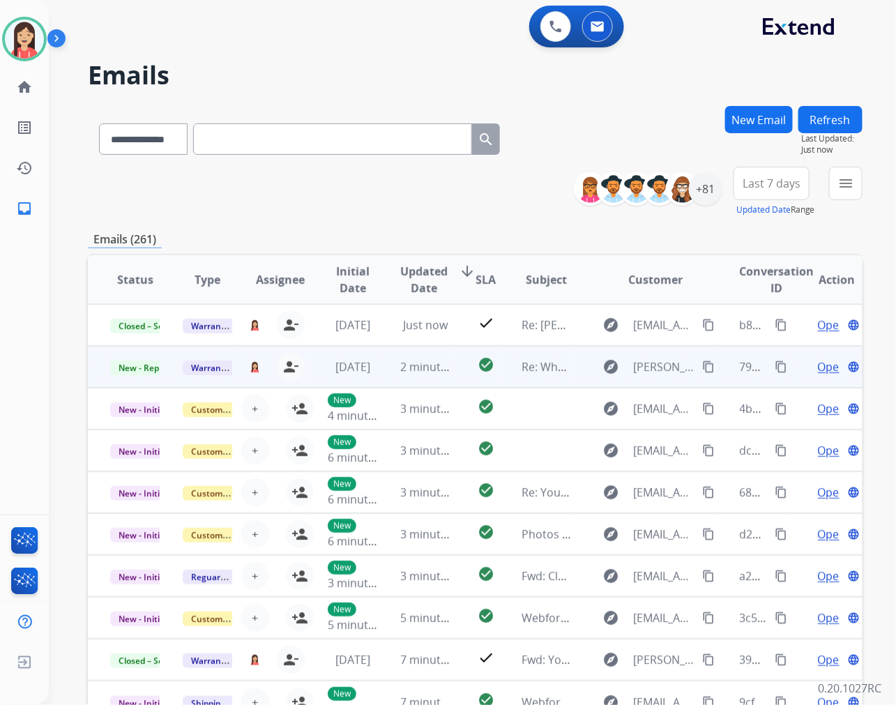
click at [378, 369] on td "2 minutes ago" at bounding box center [414, 367] width 72 height 42
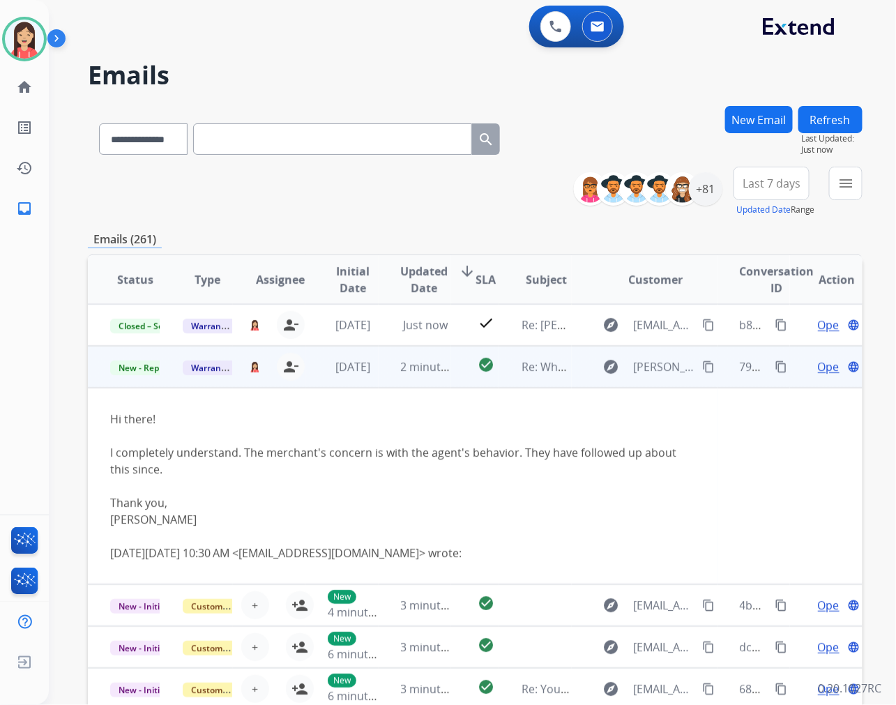
scroll to position [42, 0]
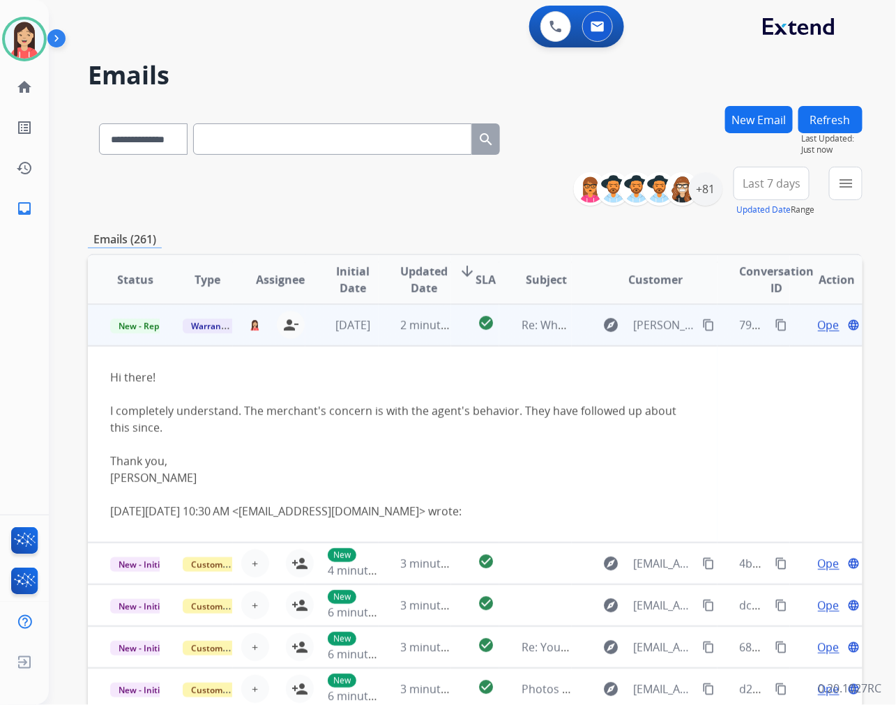
click at [503, 338] on td "Re: Wheelership - Denied Claims" at bounding box center [535, 325] width 72 height 42
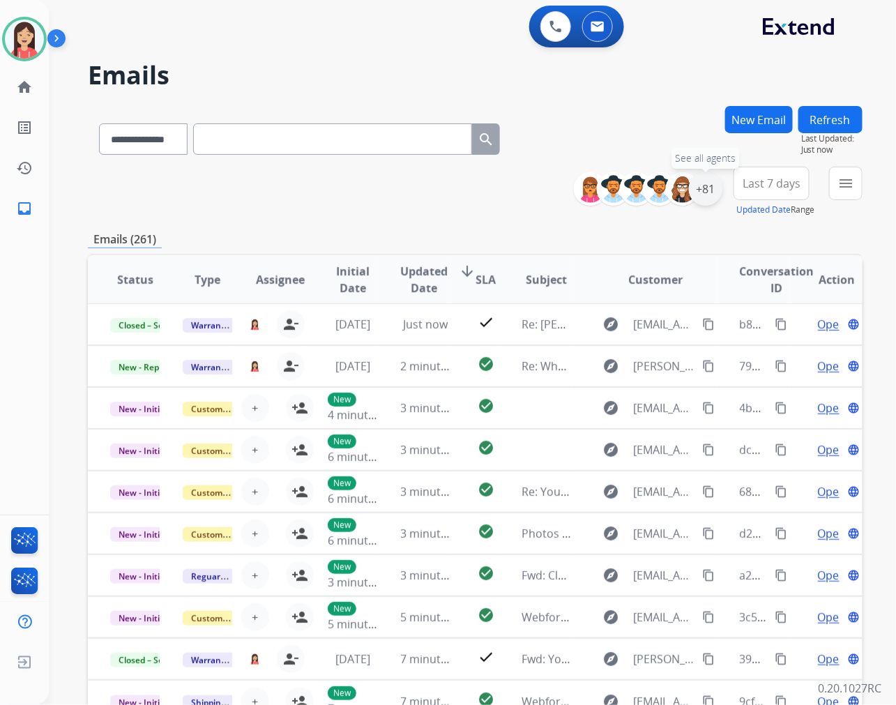
click at [713, 193] on div "+81" at bounding box center [705, 188] width 33 height 33
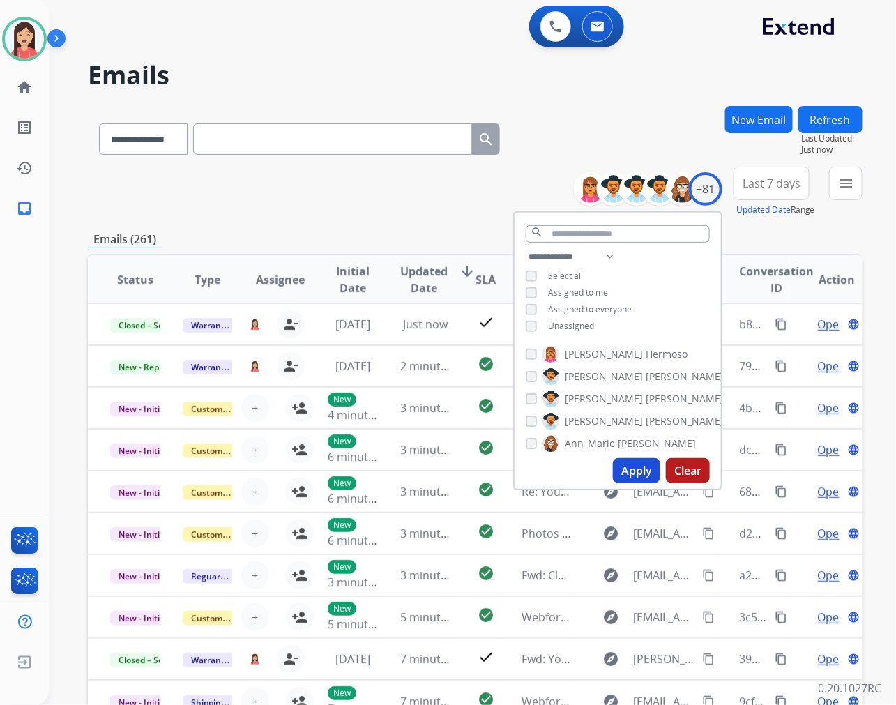
click at [574, 323] on span "Unassigned" at bounding box center [571, 326] width 46 height 12
click at [625, 470] on button "Apply" at bounding box center [636, 470] width 47 height 25
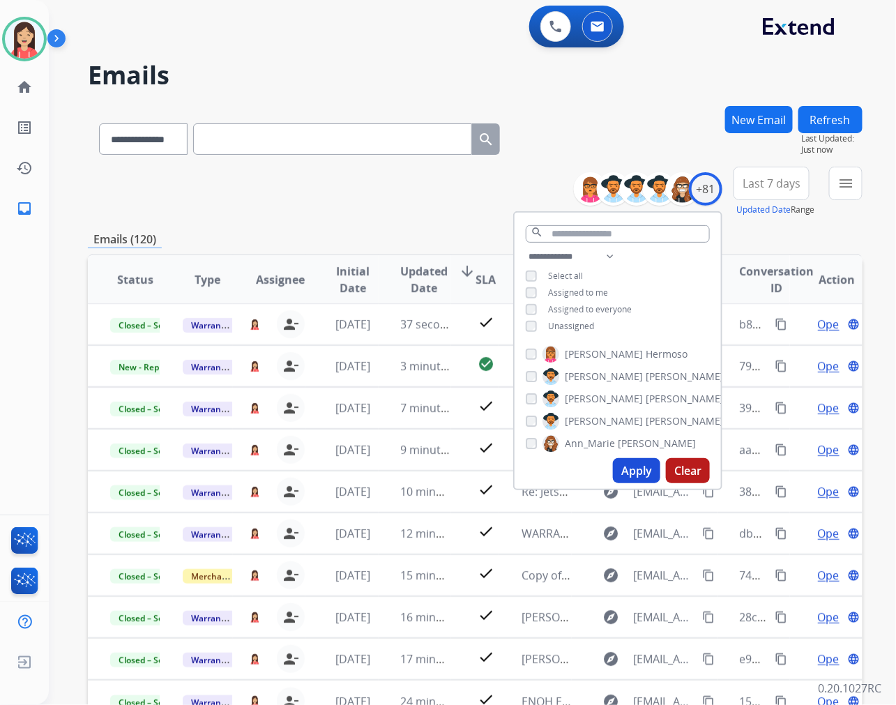
click at [776, 182] on span "Last 7 days" at bounding box center [771, 184] width 58 height 6
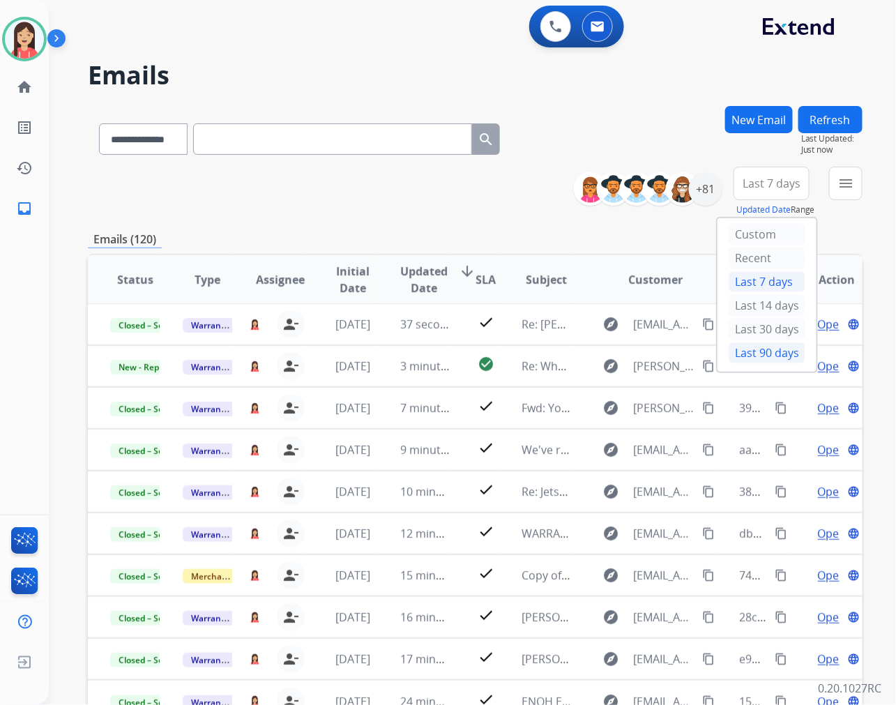
click at [762, 352] on div "Last 90 days" at bounding box center [766, 352] width 77 height 21
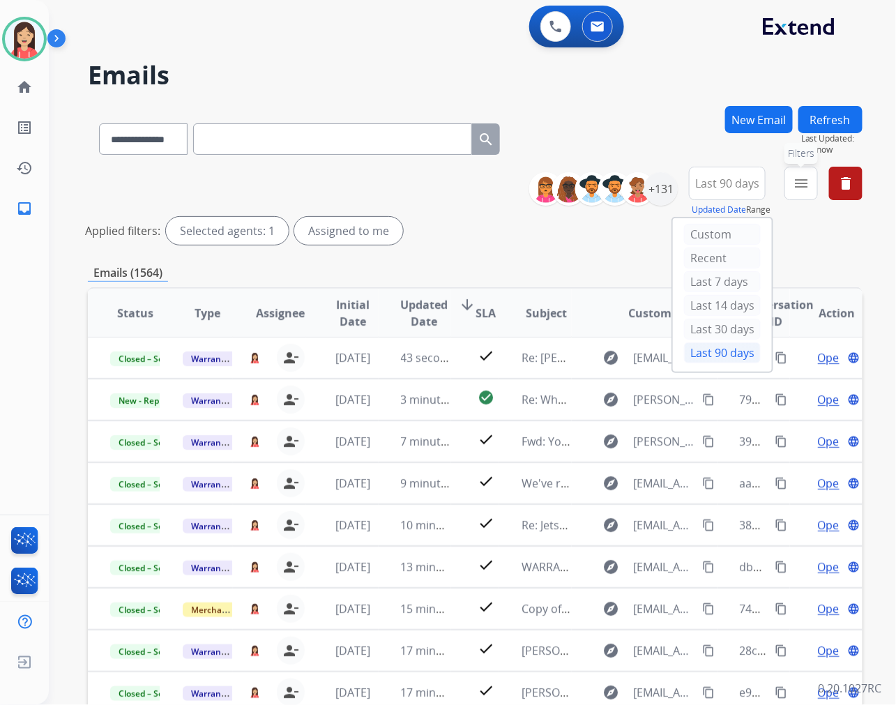
click at [799, 177] on mat-icon "menu" at bounding box center [800, 183] width 17 height 17
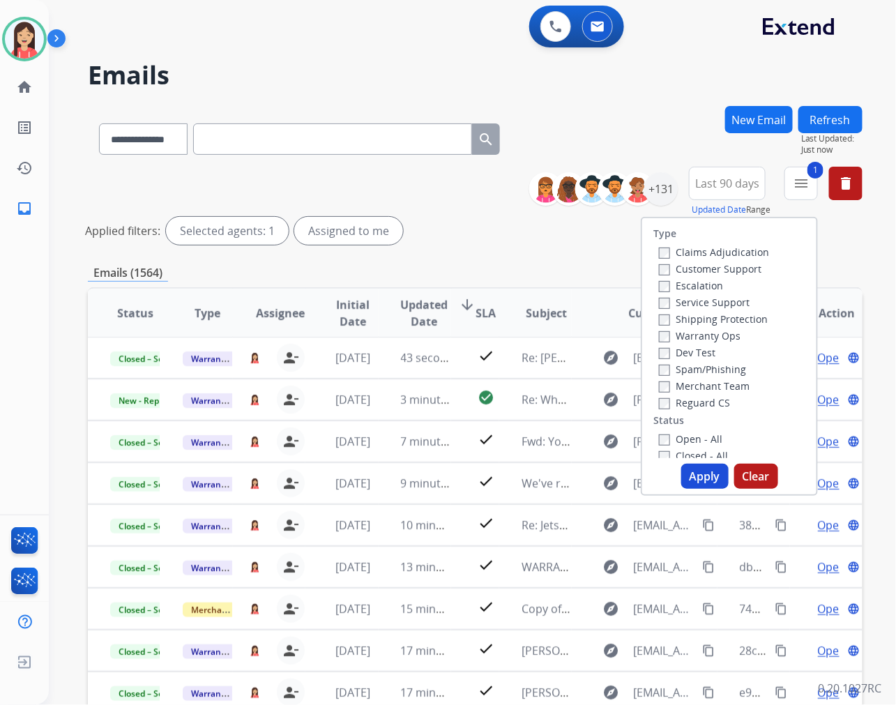
click at [691, 473] on button "Apply" at bounding box center [704, 475] width 47 height 25
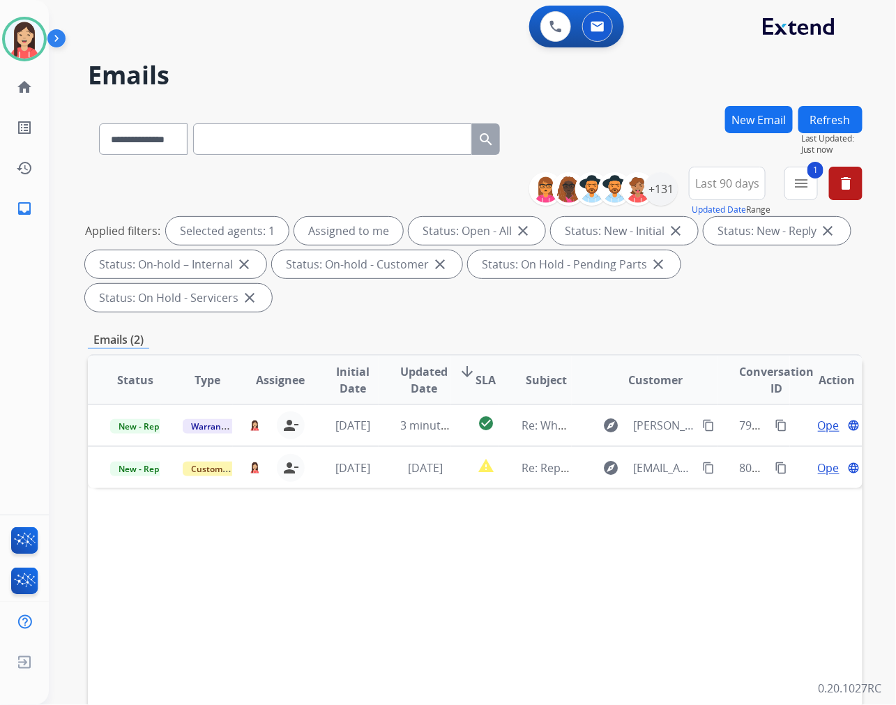
scroll to position [0, 0]
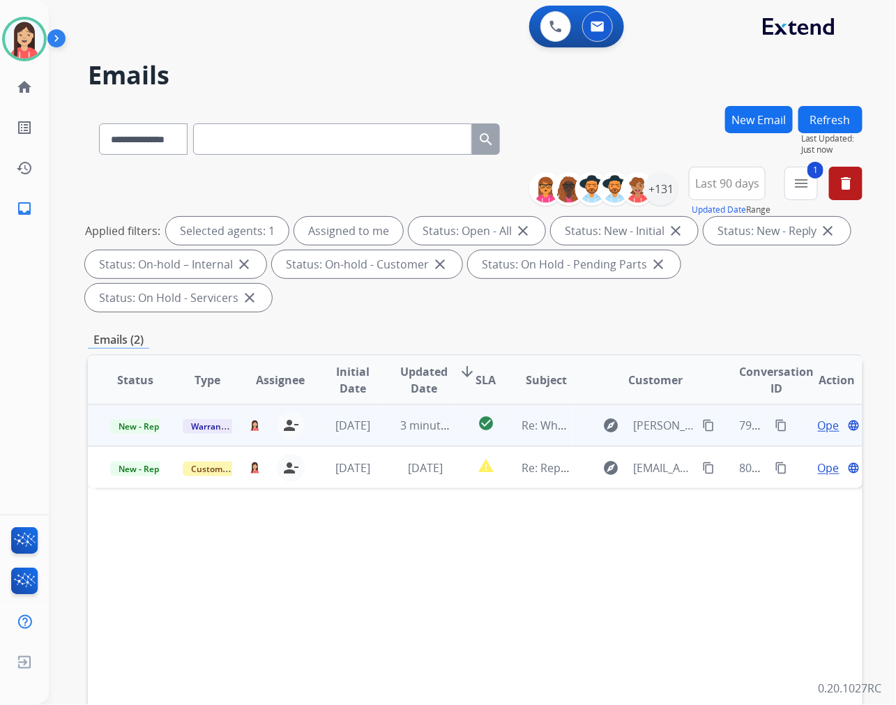
click at [372, 434] on td "[DATE]" at bounding box center [341, 425] width 72 height 42
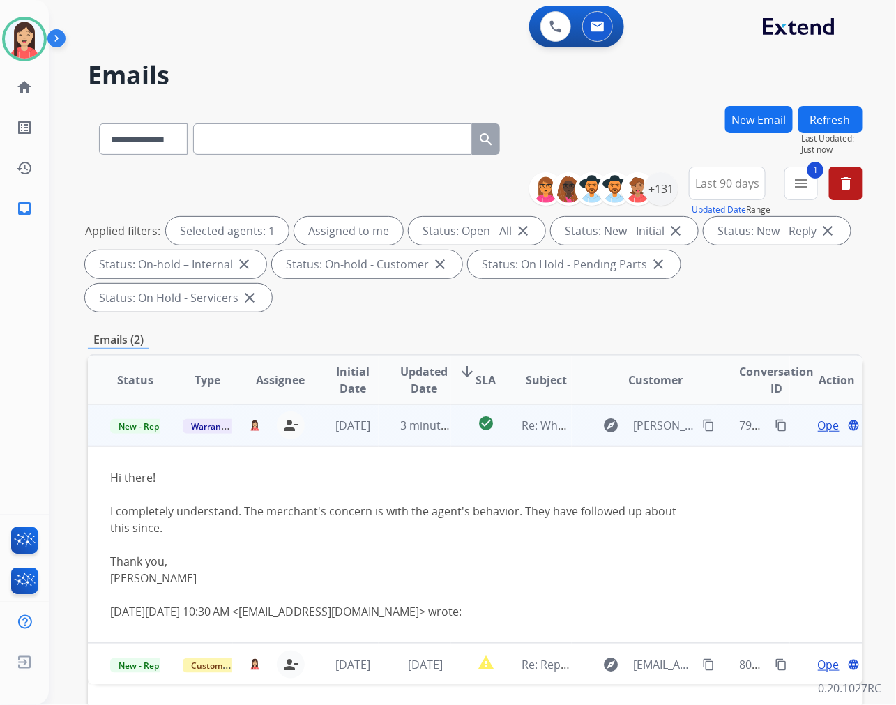
click at [818, 423] on span "Open" at bounding box center [832, 425] width 29 height 17
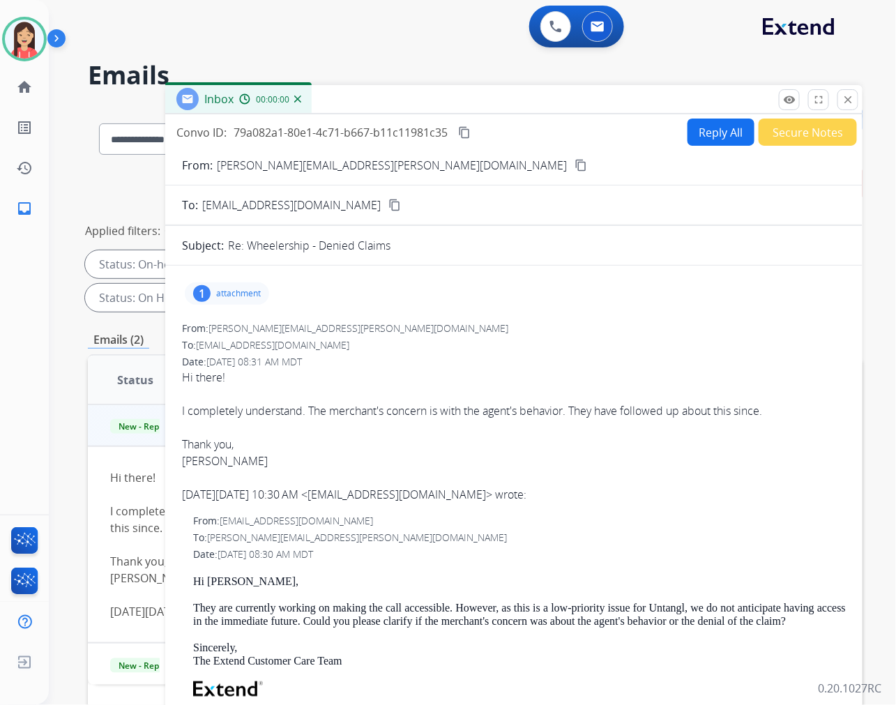
click at [707, 130] on button "Reply All" at bounding box center [720, 131] width 67 height 27
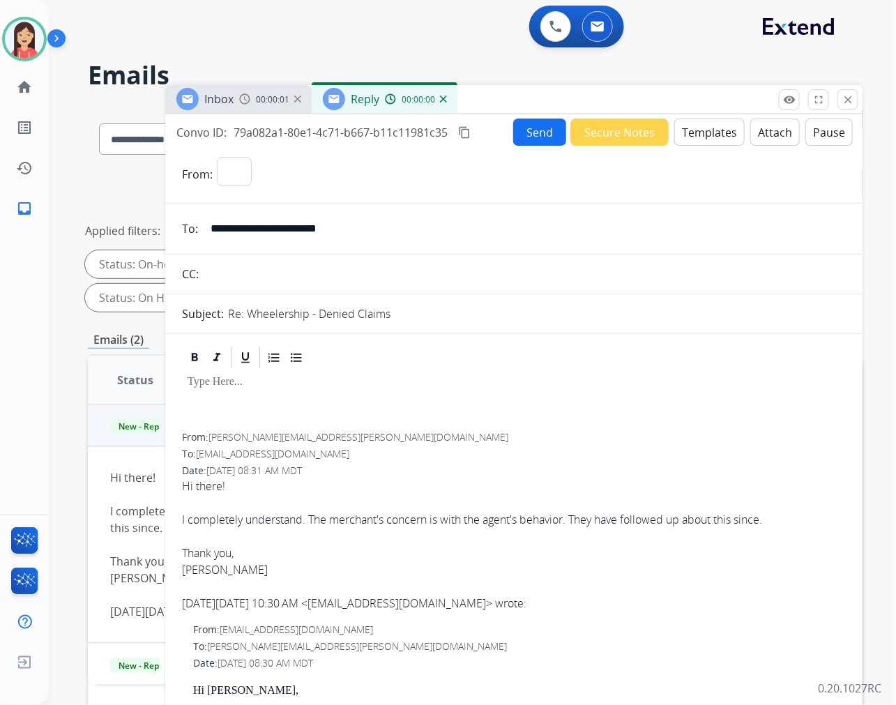
select select "**********"
click at [706, 129] on button "Templates" at bounding box center [709, 131] width 70 height 27
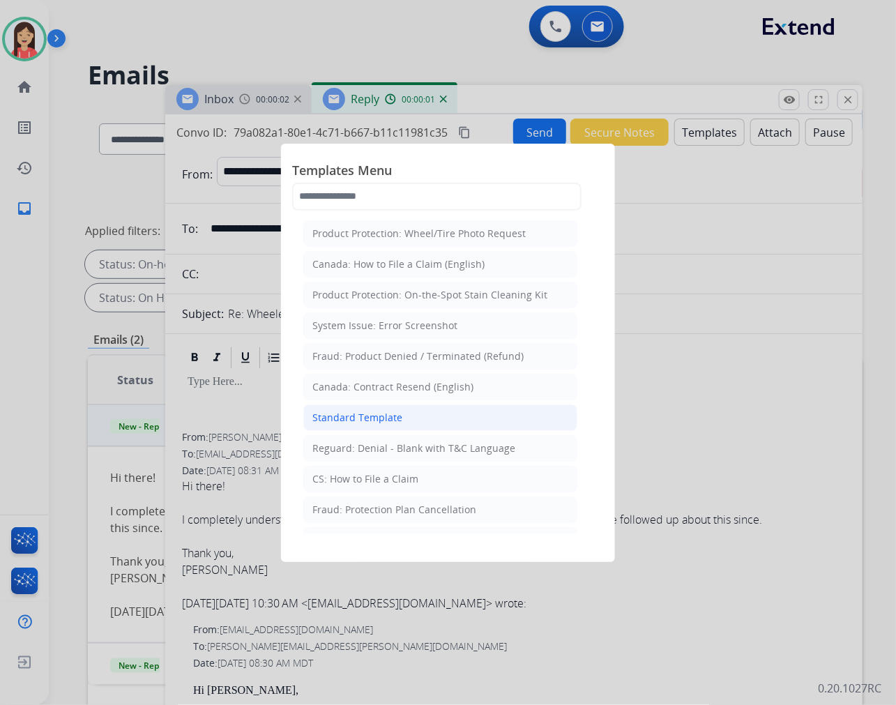
click at [374, 422] on div "Standard Template" at bounding box center [357, 418] width 90 height 14
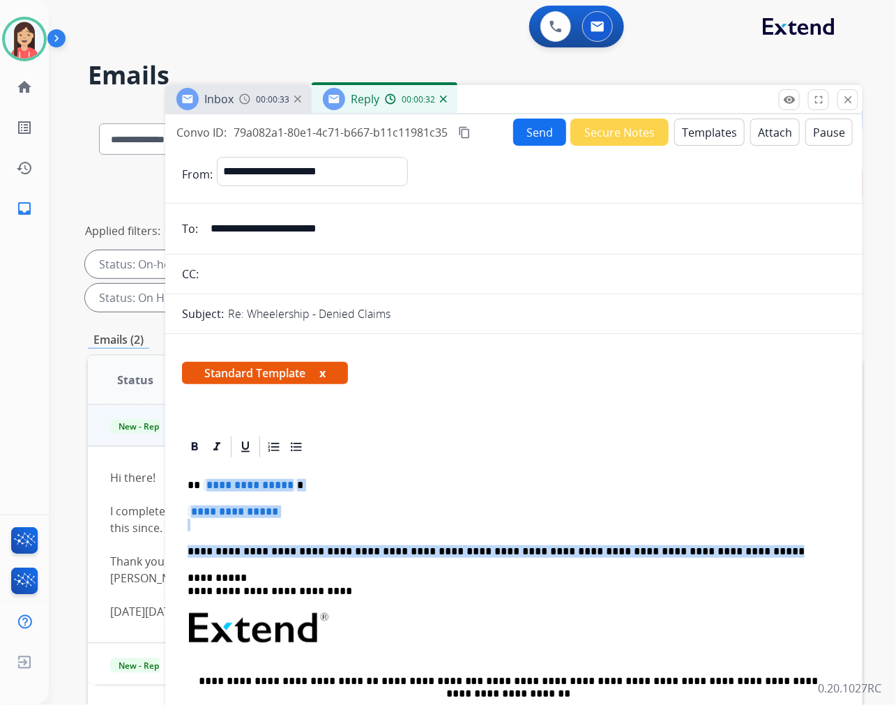
drag, startPoint x: 202, startPoint y: 482, endPoint x: 715, endPoint y: 553, distance: 517.8
click at [715, 553] on div "**********" at bounding box center [514, 660] width 664 height 403
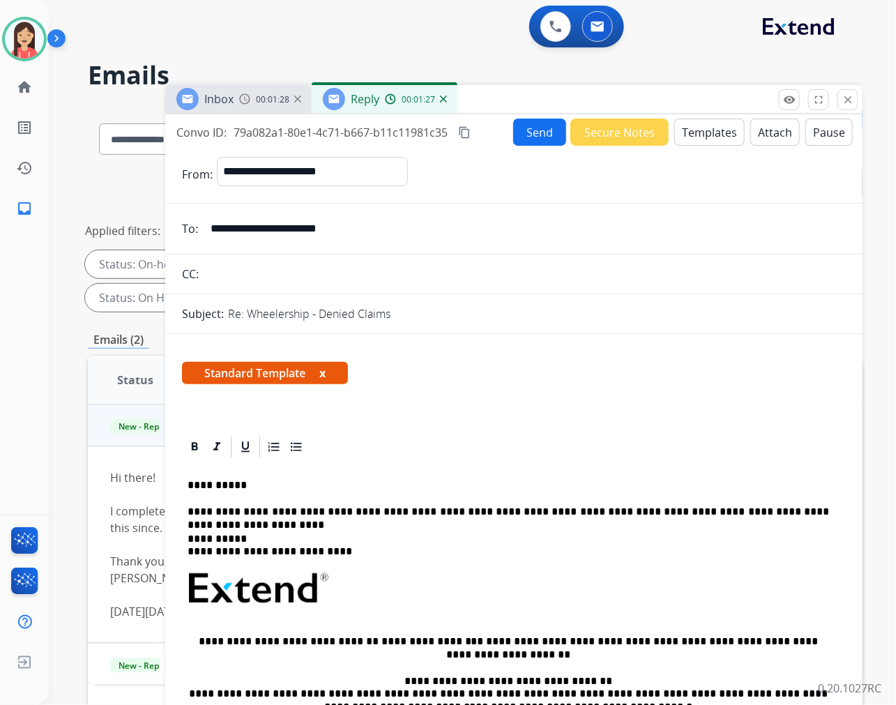
click at [530, 130] on button "Send" at bounding box center [539, 131] width 53 height 27
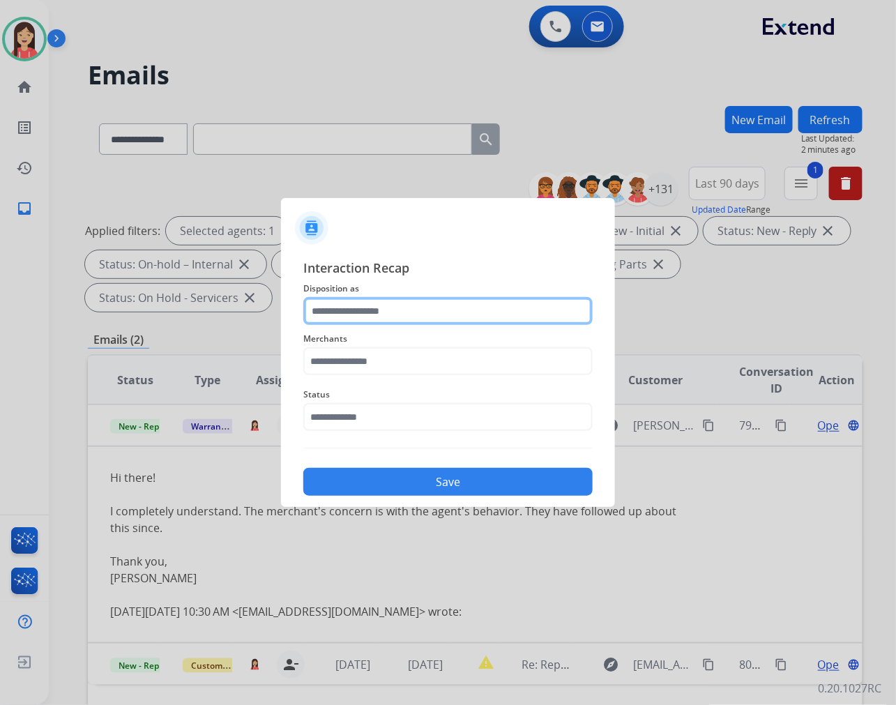
click at [388, 315] on input "text" at bounding box center [447, 311] width 289 height 28
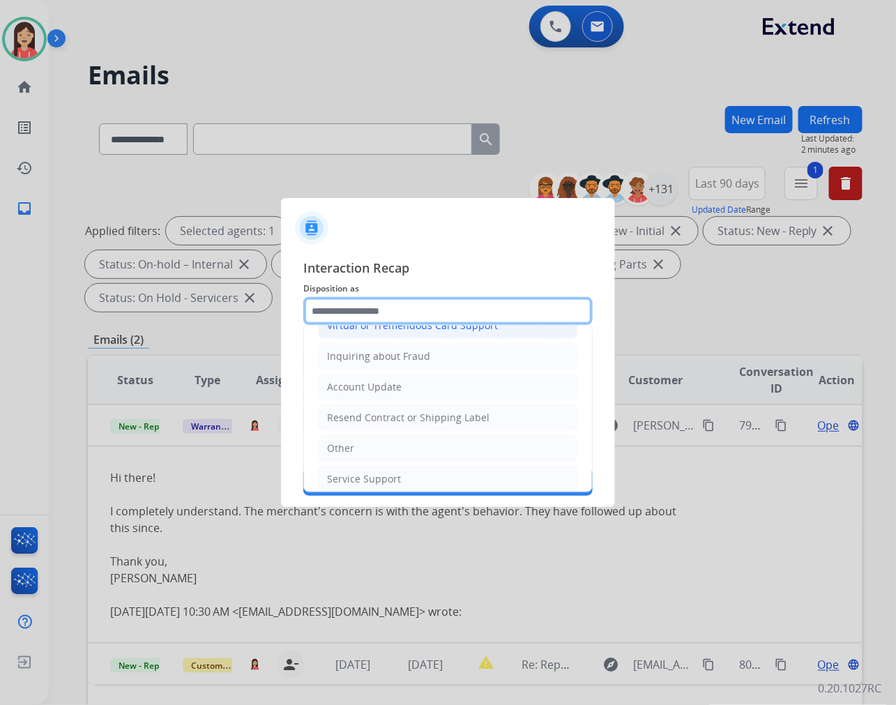
scroll to position [218, 0]
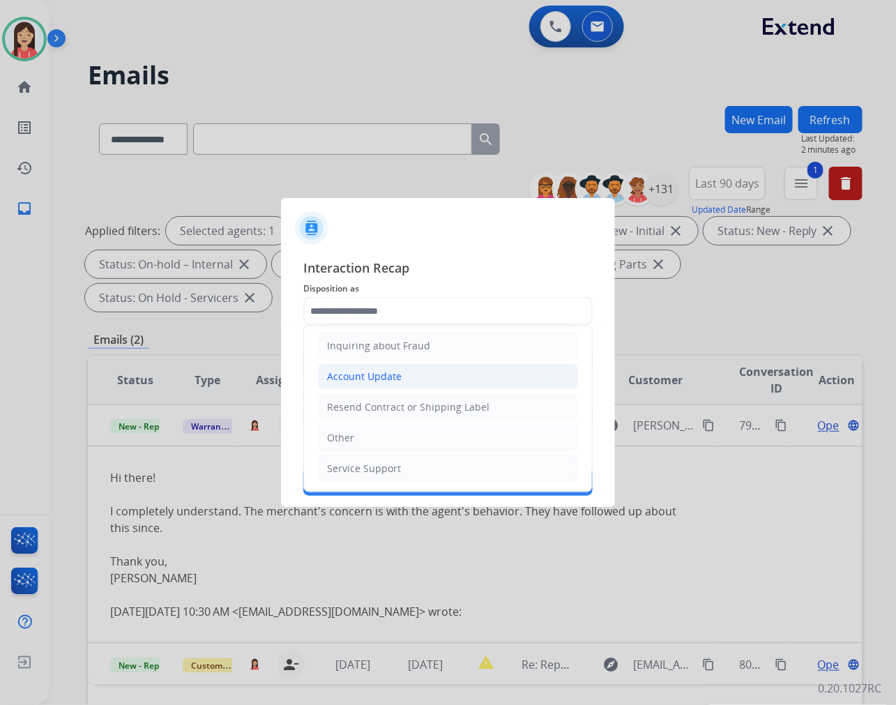
click at [379, 375] on div "Account Update" at bounding box center [364, 376] width 75 height 14
type input "**********"
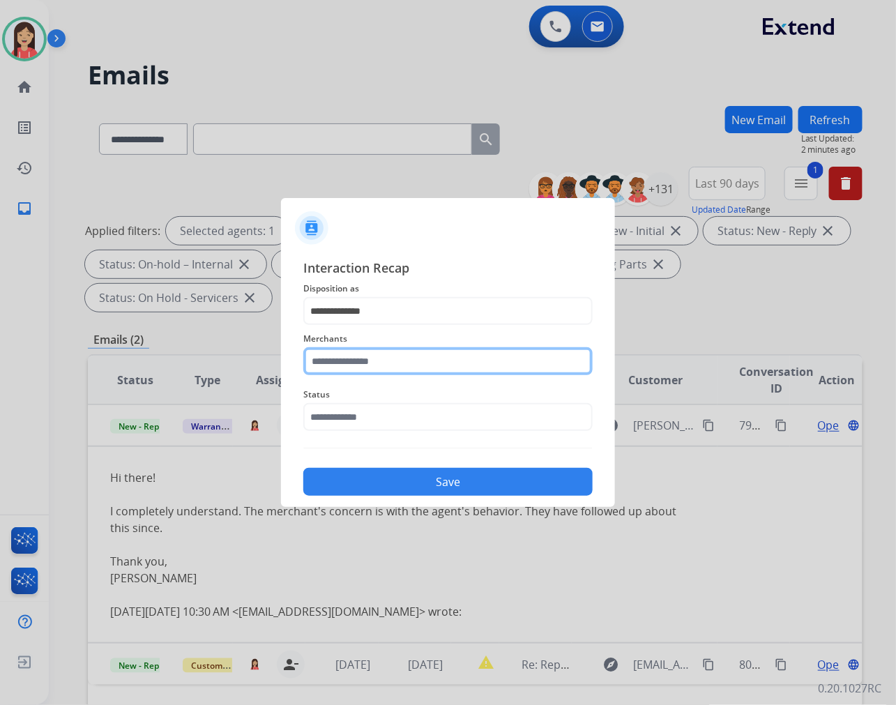
click at [371, 369] on input "text" at bounding box center [447, 361] width 289 height 28
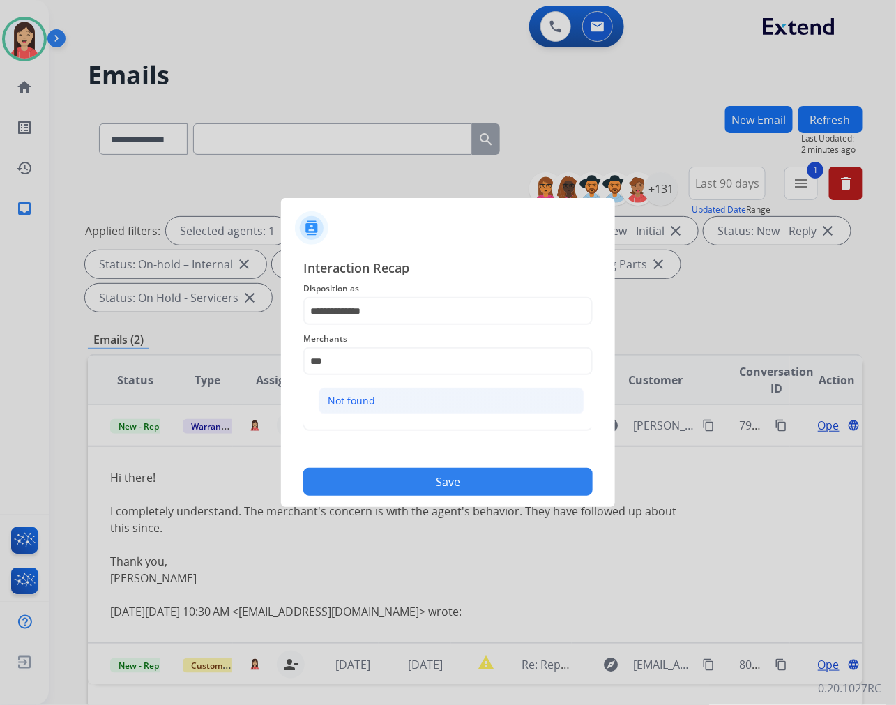
click at [360, 398] on div "Not found" at bounding box center [351, 401] width 47 height 14
type input "*********"
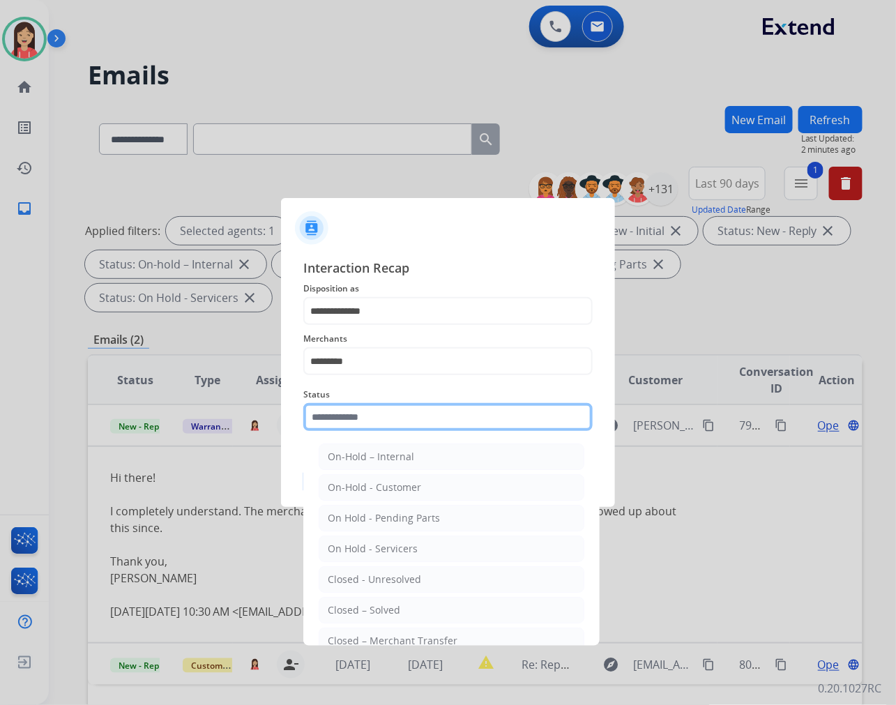
click at [367, 424] on input "text" at bounding box center [447, 417] width 289 height 28
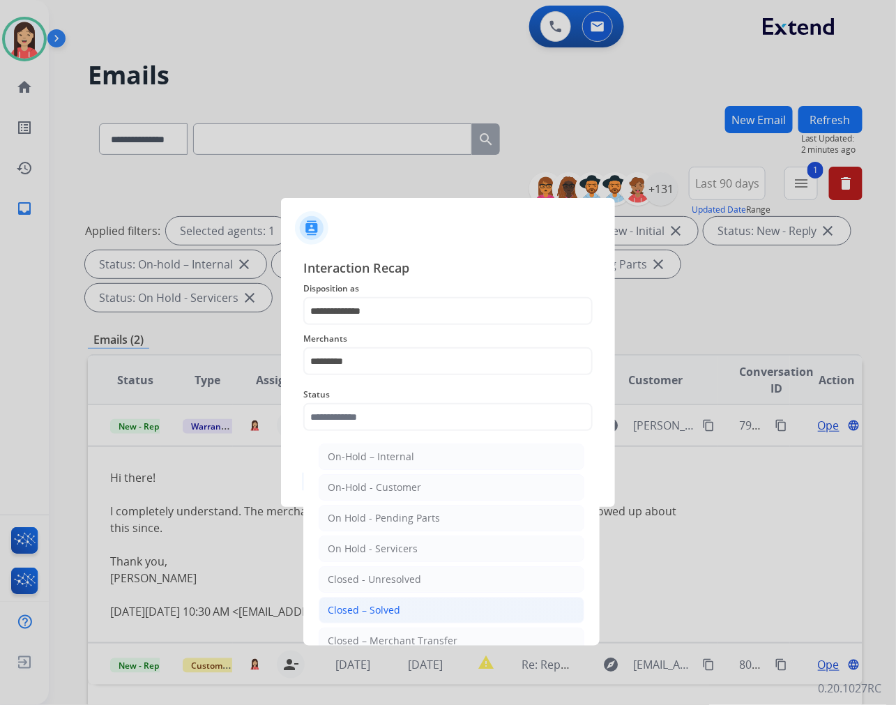
click at [374, 605] on div "Closed – Solved" at bounding box center [364, 610] width 72 height 14
type input "**********"
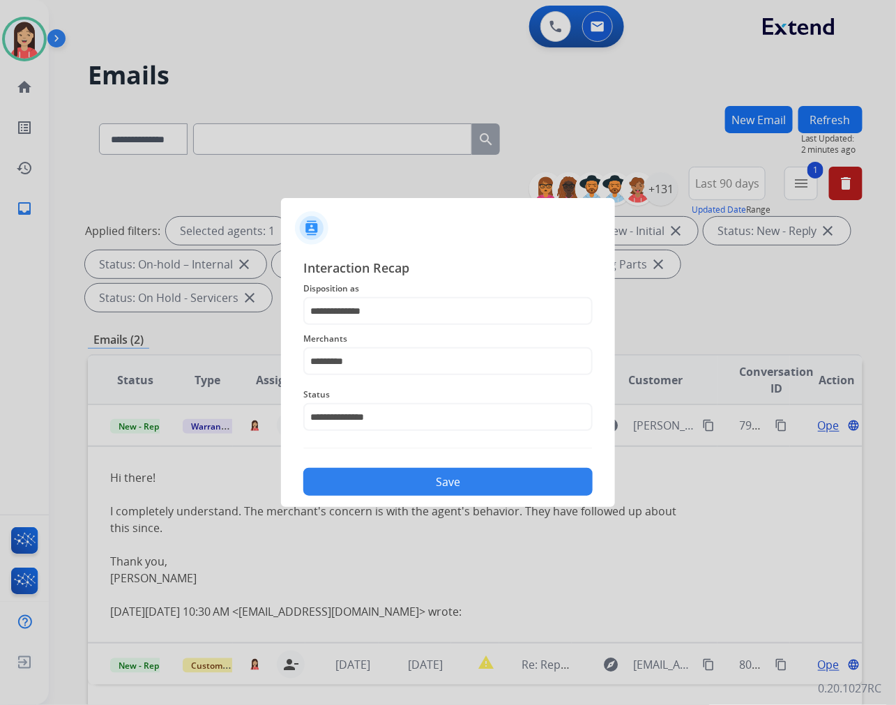
click at [421, 484] on button "Save" at bounding box center [447, 482] width 289 height 28
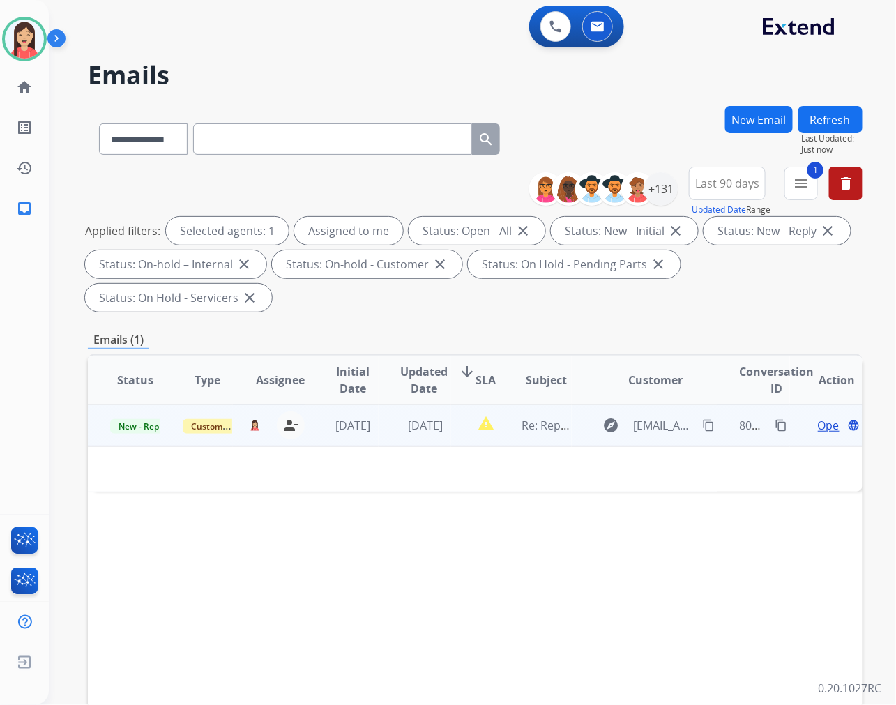
click at [406, 435] on td "[DATE]" at bounding box center [414, 425] width 72 height 42
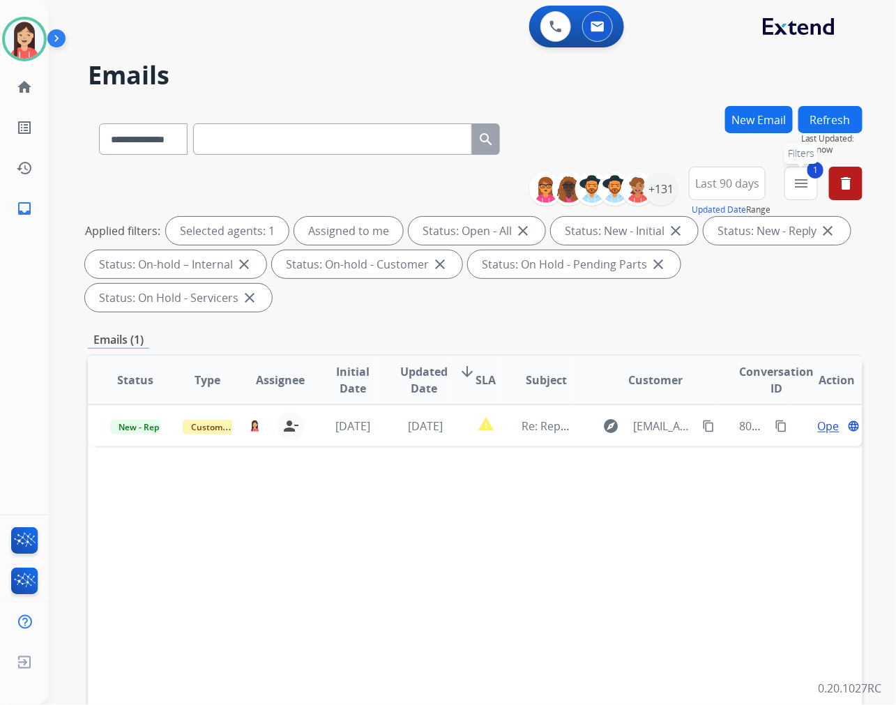
click at [797, 198] on button "1 menu Filters" at bounding box center [800, 183] width 33 height 33
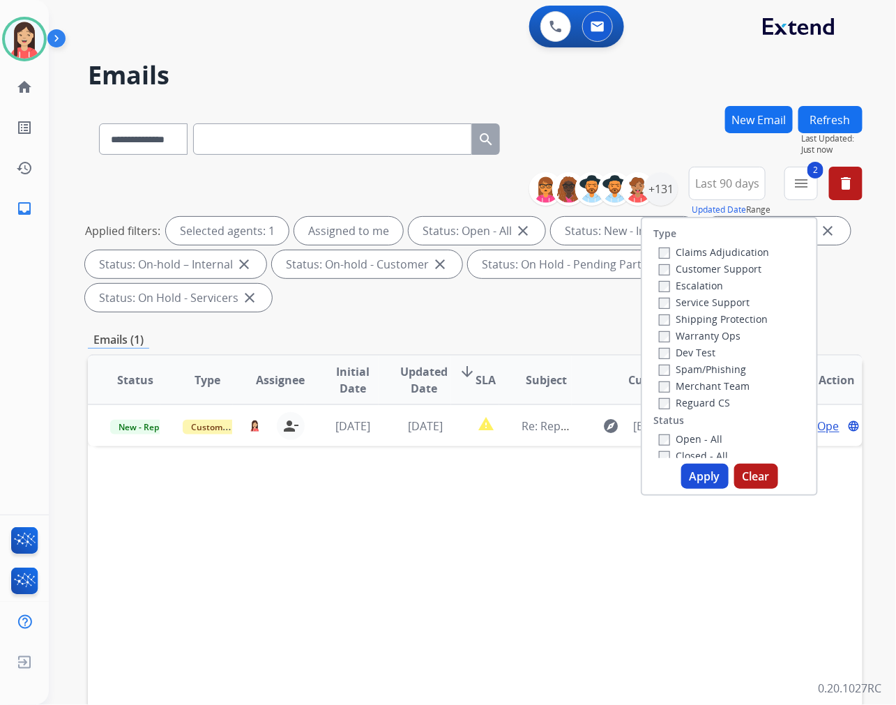
click at [693, 486] on button "Apply" at bounding box center [704, 475] width 47 height 25
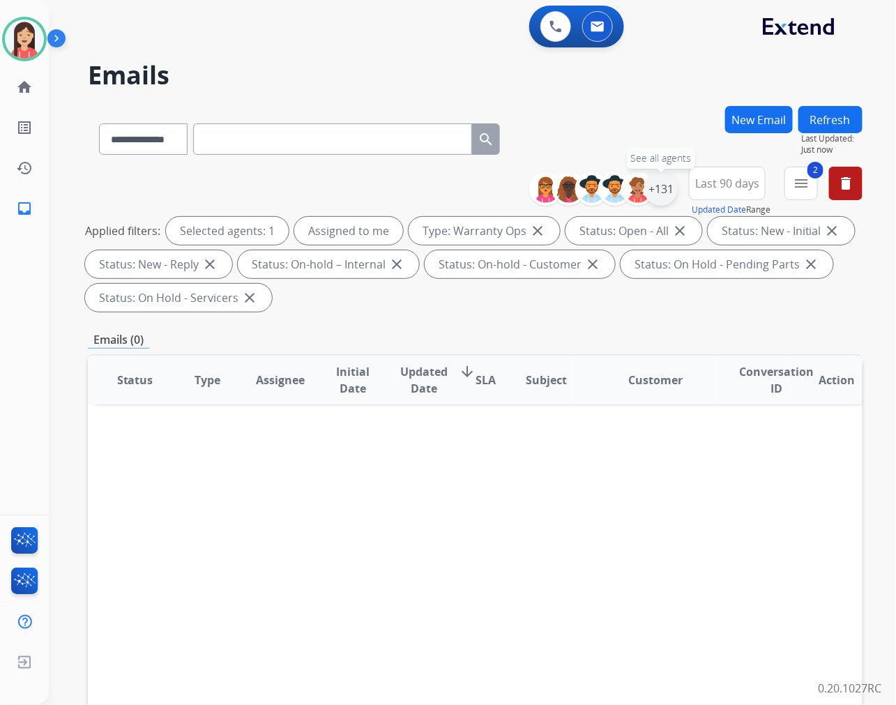
click at [659, 194] on div "+131" at bounding box center [660, 188] width 33 height 33
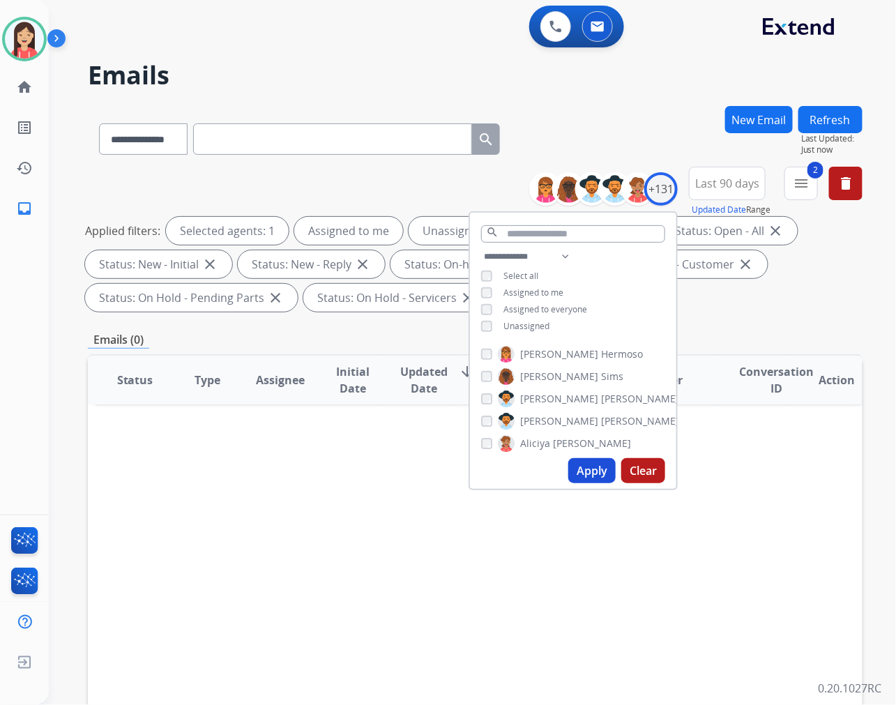
click at [597, 475] on button "Apply" at bounding box center [591, 470] width 47 height 25
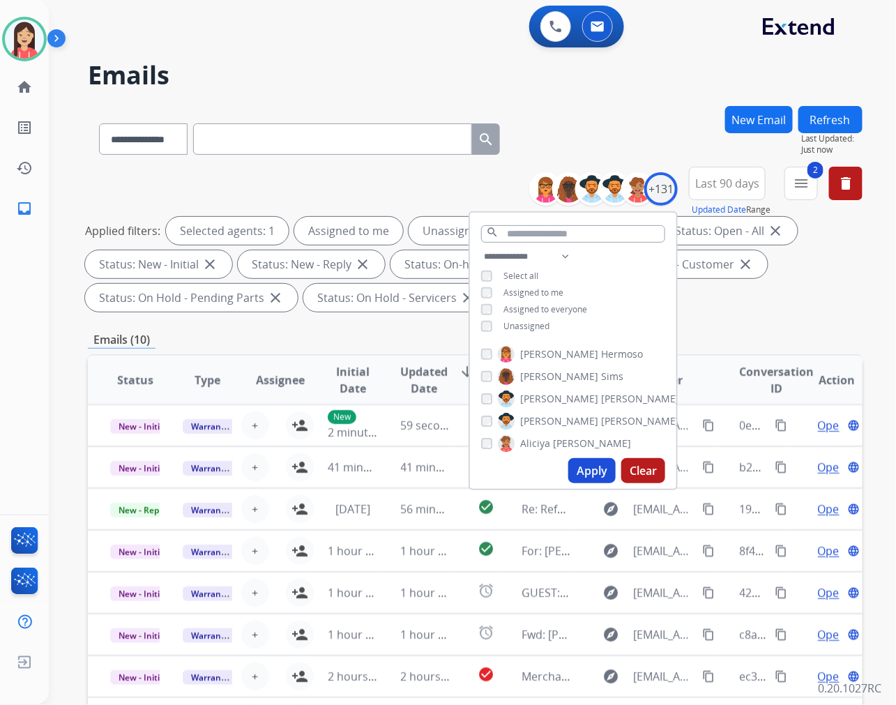
click at [336, 332] on div "Emails (10)" at bounding box center [475, 339] width 774 height 17
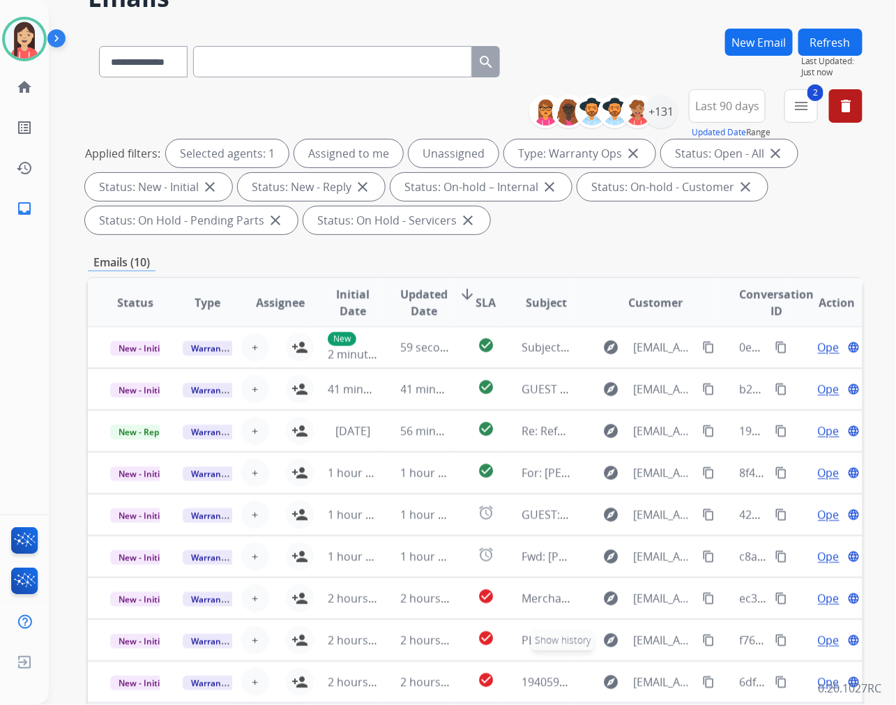
scroll to position [189, 0]
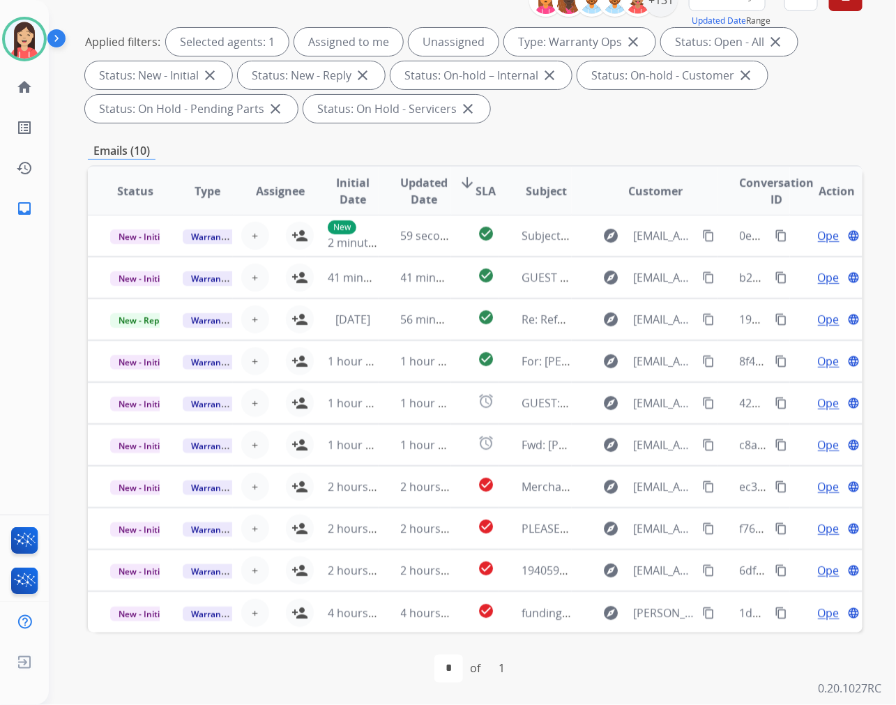
click at [415, 183] on span "Updated Date" at bounding box center [424, 190] width 47 height 33
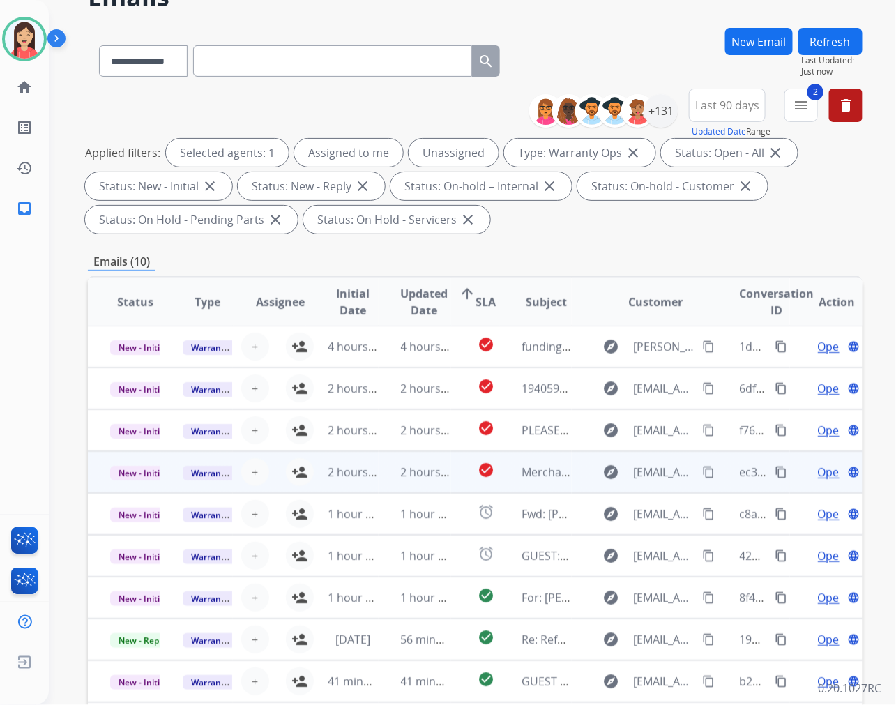
scroll to position [155, 0]
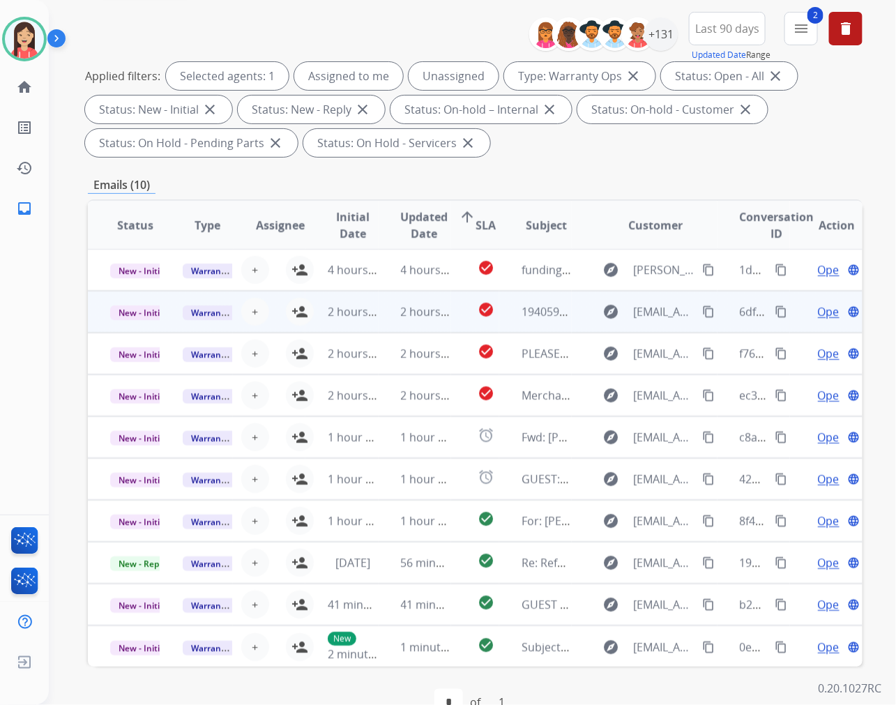
click at [380, 314] on td "2 hours ago" at bounding box center [414, 312] width 72 height 42
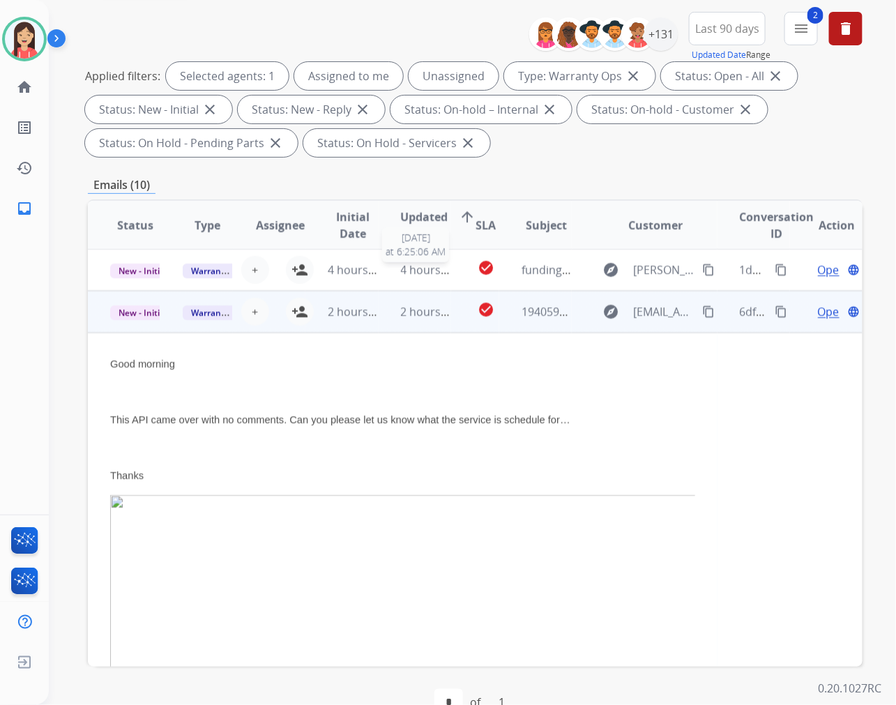
scroll to position [42, 0]
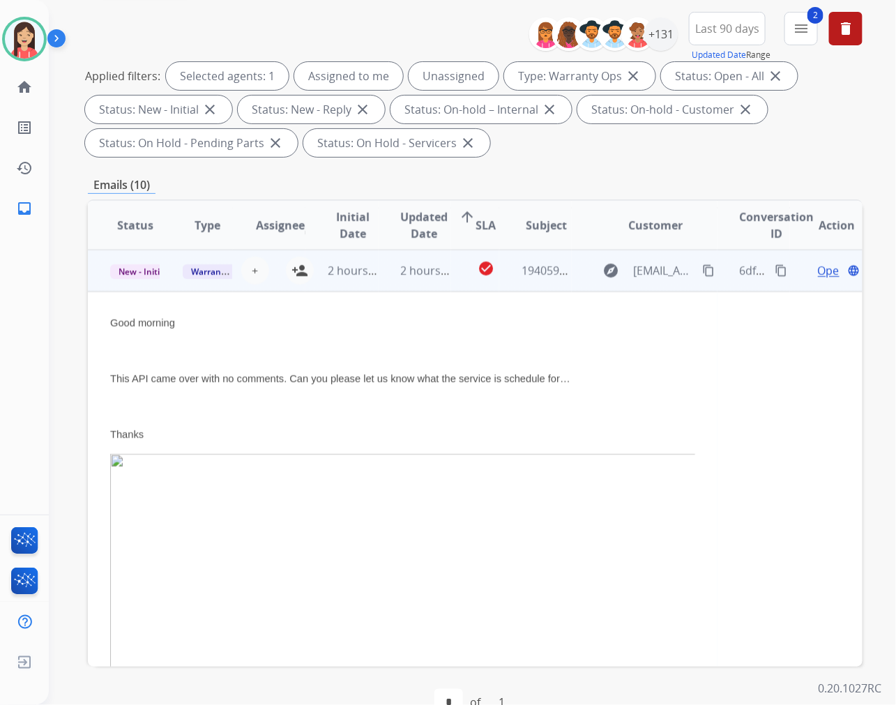
click at [818, 268] on span "Open" at bounding box center [832, 270] width 29 height 17
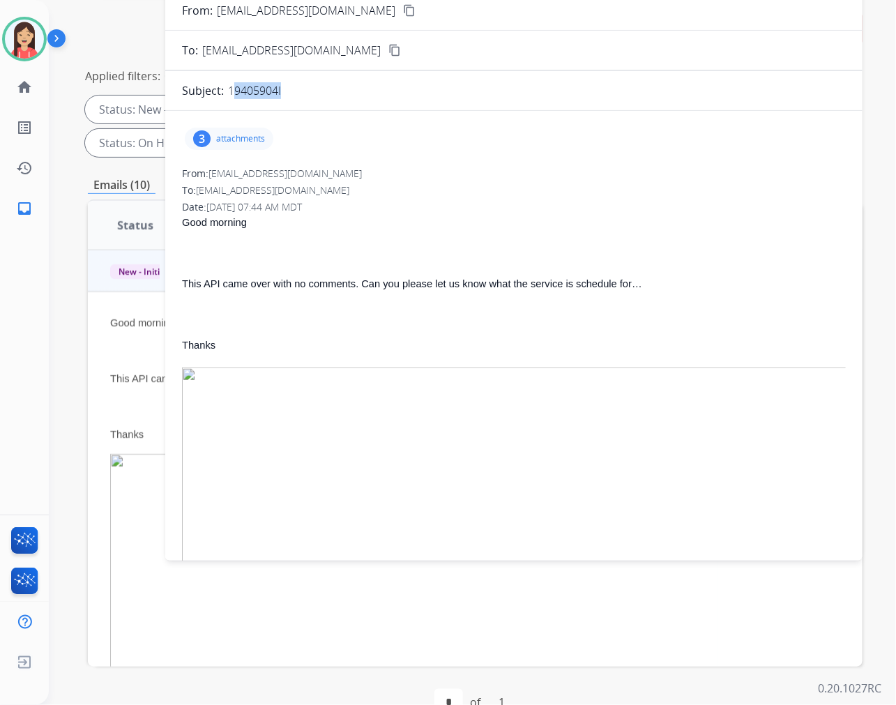
drag, startPoint x: 277, startPoint y: 89, endPoint x: 227, endPoint y: 99, distance: 50.6
click at [227, 99] on form "From: SButler@roomstogo.com content_copy To: warrantyops@extend.com content_cop…" at bounding box center [513, 565] width 697 height 1148
copy p "19405904"
click at [245, 131] on div "3 attachments" at bounding box center [229, 139] width 89 height 22
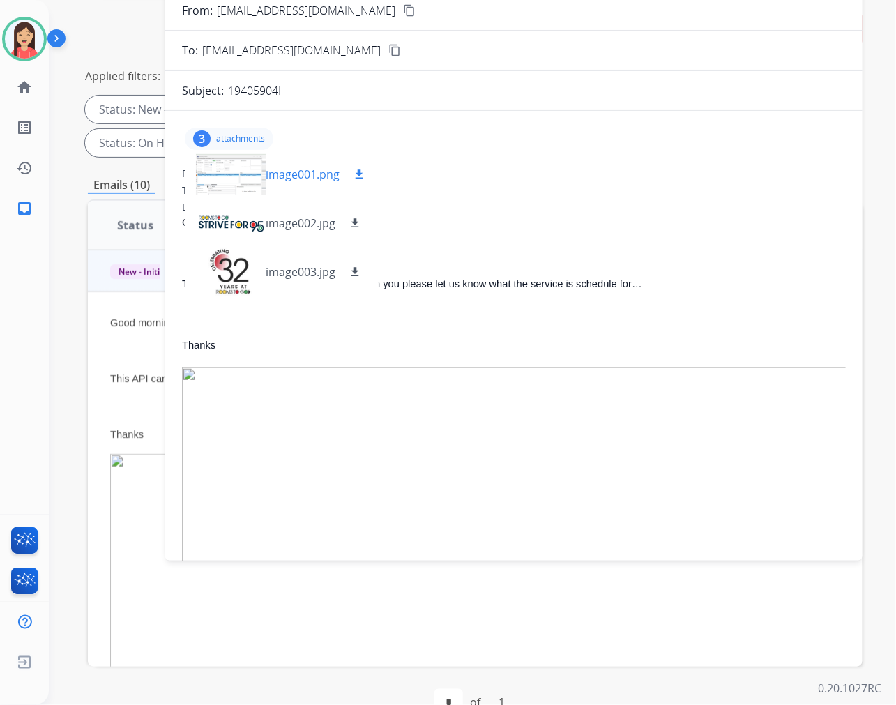
click at [364, 176] on mat-icon "download" at bounding box center [359, 174] width 13 height 13
drag, startPoint x: 475, startPoint y: 270, endPoint x: 513, endPoint y: 245, distance: 46.2
click at [475, 270] on div "Good morning This API came over with no comments. Can you please let us know wh…" at bounding box center [514, 664] width 664 height 900
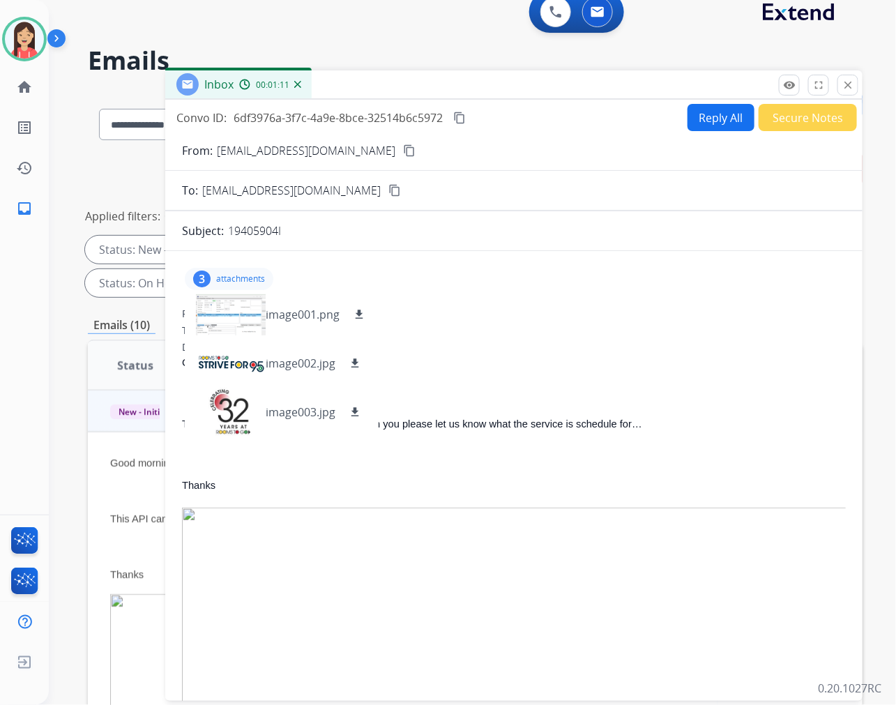
scroll to position [0, 0]
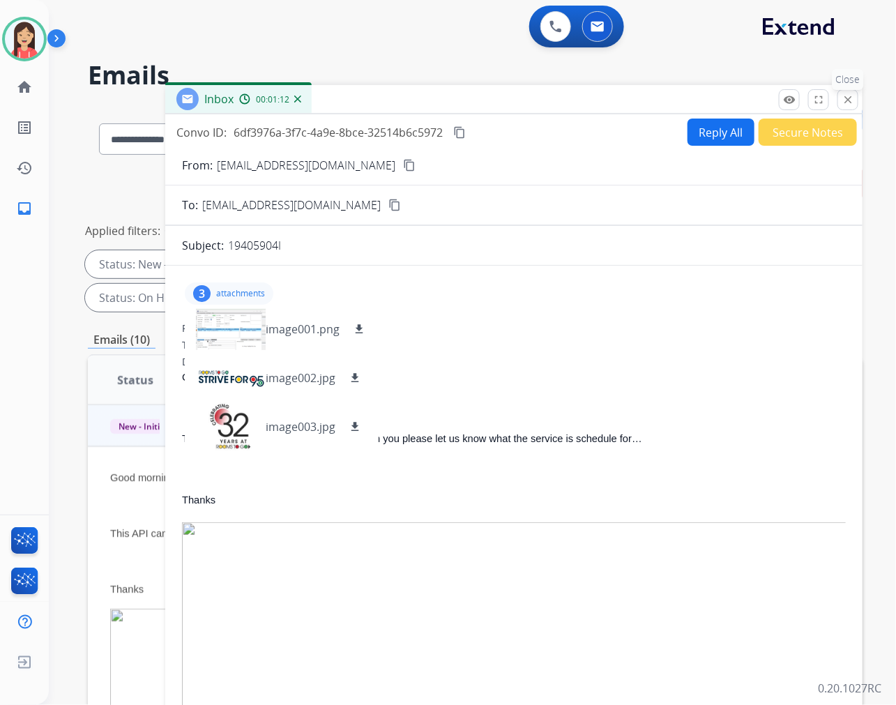
click at [847, 99] on mat-icon "close" at bounding box center [847, 99] width 13 height 13
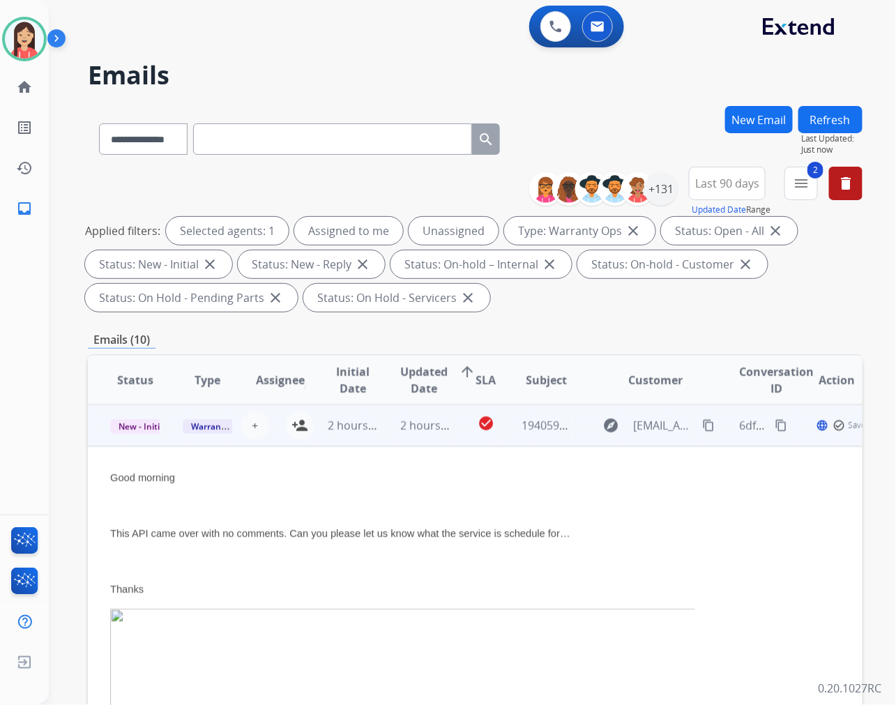
click at [429, 436] on td "2 hours ago" at bounding box center [414, 425] width 72 height 42
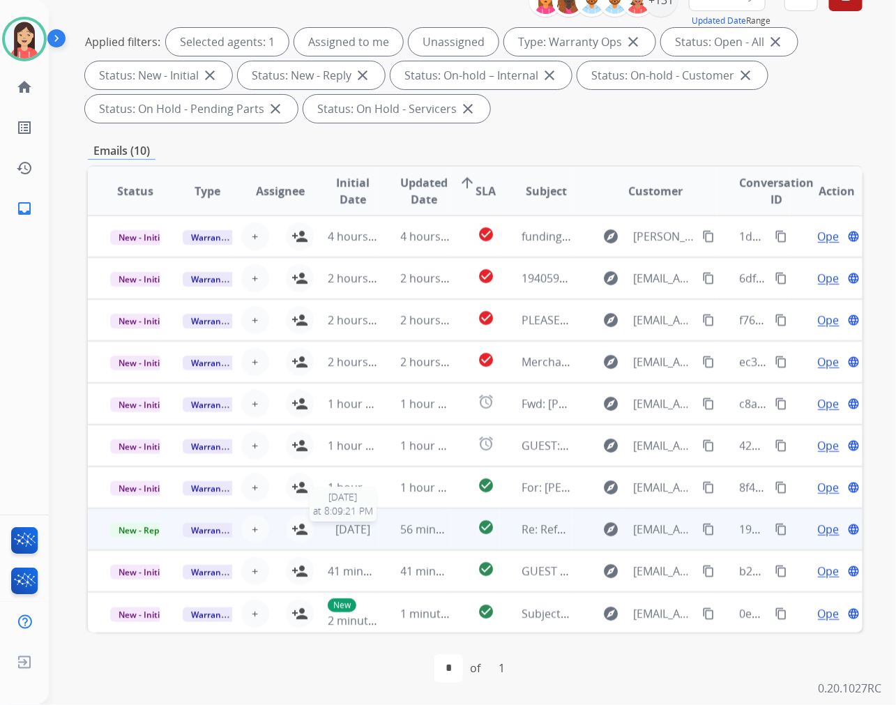
click at [370, 532] on span "[DATE]" at bounding box center [352, 528] width 35 height 15
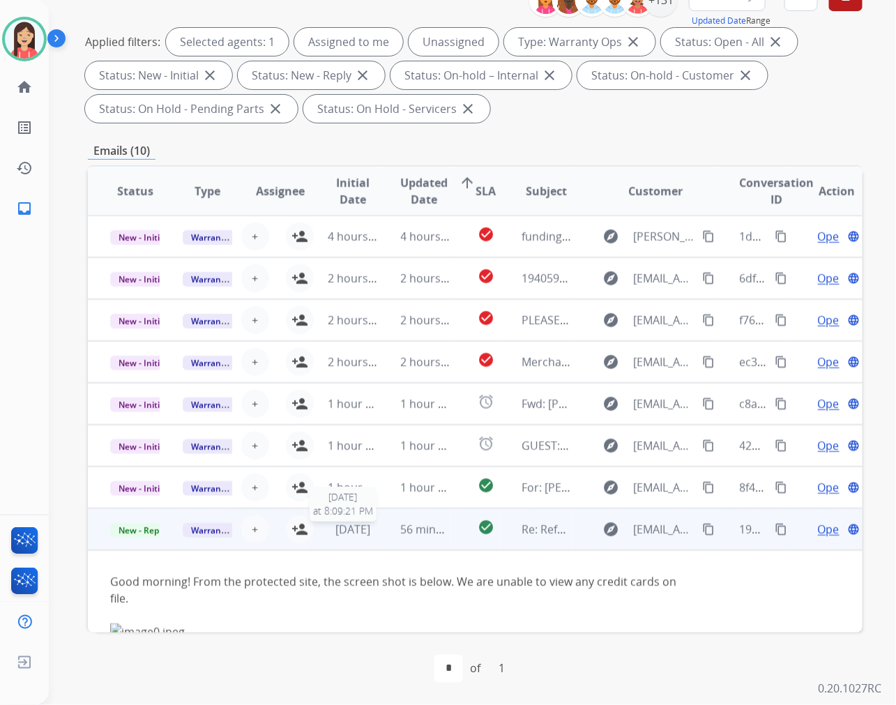
scroll to position [146, 0]
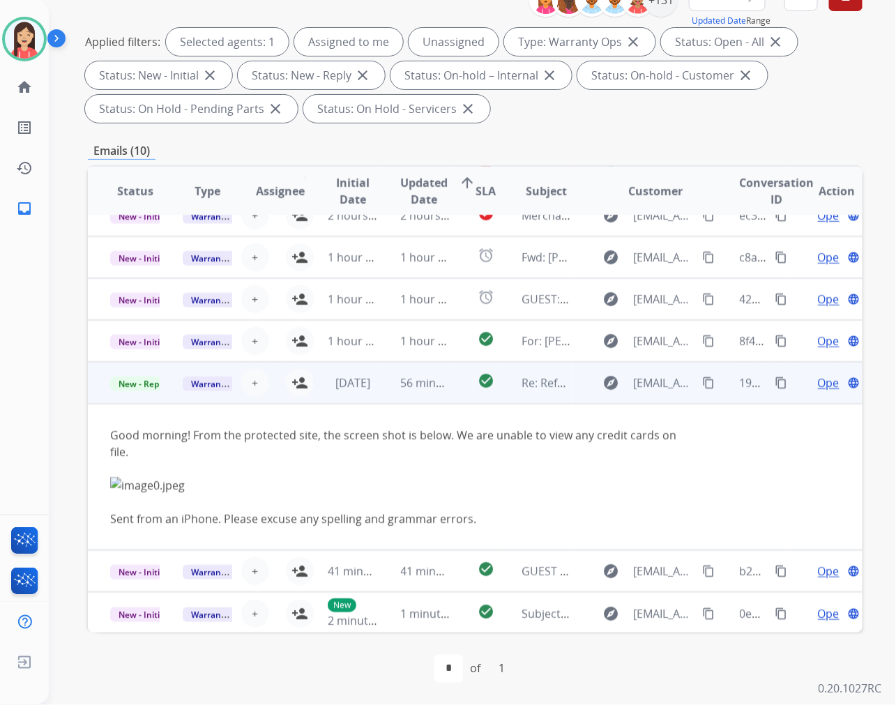
click at [384, 391] on td "56 minutes ago" at bounding box center [414, 383] width 72 height 42
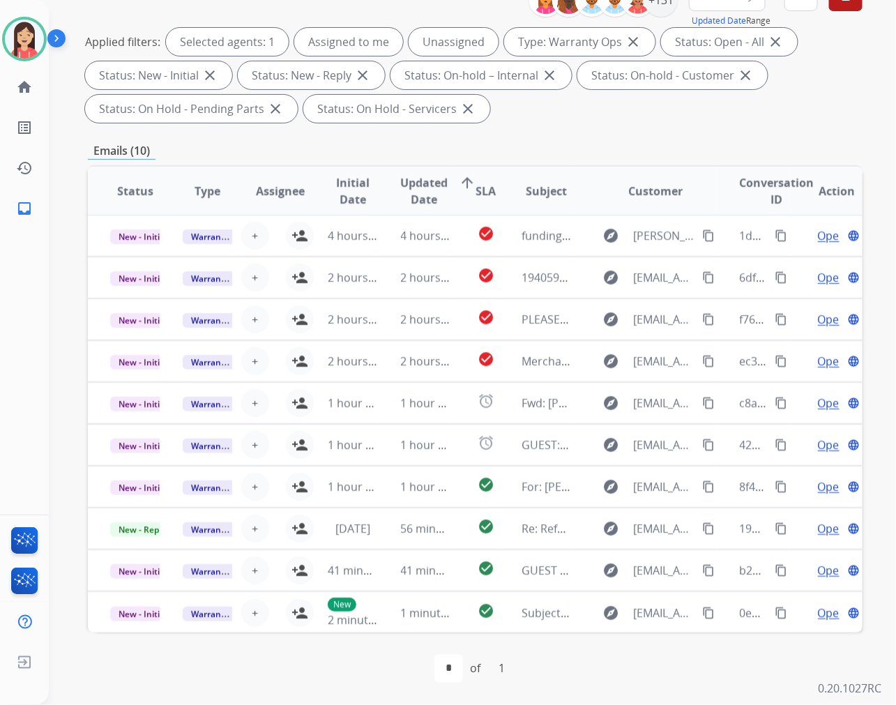
click at [523, 132] on div "**********" at bounding box center [475, 311] width 774 height 788
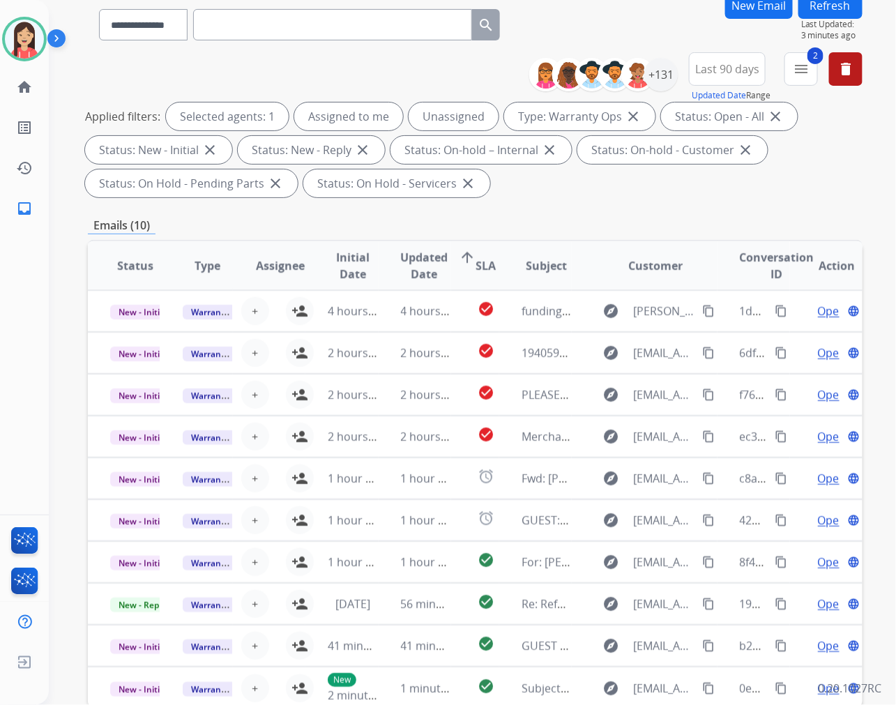
scroll to position [0, 0]
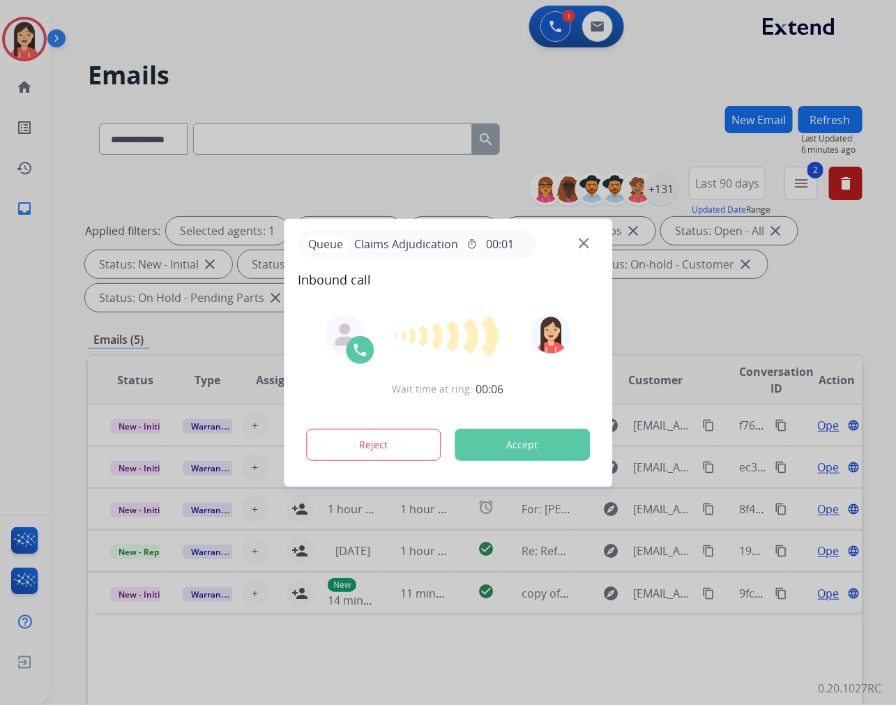
click at [538, 456] on button "Accept" at bounding box center [521, 445] width 135 height 32
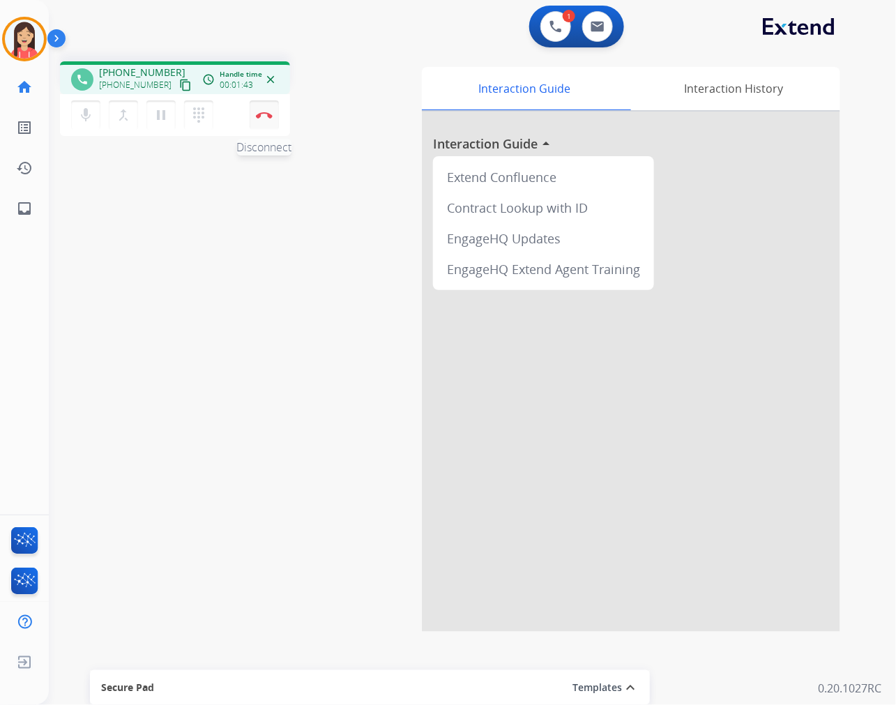
click at [276, 125] on button "Disconnect" at bounding box center [264, 114] width 29 height 29
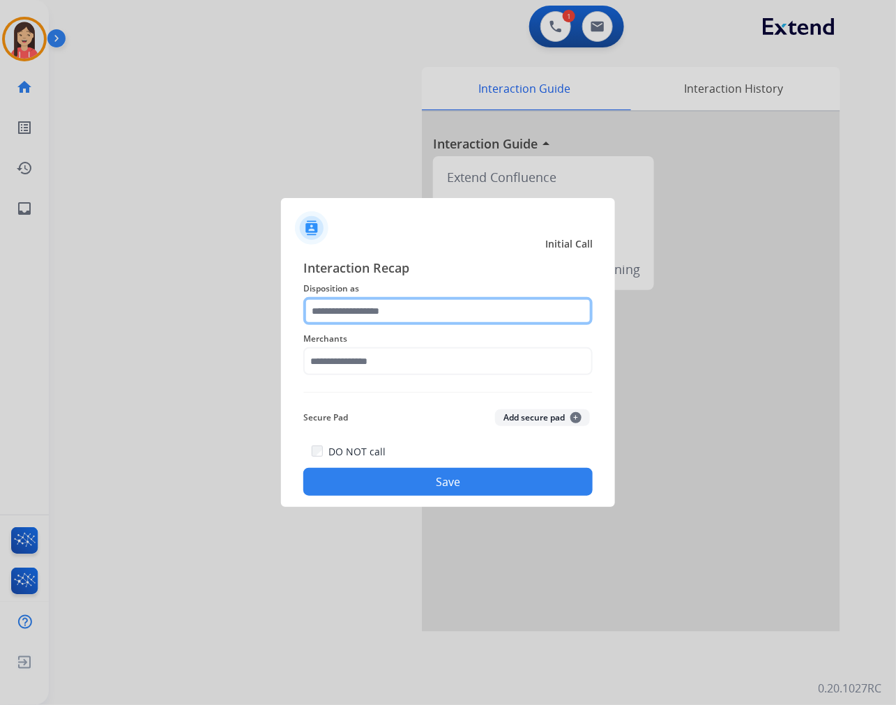
click at [337, 314] on input "text" at bounding box center [447, 311] width 289 height 28
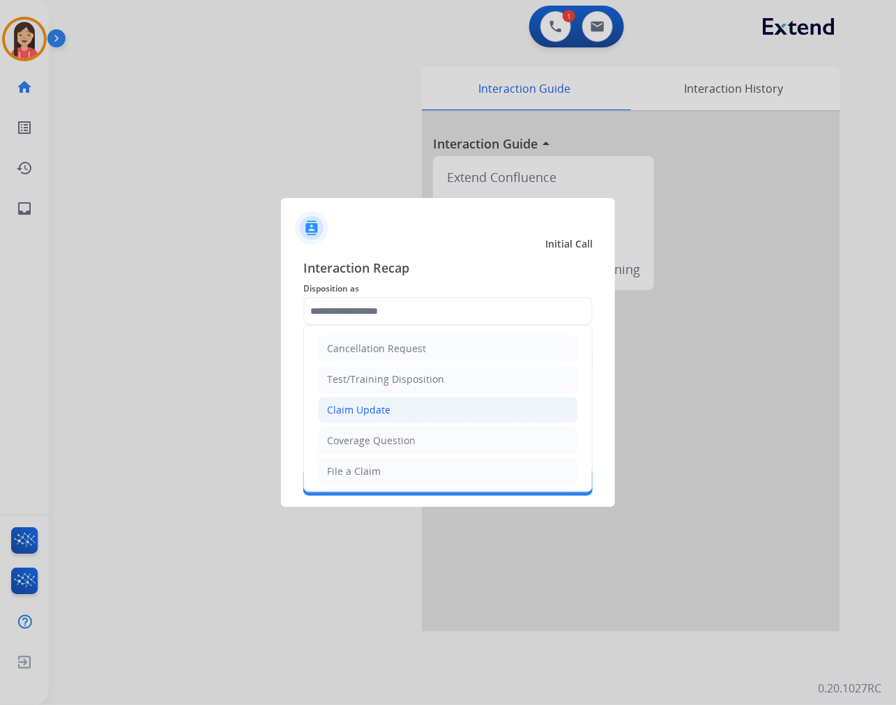
click at [376, 407] on div "Claim Update" at bounding box center [358, 410] width 63 height 14
type input "**********"
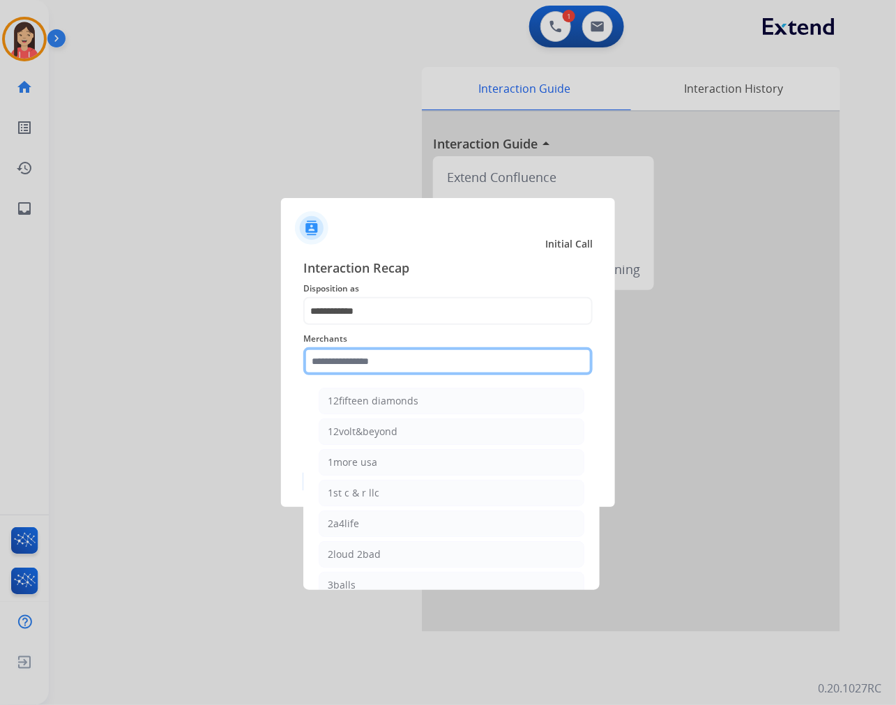
click at [389, 367] on input "text" at bounding box center [447, 361] width 289 height 28
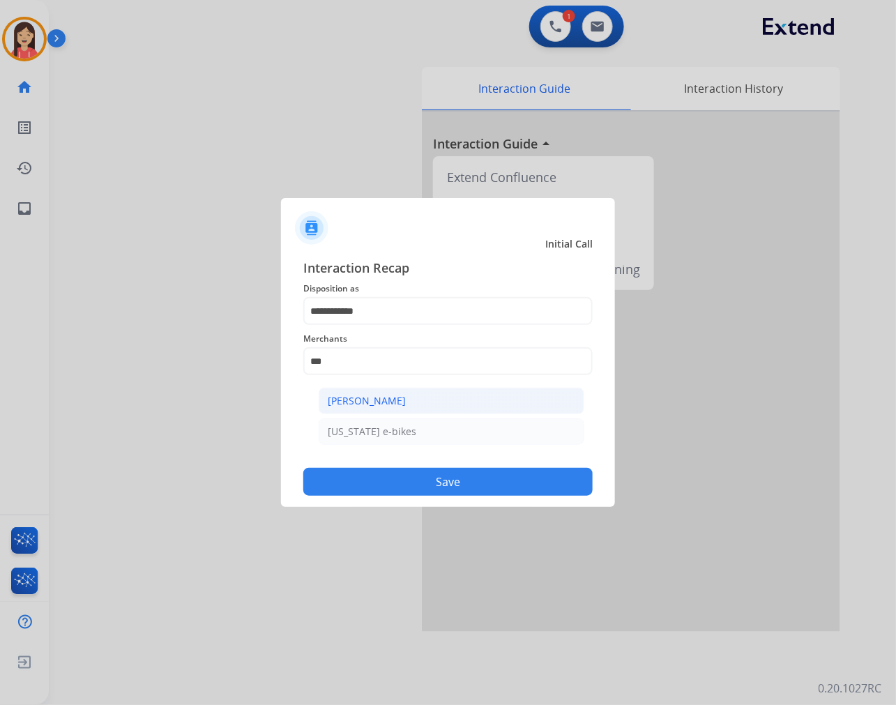
click at [386, 393] on li "[PERSON_NAME]" at bounding box center [452, 401] width 266 height 26
type input "**********"
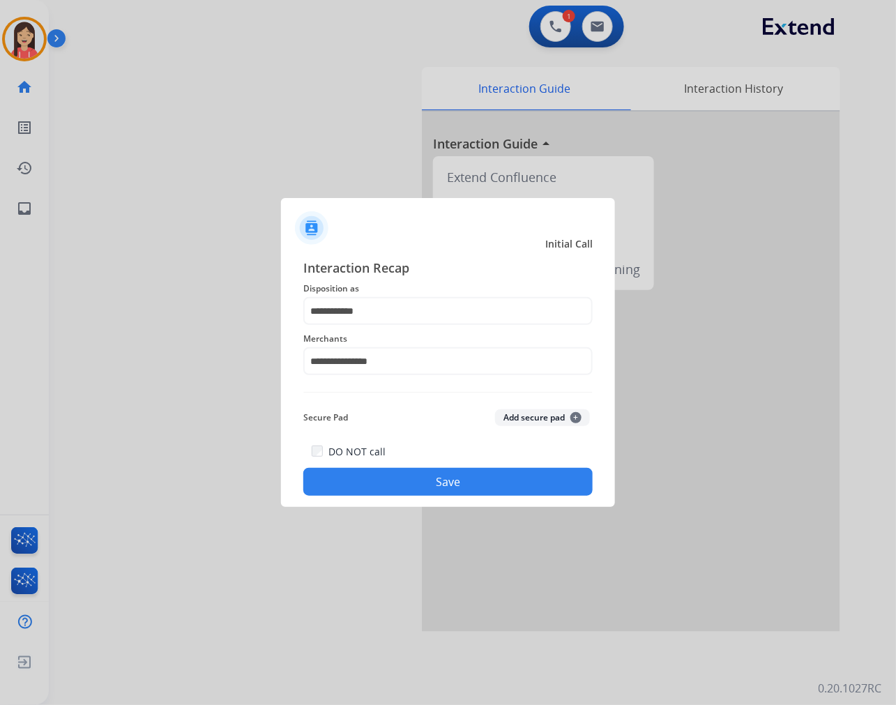
click at [385, 420] on div "Secure Pad Add secure pad +" at bounding box center [447, 418] width 289 height 28
click at [420, 516] on div at bounding box center [448, 352] width 896 height 705
click at [428, 493] on button "Save" at bounding box center [447, 482] width 289 height 28
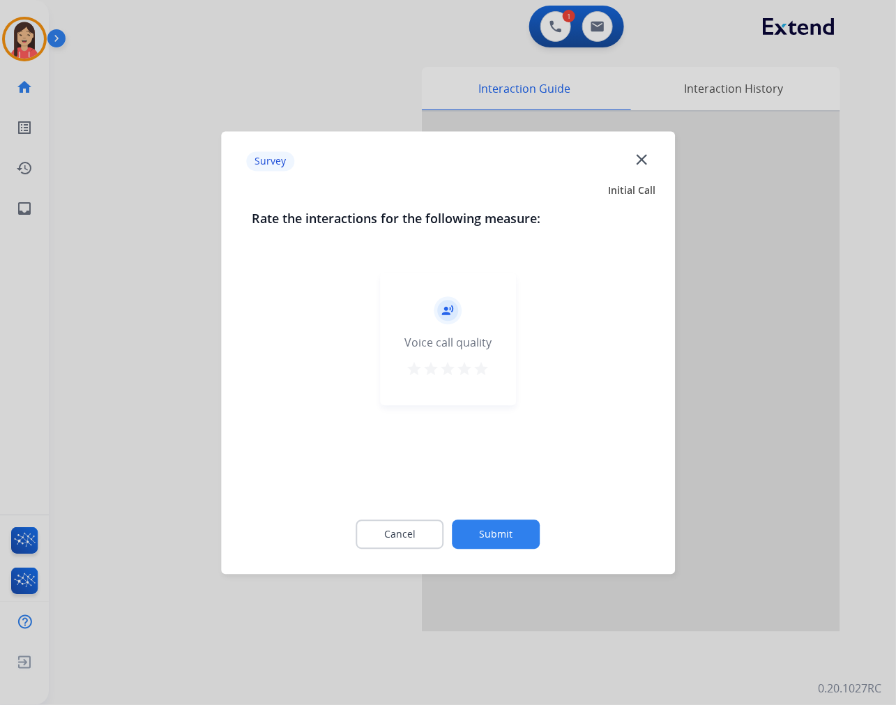
click at [477, 368] on mat-icon "star" at bounding box center [481, 368] width 17 height 17
click at [477, 533] on button "Submit" at bounding box center [496, 533] width 88 height 29
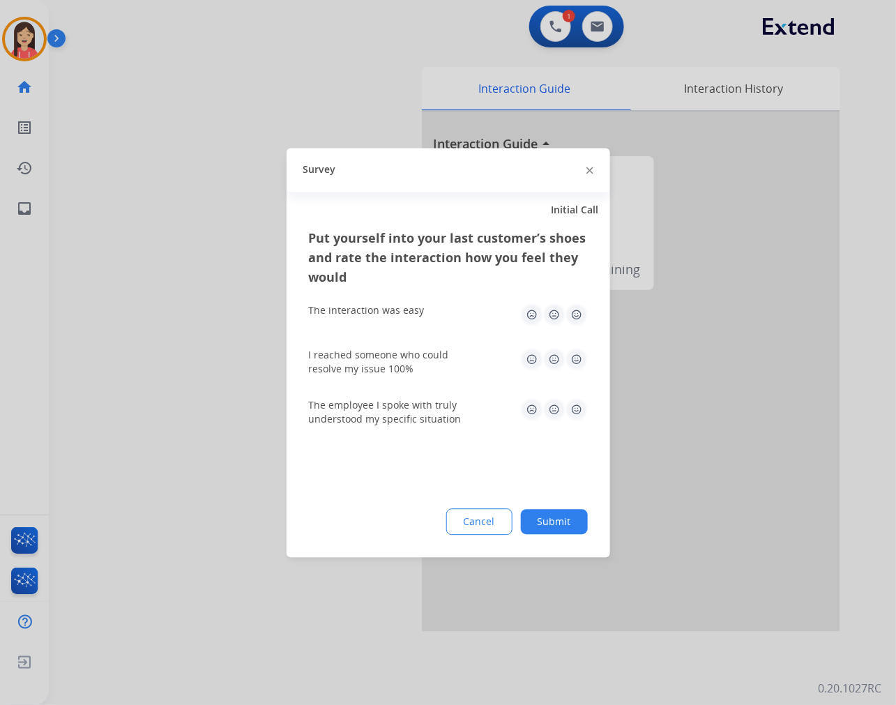
click at [572, 314] on img at bounding box center [576, 314] width 22 height 22
click at [574, 358] on img at bounding box center [576, 359] width 22 height 22
click at [574, 410] on img at bounding box center [576, 409] width 22 height 22
click at [561, 525] on button "Submit" at bounding box center [554, 521] width 67 height 25
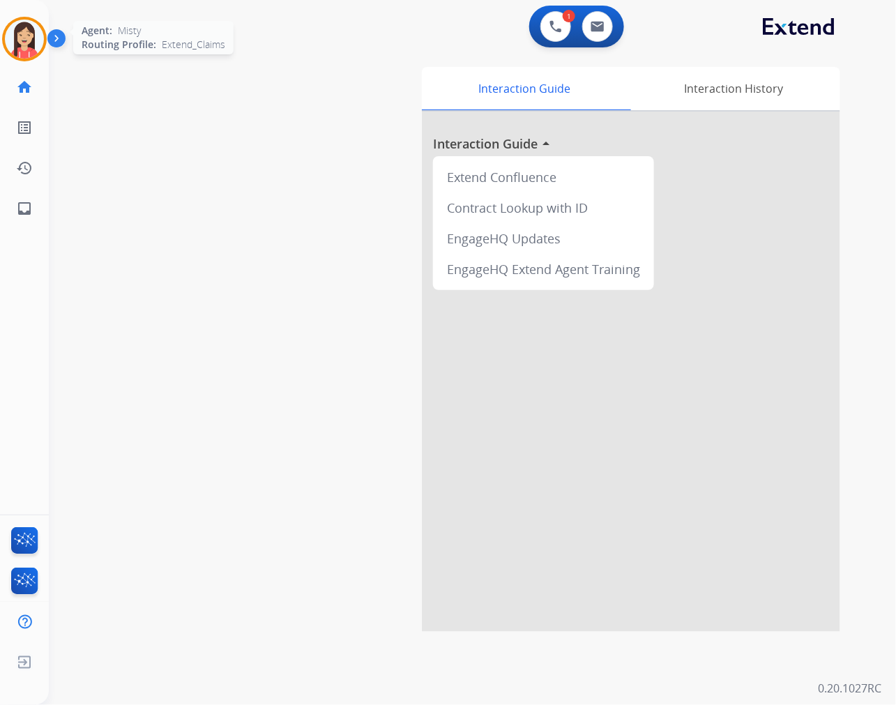
click at [17, 36] on img at bounding box center [24, 39] width 39 height 39
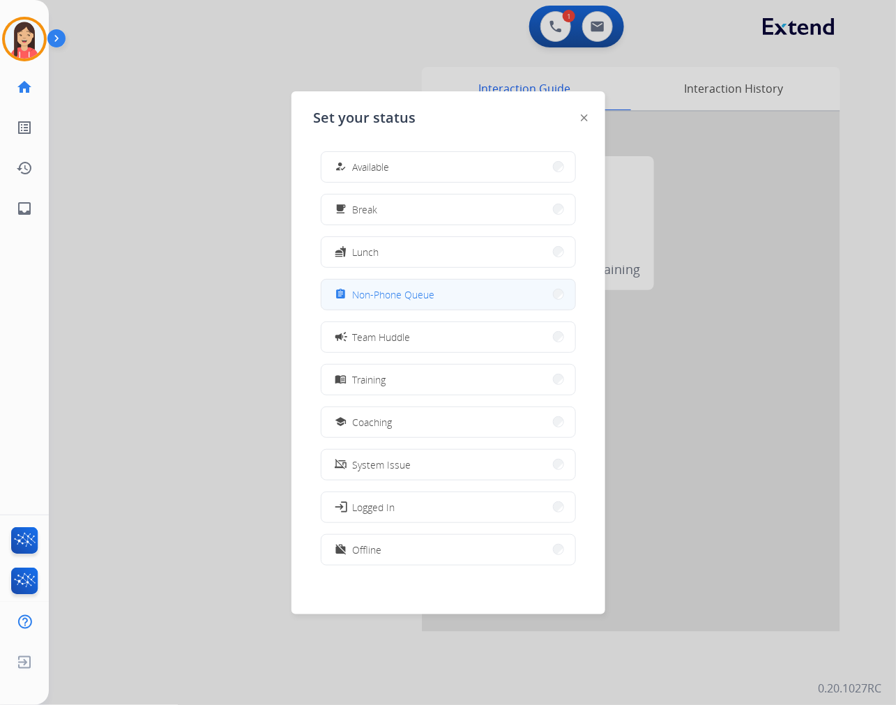
click at [393, 302] on div "assignment Non-Phone Queue" at bounding box center [383, 294] width 102 height 17
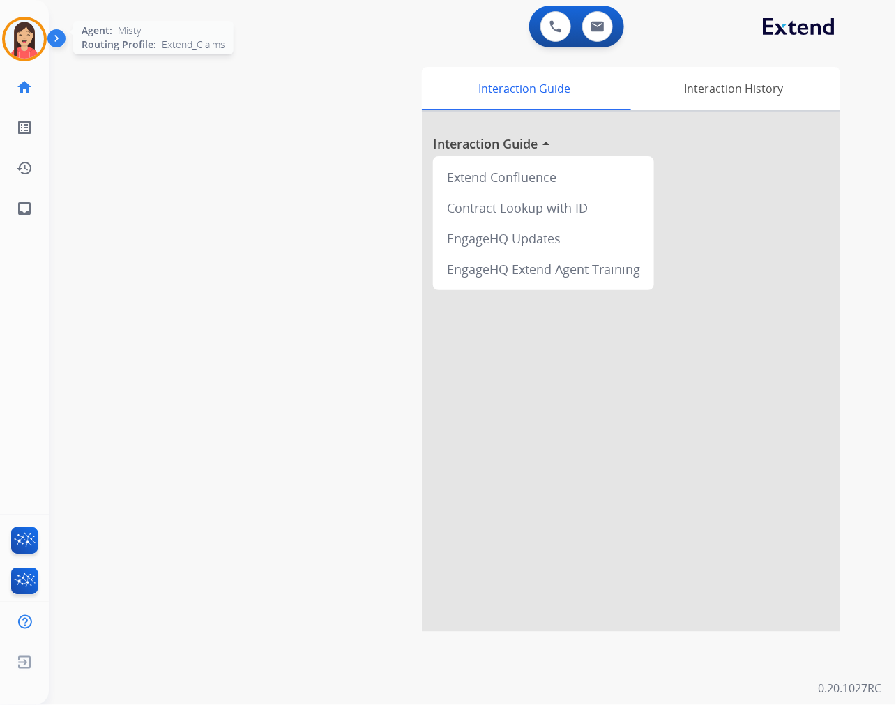
click at [32, 36] on img at bounding box center [24, 39] width 39 height 39
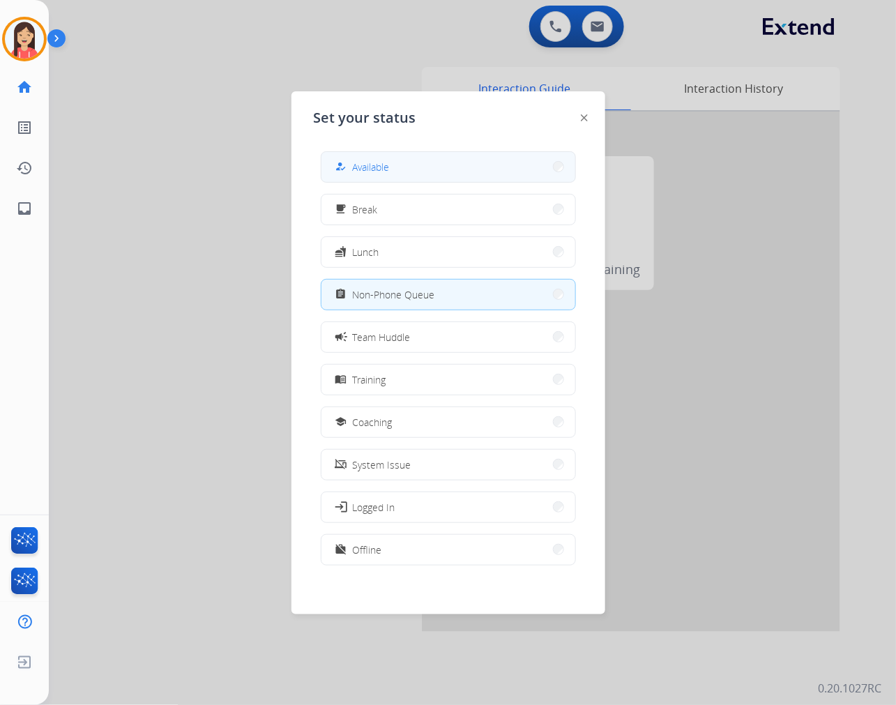
click at [489, 178] on button "how_to_reg Available" at bounding box center [448, 167] width 254 height 30
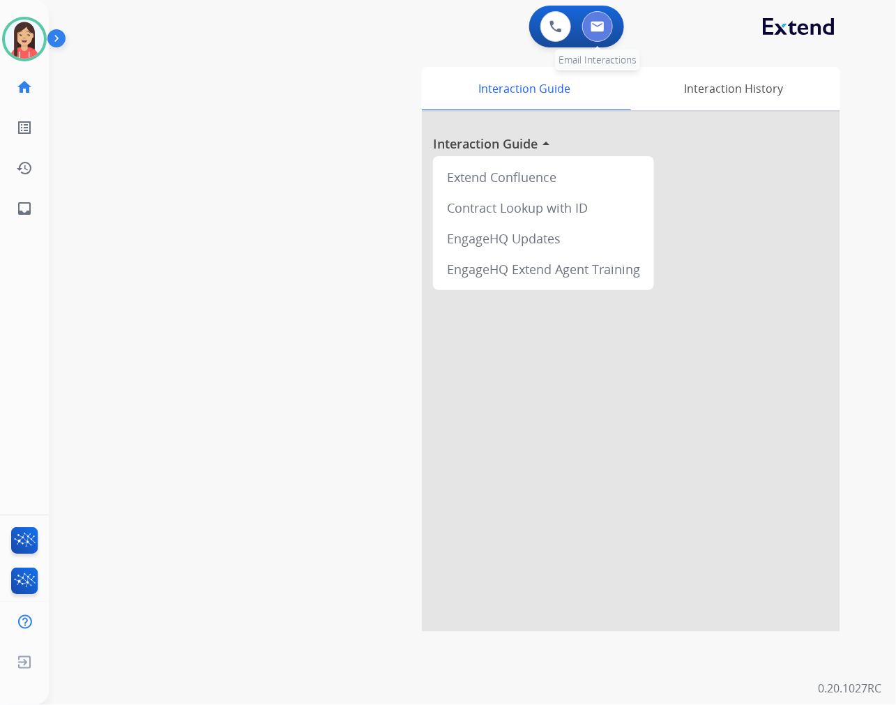
click at [607, 20] on button at bounding box center [597, 26] width 31 height 31
select select "**********"
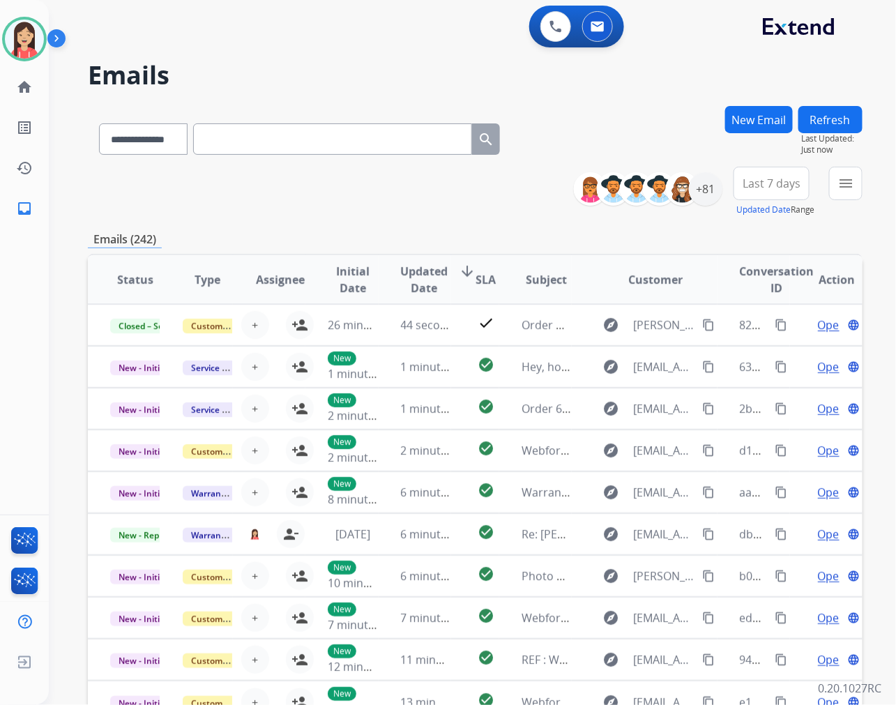
click at [722, 188] on div "**********" at bounding box center [723, 192] width 278 height 50
click at [710, 188] on div "+81" at bounding box center [705, 188] width 33 height 33
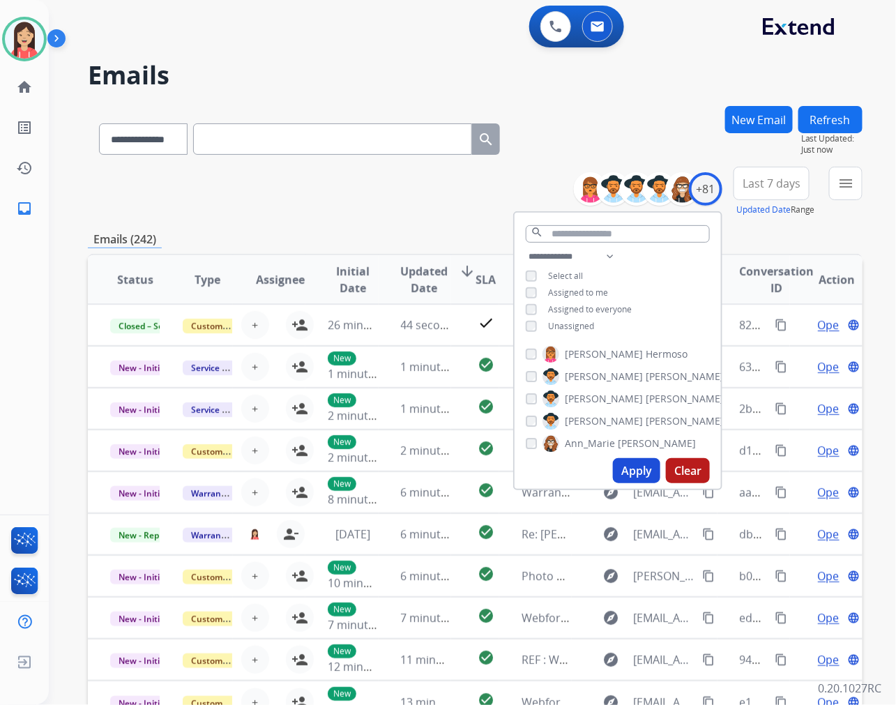
click at [569, 333] on div "**********" at bounding box center [617, 292] width 206 height 89
click at [575, 326] on span "Unassigned" at bounding box center [571, 326] width 46 height 12
click at [634, 466] on button "Apply" at bounding box center [636, 470] width 47 height 25
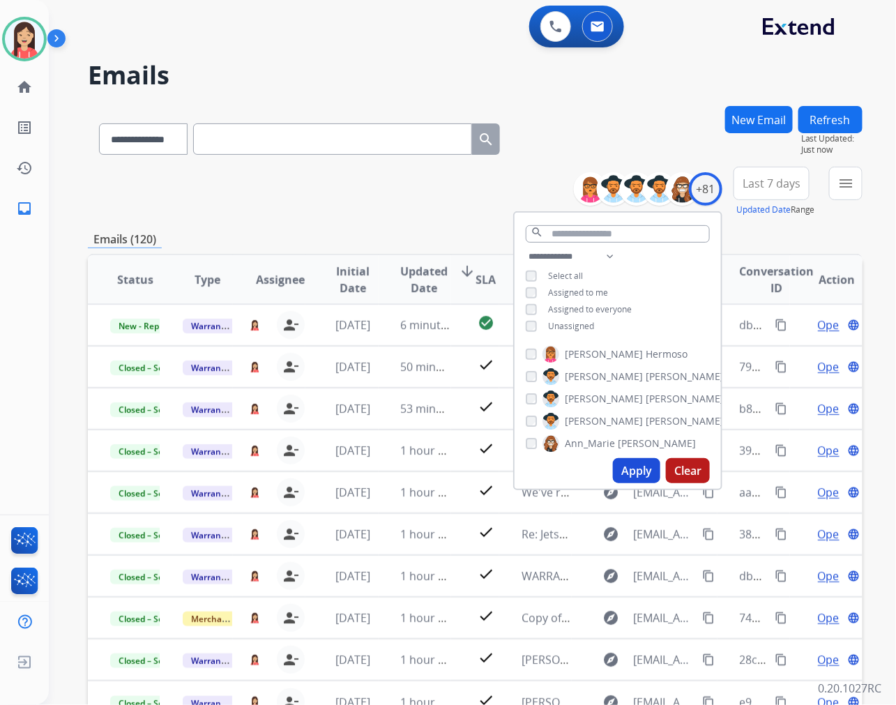
click at [364, 185] on div "**********" at bounding box center [475, 192] width 774 height 50
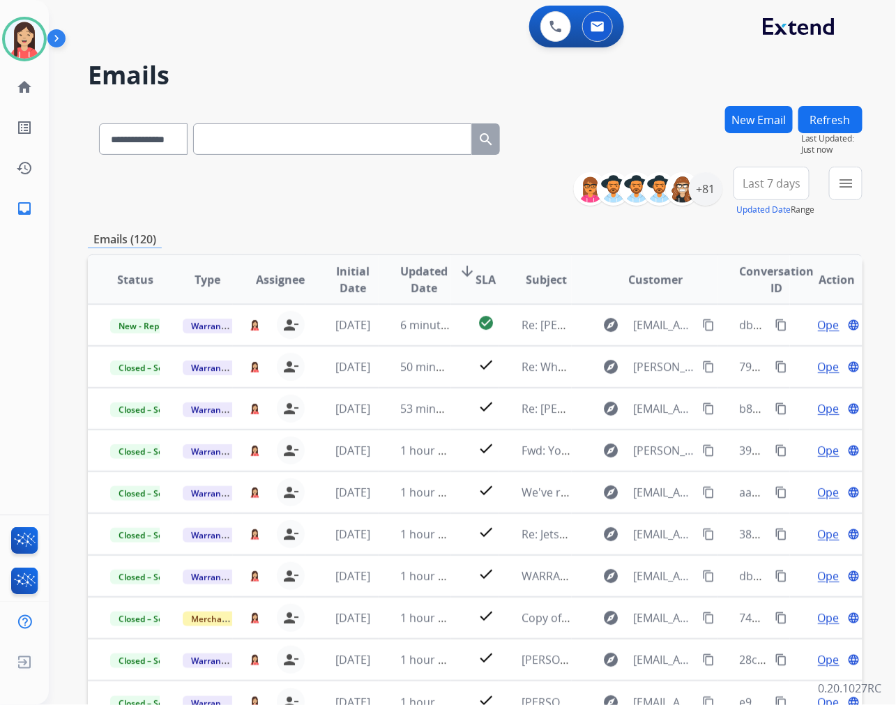
click at [785, 185] on span "Last 7 days" at bounding box center [771, 184] width 58 height 6
click at [743, 351] on div "Last 90 days" at bounding box center [766, 352] width 77 height 21
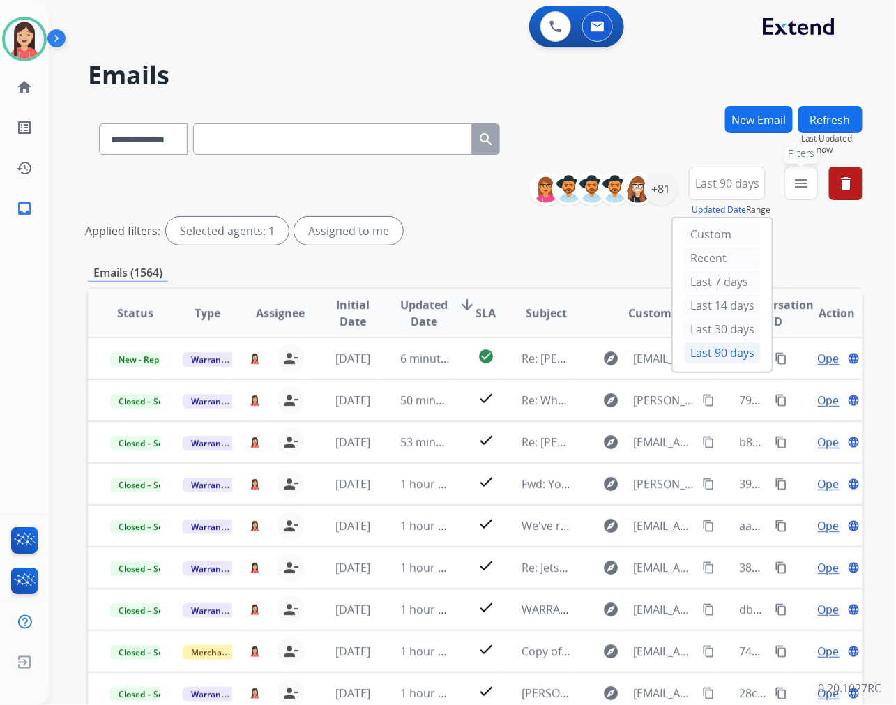
click at [804, 192] on button "menu Filters" at bounding box center [800, 183] width 33 height 33
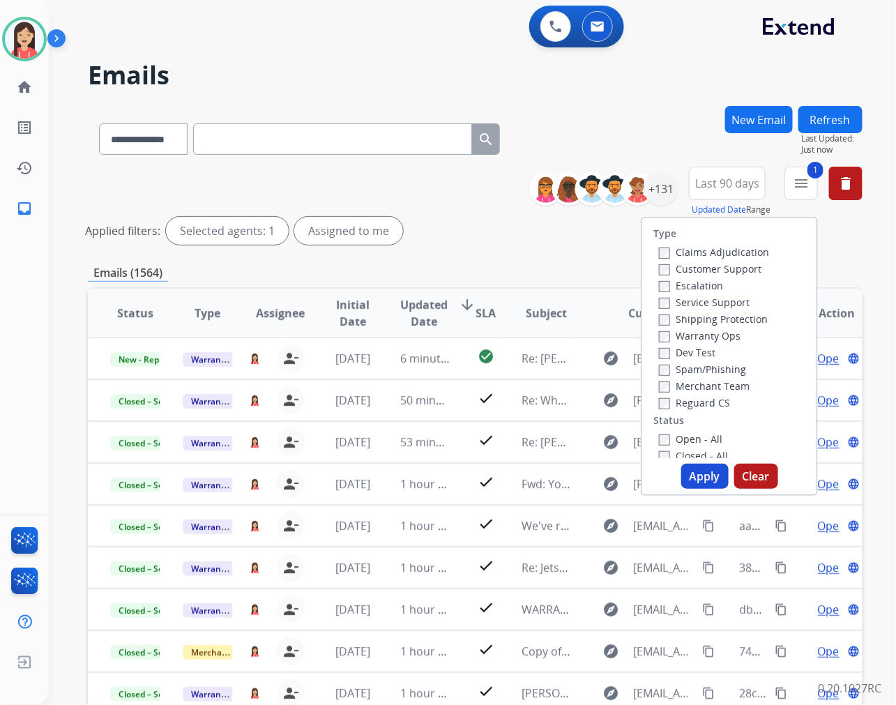
click at [704, 478] on button "Apply" at bounding box center [704, 475] width 47 height 25
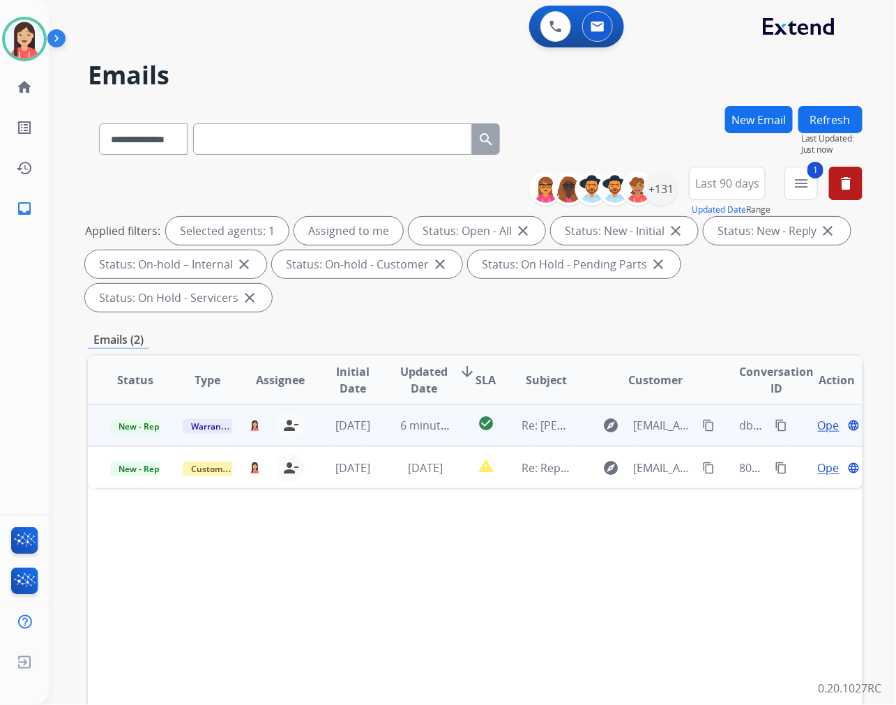
click at [380, 434] on td "6 minutes ago" at bounding box center [414, 425] width 72 height 42
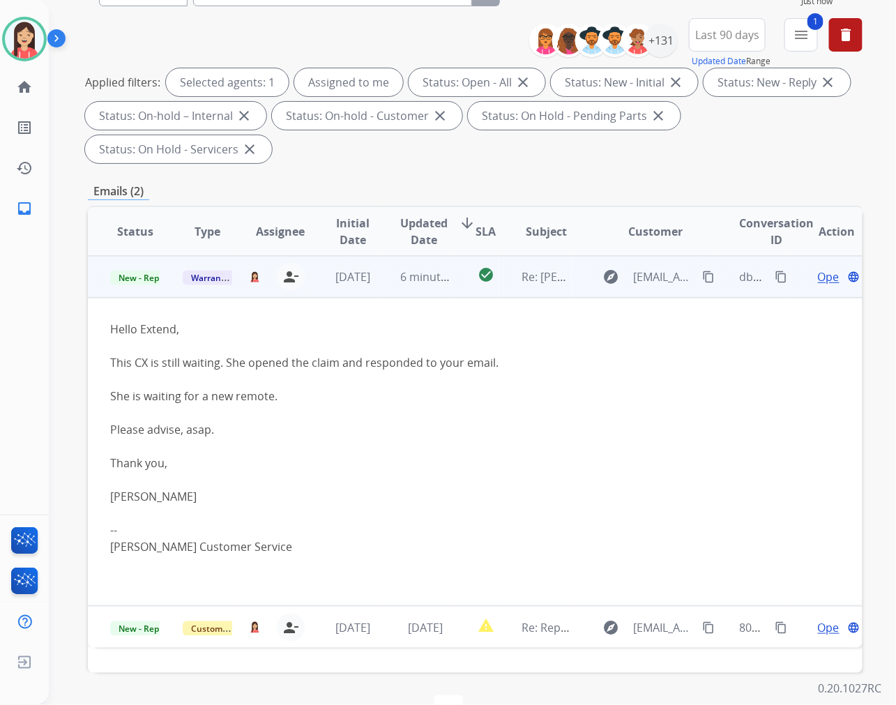
scroll to position [155, 0]
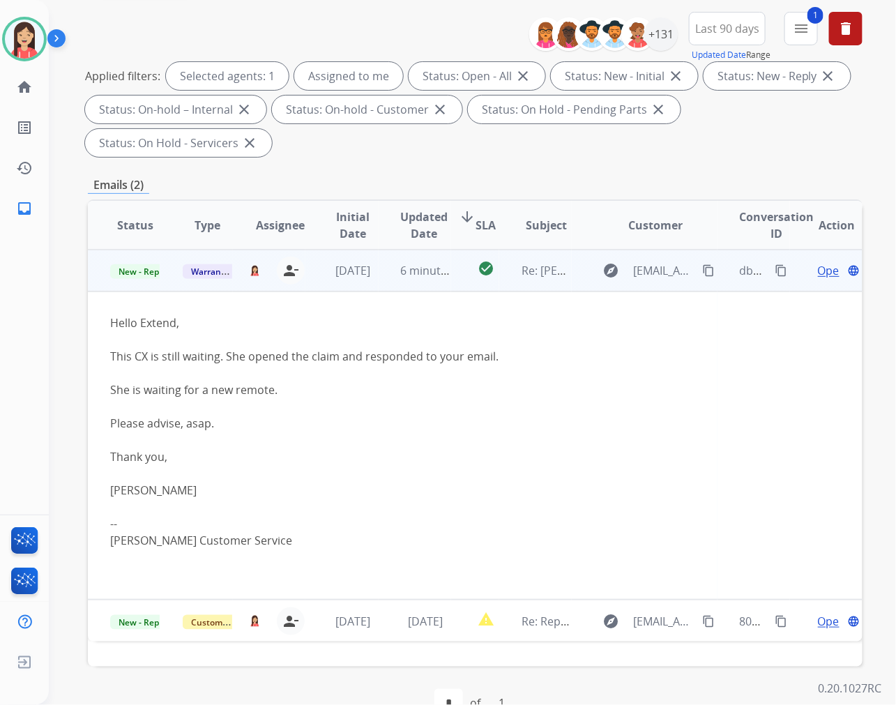
click at [818, 275] on span "Open" at bounding box center [832, 270] width 29 height 17
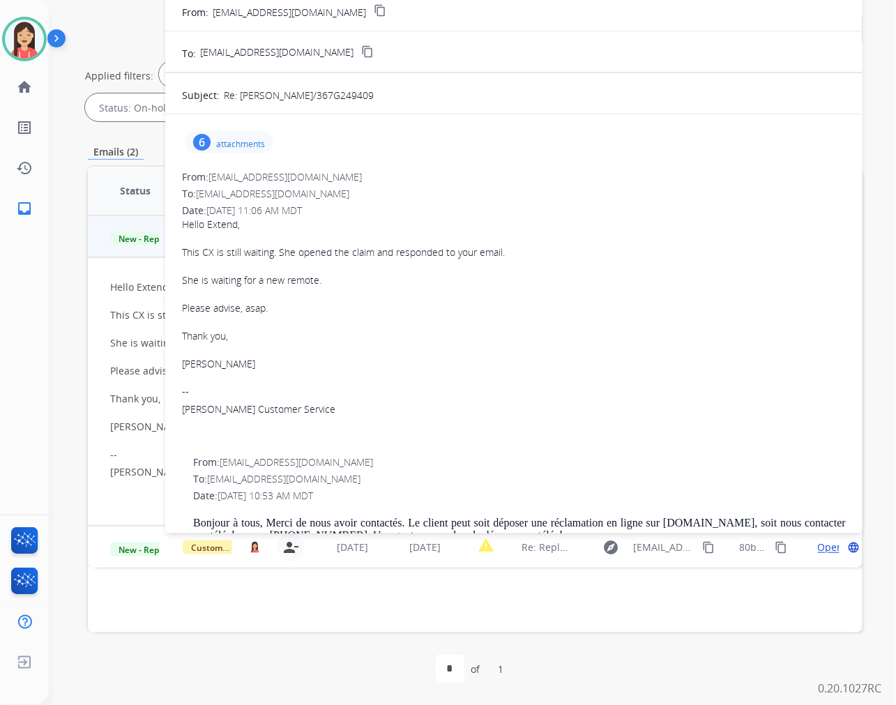
scroll to position [0, 0]
drag, startPoint x: 314, startPoint y: 93, endPoint x: 385, endPoint y: 98, distance: 72.0
click at [385, 98] on div "Re: LUCIE LAPOINTE/367G249409" at bounding box center [535, 94] width 622 height 18
copy p "367G249409"
click at [513, 197] on div "To: [EMAIL_ADDRESS][DOMAIN_NAME]" at bounding box center [514, 194] width 664 height 14
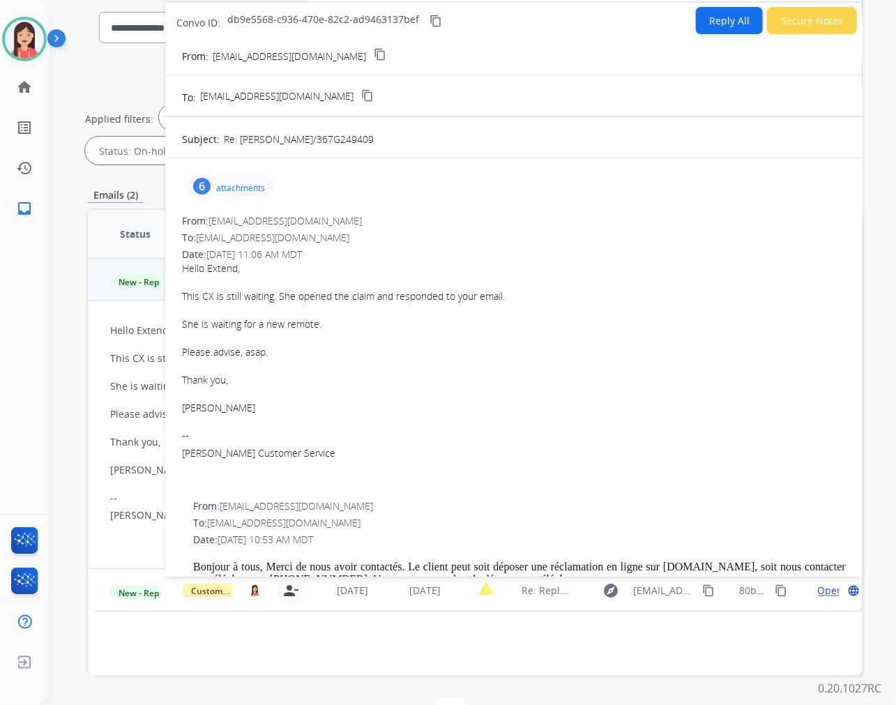
scroll to position [71, 0]
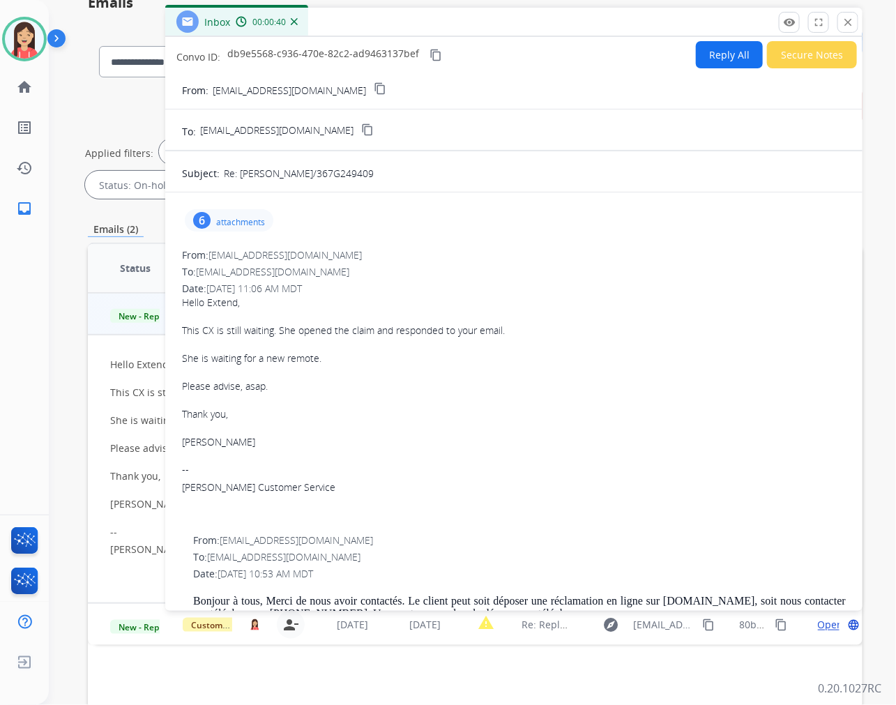
drag, startPoint x: 505, startPoint y: 283, endPoint x: 513, endPoint y: 282, distance: 8.4
click at [505, 283] on div "Date: 09/15/2025 - 11:06 AM MDT" at bounding box center [514, 289] width 664 height 14
click at [714, 59] on button "Reply All" at bounding box center [729, 54] width 67 height 27
select select "**********"
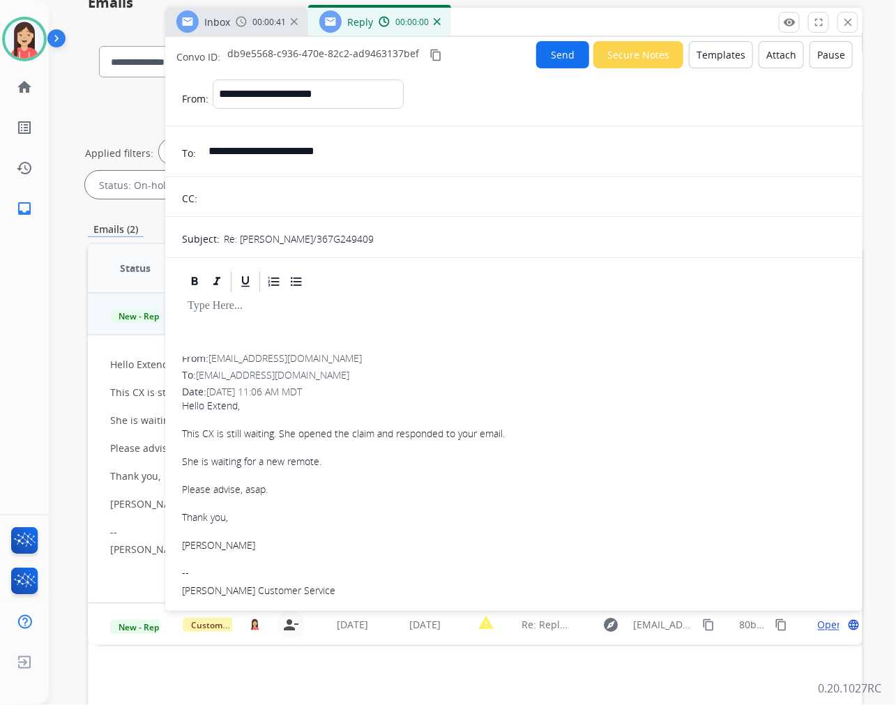
click at [714, 58] on button "Templates" at bounding box center [721, 54] width 64 height 27
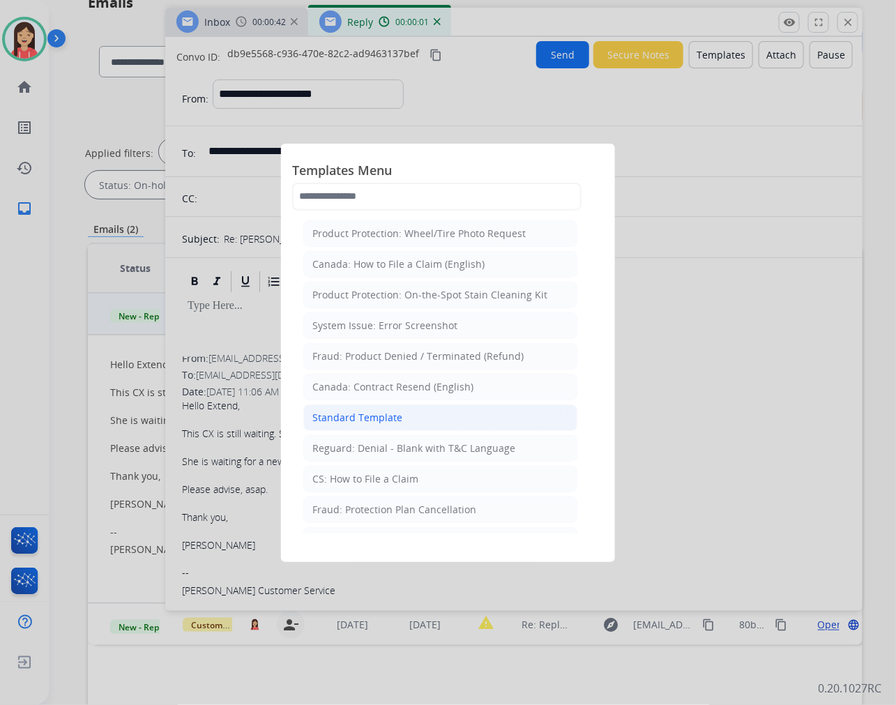
click at [394, 415] on div "Standard Template" at bounding box center [357, 418] width 90 height 14
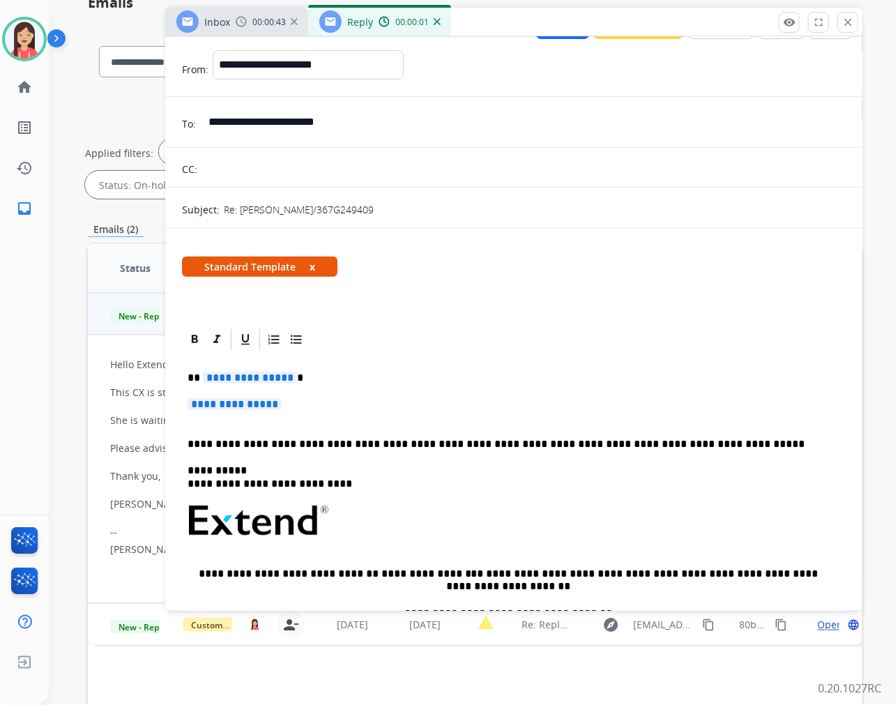
scroll to position [77, 0]
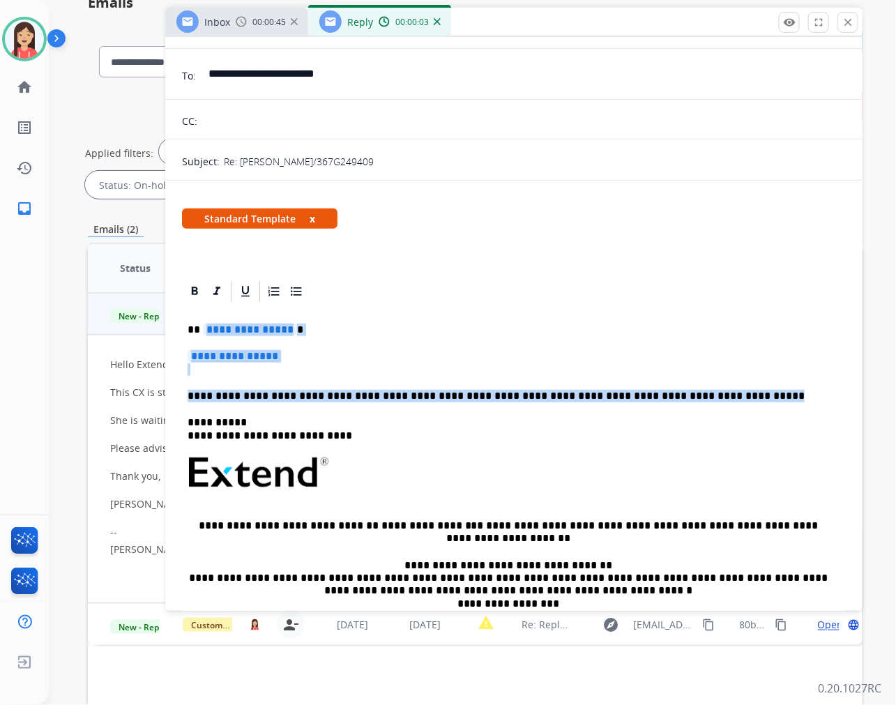
drag, startPoint x: 201, startPoint y: 326, endPoint x: 788, endPoint y: 386, distance: 589.9
click at [788, 386] on div "**********" at bounding box center [514, 505] width 664 height 403
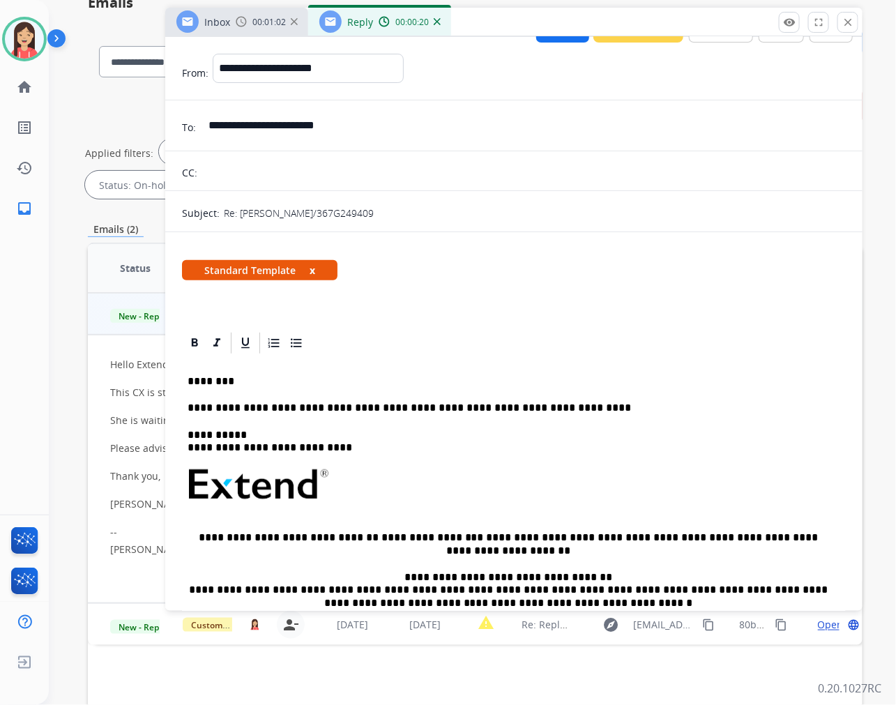
scroll to position [0, 0]
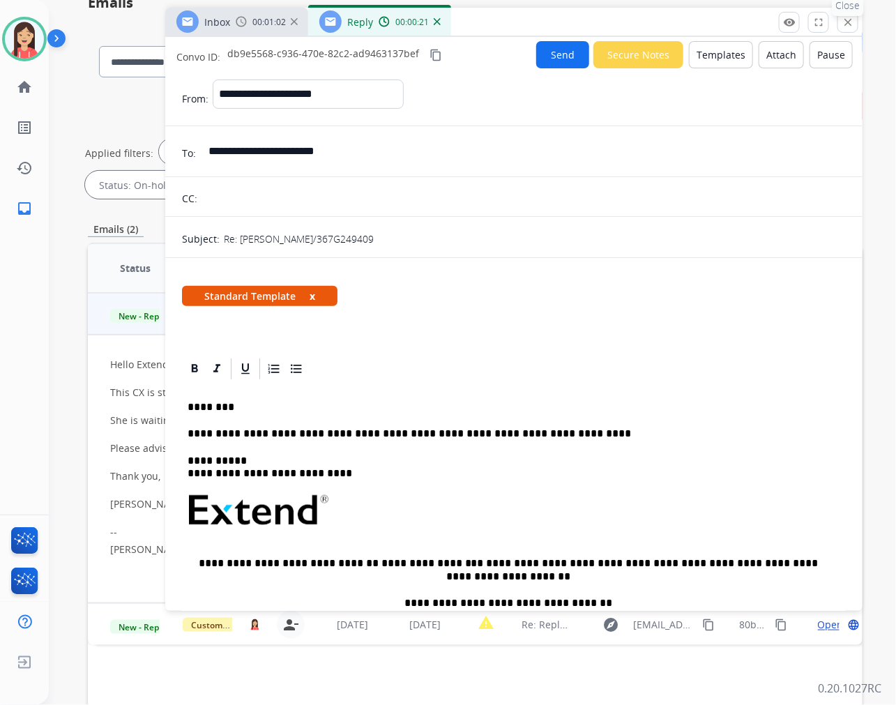
click at [849, 25] on mat-icon "close" at bounding box center [847, 22] width 13 height 13
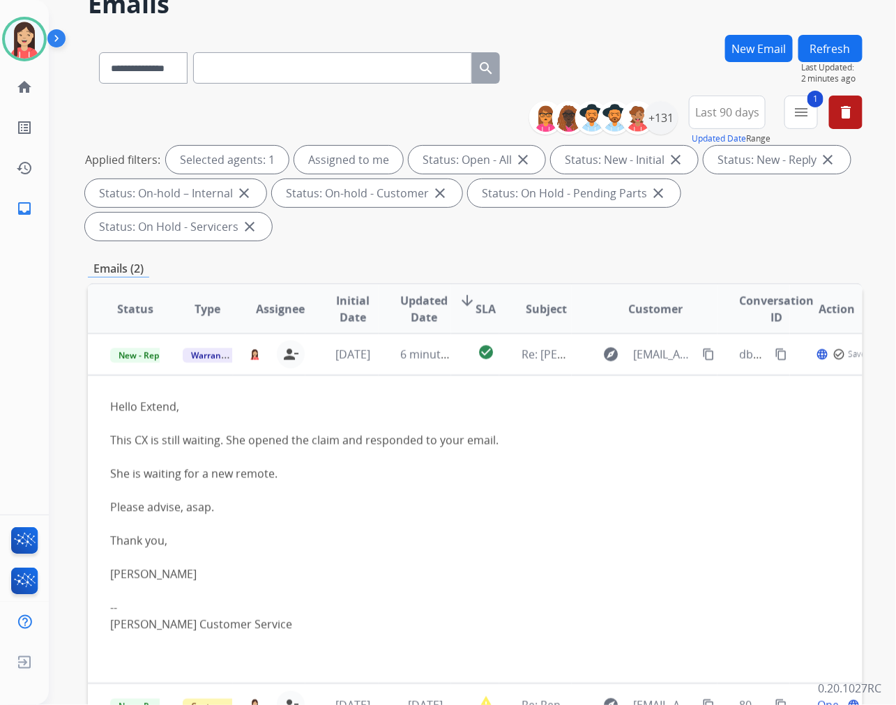
click at [293, 77] on input "text" at bounding box center [332, 67] width 279 height 31
click at [173, 78] on select "**********" at bounding box center [142, 67] width 87 height 31
select select "**********"
click at [99, 52] on select "**********" at bounding box center [142, 67] width 87 height 31
click at [250, 72] on input "text" at bounding box center [332, 67] width 279 height 31
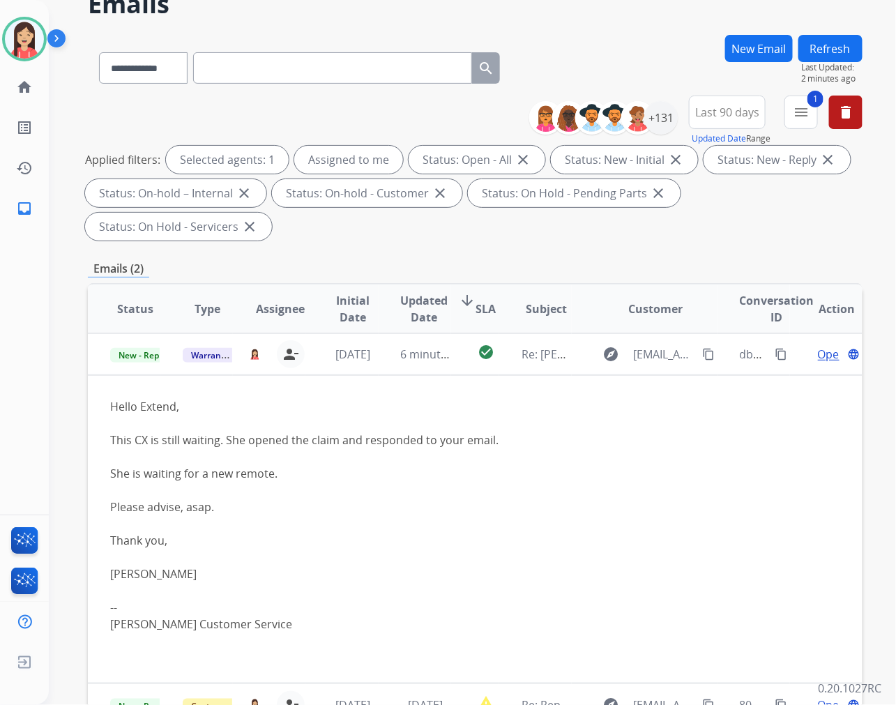
paste input "**********"
type input "**********"
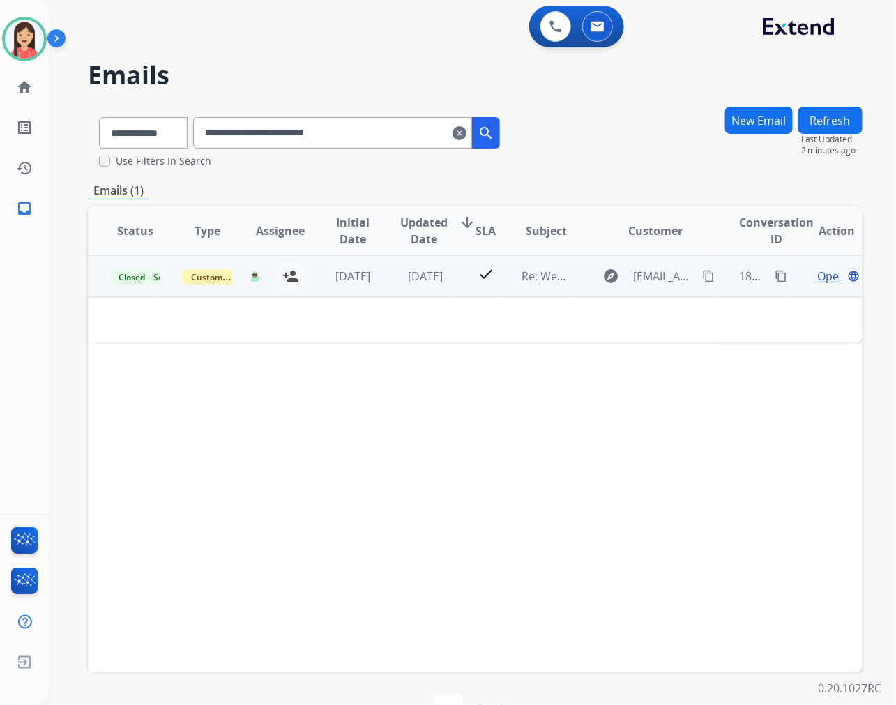
click at [381, 291] on td "[DATE]" at bounding box center [414, 276] width 72 height 42
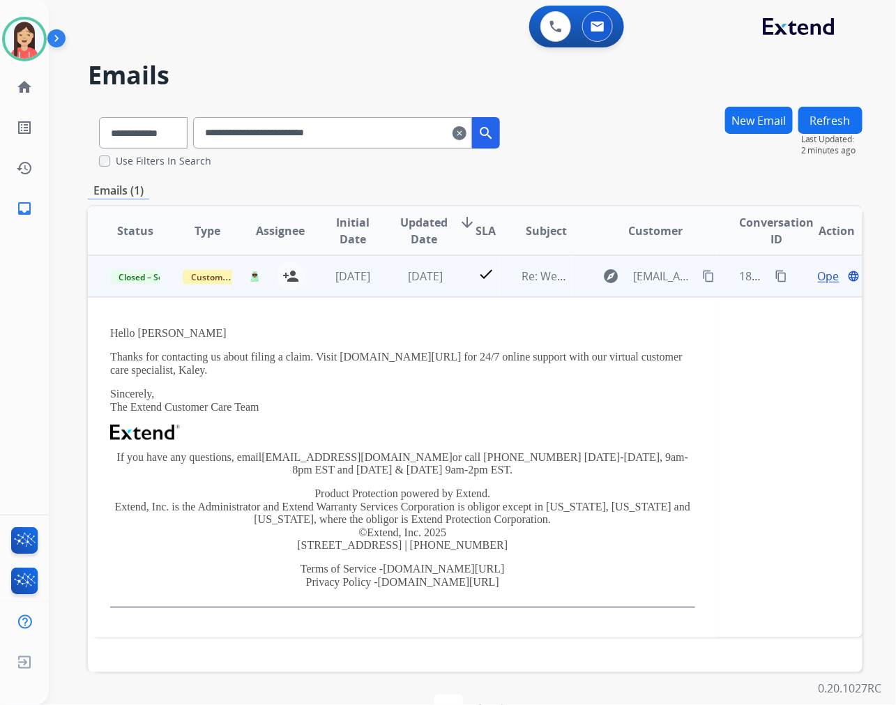
click at [818, 276] on span "Open" at bounding box center [832, 276] width 29 height 17
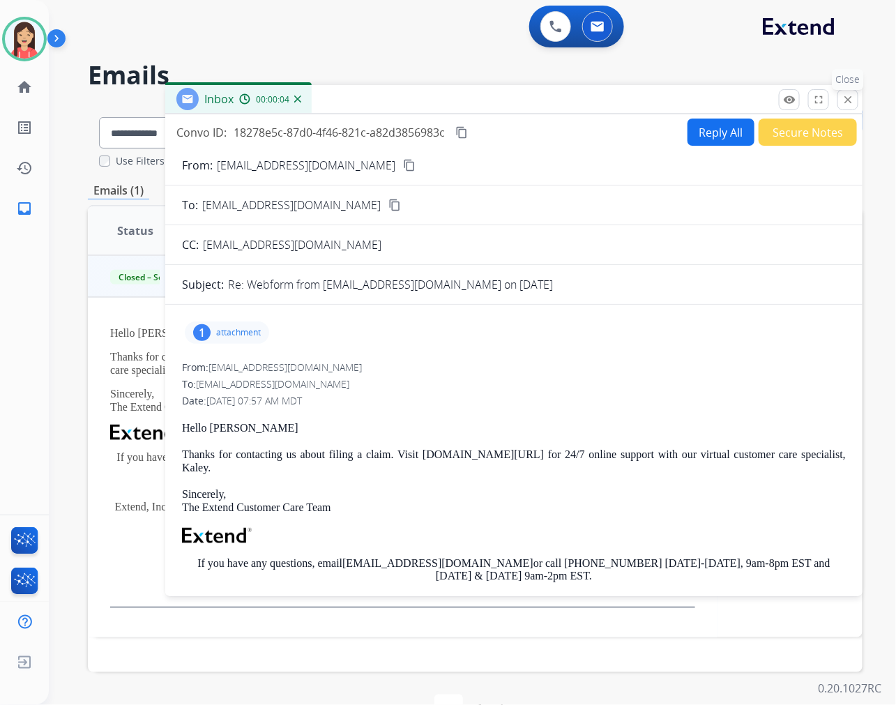
click at [854, 95] on button "close Close" at bounding box center [847, 99] width 21 height 21
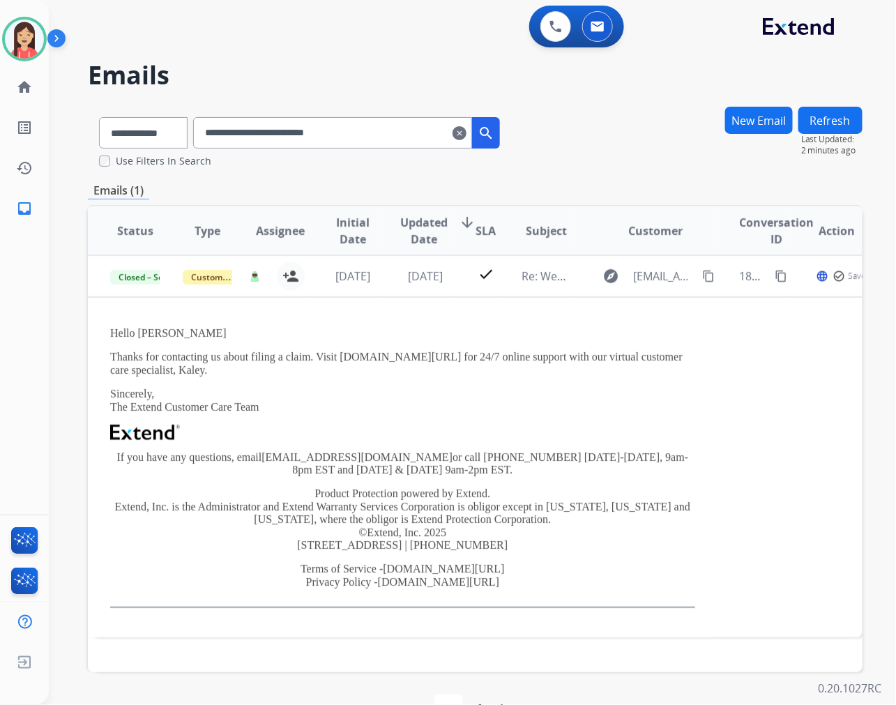
click at [466, 140] on mat-icon "clear" at bounding box center [459, 133] width 14 height 17
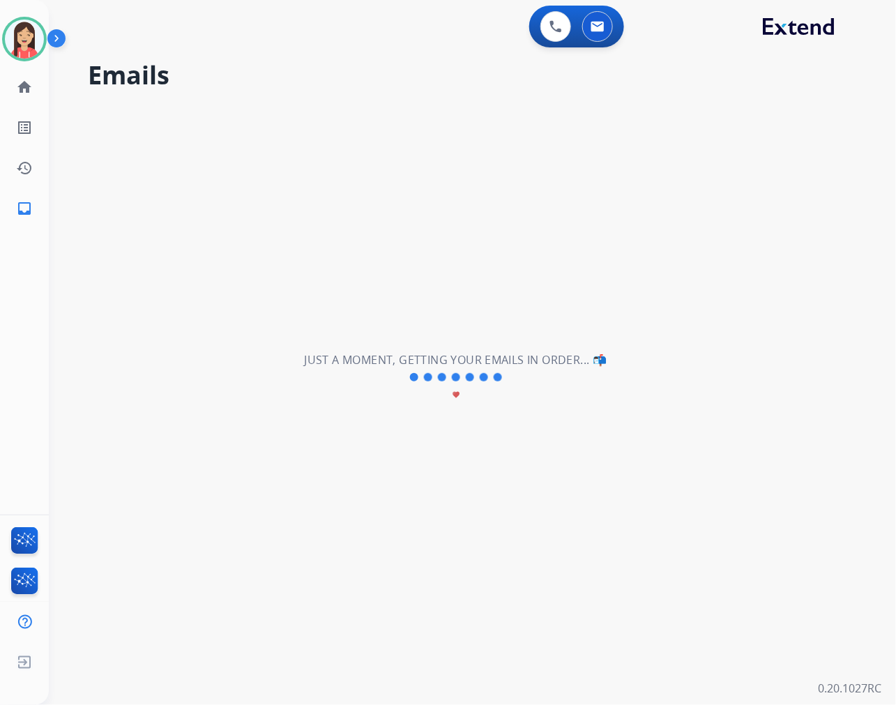
select select "**********"
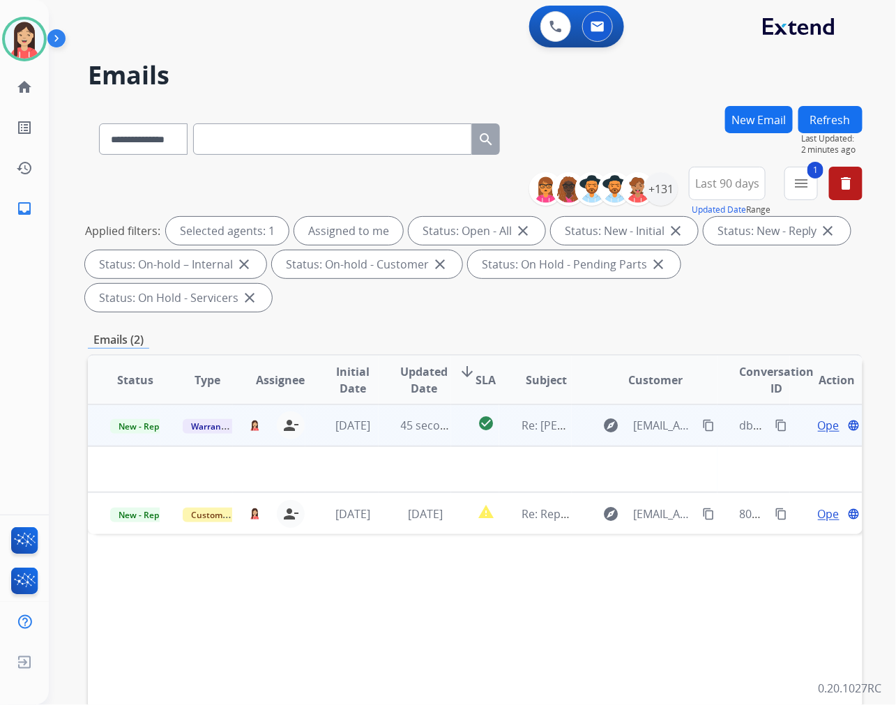
click at [379, 432] on td "45 seconds ago" at bounding box center [414, 425] width 72 height 42
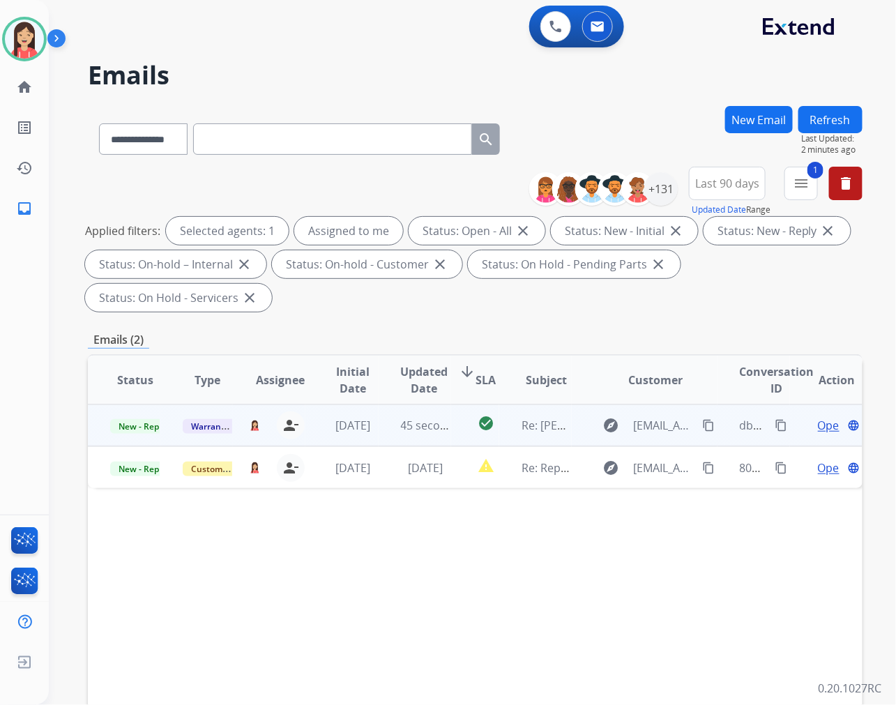
click at [391, 432] on td "45 seconds ago" at bounding box center [414, 425] width 72 height 42
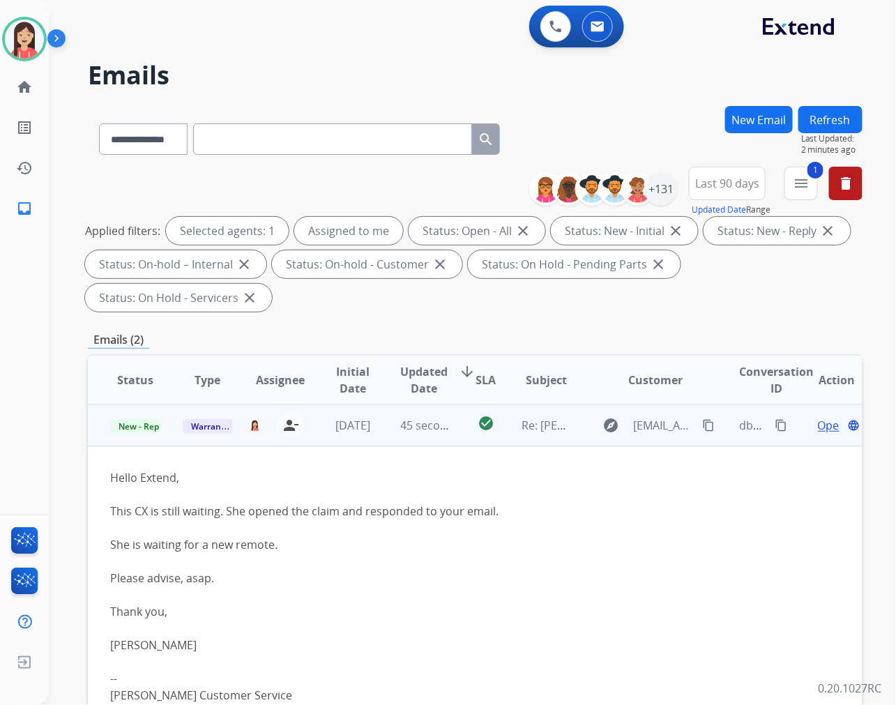
click at [821, 422] on span "Open" at bounding box center [832, 425] width 29 height 17
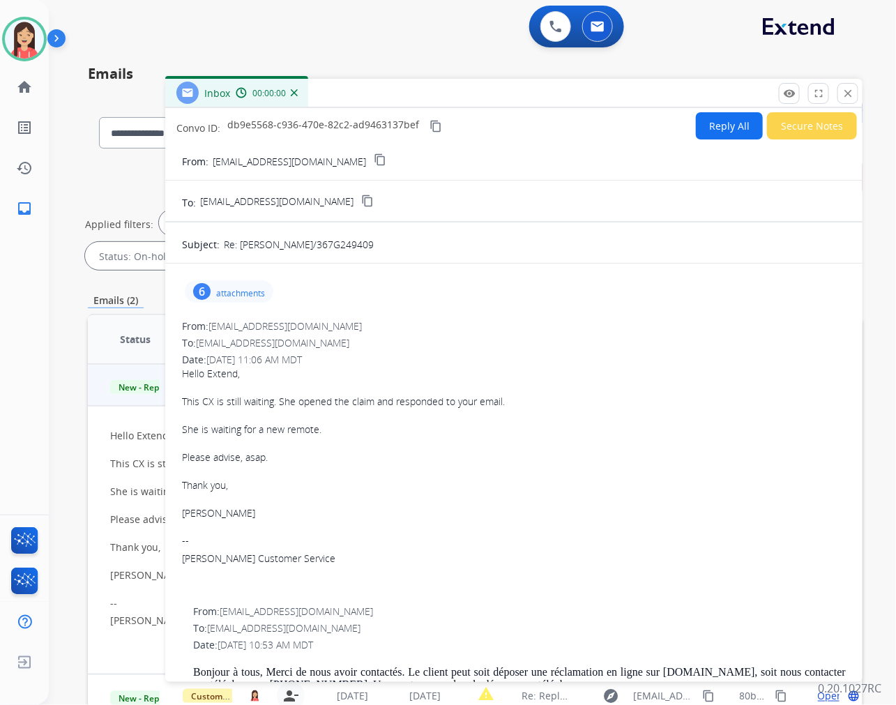
click at [723, 128] on button "Reply All" at bounding box center [729, 125] width 67 height 27
select select "**********"
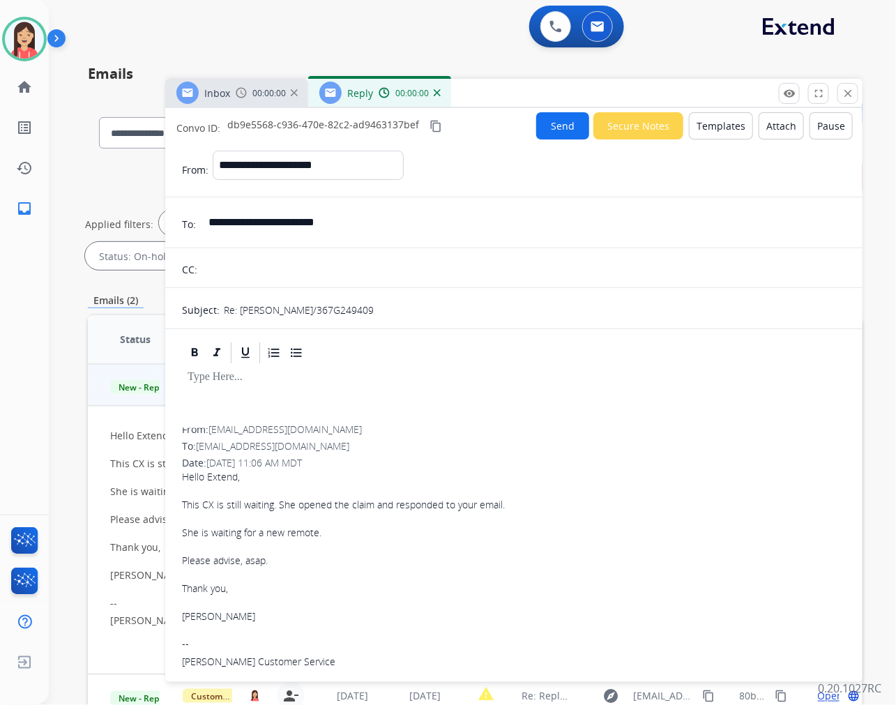
click at [722, 128] on button "Templates" at bounding box center [721, 125] width 64 height 27
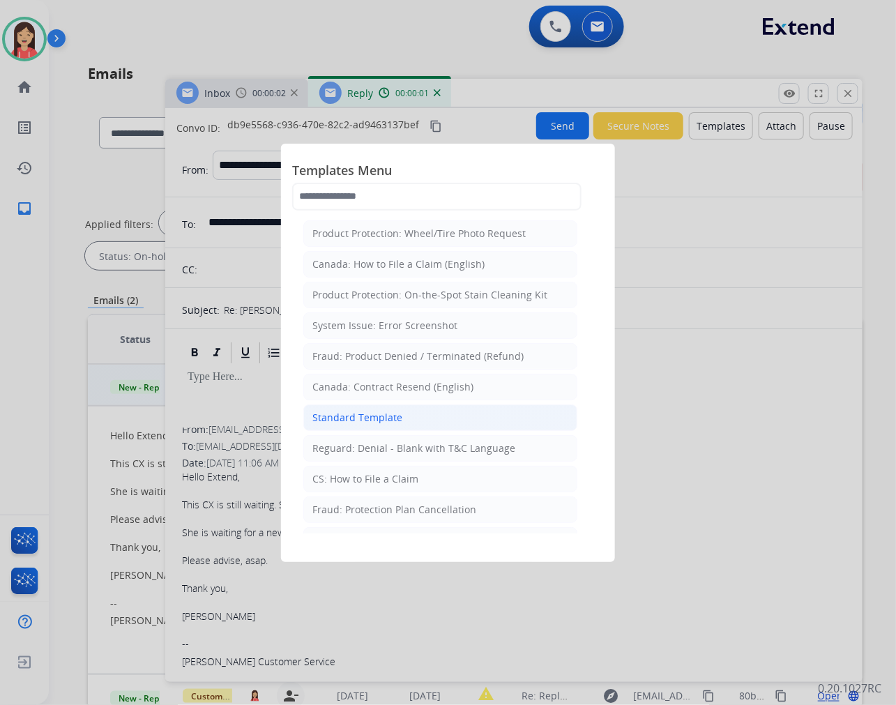
click at [370, 420] on div "Standard Template" at bounding box center [357, 418] width 90 height 14
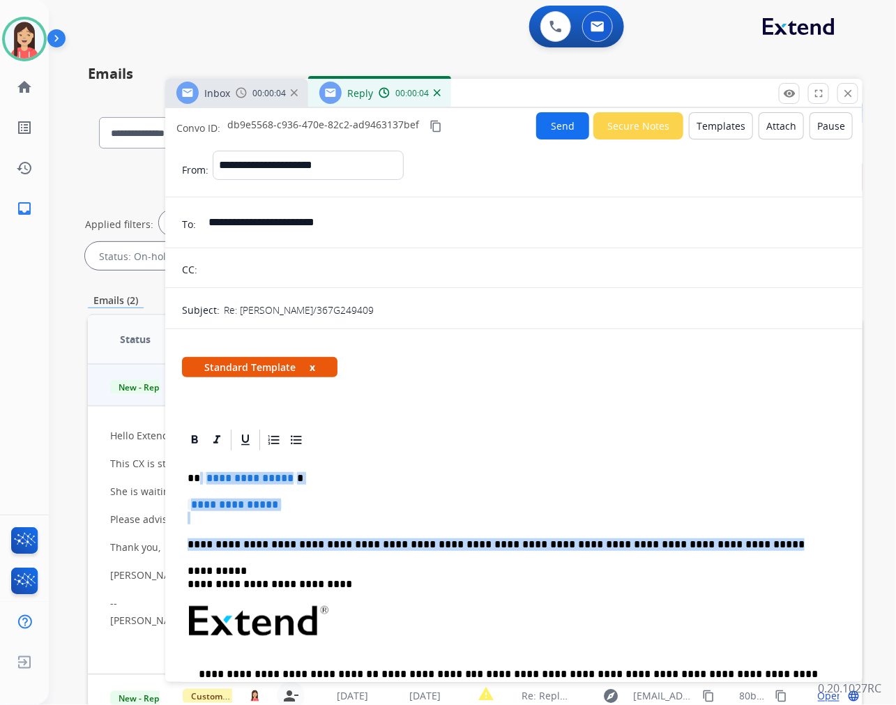
drag, startPoint x: 197, startPoint y: 472, endPoint x: 743, endPoint y: 530, distance: 548.8
click at [743, 530] on div "**********" at bounding box center [514, 653] width 664 height 403
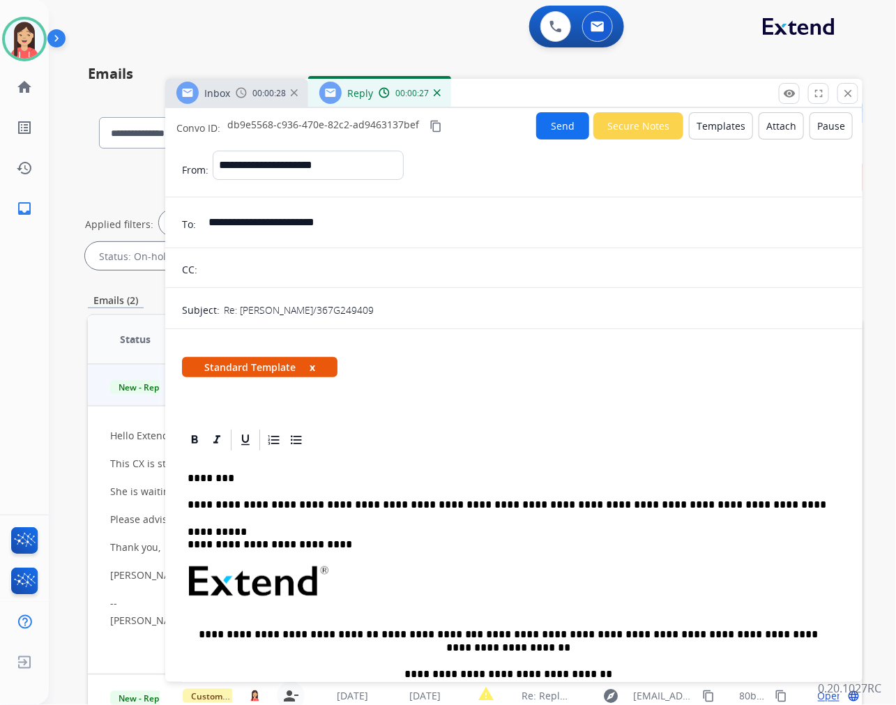
click at [471, 503] on p "**********" at bounding box center [507, 504] width 641 height 13
click at [473, 506] on p "**********" at bounding box center [507, 504] width 641 height 13
click at [473, 500] on p "**********" at bounding box center [507, 504] width 641 height 13
click at [478, 500] on p "**********" at bounding box center [507, 504] width 641 height 13
click at [555, 121] on button "Send" at bounding box center [562, 125] width 53 height 27
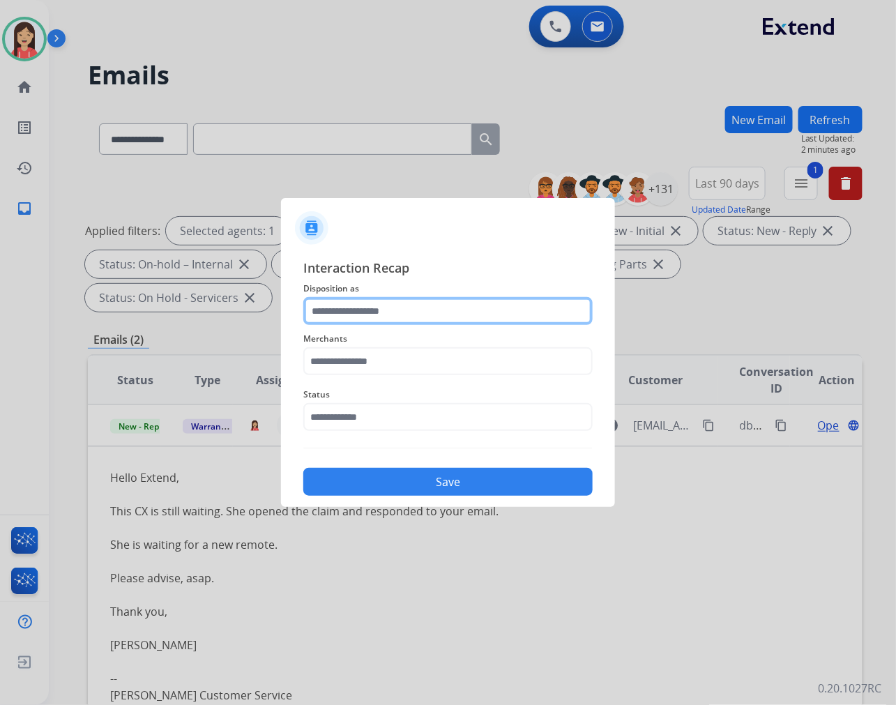
click at [392, 312] on input "text" at bounding box center [447, 311] width 289 height 28
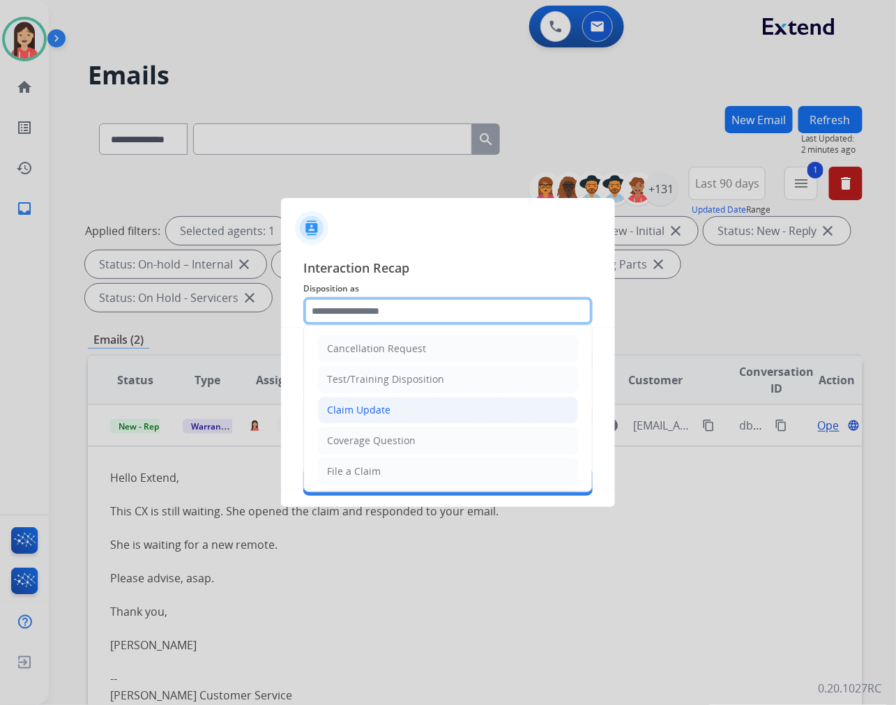
scroll to position [155, 0]
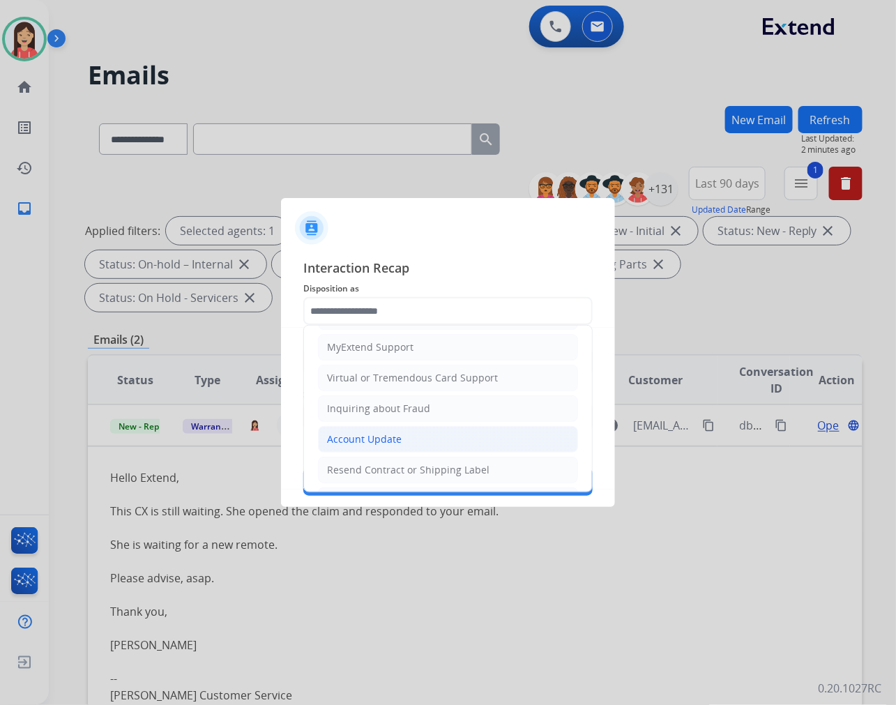
click at [357, 429] on li "Account Update" at bounding box center [448, 439] width 260 height 26
type input "**********"
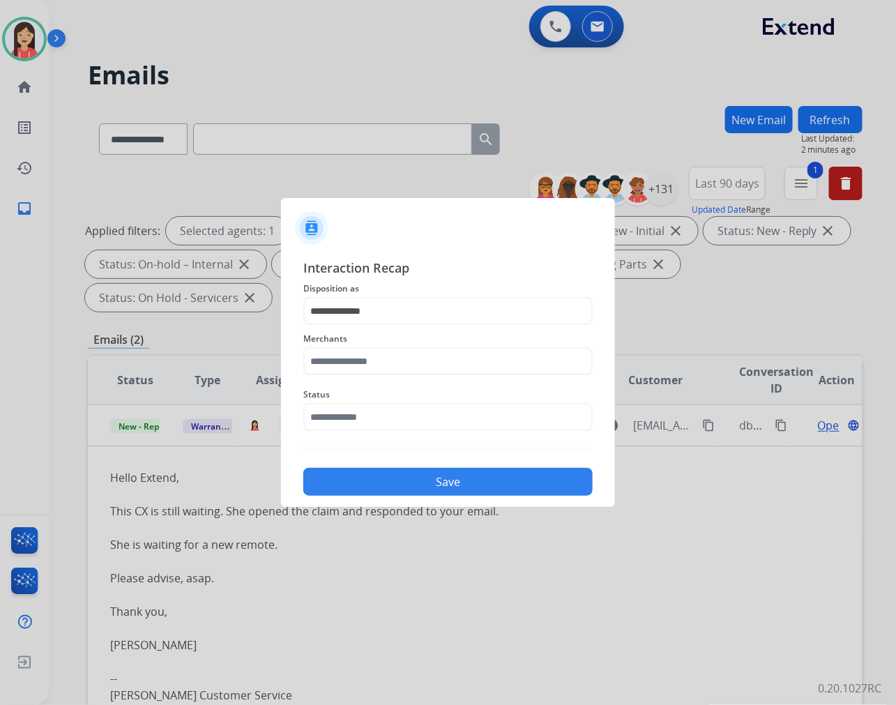
click at [365, 378] on div "Merchants" at bounding box center [447, 353] width 289 height 56
click at [378, 368] on input "text" at bounding box center [447, 361] width 289 height 28
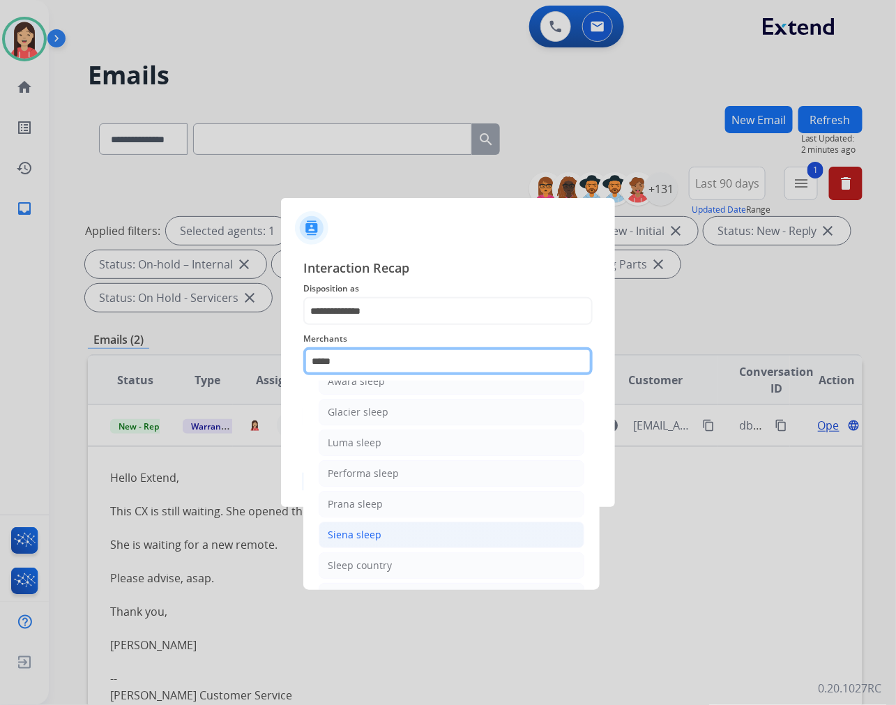
scroll to position [77, 0]
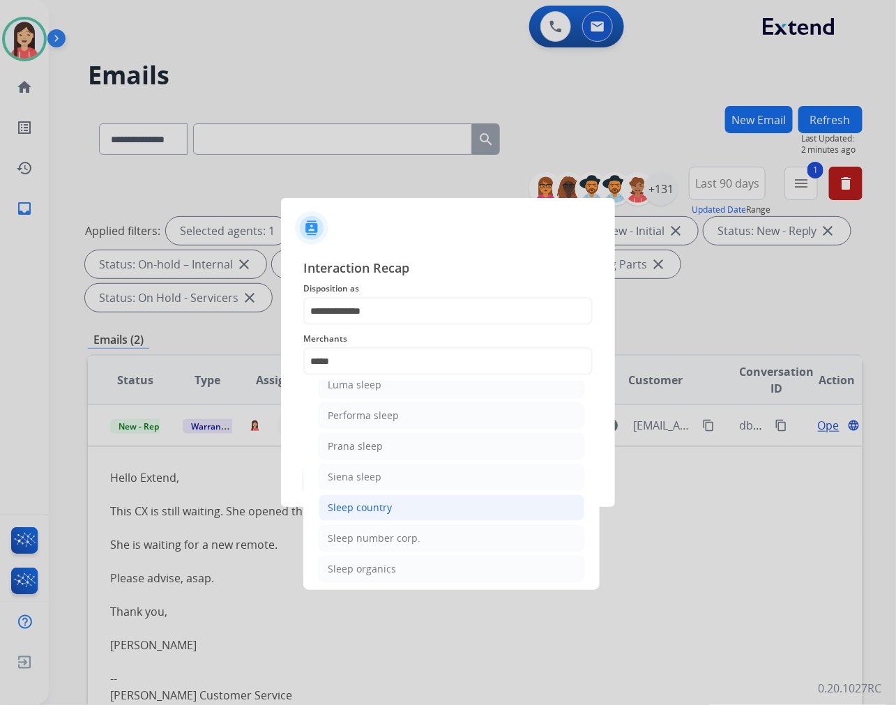
click at [362, 507] on div "Sleep country" at bounding box center [360, 507] width 64 height 14
type input "**********"
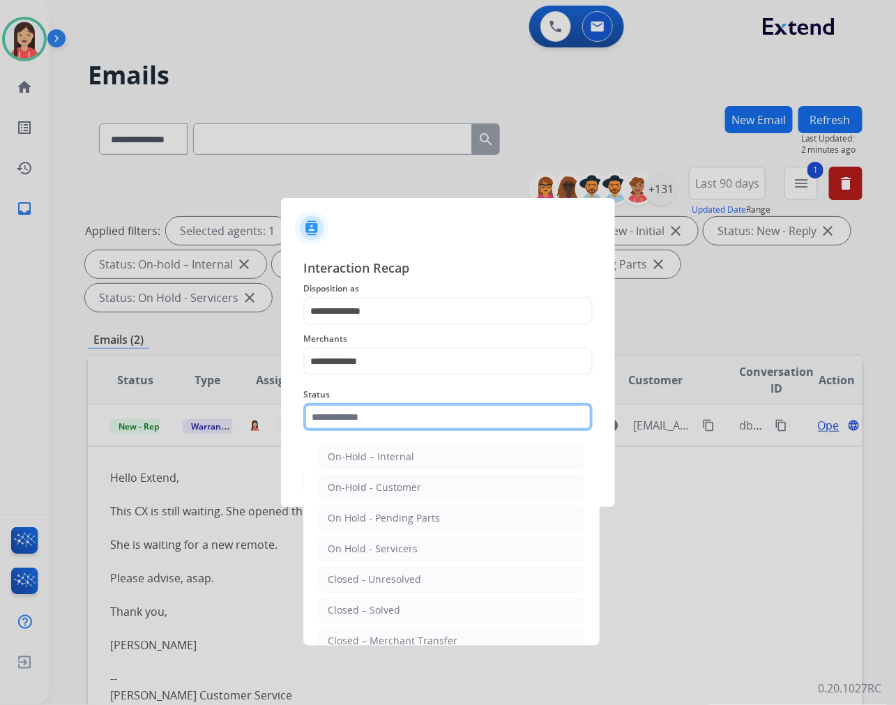
click at [401, 423] on input "text" at bounding box center [447, 417] width 289 height 28
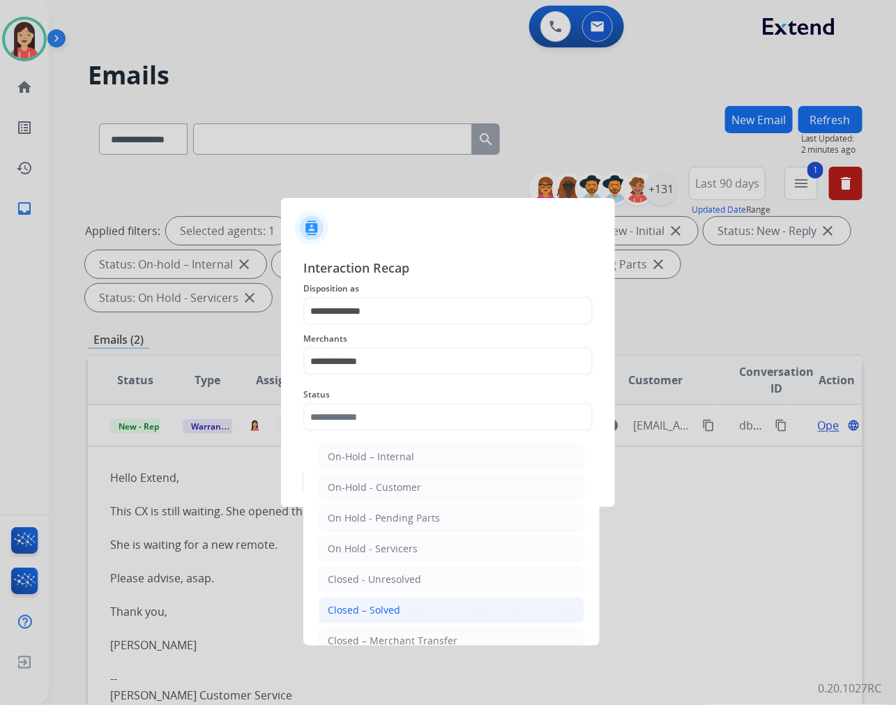
click at [385, 608] on div "Closed – Solved" at bounding box center [364, 610] width 72 height 14
type input "**********"
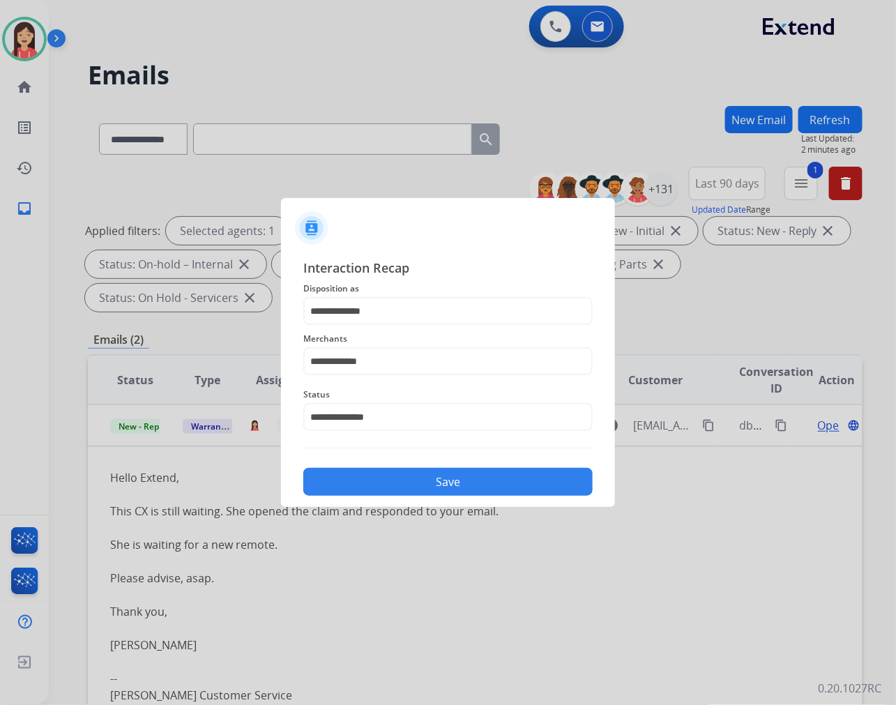
click at [461, 472] on button "Save" at bounding box center [447, 482] width 289 height 28
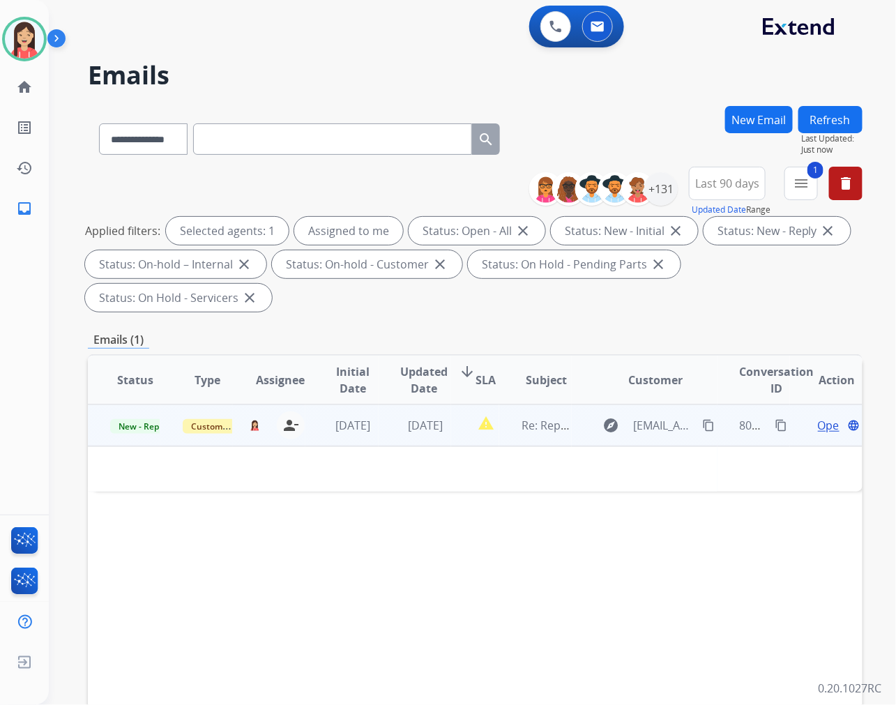
click at [451, 435] on td "report_problem" at bounding box center [475, 425] width 48 height 42
click at [774, 422] on mat-icon "content_copy" at bounding box center [780, 426] width 13 height 13
